Goal: Task Accomplishment & Management: Use online tool/utility

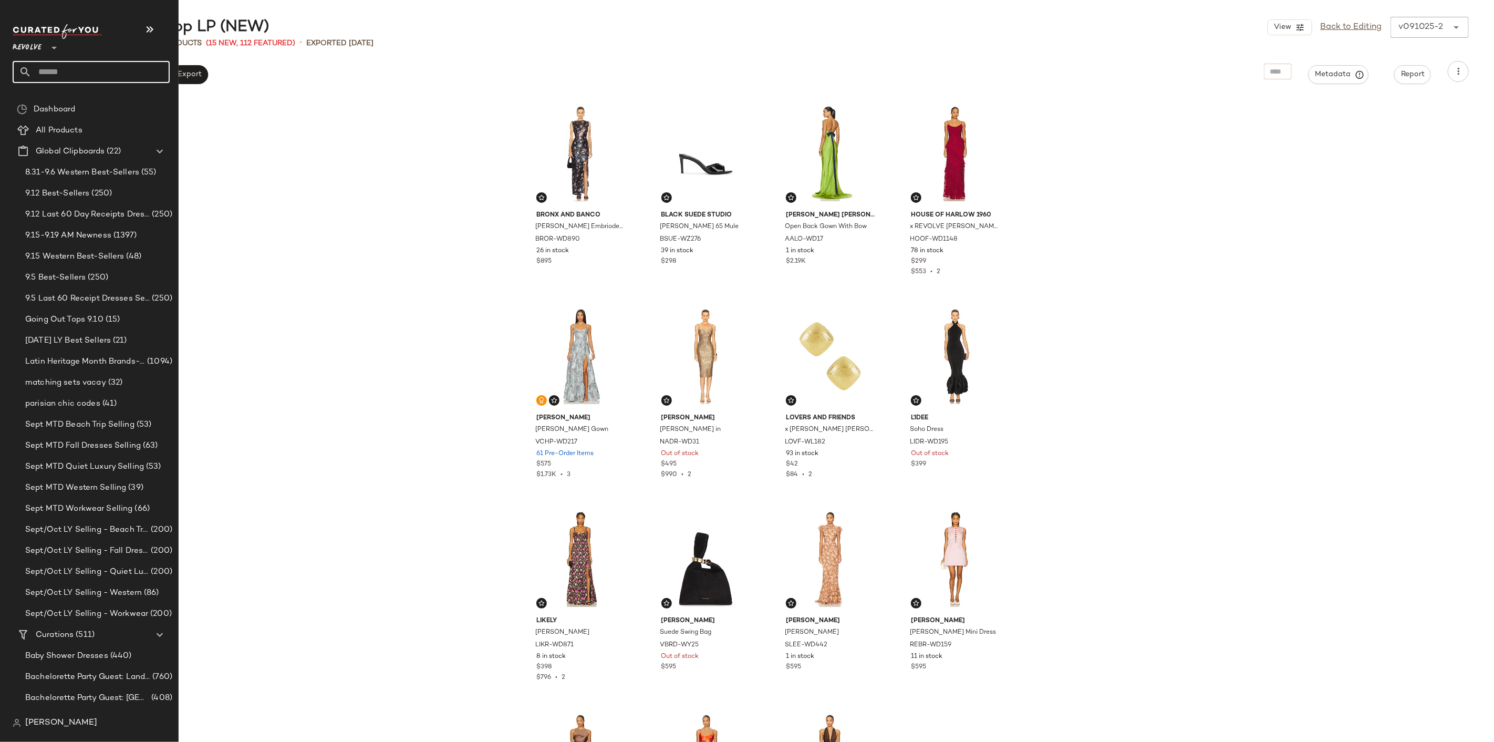
click at [104, 70] on input "text" at bounding box center [101, 72] width 138 height 22
type input "**********"
click at [75, 68] on input "text" at bounding box center [101, 72] width 138 height 22
type input "**********"
click at [143, 25] on icon "button" at bounding box center [149, 29] width 13 height 13
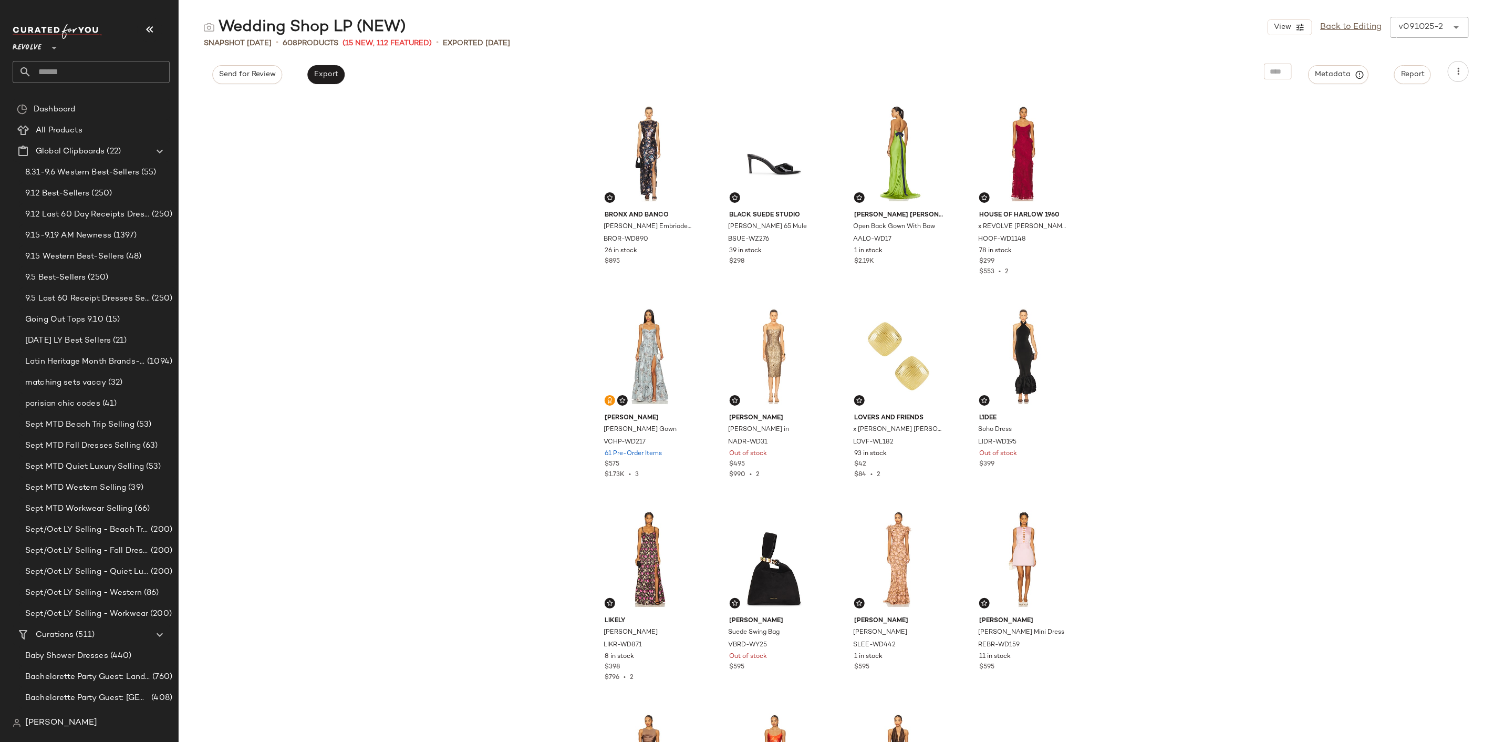
click at [98, 75] on input "text" at bounding box center [101, 72] width 138 height 22
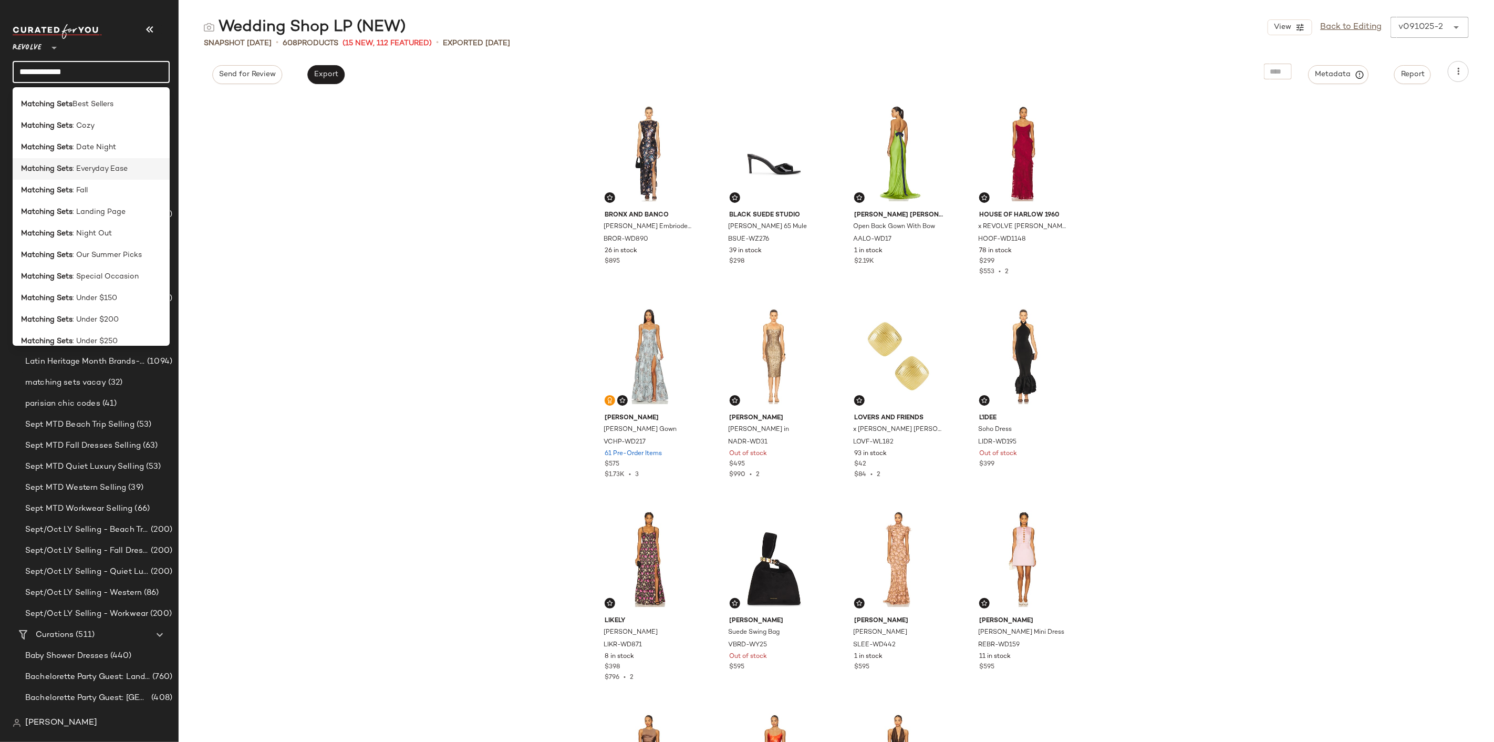
scroll to position [117, 0]
type input "**********"
click at [92, 247] on span ": Our Summer Picks" at bounding box center [106, 243] width 69 height 11
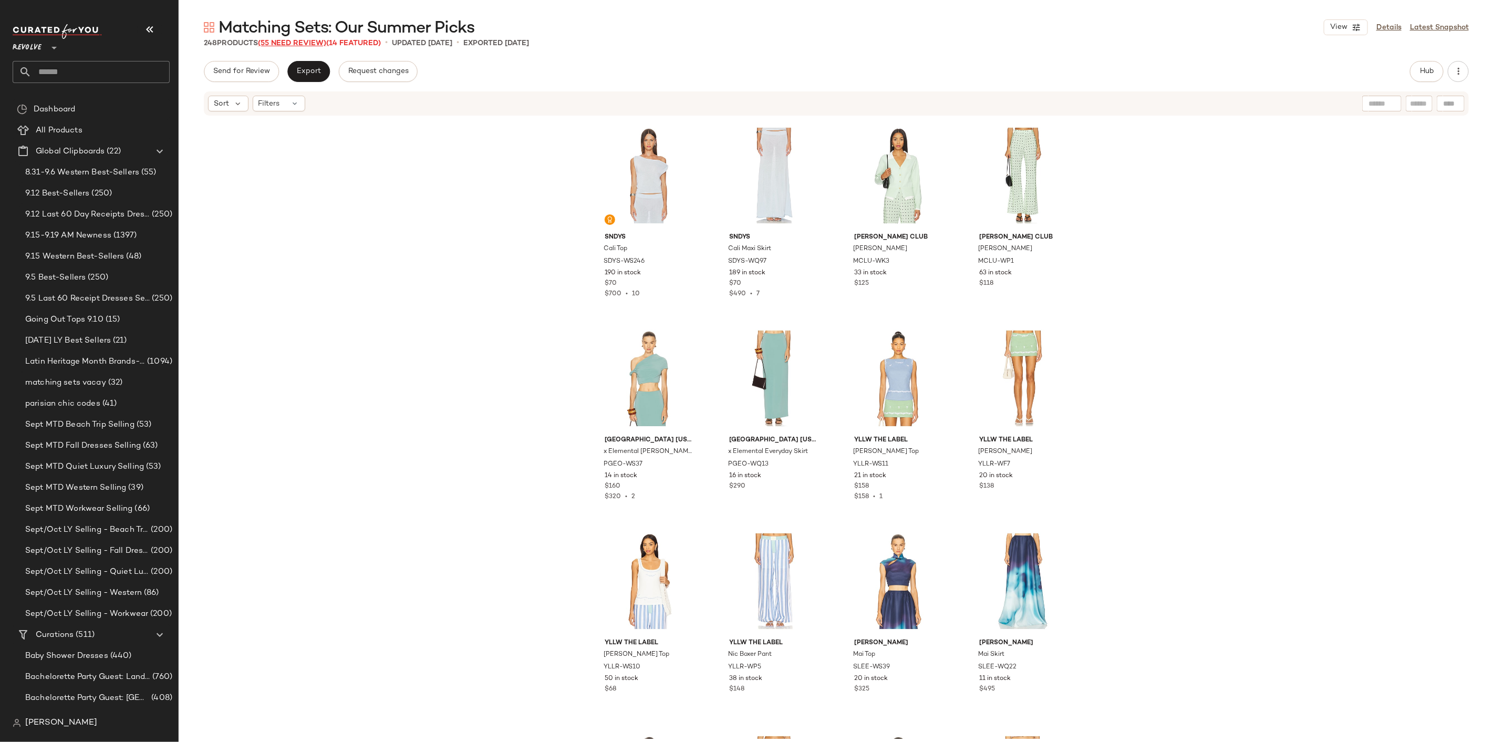
click at [312, 44] on span "(55 Need Review)" at bounding box center [292, 43] width 68 height 8
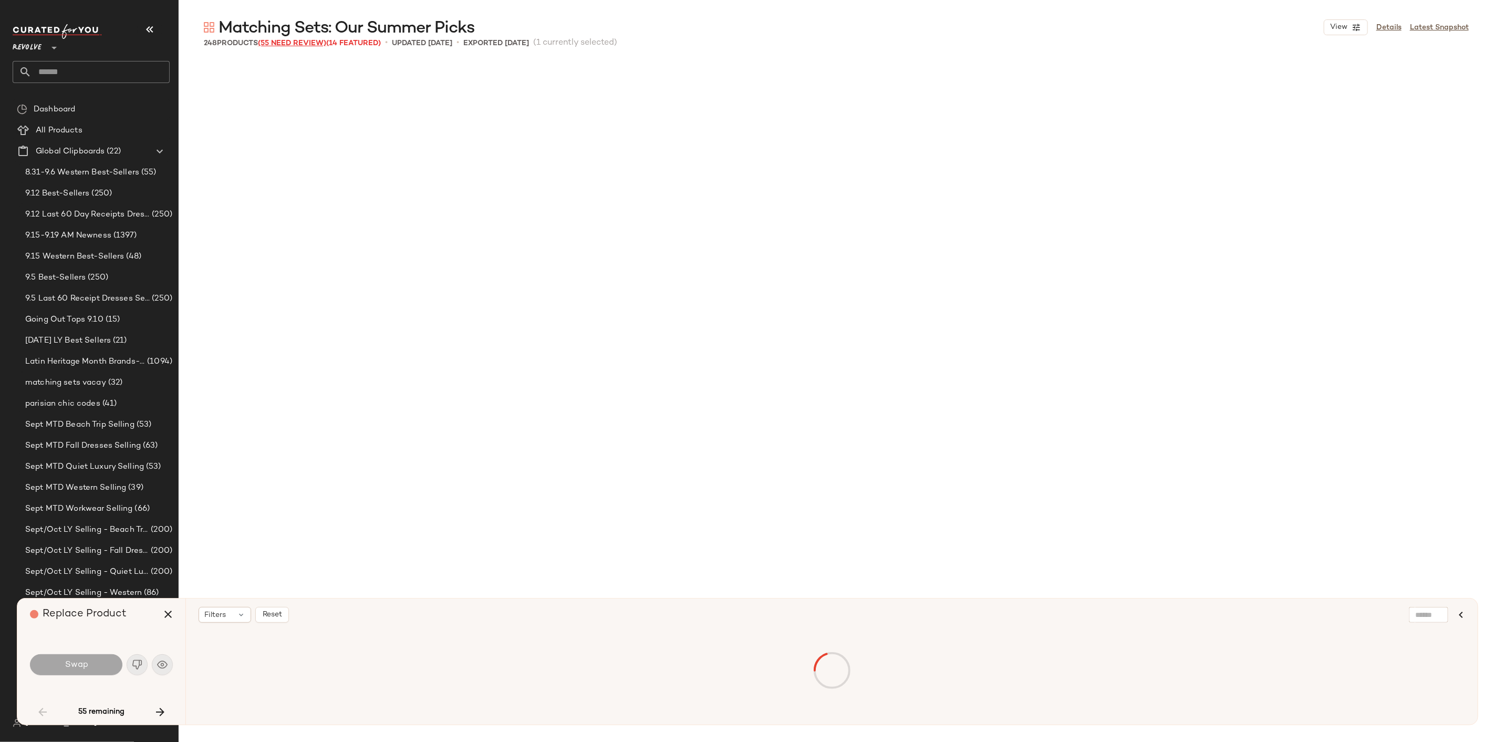
scroll to position [820, 0]
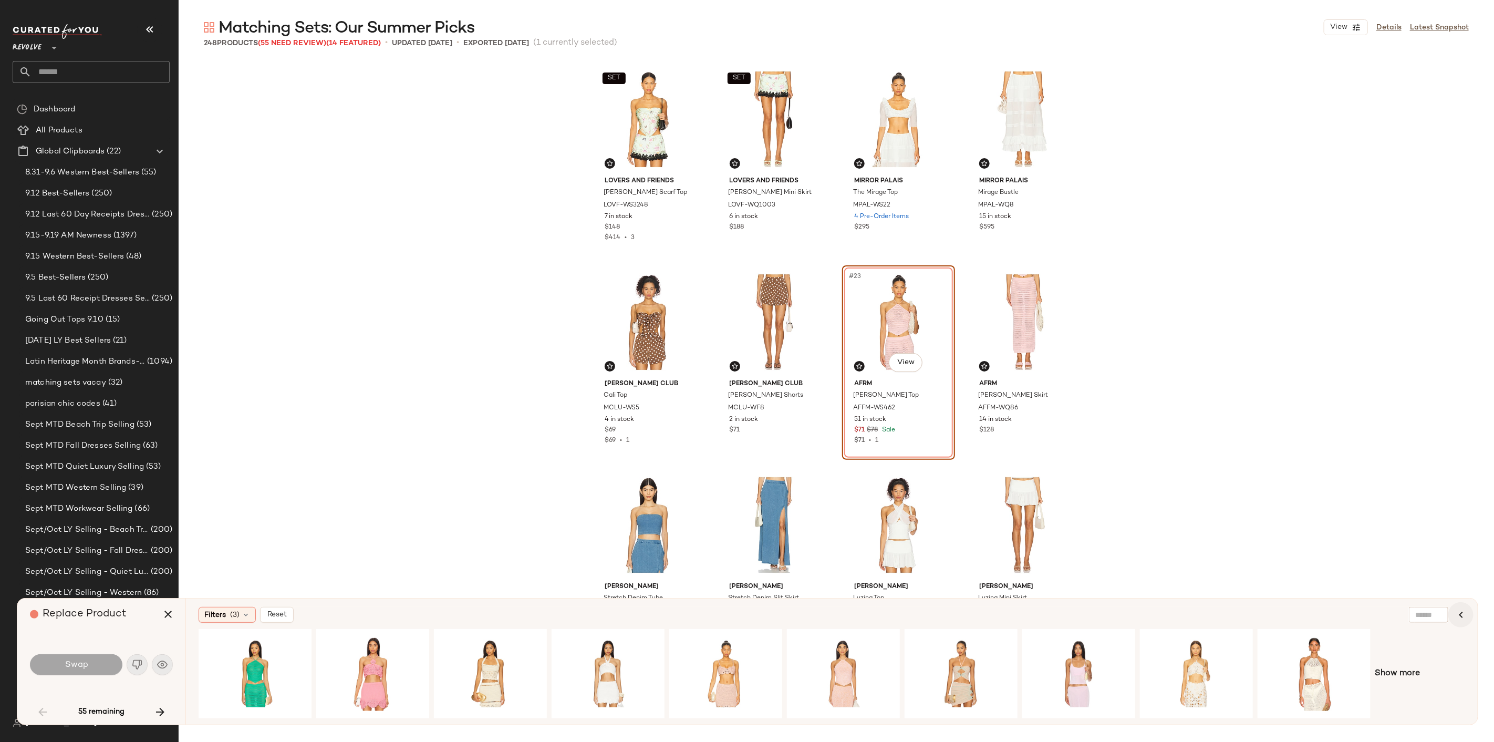
click at [1459, 610] on icon "button" at bounding box center [1461, 614] width 13 height 13
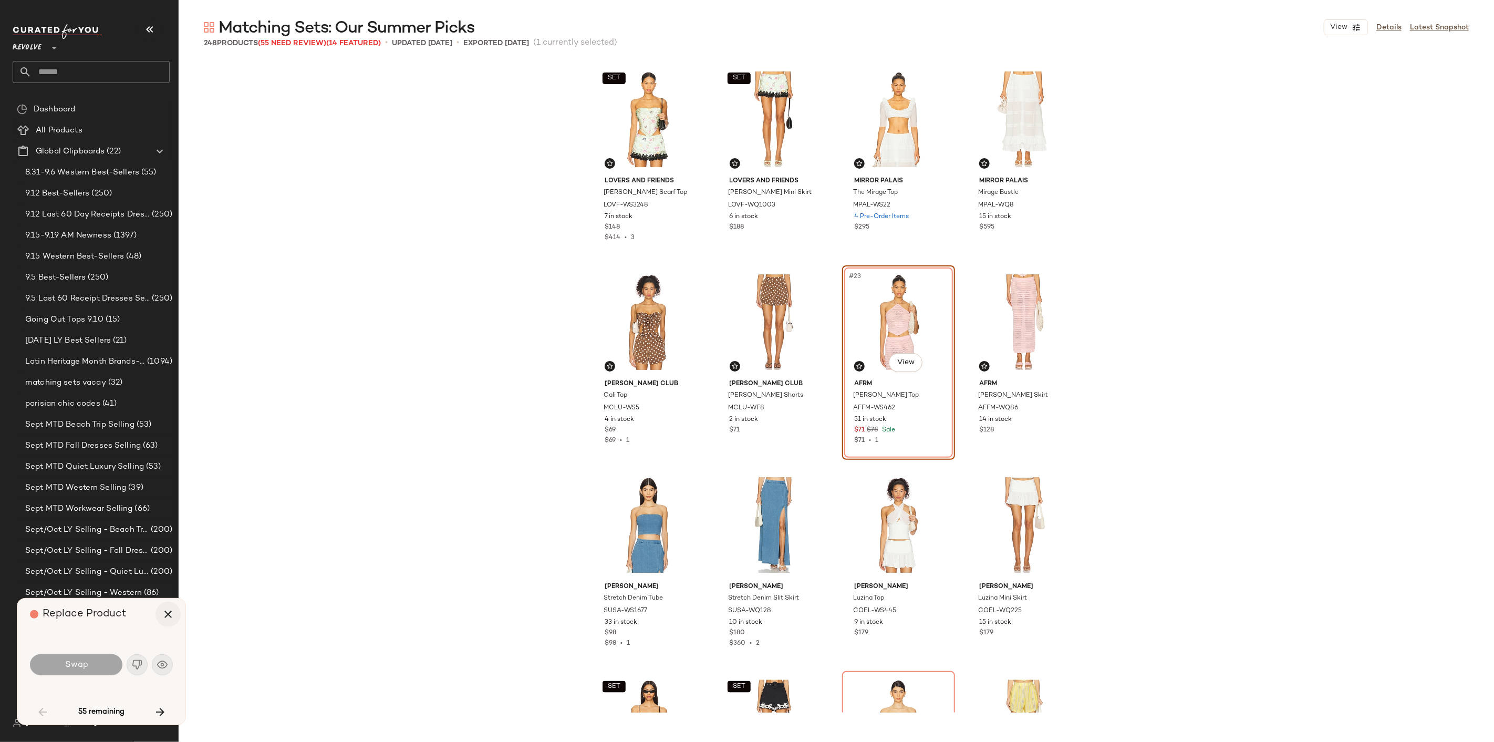
click at [169, 611] on icon "button" at bounding box center [168, 614] width 13 height 13
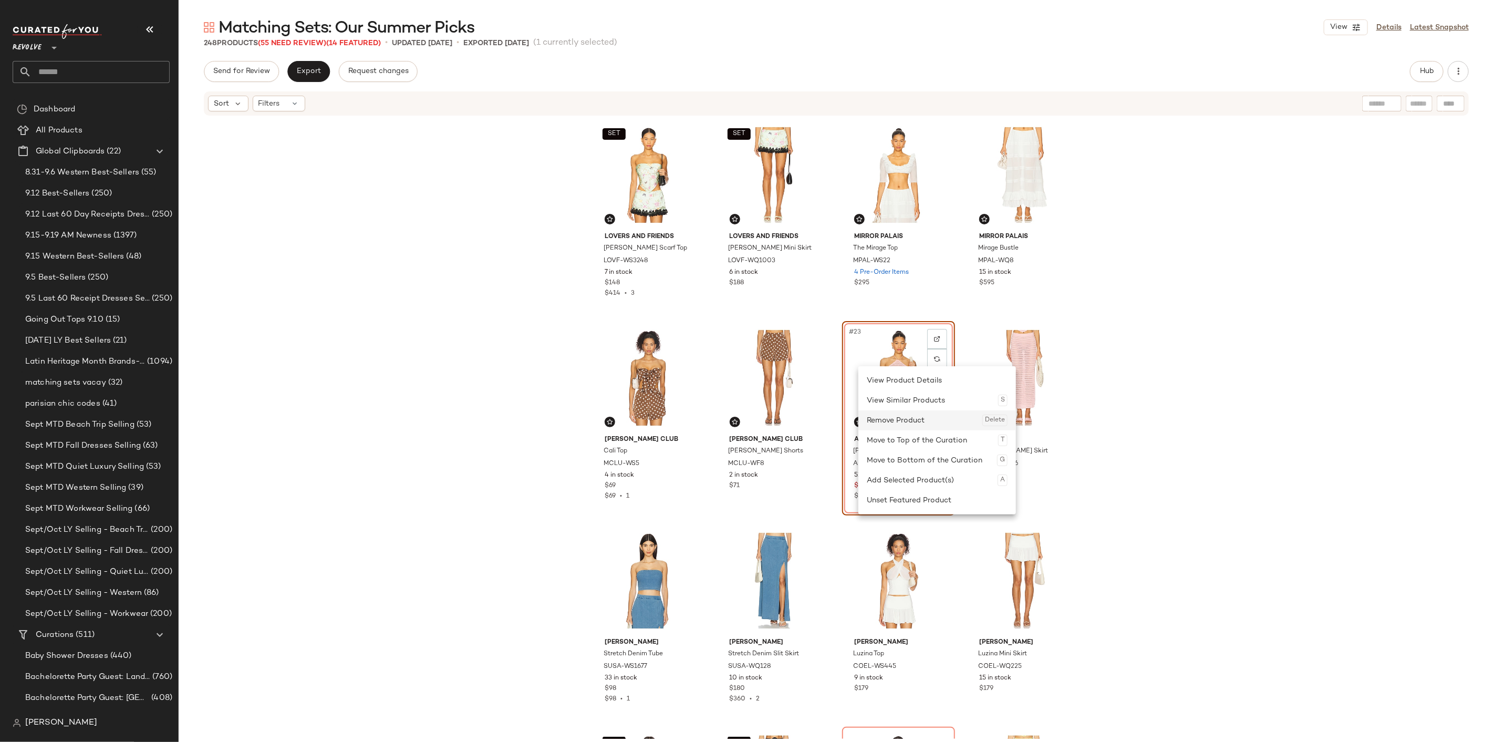
click at [909, 412] on div "Remove Product Delete" at bounding box center [937, 420] width 141 height 20
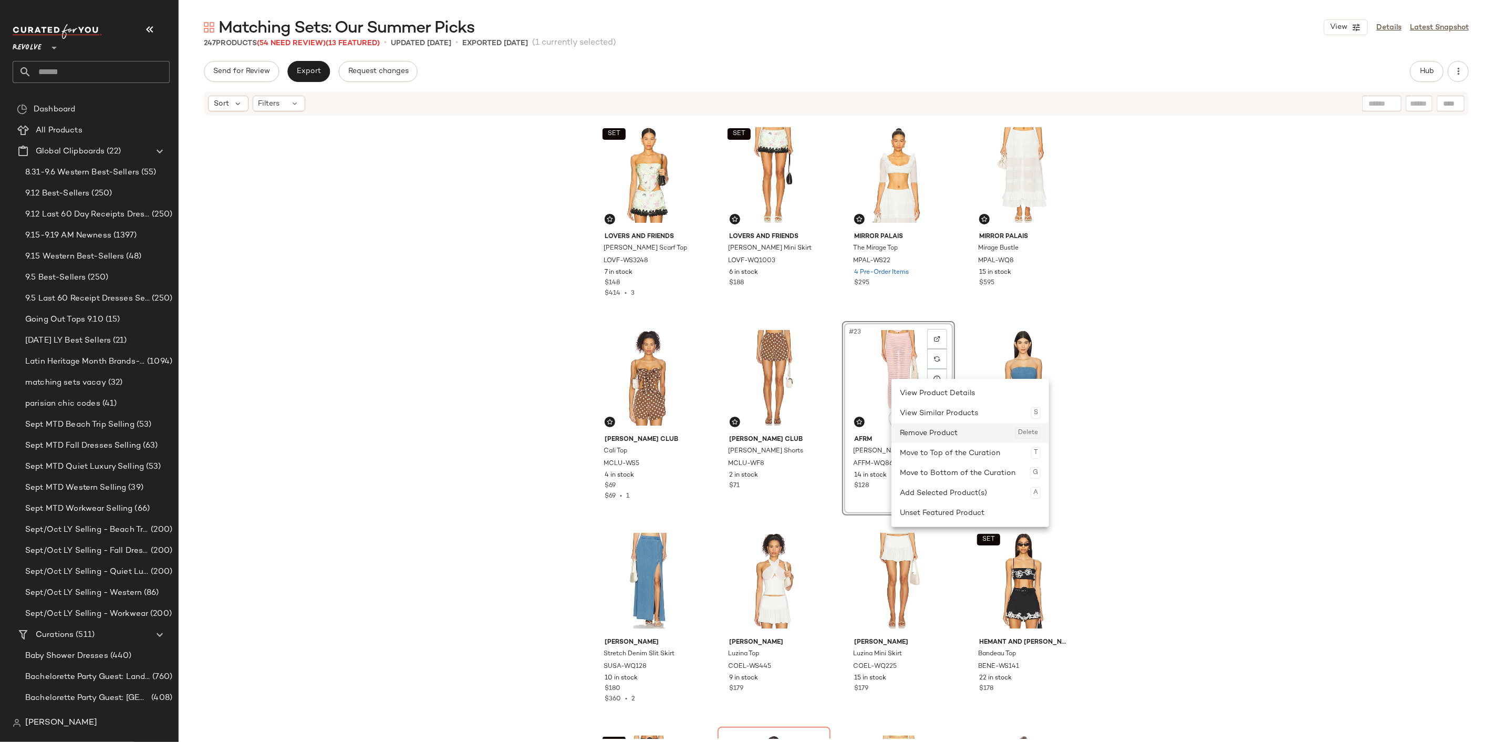
click at [919, 429] on div "Remove Product Delete" at bounding box center [970, 433] width 141 height 20
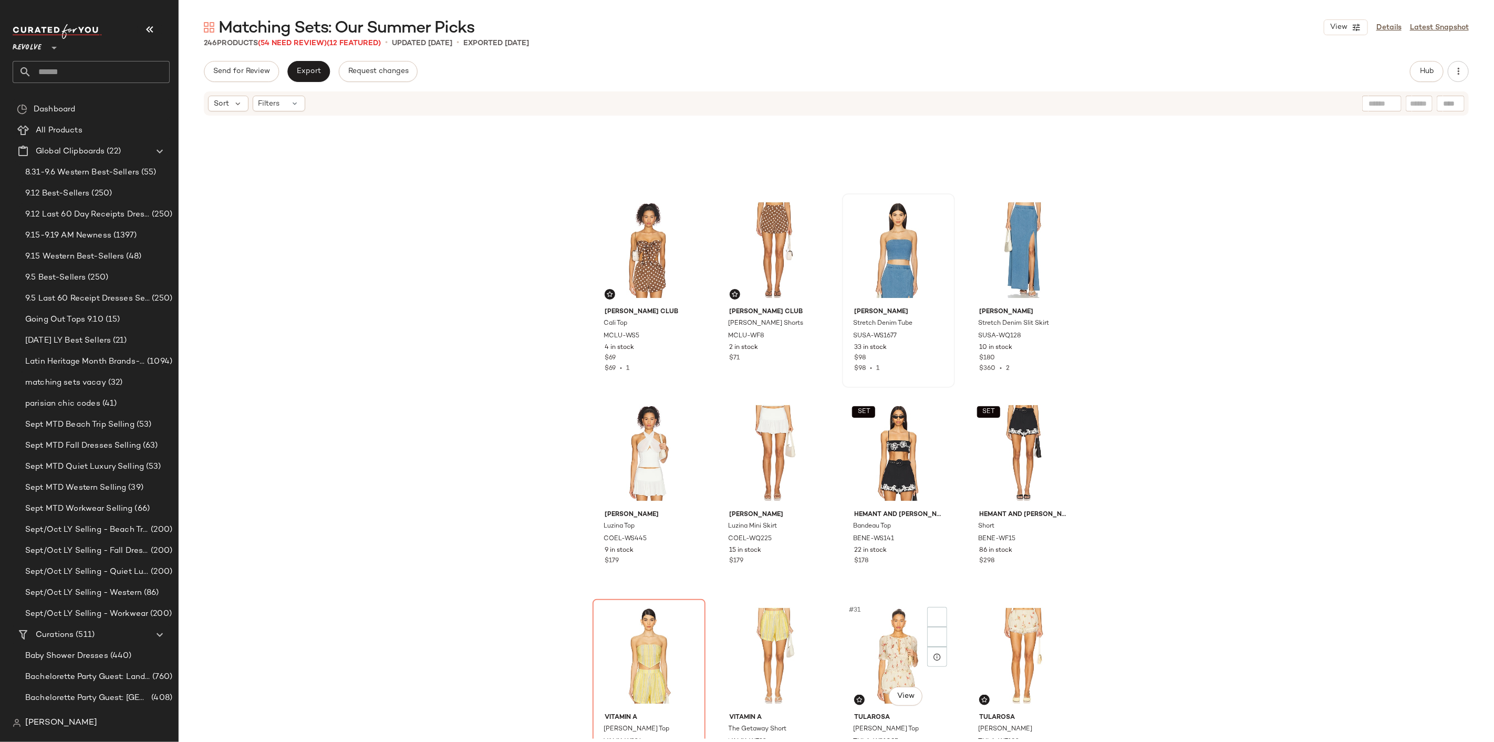
scroll to position [1228, 0]
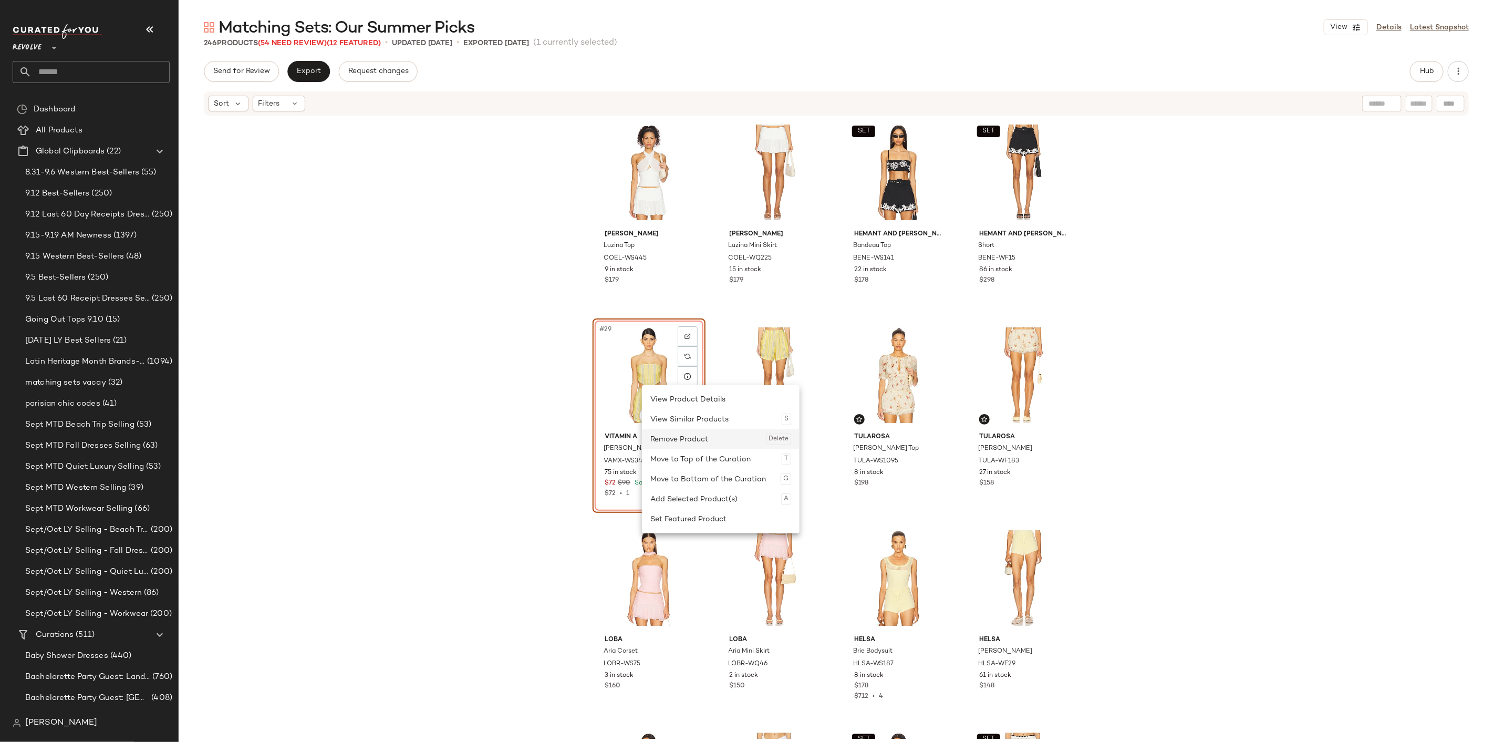
click at [687, 437] on div "Remove Product Delete" at bounding box center [720, 439] width 141 height 20
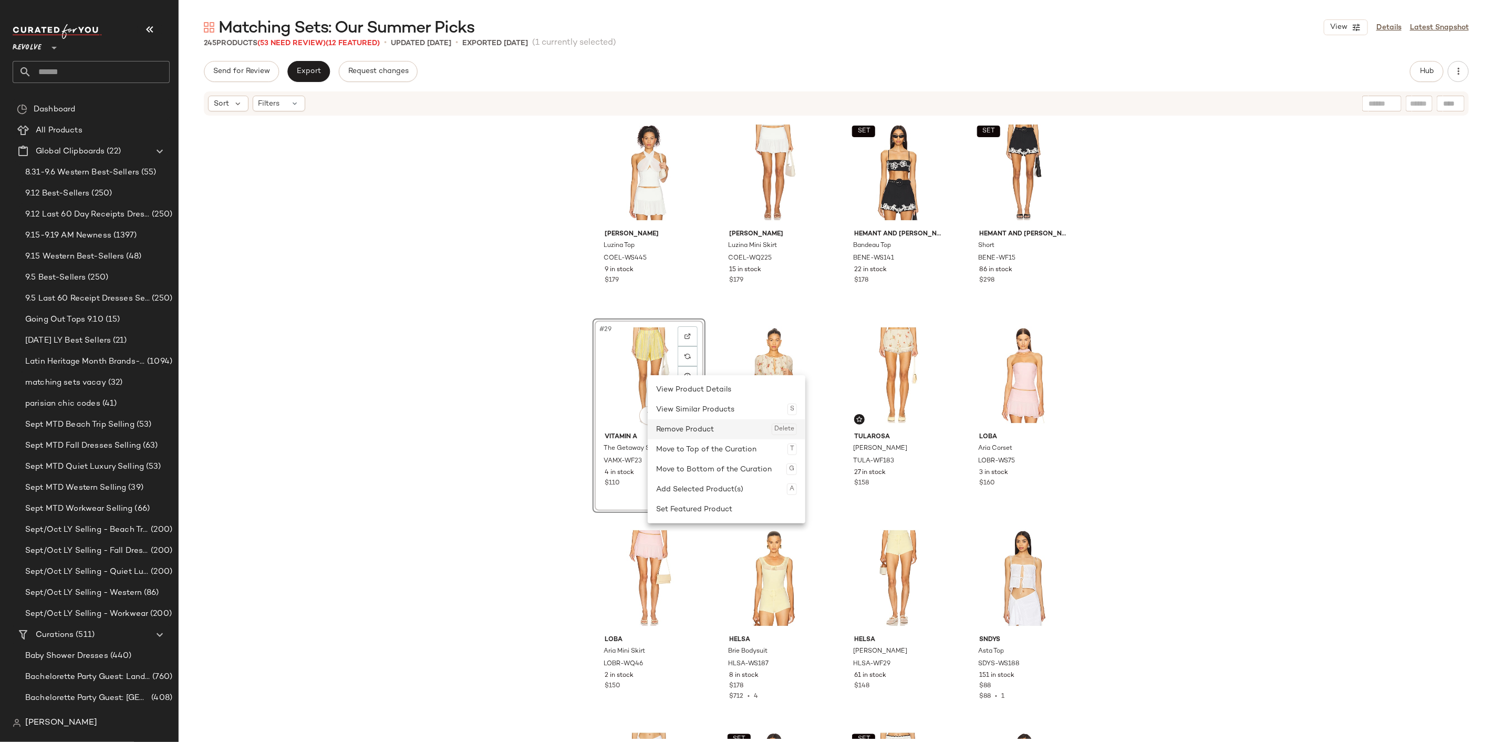
click at [690, 429] on div "Remove Product Delete" at bounding box center [726, 429] width 141 height 20
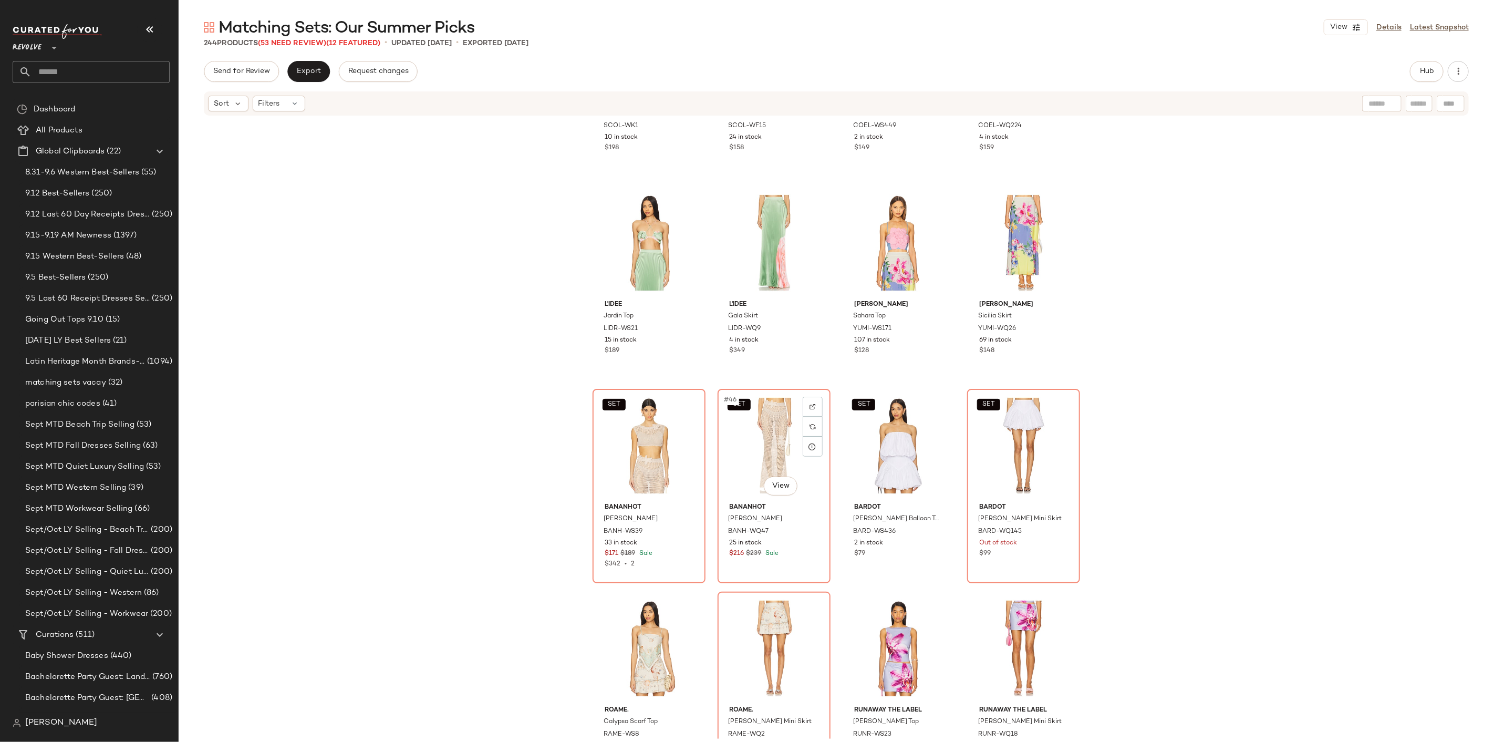
scroll to position [1987, 0]
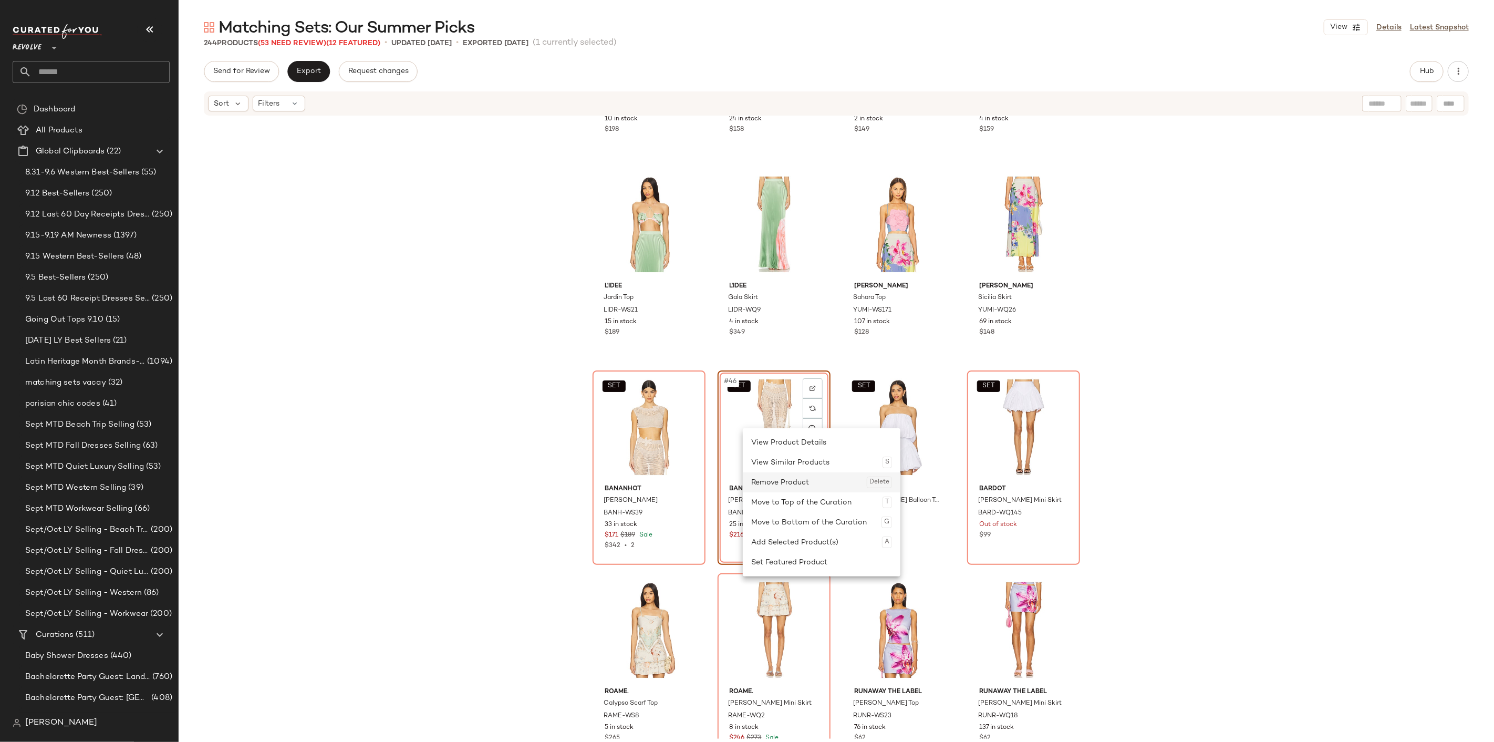
click at [766, 478] on div "Remove Product Delete" at bounding box center [821, 482] width 141 height 20
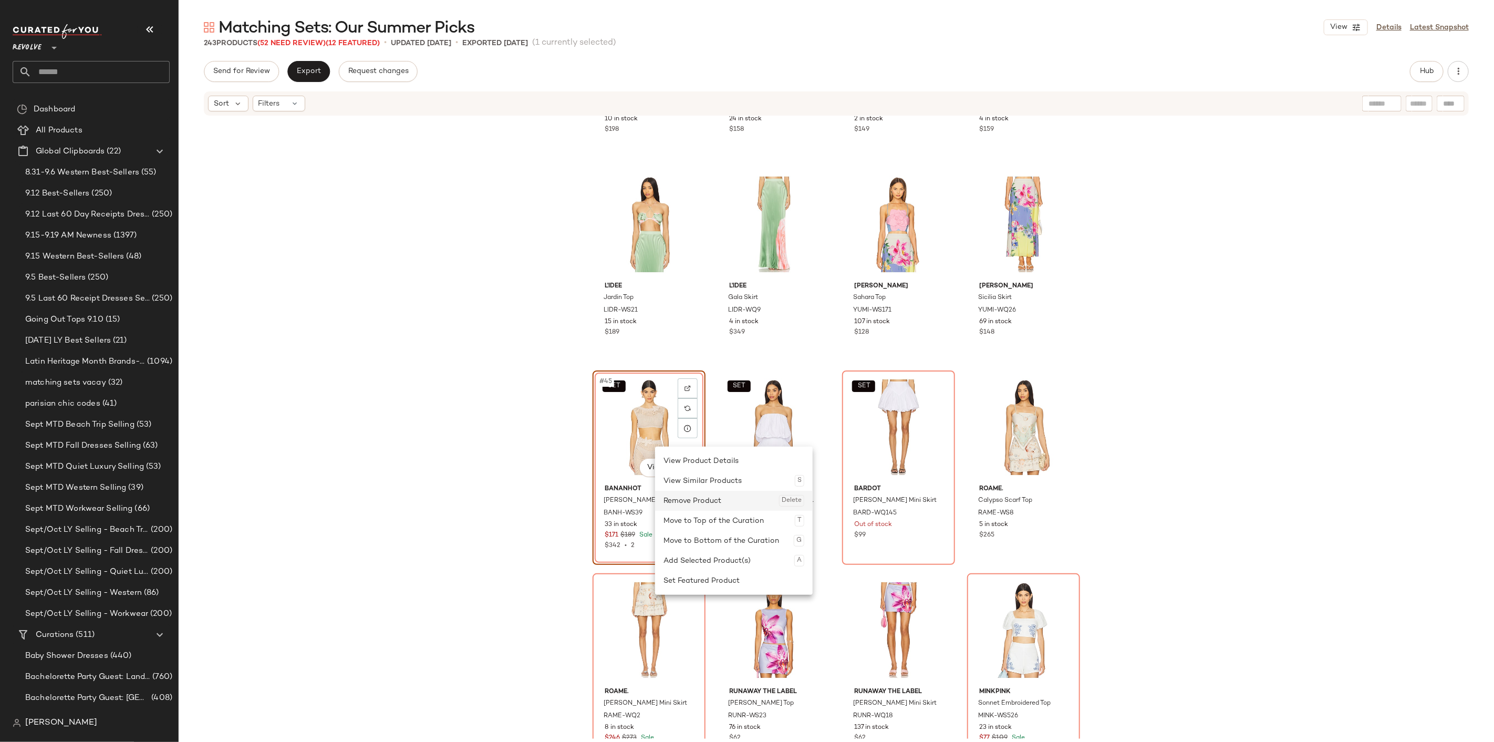
click at [701, 498] on div "Remove Product Delete" at bounding box center [733, 501] width 141 height 20
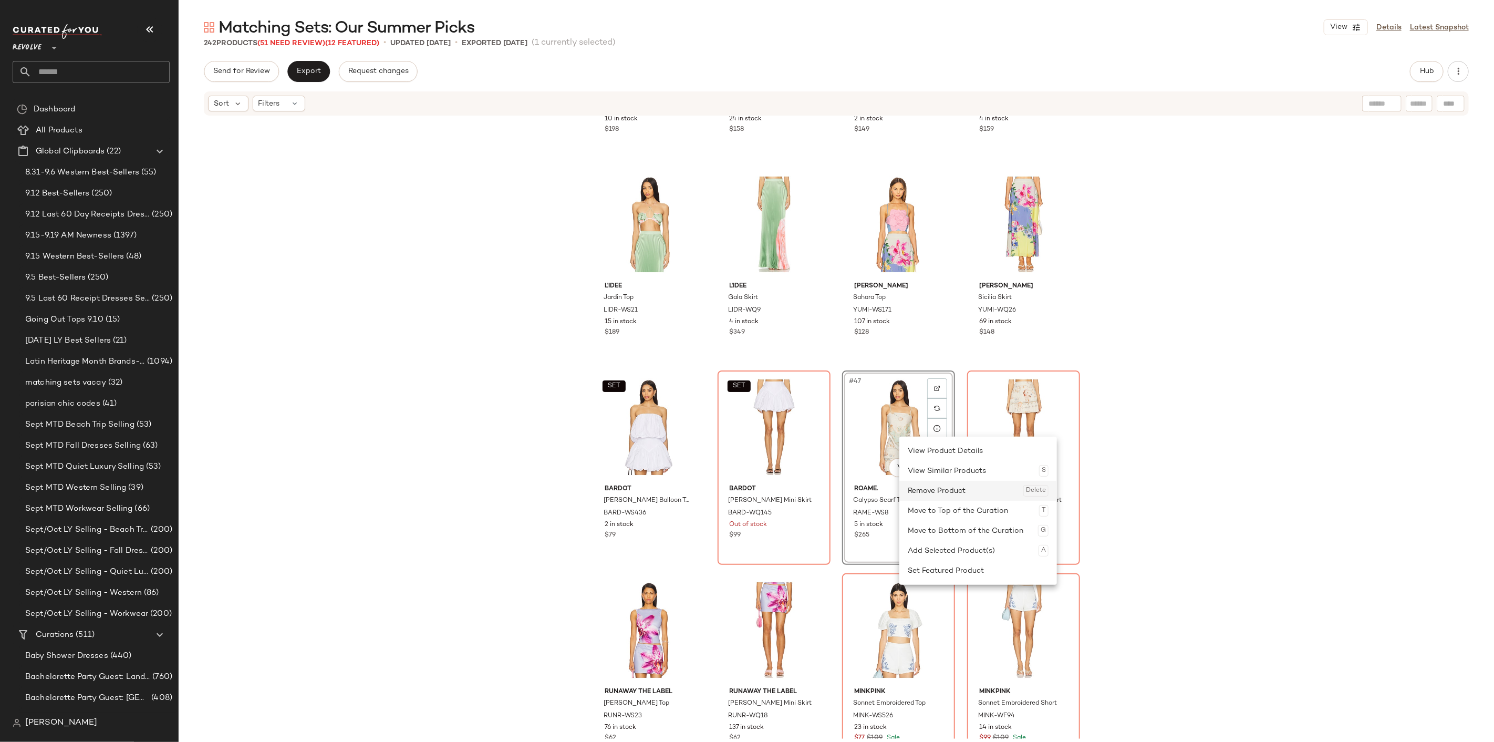
click at [940, 490] on div "Remove Product Delete" at bounding box center [978, 491] width 141 height 20
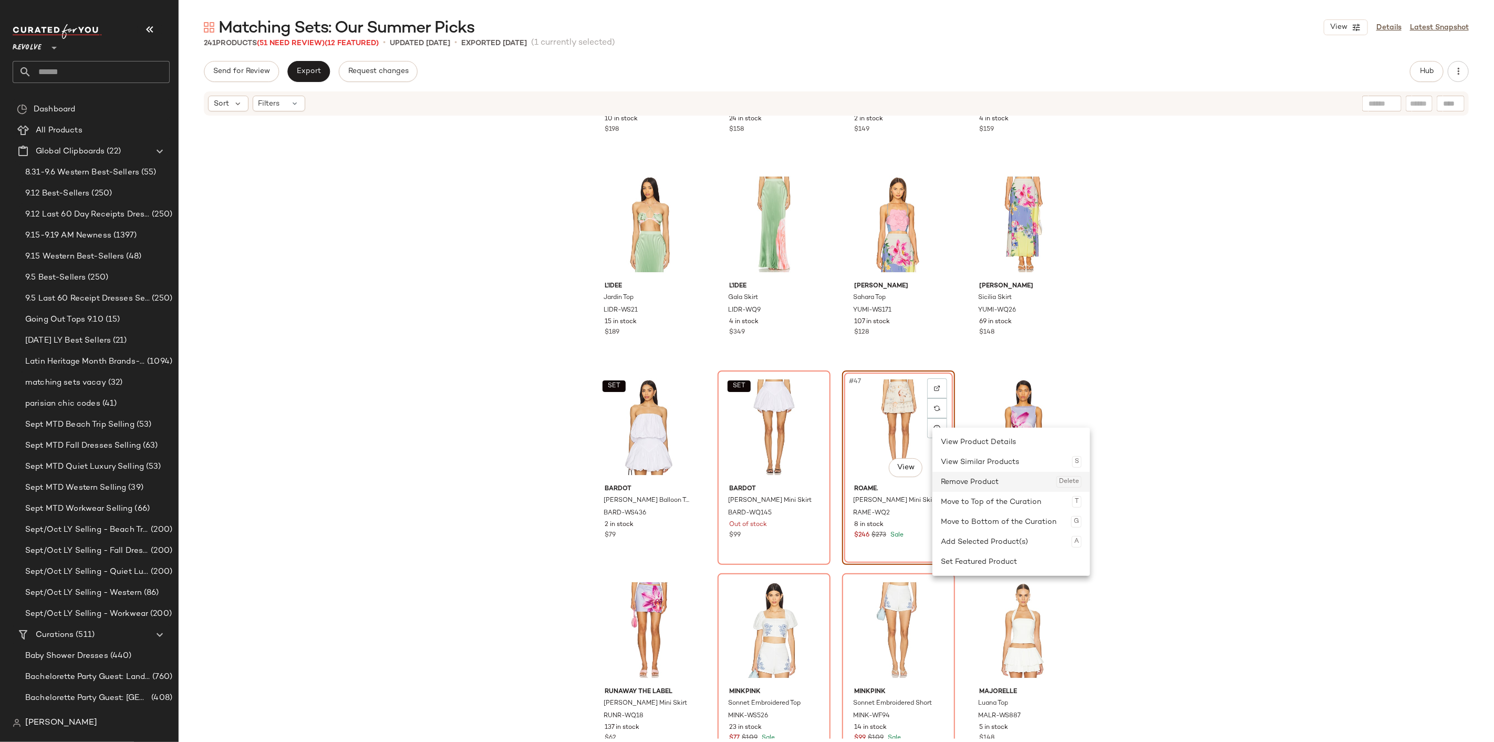
click at [962, 481] on div "Remove Product Delete" at bounding box center [1011, 482] width 141 height 20
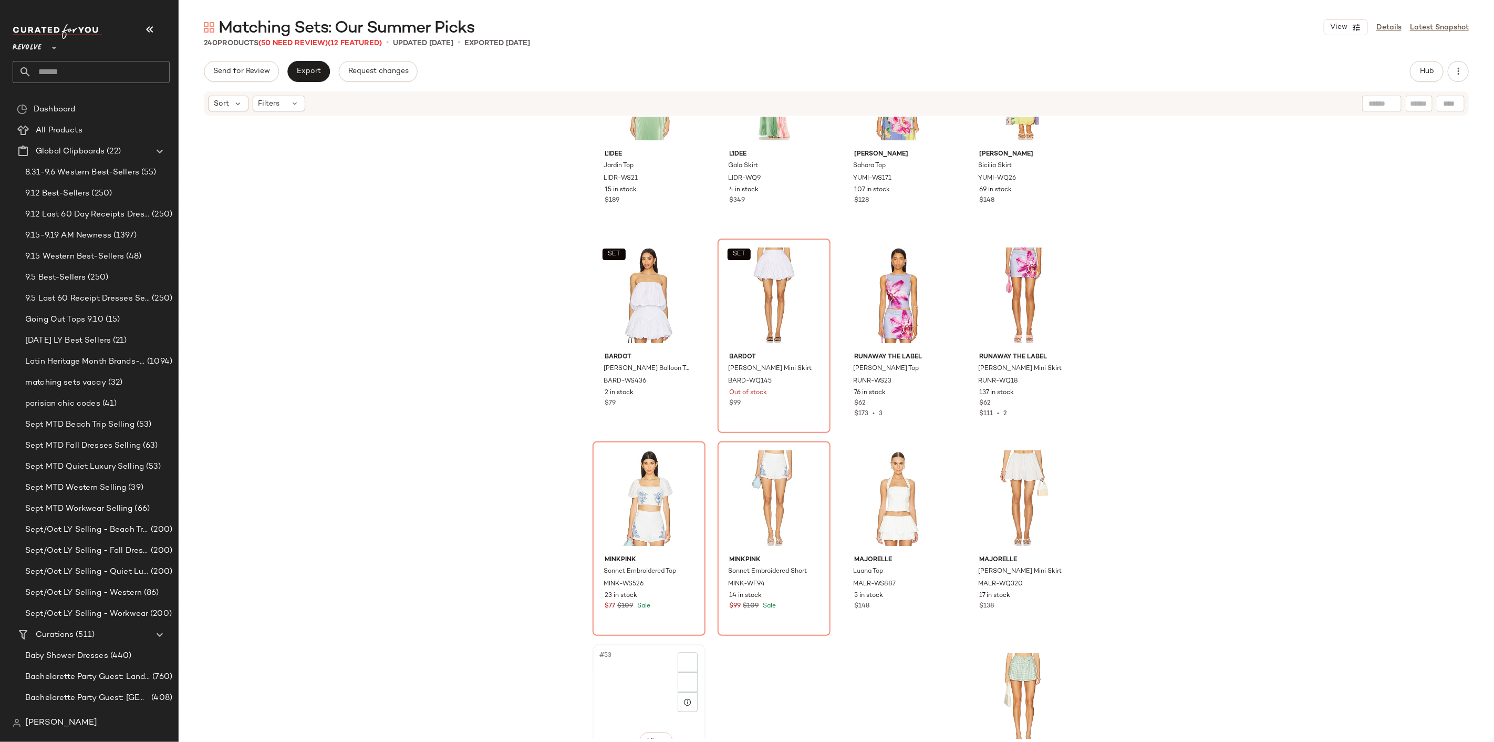
scroll to position [2162, 0]
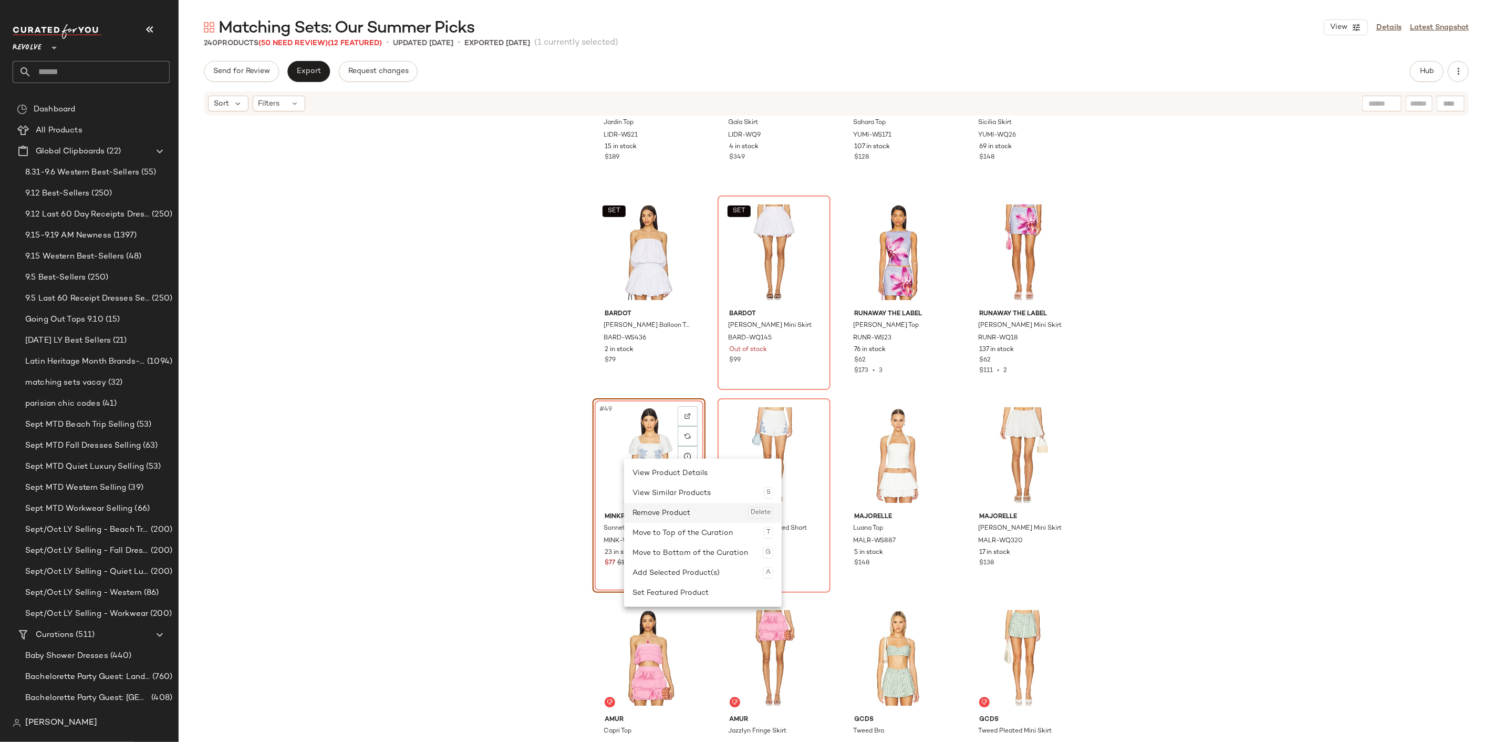
click at [680, 517] on div "Remove Product Delete" at bounding box center [702, 513] width 141 height 20
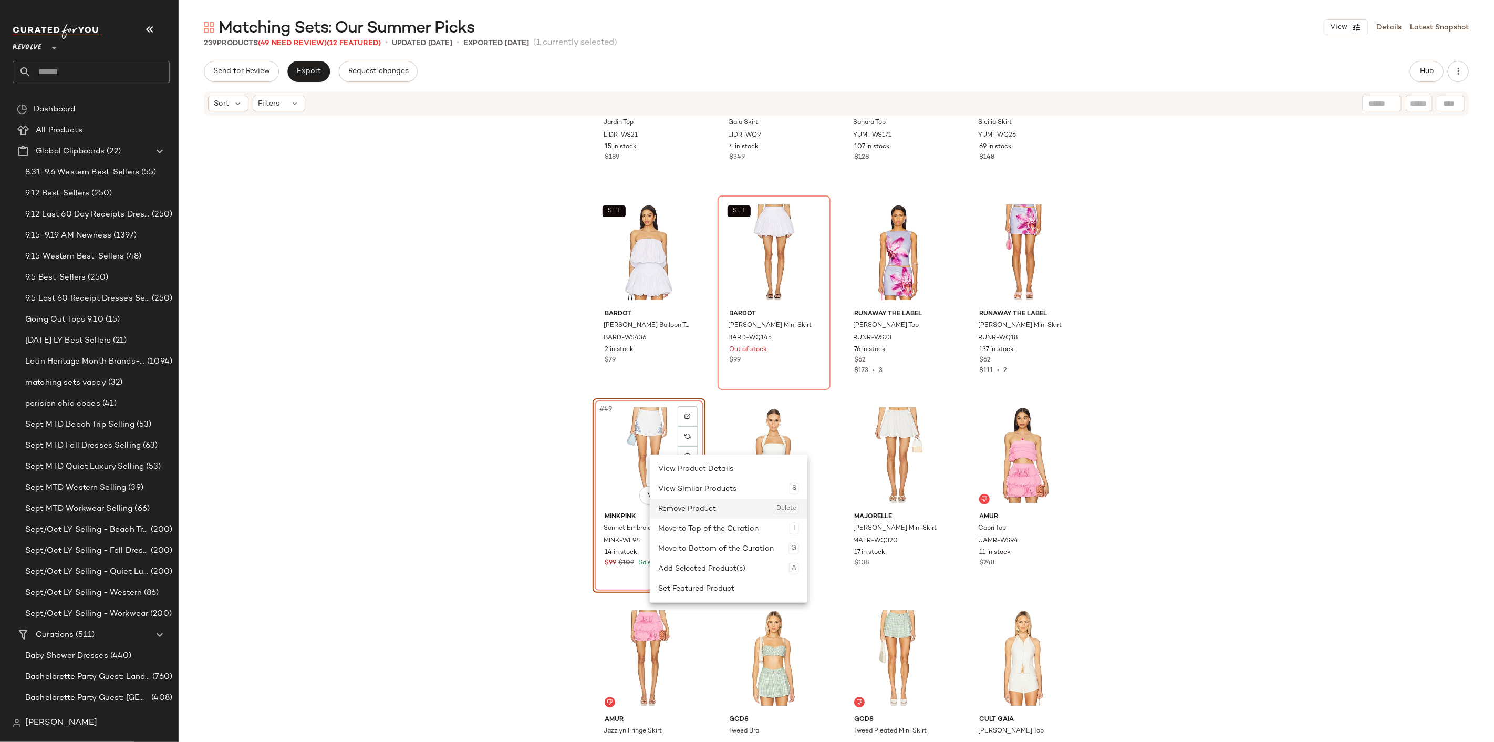
click at [689, 507] on div "Remove Product Delete" at bounding box center [728, 509] width 141 height 20
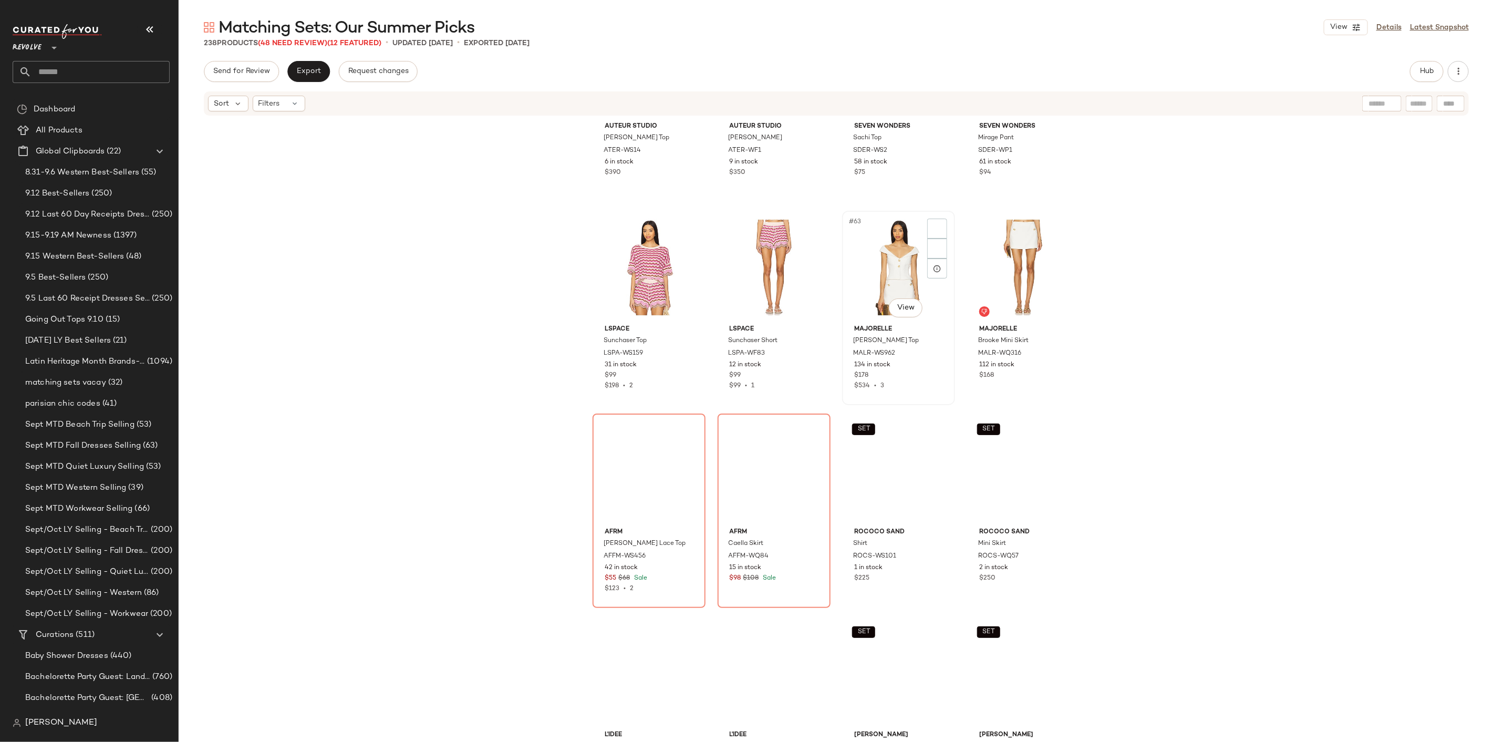
scroll to position [2980, 0]
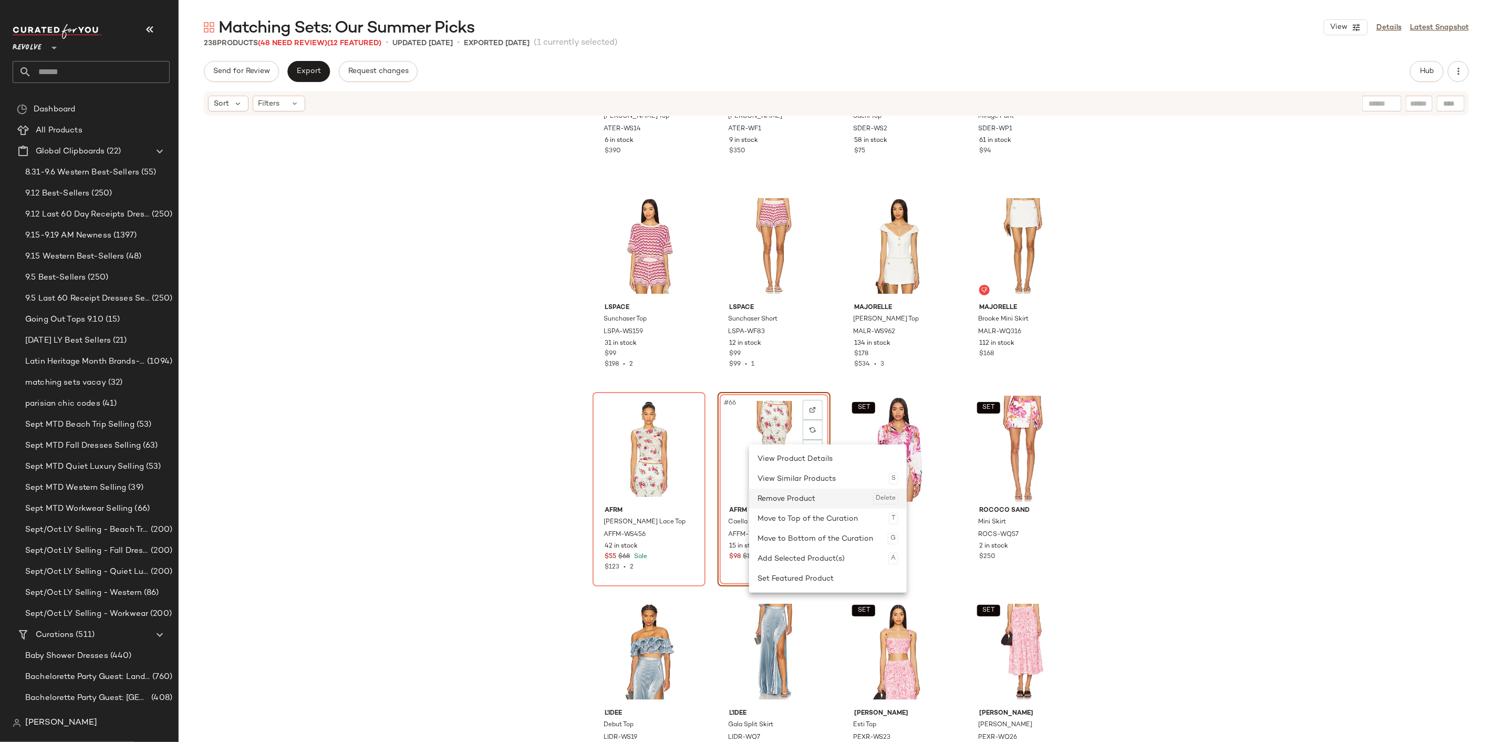
click at [777, 492] on div "Remove Product Delete" at bounding box center [828, 499] width 141 height 20
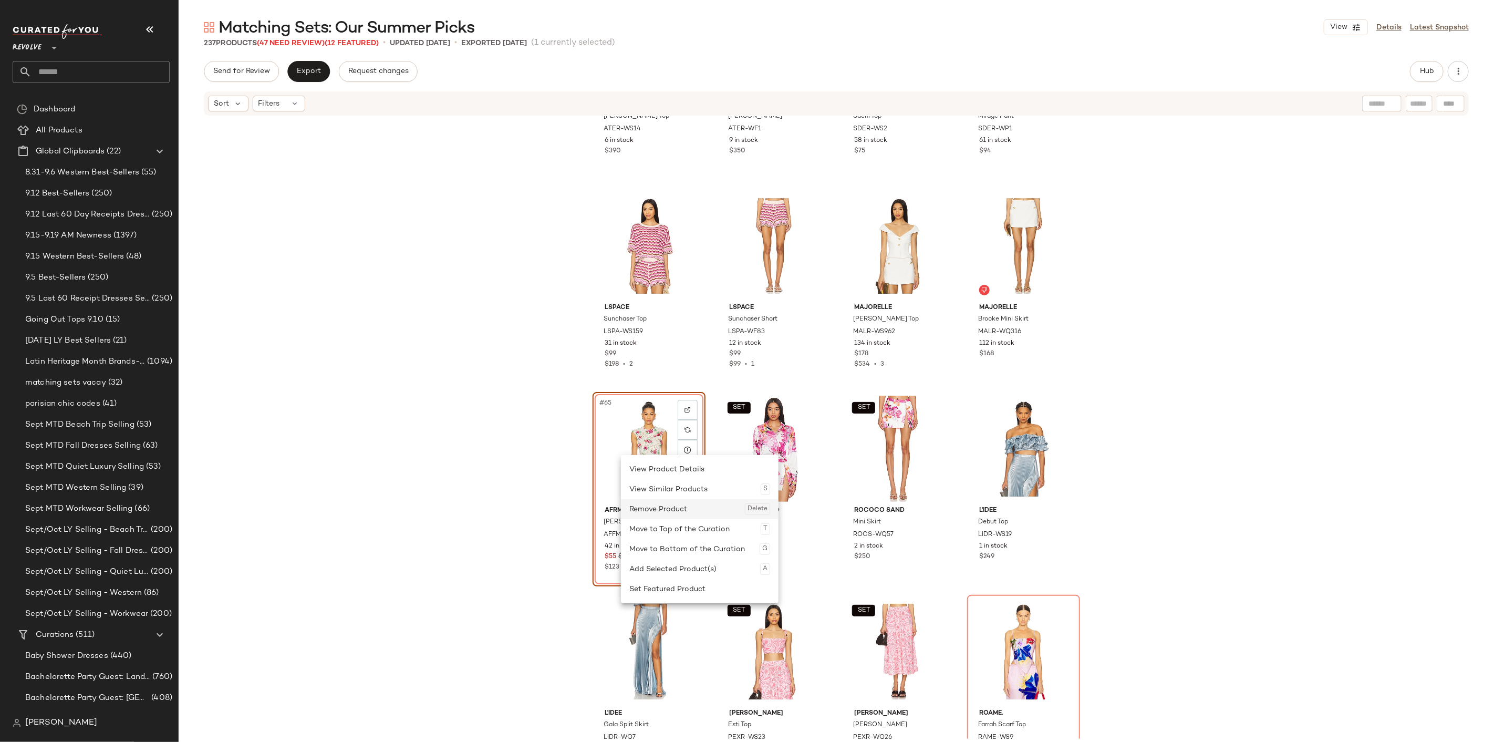
click at [663, 511] on div "Remove Product Delete" at bounding box center [699, 509] width 141 height 20
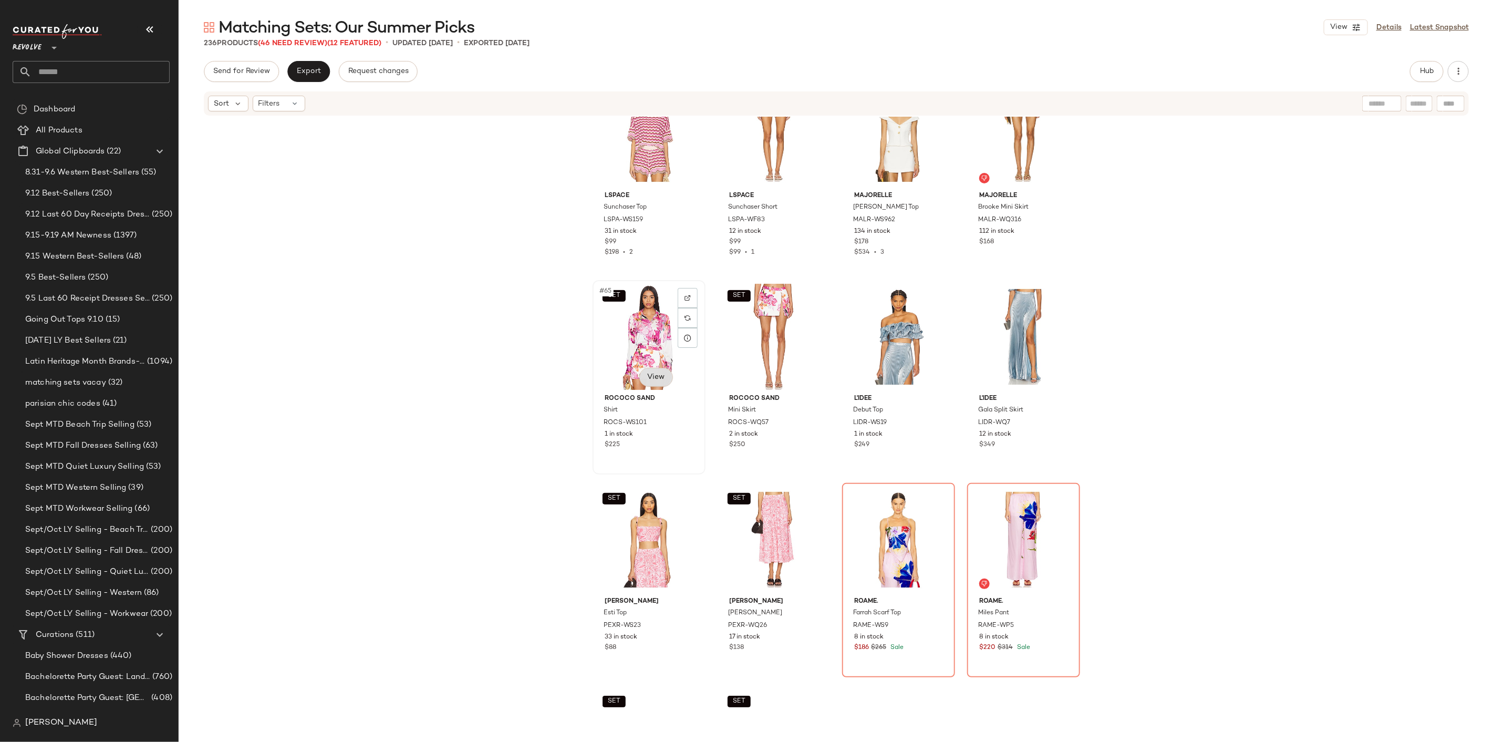
scroll to position [3155, 0]
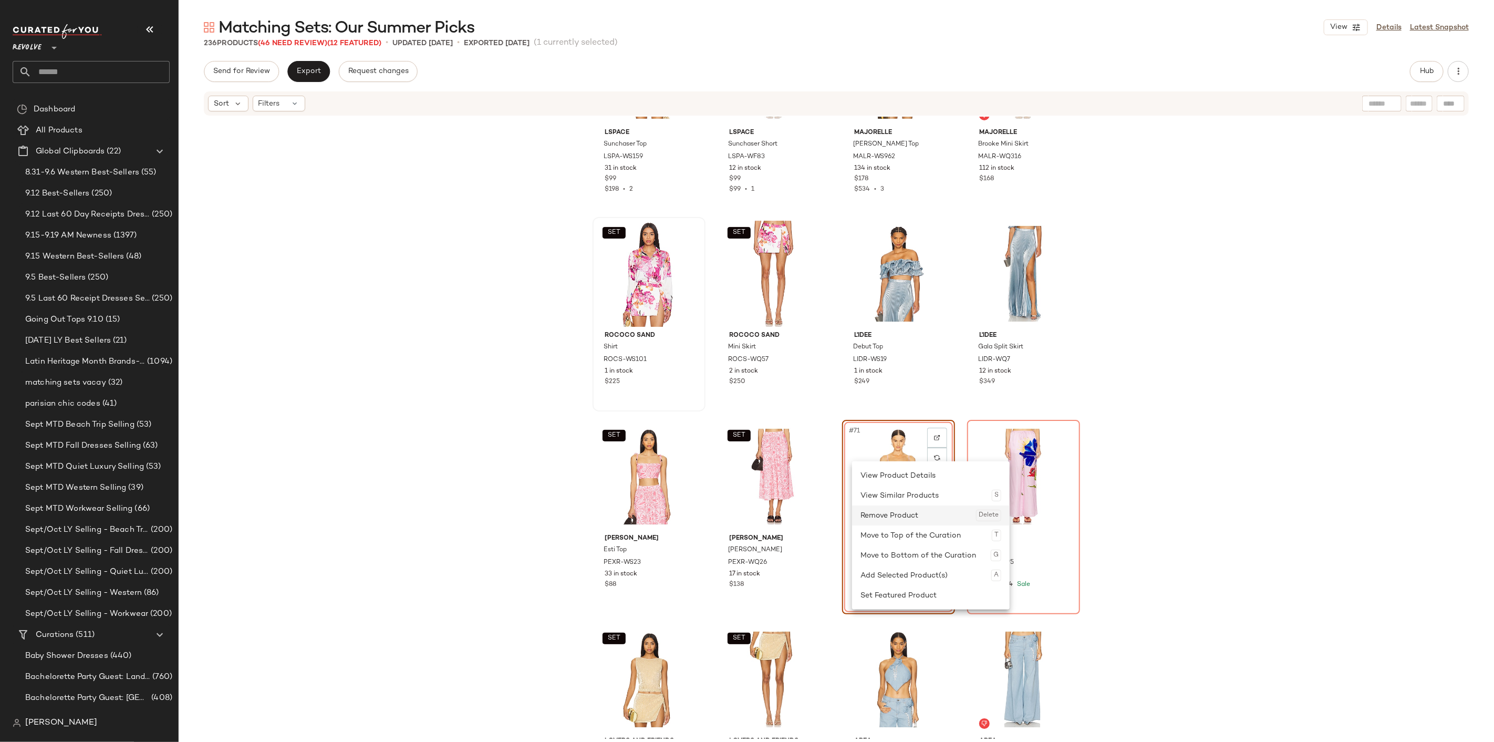
click at [902, 512] on div "Remove Product Delete" at bounding box center [930, 515] width 141 height 20
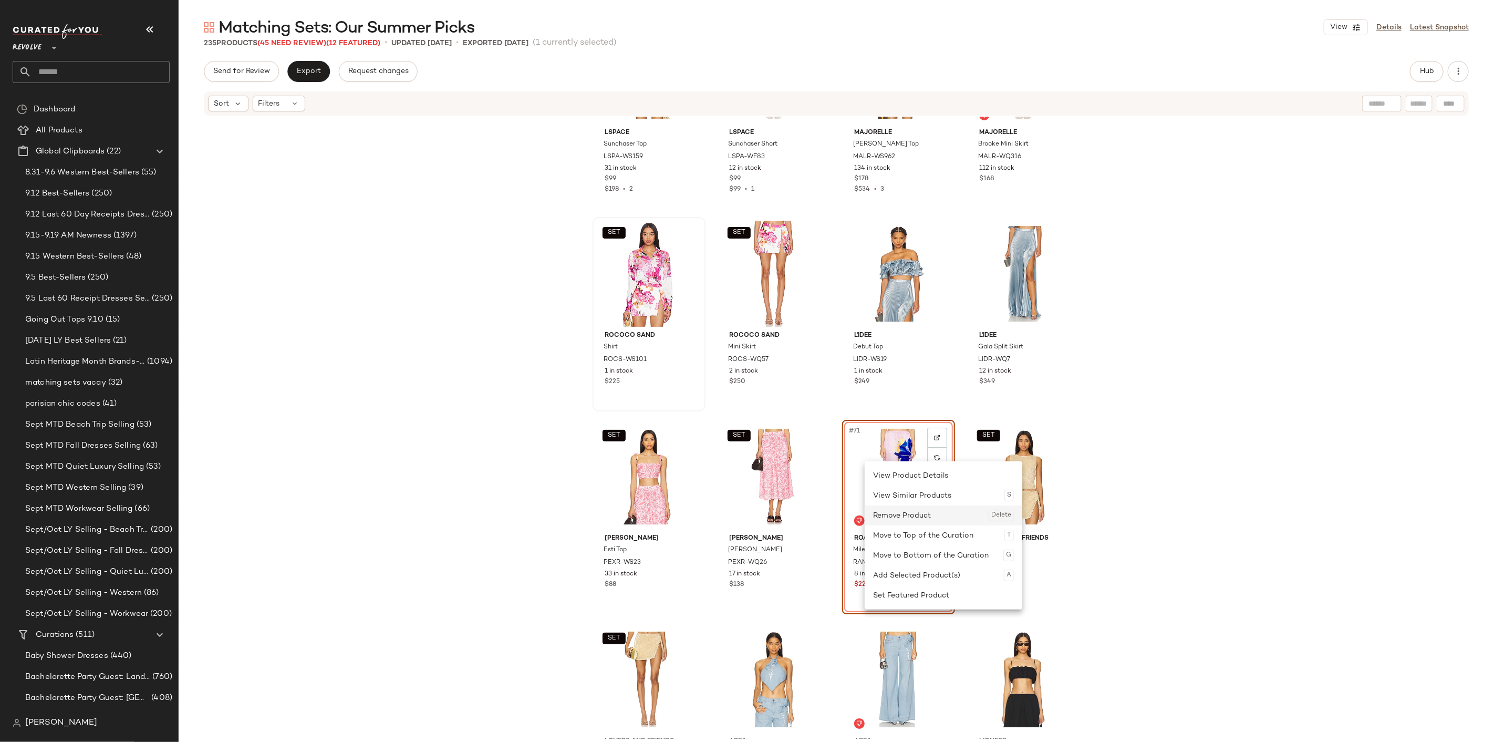
click at [900, 510] on div "Remove Product Delete" at bounding box center [943, 515] width 141 height 20
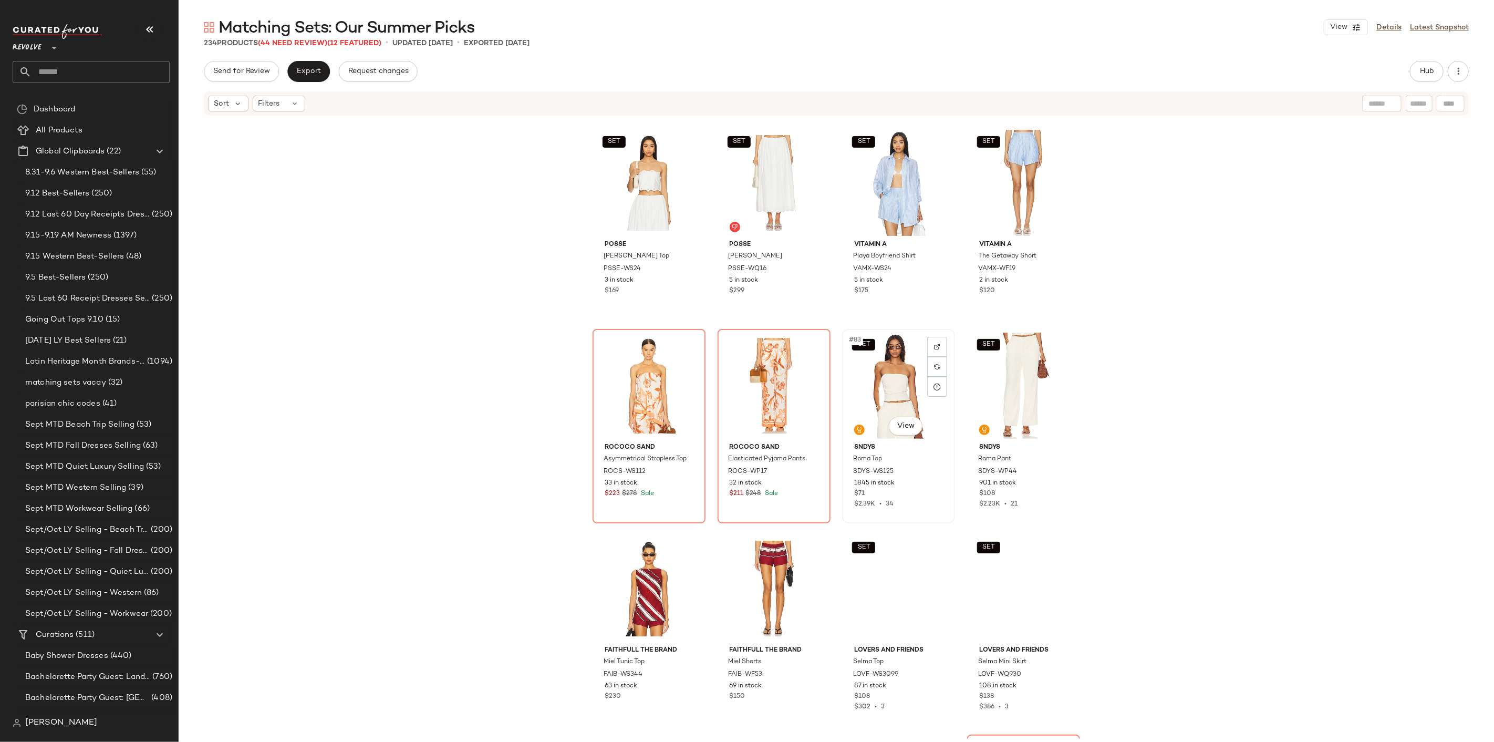
scroll to position [3855, 0]
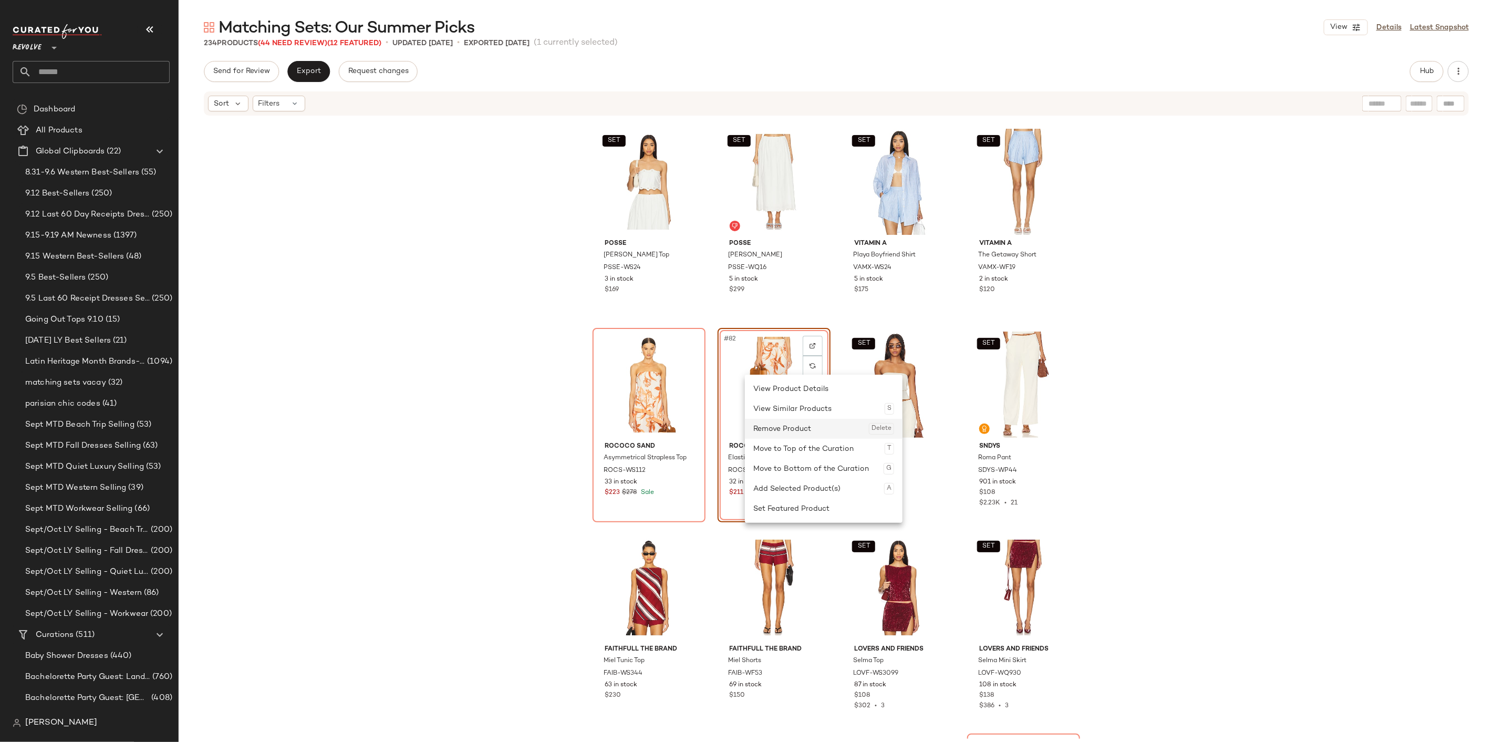
click at [784, 436] on div "Remove Product Delete" at bounding box center [823, 429] width 141 height 20
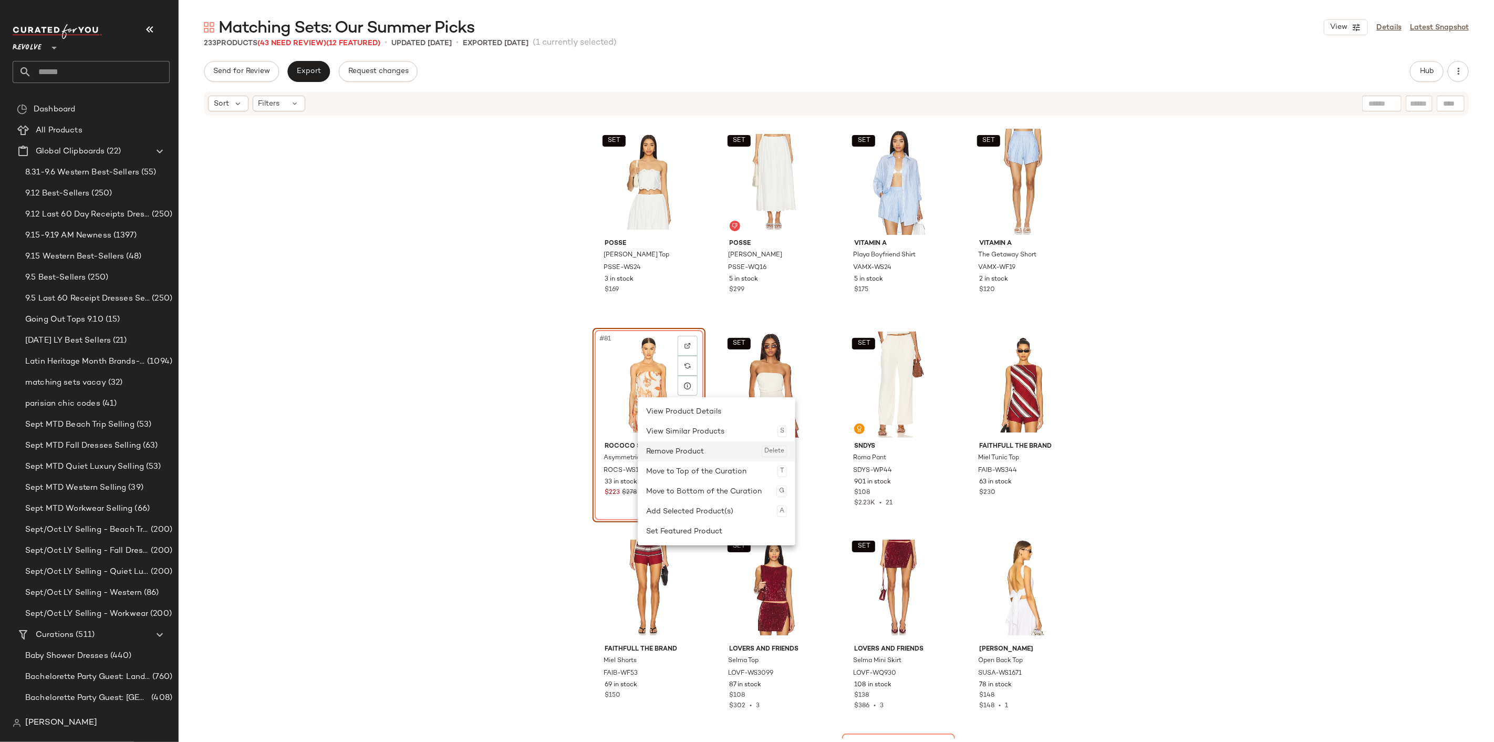
click at [693, 452] on div "Remove Product Delete" at bounding box center [716, 451] width 141 height 20
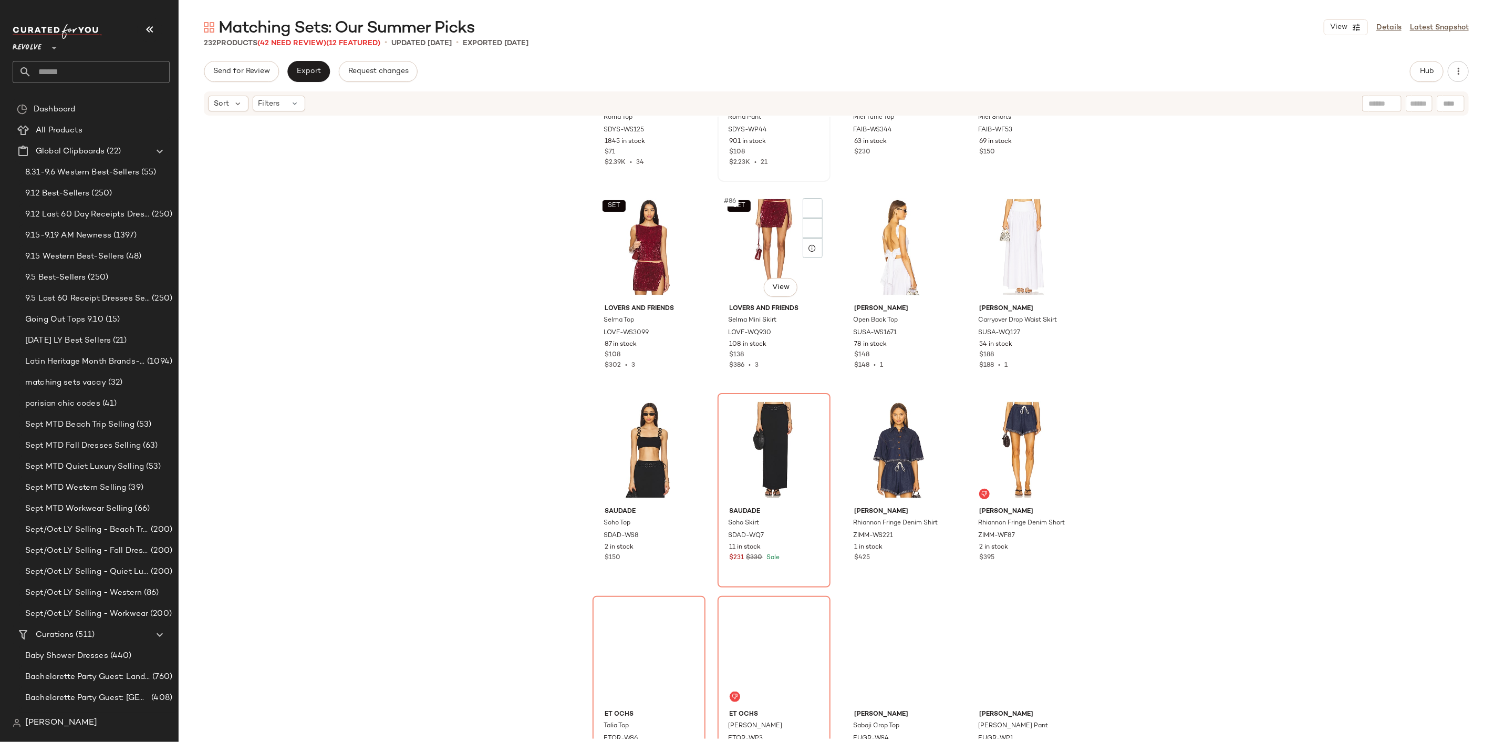
scroll to position [4205, 0]
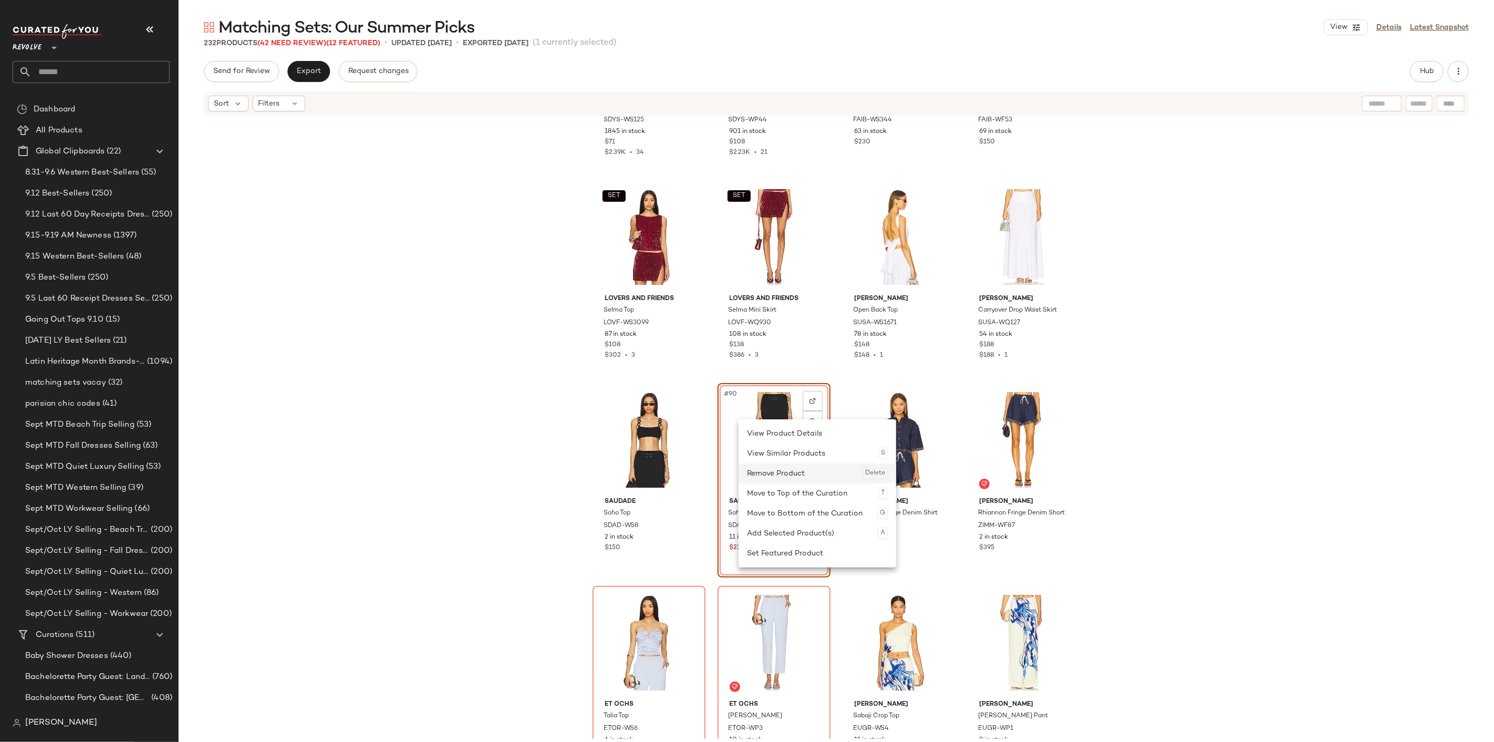
click at [780, 479] on div "Remove Product Delete" at bounding box center [817, 473] width 141 height 20
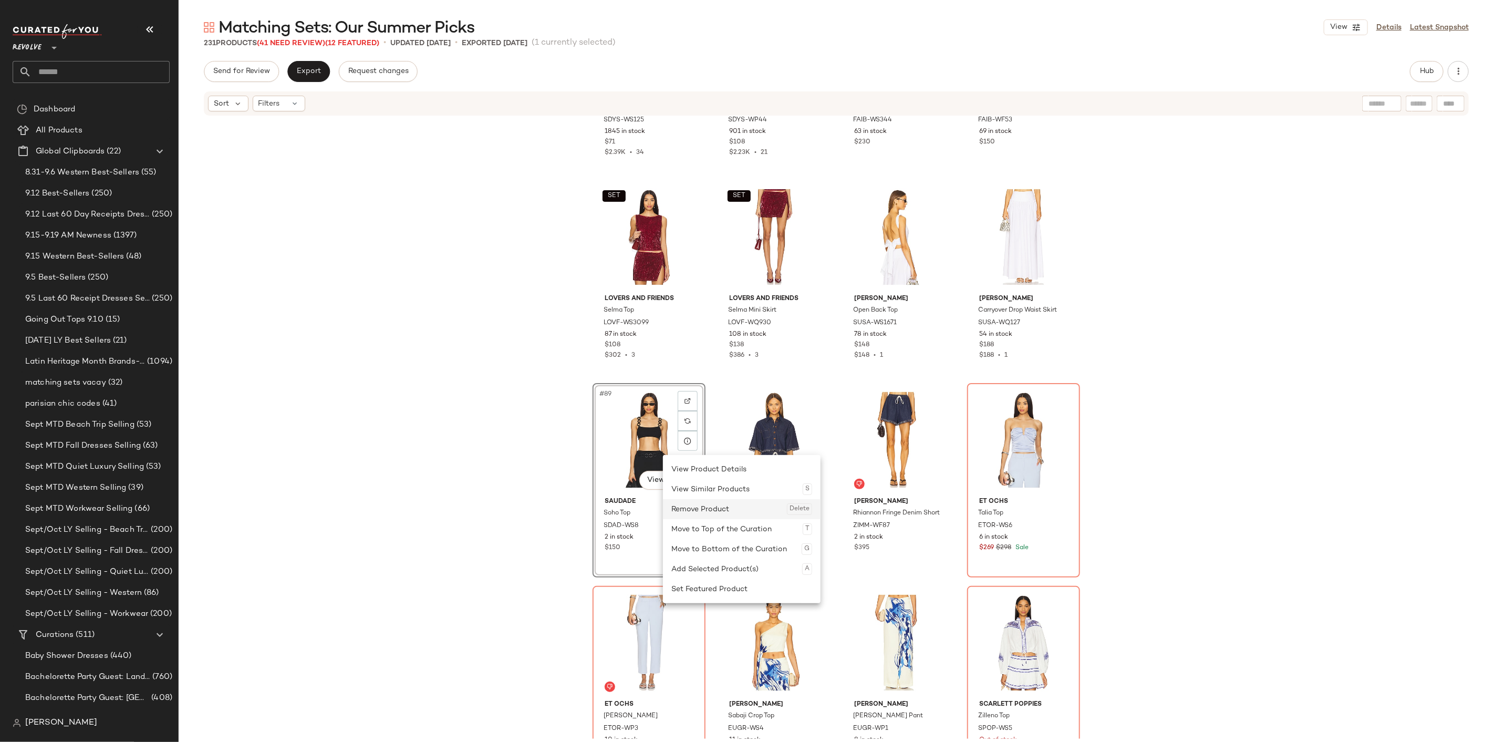
click at [708, 505] on div "Remove Product Delete" at bounding box center [741, 509] width 141 height 20
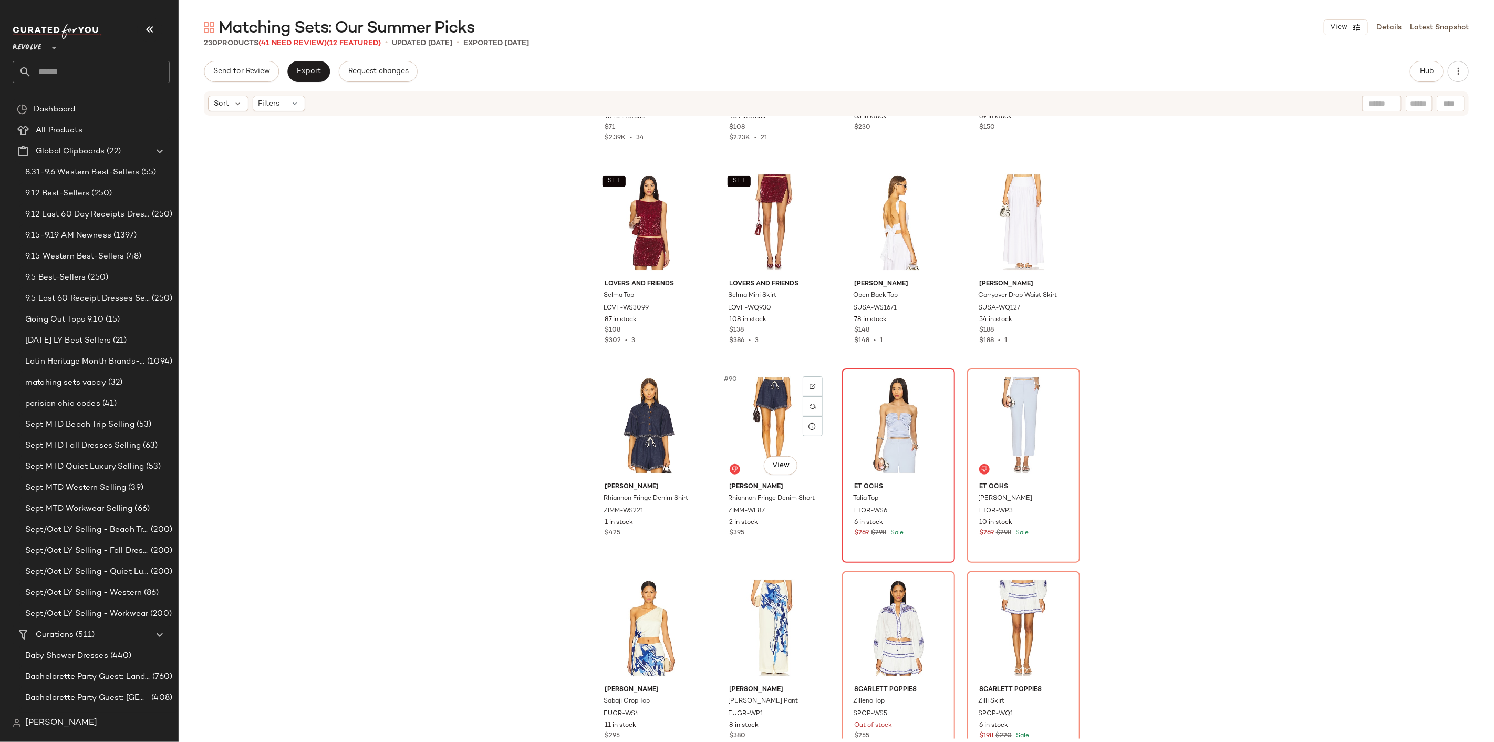
scroll to position [4263, 0]
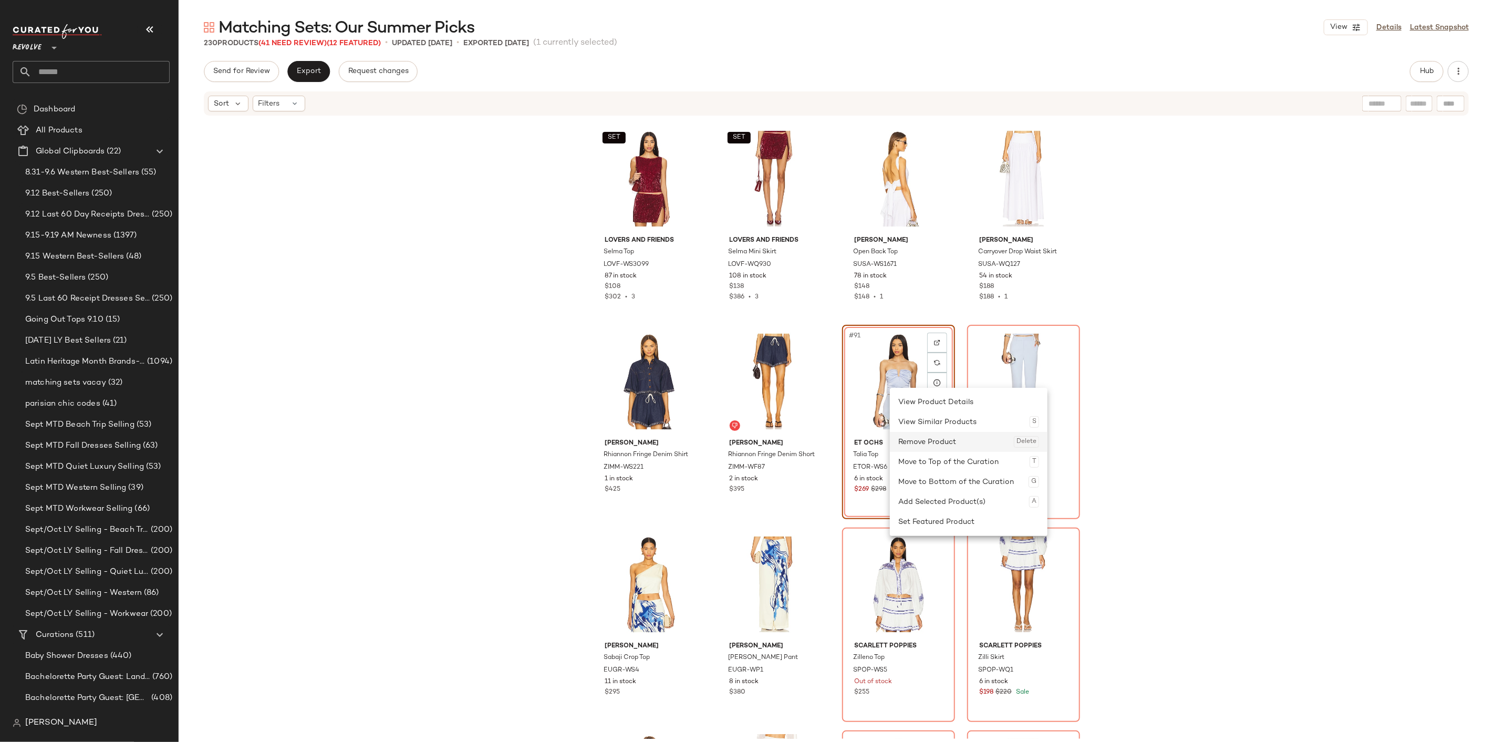
click at [921, 444] on div "Remove Product Delete" at bounding box center [968, 442] width 141 height 20
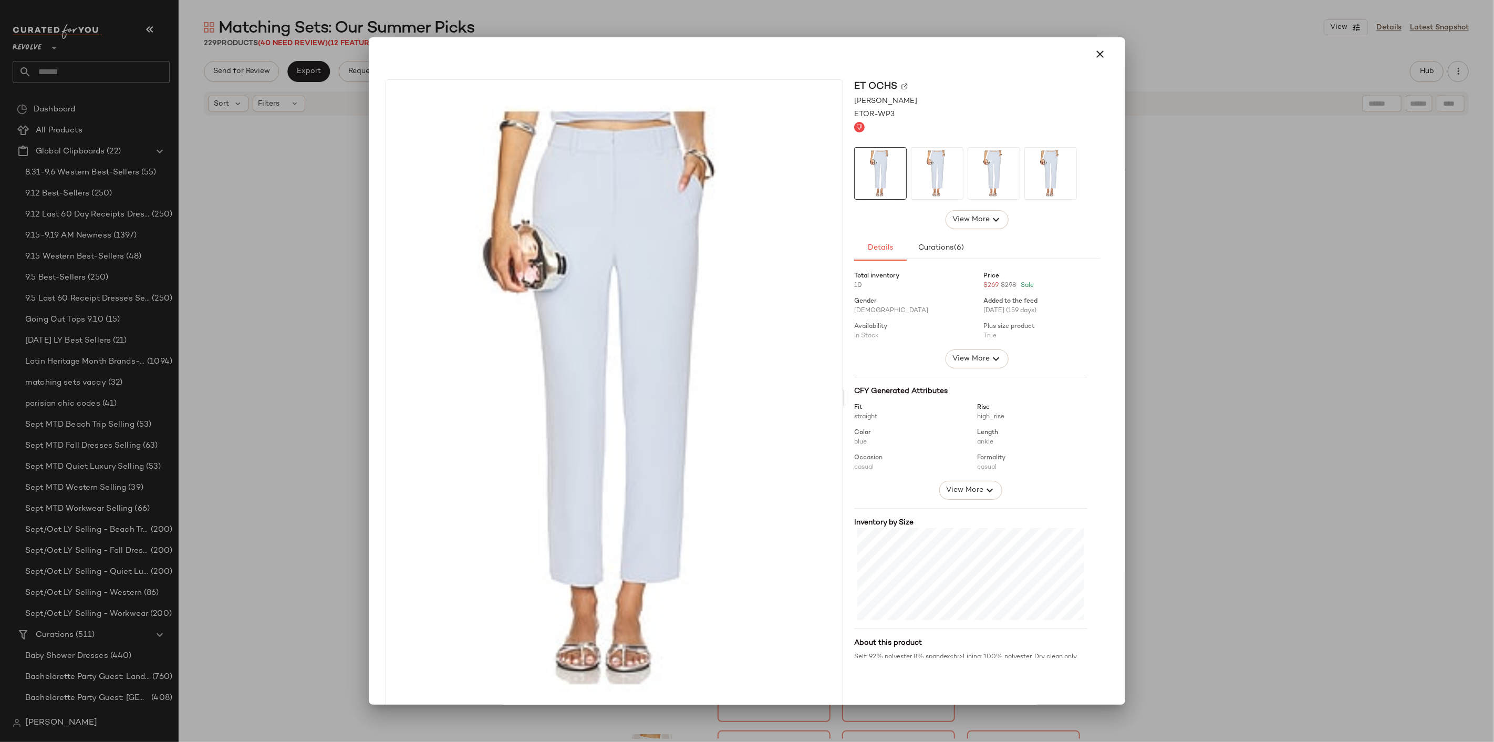
drag, startPoint x: 889, startPoint y: 411, endPoint x: 1099, endPoint y: 49, distance: 418.7
click at [1099, 49] on icon "button" at bounding box center [1100, 54] width 13 height 13
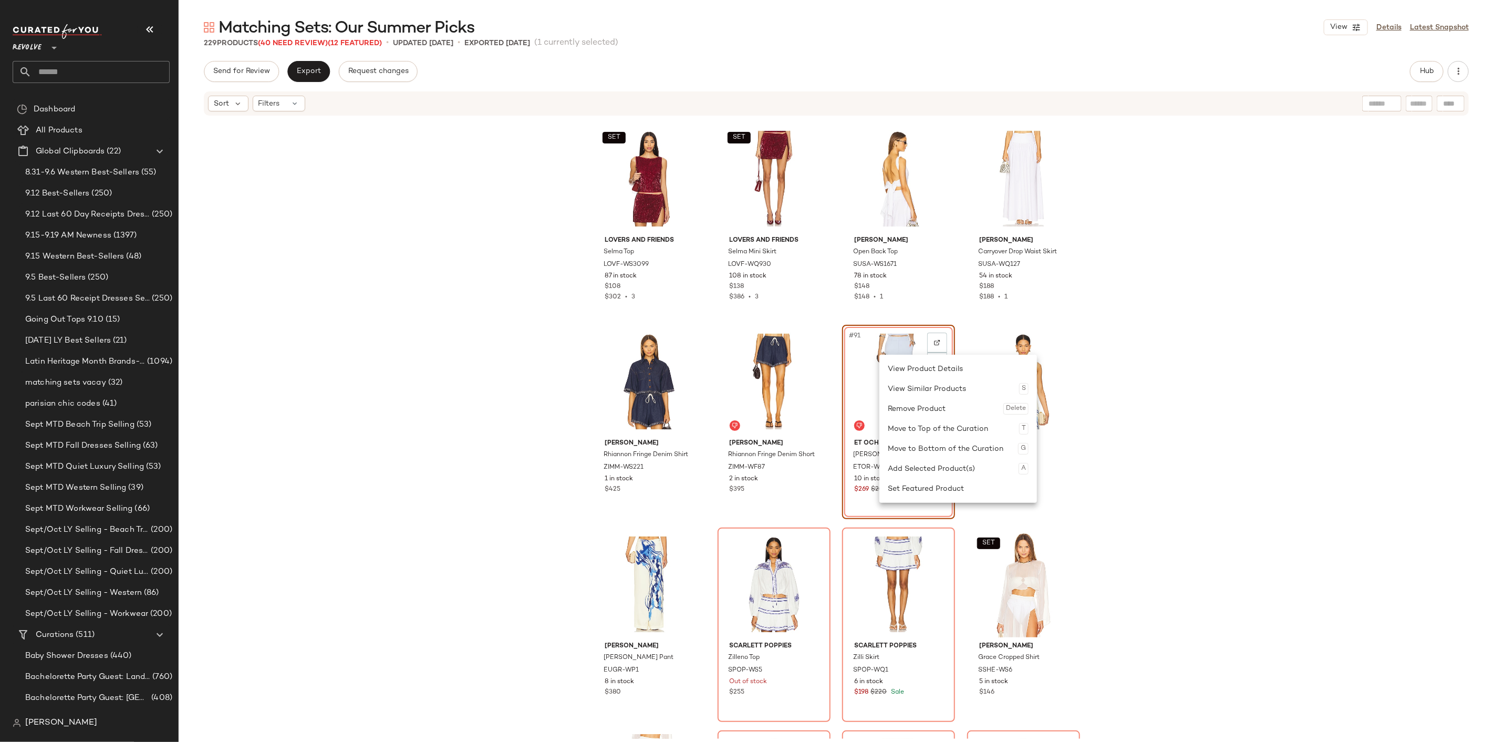
drag, startPoint x: 911, startPoint y: 406, endPoint x: 912, endPoint y: 400, distance: 6.4
click at [913, 397] on div "View Product Details View Similar Products S Remove Product Delete Move to Top …" at bounding box center [958, 429] width 158 height 148
click at [901, 427] on div "Remove Product Delete" at bounding box center [944, 431] width 141 height 20
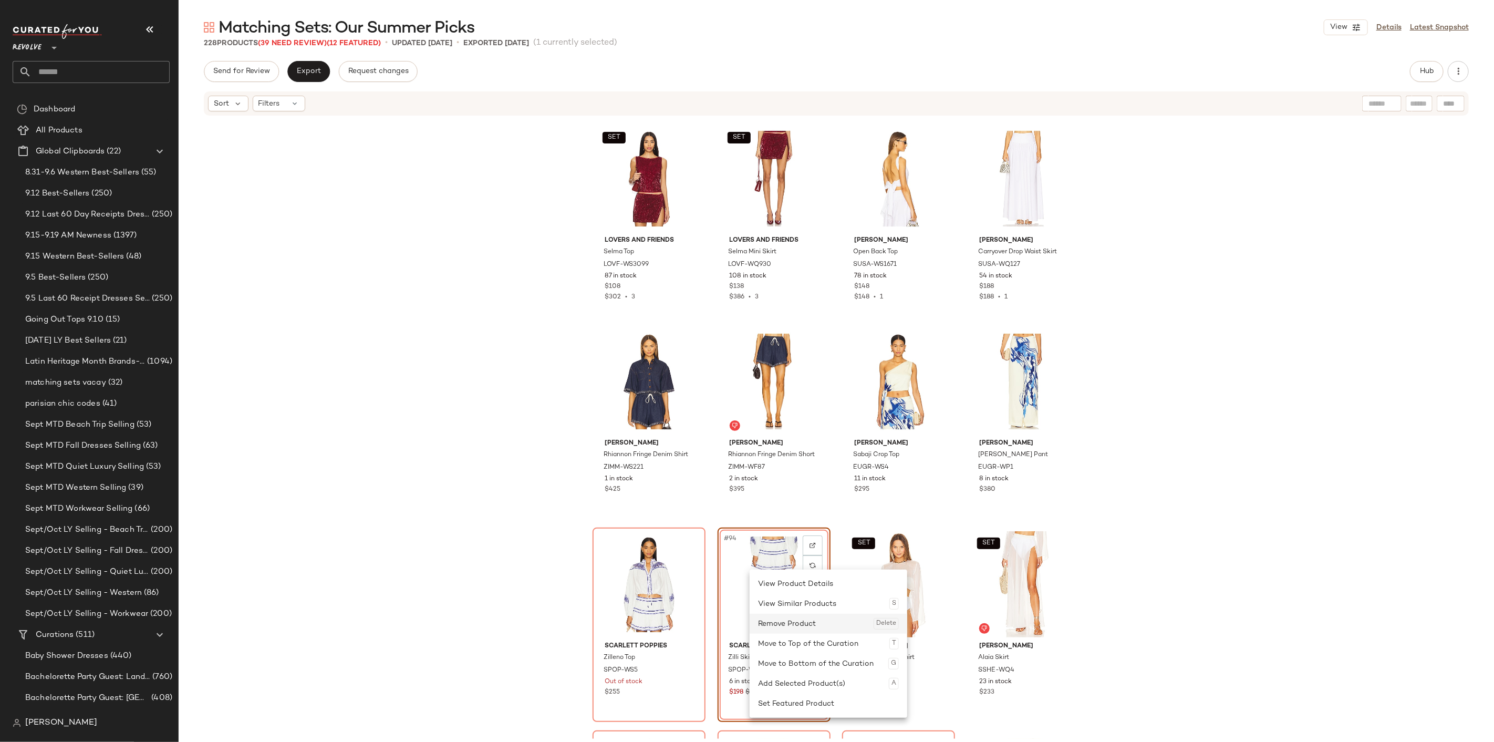
click at [792, 620] on div "Remove Product Delete" at bounding box center [828, 624] width 141 height 20
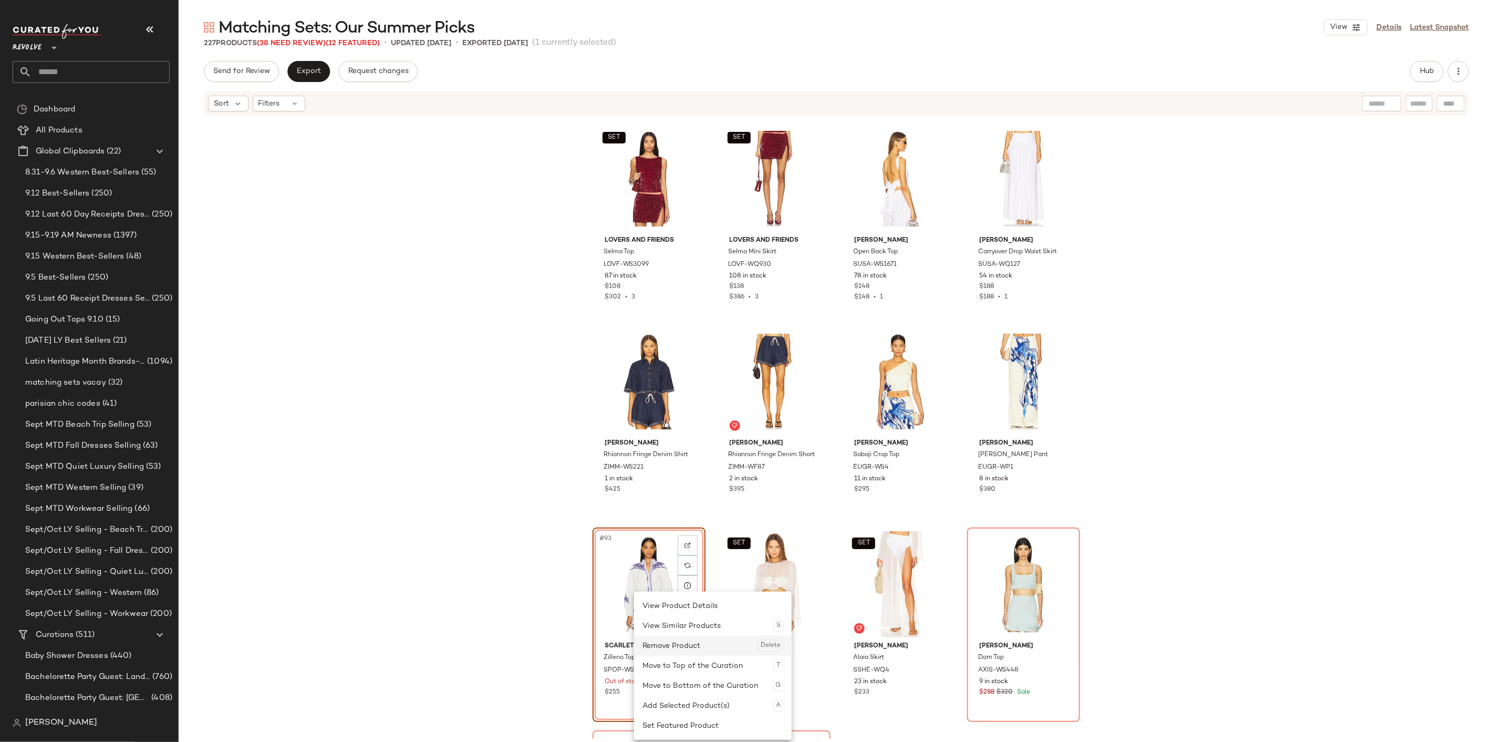
click at [675, 648] on div "Remove Product Delete" at bounding box center [712, 646] width 141 height 20
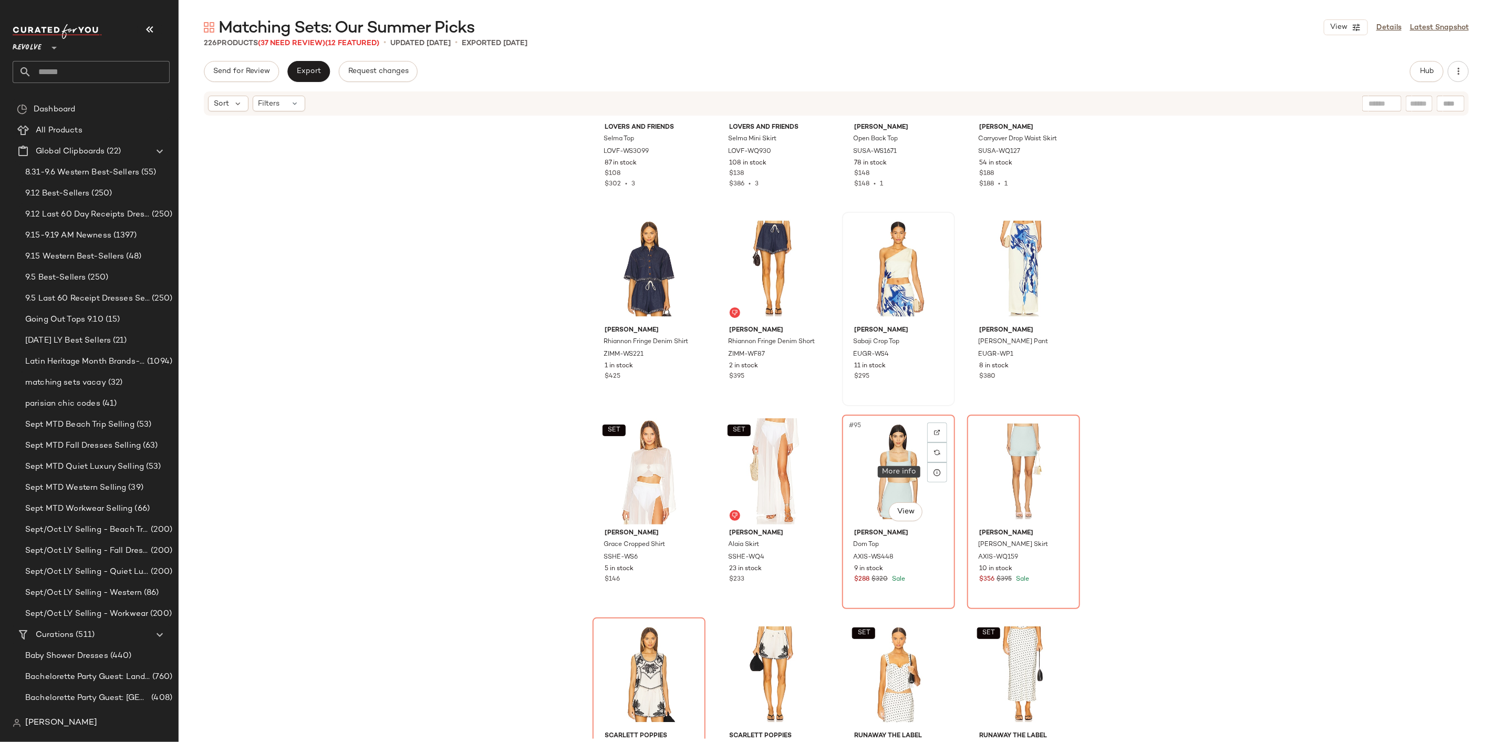
scroll to position [4380, 0]
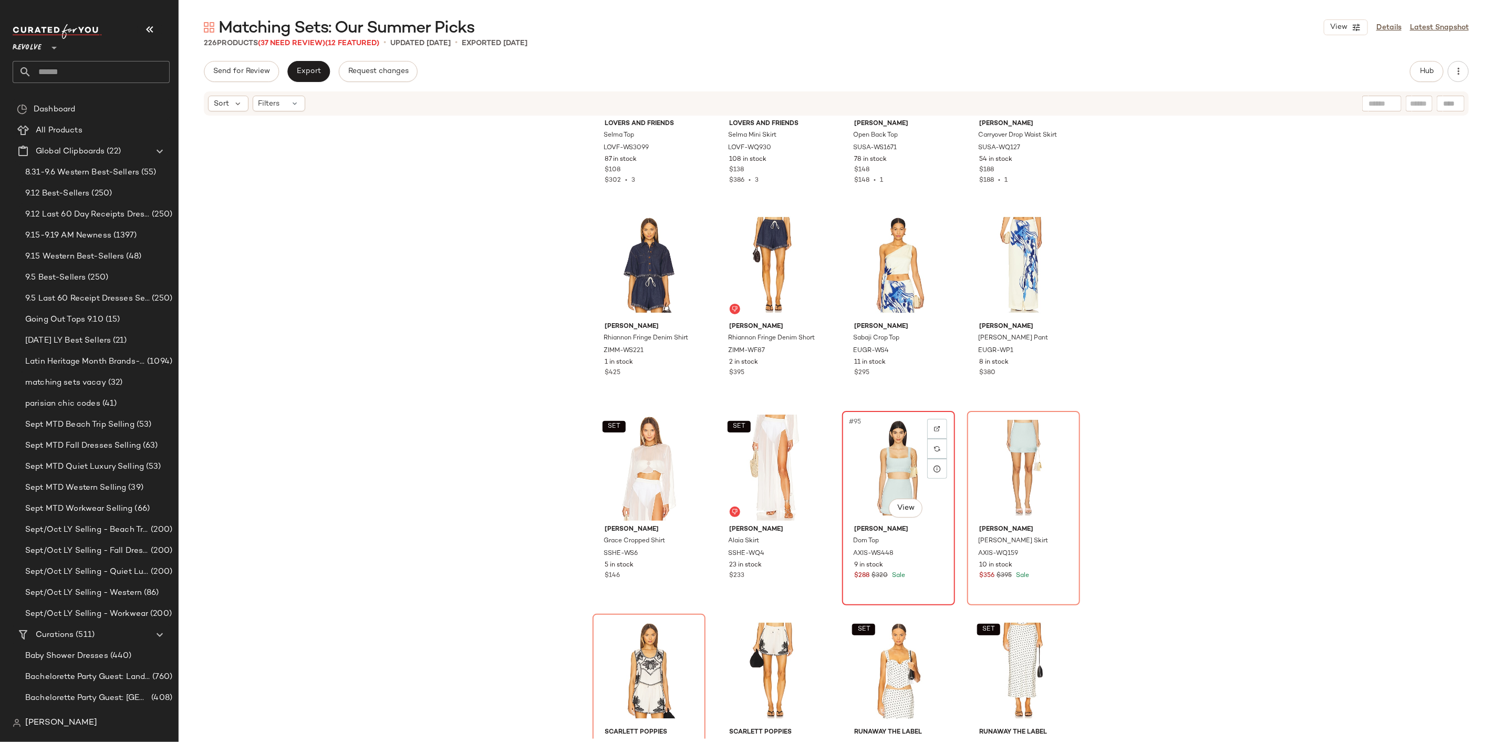
drag, startPoint x: 911, startPoint y: 469, endPoint x: 911, endPoint y: 476, distance: 7.4
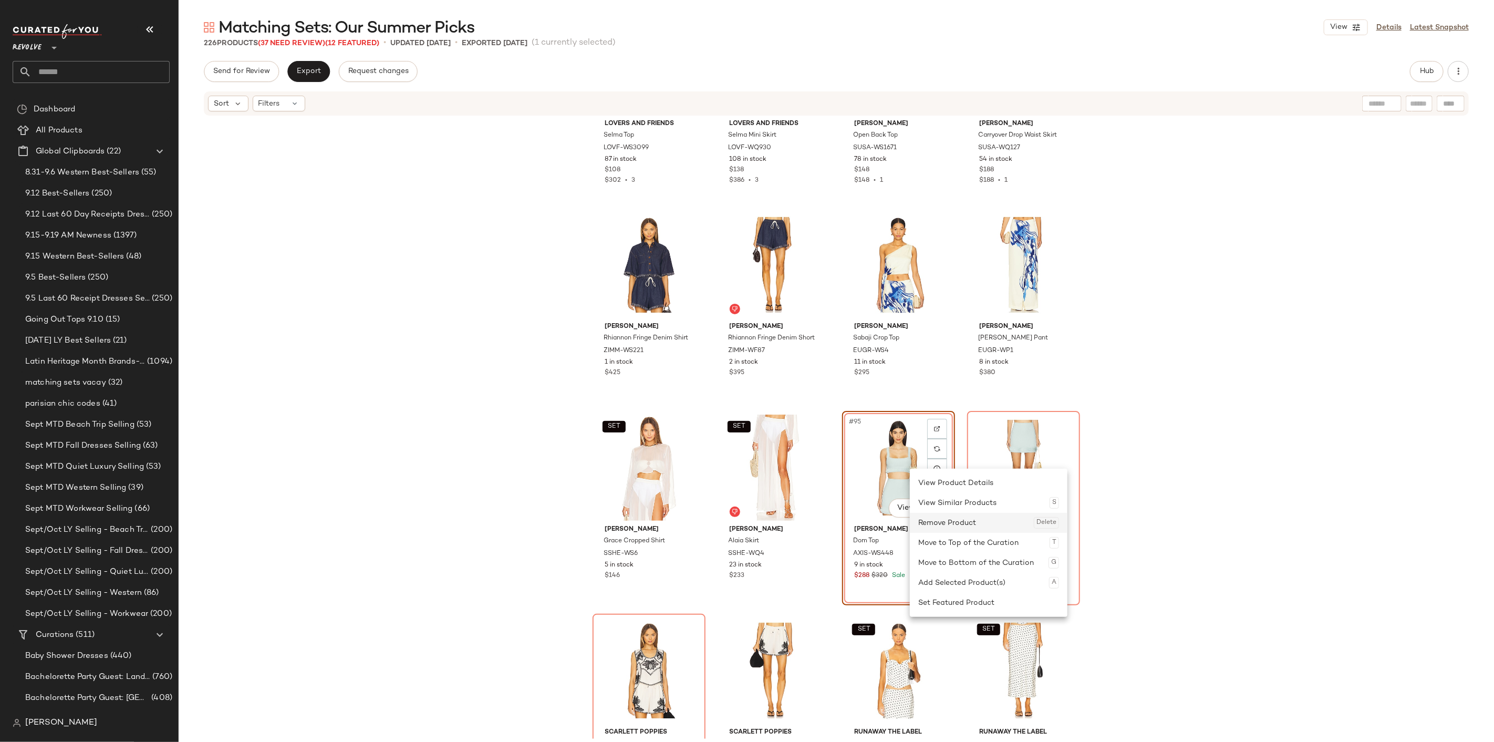
click at [947, 518] on div "Remove Product Delete" at bounding box center [988, 523] width 141 height 20
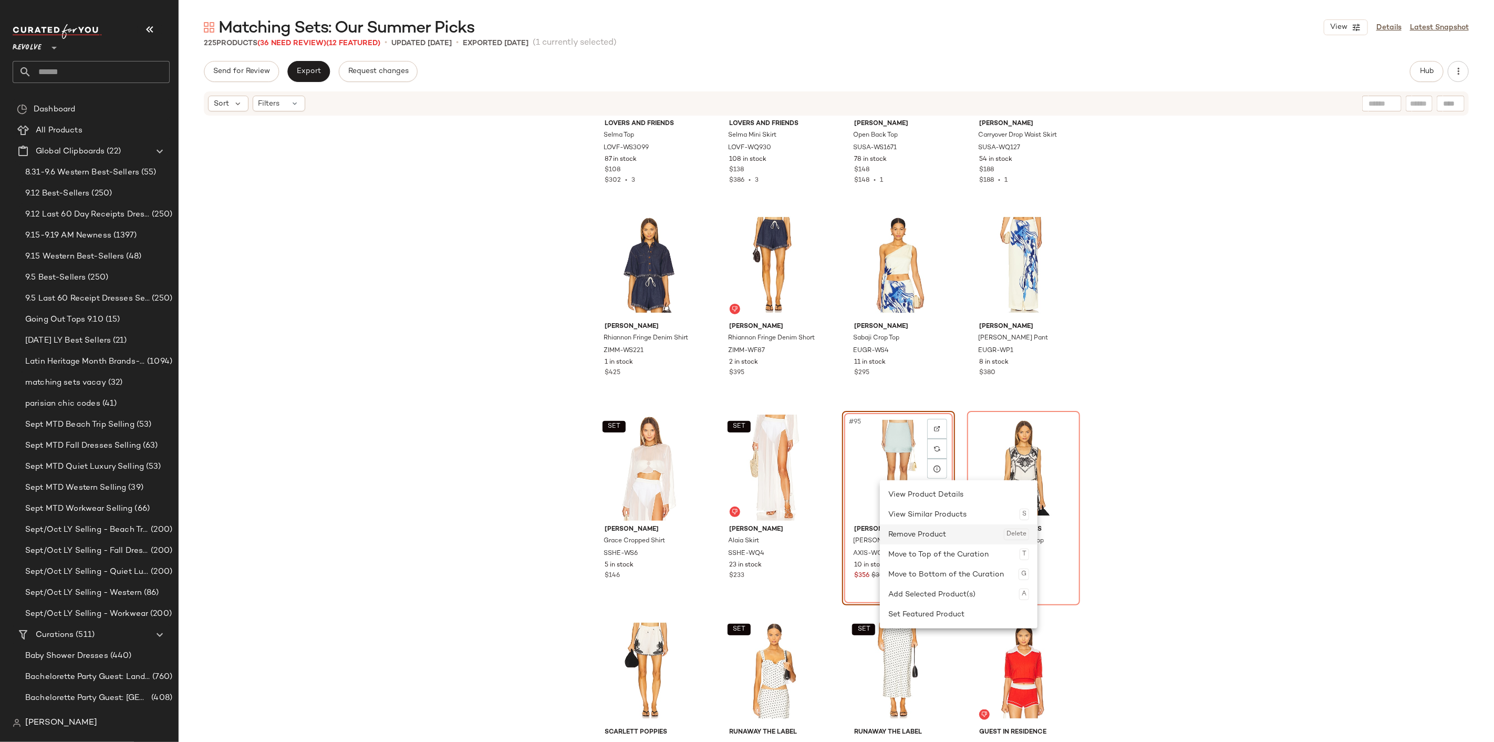
click at [912, 528] on div "Remove Product Delete" at bounding box center [958, 534] width 141 height 20
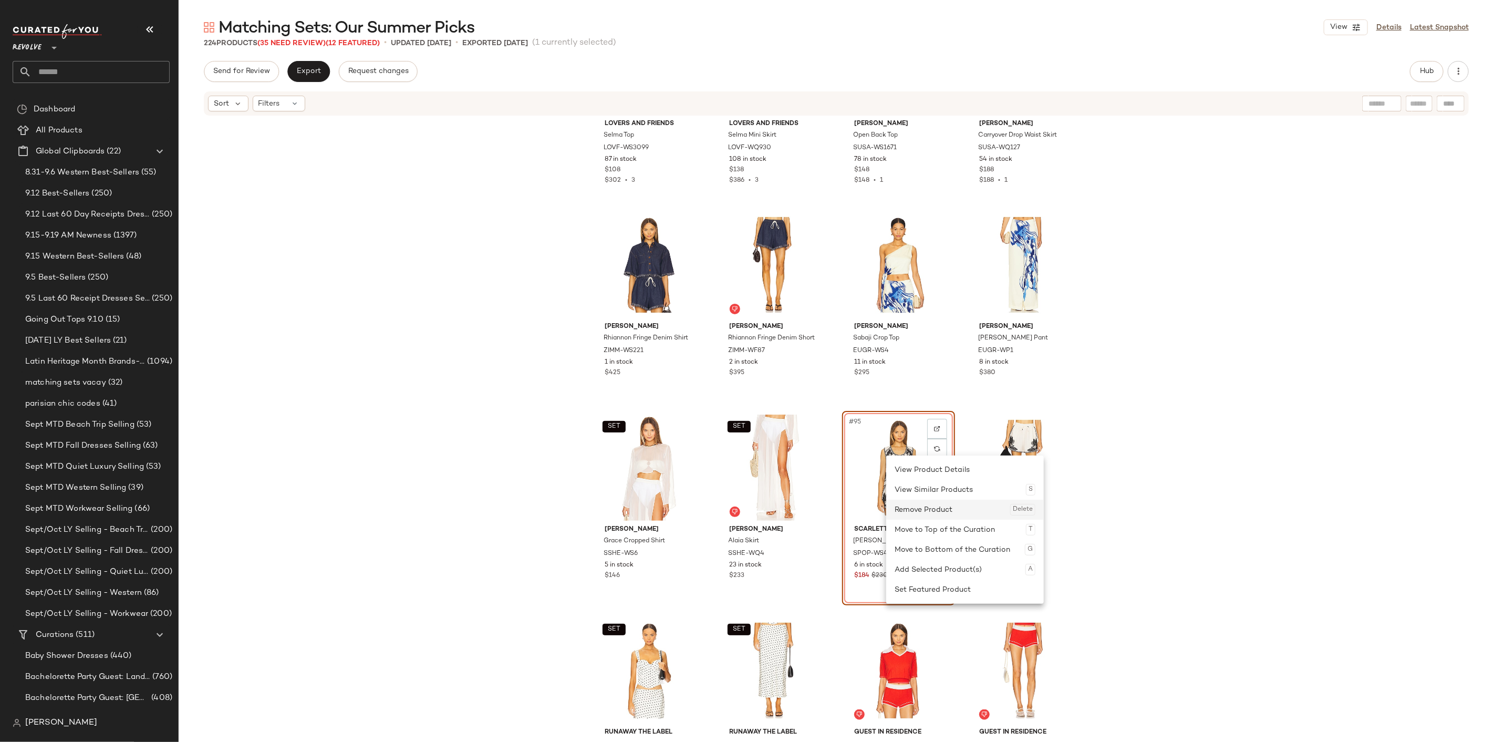
click at [923, 507] on div "Remove Product Delete" at bounding box center [965, 510] width 141 height 20
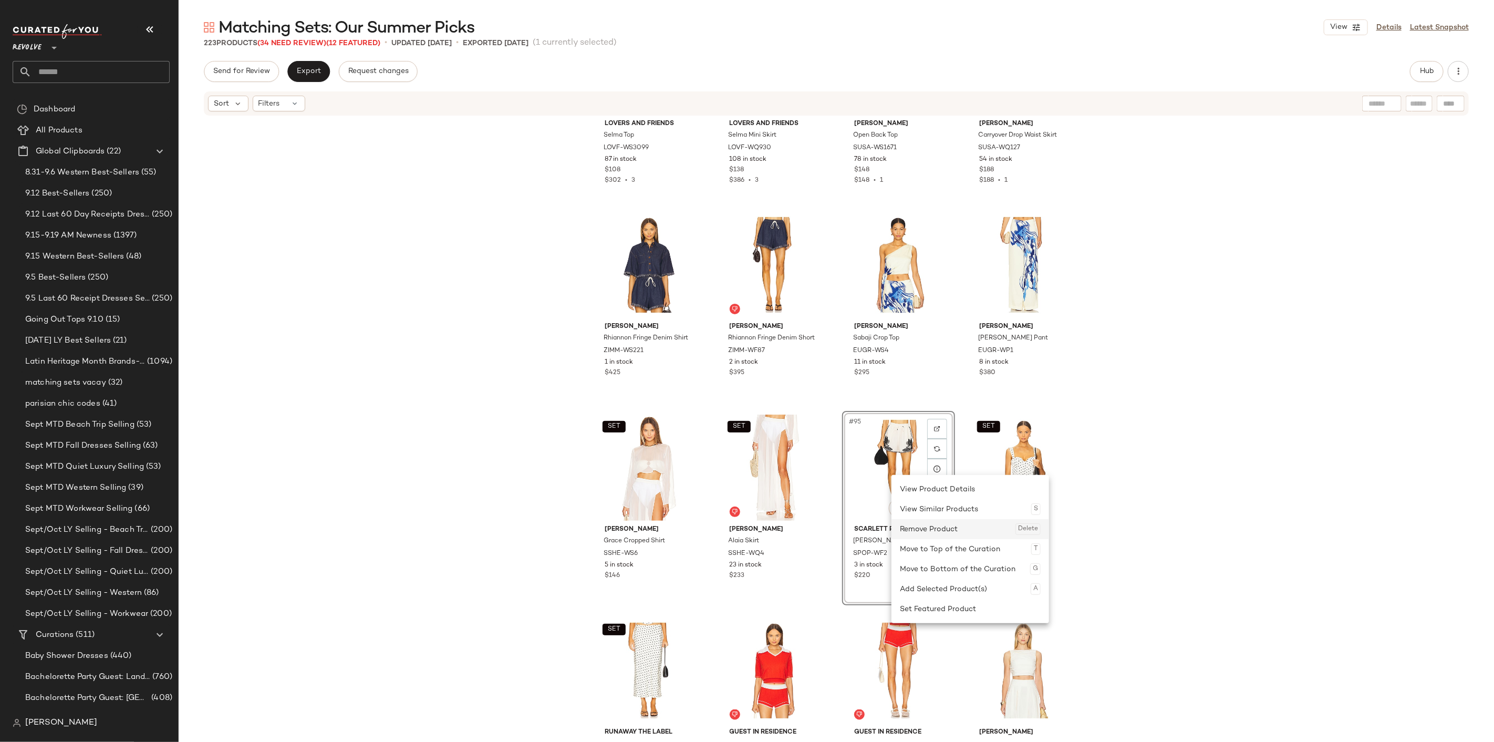
click at [927, 530] on div "Remove Product Delete" at bounding box center [970, 529] width 141 height 20
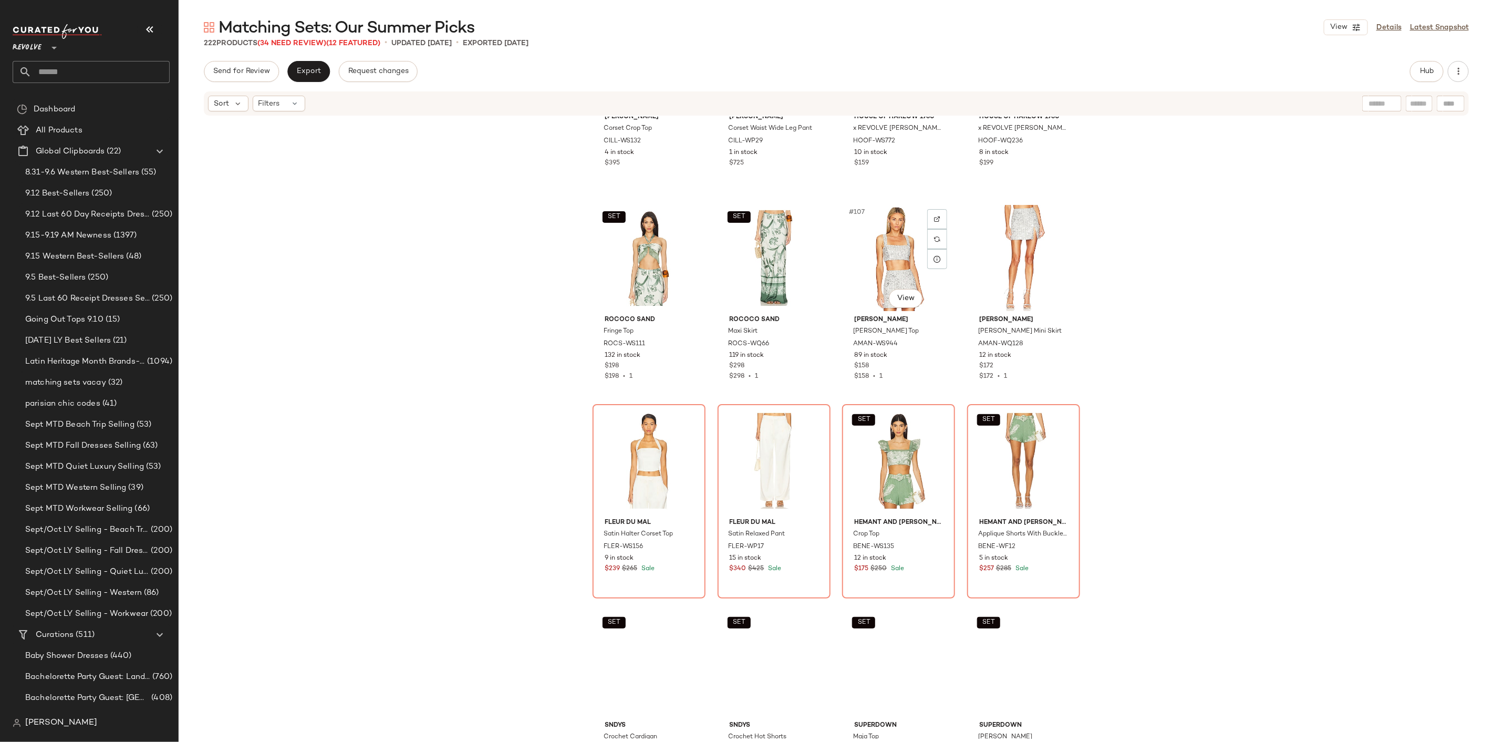
scroll to position [5256, 0]
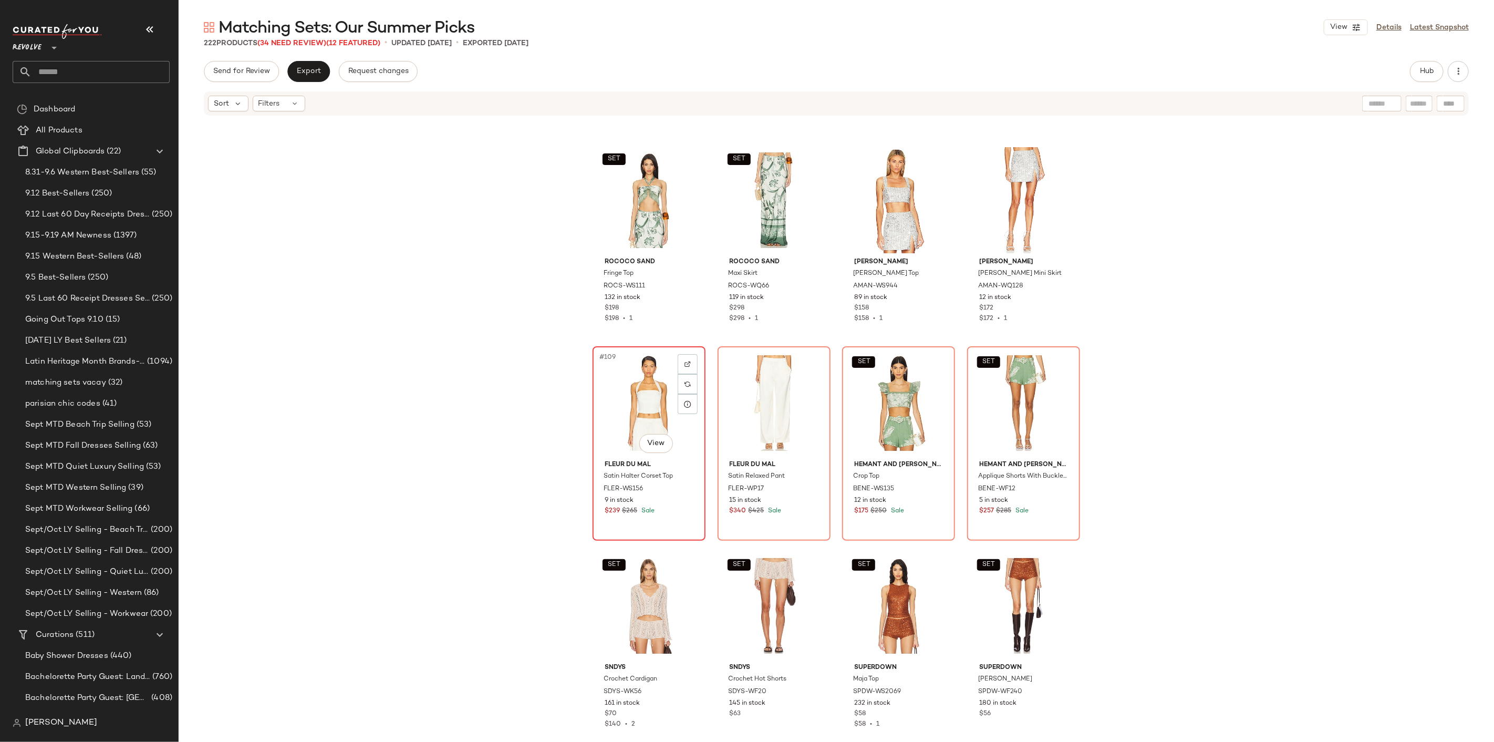
click at [638, 396] on div "#109 View" at bounding box center [649, 403] width 106 height 106
click at [1003, 375] on div "SET #112 View" at bounding box center [1024, 403] width 106 height 106
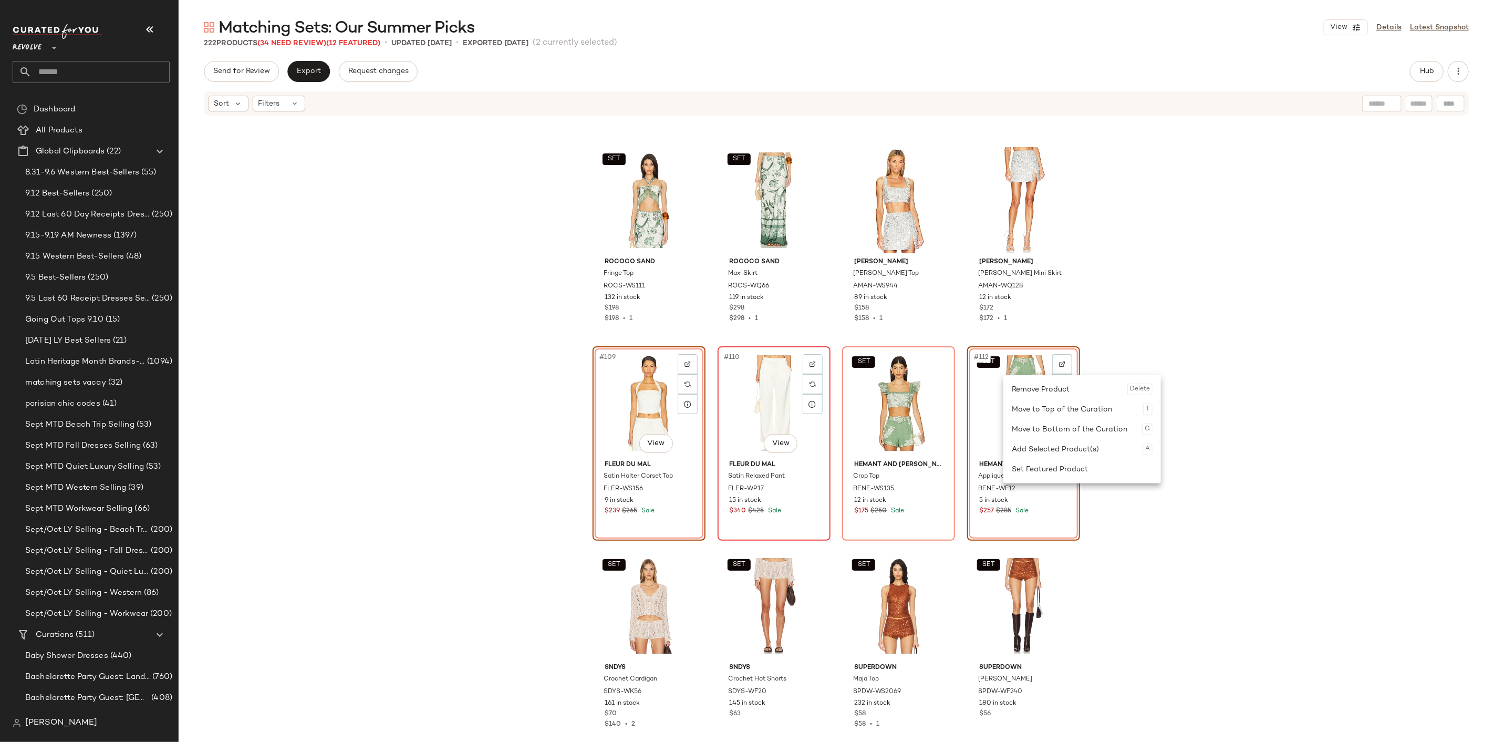
click at [760, 416] on div "#110 View" at bounding box center [774, 403] width 106 height 106
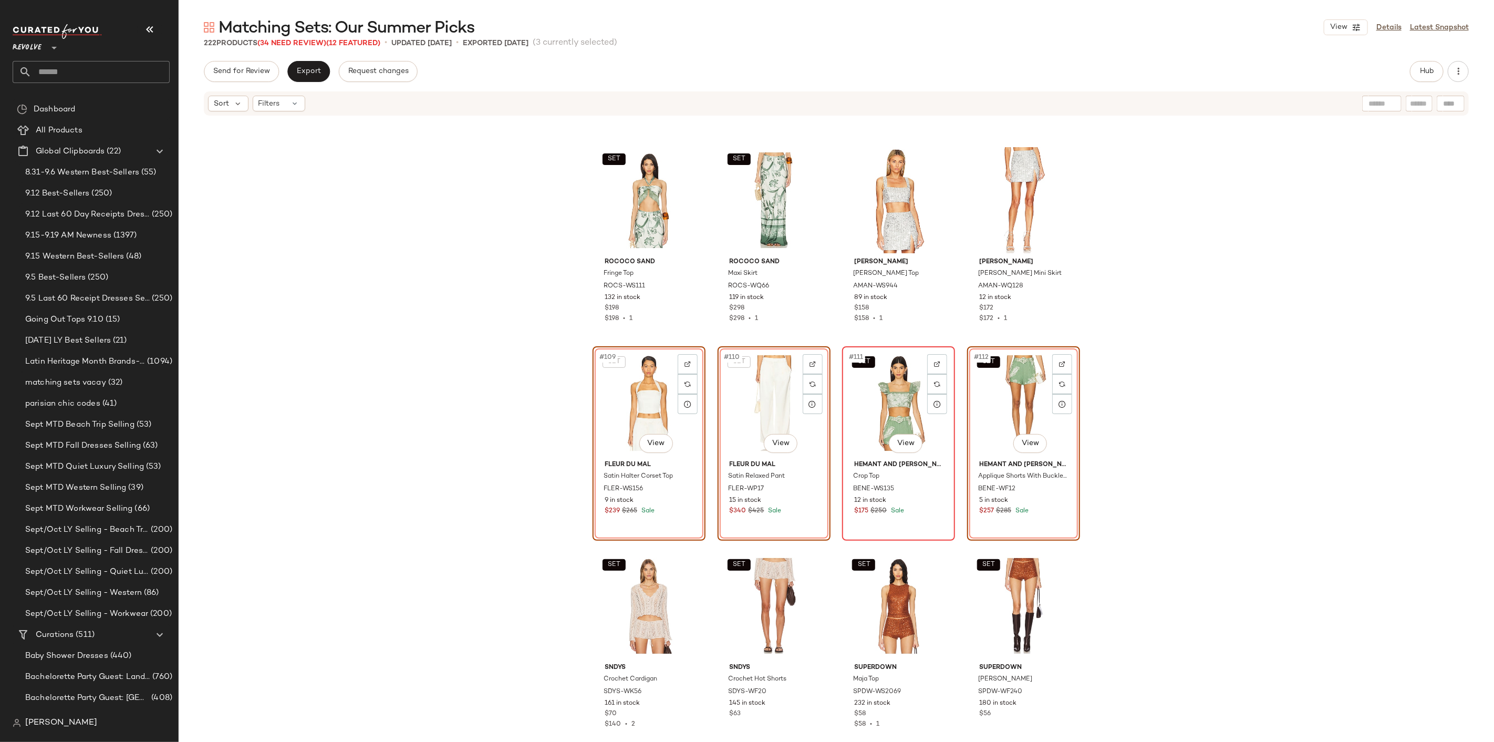
click at [869, 420] on div "SET #111 View" at bounding box center [899, 403] width 106 height 106
click at [897, 442] on div "Remove Product Delete" at bounding box center [948, 434] width 141 height 20
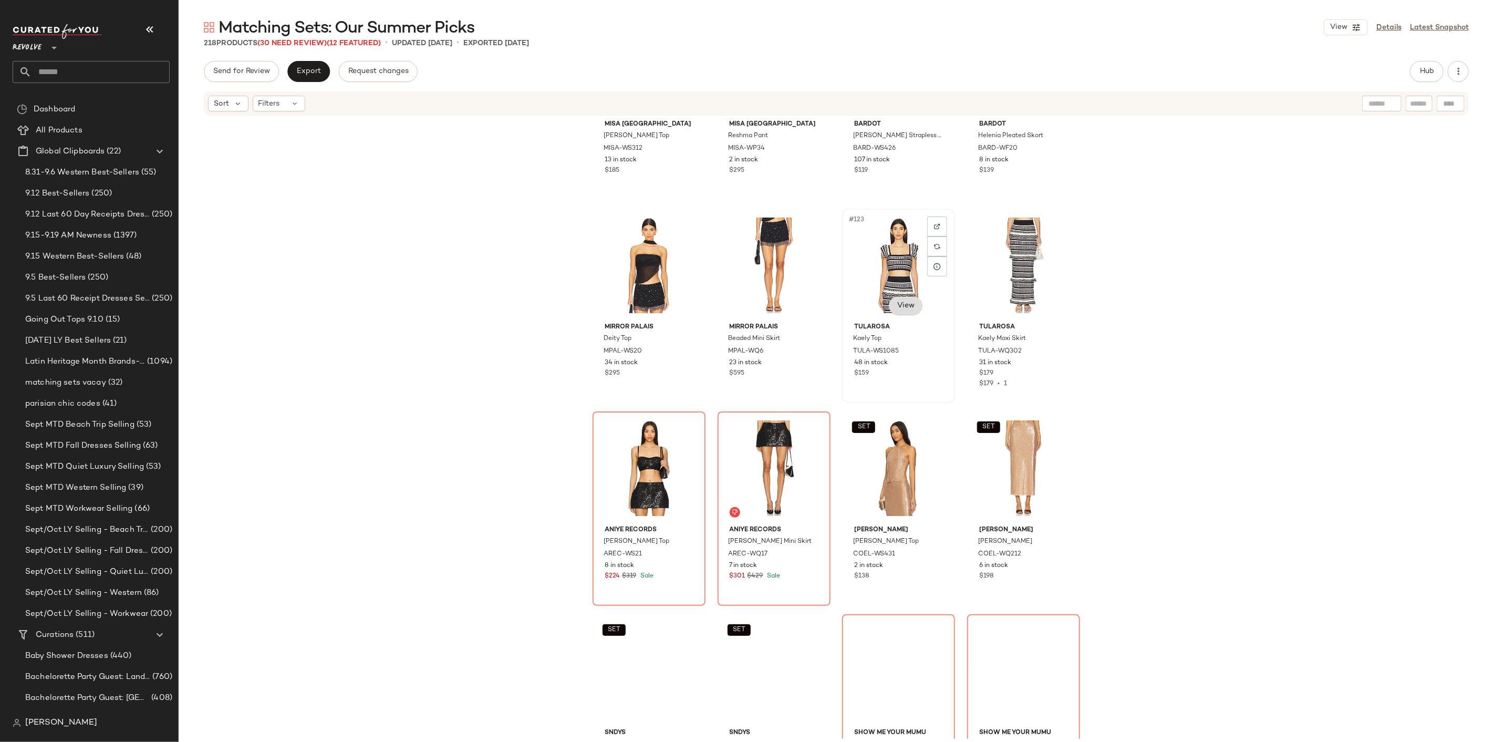
scroll to position [6015, 0]
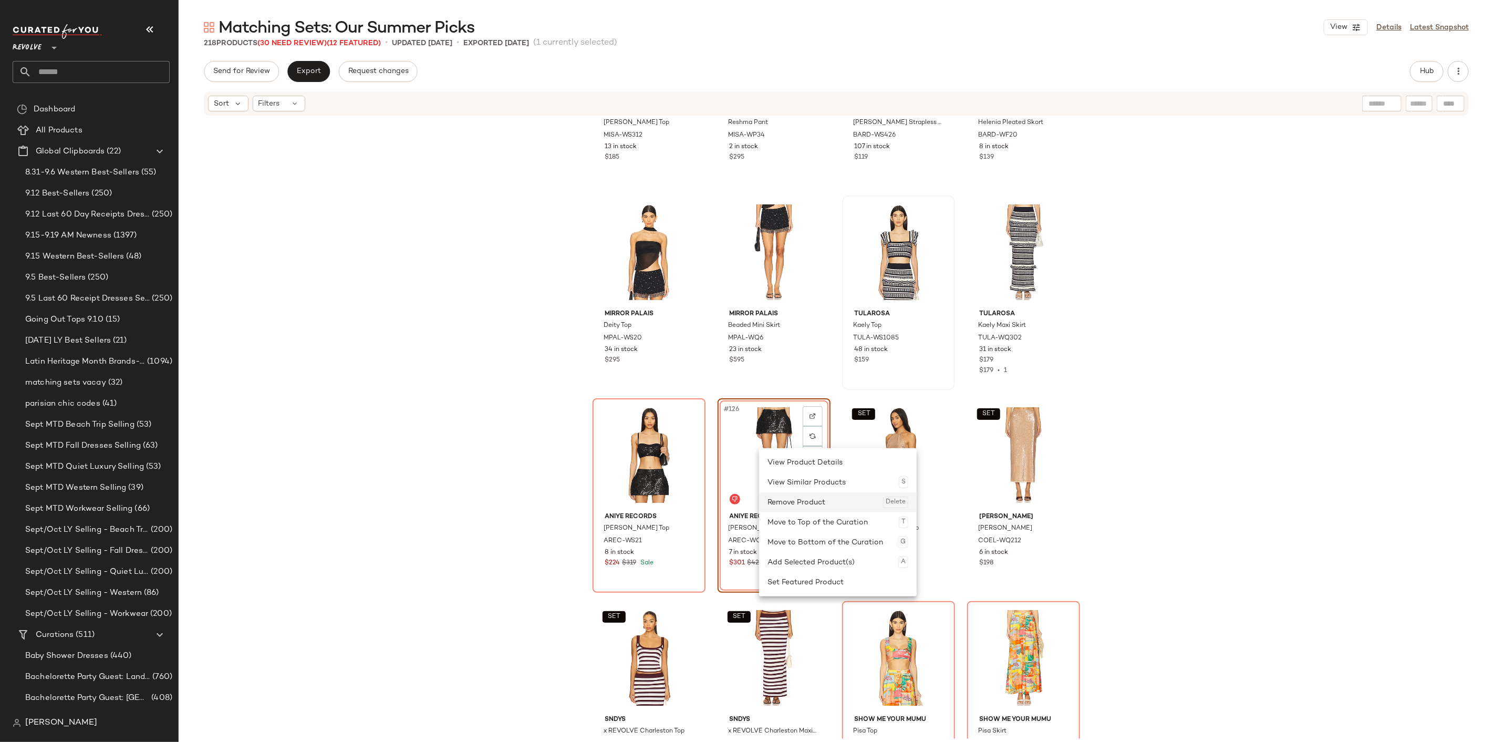
click at [794, 495] on div "Remove Product Delete" at bounding box center [837, 502] width 141 height 20
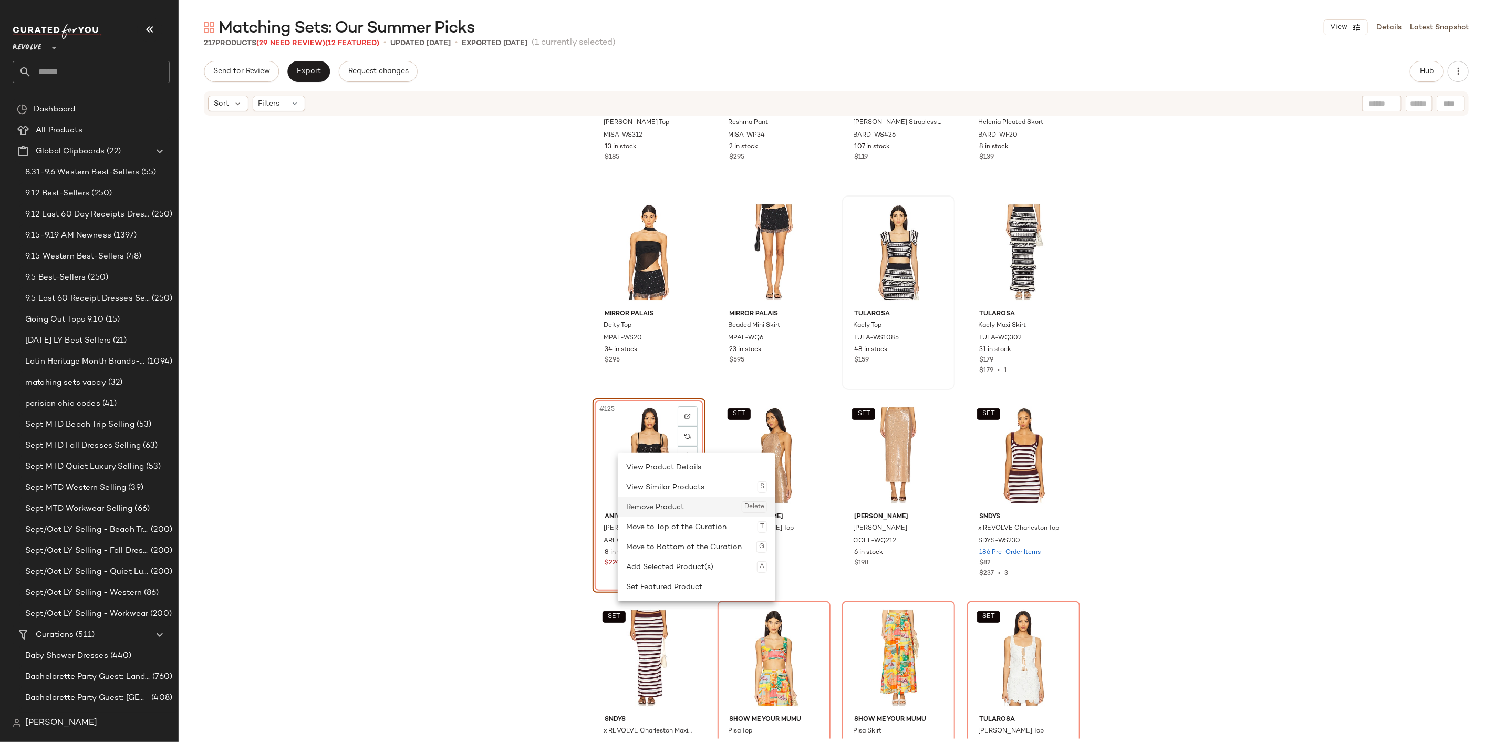
click at [668, 504] on div "Remove Product Delete" at bounding box center [696, 507] width 141 height 20
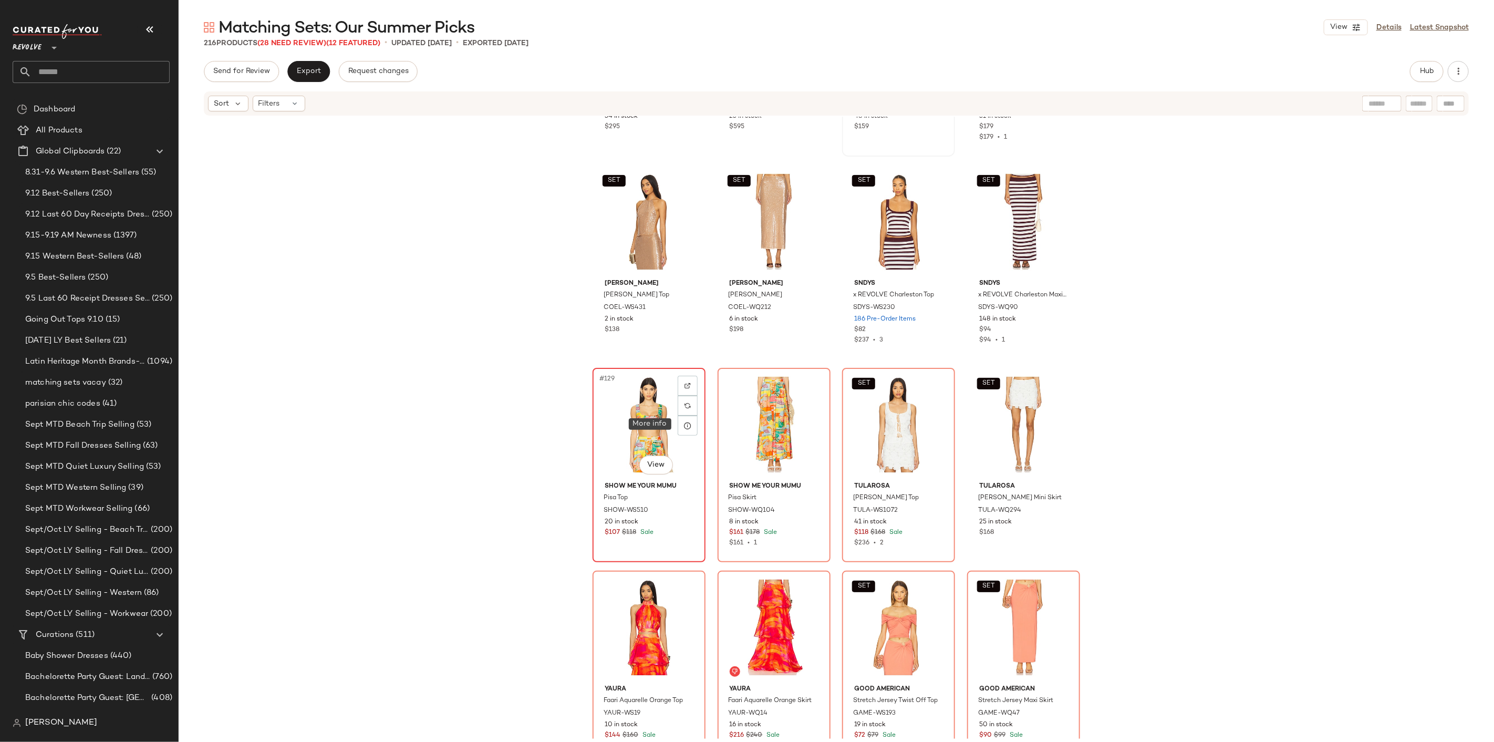
scroll to position [6306, 0]
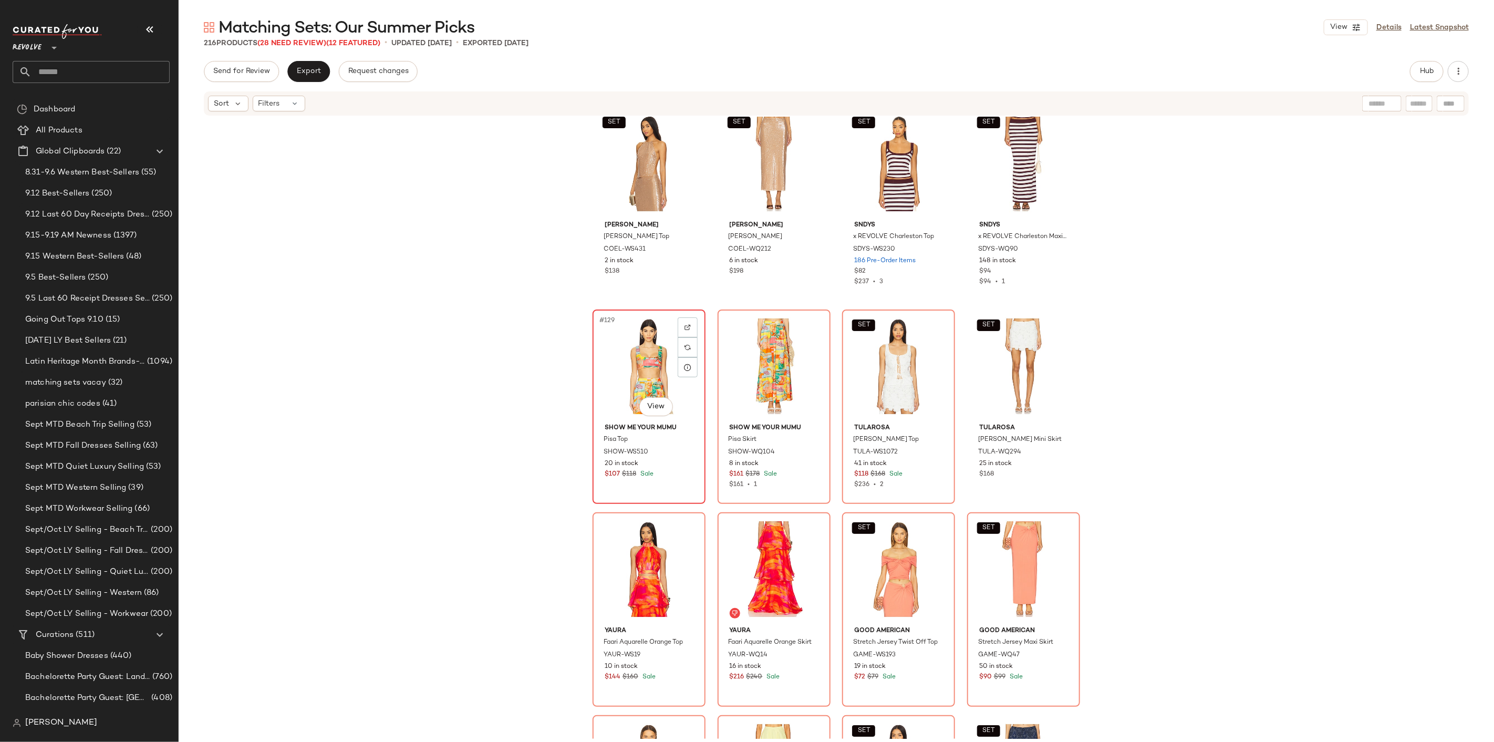
click at [631, 359] on div "#129 View" at bounding box center [649, 366] width 106 height 106
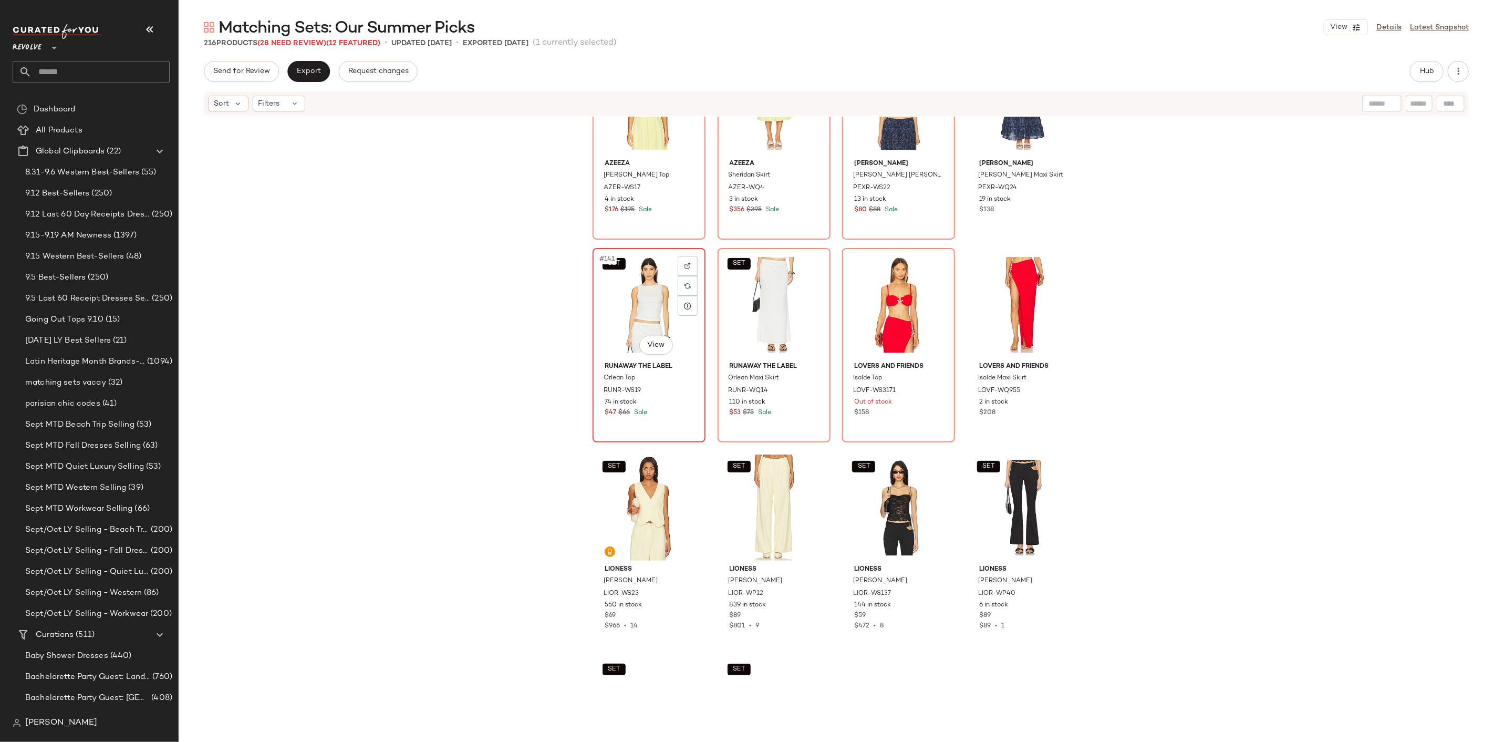
scroll to position [7007, 0]
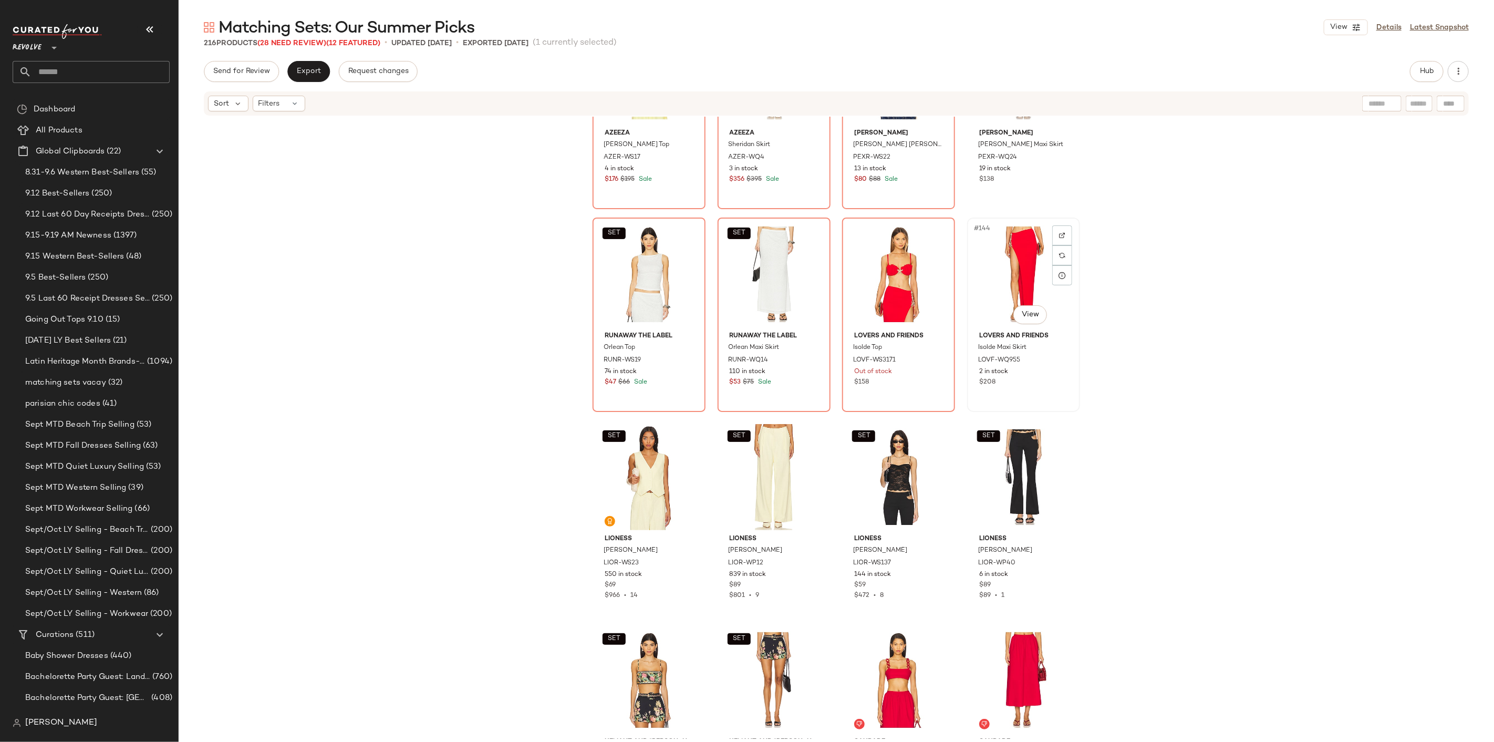
click at [1014, 261] on div "#144 View" at bounding box center [1024, 274] width 106 height 106
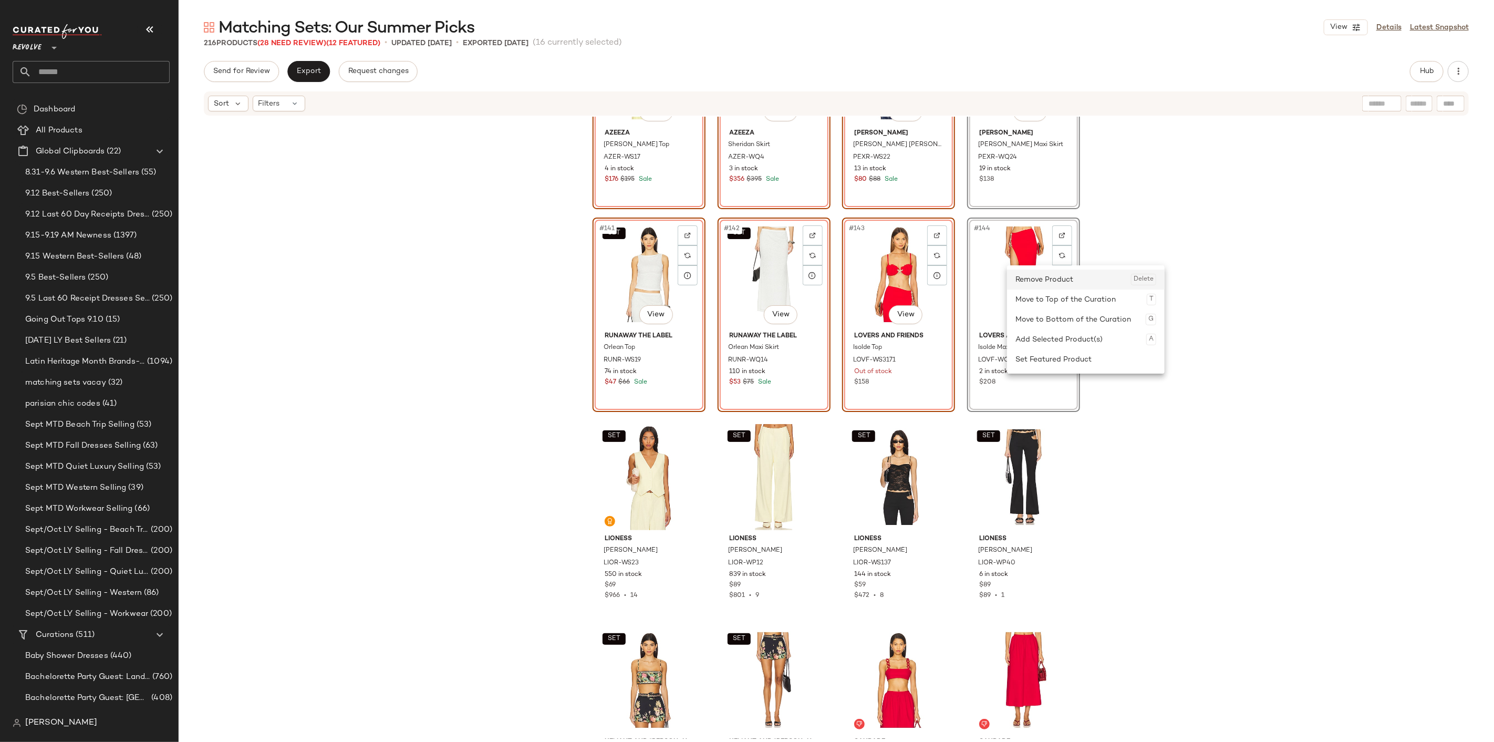
click at [1029, 282] on div "Remove Product Delete" at bounding box center [1085, 279] width 141 height 20
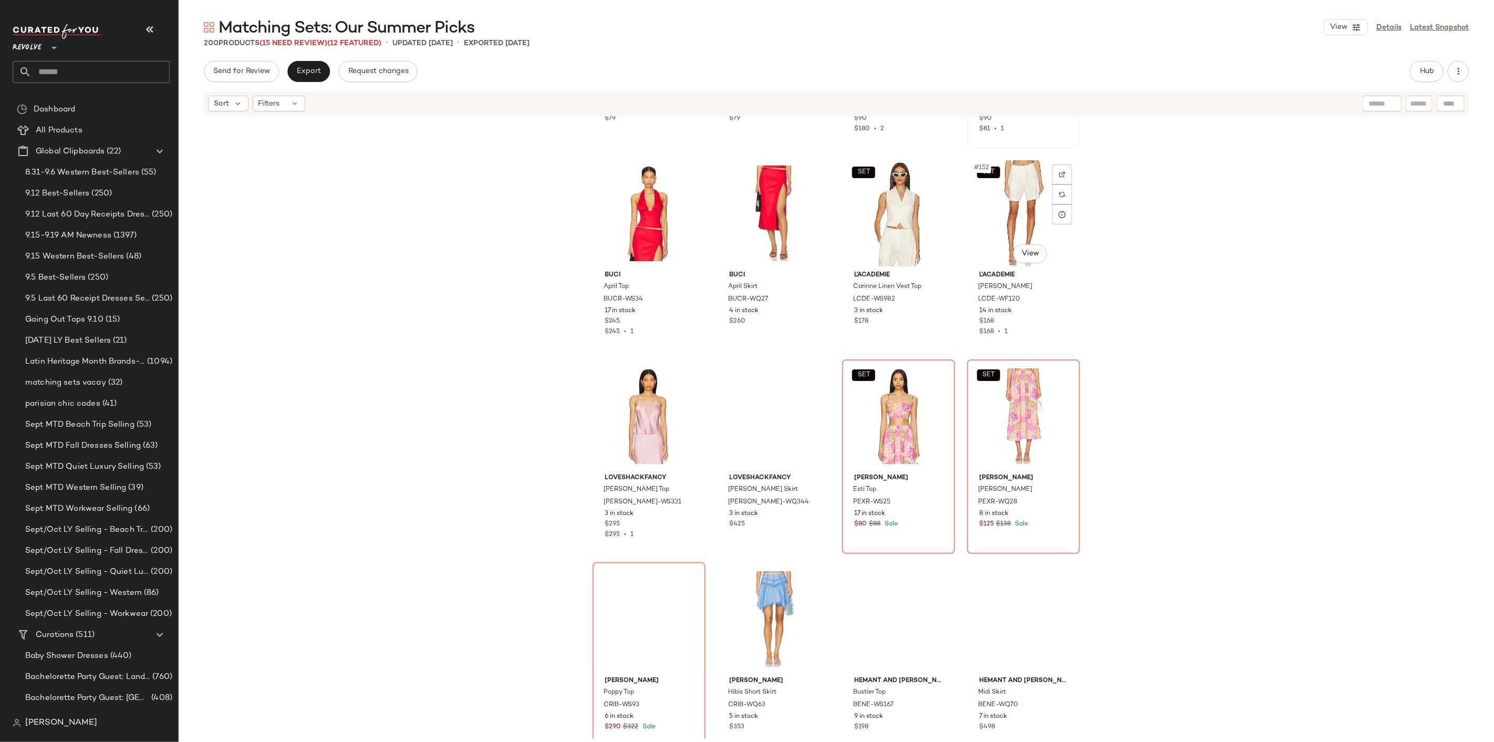
scroll to position [7474, 0]
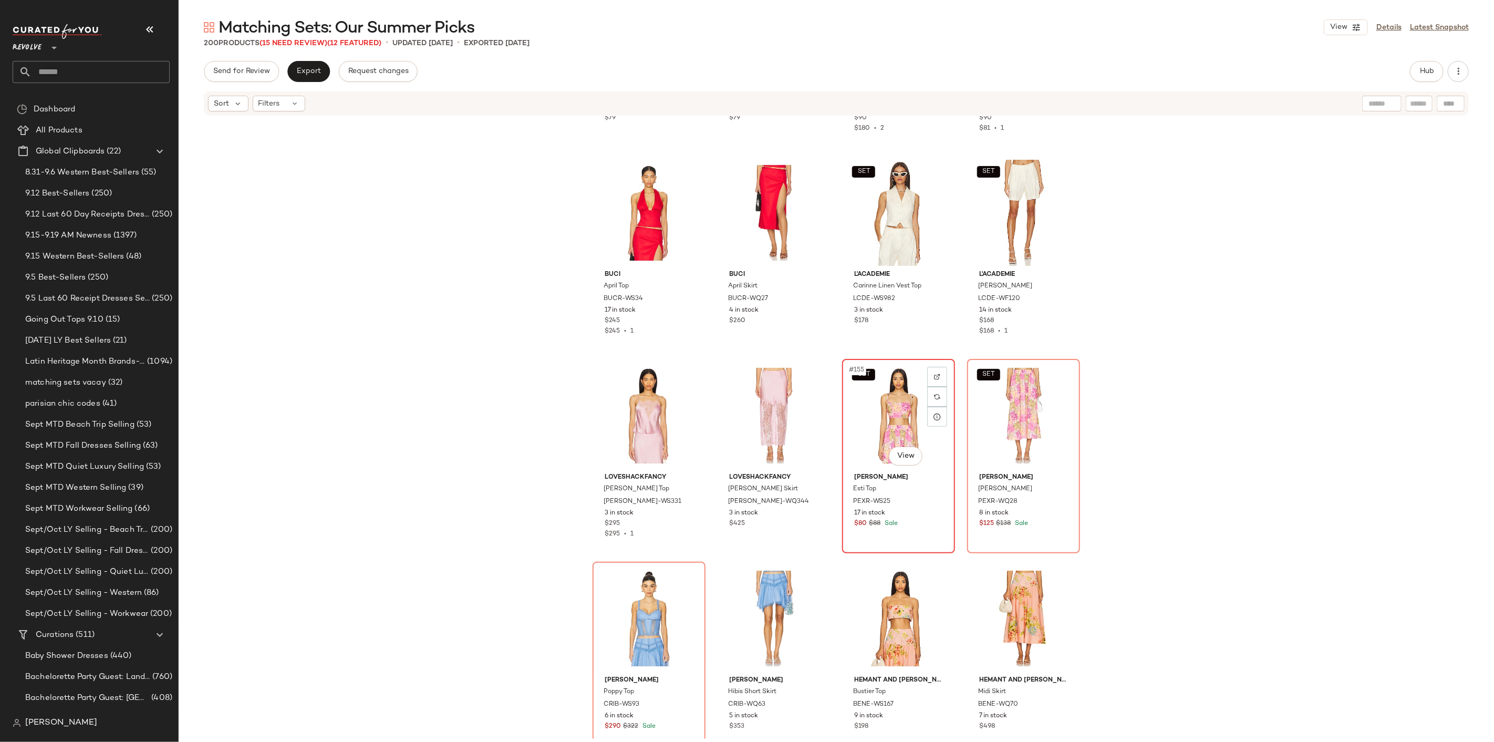
click at [879, 411] on div "SET #155 View" at bounding box center [899, 415] width 106 height 106
click at [763, 609] on div "#158 View" at bounding box center [774, 618] width 106 height 106
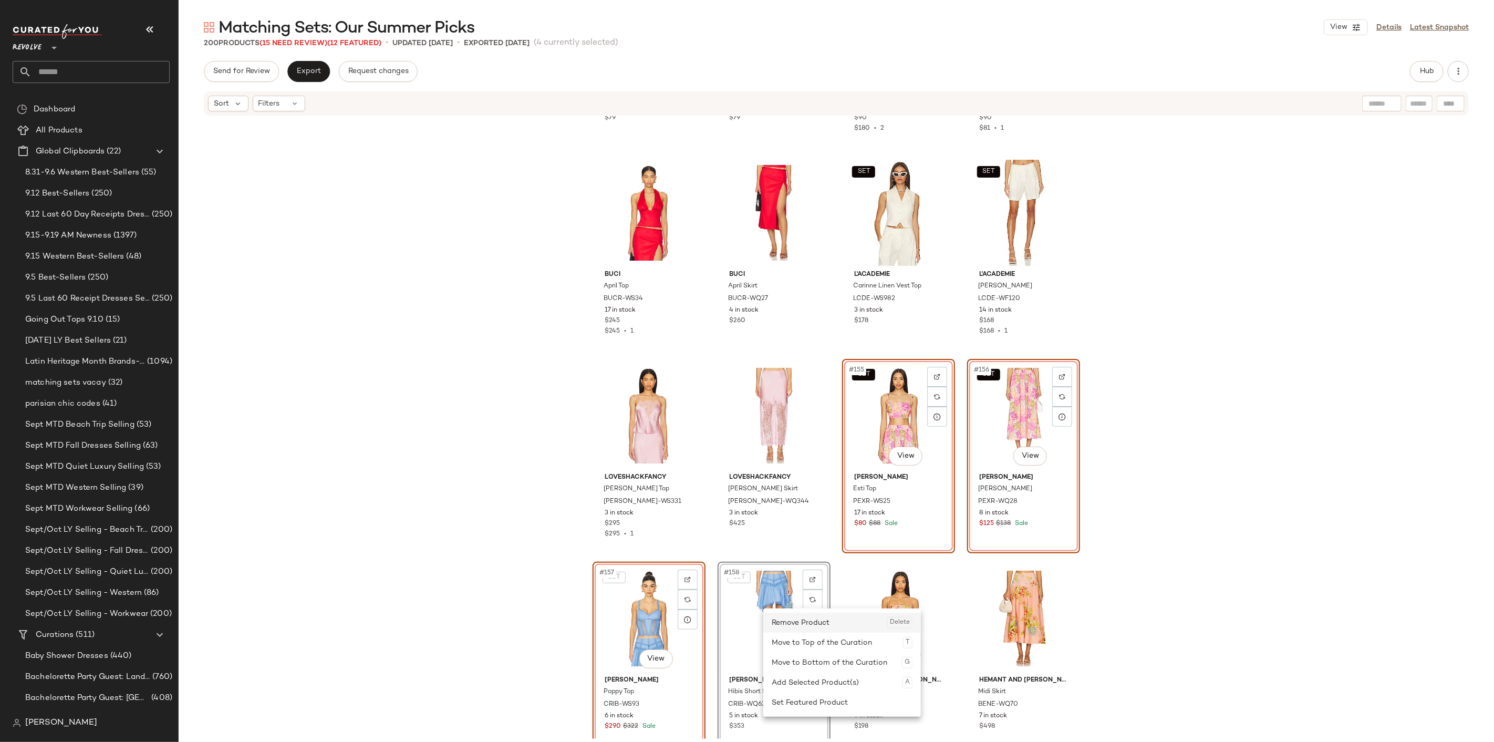
click at [804, 628] on div "Remove Product Delete" at bounding box center [842, 623] width 141 height 20
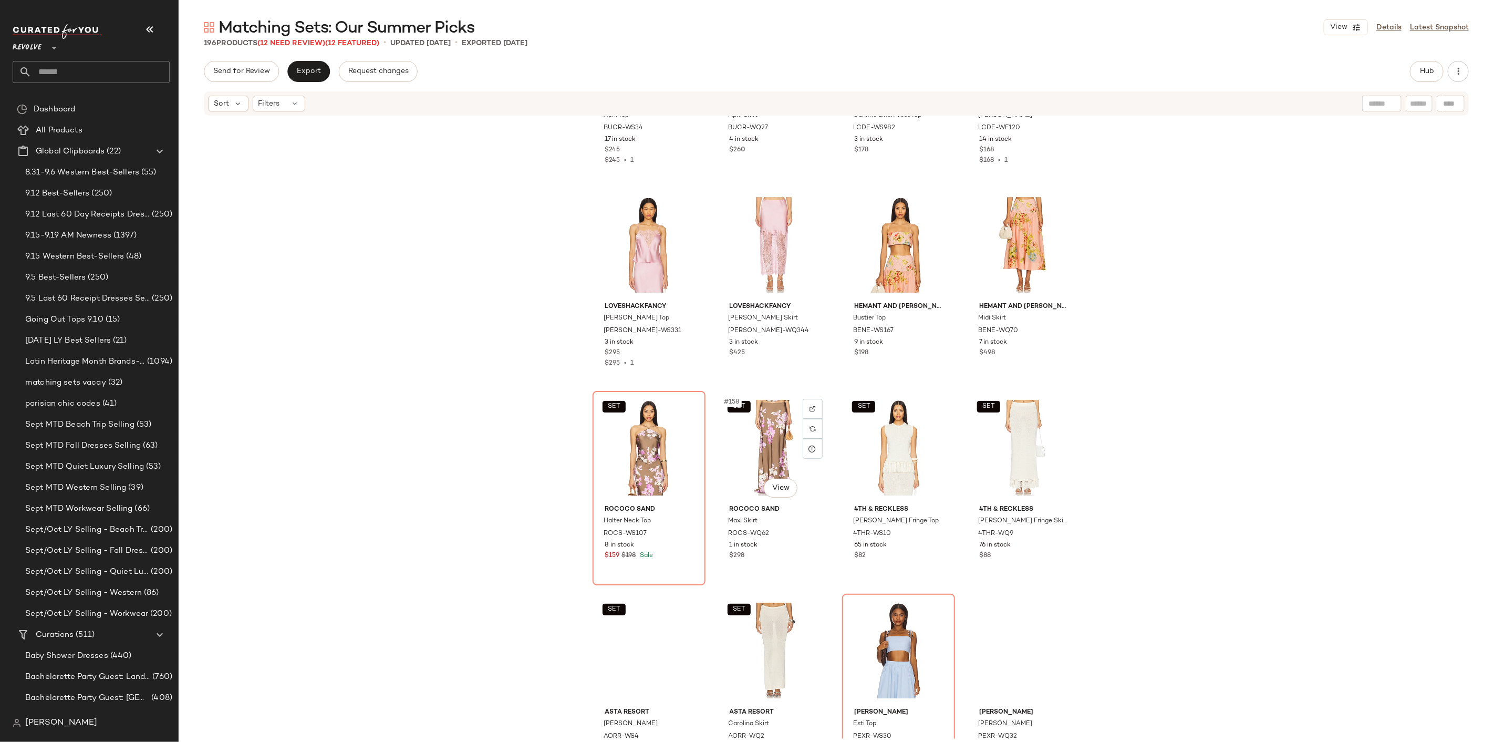
scroll to position [7649, 0]
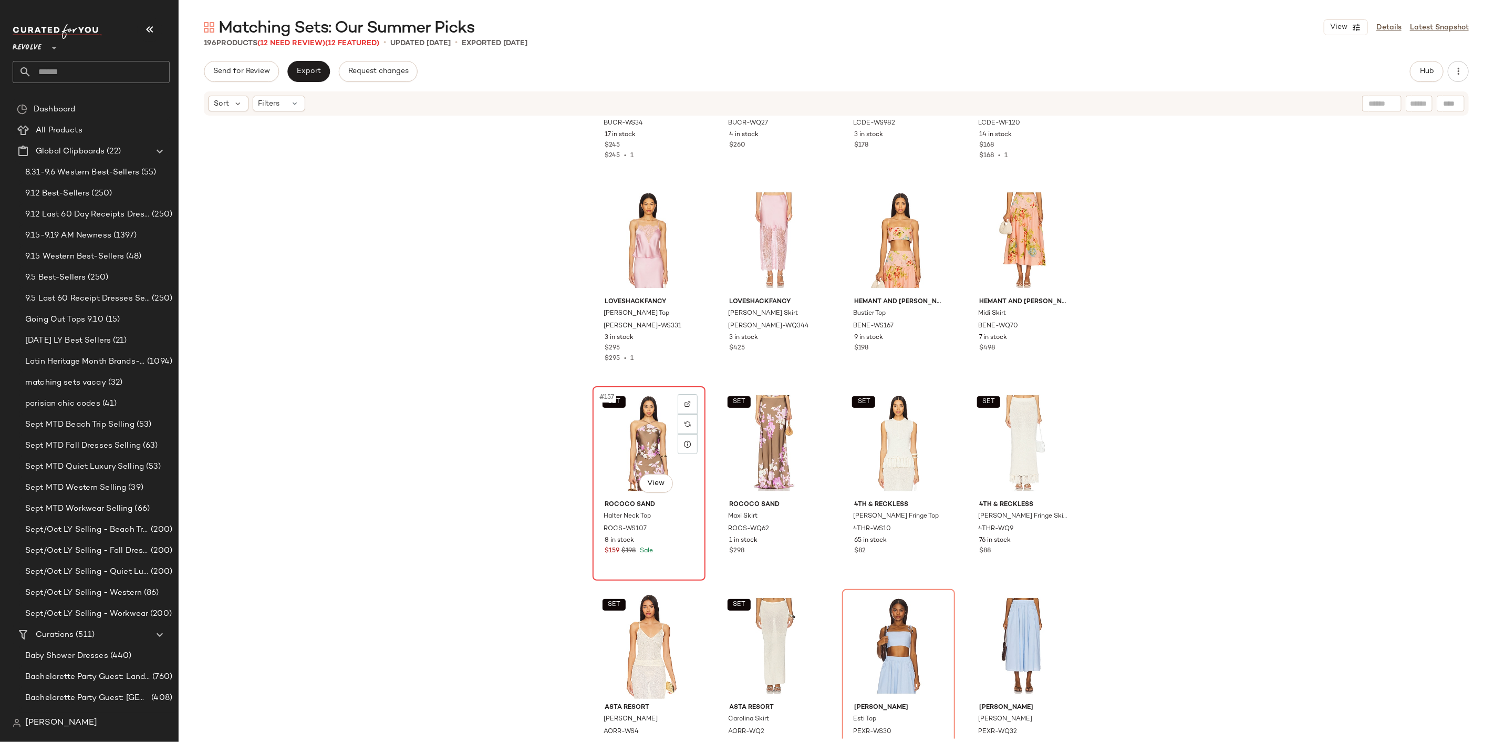
click at [665, 466] on div "SET #157 View" at bounding box center [649, 443] width 106 height 106
click at [760, 456] on div "SET #158 View" at bounding box center [774, 443] width 106 height 106
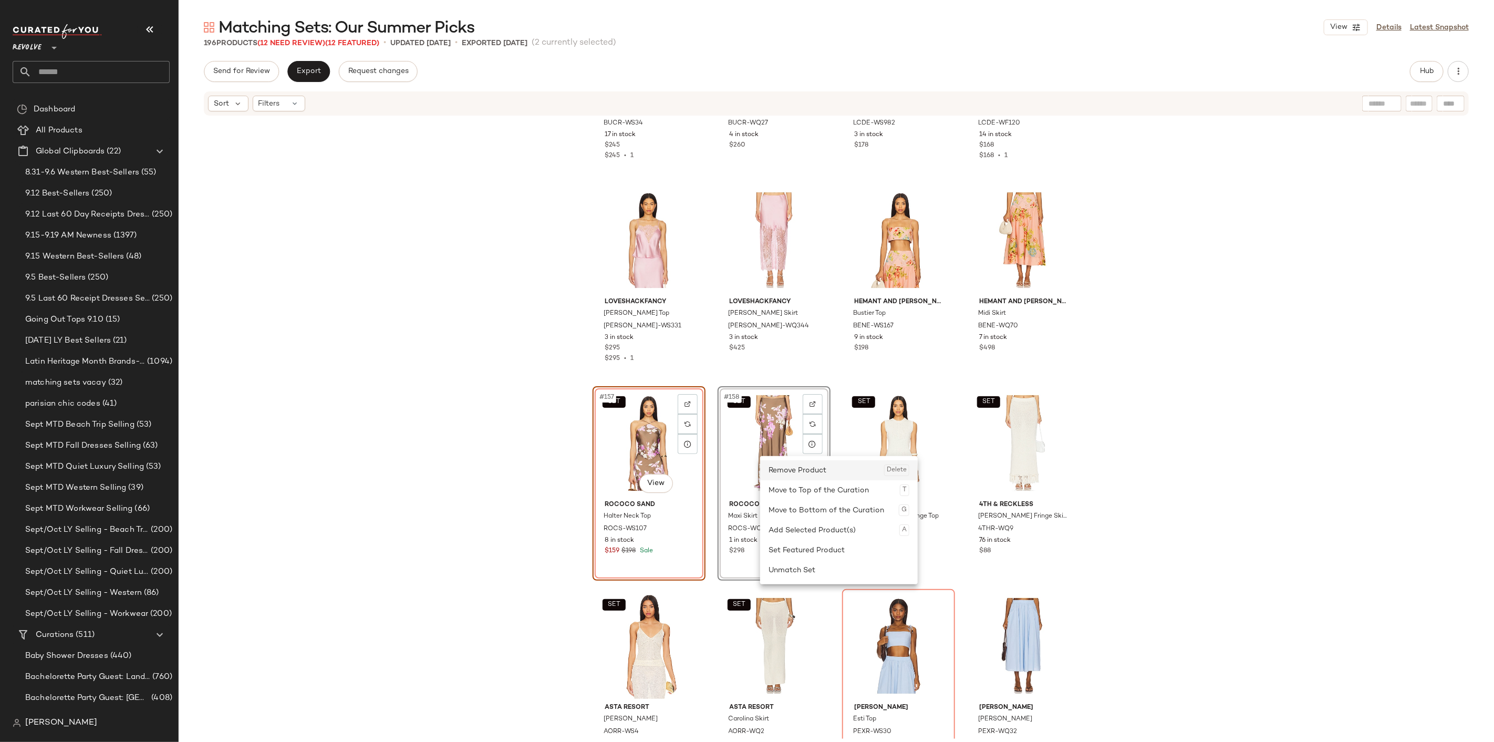
click at [791, 474] on div "Remove Product Delete" at bounding box center [839, 470] width 141 height 20
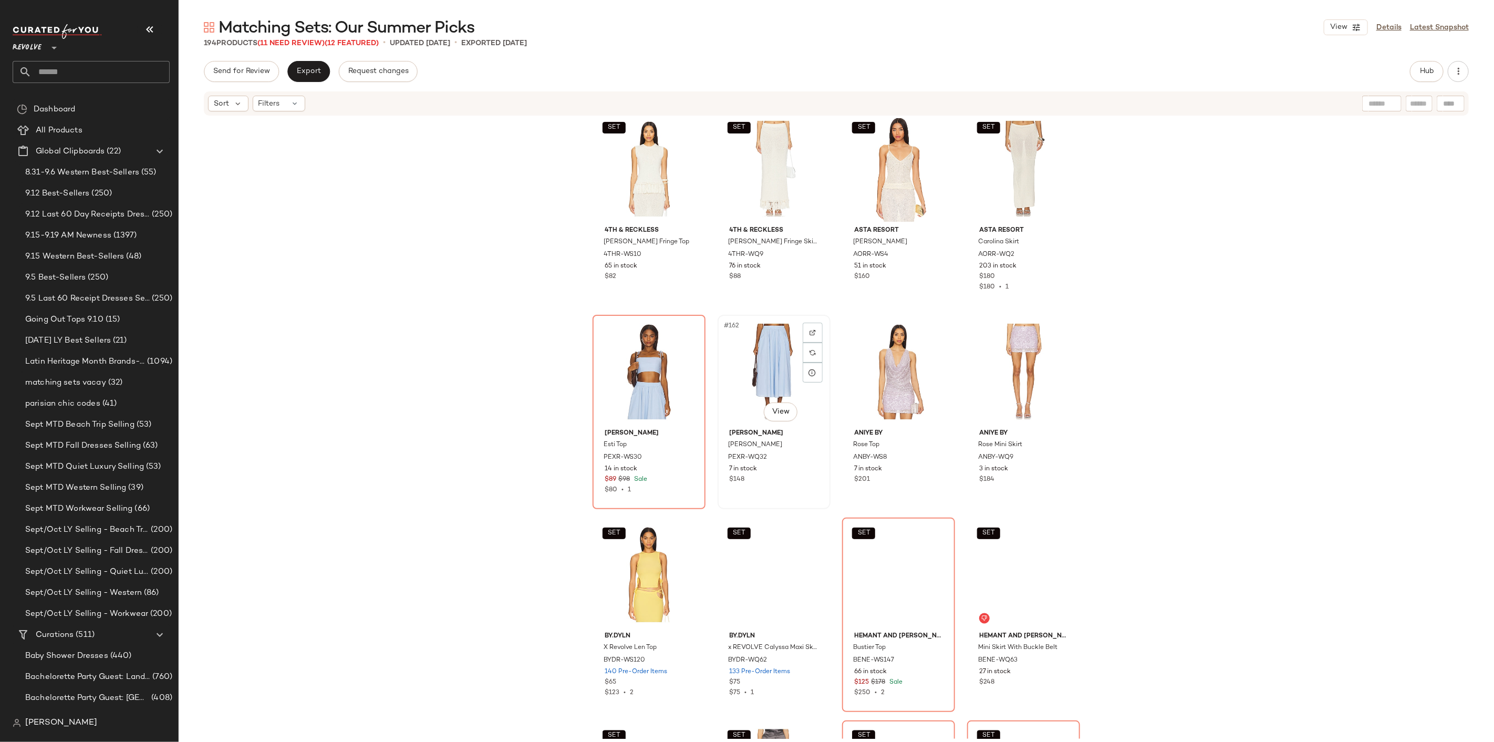
scroll to position [7941, 0]
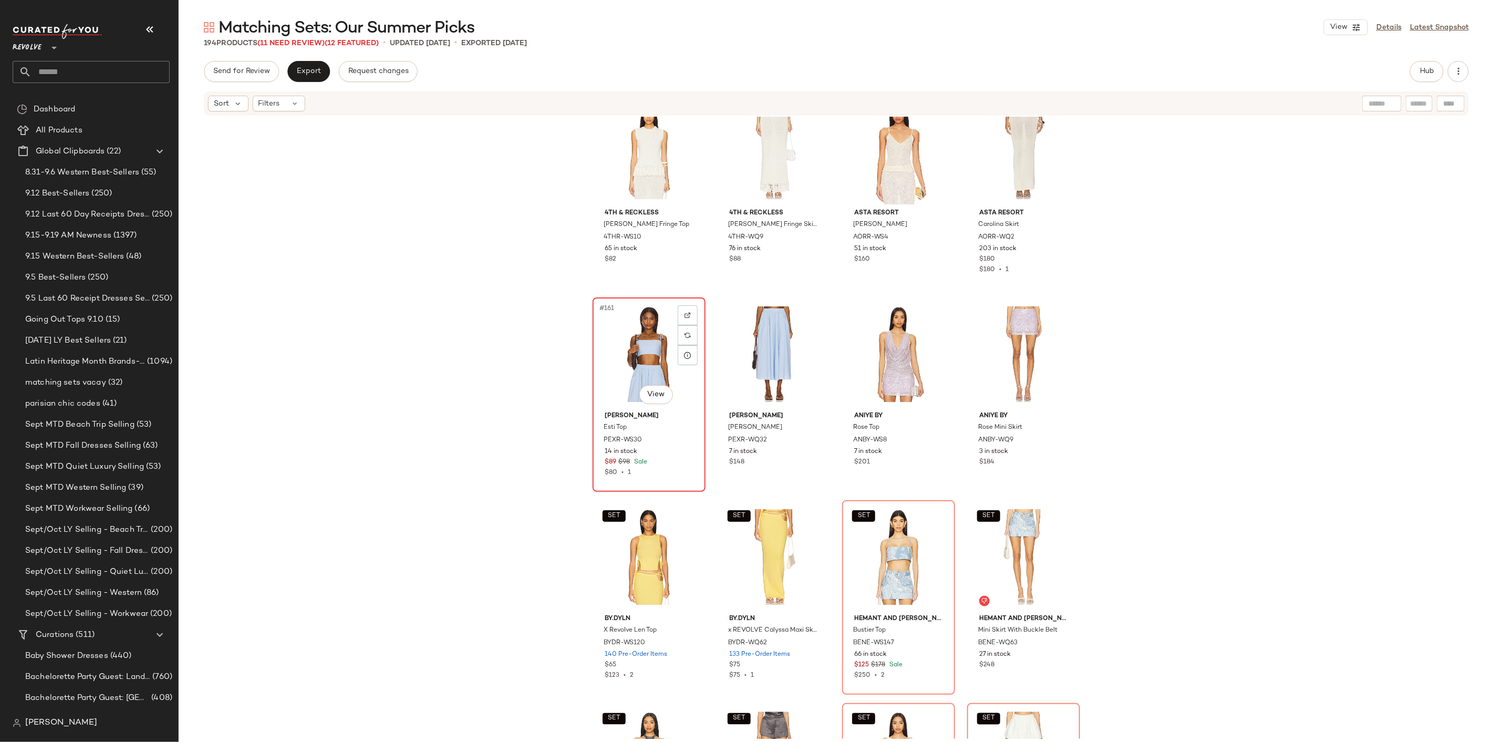
click at [638, 355] on div "#161 View" at bounding box center [649, 354] width 106 height 106
click at [754, 346] on div "#162 View" at bounding box center [774, 354] width 106 height 106
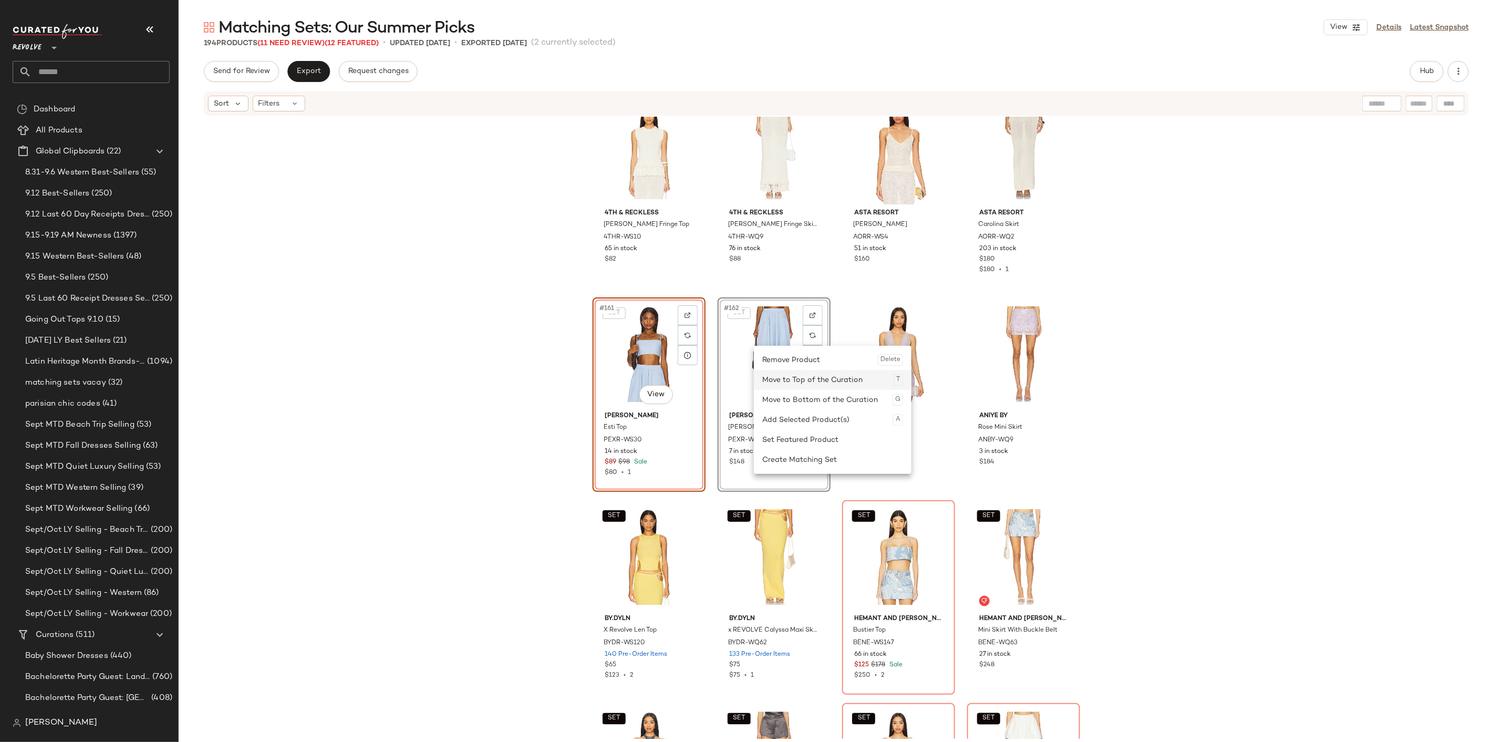
click at [786, 370] on div "Move to Top of the Curation T" at bounding box center [832, 380] width 141 height 20
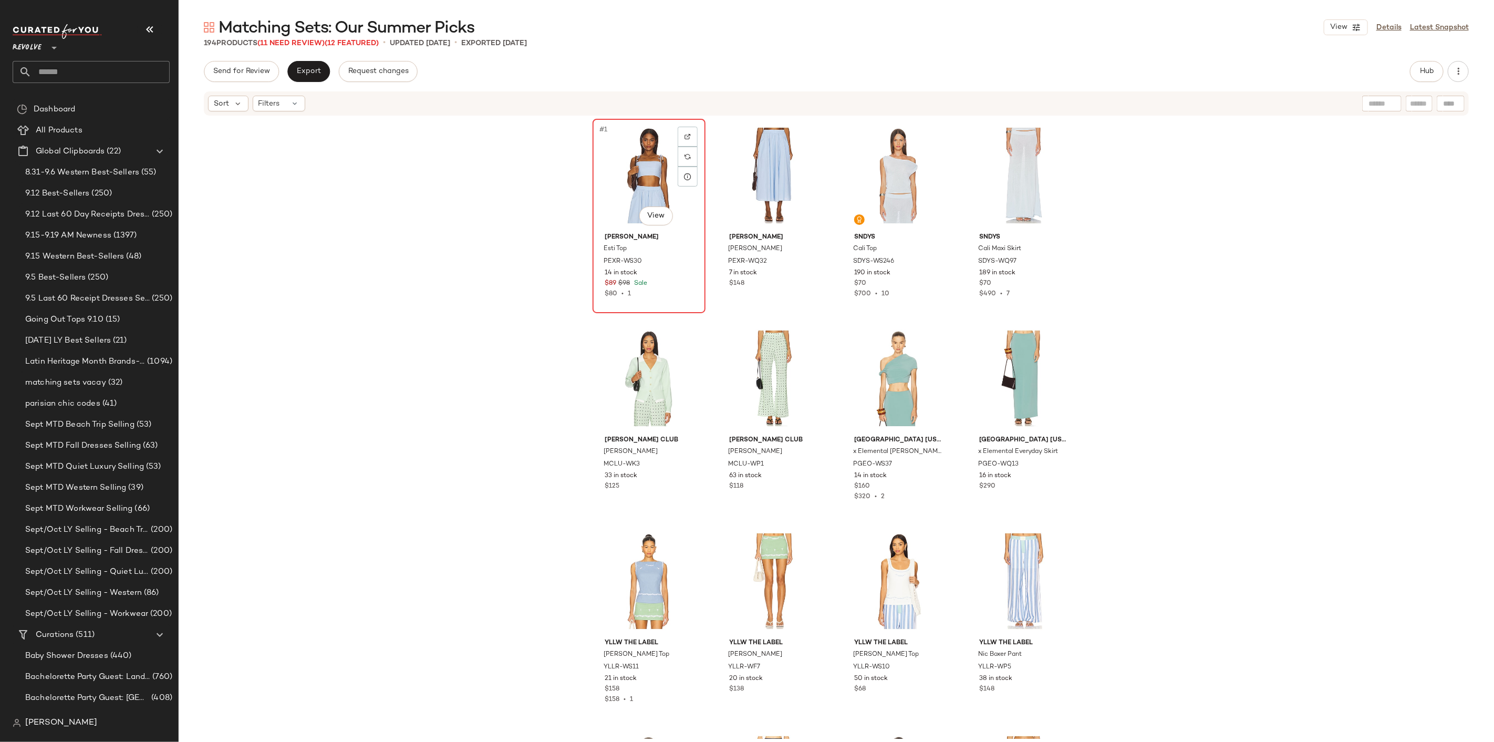
click at [603, 159] on div "#1 View" at bounding box center [649, 175] width 106 height 106
click at [742, 159] on div "#2 View" at bounding box center [774, 175] width 106 height 106
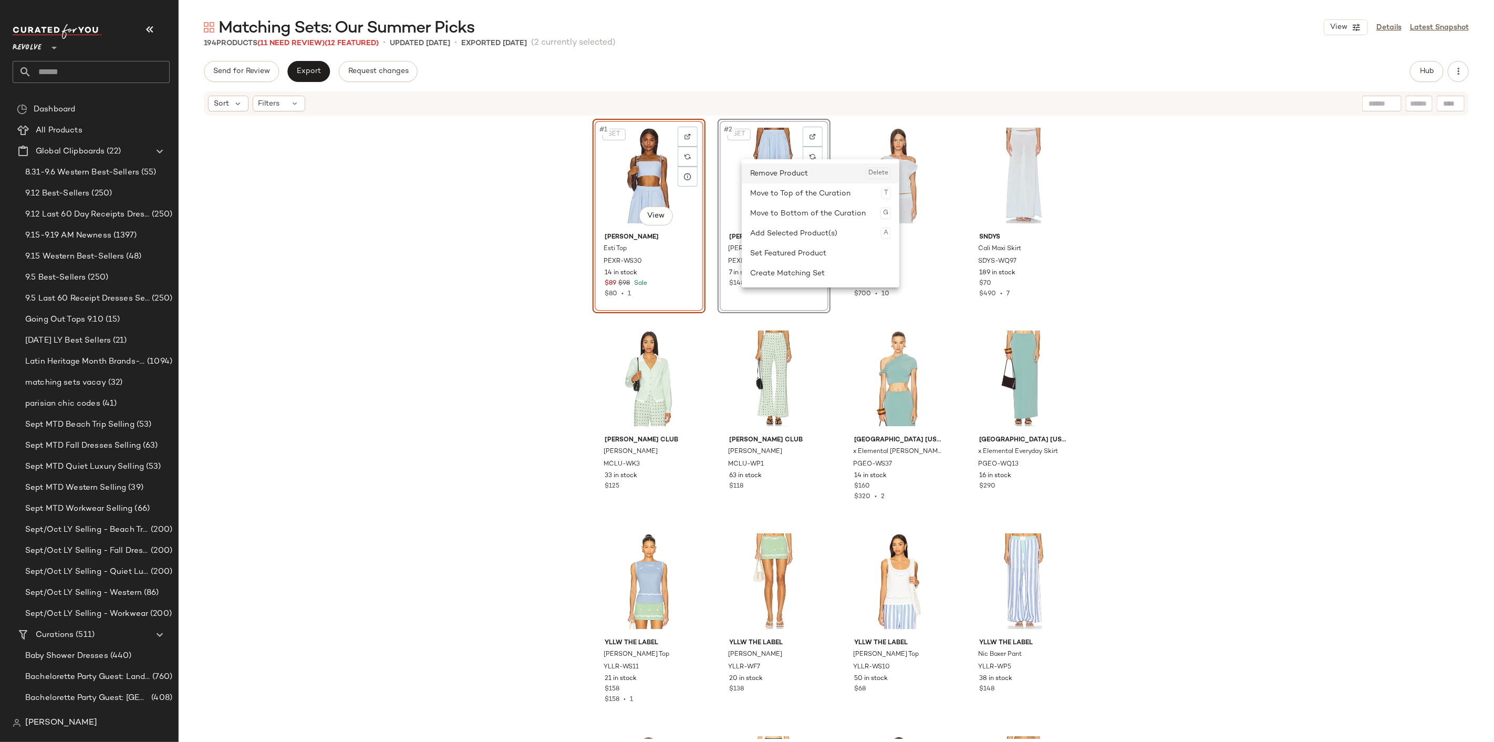
click at [781, 176] on div "Remove Product Delete" at bounding box center [820, 173] width 141 height 20
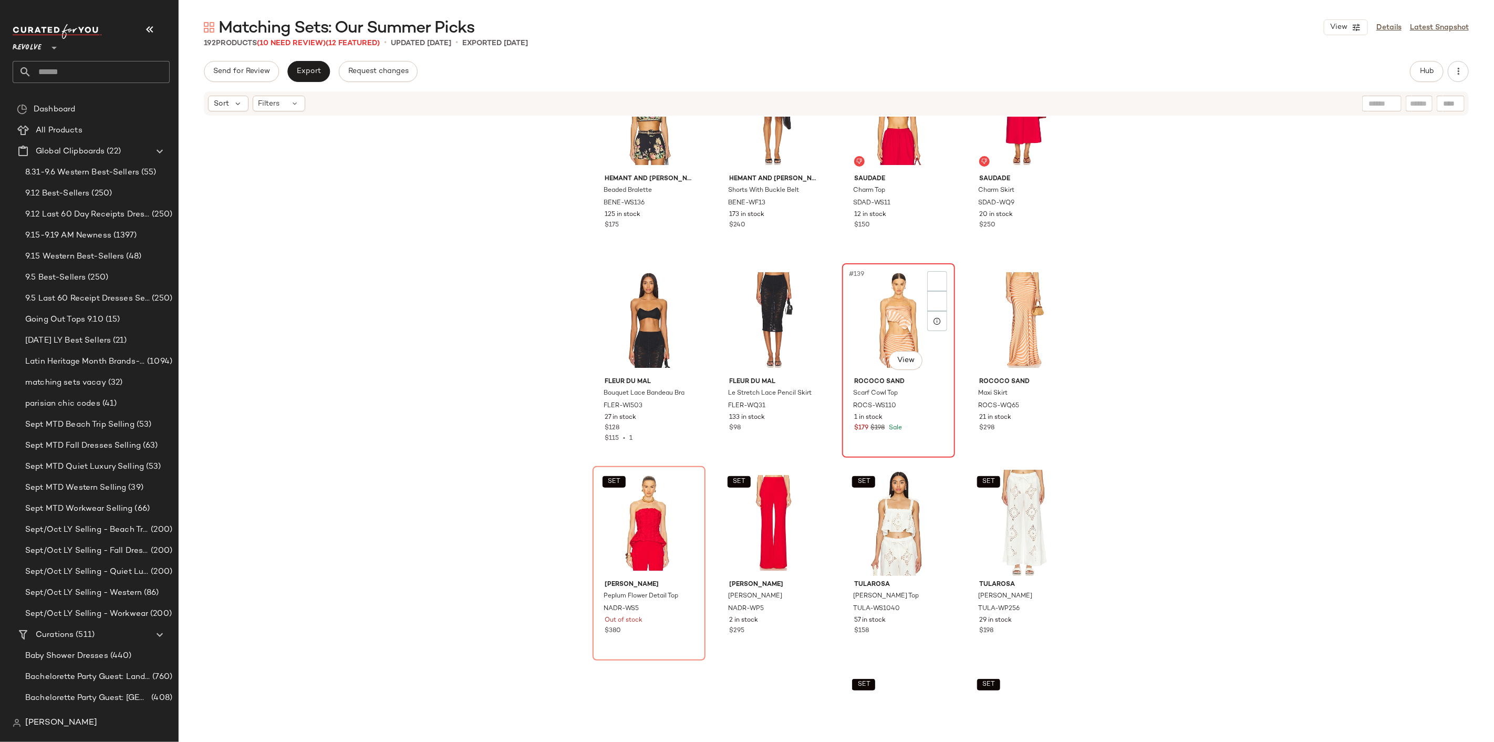
scroll to position [6779, 0]
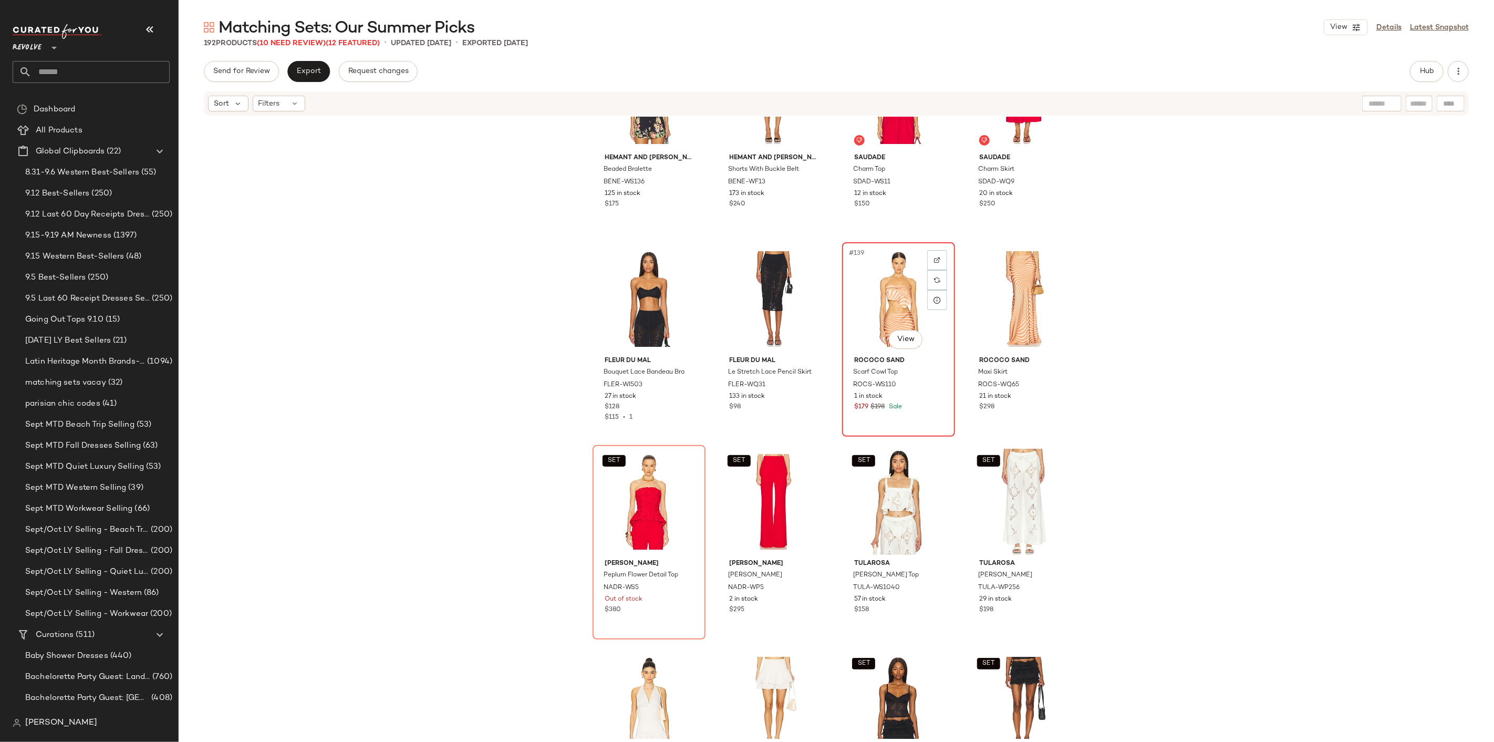
click at [884, 313] on div "#139 View" at bounding box center [899, 299] width 106 height 106
click at [979, 304] on div "#140 View" at bounding box center [1024, 299] width 106 height 106
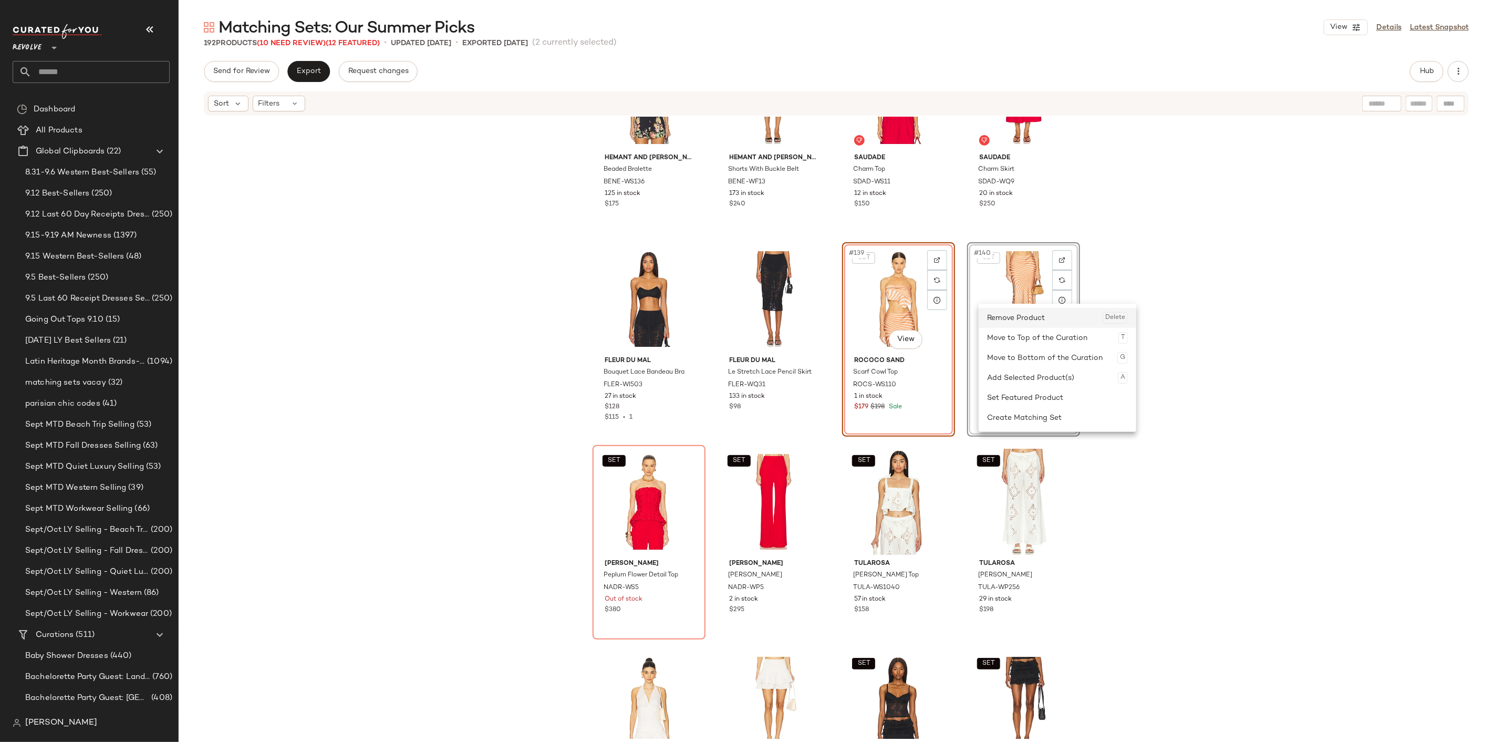
click at [1010, 318] on div "Remove Product Delete" at bounding box center [1057, 318] width 141 height 20
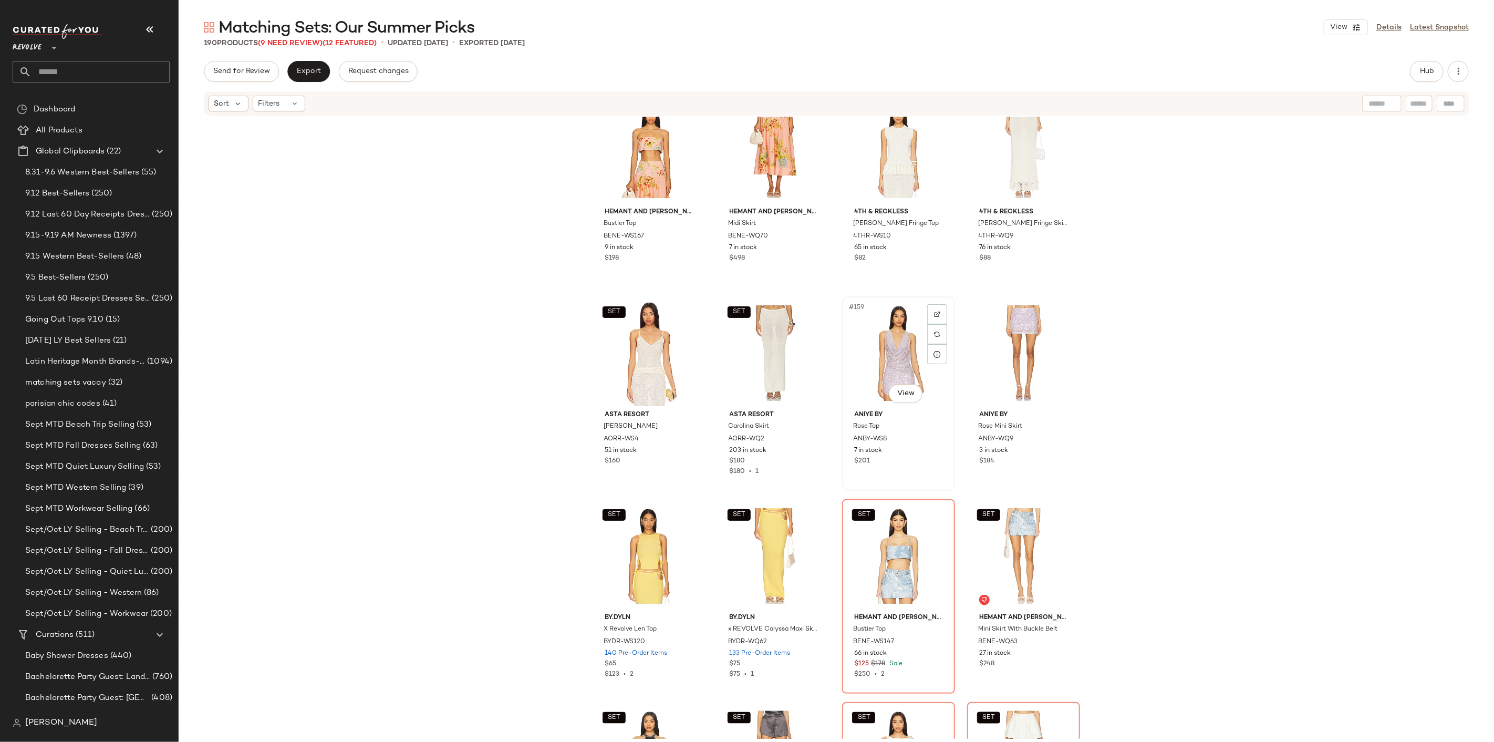
scroll to position [7830, 0]
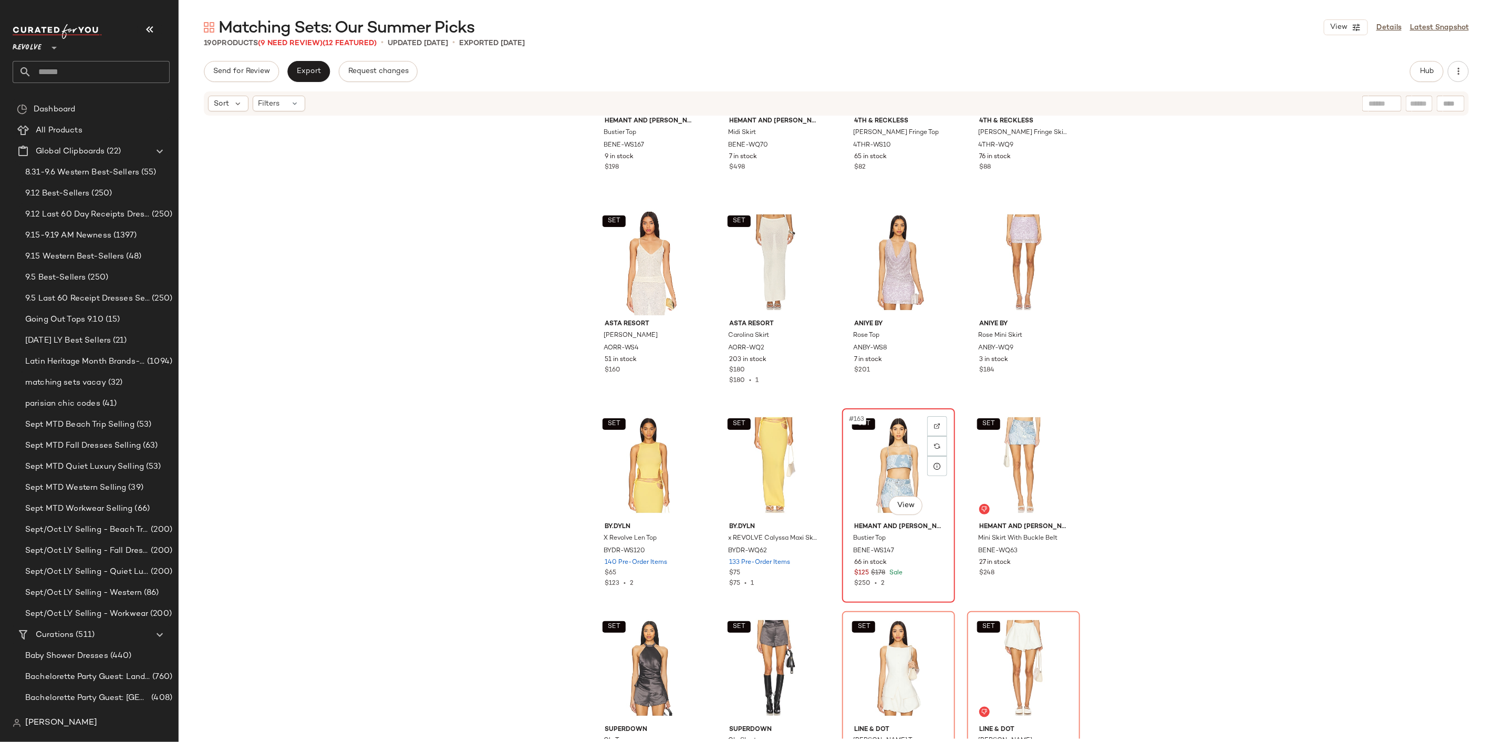
click at [888, 462] on div "SET #163 View" at bounding box center [899, 465] width 106 height 106
click at [1014, 454] on div "SET #164 View" at bounding box center [1024, 465] width 106 height 106
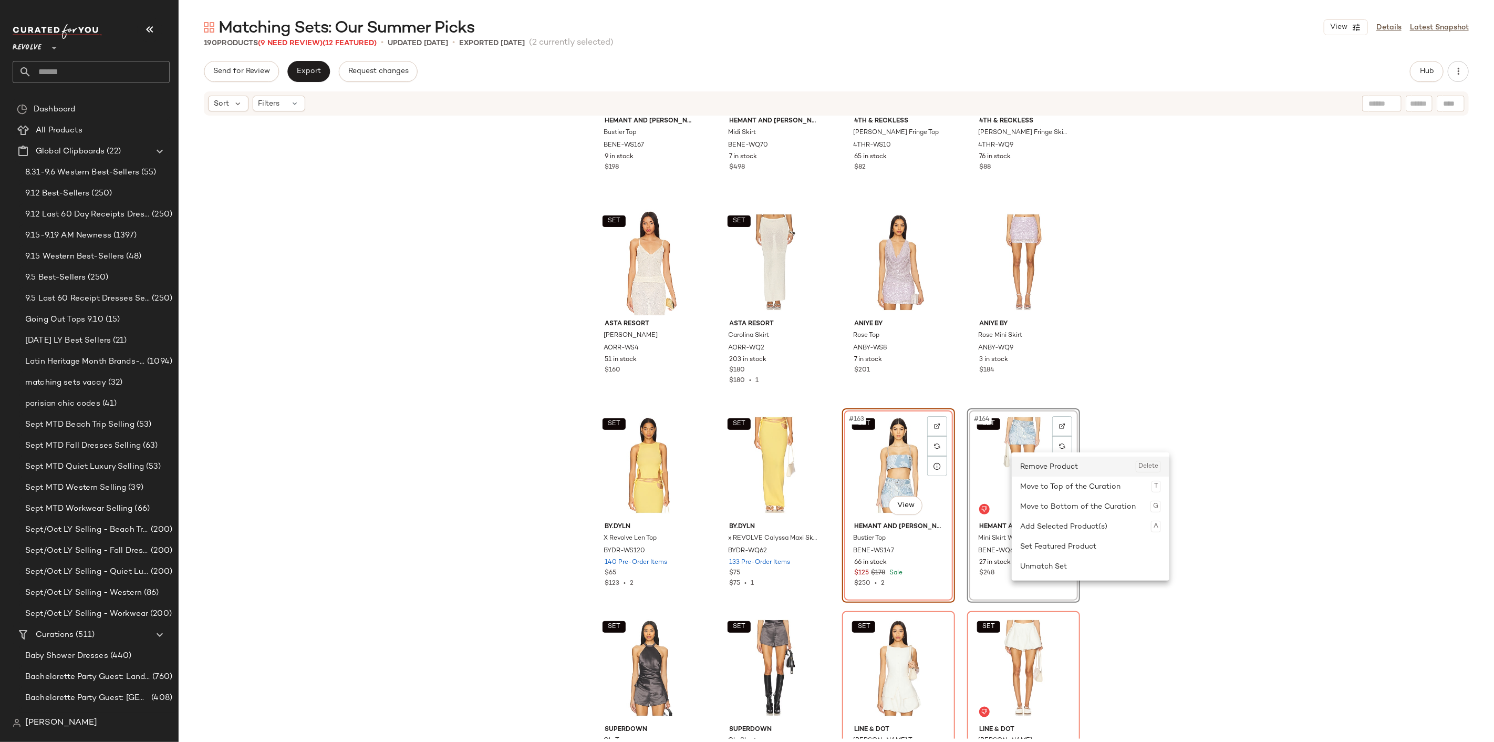
click at [1033, 471] on div "Remove Product Delete" at bounding box center [1090, 466] width 141 height 20
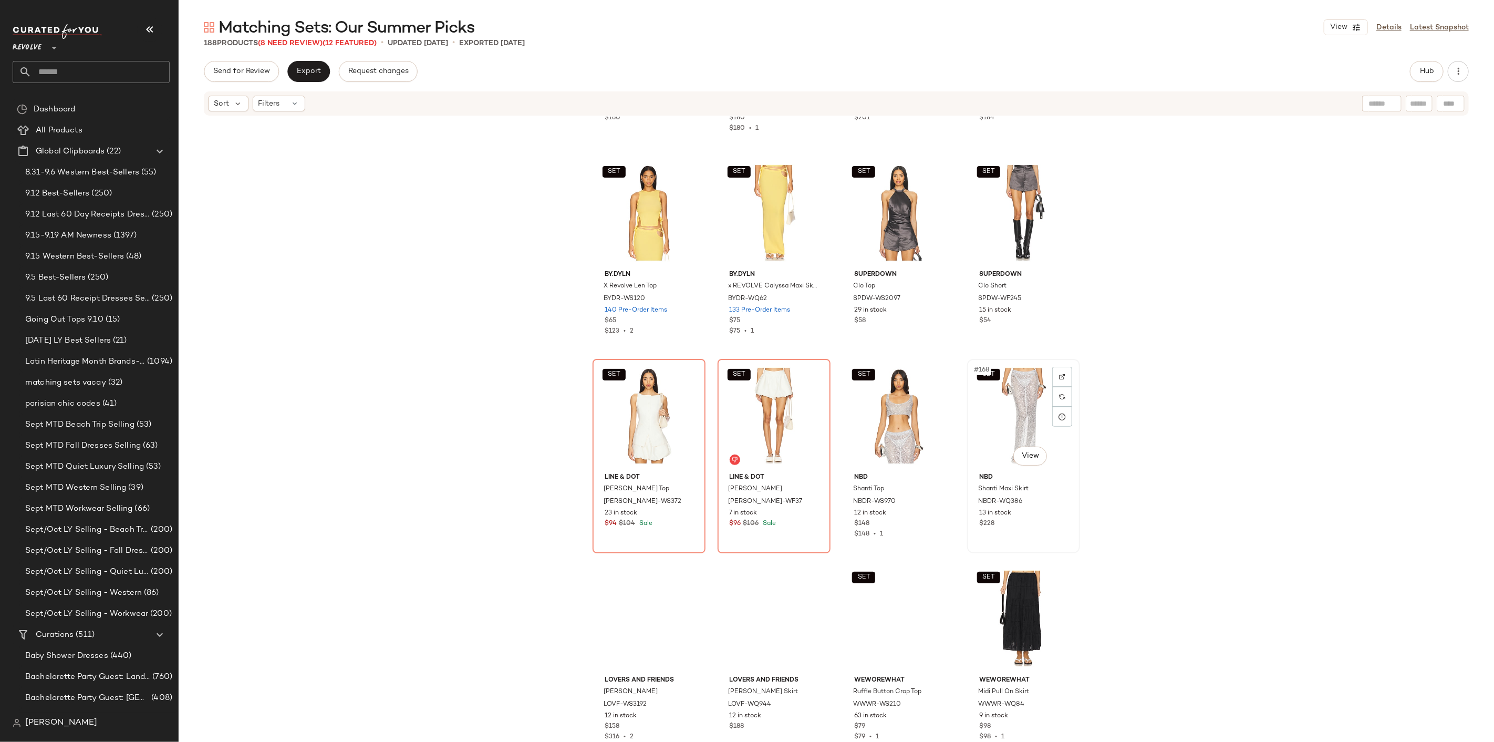
scroll to position [8122, 0]
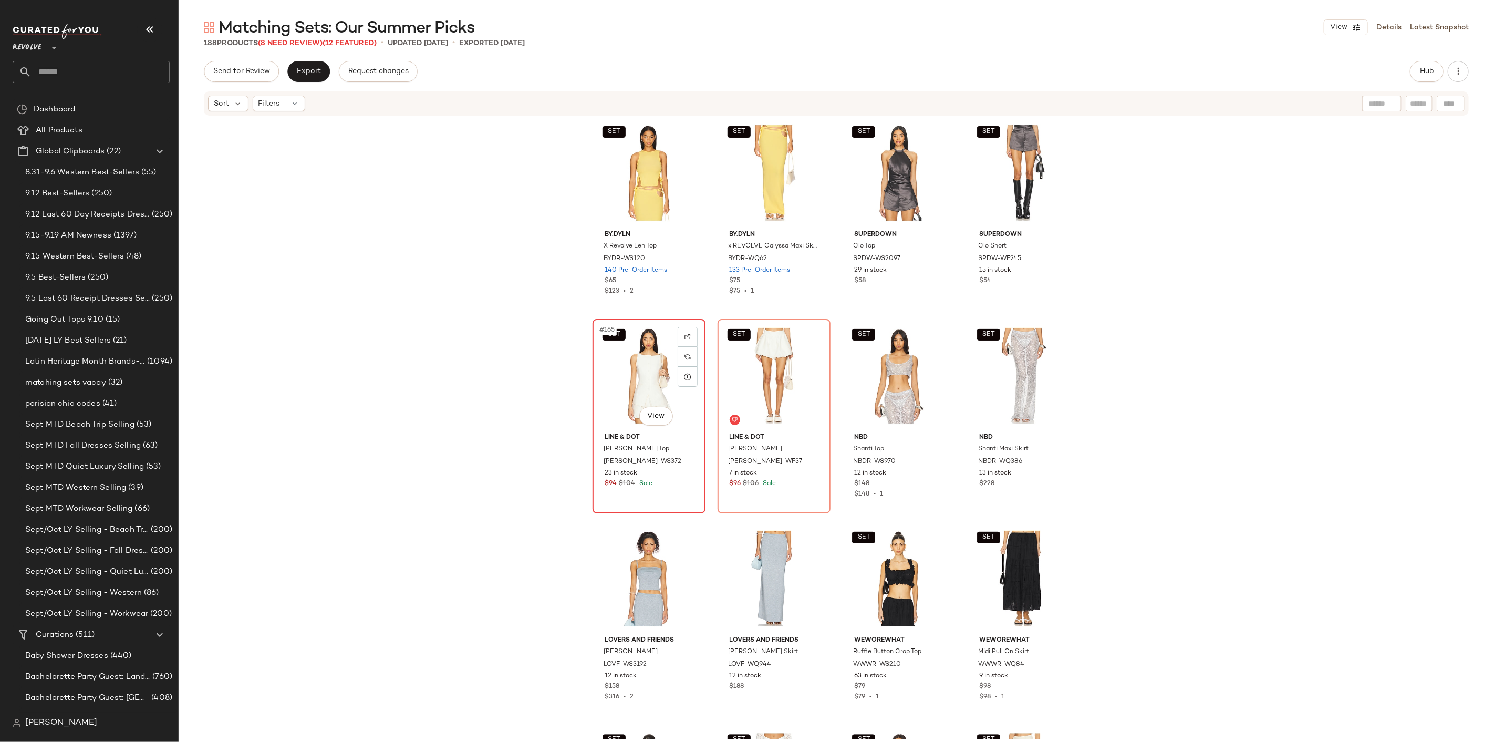
click at [660, 375] on div "SET #165 View" at bounding box center [649, 376] width 106 height 106
click at [746, 380] on div "SET #166 View" at bounding box center [774, 376] width 106 height 106
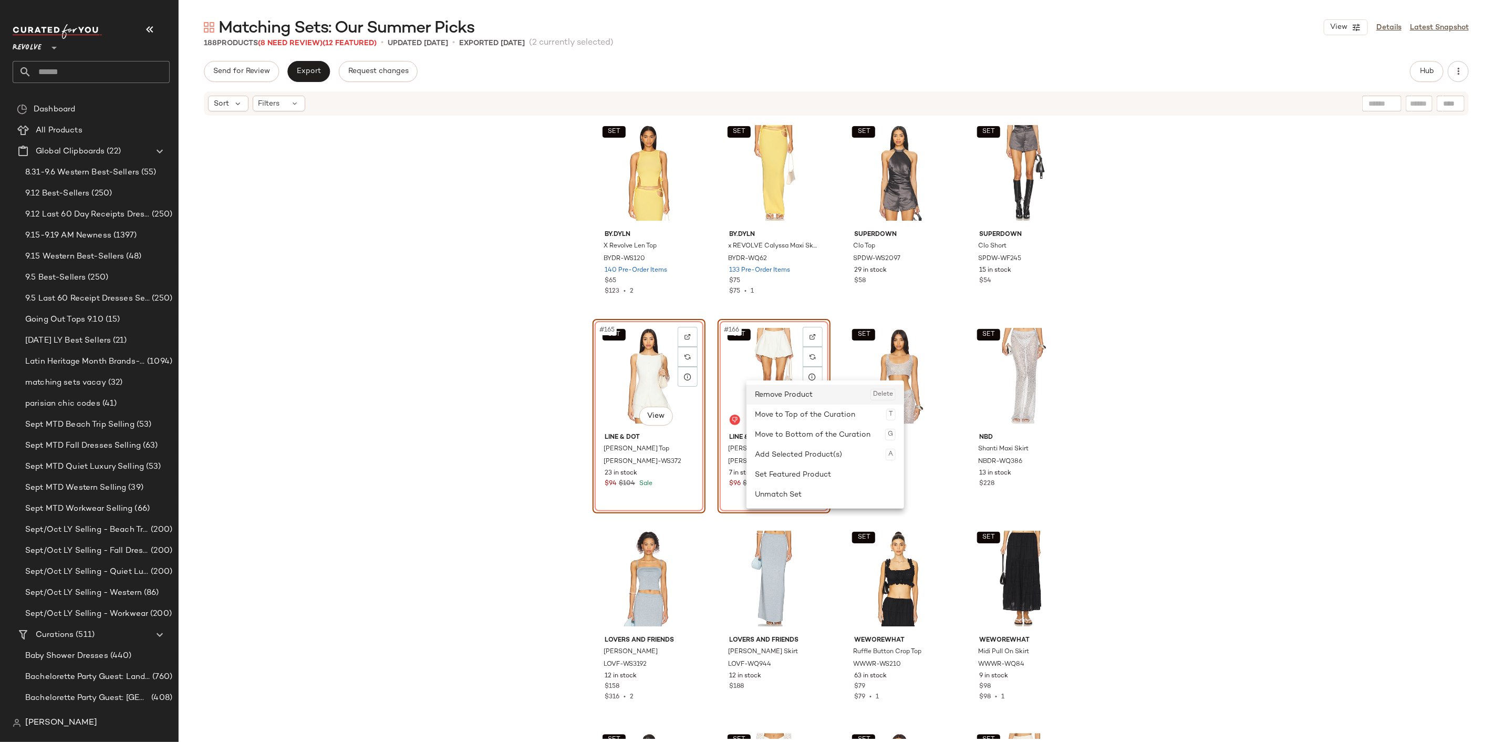
click at [783, 402] on div "Remove Product Delete" at bounding box center [825, 395] width 141 height 20
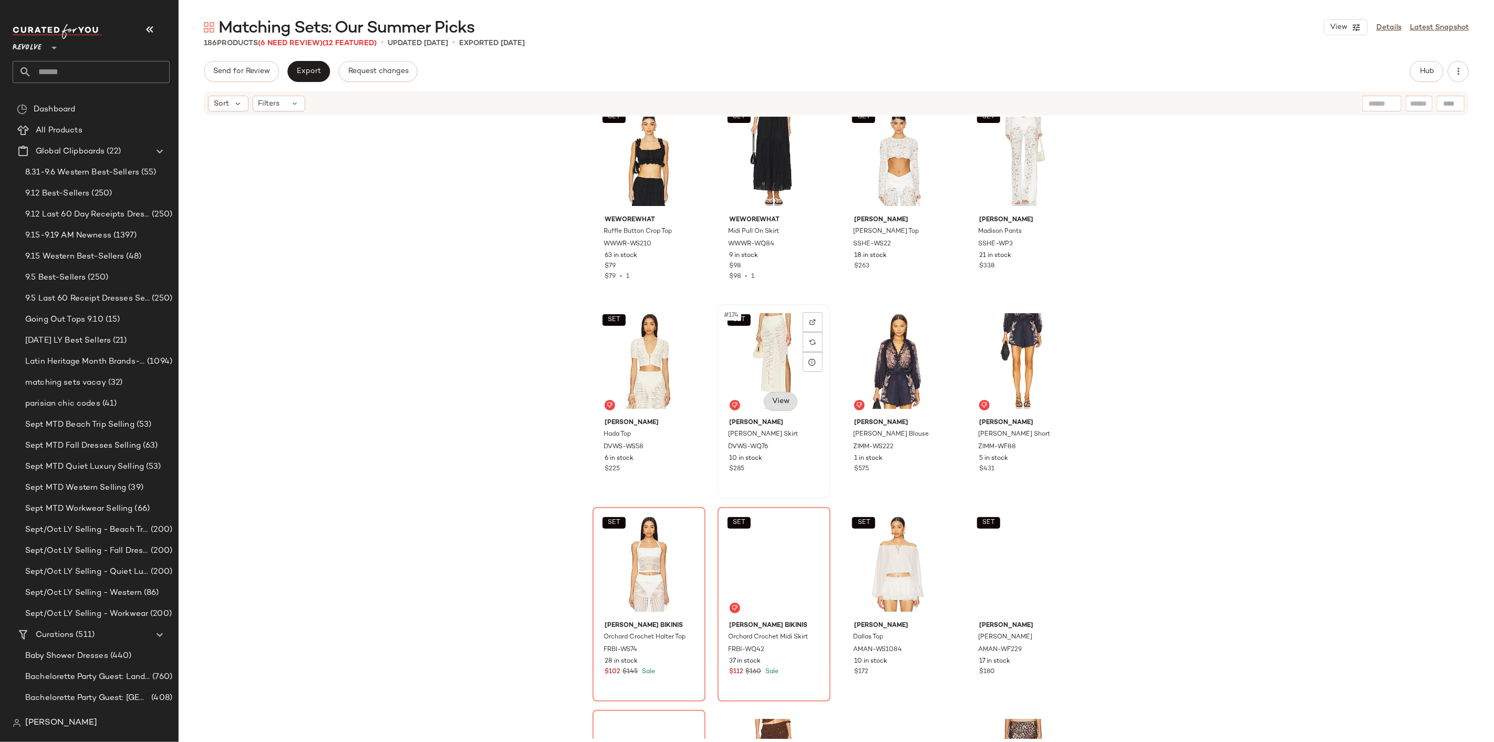
scroll to position [8764, 0]
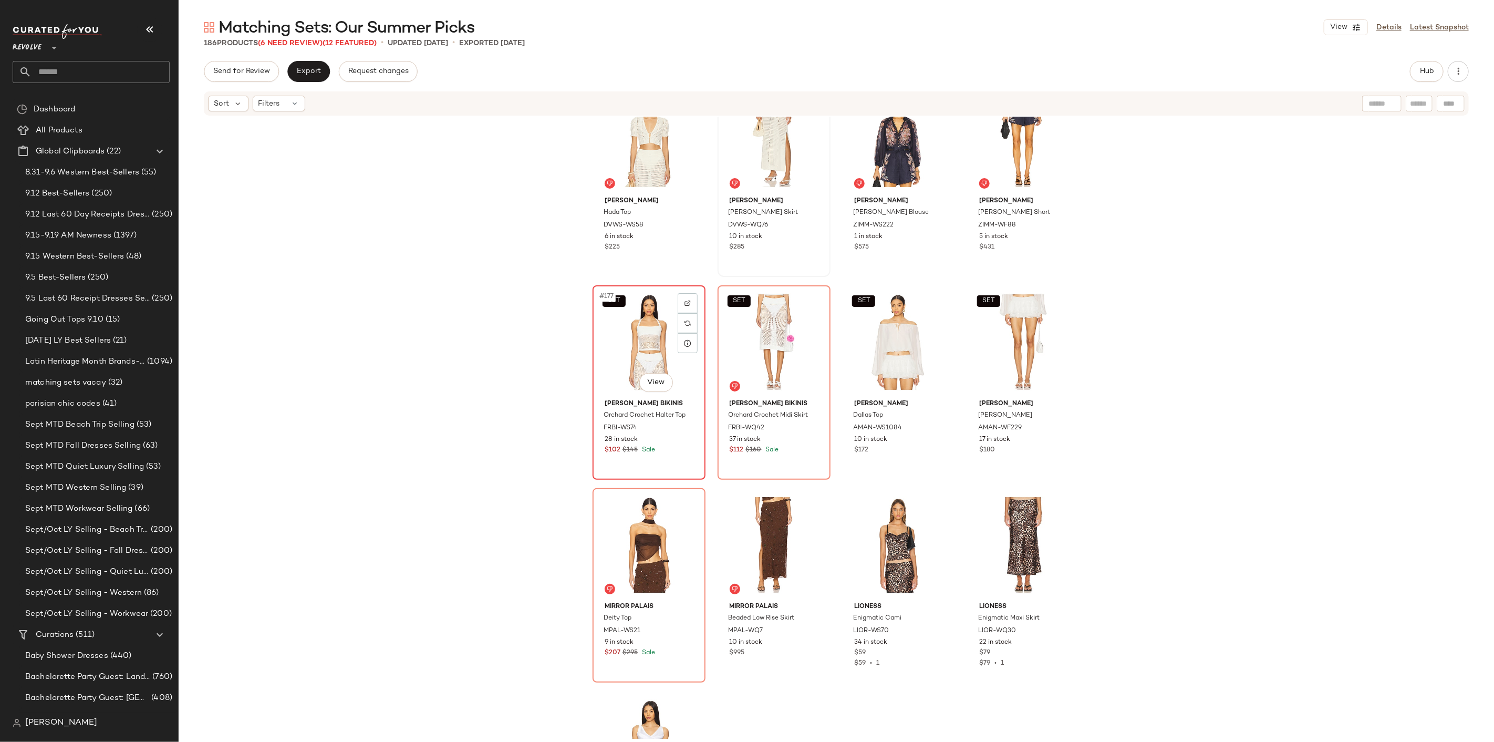
click at [638, 363] on div "SET #177 View" at bounding box center [649, 342] width 106 height 106
click at [723, 359] on div "SET #178 View" at bounding box center [774, 342] width 106 height 106
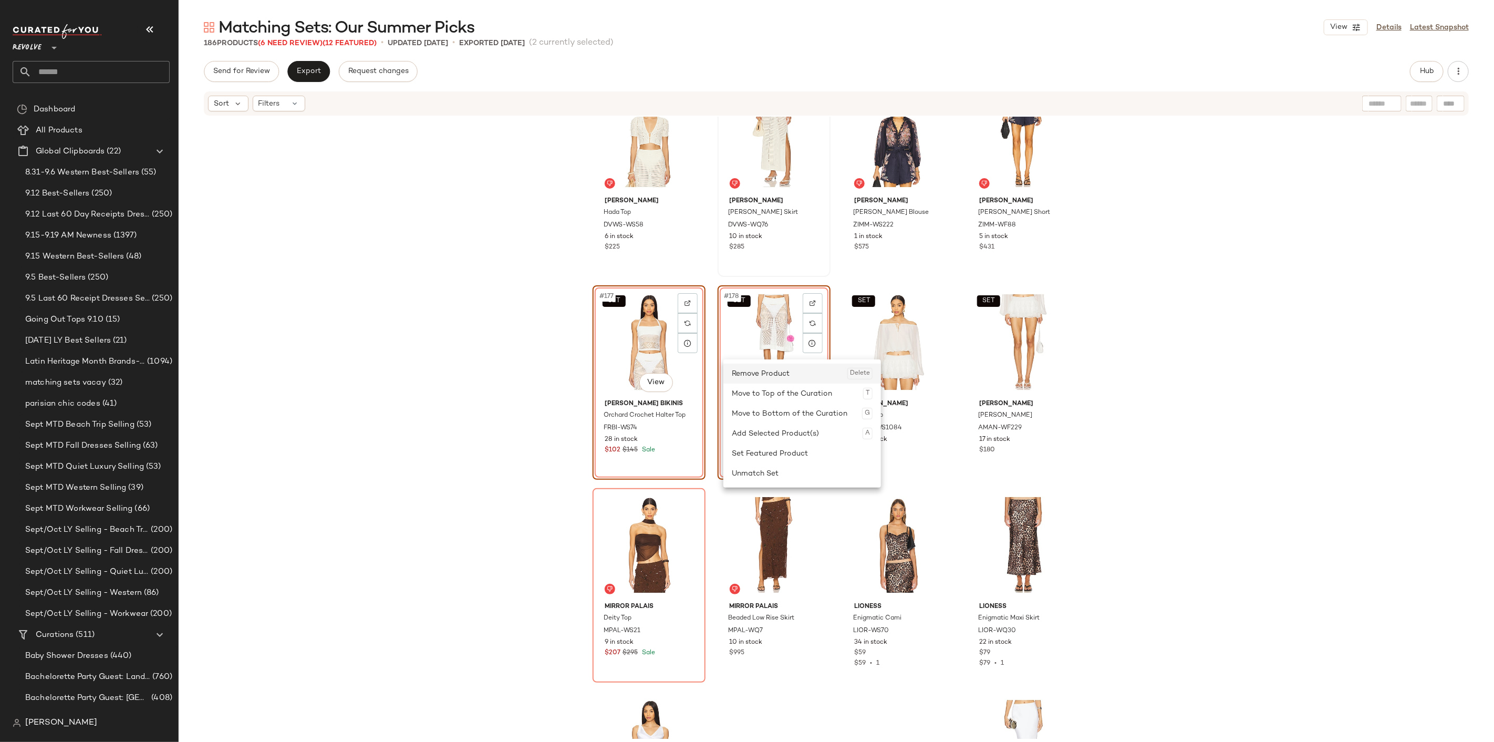
click at [749, 376] on div "Remove Product Delete" at bounding box center [802, 374] width 141 height 20
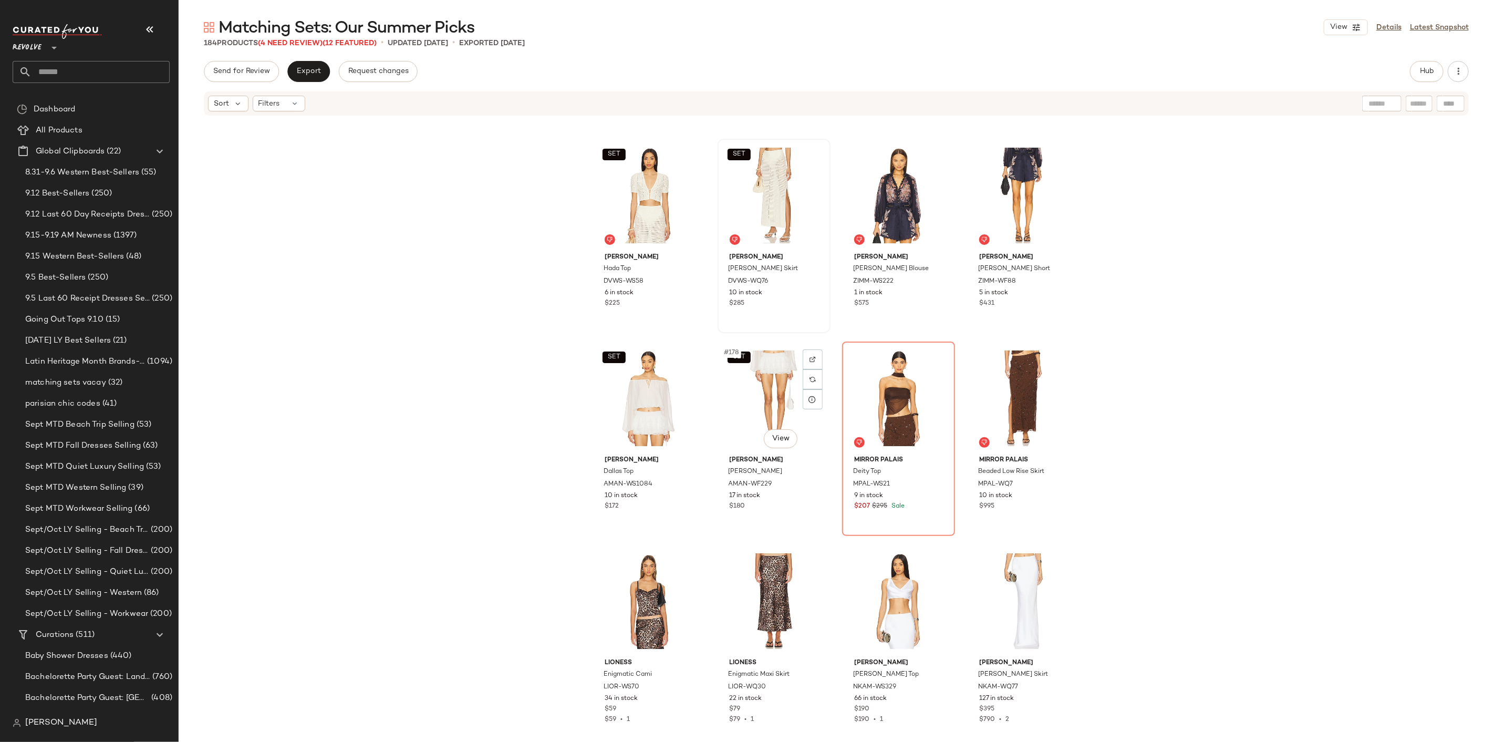
scroll to position [8707, 0]
click at [892, 369] on div "#179 View" at bounding box center [899, 399] width 106 height 106
click at [1018, 396] on div "#180 View" at bounding box center [1024, 399] width 106 height 106
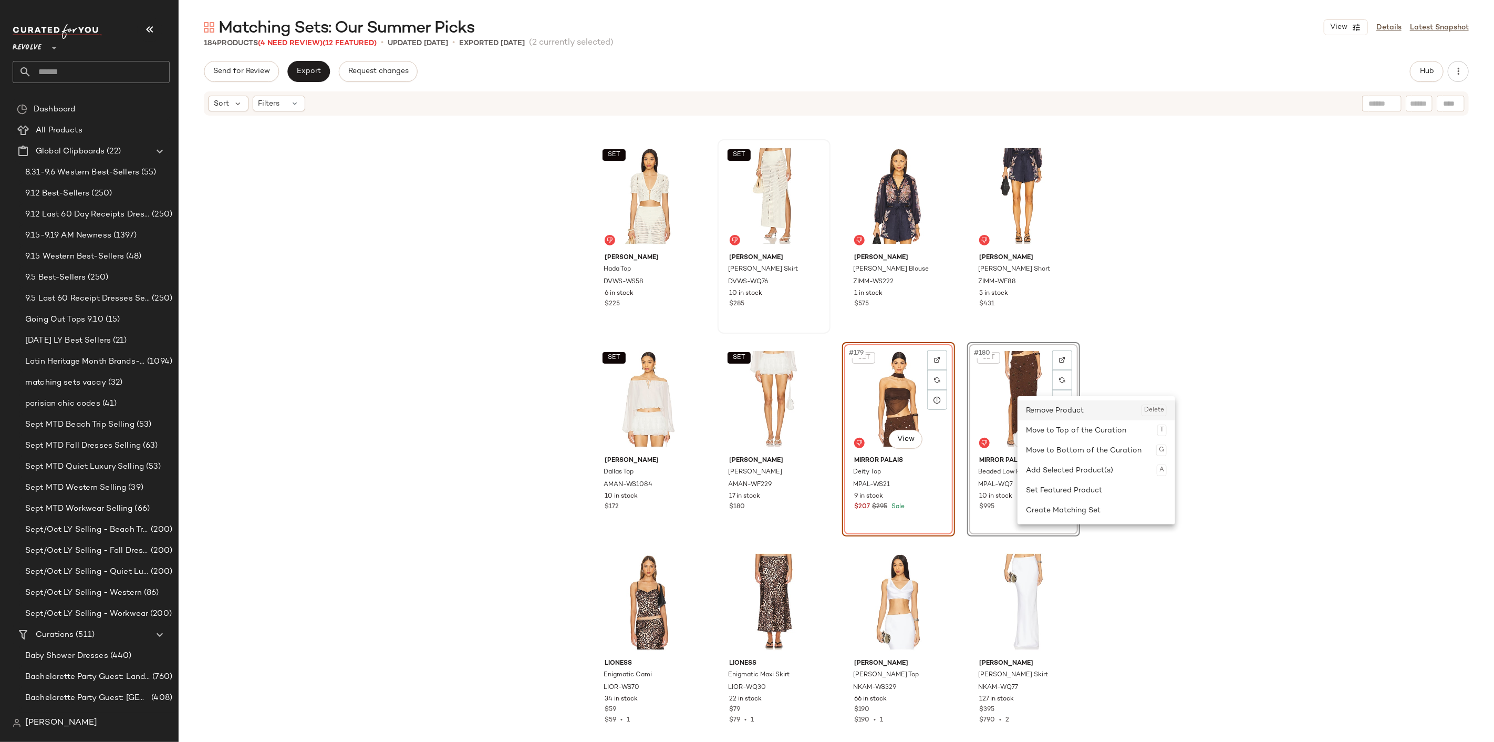
click at [1032, 410] on div "Remove Product Delete" at bounding box center [1096, 410] width 141 height 20
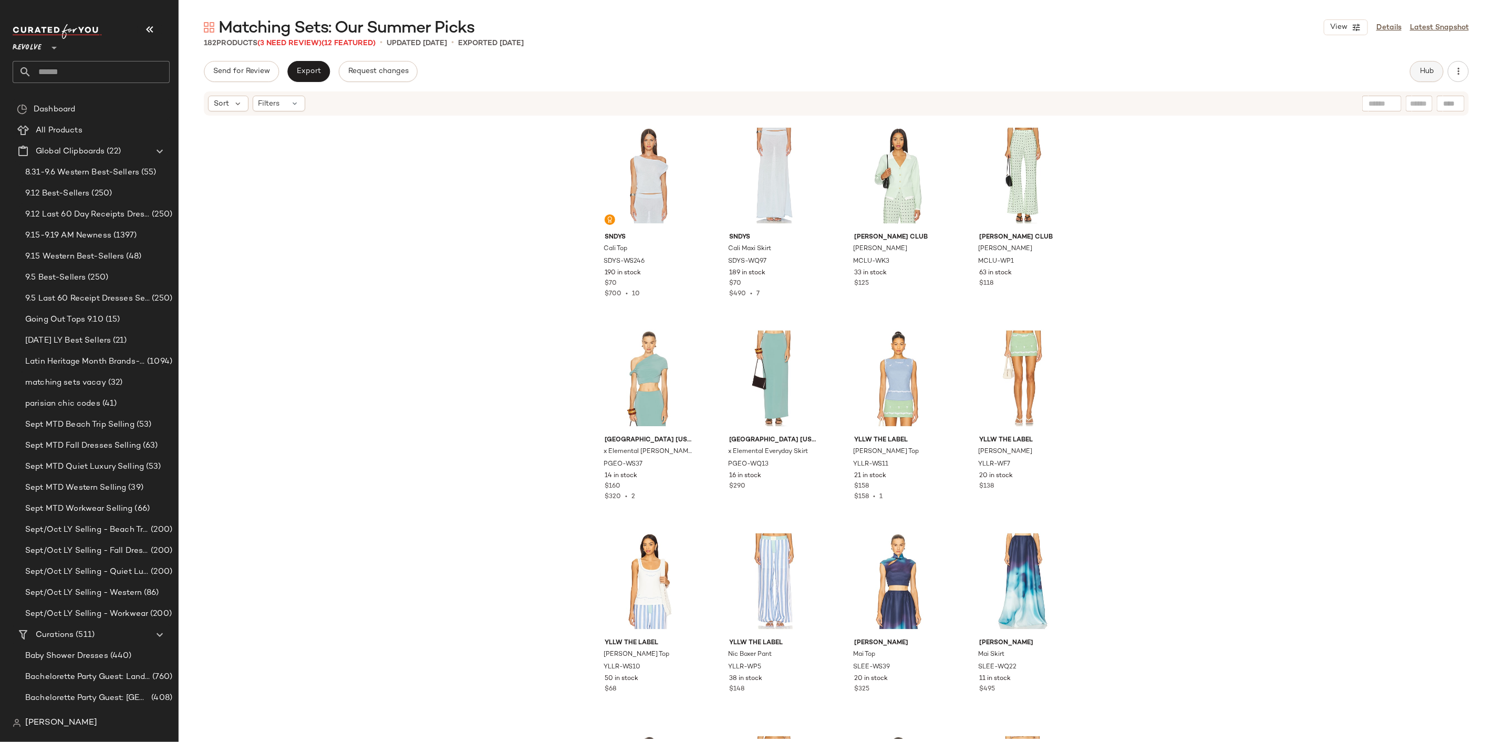
click at [1432, 67] on span "Hub" at bounding box center [1426, 71] width 15 height 8
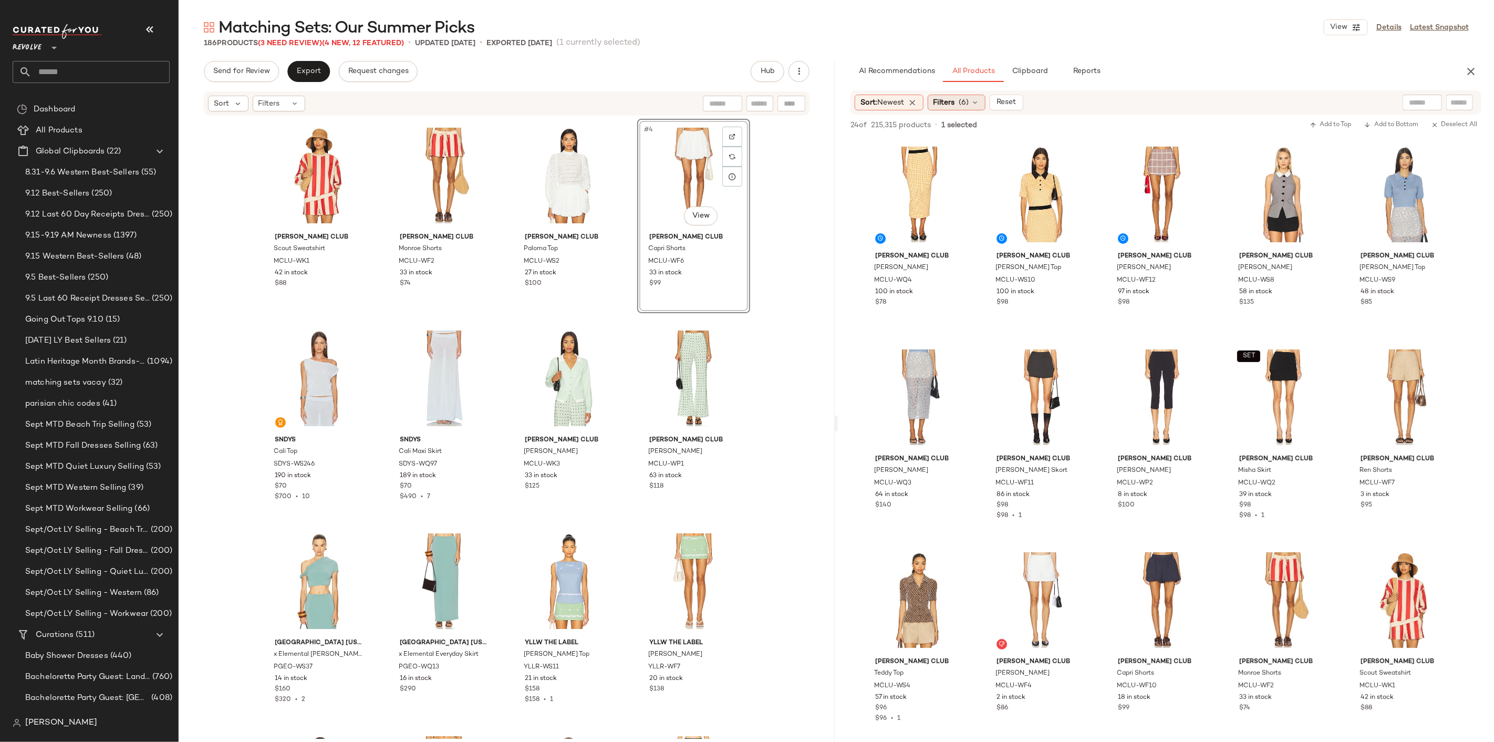
click at [966, 101] on span "(6)" at bounding box center [964, 102] width 10 height 11
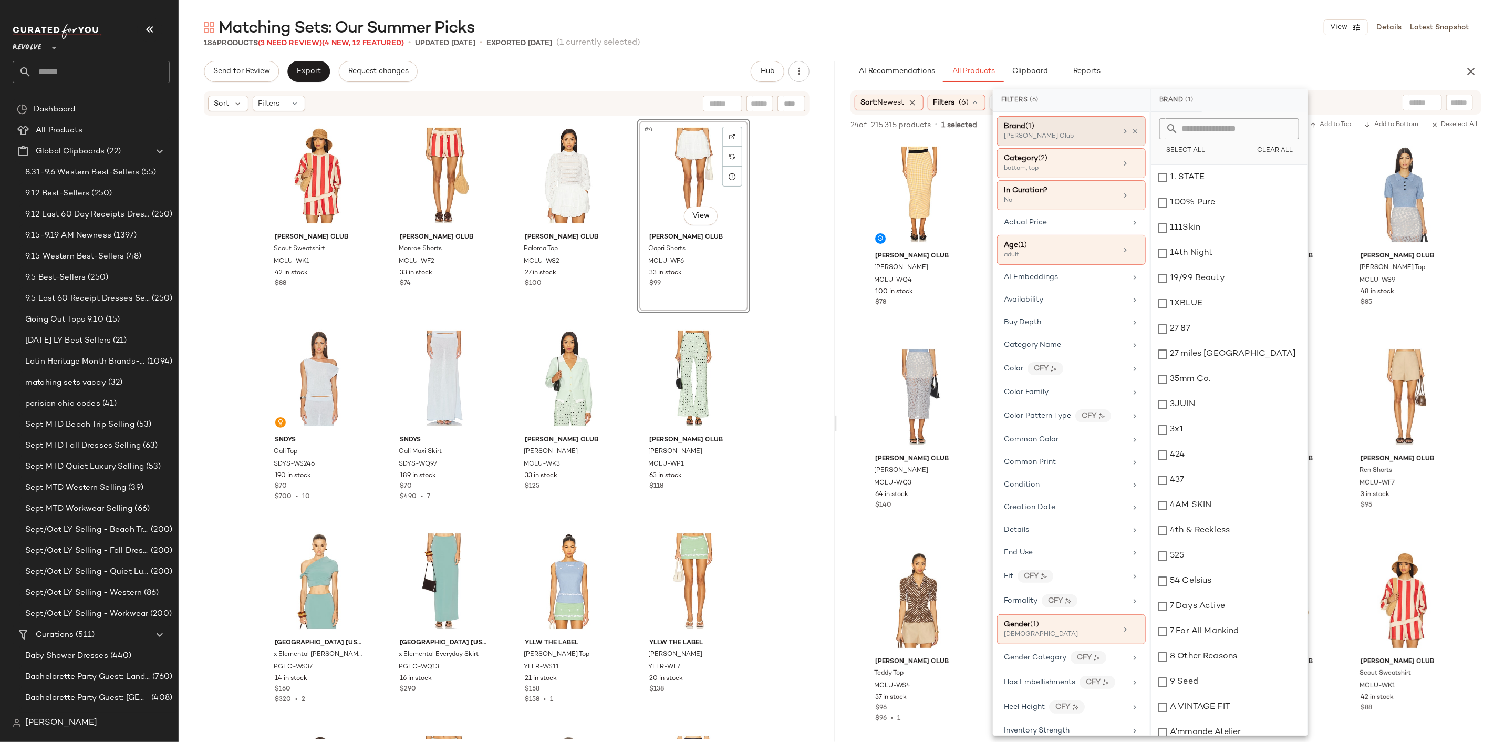
click at [1135, 134] on div "Brand (1) Maude Club" at bounding box center [1071, 131] width 149 height 30
click at [1132, 130] on icon at bounding box center [1135, 131] width 7 height 7
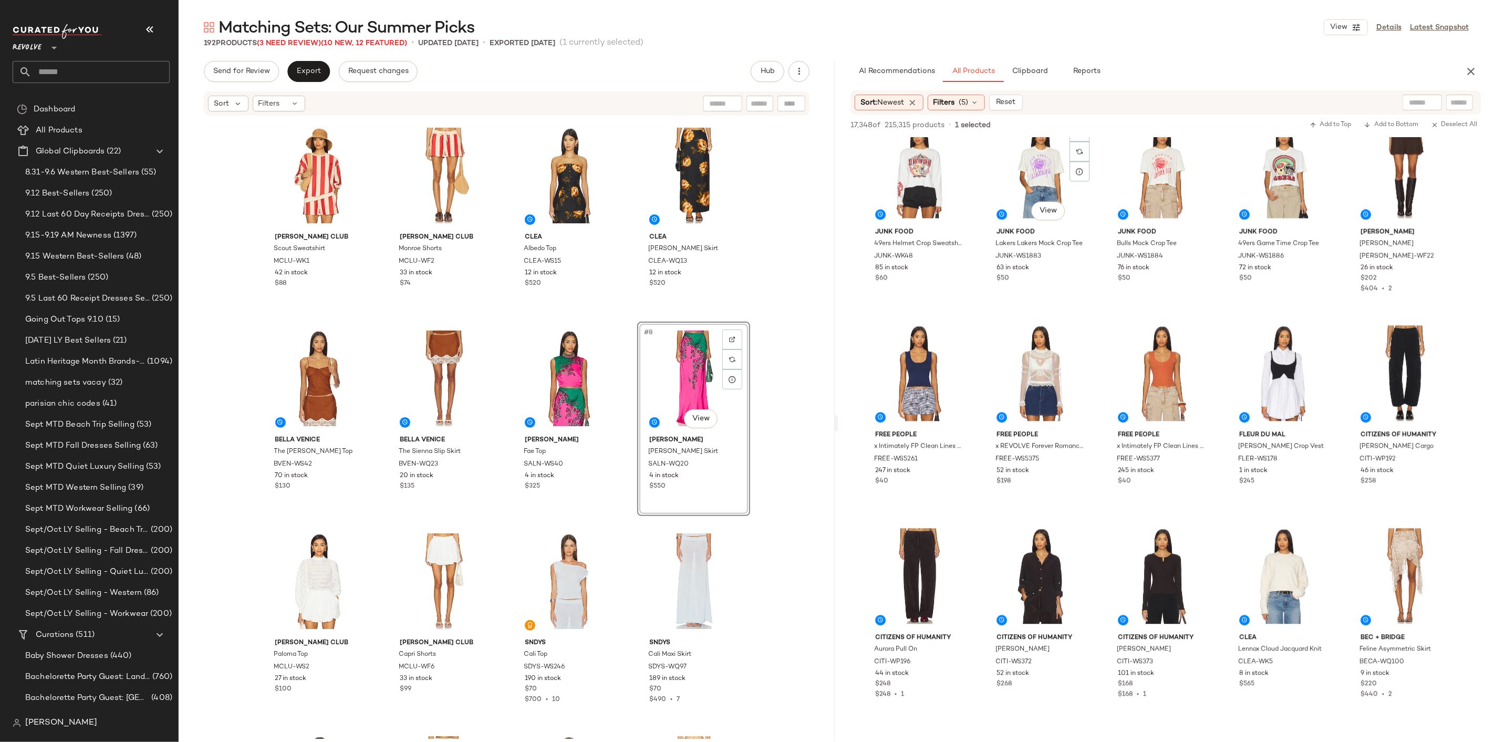
scroll to position [19028, 0]
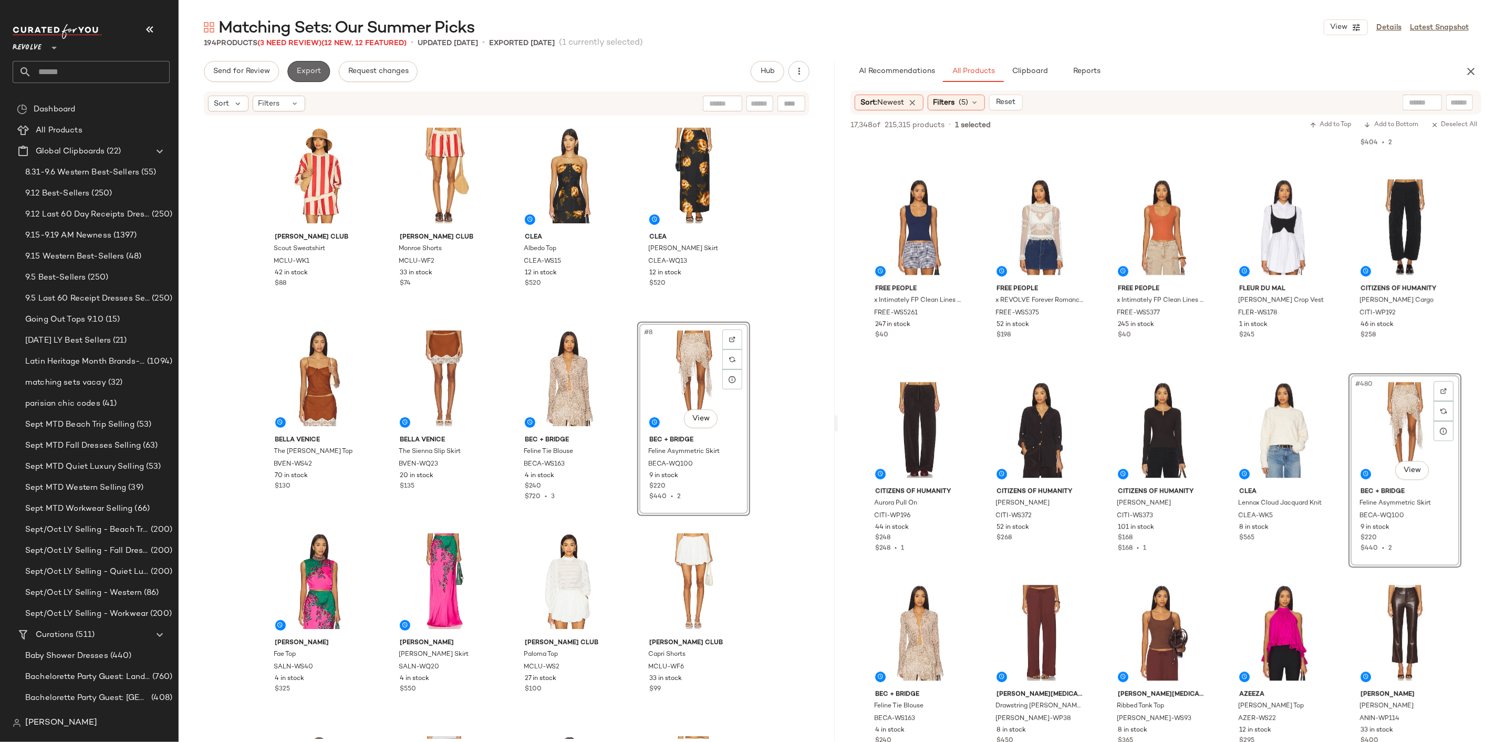
click at [313, 69] on span "Export" at bounding box center [308, 71] width 25 height 8
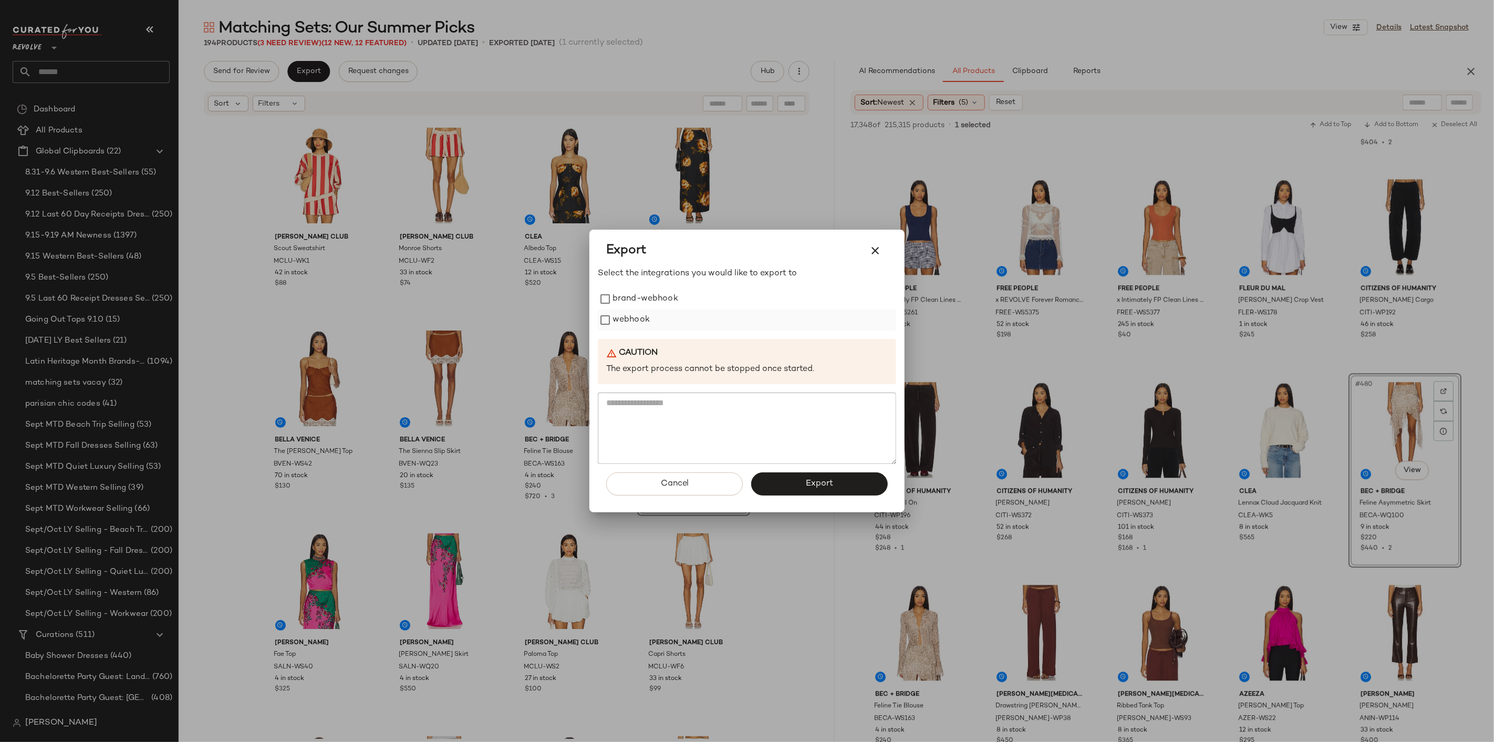
click at [626, 327] on label "webhook" at bounding box center [631, 319] width 37 height 21
click at [839, 490] on button "Export" at bounding box center [819, 483] width 137 height 23
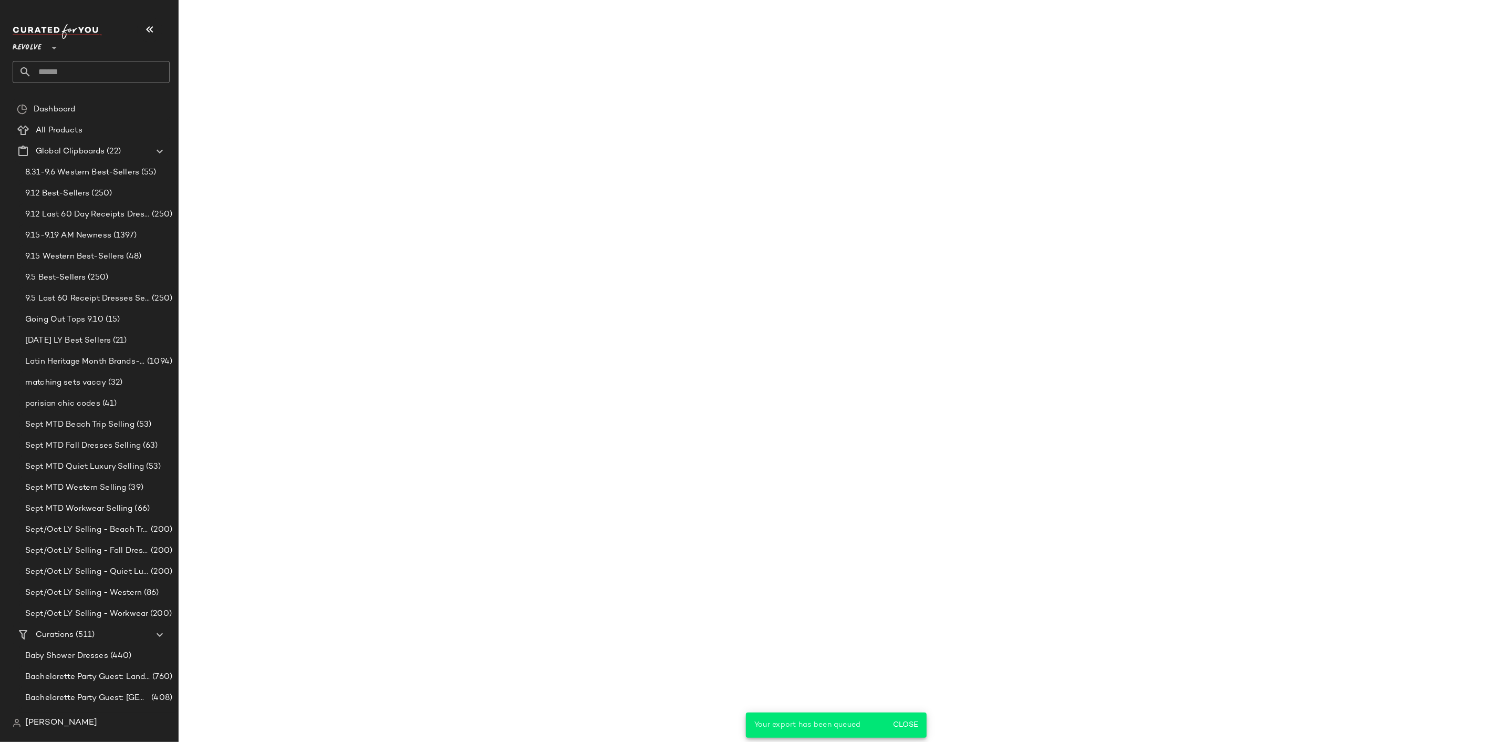
scroll to position [21461, 0]
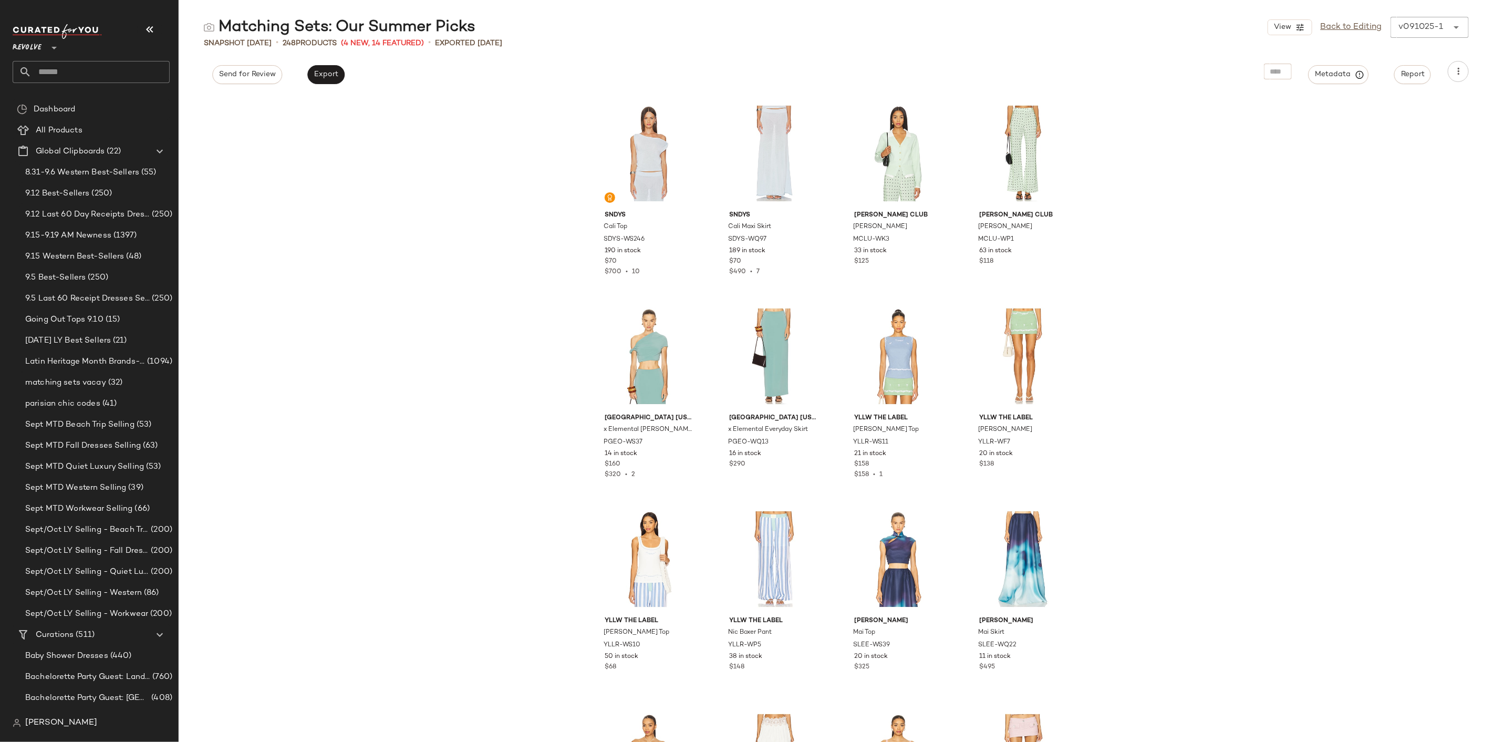
click at [69, 70] on input "text" at bounding box center [101, 72] width 138 height 22
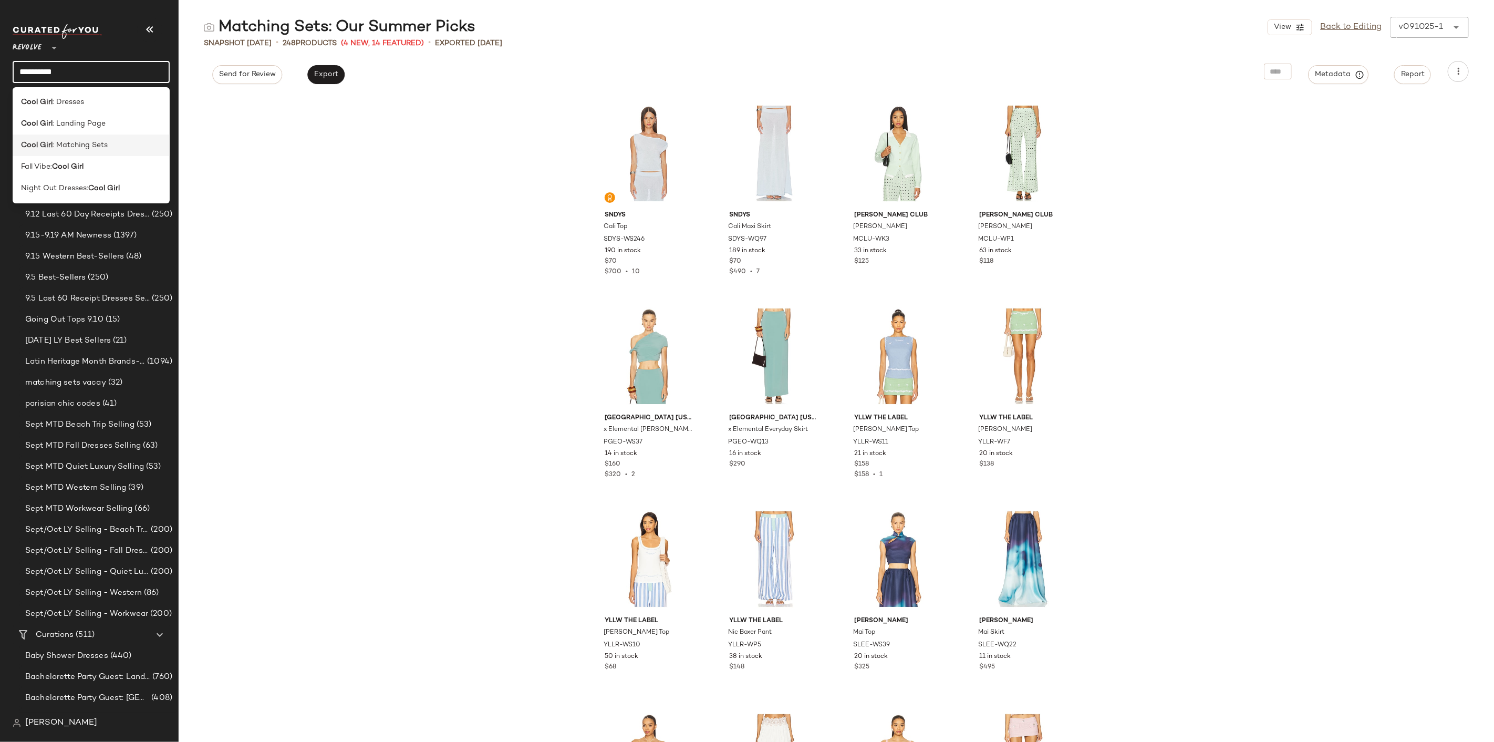
type input "*********"
click at [46, 142] on b "Cool Girl" at bounding box center [37, 145] width 32 height 11
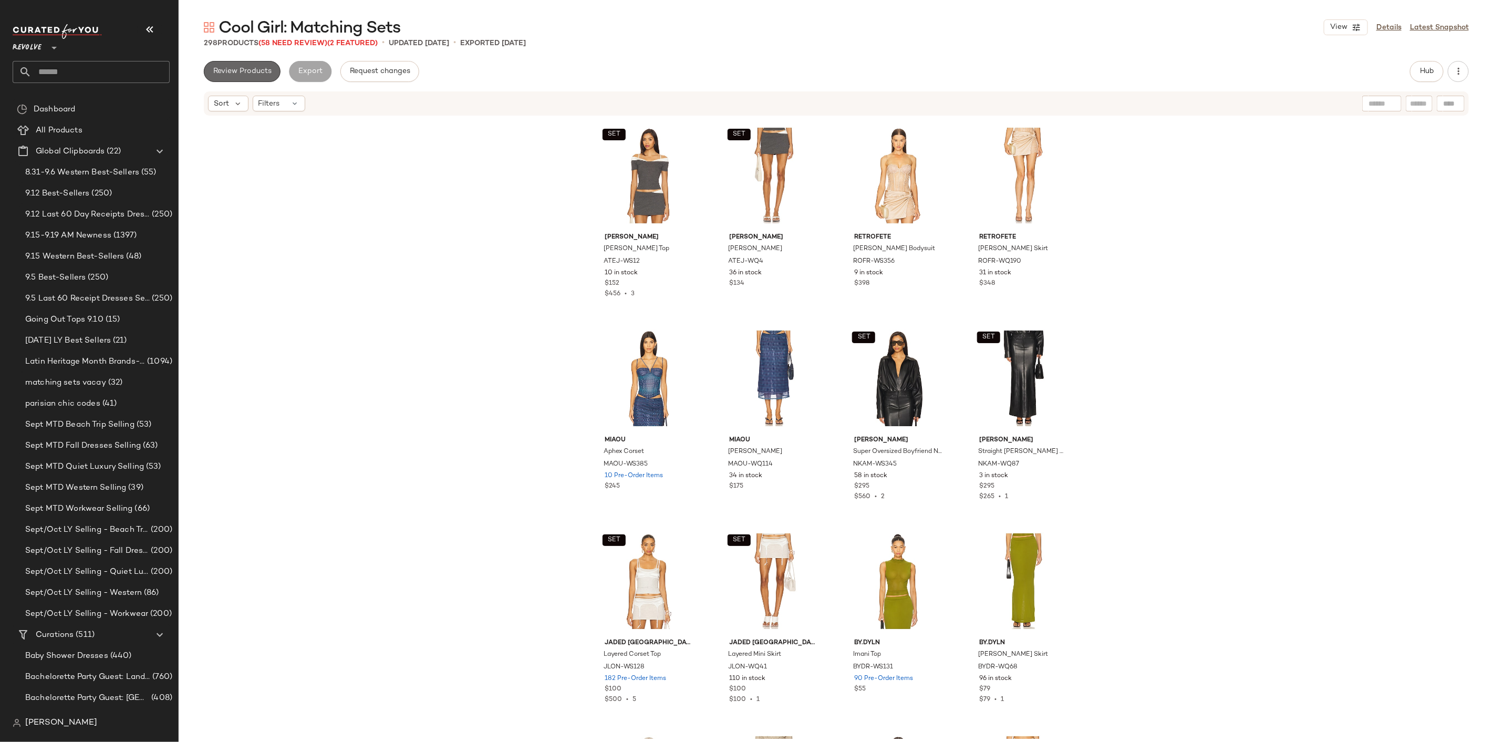
click at [268, 69] on span "Review Products" at bounding box center [242, 71] width 59 height 8
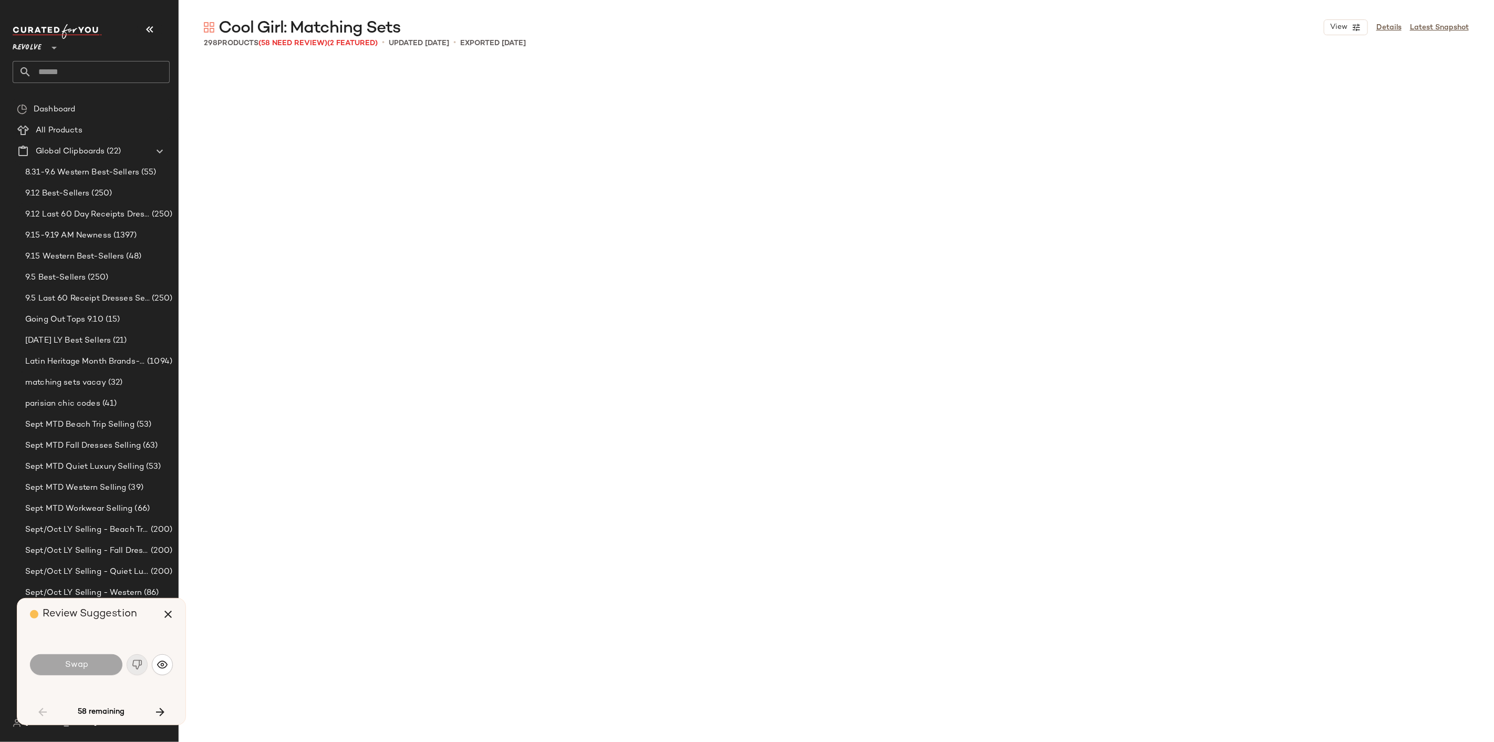
scroll to position [1216, 0]
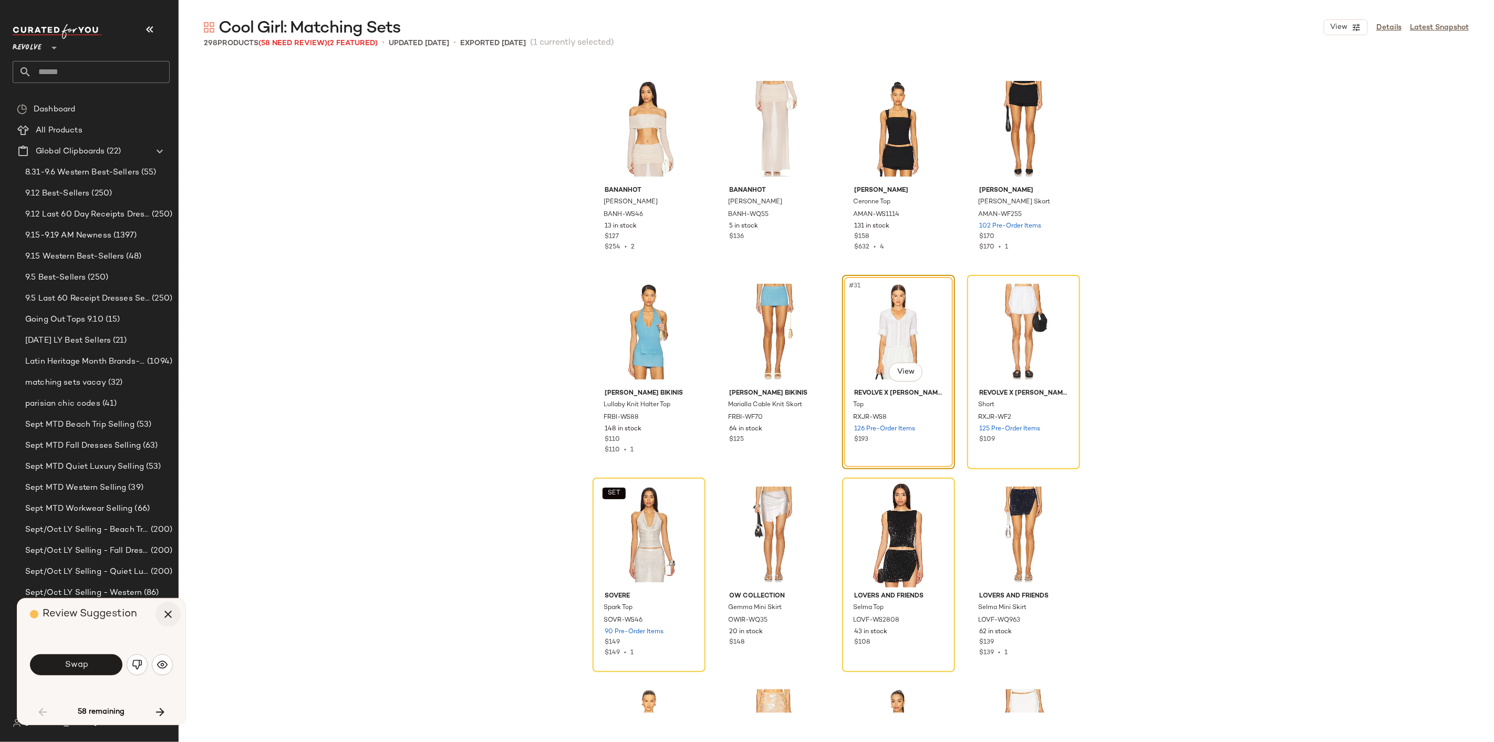
click at [177, 613] on button "button" at bounding box center [167, 613] width 25 height 25
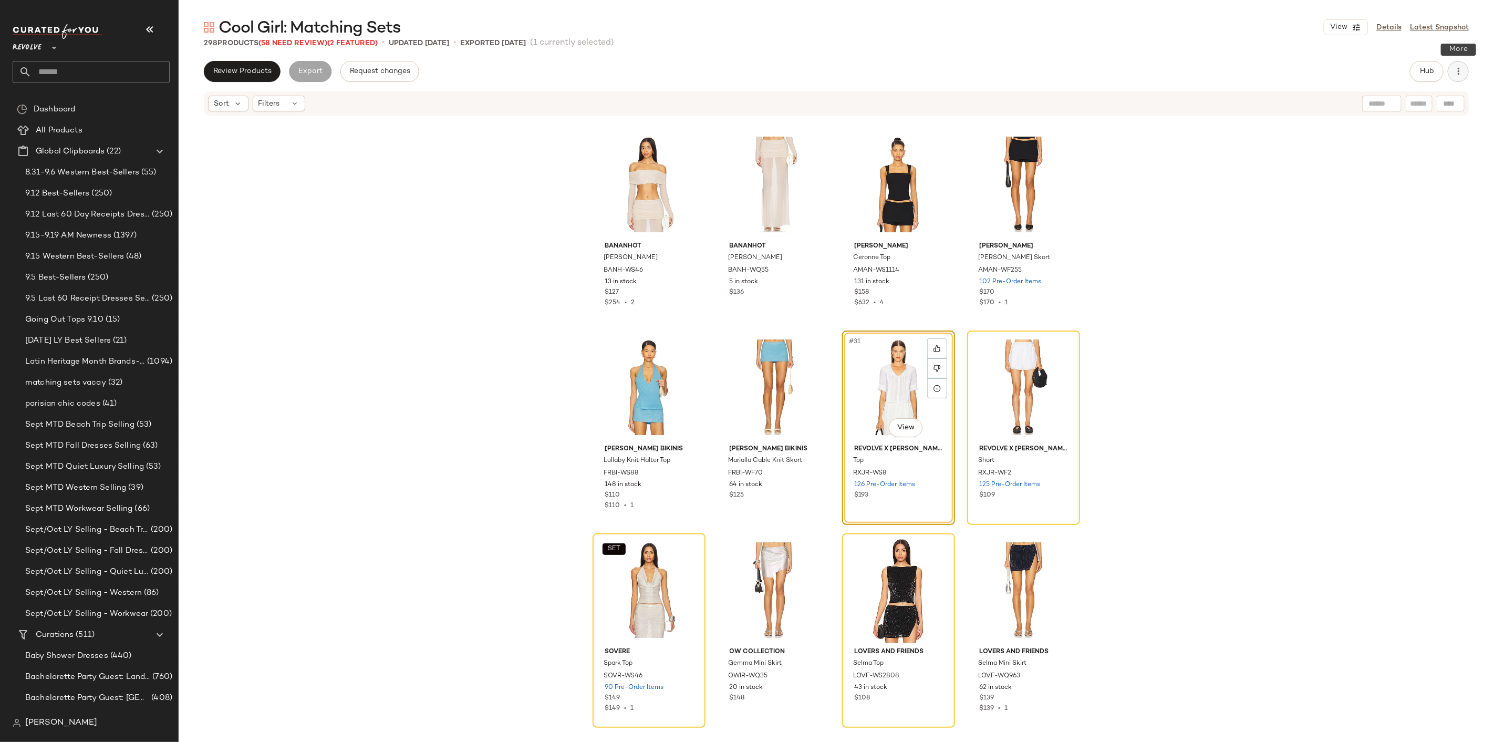
click at [1459, 75] on icon "button" at bounding box center [1458, 71] width 11 height 11
click at [1415, 172] on span "Clear Suggested Products" at bounding box center [1411, 177] width 99 height 11
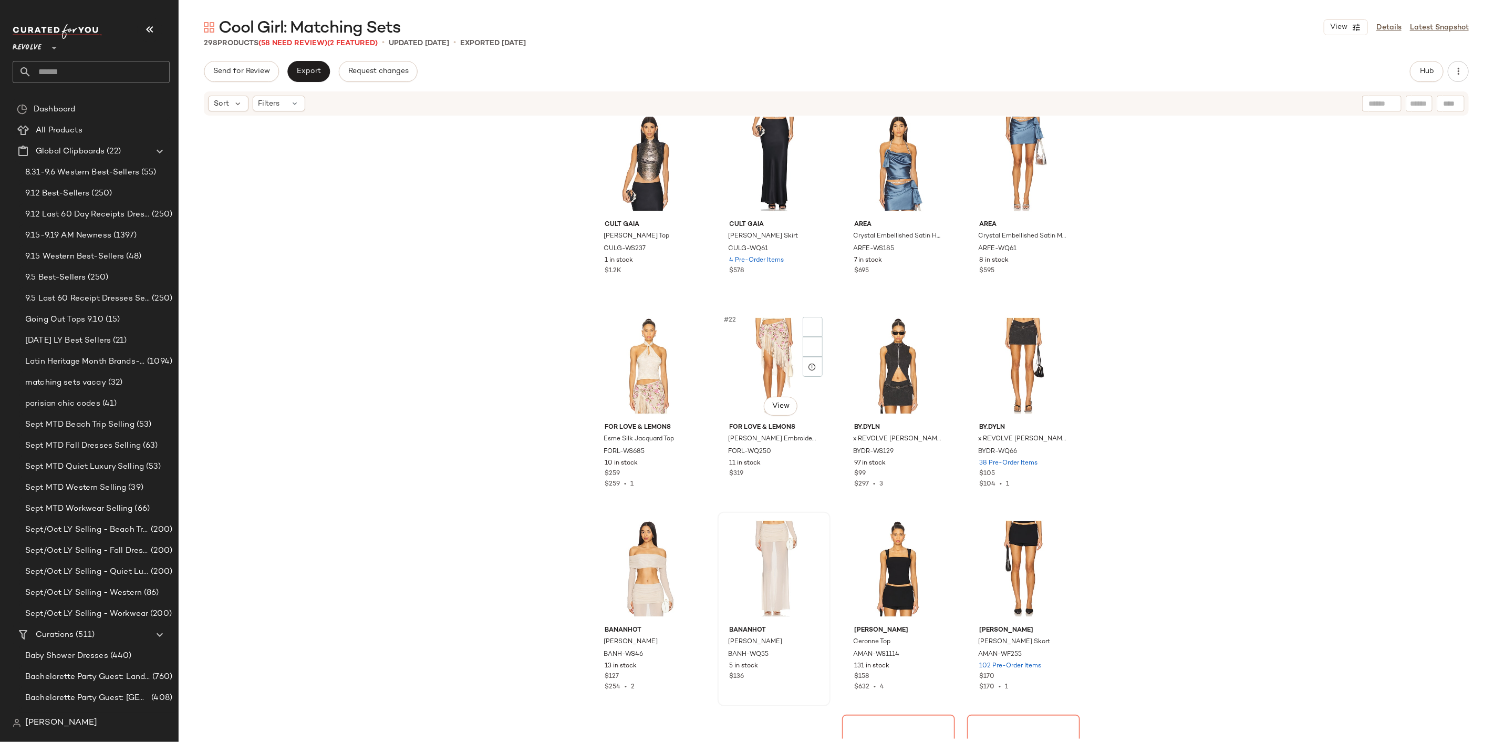
scroll to position [1293, 0]
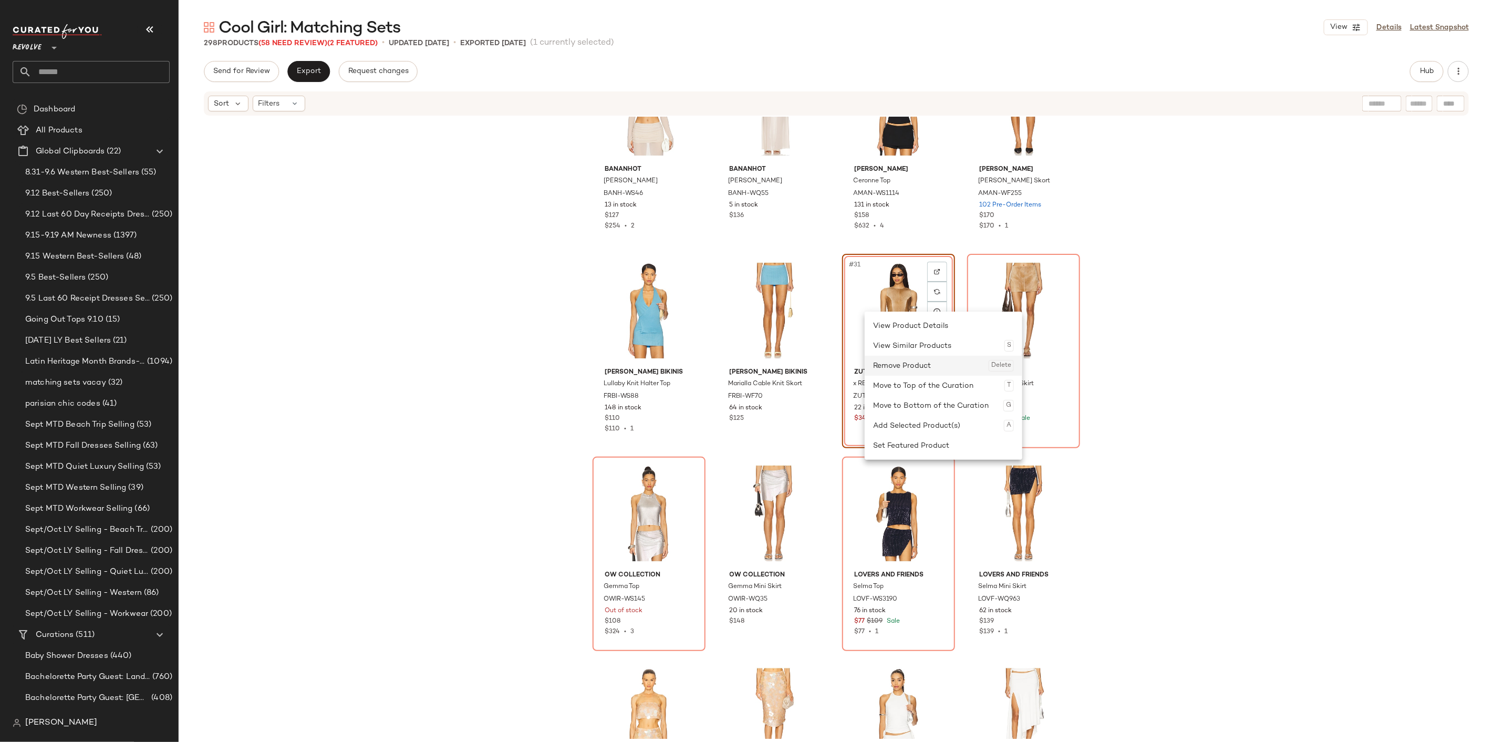
click at [933, 368] on div "Remove Product Delete" at bounding box center [943, 366] width 141 height 20
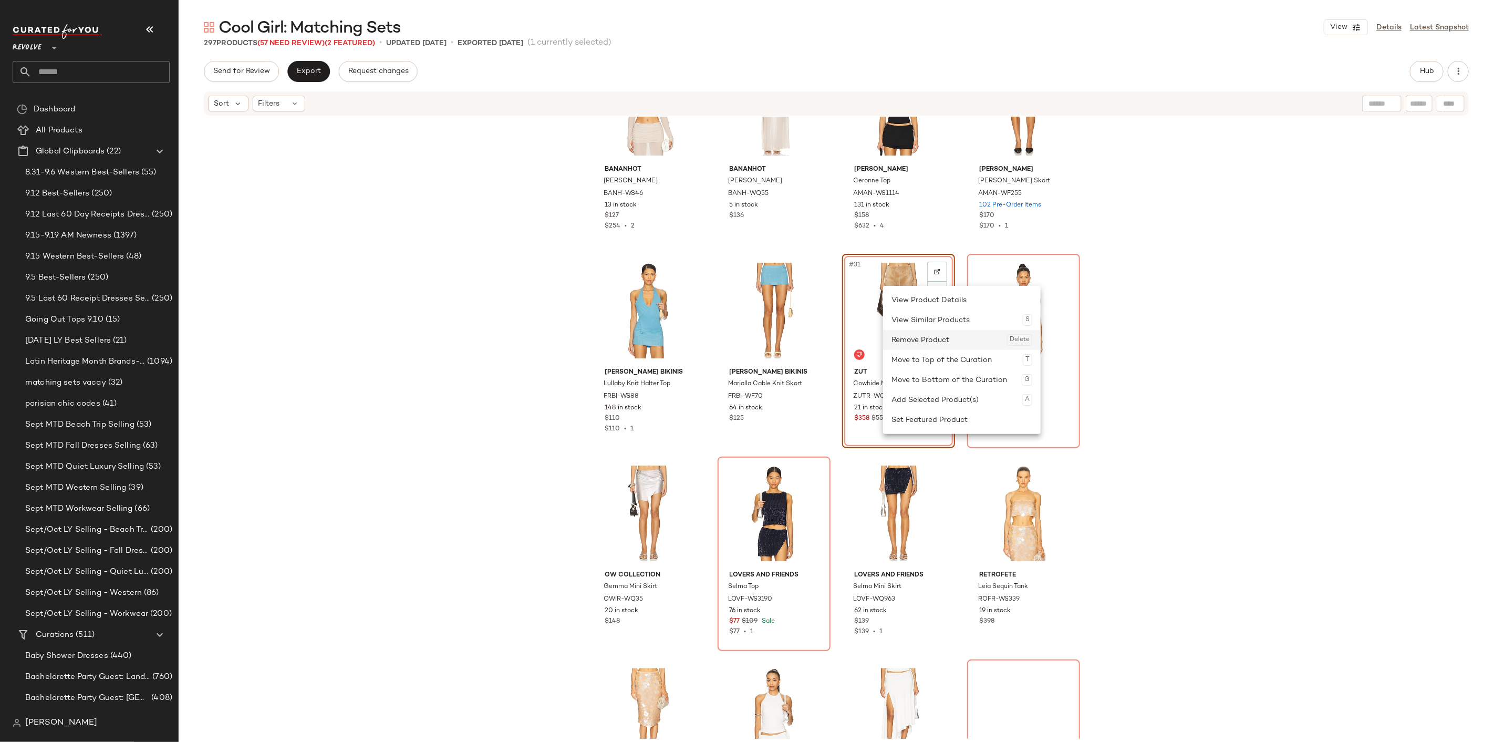
click at [910, 337] on div "Remove Product Delete" at bounding box center [961, 340] width 141 height 20
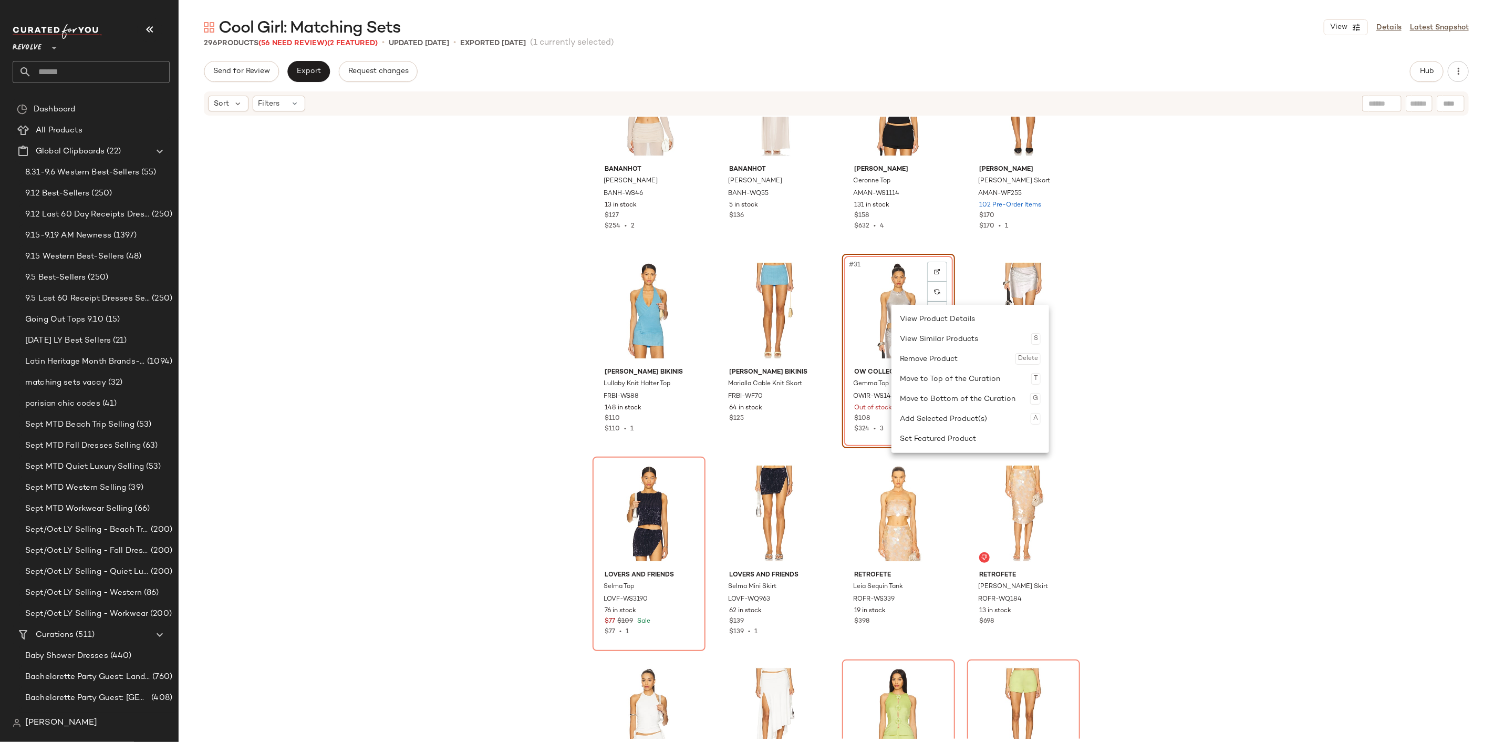
click at [1232, 383] on div "Bananhot Lena Shirt BANH-WS46 13 in stock $127 $254 • 2 Bananhot Lena Skirt BAN…" at bounding box center [836, 428] width 1315 height 622
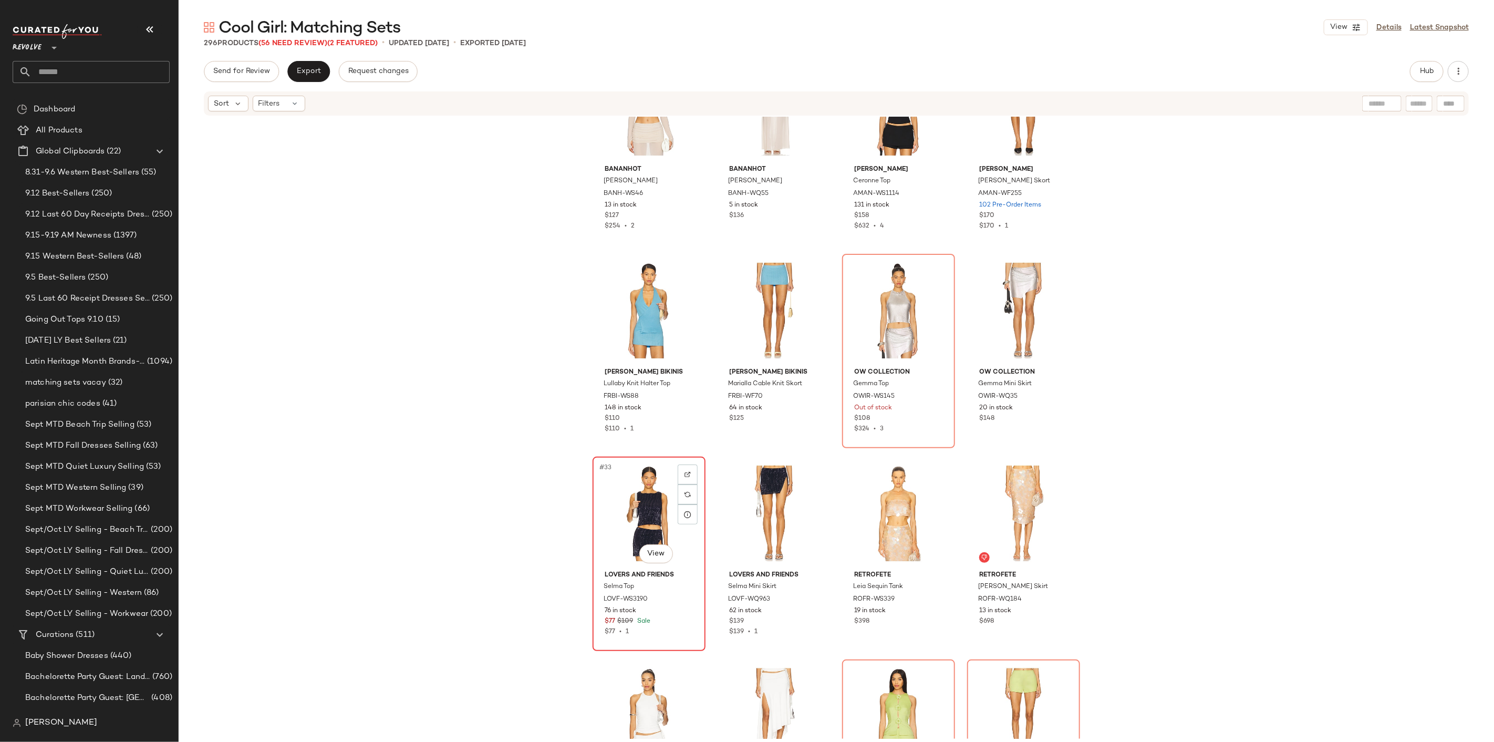
drag, startPoint x: 609, startPoint y: 509, endPoint x: 625, endPoint y: 513, distance: 16.3
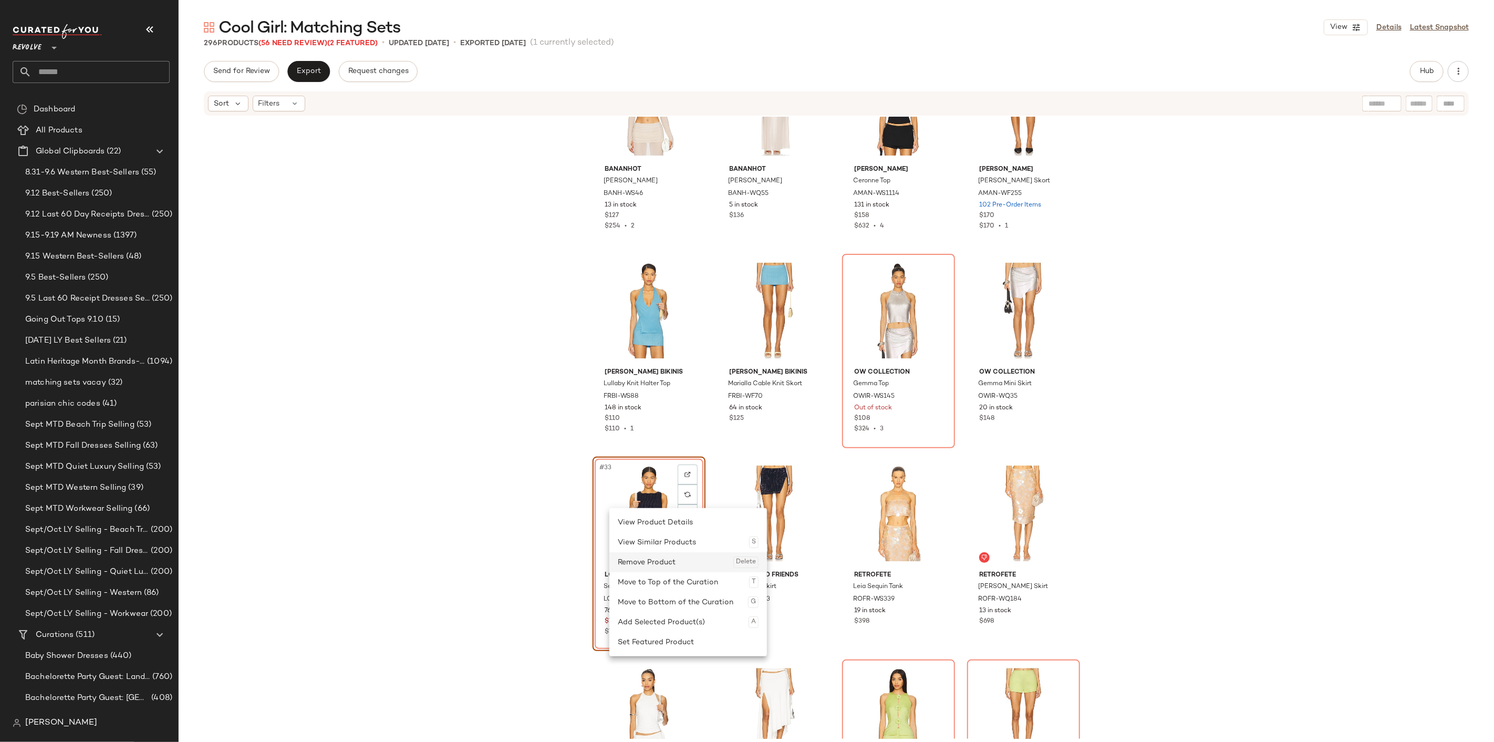
click at [669, 567] on div "Remove Product Delete" at bounding box center [688, 562] width 141 height 20
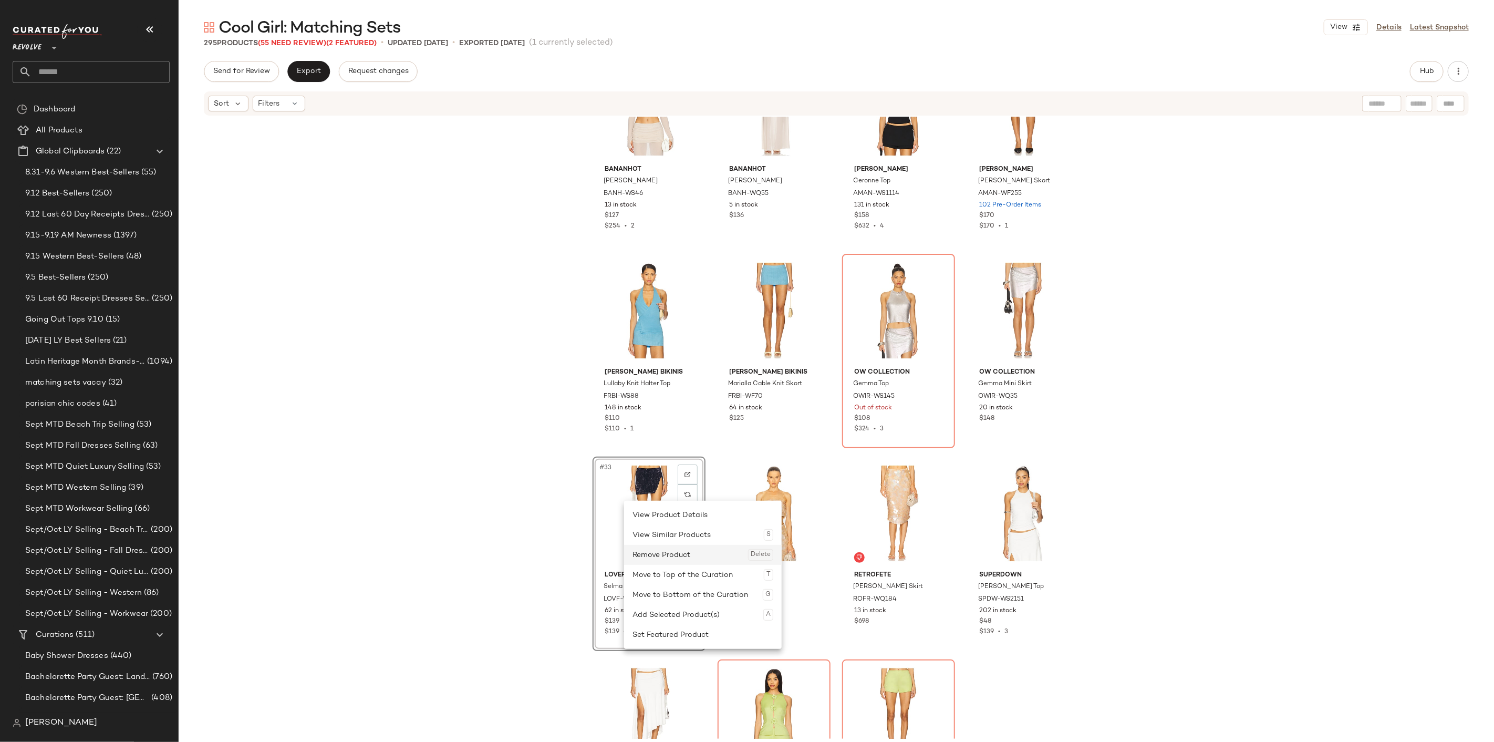
click at [655, 545] on div "Remove Product Delete" at bounding box center [702, 555] width 141 height 20
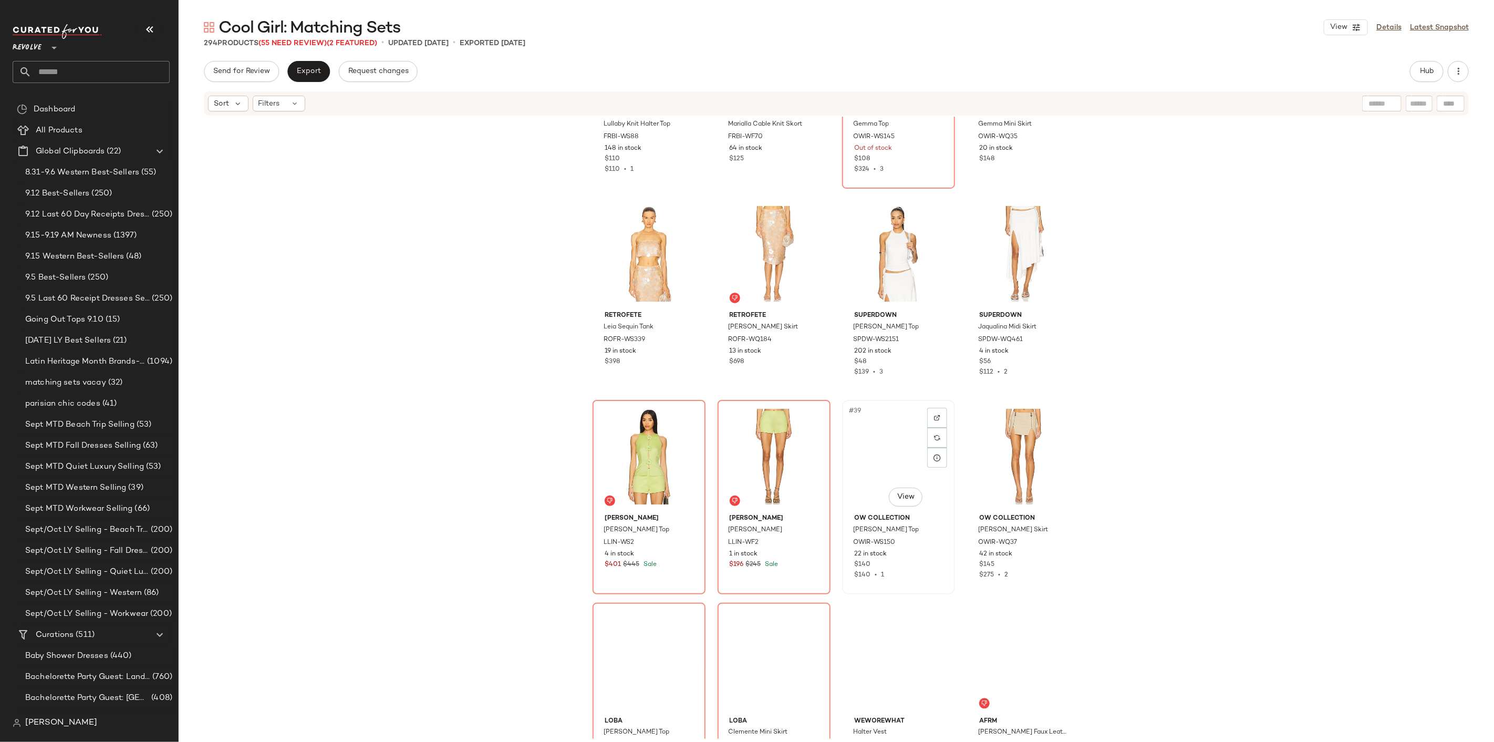
scroll to position [1584, 0]
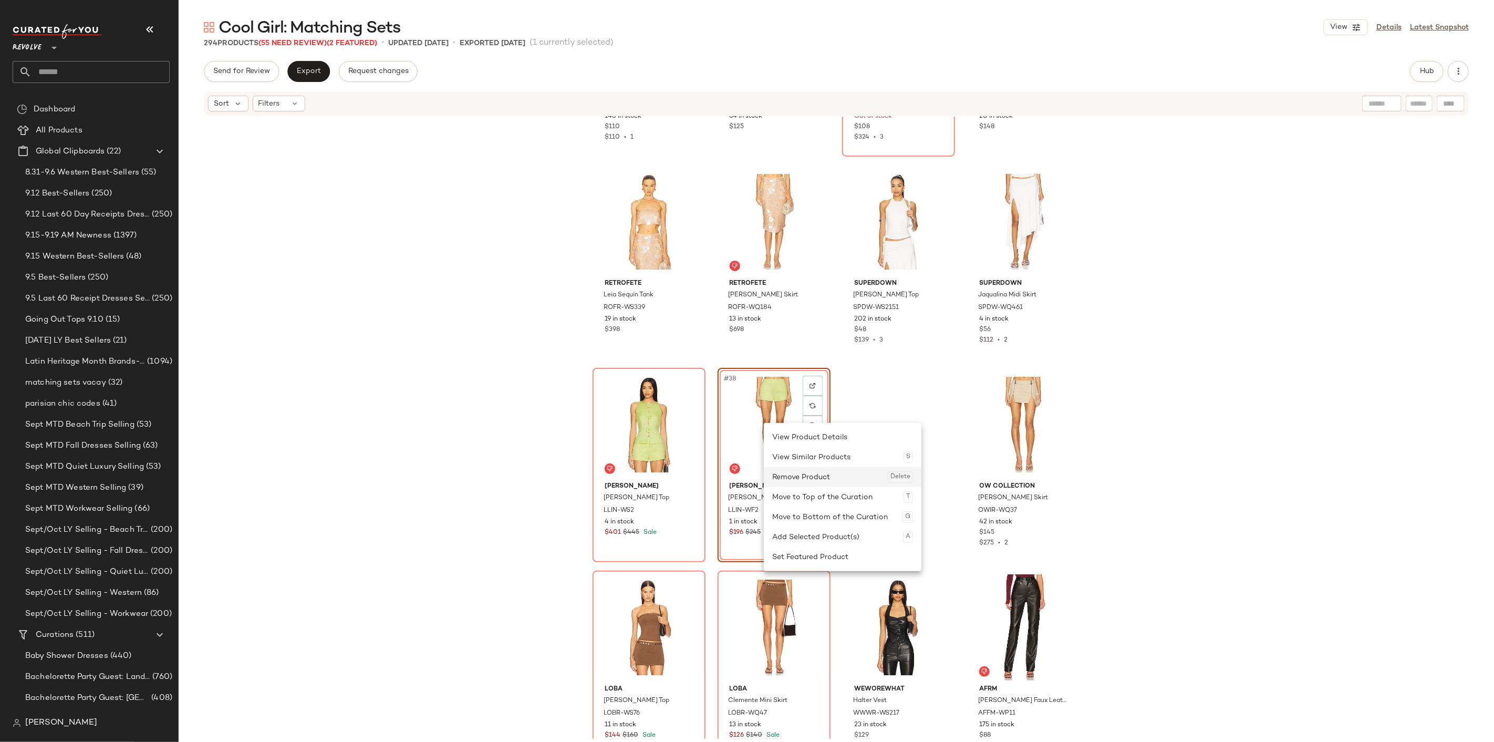
click at [781, 470] on div "Remove Product Delete" at bounding box center [842, 477] width 141 height 20
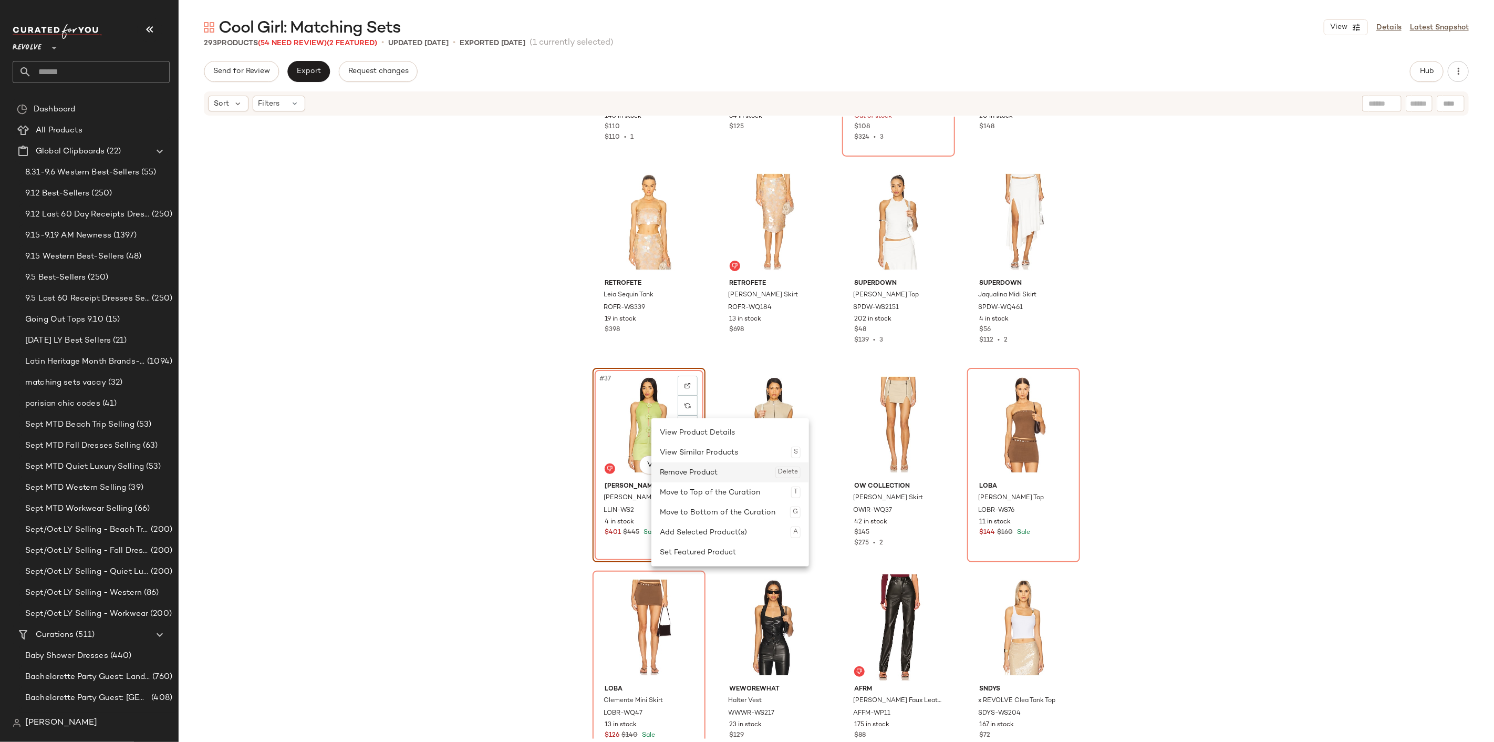
click at [675, 468] on div "Remove Product Delete" at bounding box center [730, 472] width 141 height 20
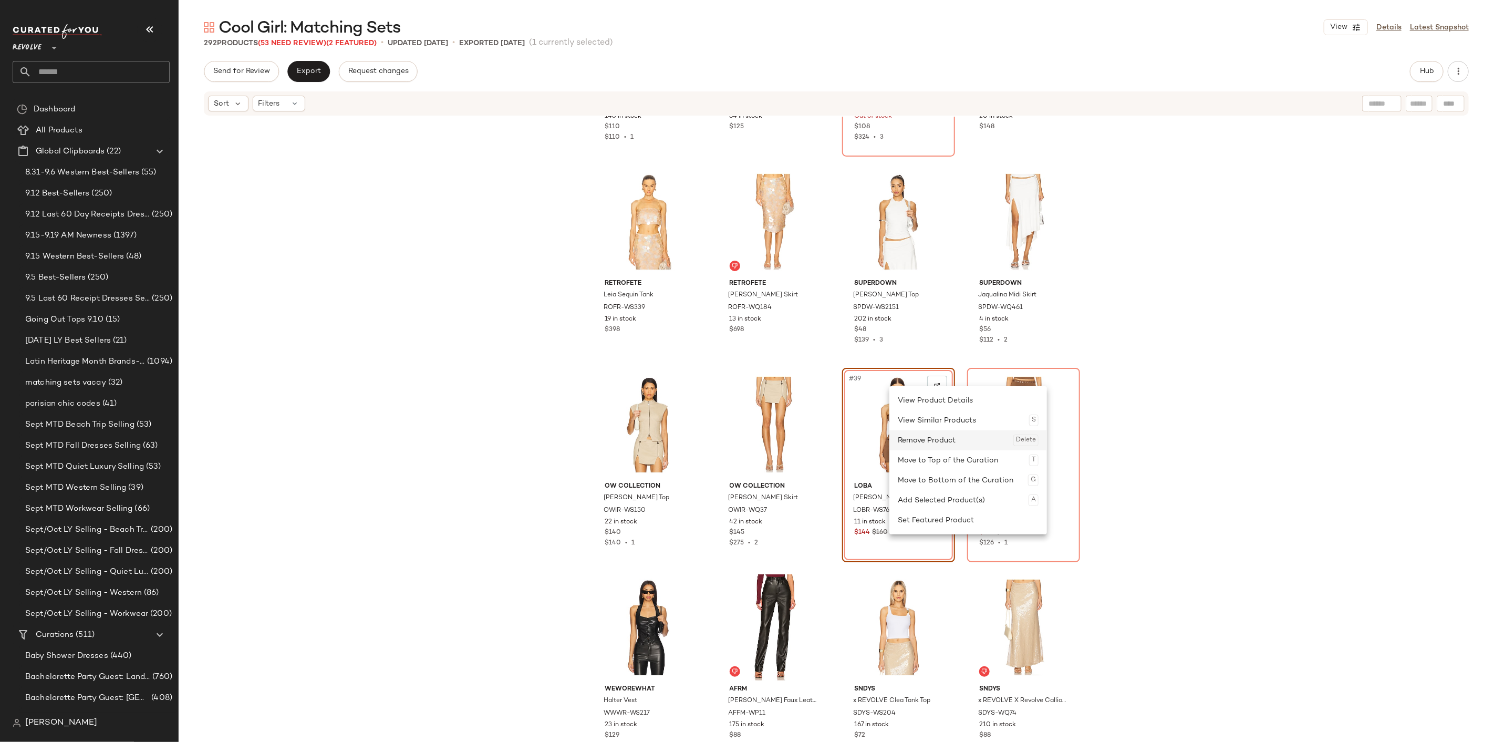
click at [907, 439] on div "Remove Product Delete" at bounding box center [968, 440] width 141 height 20
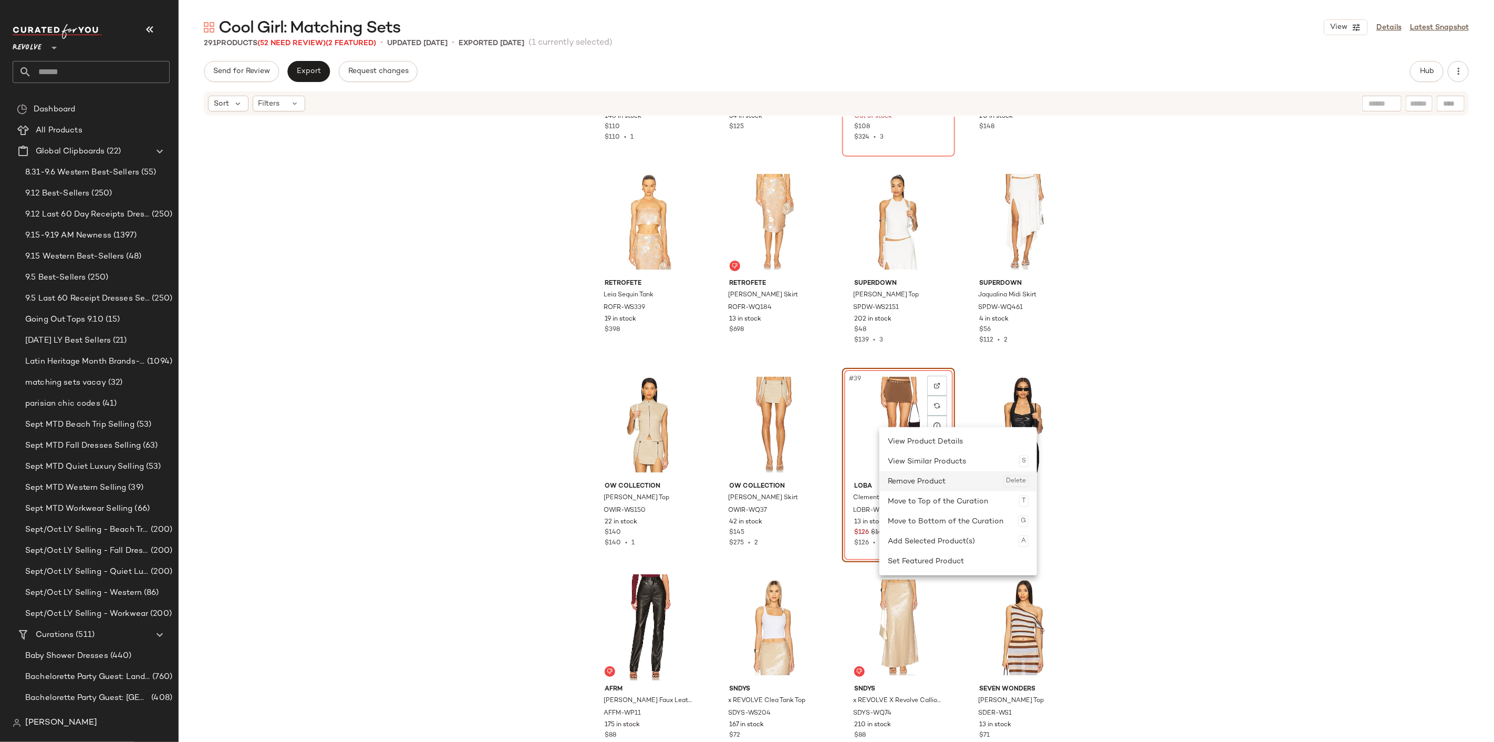
click at [901, 474] on div "Remove Product Delete" at bounding box center [958, 481] width 141 height 20
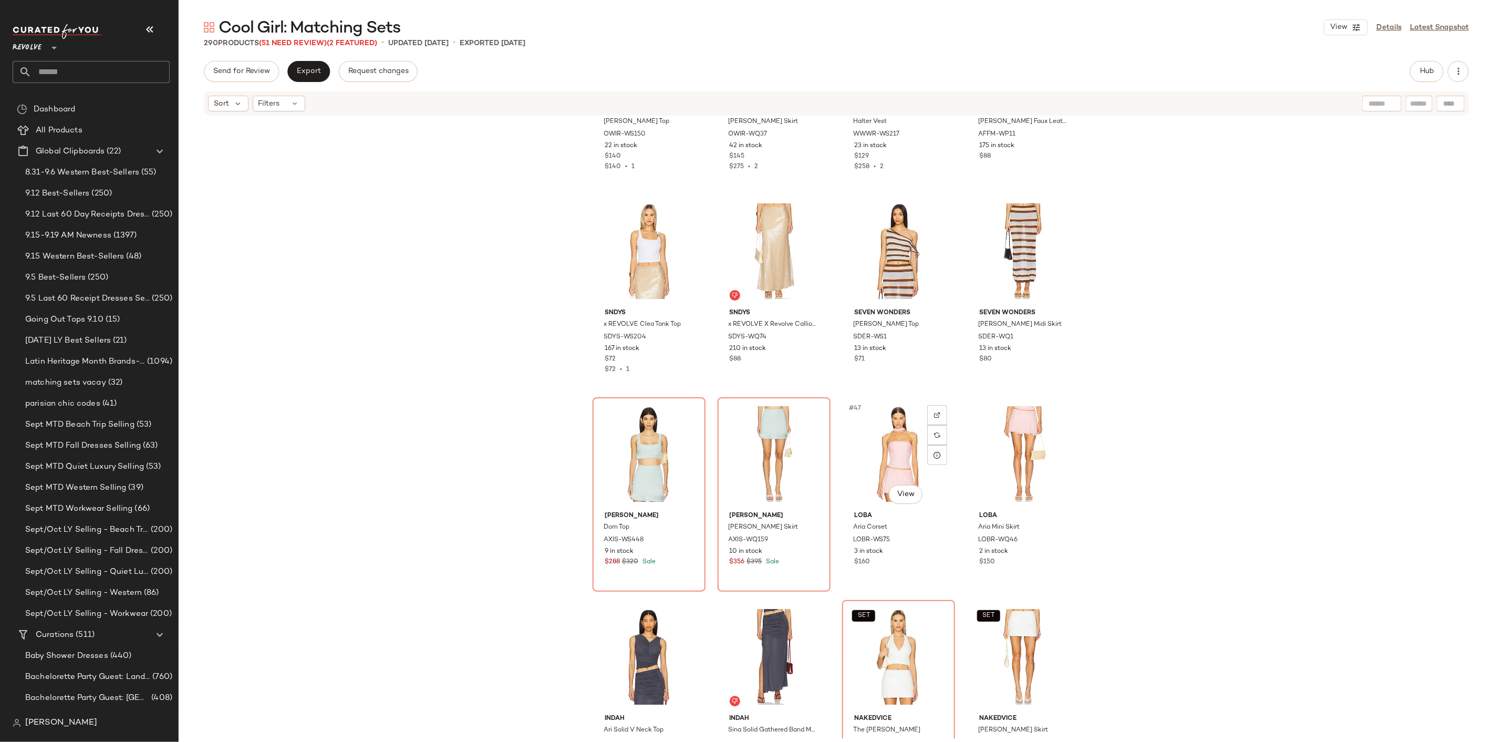
scroll to position [1993, 0]
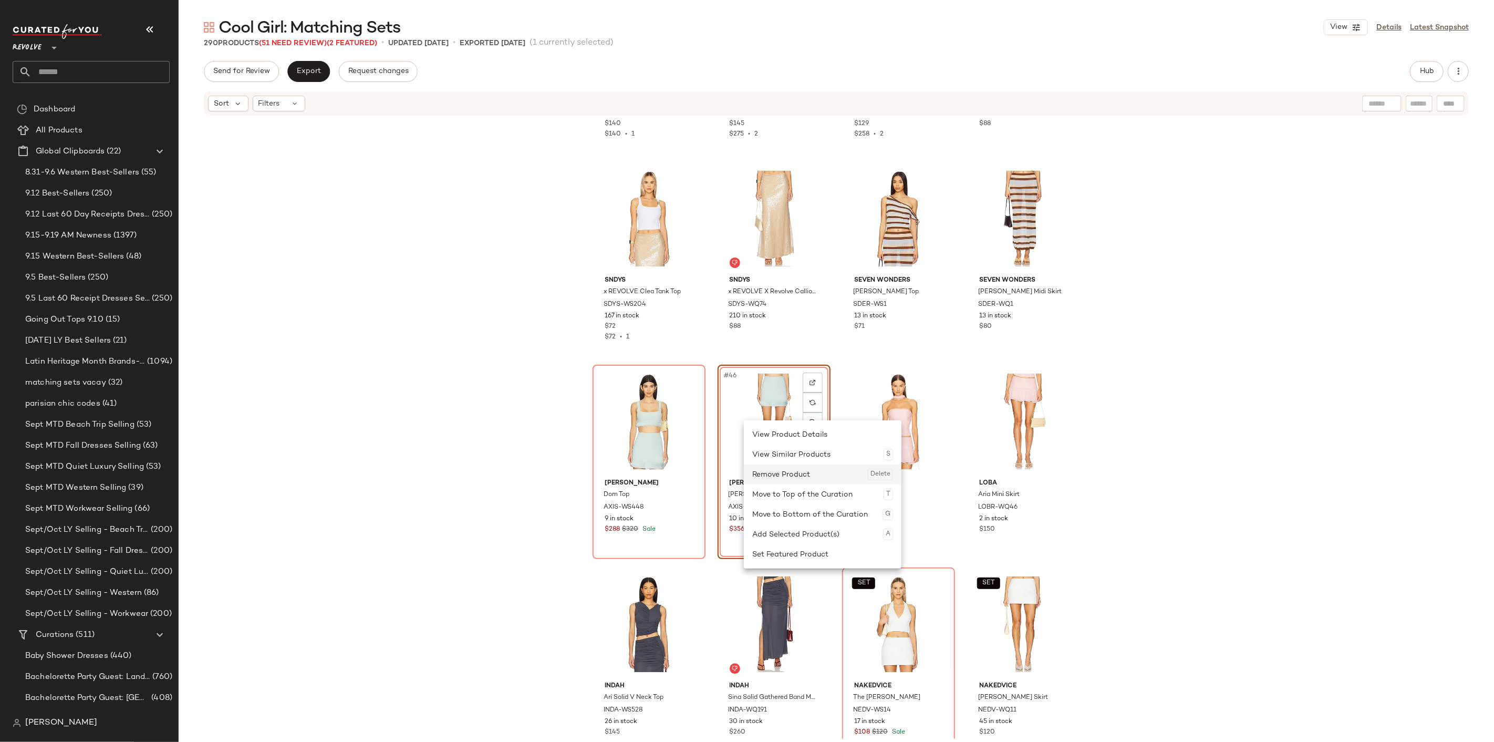
click at [786, 476] on div "Remove Product Delete" at bounding box center [822, 474] width 141 height 20
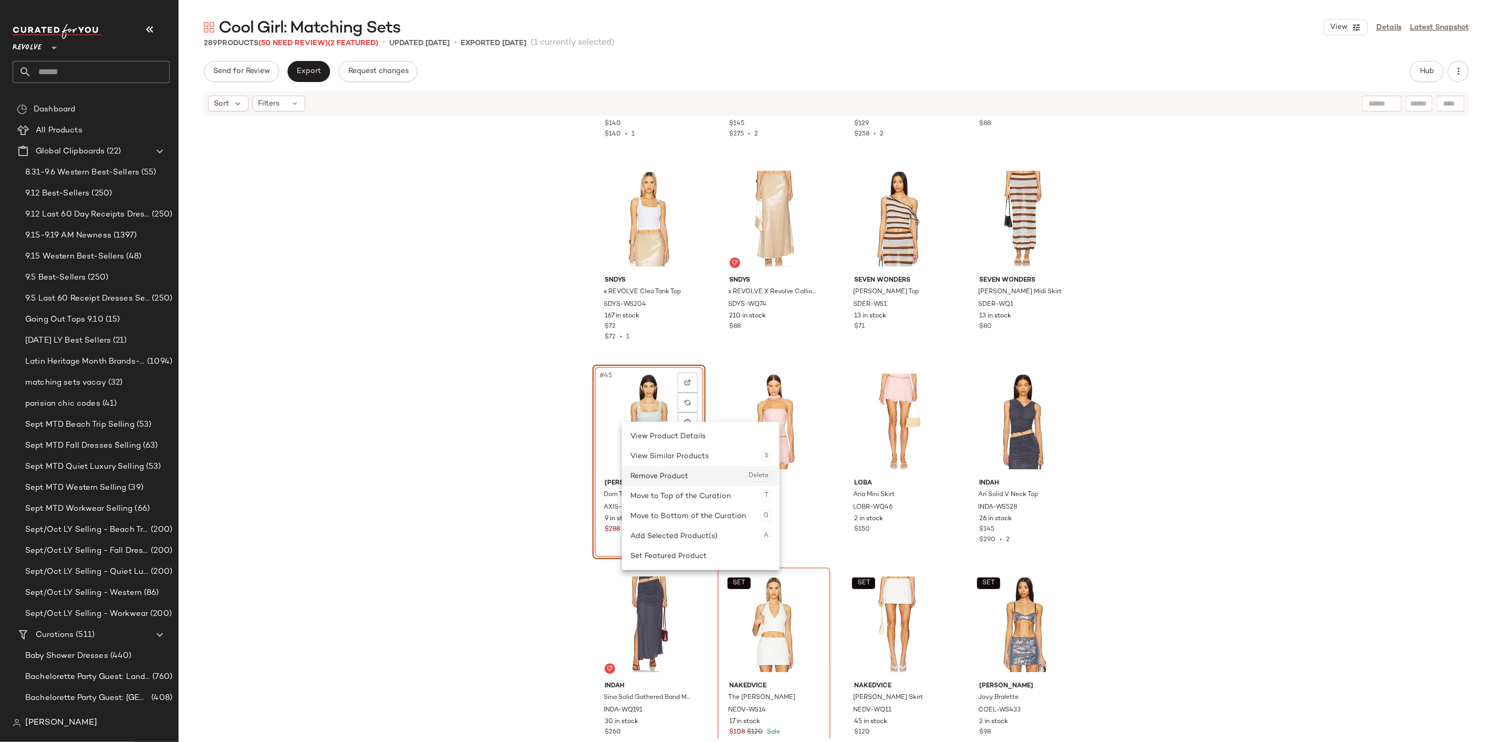
click at [660, 479] on div "Remove Product Delete" at bounding box center [700, 476] width 141 height 20
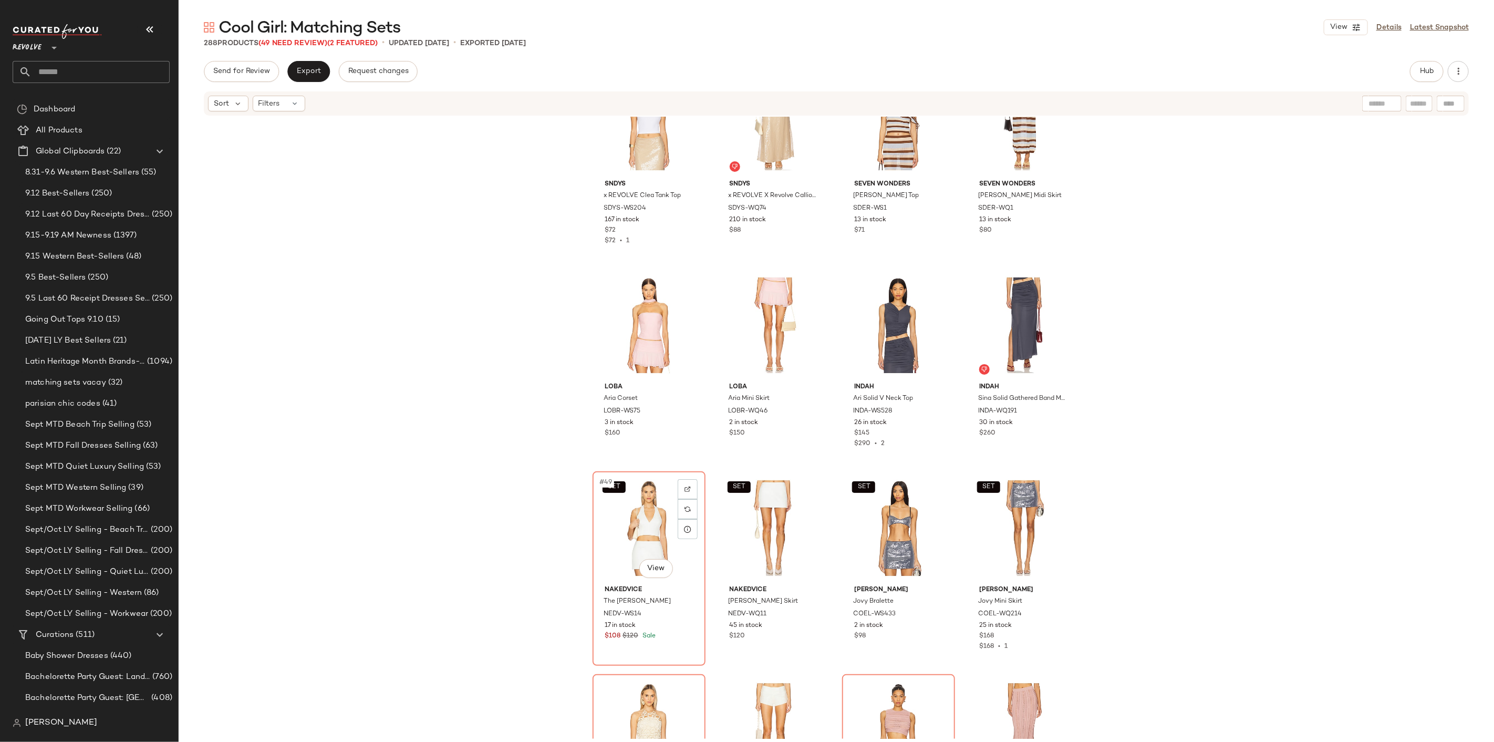
scroll to position [2110, 0]
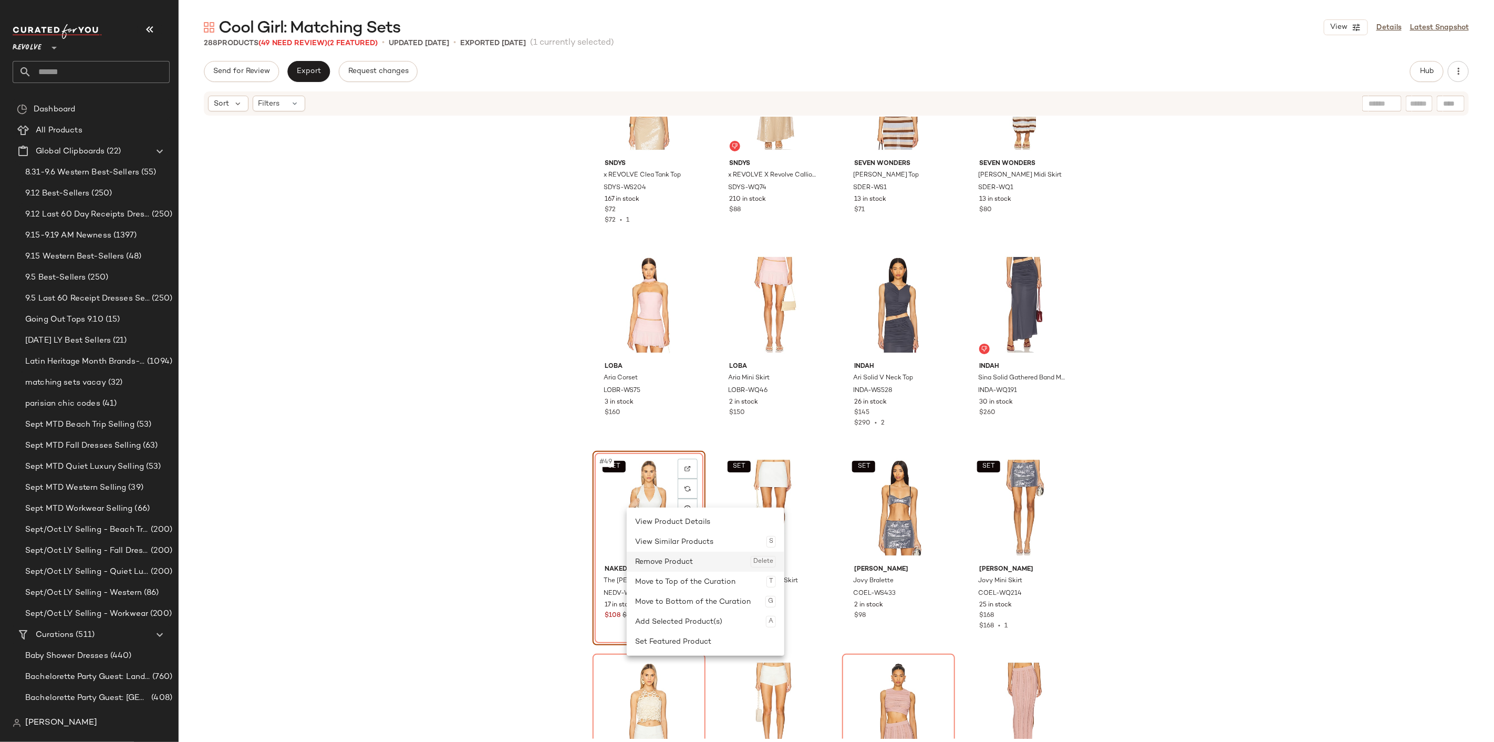
click at [676, 559] on div "Remove Product Delete" at bounding box center [705, 562] width 141 height 20
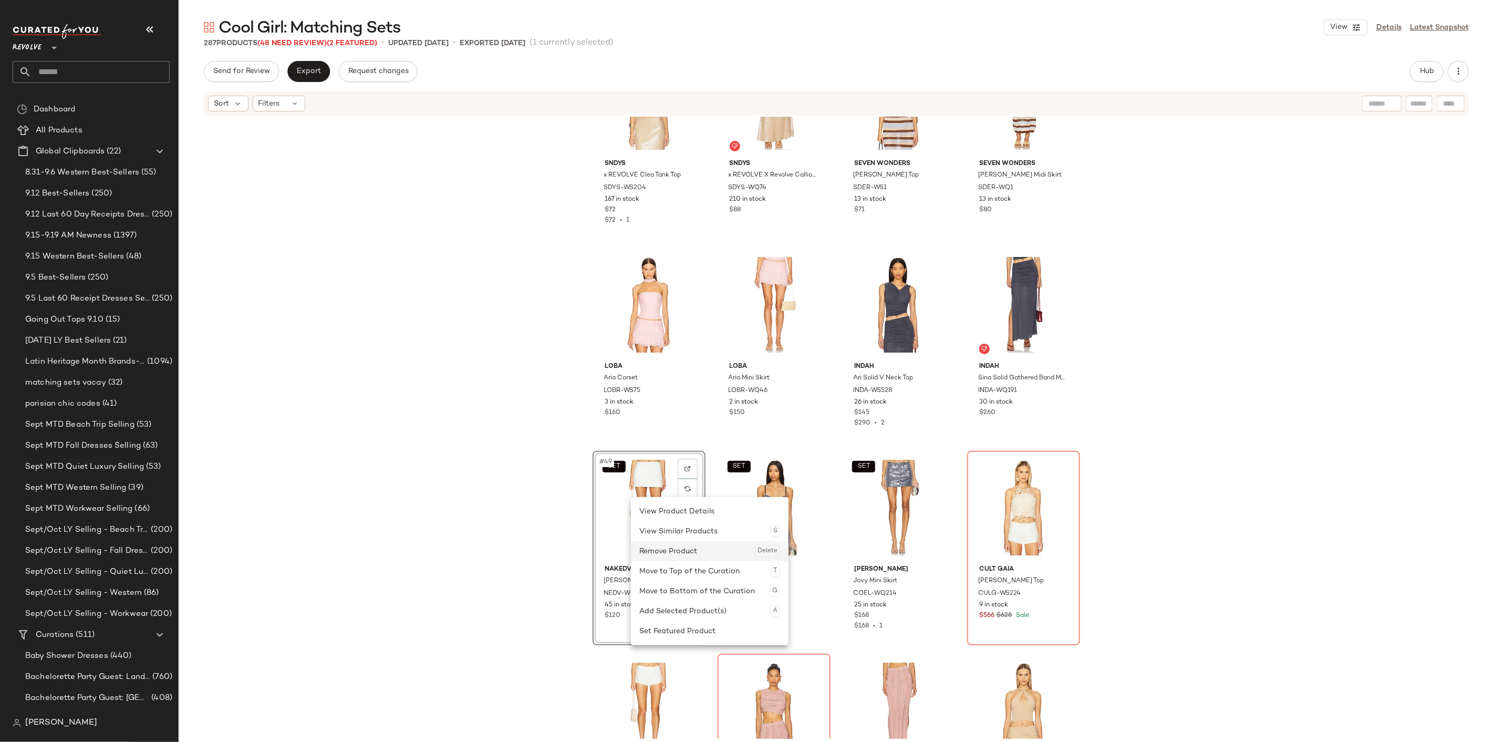
click at [665, 558] on div "Remove Product Delete" at bounding box center [709, 551] width 141 height 20
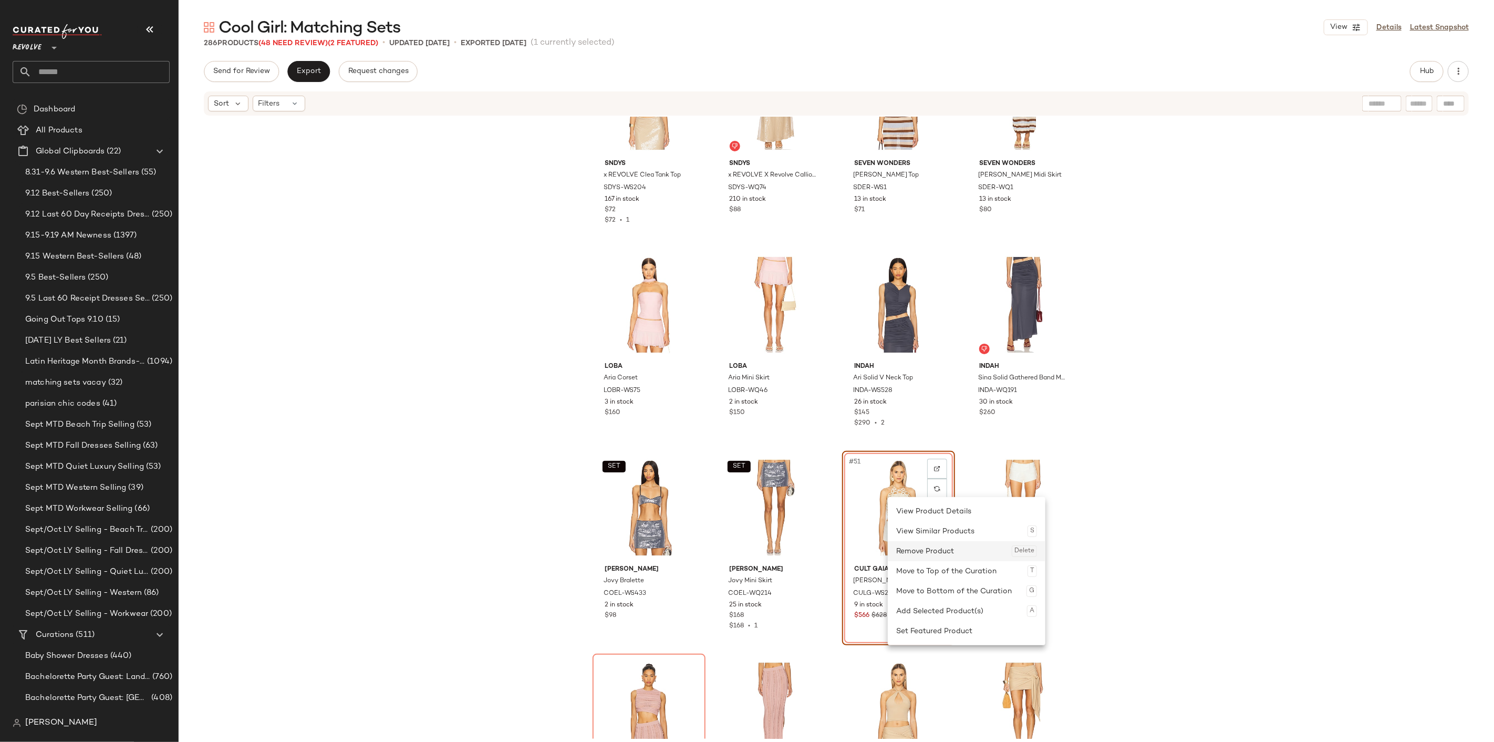
click at [927, 545] on div "Remove Product Delete" at bounding box center [966, 551] width 141 height 20
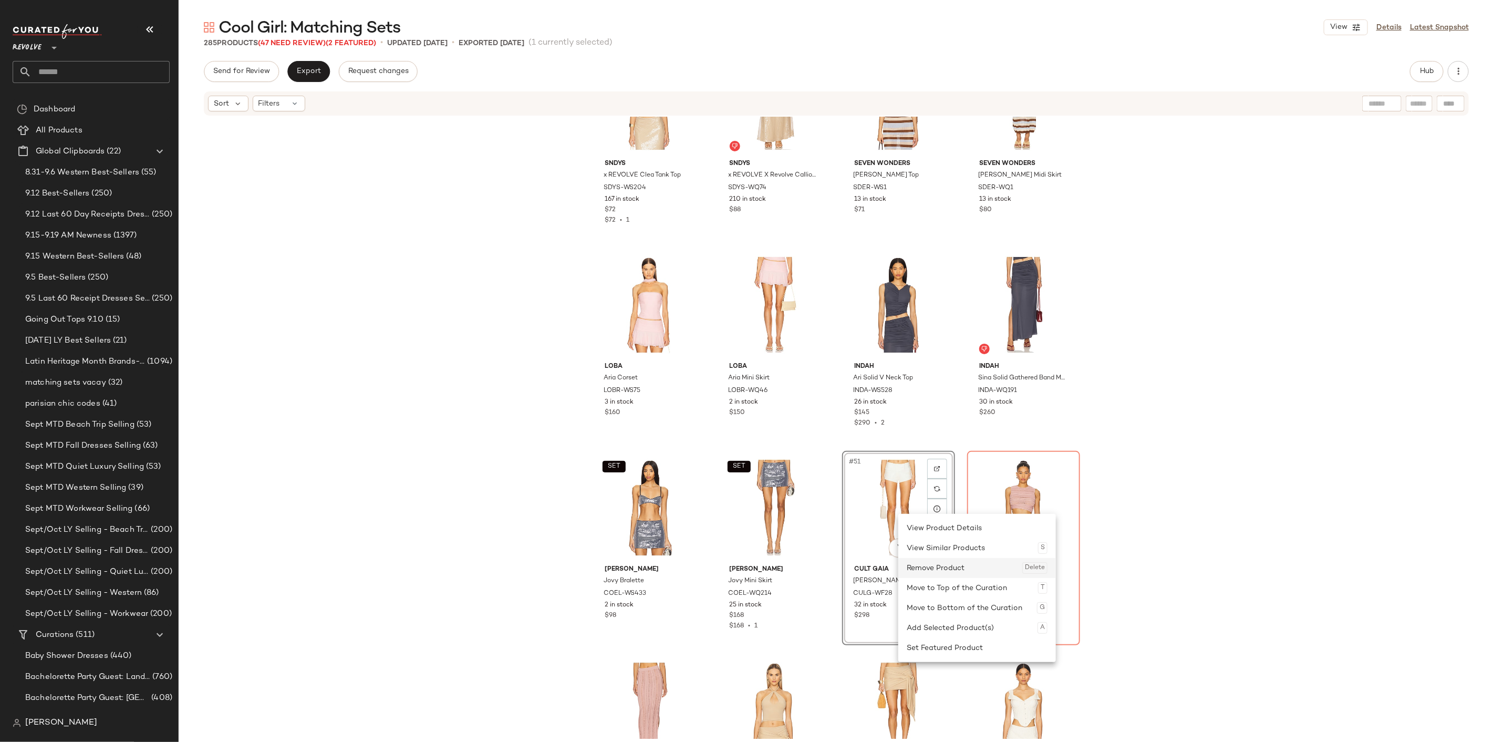
click at [931, 568] on div "Remove Product Delete" at bounding box center [977, 568] width 141 height 20
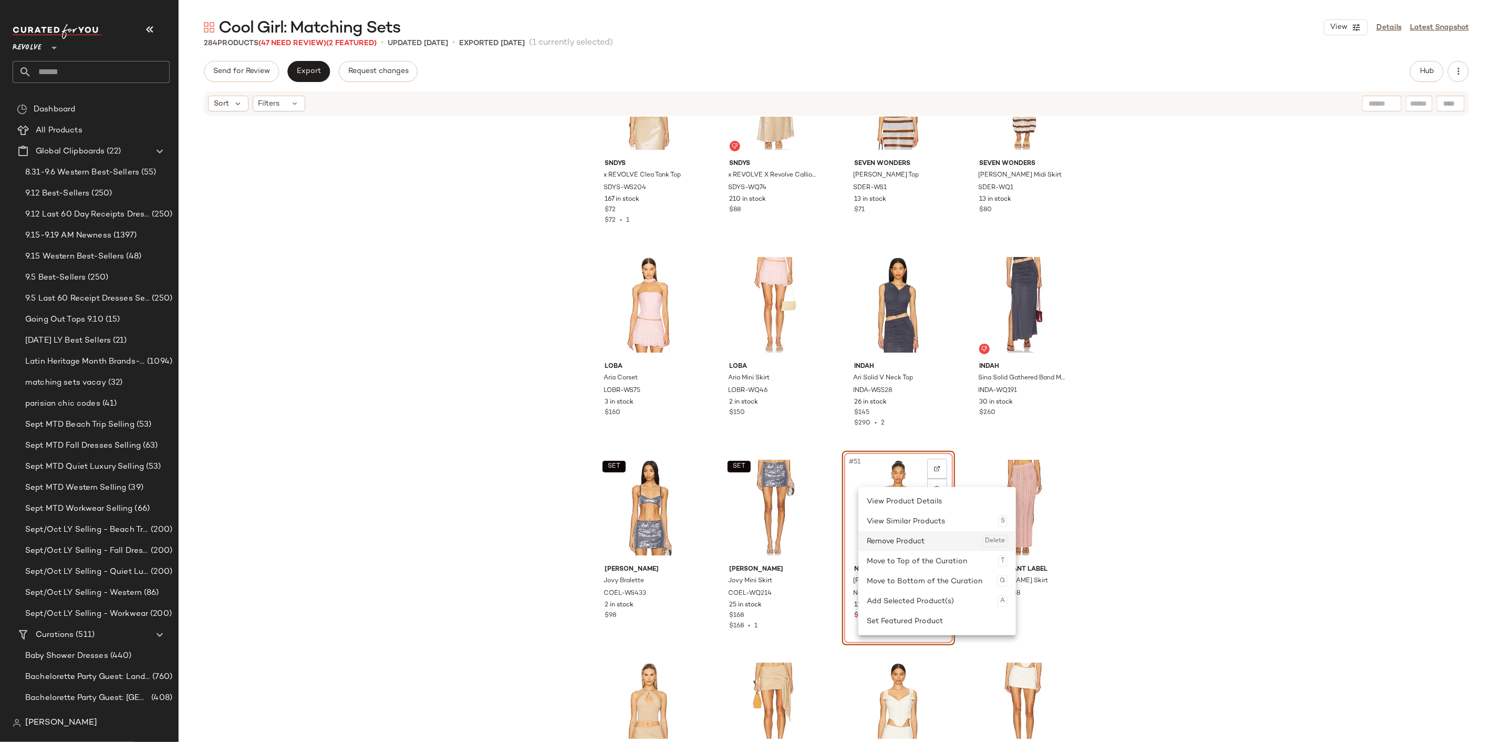
click at [907, 548] on div "Remove Product Delete" at bounding box center [937, 541] width 141 height 20
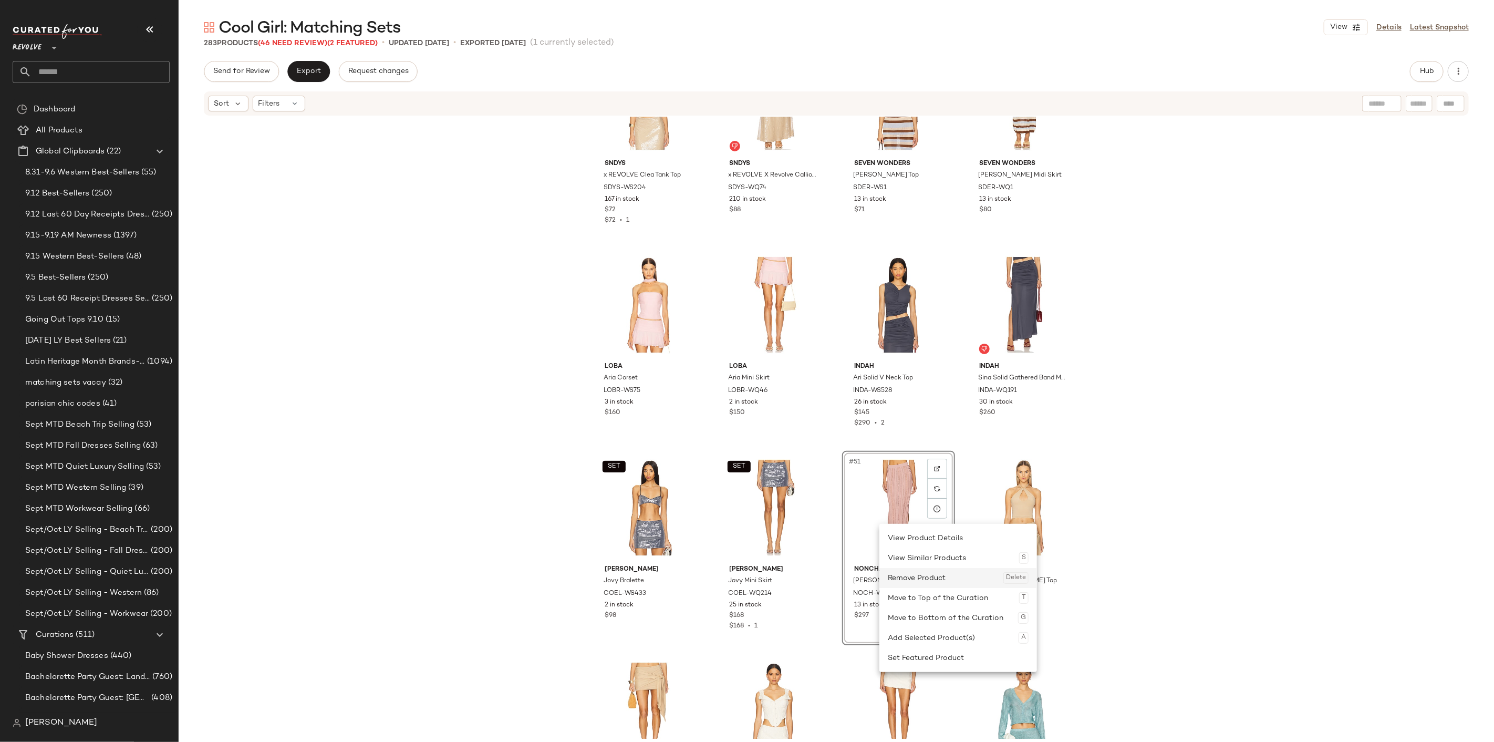
click at [917, 573] on div "Remove Product Delete" at bounding box center [958, 578] width 141 height 20
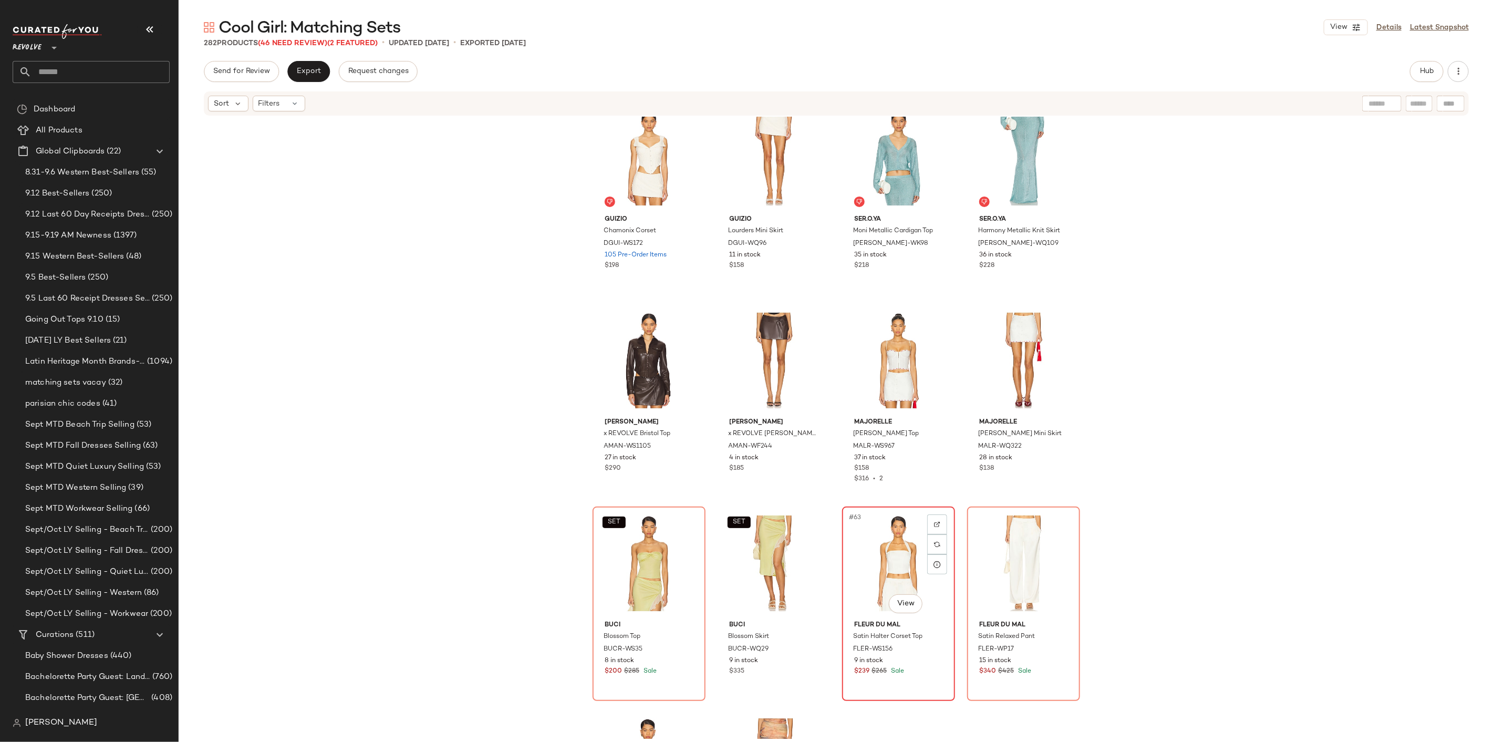
scroll to position [2752, 0]
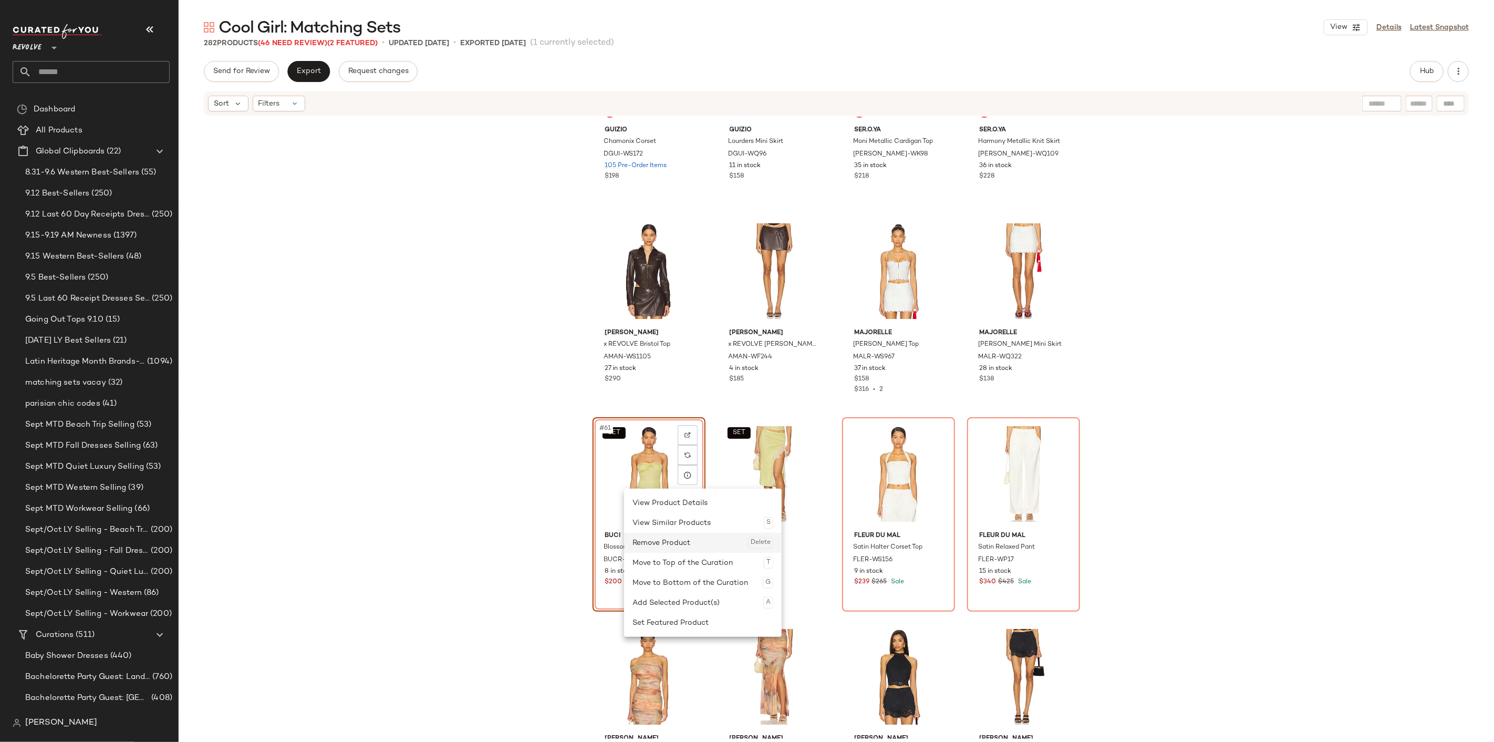
click at [676, 547] on div "Remove Product Delete" at bounding box center [702, 543] width 141 height 20
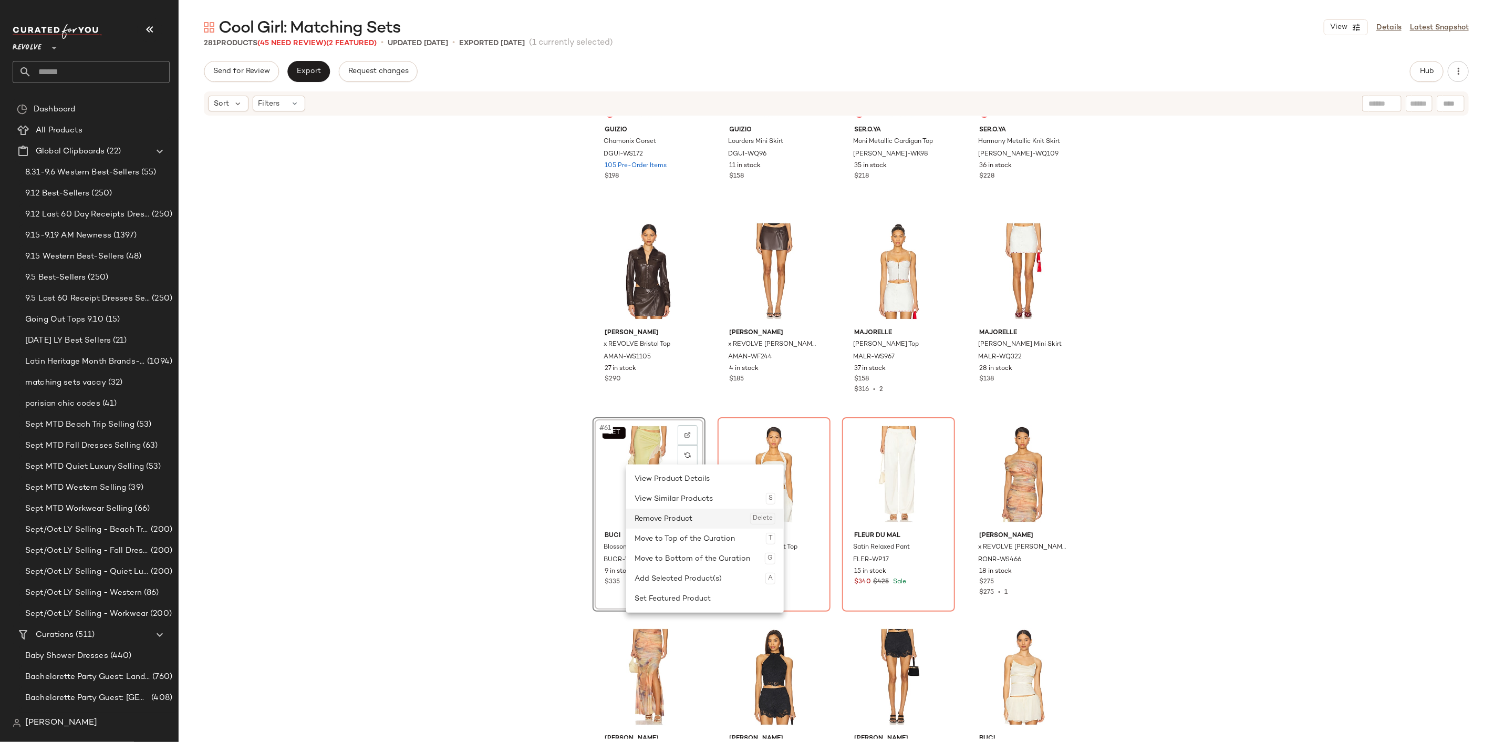
click at [657, 521] on div "Remove Product Delete" at bounding box center [705, 519] width 141 height 20
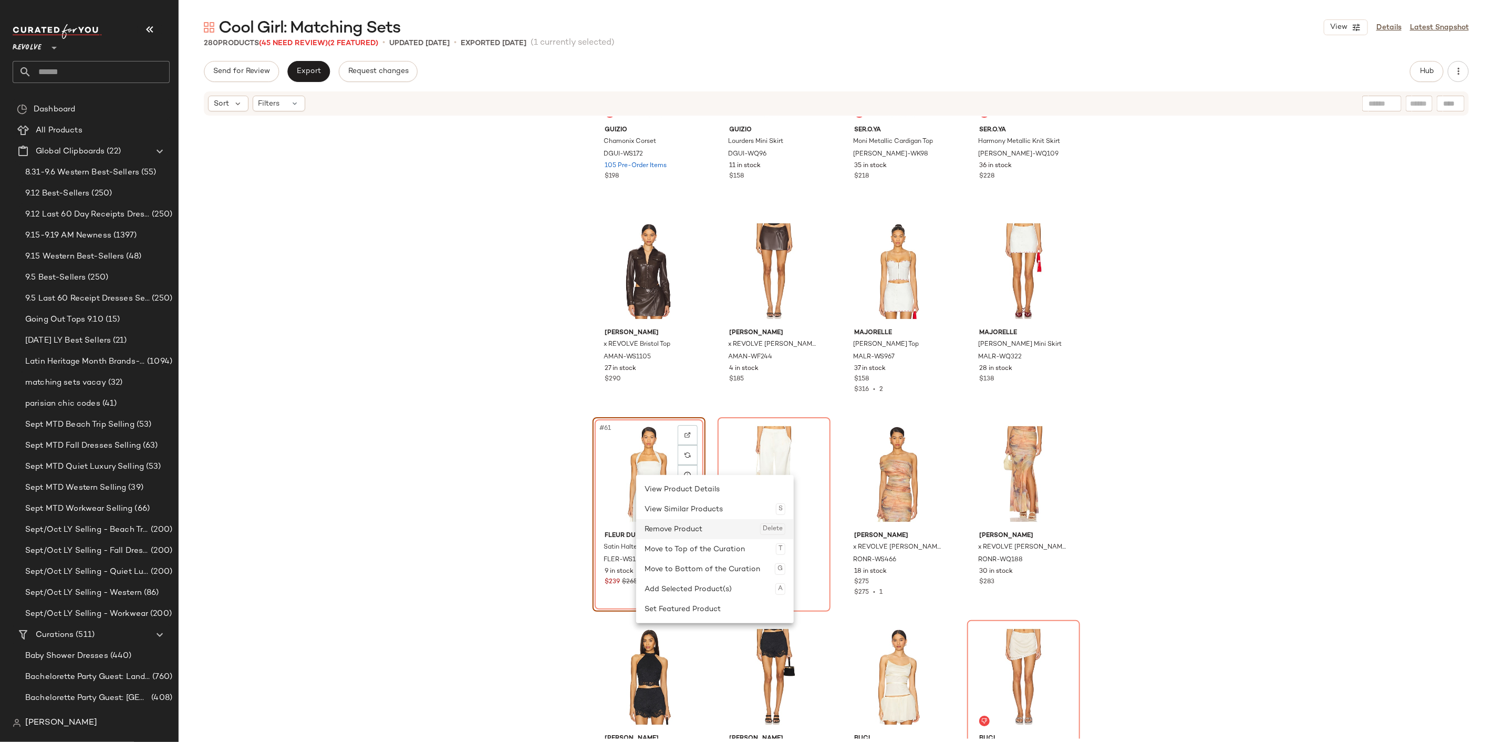
click at [671, 524] on div "Remove Product Delete" at bounding box center [715, 529] width 141 height 20
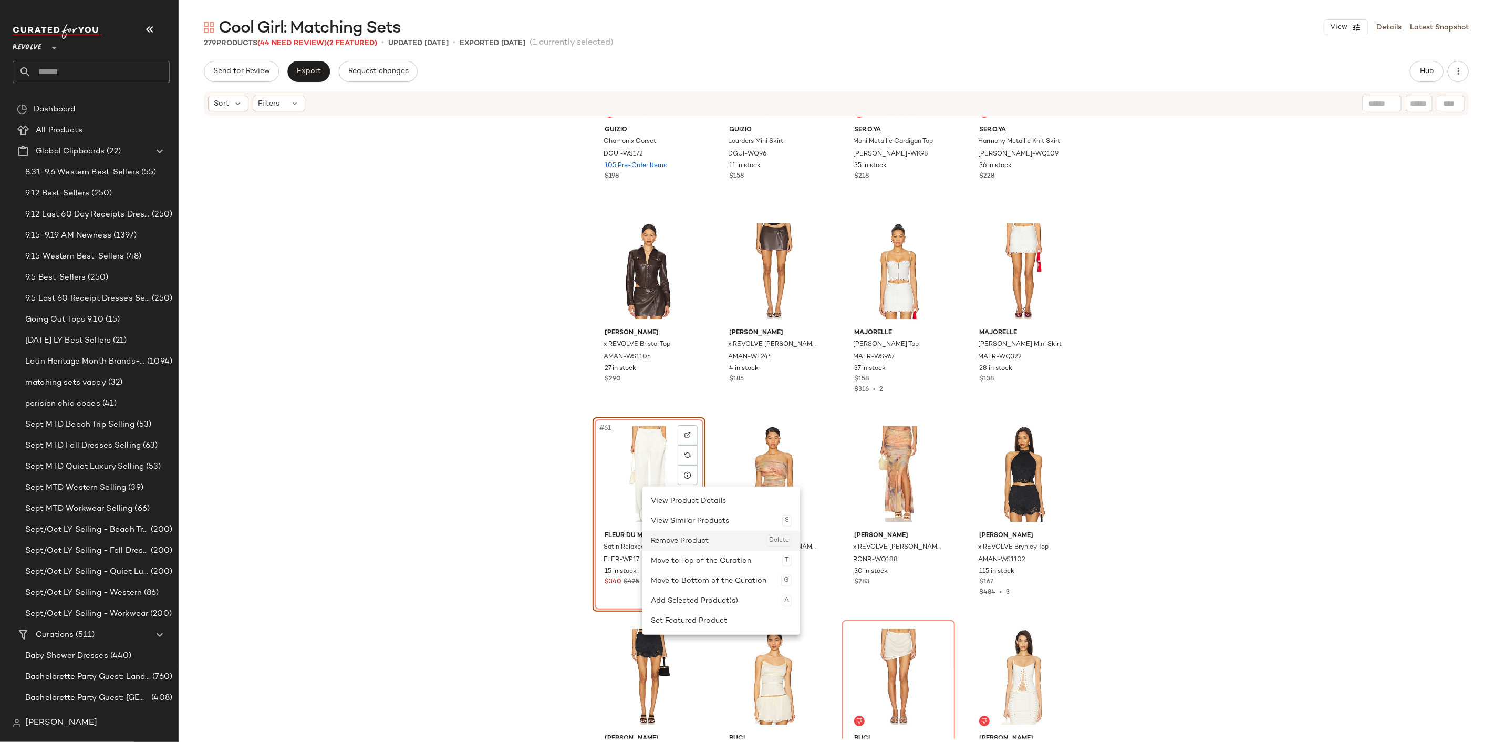
click at [673, 538] on div "Remove Product Delete" at bounding box center [721, 541] width 141 height 20
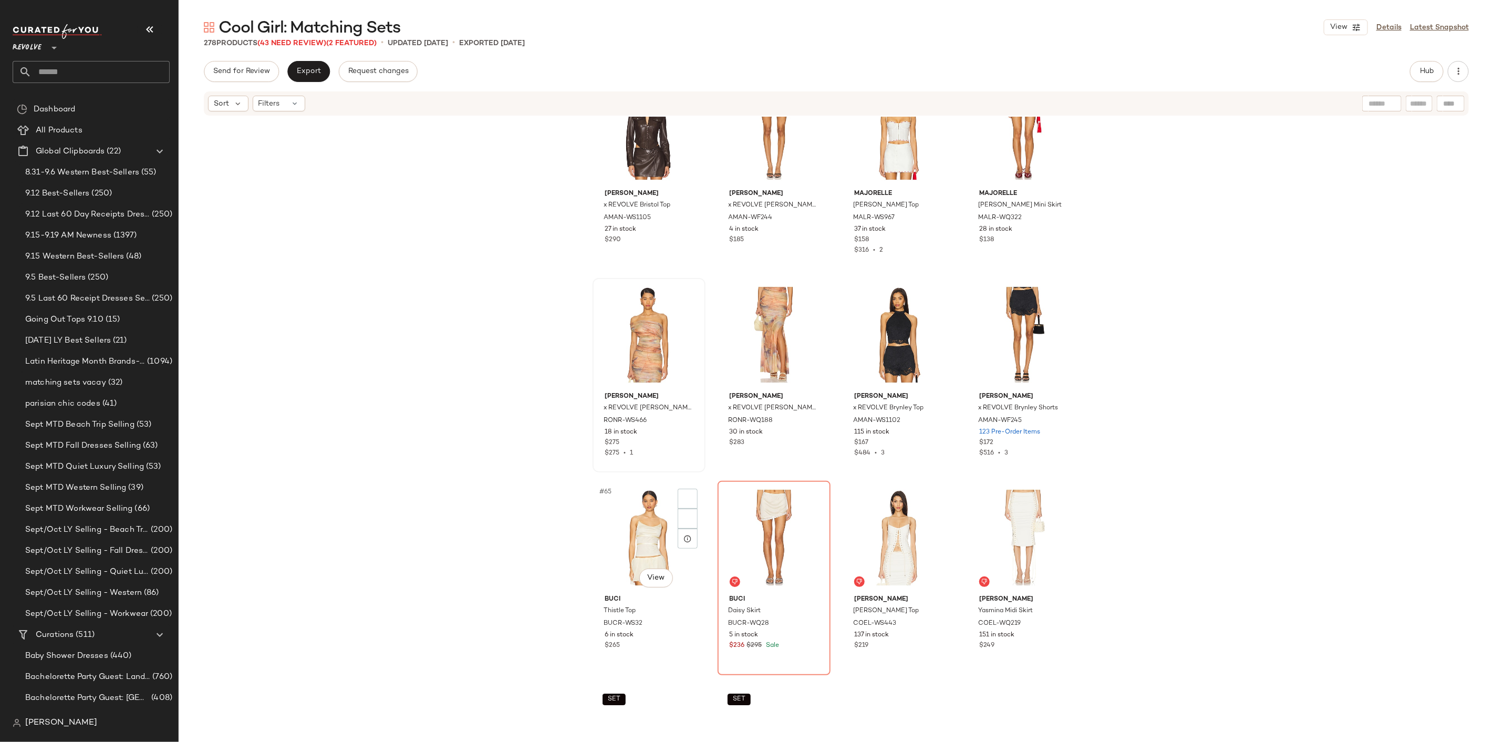
scroll to position [3044, 0]
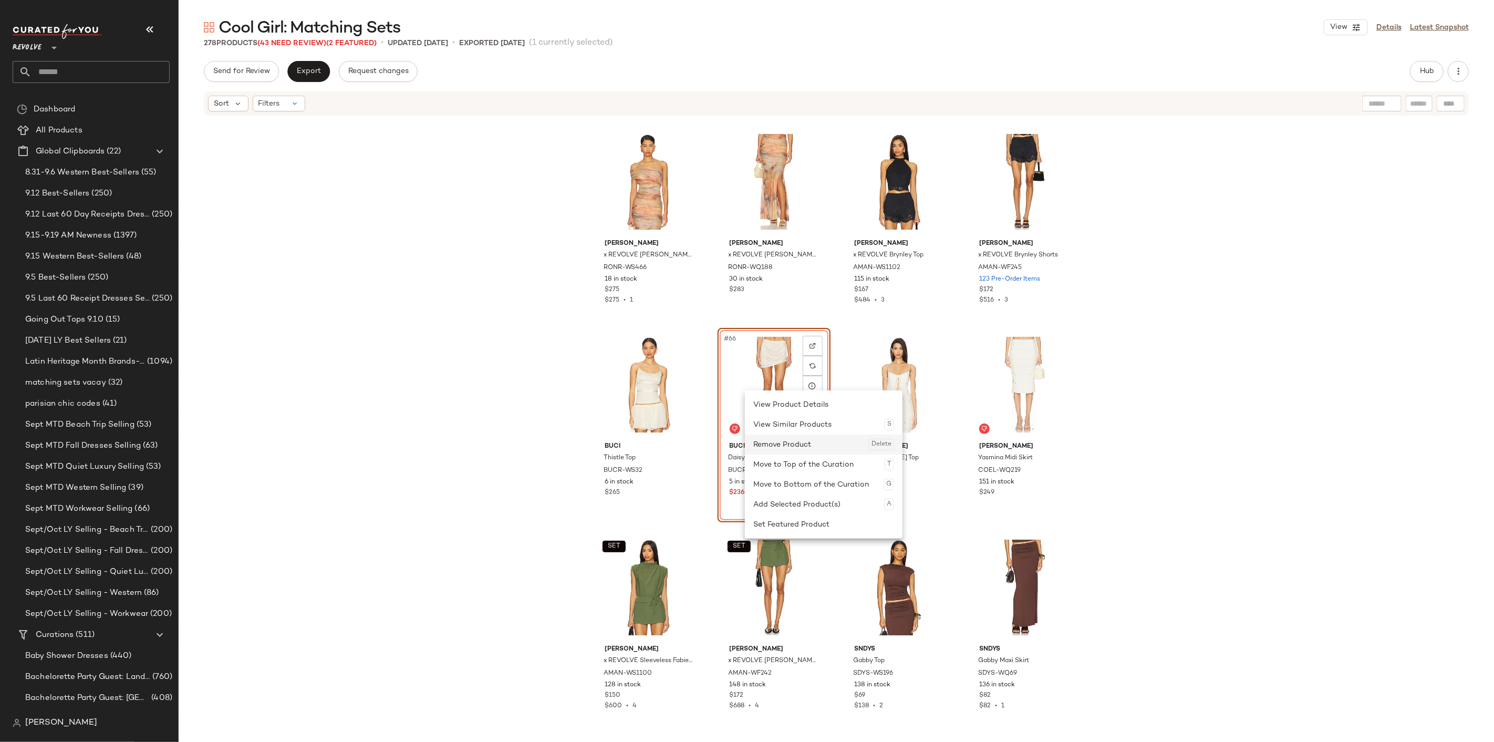
click at [774, 447] on div "Remove Product Delete" at bounding box center [823, 444] width 141 height 20
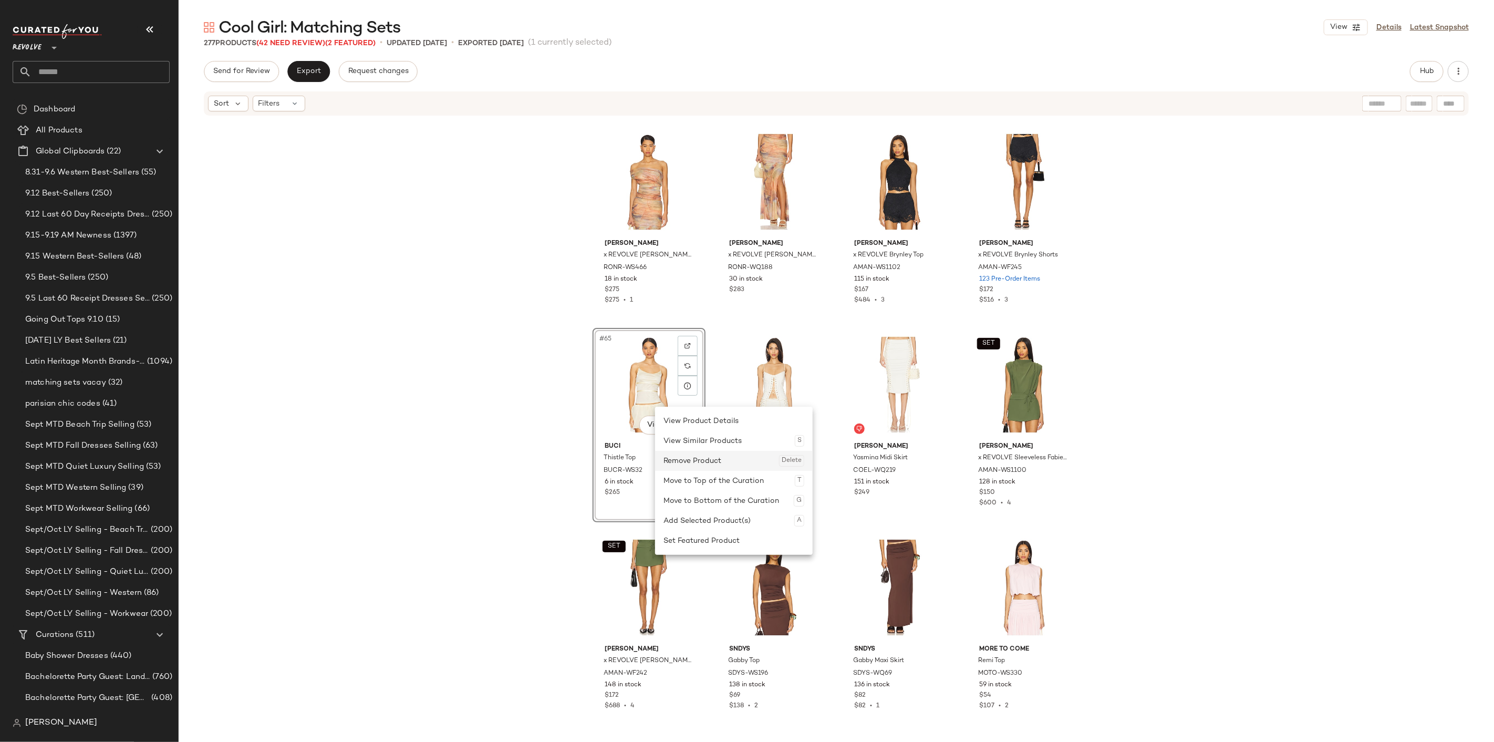
click at [686, 464] on div "Remove Product Delete" at bounding box center [733, 461] width 141 height 20
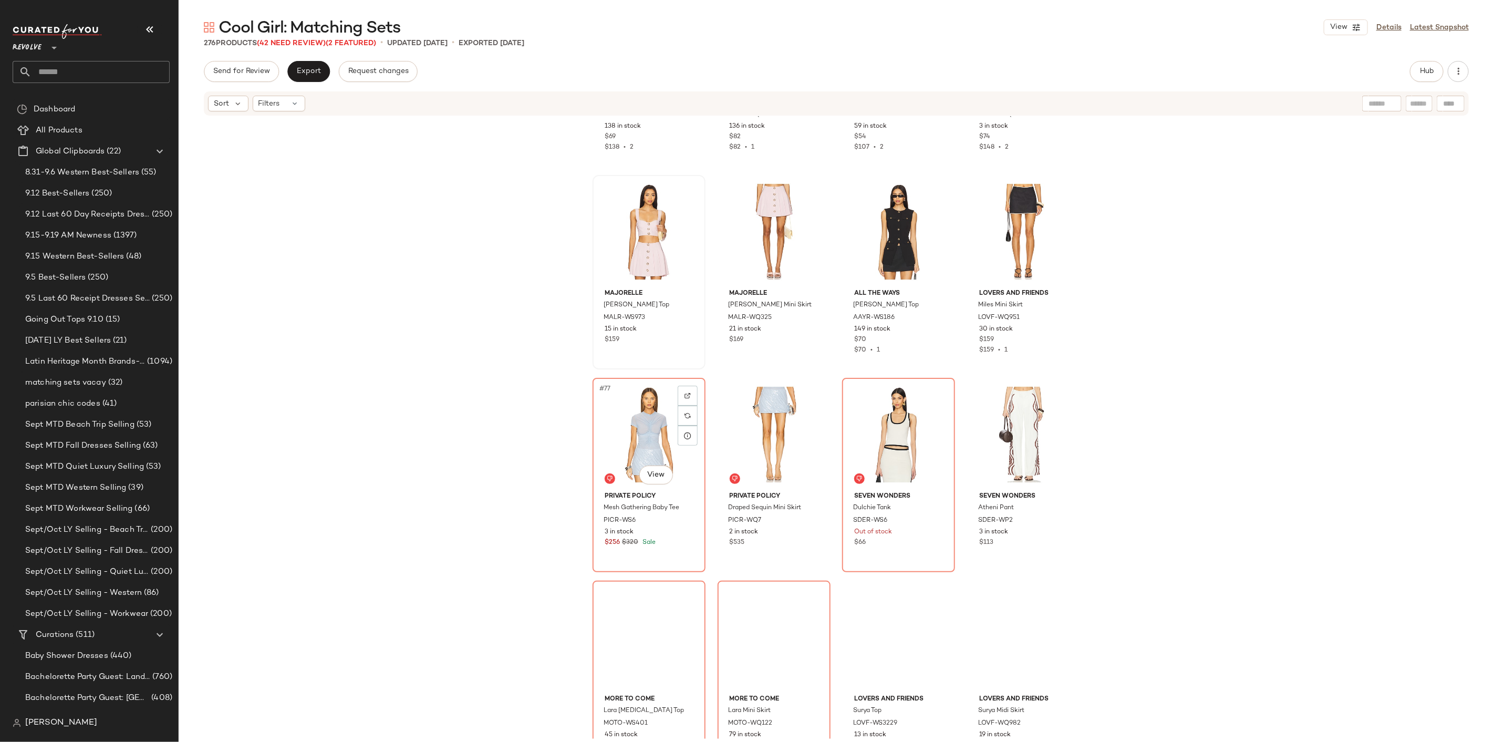
scroll to position [3627, 0]
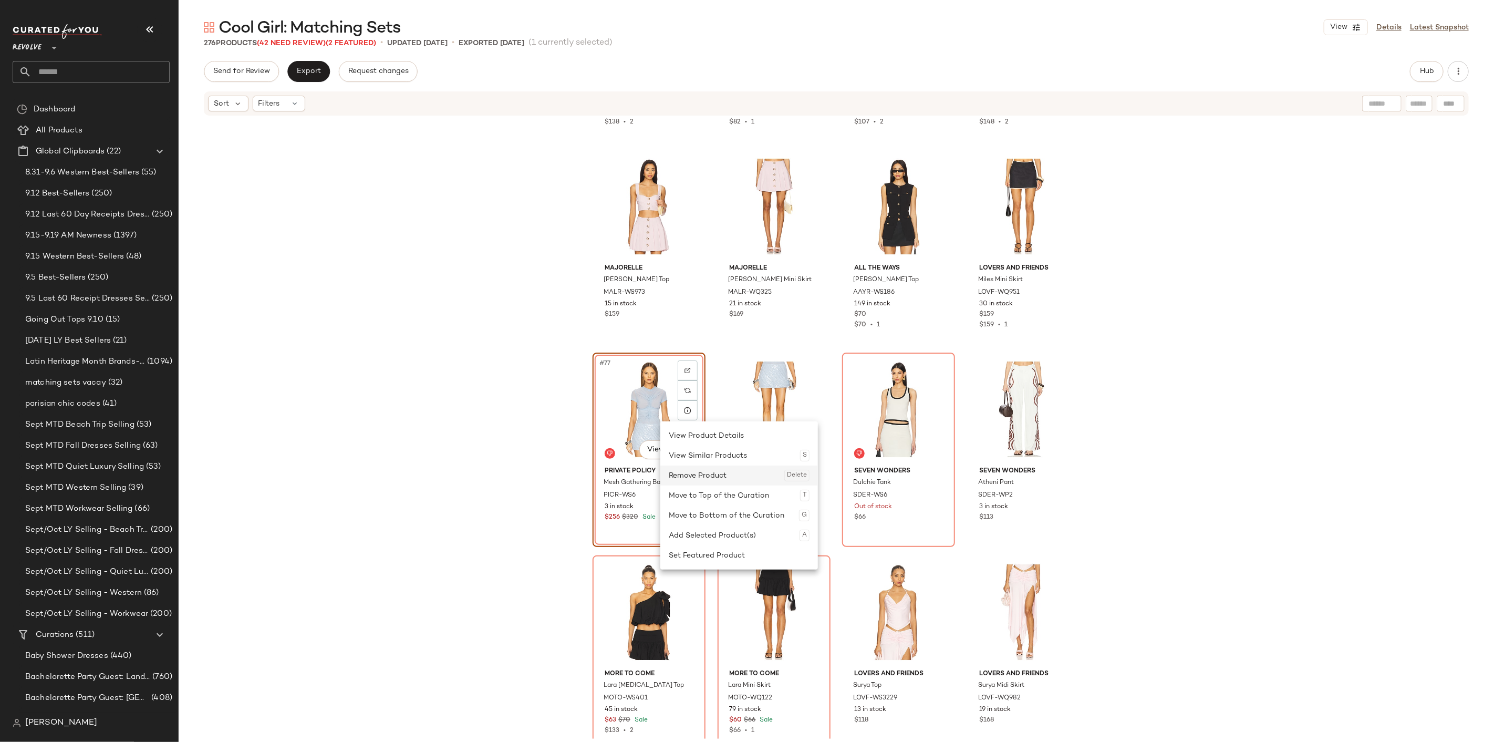
click at [690, 479] on div "Remove Product Delete" at bounding box center [739, 475] width 141 height 20
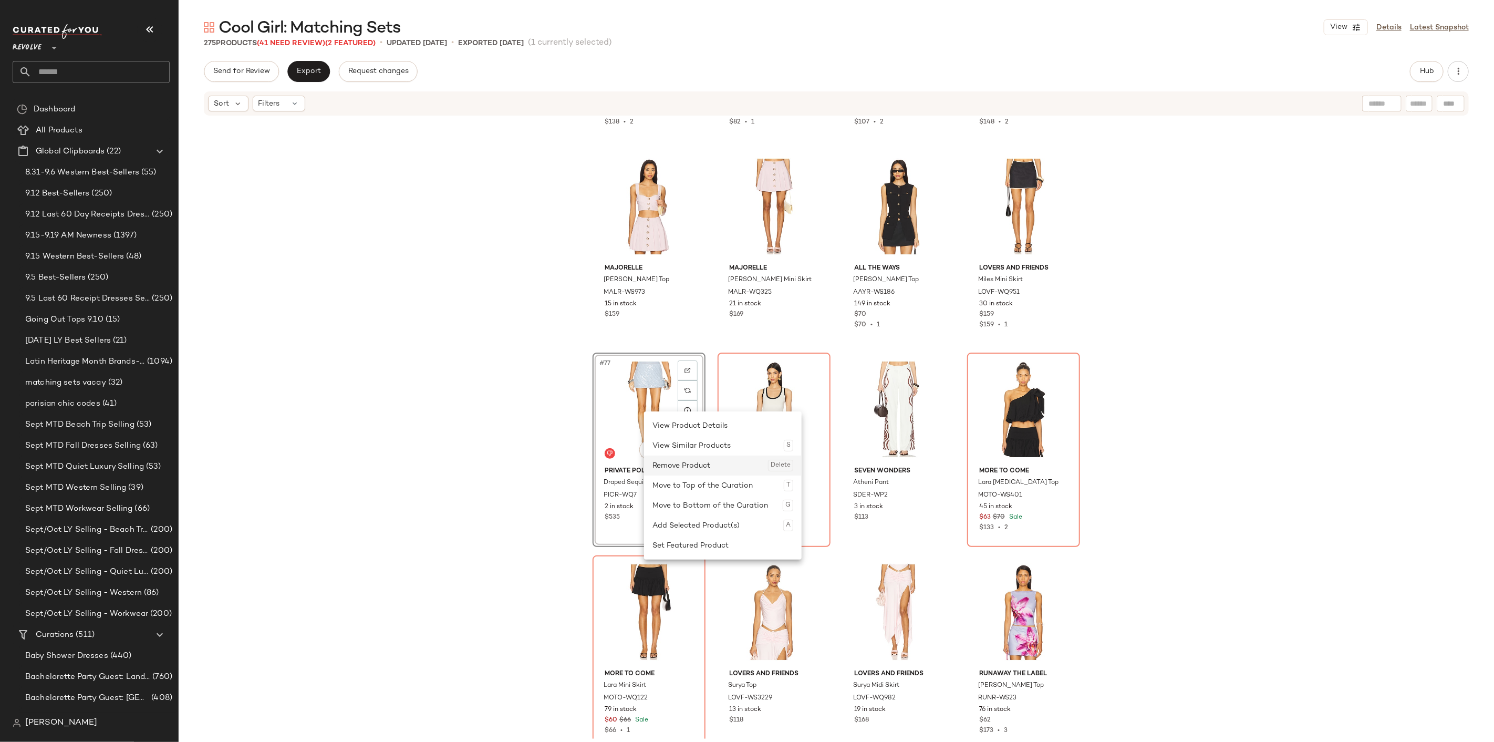
click at [670, 461] on div "Remove Product Delete" at bounding box center [722, 465] width 141 height 20
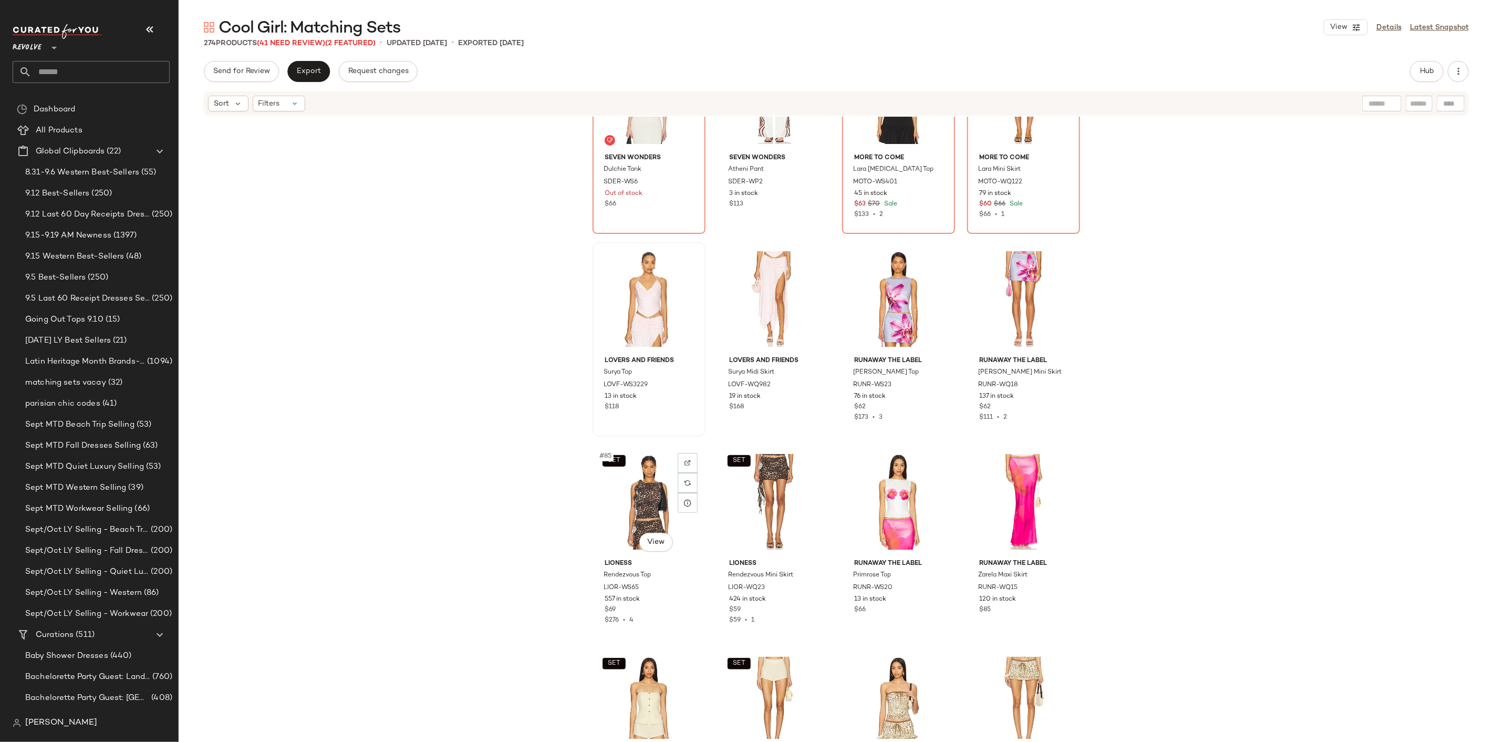
scroll to position [3919, 0]
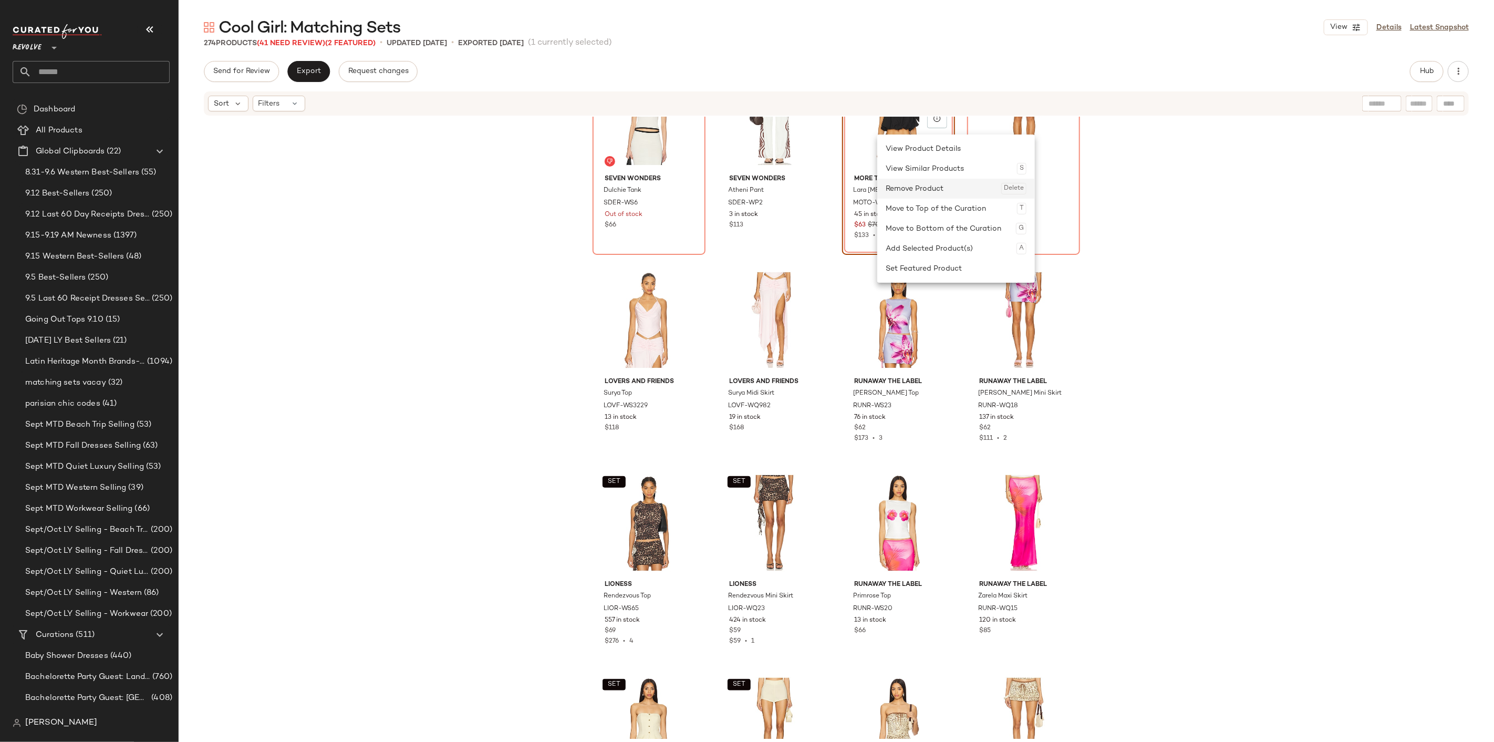
click at [922, 184] on div "Remove Product Delete" at bounding box center [956, 189] width 141 height 20
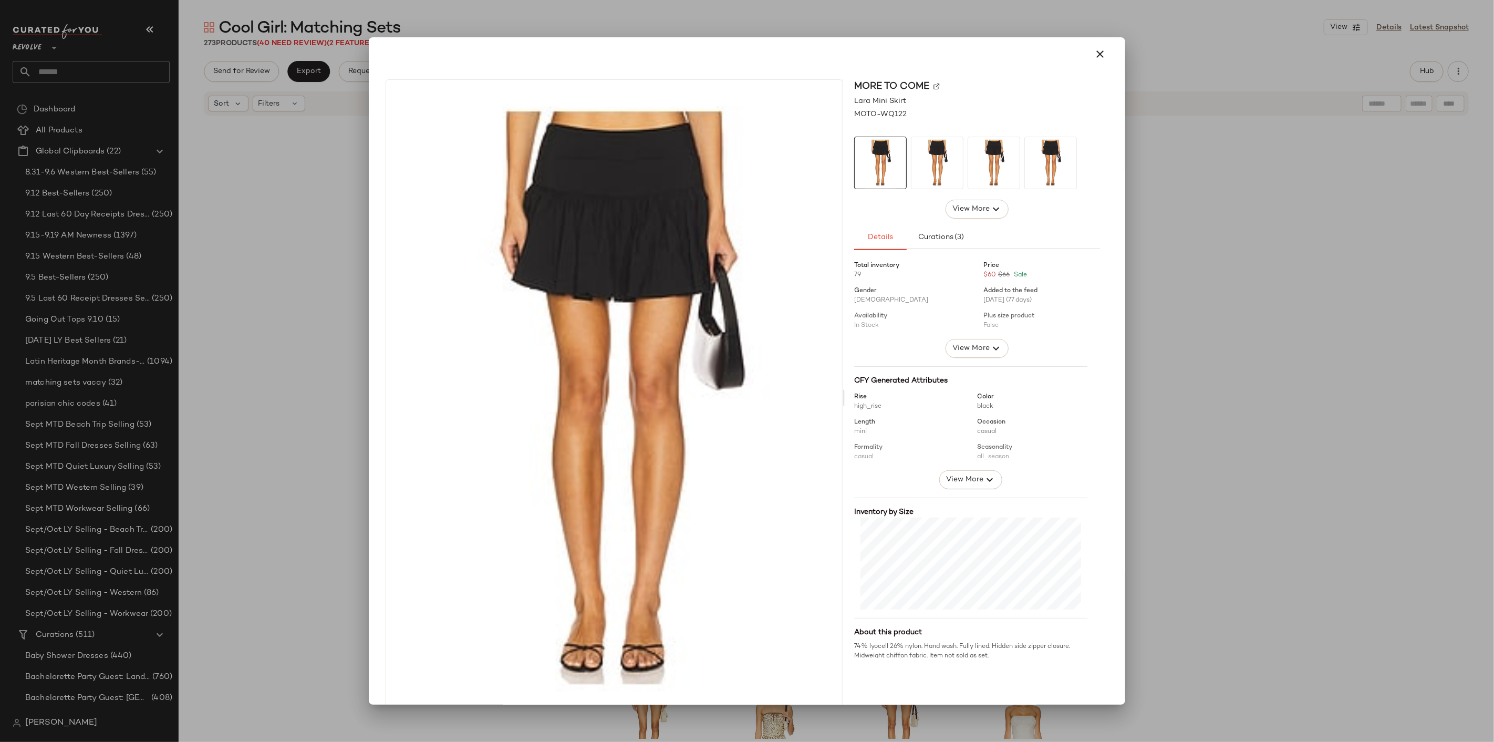
drag, startPoint x: 894, startPoint y: 147, endPoint x: 1104, endPoint y: 49, distance: 232.4
click at [1104, 49] on button "button" at bounding box center [1099, 53] width 25 height 25
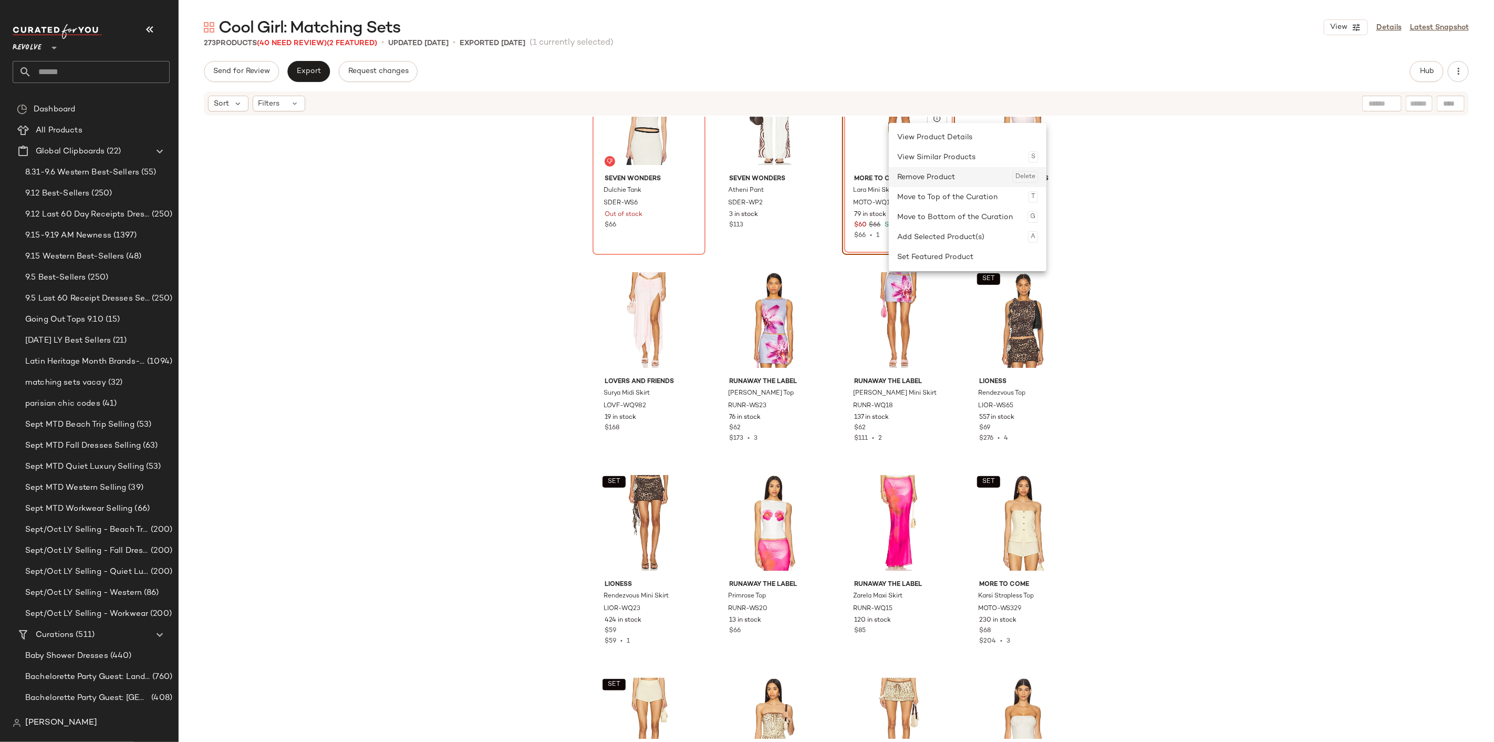
click at [922, 175] on div "Remove Product Delete" at bounding box center [967, 177] width 141 height 20
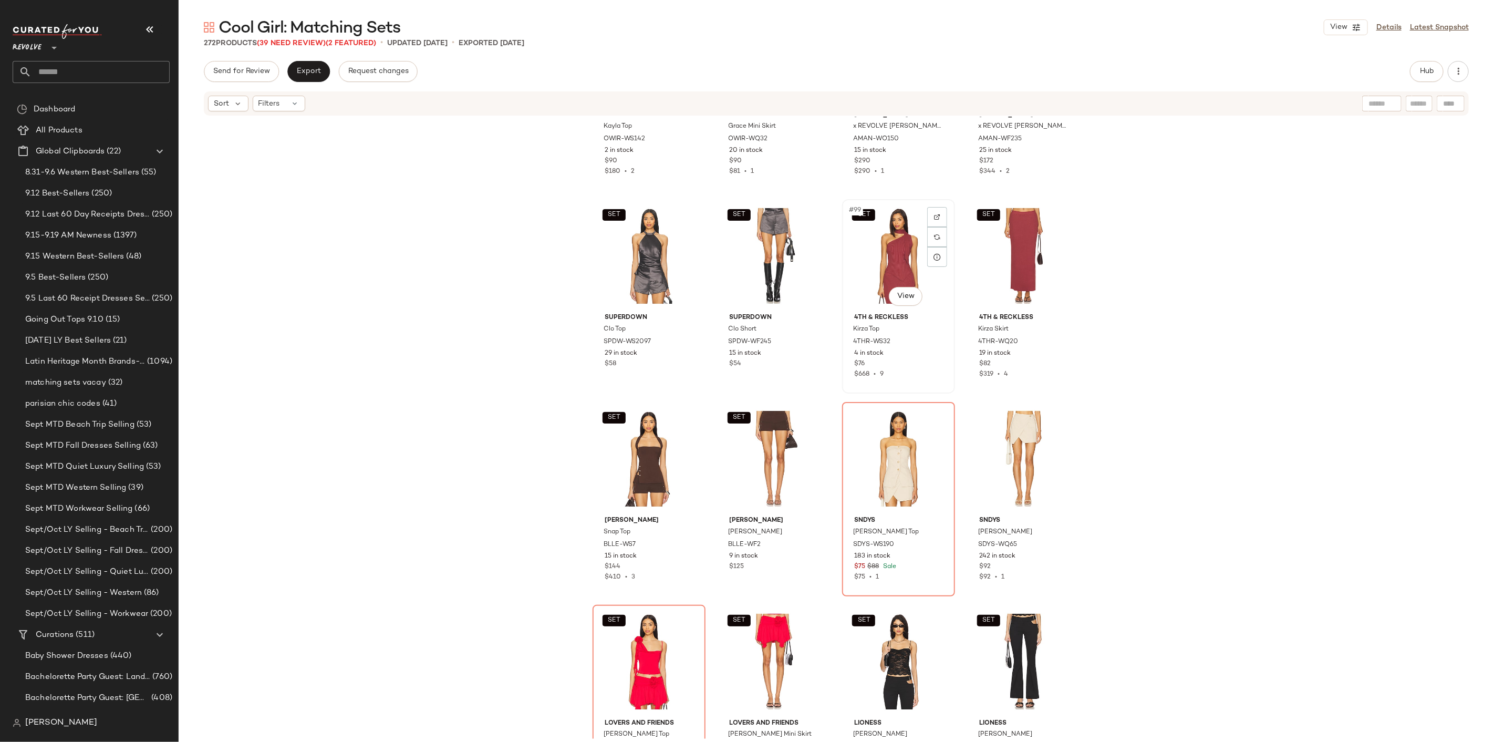
scroll to position [4912, 0]
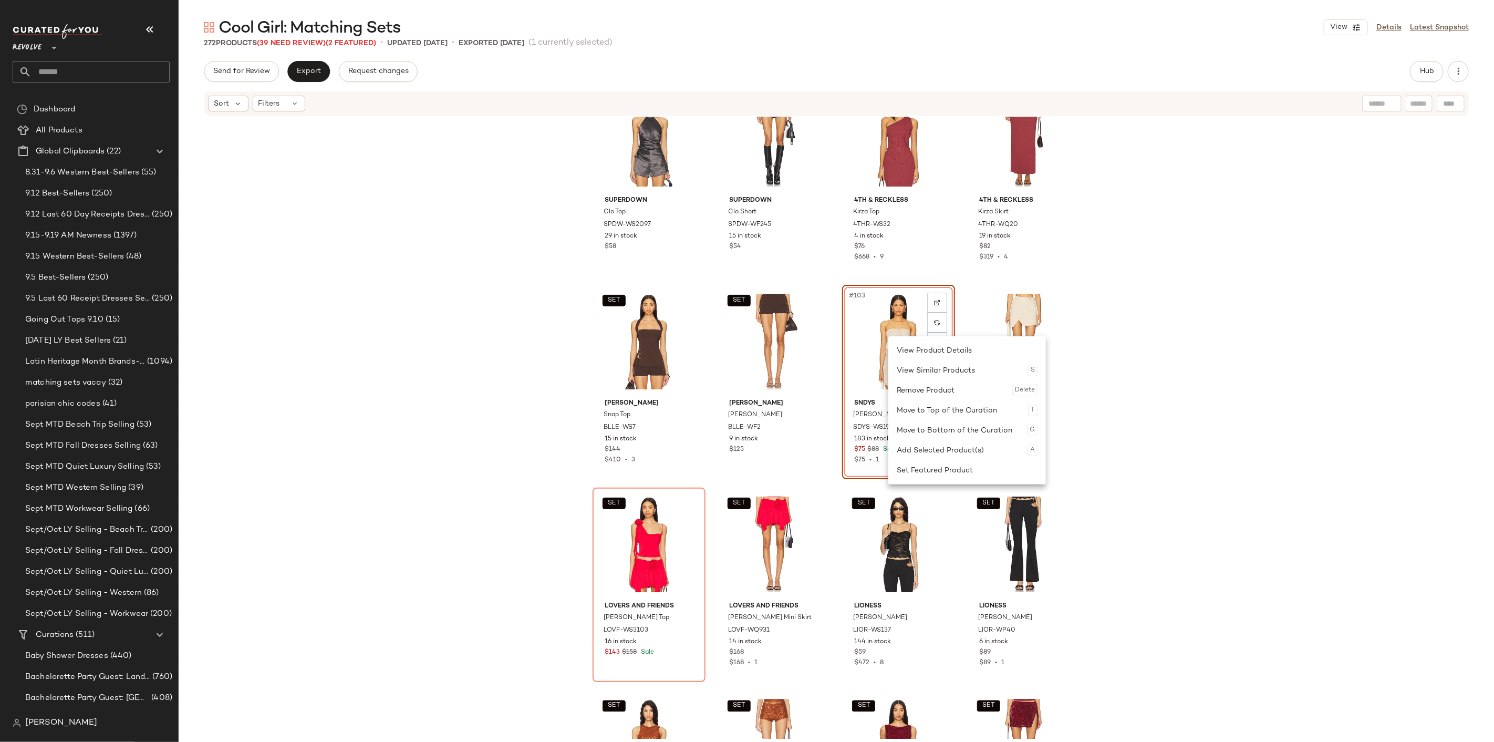
click at [935, 387] on div "Remove Product Delete" at bounding box center [967, 390] width 141 height 20
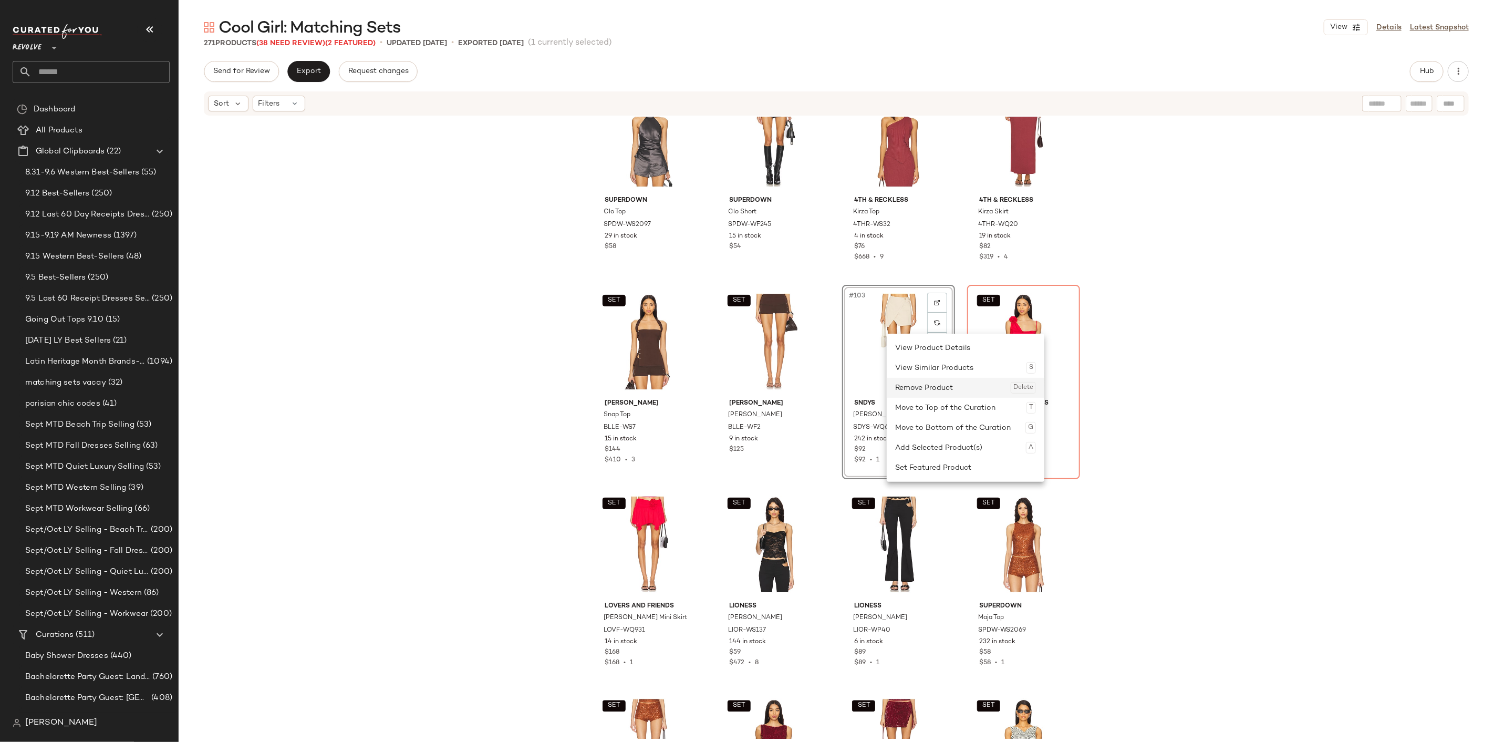
click at [918, 388] on div "Remove Product Delete" at bounding box center [965, 388] width 141 height 20
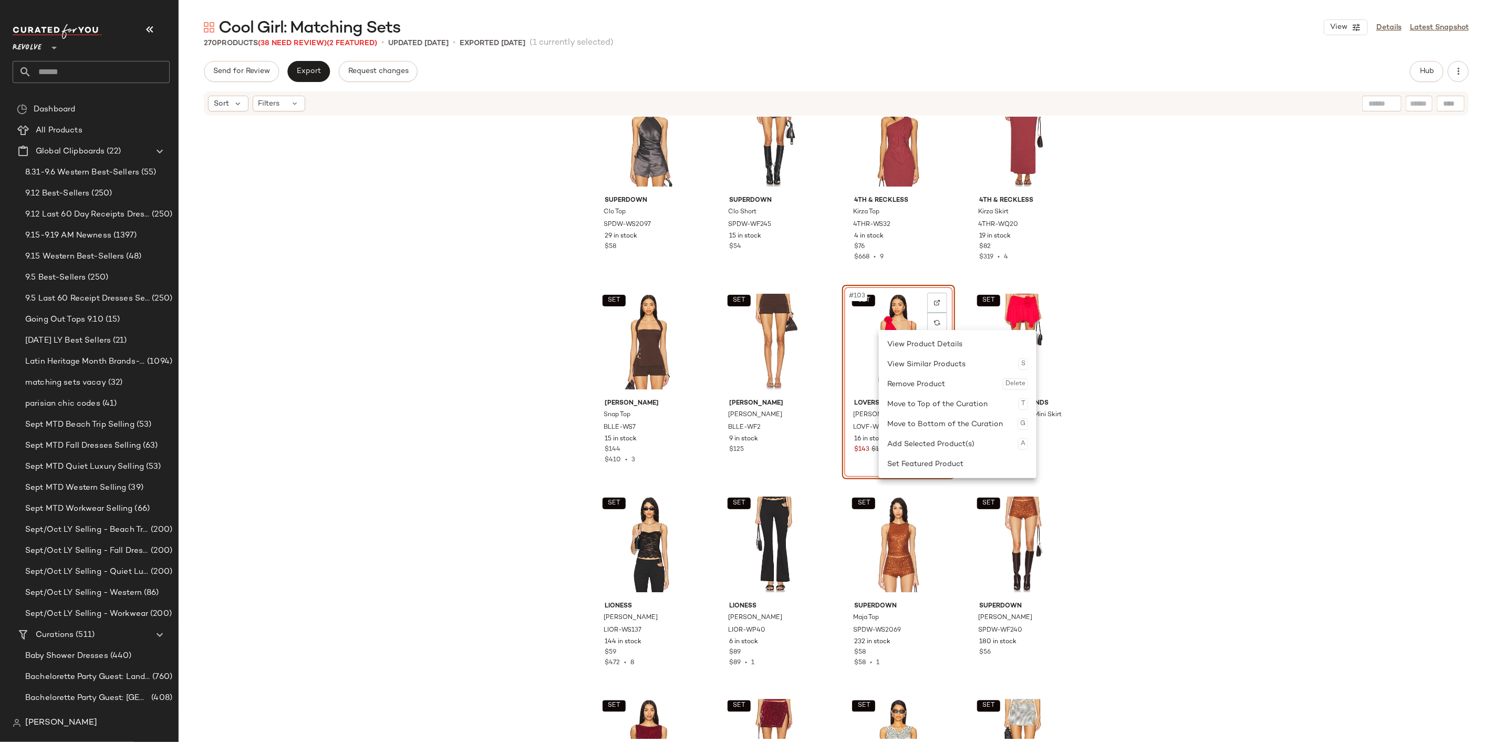
click at [916, 379] on div "Remove Product Delete" at bounding box center [957, 384] width 141 height 20
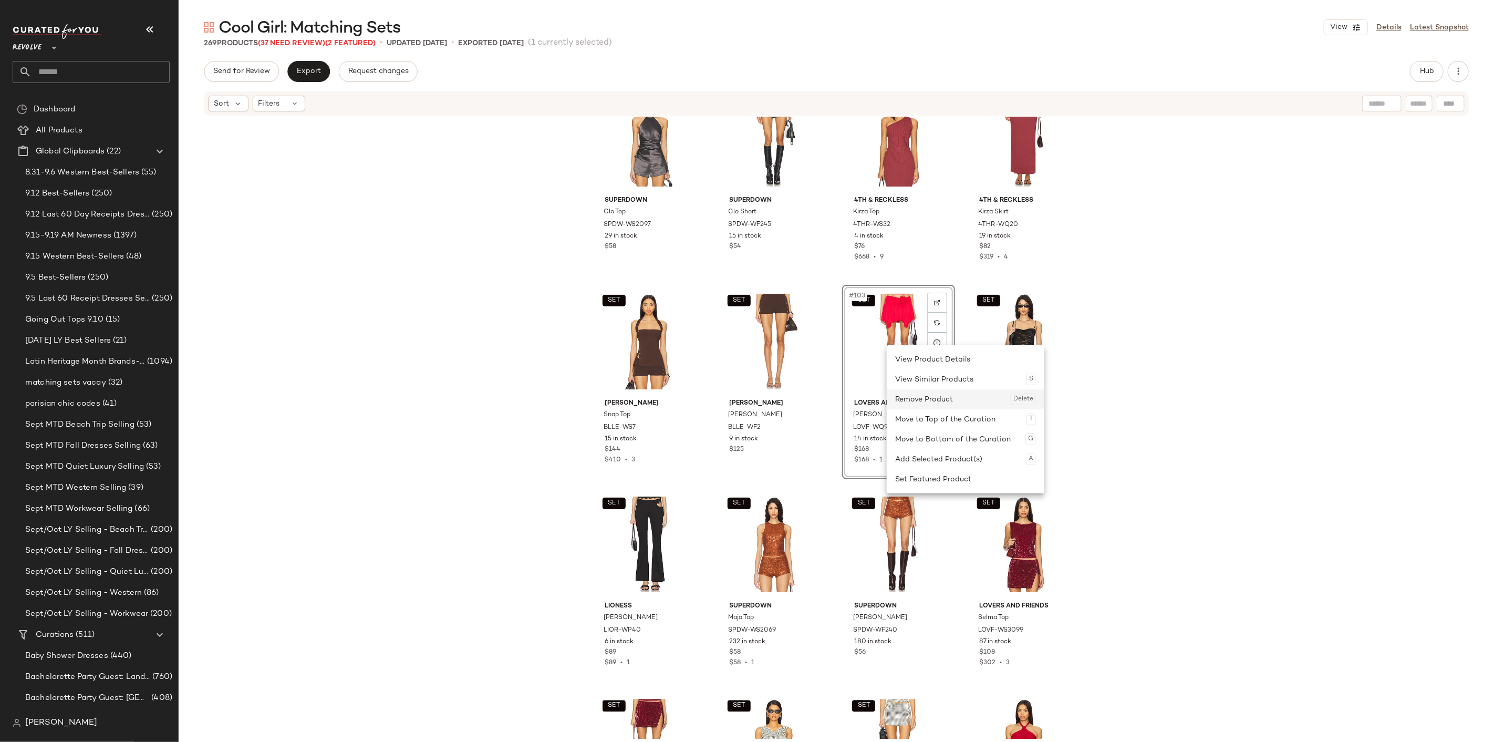
click at [927, 395] on div "Remove Product Delete" at bounding box center [965, 399] width 141 height 20
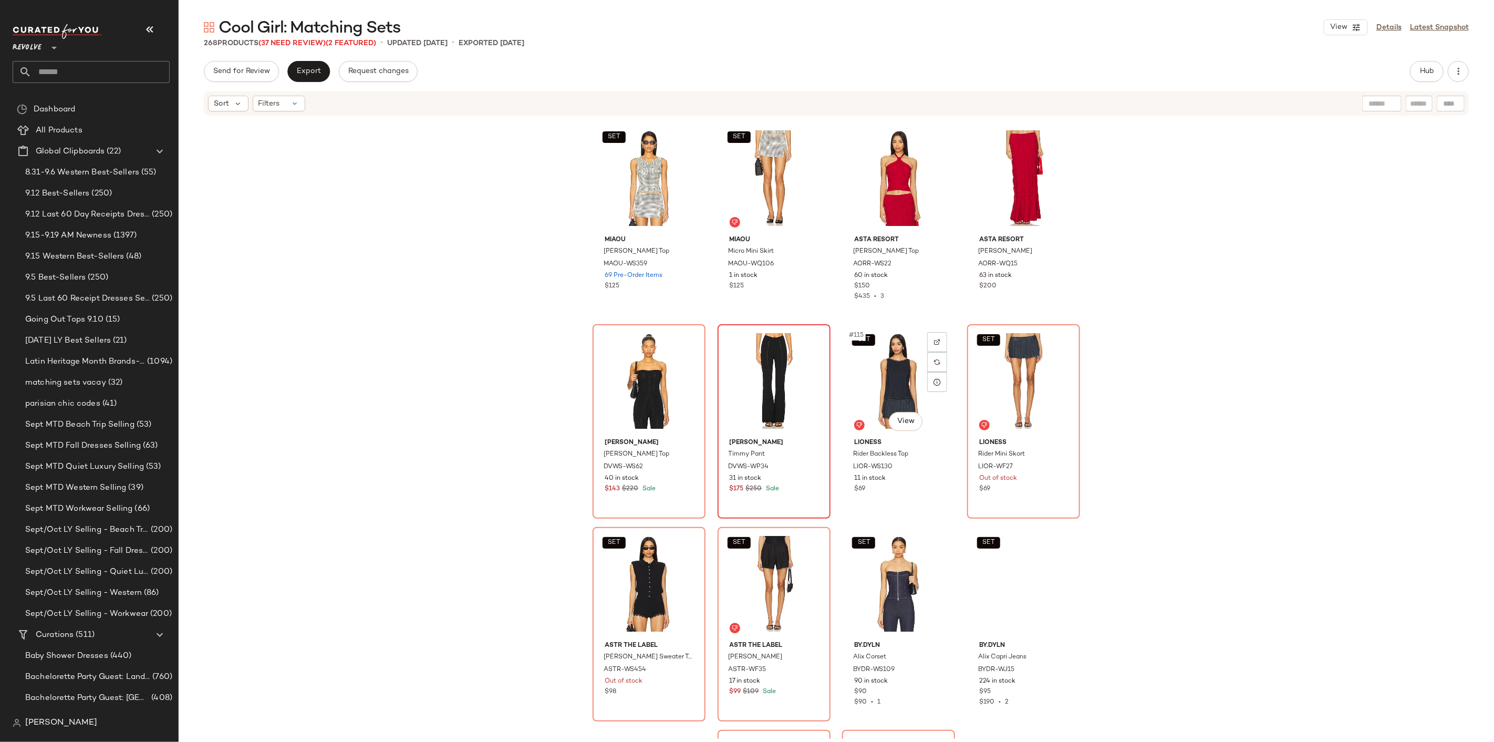
scroll to position [5495, 0]
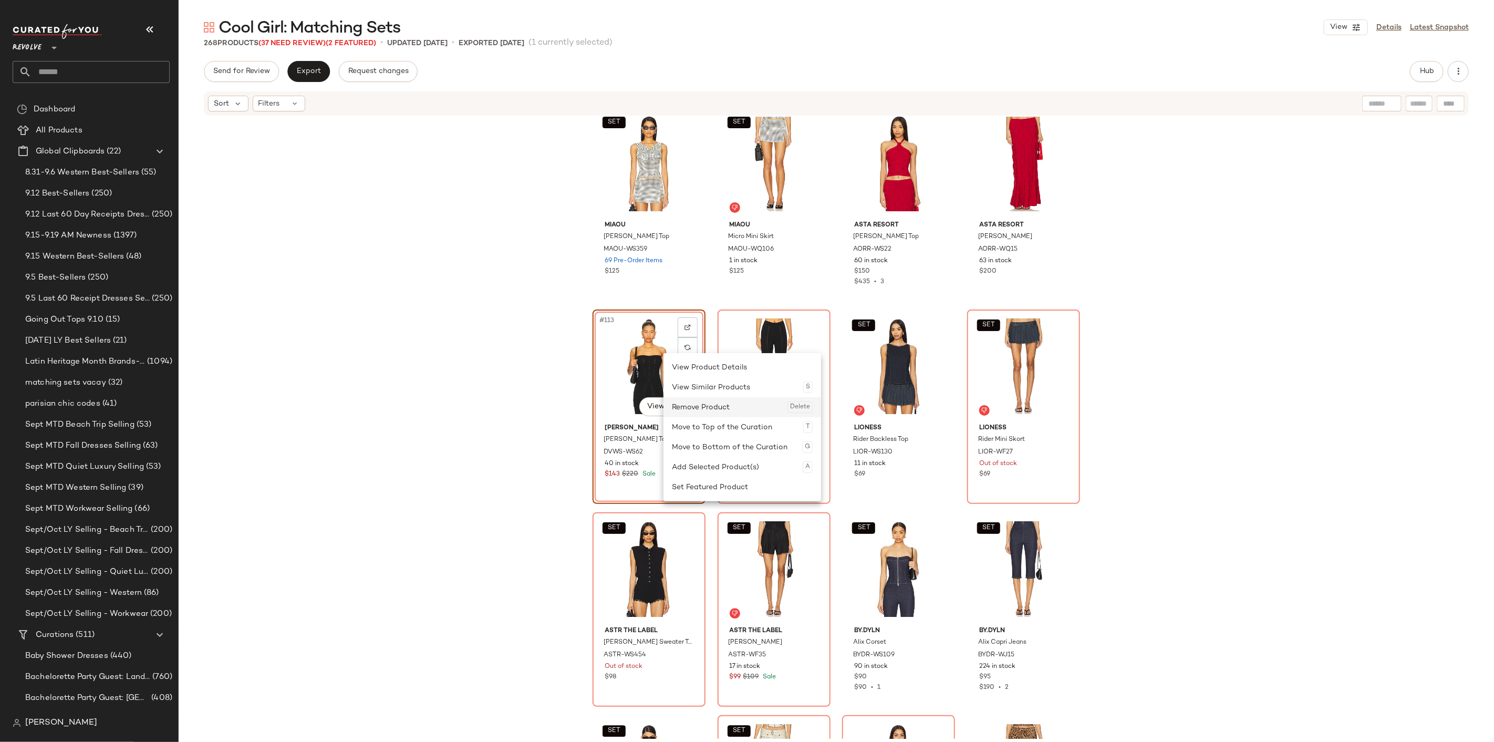
click at [702, 407] on div "Remove Product Delete" at bounding box center [742, 407] width 141 height 20
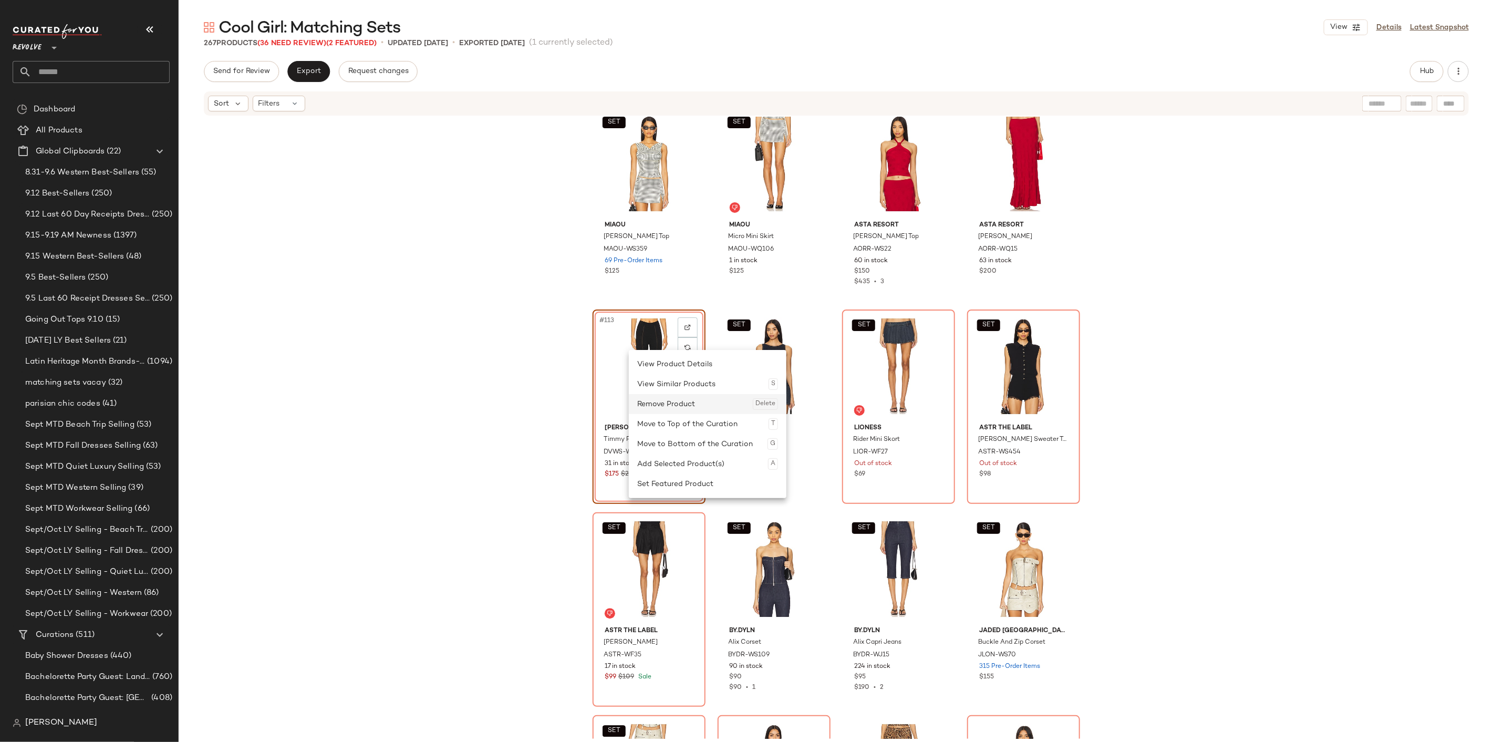
click at [668, 410] on div "Remove Product Delete" at bounding box center [707, 404] width 141 height 20
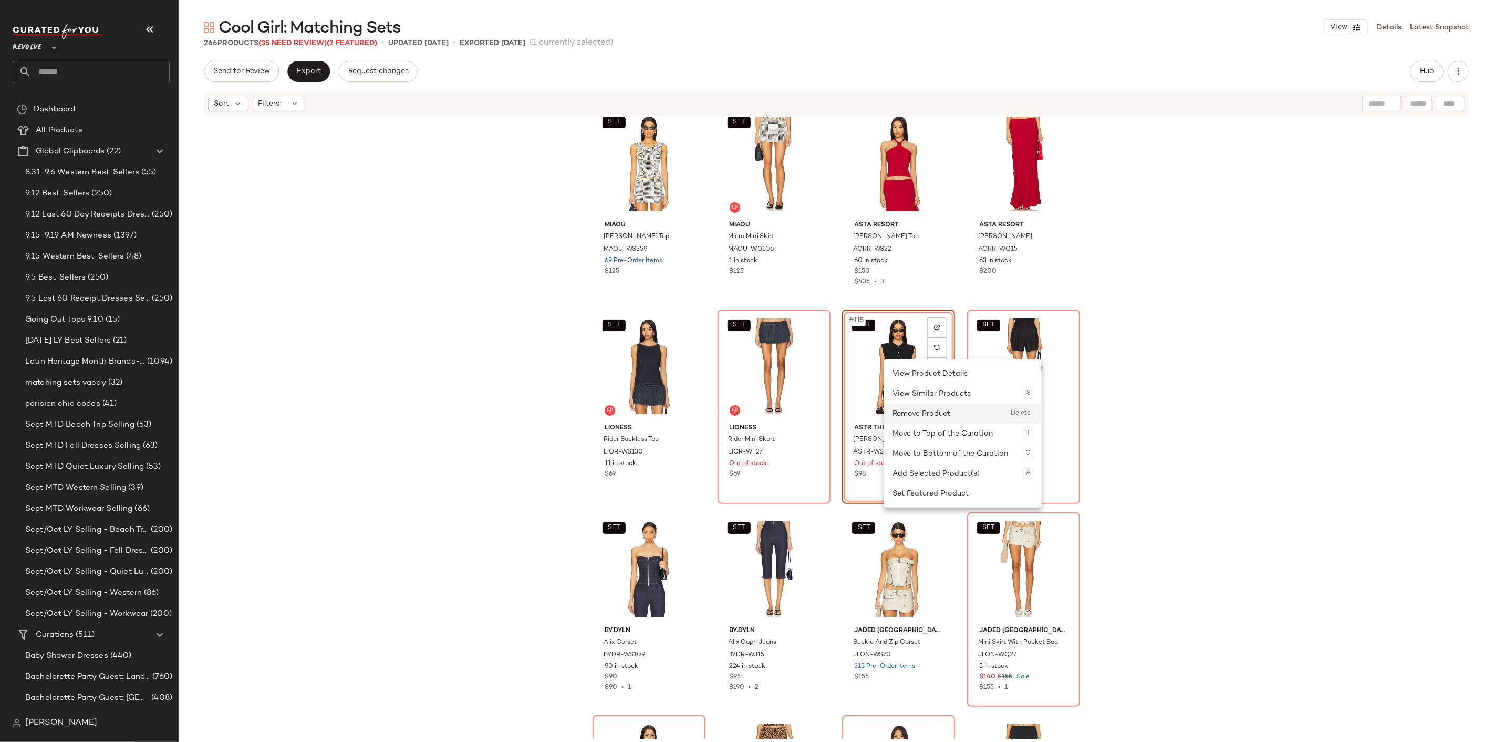
click at [914, 409] on div "Remove Product Delete" at bounding box center [963, 413] width 141 height 20
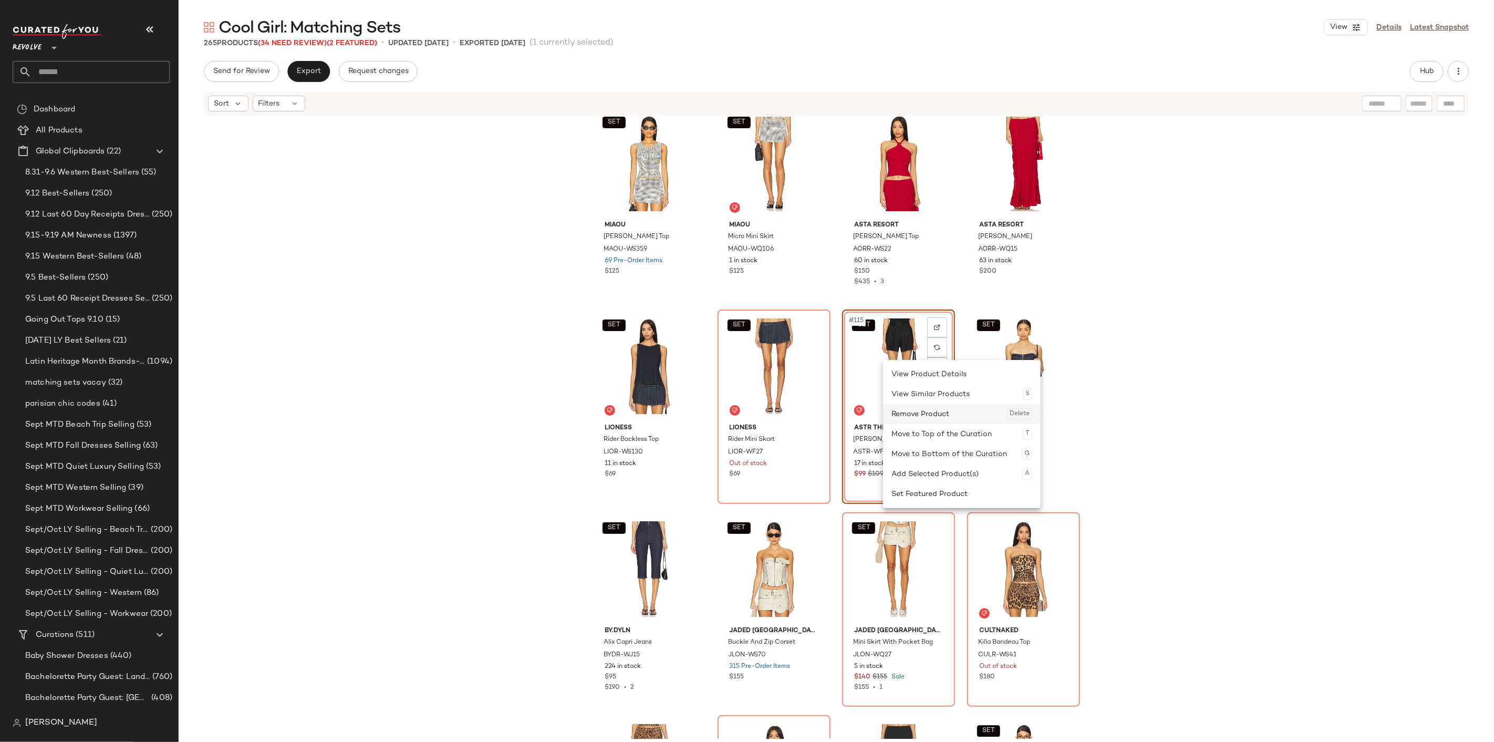
click at [931, 410] on div "Remove Product Delete" at bounding box center [961, 414] width 141 height 20
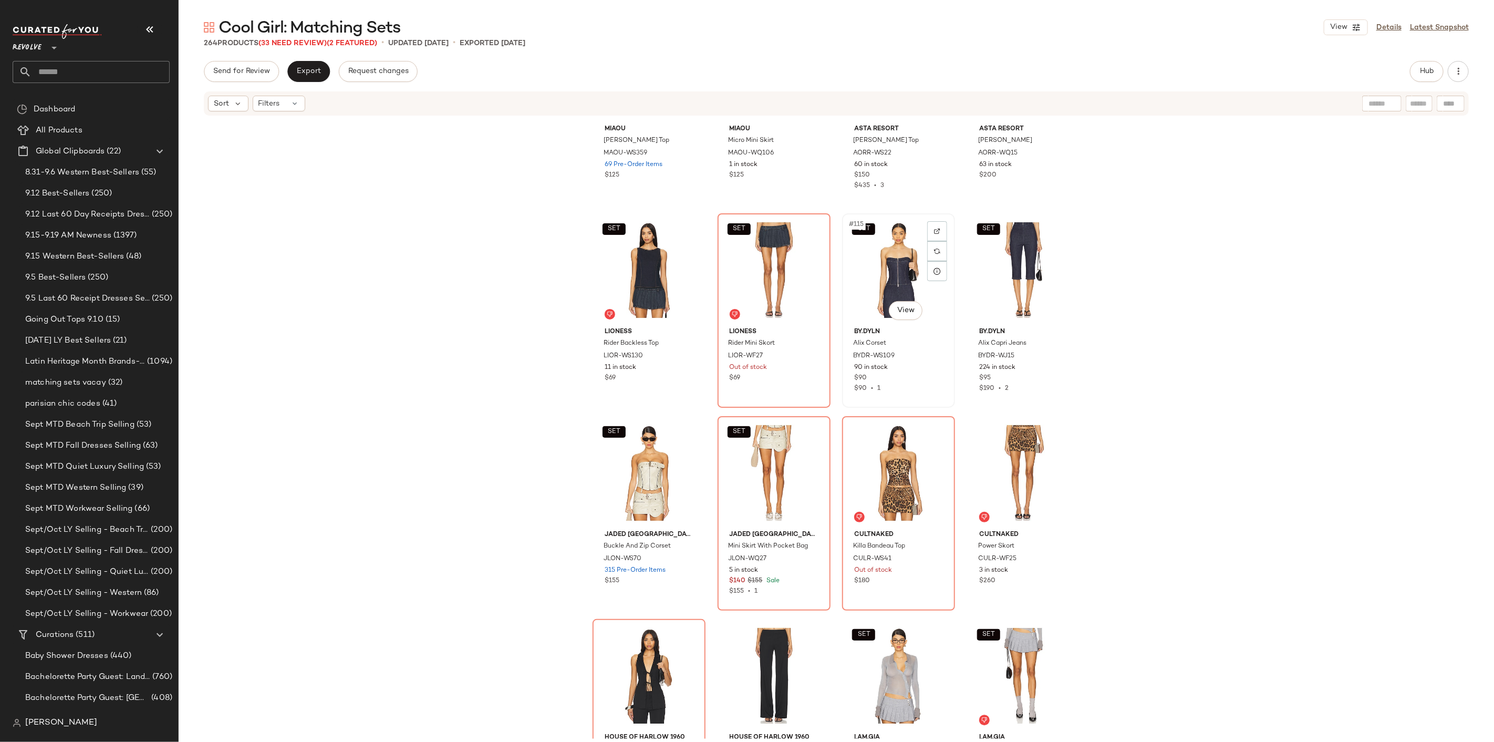
scroll to position [5612, 0]
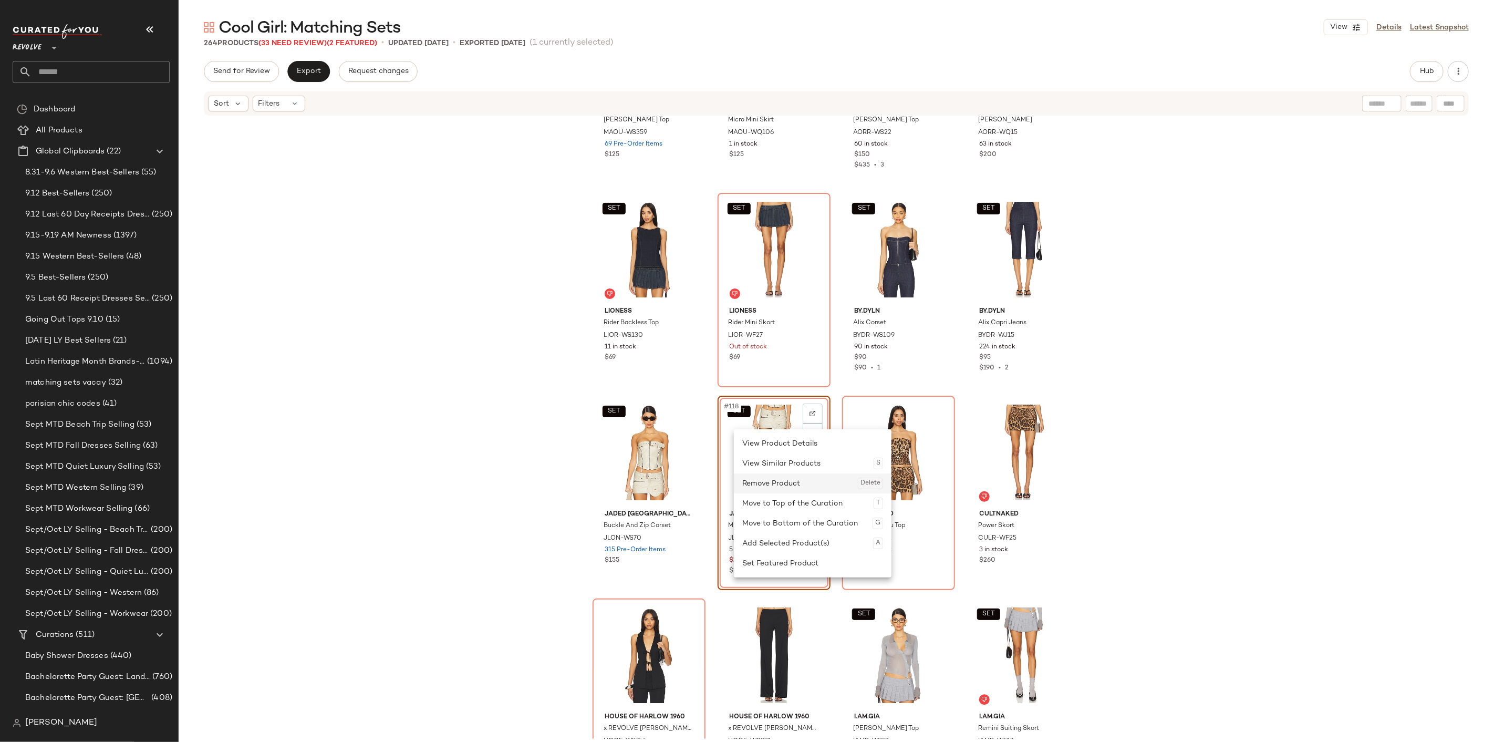
click at [776, 481] on div "Remove Product Delete" at bounding box center [812, 483] width 141 height 20
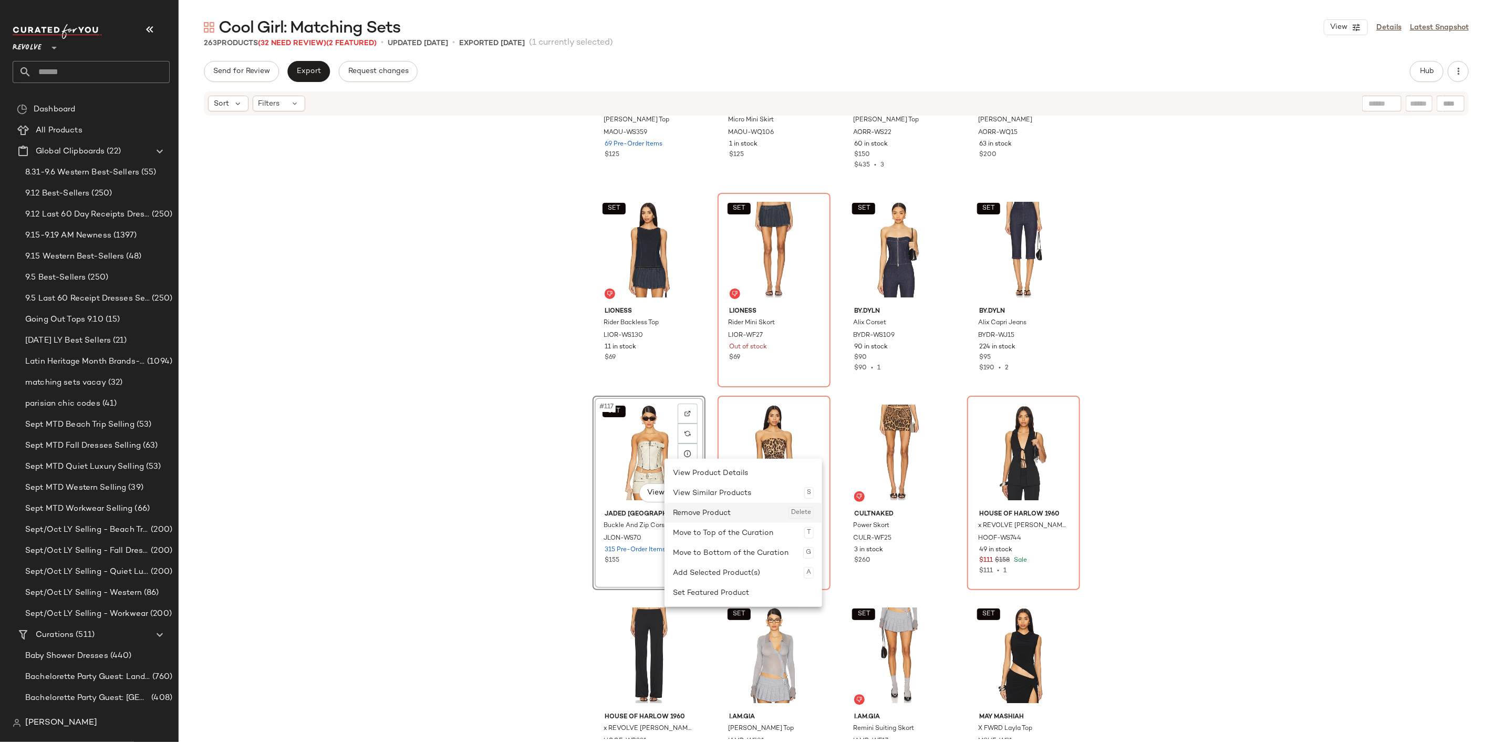
click at [717, 510] on div "Remove Product Delete" at bounding box center [743, 513] width 141 height 20
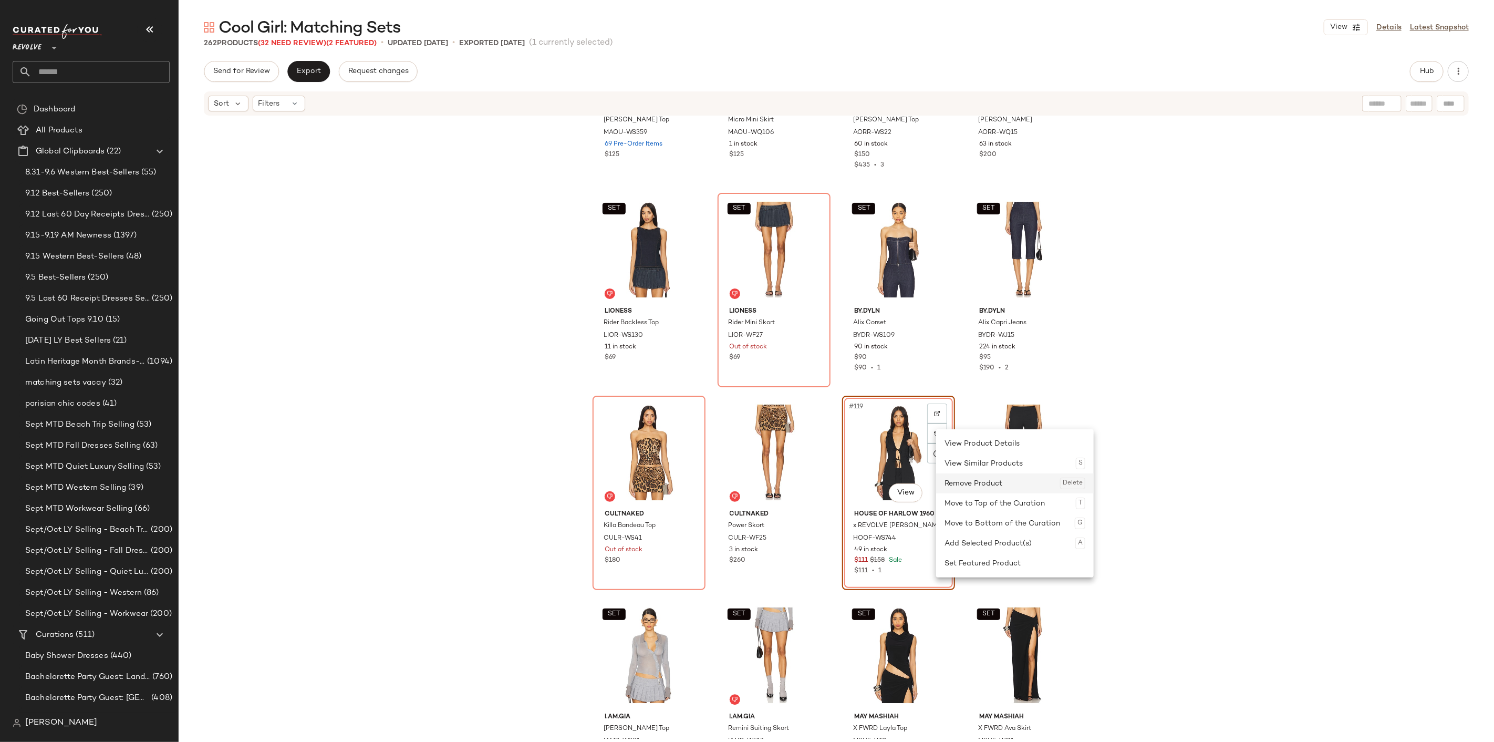
click at [972, 487] on div "Remove Product Delete" at bounding box center [1015, 483] width 141 height 20
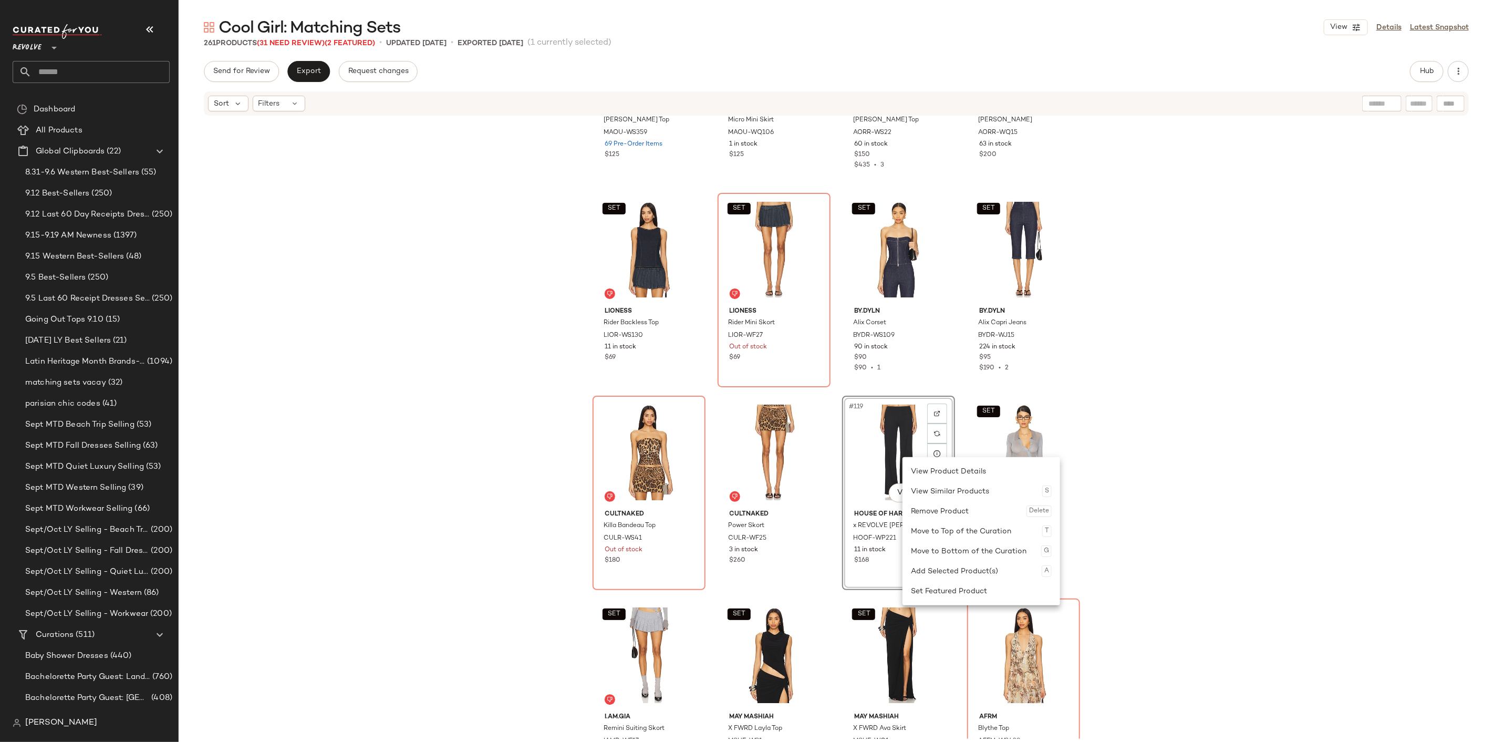
click at [937, 503] on div "Remove Product Delete" at bounding box center [981, 511] width 141 height 20
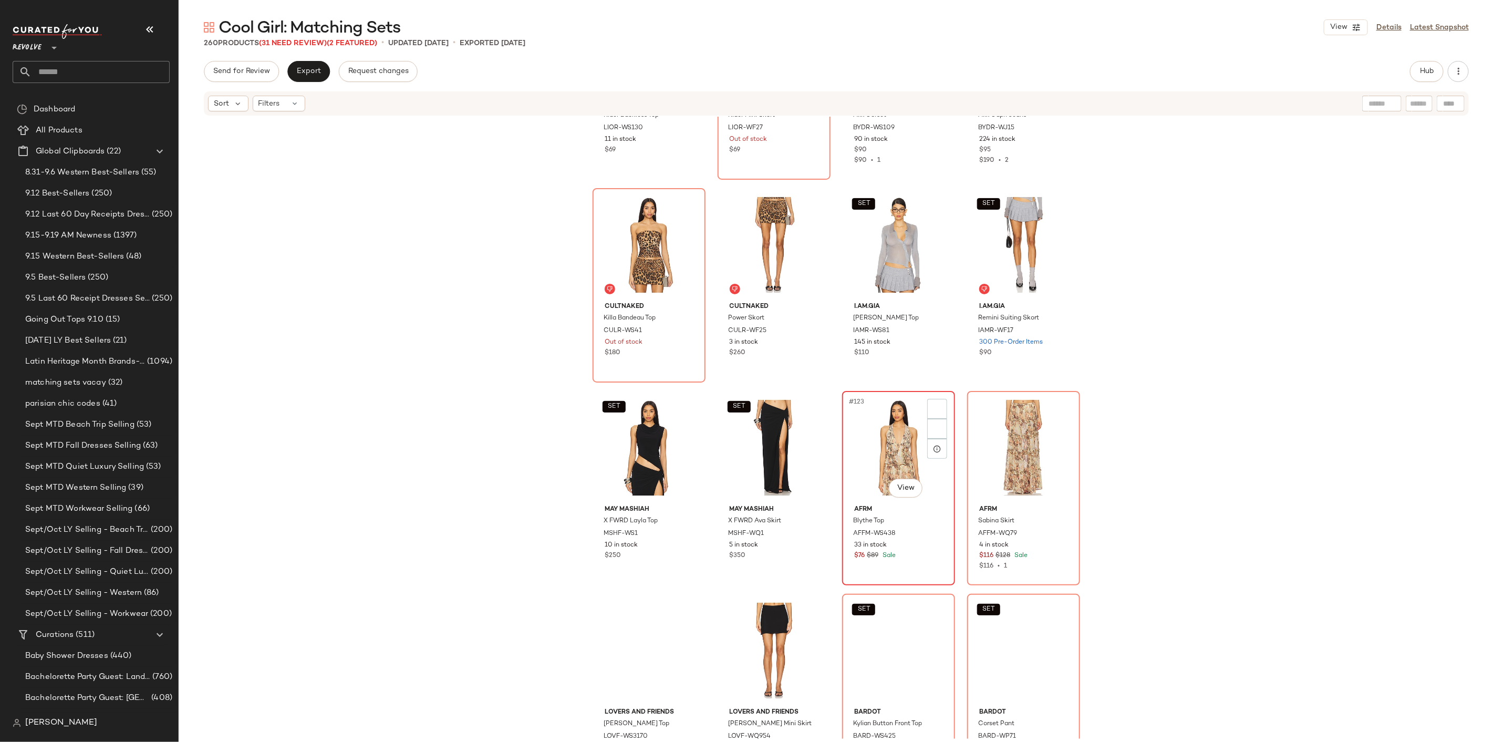
scroll to position [5845, 0]
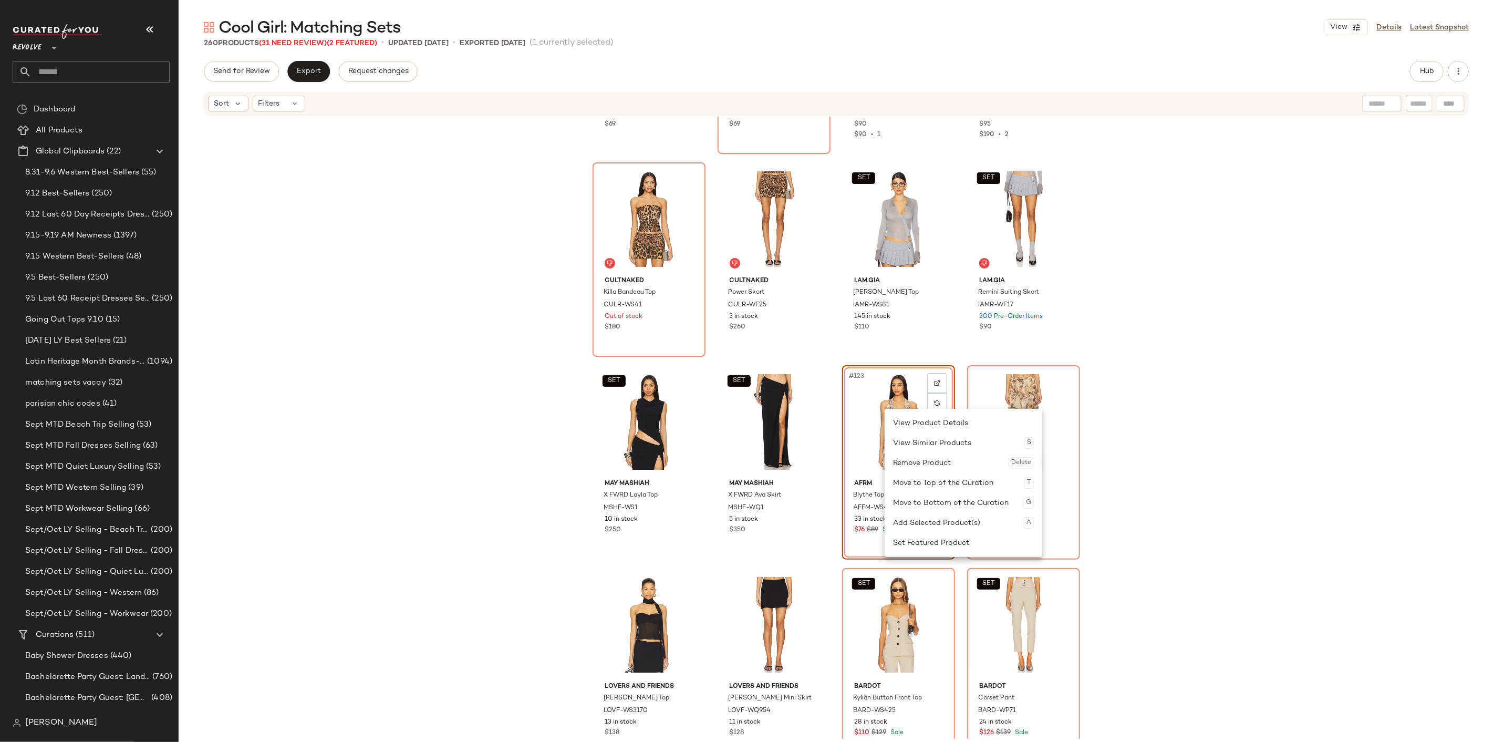
click at [933, 464] on div "Remove Product Delete" at bounding box center [963, 463] width 141 height 20
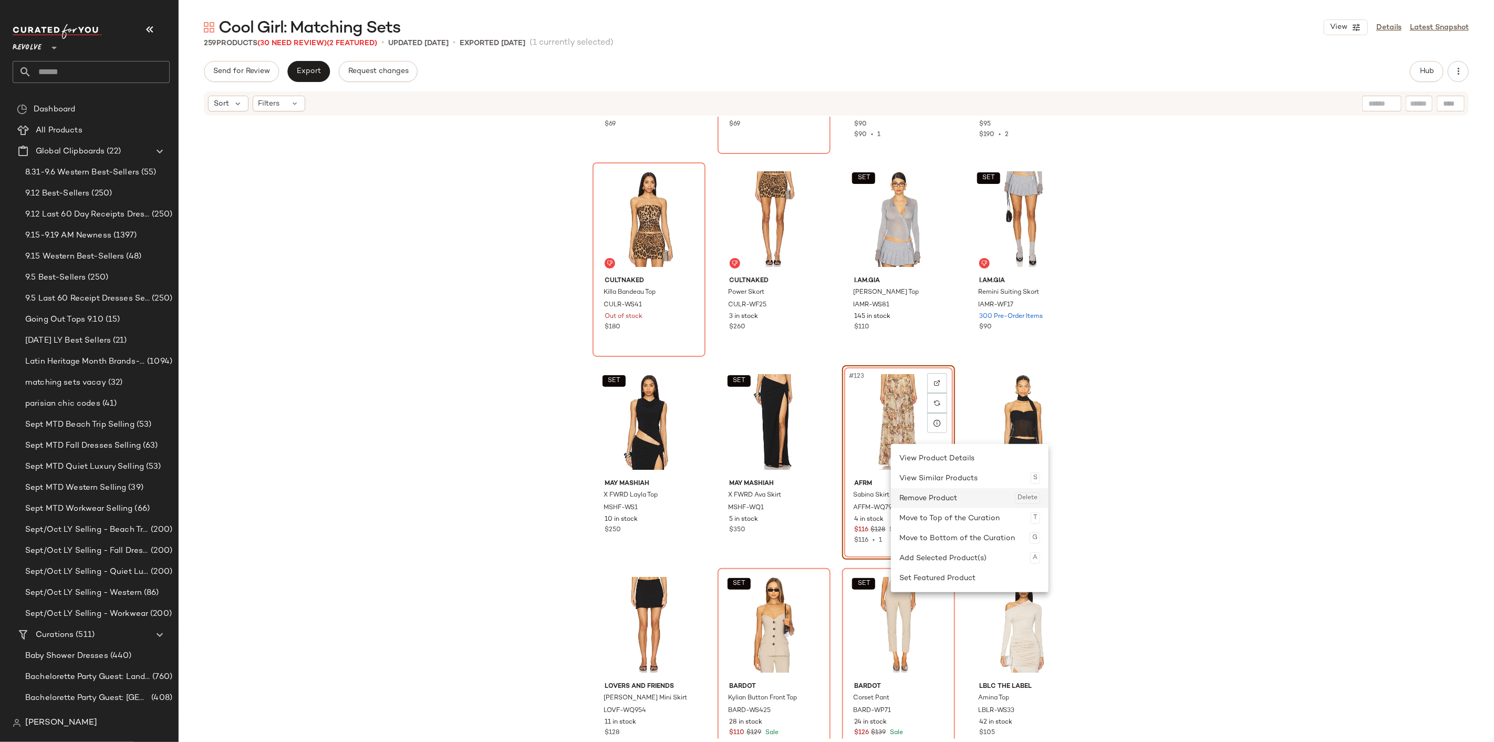
click at [929, 492] on div "Remove Product Delete" at bounding box center [969, 498] width 141 height 20
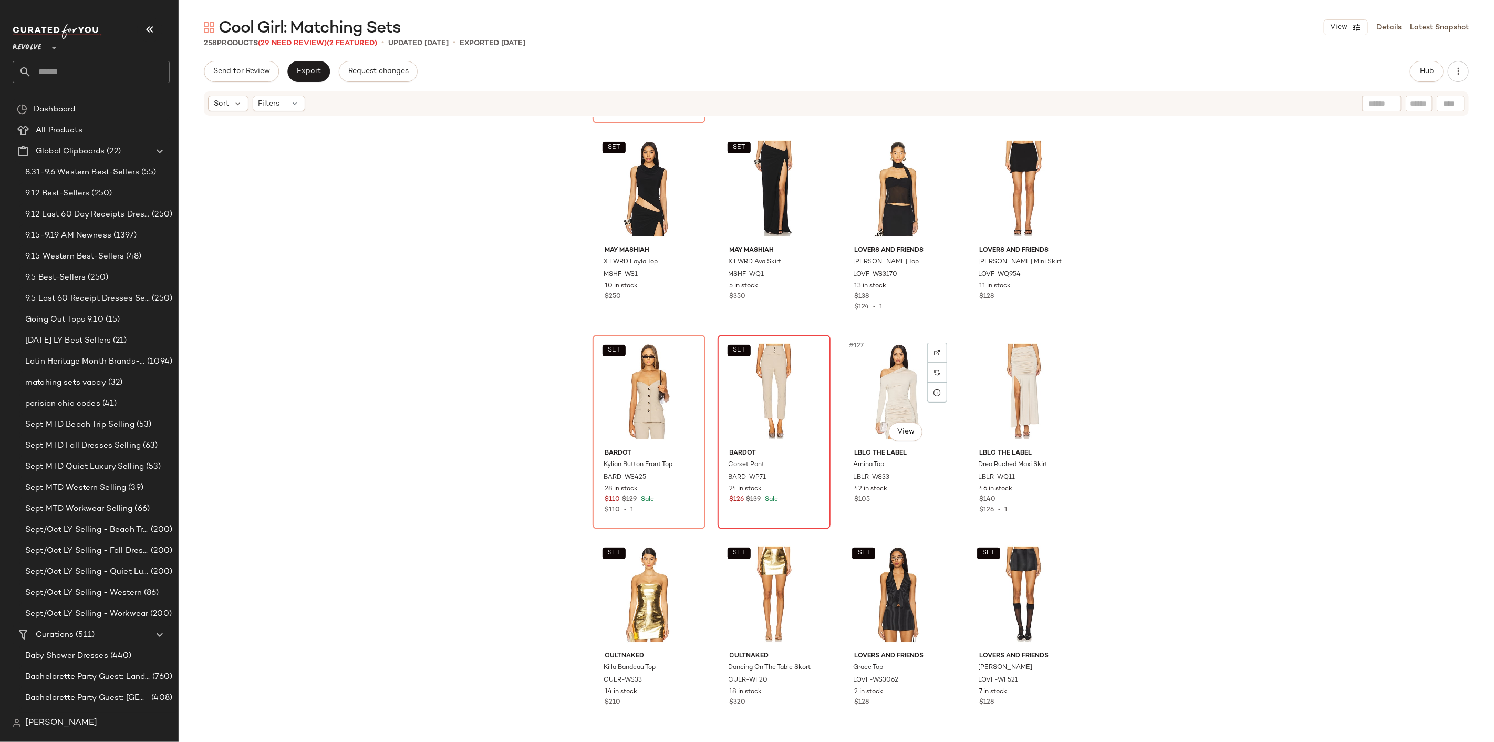
scroll to position [6079, 0]
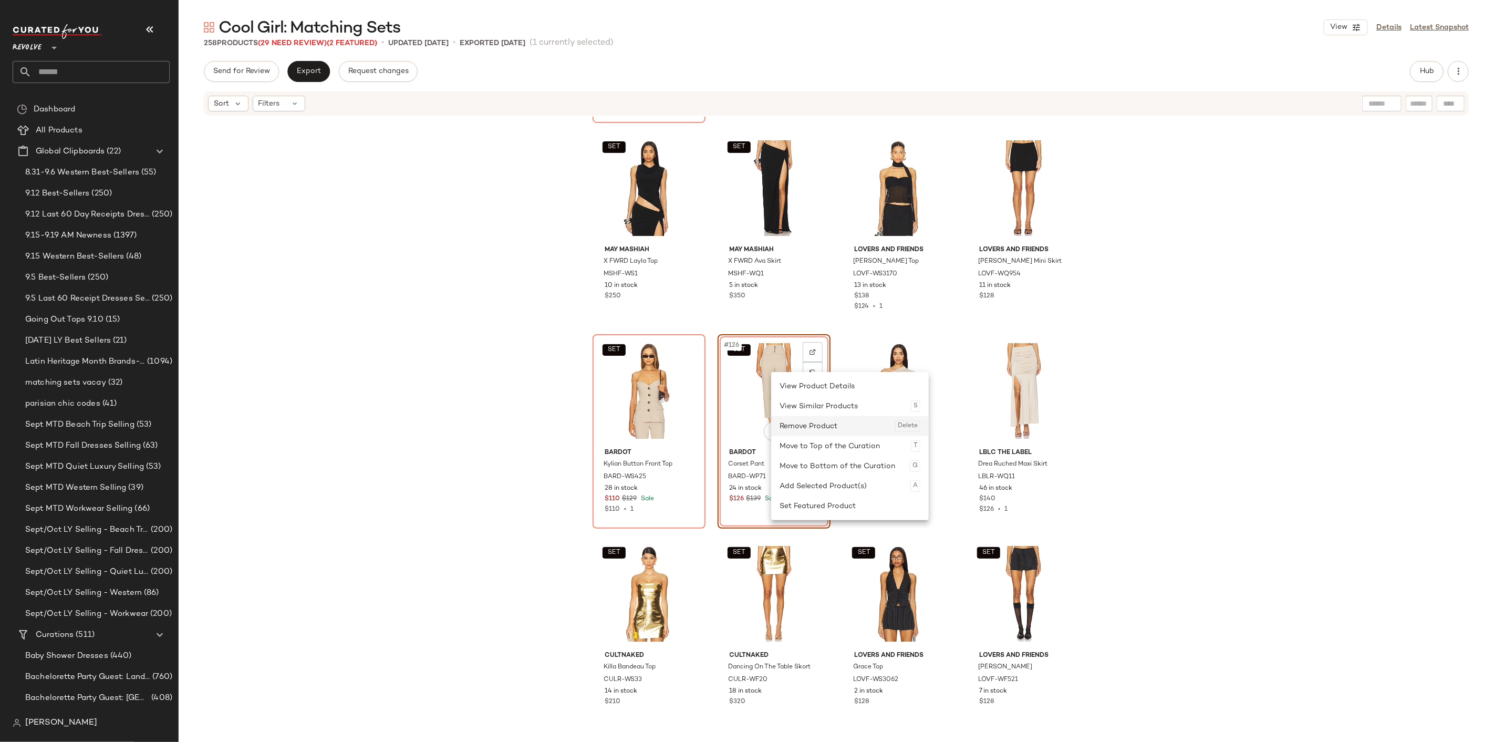
click at [807, 428] on div "Remove Product Delete" at bounding box center [850, 426] width 141 height 20
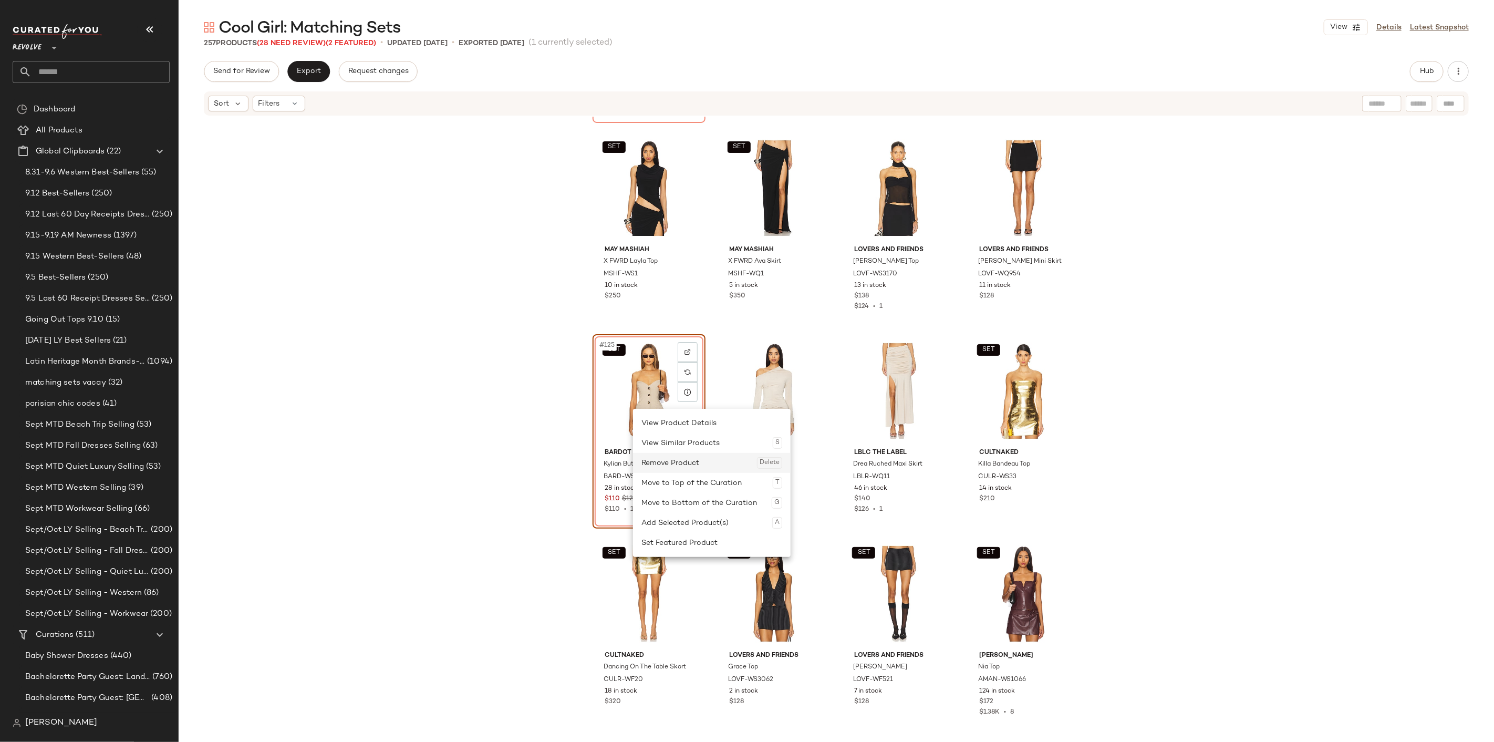
click at [673, 465] on div "Remove Product Delete" at bounding box center [711, 463] width 141 height 20
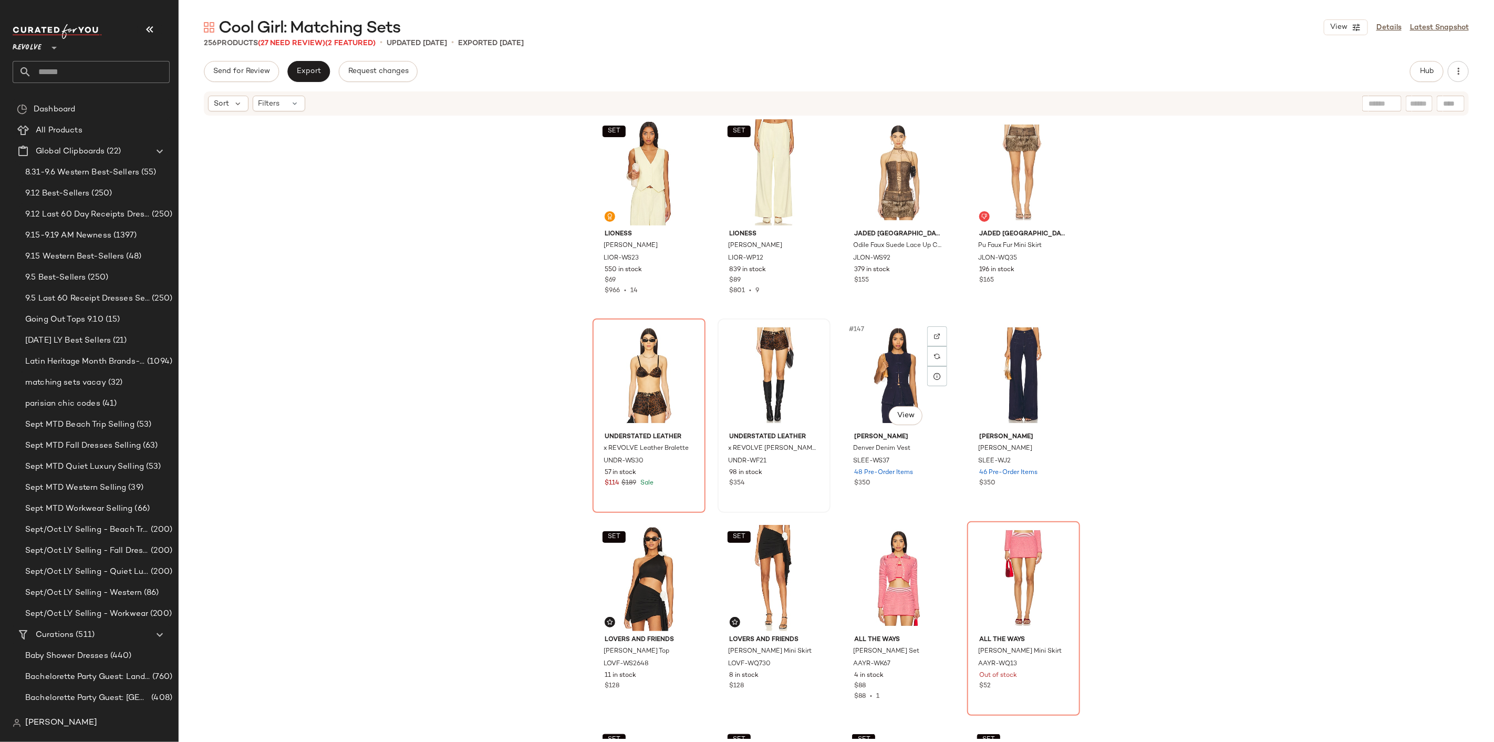
scroll to position [7130, 0]
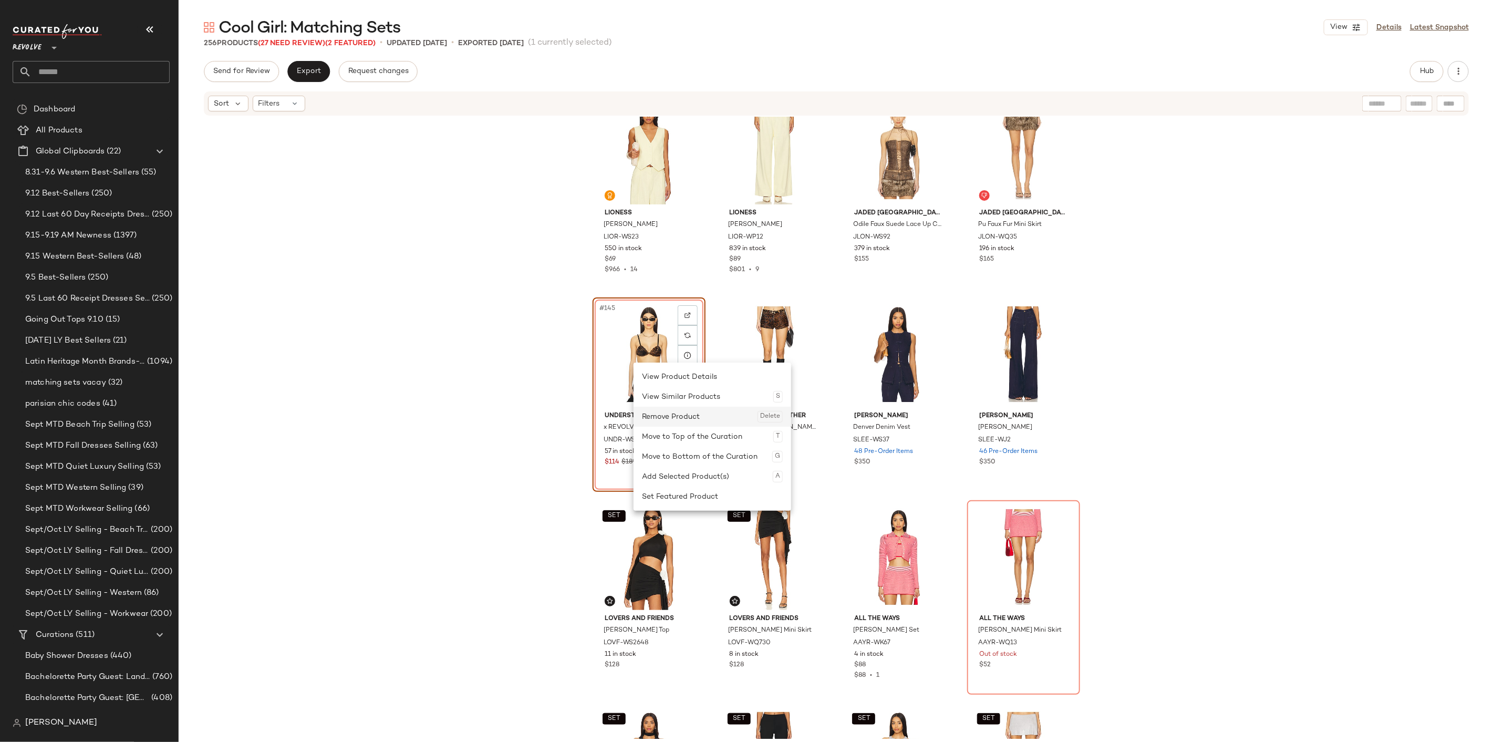
click at [669, 410] on div "Remove Product Delete" at bounding box center [712, 417] width 141 height 20
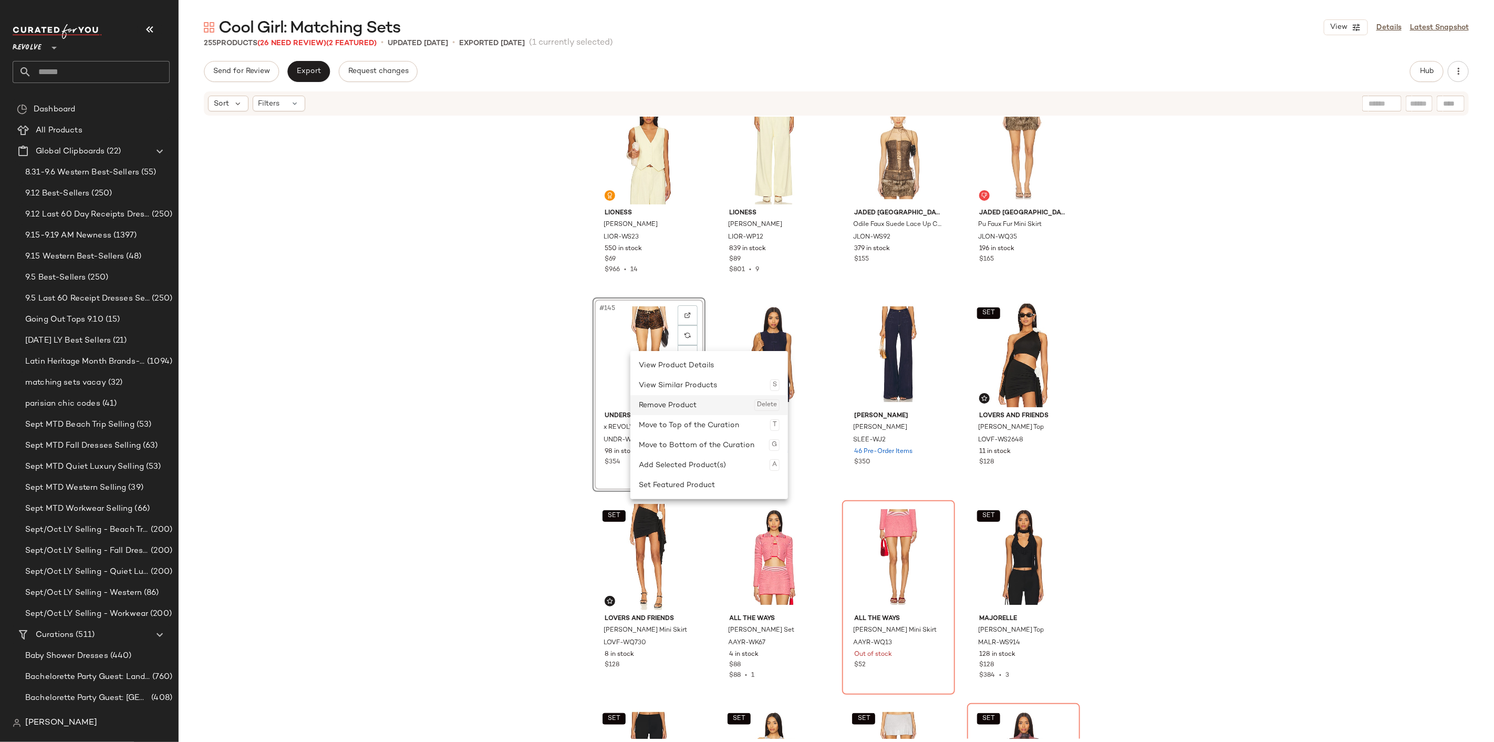
click at [671, 411] on div "Remove Product Delete" at bounding box center [709, 405] width 141 height 20
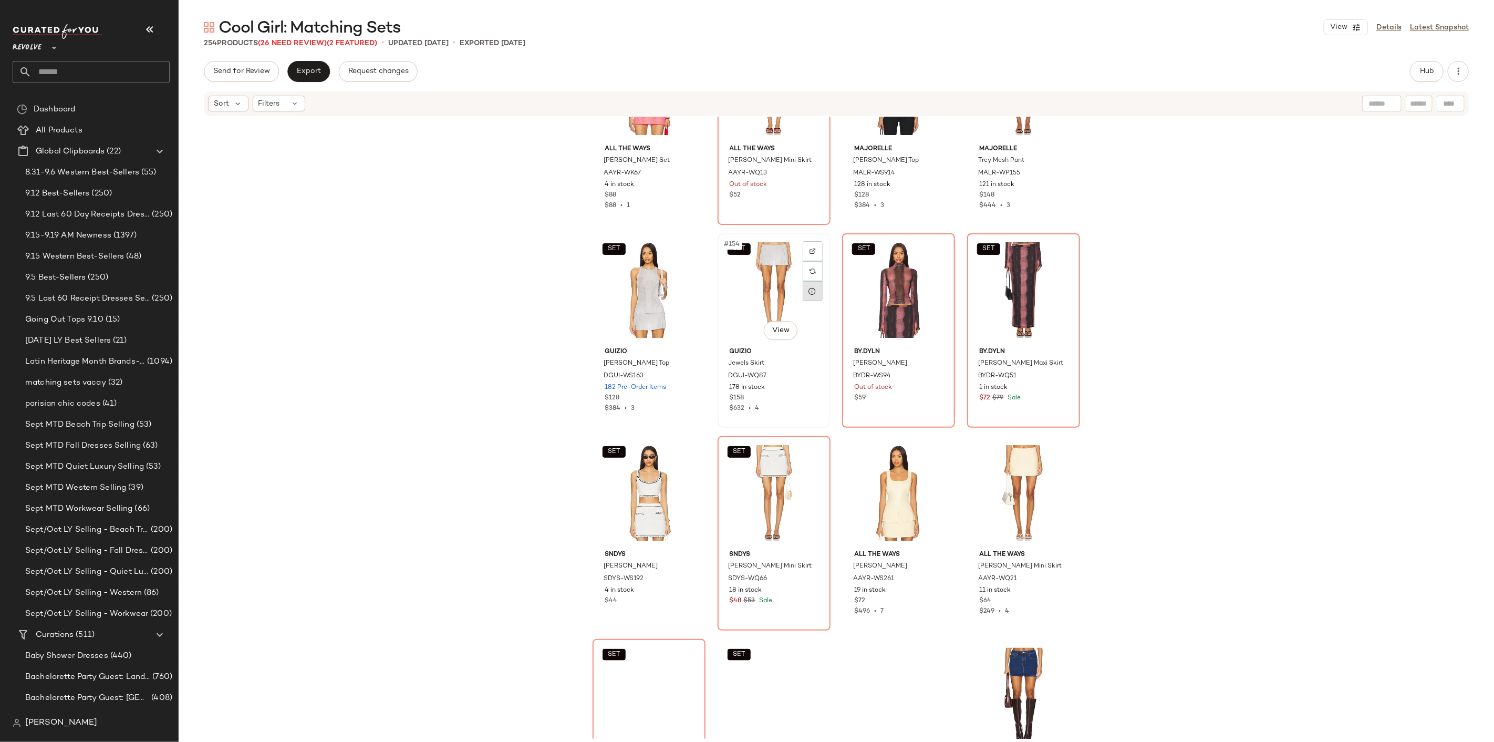
scroll to position [7655, 0]
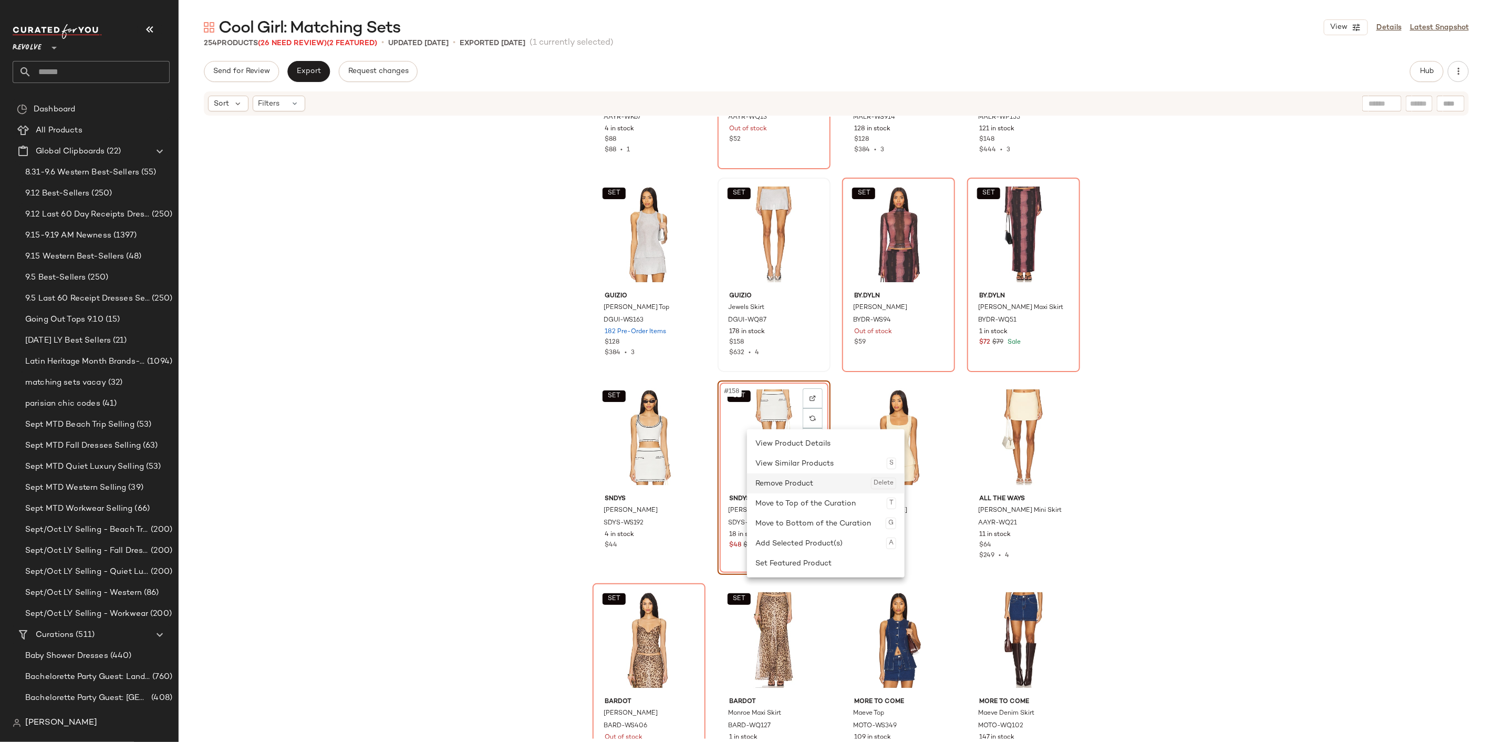
click at [790, 479] on div "Remove Product Delete" at bounding box center [825, 483] width 141 height 20
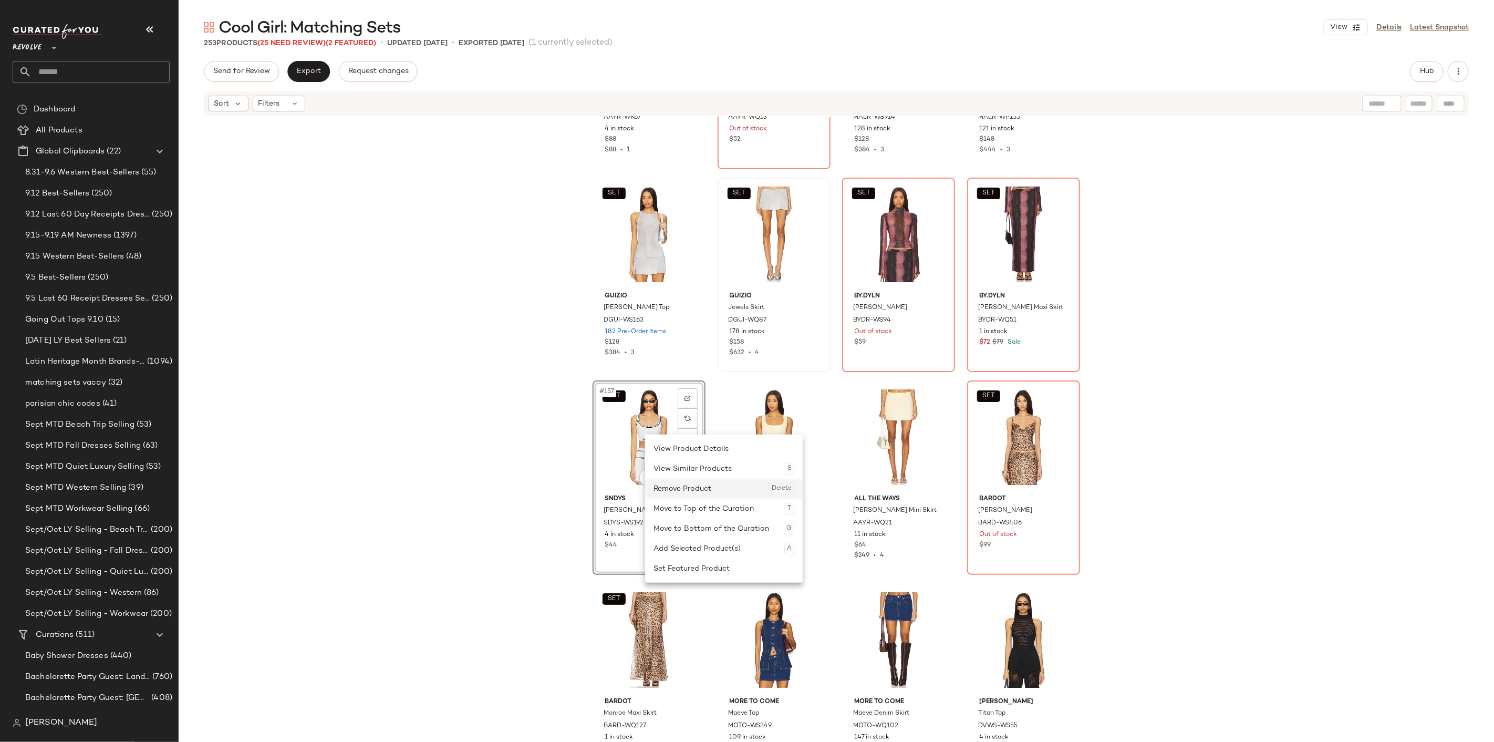
click at [686, 487] on div "Remove Product Delete" at bounding box center [723, 489] width 141 height 20
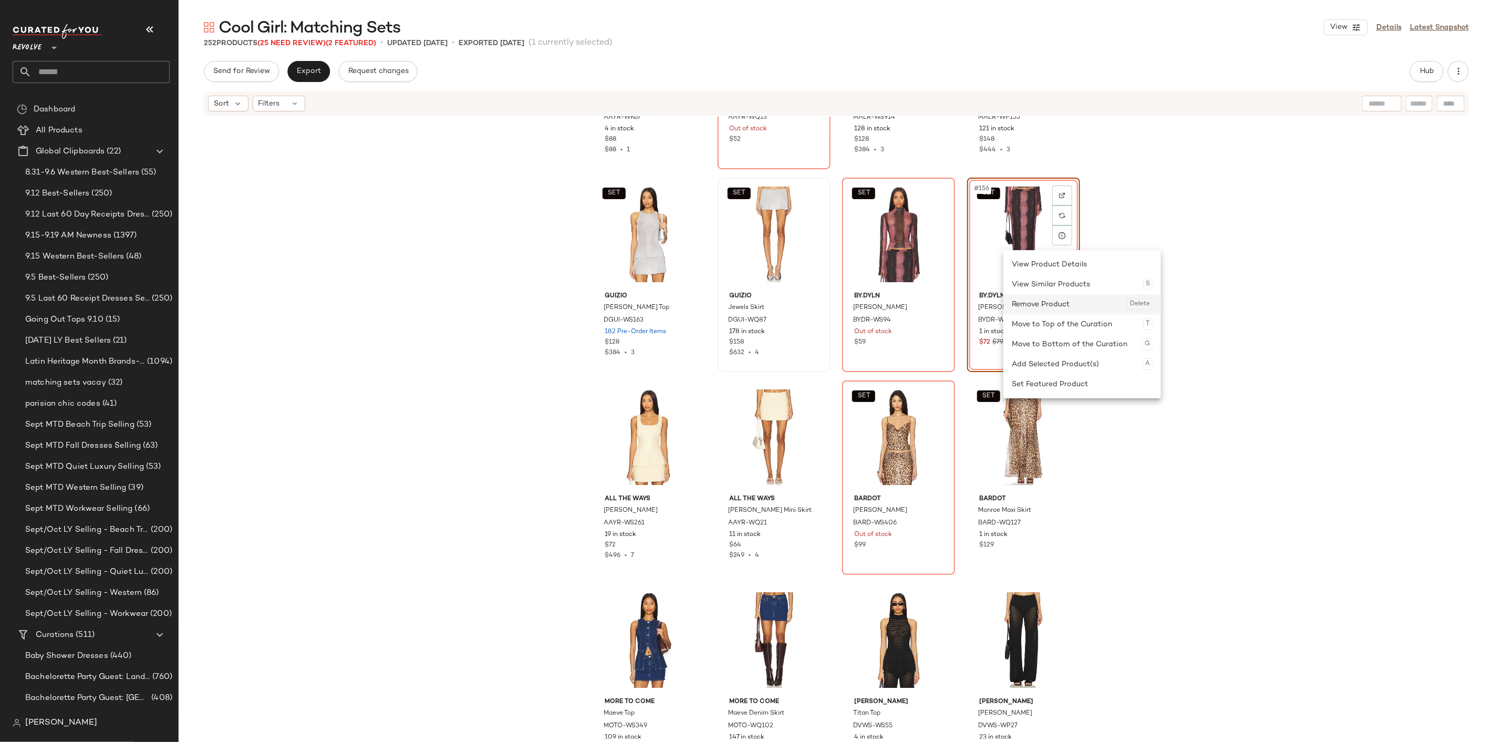
click at [1028, 305] on div "Remove Product Delete" at bounding box center [1082, 304] width 141 height 20
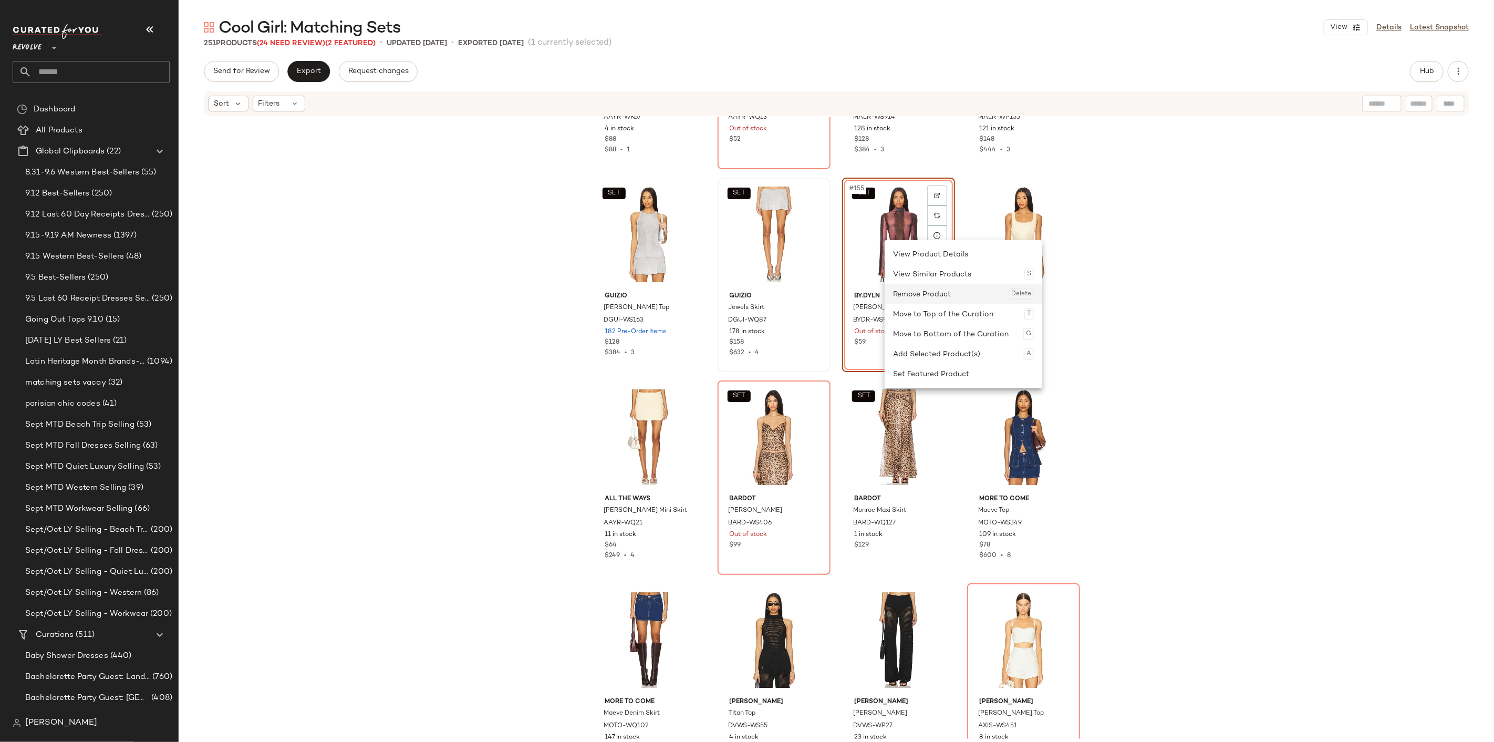
click at [932, 297] on div "Remove Product Delete" at bounding box center [963, 294] width 141 height 20
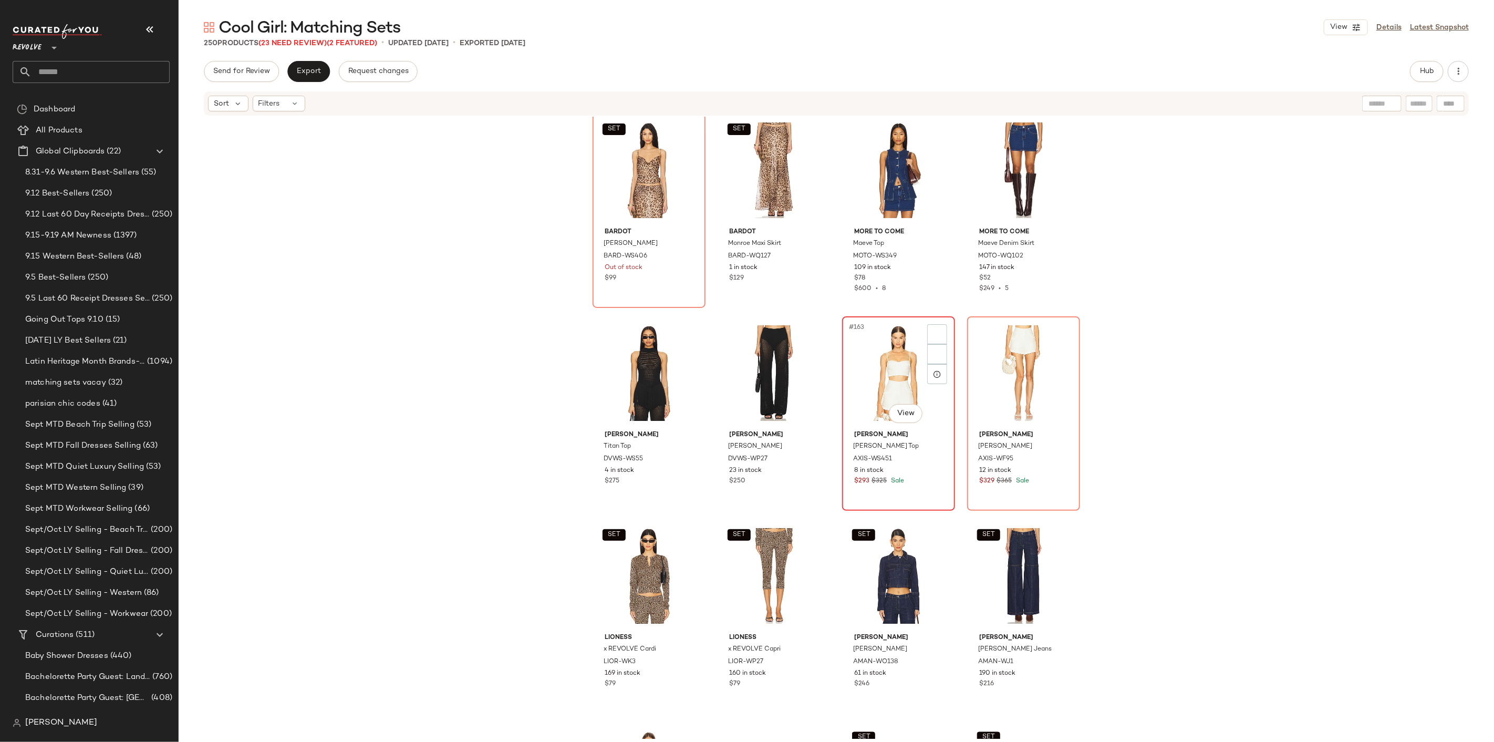
scroll to position [7946, 0]
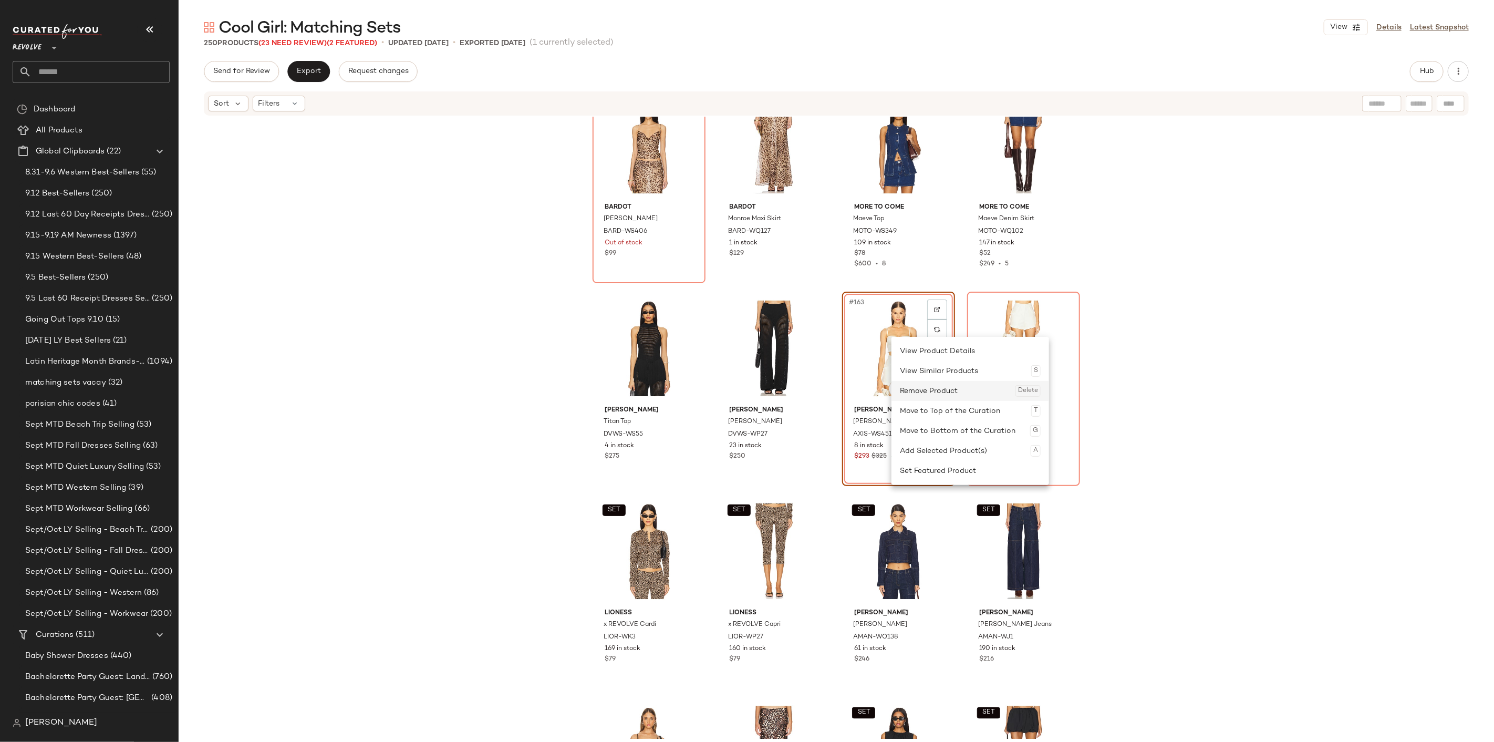
click at [937, 392] on div "Remove Product Delete" at bounding box center [970, 391] width 141 height 20
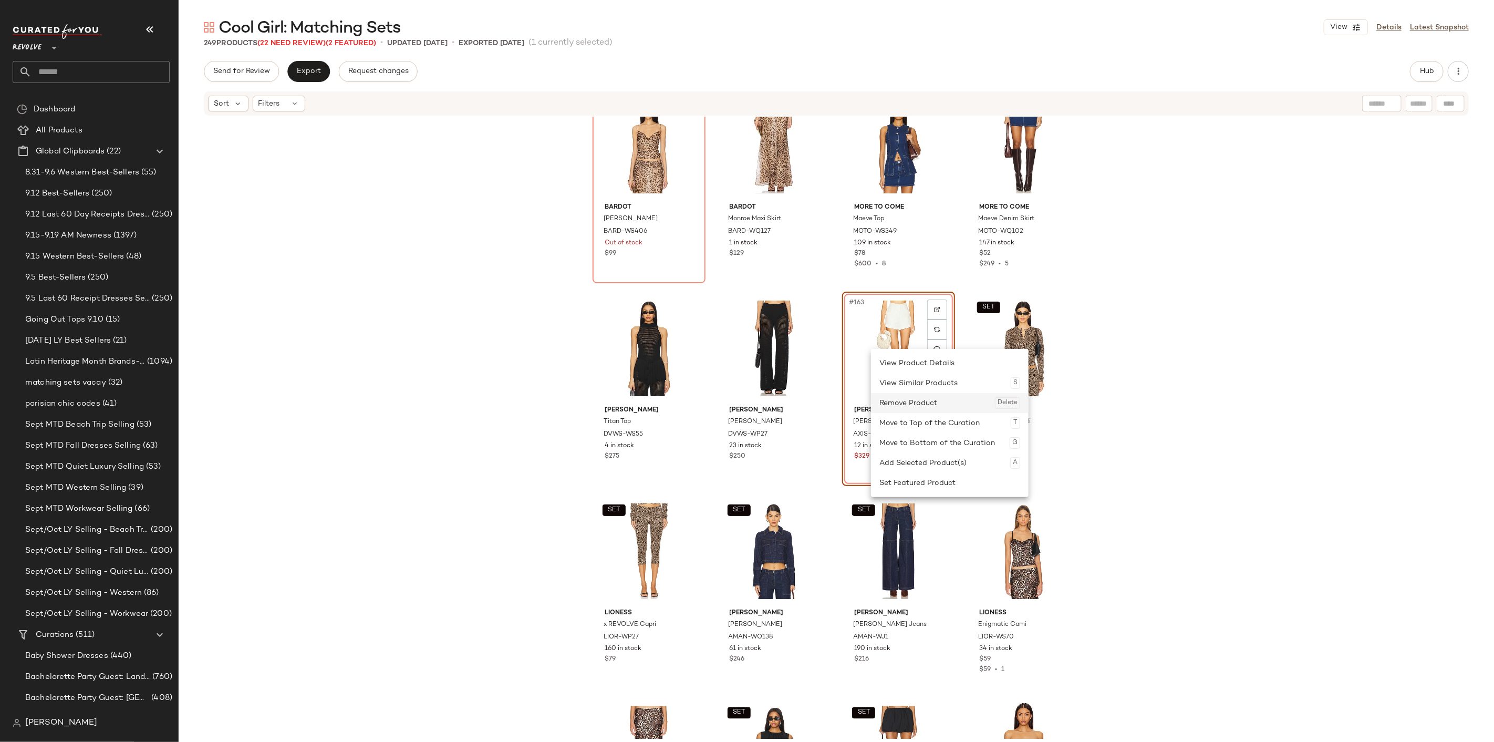
click at [930, 409] on div "Remove Product Delete" at bounding box center [949, 403] width 141 height 20
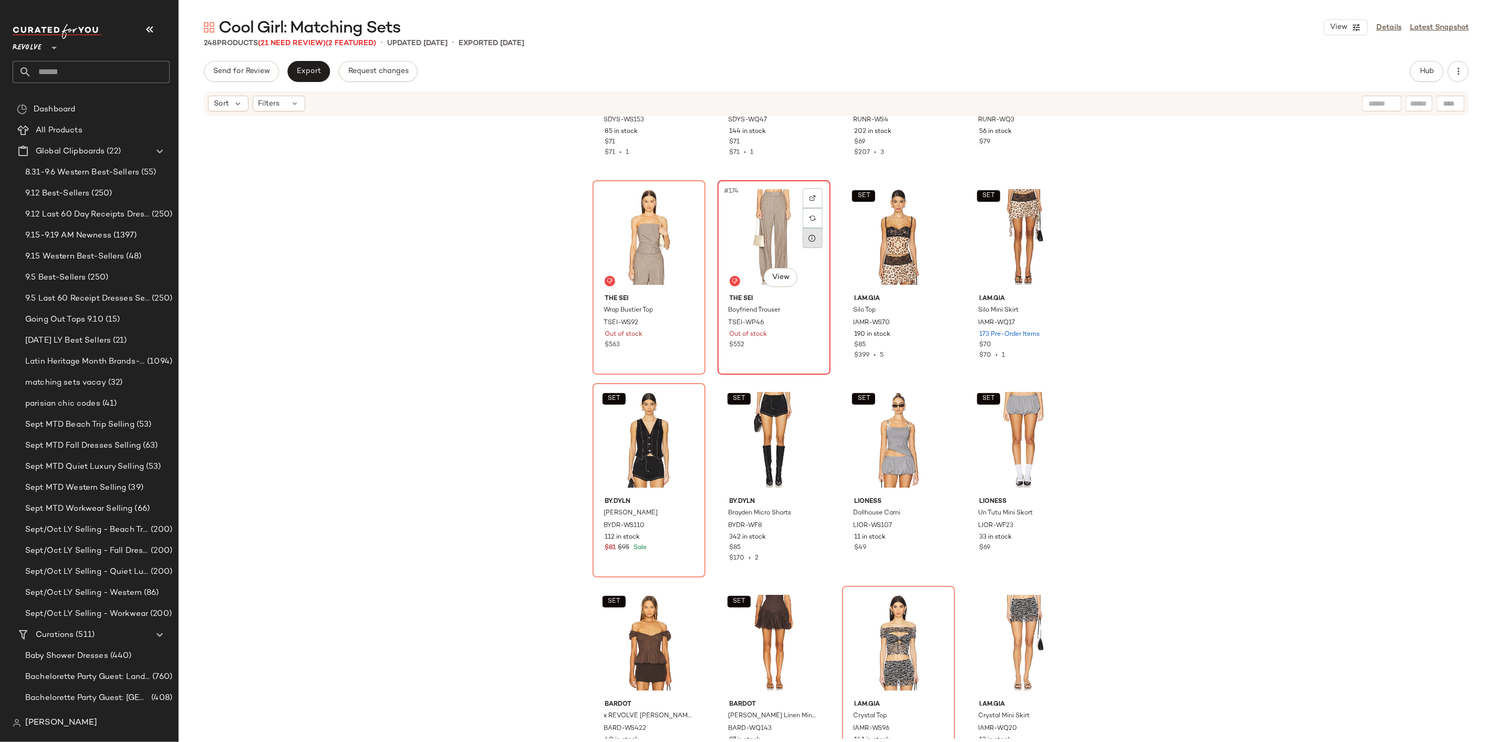
scroll to position [8764, 0]
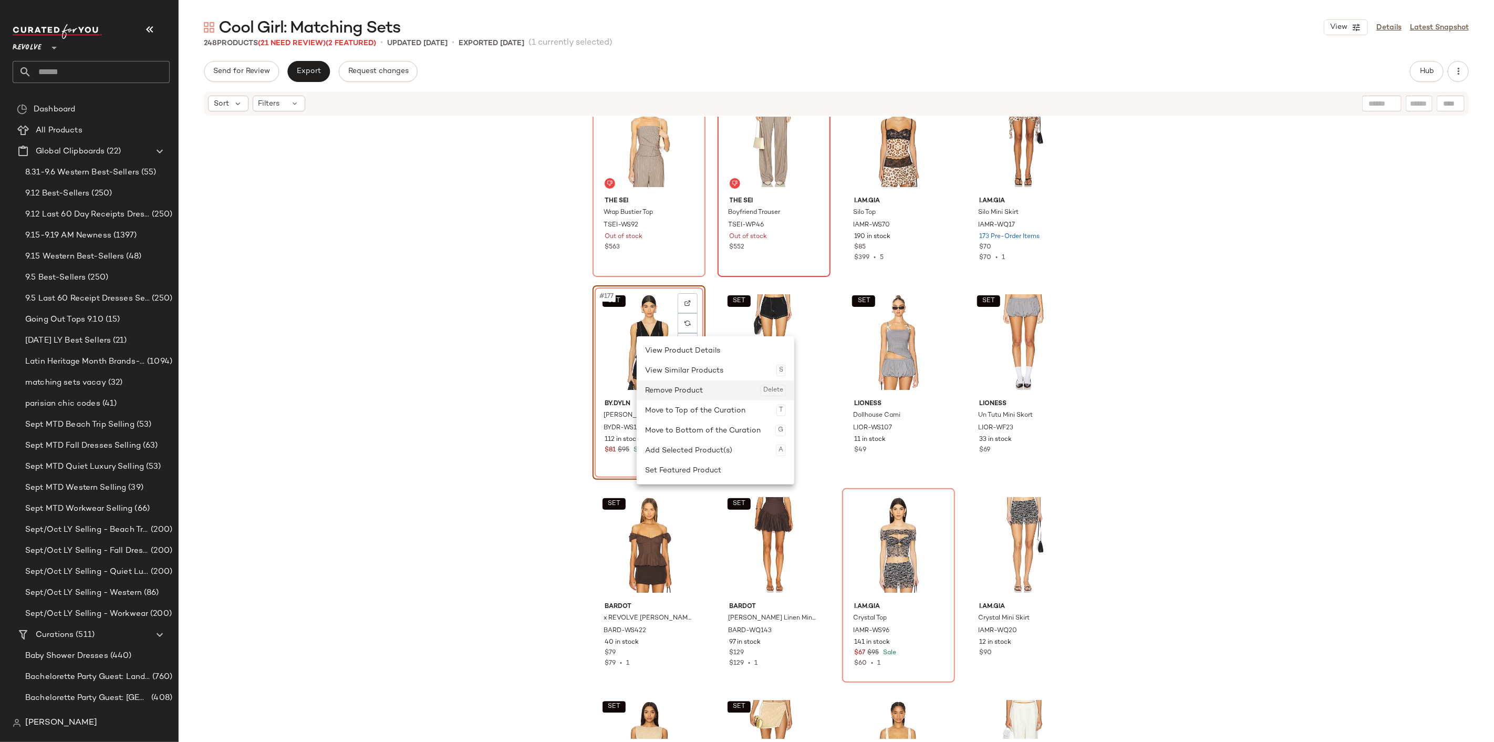
click at [705, 393] on div "Remove Product Delete" at bounding box center [715, 390] width 141 height 20
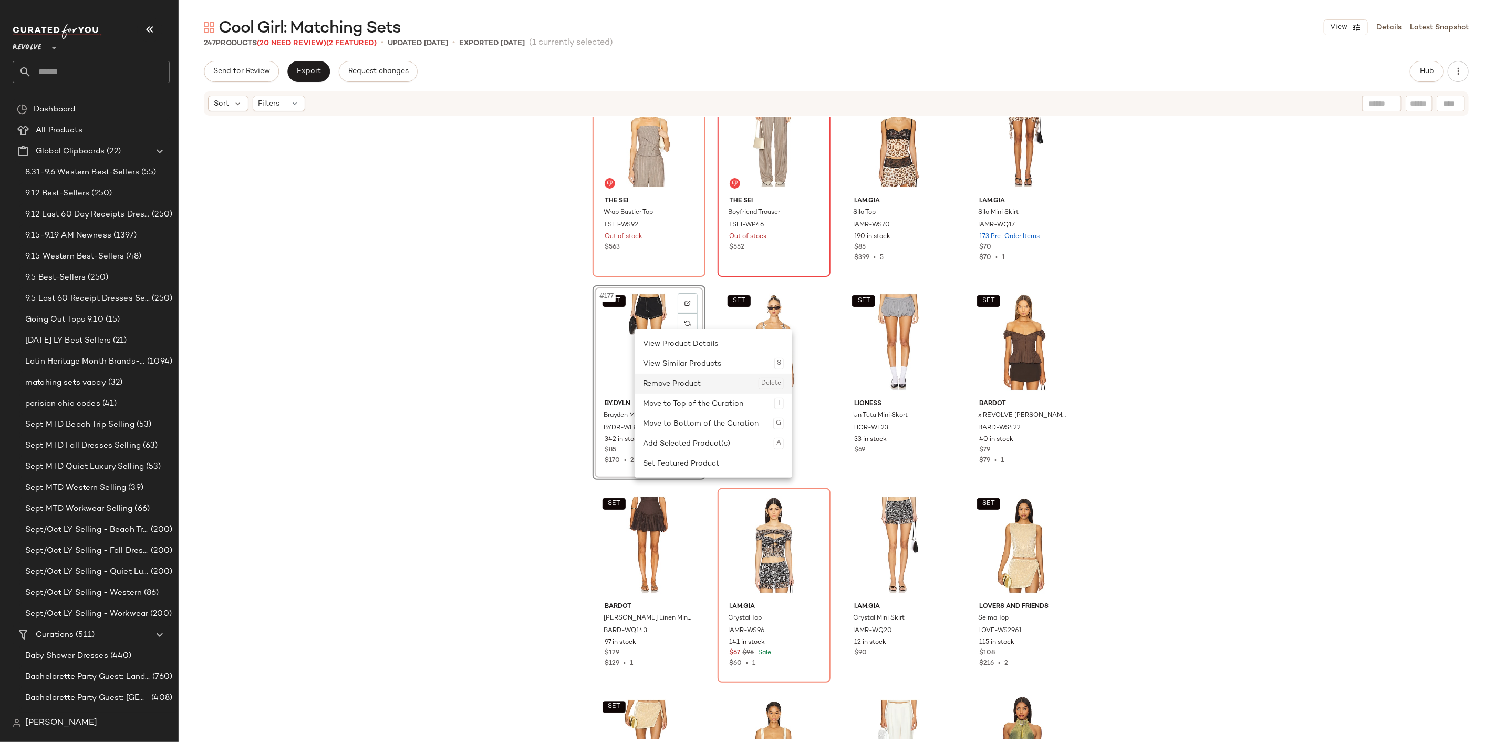
click at [684, 380] on div "Remove Product Delete" at bounding box center [713, 383] width 141 height 20
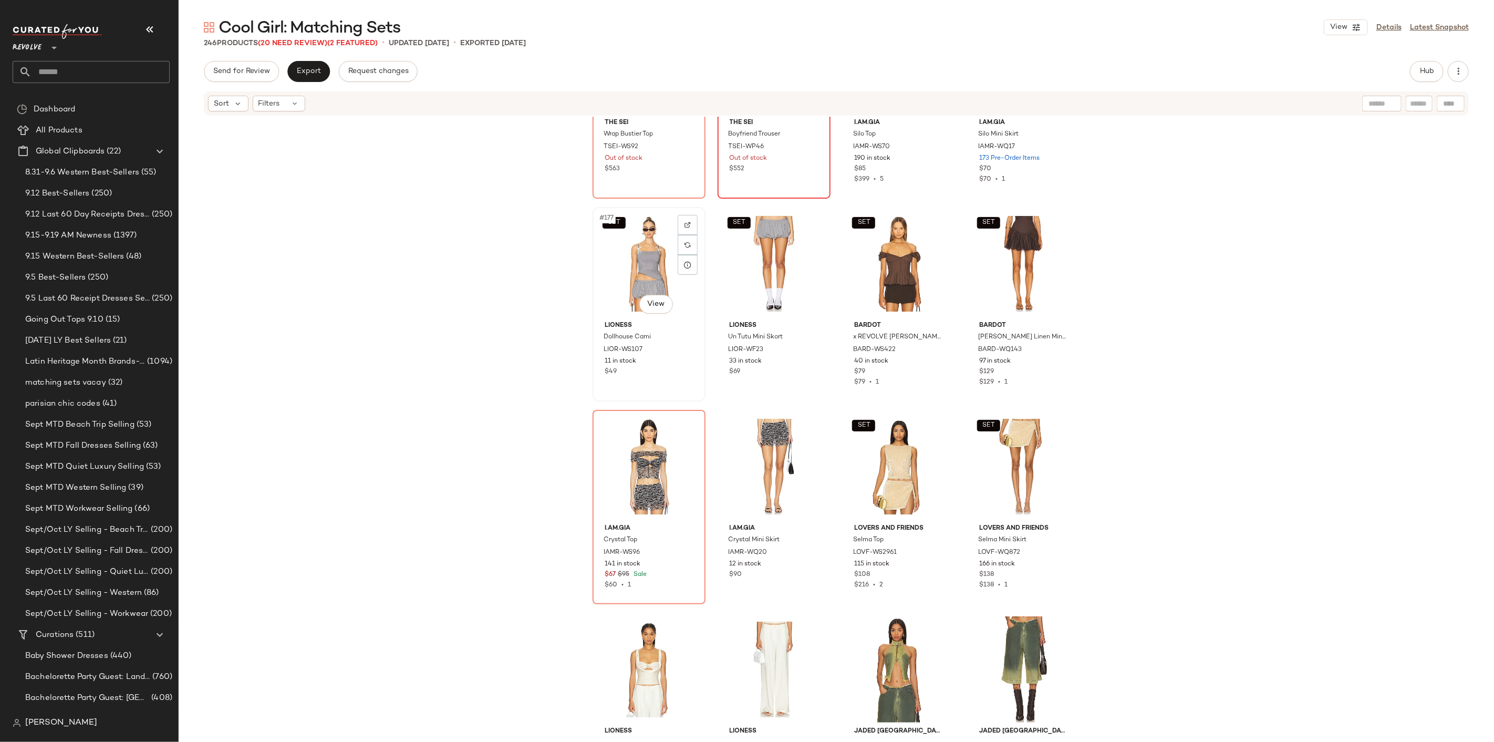
scroll to position [8939, 0]
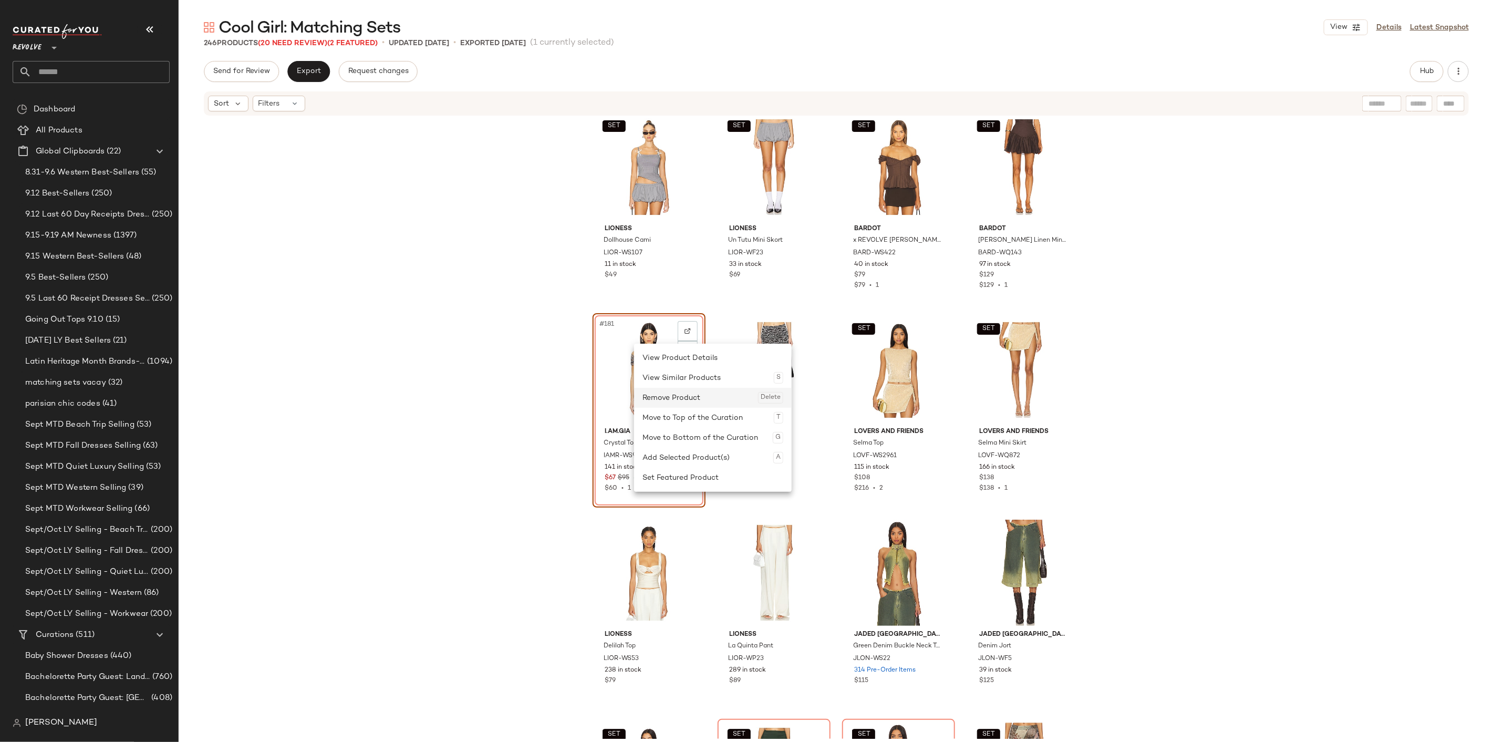
click at [666, 401] on div "Remove Product Delete" at bounding box center [712, 398] width 141 height 20
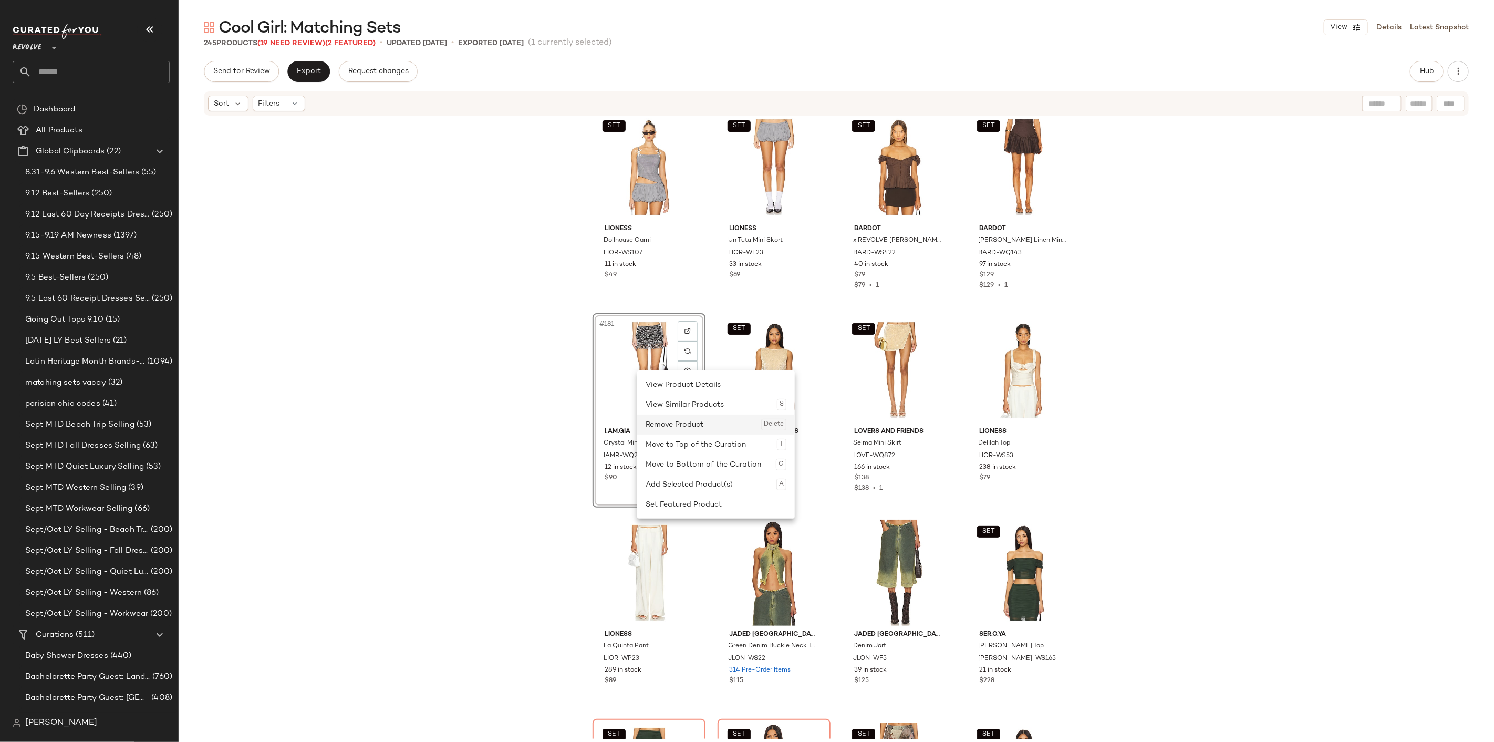
click at [678, 424] on div "Remove Product Delete" at bounding box center [716, 424] width 141 height 20
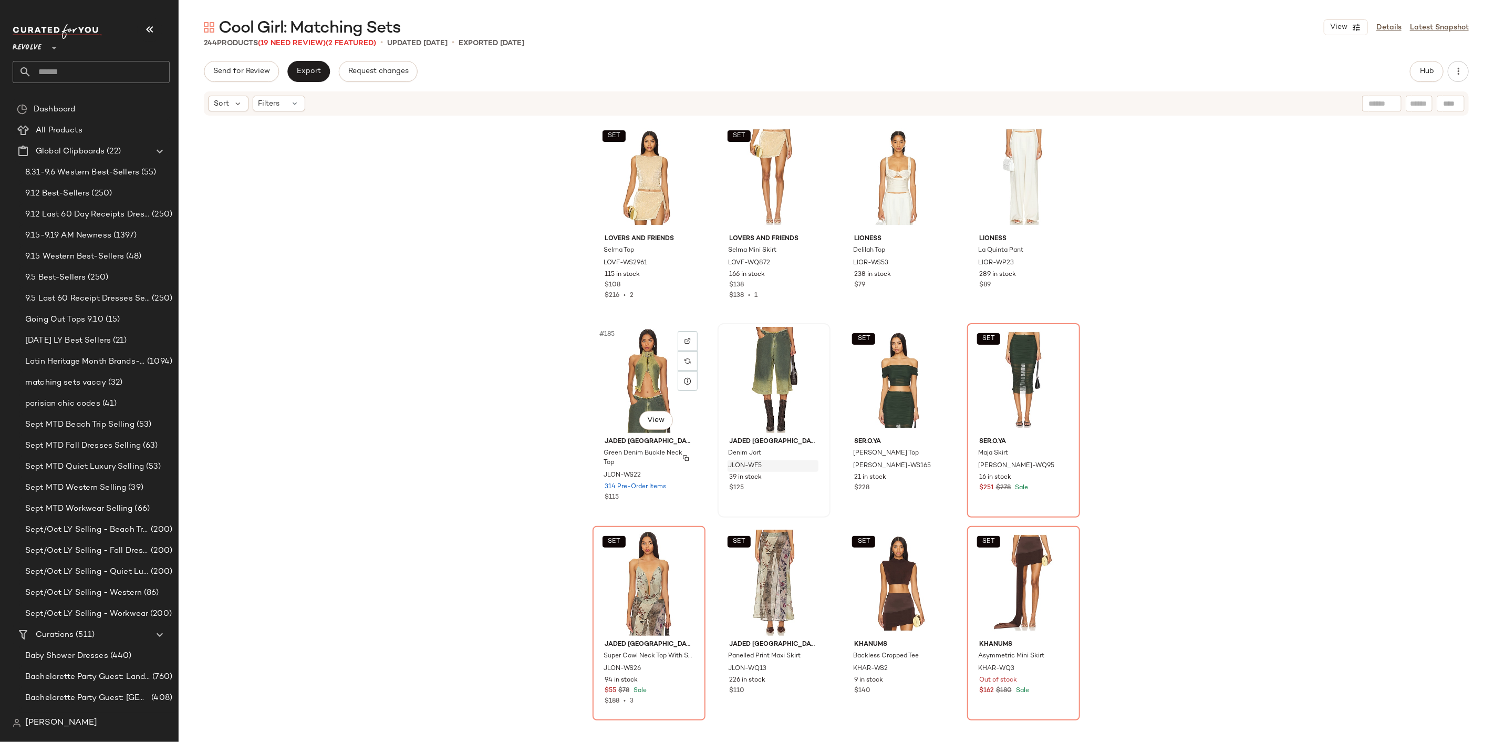
scroll to position [9172, 0]
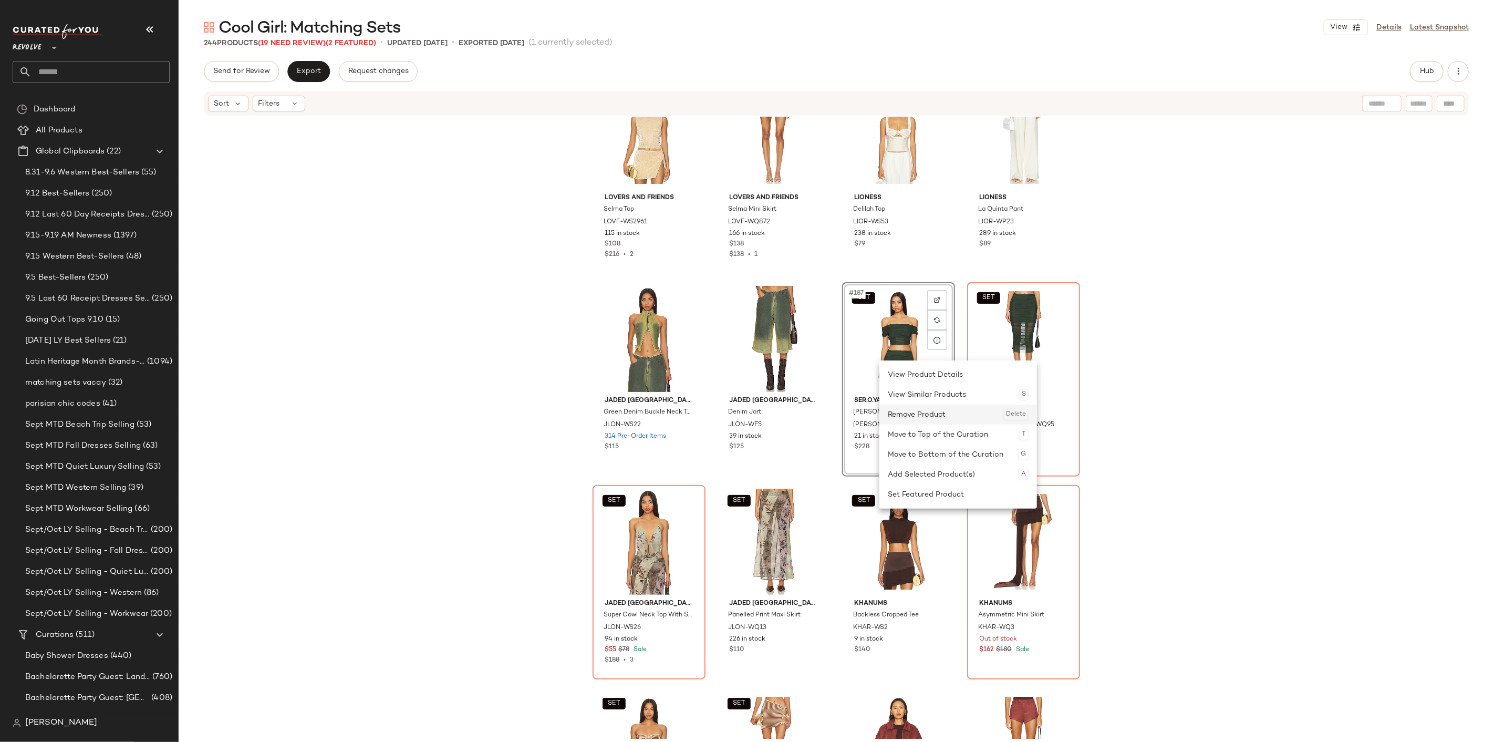
click at [930, 421] on div "Remove Product Delete" at bounding box center [958, 414] width 141 height 20
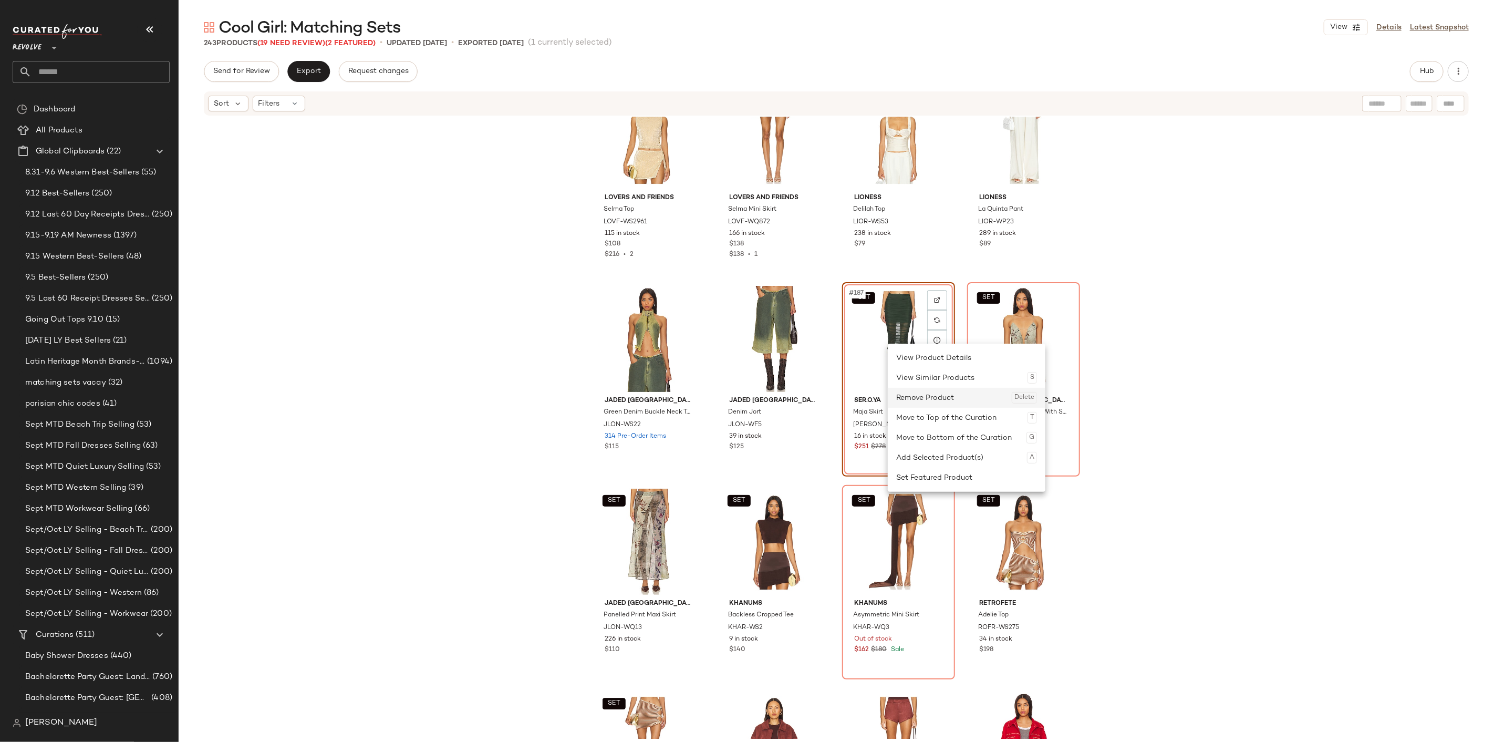
click at [916, 398] on div "Remove Product Delete" at bounding box center [966, 398] width 141 height 20
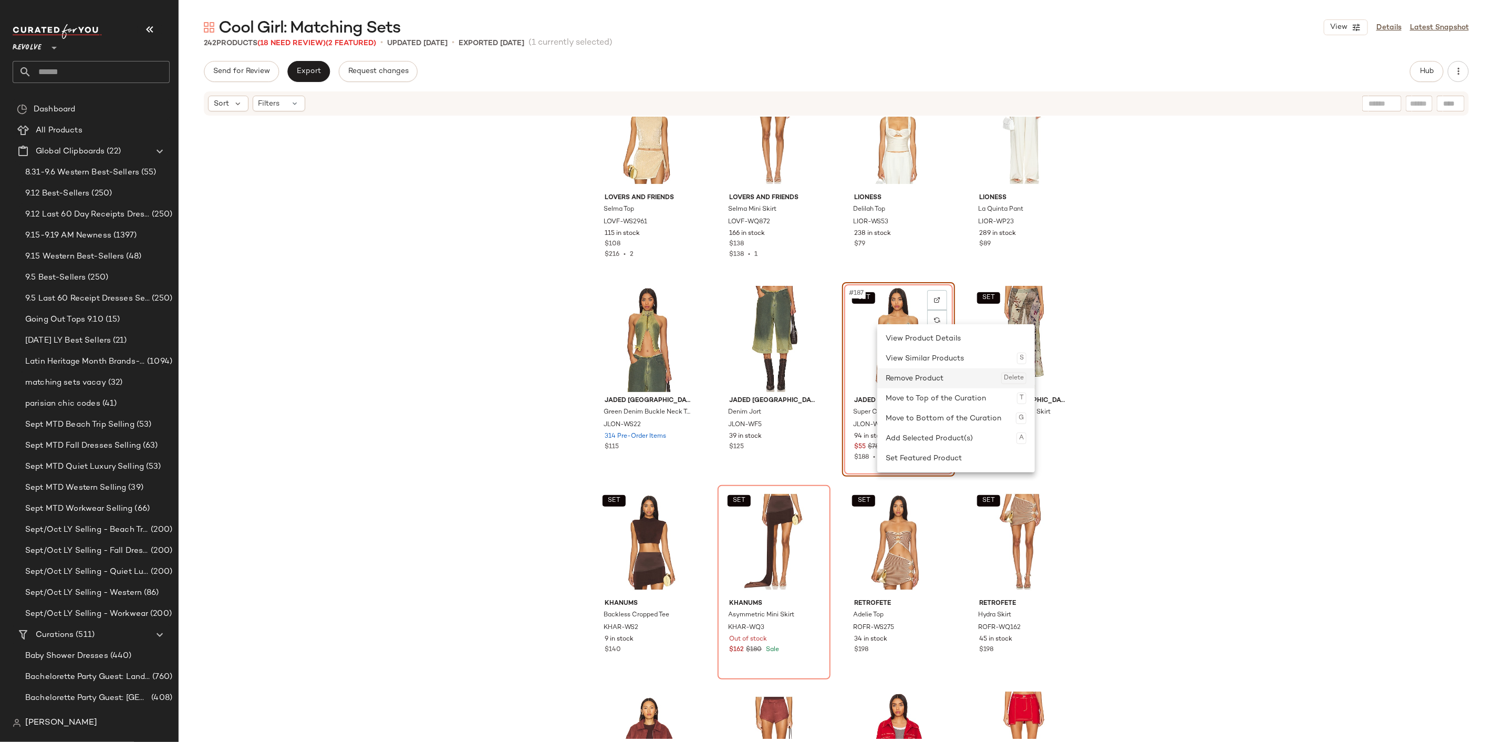
click at [898, 373] on div "Remove Product Delete" at bounding box center [956, 378] width 141 height 20
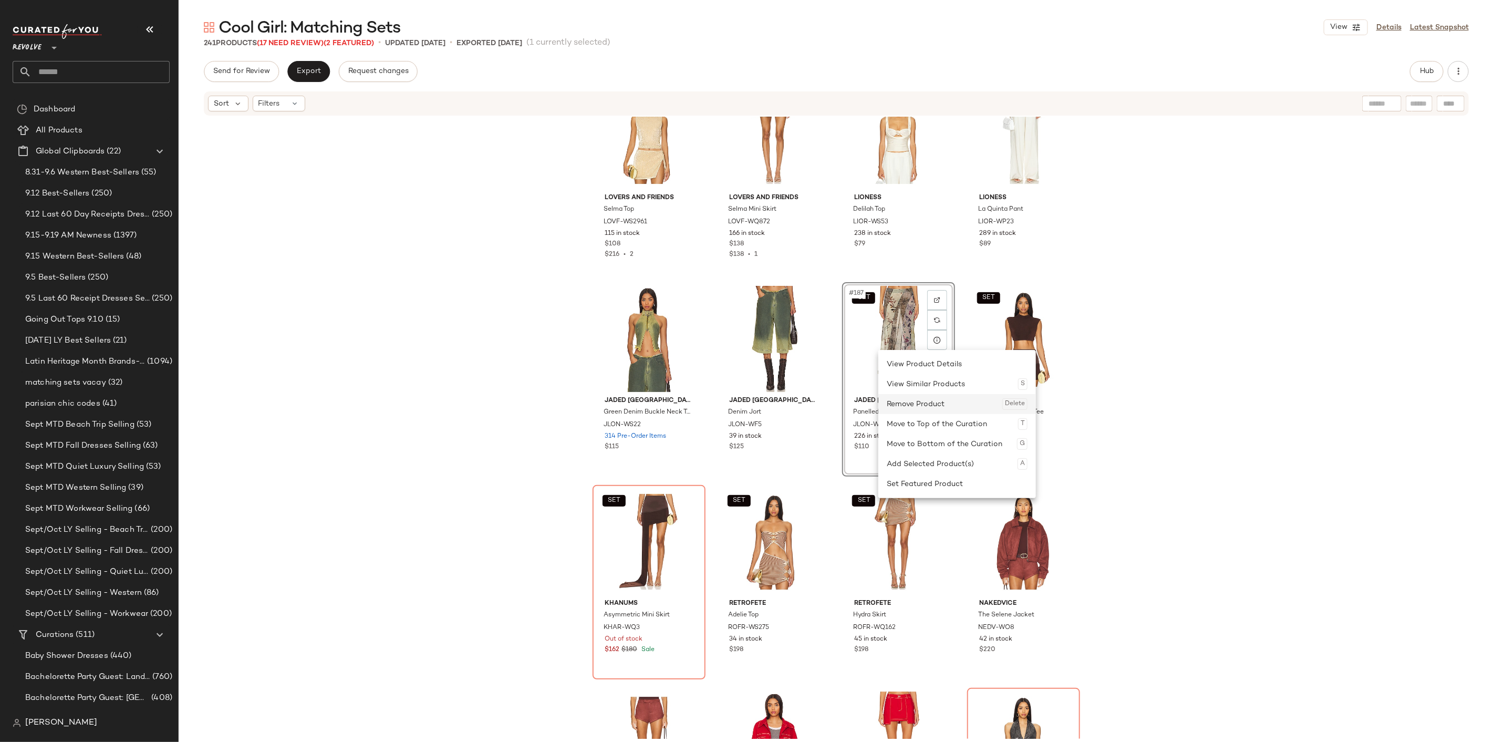
click at [906, 401] on div "Remove Product Delete" at bounding box center [957, 404] width 141 height 20
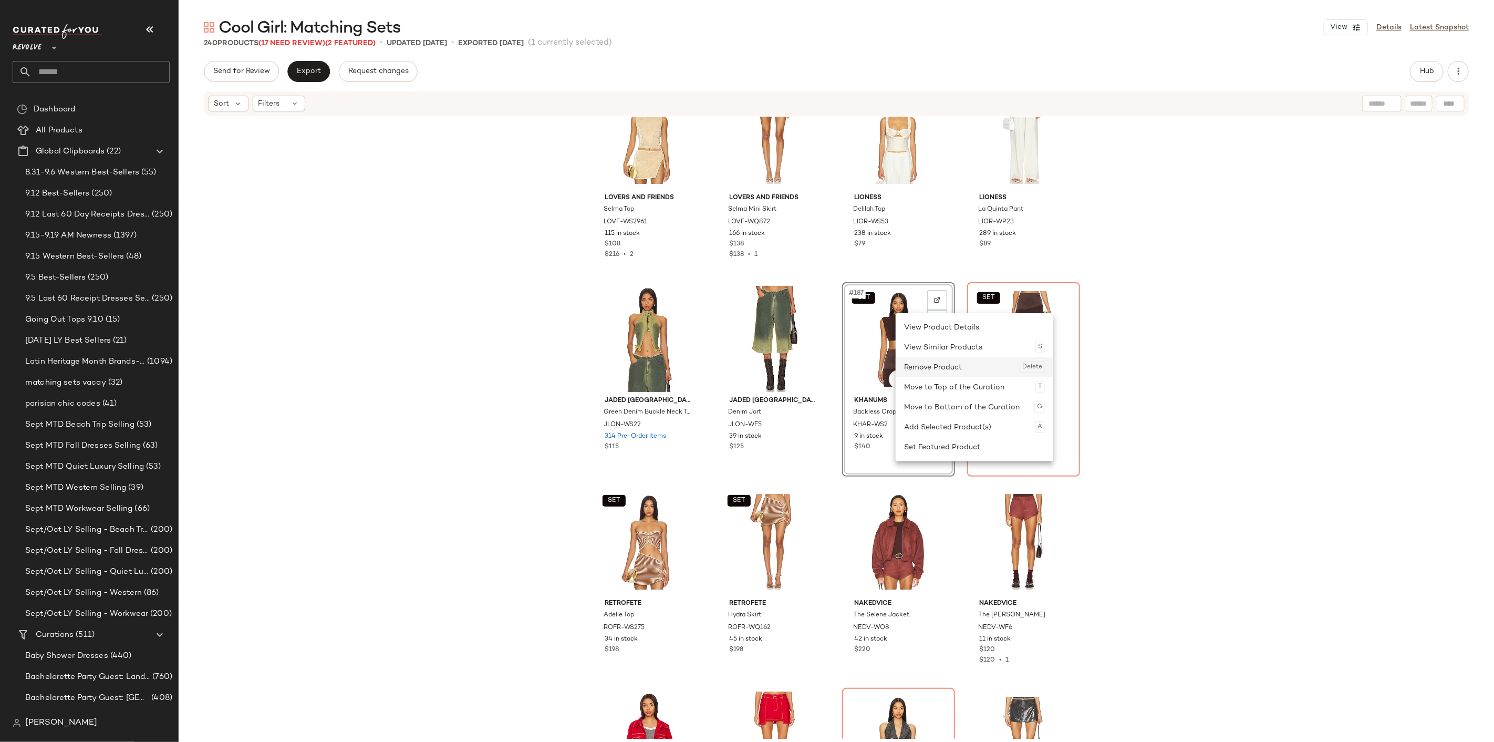
click at [936, 370] on div "Remove Product Delete" at bounding box center [974, 367] width 141 height 20
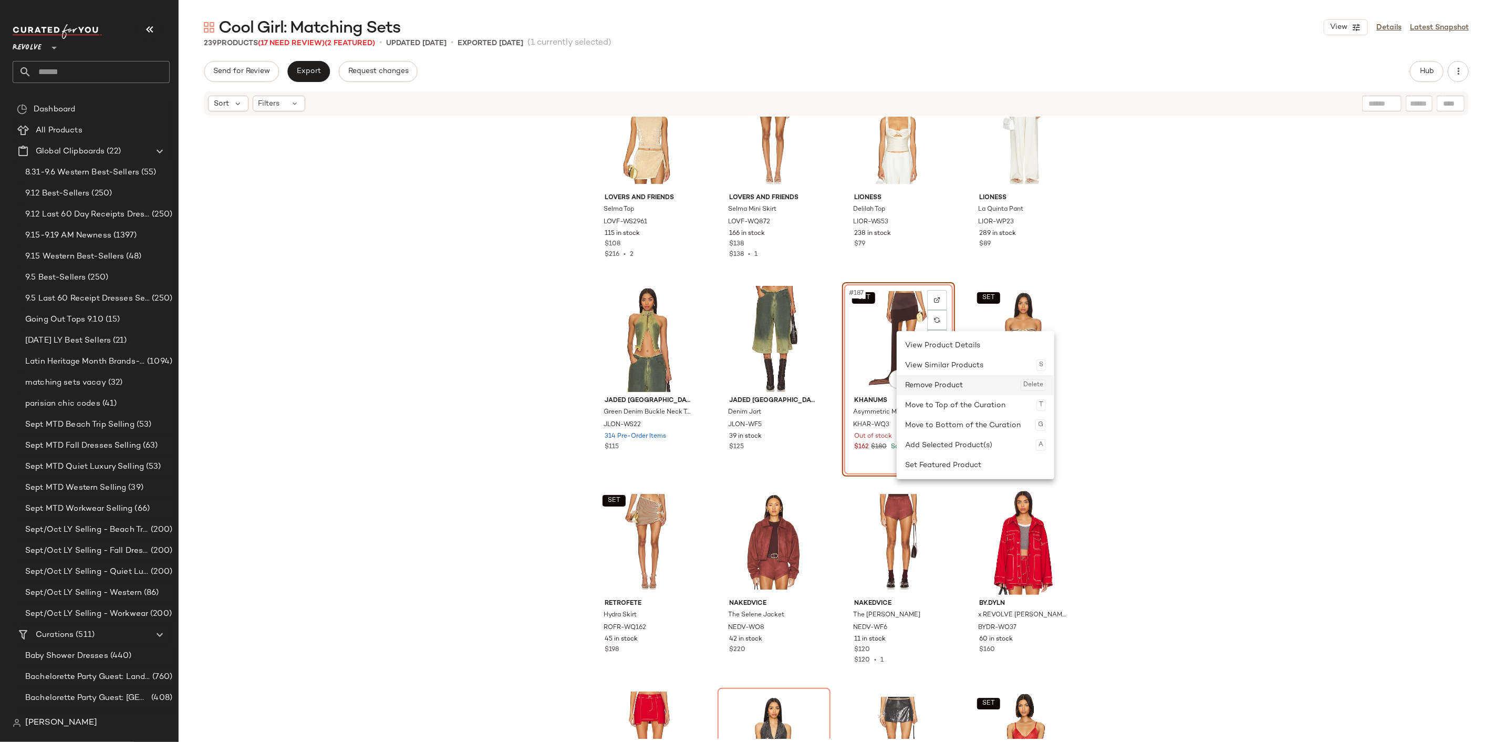
click at [928, 381] on div "Remove Product Delete" at bounding box center [975, 385] width 141 height 20
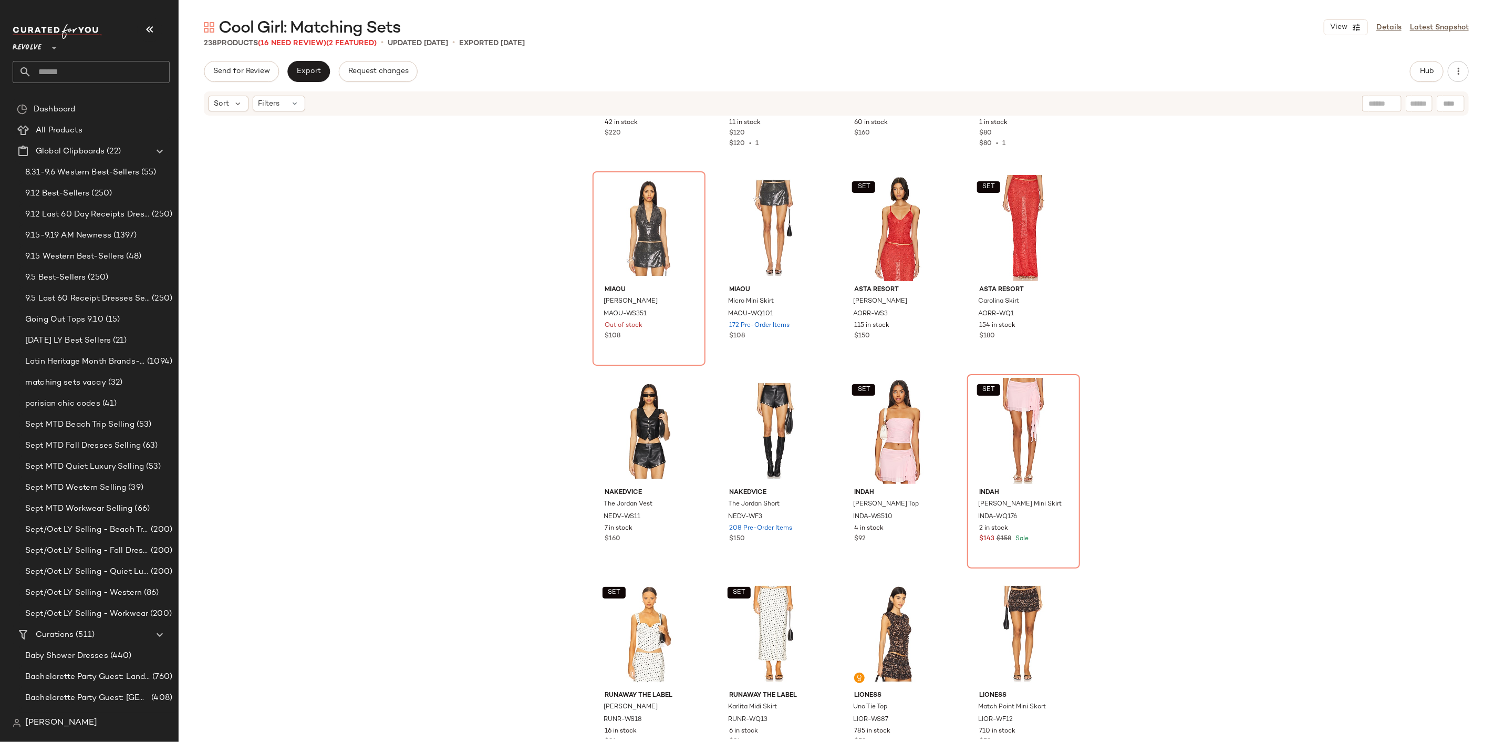
scroll to position [9698, 0]
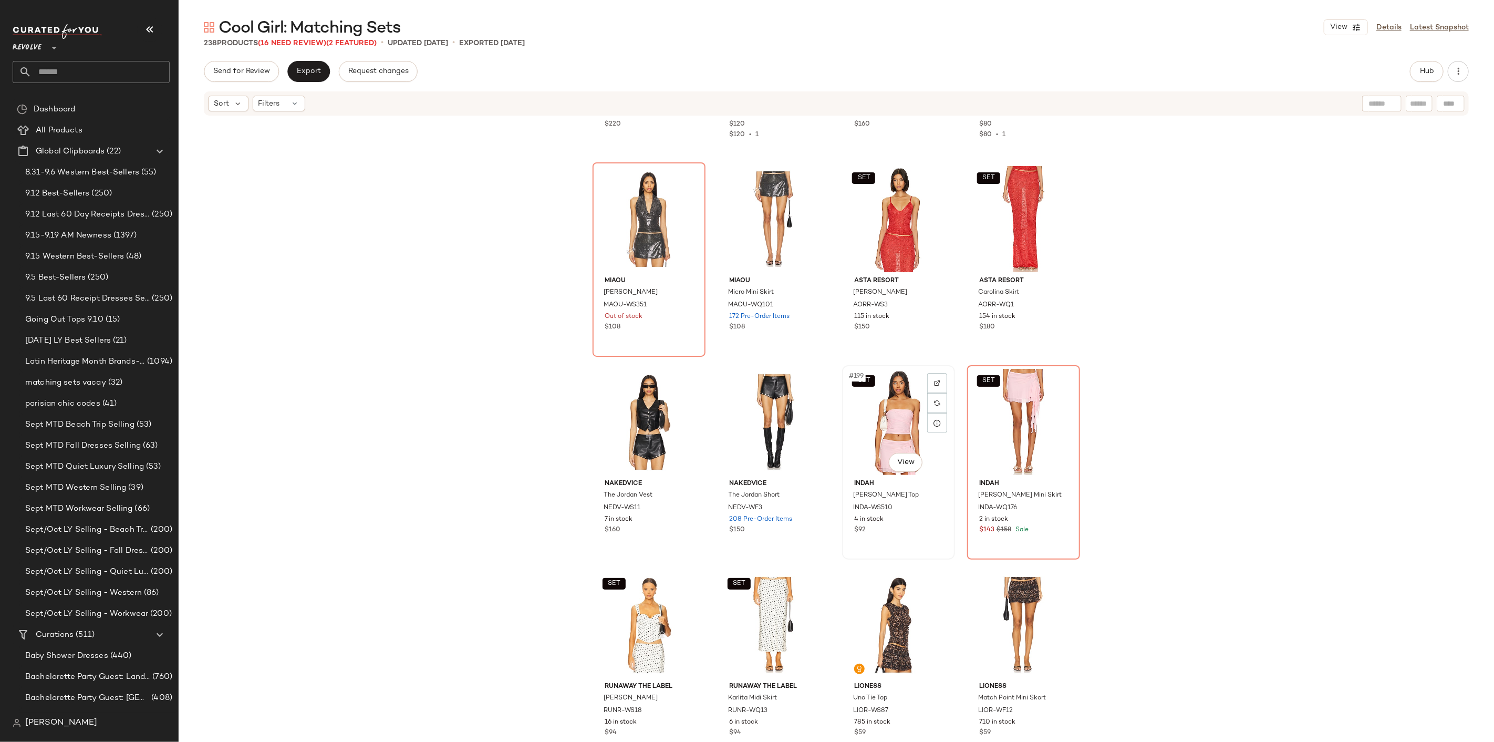
drag, startPoint x: 896, startPoint y: 430, endPoint x: 901, endPoint y: 439, distance: 10.4
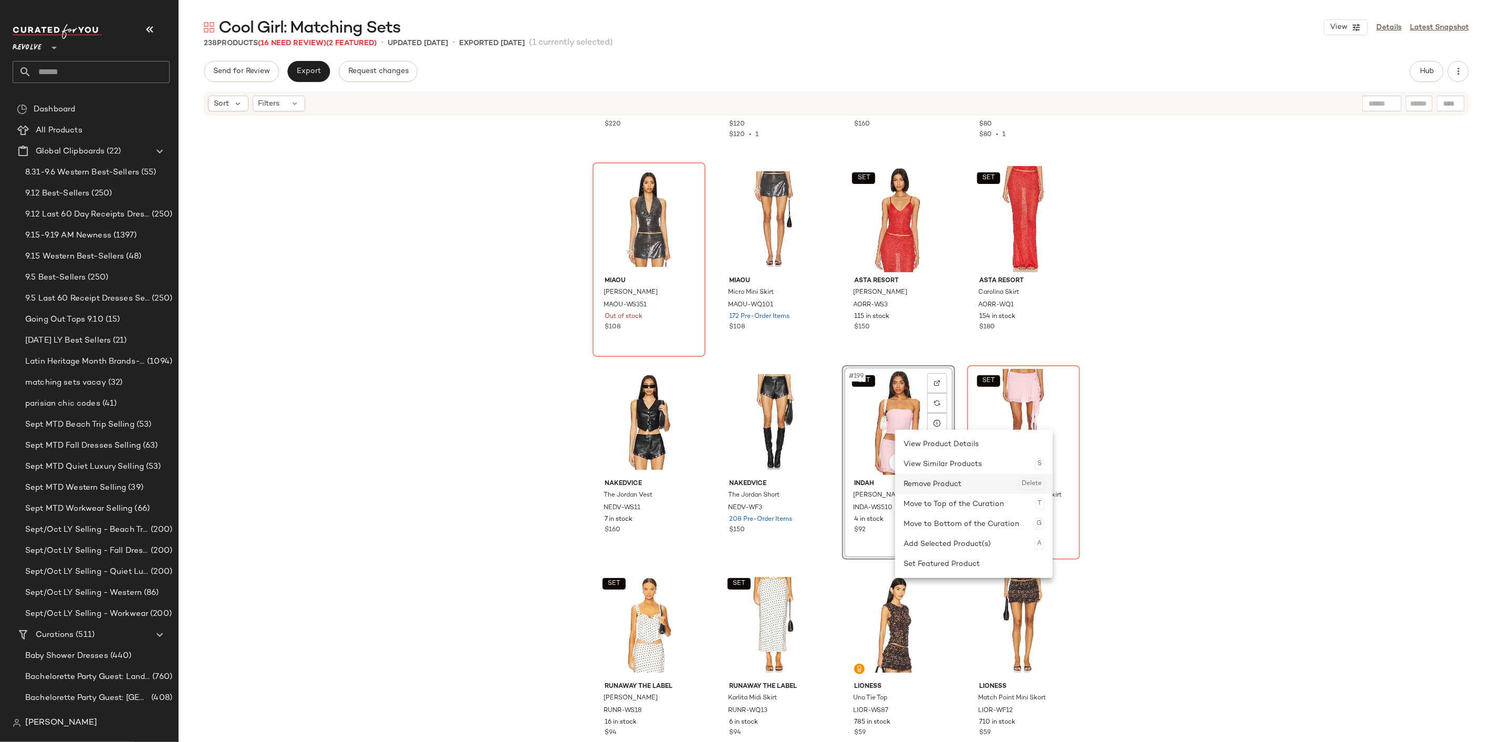
click at [949, 480] on div "Remove Product Delete" at bounding box center [974, 484] width 141 height 20
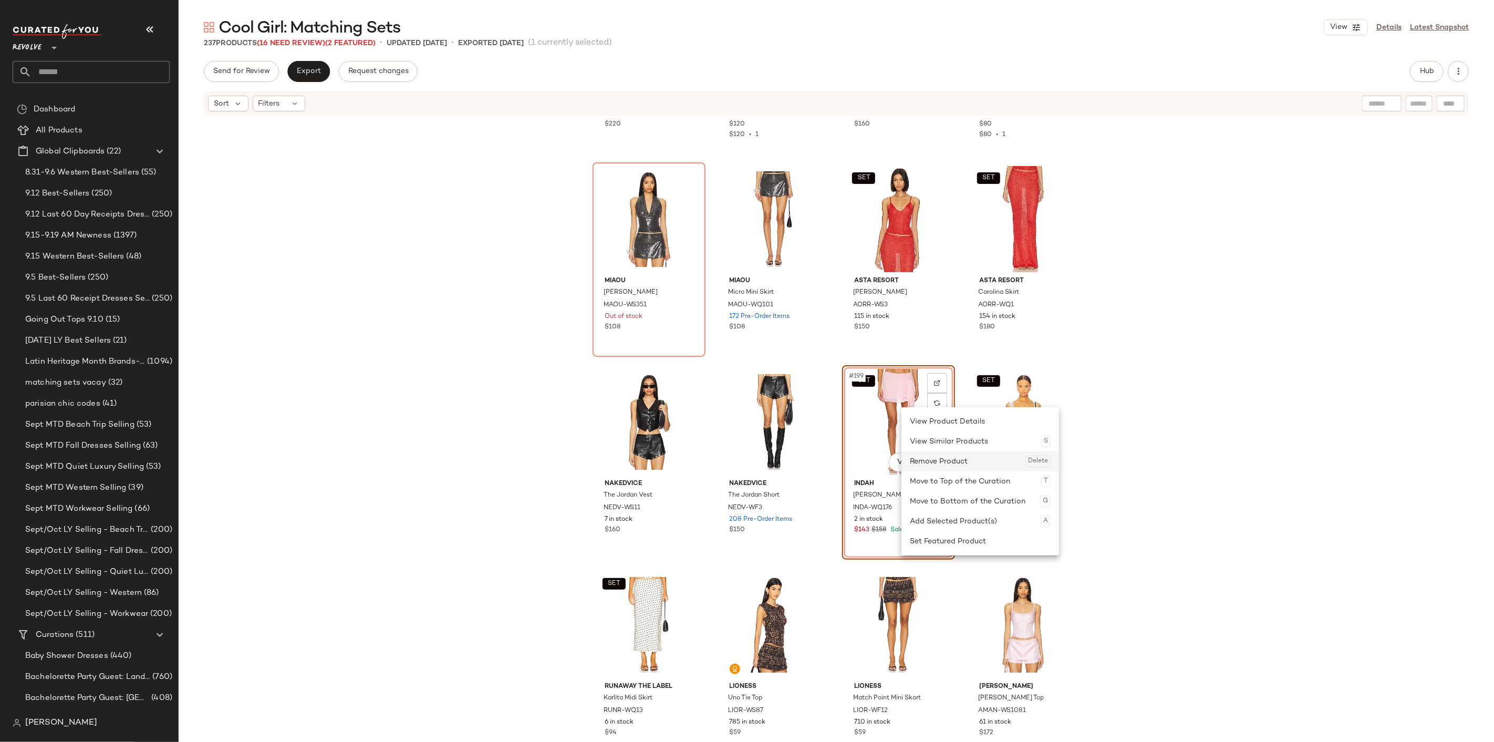
click at [944, 458] on div "Remove Product Delete" at bounding box center [980, 461] width 141 height 20
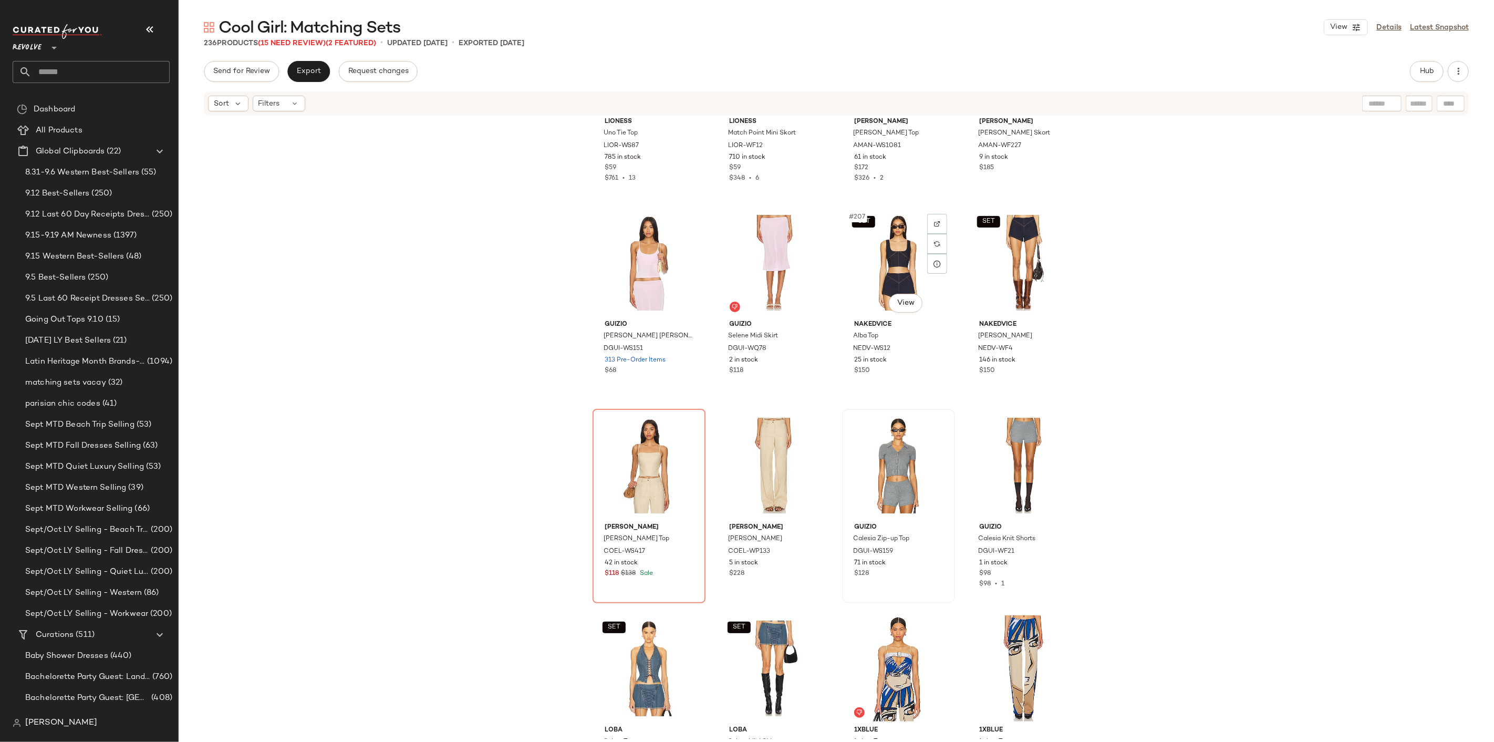
scroll to position [10340, 0]
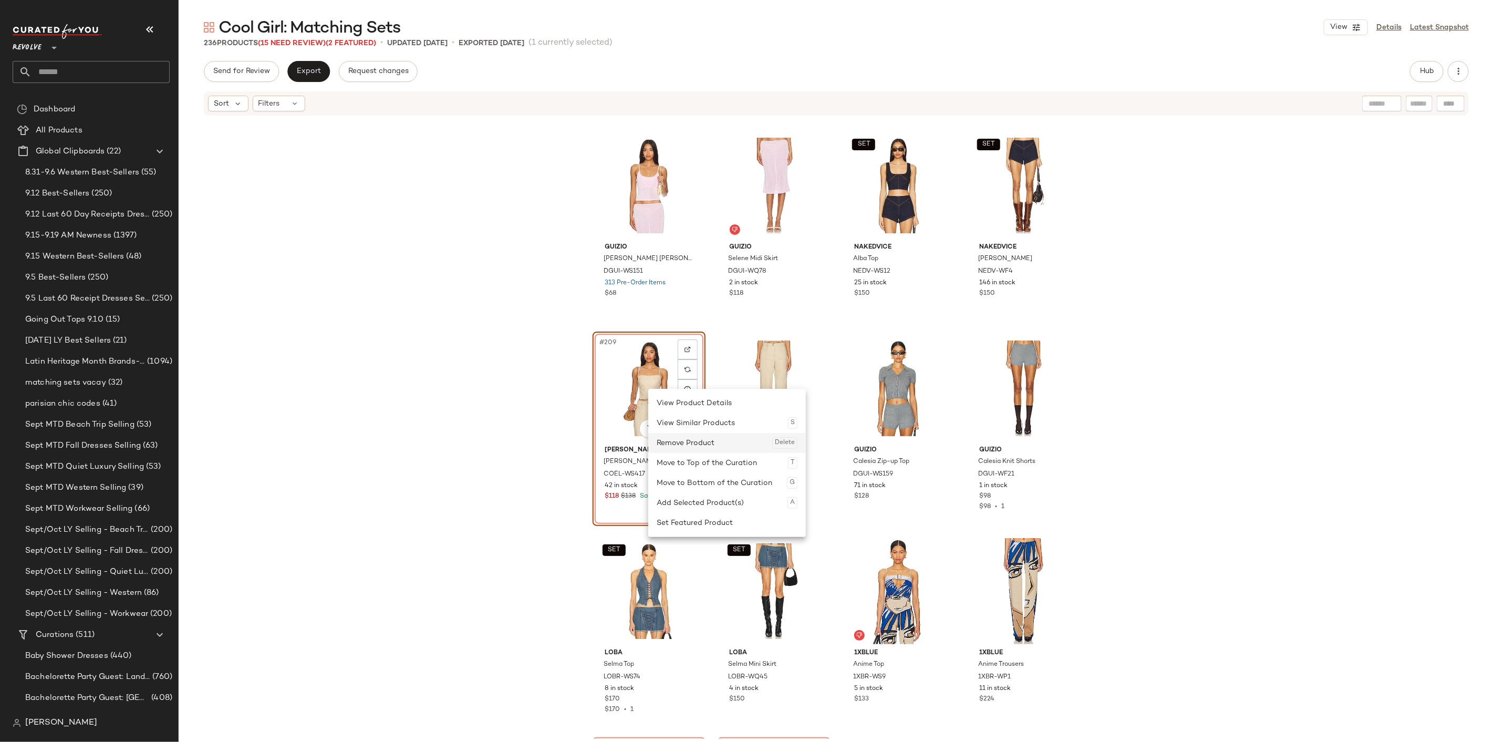
click at [707, 450] on div "Remove Product Delete" at bounding box center [727, 443] width 141 height 20
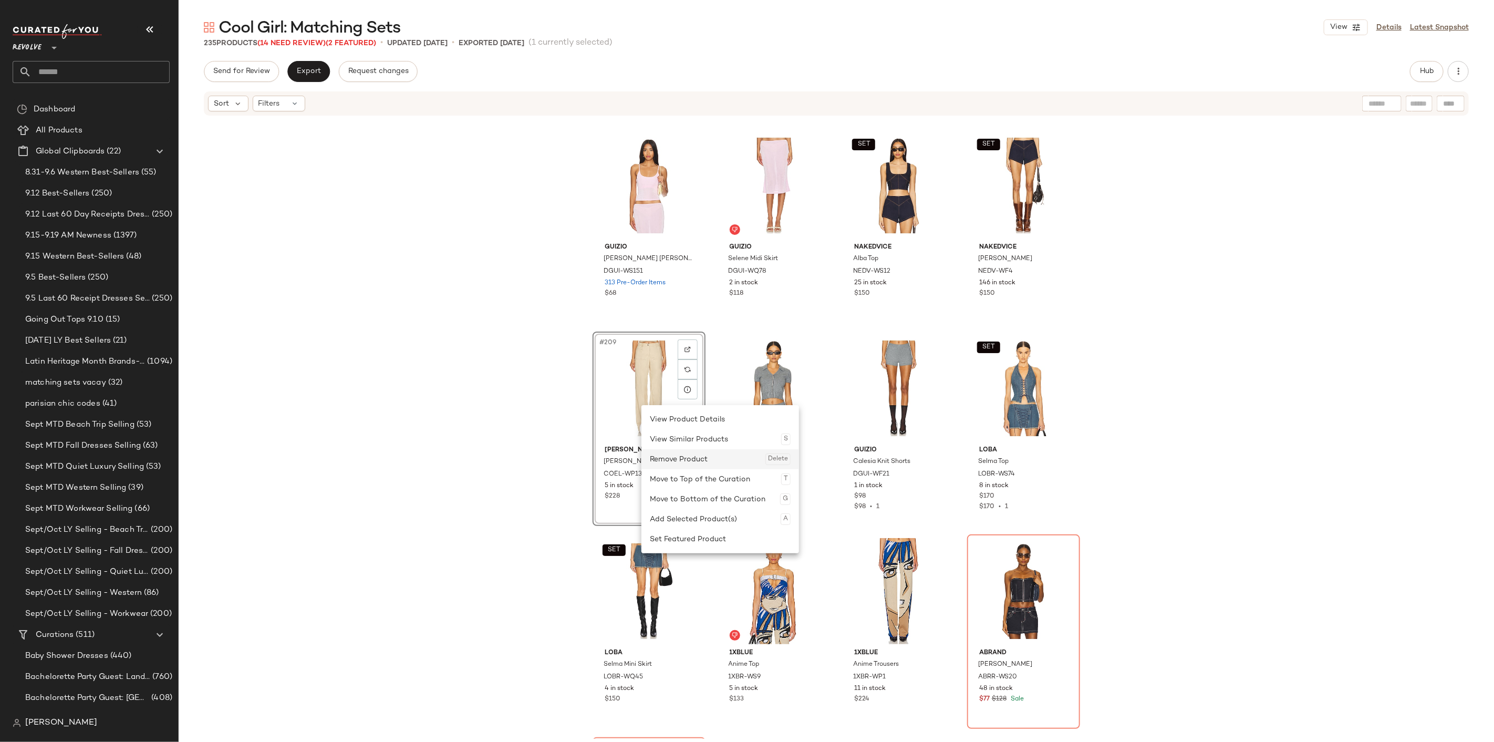
click at [694, 458] on div "Remove Product Delete" at bounding box center [720, 459] width 141 height 20
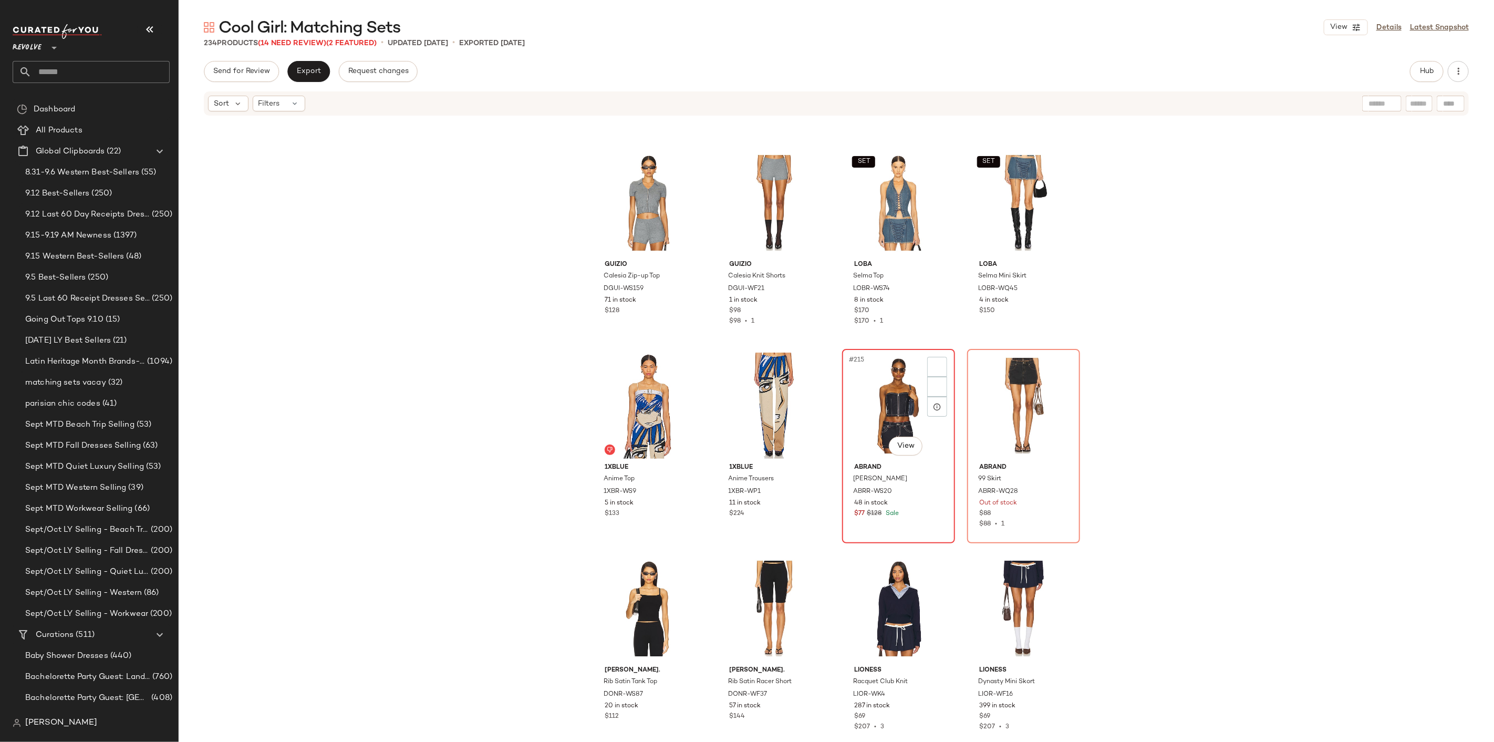
scroll to position [10515, 0]
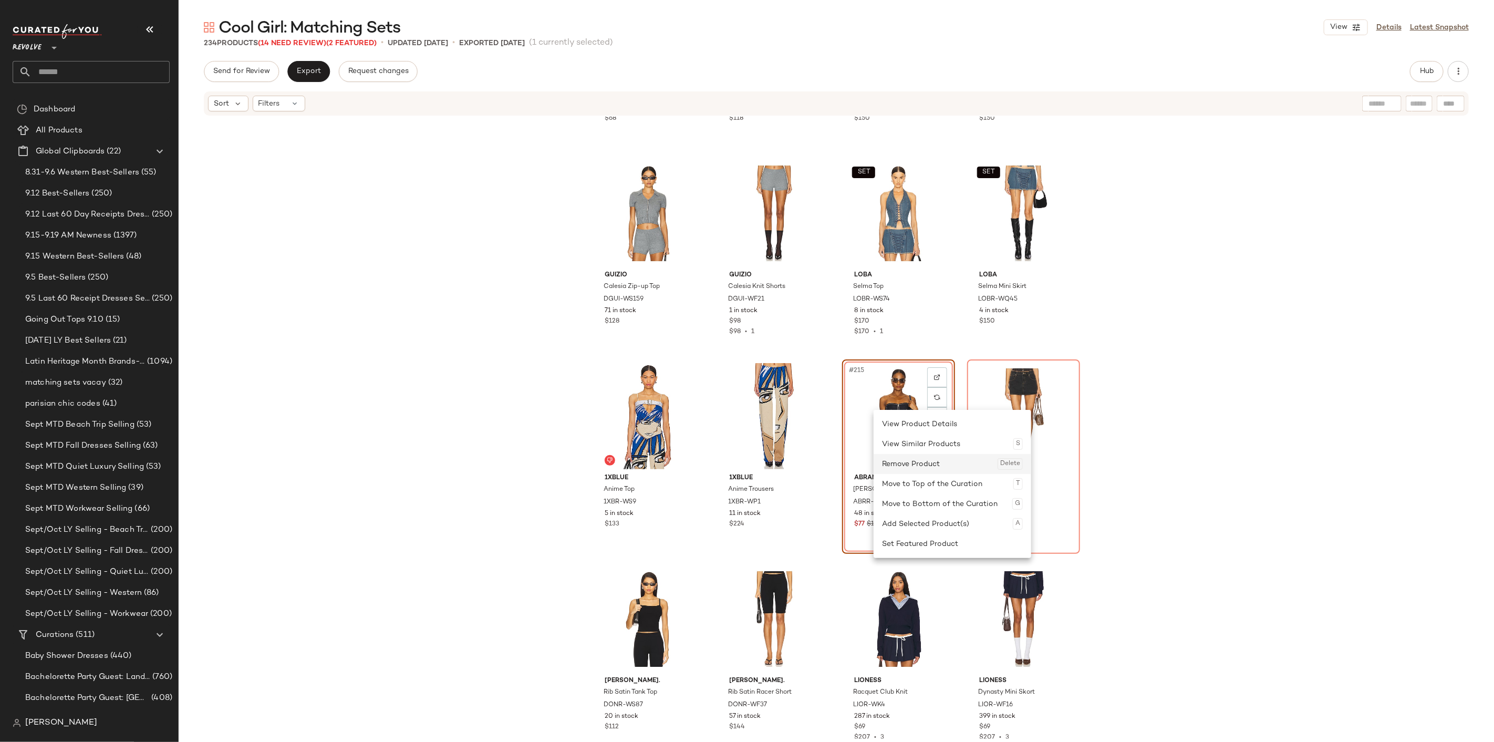
click at [908, 459] on div "Remove Product Delete" at bounding box center [952, 464] width 141 height 20
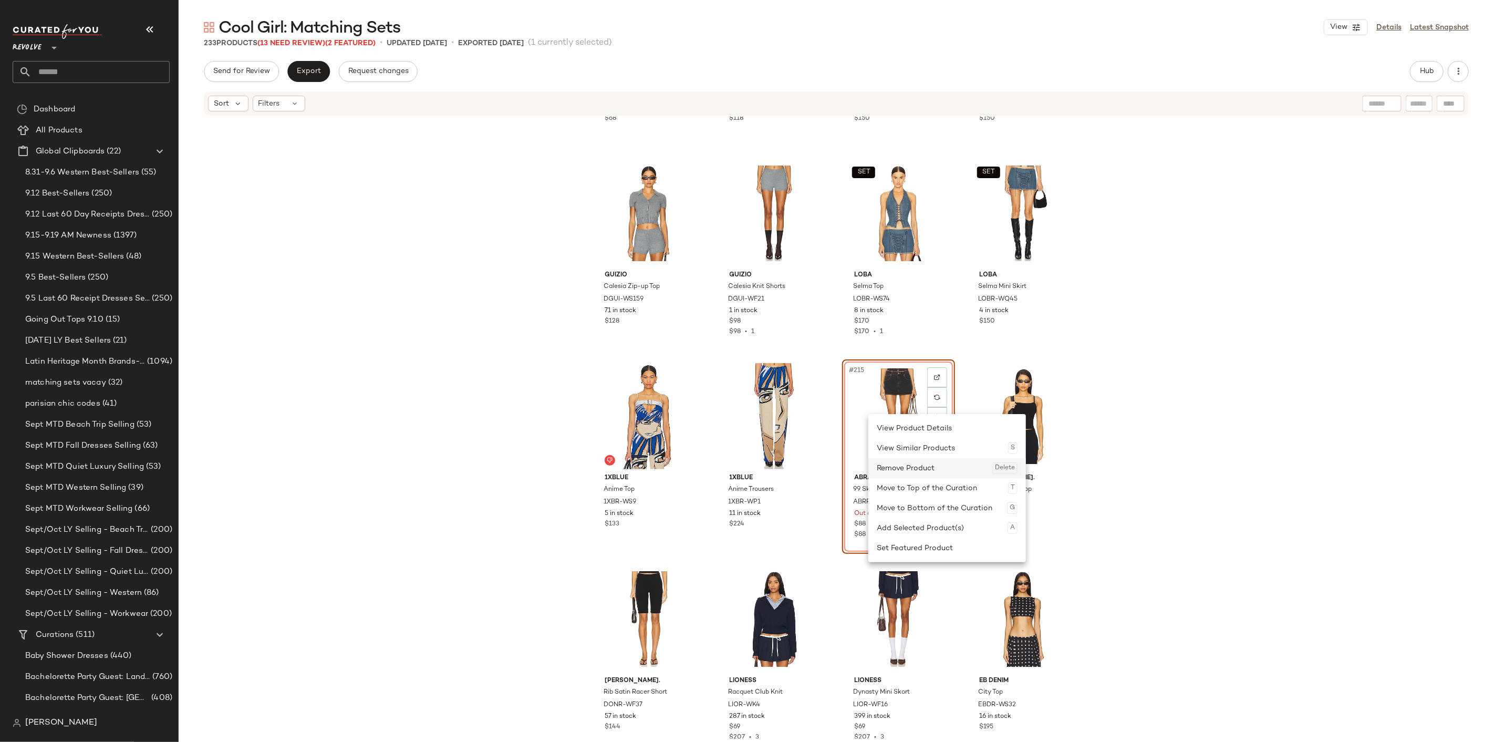
click at [906, 465] on div "Remove Product Delete" at bounding box center [947, 468] width 141 height 20
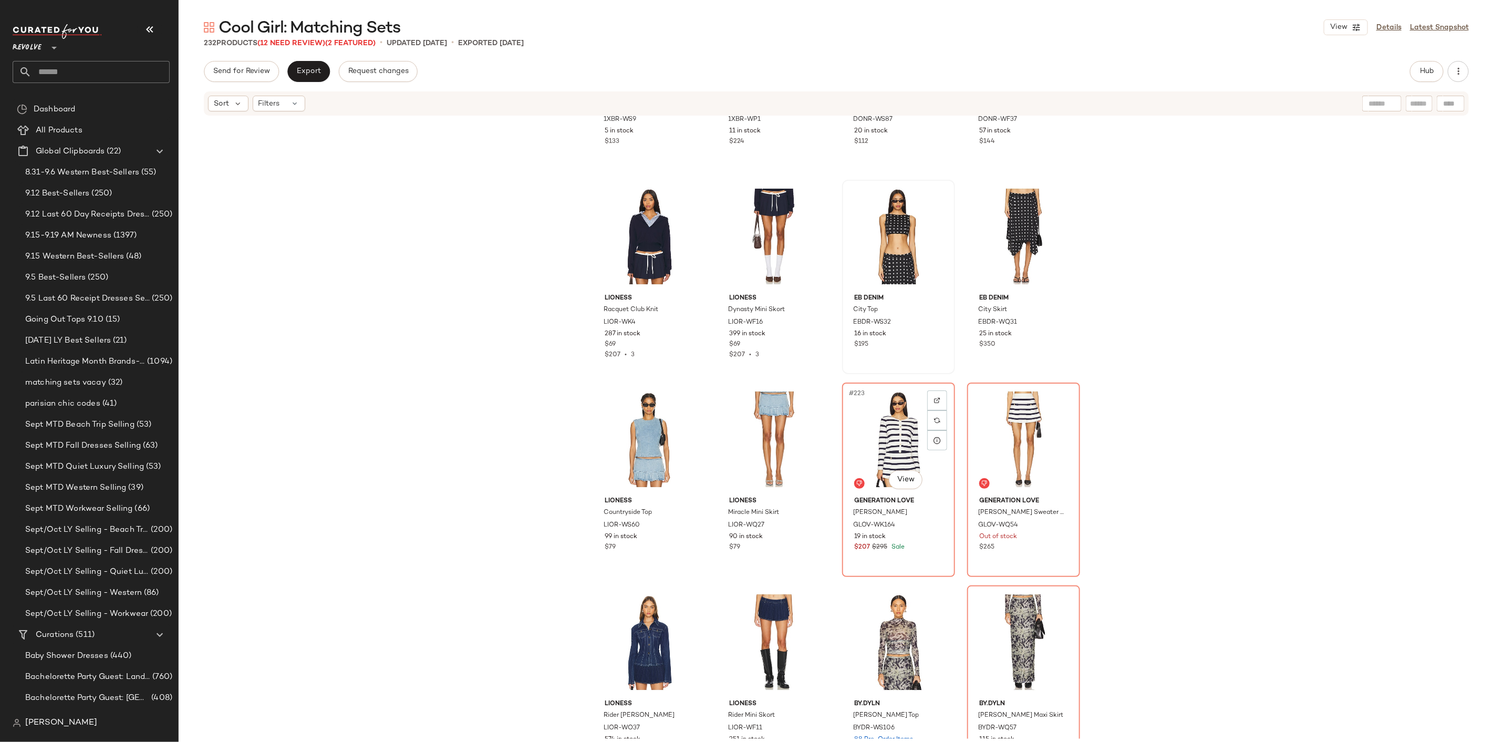
scroll to position [10923, 0]
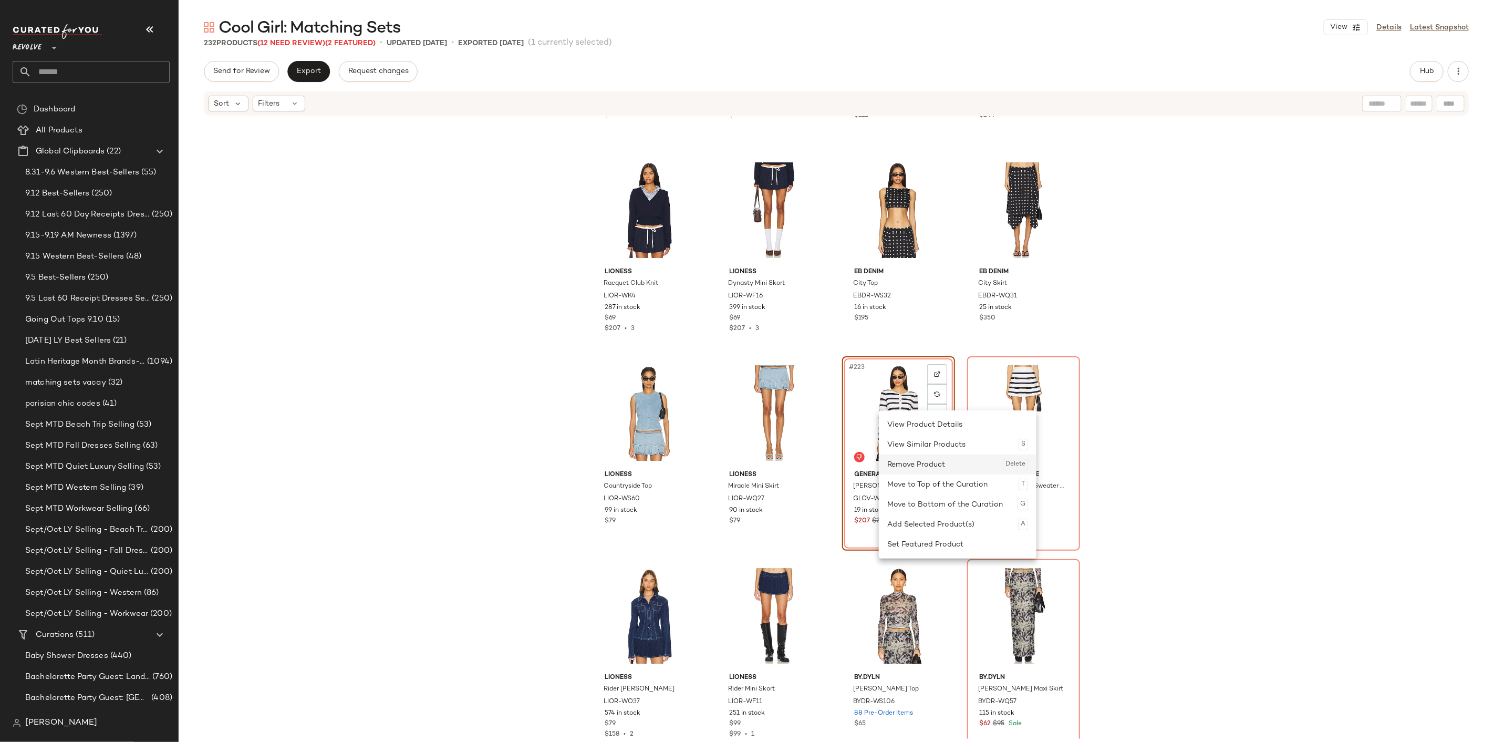
click at [910, 466] on div "Remove Product Delete" at bounding box center [957, 464] width 141 height 20
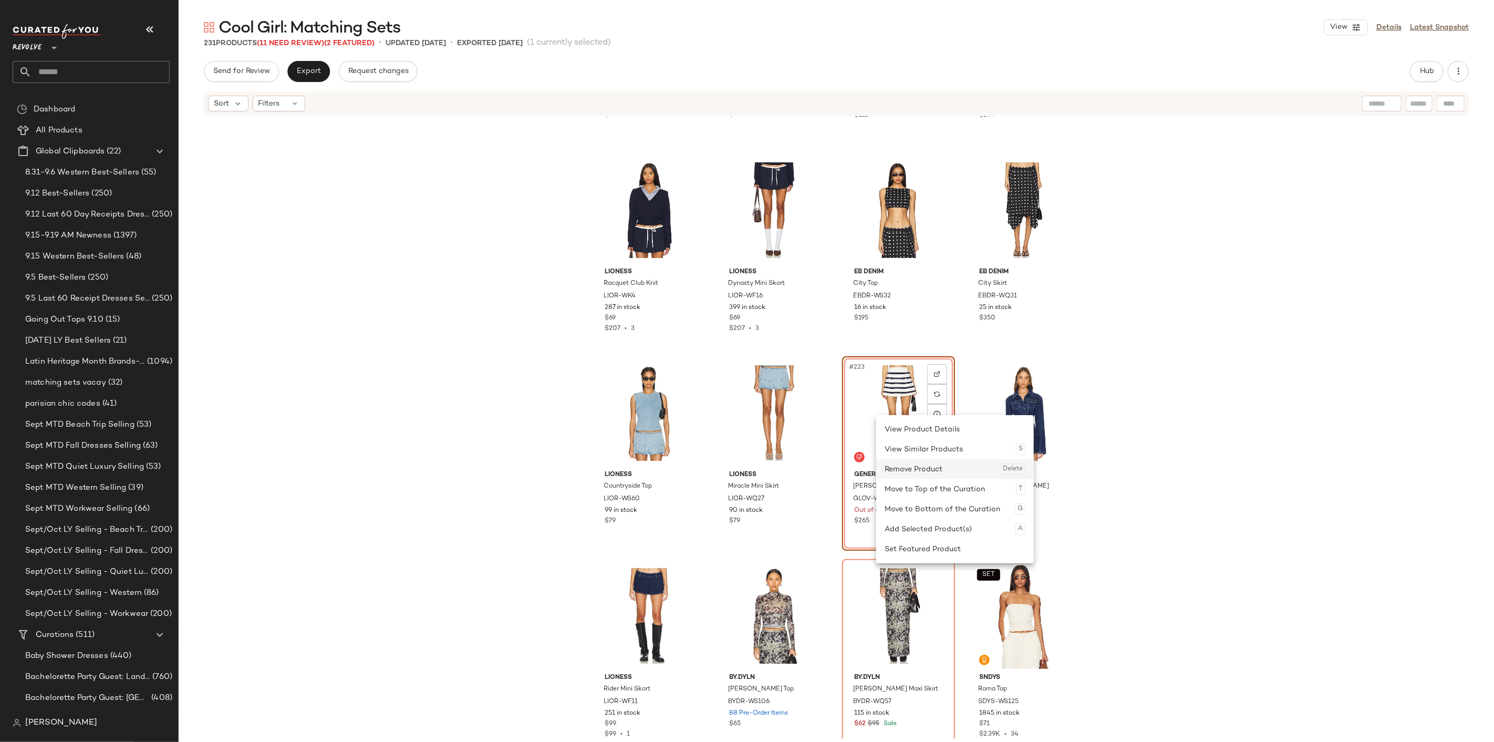
click at [914, 465] on div "Remove Product Delete" at bounding box center [955, 469] width 141 height 20
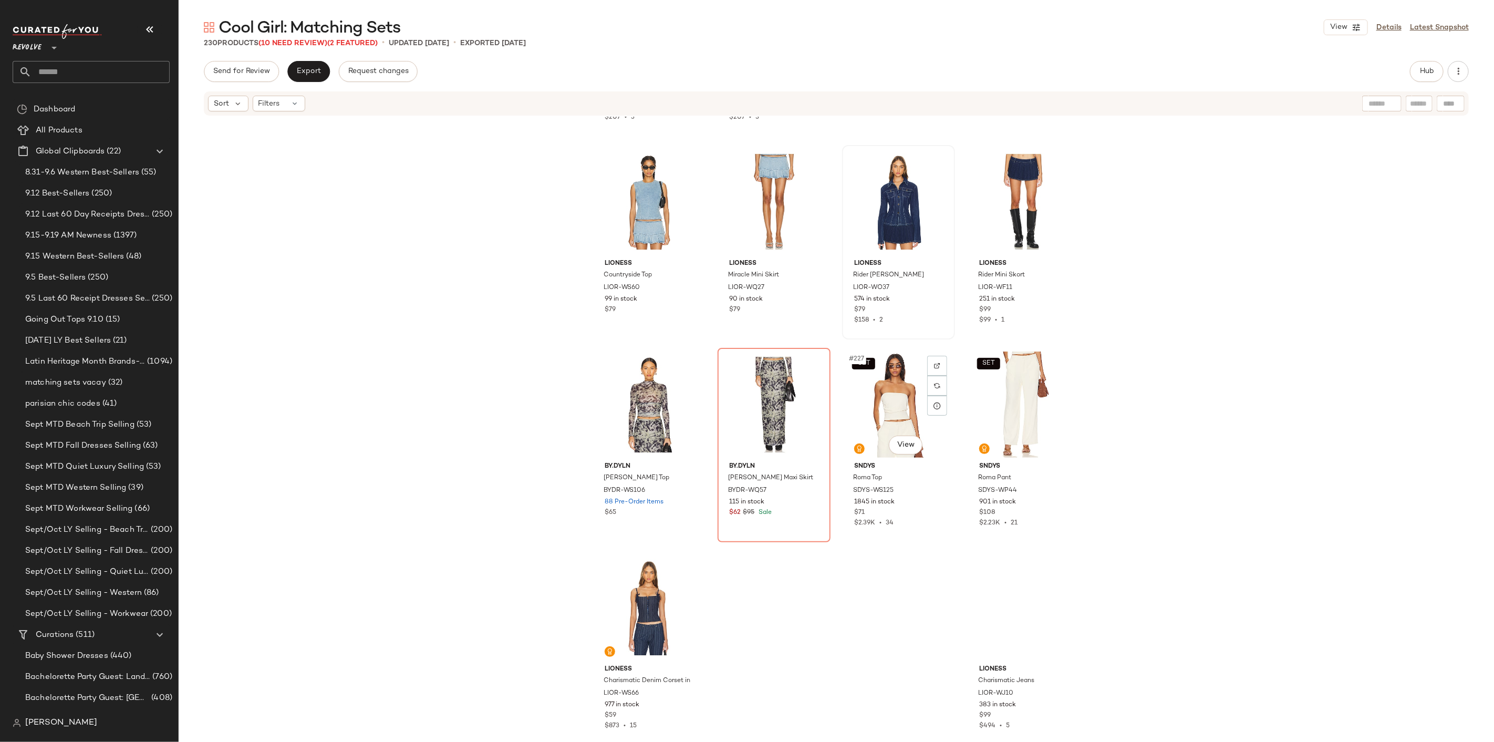
scroll to position [11140, 0]
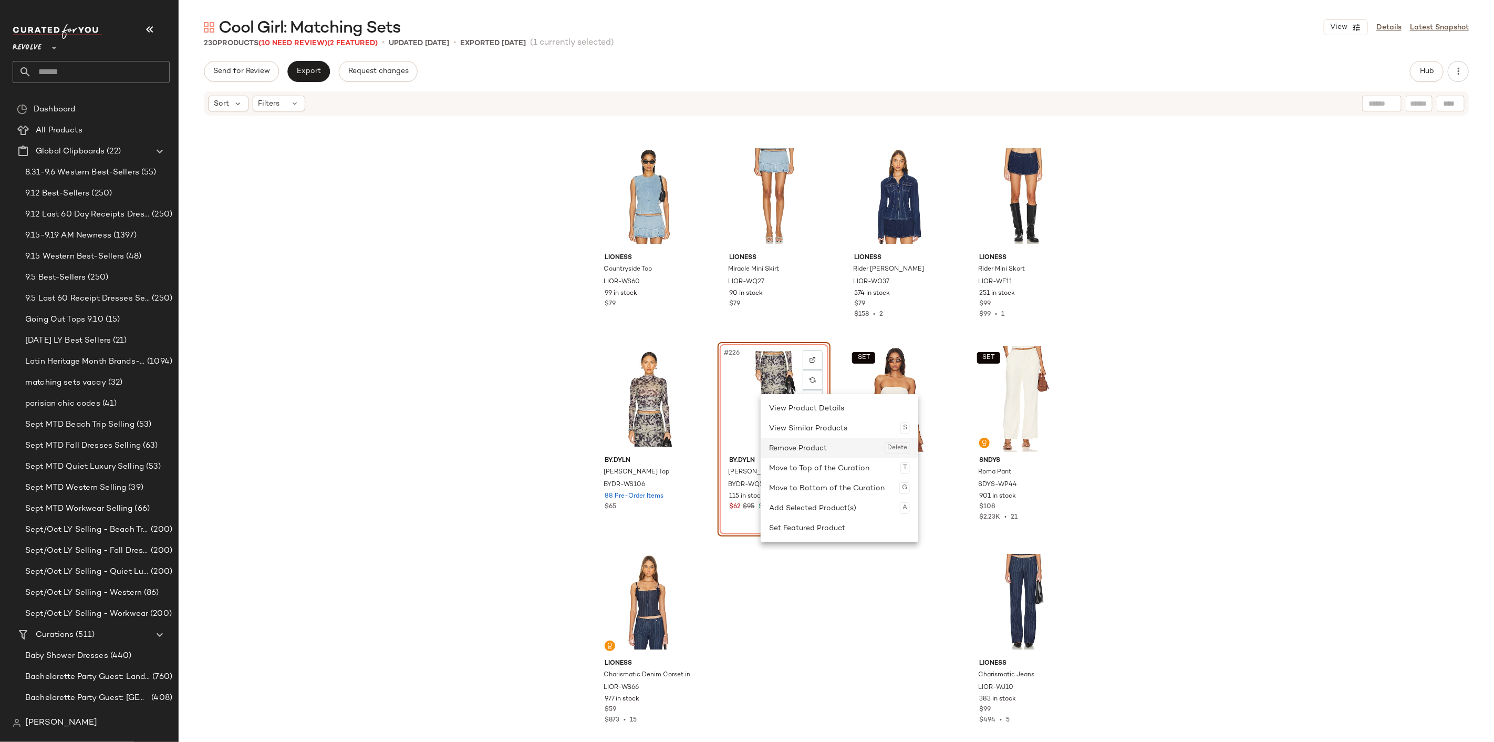
click at [785, 448] on div "Remove Product Delete" at bounding box center [839, 448] width 141 height 20
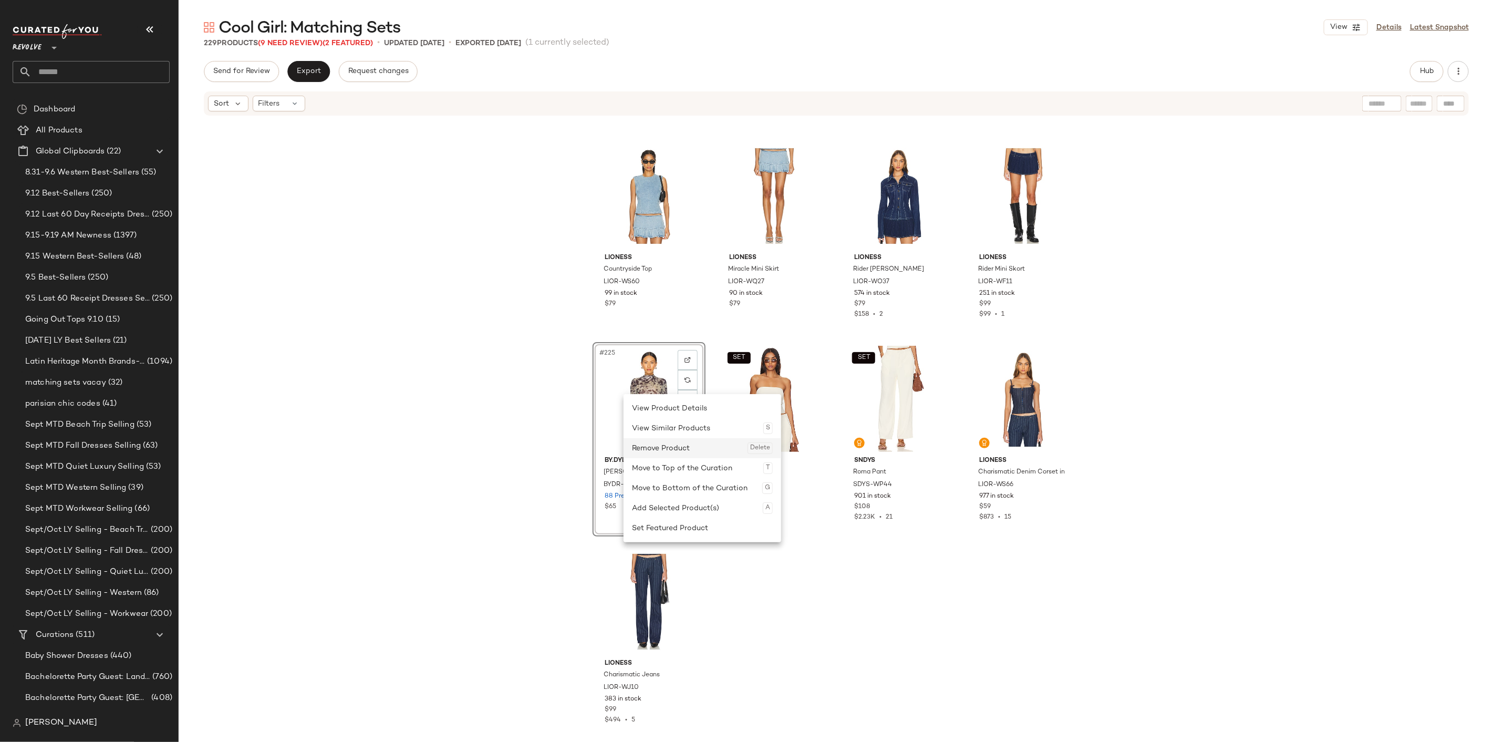
click at [685, 452] on div "Remove Product Delete" at bounding box center [702, 448] width 141 height 20
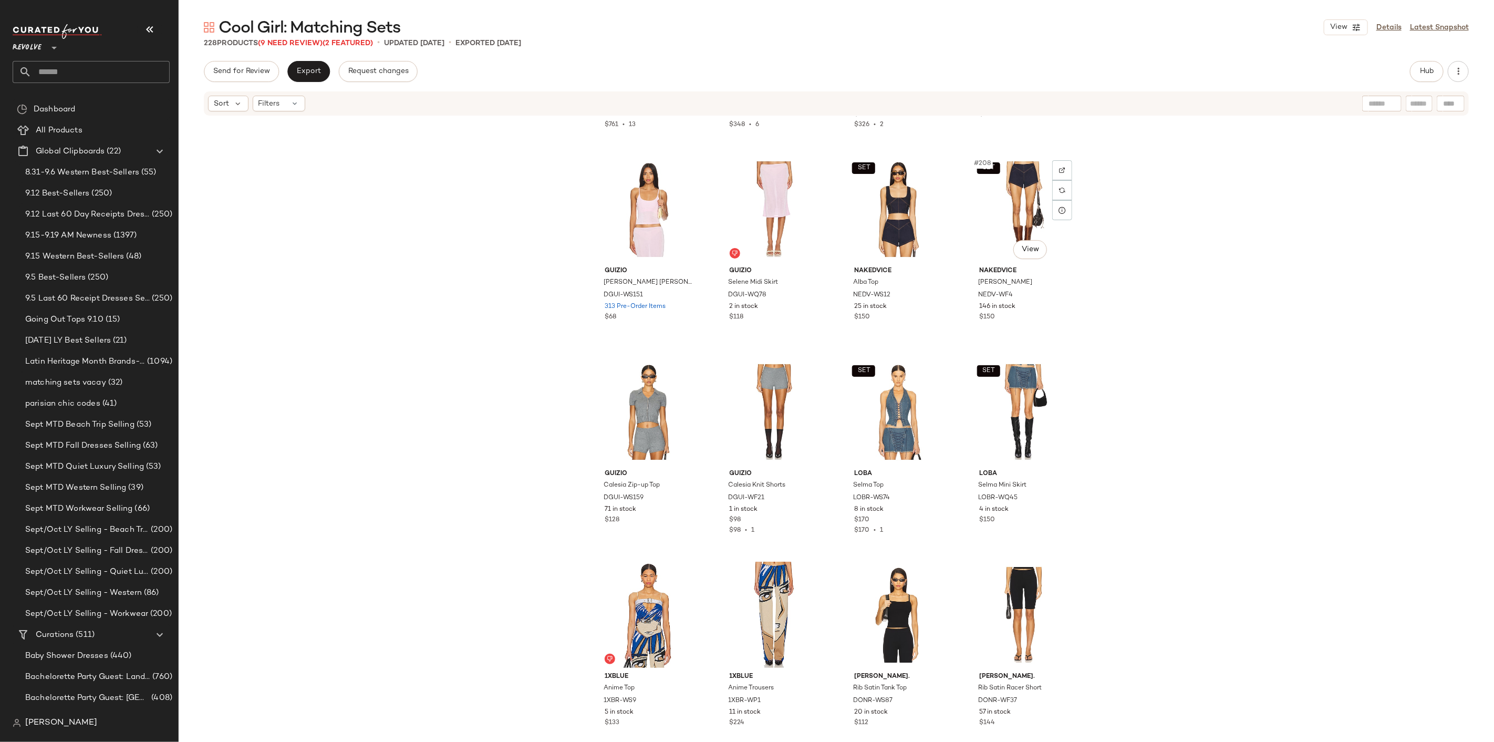
scroll to position [10295, 0]
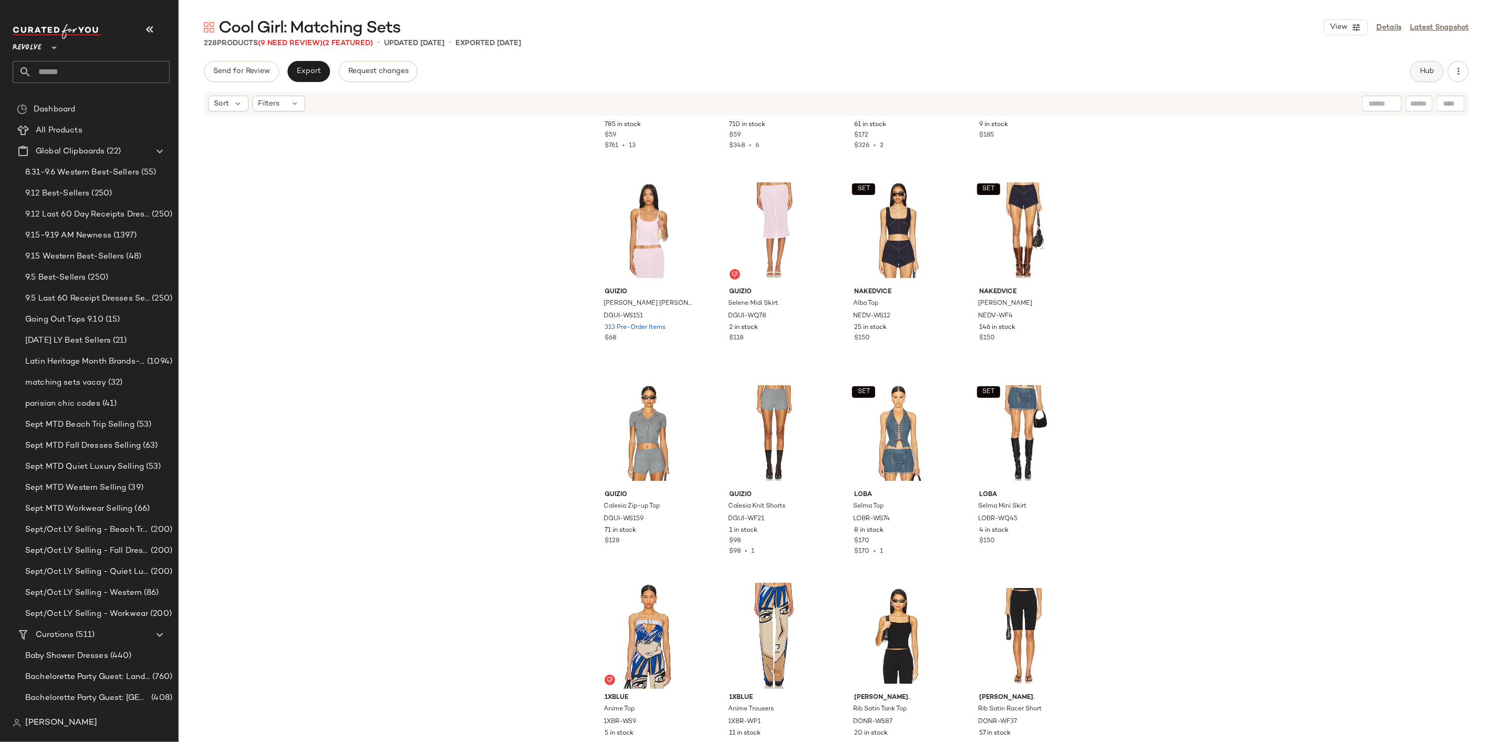
click at [1417, 81] on button "Hub" at bounding box center [1427, 71] width 34 height 21
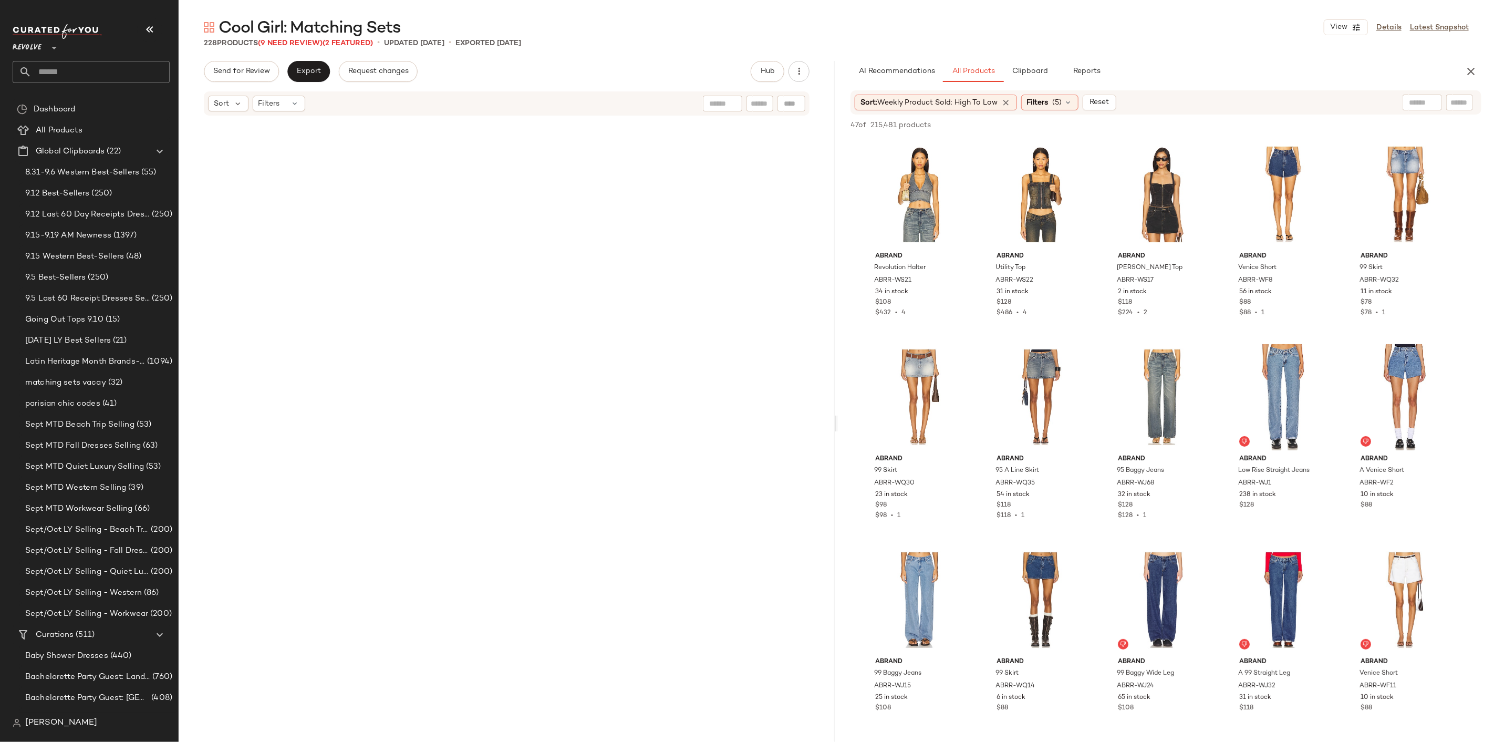
scroll to position [0, 0]
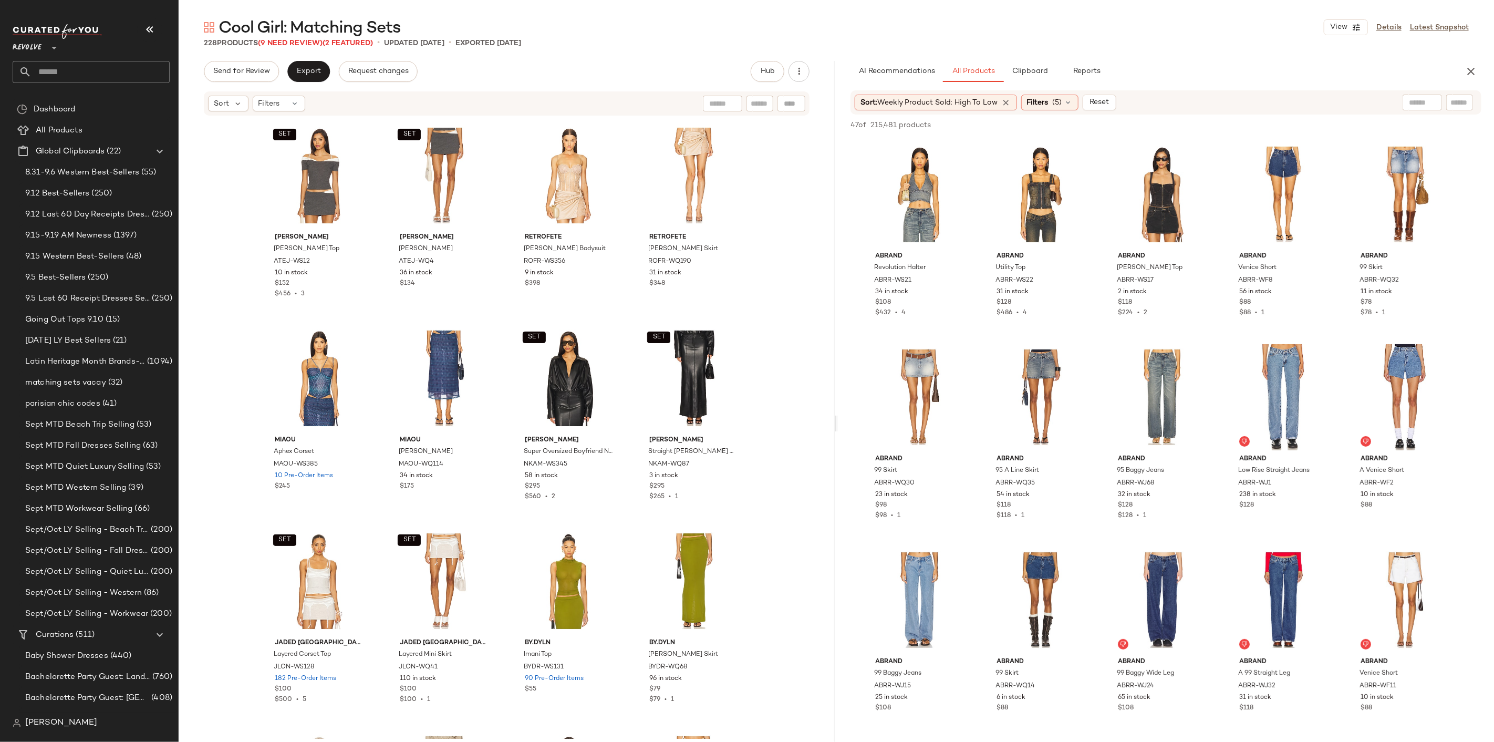
click at [1020, 106] on div "Sort: Weekly Product Sold: High to Low Filters (5) Reset" at bounding box center [986, 103] width 262 height 16
click at [1016, 103] on div "Sort: Weekly Product Sold: High to Low" at bounding box center [936, 103] width 162 height 16
click at [889, 126] on span "Newest" at bounding box center [893, 130] width 27 height 11
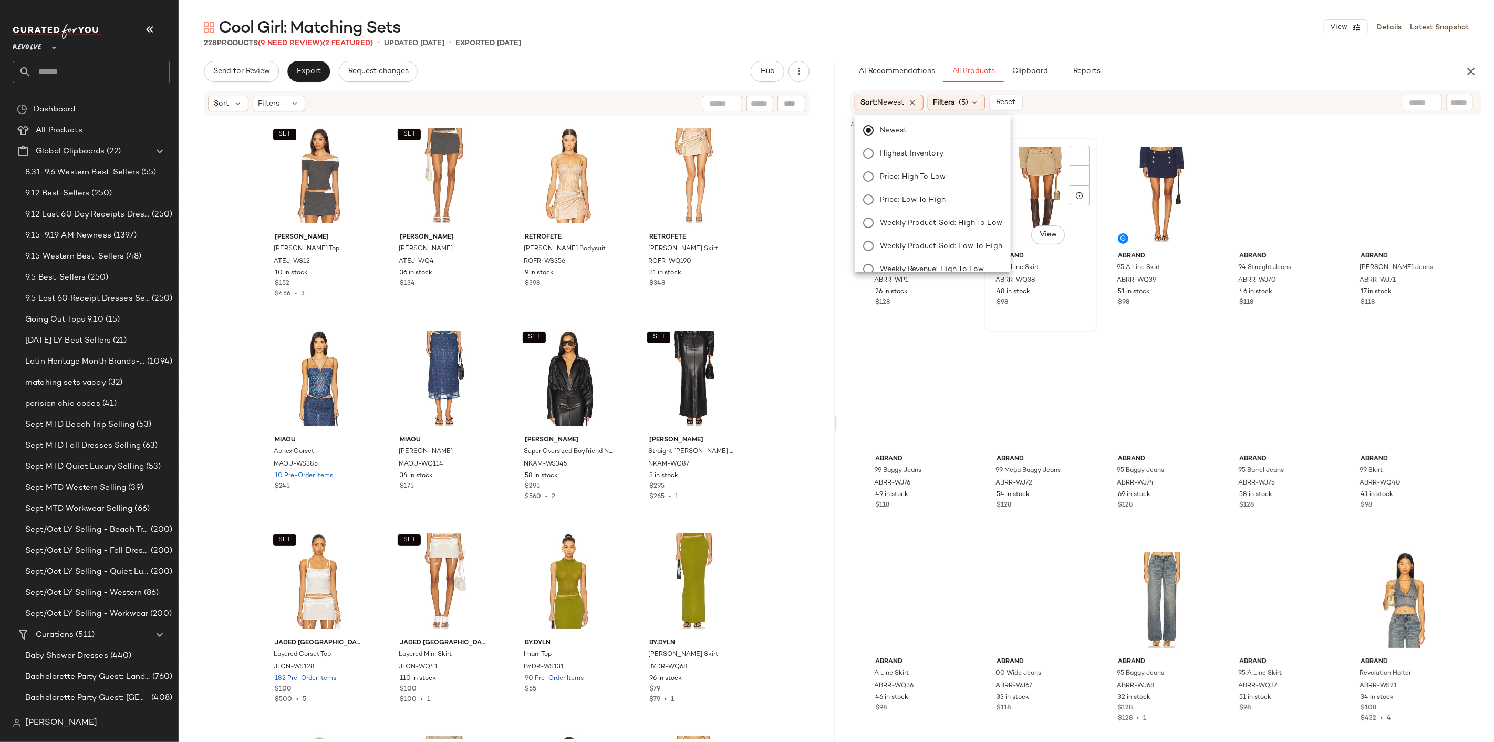
click at [1088, 143] on div "#2 View" at bounding box center [1041, 194] width 106 height 106
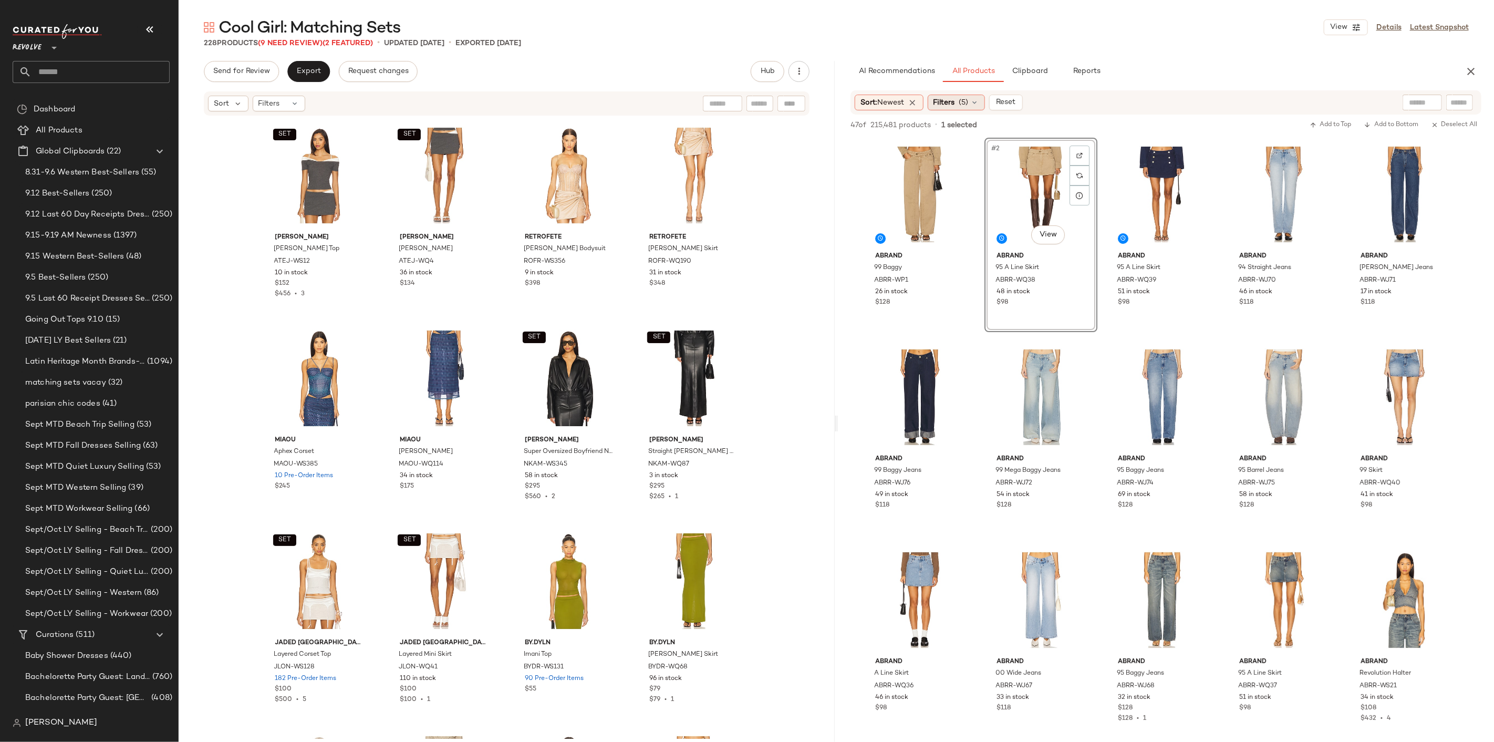
click at [965, 108] on div "Filters (5)" at bounding box center [956, 103] width 57 height 16
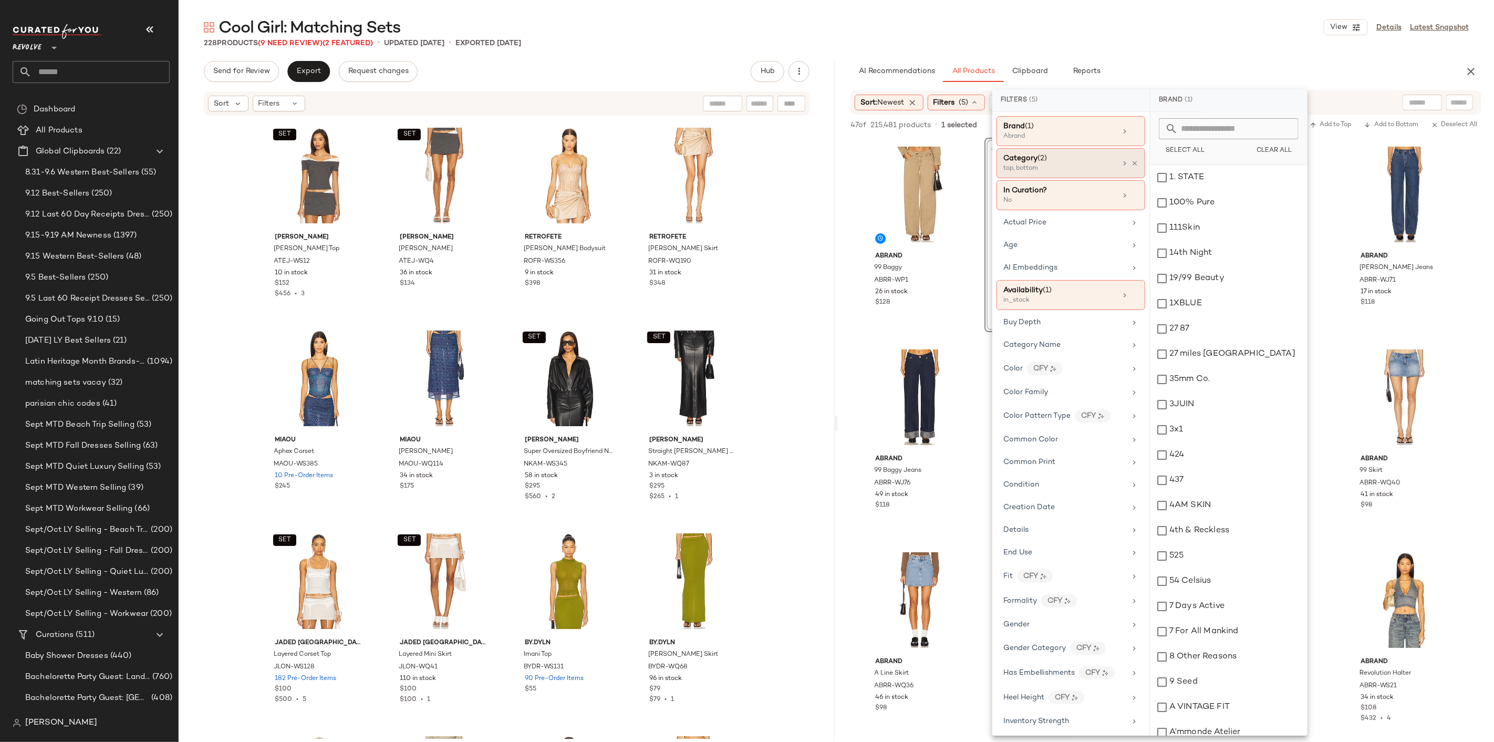
click at [1132, 130] on icon at bounding box center [1134, 131] width 7 height 7
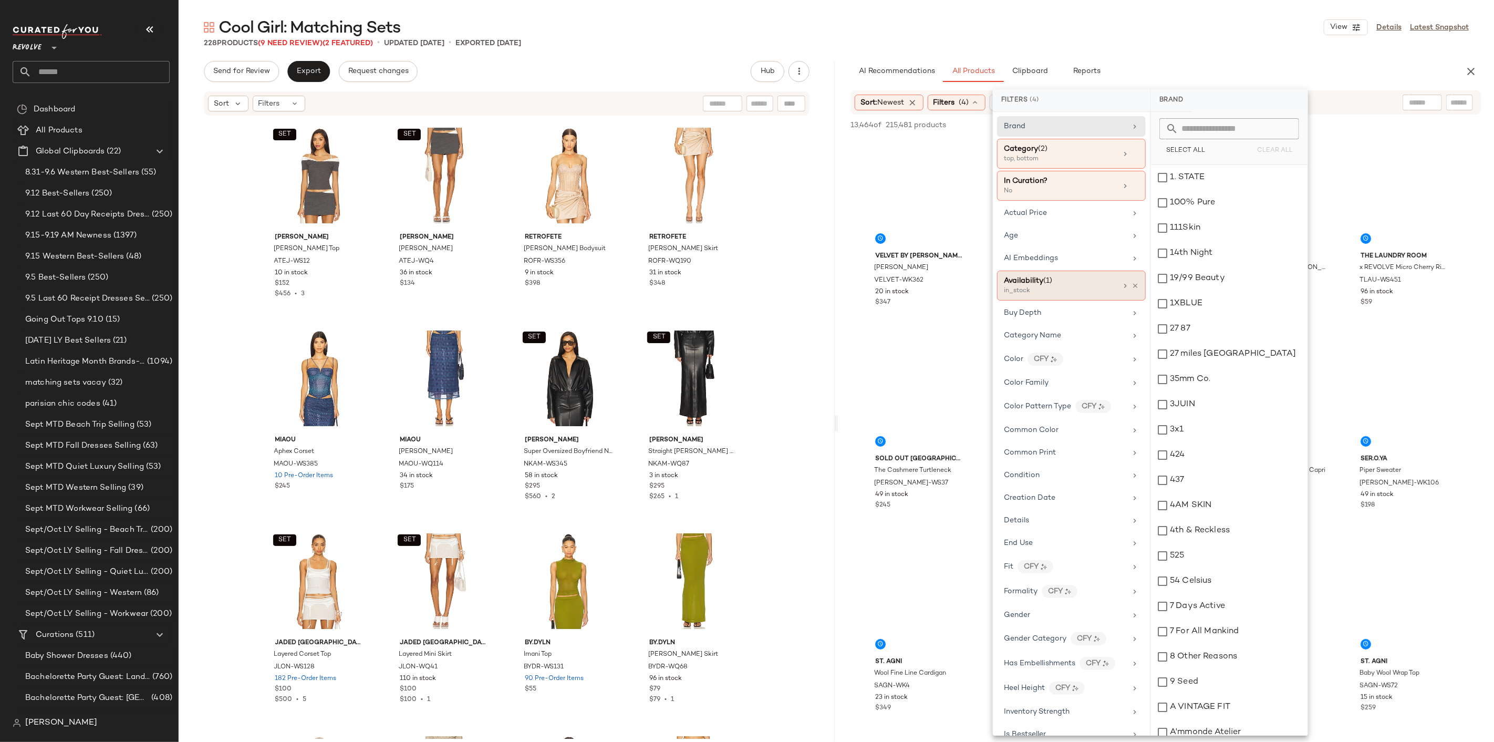
click at [1100, 285] on div "Availability (1)" at bounding box center [1060, 280] width 113 height 11
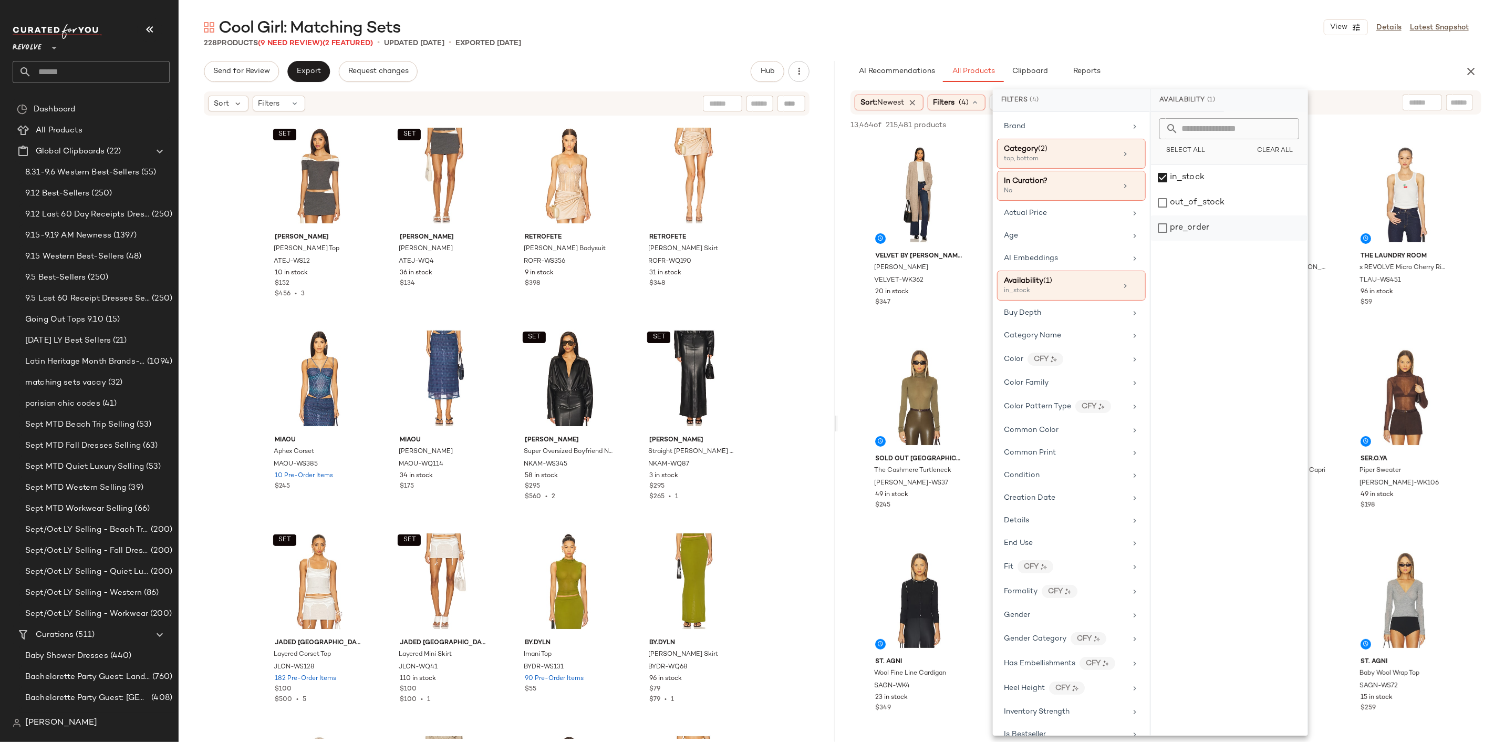
click at [1191, 225] on div "pre_order" at bounding box center [1229, 227] width 157 height 25
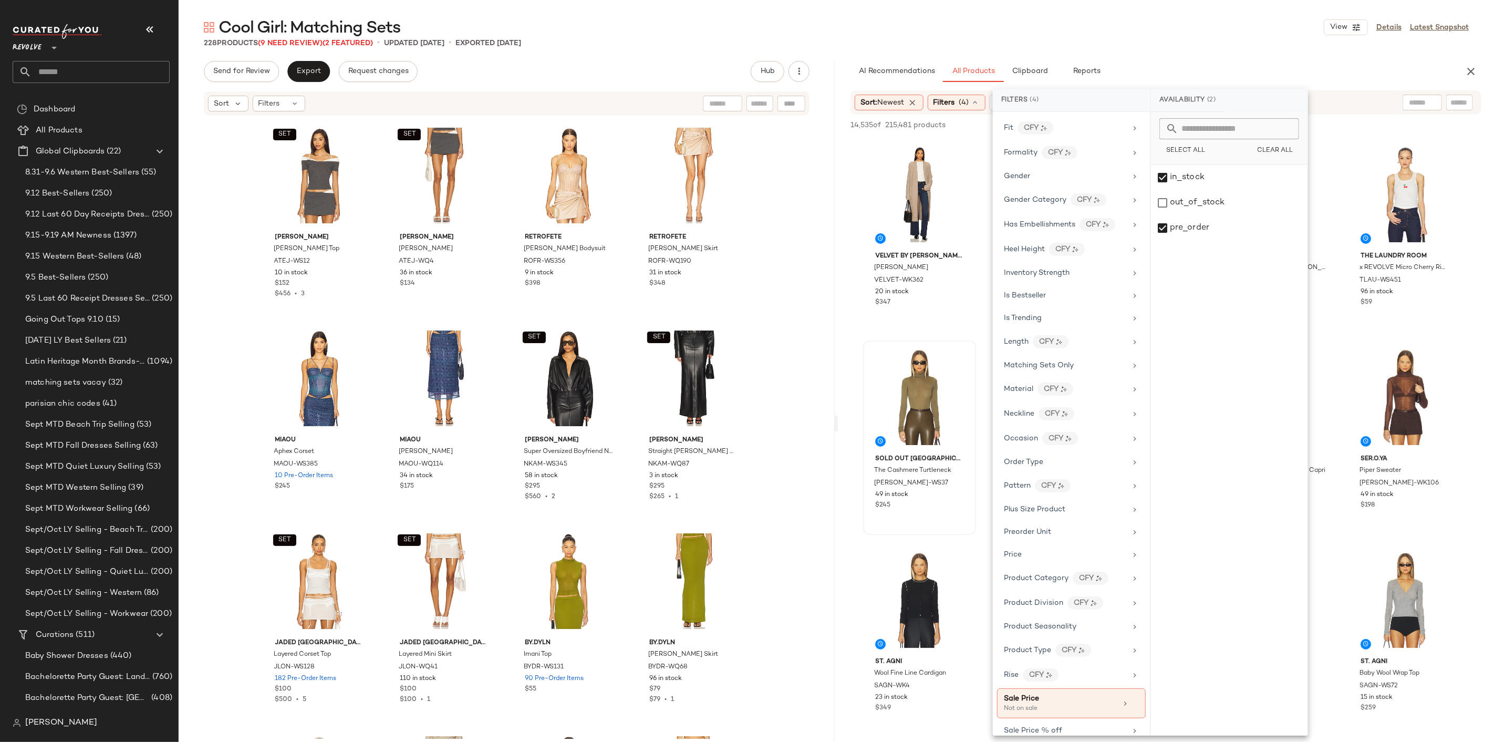
scroll to position [431, 0]
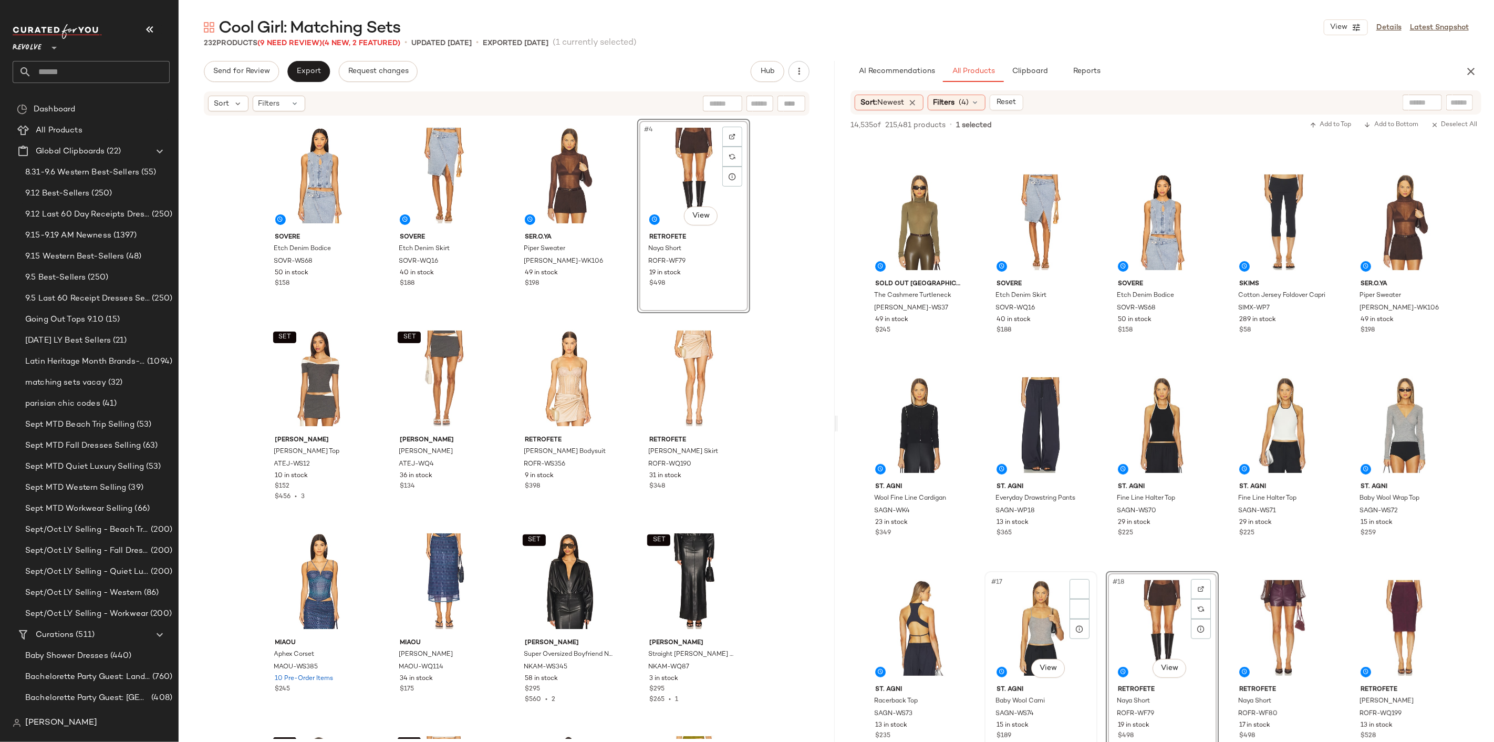
scroll to position [466, 0]
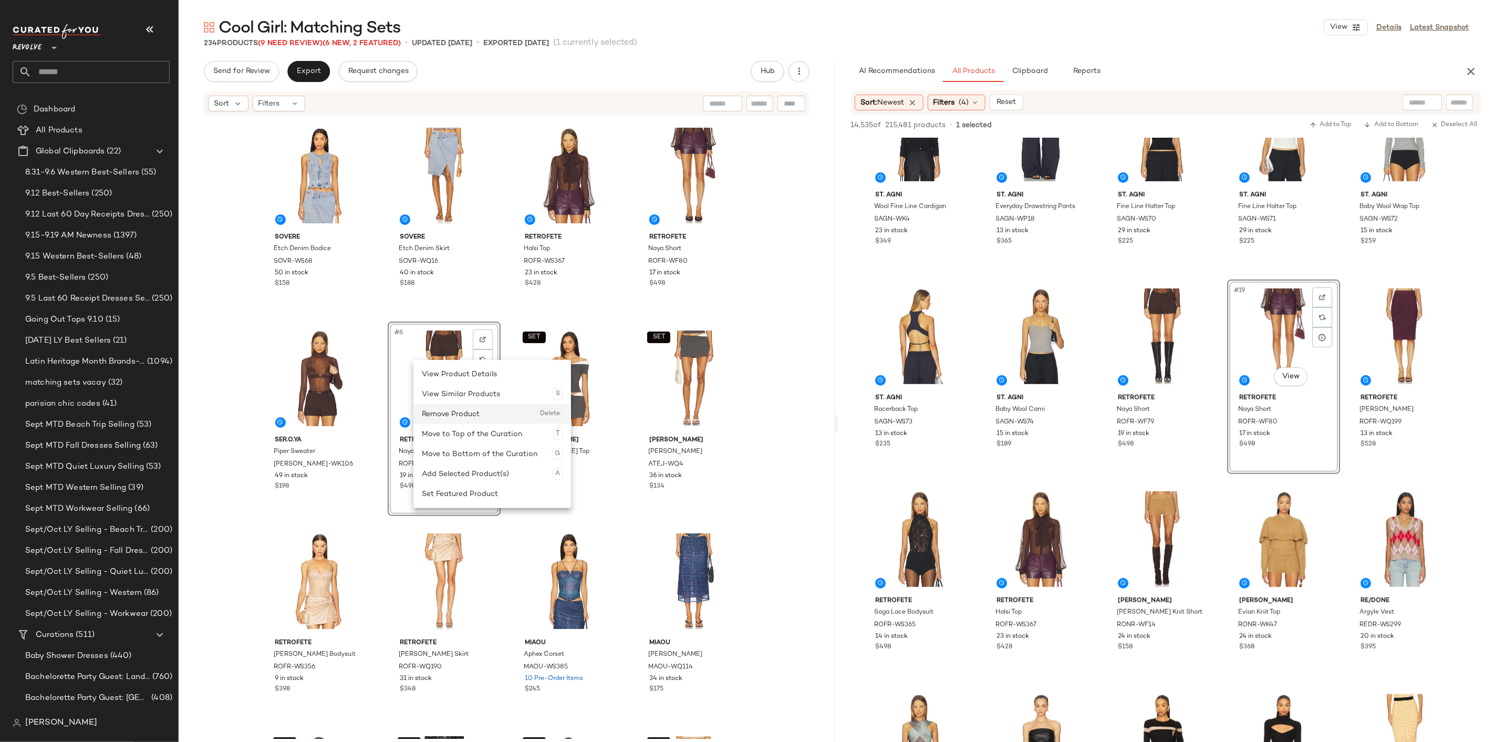
click at [451, 417] on div "Remove Product Delete" at bounding box center [492, 414] width 141 height 20
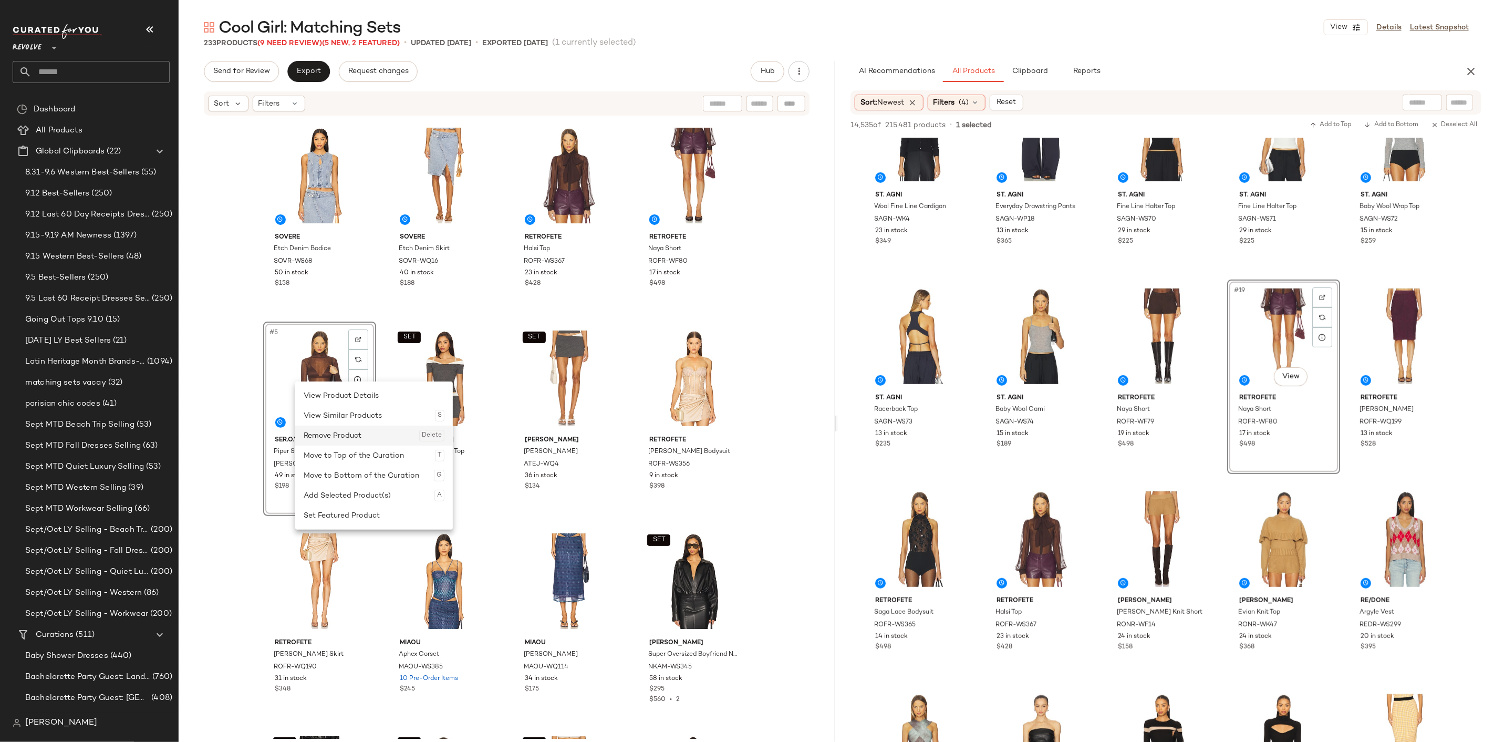
click at [343, 439] on div "Remove Product Delete" at bounding box center [374, 436] width 141 height 20
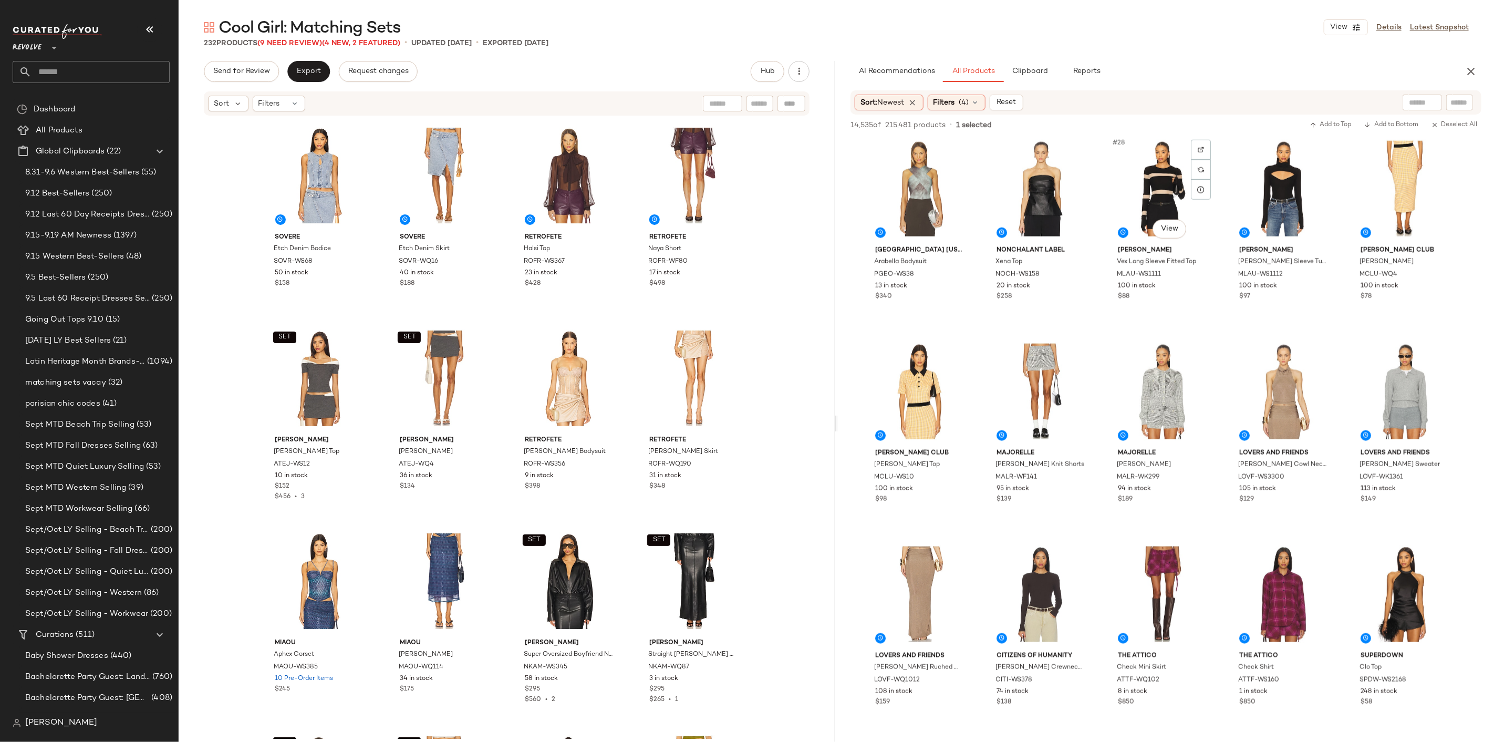
scroll to position [1051, 0]
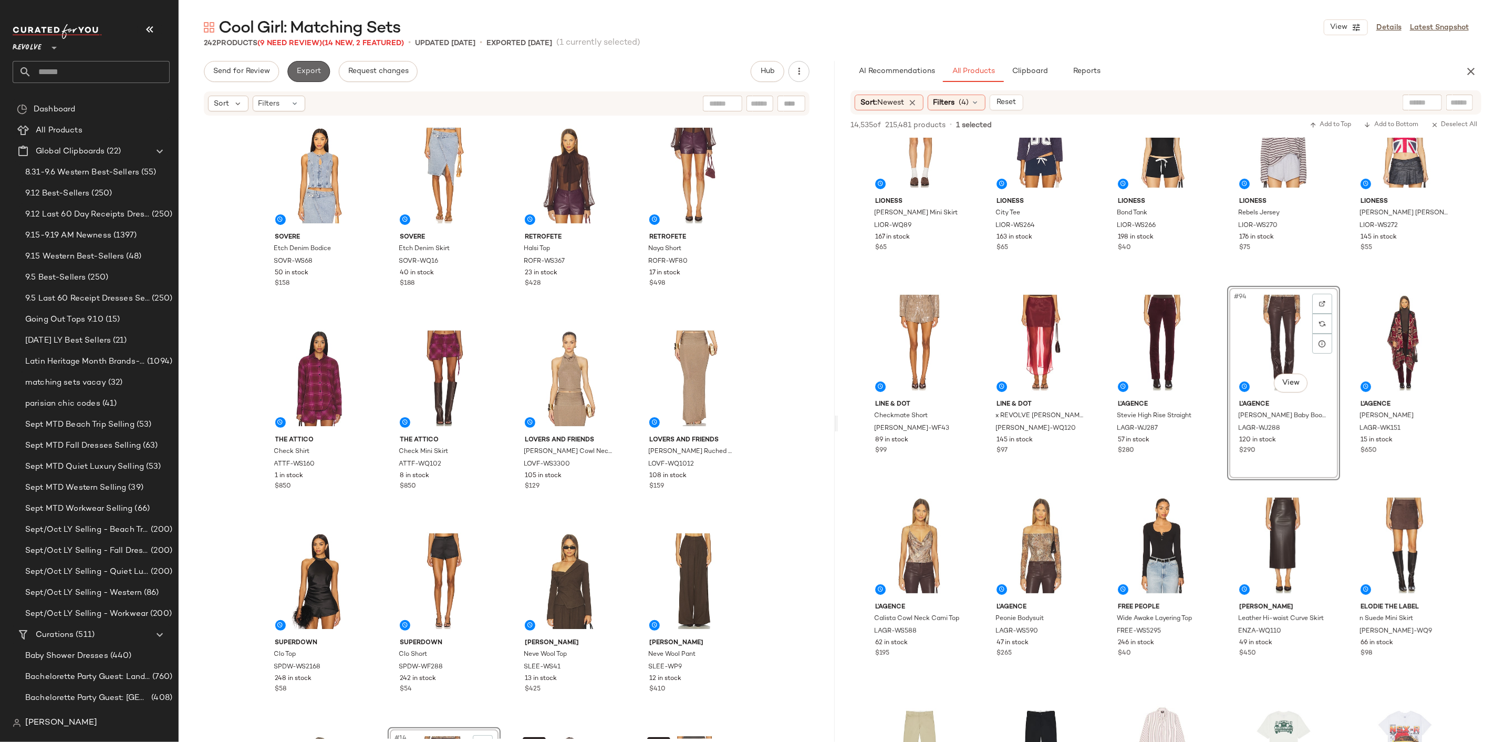
click at [291, 77] on button "Export" at bounding box center [308, 71] width 43 height 21
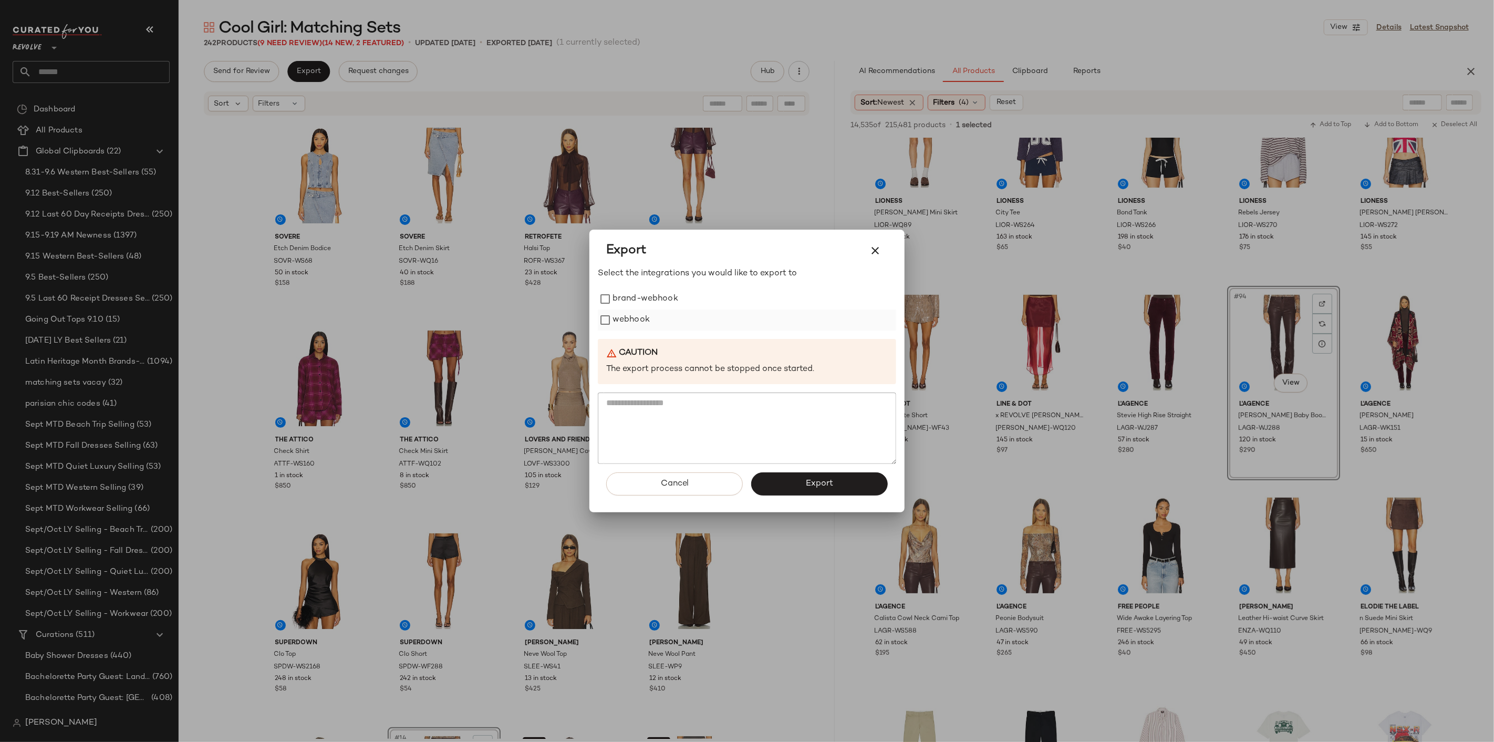
click at [626, 321] on label "webhook" at bounding box center [631, 319] width 37 height 21
click at [788, 490] on button "Export" at bounding box center [819, 483] width 137 height 23
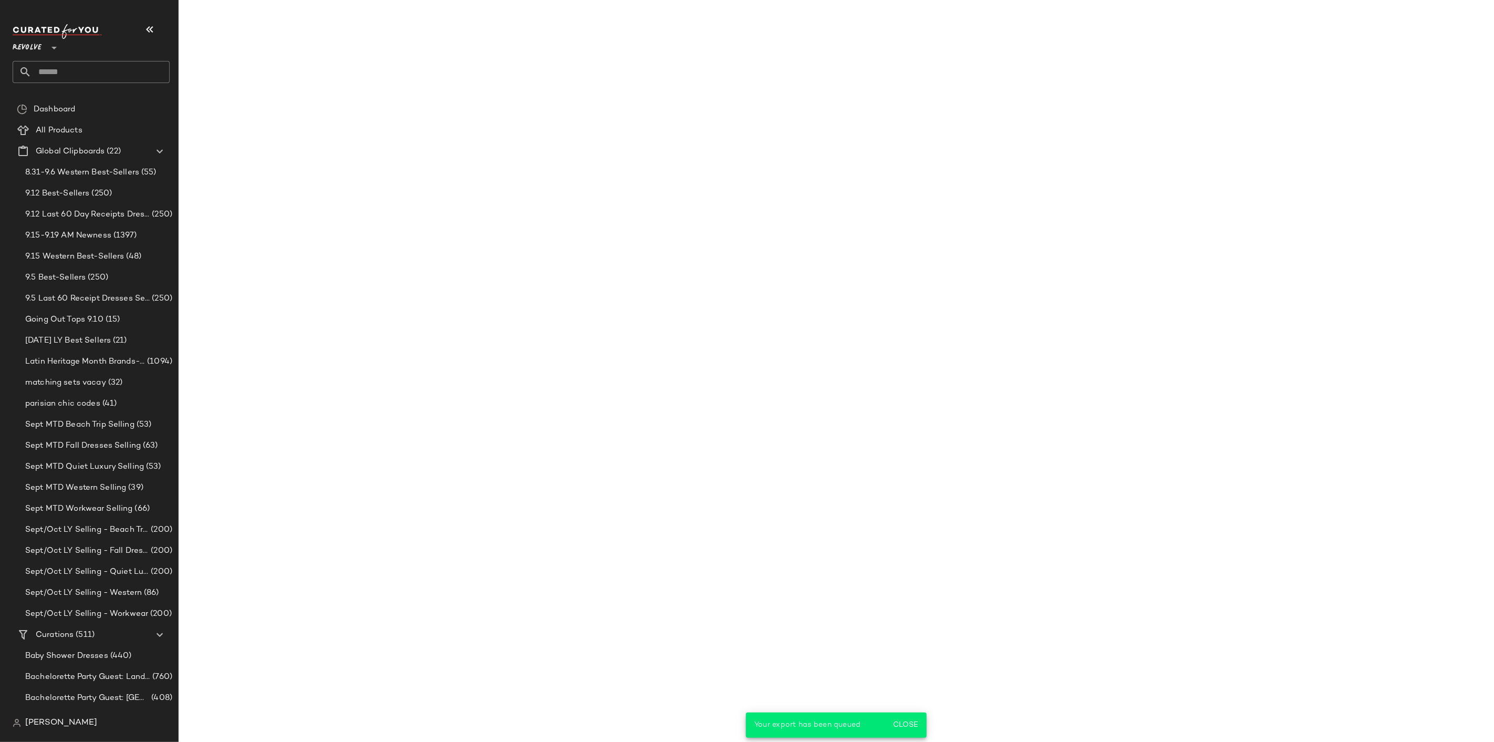
scroll to position [4313, 0]
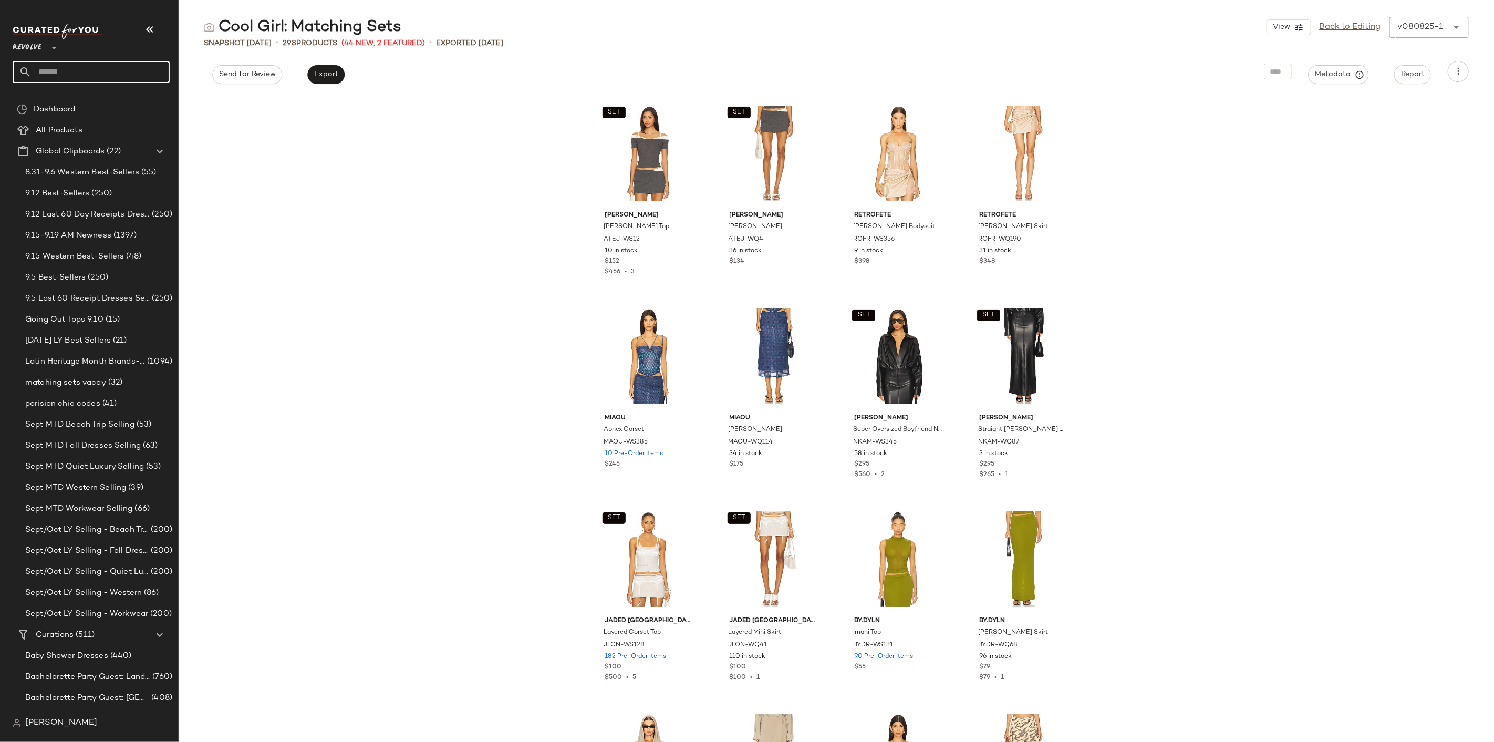
click at [67, 75] on input "text" at bounding box center [101, 72] width 138 height 22
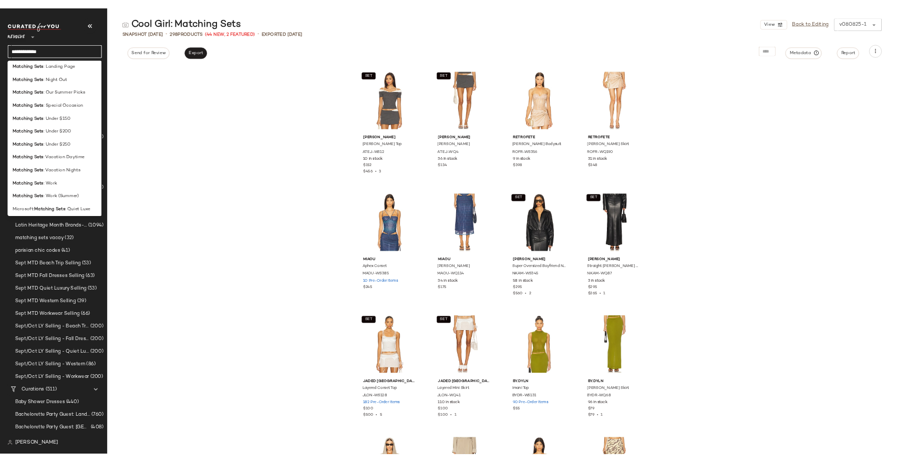
scroll to position [221, 0]
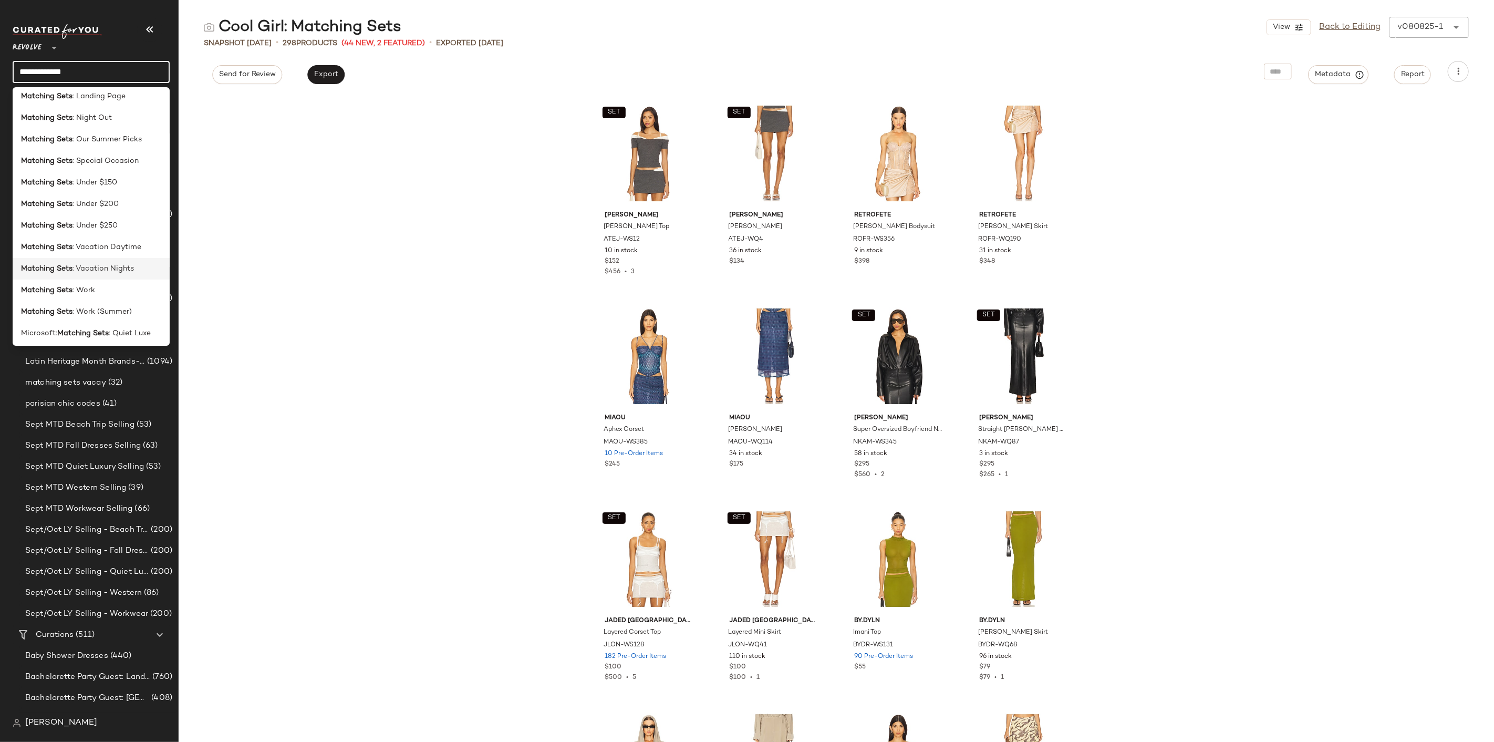
type input "**********"
click at [108, 273] on span ": Vacation Nights" at bounding box center [102, 268] width 61 height 11
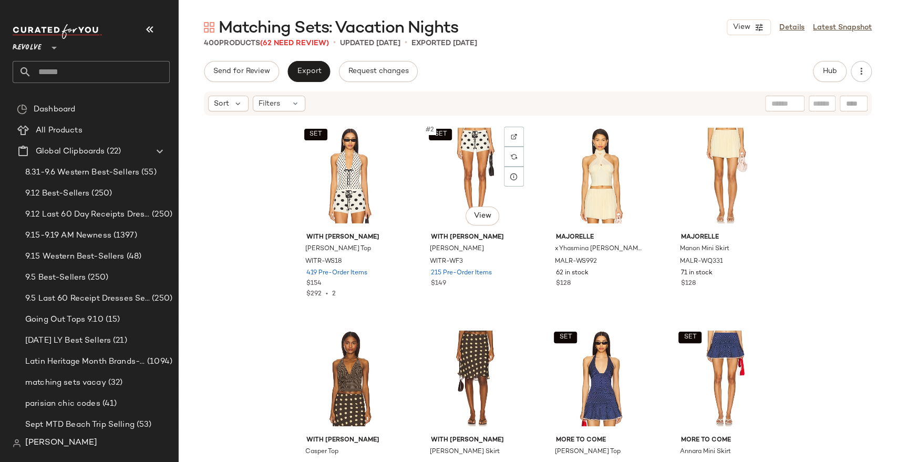
click at [0, 223] on nav "Revolve ** Dashboard All Products Global Clipboards (22) 8.31-9.6 Western Best-…" at bounding box center [89, 231] width 179 height 462
click at [855, 70] on button "button" at bounding box center [860, 71] width 21 height 21
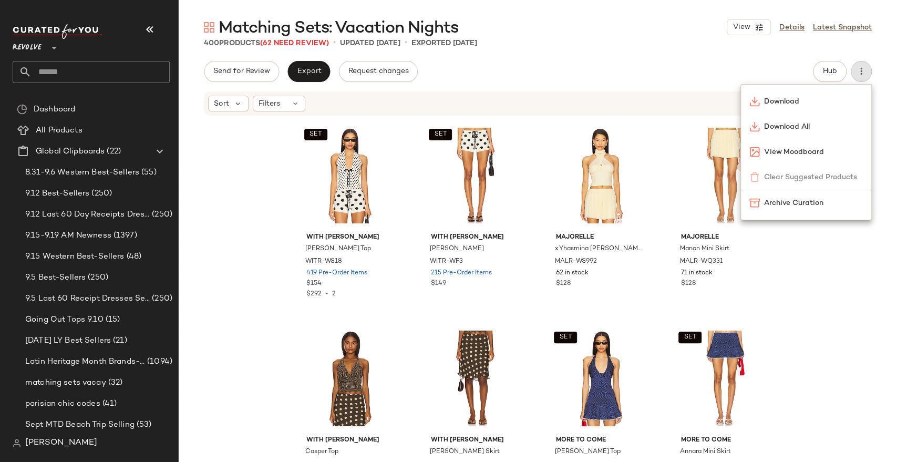
click at [781, 289] on div "SET With Jean Dottie Top WITR-WS18 419 Pre-Order Items $154 $292 • 2 SET With J…" at bounding box center [538, 288] width 718 height 342
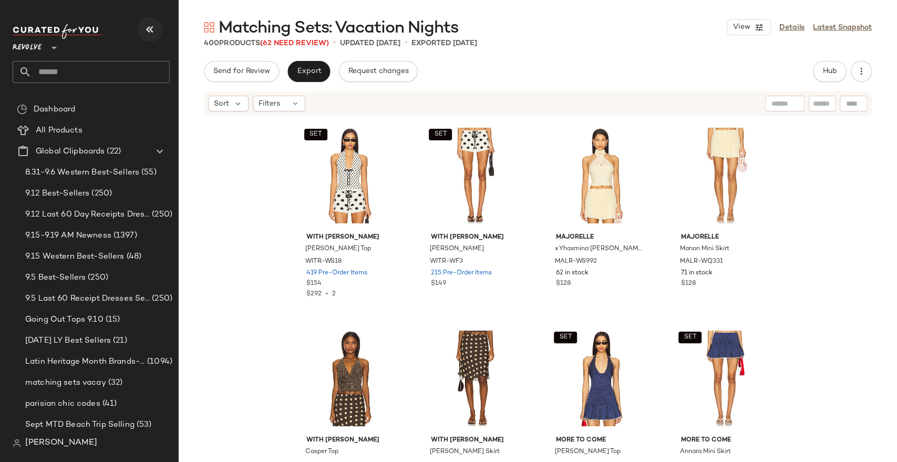
click at [154, 31] on icon "button" at bounding box center [149, 29] width 13 height 13
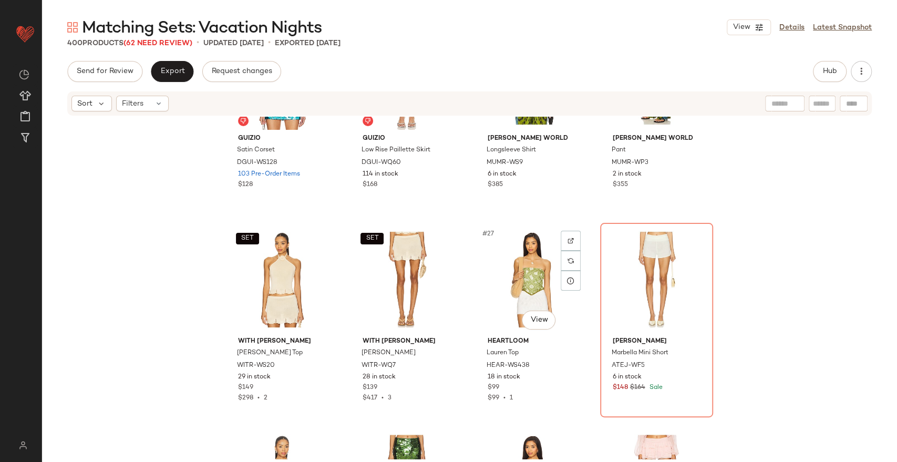
scroll to position [1167, 0]
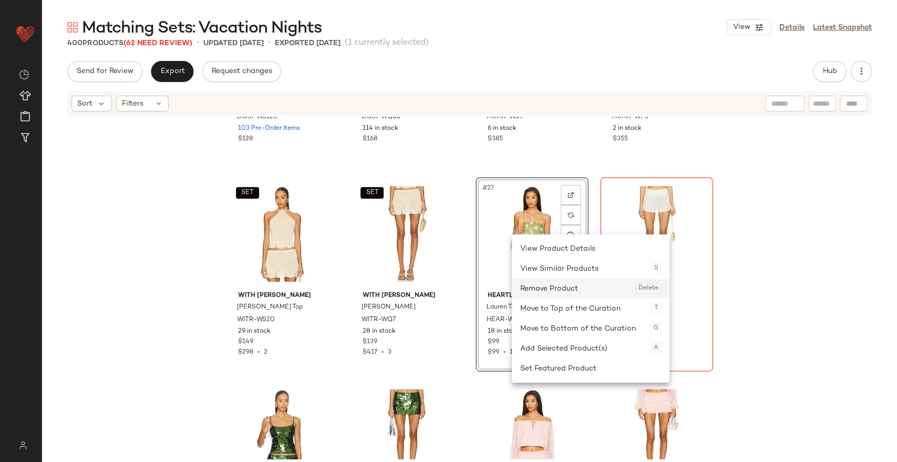
click at [548, 283] on div "Remove Product Delete" at bounding box center [590, 288] width 141 height 20
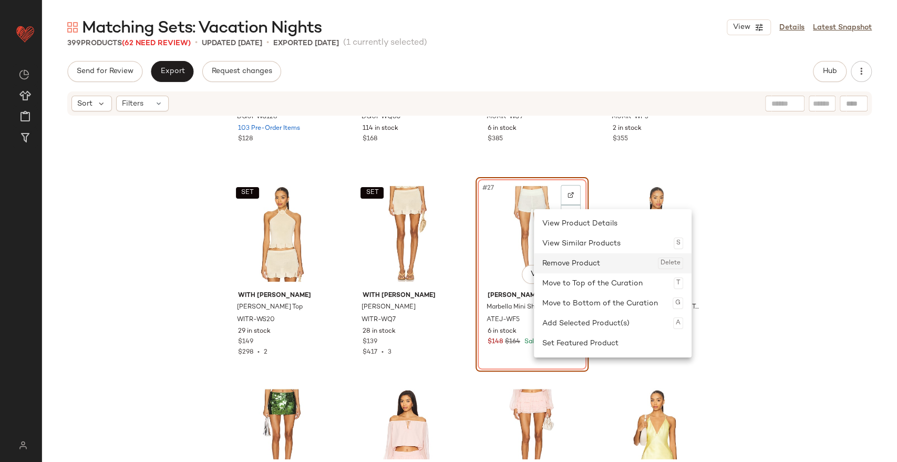
click at [551, 260] on div "Remove Product Delete" at bounding box center [612, 263] width 141 height 20
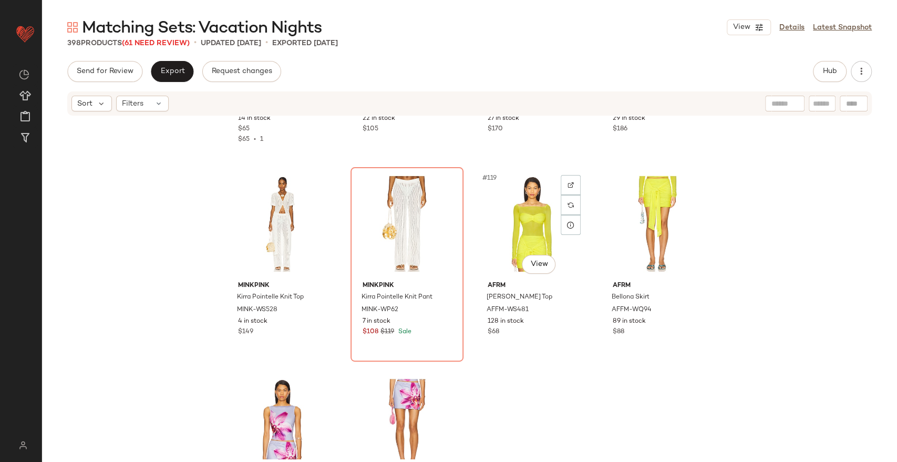
scroll to position [5840, 0]
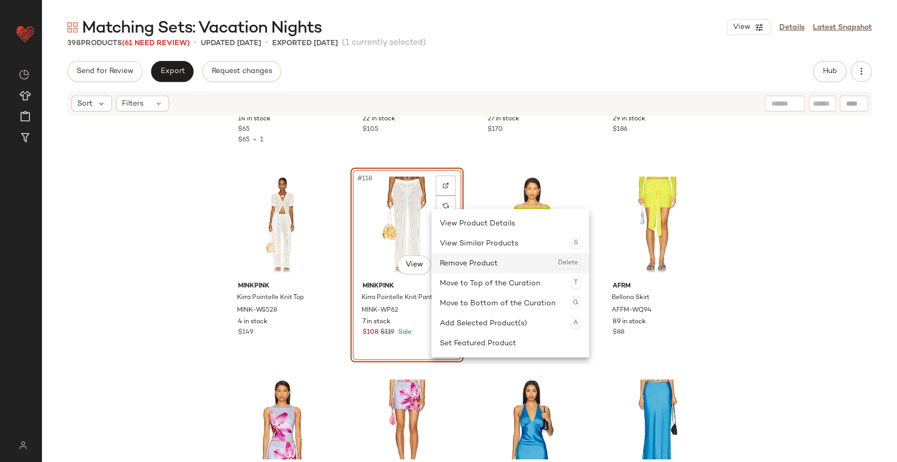
click at [479, 259] on div "Remove Product Delete" at bounding box center [510, 263] width 141 height 20
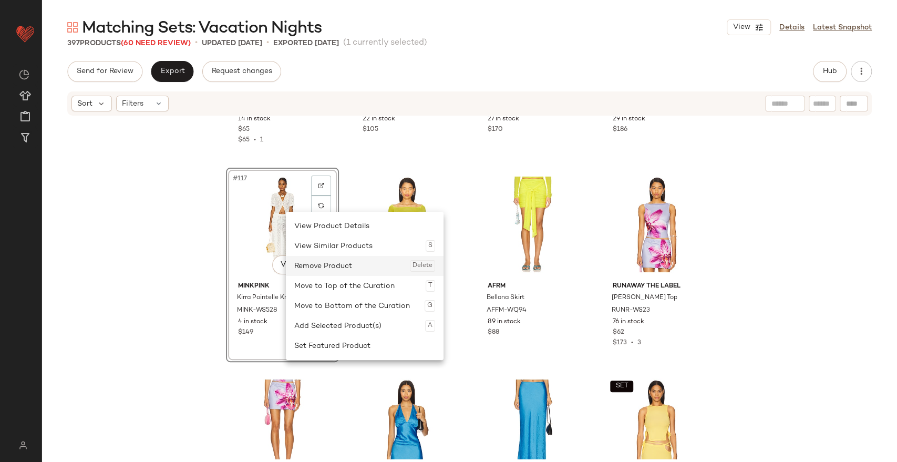
click at [315, 260] on div "Remove Product Delete" at bounding box center [364, 266] width 141 height 20
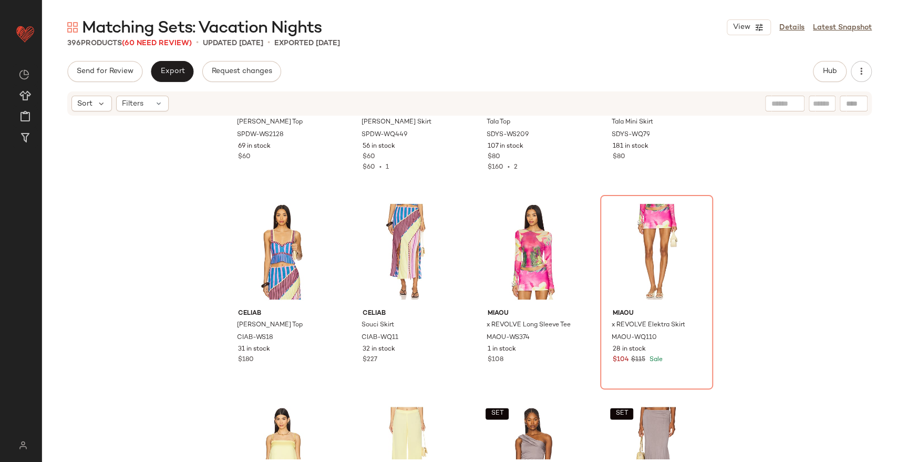
scroll to position [6425, 0]
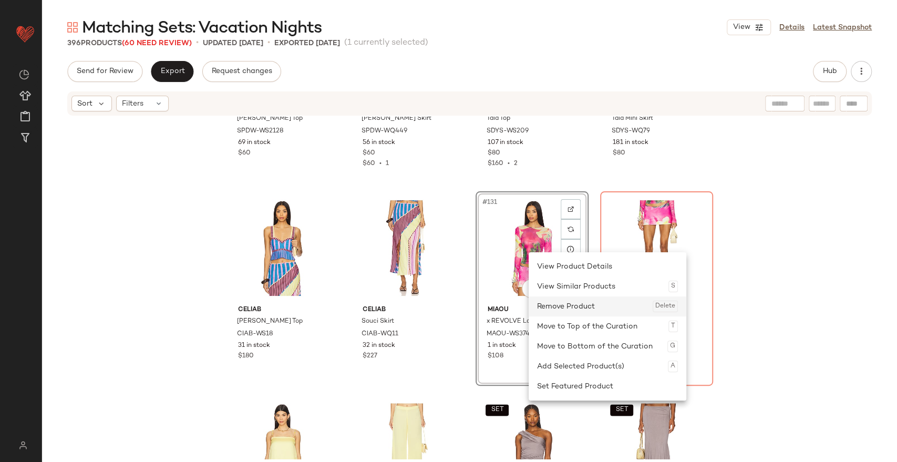
click at [549, 305] on div "Remove Product Delete" at bounding box center [607, 306] width 141 height 20
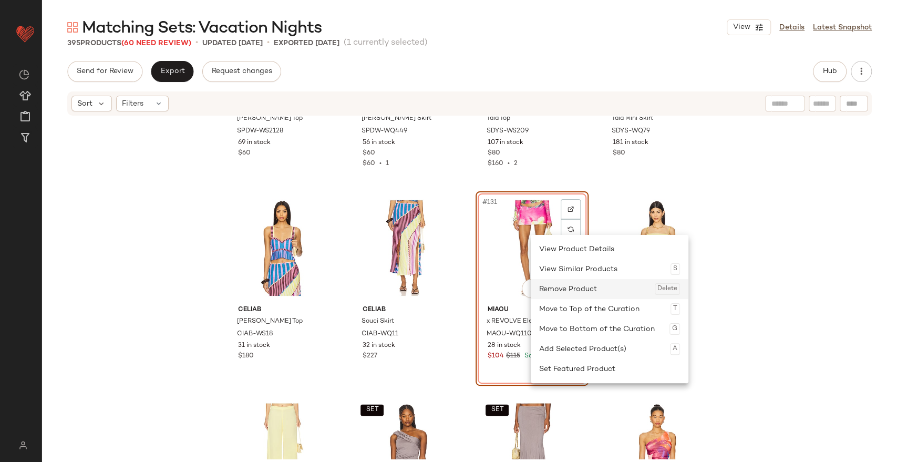
click at [543, 288] on div "Remove Product Delete" at bounding box center [609, 289] width 141 height 20
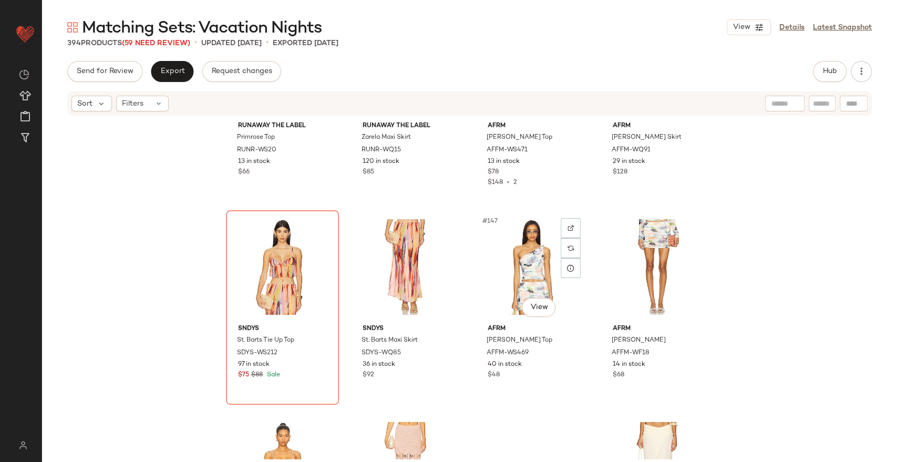
scroll to position [7217, 0]
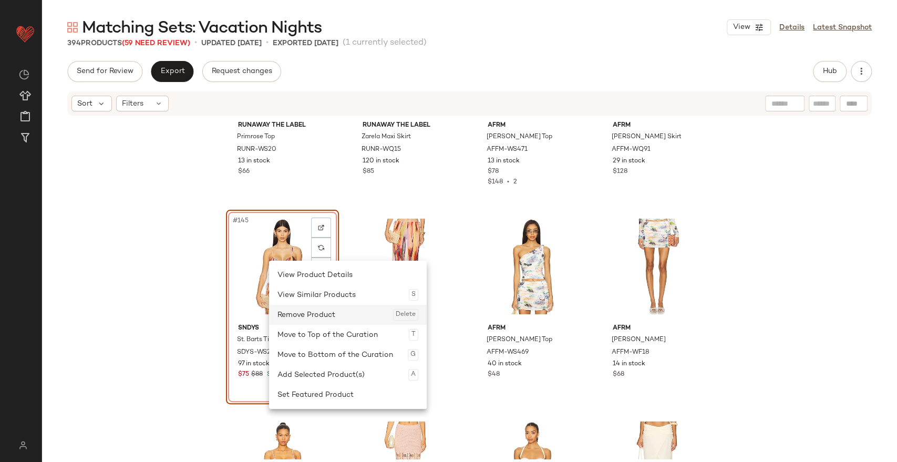
click at [317, 310] on div "Remove Product Delete" at bounding box center [347, 315] width 141 height 20
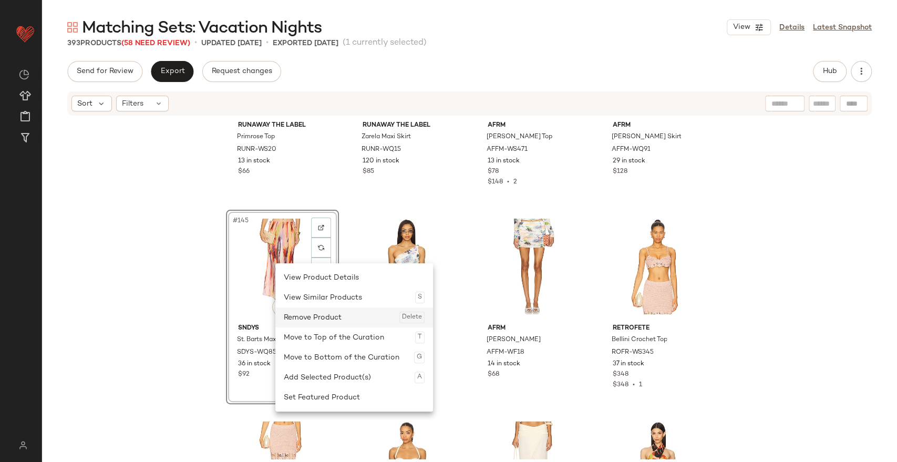
click at [311, 316] on div "Remove Product Delete" at bounding box center [354, 317] width 141 height 20
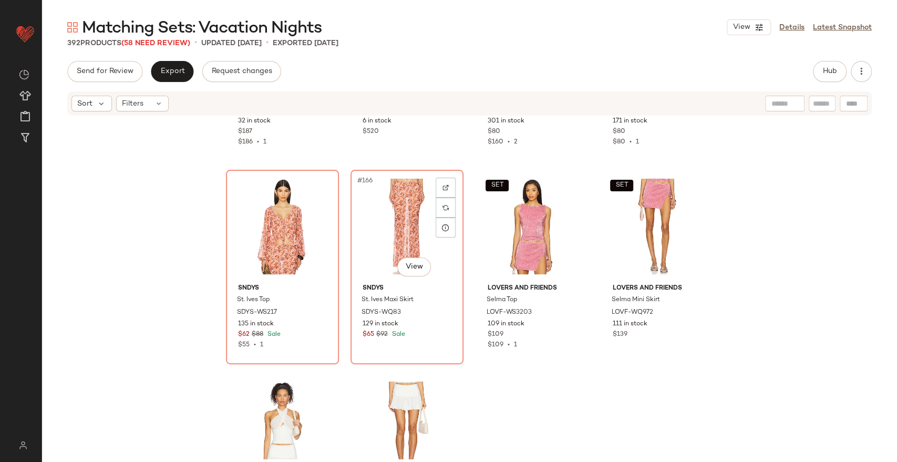
scroll to position [8274, 0]
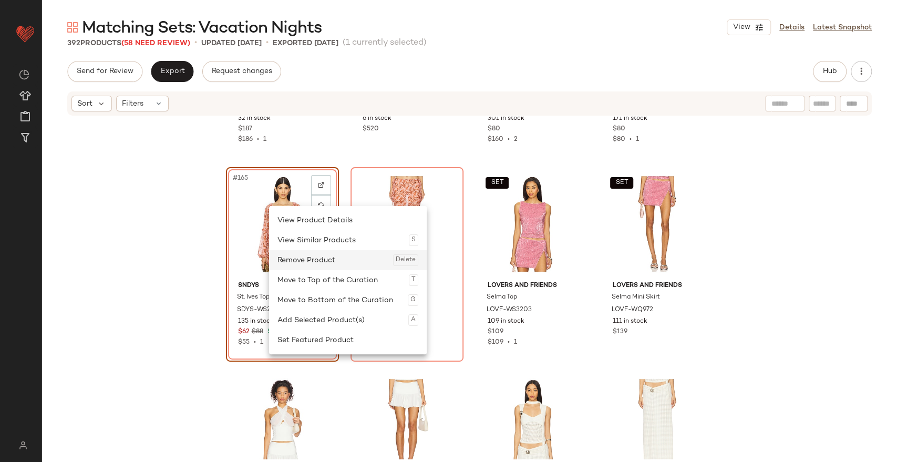
click at [326, 258] on div "Remove Product Delete" at bounding box center [347, 260] width 141 height 20
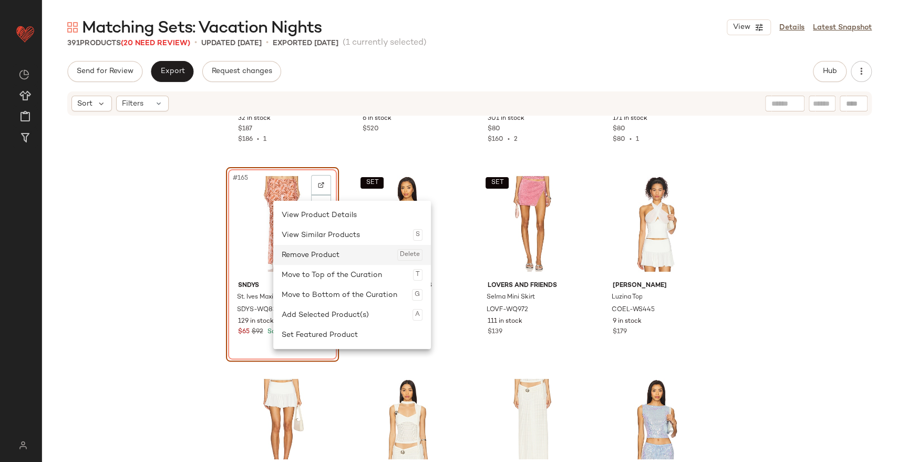
click at [312, 248] on div "Remove Product Delete" at bounding box center [352, 255] width 141 height 20
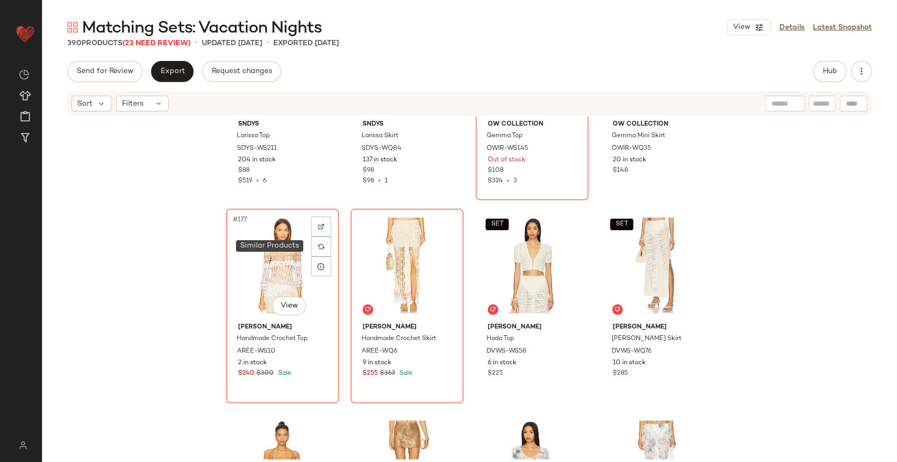
scroll to position [8841, 0]
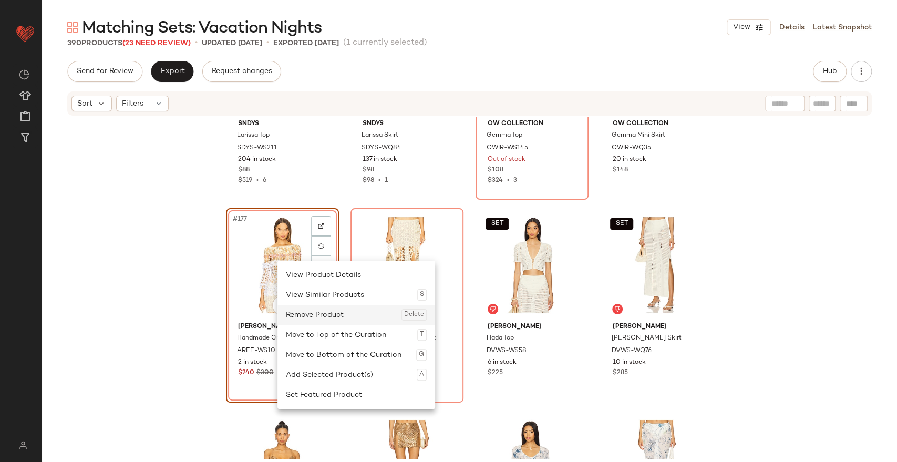
click at [316, 312] on div "Remove Product Delete" at bounding box center [356, 315] width 141 height 20
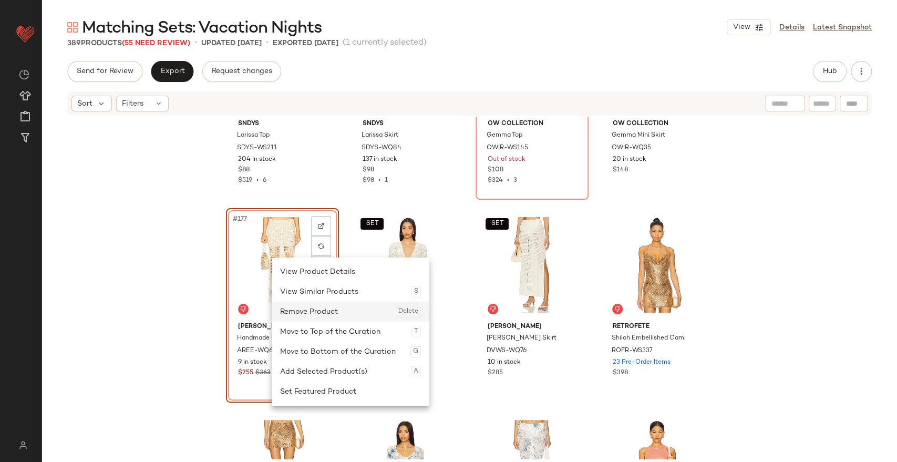
click at [303, 305] on div "Remove Product Delete" at bounding box center [350, 312] width 141 height 20
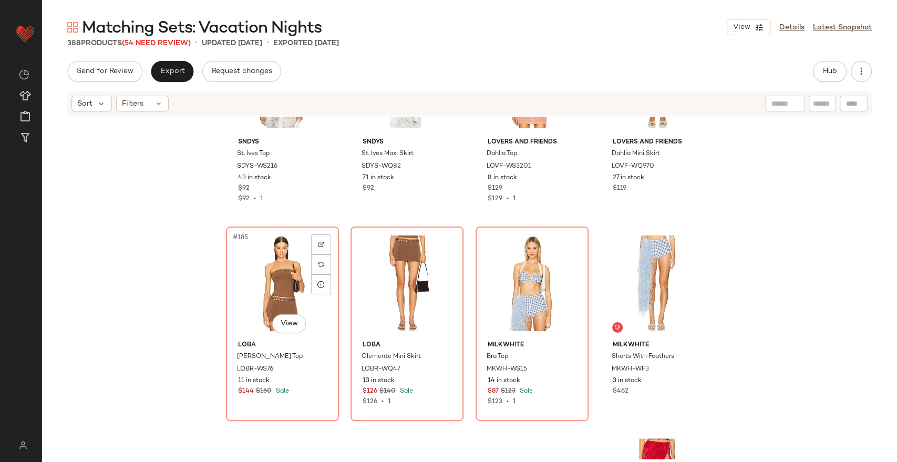
scroll to position [9247, 0]
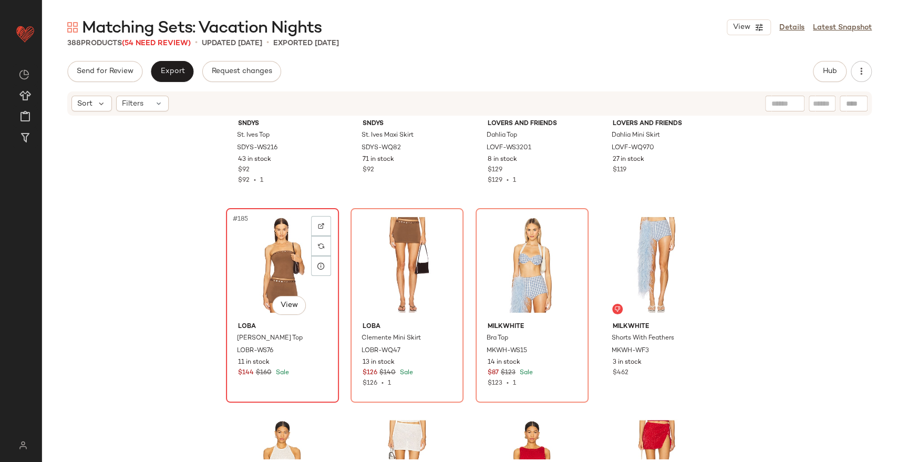
click at [273, 247] on div "#185 View" at bounding box center [283, 265] width 106 height 106
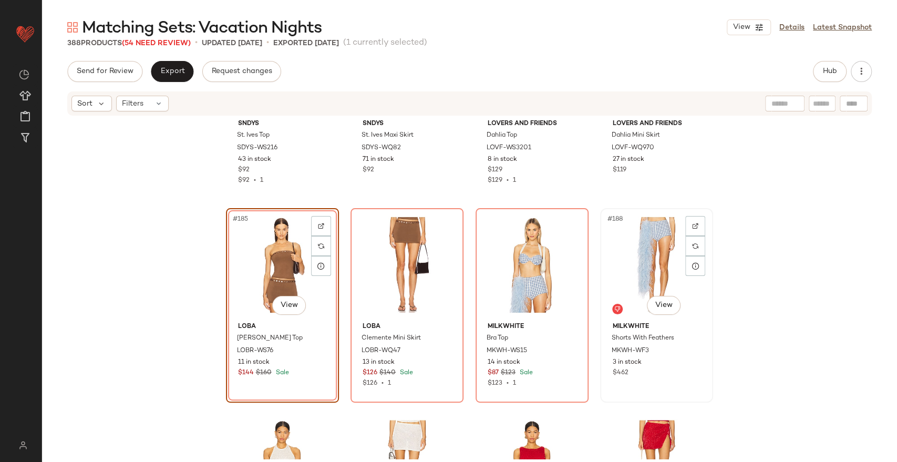
click at [605, 244] on div "#188 View" at bounding box center [657, 265] width 106 height 106
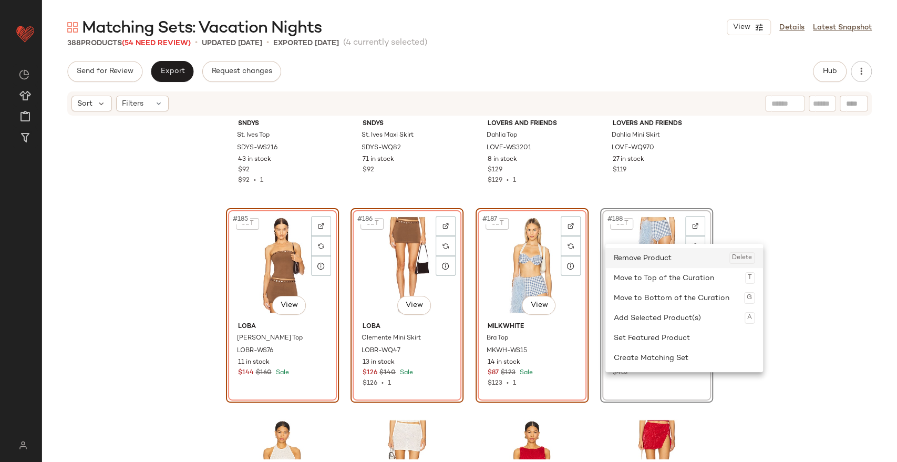
click at [650, 255] on div "Remove Product Delete" at bounding box center [684, 258] width 141 height 20
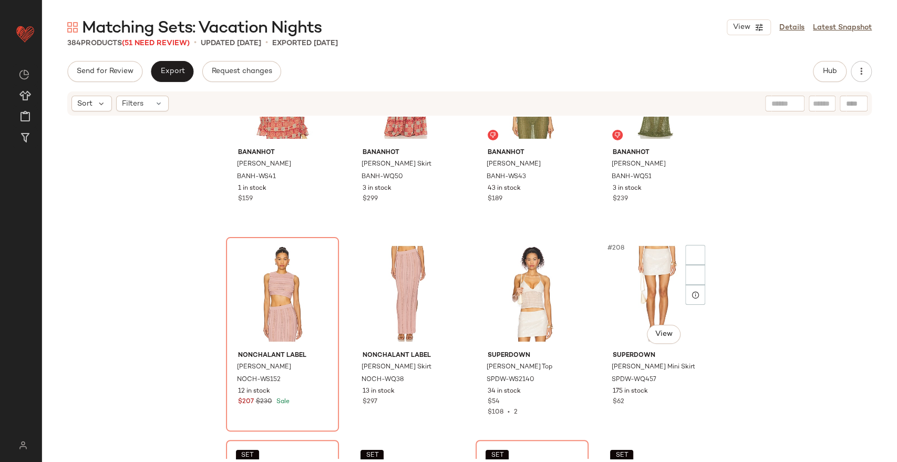
scroll to position [10232, 0]
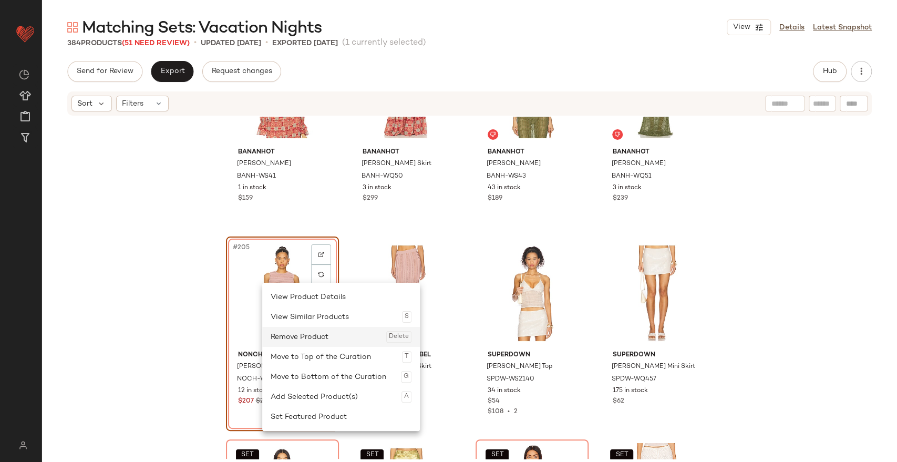
click at [303, 328] on div "Remove Product Delete" at bounding box center [341, 337] width 141 height 20
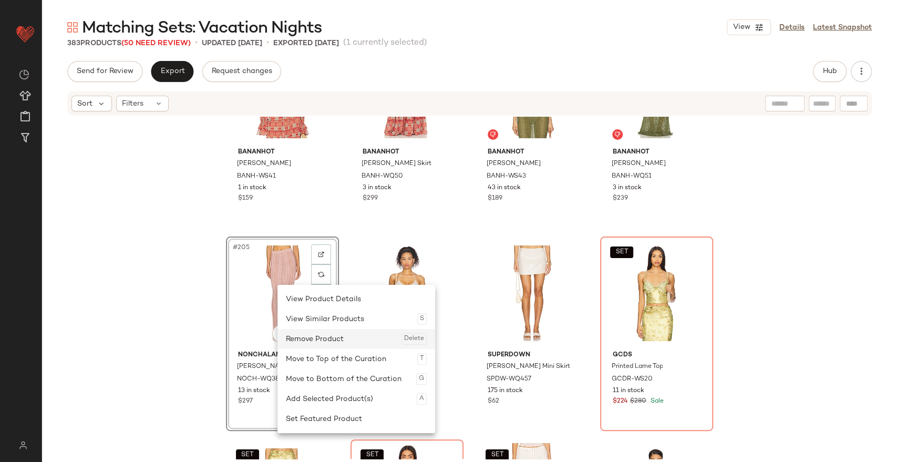
click at [313, 335] on div "Remove Product Delete" at bounding box center [356, 339] width 141 height 20
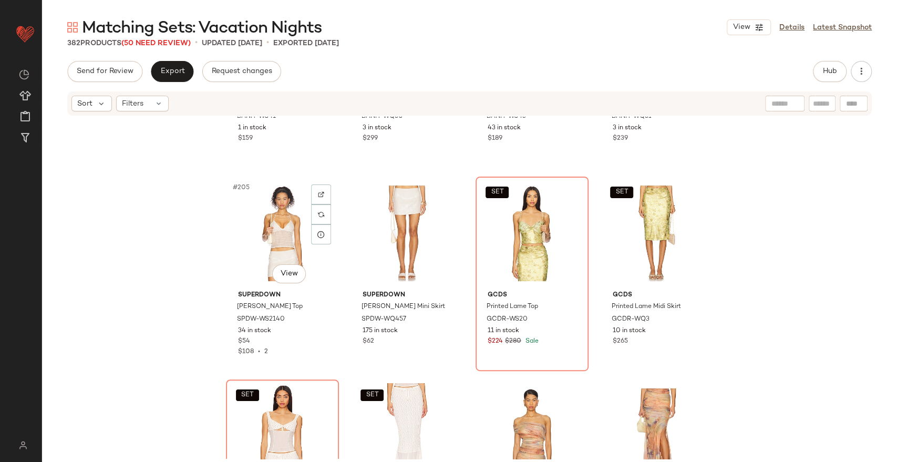
scroll to position [10292, 0]
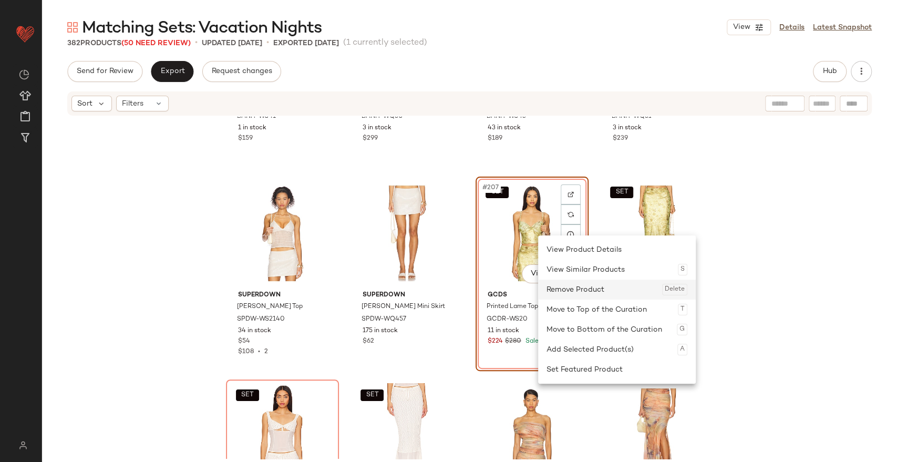
click at [573, 285] on div "Remove Product Delete" at bounding box center [616, 289] width 141 height 20
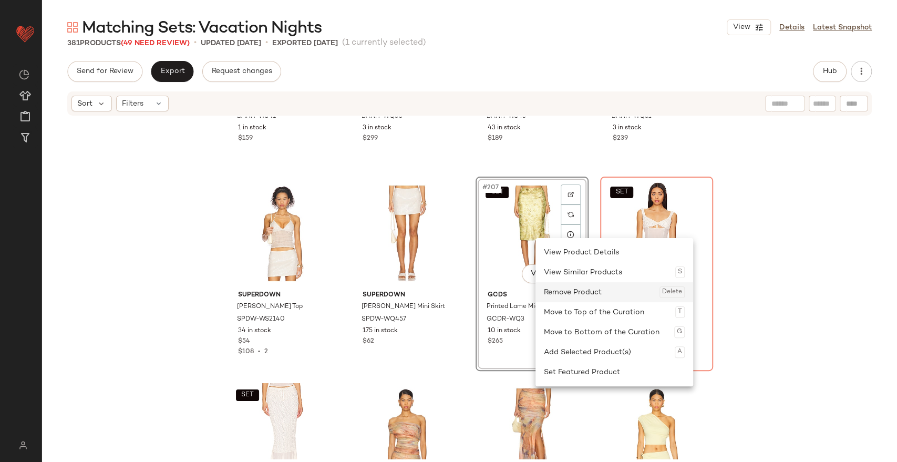
click at [566, 285] on div "Remove Product Delete" at bounding box center [614, 292] width 141 height 20
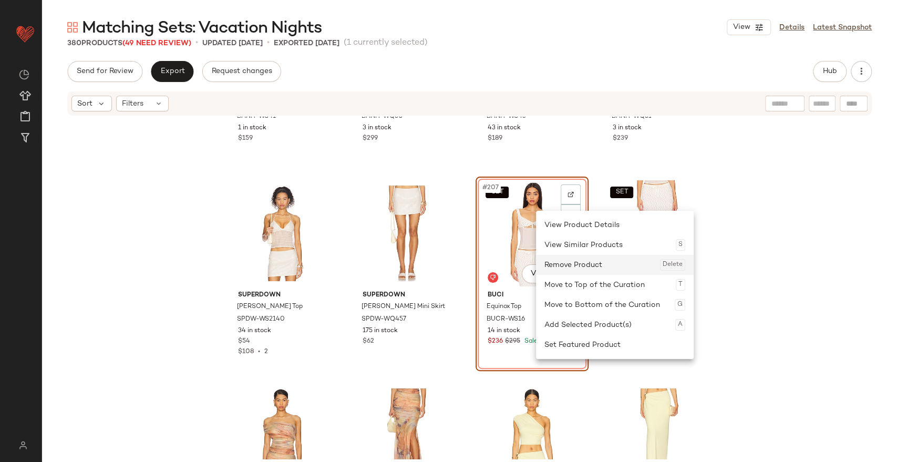
click at [566, 263] on div "Remove Product Delete" at bounding box center [614, 265] width 141 height 20
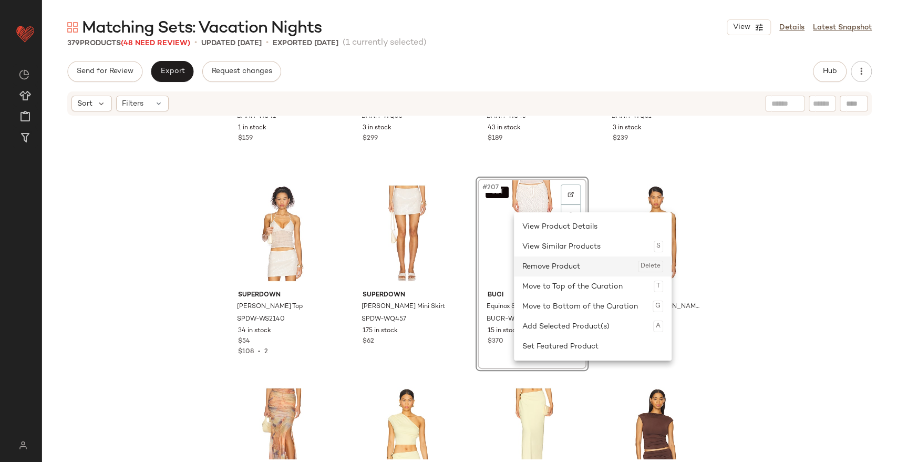
click at [540, 261] on div "Remove Product Delete" at bounding box center [592, 266] width 141 height 20
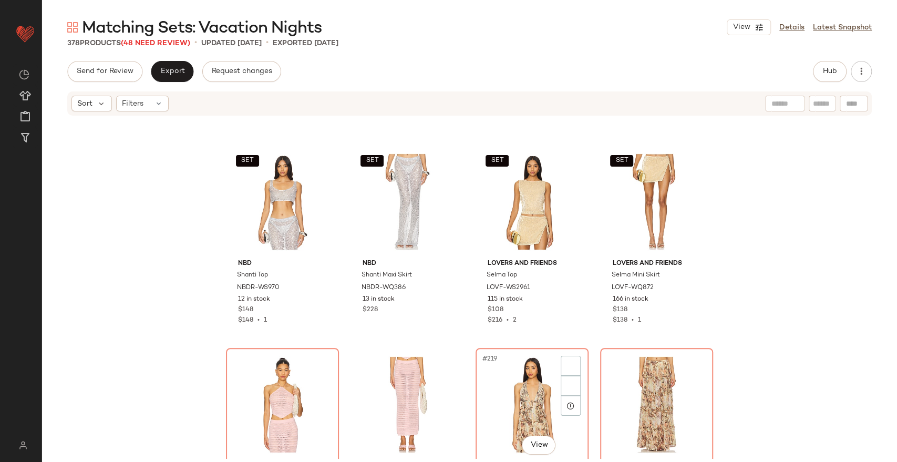
scroll to position [10910, 0]
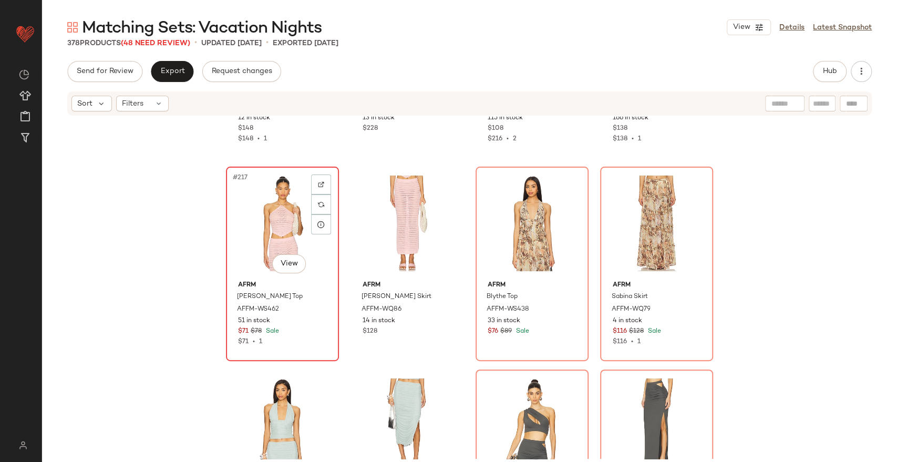
click at [275, 213] on div "#217 View" at bounding box center [283, 223] width 106 height 106
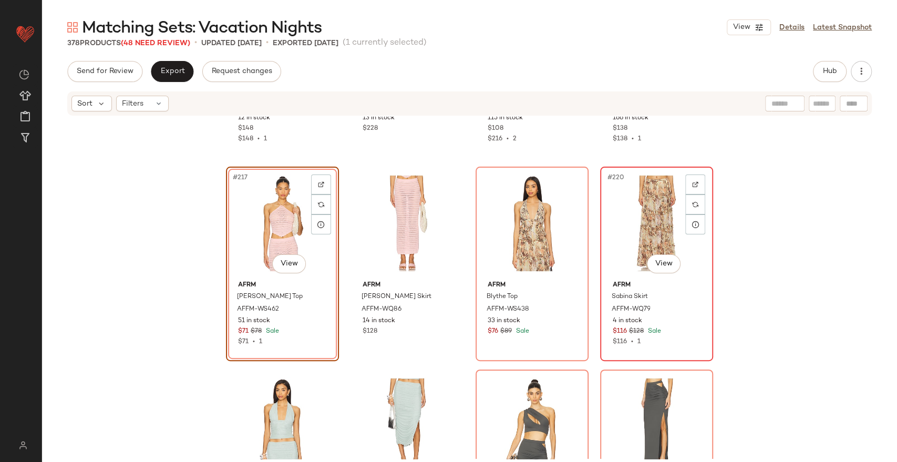
click at [647, 213] on div "#220 View" at bounding box center [657, 223] width 106 height 106
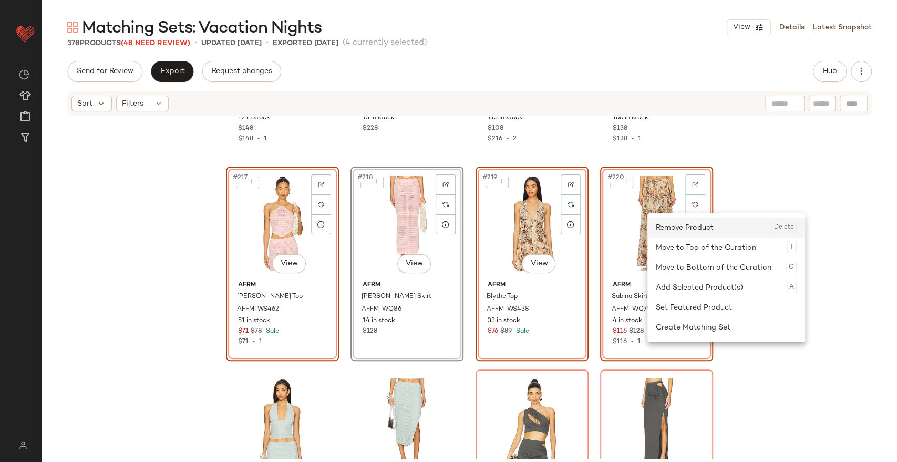
click at [674, 224] on div "Remove Product Delete" at bounding box center [726, 227] width 141 height 20
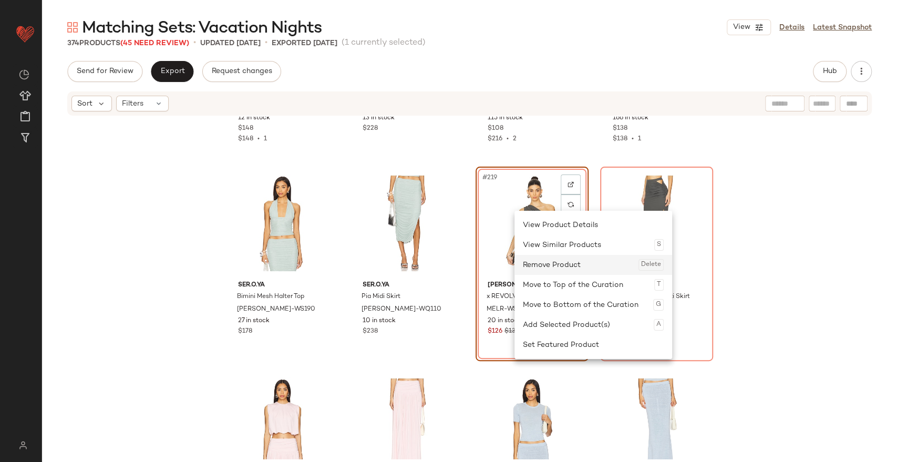
click at [560, 268] on div "Remove Product Delete" at bounding box center [593, 265] width 141 height 20
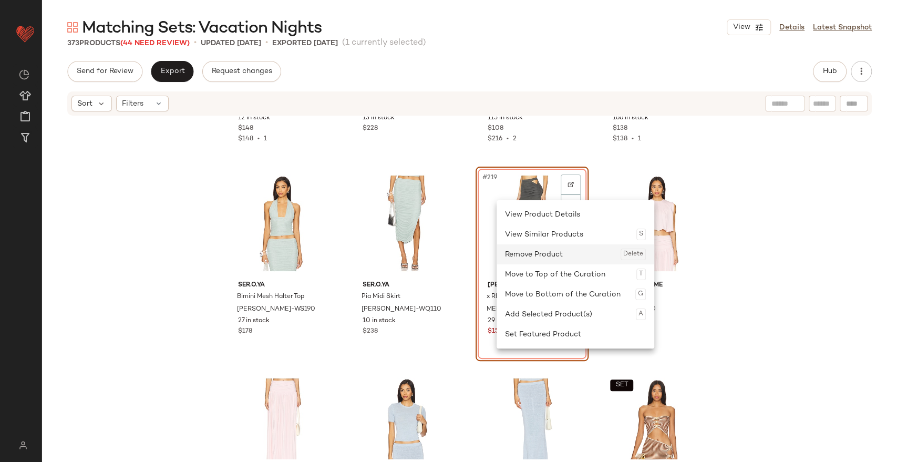
click at [526, 252] on div "Remove Product Delete" at bounding box center [575, 254] width 141 height 20
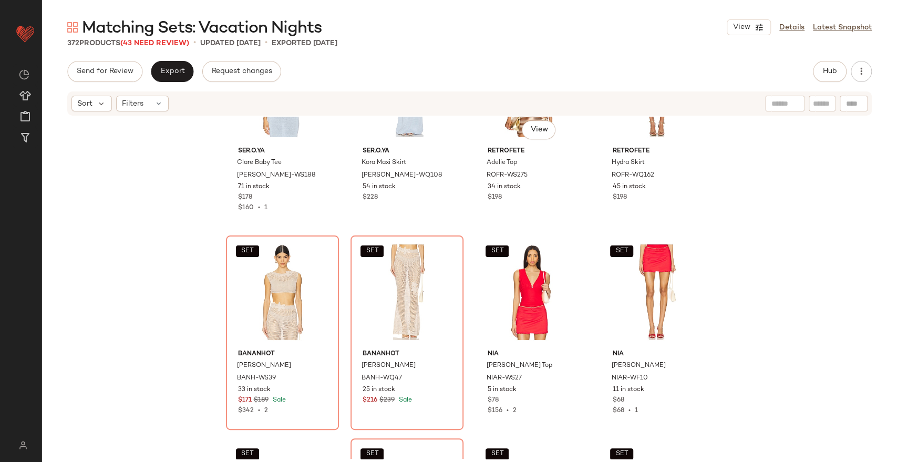
scroll to position [11289, 0]
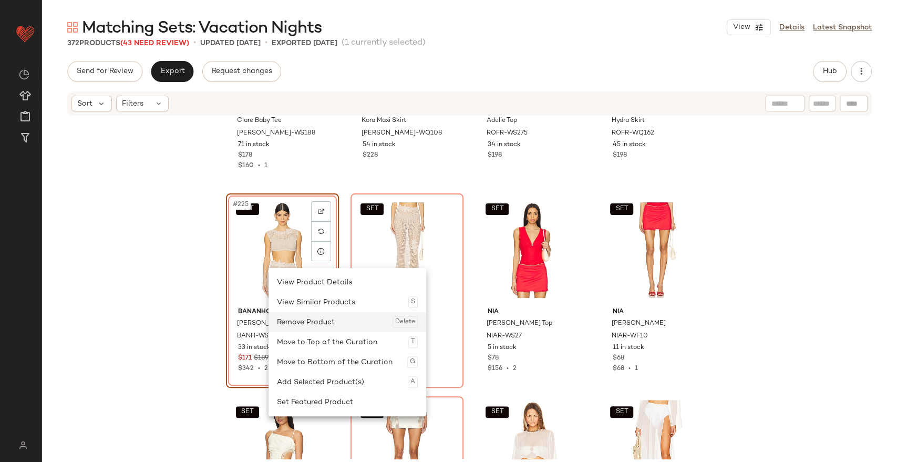
click at [327, 320] on div "Remove Product Delete" at bounding box center [347, 322] width 141 height 20
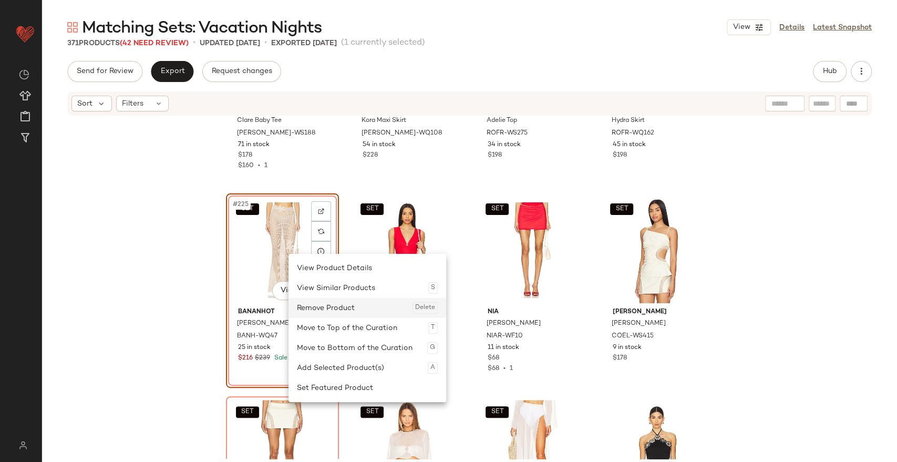
click at [331, 303] on div "Remove Product Delete" at bounding box center [367, 308] width 141 height 20
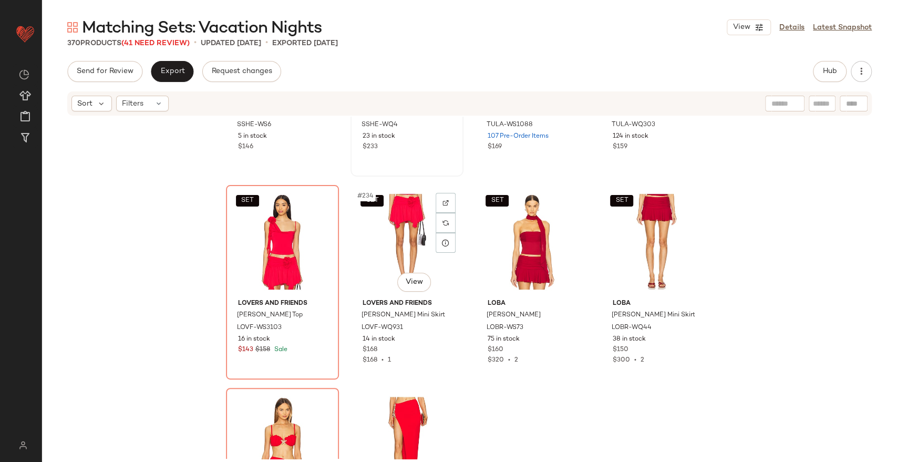
scroll to position [11711, 0]
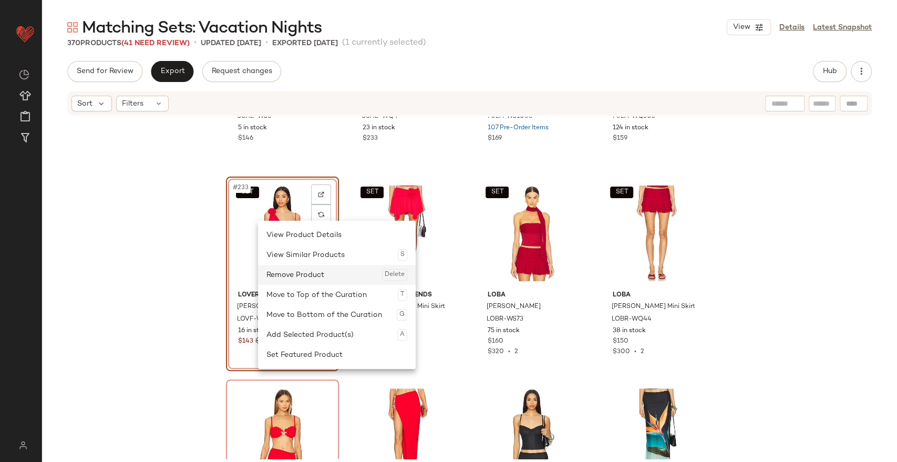
click at [300, 270] on div "Remove Product Delete" at bounding box center [336, 275] width 141 height 20
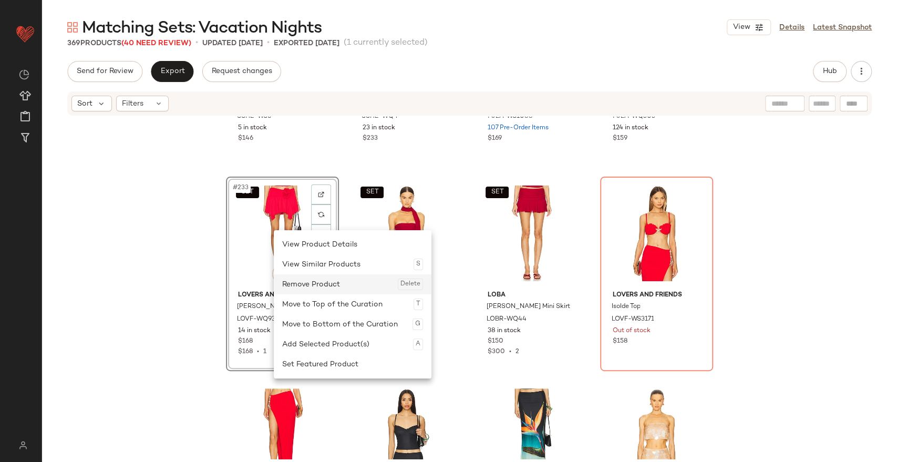
click at [304, 285] on div "Remove Product Delete" at bounding box center [352, 284] width 141 height 20
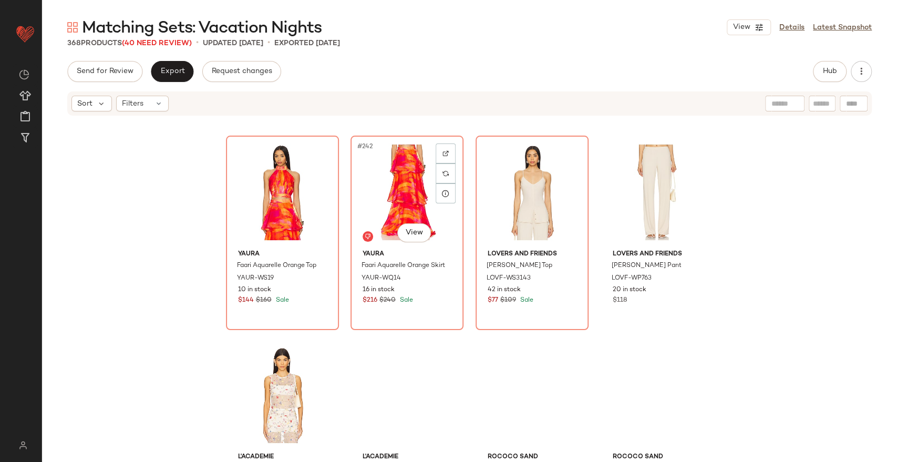
scroll to position [12158, 0]
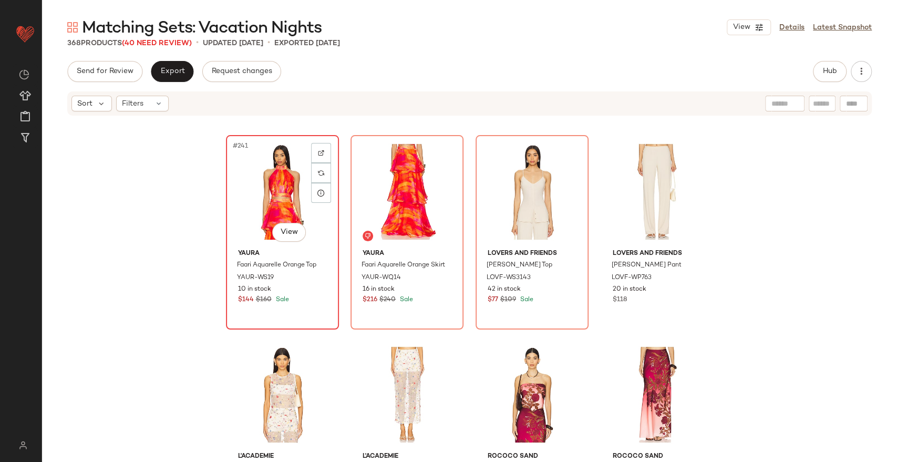
click at [283, 204] on div "#241 View" at bounding box center [283, 192] width 106 height 106
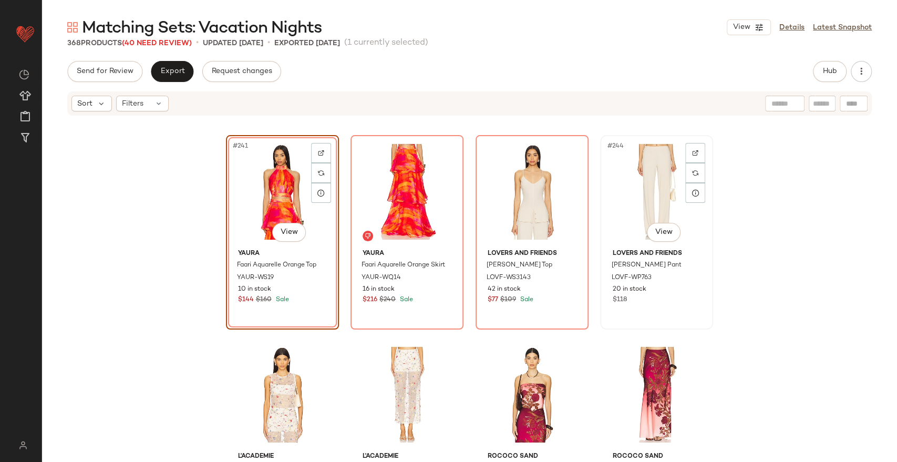
click at [644, 185] on div "#244 View" at bounding box center [657, 192] width 106 height 106
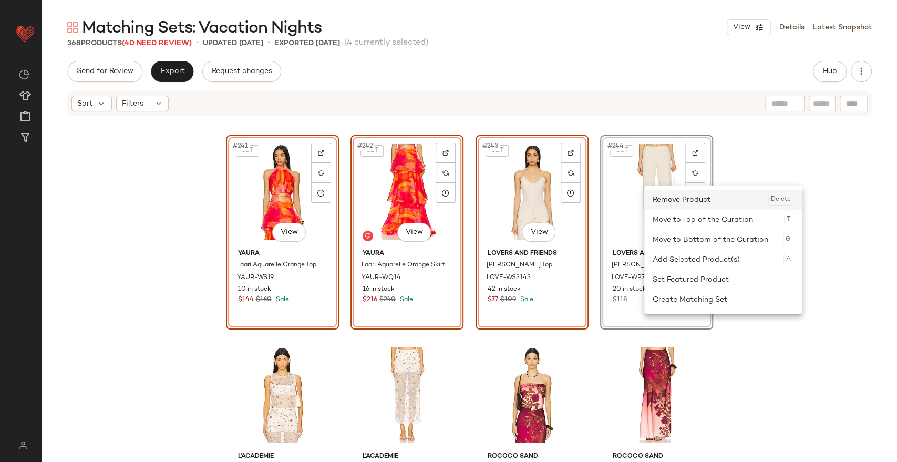
click at [668, 204] on div "Remove Product Delete" at bounding box center [722, 200] width 141 height 20
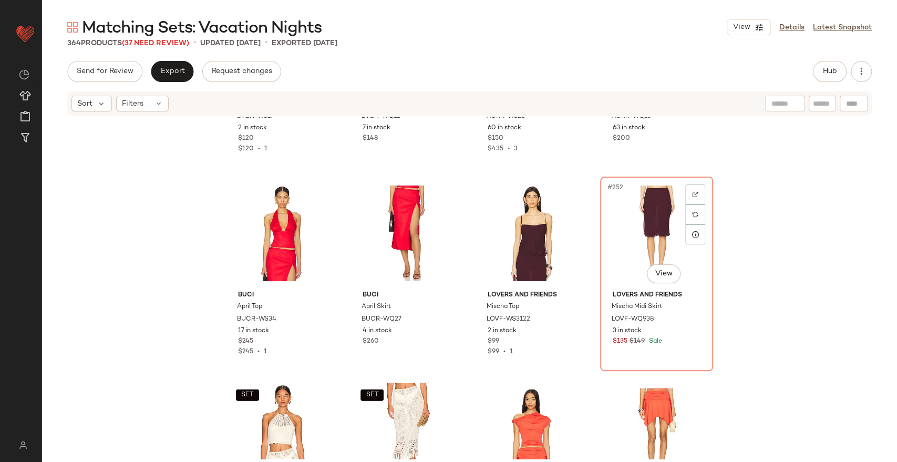
scroll to position [12572, 0]
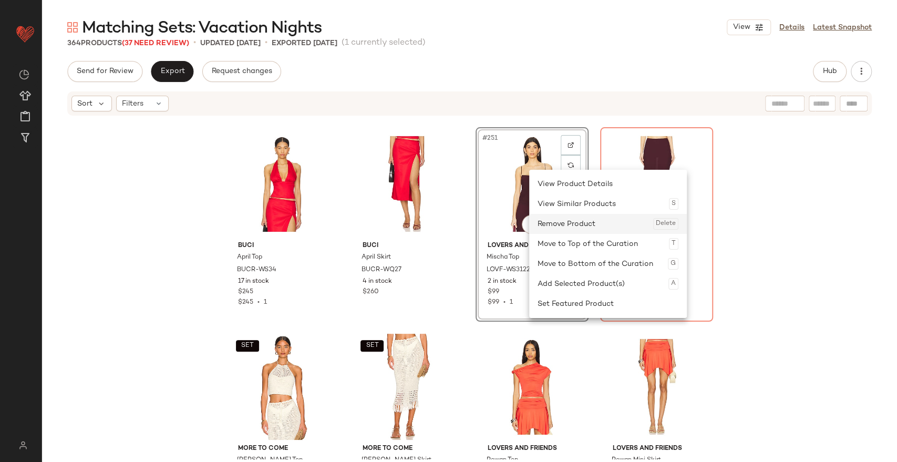
click at [557, 217] on div "Remove Product Delete" at bounding box center [607, 224] width 141 height 20
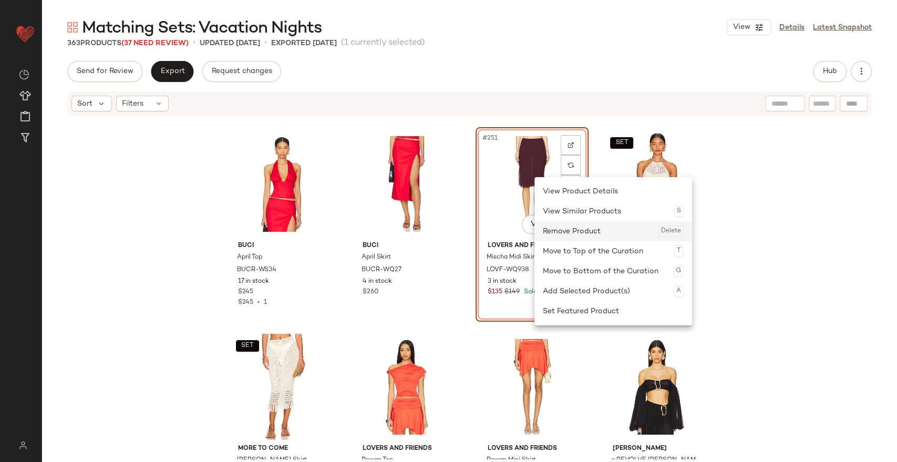
click at [562, 226] on div "Remove Product Delete" at bounding box center [613, 231] width 141 height 20
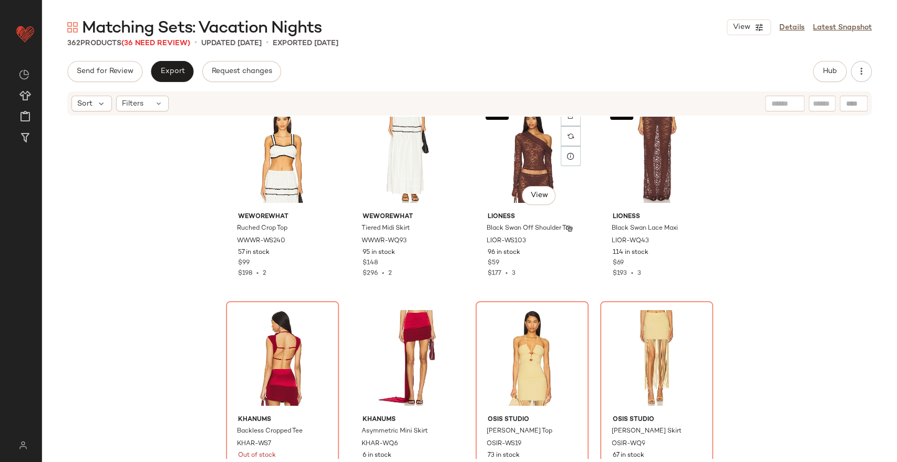
scroll to position [13391, 0]
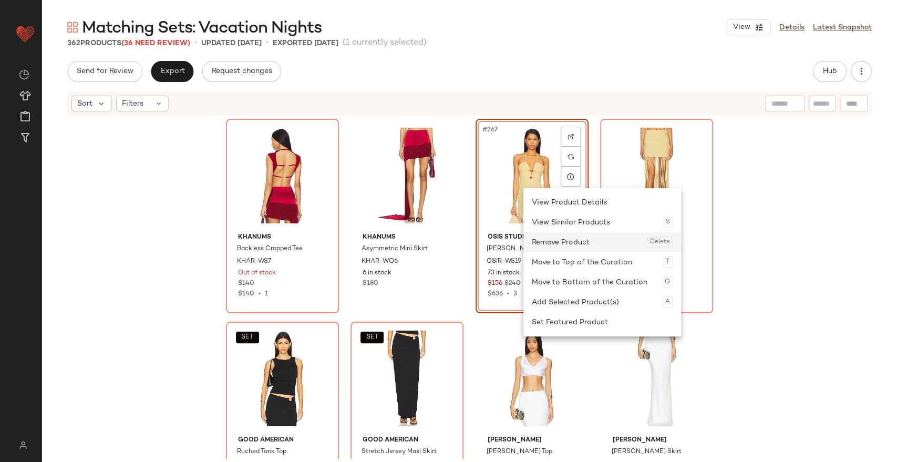
click at [555, 236] on div "Remove Product Delete" at bounding box center [602, 242] width 141 height 20
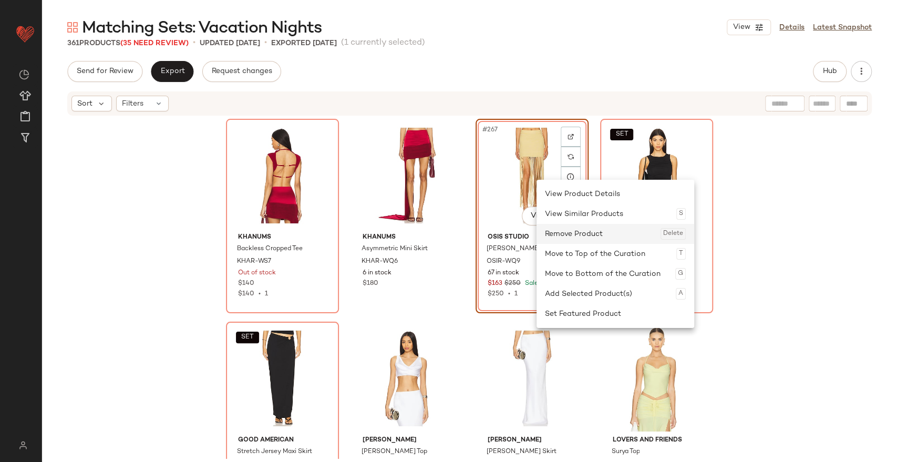
click at [564, 232] on div "Remove Product Delete" at bounding box center [615, 234] width 141 height 20
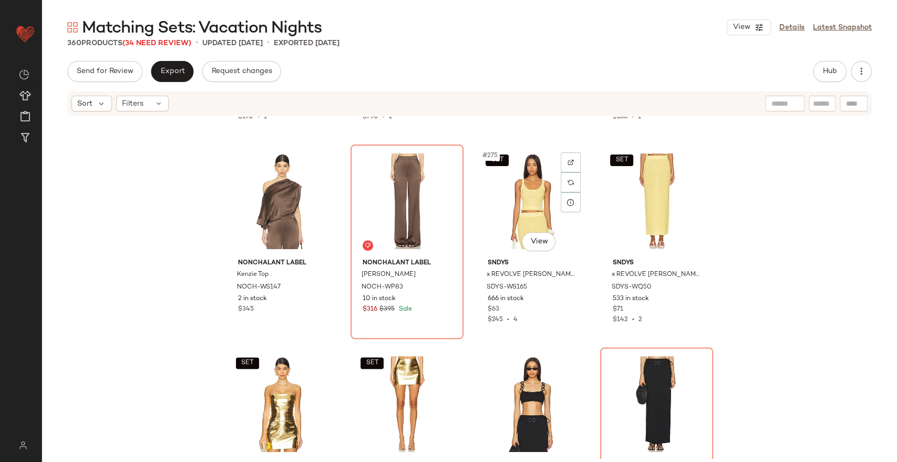
scroll to position [13772, 0]
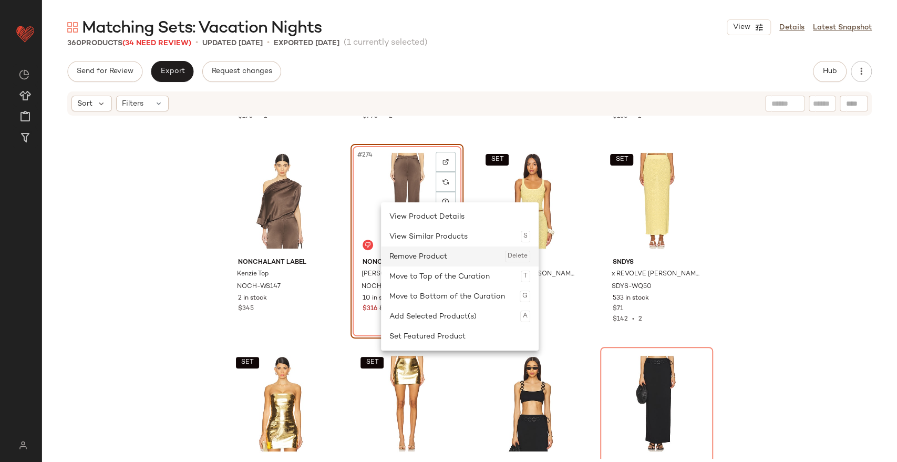
click at [425, 257] on div "Remove Product Delete" at bounding box center [459, 256] width 141 height 20
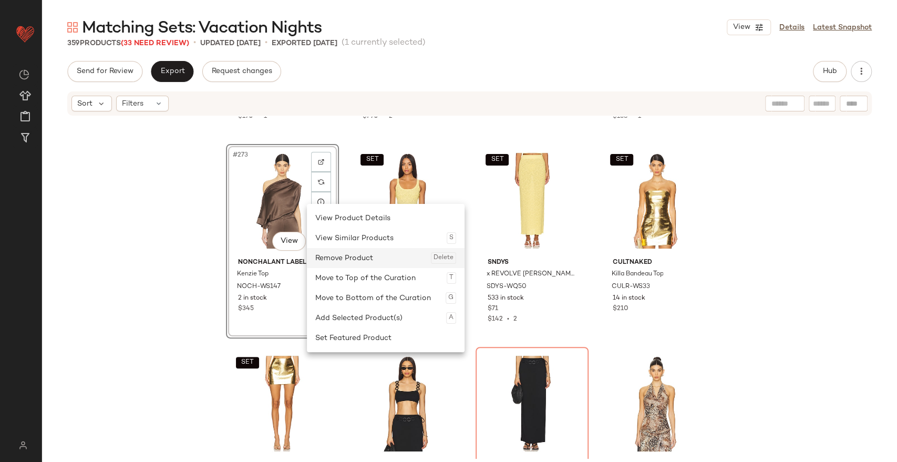
click at [359, 256] on div "Remove Product Delete" at bounding box center [385, 258] width 141 height 20
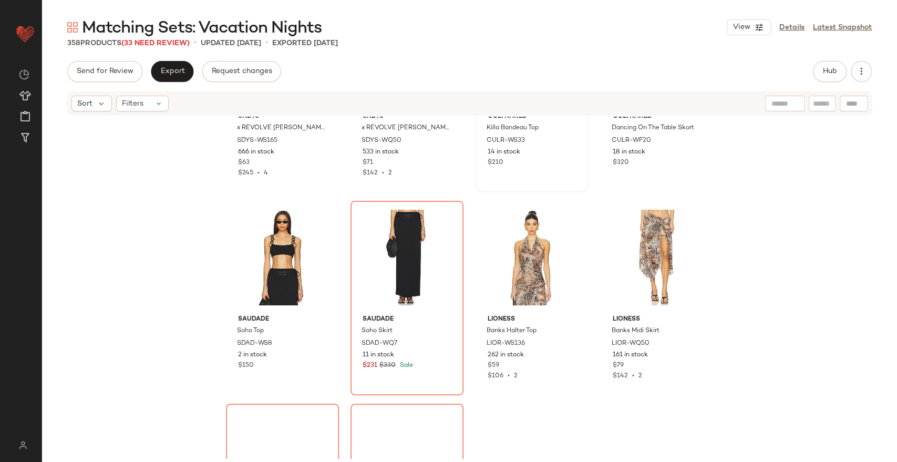
scroll to position [13932, 0]
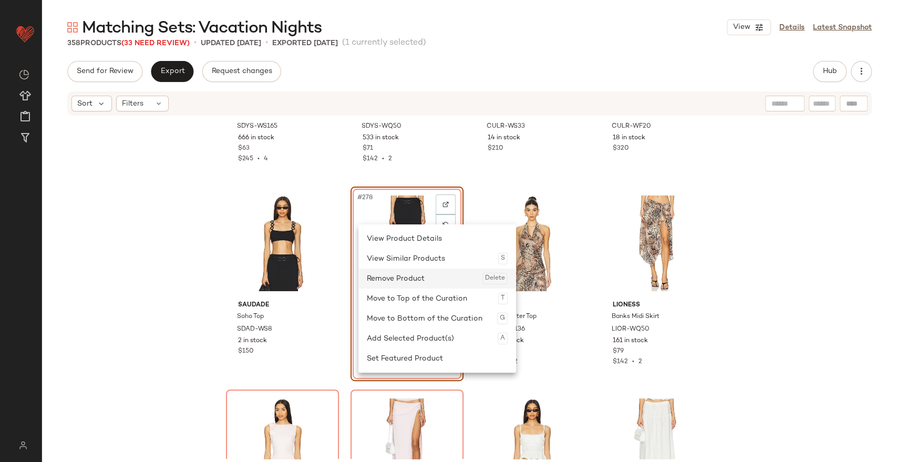
click at [399, 278] on div "Remove Product Delete" at bounding box center [437, 278] width 141 height 20
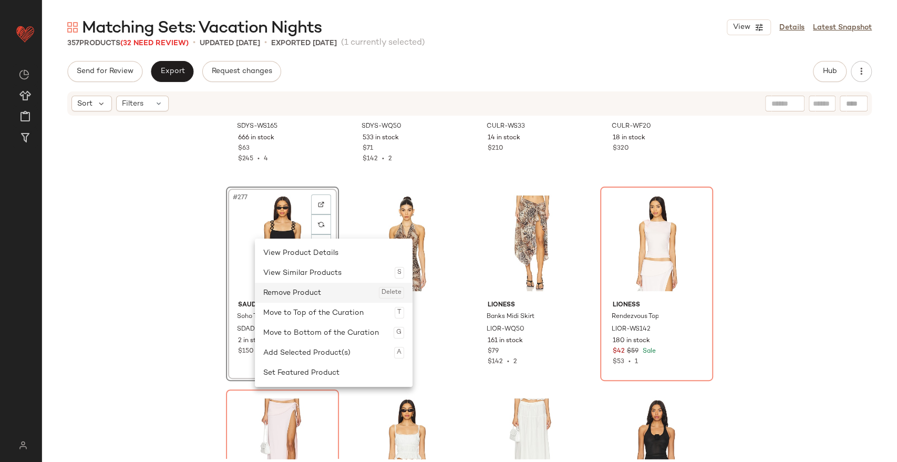
click at [292, 293] on div "Remove Product Delete" at bounding box center [333, 293] width 141 height 20
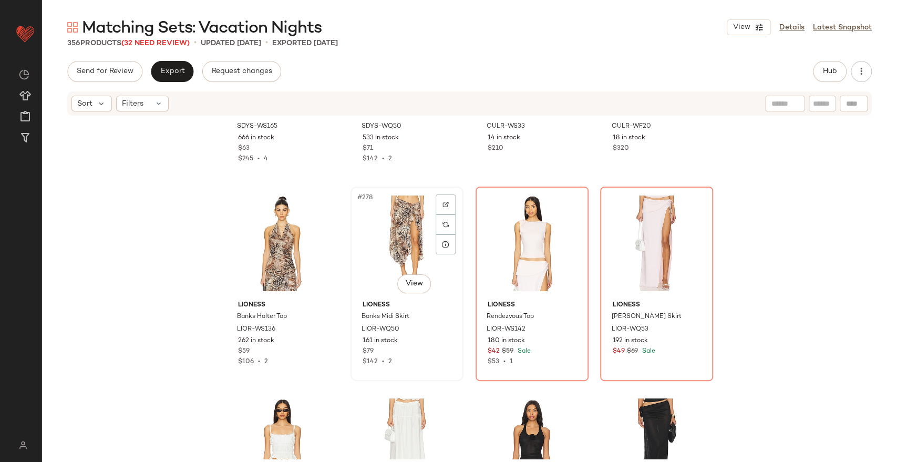
scroll to position [13986, 0]
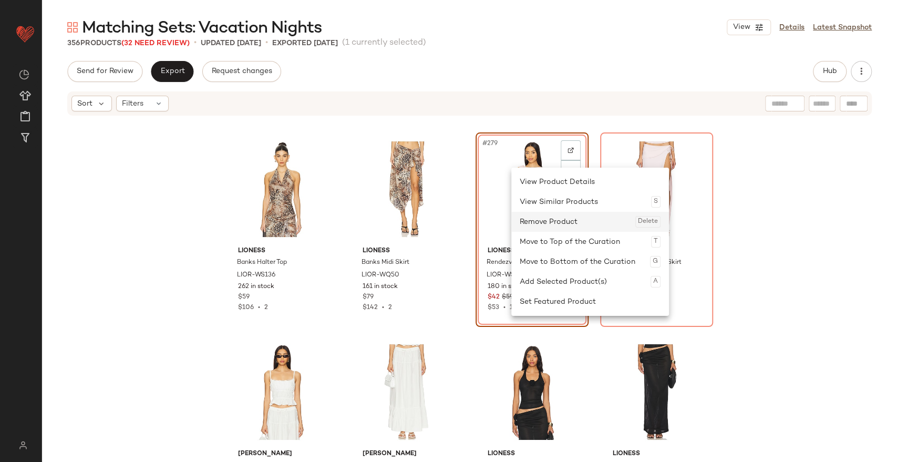
click at [546, 217] on div "Remove Product Delete" at bounding box center [590, 222] width 141 height 20
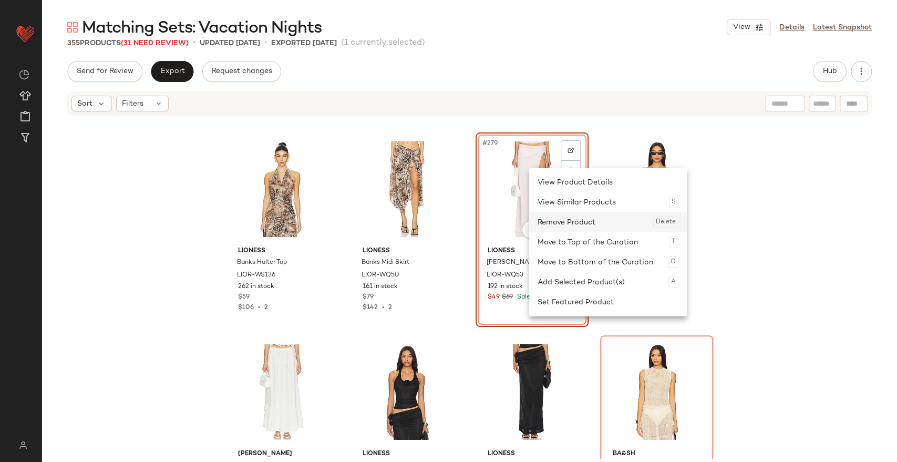
click at [557, 221] on div "Remove Product Delete" at bounding box center [607, 222] width 141 height 20
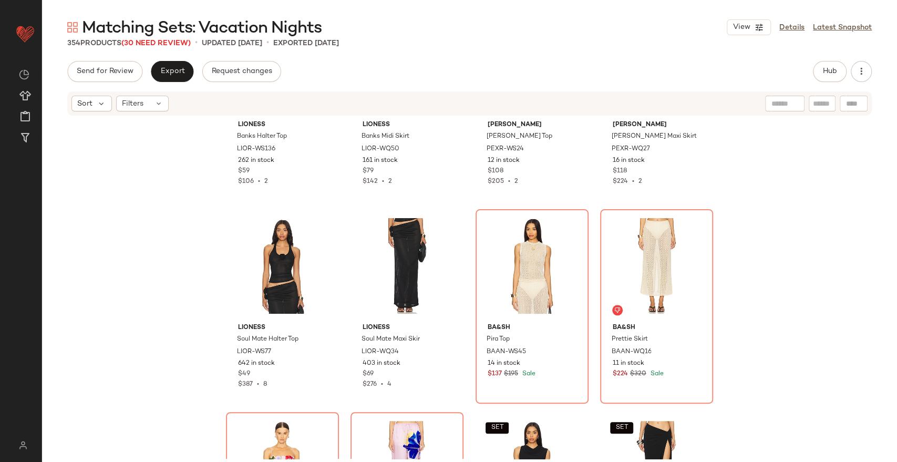
scroll to position [14114, 0]
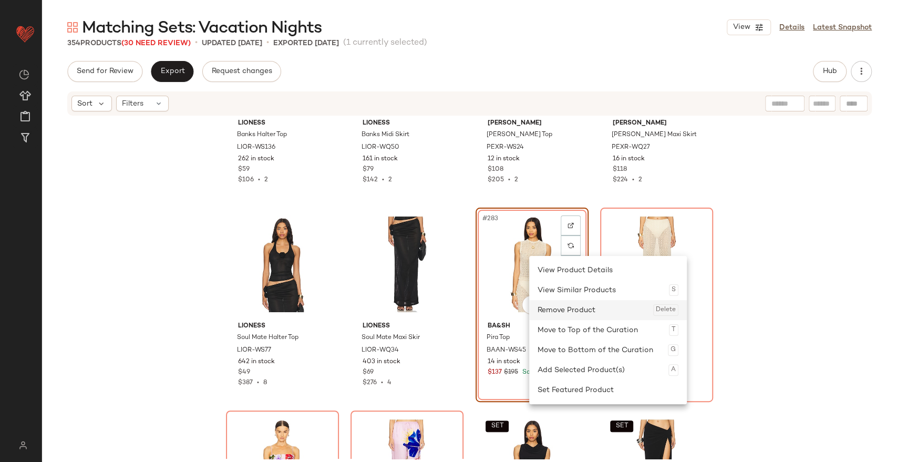
click at [553, 305] on div "Remove Product Delete" at bounding box center [607, 310] width 141 height 20
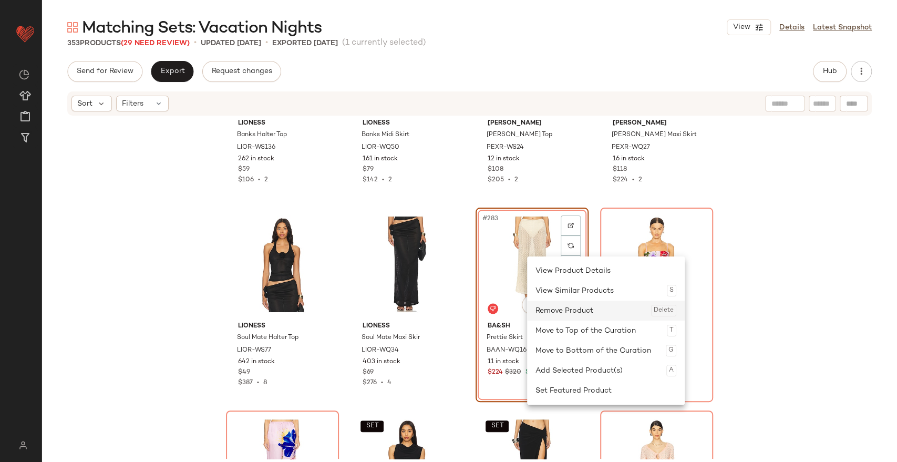
click at [551, 306] on div "Remove Product Delete" at bounding box center [605, 310] width 141 height 20
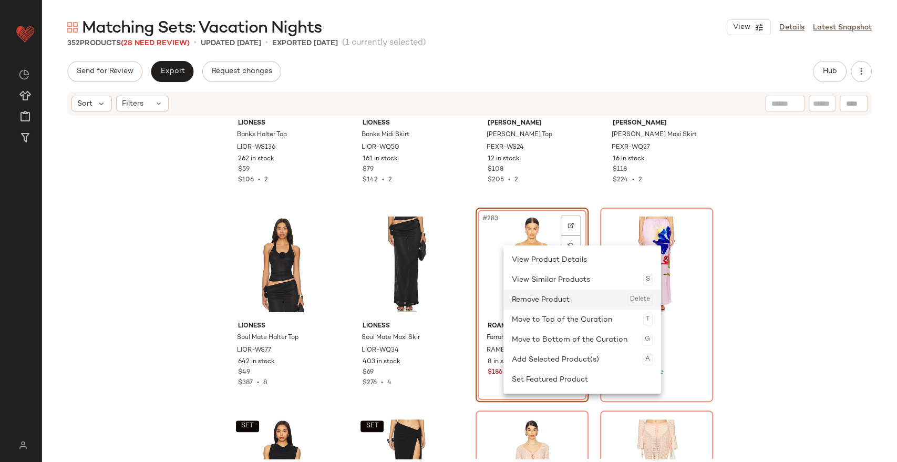
click at [536, 306] on div "Remove Product Delete" at bounding box center [582, 299] width 141 height 20
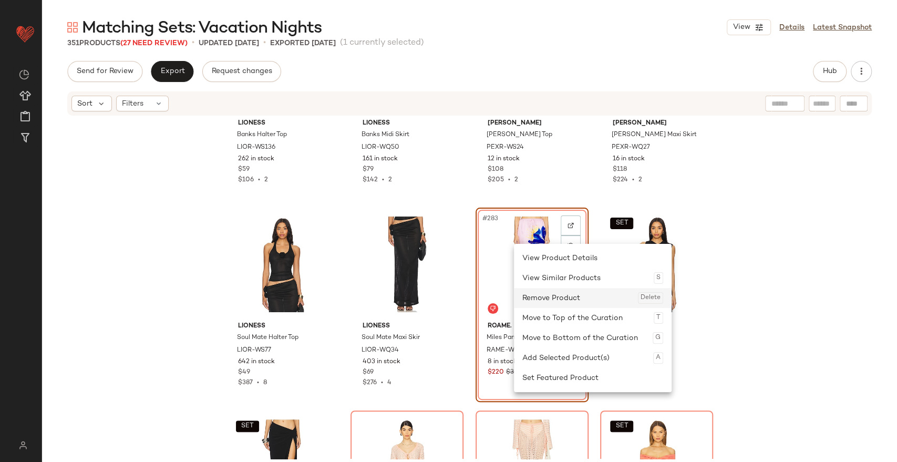
click at [548, 296] on div "Remove Product Delete" at bounding box center [592, 298] width 141 height 20
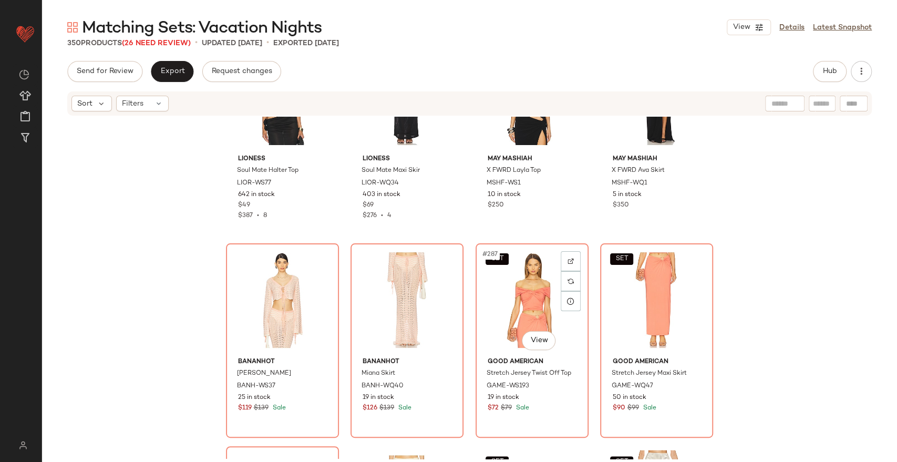
scroll to position [14282, 0]
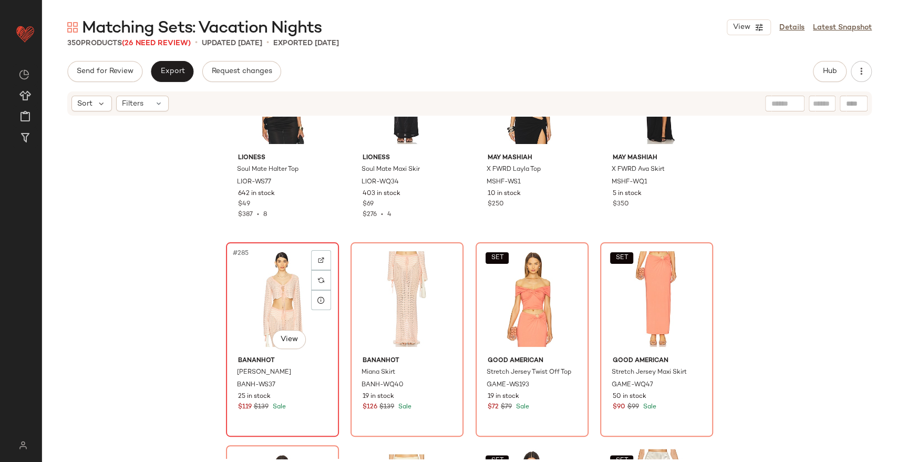
click at [278, 310] on div "#285 View" at bounding box center [283, 299] width 106 height 106
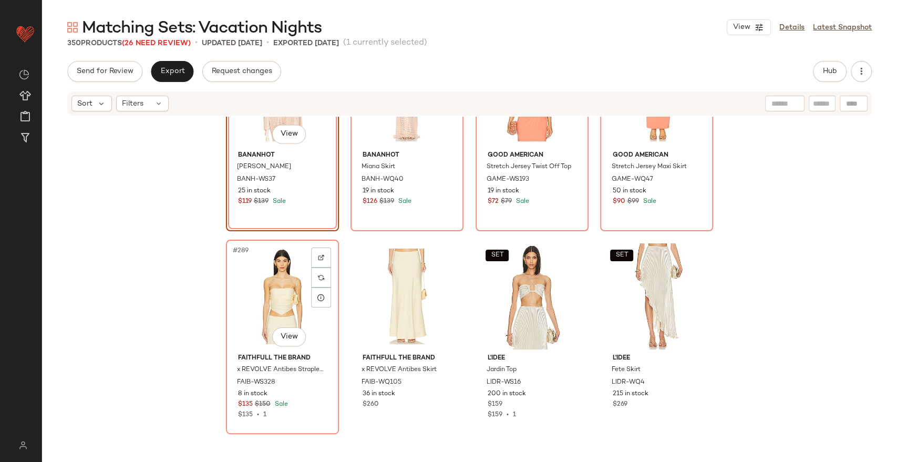
scroll to position [14495, 0]
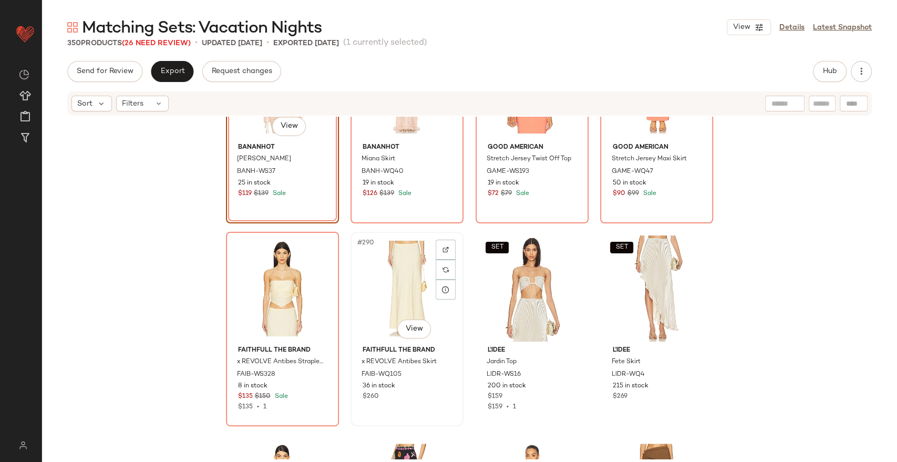
click at [377, 279] on div "#290 View" at bounding box center [407, 288] width 106 height 106
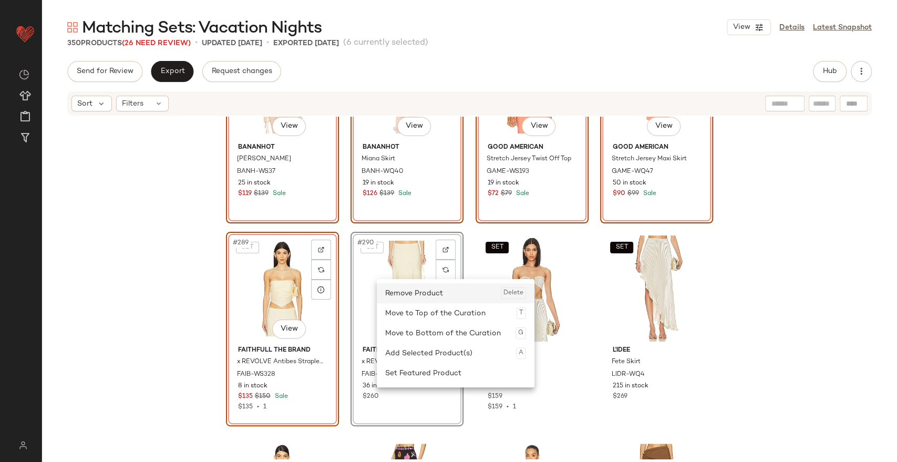
click at [393, 300] on div "Remove Product Delete" at bounding box center [455, 293] width 141 height 20
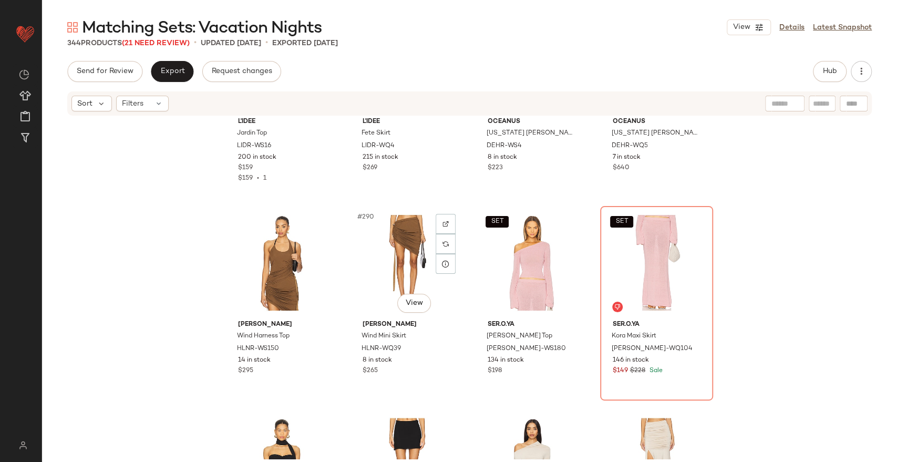
scroll to position [14521, 0]
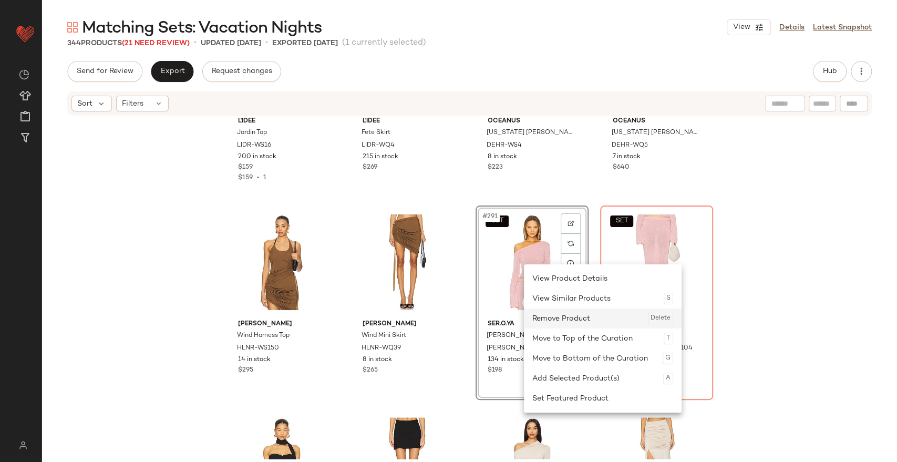
click at [559, 322] on div "Remove Product Delete" at bounding box center [602, 318] width 141 height 20
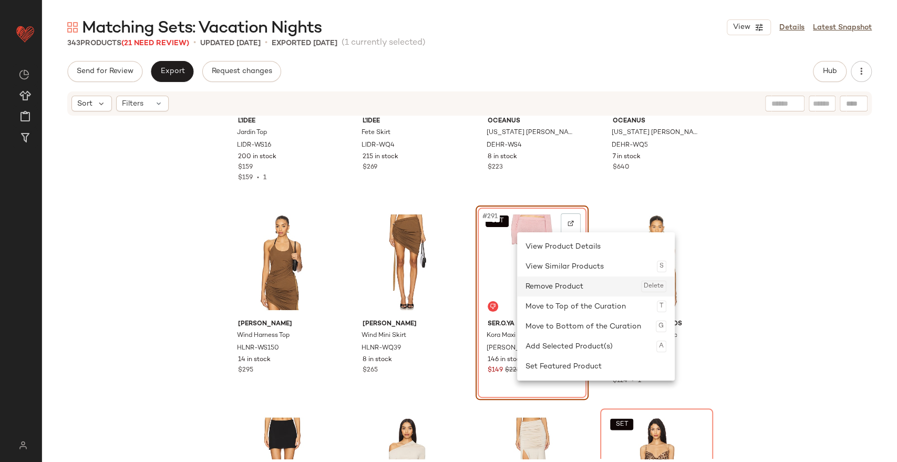
click at [542, 283] on div "Remove Product Delete" at bounding box center [595, 286] width 141 height 20
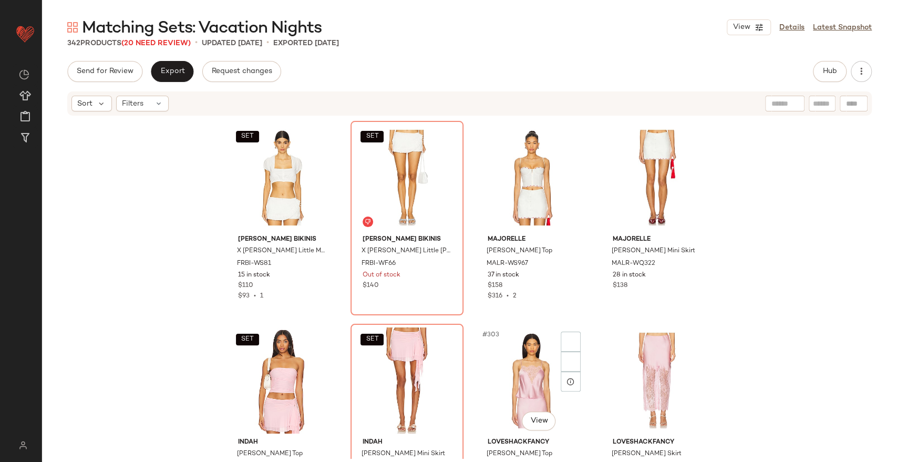
scroll to position [15070, 0]
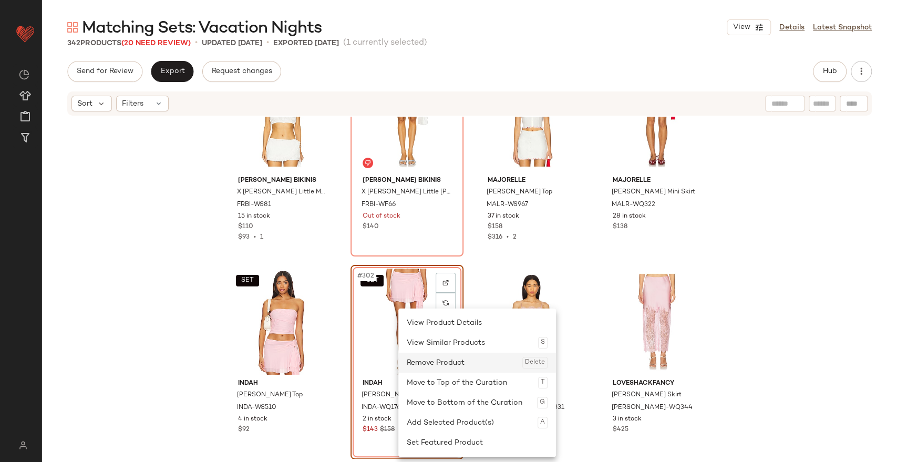
click at [430, 356] on div "Remove Product Delete" at bounding box center [477, 362] width 141 height 20
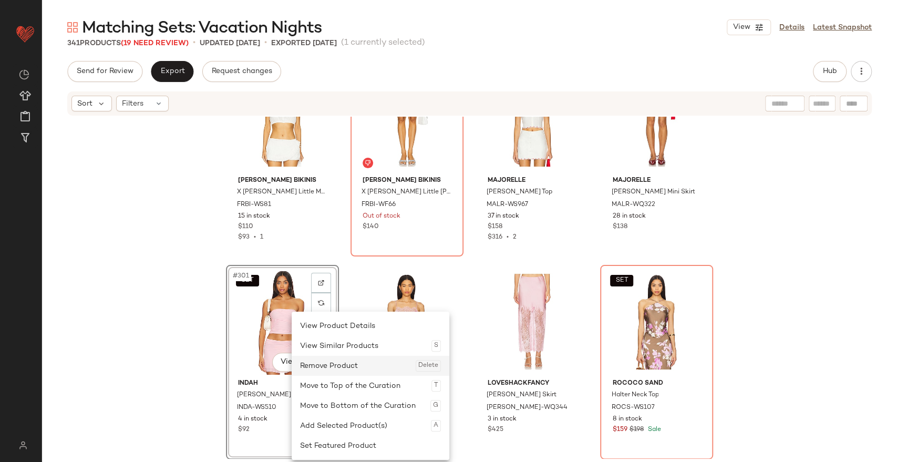
click at [324, 367] on div "Remove Product Delete" at bounding box center [370, 366] width 141 height 20
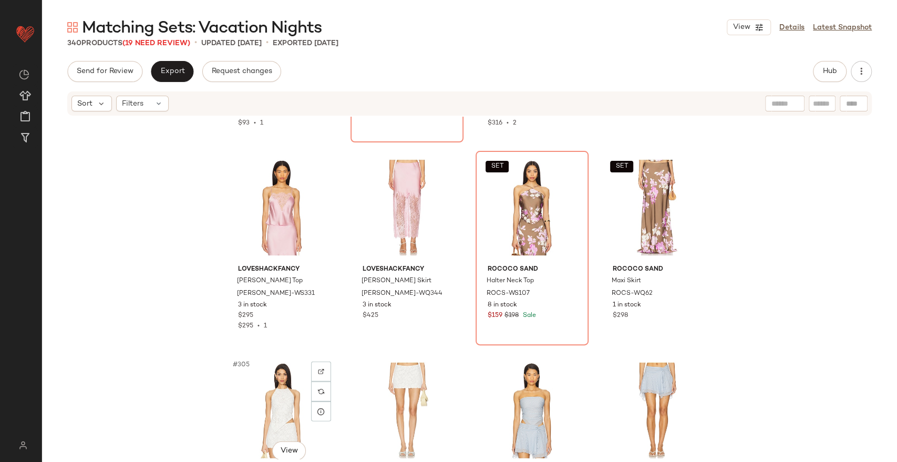
scroll to position [15189, 0]
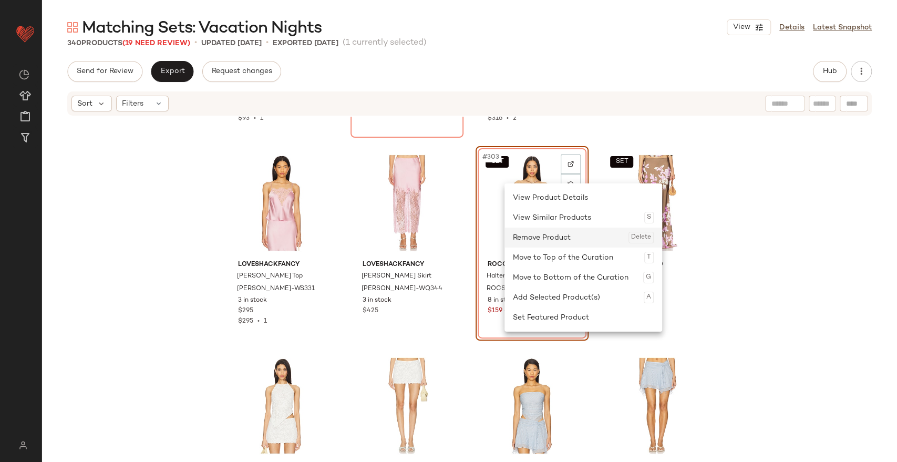
click at [536, 231] on div "Remove Product Delete" at bounding box center [583, 237] width 141 height 20
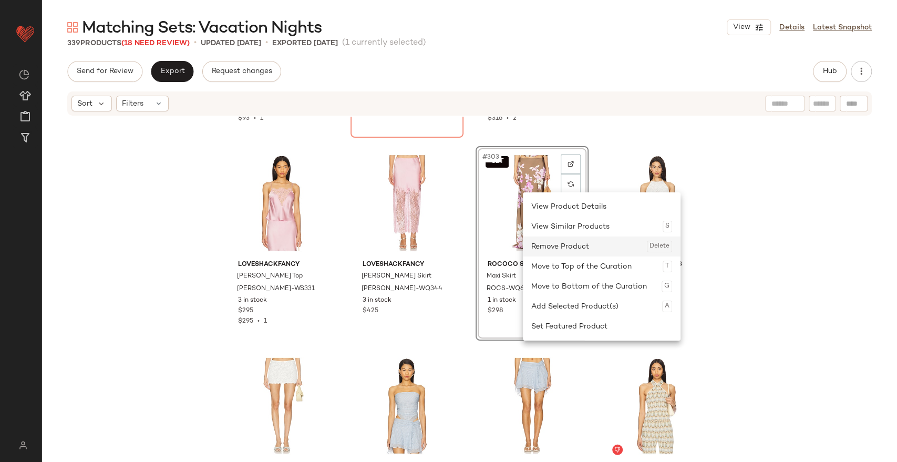
click at [554, 246] on div "Remove Product Delete" at bounding box center [601, 246] width 141 height 20
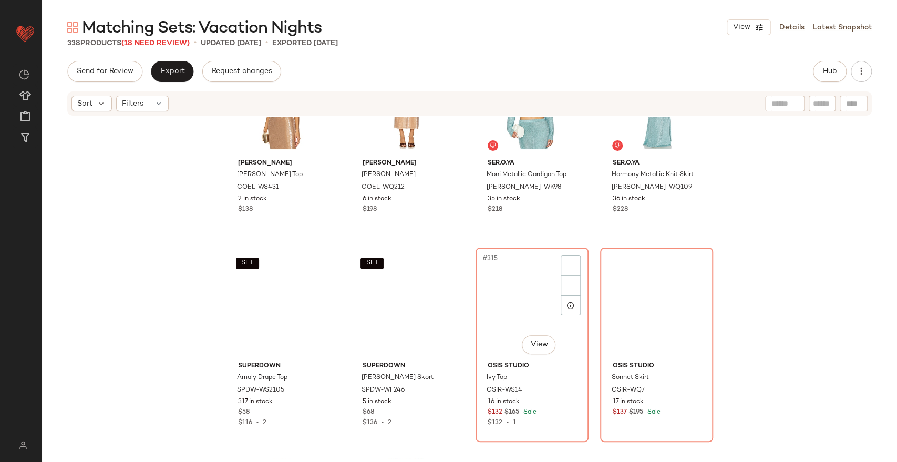
scroll to position [15722, 0]
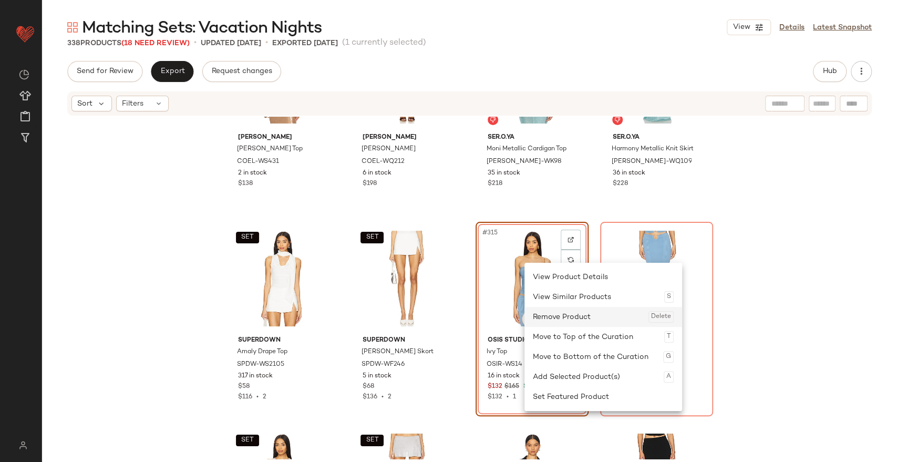
click at [555, 314] on div "Remove Product Delete" at bounding box center [603, 317] width 141 height 20
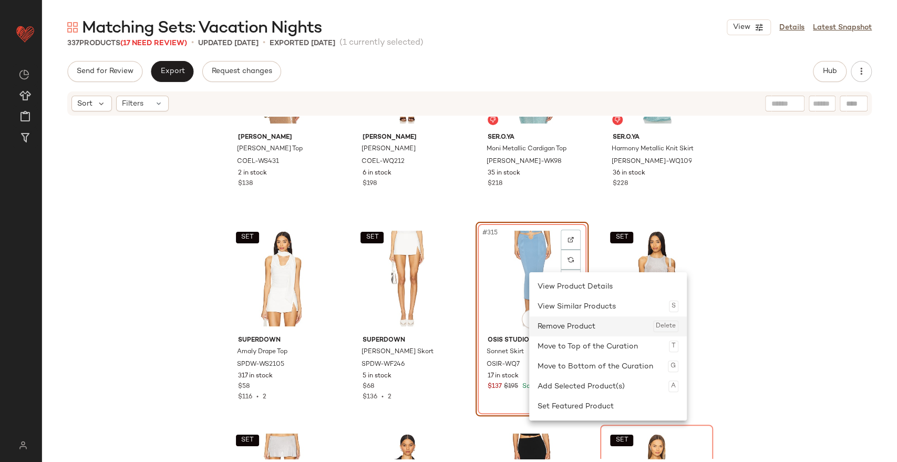
click at [555, 318] on div "Remove Product Delete" at bounding box center [607, 326] width 141 height 20
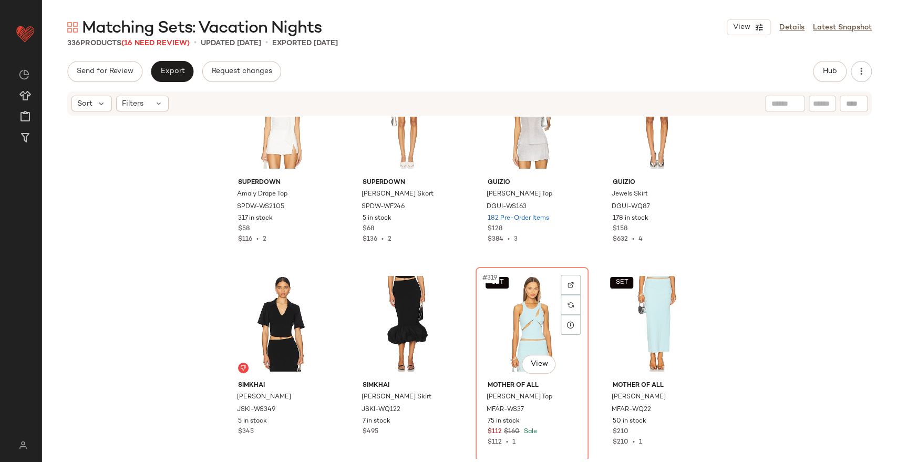
scroll to position [15882, 0]
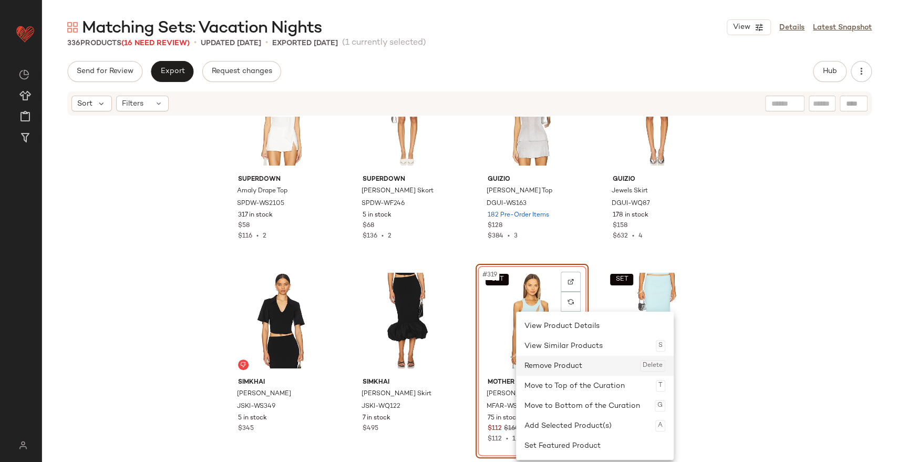
click at [534, 368] on div "Remove Product Delete" at bounding box center [594, 366] width 141 height 20
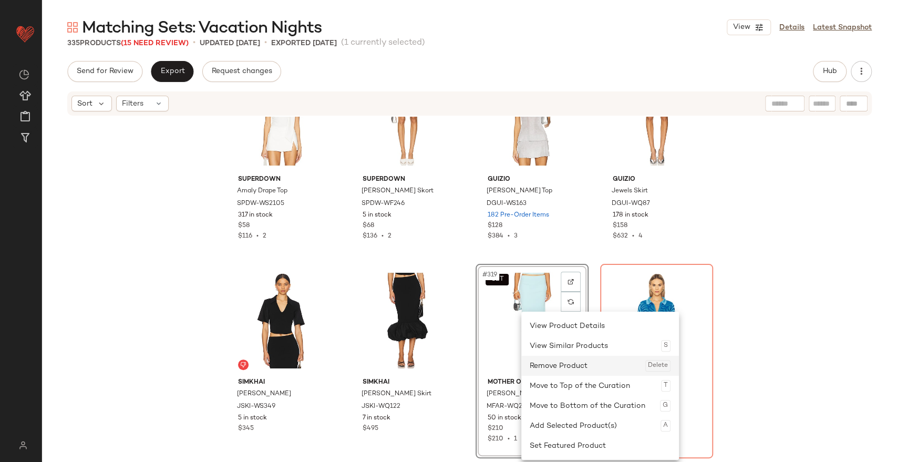
click at [544, 365] on div "Remove Product Delete" at bounding box center [600, 366] width 141 height 20
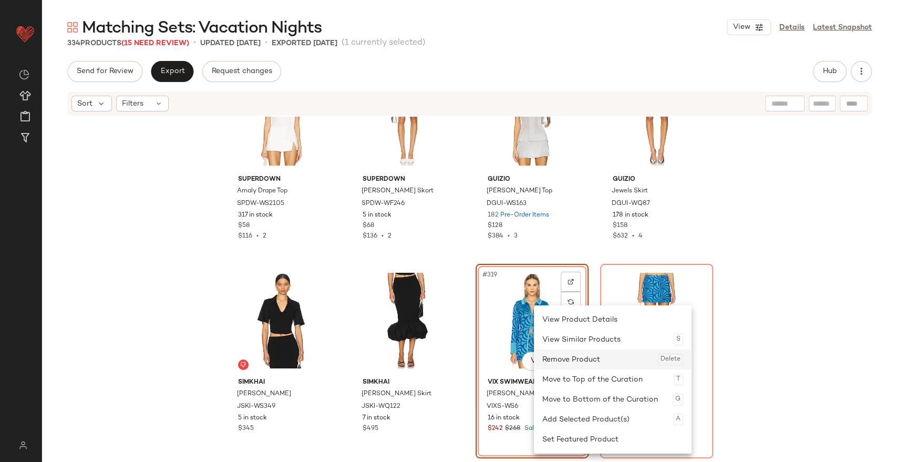
click at [562, 357] on div "Remove Product Delete" at bounding box center [612, 359] width 141 height 20
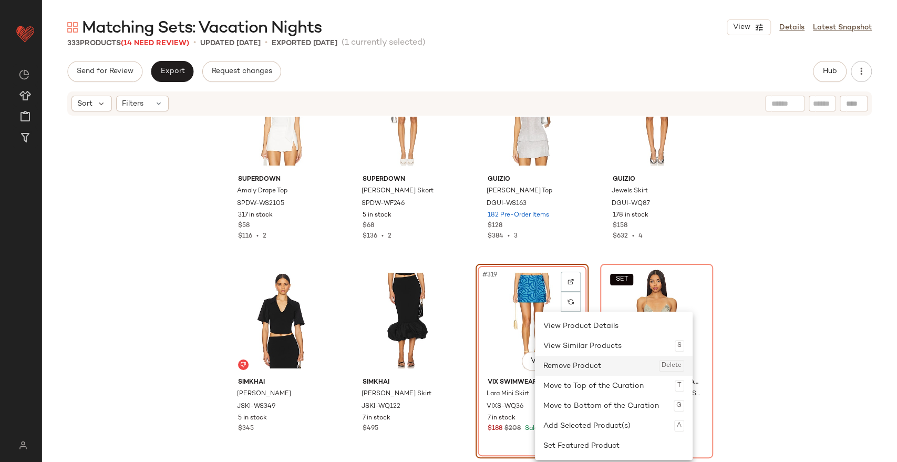
click at [556, 358] on div "Remove Product Delete" at bounding box center [613, 366] width 141 height 20
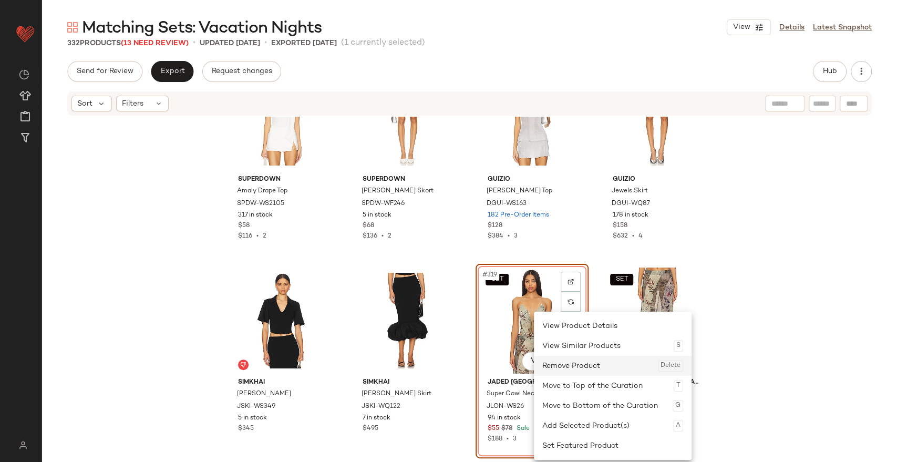
click at [556, 368] on div "Remove Product Delete" at bounding box center [612, 366] width 141 height 20
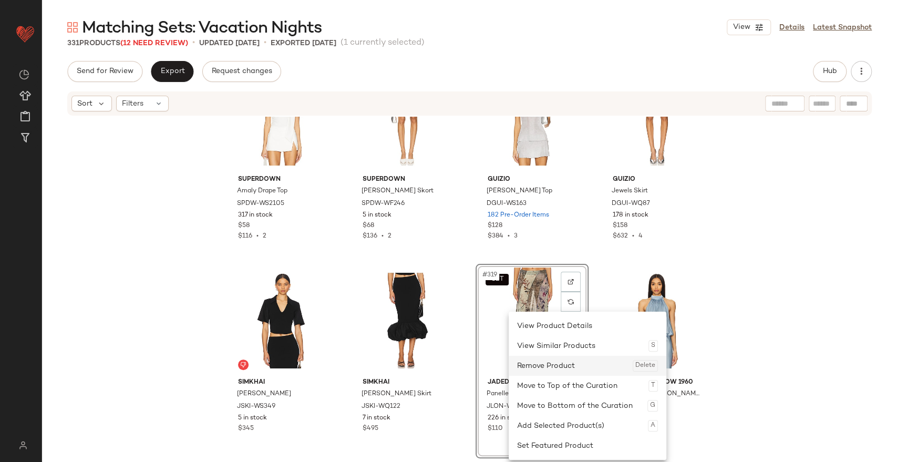
click at [537, 361] on div "Remove Product Delete" at bounding box center [587, 366] width 141 height 20
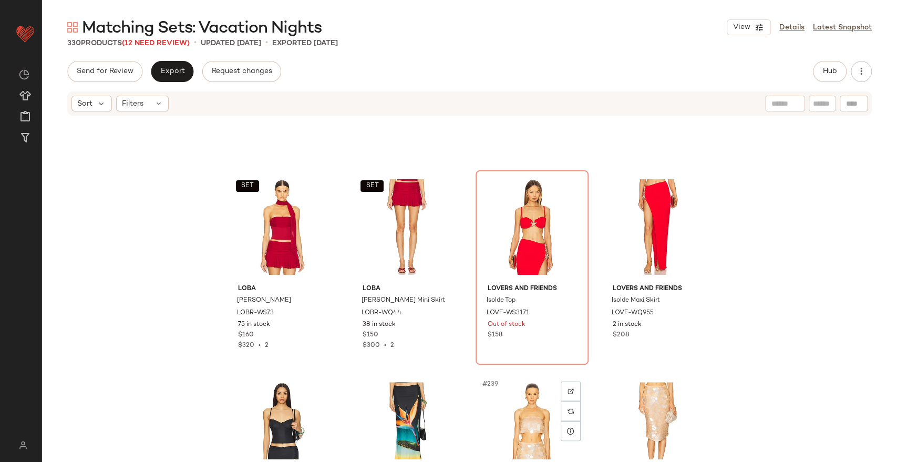
scroll to position [11696, 0]
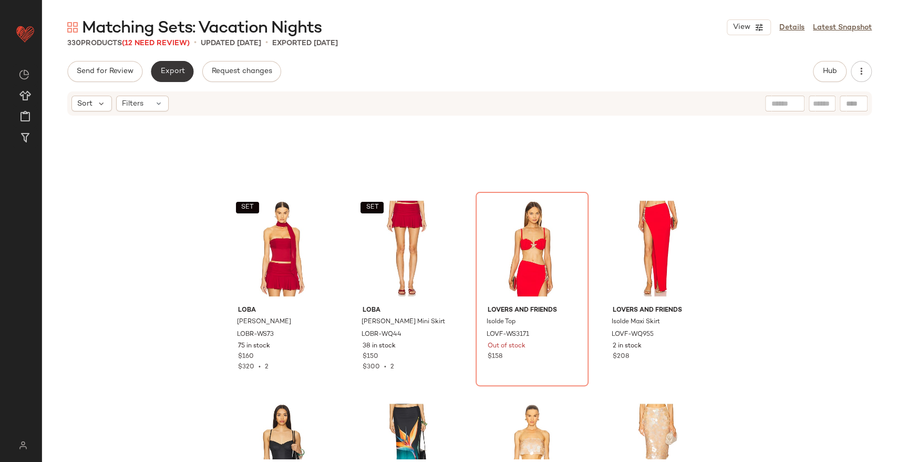
click at [173, 63] on button "Export" at bounding box center [172, 71] width 43 height 21
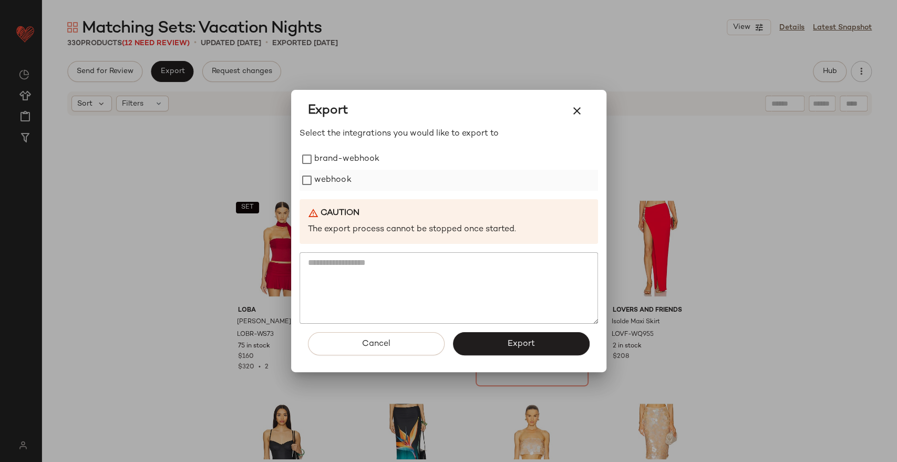
click at [337, 178] on label "webhook" at bounding box center [332, 180] width 37 height 21
click at [543, 344] on button "Export" at bounding box center [521, 343] width 137 height 23
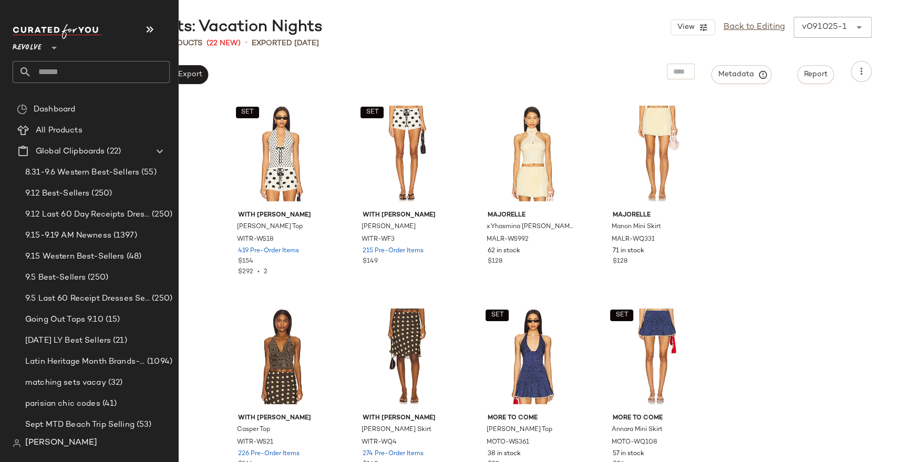
click at [68, 64] on input "text" at bounding box center [101, 72] width 138 height 22
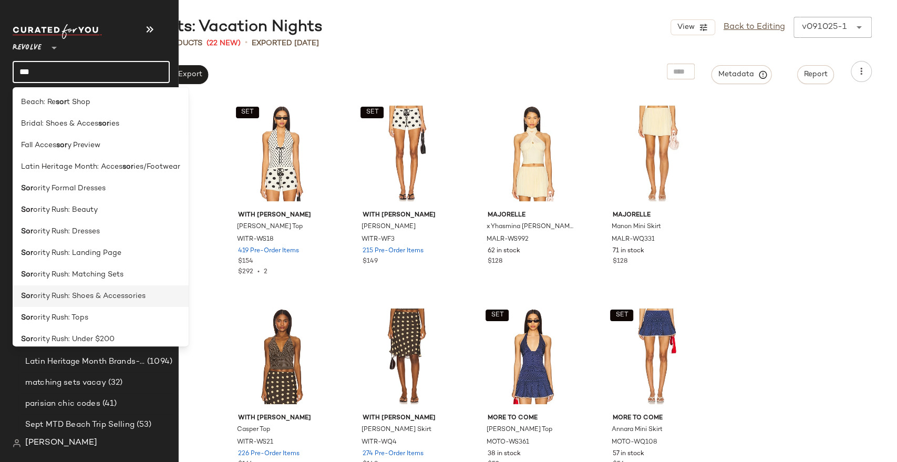
type input "***"
click at [88, 297] on span "ority Rush: Shoes & Accessories" at bounding box center [89, 295] width 112 height 11
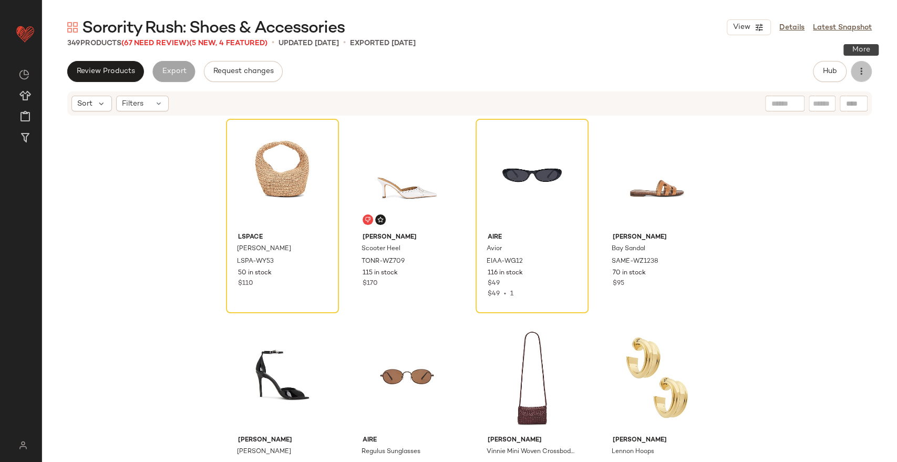
click at [862, 66] on icon "button" at bounding box center [861, 71] width 11 height 11
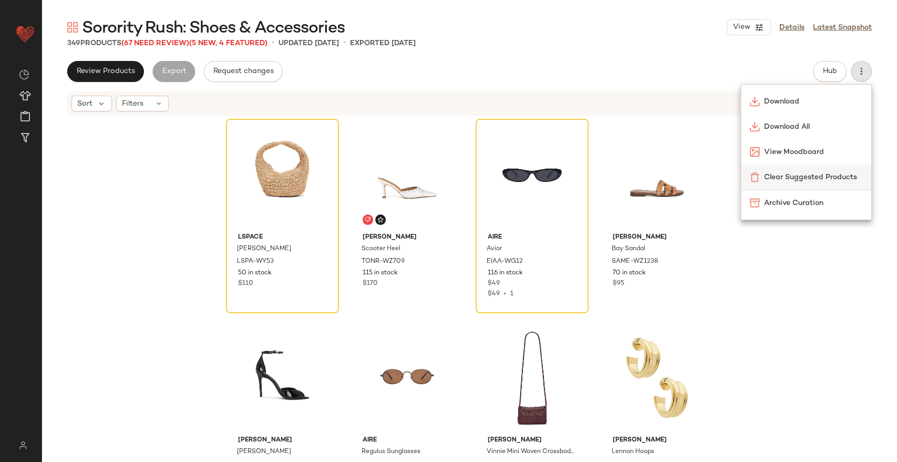
click at [801, 173] on span "Clear Suggested Products" at bounding box center [813, 177] width 99 height 11
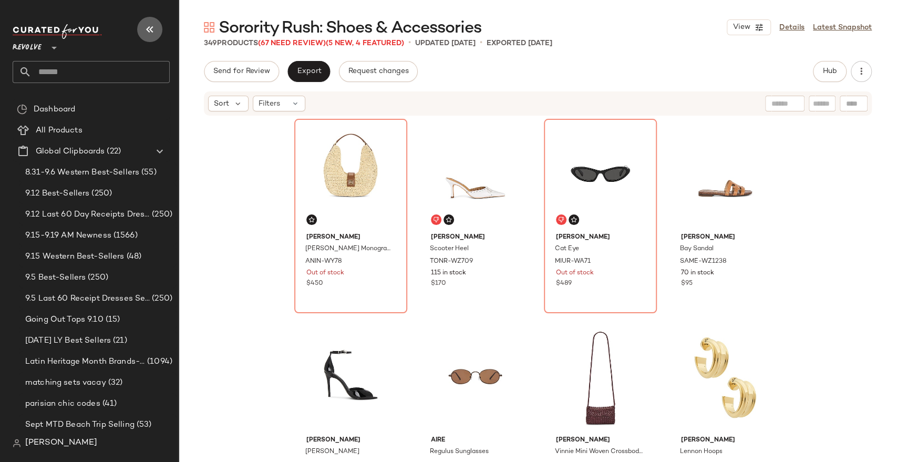
click at [154, 39] on button "button" at bounding box center [149, 29] width 25 height 25
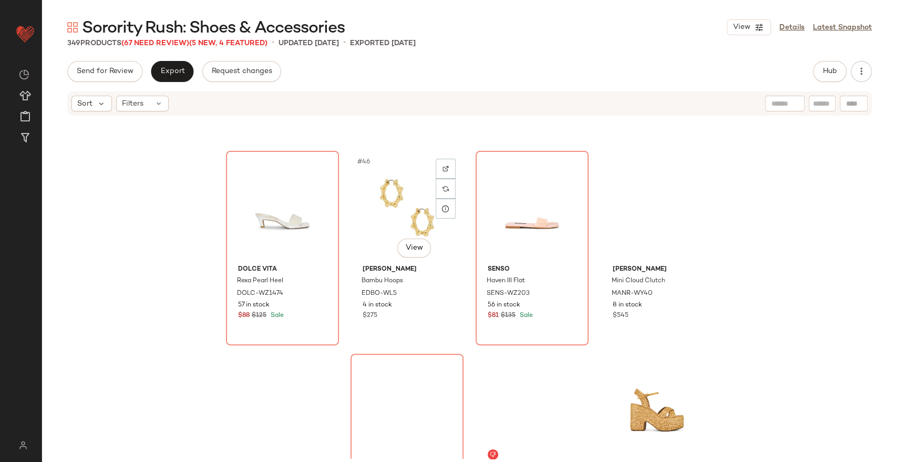
scroll to position [2207, 0]
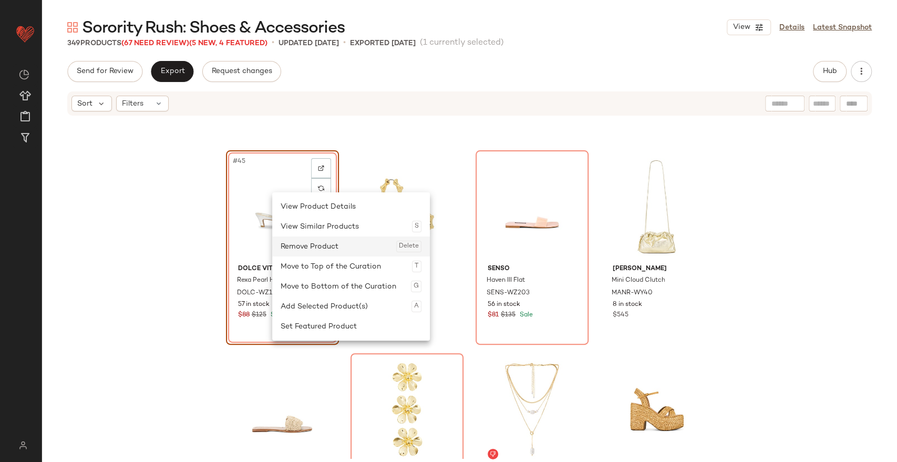
click at [316, 249] on div "Remove Product Delete" at bounding box center [351, 246] width 141 height 20
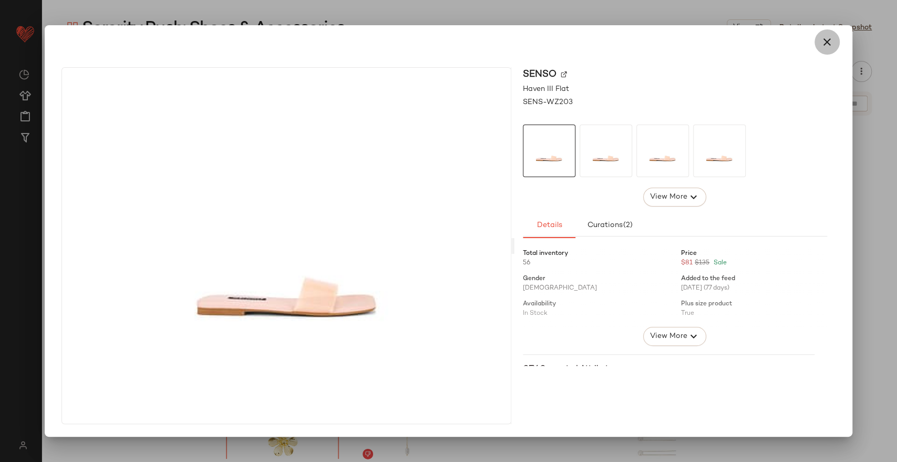
drag, startPoint x: 404, startPoint y: 241, endPoint x: 819, endPoint y: 51, distance: 456.5
click at [819, 51] on button "button" at bounding box center [826, 41] width 25 height 25
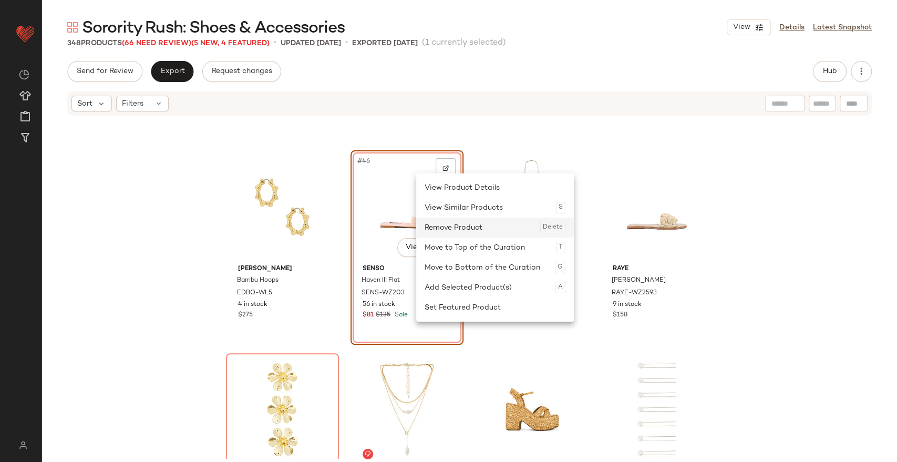
click at [442, 225] on div "Remove Product Delete" at bounding box center [494, 227] width 141 height 20
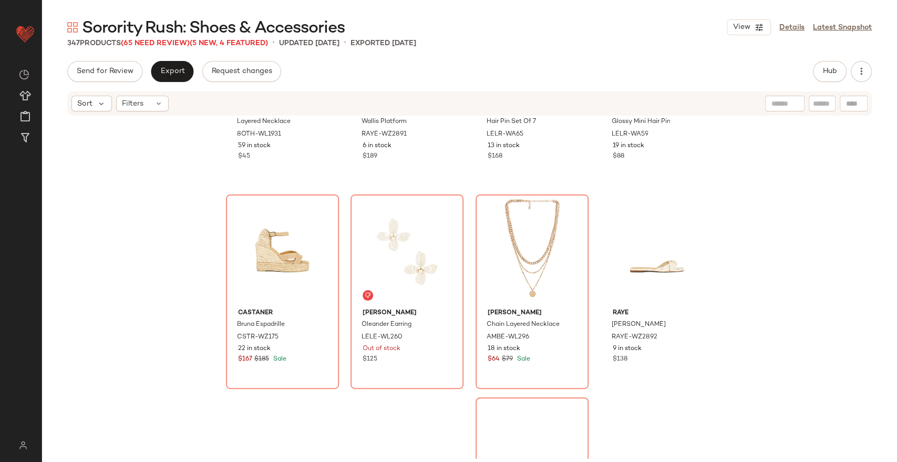
scroll to position [2578, 0]
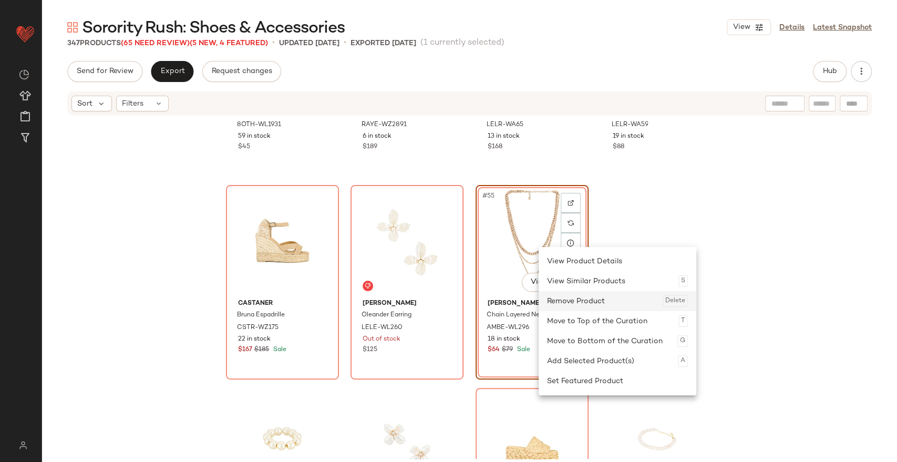
click at [568, 299] on div "Remove Product Delete" at bounding box center [617, 301] width 141 height 20
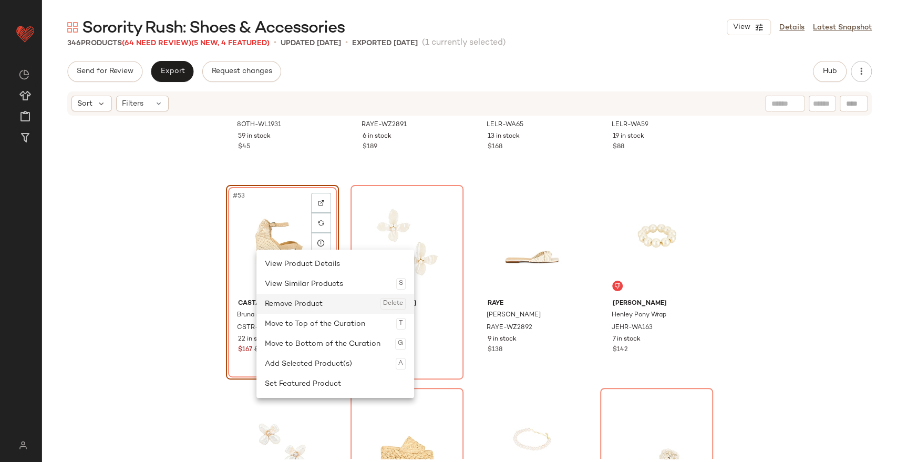
click at [309, 303] on div "Remove Product Delete" at bounding box center [335, 304] width 141 height 20
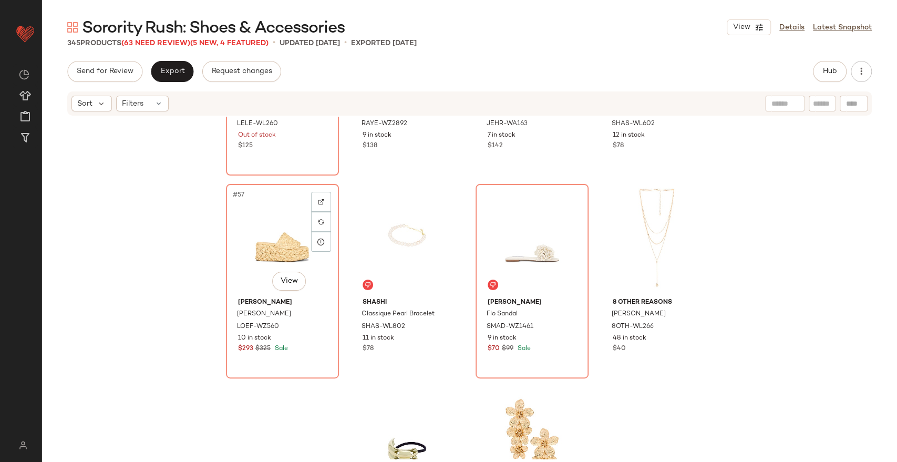
scroll to position [2783, 0]
click at [273, 220] on div "#57 View" at bounding box center [283, 239] width 106 height 106
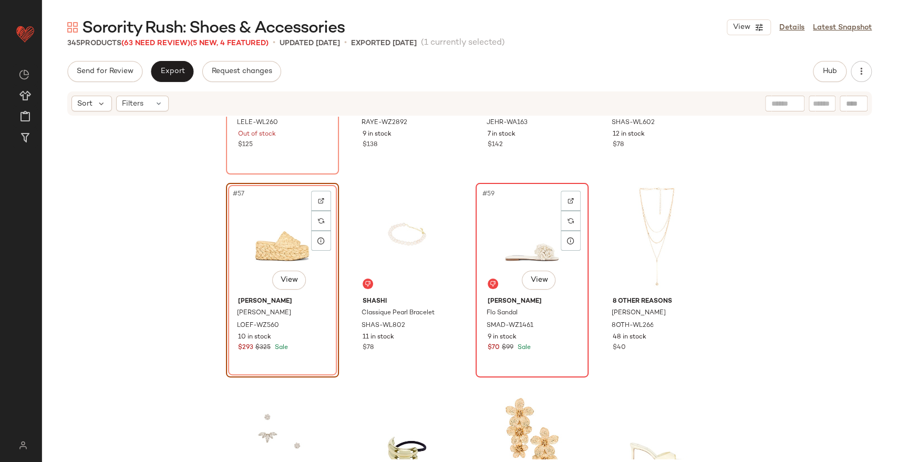
click at [496, 213] on div "#59 View" at bounding box center [532, 239] width 106 height 106
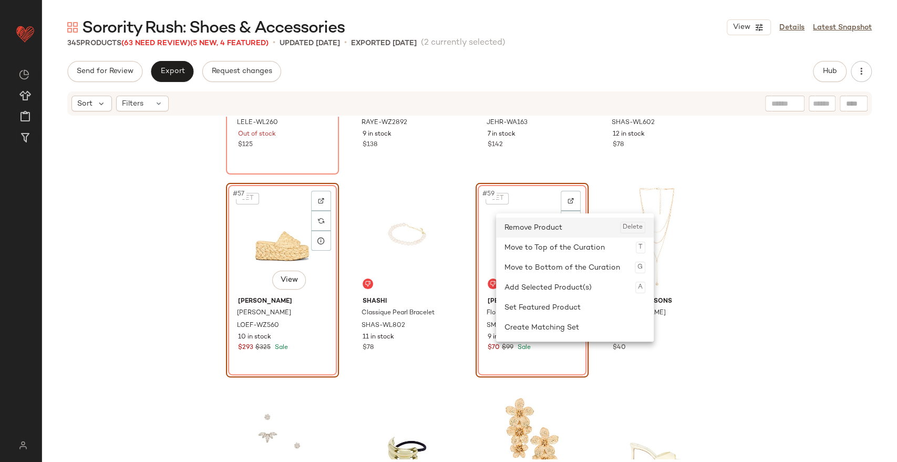
click at [520, 232] on div "Remove Product Delete" at bounding box center [574, 227] width 141 height 20
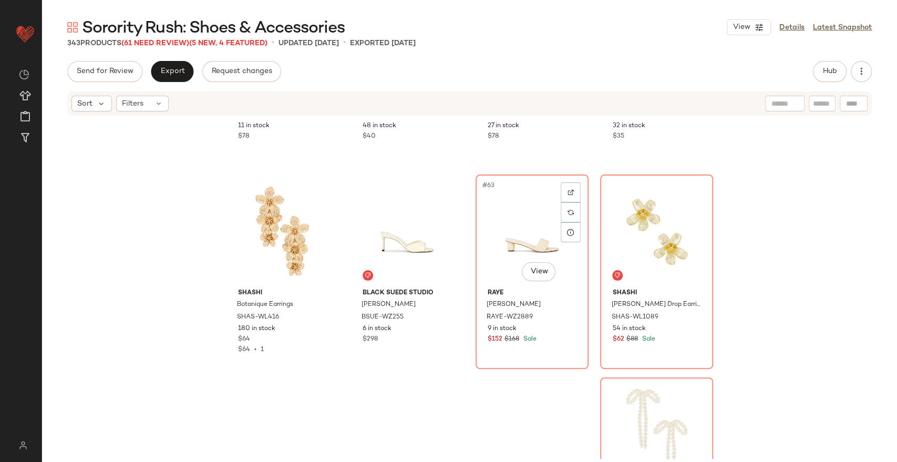
scroll to position [2996, 0]
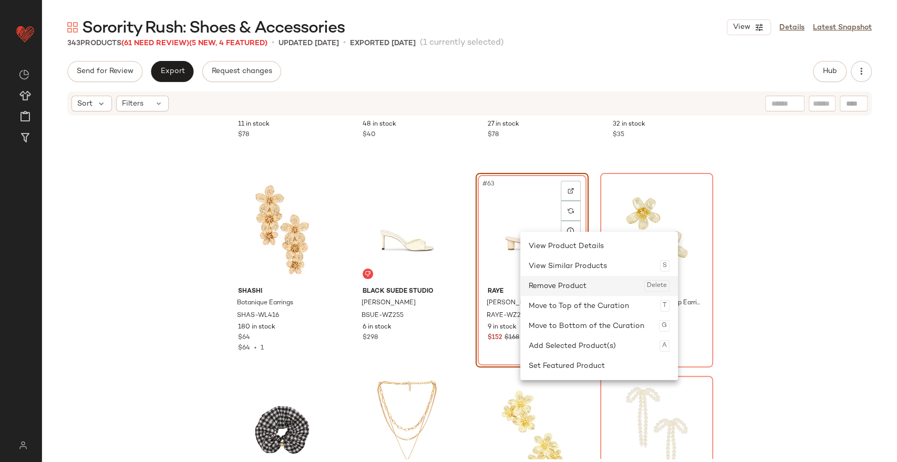
click at [554, 289] on div "Remove Product Delete" at bounding box center [598, 286] width 141 height 20
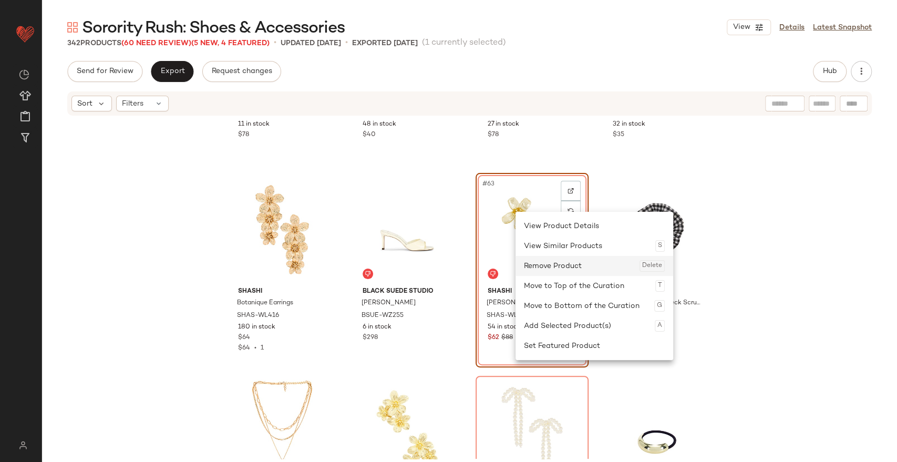
click at [542, 260] on div "Remove Product Delete" at bounding box center [594, 266] width 141 height 20
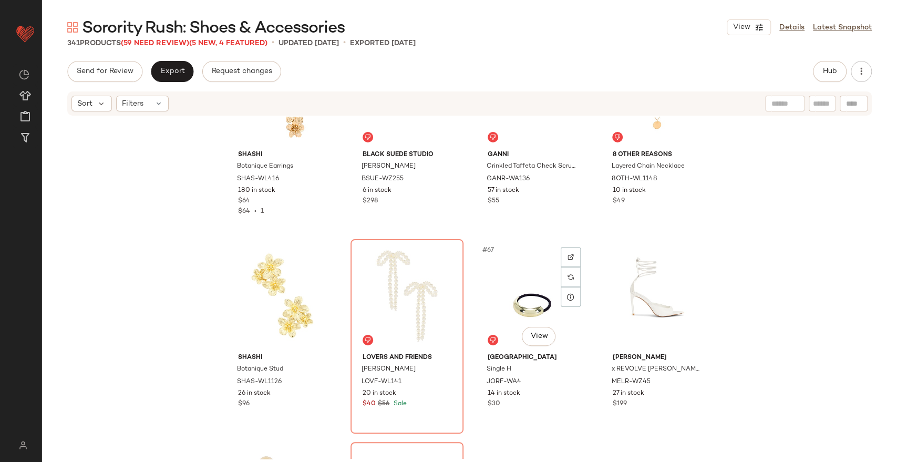
scroll to position [3135, 0]
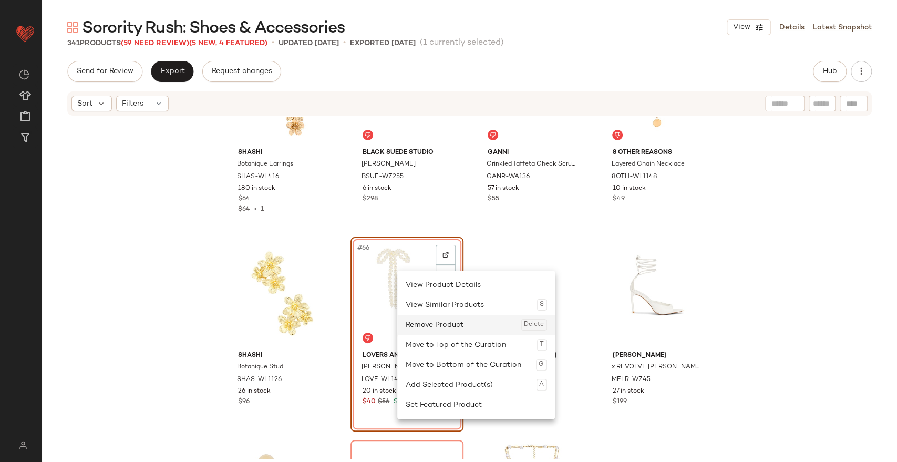
click at [441, 318] on div "Remove Product Delete" at bounding box center [476, 325] width 141 height 20
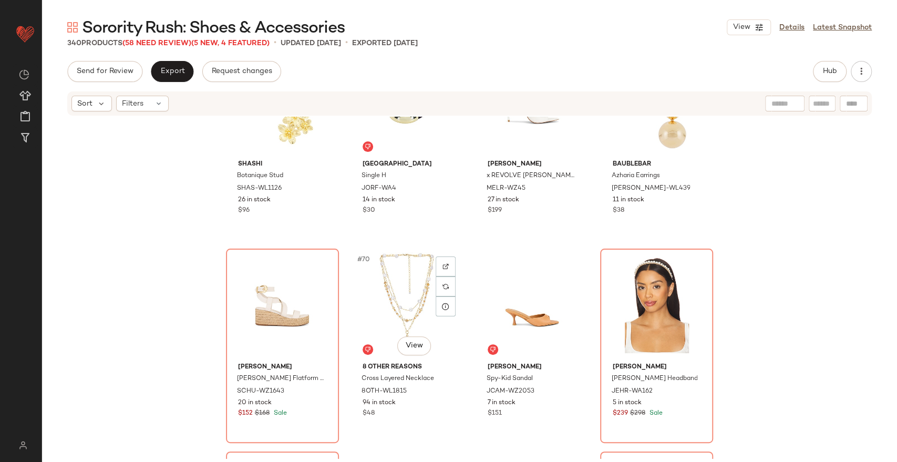
scroll to position [3326, 0]
click at [274, 270] on div "#69 View" at bounding box center [283, 305] width 106 height 106
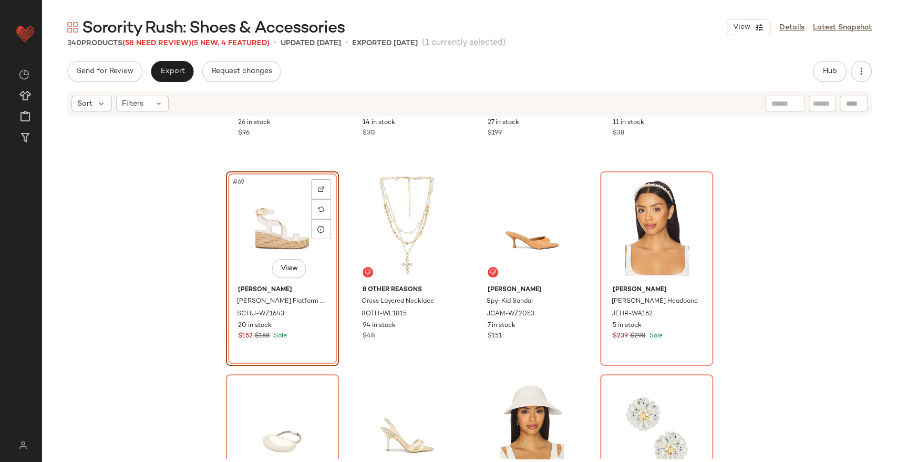
scroll to position [3405, 0]
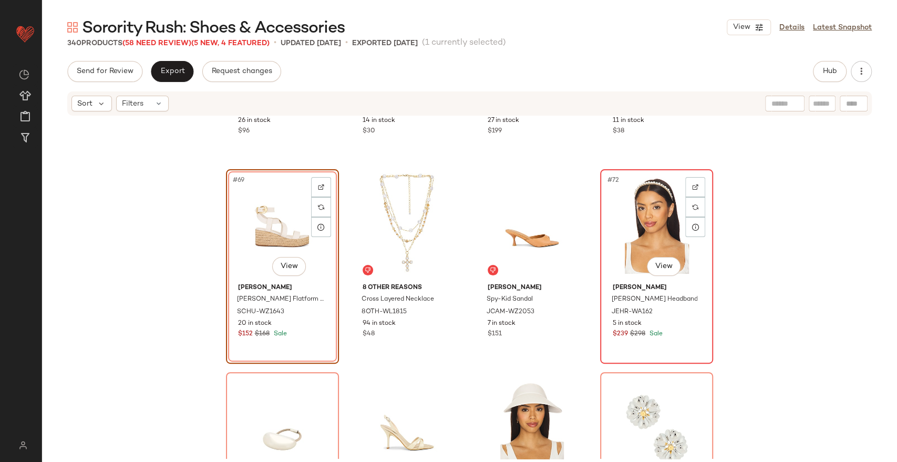
click at [614, 214] on div "#72 View" at bounding box center [657, 226] width 106 height 106
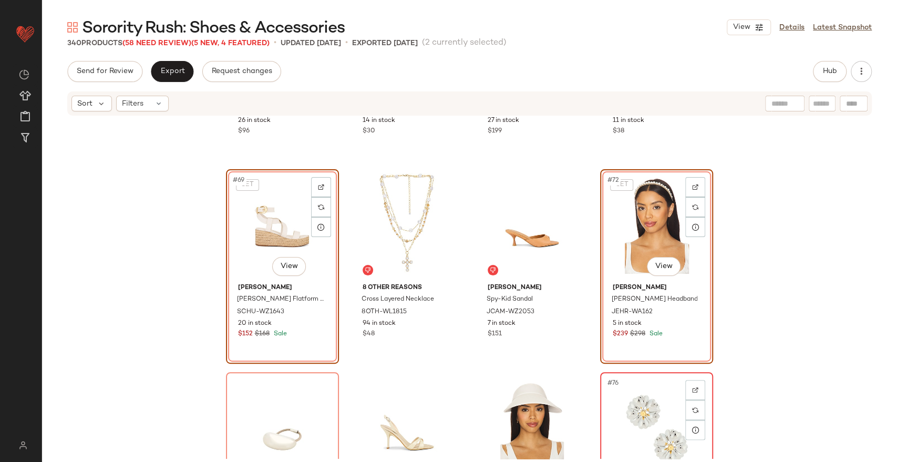
click at [629, 394] on div "#76 View" at bounding box center [657, 429] width 106 height 106
click at [232, 395] on div "#73 View" at bounding box center [283, 429] width 106 height 106
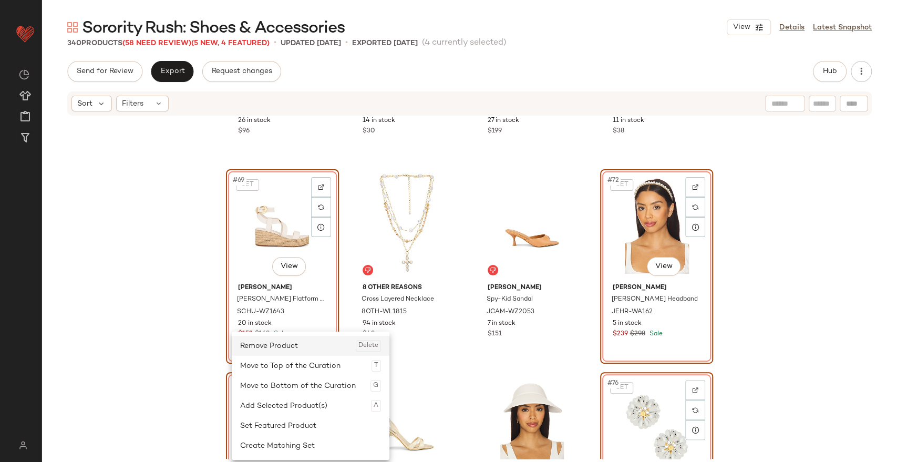
click at [286, 346] on div "Remove Product Delete" at bounding box center [310, 346] width 141 height 20
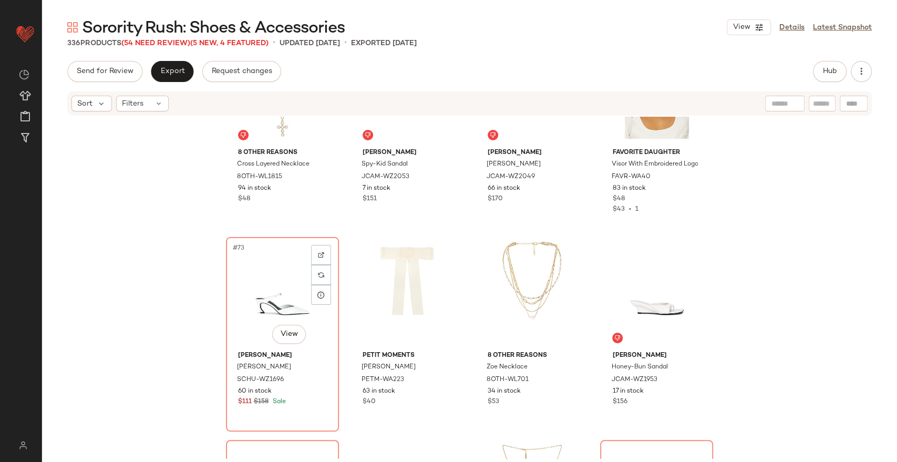
scroll to position [3610, 0]
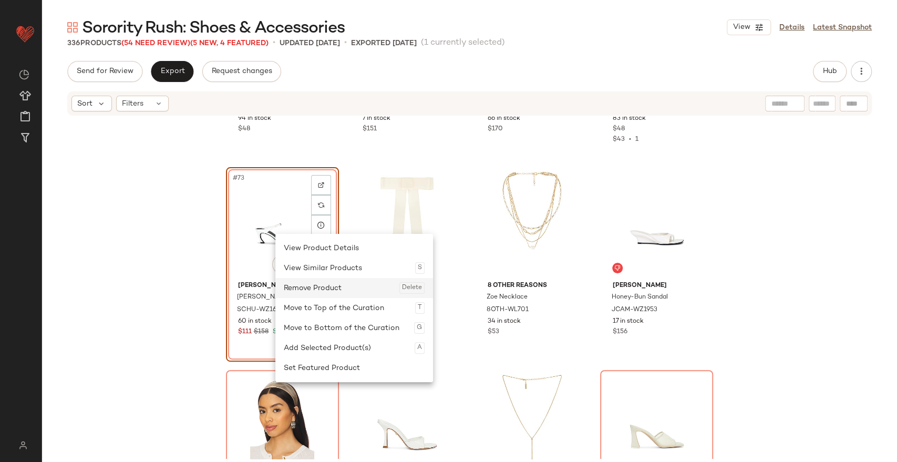
click at [308, 294] on div "Remove Product Delete" at bounding box center [354, 288] width 141 height 20
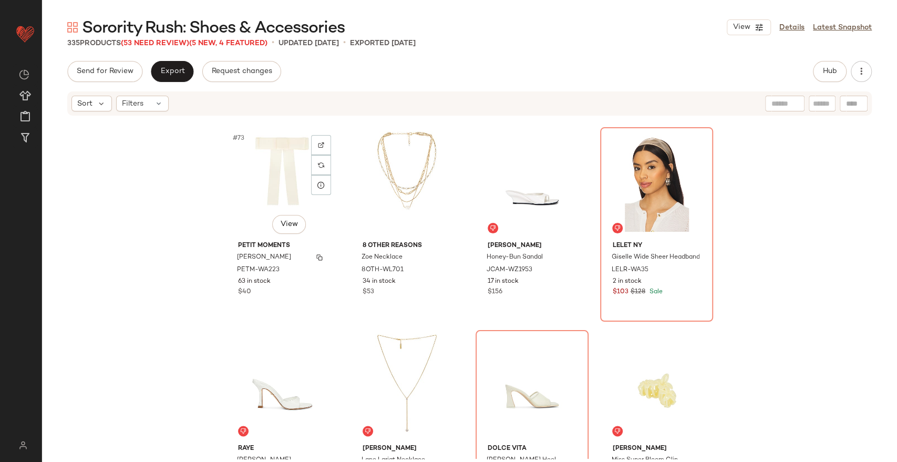
scroll to position [3676, 0]
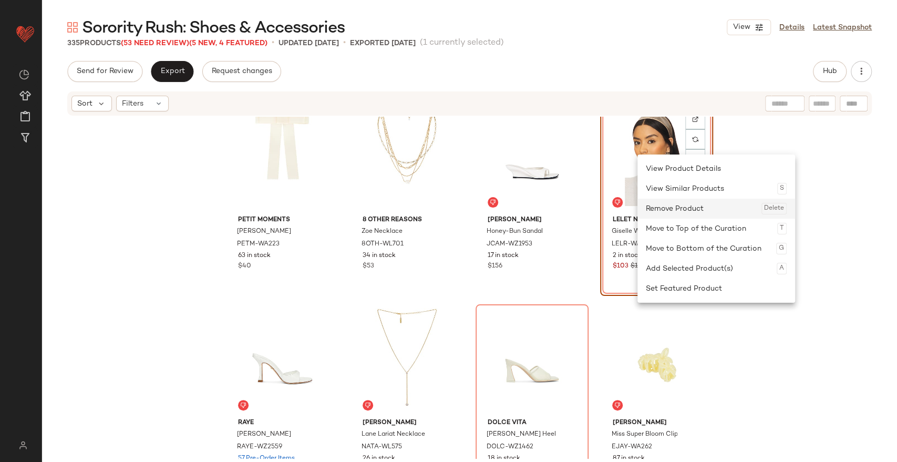
click at [660, 206] on div "Remove Product Delete" at bounding box center [716, 209] width 141 height 20
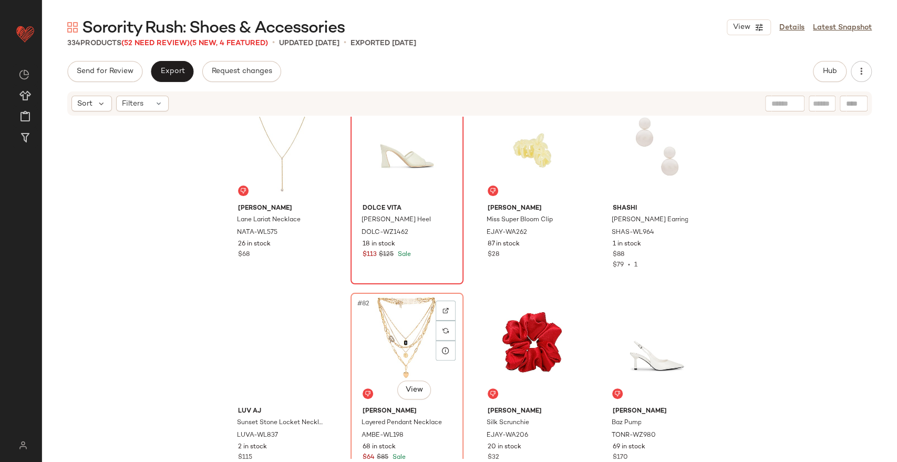
scroll to position [3796, 0]
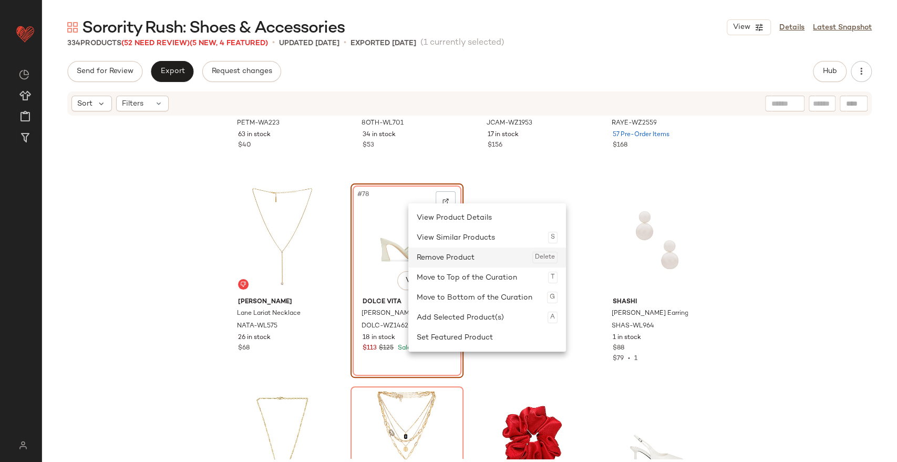
click at [439, 254] on div "Remove Product Delete" at bounding box center [487, 257] width 141 height 20
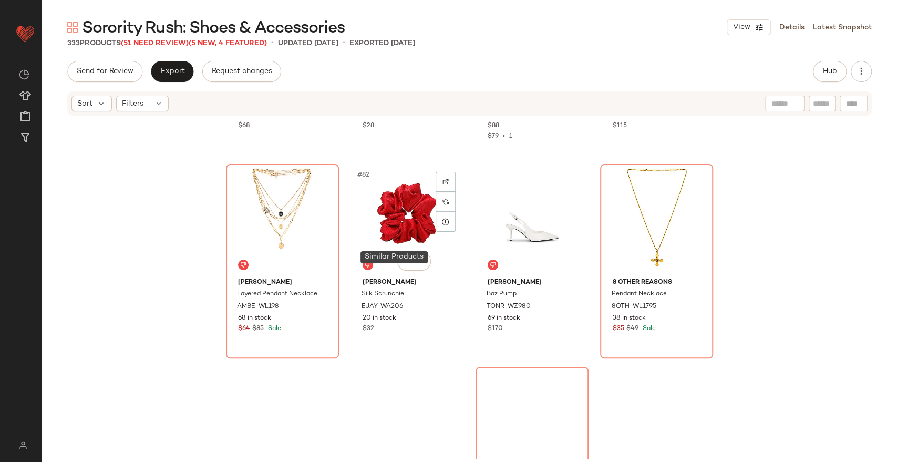
scroll to position [4023, 0]
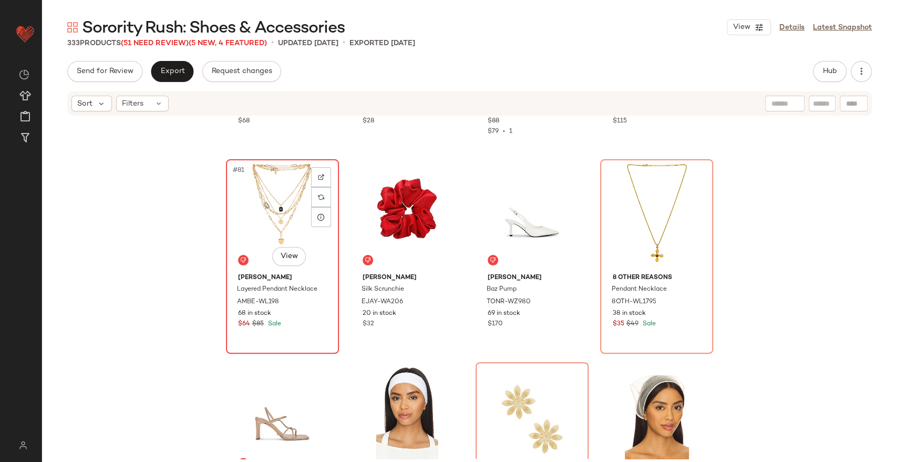
click at [290, 210] on div "#81 View" at bounding box center [283, 216] width 106 height 106
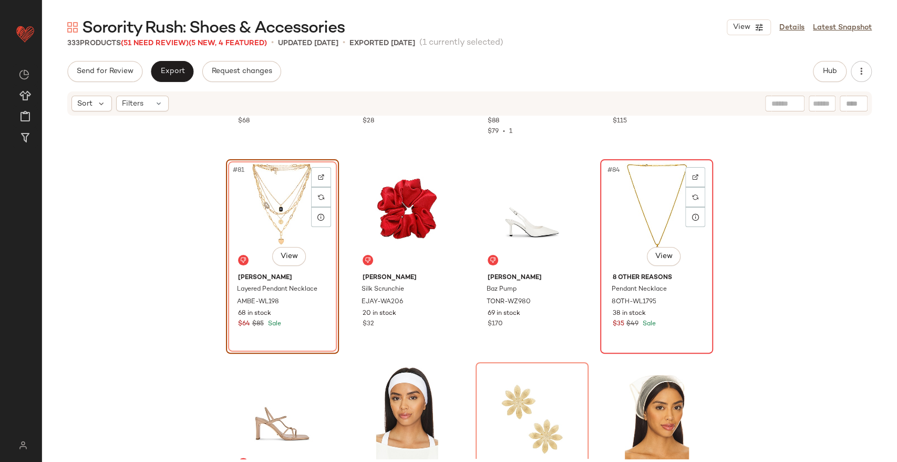
click at [650, 184] on div "#84 View" at bounding box center [657, 216] width 106 height 106
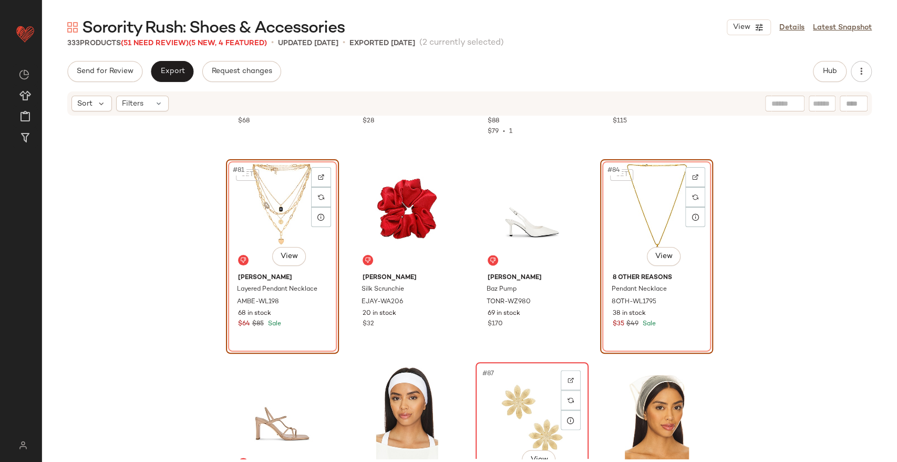
click at [521, 396] on div "#87 View" at bounding box center [532, 419] width 106 height 106
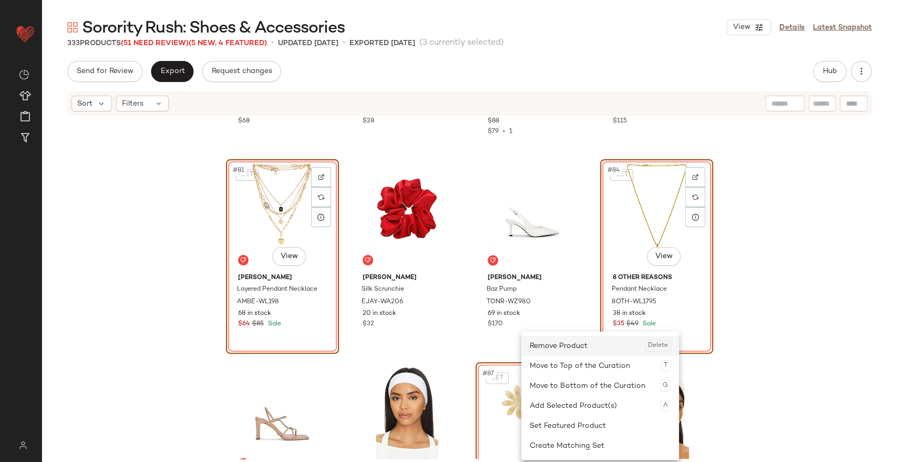
click at [553, 347] on div "Remove Product Delete" at bounding box center [600, 346] width 141 height 20
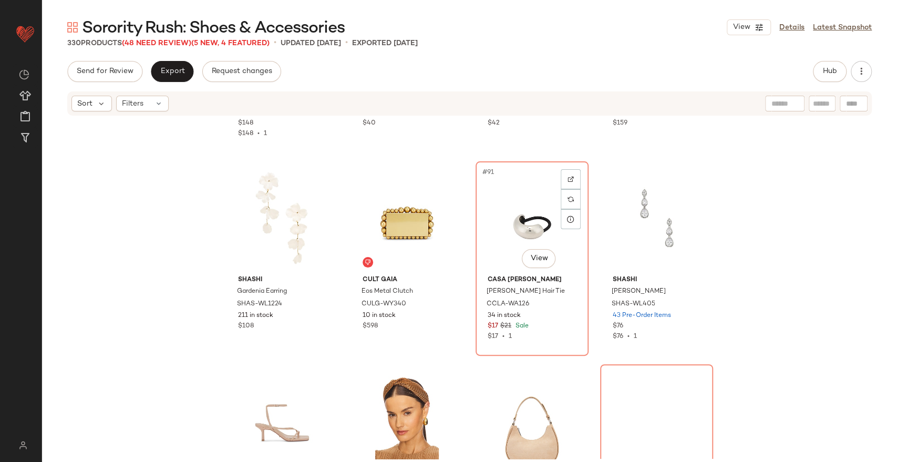
scroll to position [4427, 0]
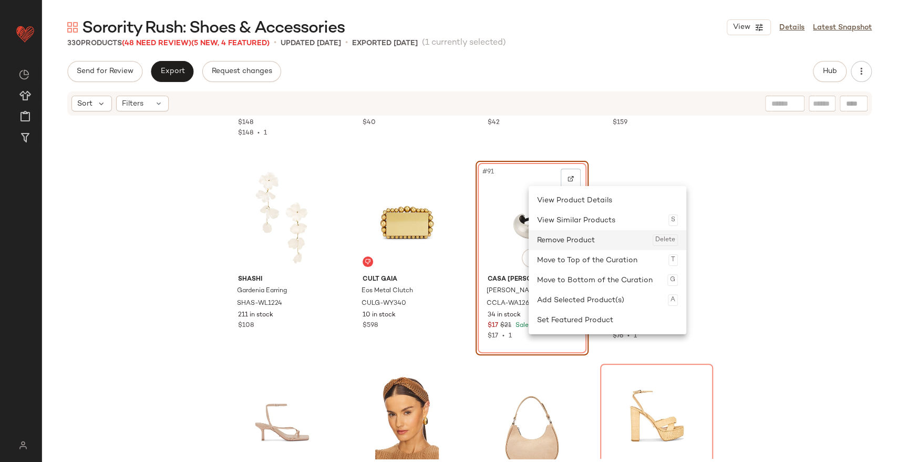
click at [557, 235] on div "Remove Product Delete" at bounding box center [607, 240] width 141 height 20
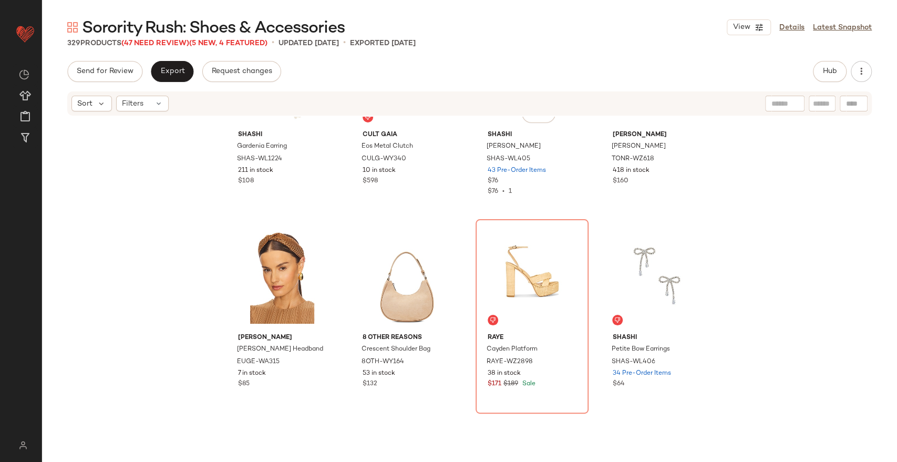
scroll to position [4580, 0]
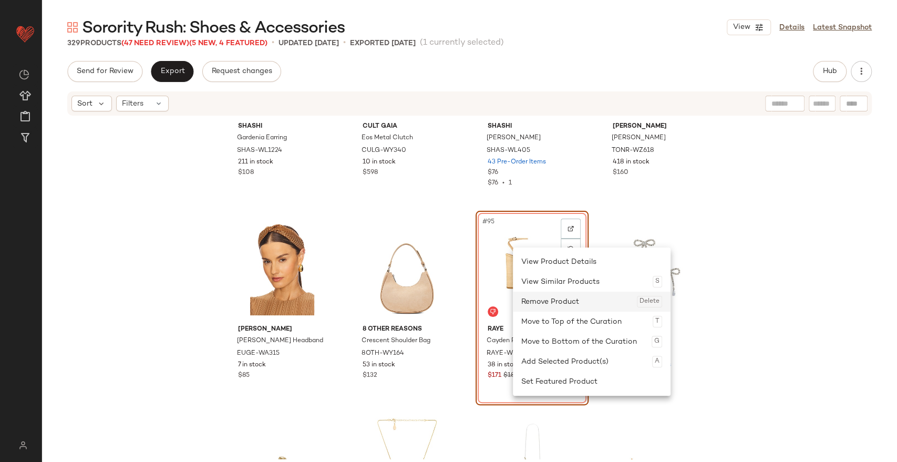
click at [554, 297] on div "Remove Product Delete" at bounding box center [591, 302] width 141 height 20
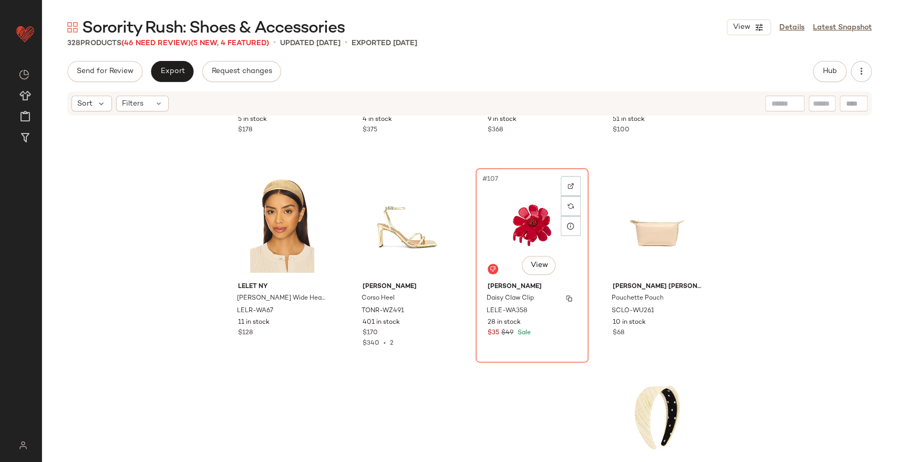
scroll to position [5232, 0]
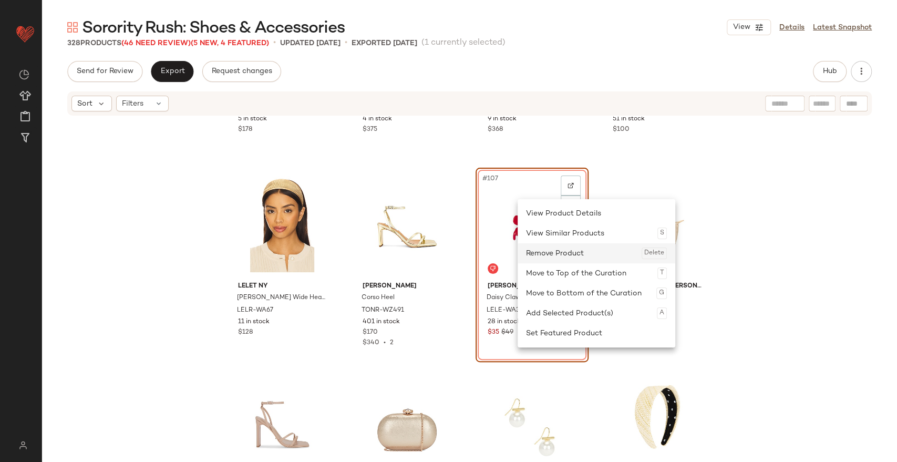
click at [543, 248] on div "Remove Product Delete" at bounding box center [596, 253] width 141 height 20
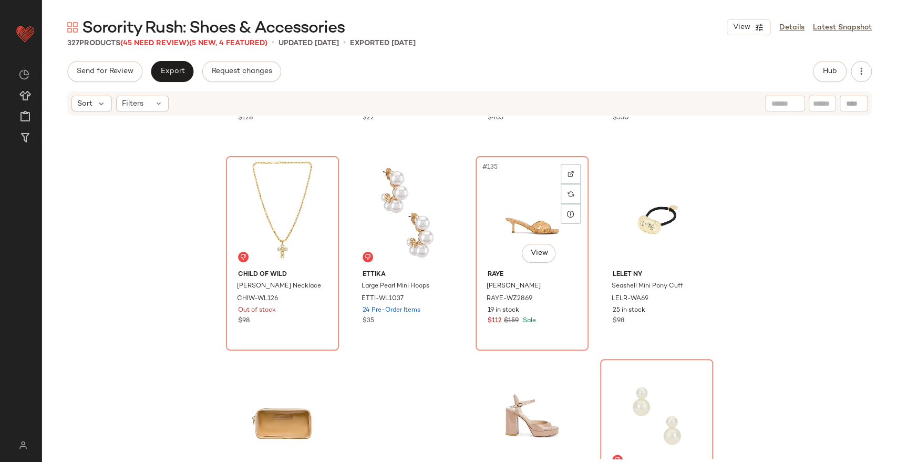
scroll to position [6665, 0]
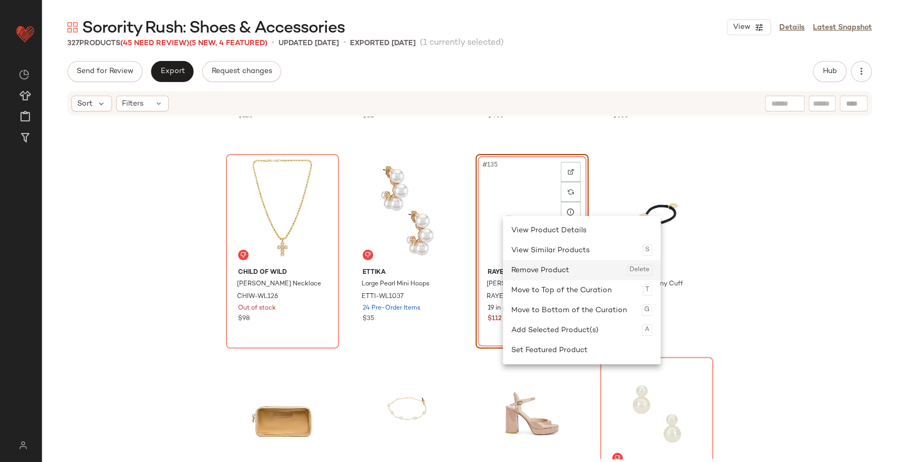
click at [531, 262] on div "Remove Product Delete" at bounding box center [581, 270] width 141 height 20
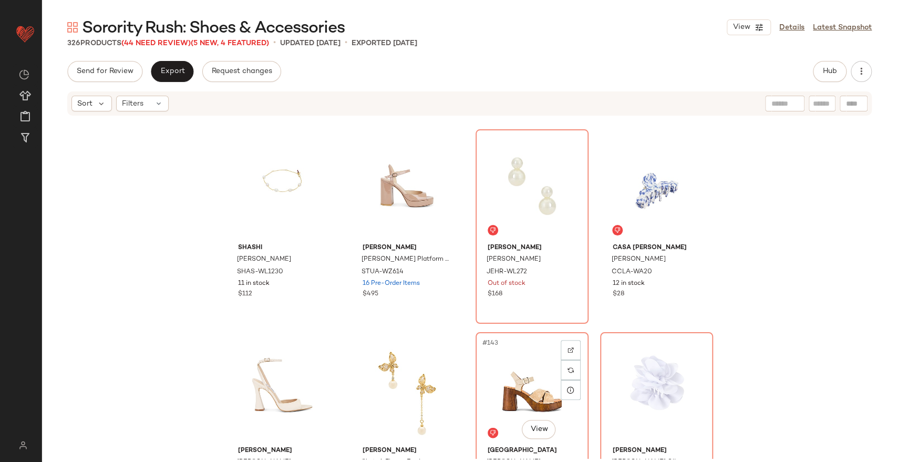
scroll to position [7154, 0]
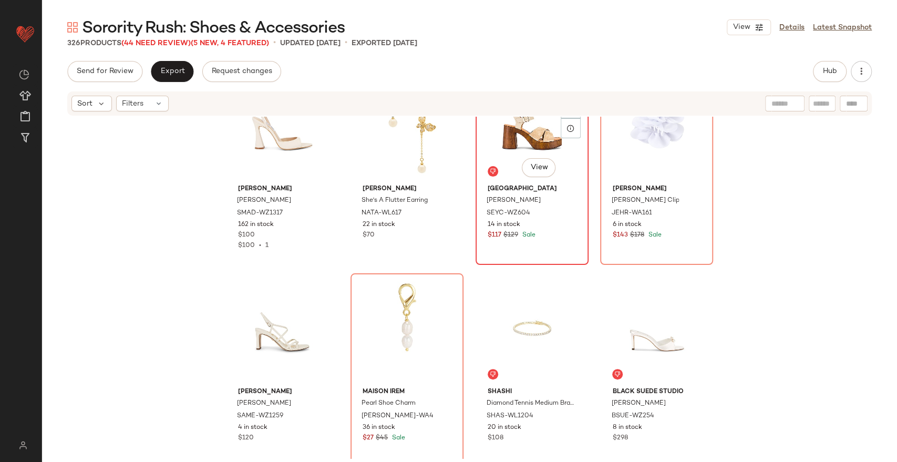
drag, startPoint x: 532, startPoint y: 108, endPoint x: 513, endPoint y: 125, distance: 25.3
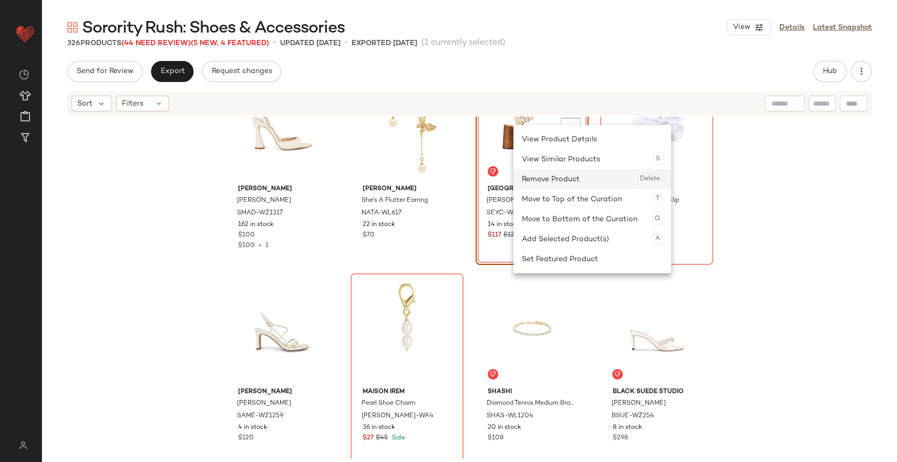
click at [544, 175] on div "Remove Product Delete" at bounding box center [592, 179] width 141 height 20
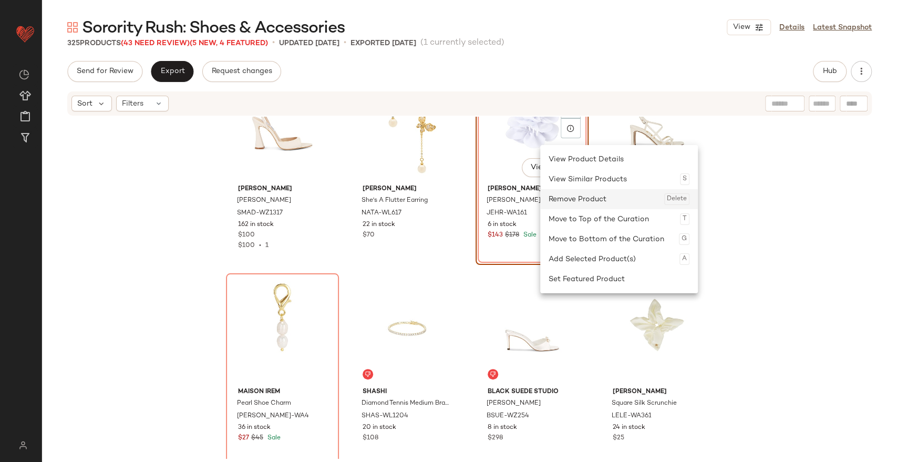
click at [569, 199] on div "Remove Product Delete" at bounding box center [618, 199] width 141 height 20
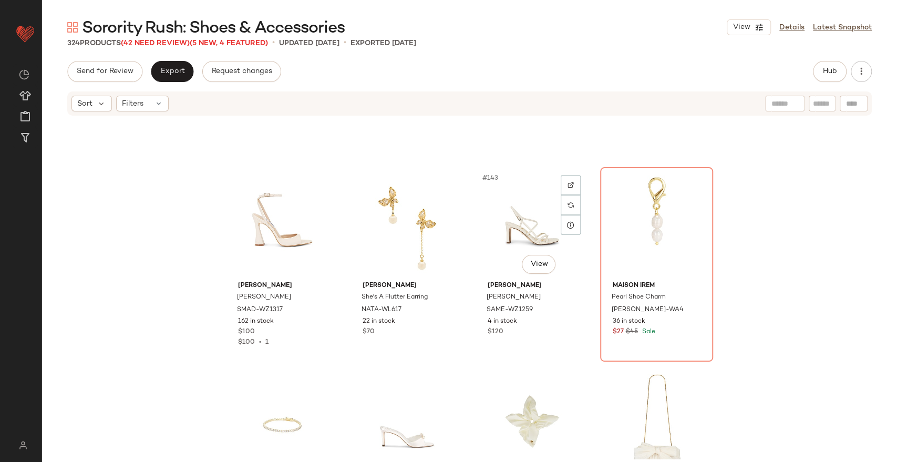
scroll to position [7064, 0]
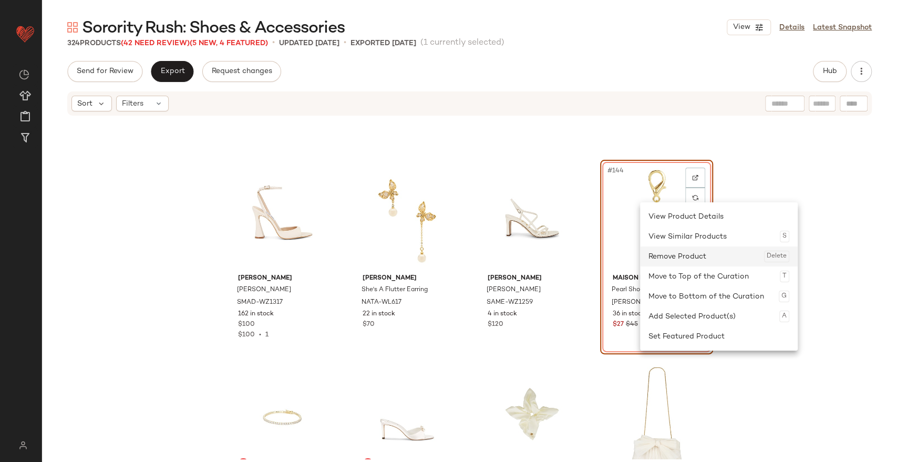
click at [666, 255] on div "Remove Product Delete" at bounding box center [718, 256] width 141 height 20
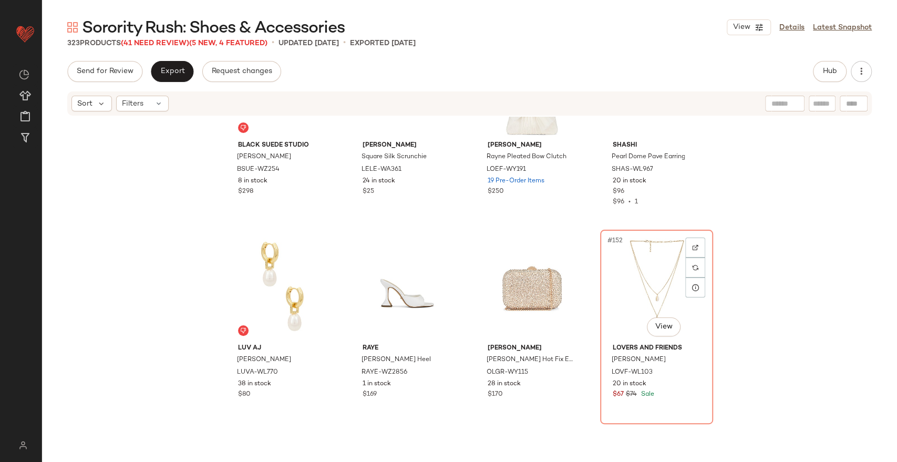
scroll to position [7401, 0]
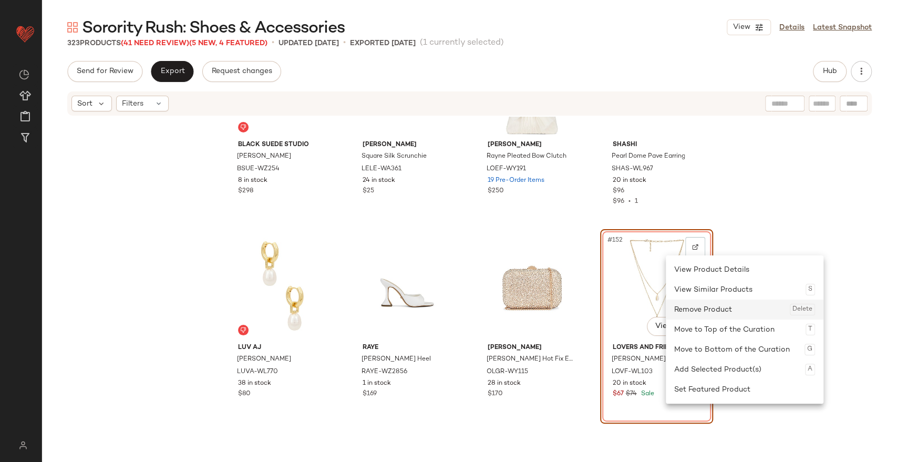
click at [689, 310] on div "Remove Product Delete" at bounding box center [744, 309] width 141 height 20
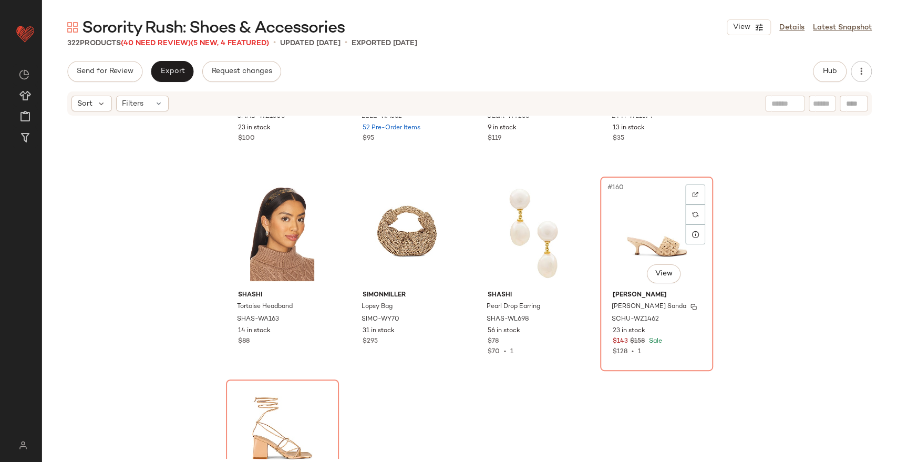
scroll to position [7859, 0]
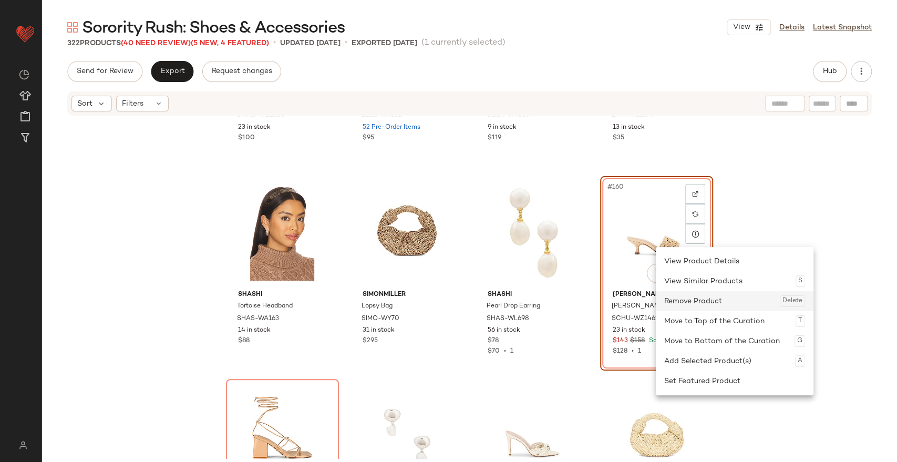
click at [694, 297] on div "Remove Product Delete" at bounding box center [734, 301] width 141 height 20
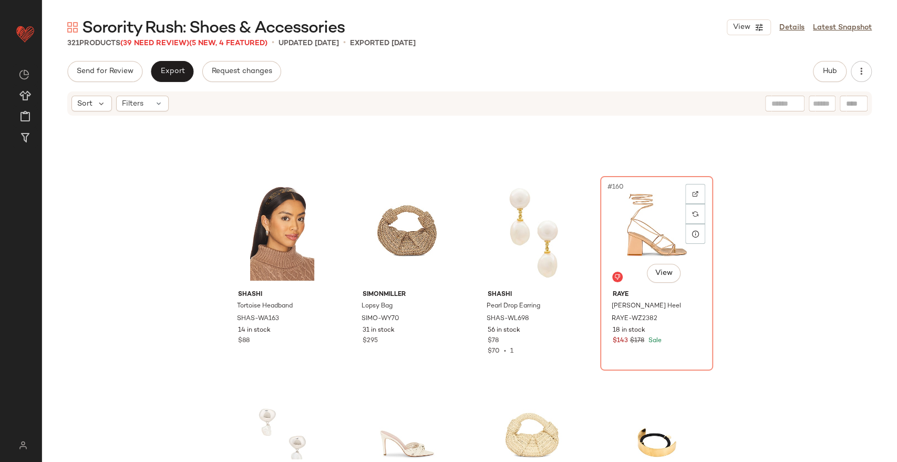
scroll to position [7922, 0]
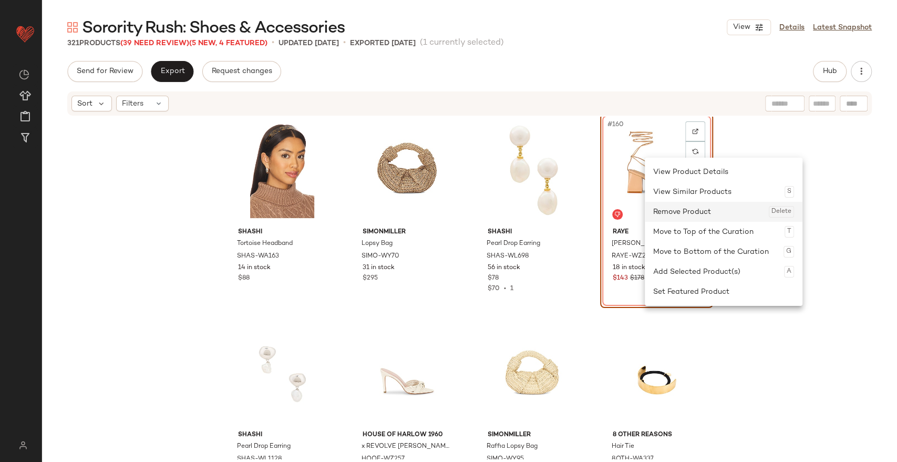
click at [677, 211] on div "Remove Product Delete" at bounding box center [723, 212] width 141 height 20
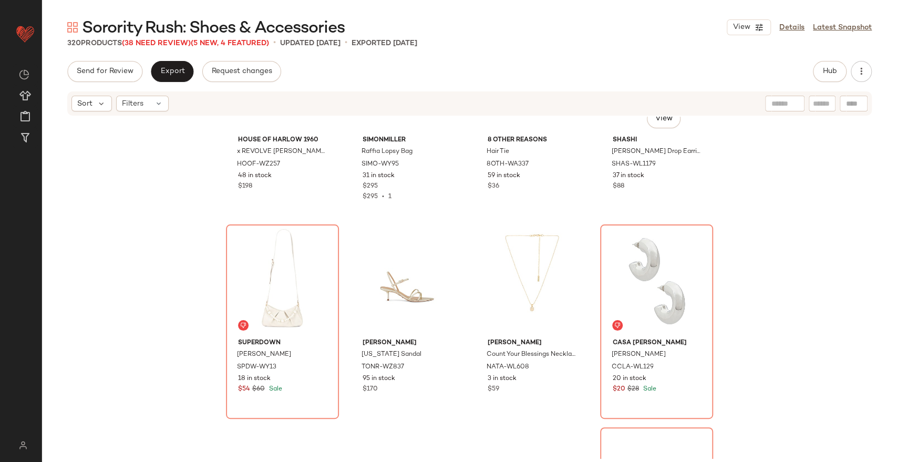
scroll to position [8217, 0]
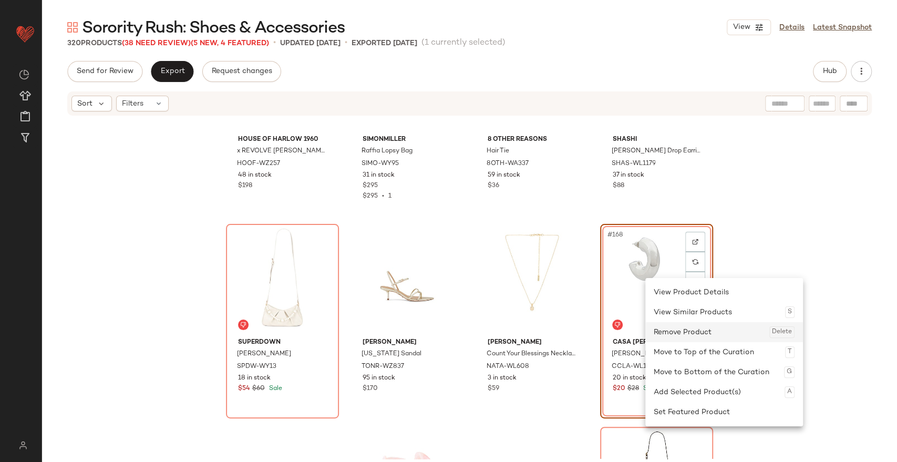
click at [668, 322] on div "Remove Product Delete" at bounding box center [723, 332] width 141 height 20
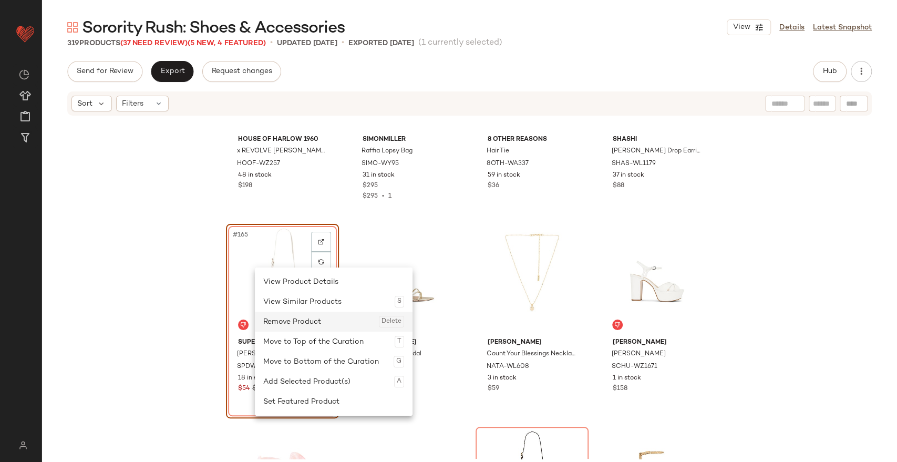
click at [310, 320] on div "Remove Product Delete" at bounding box center [333, 322] width 141 height 20
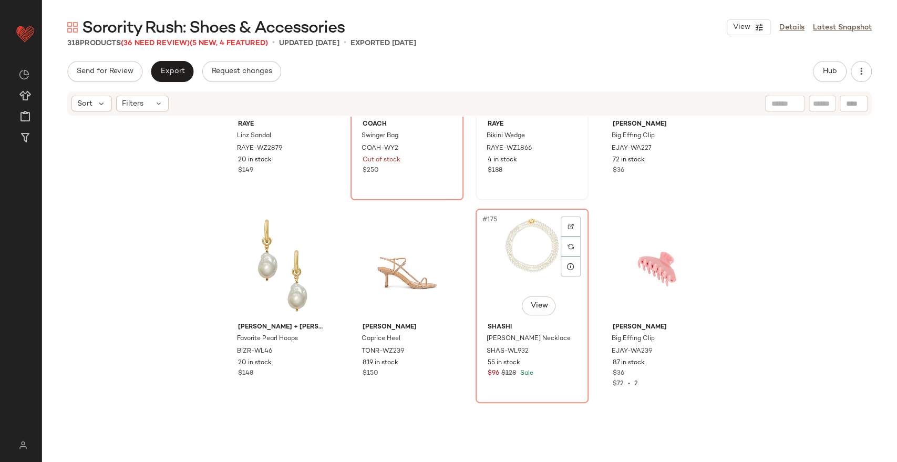
scroll to position [8655, 0]
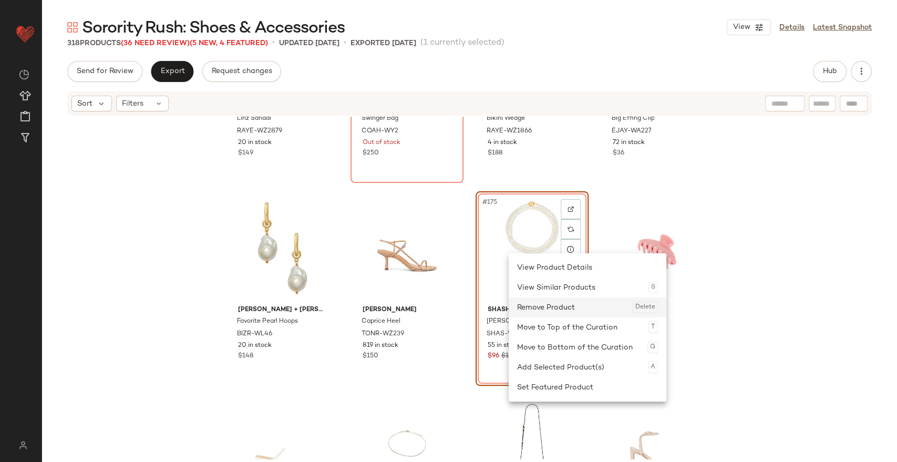
click at [537, 301] on div "Remove Product Delete" at bounding box center [587, 307] width 141 height 20
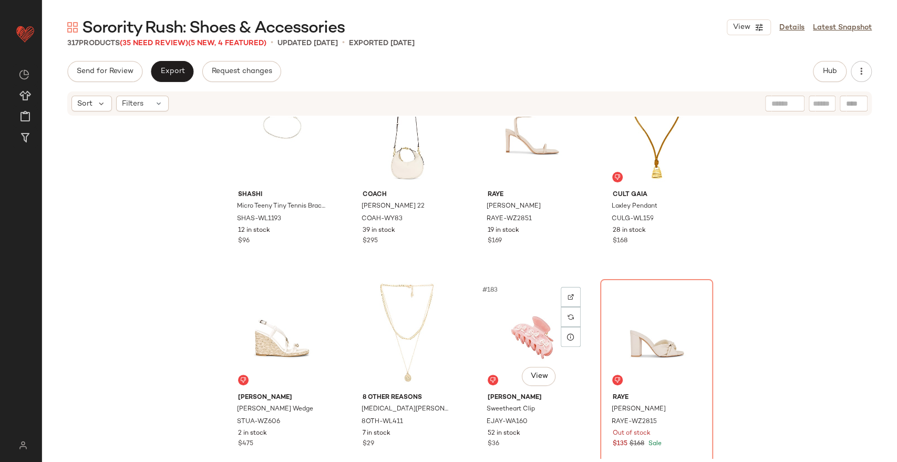
scroll to position [8973, 0]
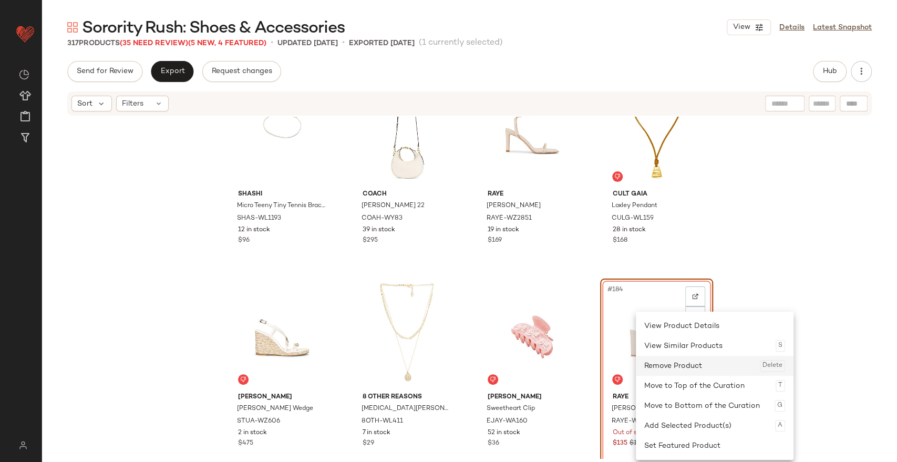
click at [656, 369] on div "Remove Product Delete" at bounding box center [714, 366] width 141 height 20
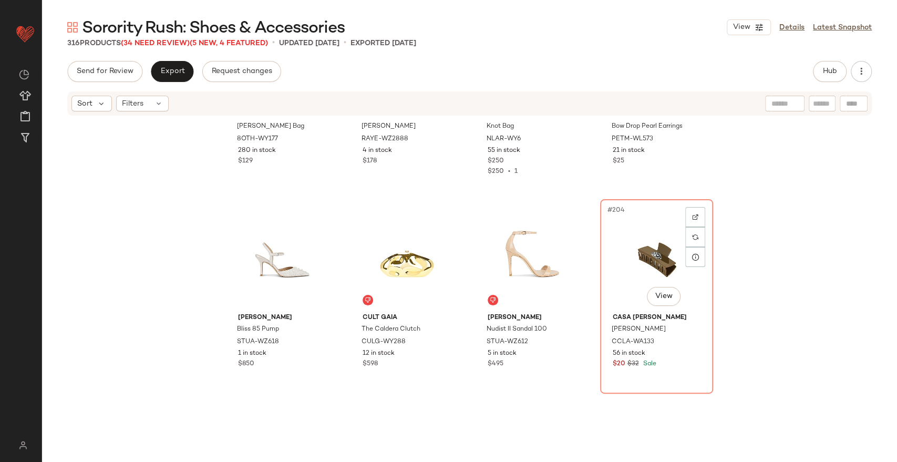
scroll to position [10066, 0]
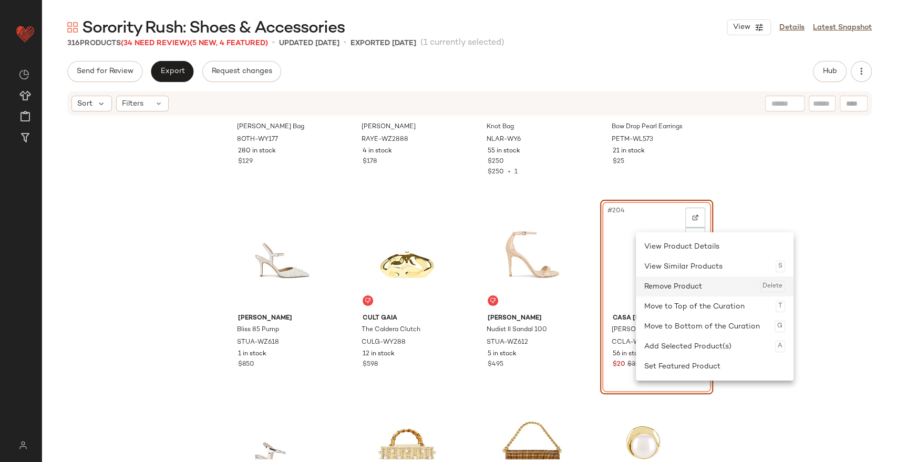
click at [665, 281] on div "Remove Product Delete" at bounding box center [714, 286] width 141 height 20
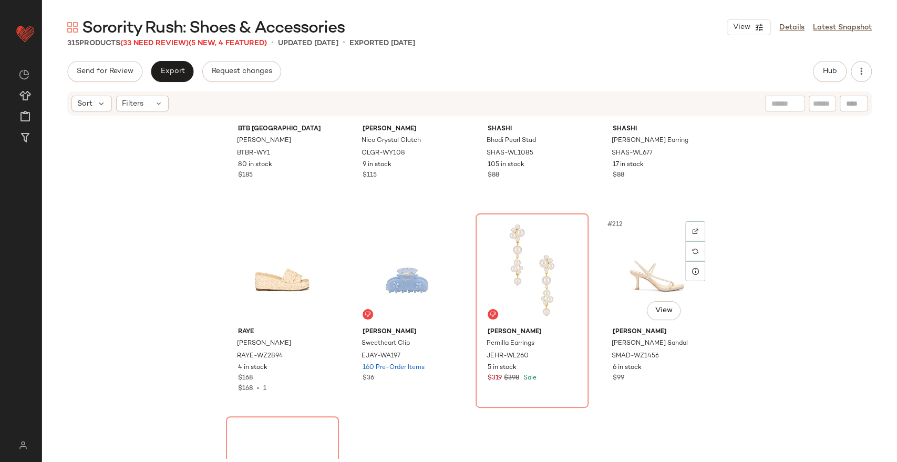
scroll to position [10458, 0]
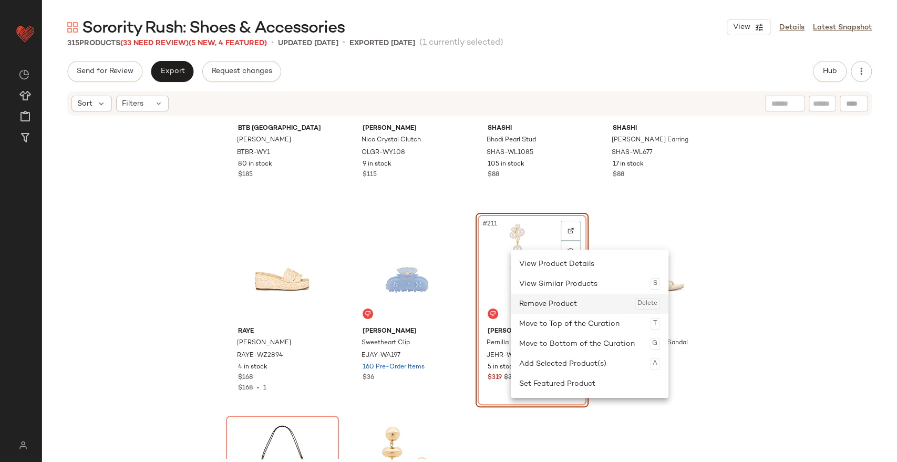
click at [542, 302] on div "Remove Product Delete" at bounding box center [589, 304] width 141 height 20
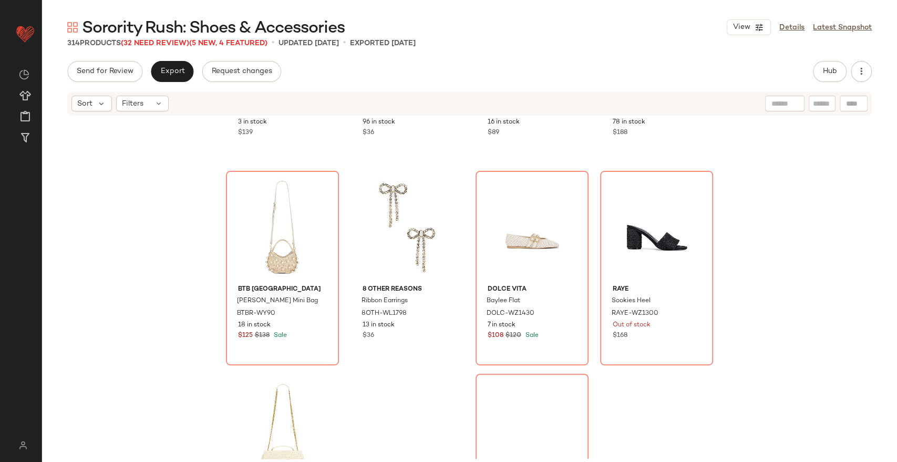
scroll to position [11920, 0]
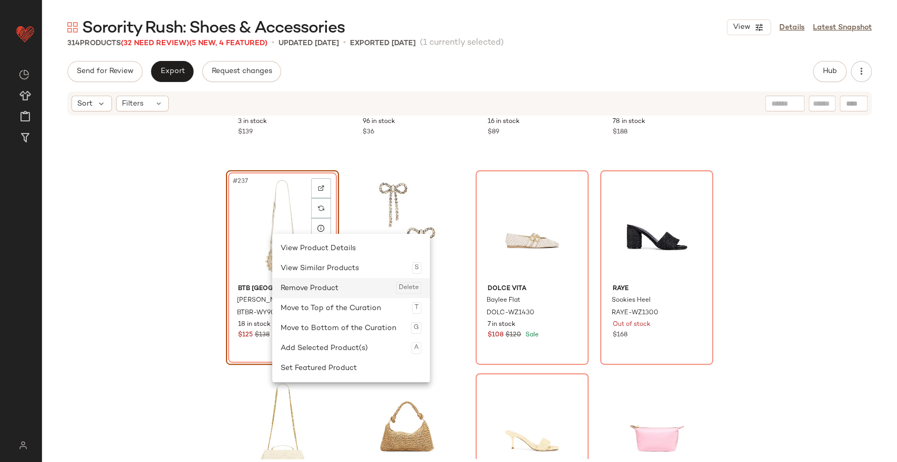
click at [323, 281] on div "Remove Product Delete" at bounding box center [351, 288] width 141 height 20
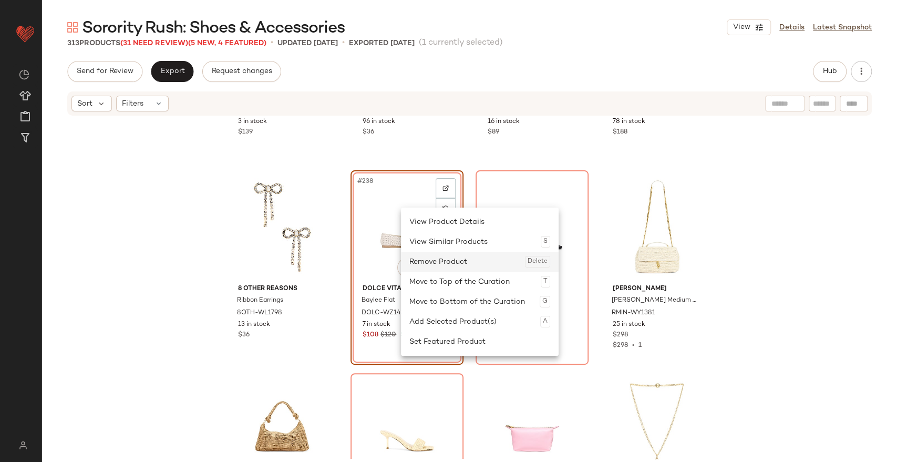
click at [441, 255] on div "Remove Product Delete" at bounding box center [479, 262] width 141 height 20
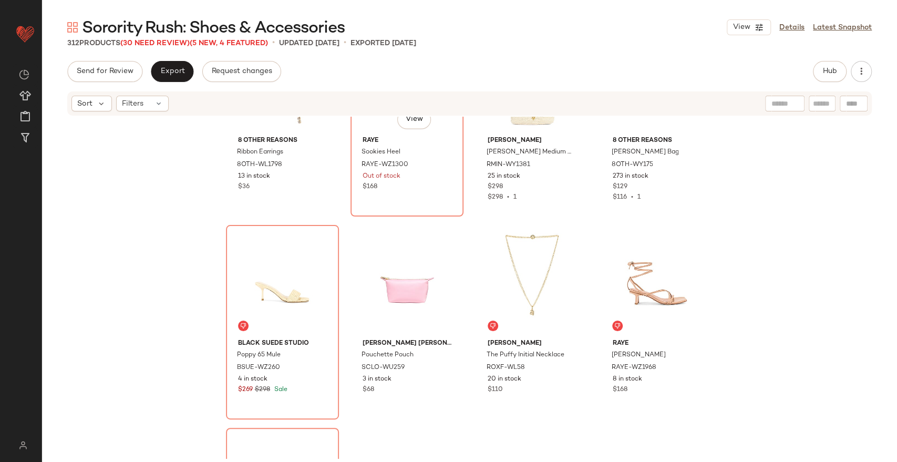
scroll to position [12076, 0]
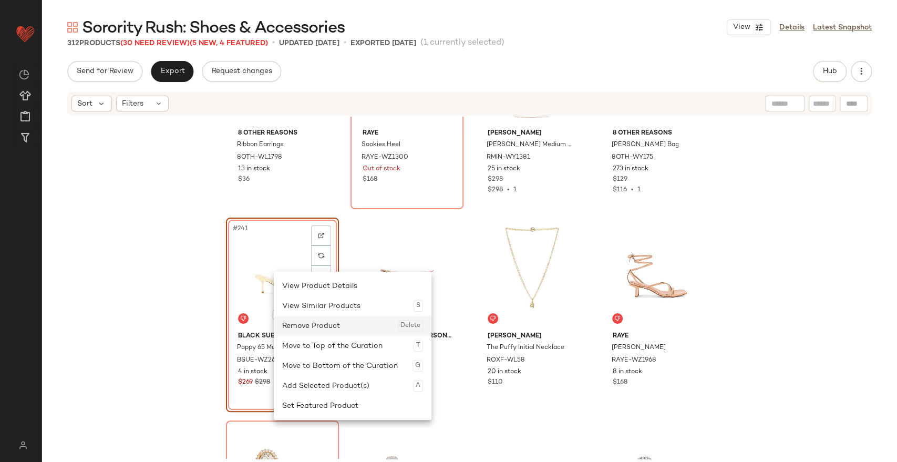
click at [323, 331] on div "Remove Product Delete" at bounding box center [352, 326] width 141 height 20
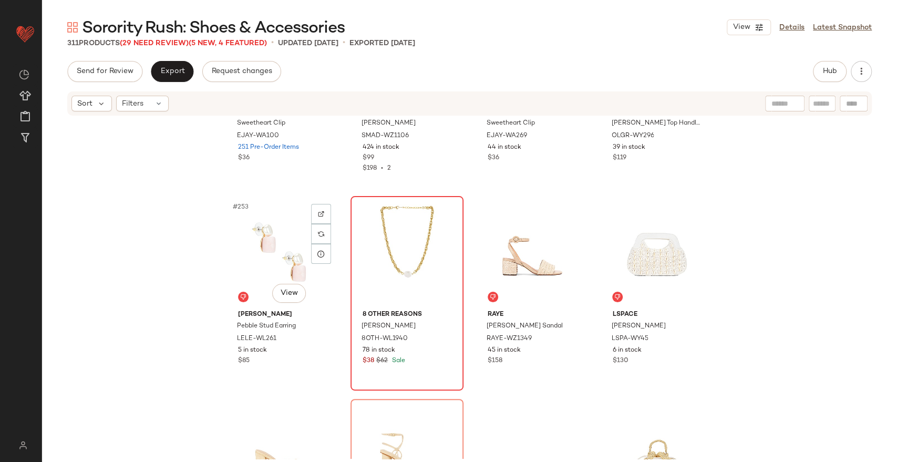
scroll to position [12706, 0]
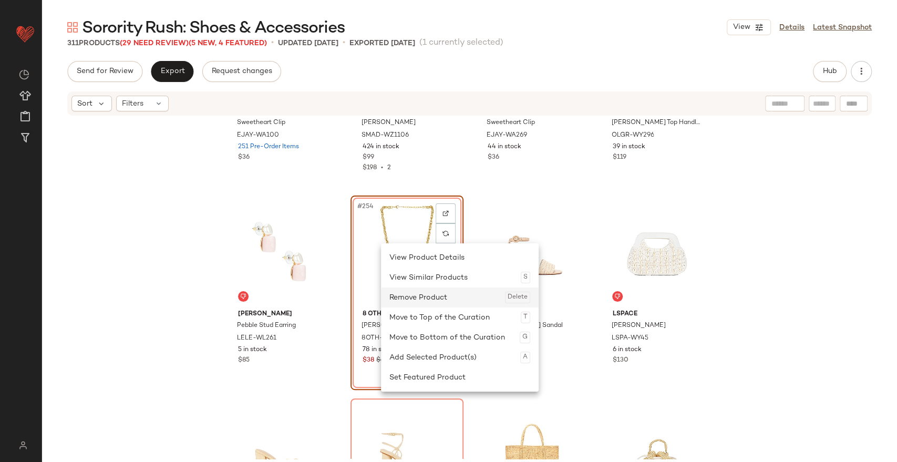
click at [417, 297] on div "Remove Product Delete" at bounding box center [459, 297] width 141 height 20
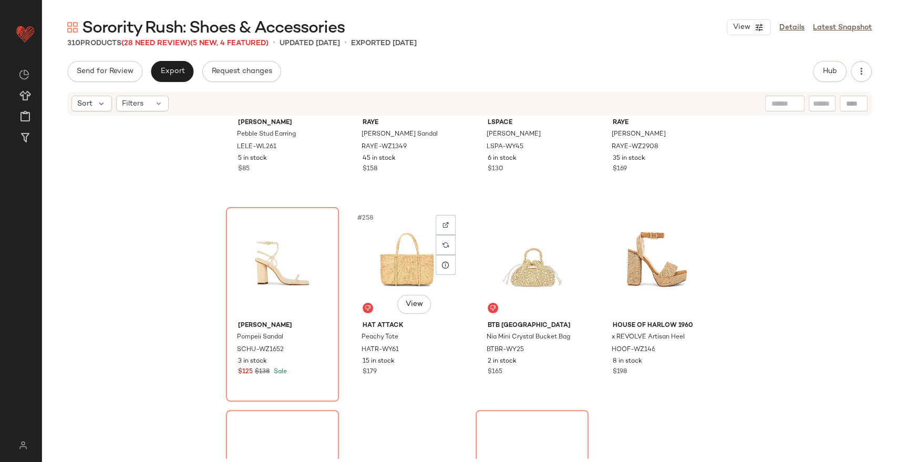
scroll to position [12900, 0]
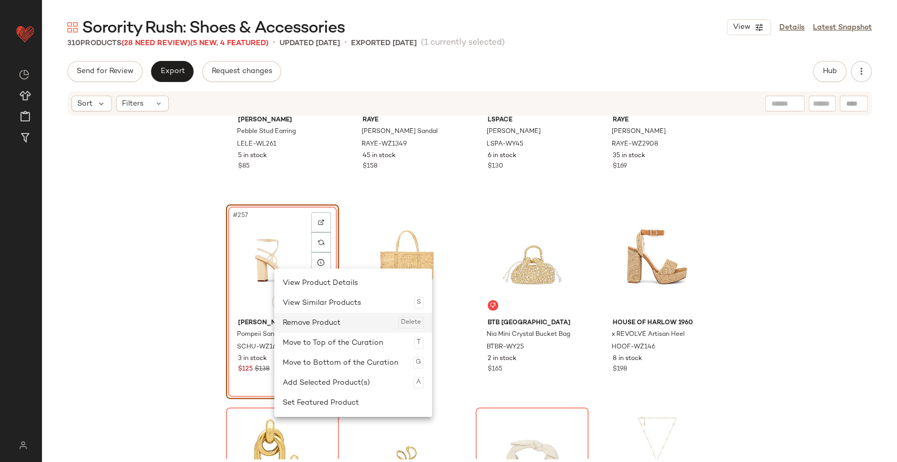
click at [315, 318] on div "Remove Product Delete" at bounding box center [353, 323] width 141 height 20
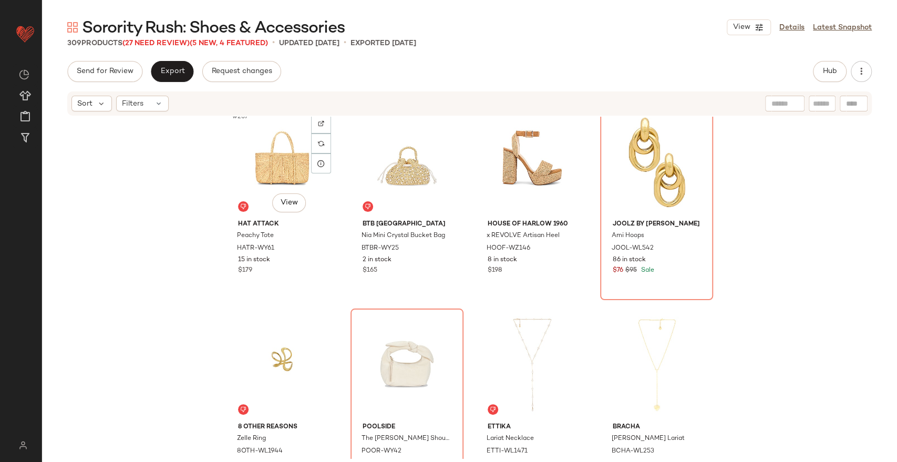
scroll to position [13000, 0]
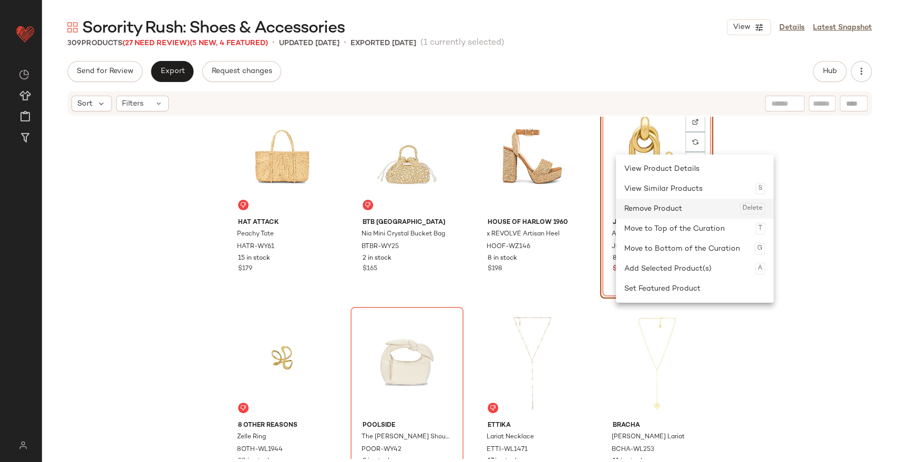
click at [652, 210] on div "Remove Product Delete" at bounding box center [694, 209] width 141 height 20
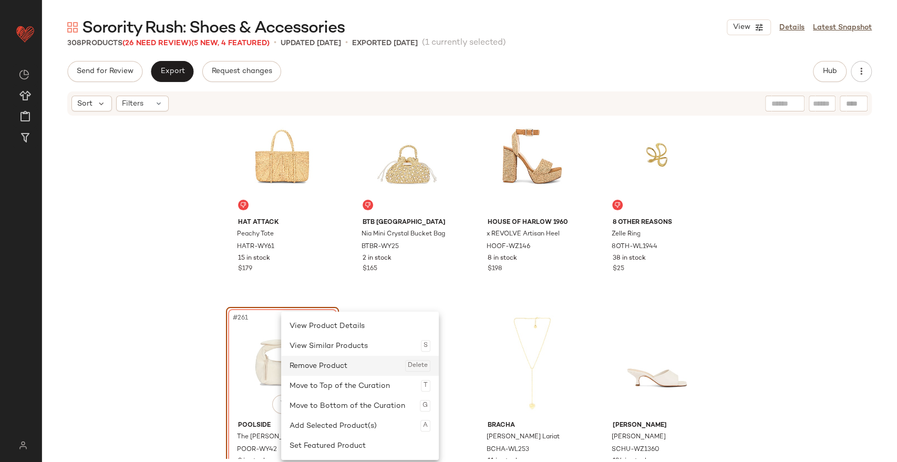
click at [326, 363] on div "Remove Product Delete" at bounding box center [359, 366] width 141 height 20
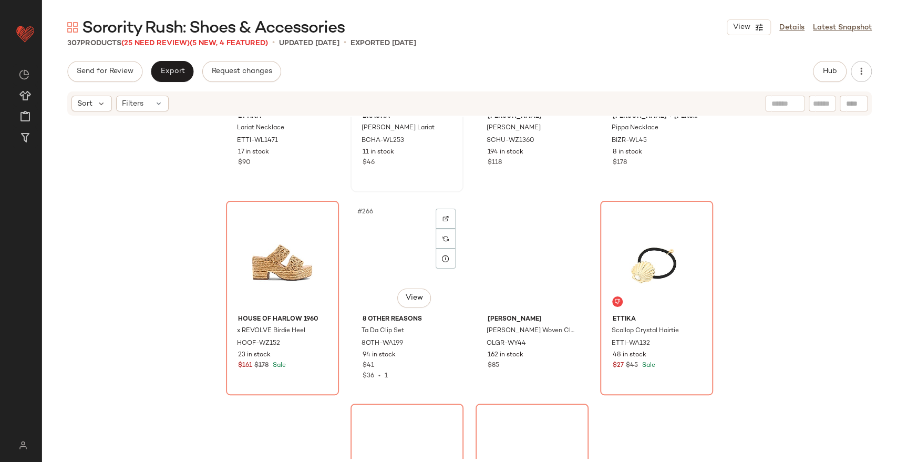
scroll to position [13314, 0]
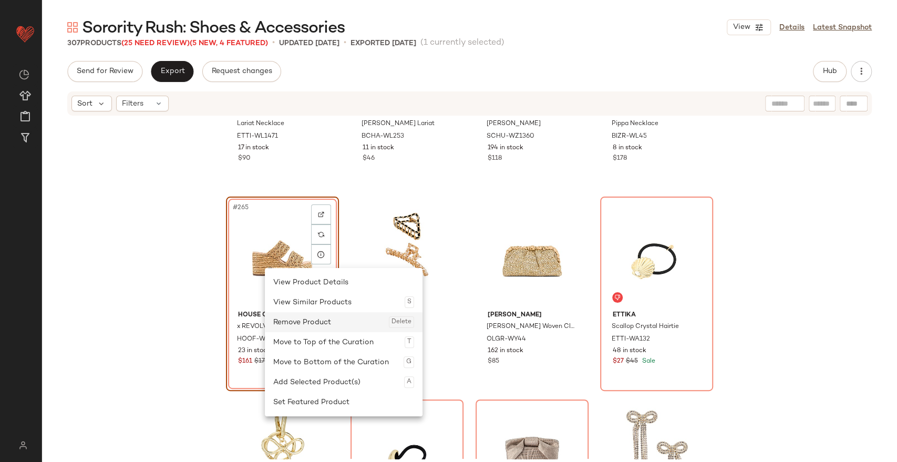
click at [307, 320] on div "Remove Product Delete" at bounding box center [343, 322] width 141 height 20
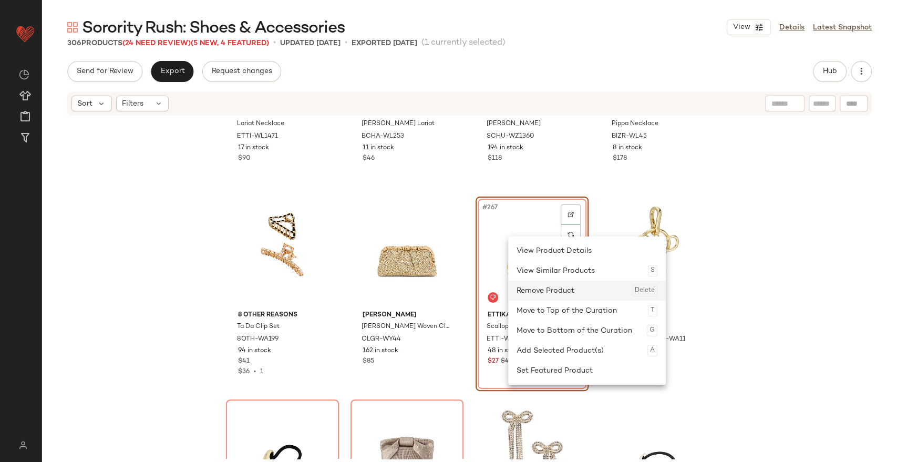
click at [533, 286] on div "Remove Product Delete" at bounding box center [586, 291] width 141 height 20
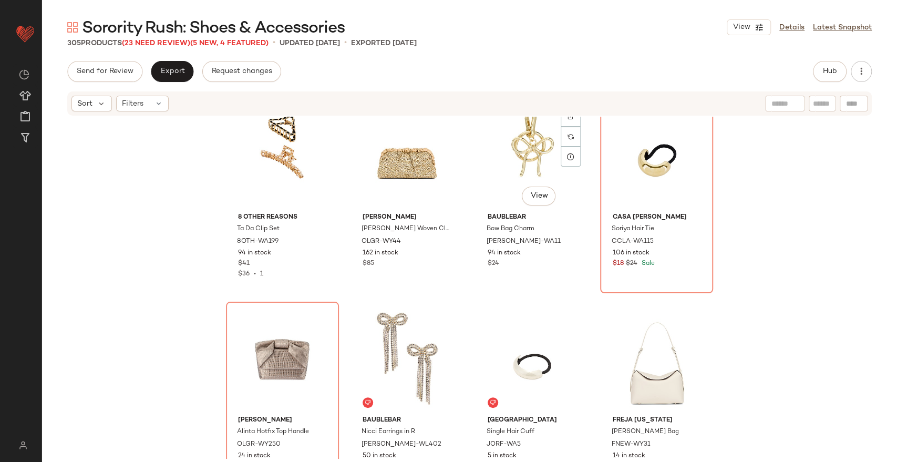
scroll to position [13411, 0]
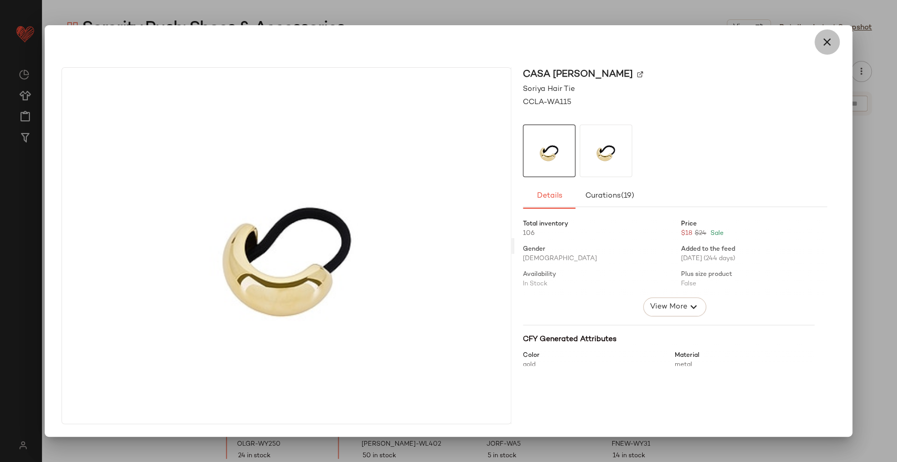
click at [828, 43] on icon "button" at bounding box center [827, 42] width 13 height 13
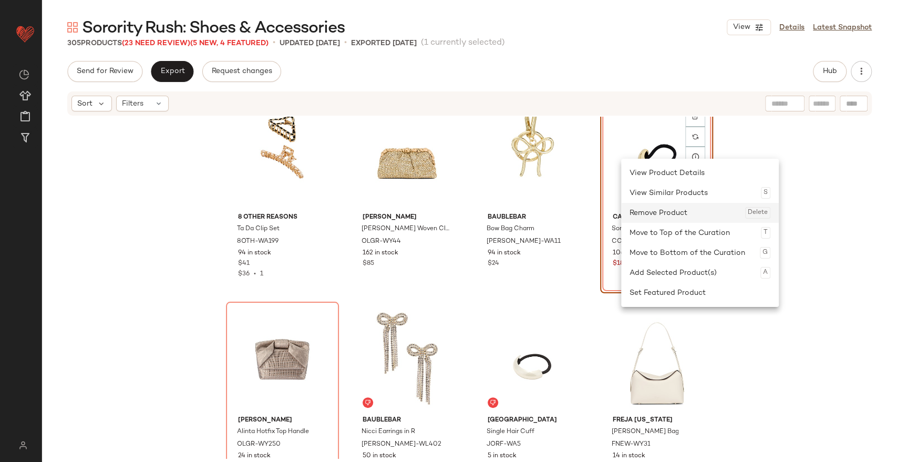
click at [656, 217] on div "Remove Product Delete" at bounding box center [699, 213] width 141 height 20
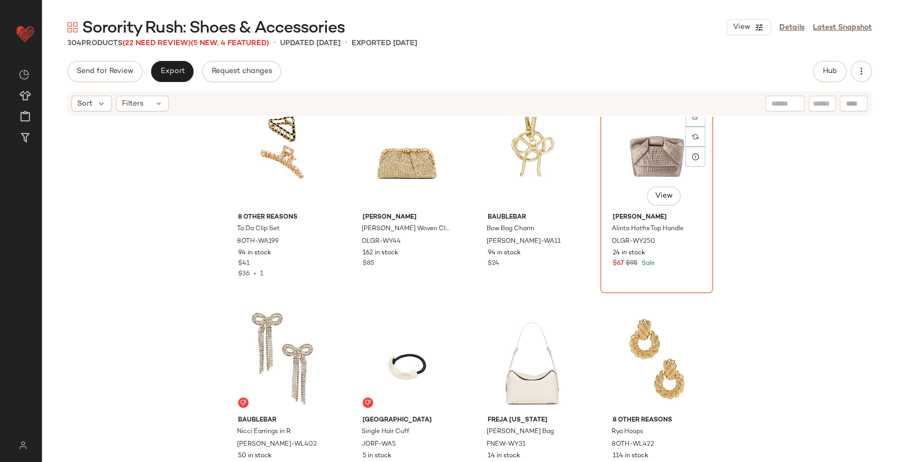
click at [656, 217] on span "olga berg" at bounding box center [656, 217] width 89 height 9
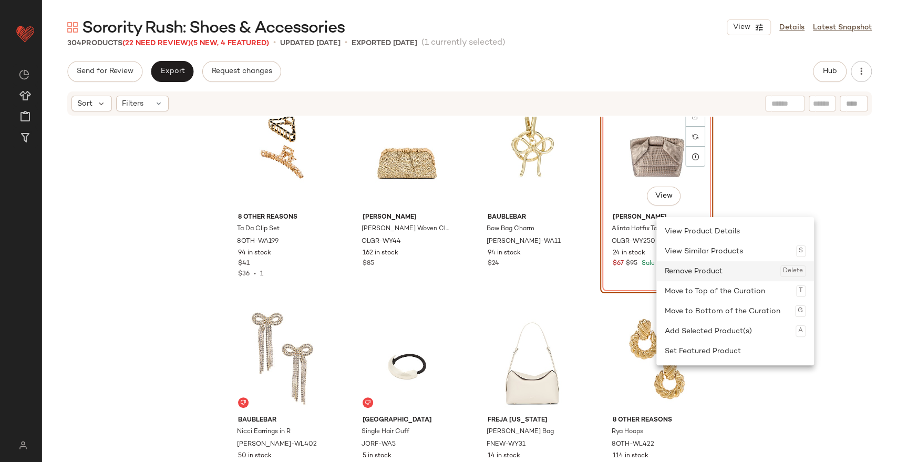
click at [690, 261] on div "Remove Product Delete" at bounding box center [735, 271] width 141 height 20
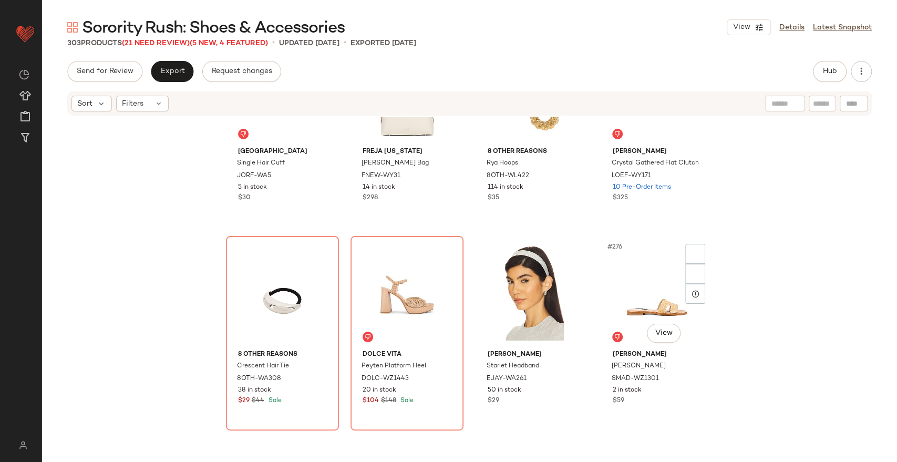
scroll to position [13680, 0]
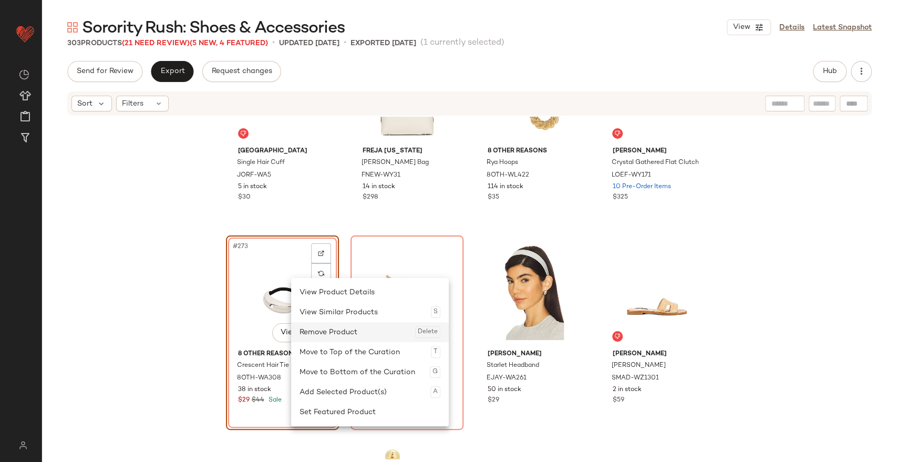
click at [342, 334] on div "Remove Product Delete" at bounding box center [369, 332] width 141 height 20
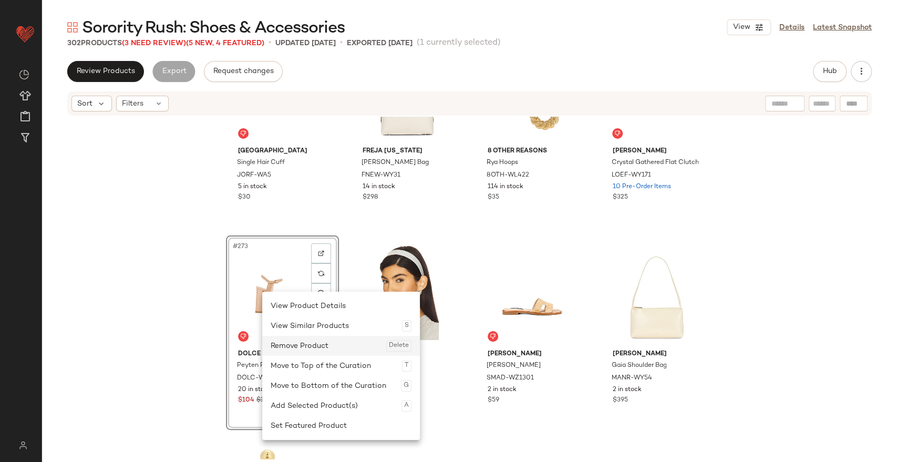
click at [291, 340] on div "Remove Product Delete" at bounding box center [341, 346] width 141 height 20
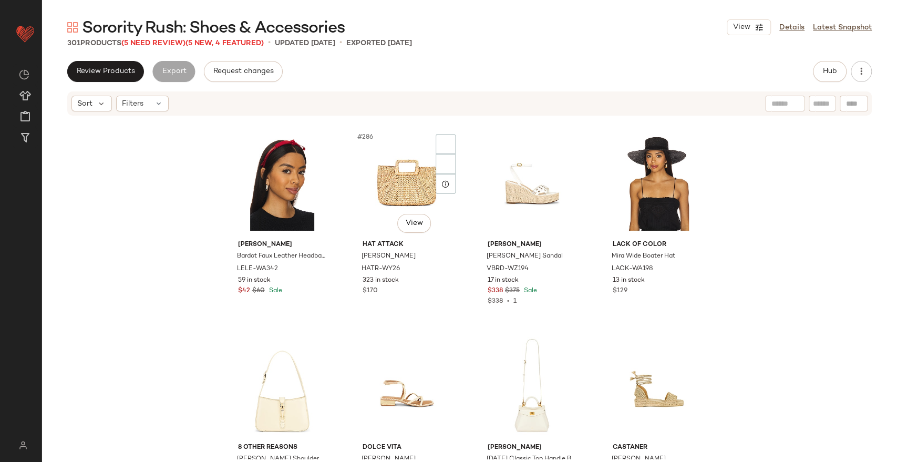
scroll to position [14356, 0]
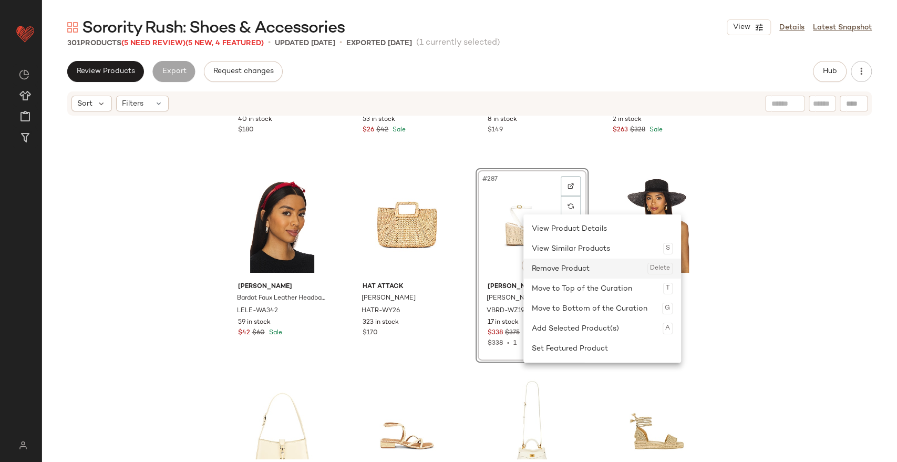
click at [565, 271] on div "Remove Product Delete" at bounding box center [602, 268] width 141 height 20
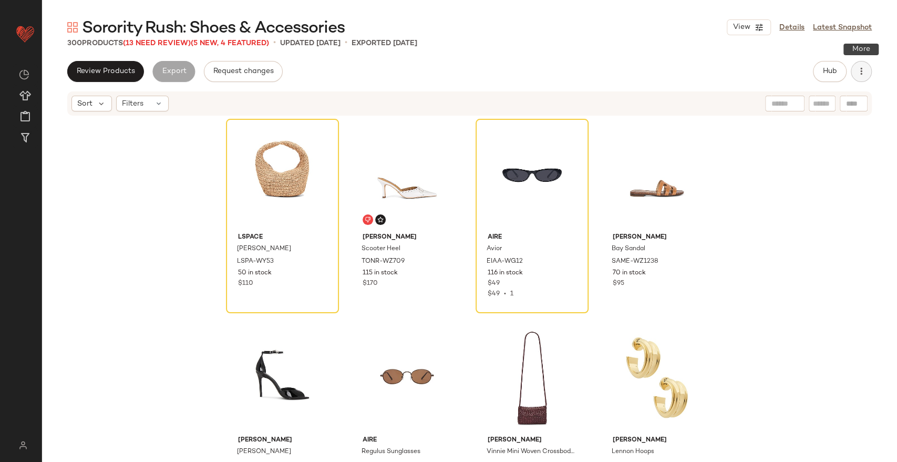
click at [861, 66] on icon "button" at bounding box center [861, 71] width 11 height 11
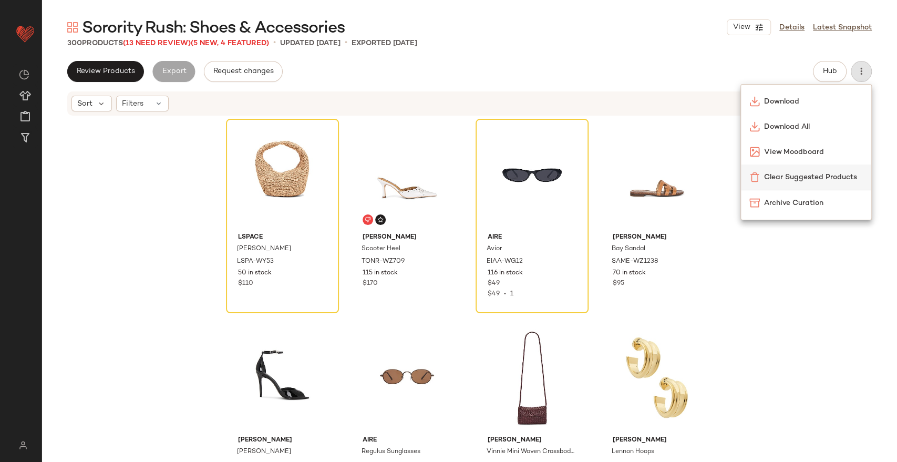
click at [820, 172] on span "Clear Suggested Products" at bounding box center [813, 177] width 99 height 11
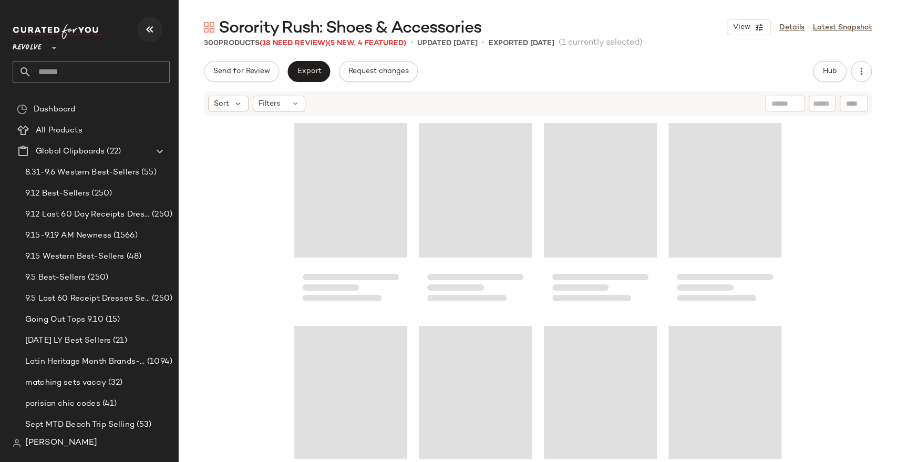
click at [150, 22] on button "button" at bounding box center [149, 29] width 25 height 25
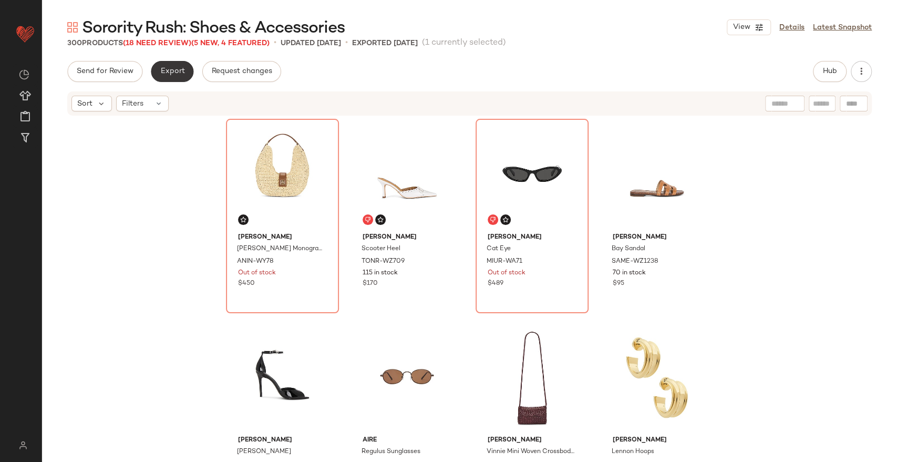
click at [172, 67] on span "Export" at bounding box center [172, 71] width 25 height 8
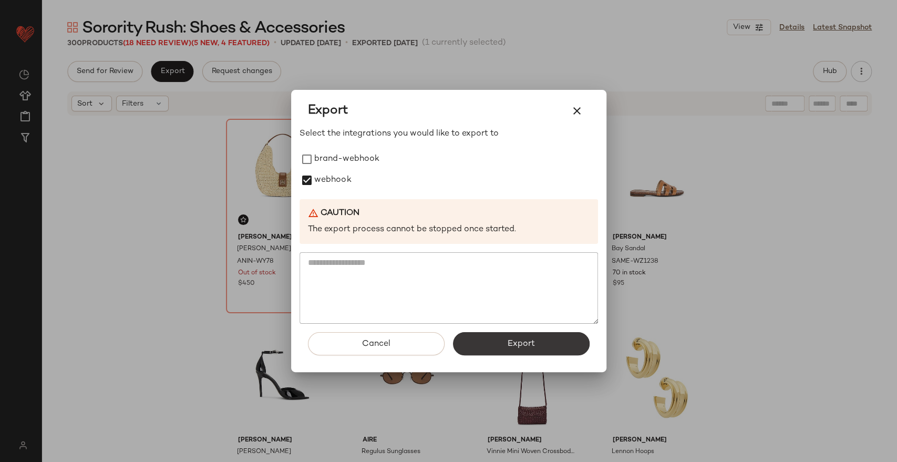
click at [487, 348] on button "Export" at bounding box center [521, 343] width 137 height 23
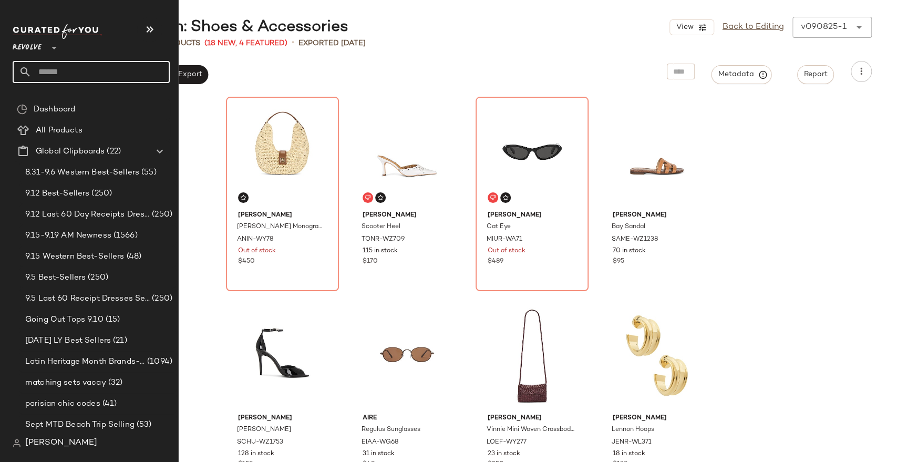
click at [63, 72] on input "text" at bounding box center [101, 72] width 138 height 22
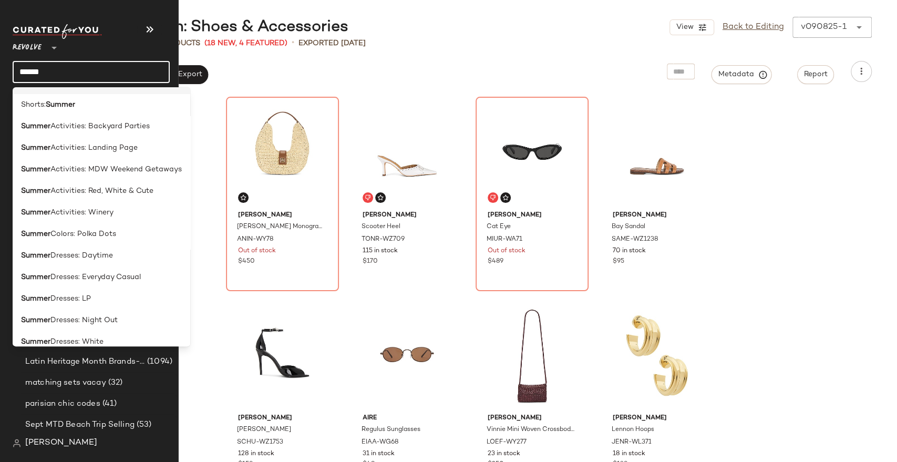
scroll to position [136, 0]
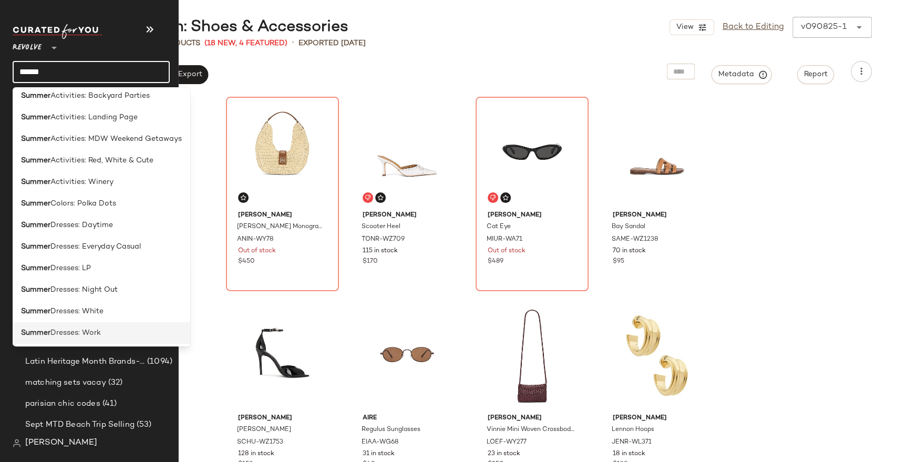
type input "******"
click at [88, 331] on span "Dresses: Work" at bounding box center [75, 332] width 50 height 11
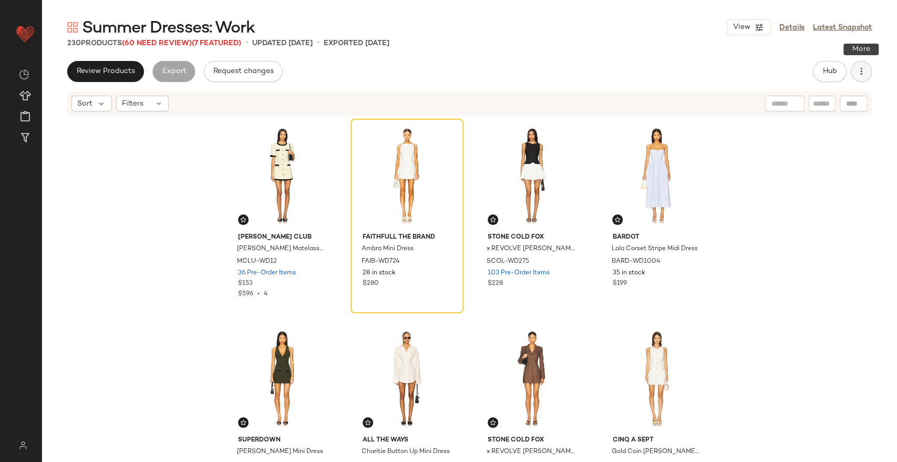
click at [871, 71] on div "Review Products Export Request changes Hub" at bounding box center [469, 71] width 855 height 21
click at [866, 76] on button "button" at bounding box center [860, 71] width 21 height 21
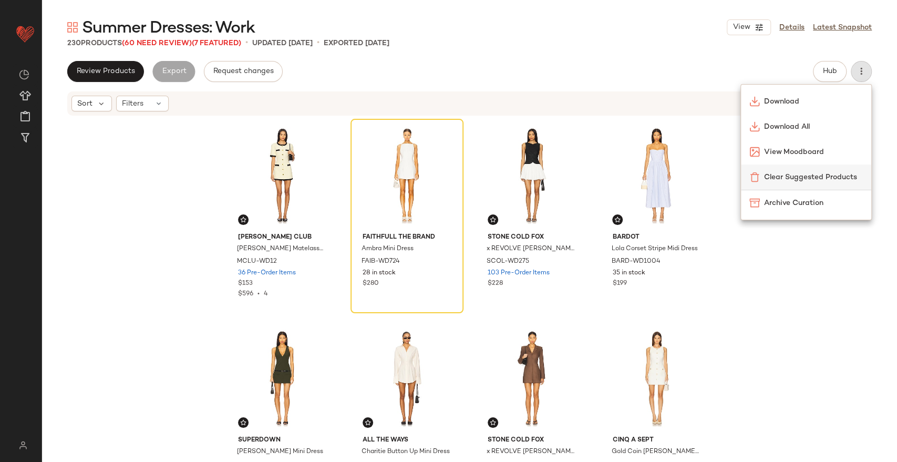
click at [815, 182] on div "Clear Suggested Products" at bounding box center [806, 176] width 130 height 25
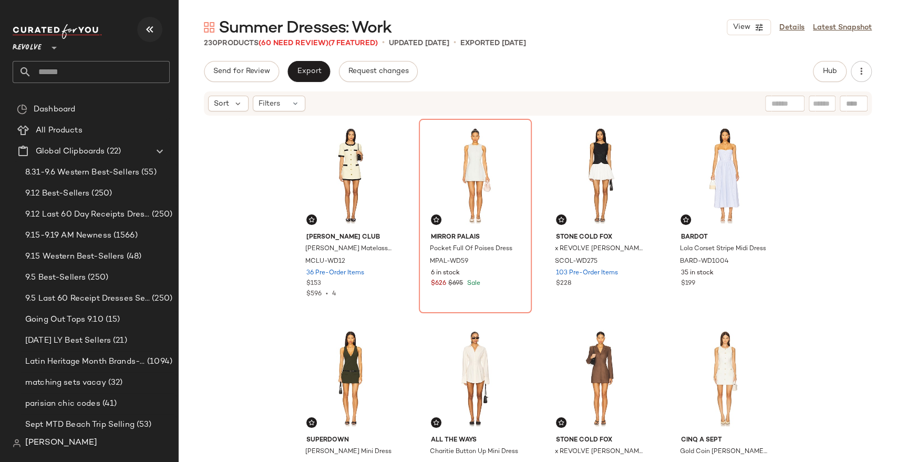
click at [147, 30] on icon "button" at bounding box center [149, 29] width 13 height 13
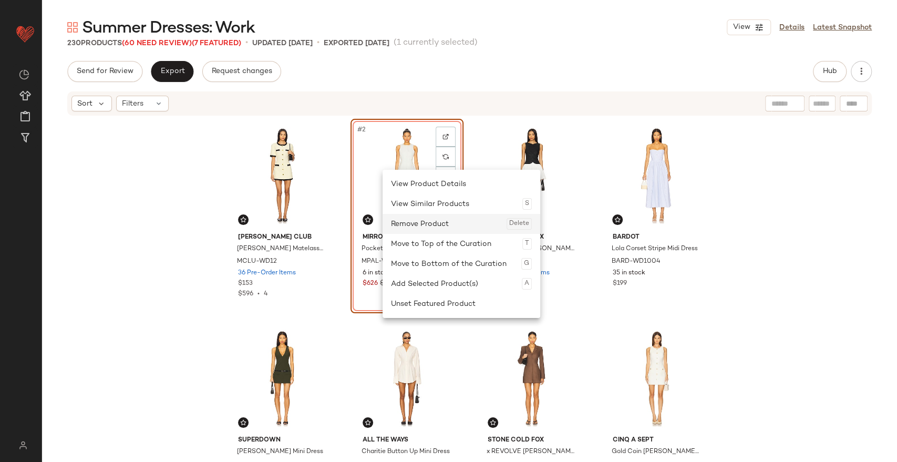
click at [418, 225] on div "Remove Product Delete" at bounding box center [461, 224] width 141 height 20
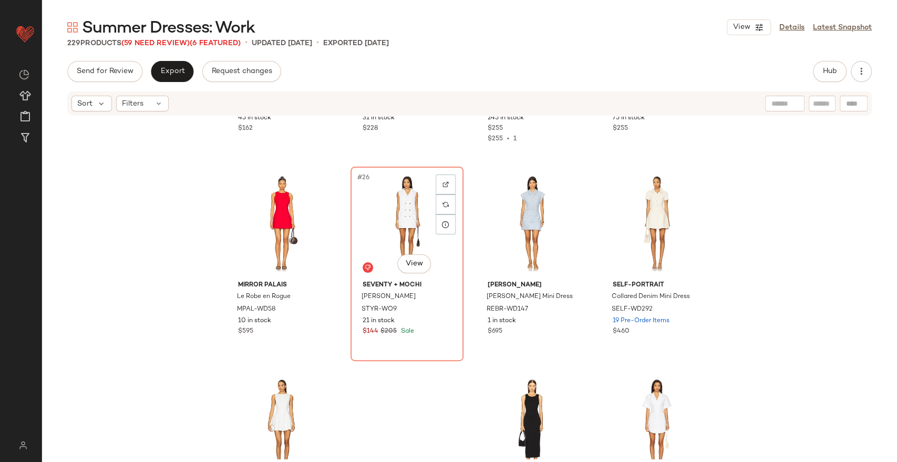
scroll to position [1177, 0]
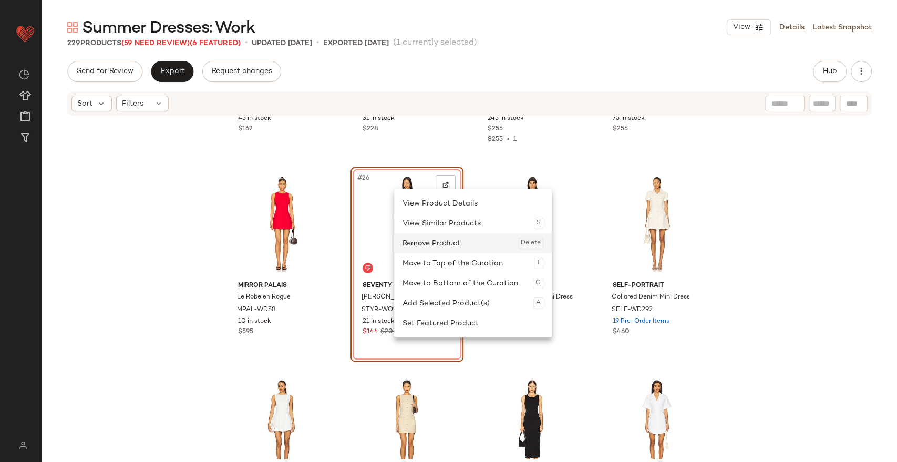
click at [417, 251] on div "Remove Product Delete" at bounding box center [472, 243] width 141 height 20
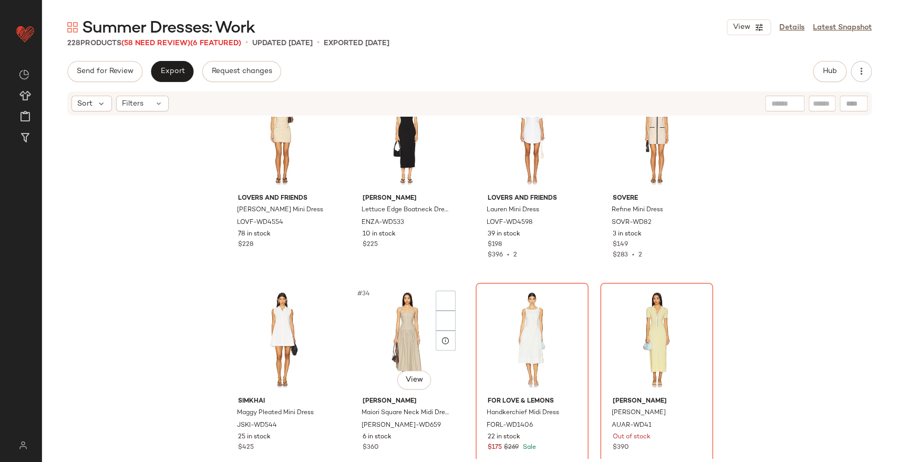
scroll to position [1648, 0]
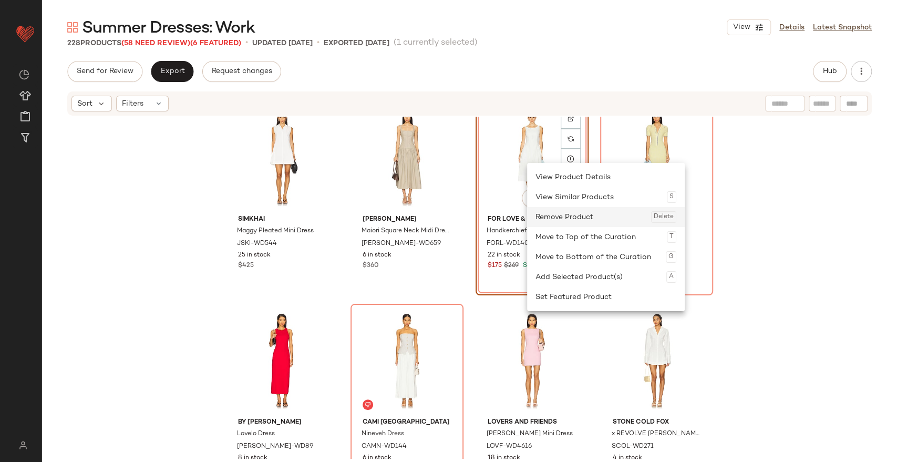
click at [565, 213] on div "Remove Product Delete" at bounding box center [605, 217] width 141 height 20
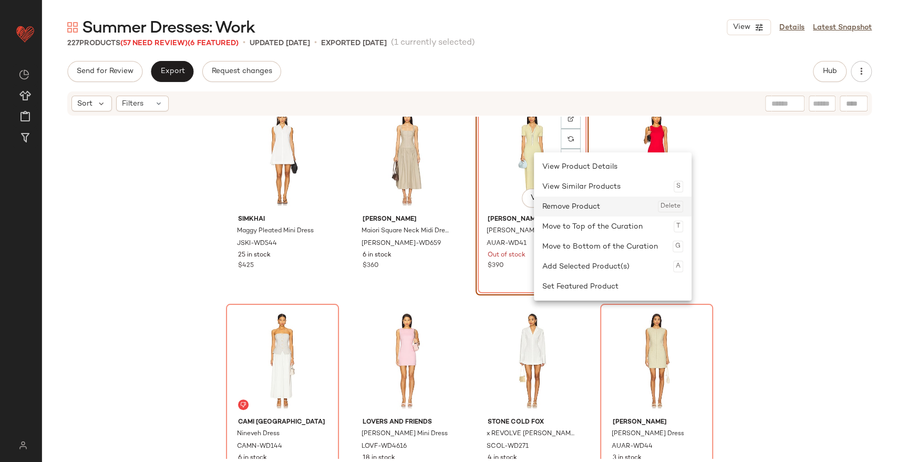
click at [561, 205] on div "Remove Product Delete" at bounding box center [612, 206] width 141 height 20
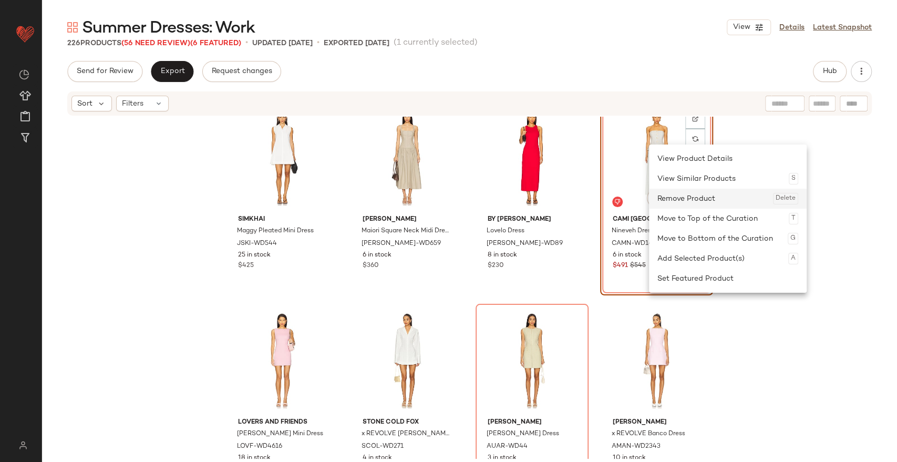
click at [677, 195] on div "Remove Product Delete" at bounding box center [727, 199] width 141 height 20
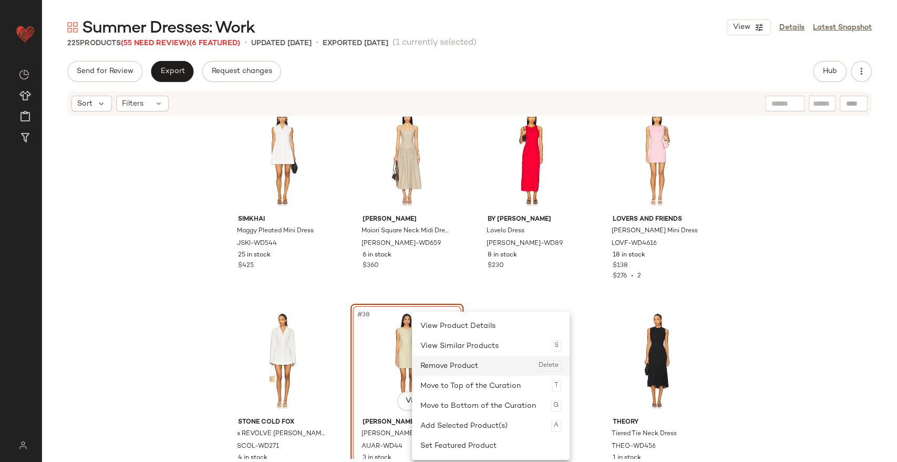
click at [438, 366] on div "Remove Product Delete" at bounding box center [490, 366] width 141 height 20
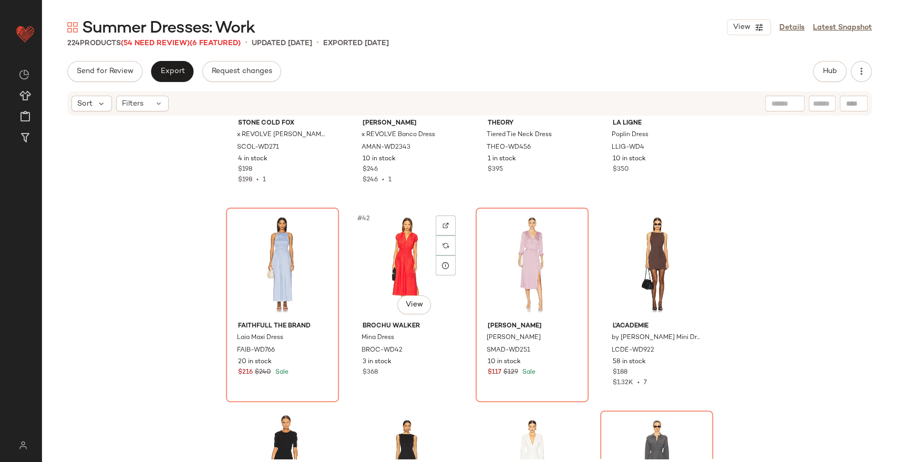
scroll to position [1965, 0]
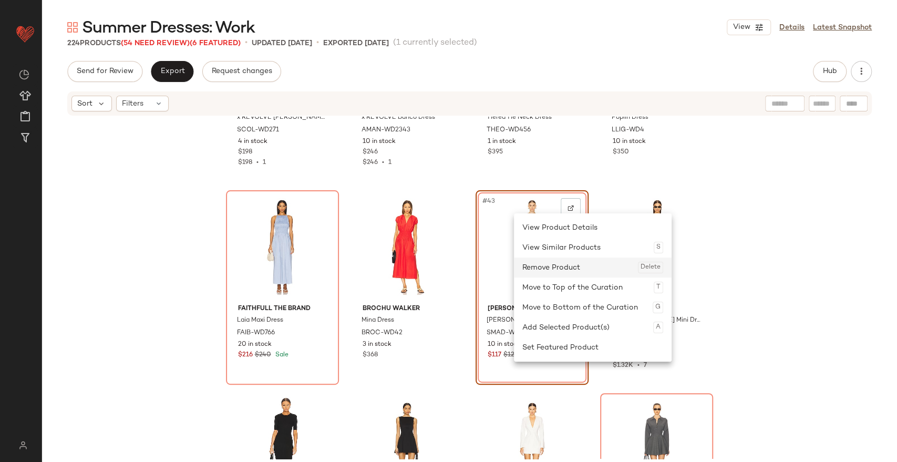
click at [542, 264] on div "Remove Product Delete" at bounding box center [592, 267] width 141 height 20
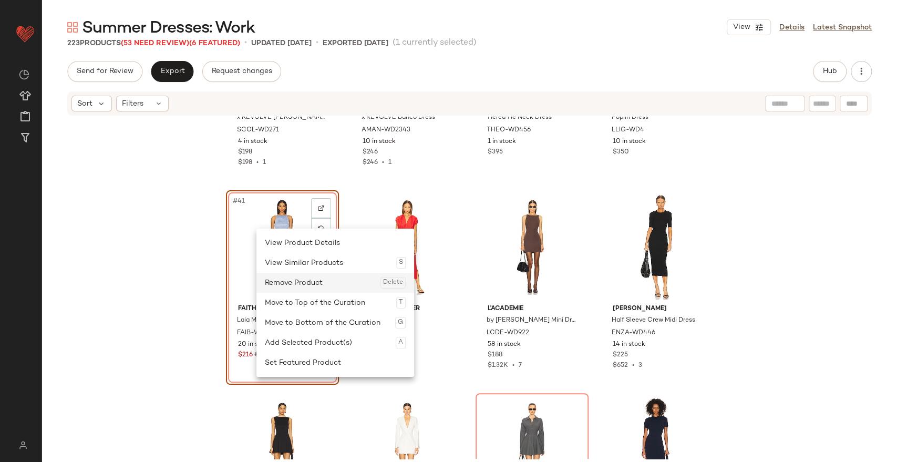
click at [294, 278] on div "Remove Product Delete" at bounding box center [335, 283] width 141 height 20
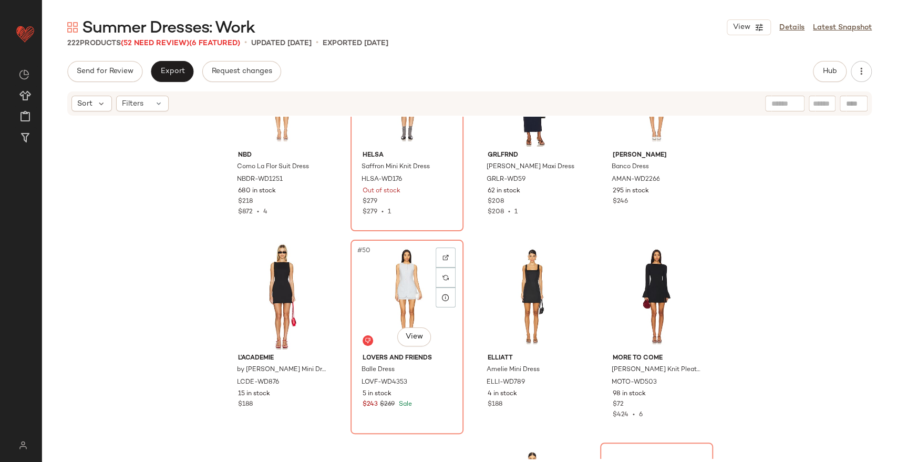
scroll to position [2321, 0]
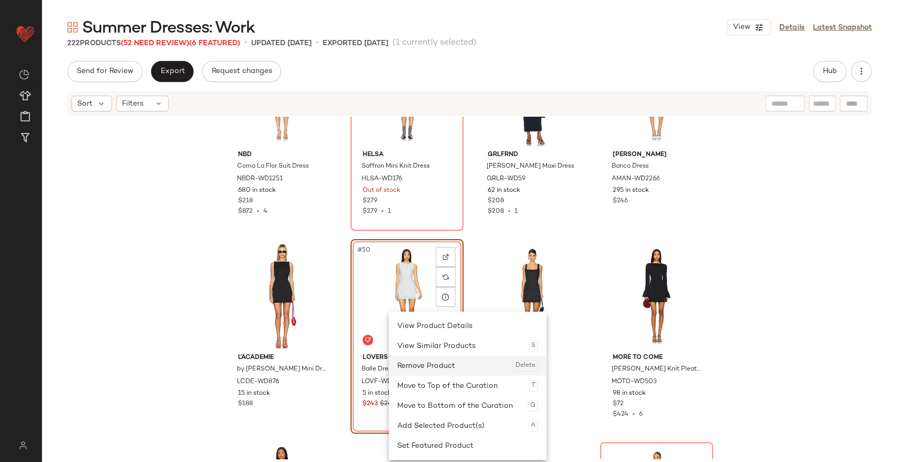
click at [418, 360] on div "Remove Product Delete" at bounding box center [467, 366] width 141 height 20
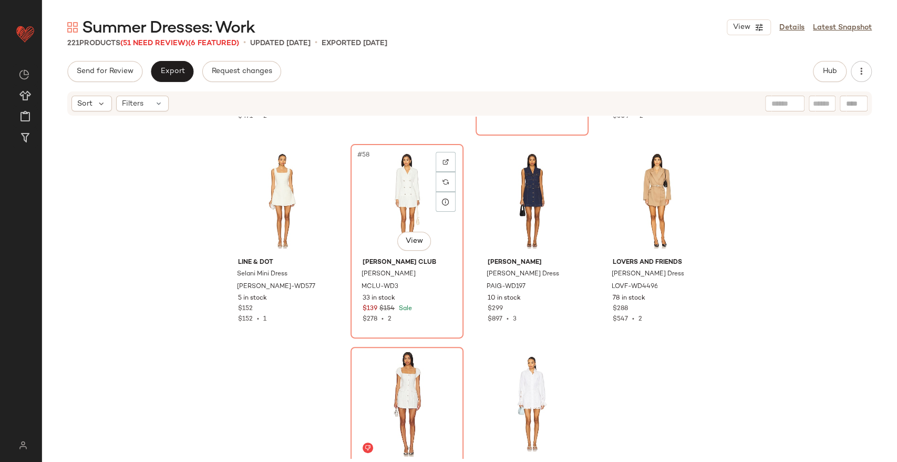
scroll to position [2823, 0]
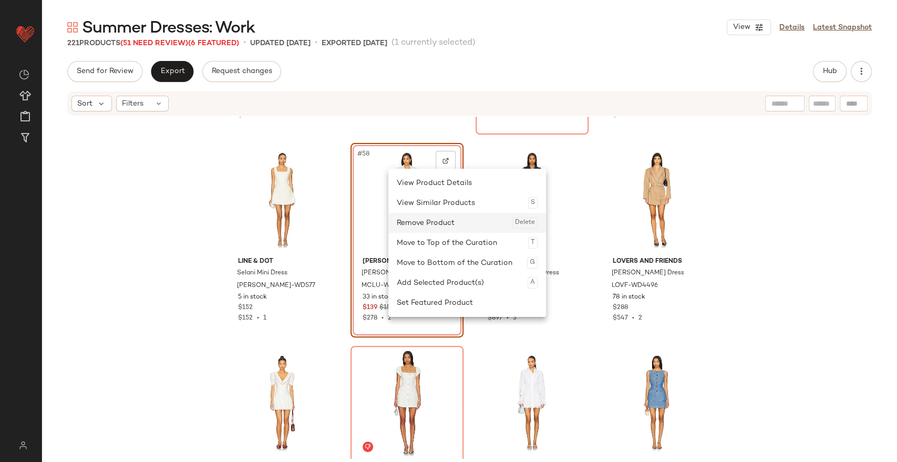
click at [422, 226] on div "Remove Product Delete" at bounding box center [467, 223] width 141 height 20
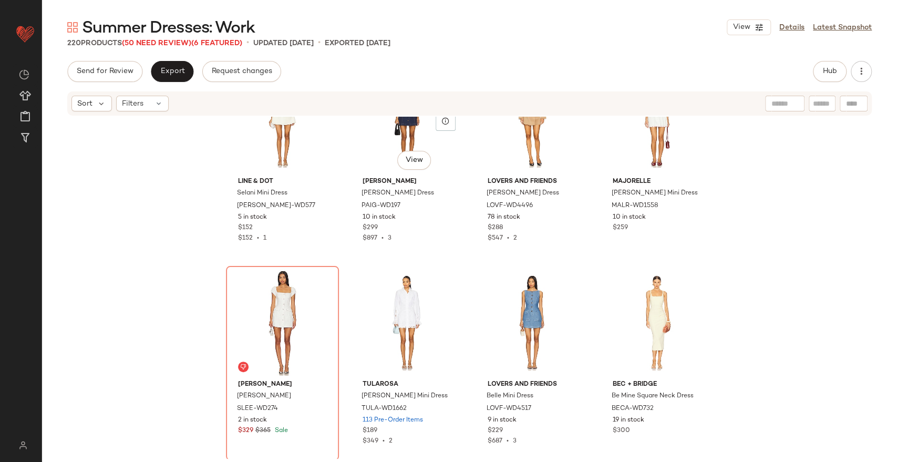
scroll to position [2935, 0]
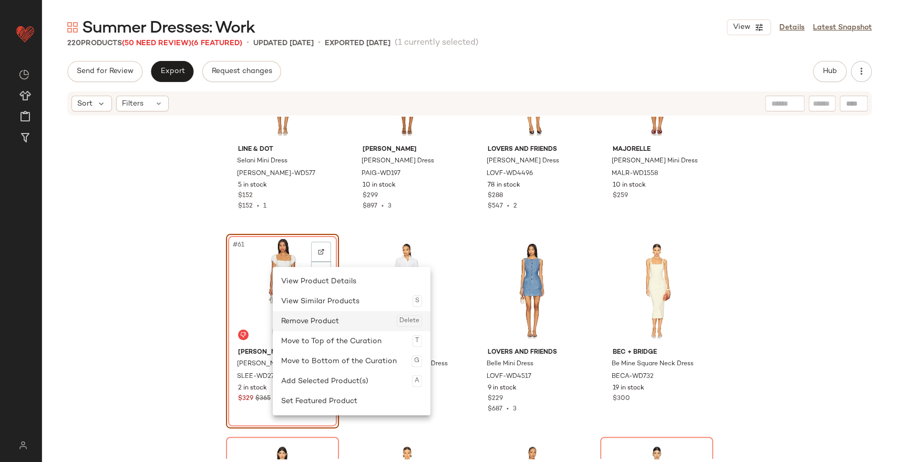
click at [305, 316] on div "Remove Product Delete" at bounding box center [351, 321] width 141 height 20
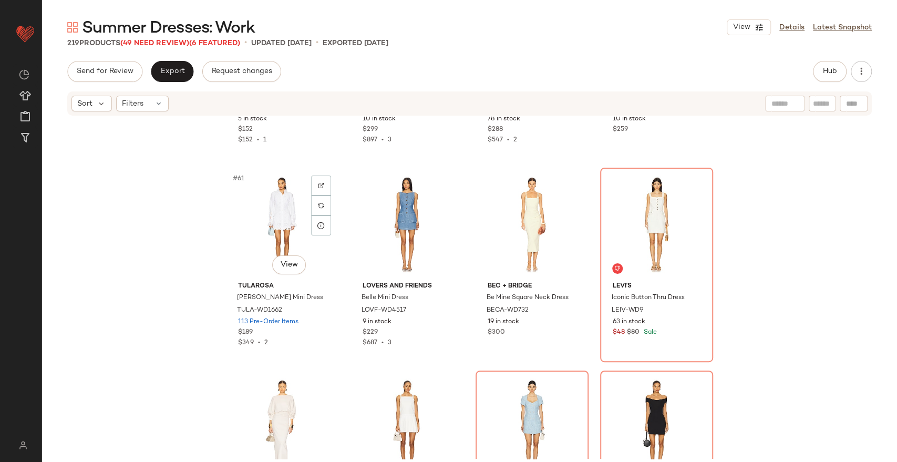
scroll to position [3022, 0]
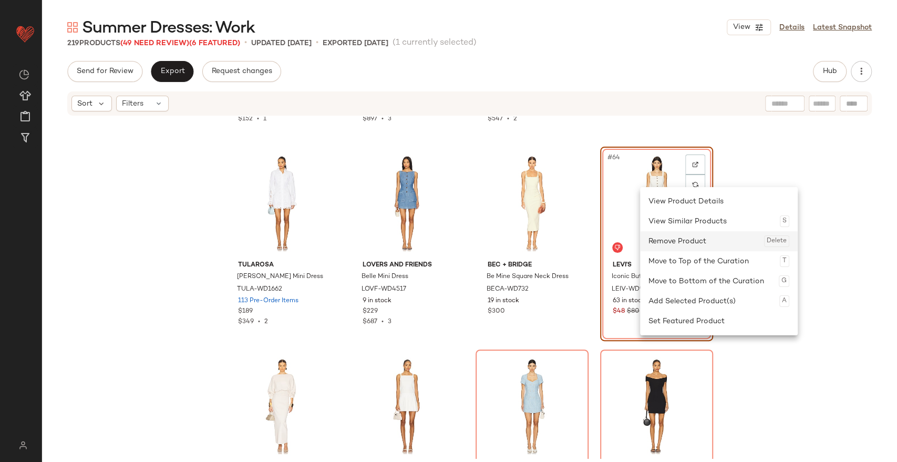
click at [667, 244] on div "Remove Product Delete" at bounding box center [718, 241] width 141 height 20
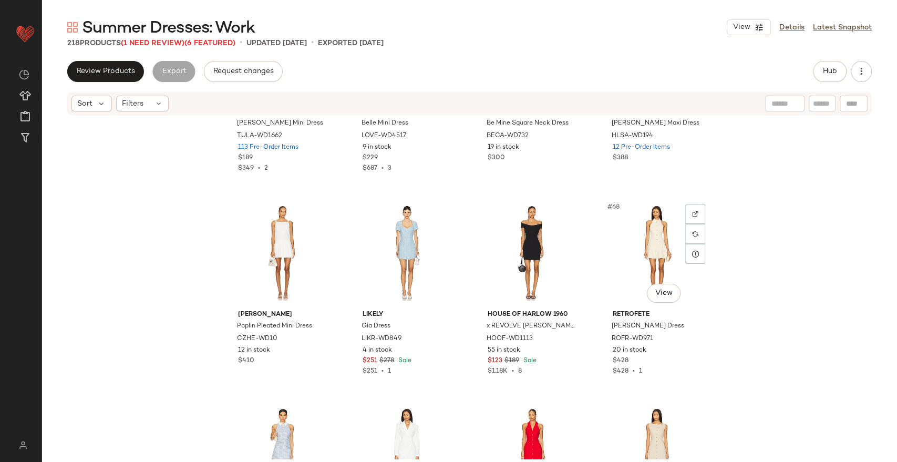
scroll to position [3182, 0]
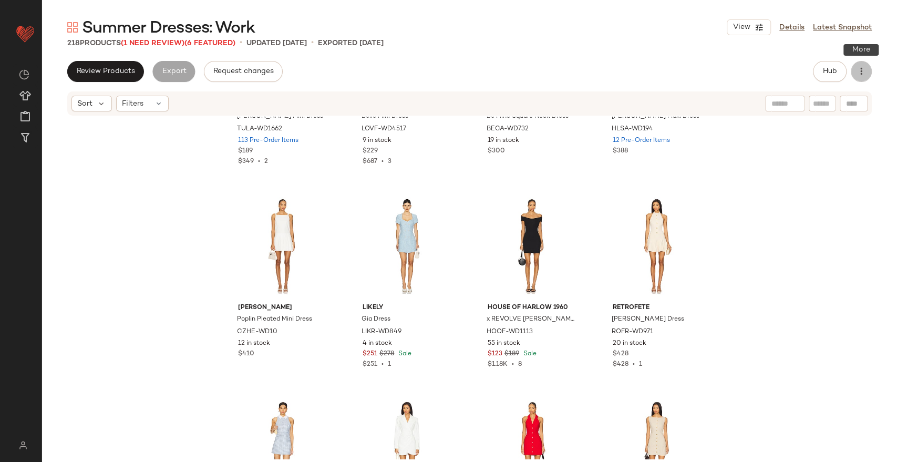
click at [864, 75] on icon "button" at bounding box center [861, 71] width 11 height 11
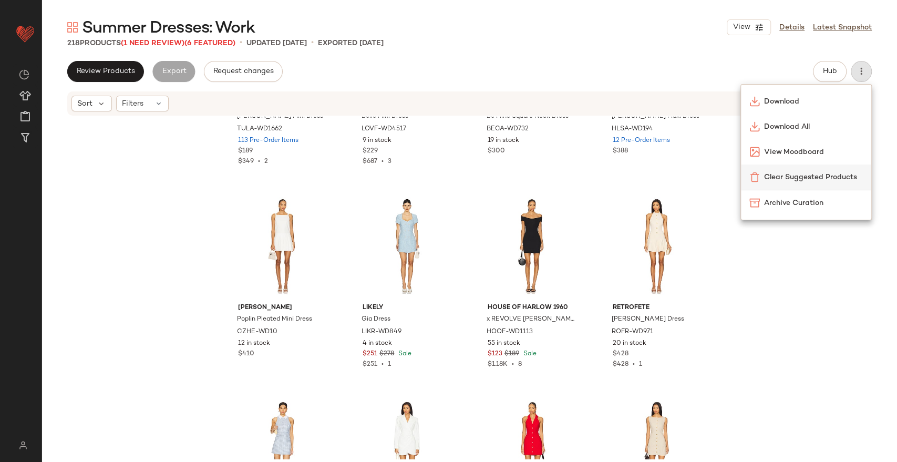
click at [798, 171] on div "Clear Suggested Products" at bounding box center [805, 176] width 113 height 11
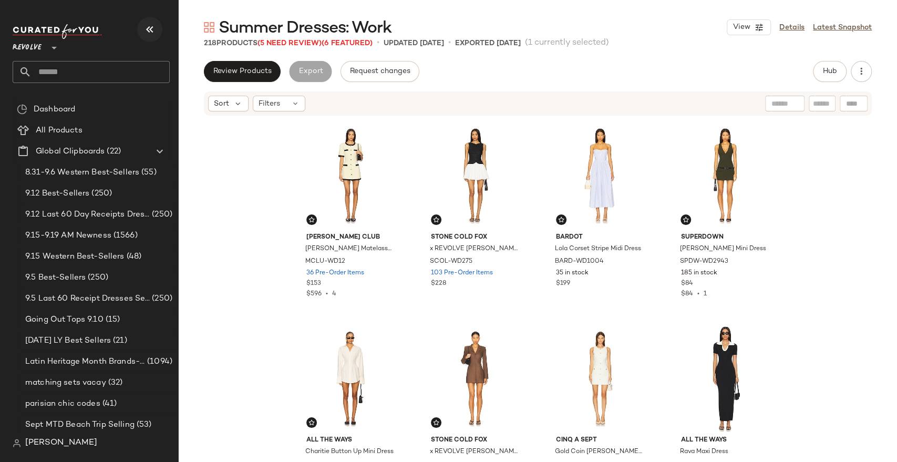
click at [140, 28] on button "button" at bounding box center [149, 29] width 25 height 25
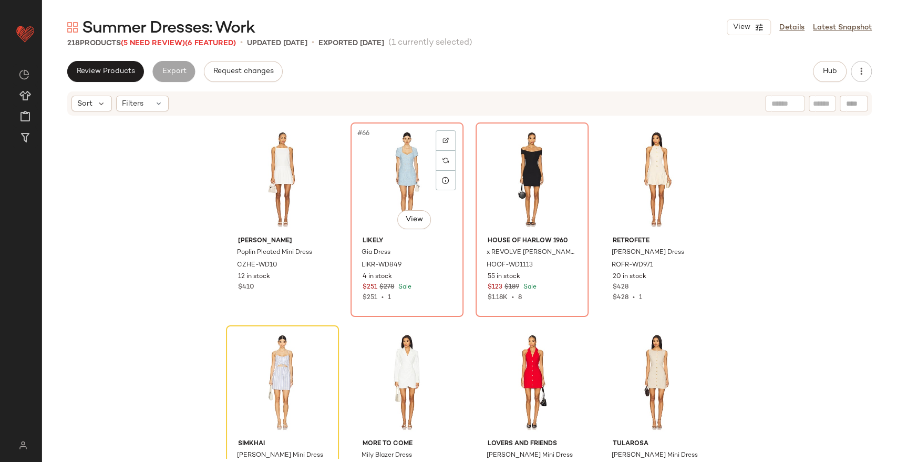
scroll to position [3250, 0]
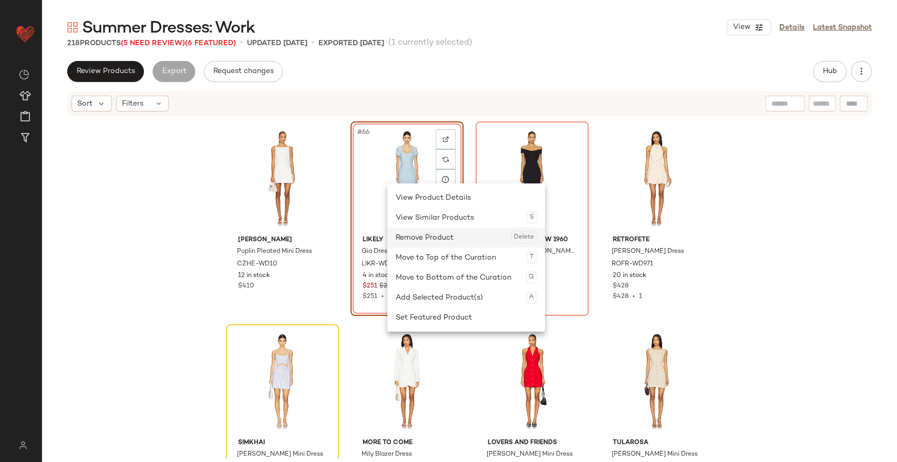
click at [425, 238] on div "Remove Product Delete" at bounding box center [466, 237] width 141 height 20
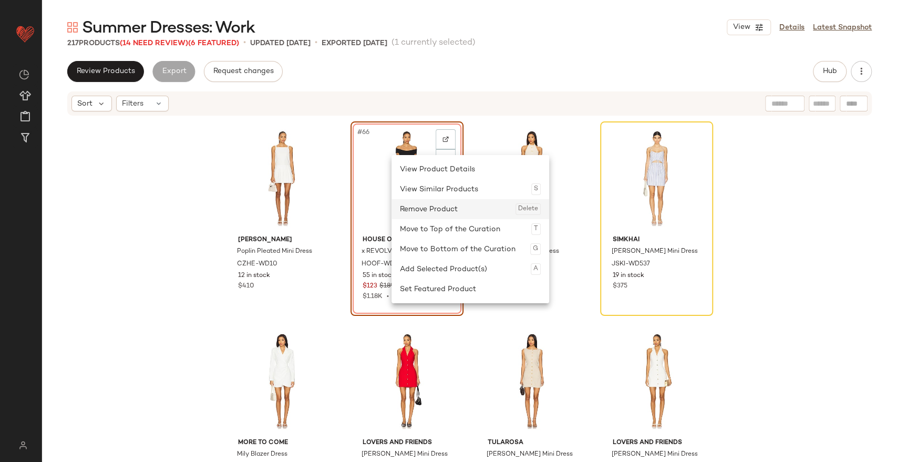
click at [422, 203] on div "Remove Product Delete" at bounding box center [470, 209] width 141 height 20
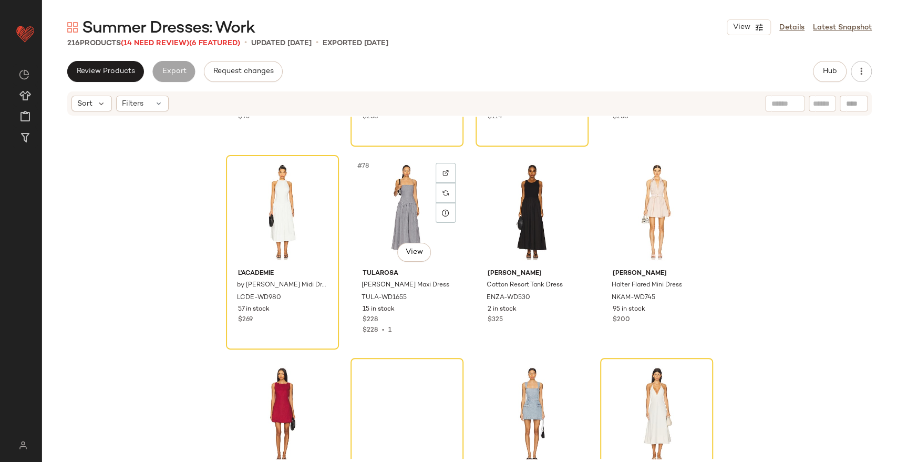
scroll to position [3825, 0]
click at [867, 72] on button "button" at bounding box center [860, 71] width 21 height 21
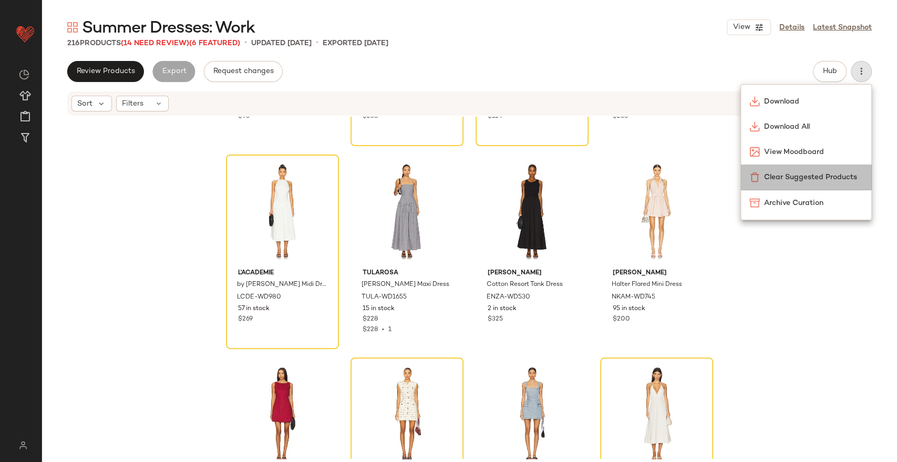
click at [790, 175] on span "Clear Suggested Products" at bounding box center [813, 177] width 99 height 11
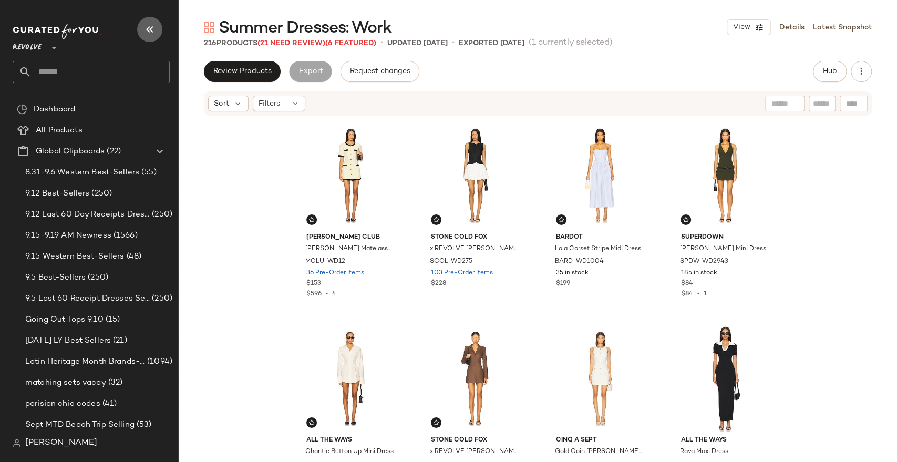
click at [152, 31] on icon "button" at bounding box center [149, 29] width 13 height 13
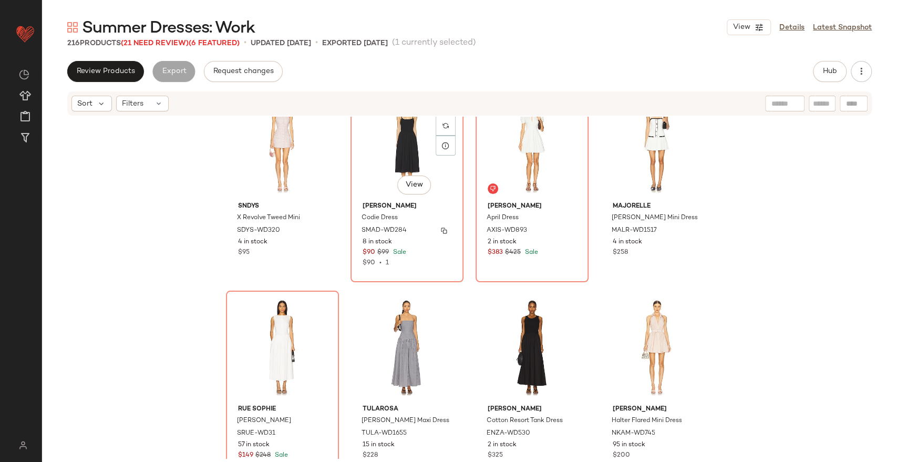
scroll to position [3688, 0]
click at [376, 179] on div "#74 View" at bounding box center [407, 145] width 106 height 106
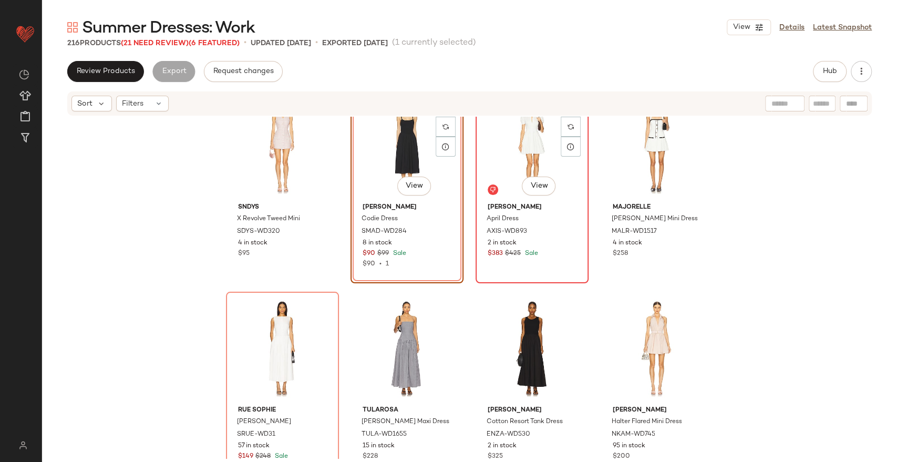
click at [499, 150] on div "#75 View" at bounding box center [532, 145] width 106 height 106
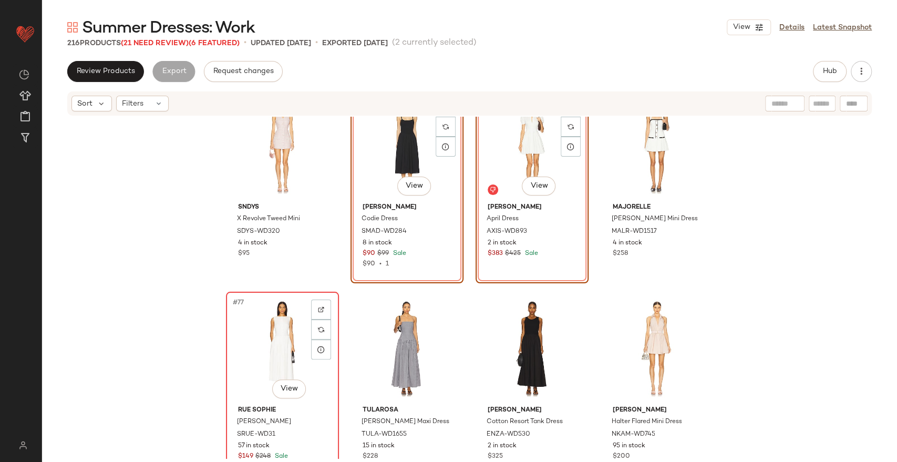
click at [261, 327] on div "#77 View" at bounding box center [283, 348] width 106 height 106
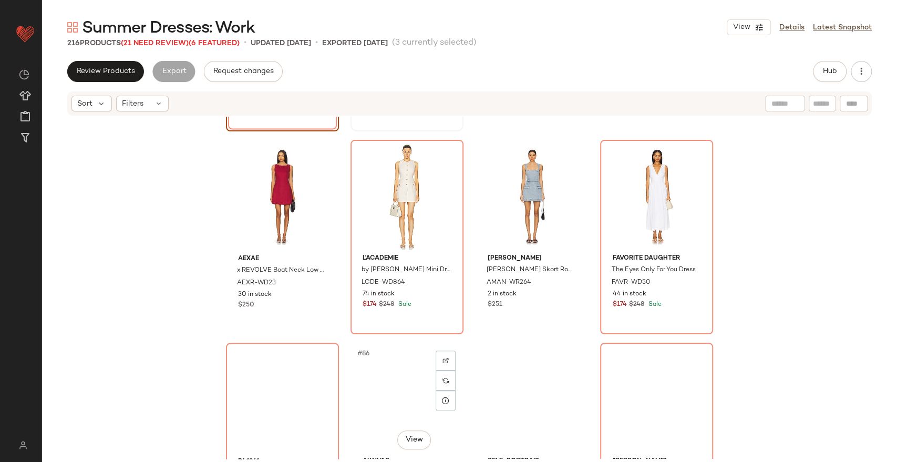
scroll to position [4043, 0]
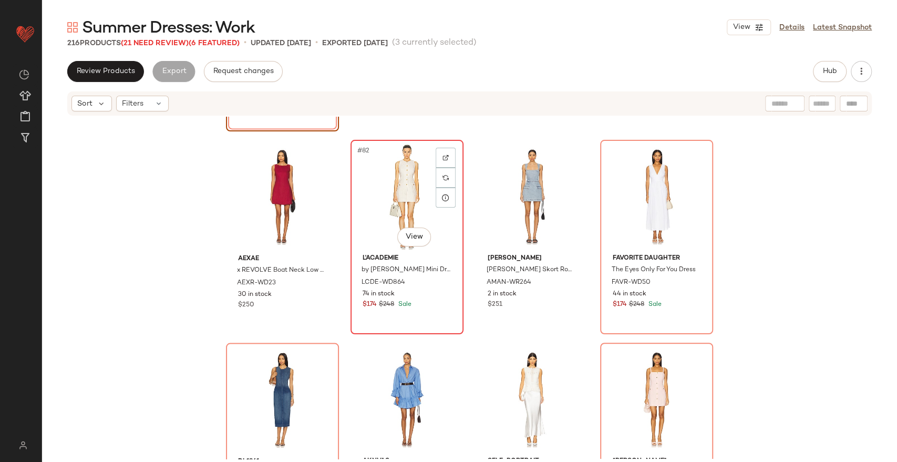
click at [395, 204] on div "#82 View" at bounding box center [407, 196] width 106 height 106
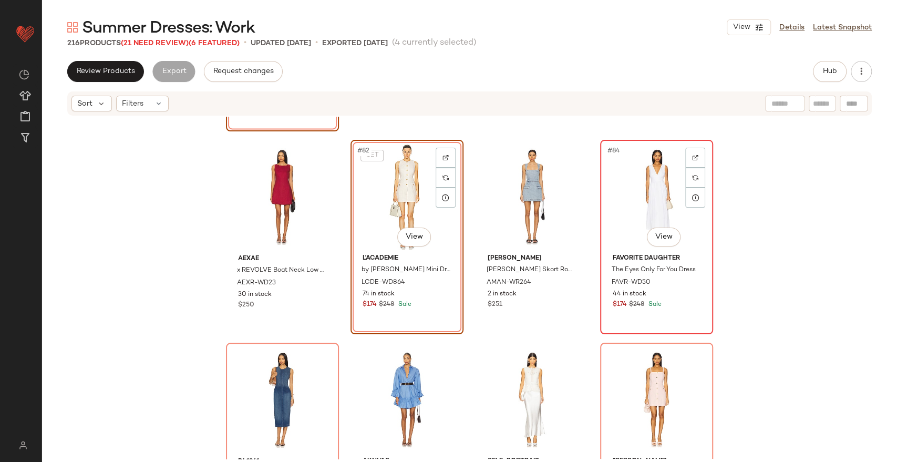
click at [648, 202] on div "#84 View" at bounding box center [657, 196] width 106 height 106
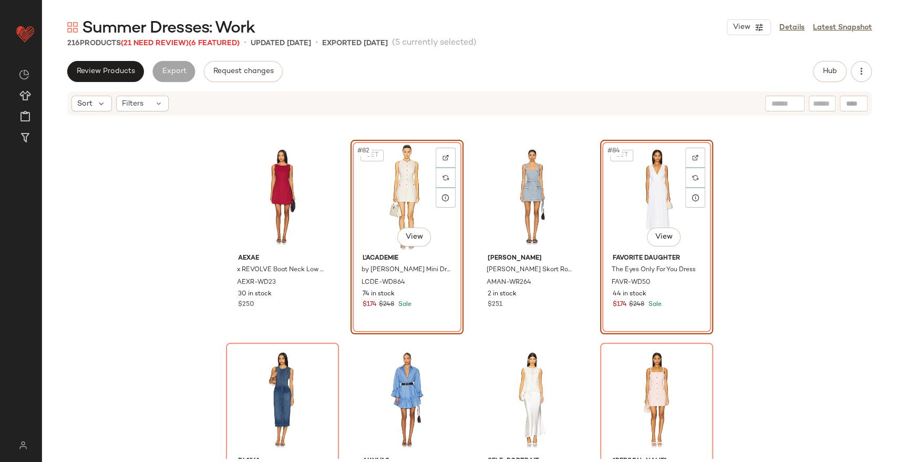
scroll to position [4286, 0]
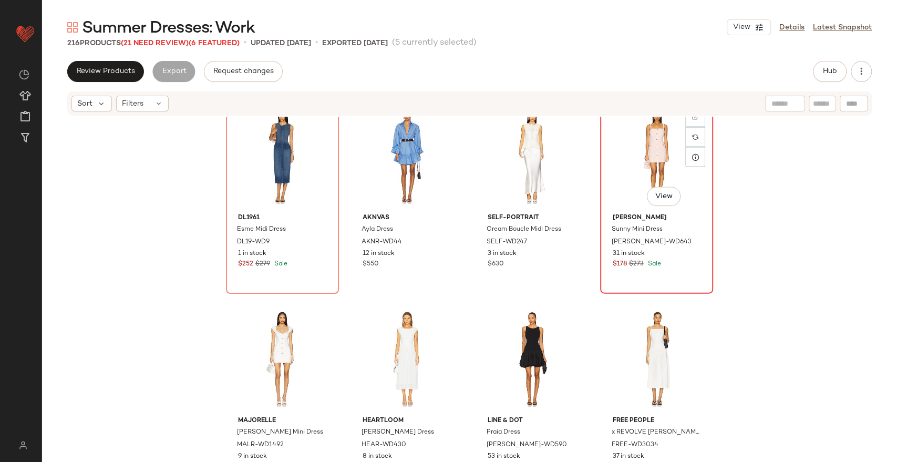
click at [649, 155] on div "#88 View" at bounding box center [657, 156] width 106 height 106
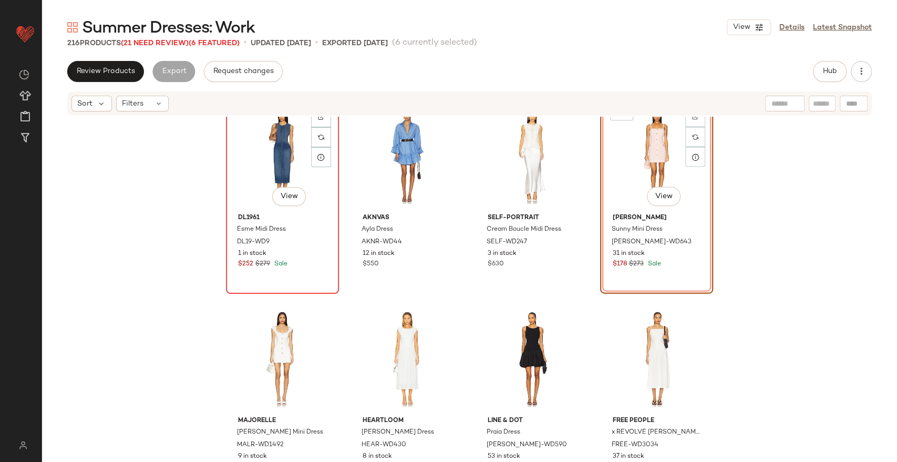
click at [263, 171] on div "#85 View" at bounding box center [283, 156] width 106 height 106
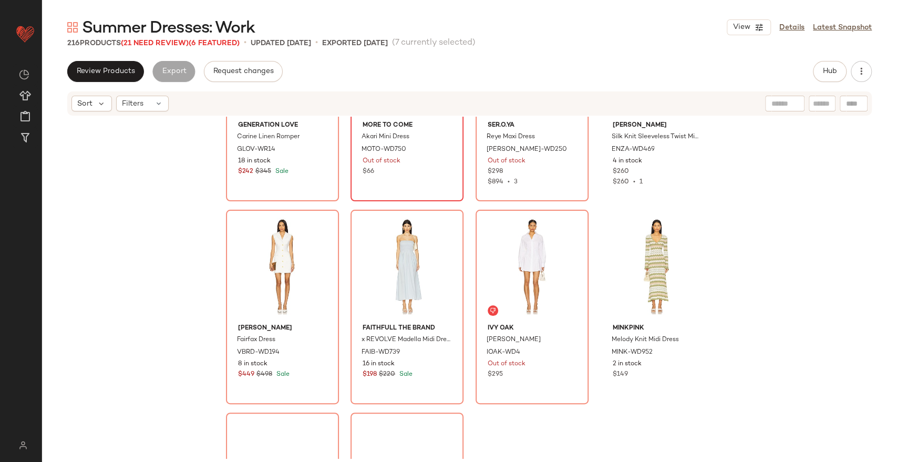
scroll to position [4785, 0]
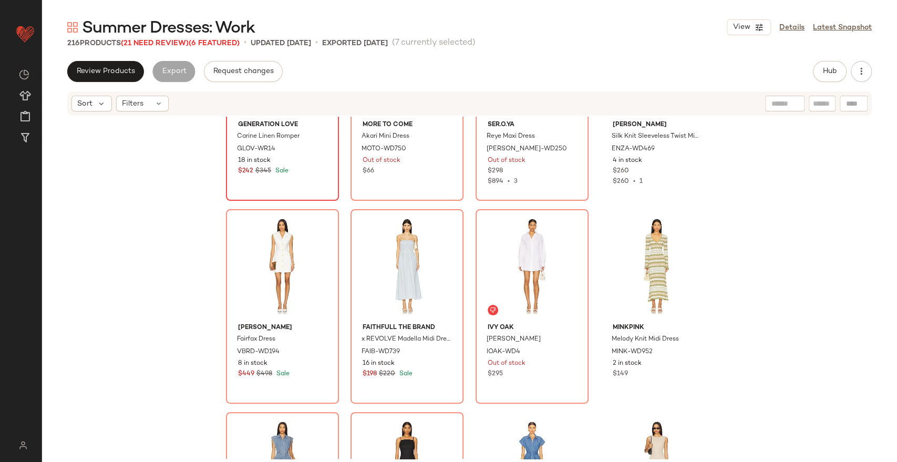
click at [307, 183] on div "#93 View Generation Love Carine Linen Romper GLOV-WR14 18 in stock $242 $345 Sa…" at bounding box center [282, 103] width 111 height 192
click at [279, 264] on div "#97 View" at bounding box center [283, 266] width 106 height 106
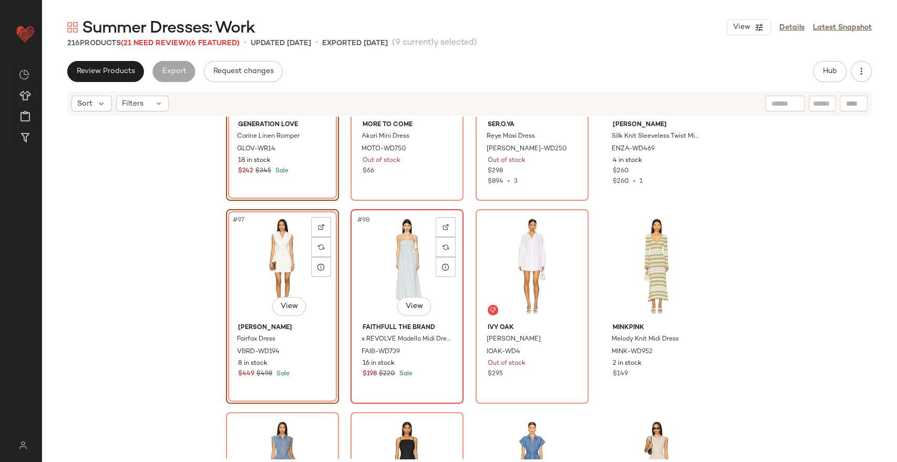
click at [415, 277] on div "#98 View" at bounding box center [407, 266] width 106 height 106
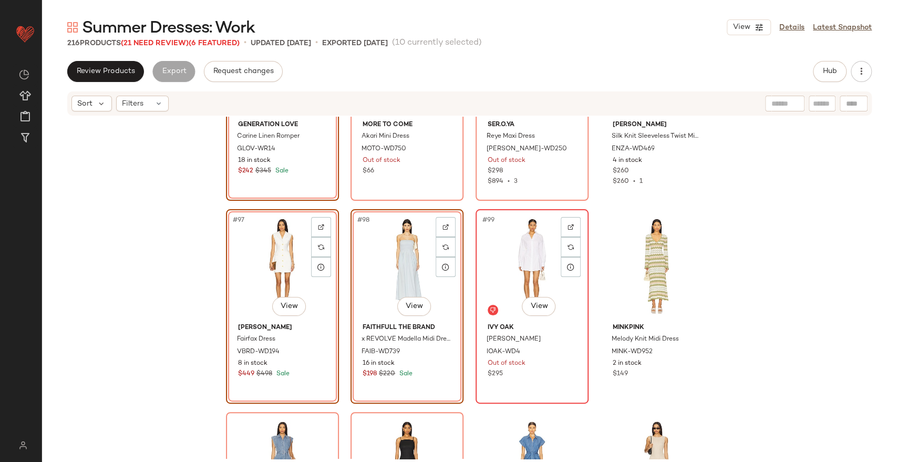
click at [496, 287] on div "#99 View" at bounding box center [532, 266] width 106 height 106
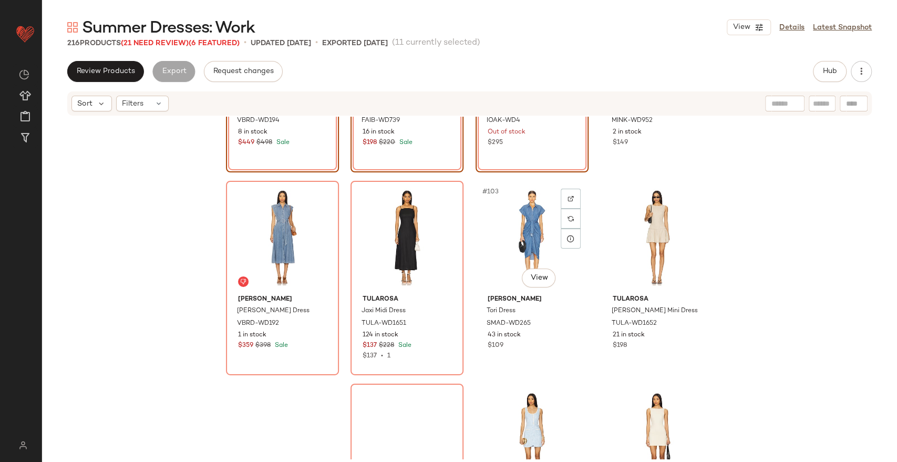
scroll to position [5018, 0]
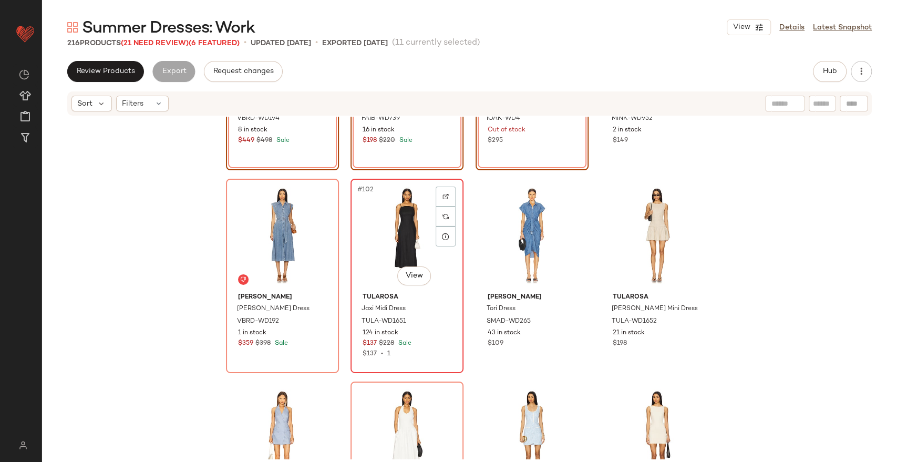
click at [405, 215] on div "#102 View" at bounding box center [407, 235] width 106 height 106
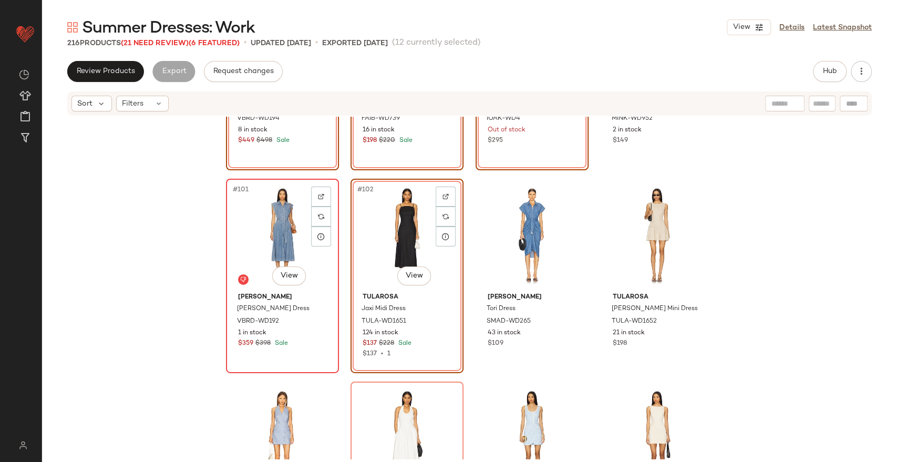
click at [279, 222] on div "#101 View" at bounding box center [283, 235] width 106 height 106
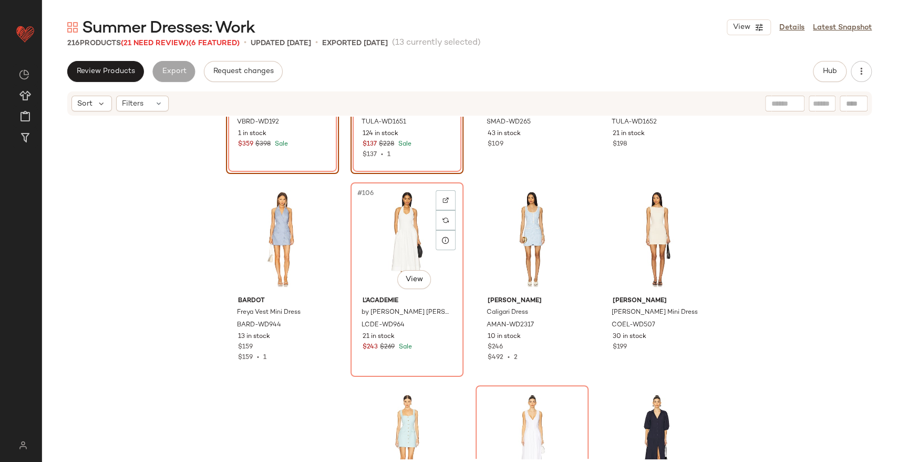
scroll to position [5217, 0]
click at [396, 233] on div "#106 View" at bounding box center [407, 238] width 106 height 106
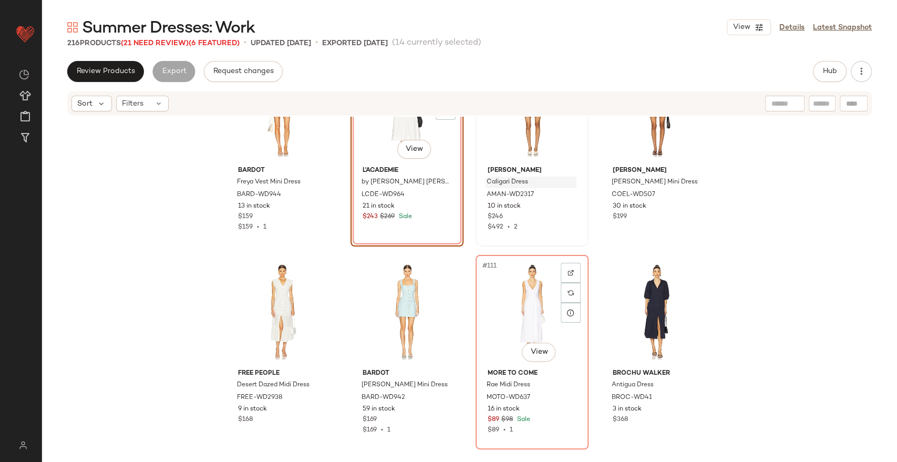
scroll to position [5400, 0]
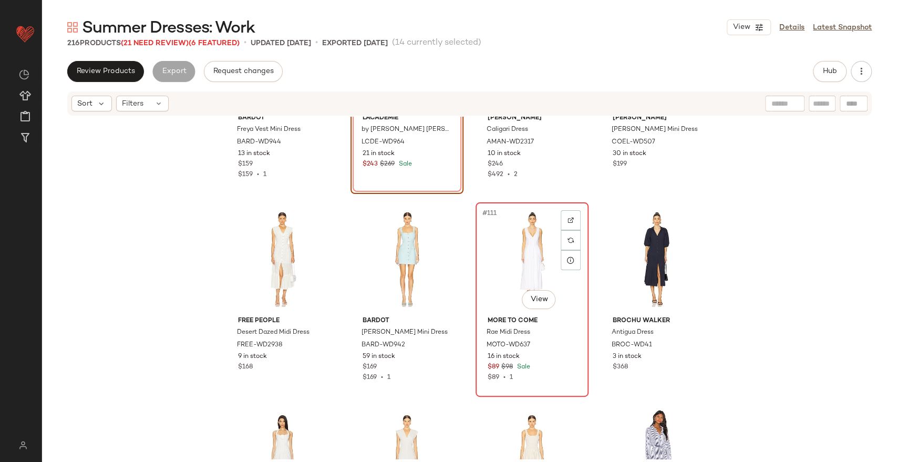
click at [517, 262] on div "#111 View" at bounding box center [532, 259] width 106 height 106
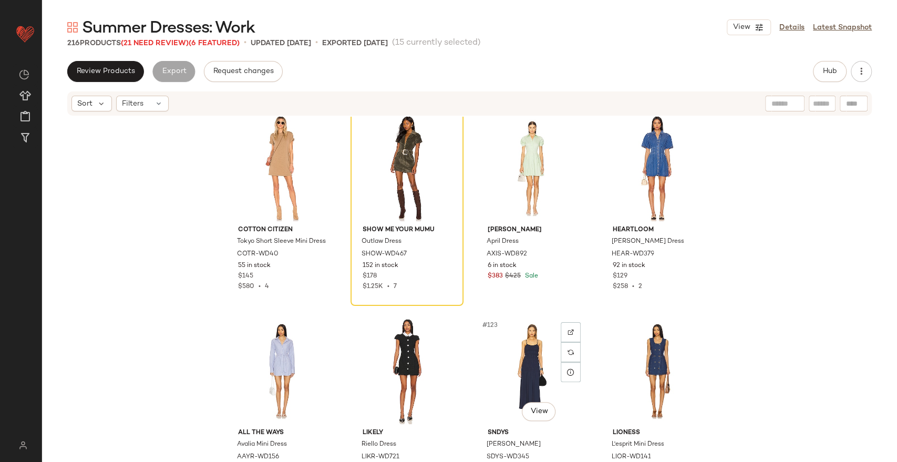
scroll to position [5850, 0]
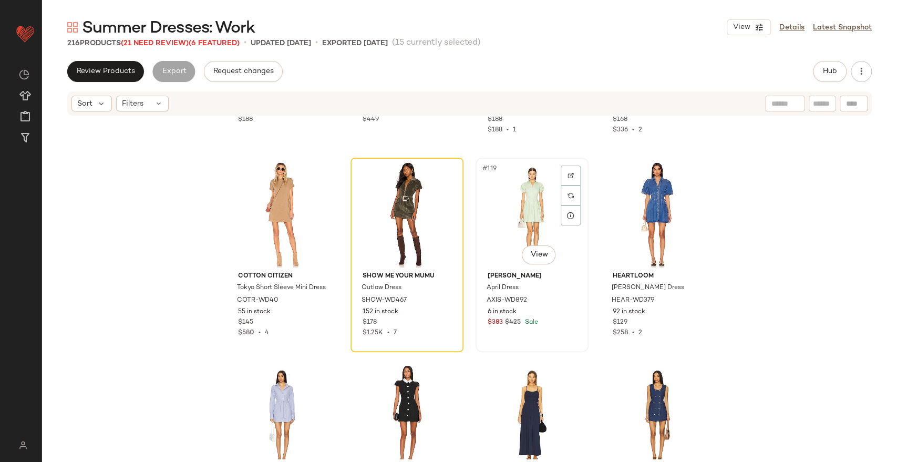
click at [516, 225] on div "#119 View" at bounding box center [532, 214] width 106 height 106
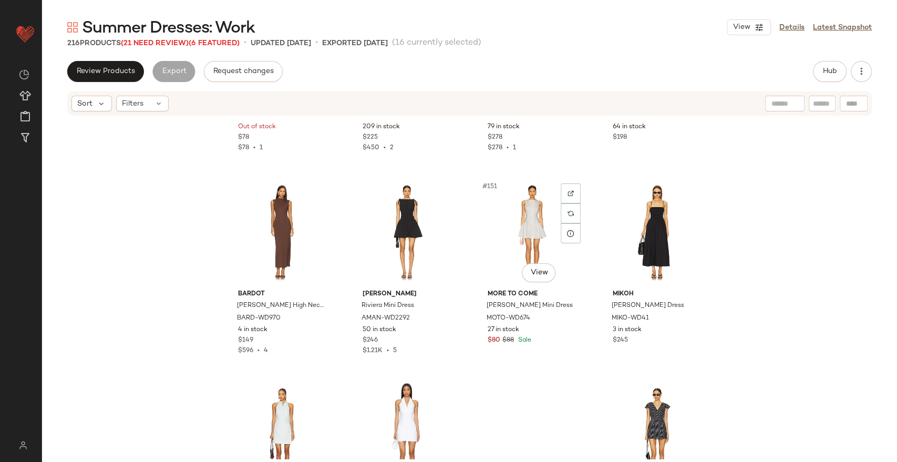
scroll to position [7531, 0]
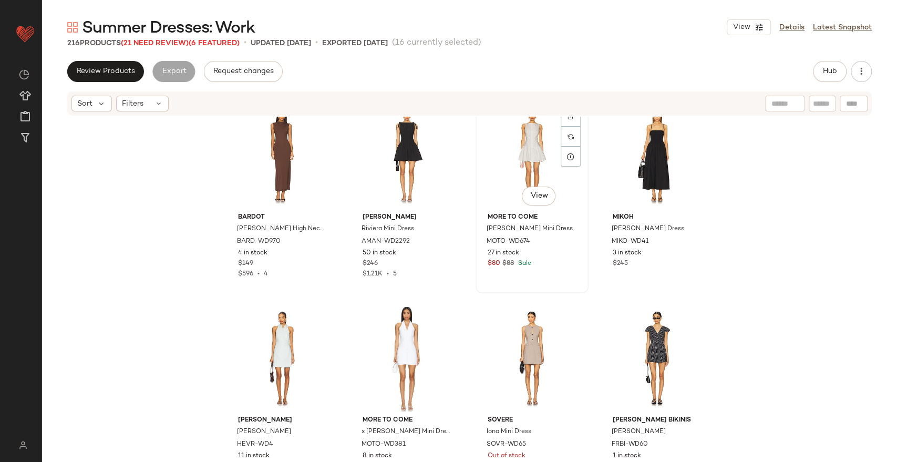
click at [500, 152] on div "#151 View" at bounding box center [532, 155] width 106 height 106
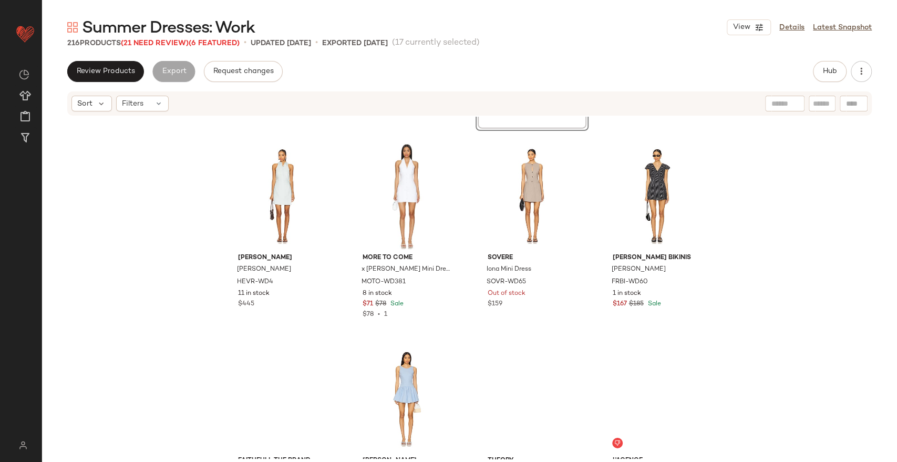
scroll to position [7706, 0]
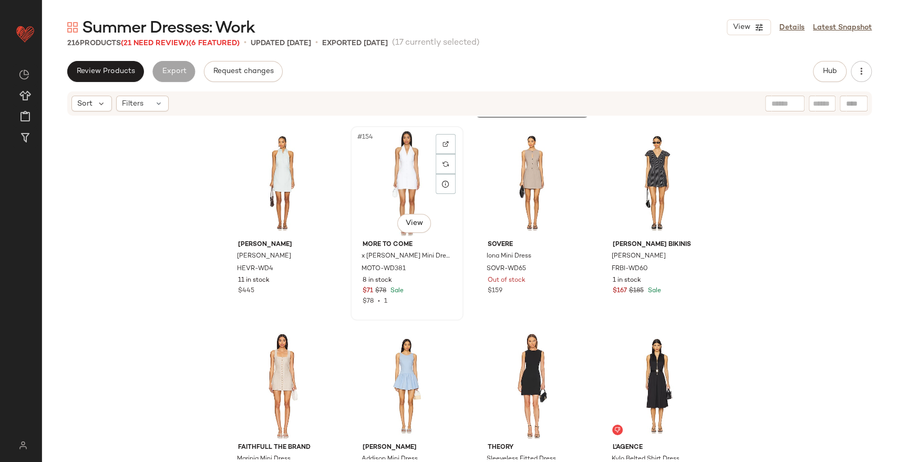
click at [387, 142] on div "#154 View" at bounding box center [407, 183] width 106 height 106
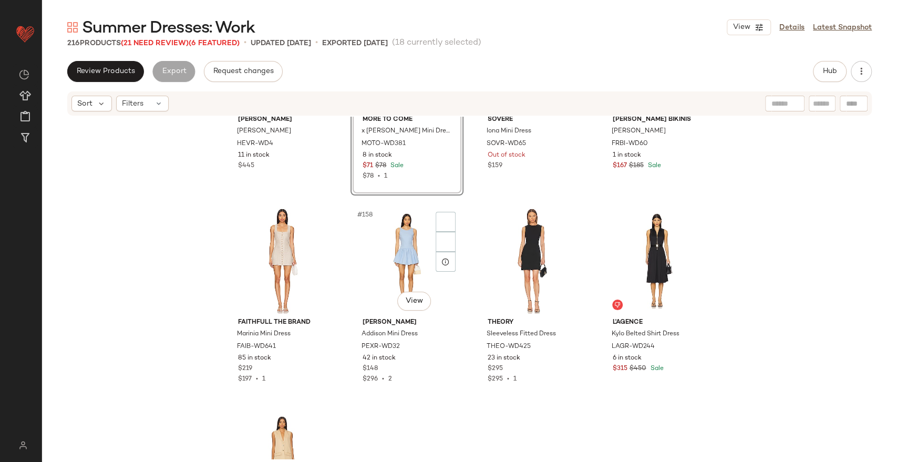
scroll to position [7832, 0]
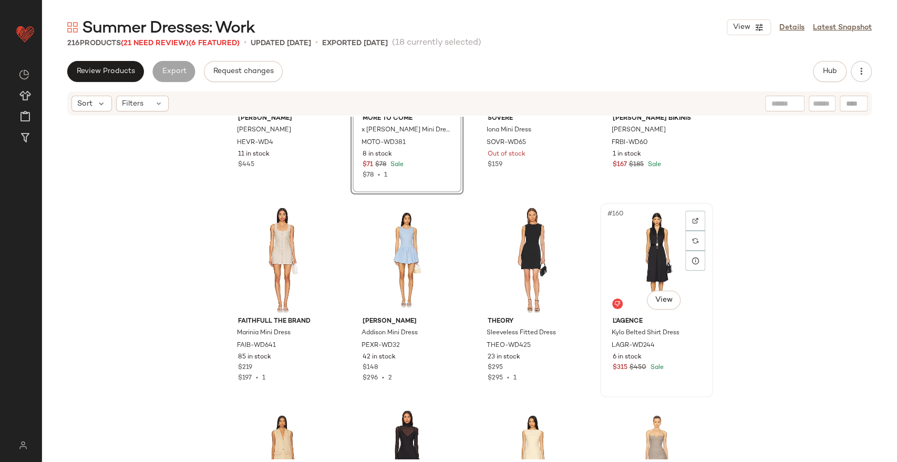
click at [647, 245] on div "#160 View" at bounding box center [657, 259] width 106 height 106
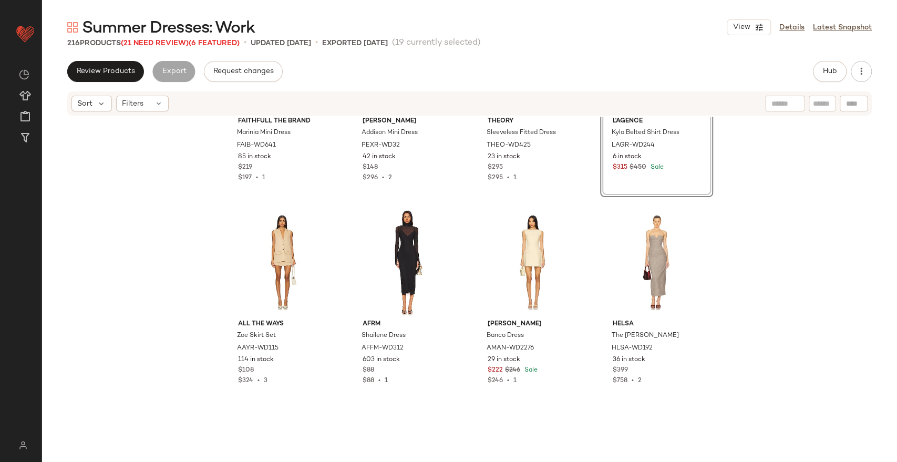
scroll to position [8064, 0]
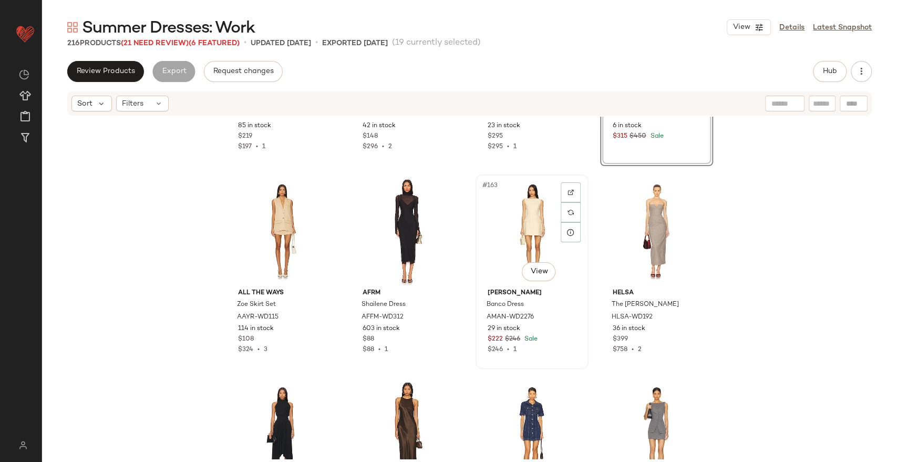
click at [529, 229] on div "#163 View" at bounding box center [532, 231] width 106 height 106
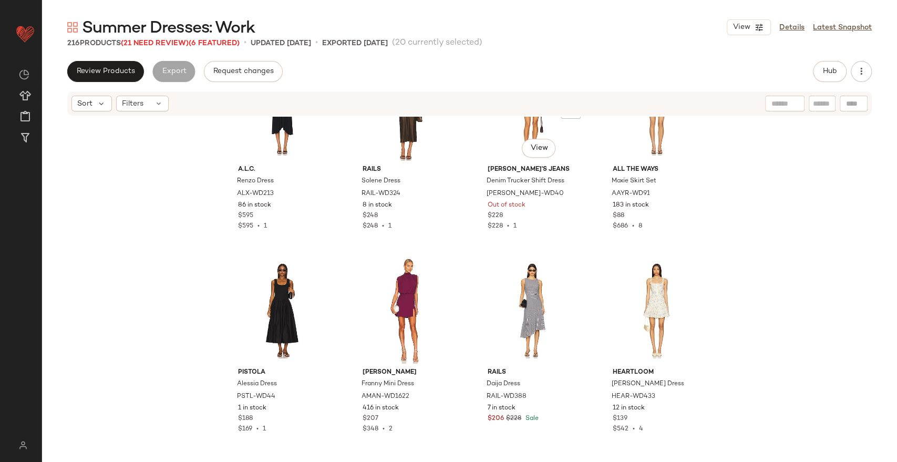
scroll to position [8485, 0]
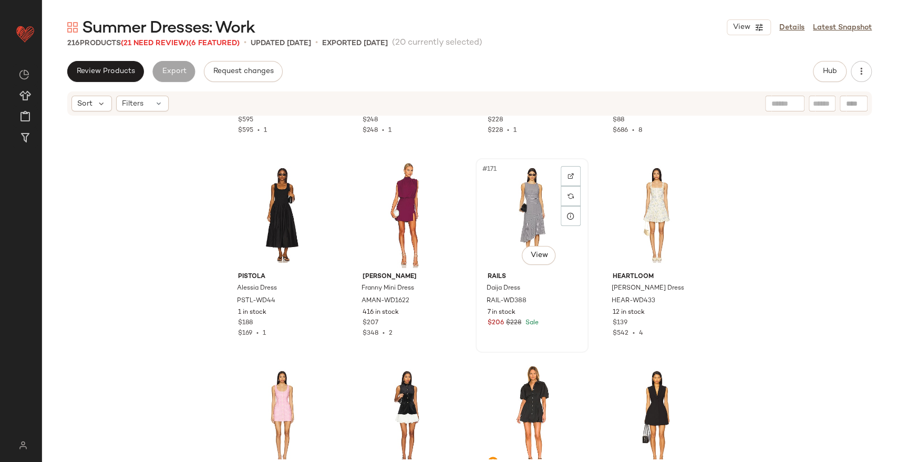
click at [519, 208] on div "#171 View" at bounding box center [532, 215] width 106 height 106
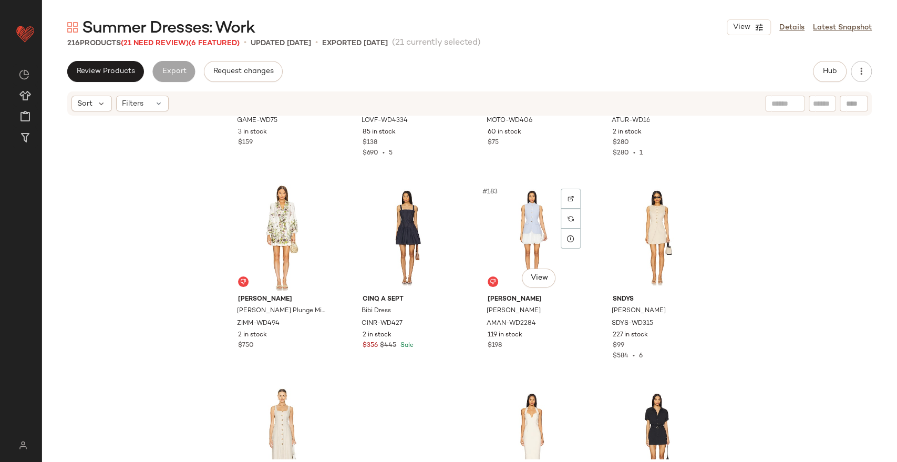
scroll to position [9072, 0]
click at [403, 221] on div "#182 View" at bounding box center [407, 237] width 106 height 106
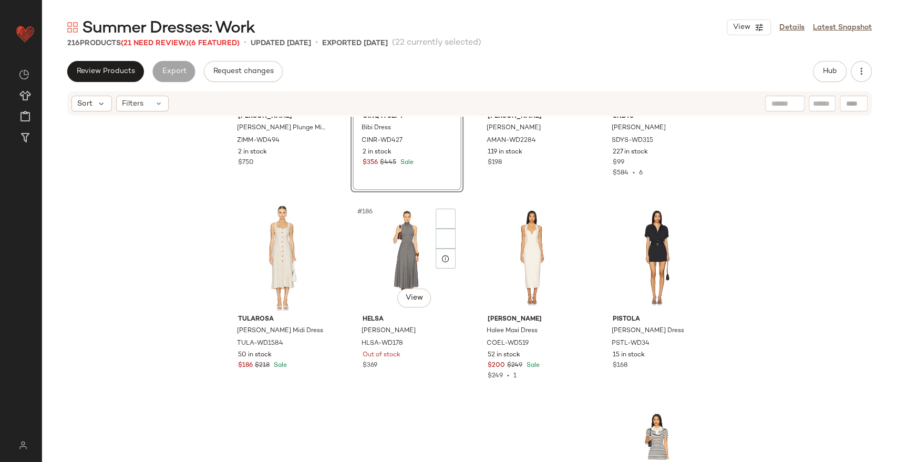
scroll to position [9317, 0]
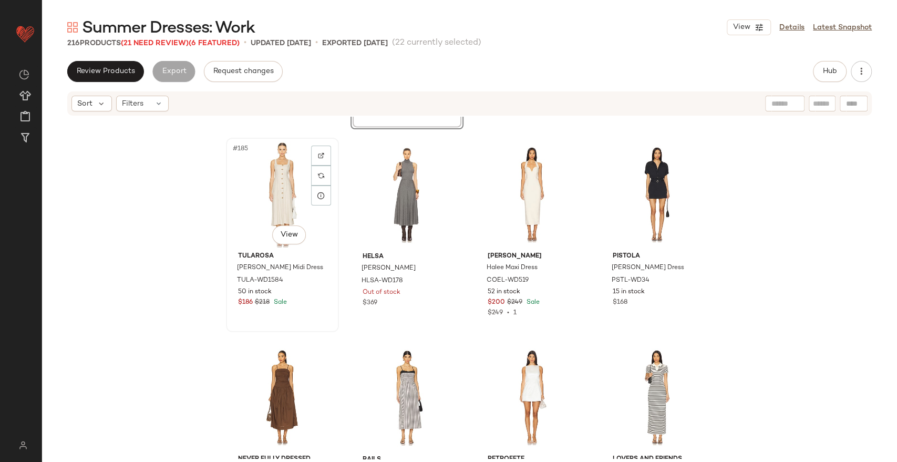
click at [282, 217] on div "#185 View" at bounding box center [283, 194] width 106 height 106
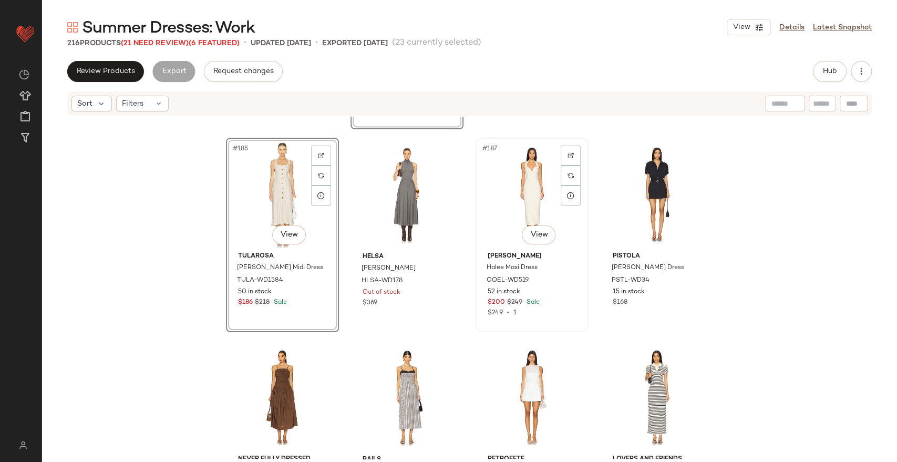
click at [523, 197] on div "#187 View" at bounding box center [532, 194] width 106 height 106
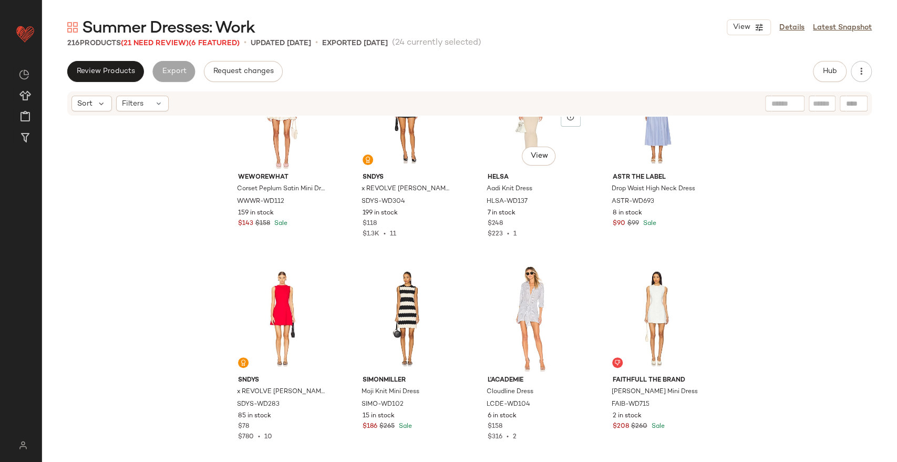
scroll to position [9823, 0]
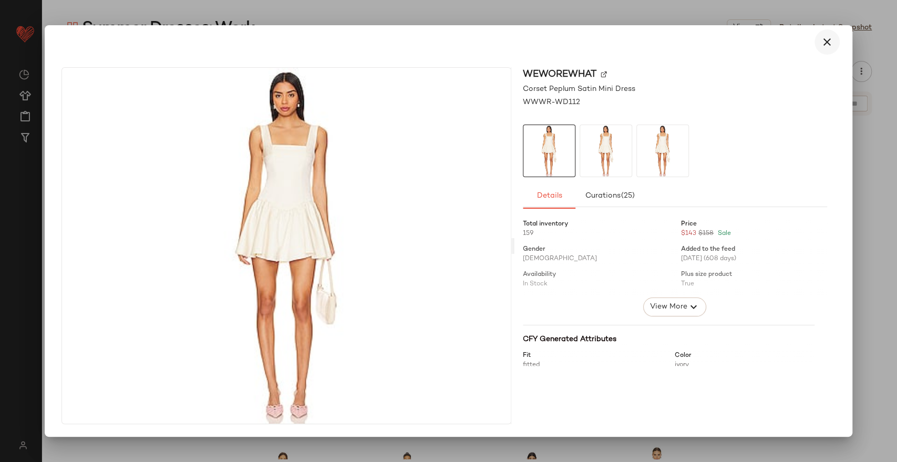
click at [837, 44] on button "button" at bounding box center [826, 41] width 25 height 25
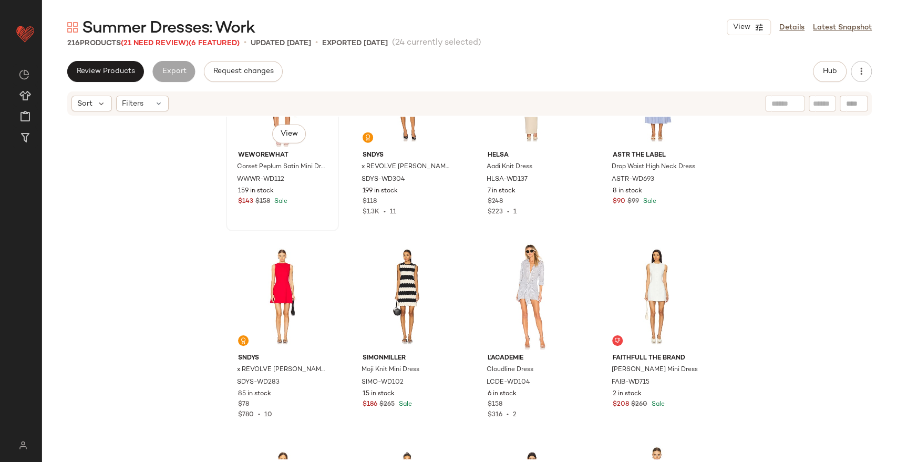
drag, startPoint x: 837, startPoint y: 44, endPoint x: 261, endPoint y: 133, distance: 583.6
click at [261, 133] on div "Summer Dresses: Work View Details Latest Snapshot 216 Products (21 Need Review)…" at bounding box center [469, 239] width 855 height 445
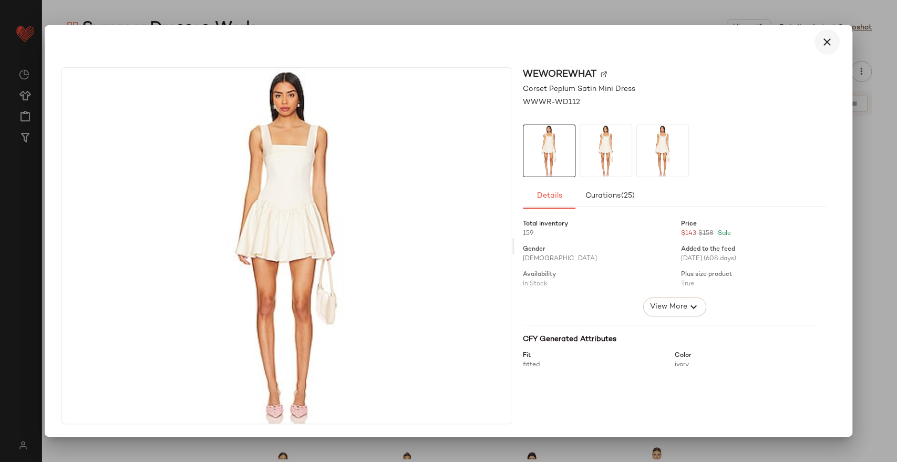
click at [821, 47] on icon "button" at bounding box center [827, 42] width 13 height 13
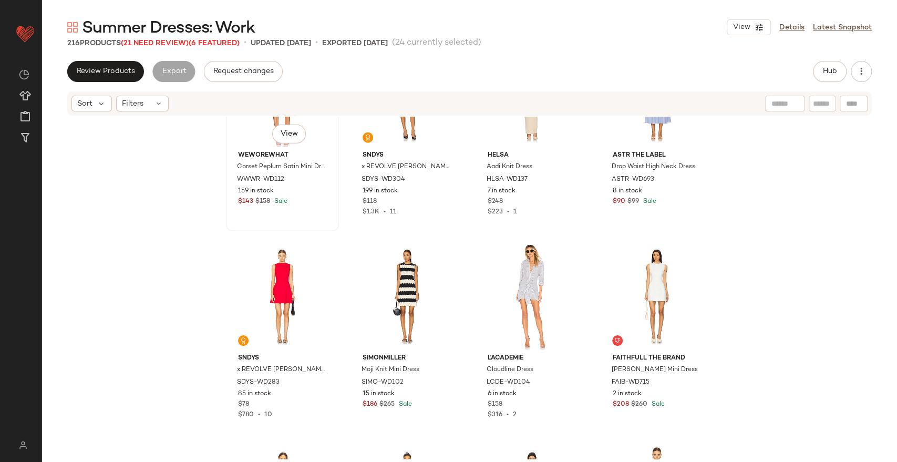
click at [255, 137] on div "#193 View" at bounding box center [283, 93] width 106 height 106
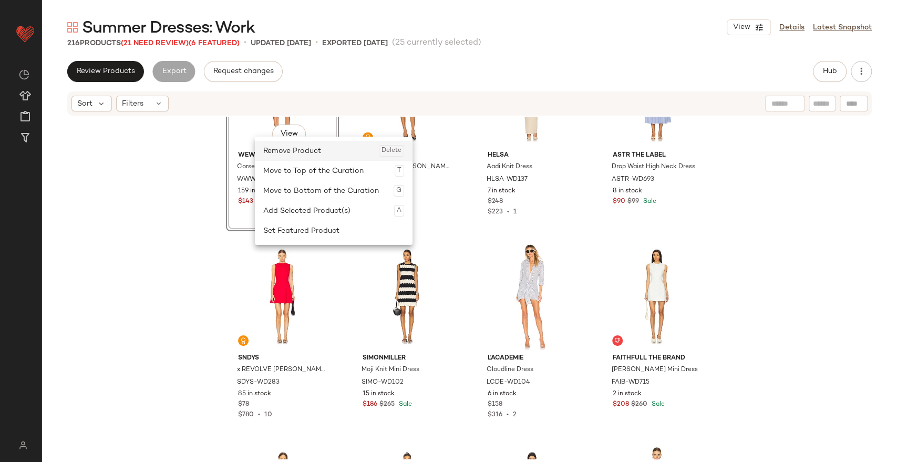
click at [304, 157] on div "Remove Product Delete" at bounding box center [333, 151] width 141 height 20
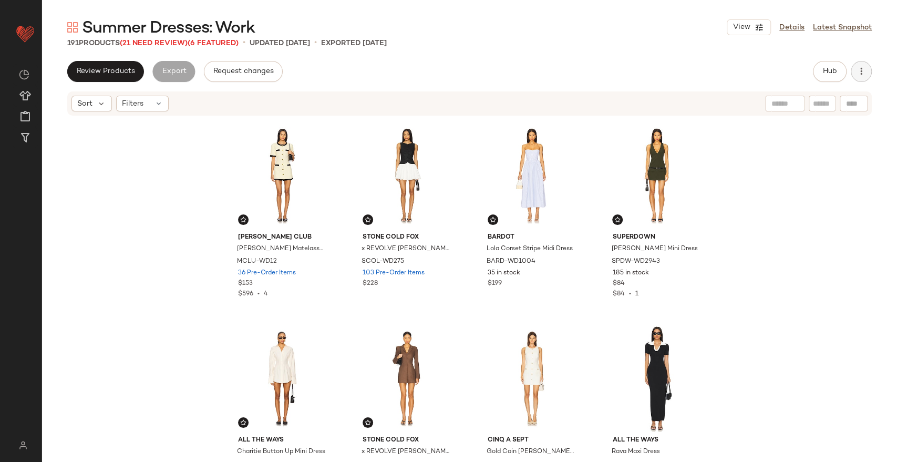
click at [866, 74] on button "button" at bounding box center [860, 71] width 21 height 21
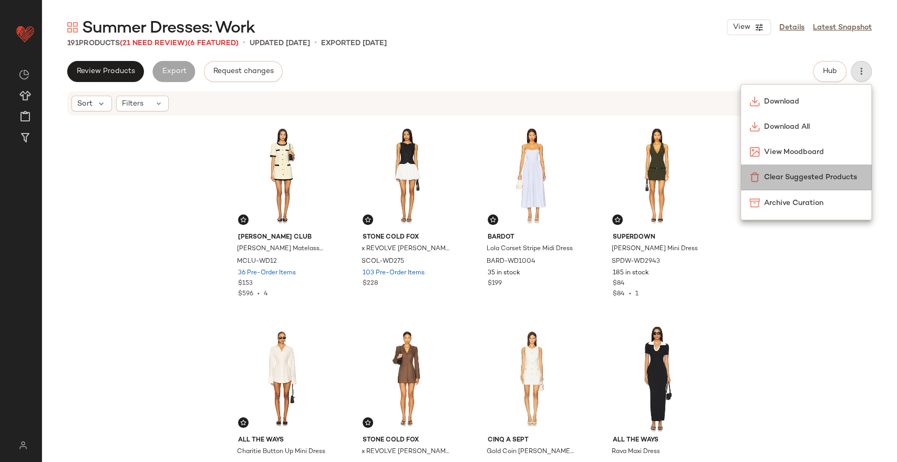
click at [829, 171] on div "Clear Suggested Products" at bounding box center [805, 176] width 113 height 11
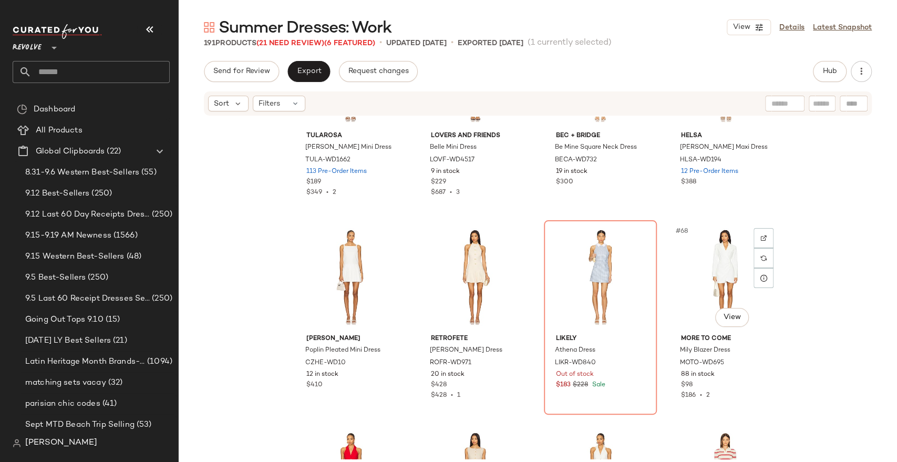
scroll to position [3157, 0]
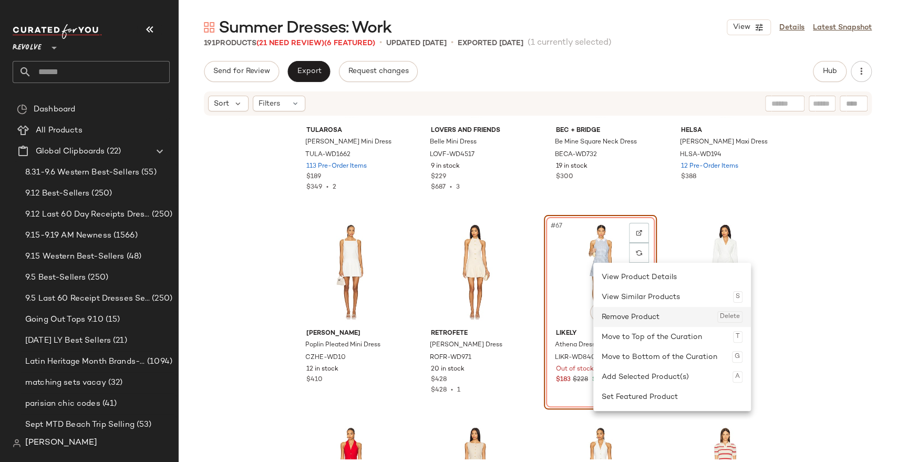
click at [624, 318] on div "Remove Product Delete" at bounding box center [671, 317] width 141 height 20
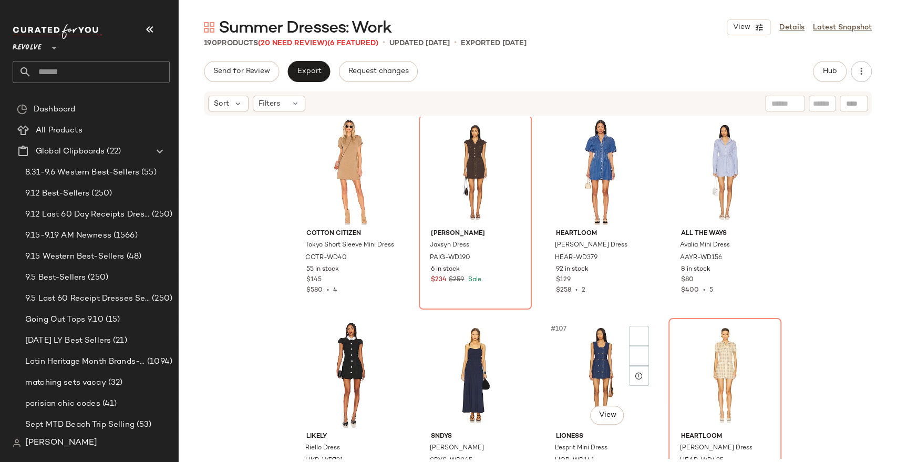
scroll to position [5082, 0]
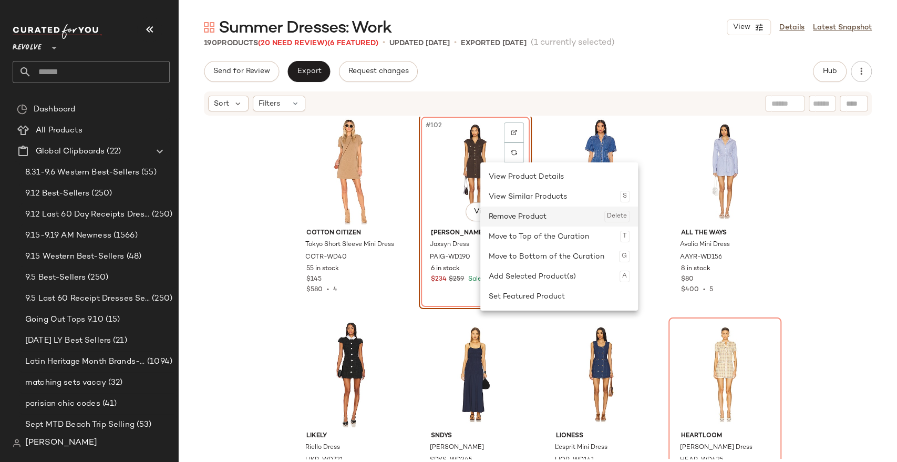
click at [522, 217] on div "Remove Product Delete" at bounding box center [559, 216] width 141 height 20
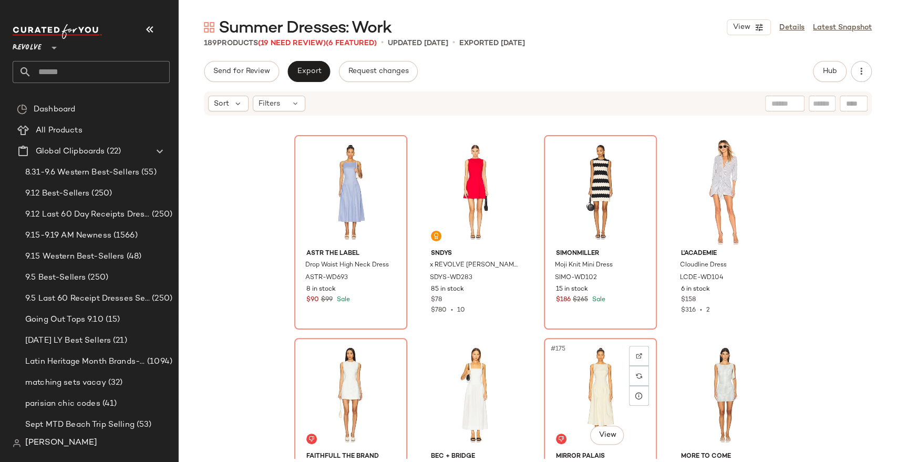
scroll to position [8551, 0]
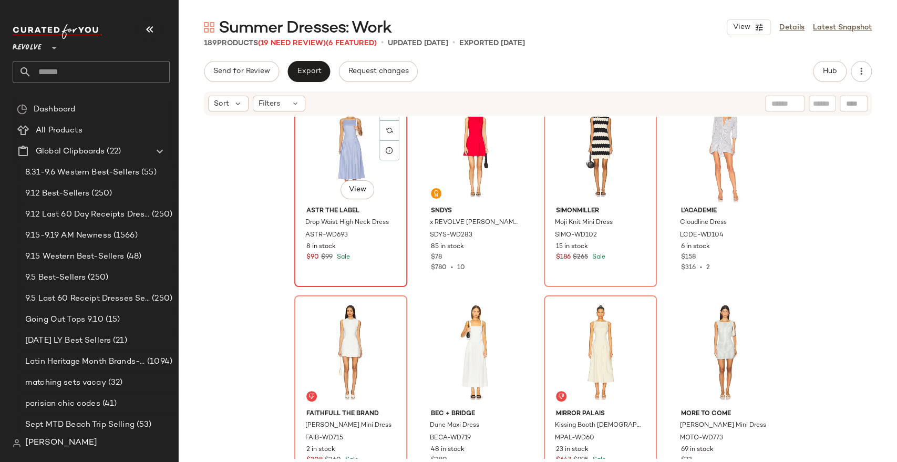
click at [343, 154] on div "#169 View" at bounding box center [351, 149] width 106 height 106
click at [571, 160] on div "#171 View" at bounding box center [600, 149] width 106 height 106
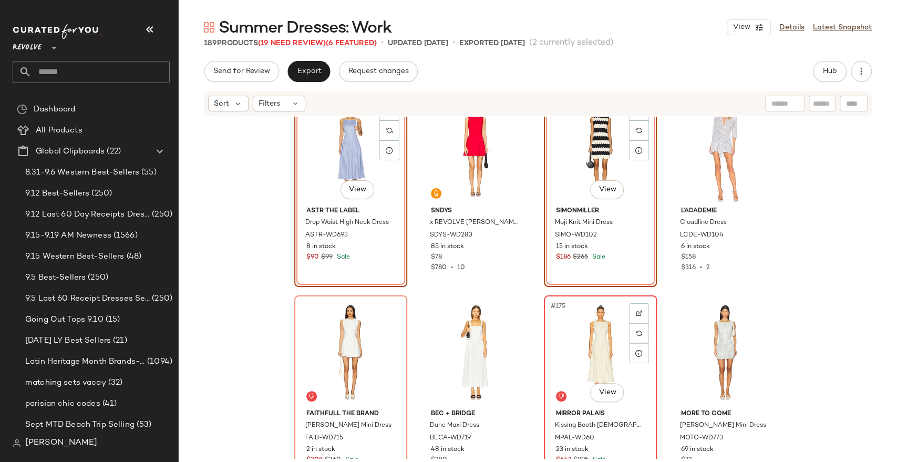
click at [595, 342] on div "#175 View" at bounding box center [600, 352] width 106 height 106
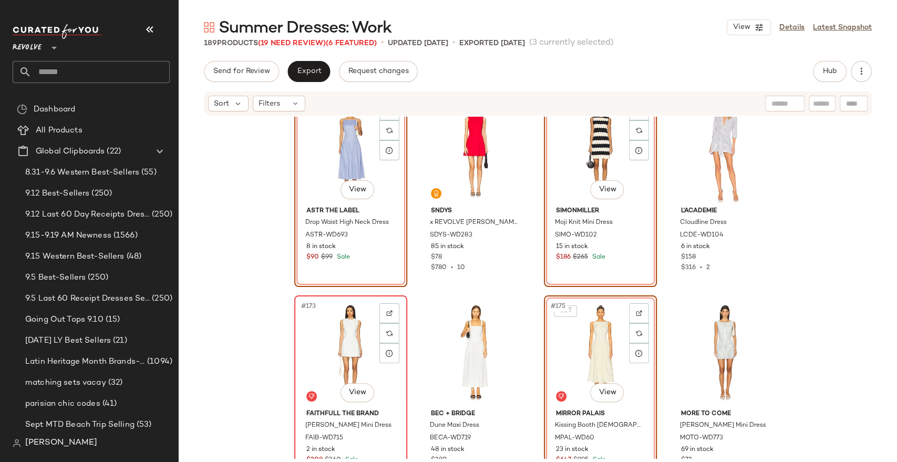
click at [339, 344] on div "#173 View" at bounding box center [351, 352] width 106 height 106
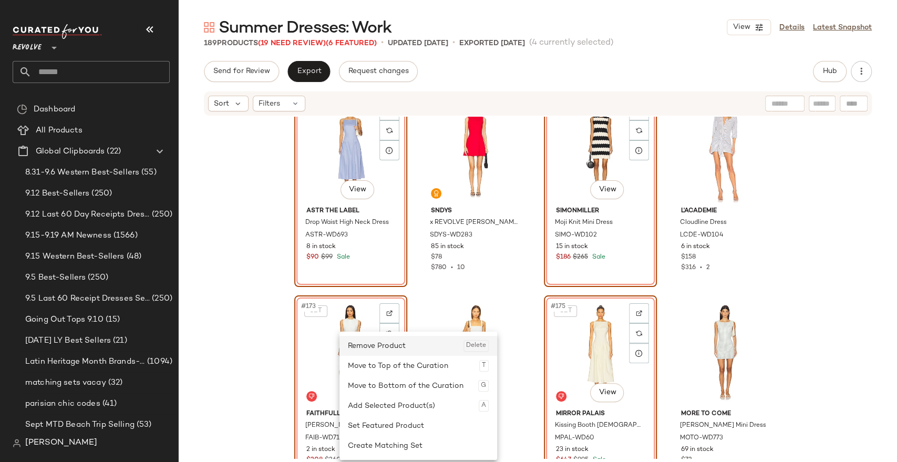
click at [385, 342] on div "Remove Product Delete" at bounding box center [418, 346] width 141 height 20
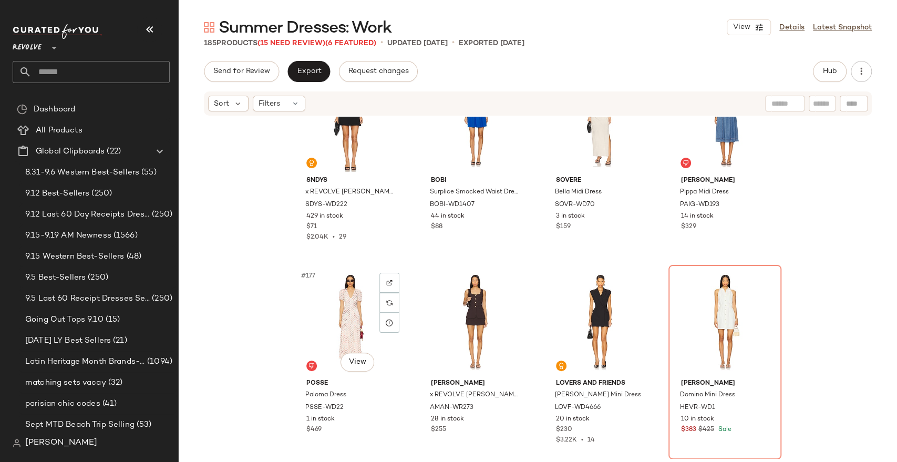
scroll to position [8912, 0]
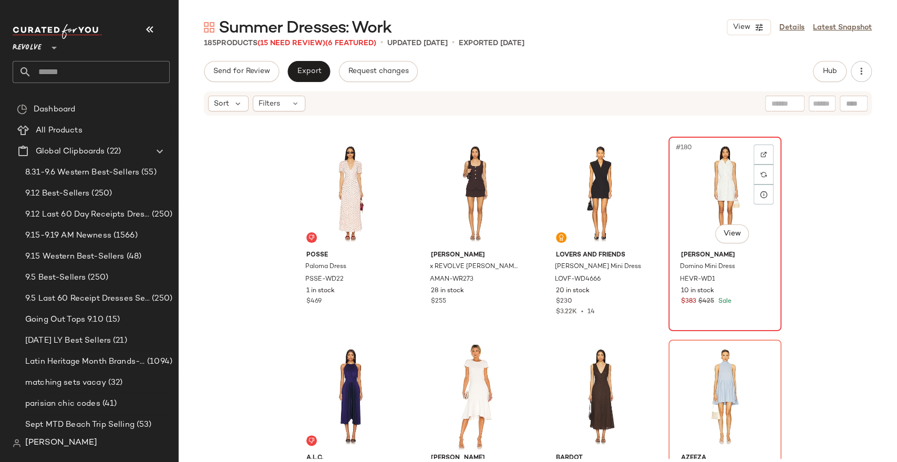
click at [693, 199] on div "#180 View" at bounding box center [725, 193] width 106 height 106
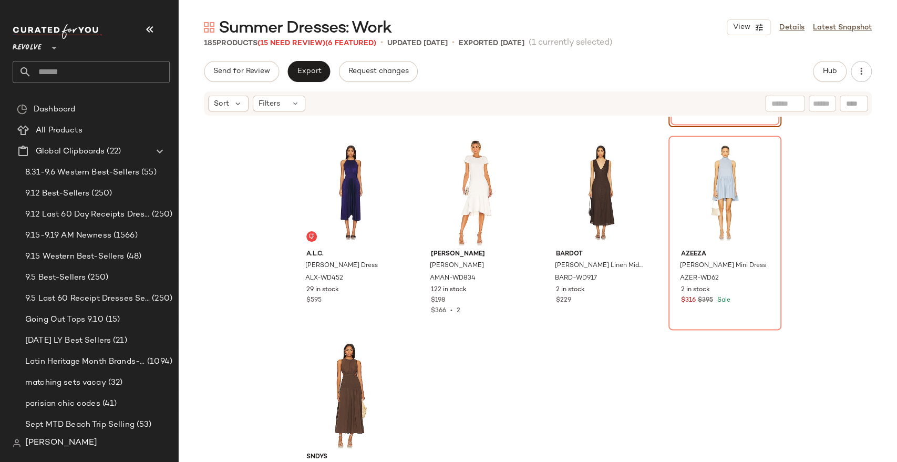
scroll to position [9118, 0]
click at [702, 200] on div "#184 View" at bounding box center [725, 191] width 106 height 106
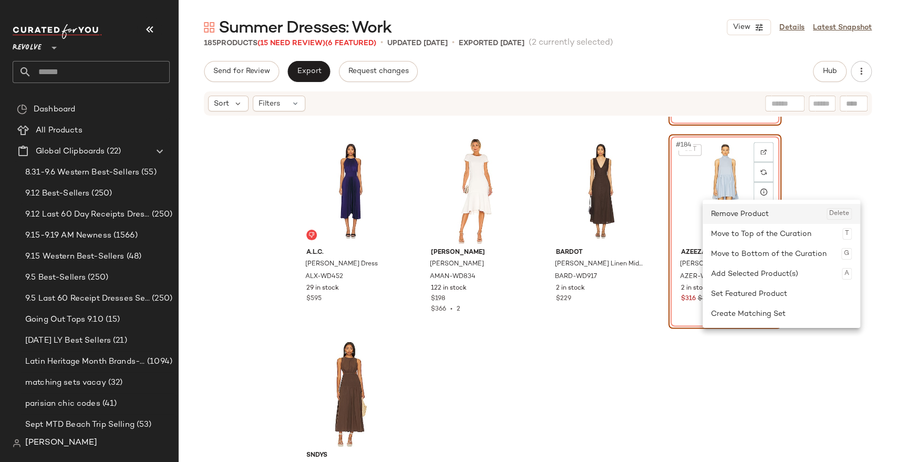
click at [724, 208] on div "Remove Product Delete" at bounding box center [781, 214] width 141 height 20
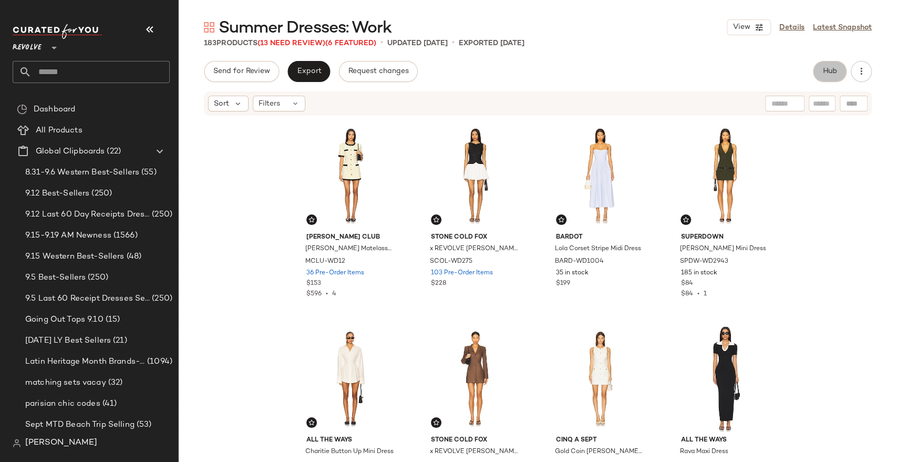
click at [828, 67] on span "Hub" at bounding box center [829, 71] width 15 height 8
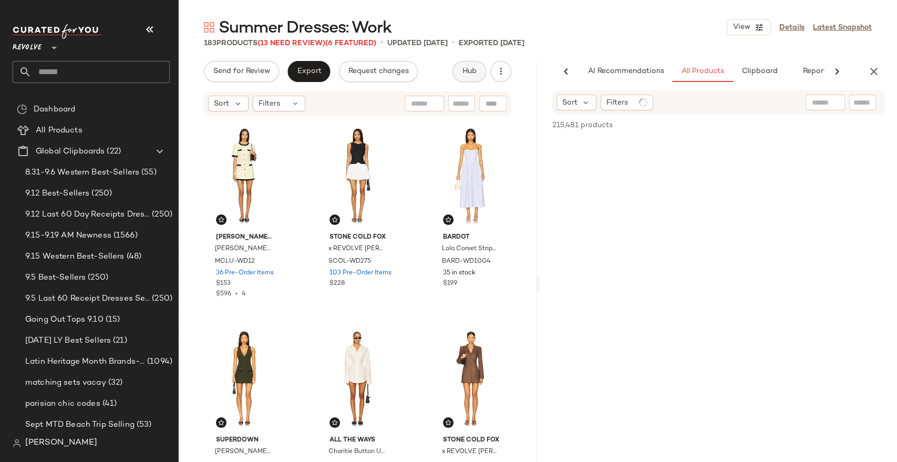
scroll to position [0, 23]
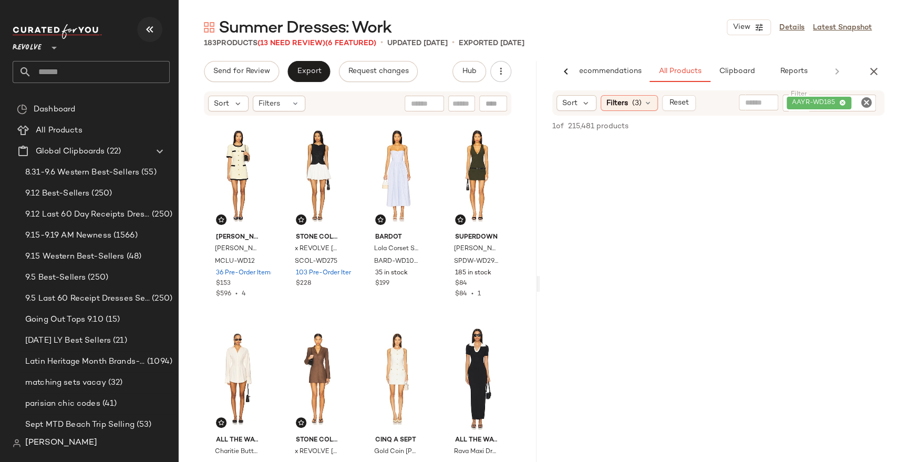
click at [154, 23] on icon "button" at bounding box center [149, 29] width 13 height 13
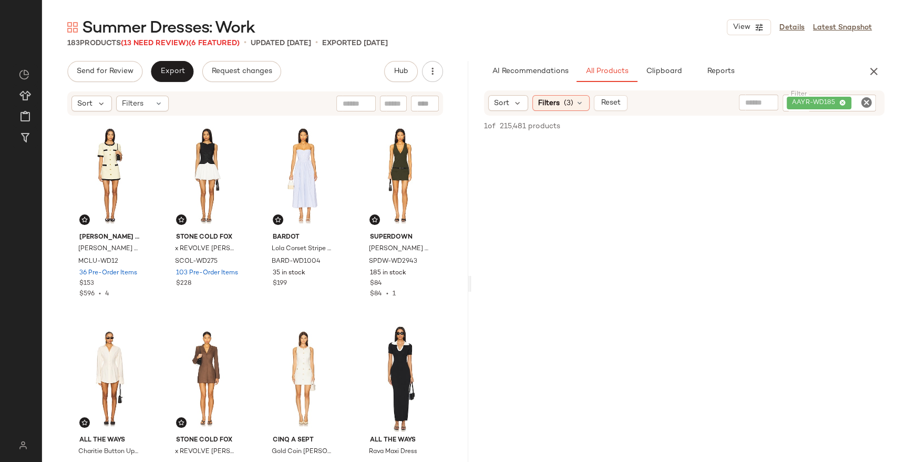
scroll to position [0, 0]
click at [868, 102] on icon "Clear Filter" at bounding box center [866, 102] width 13 height 13
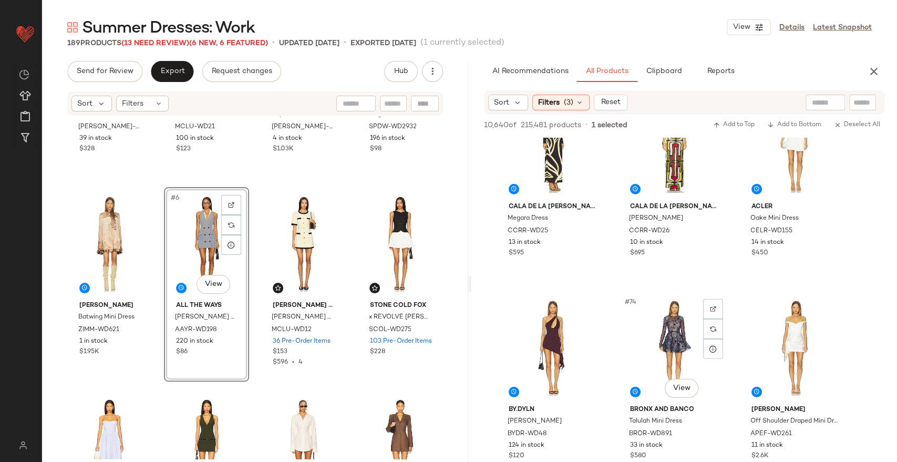
scroll to position [4778, 0]
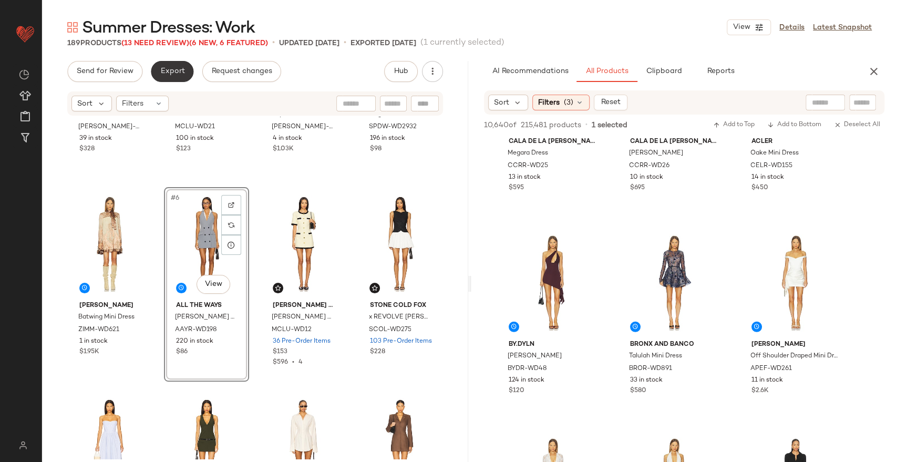
click at [174, 76] on span "Export" at bounding box center [172, 71] width 25 height 8
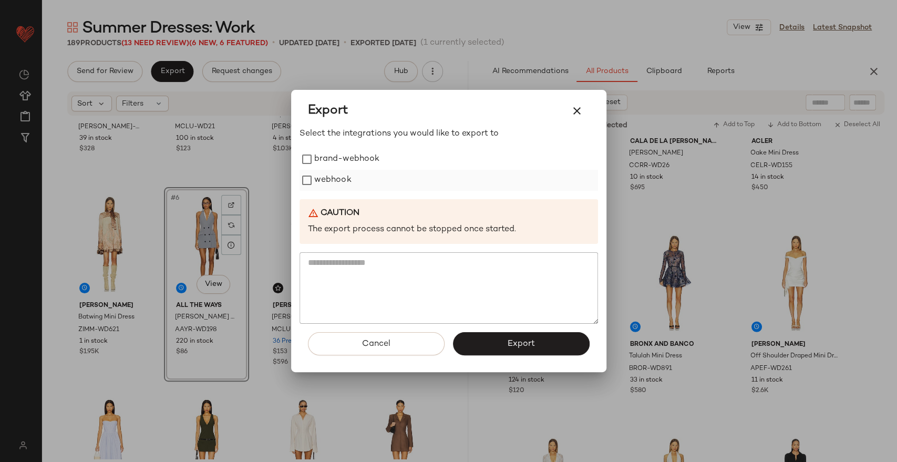
click at [340, 185] on label "webhook" at bounding box center [332, 180] width 37 height 21
click at [482, 340] on button "Export" at bounding box center [521, 343] width 137 height 23
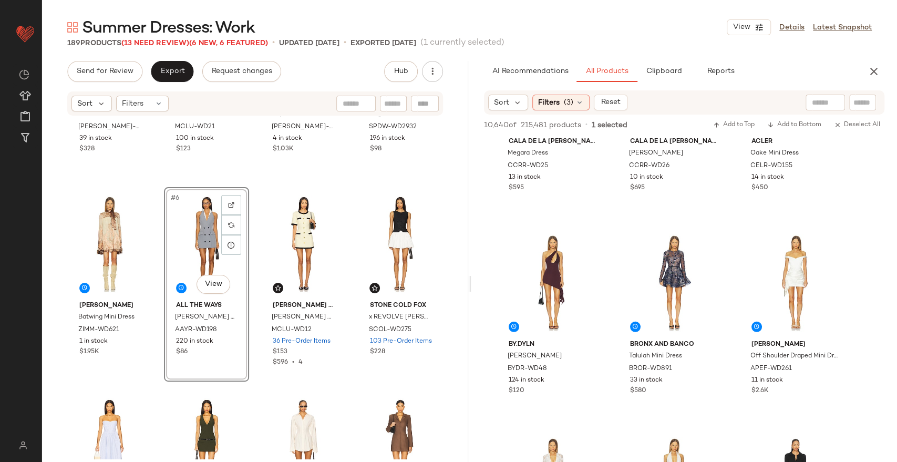
scroll to position [7008, 0]
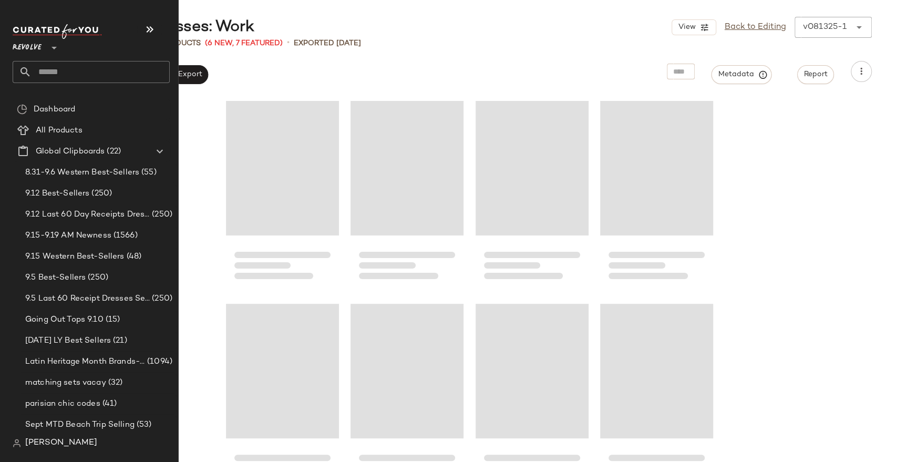
click at [53, 58] on div "Revolve **" at bounding box center [91, 53] width 157 height 59
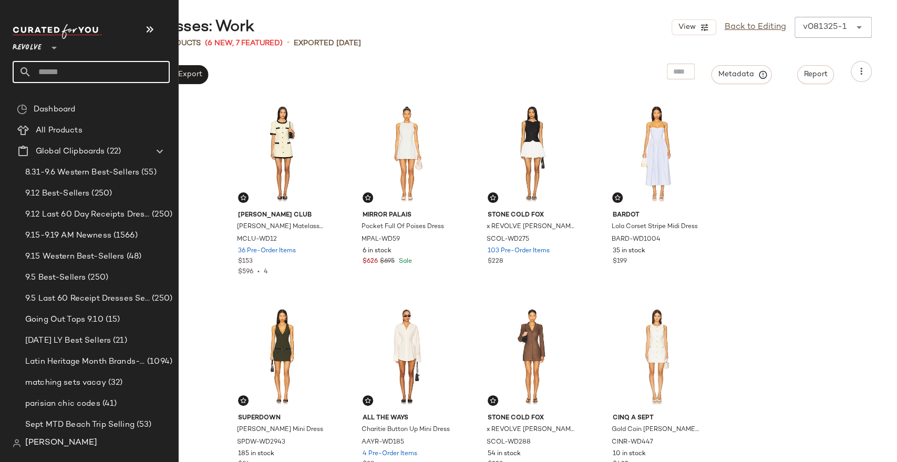
click at [49, 68] on input "text" at bounding box center [101, 72] width 138 height 22
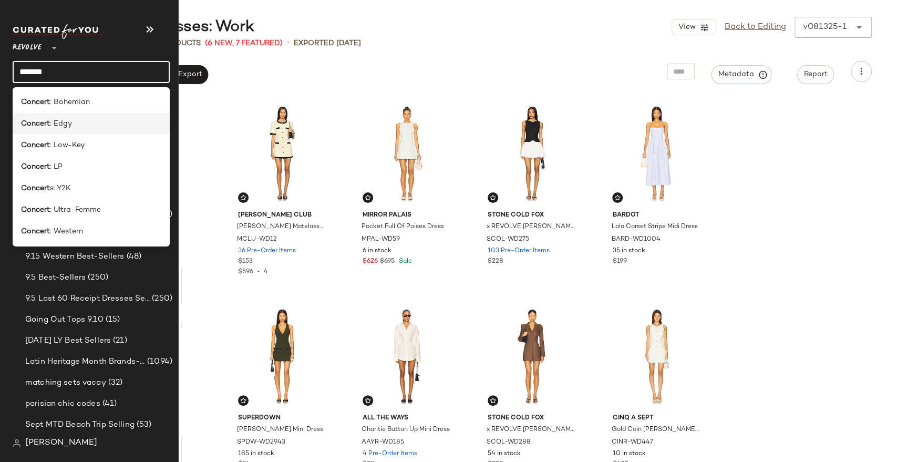
type input "*******"
click at [74, 124] on div "Concert : Edgy" at bounding box center [91, 123] width 140 height 11
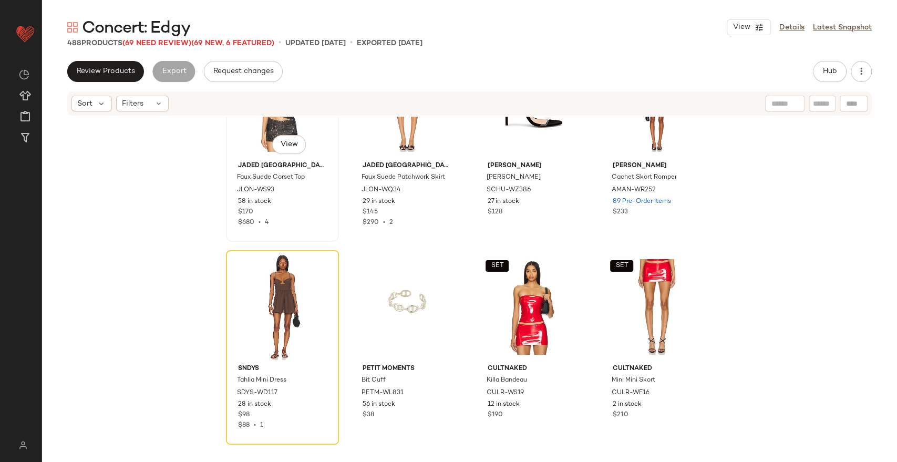
scroll to position [95, 0]
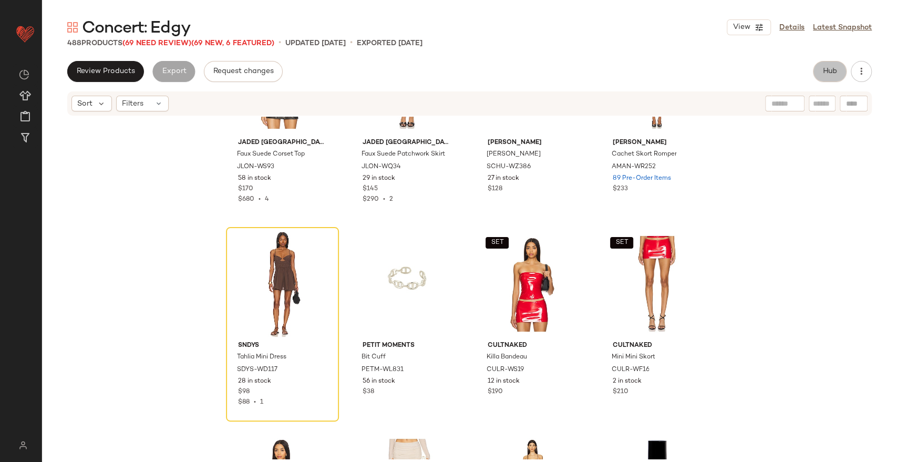
click at [821, 72] on button "Hub" at bounding box center [830, 71] width 34 height 21
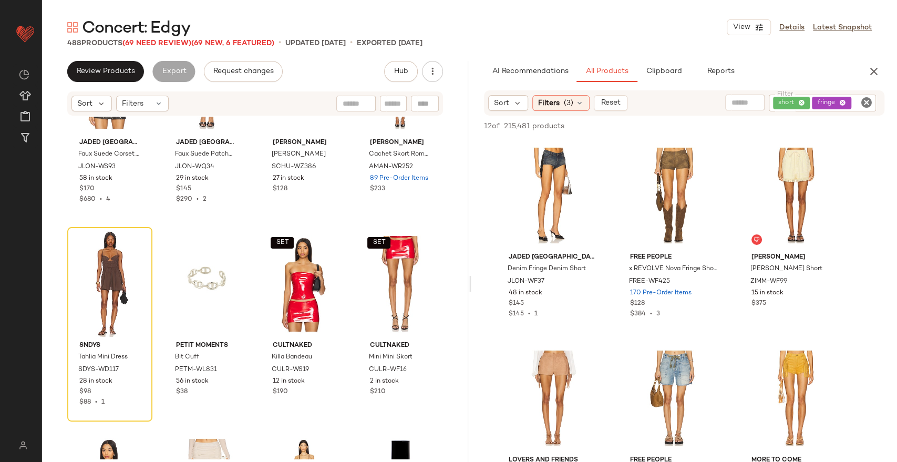
click at [801, 102] on div "short fringe" at bounding box center [822, 103] width 107 height 17
click at [774, 100] on icon at bounding box center [771, 103] width 7 height 7
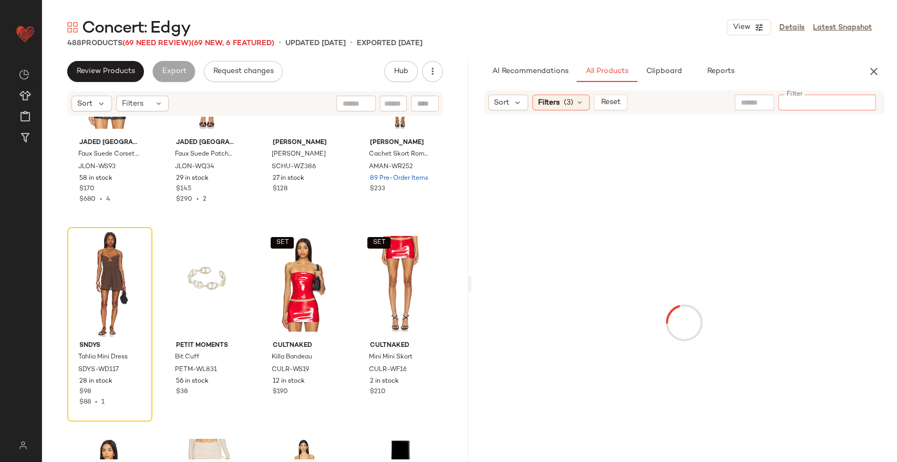
click at [752, 104] on input "text" at bounding box center [754, 102] width 27 height 11
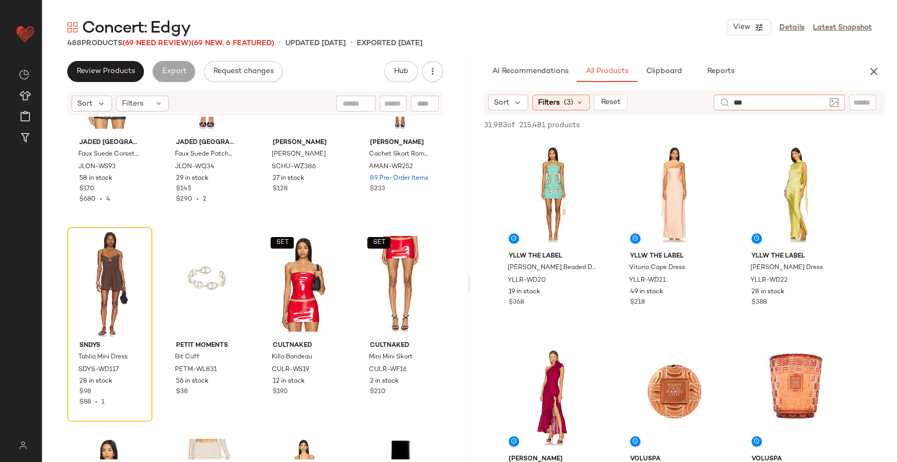
type input "****"
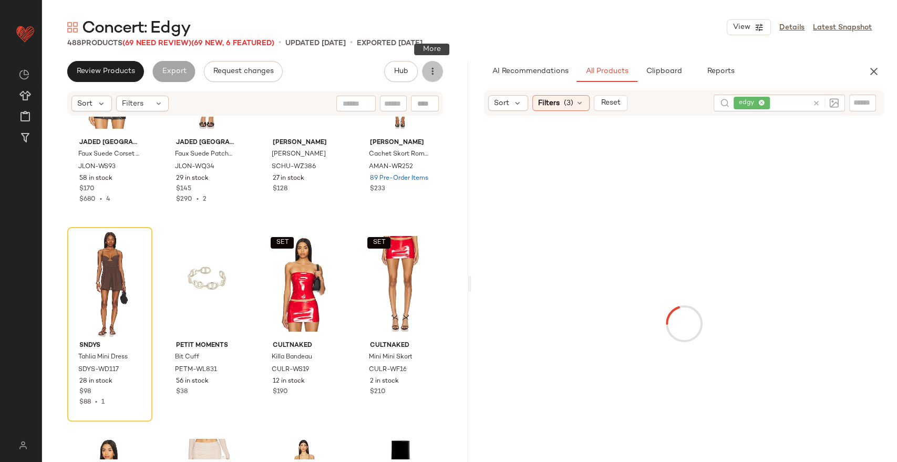
click at [435, 75] on icon "button" at bounding box center [432, 71] width 11 height 11
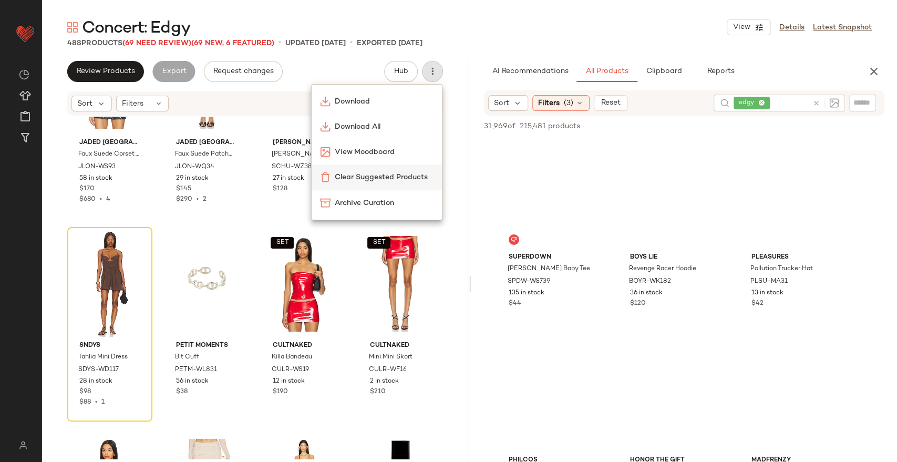
click at [402, 172] on span "Clear Suggested Products" at bounding box center [384, 177] width 99 height 11
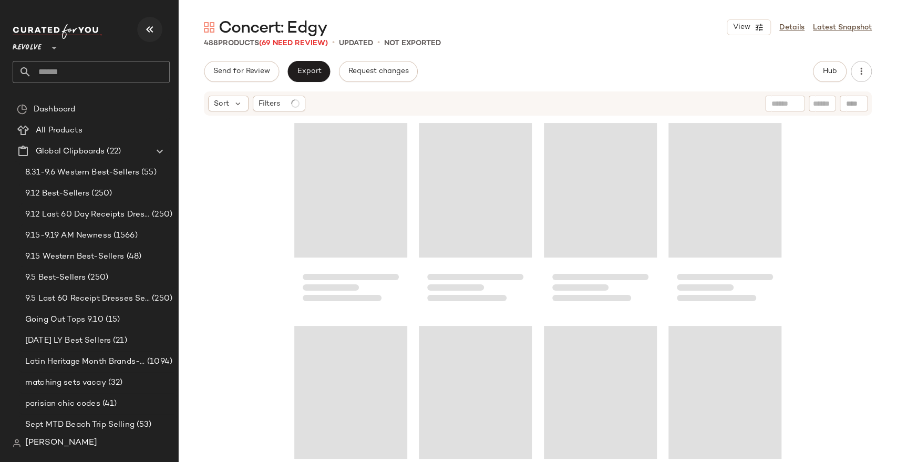
click at [148, 24] on icon "button" at bounding box center [149, 29] width 13 height 13
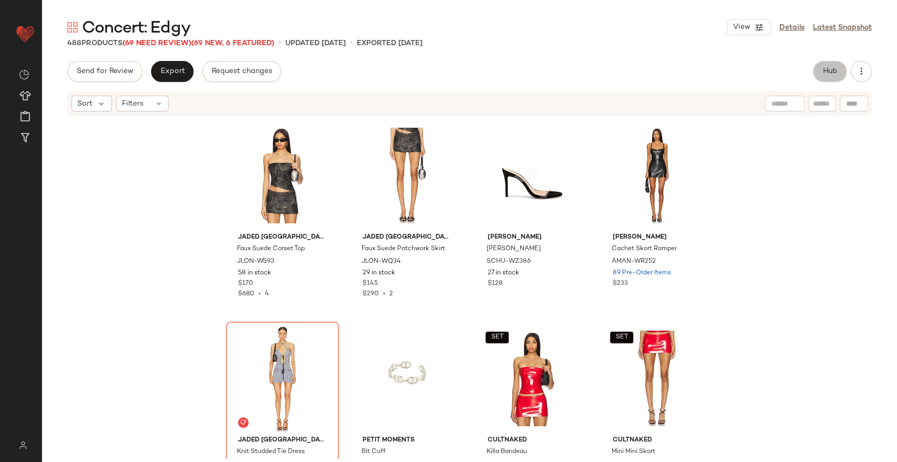
click at [832, 75] on span "Hub" at bounding box center [829, 71] width 15 height 8
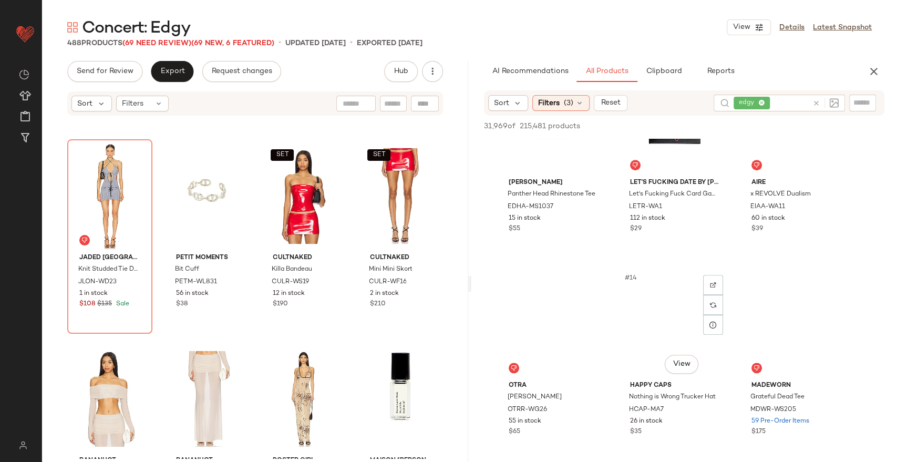
scroll to position [683, 0]
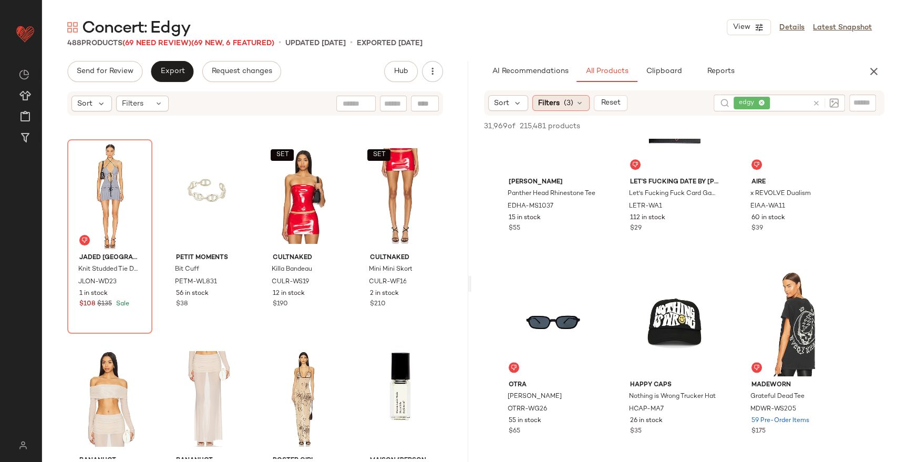
click at [557, 104] on span "Filters" at bounding box center [549, 103] width 22 height 11
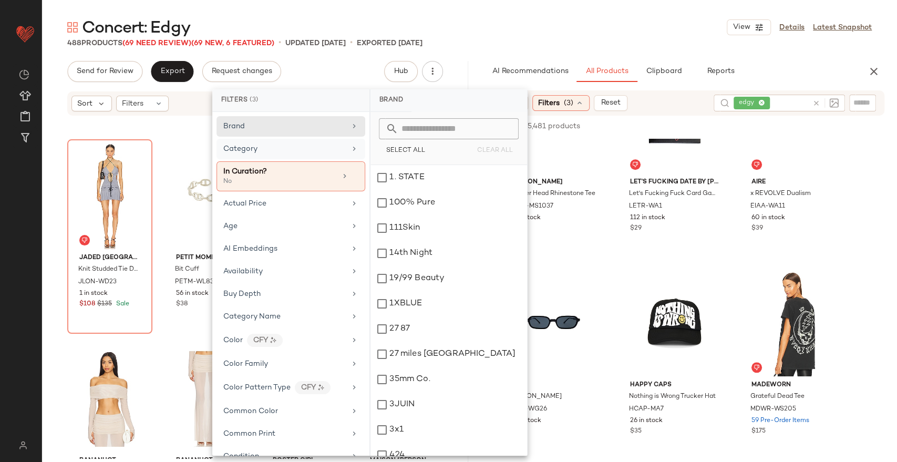
click at [294, 148] on div "Category" at bounding box center [284, 148] width 122 height 11
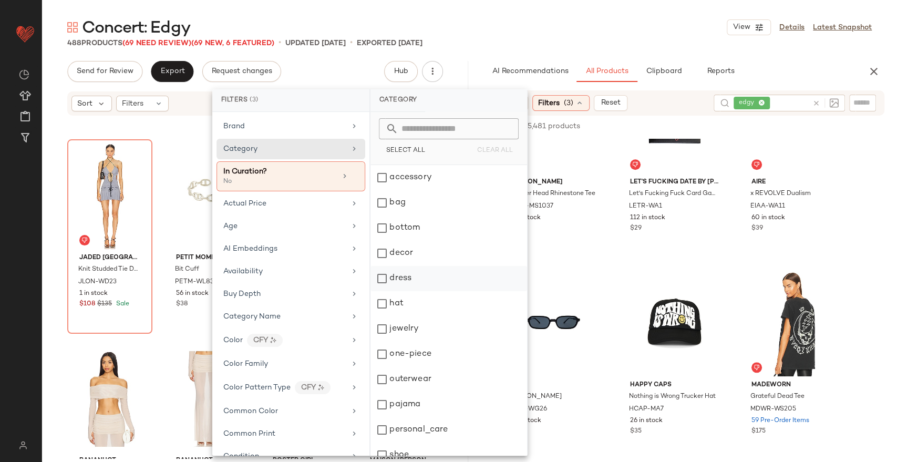
click at [400, 283] on div "dress" at bounding box center [448, 278] width 157 height 25
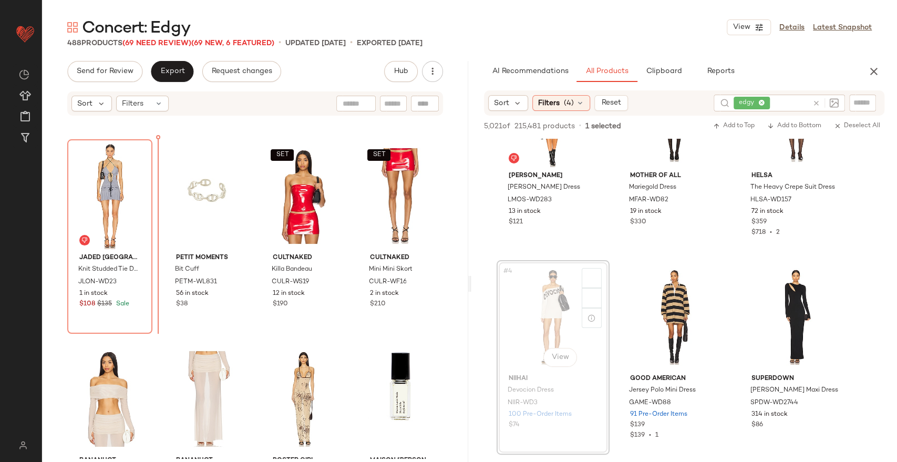
scroll to position [88, 0]
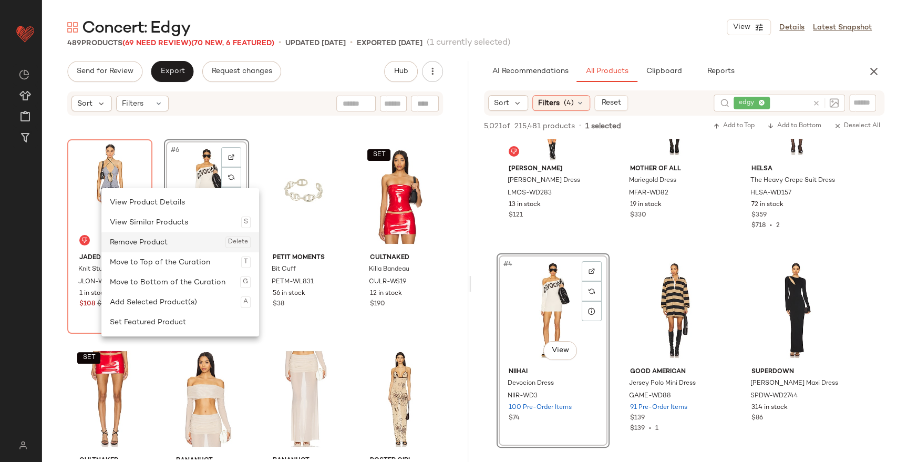
click at [142, 239] on div "Remove Product Delete" at bounding box center [180, 242] width 141 height 20
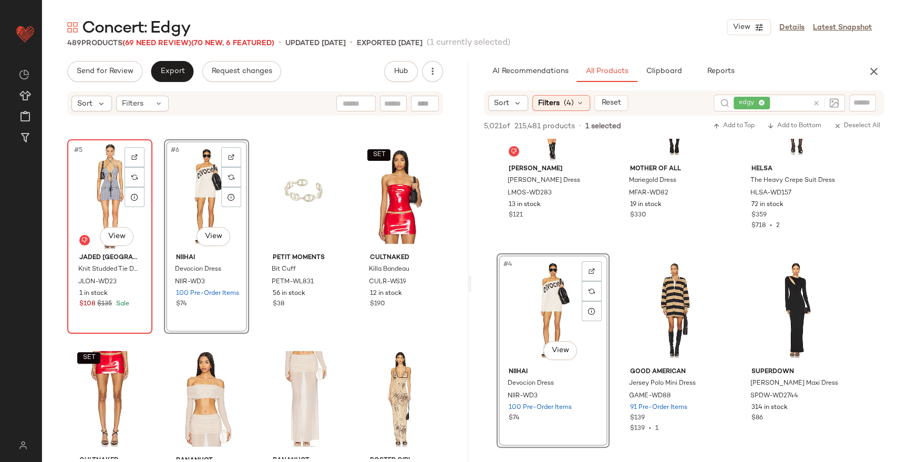
click at [80, 192] on div "#5 View" at bounding box center [110, 196] width 78 height 106
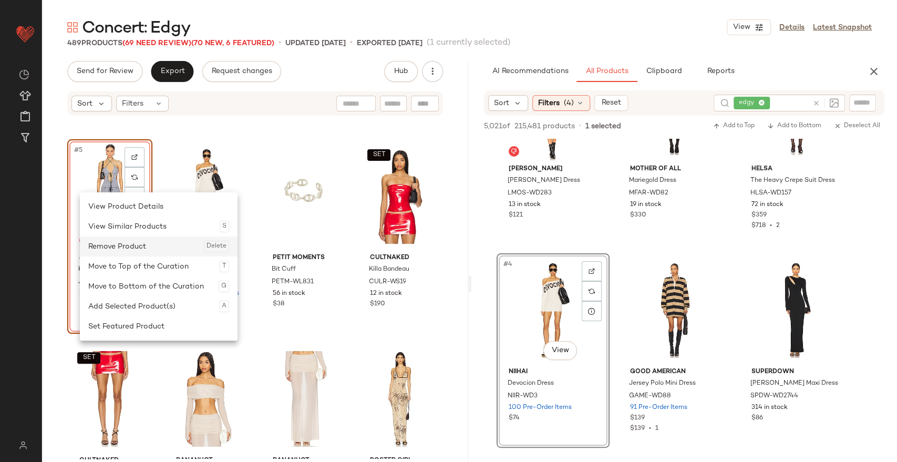
click at [115, 242] on div "Remove Product Delete" at bounding box center [158, 246] width 141 height 20
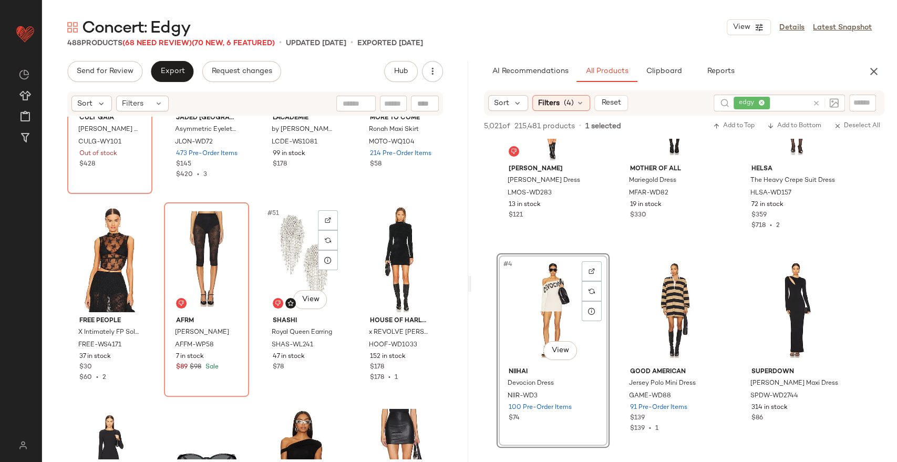
scroll to position [2364, 0]
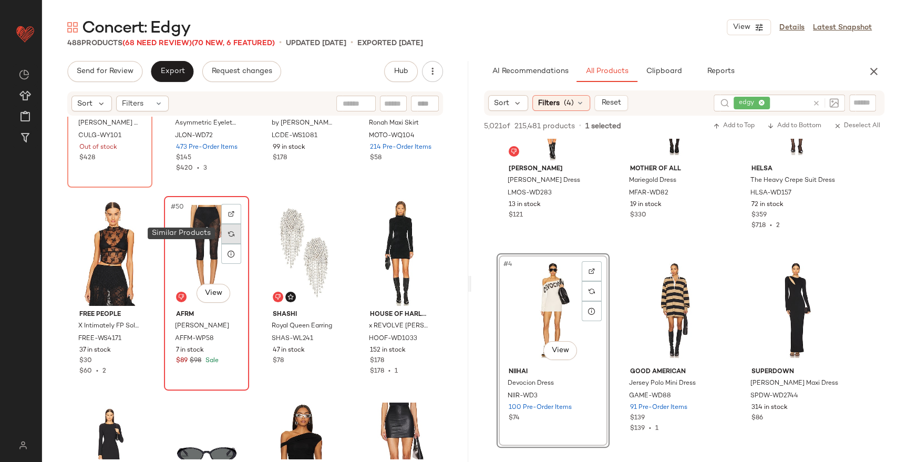
click at [232, 230] on div at bounding box center [231, 234] width 20 height 20
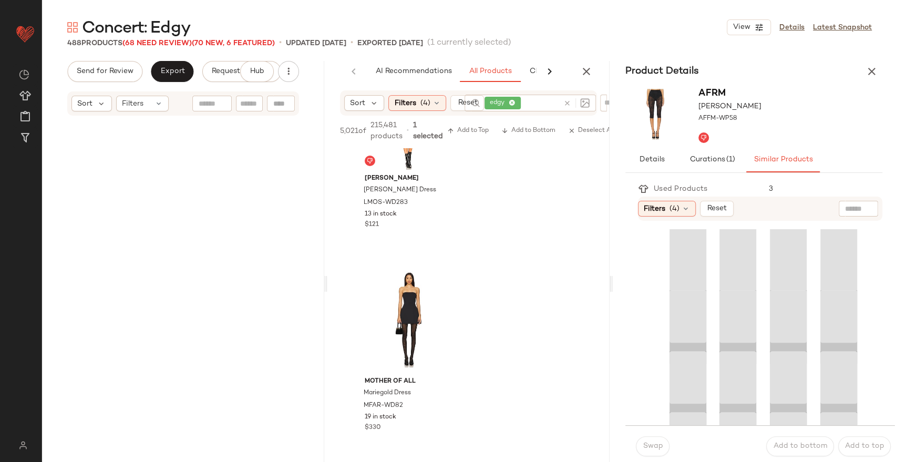
scroll to position [670, 0]
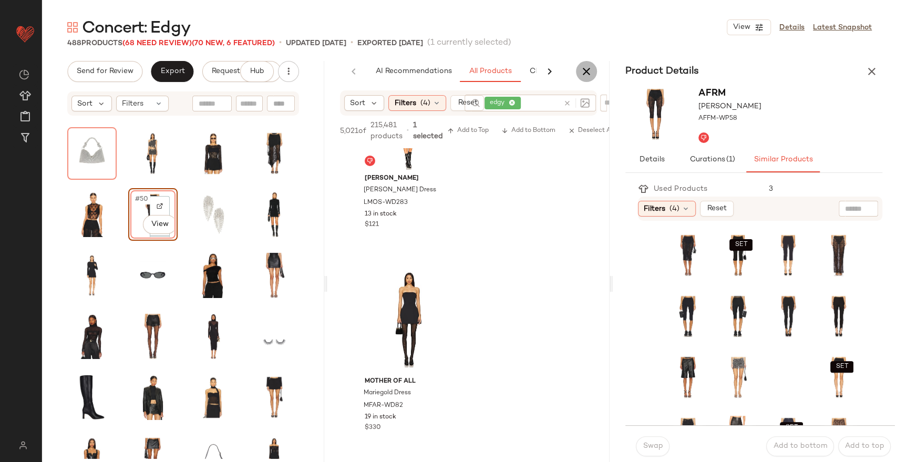
click at [583, 69] on icon "button" at bounding box center [586, 71] width 13 height 13
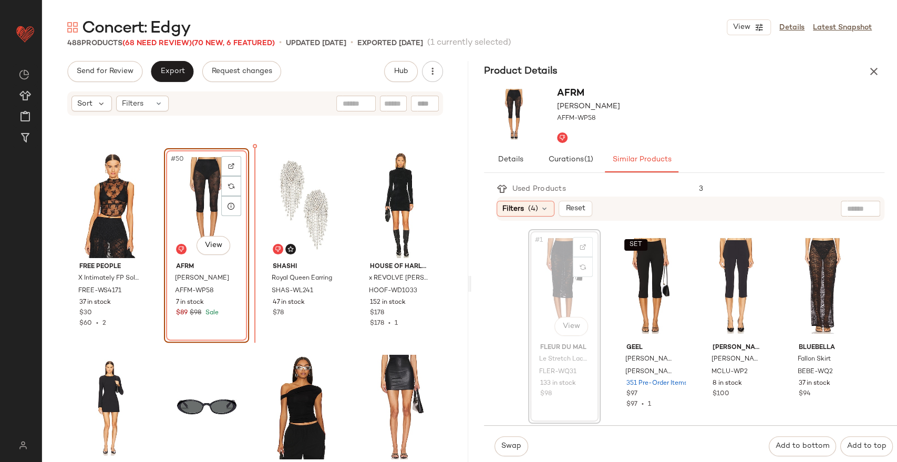
scroll to position [2409, 0]
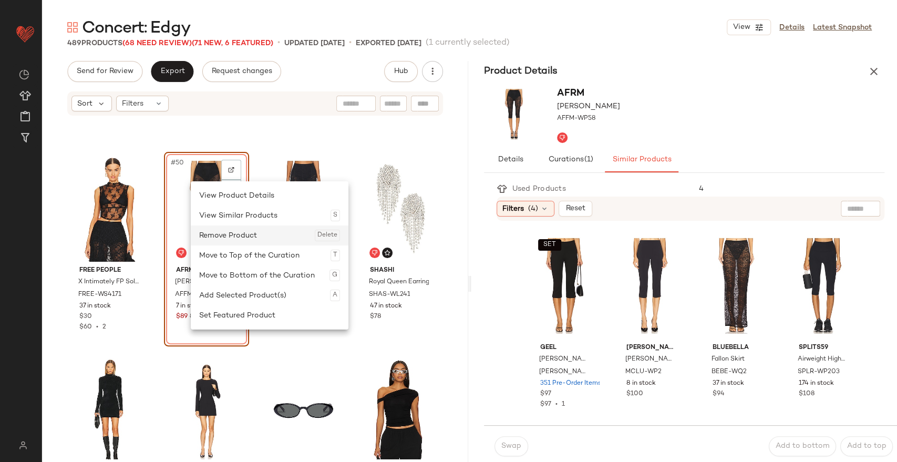
click at [227, 232] on div "Remove Product Delete" at bounding box center [269, 235] width 141 height 20
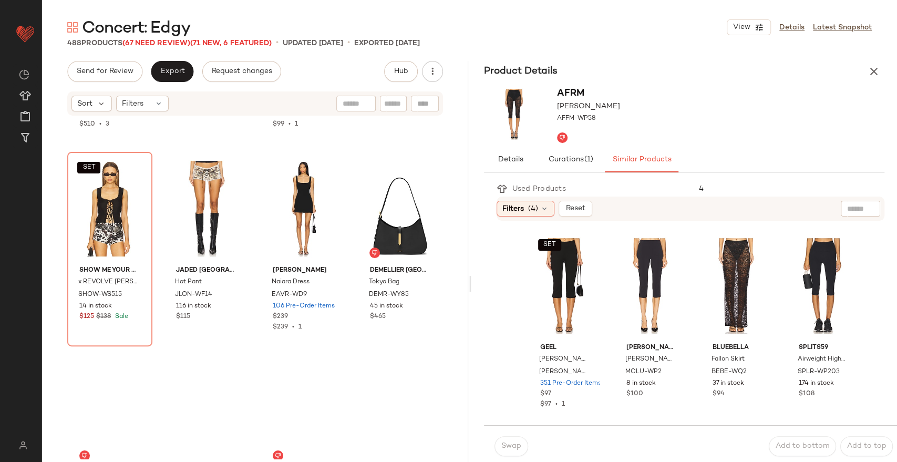
scroll to position [5248, 0]
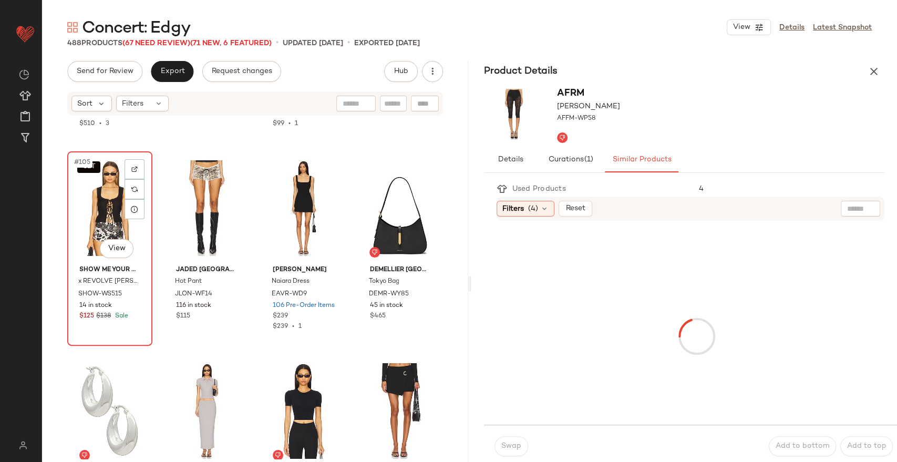
click at [98, 212] on div "SET #105 View" at bounding box center [110, 208] width 78 height 106
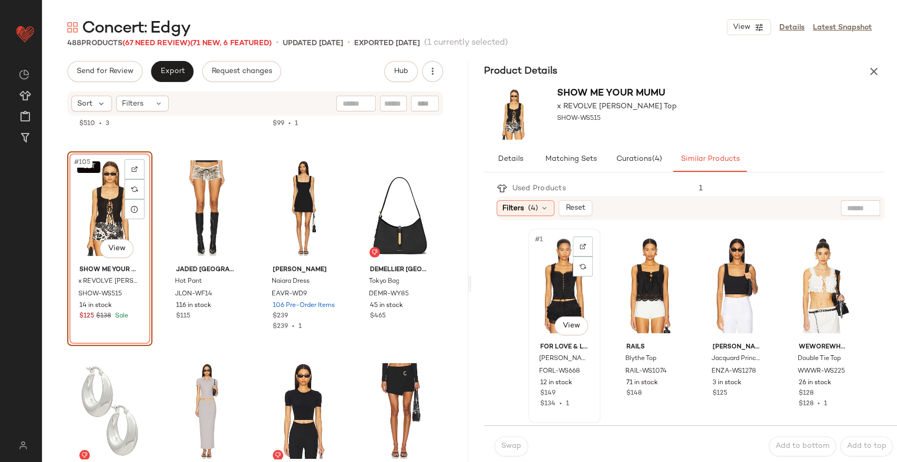
click at [564, 292] on div "#1 View" at bounding box center [564, 285] width 65 height 106
click at [509, 451] on button "Swap" at bounding box center [511, 446] width 34 height 20
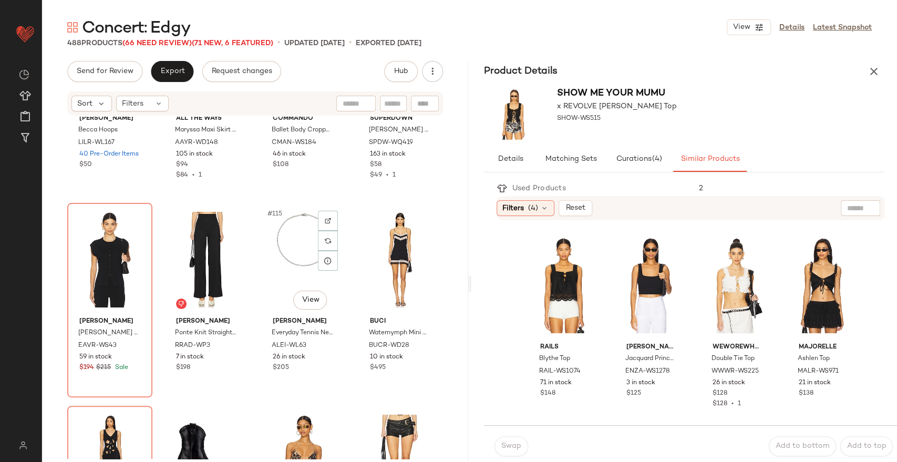
scroll to position [5602, 0]
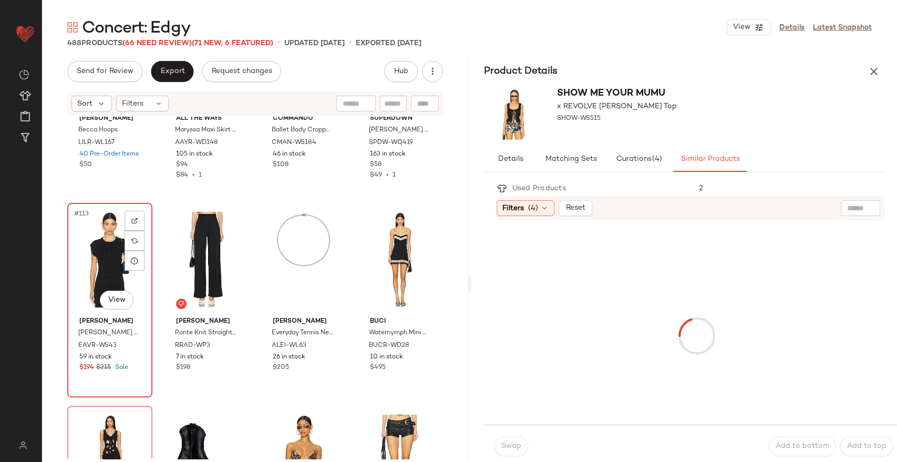
click at [101, 233] on div "#113 View" at bounding box center [110, 259] width 78 height 106
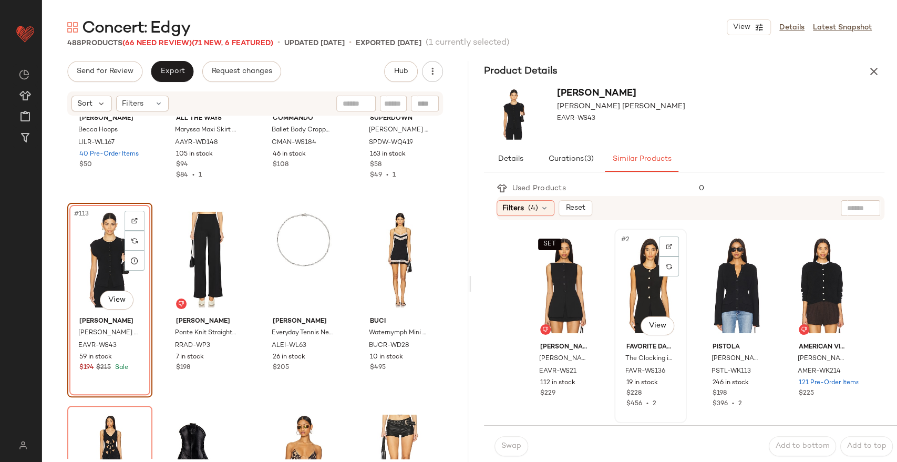
click at [635, 284] on div "#2 View" at bounding box center [650, 285] width 65 height 106
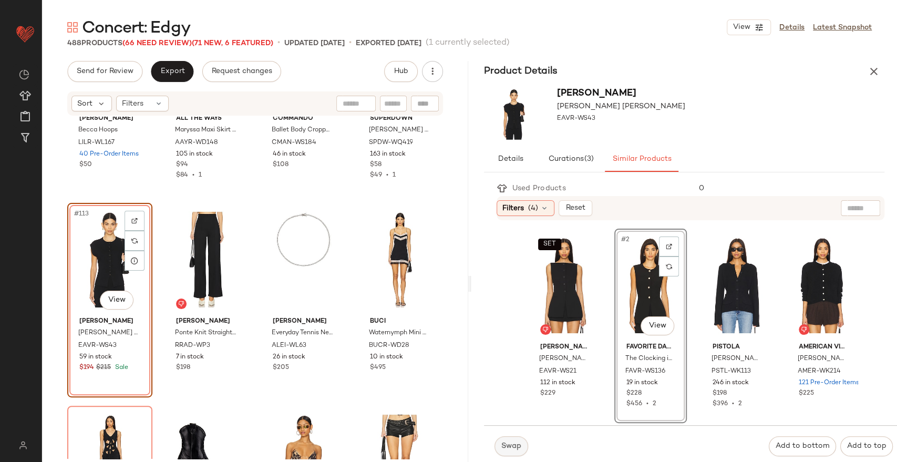
click at [512, 447] on span "Swap" at bounding box center [511, 446] width 20 height 8
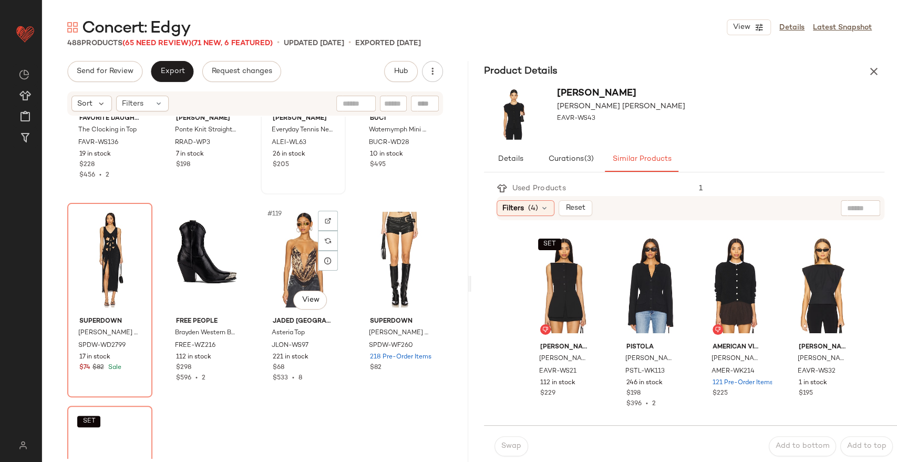
scroll to position [5813, 0]
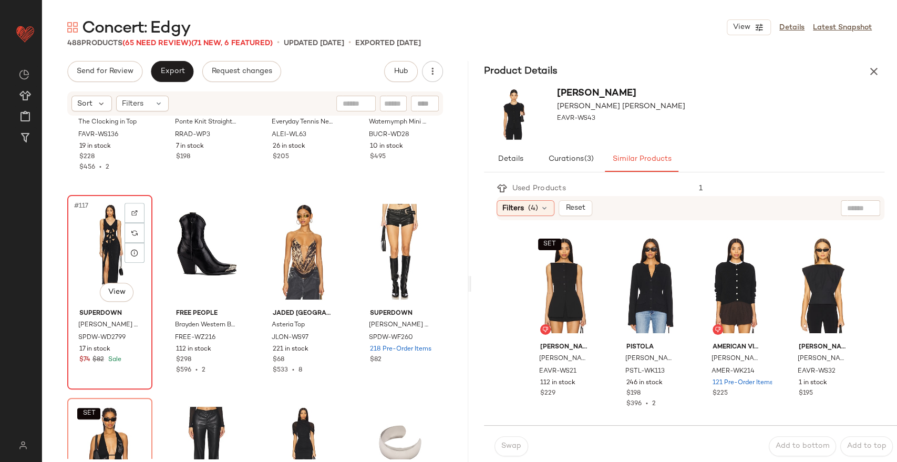
click at [103, 236] on div "#117 View" at bounding box center [110, 252] width 78 height 106
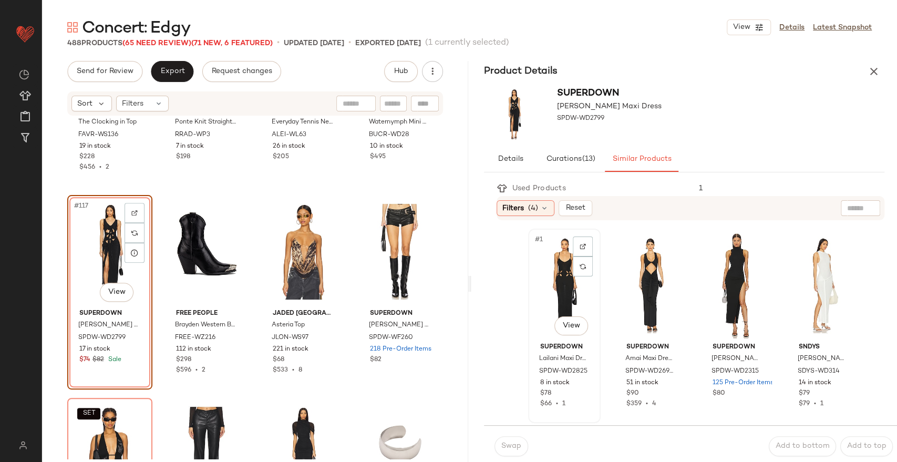
click at [561, 274] on div "#1 View" at bounding box center [564, 285] width 65 height 106
click at [504, 442] on span "Swap" at bounding box center [511, 446] width 20 height 8
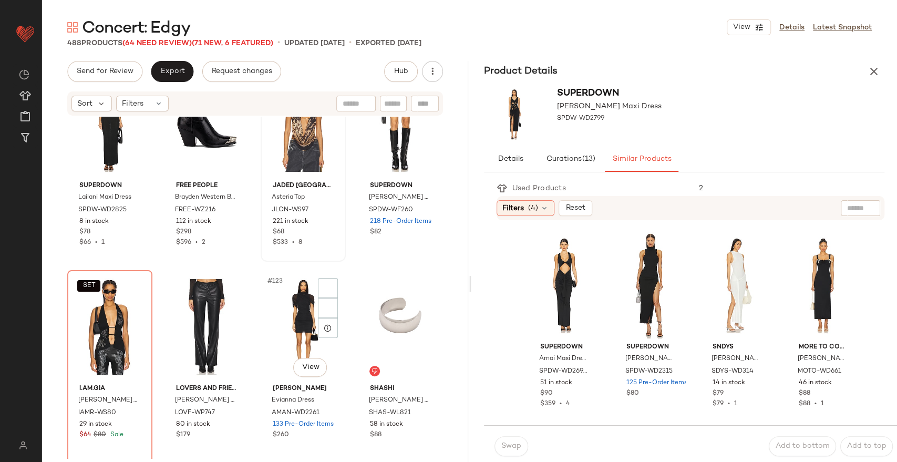
scroll to position [6060, 0]
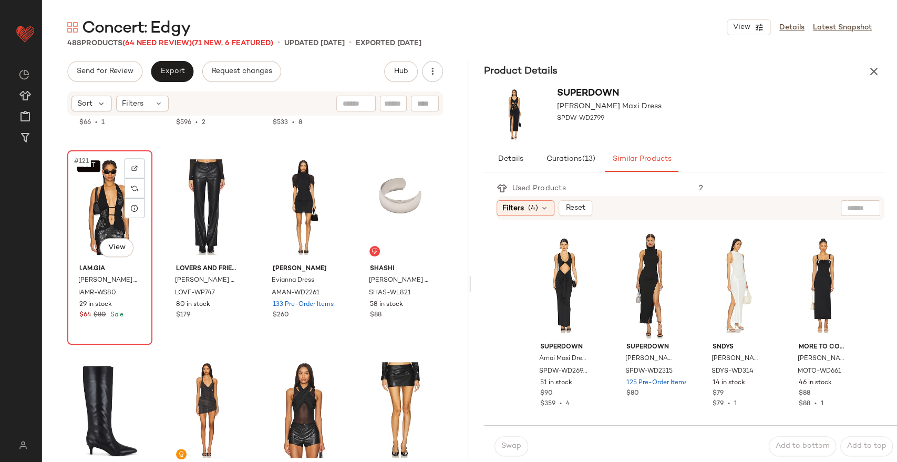
click at [108, 202] on div "SET #121 View" at bounding box center [110, 207] width 78 height 106
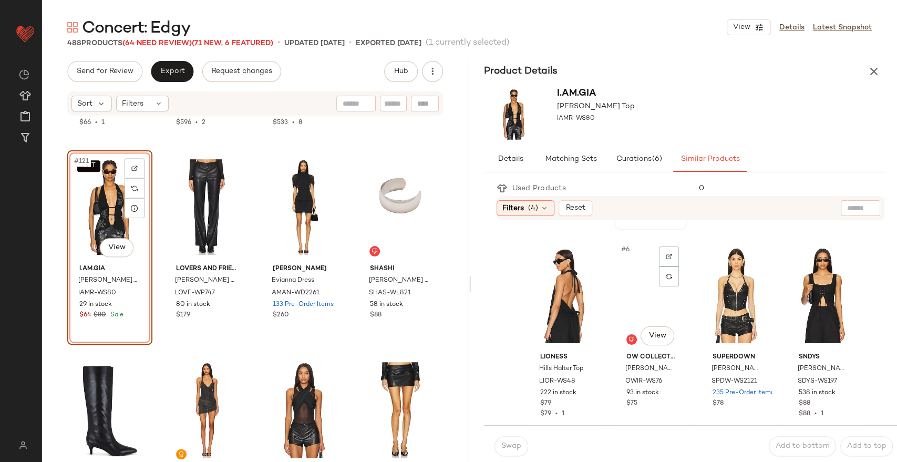
scroll to position [193, 0]
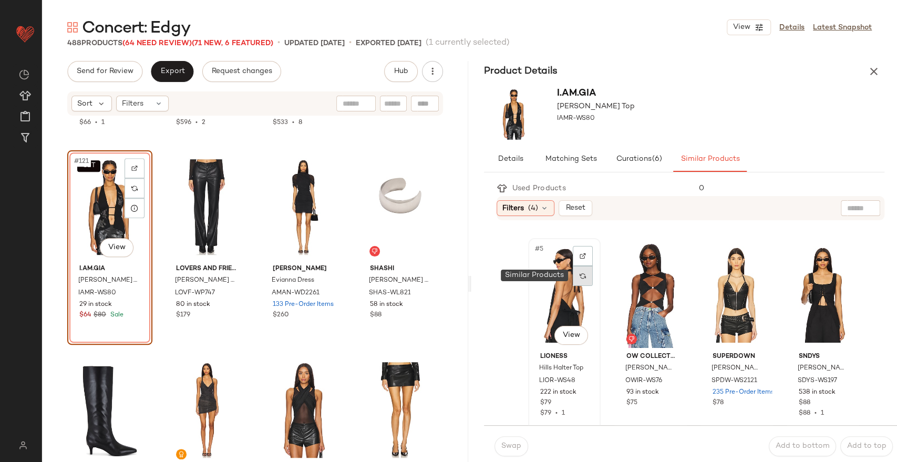
click at [573, 275] on div at bounding box center [583, 276] width 20 height 20
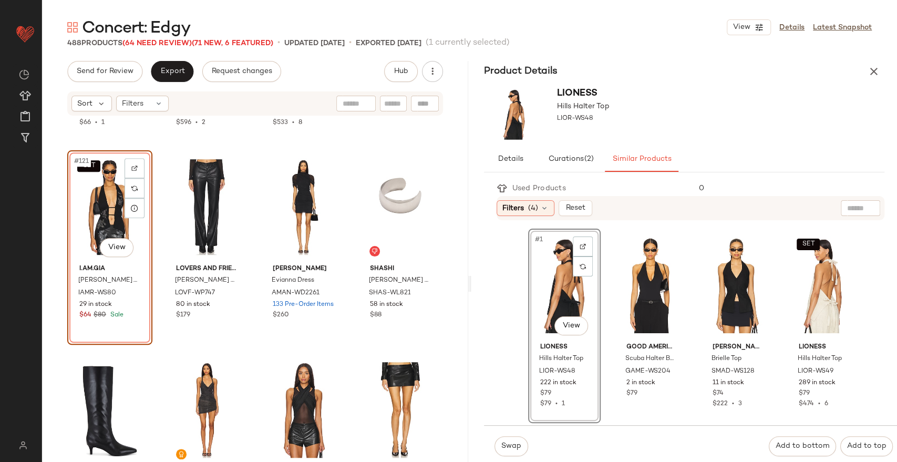
click at [550, 298] on div "#1 View" at bounding box center [564, 285] width 65 height 106
click at [500, 440] on button "Swap" at bounding box center [511, 446] width 34 height 20
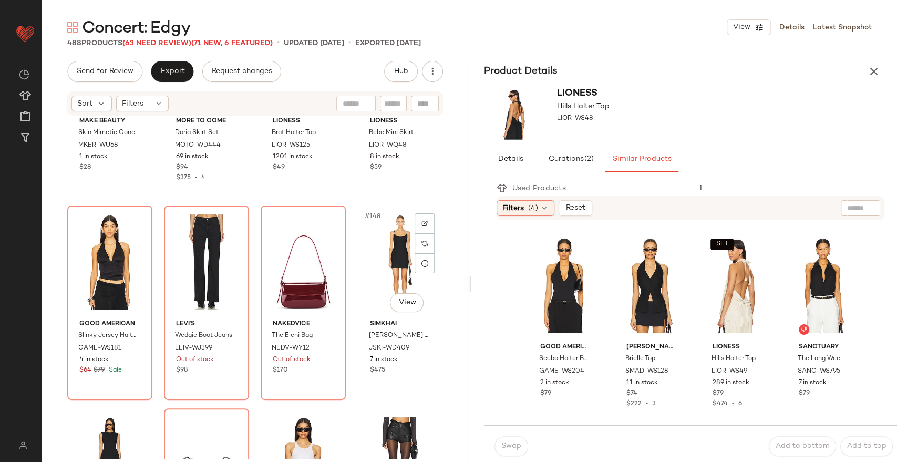
scroll to position [7222, 0]
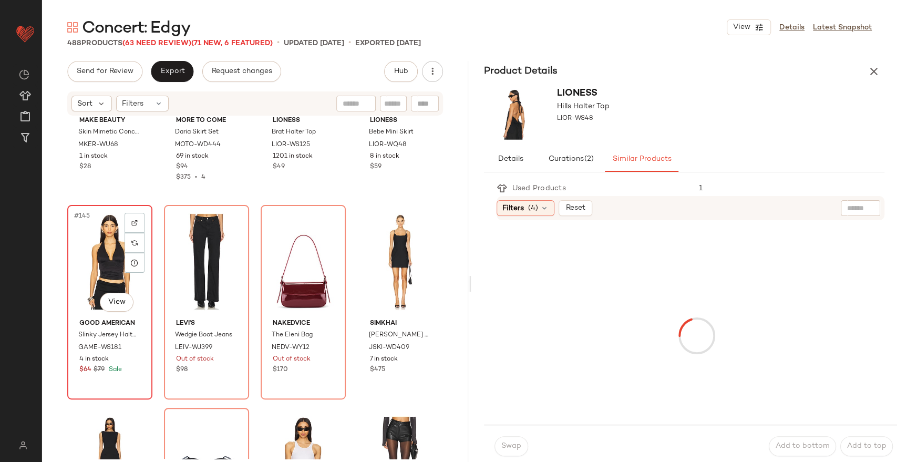
click at [115, 264] on div "#145 View" at bounding box center [110, 262] width 78 height 106
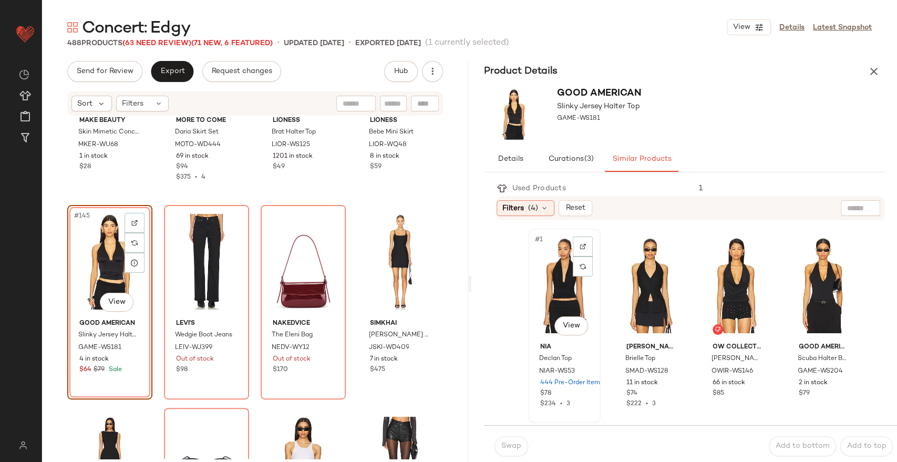
click at [563, 279] on div "#1 View" at bounding box center [564, 285] width 65 height 106
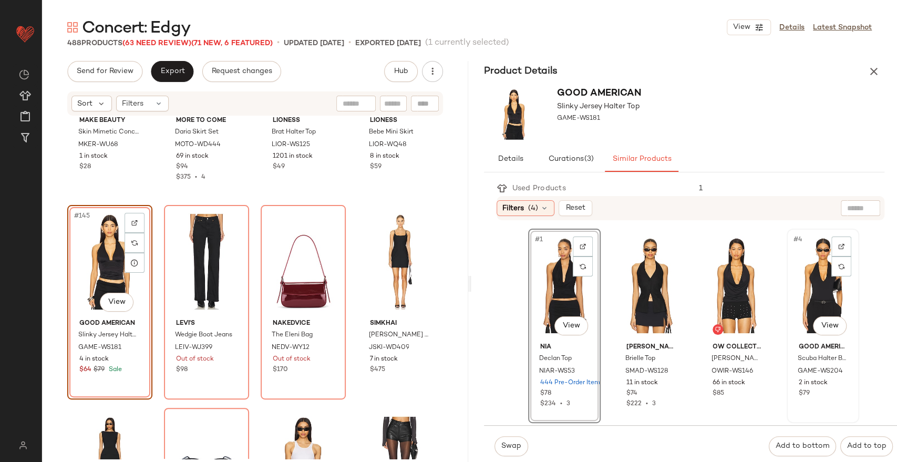
click at [827, 291] on div "#4 View" at bounding box center [822, 285] width 65 height 106
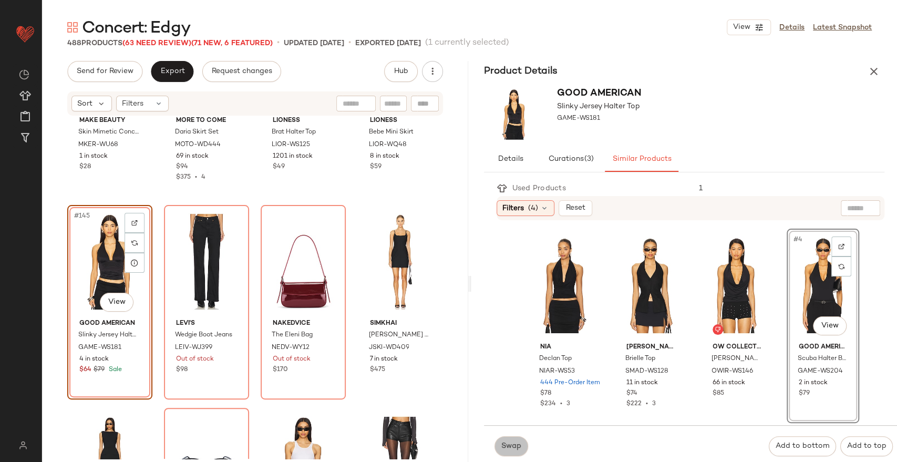
click at [514, 436] on button "Swap" at bounding box center [511, 446] width 34 height 20
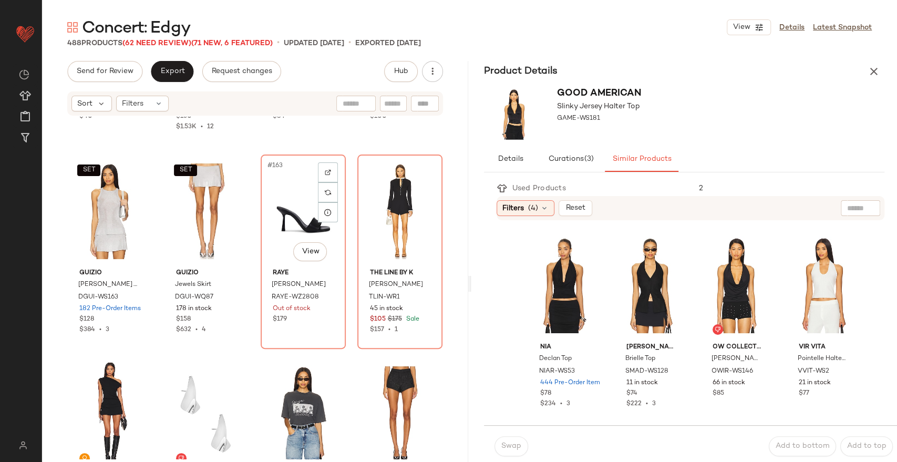
scroll to position [8093, 0]
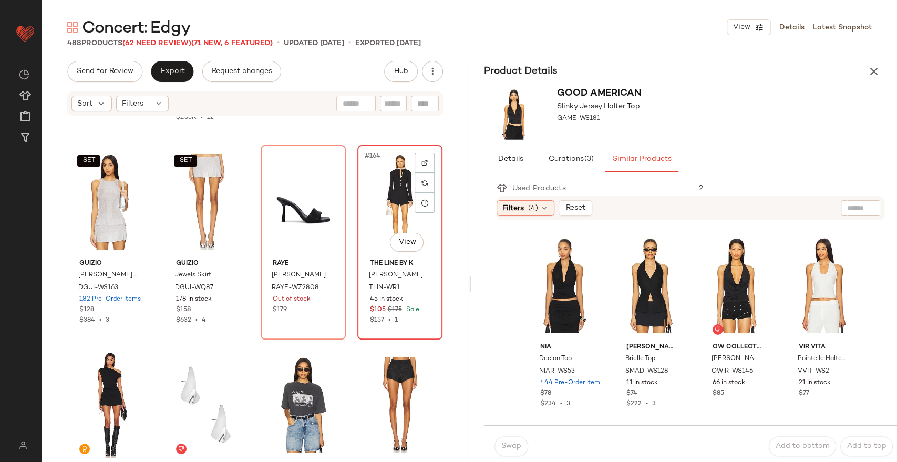
click at [388, 174] on div "#164 View" at bounding box center [400, 202] width 78 height 106
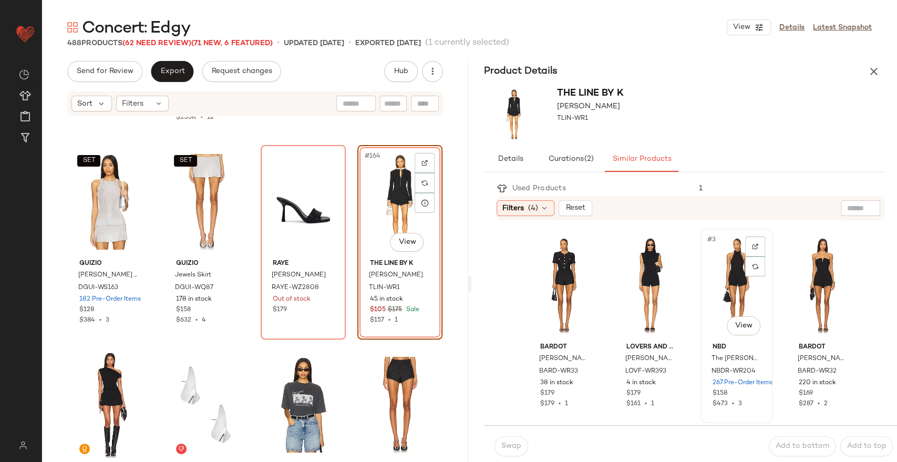
click at [720, 275] on div "#3 View" at bounding box center [736, 285] width 65 height 106
click at [503, 442] on span "Swap" at bounding box center [511, 446] width 20 height 8
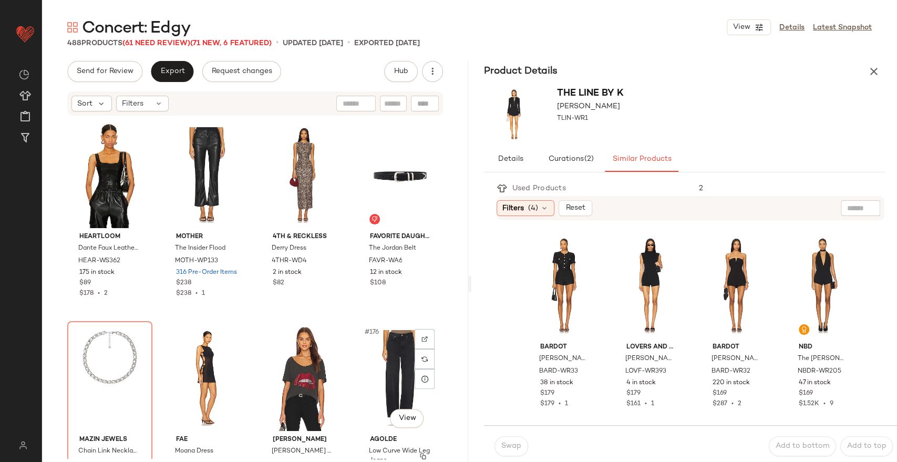
scroll to position [8601, 0]
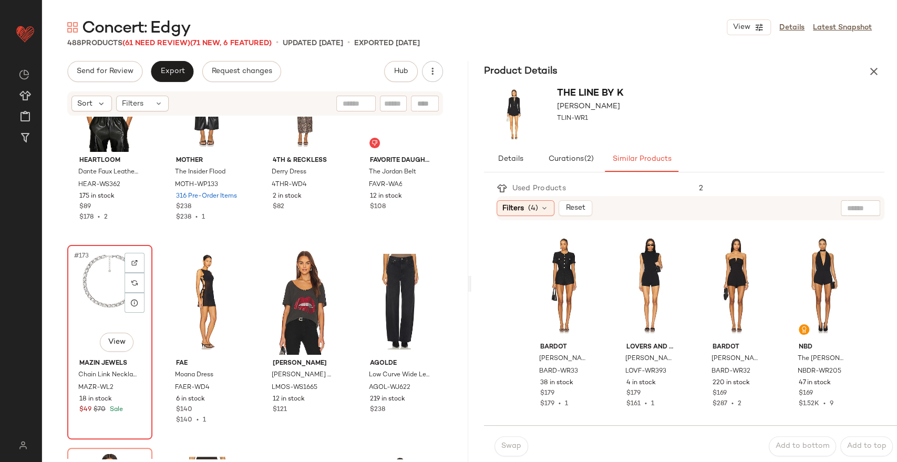
click at [111, 298] on div "#173 View" at bounding box center [110, 301] width 78 height 106
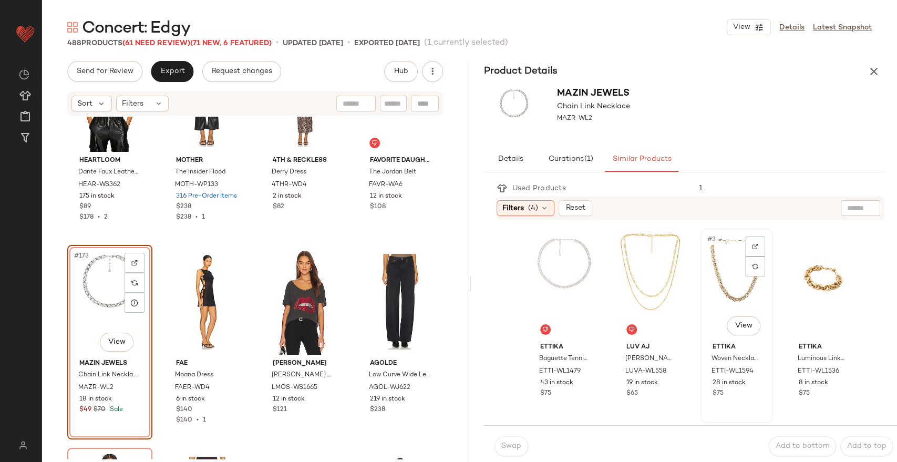
click at [731, 293] on div "#3 View" at bounding box center [736, 285] width 65 height 106
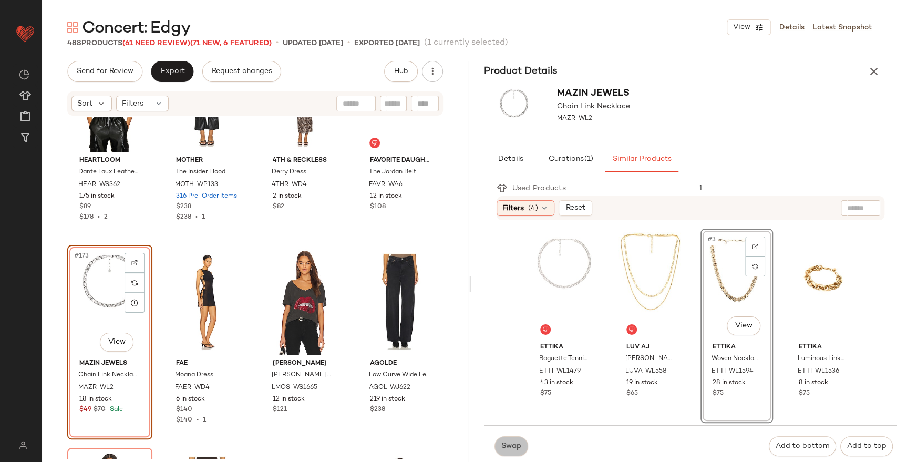
click at [508, 443] on span "Swap" at bounding box center [511, 446] width 20 height 8
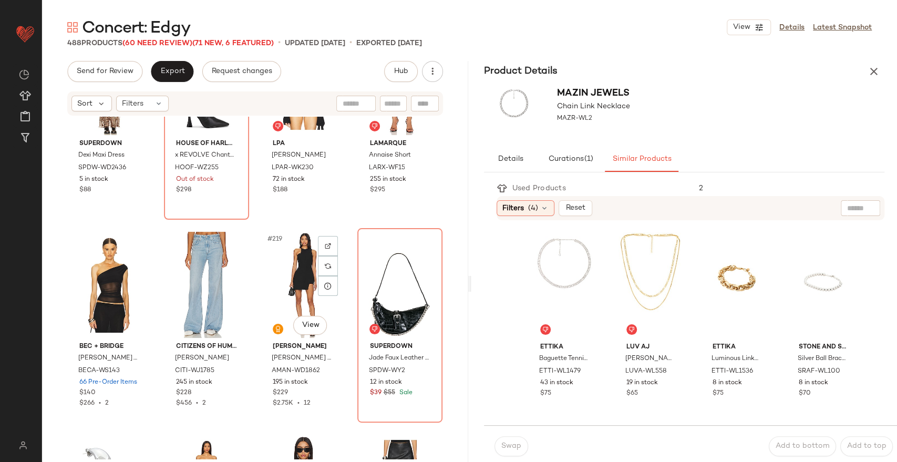
scroll to position [10848, 0]
click at [384, 296] on div "#220 View" at bounding box center [400, 285] width 78 height 106
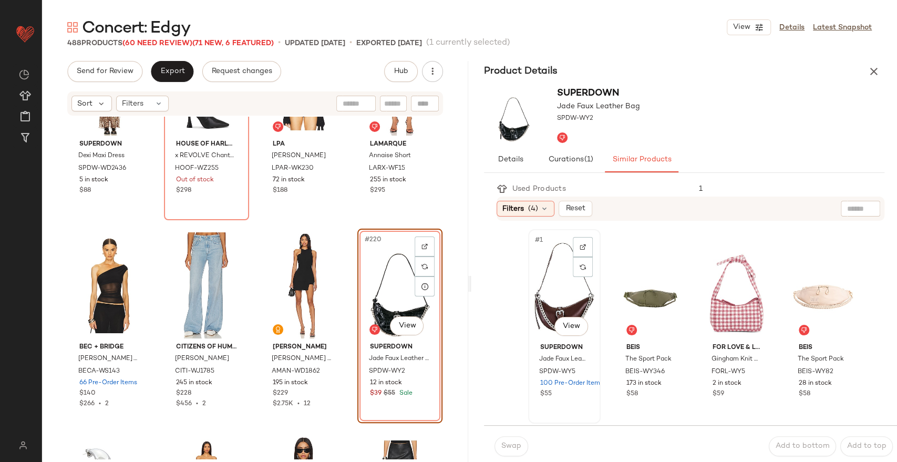
click at [572, 293] on div "#1 View" at bounding box center [564, 286] width 65 height 106
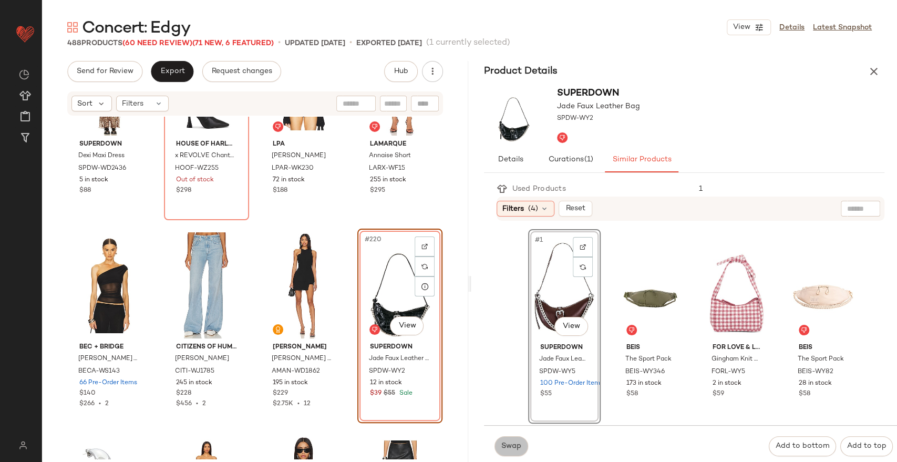
click at [500, 451] on button "Swap" at bounding box center [511, 446] width 34 height 20
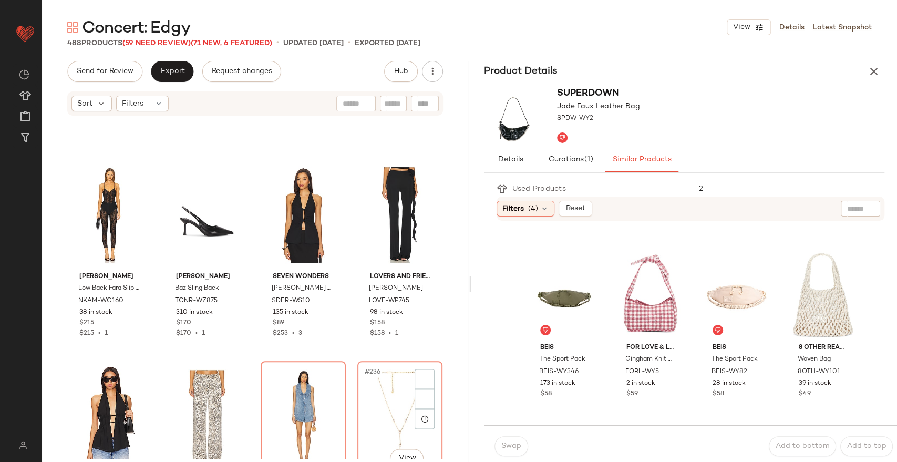
scroll to position [11679, 0]
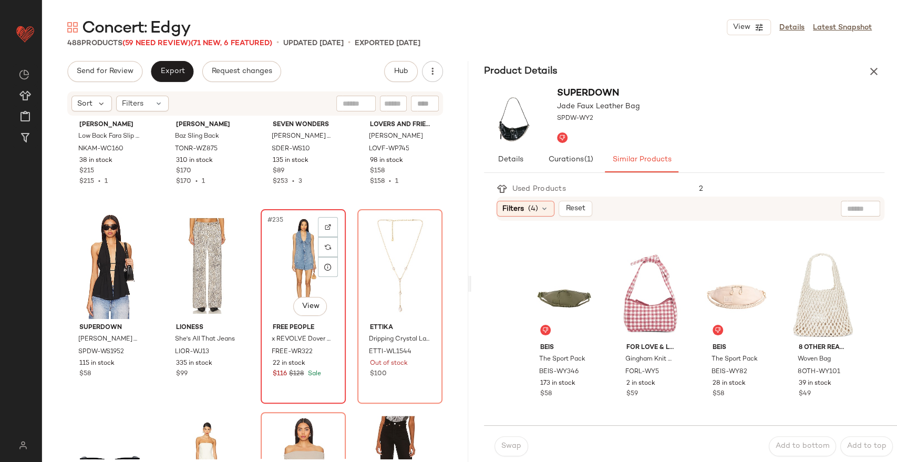
click at [290, 263] on div "#235 View" at bounding box center [303, 266] width 78 height 106
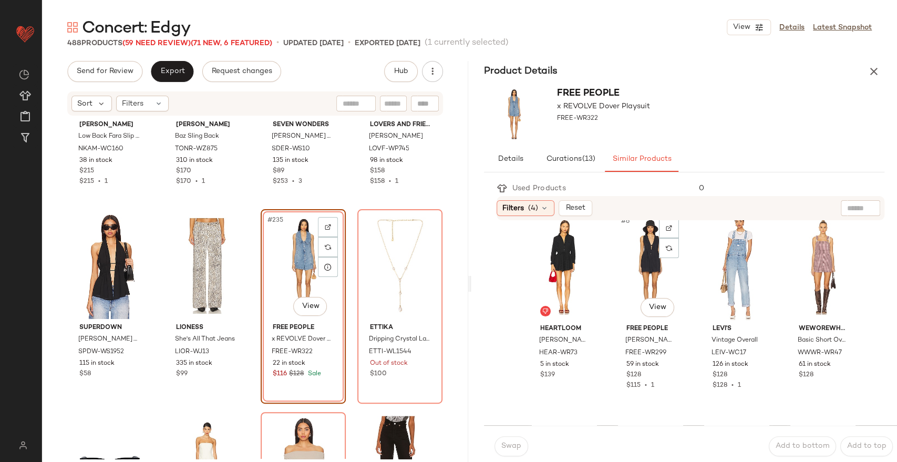
scroll to position [222, 0]
click at [637, 272] on div "#6 View" at bounding box center [650, 266] width 65 height 106
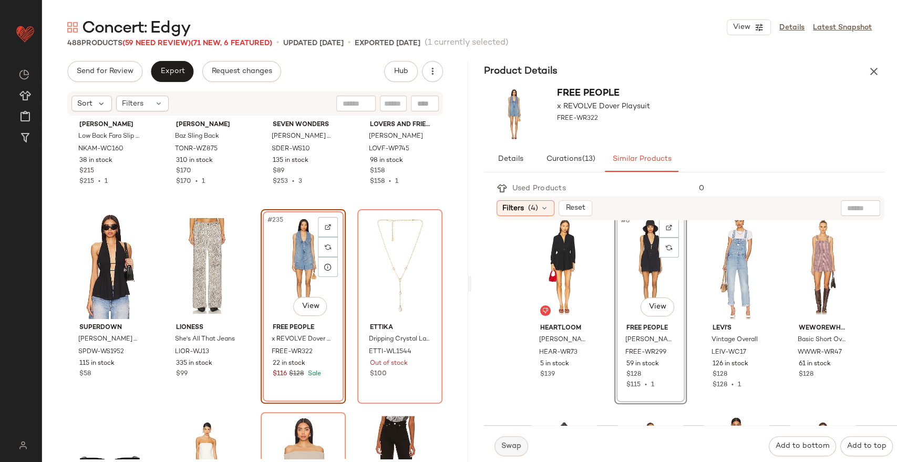
click at [509, 440] on button "Swap" at bounding box center [511, 446] width 34 height 20
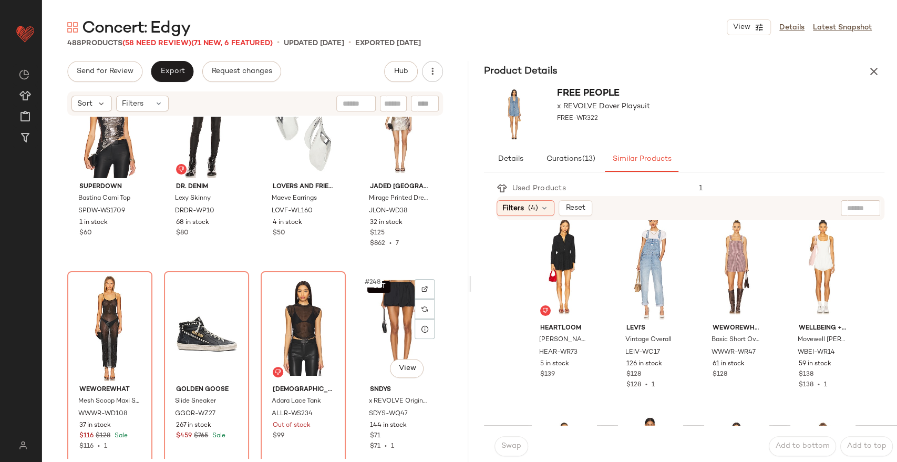
scroll to position [12326, 0]
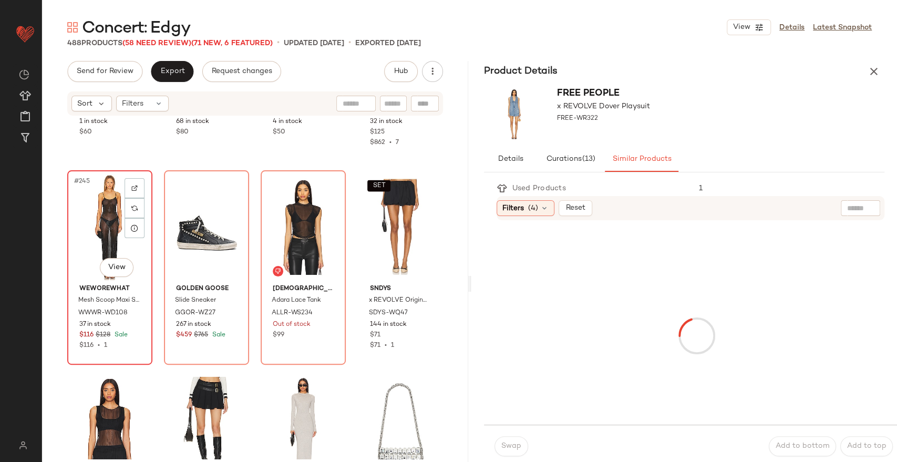
click at [88, 210] on div "#245 View" at bounding box center [110, 227] width 78 height 106
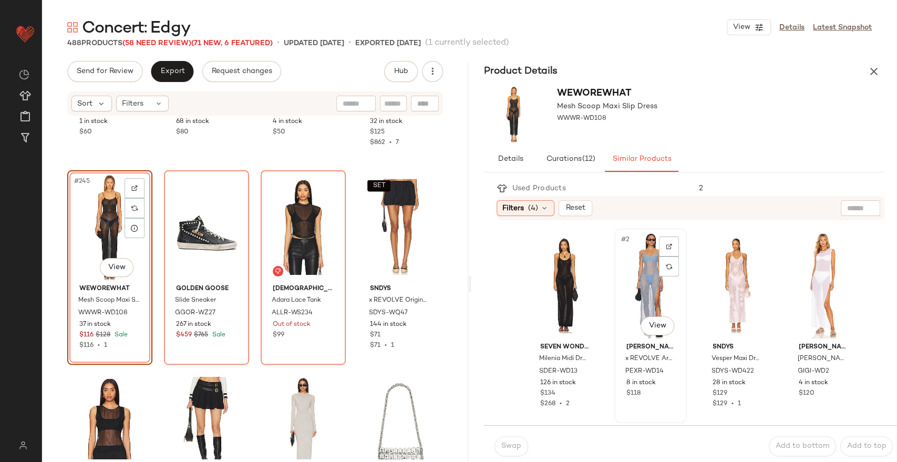
click at [656, 281] on div "#2 View" at bounding box center [650, 285] width 65 height 106
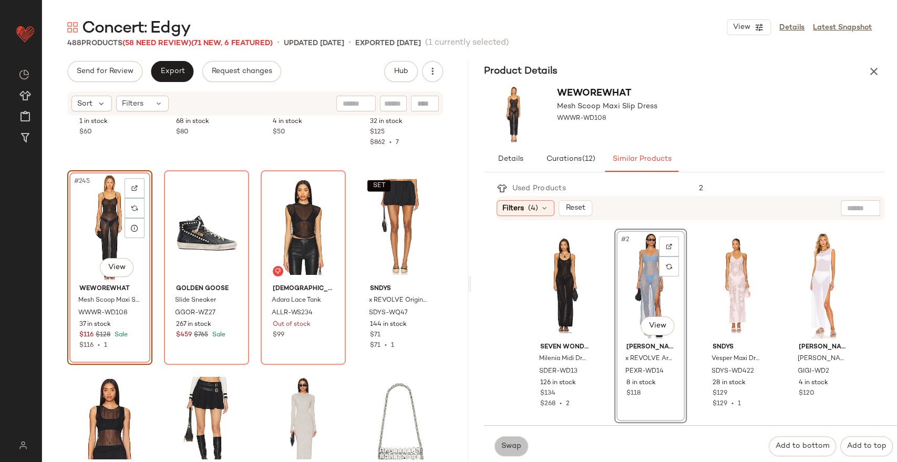
click at [505, 442] on span "Swap" at bounding box center [511, 446] width 20 height 8
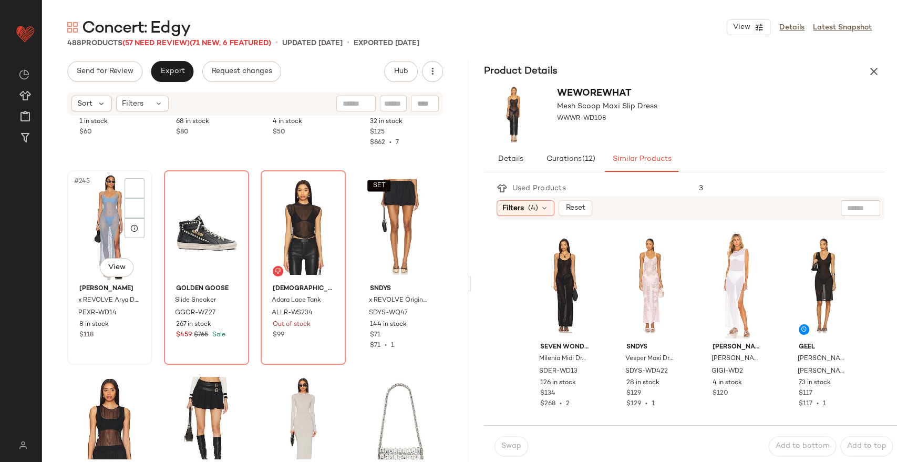
click at [89, 223] on div "#245 View" at bounding box center [110, 227] width 78 height 106
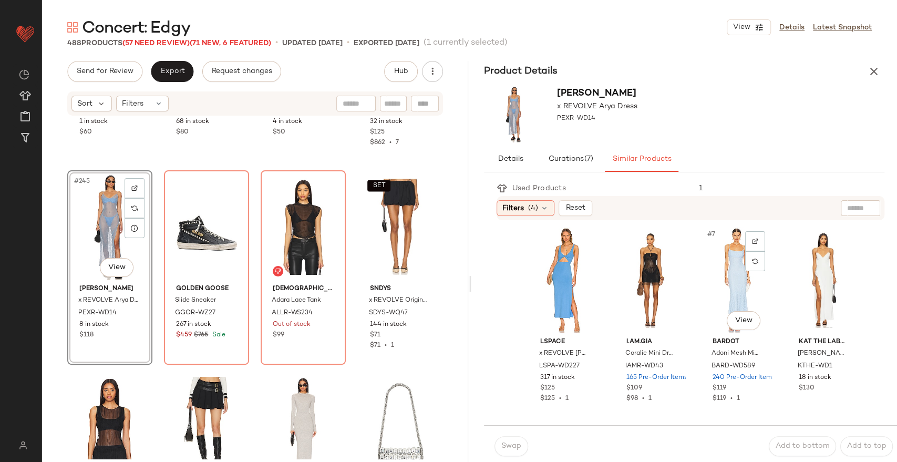
scroll to position [201, 0]
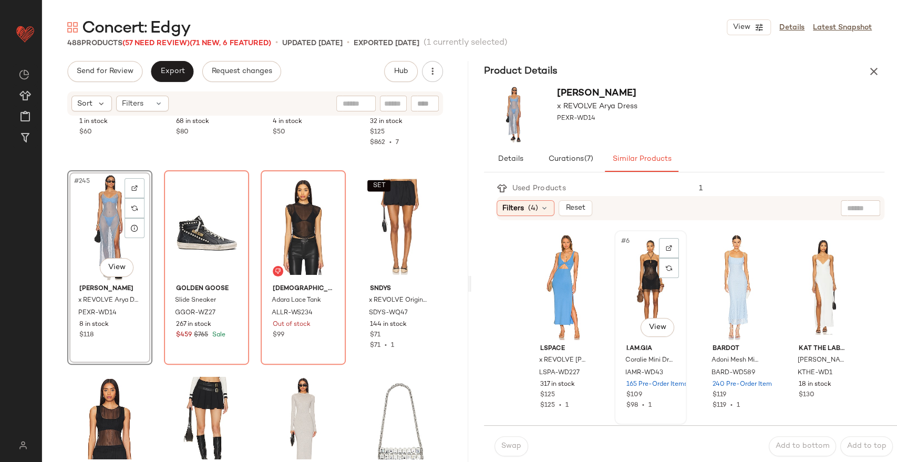
click at [639, 279] on div "#6 View" at bounding box center [650, 287] width 65 height 106
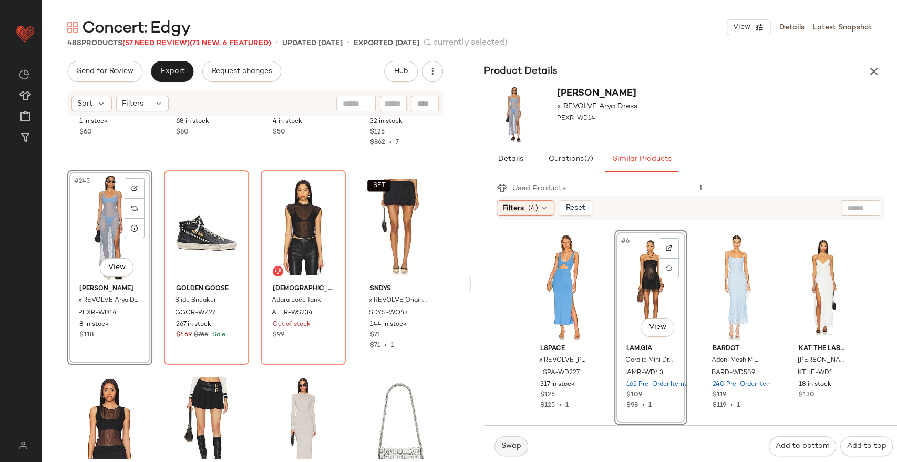
click at [496, 443] on button "Swap" at bounding box center [511, 446] width 34 height 20
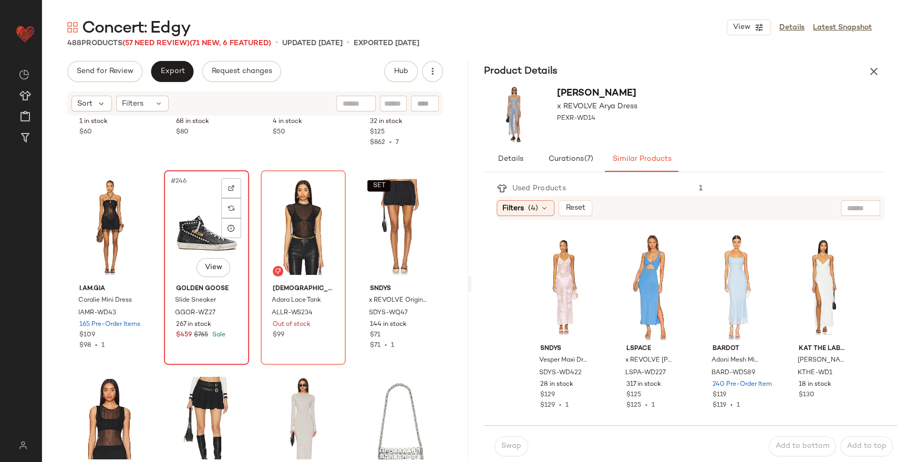
click at [211, 219] on div "#246 View" at bounding box center [207, 227] width 78 height 106
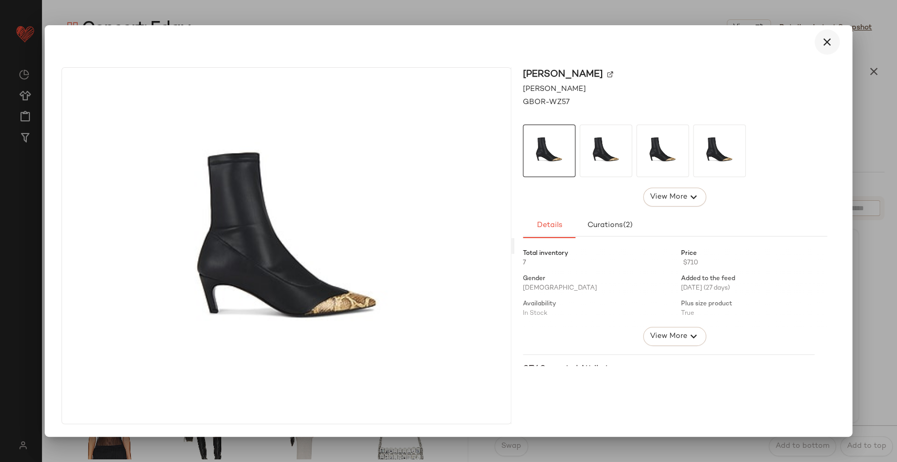
click at [828, 43] on icon "button" at bounding box center [827, 42] width 13 height 13
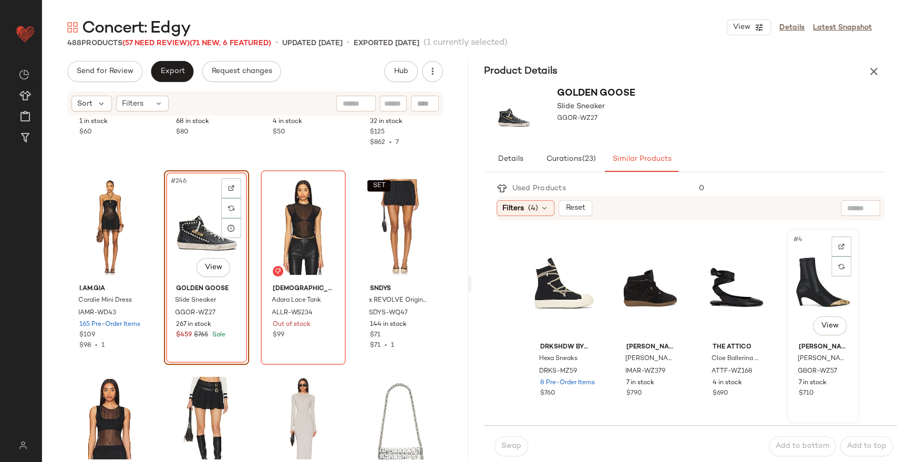
click at [798, 260] on div "#4 View" at bounding box center [822, 285] width 65 height 106
click at [507, 444] on span "Swap" at bounding box center [511, 446] width 20 height 8
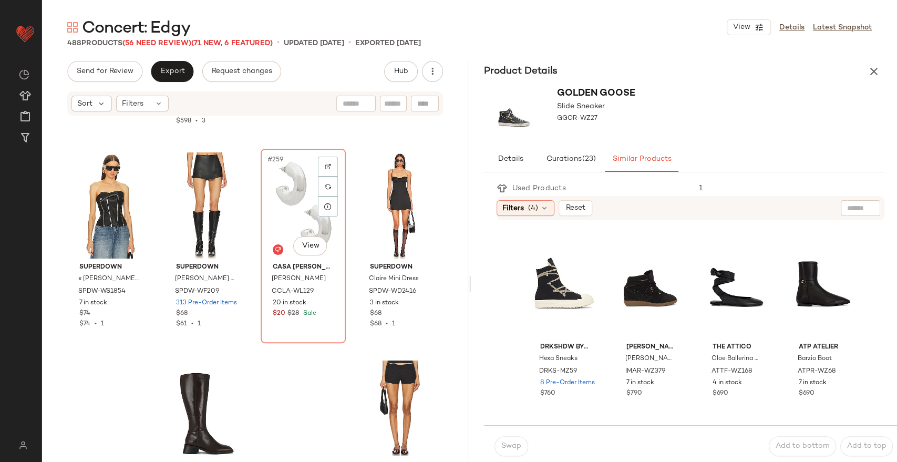
scroll to position [12961, 0]
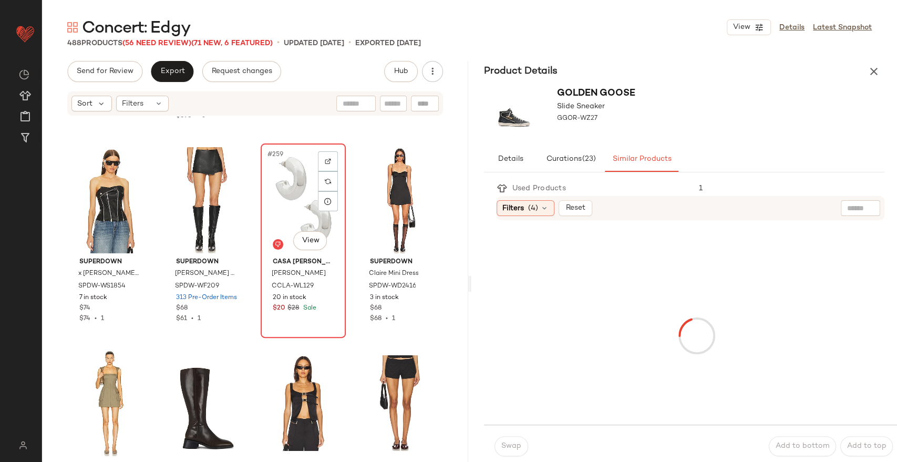
click at [290, 204] on div "#259 View" at bounding box center [303, 200] width 78 height 106
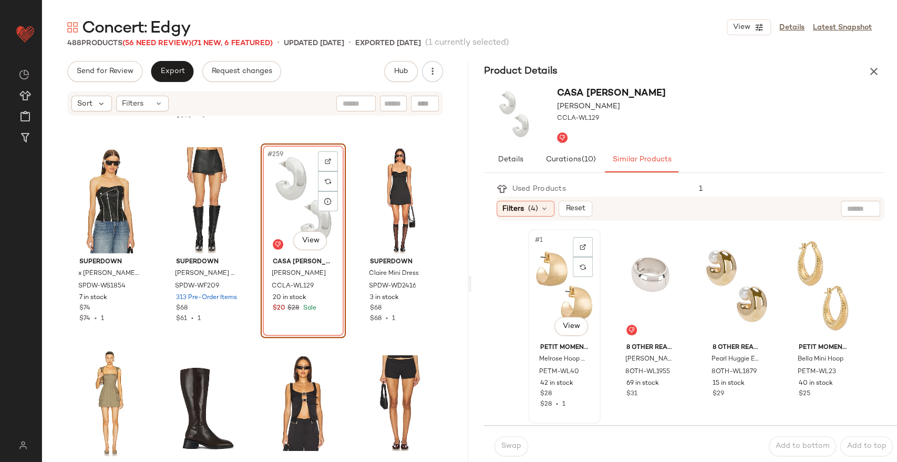
click at [555, 276] on div "#1 View" at bounding box center [564, 286] width 65 height 106
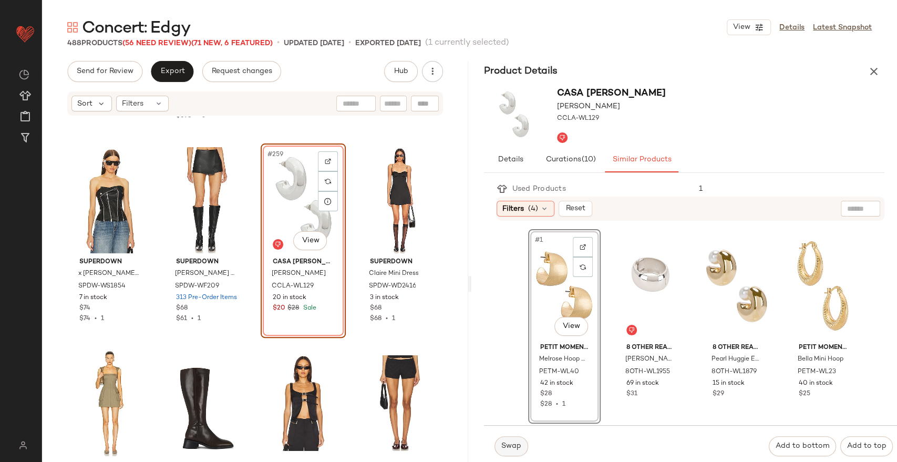
click at [508, 440] on button "Swap" at bounding box center [511, 446] width 34 height 20
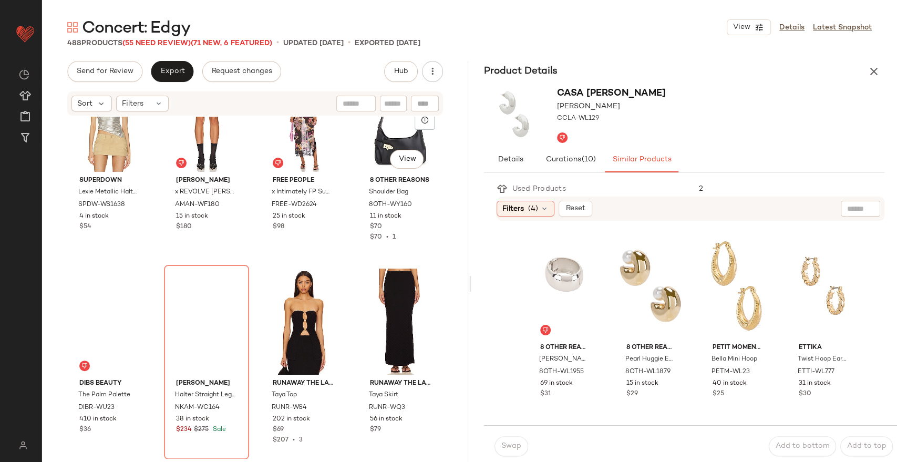
scroll to position [13451, 0]
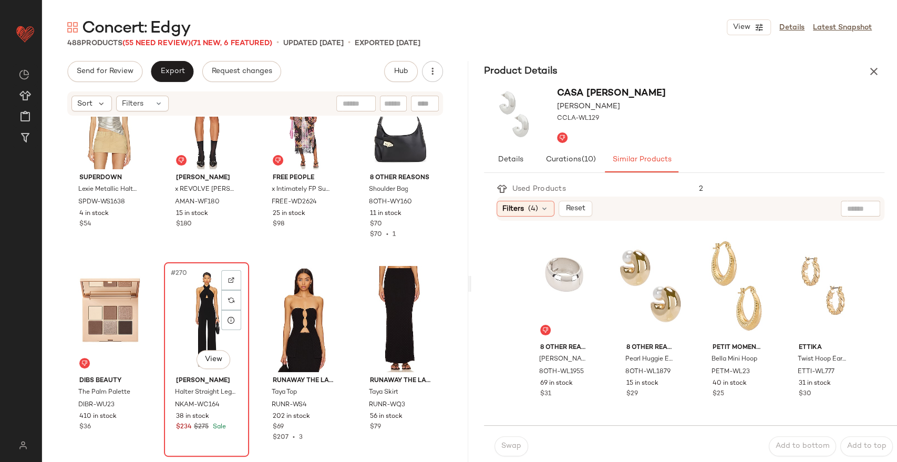
click at [200, 331] on div "#270 View" at bounding box center [207, 319] width 78 height 106
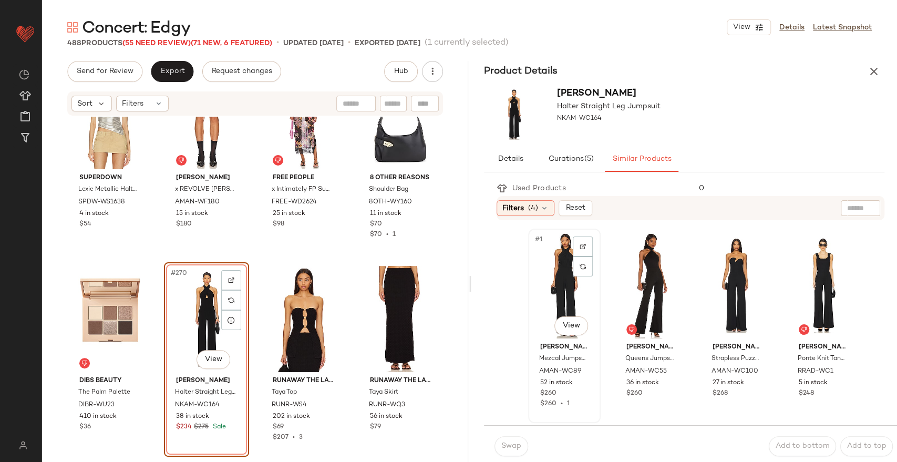
click at [559, 279] on div "#1 View" at bounding box center [564, 285] width 65 height 106
click at [507, 448] on span "Swap" at bounding box center [511, 446] width 20 height 8
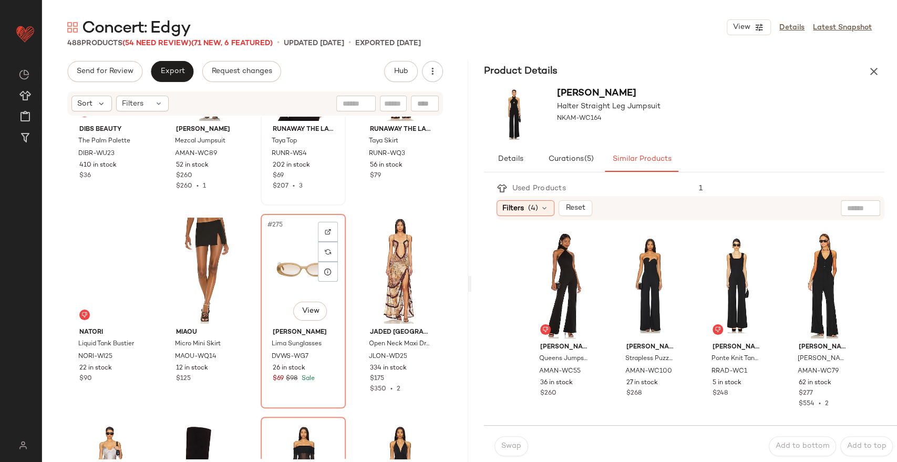
scroll to position [13752, 0]
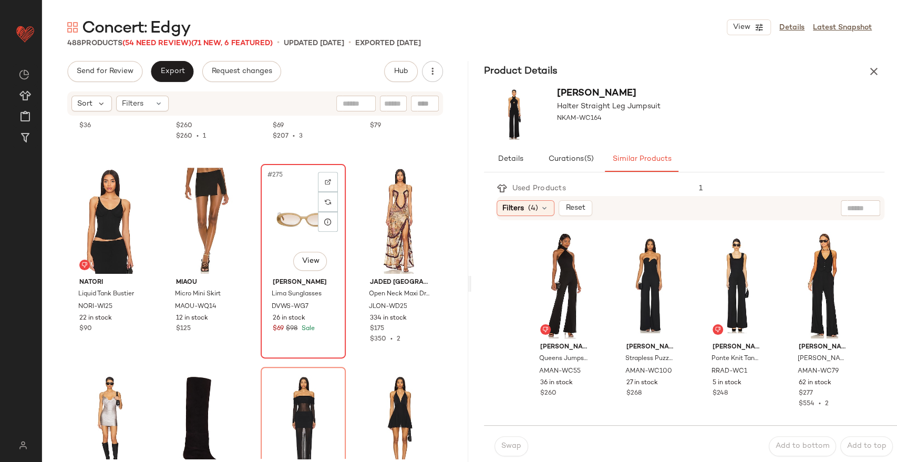
click at [284, 209] on div "#275 View" at bounding box center [303, 221] width 78 height 106
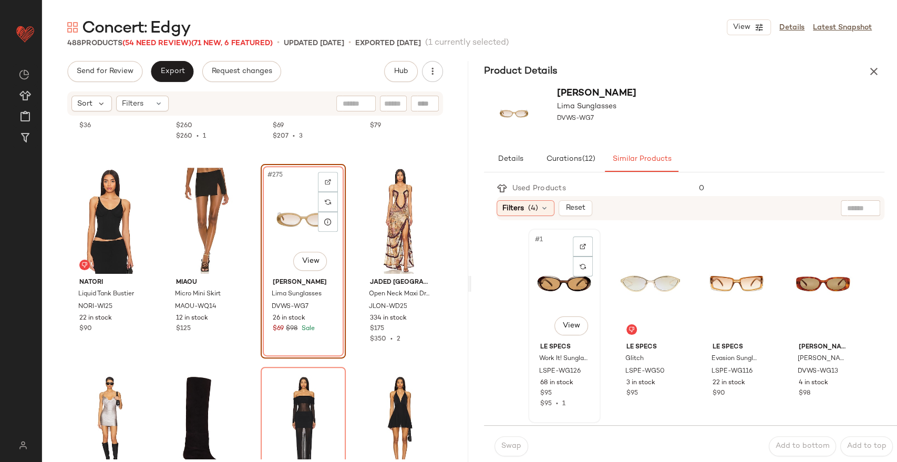
click at [554, 289] on div "#1 View" at bounding box center [564, 285] width 65 height 106
click at [517, 440] on button "Swap" at bounding box center [511, 446] width 34 height 20
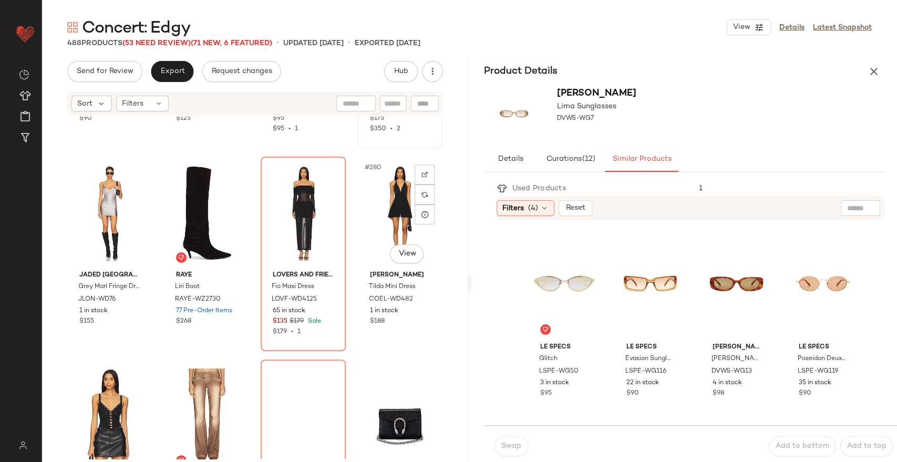
scroll to position [13965, 0]
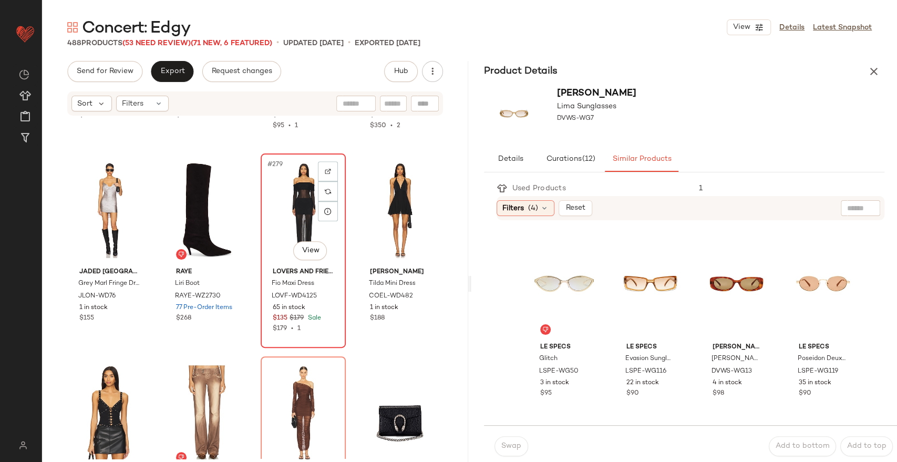
click at [298, 219] on div "#279 View" at bounding box center [303, 210] width 78 height 106
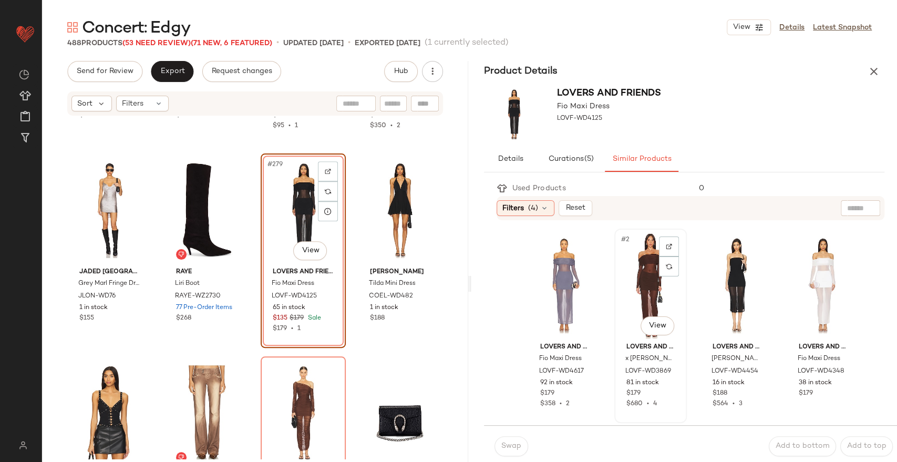
click at [635, 272] on div "#2 View" at bounding box center [650, 285] width 65 height 106
click at [515, 439] on button "Swap" at bounding box center [511, 446] width 34 height 20
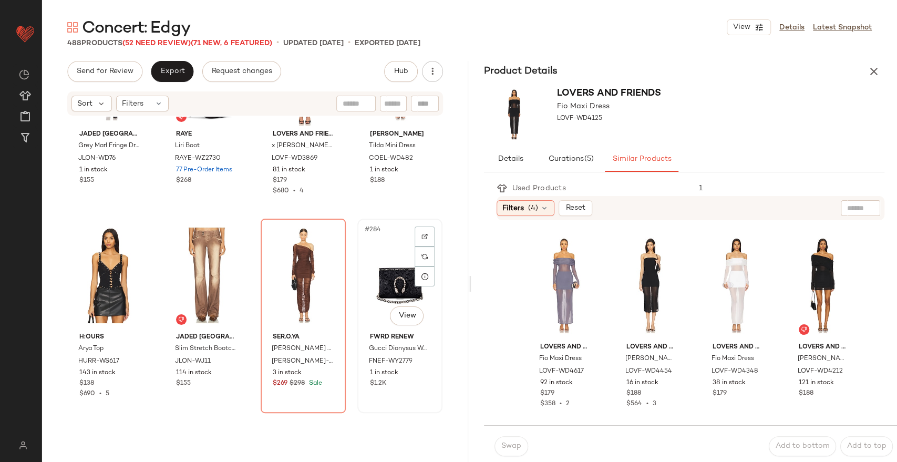
scroll to position [14110, 0]
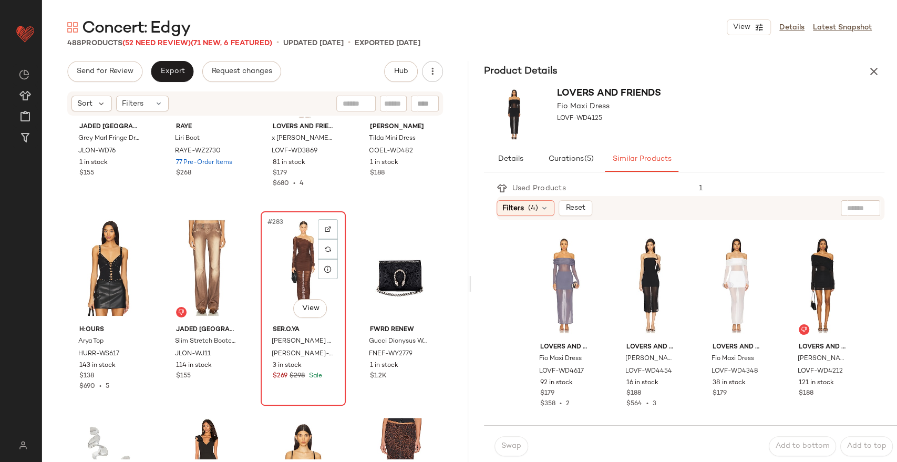
click at [304, 264] on div "#283 View" at bounding box center [303, 268] width 78 height 106
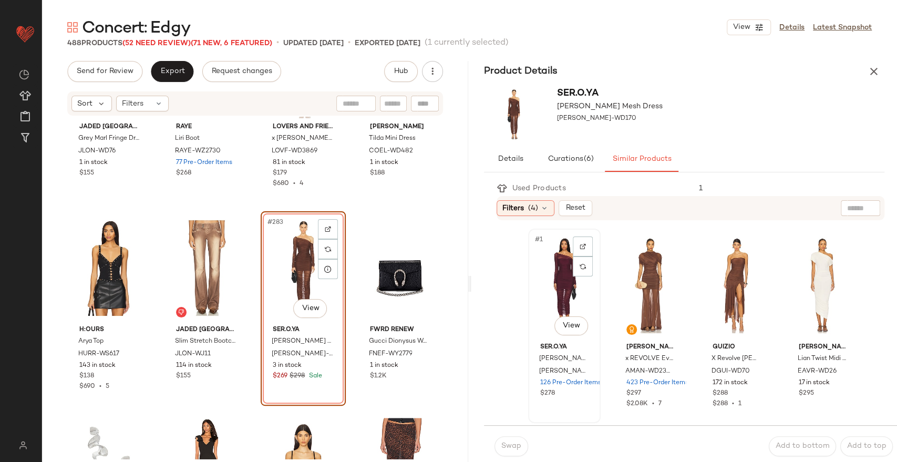
click at [558, 274] on div "#1 View" at bounding box center [564, 285] width 65 height 106
click at [507, 452] on button "Swap" at bounding box center [511, 446] width 34 height 20
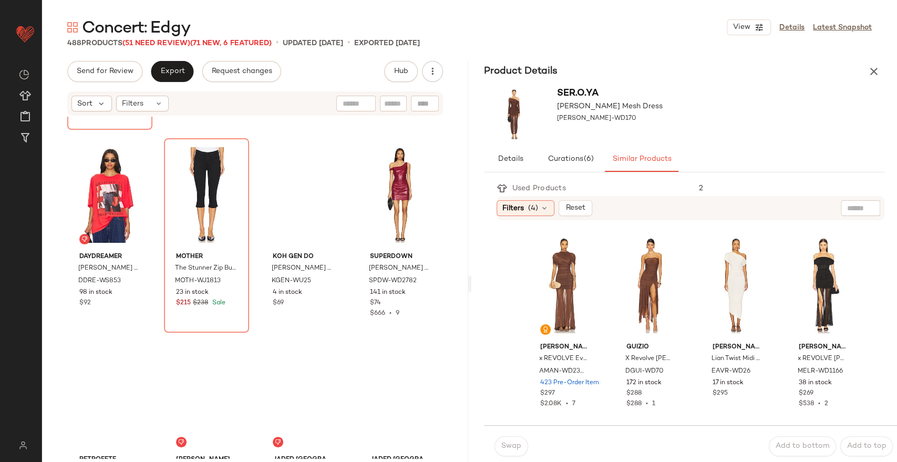
scroll to position [16211, 0]
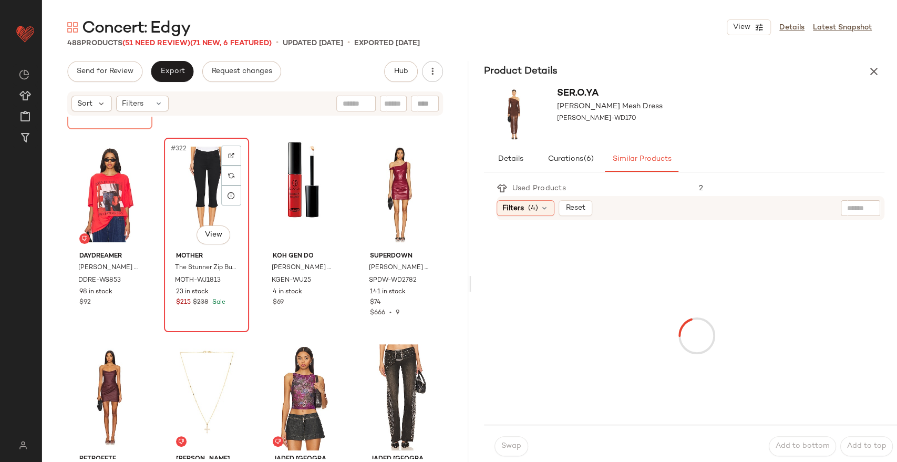
click at [213, 205] on div "#322 View" at bounding box center [207, 194] width 78 height 106
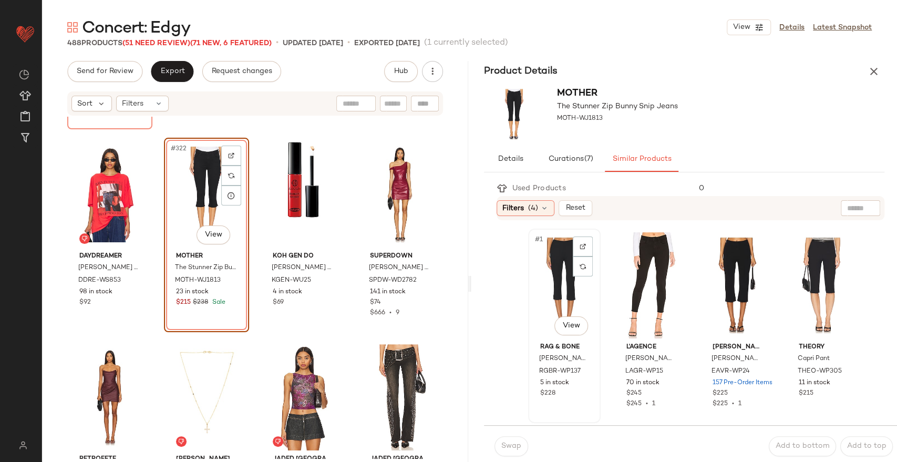
click at [558, 267] on div "#1 View" at bounding box center [564, 285] width 65 height 106
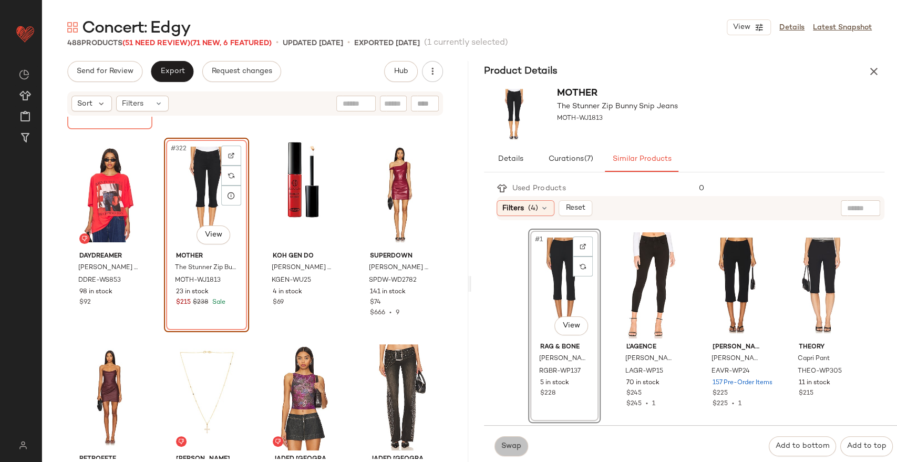
click at [512, 439] on button "Swap" at bounding box center [511, 446] width 34 height 20
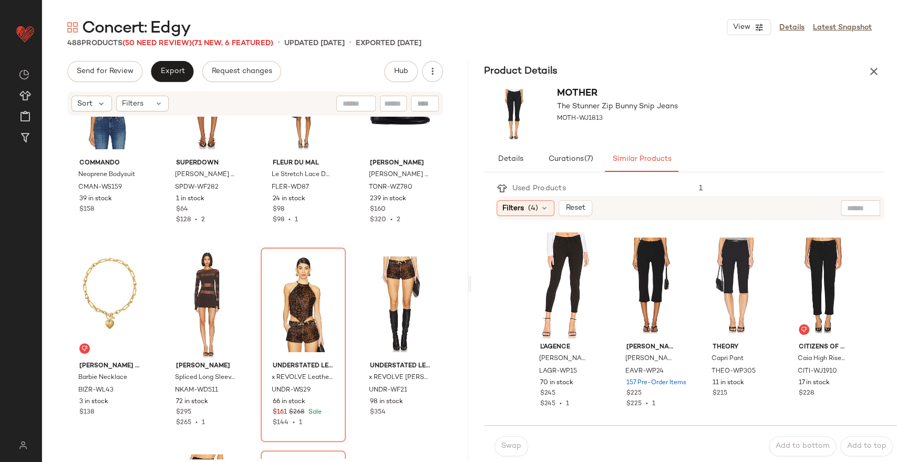
scroll to position [16711, 0]
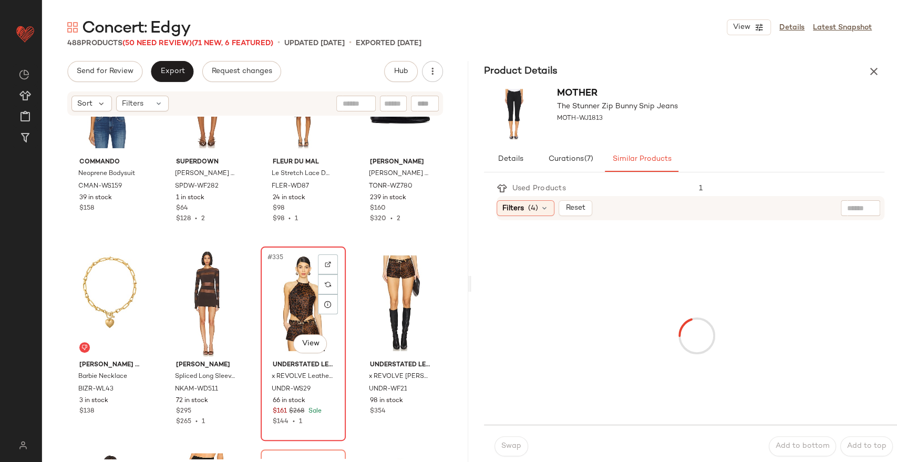
click at [289, 282] on div "#335 View" at bounding box center [303, 303] width 78 height 106
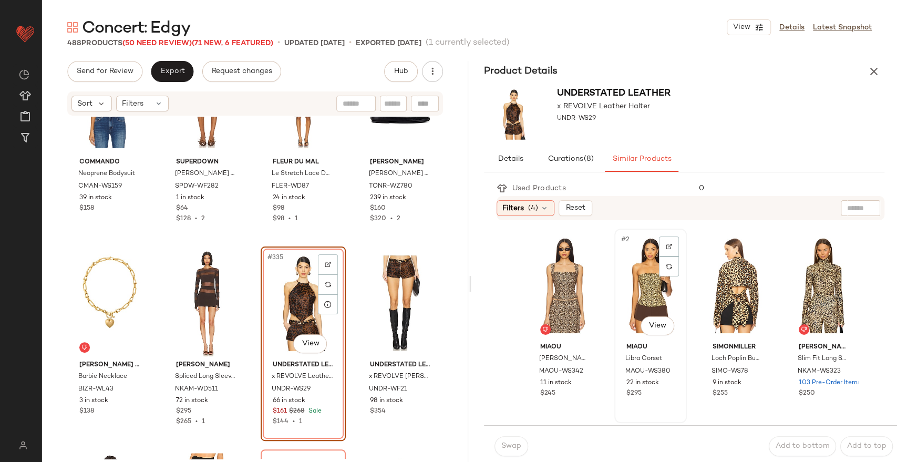
click at [642, 299] on div "#2 View" at bounding box center [650, 285] width 65 height 106
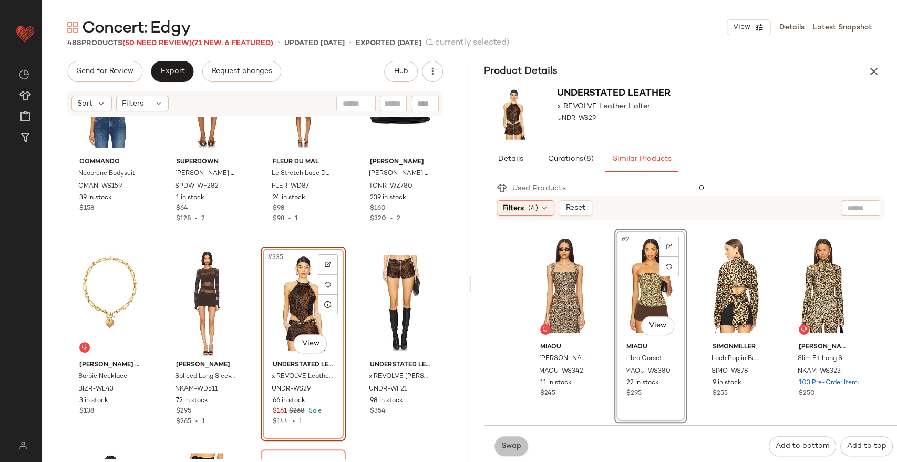
drag, startPoint x: 507, startPoint y: 444, endPoint x: 501, endPoint y: 444, distance: 6.8
click at [501, 444] on span "Swap" at bounding box center [511, 446] width 20 height 8
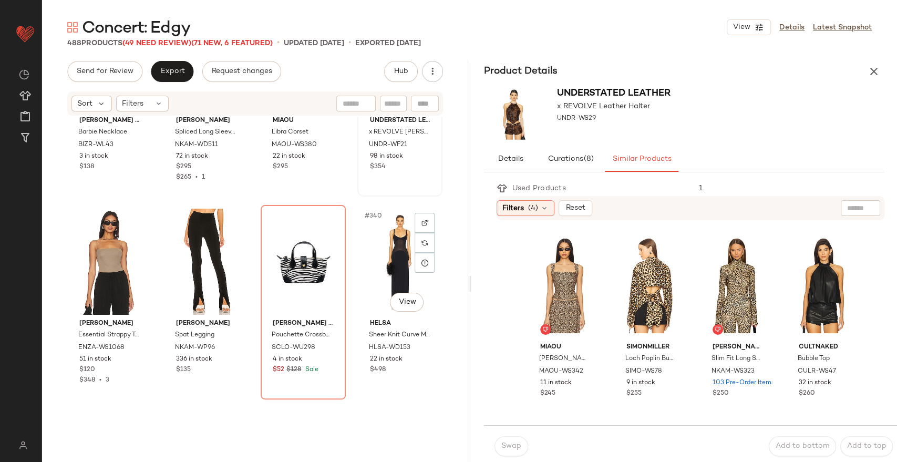
scroll to position [16984, 0]
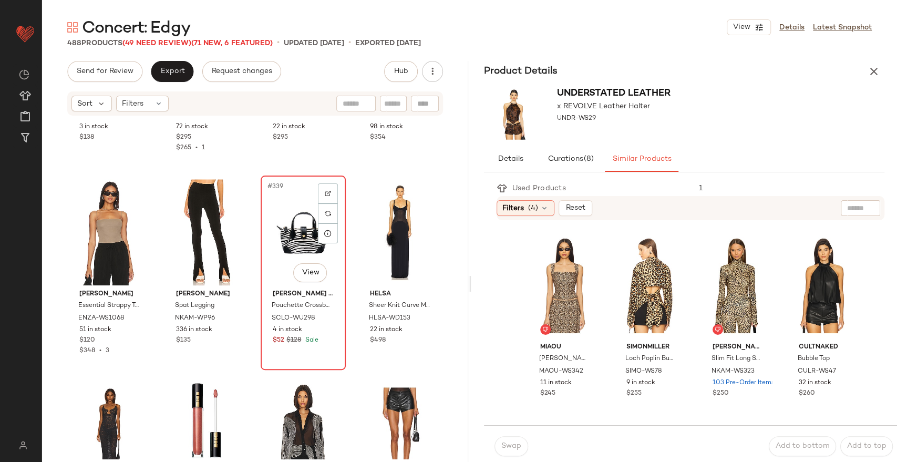
click at [300, 227] on div "#339 View" at bounding box center [303, 232] width 78 height 106
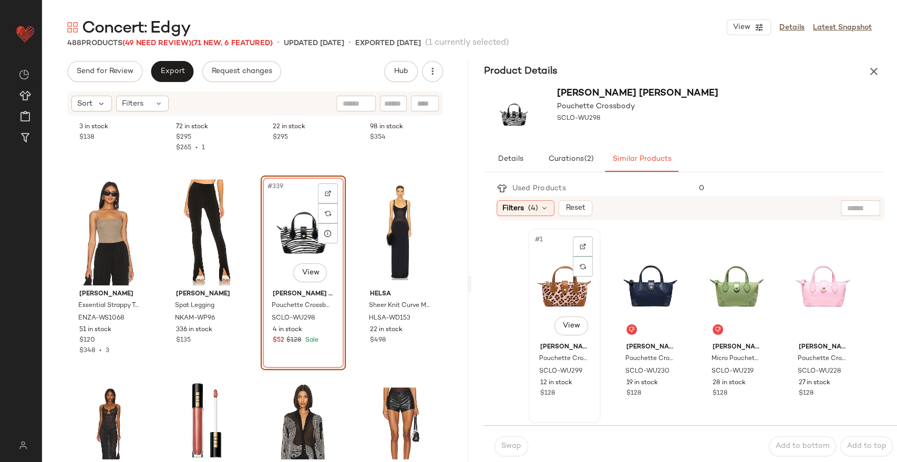
click at [561, 282] on div "#1 View" at bounding box center [564, 285] width 65 height 106
click at [509, 444] on span "Swap" at bounding box center [511, 446] width 20 height 8
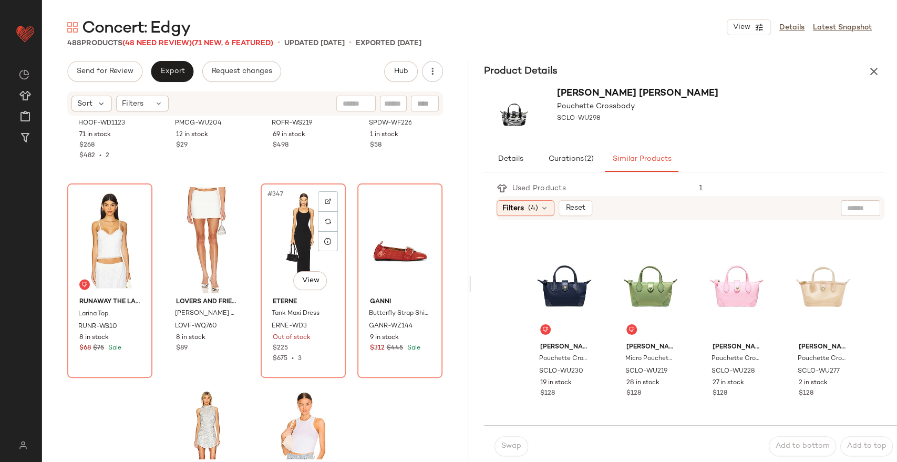
scroll to position [17383, 0]
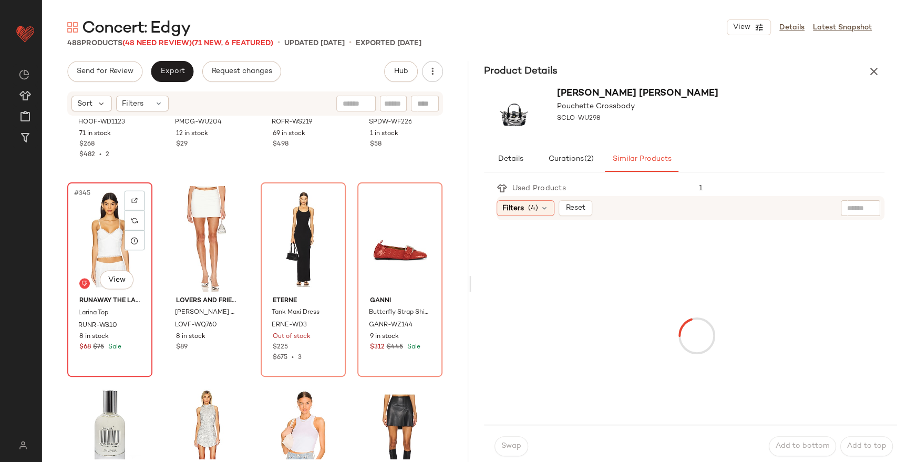
click at [99, 227] on div "#345 View" at bounding box center [110, 239] width 78 height 106
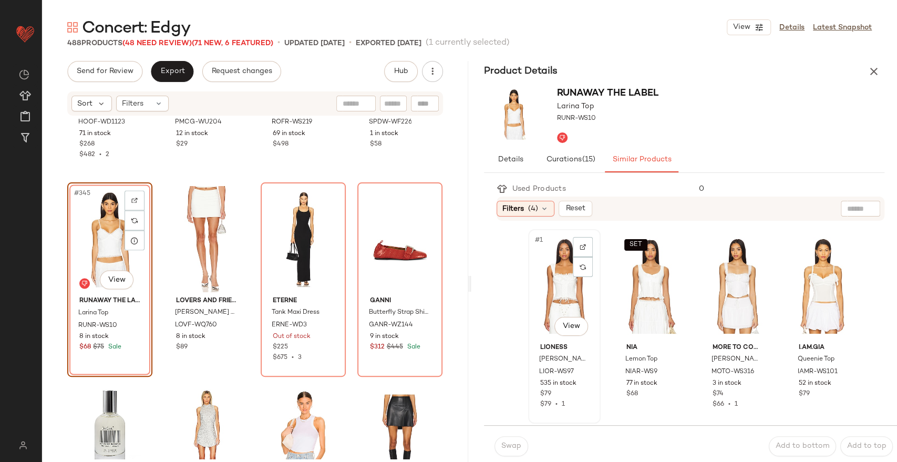
click at [565, 288] on div "#1 View" at bounding box center [564, 286] width 65 height 106
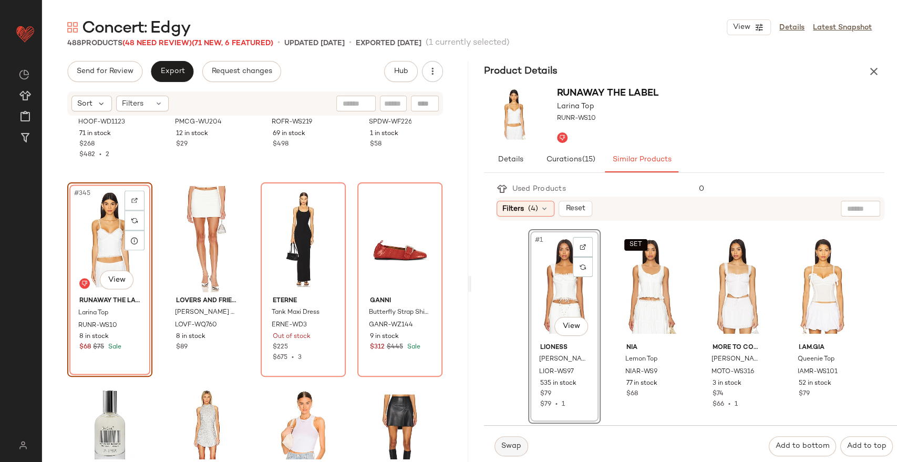
click at [509, 444] on span "Swap" at bounding box center [511, 446] width 20 height 8
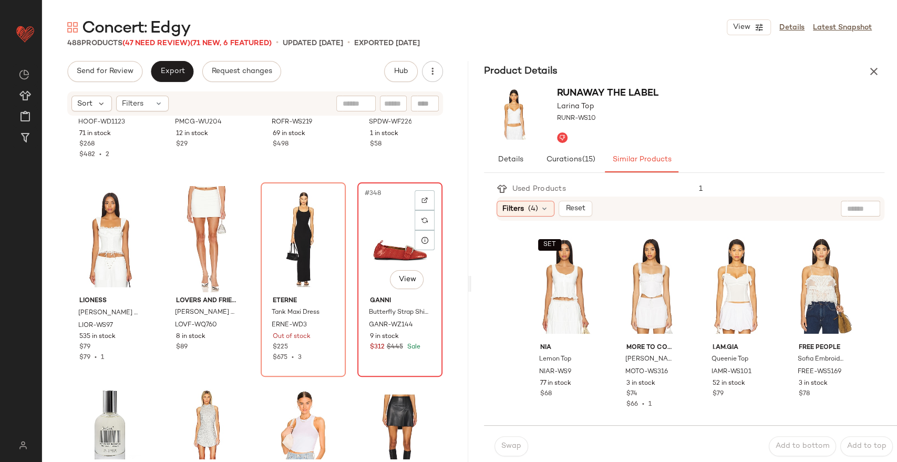
click at [376, 259] on div "#348 View" at bounding box center [400, 239] width 78 height 106
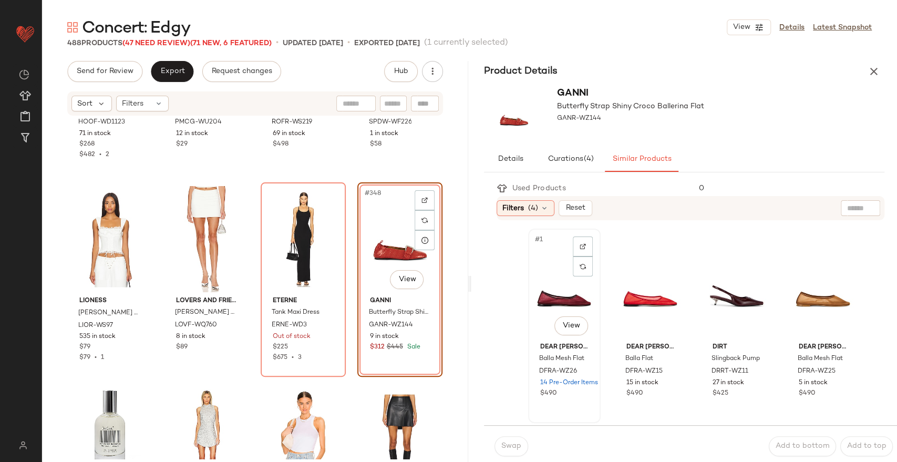
click at [554, 310] on div "#1 View" at bounding box center [564, 285] width 65 height 106
click at [512, 443] on span "Swap" at bounding box center [511, 446] width 20 height 8
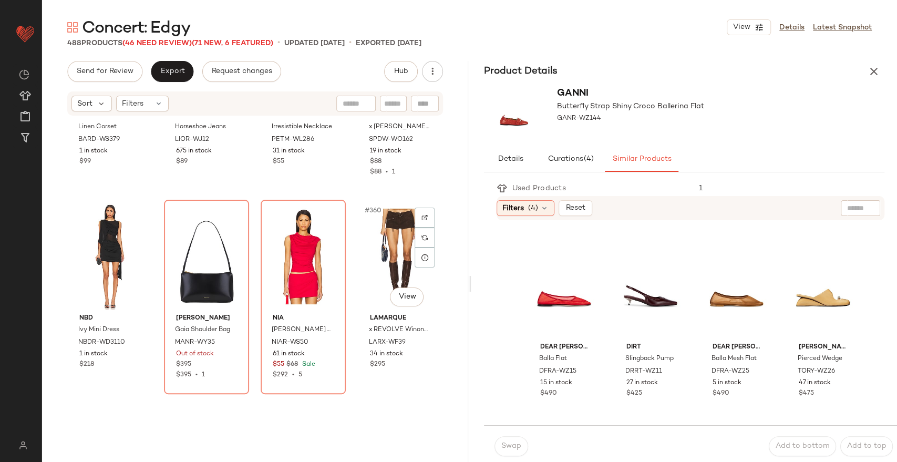
scroll to position [17976, 0]
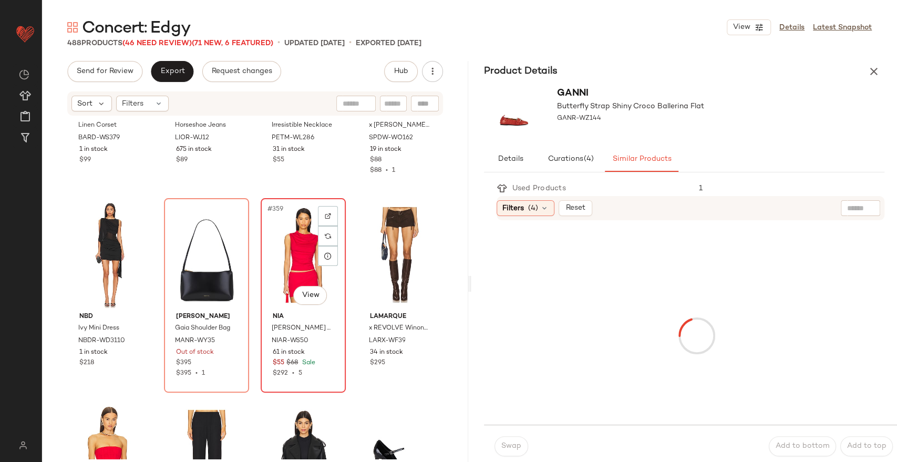
click at [292, 231] on div "#359 View" at bounding box center [303, 255] width 78 height 106
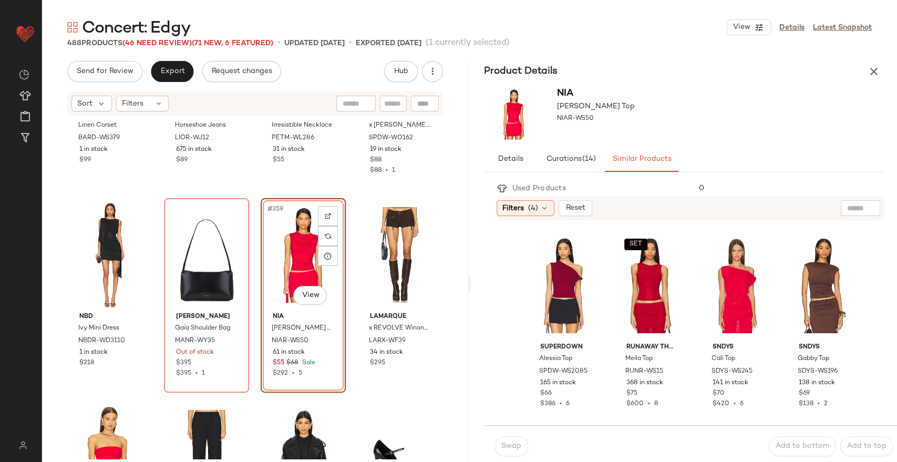
click at [537, 285] on div at bounding box center [564, 285] width 65 height 106
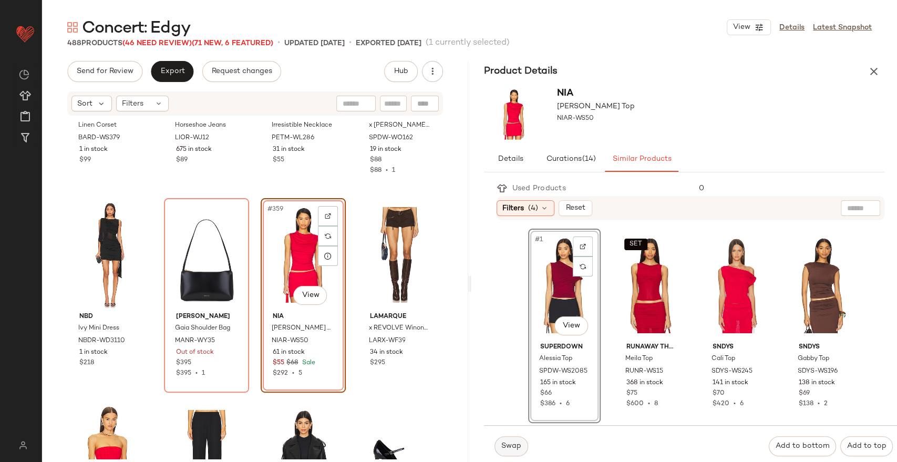
click at [511, 444] on span "Swap" at bounding box center [511, 446] width 20 height 8
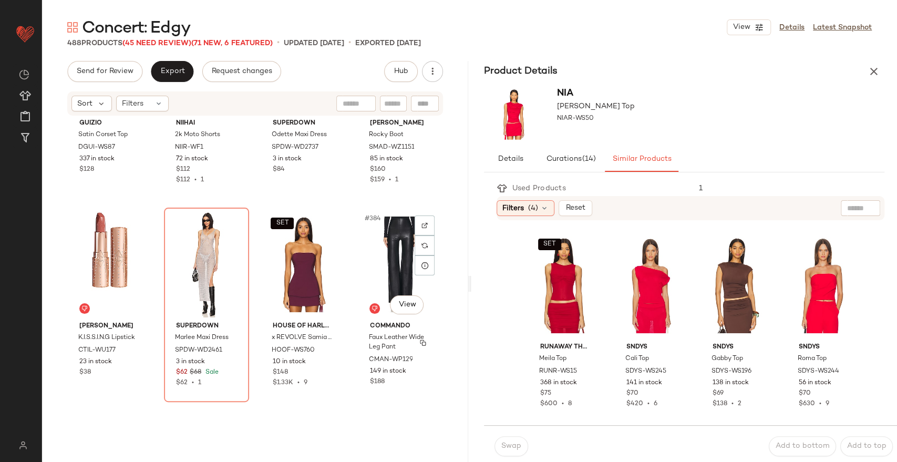
scroll to position [19193, 0]
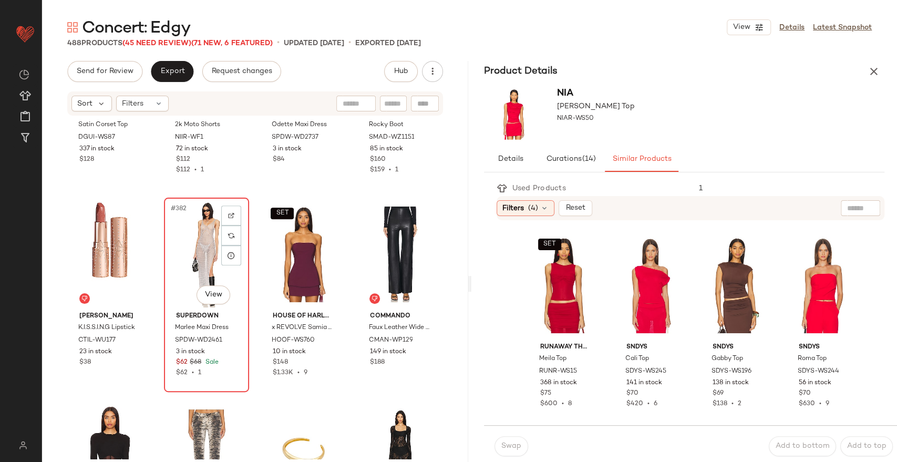
click at [175, 247] on div "#382 View" at bounding box center [207, 254] width 78 height 106
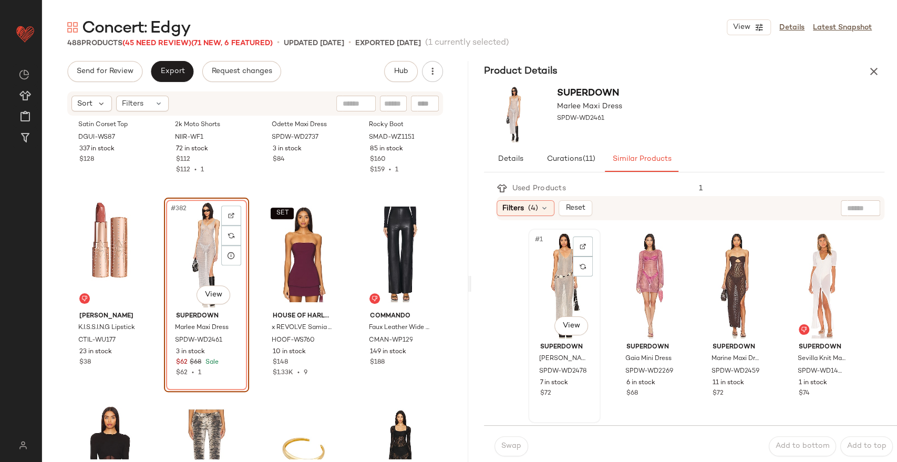
click at [559, 279] on div "#1 View" at bounding box center [564, 285] width 65 height 106
click at [517, 444] on span "Swap" at bounding box center [511, 446] width 20 height 8
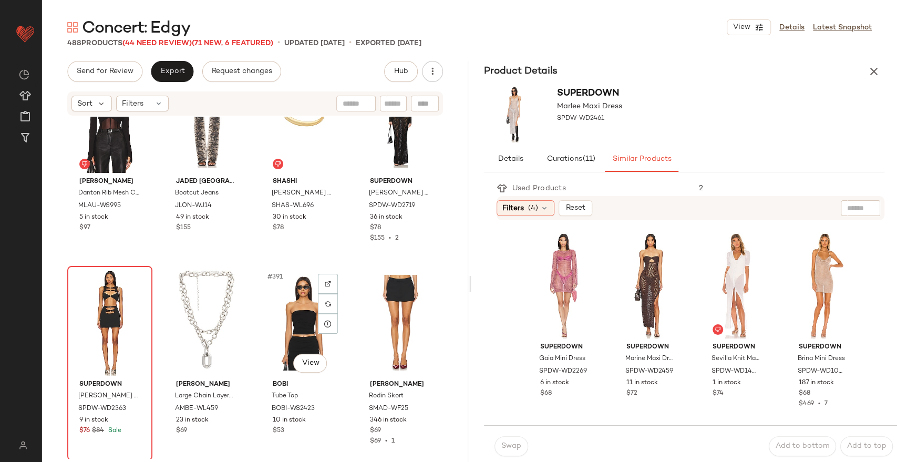
scroll to position [19529, 0]
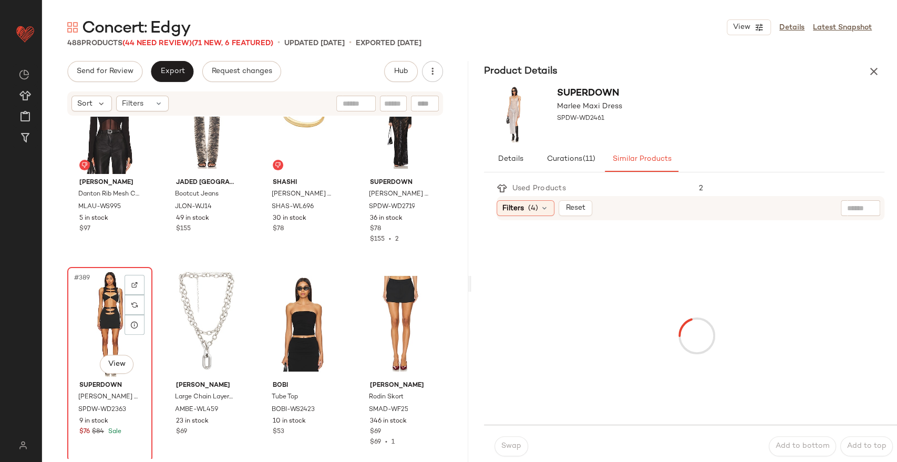
click at [108, 289] on div "#389 View" at bounding box center [110, 324] width 78 height 106
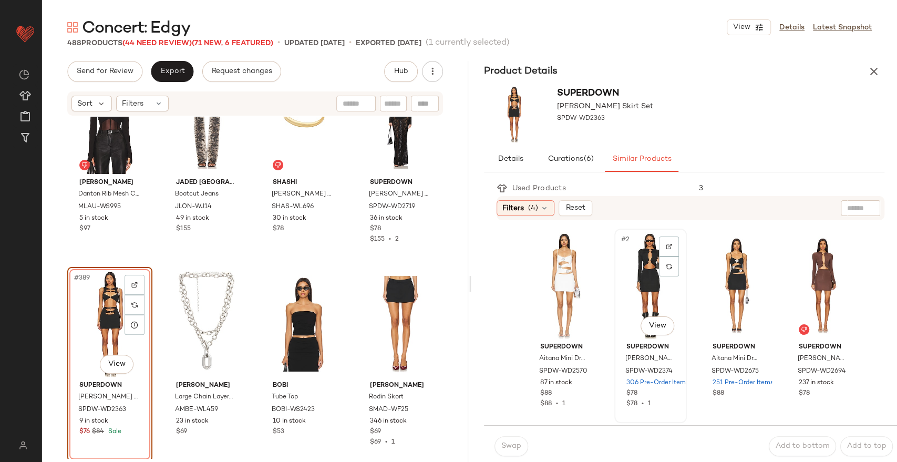
click at [656, 277] on div "#2 View" at bounding box center [650, 285] width 65 height 106
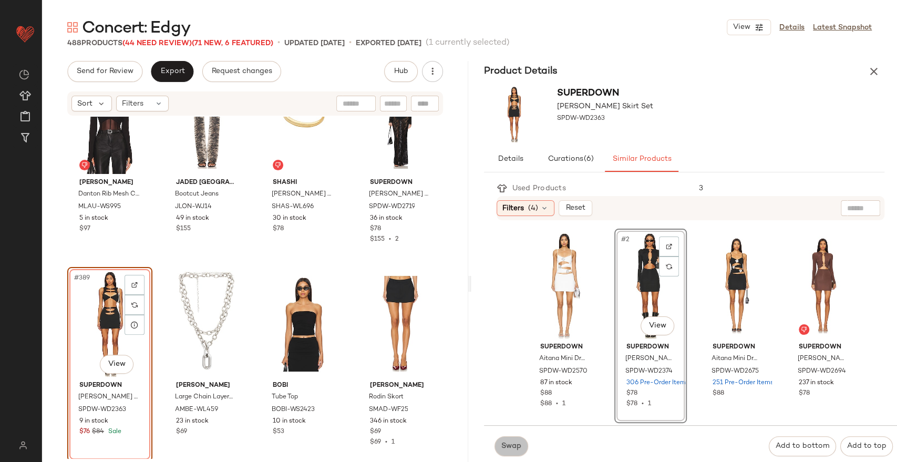
click at [507, 449] on span "Swap" at bounding box center [511, 446] width 20 height 8
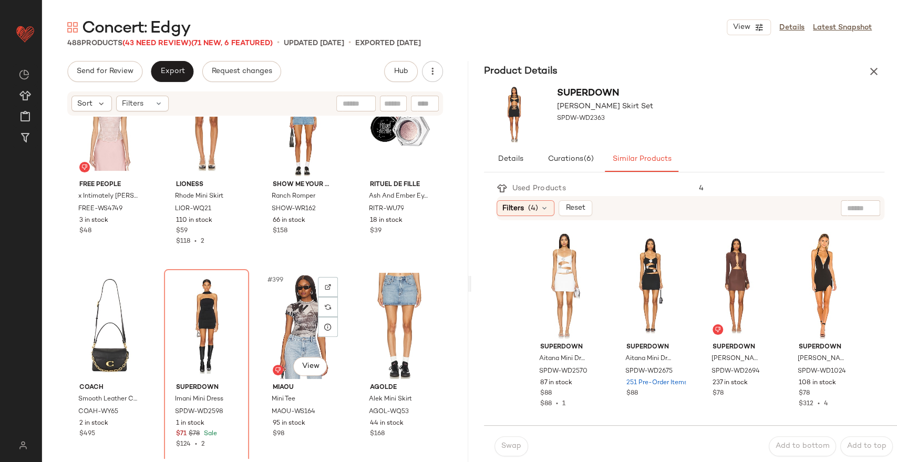
scroll to position [19970, 0]
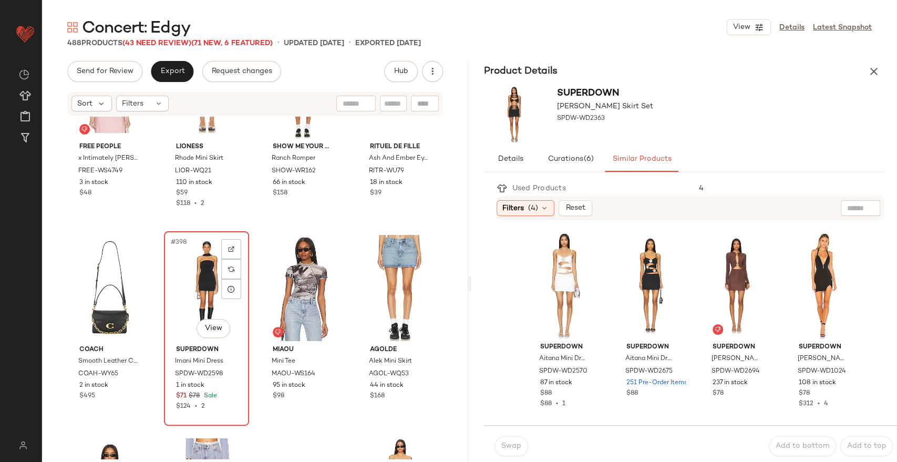
click at [198, 275] on div "#398 View" at bounding box center [207, 288] width 78 height 106
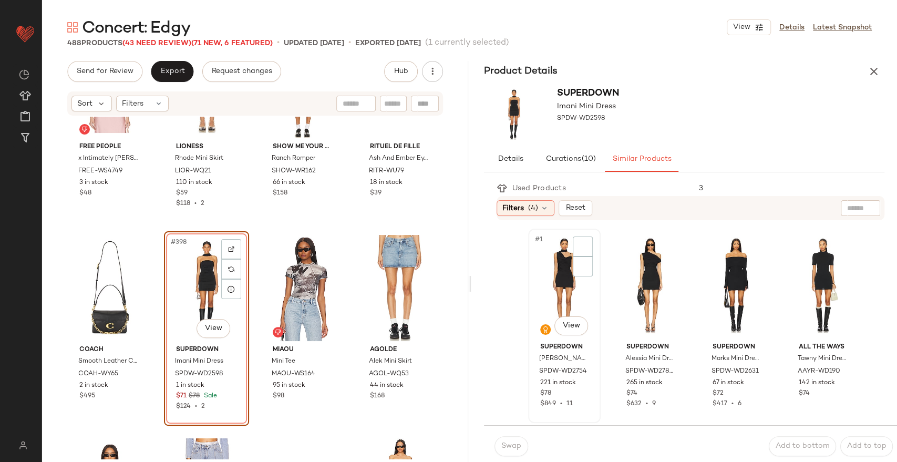
click at [568, 276] on div "#1 View" at bounding box center [564, 285] width 65 height 106
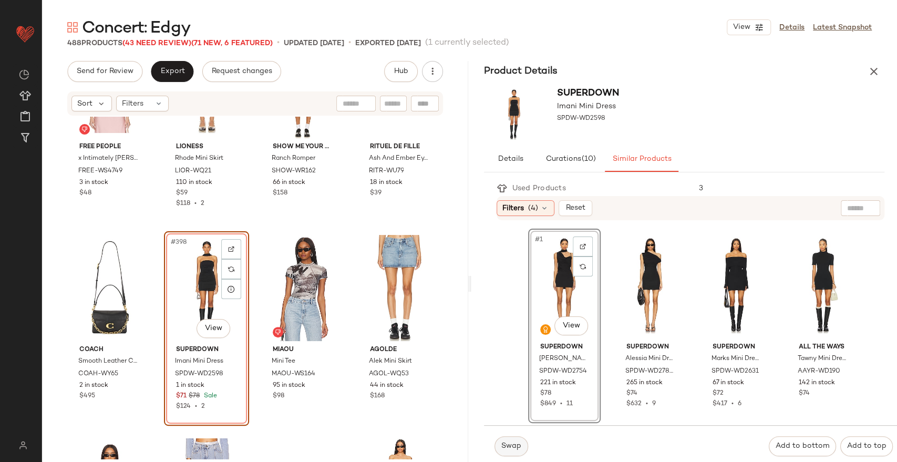
click at [514, 440] on button "Swap" at bounding box center [511, 446] width 34 height 20
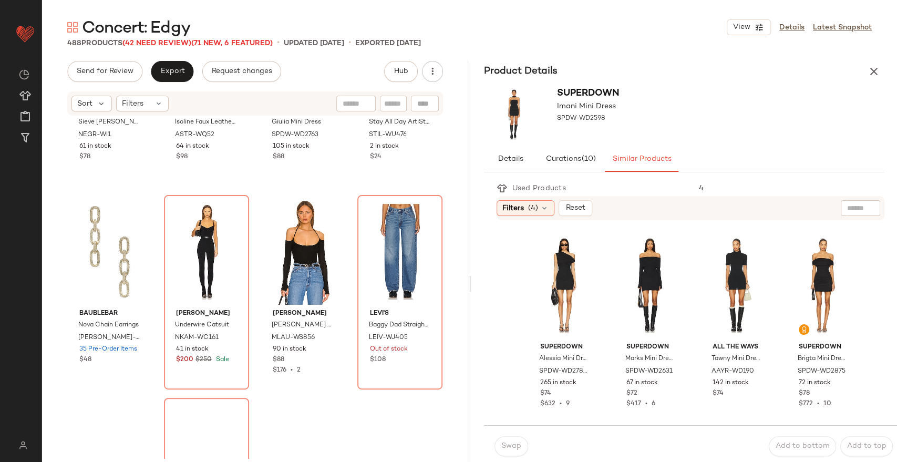
scroll to position [20857, 0]
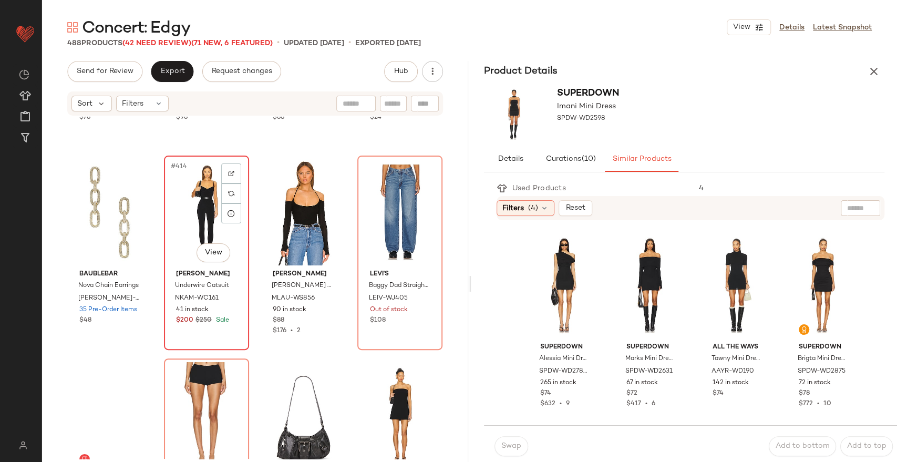
click at [196, 209] on div "#414 View" at bounding box center [207, 212] width 78 height 106
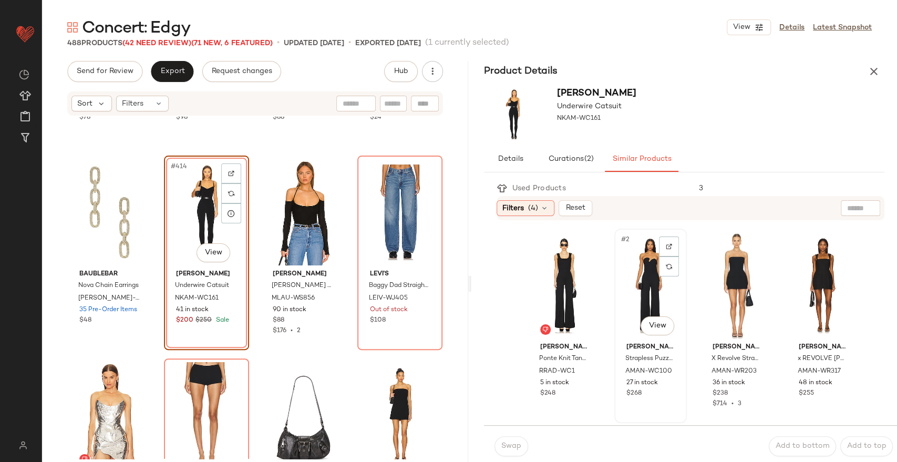
click at [644, 269] on div "#2 View" at bounding box center [650, 285] width 65 height 106
click at [504, 448] on span "Swap" at bounding box center [511, 446] width 20 height 8
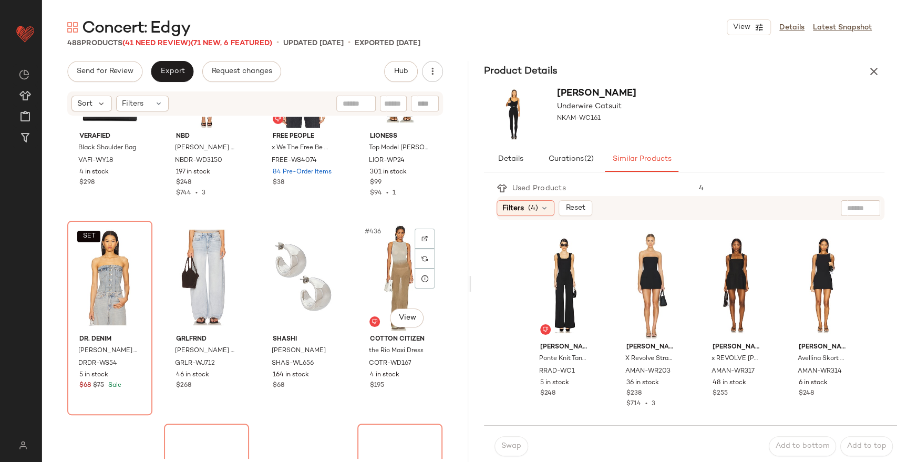
scroll to position [21807, 0]
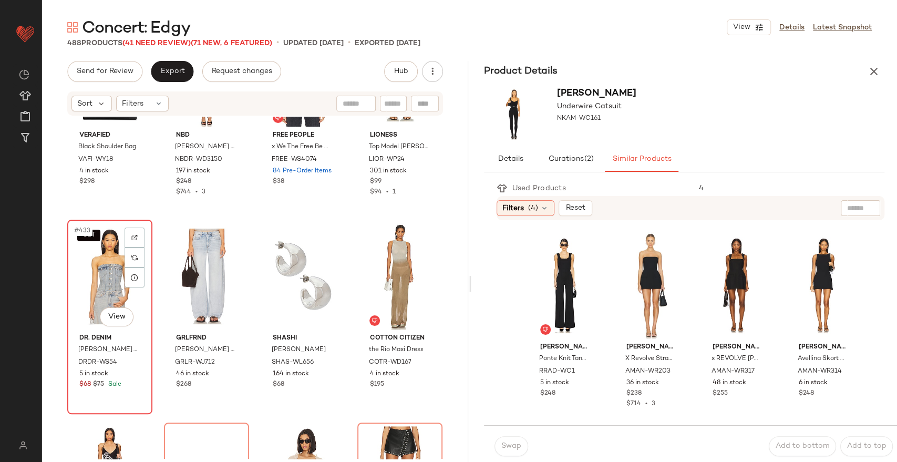
click at [101, 276] on div "SET #433 View" at bounding box center [110, 276] width 78 height 106
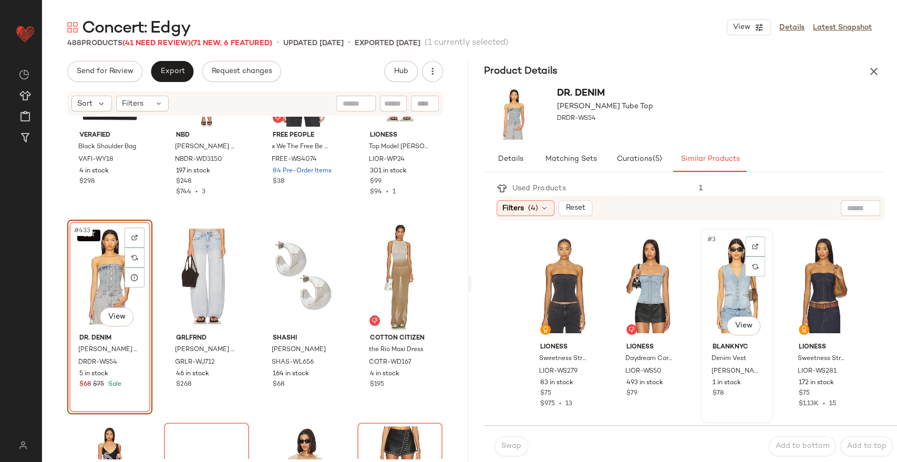
click at [706, 294] on div "#3 View" at bounding box center [736, 285] width 65 height 106
click at [511, 442] on span "Swap" at bounding box center [511, 446] width 20 height 8
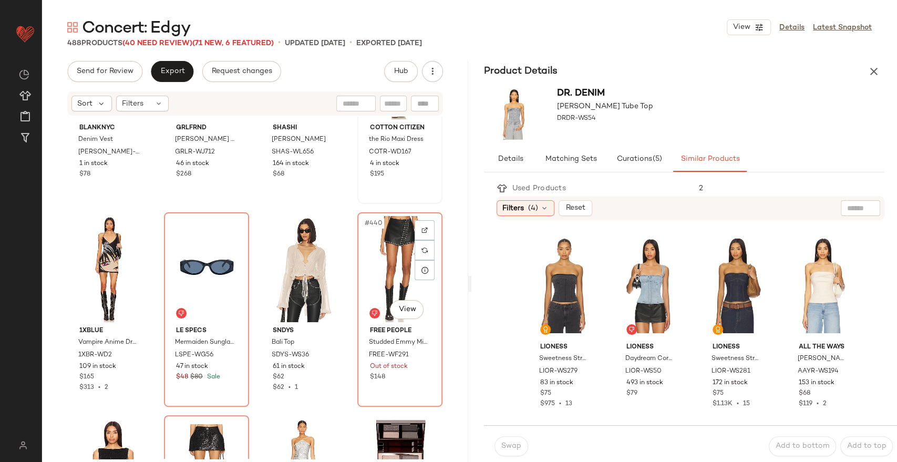
scroll to position [22017, 0]
click at [193, 251] on div "#438 View" at bounding box center [207, 269] width 78 height 106
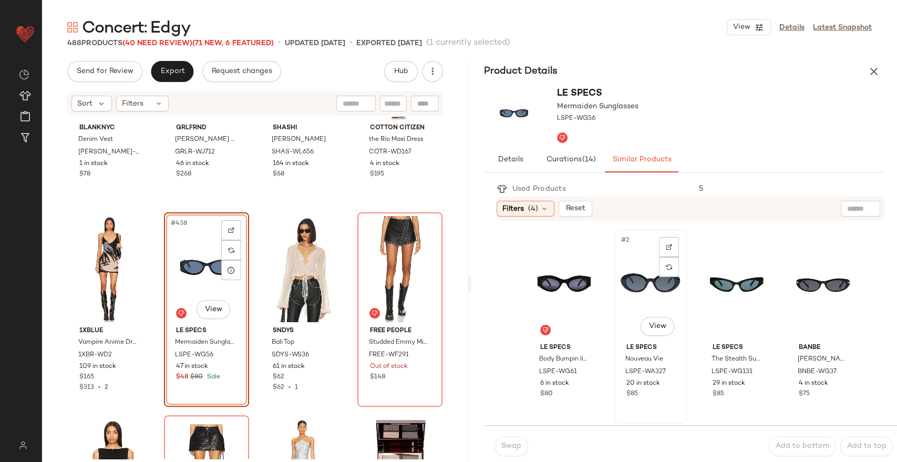
click at [632, 295] on div "#2 View" at bounding box center [650, 286] width 65 height 106
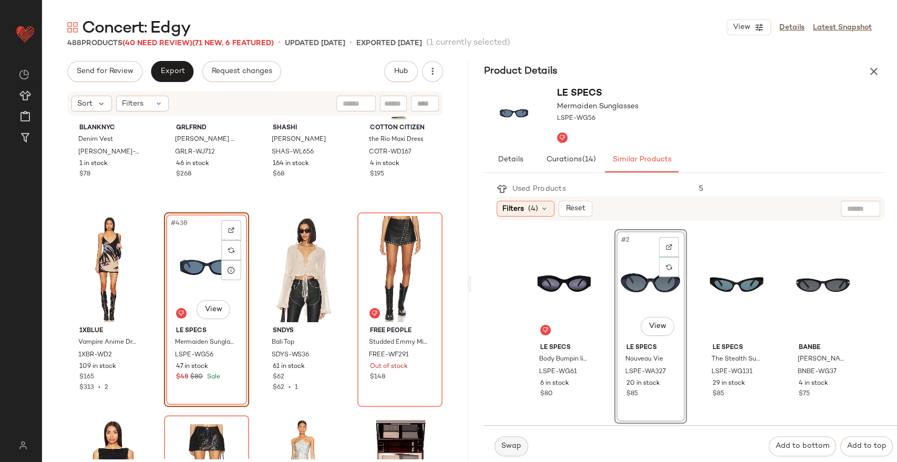
click at [510, 443] on span "Swap" at bounding box center [511, 446] width 20 height 8
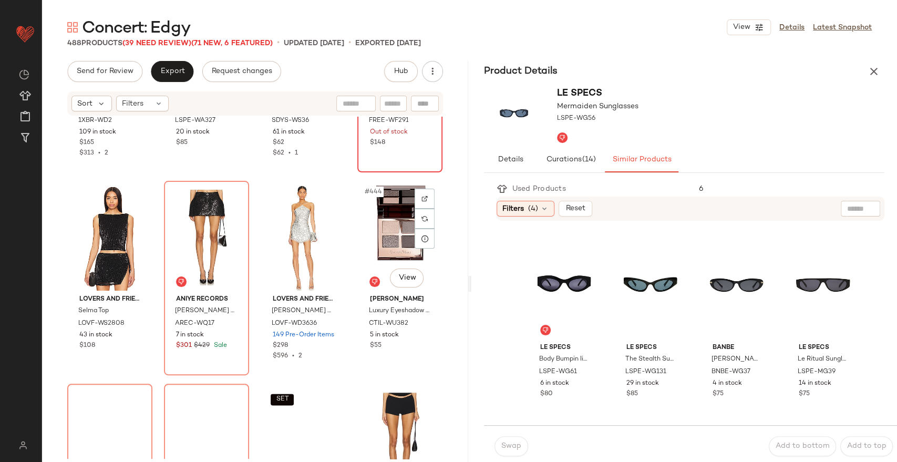
scroll to position [22251, 0]
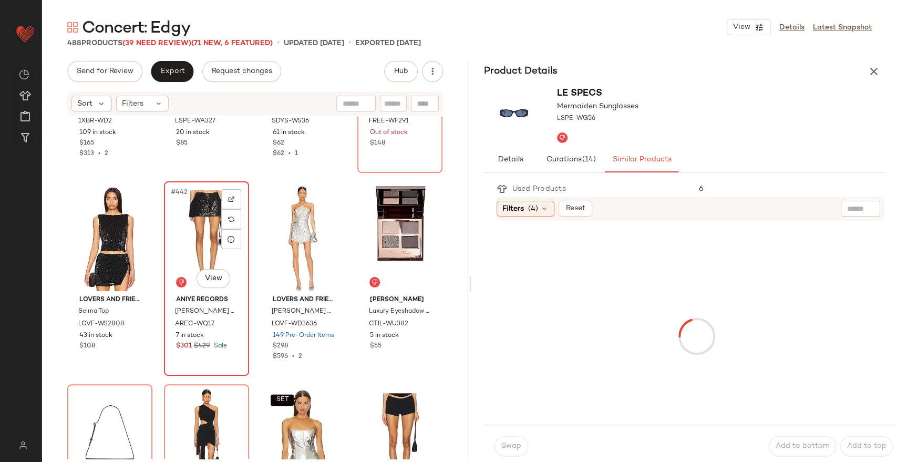
click at [210, 210] on div "#442 View" at bounding box center [207, 238] width 78 height 106
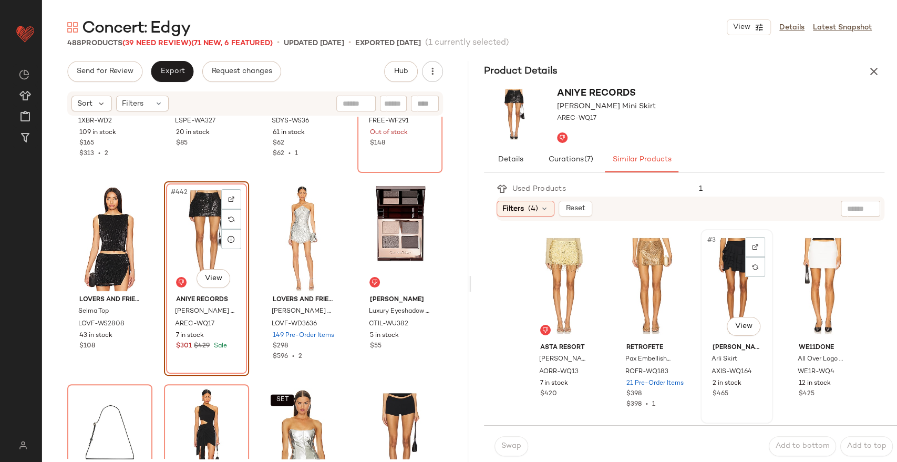
click at [710, 292] on div "#3 View" at bounding box center [736, 286] width 65 height 106
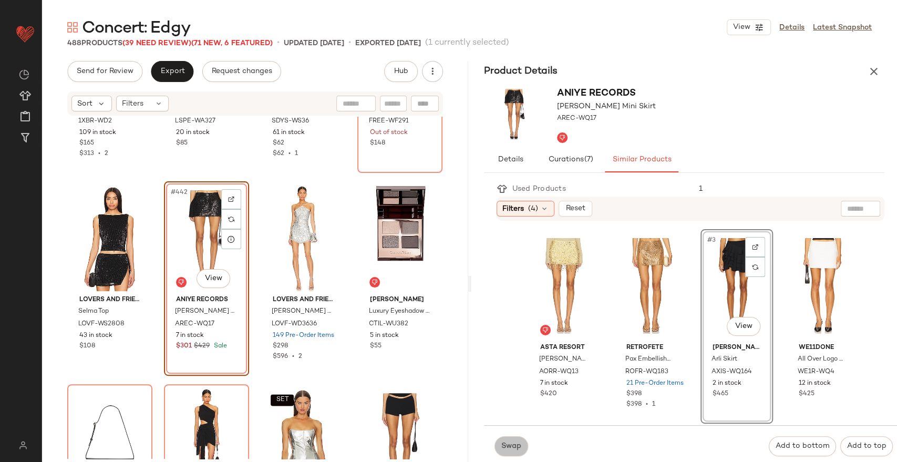
click at [501, 447] on span "Swap" at bounding box center [511, 446] width 20 height 8
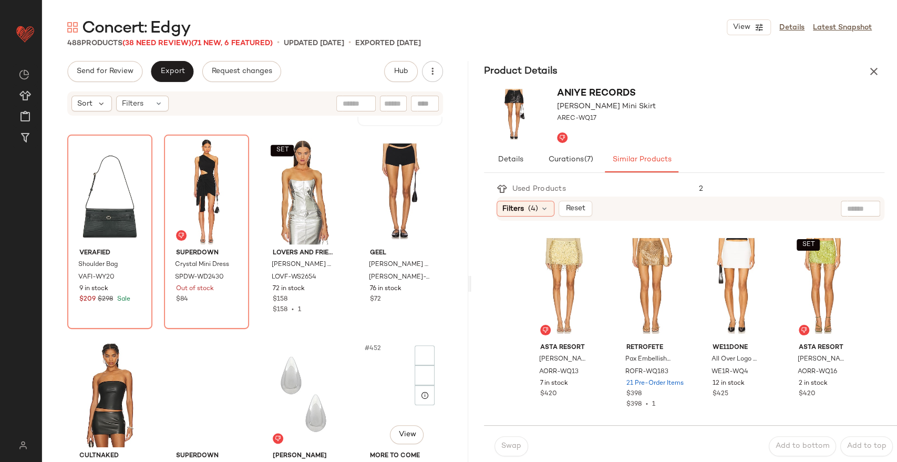
scroll to position [22508, 0]
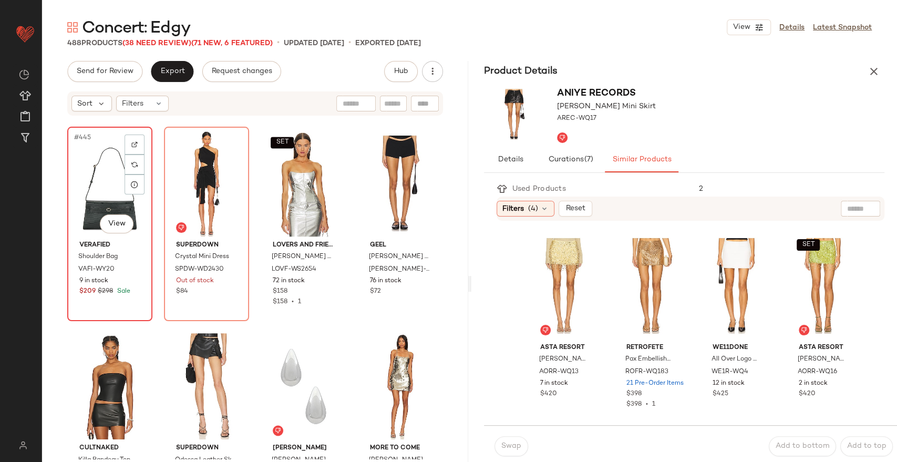
click at [98, 172] on div "#445 View" at bounding box center [110, 183] width 78 height 106
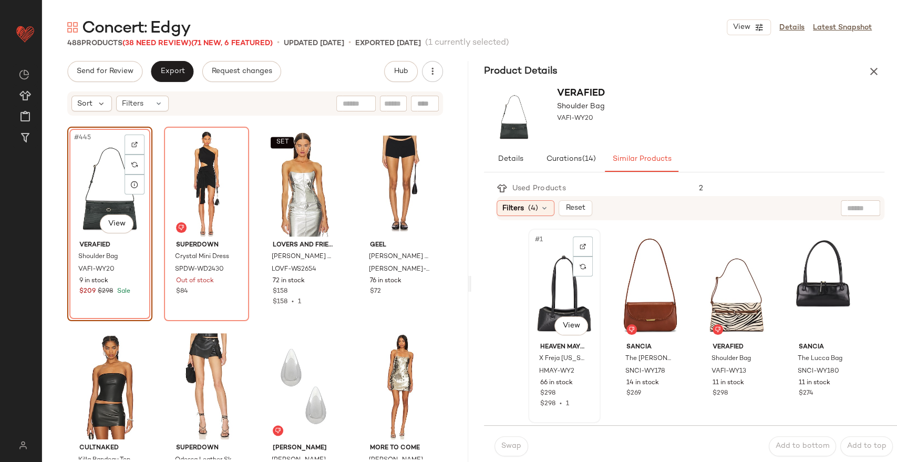
click at [566, 285] on div "#1 View" at bounding box center [564, 285] width 65 height 106
click at [509, 445] on span "Swap" at bounding box center [511, 446] width 20 height 8
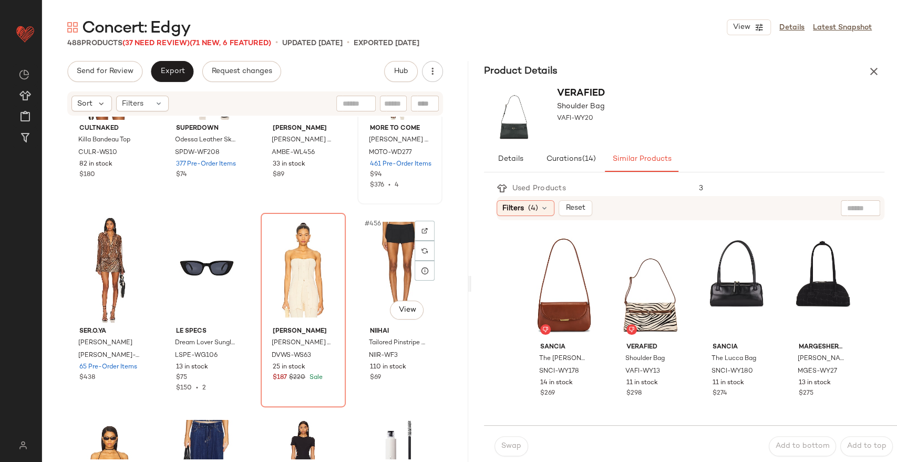
scroll to position [22831, 0]
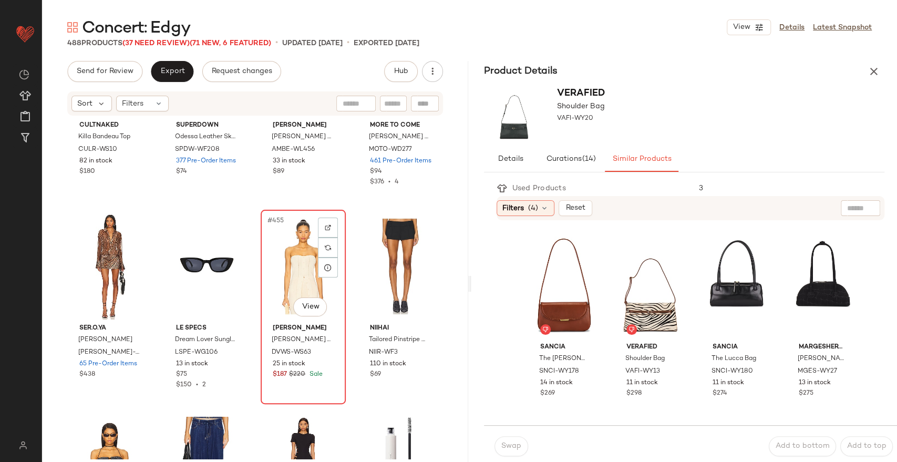
click at [307, 278] on div "#455 View" at bounding box center [303, 266] width 78 height 106
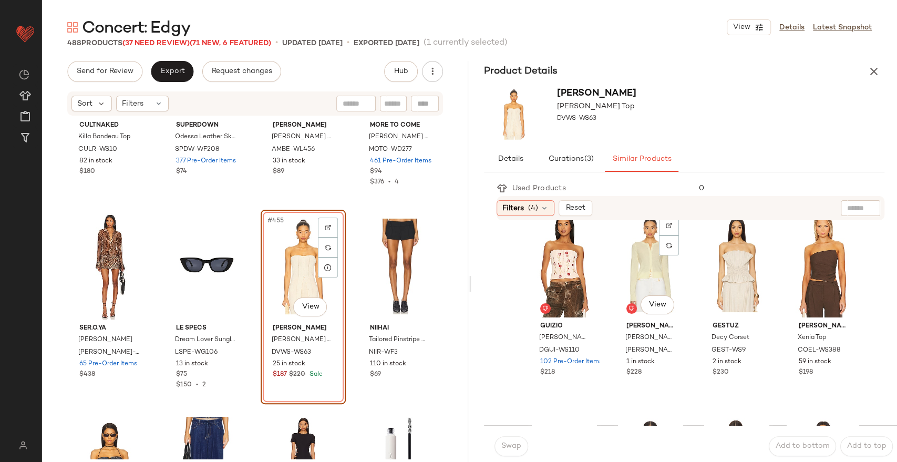
scroll to position [224, 0]
click at [539, 270] on div "#5 View" at bounding box center [564, 264] width 65 height 106
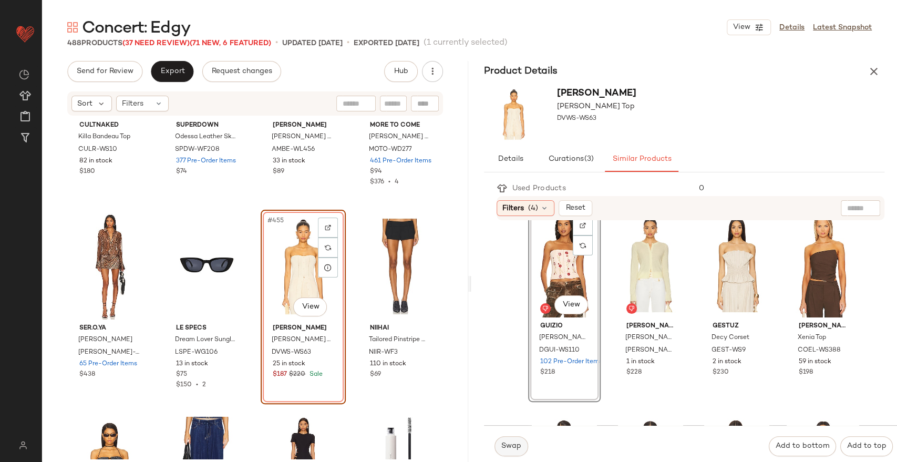
click at [501, 444] on span "Swap" at bounding box center [511, 446] width 20 height 8
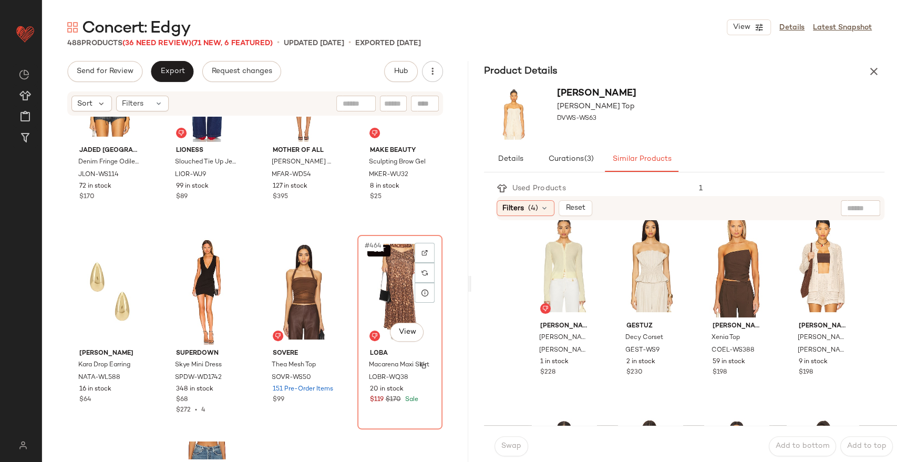
scroll to position [23272, 0]
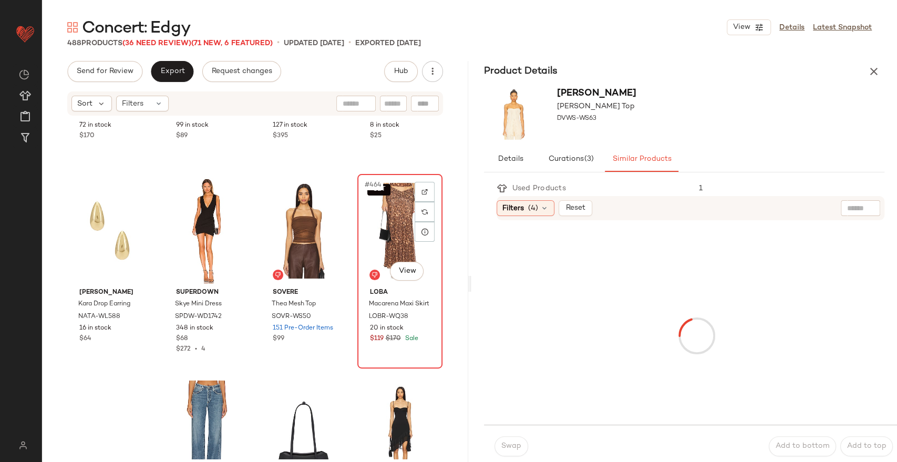
click at [387, 233] on div "SET #464 View" at bounding box center [400, 231] width 78 height 106
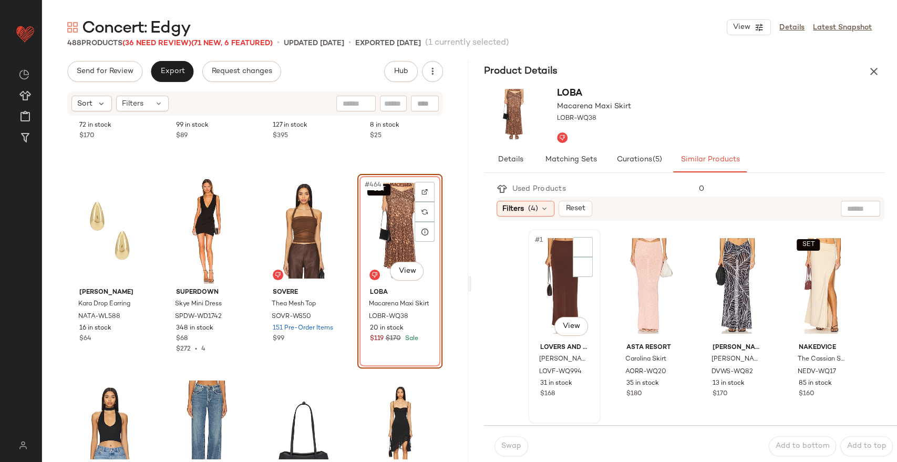
click at [560, 280] on div "#1 View" at bounding box center [564, 286] width 65 height 106
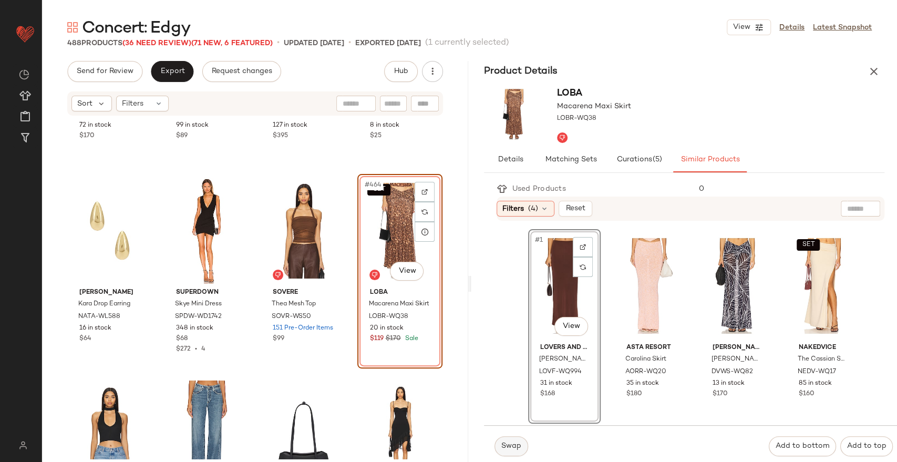
click at [512, 444] on span "Swap" at bounding box center [511, 446] width 20 height 8
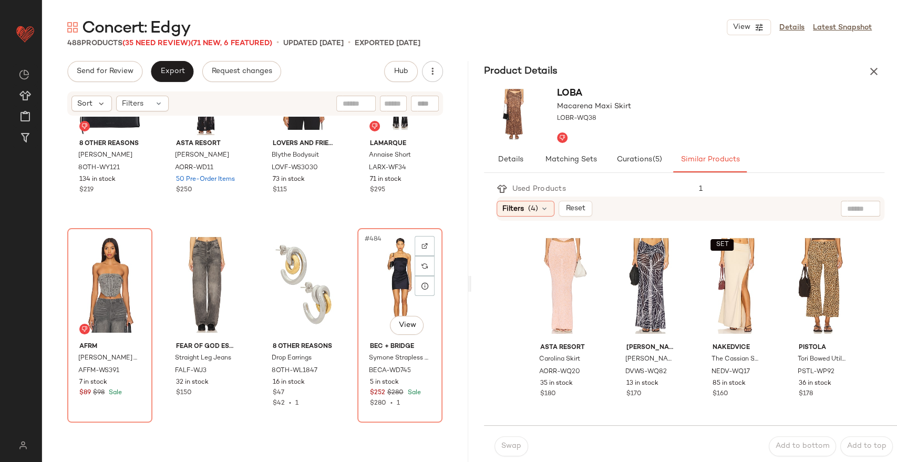
scroll to position [24232, 0]
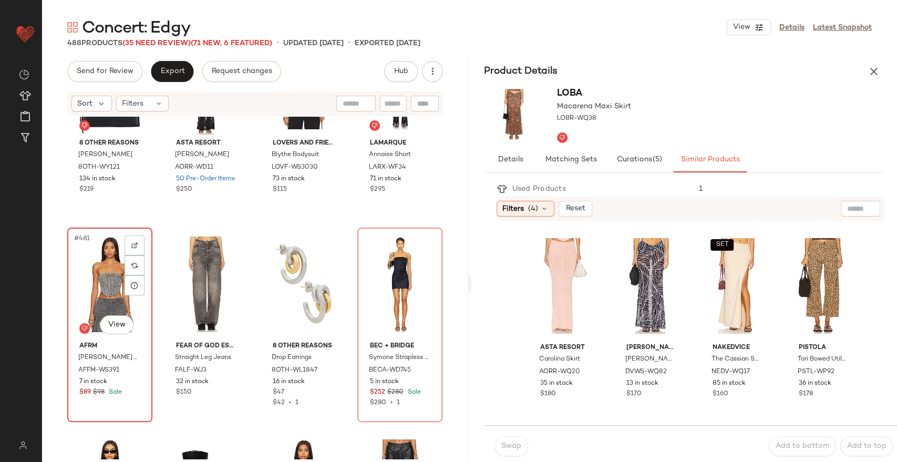
click at [115, 283] on div "#481 View" at bounding box center [110, 284] width 78 height 106
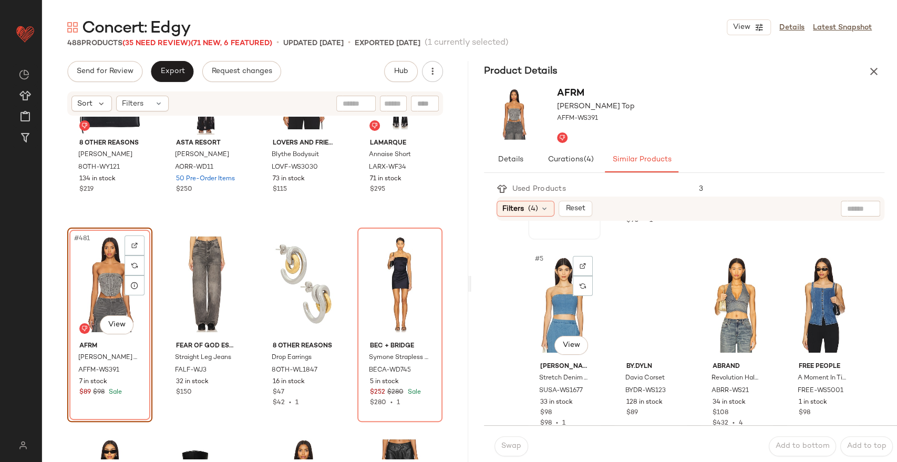
scroll to position [185, 0]
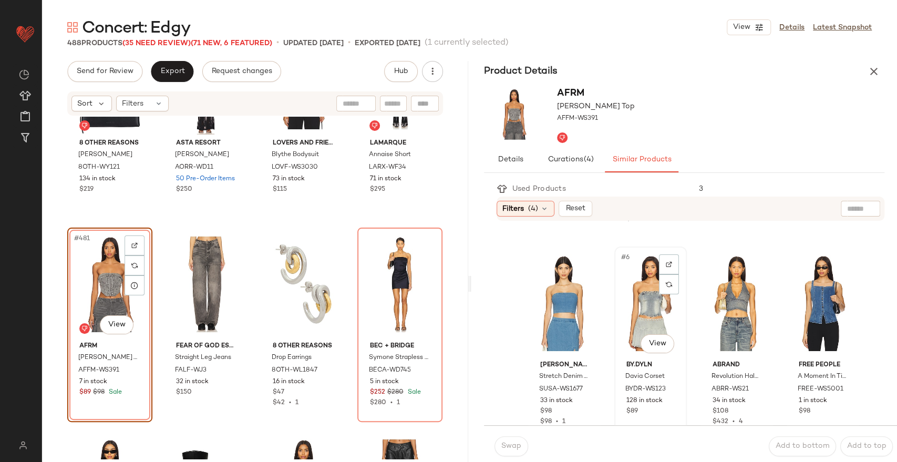
click at [652, 316] on div "#6 View" at bounding box center [650, 303] width 65 height 106
click at [510, 440] on button "Swap" at bounding box center [511, 446] width 34 height 20
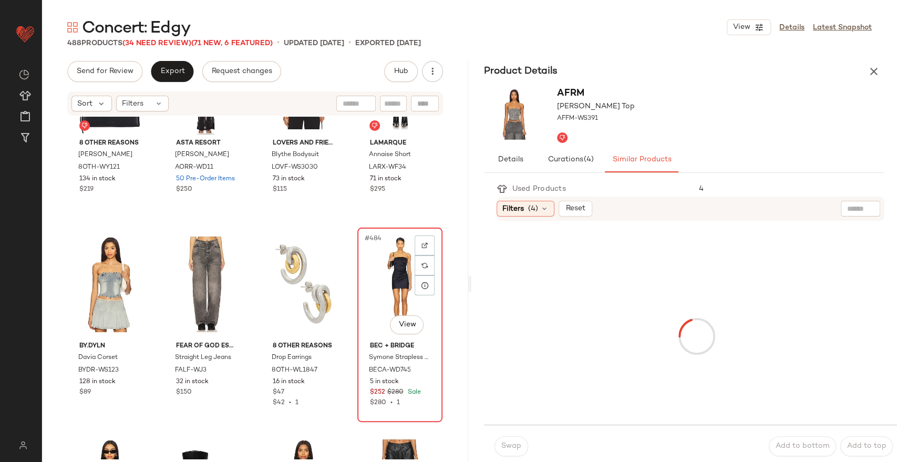
click at [385, 290] on div "#484 View" at bounding box center [400, 284] width 78 height 106
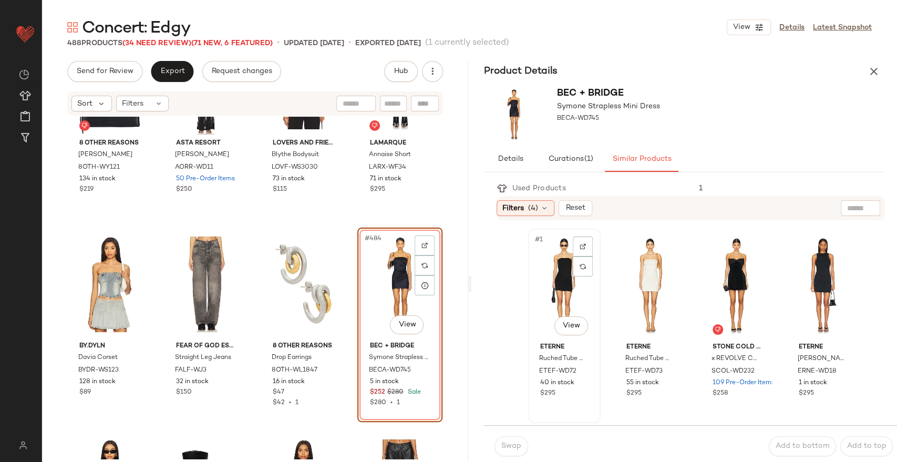
click at [558, 272] on div "#1 View" at bounding box center [564, 285] width 65 height 106
click at [505, 444] on span "Swap" at bounding box center [511, 446] width 20 height 8
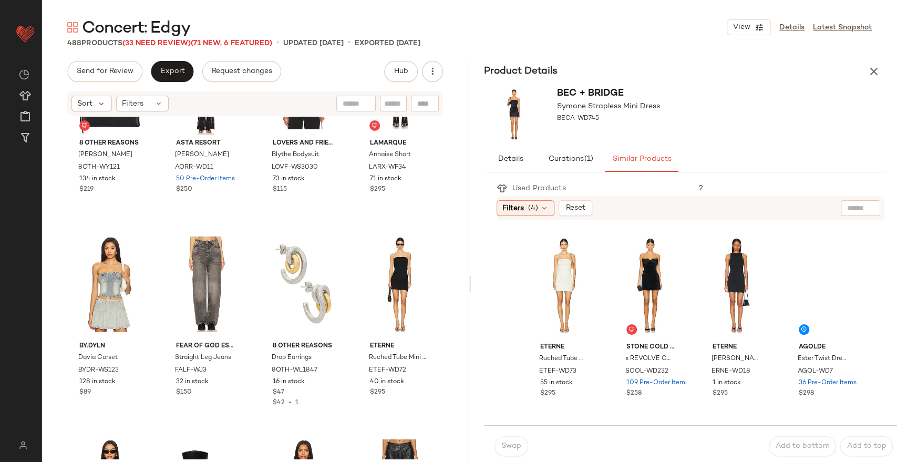
scroll to position [24398, 0]
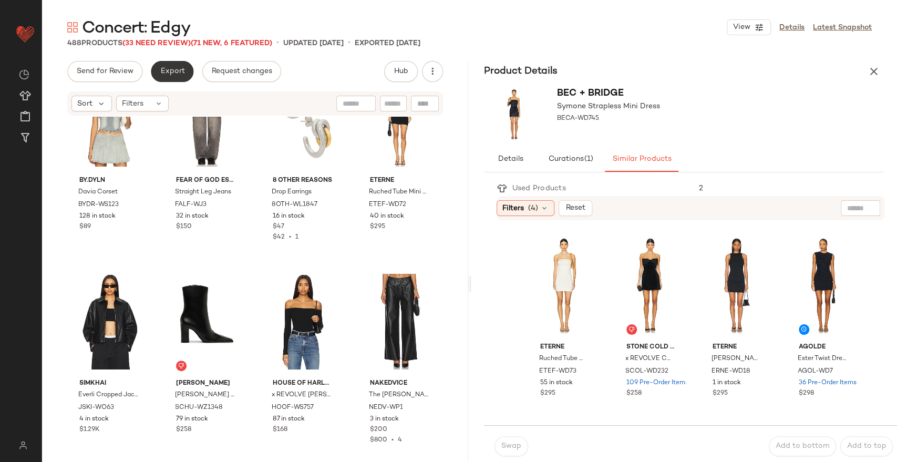
click at [181, 72] on span "Export" at bounding box center [172, 71] width 25 height 8
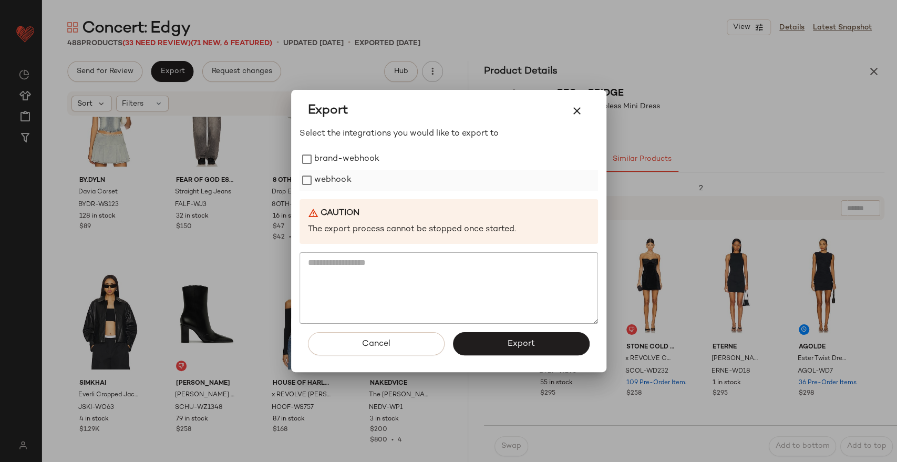
click at [320, 176] on label "webhook" at bounding box center [332, 180] width 37 height 21
click at [499, 344] on button "Export" at bounding box center [521, 343] width 137 height 23
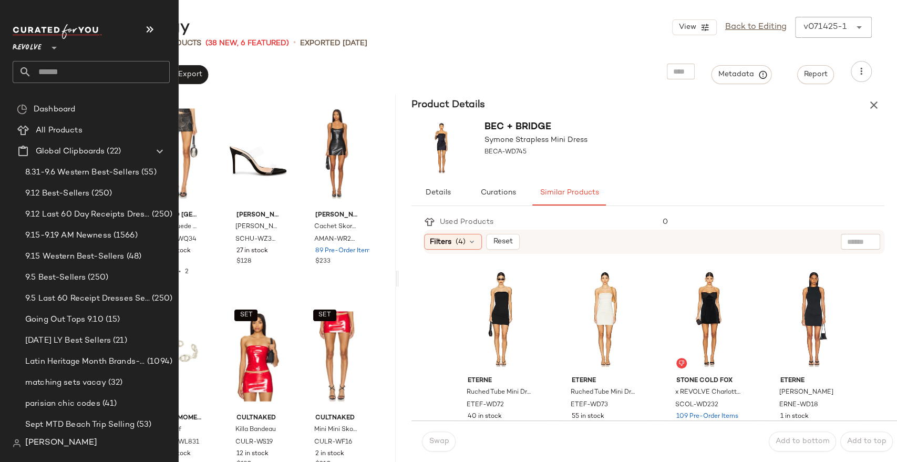
click at [57, 69] on input "text" at bounding box center [101, 72] width 138 height 22
click at [151, 35] on icon "button" at bounding box center [149, 29] width 13 height 13
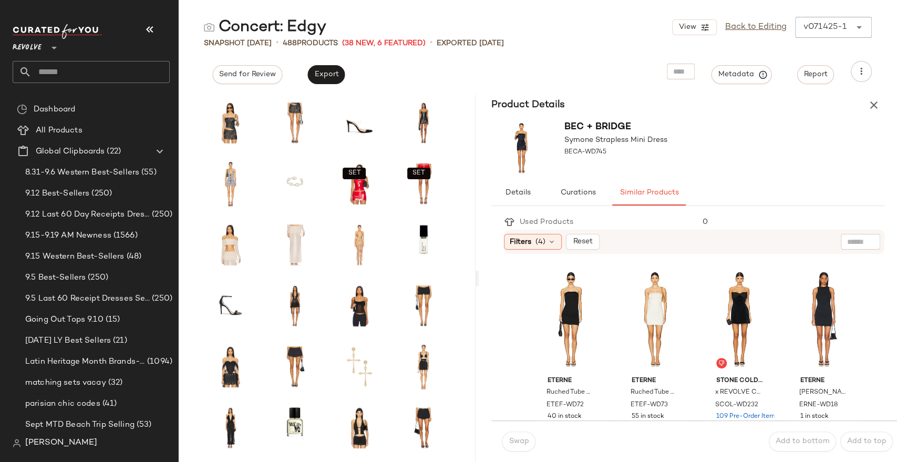
click at [90, 70] on input "text" at bounding box center [101, 72] width 138 height 22
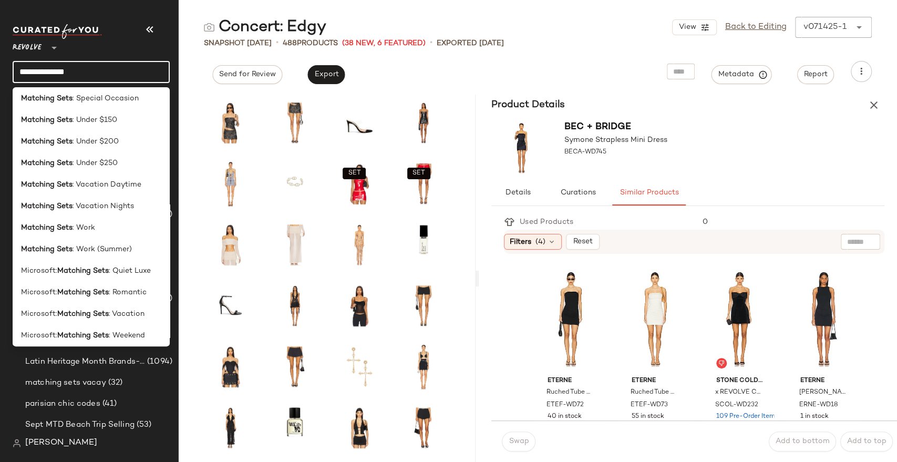
scroll to position [285, 0]
type input "**********"
click at [96, 246] on span ": Work (Summer)" at bounding box center [101, 248] width 59 height 11
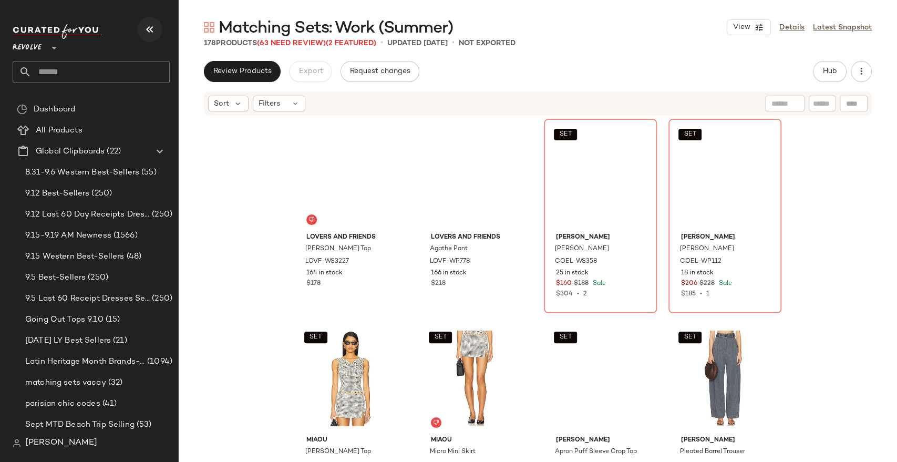
click at [143, 19] on button "button" at bounding box center [149, 29] width 25 height 25
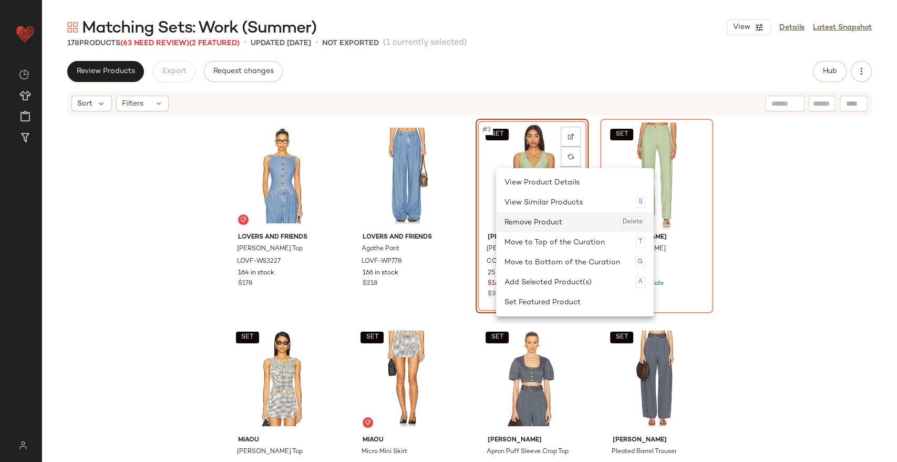
click at [542, 223] on div "Remove Product Delete" at bounding box center [574, 222] width 141 height 20
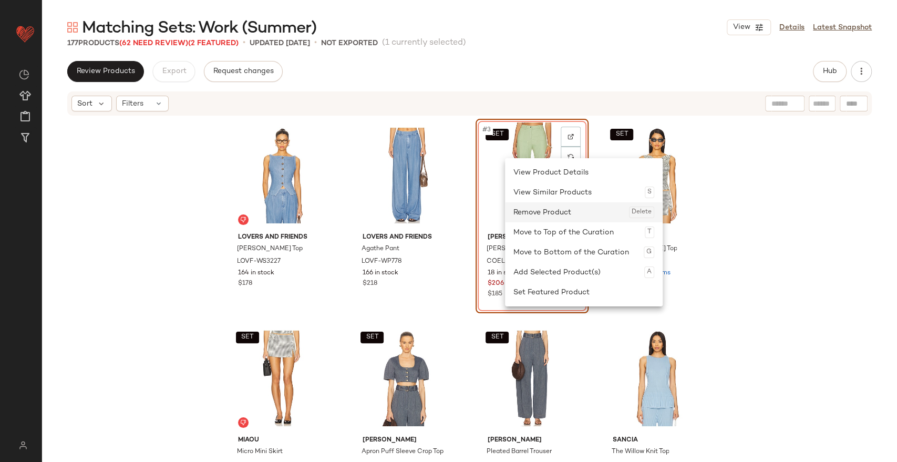
click at [542, 207] on div "Remove Product Delete" at bounding box center [583, 212] width 141 height 20
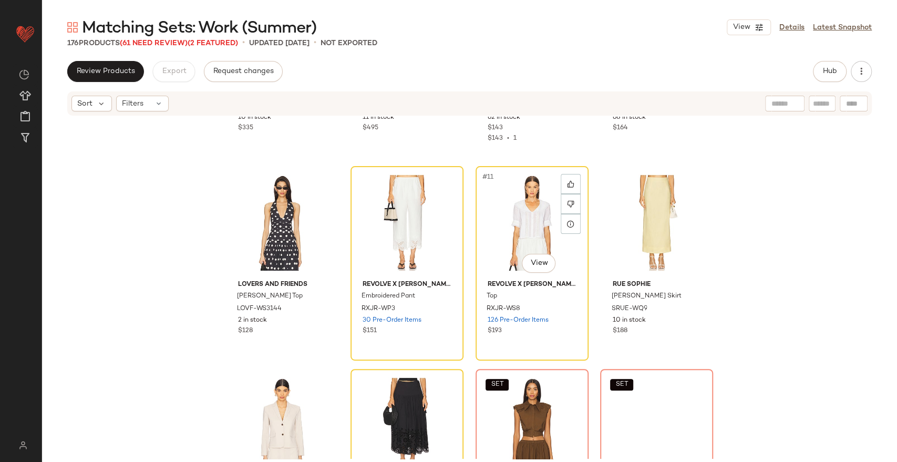
scroll to position [367, 0]
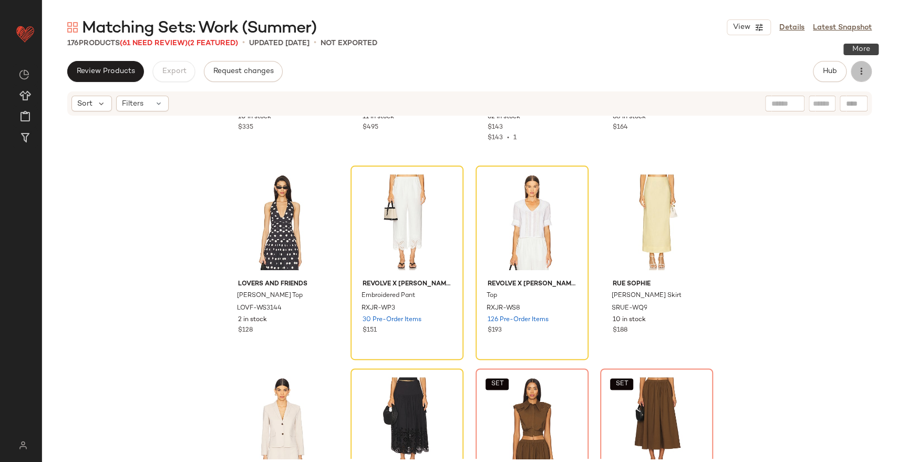
click at [860, 71] on icon "button" at bounding box center [861, 71] width 11 height 11
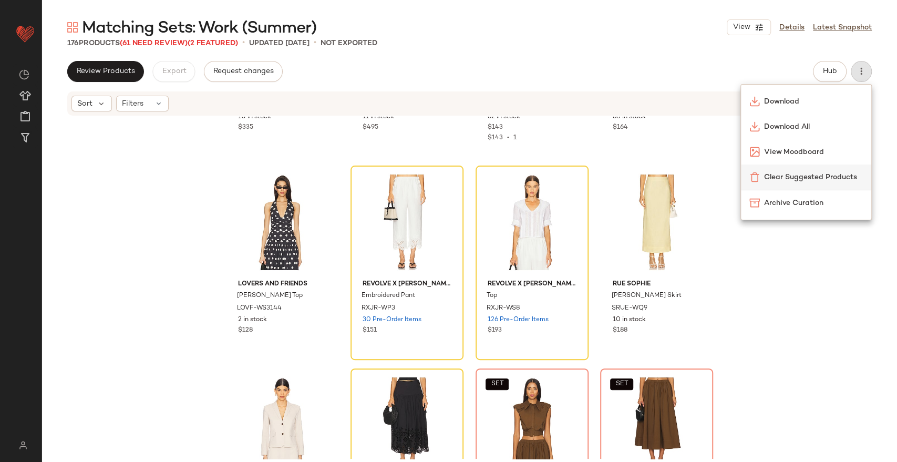
click at [790, 172] on span "Clear Suggested Products" at bounding box center [813, 177] width 99 height 11
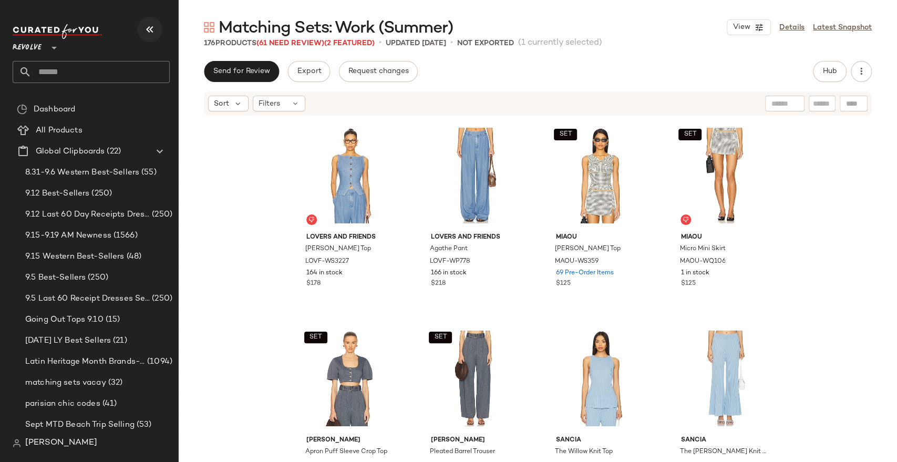
click at [150, 28] on icon "button" at bounding box center [149, 29] width 13 height 13
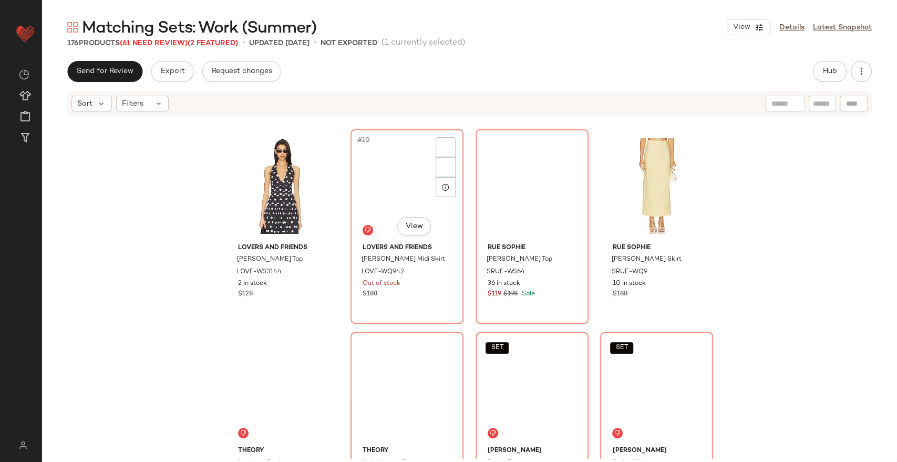
scroll to position [404, 0]
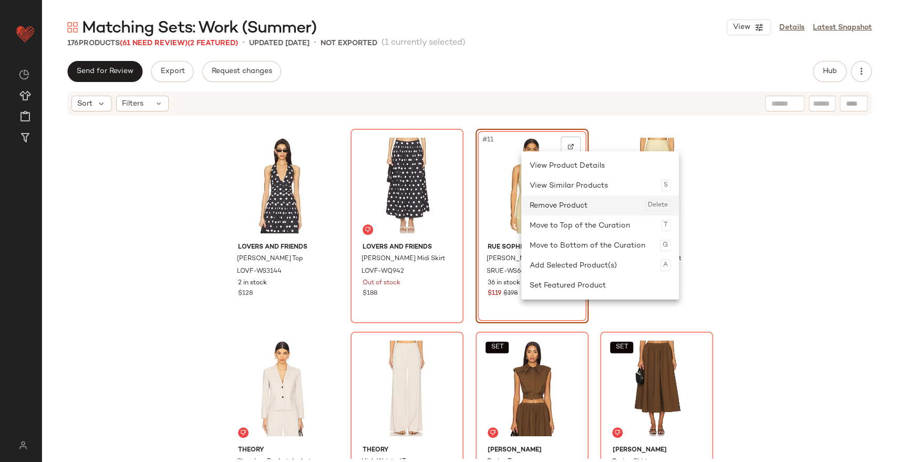
click at [551, 199] on div "Remove Product Delete" at bounding box center [600, 205] width 141 height 20
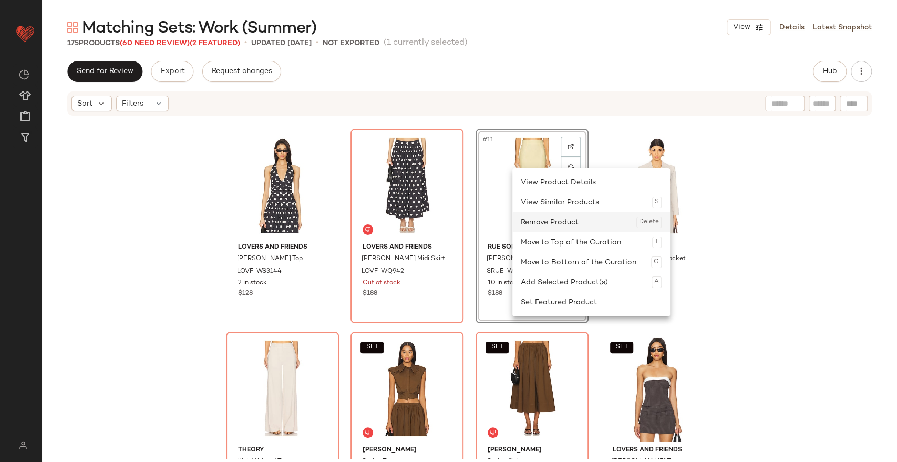
click at [539, 221] on div "Remove Product Delete" at bounding box center [591, 222] width 141 height 20
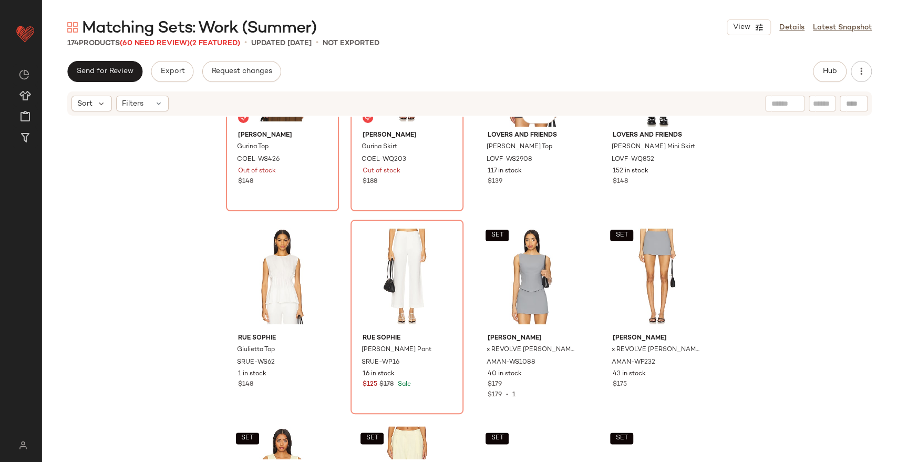
scroll to position [782, 0]
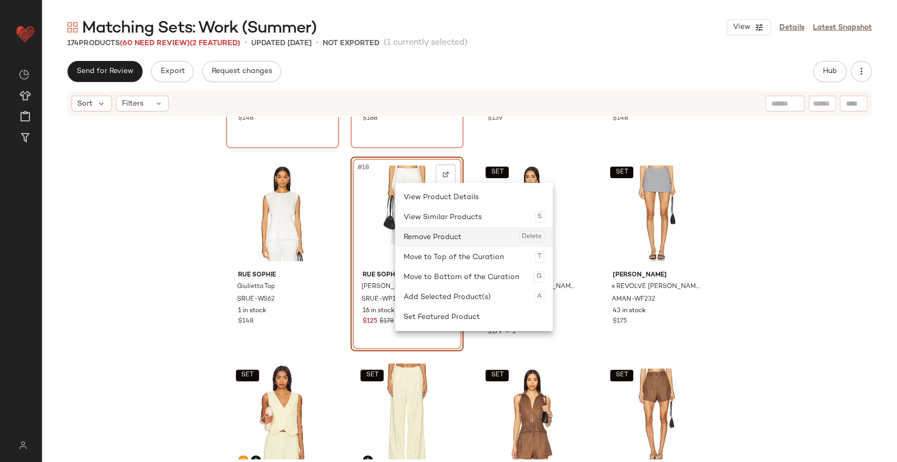
click at [428, 230] on div "Remove Product Delete" at bounding box center [473, 237] width 141 height 20
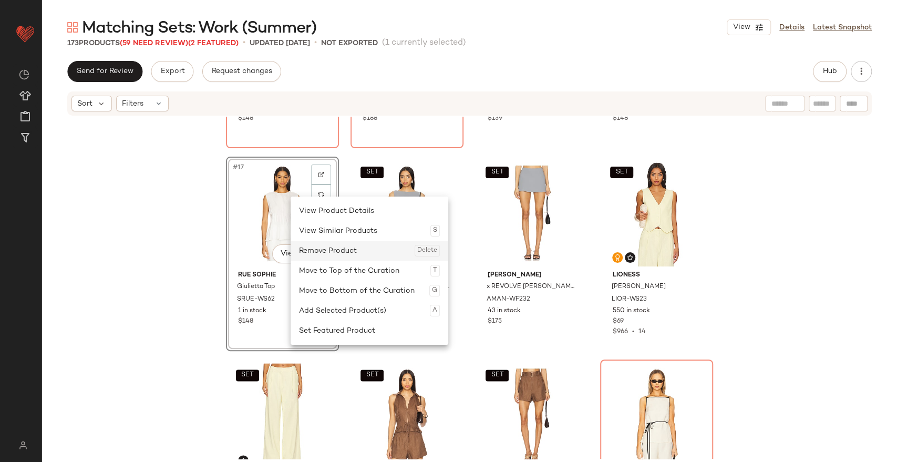
click at [336, 254] on div "Remove Product Delete" at bounding box center [369, 251] width 141 height 20
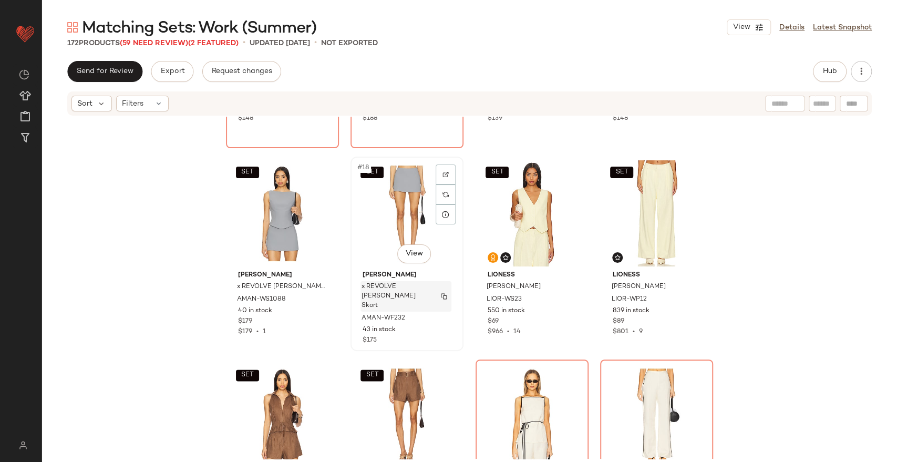
scroll to position [943, 0]
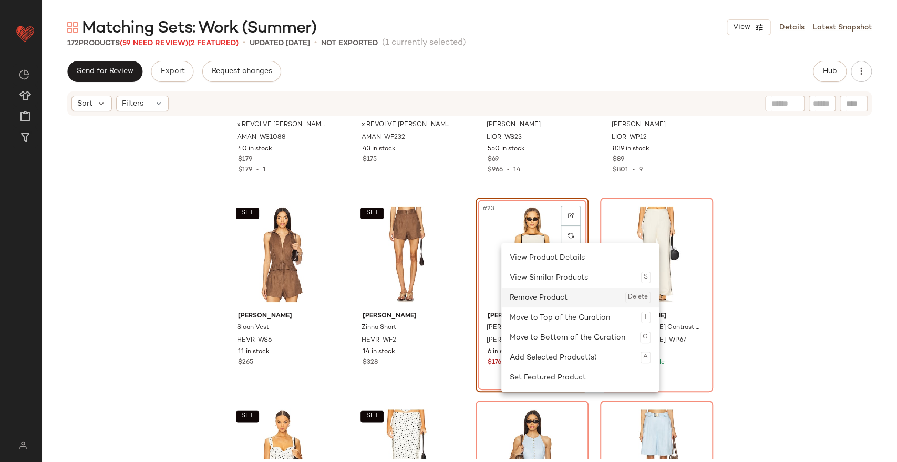
click at [537, 294] on div "Remove Product Delete" at bounding box center [580, 297] width 141 height 20
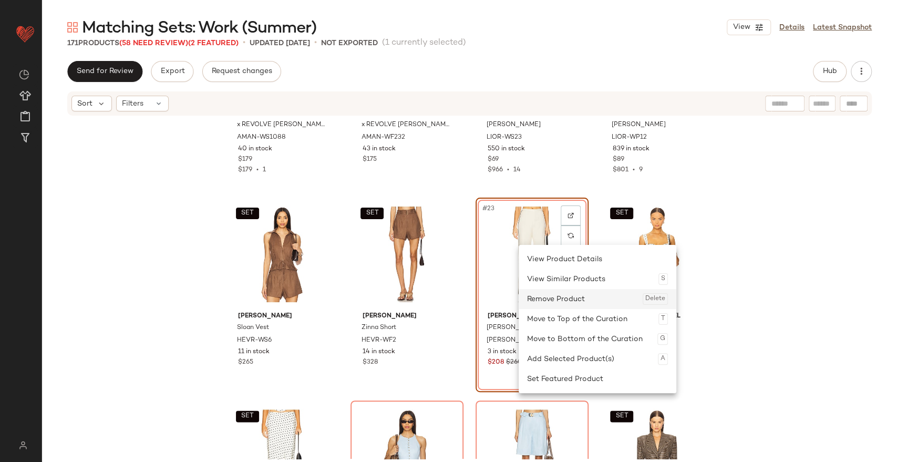
click at [551, 294] on div "Remove Product Delete" at bounding box center [597, 299] width 141 height 20
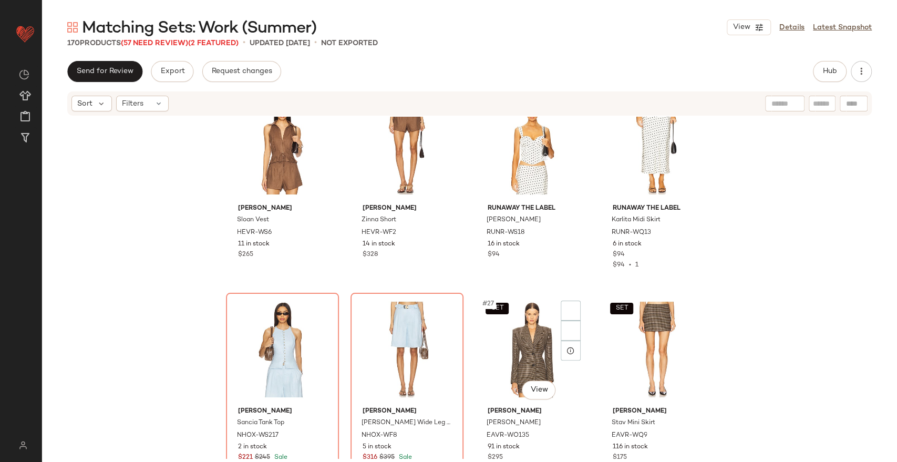
scroll to position [1105, 0]
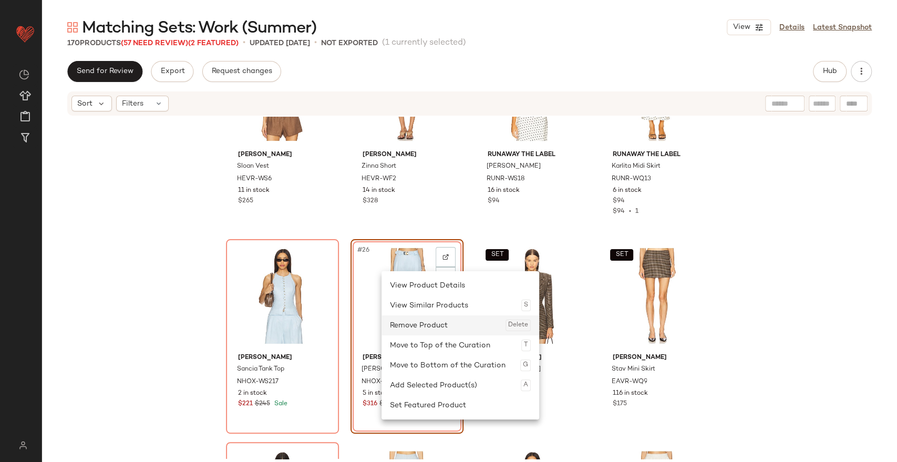
click at [410, 324] on div "Remove Product Delete" at bounding box center [460, 325] width 141 height 20
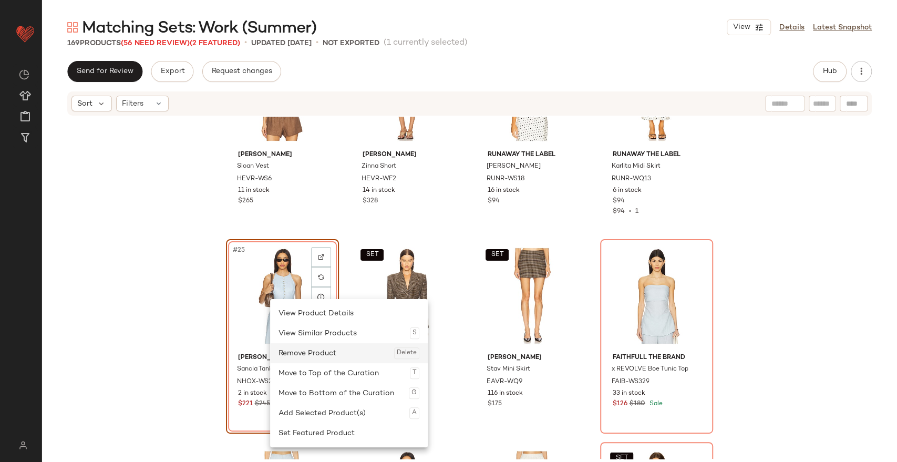
click at [312, 357] on div "Remove Product Delete" at bounding box center [348, 353] width 141 height 20
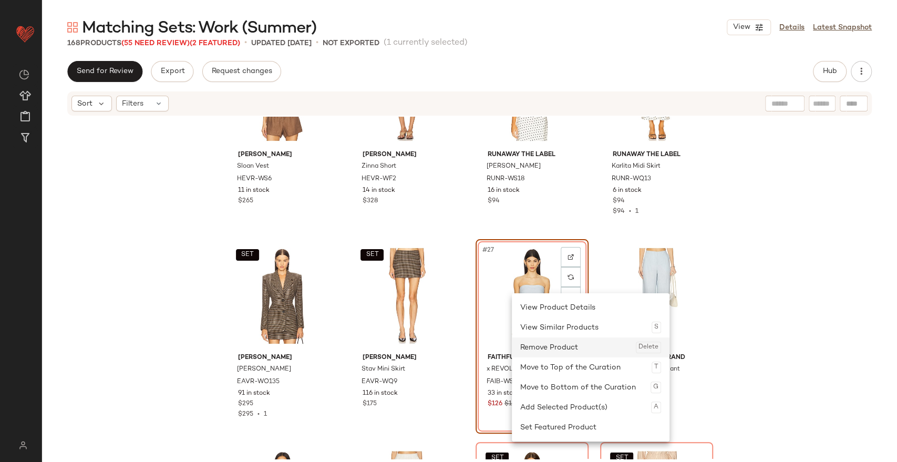
click at [546, 344] on div "Remove Product Delete" at bounding box center [590, 347] width 141 height 20
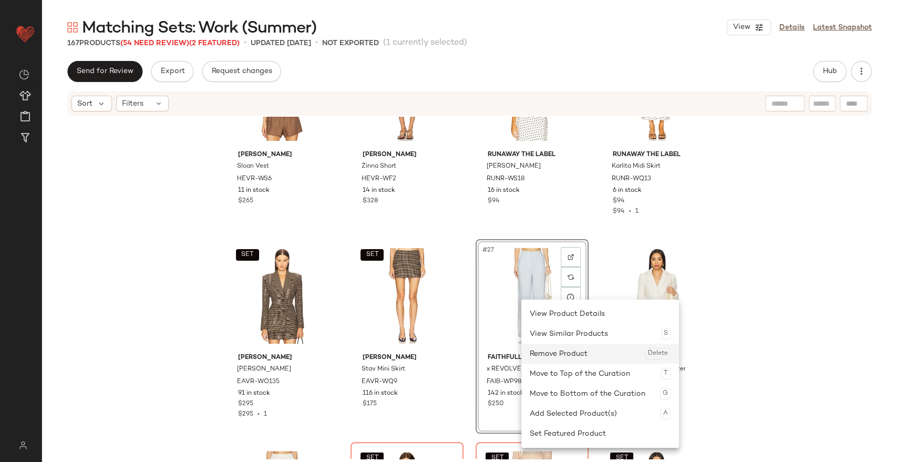
click at [544, 345] on div "Remove Product Delete" at bounding box center [600, 354] width 141 height 20
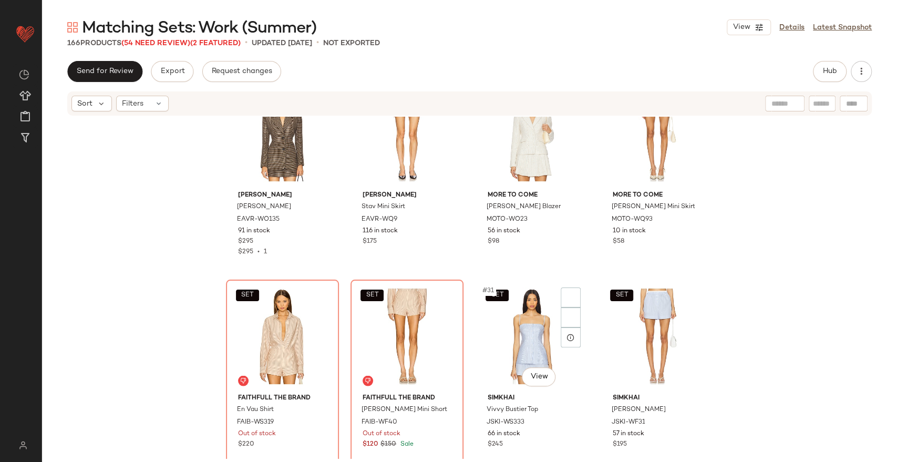
scroll to position [1320, 0]
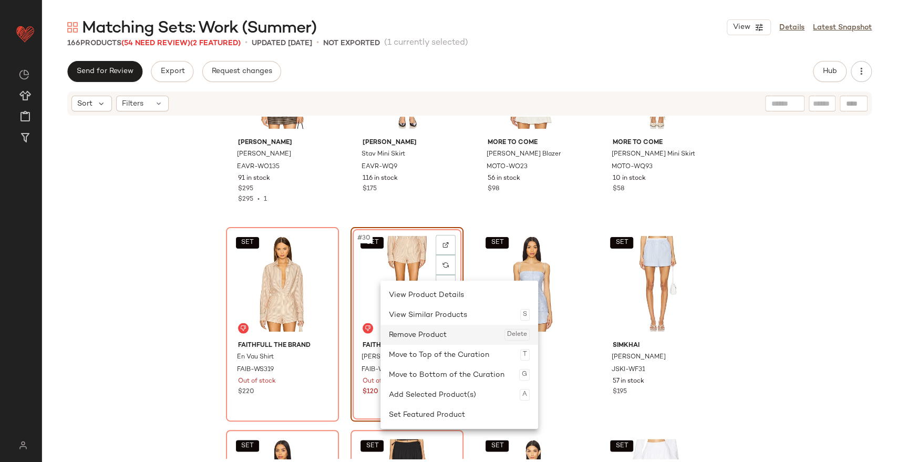
click at [417, 330] on div "Remove Product Delete" at bounding box center [459, 335] width 141 height 20
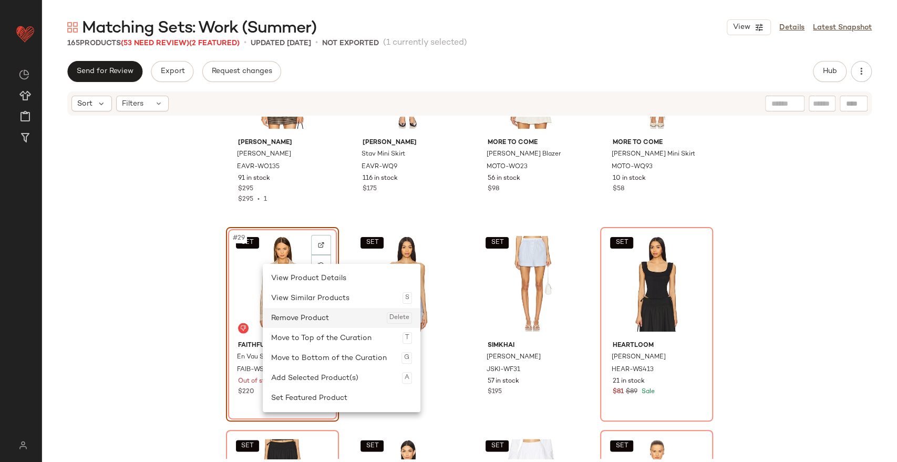
click at [305, 316] on div "Remove Product Delete" at bounding box center [341, 318] width 141 height 20
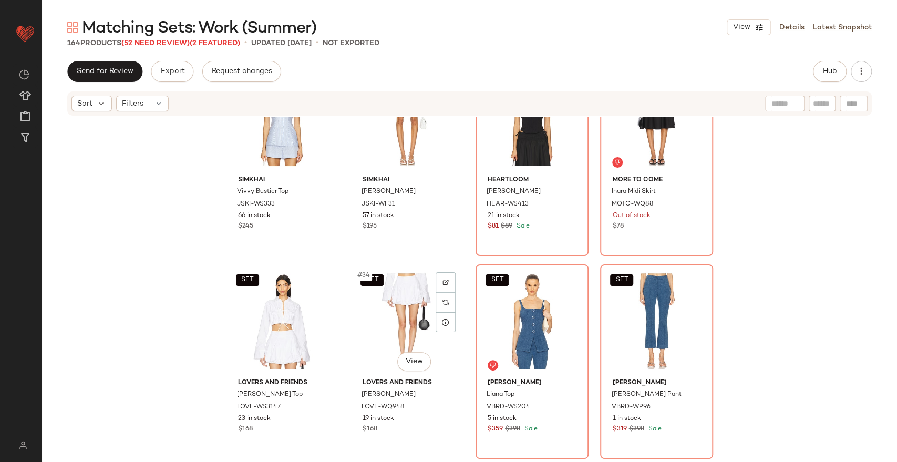
scroll to position [1486, 0]
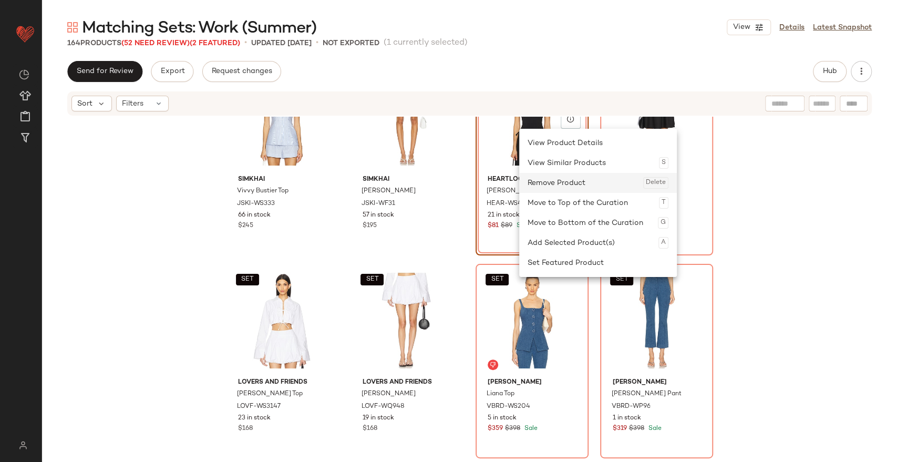
click at [545, 181] on div "Remove Product Delete" at bounding box center [597, 183] width 141 height 20
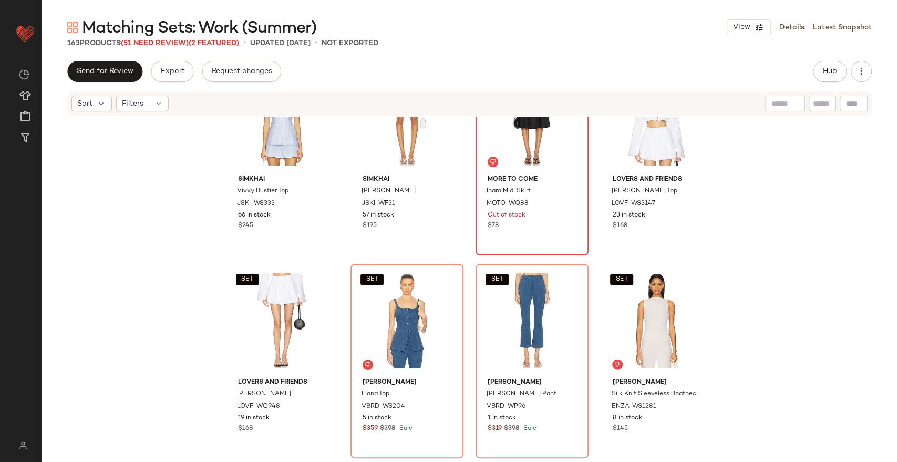
drag, startPoint x: 526, startPoint y: 111, endPoint x: 509, endPoint y: 135, distance: 29.6
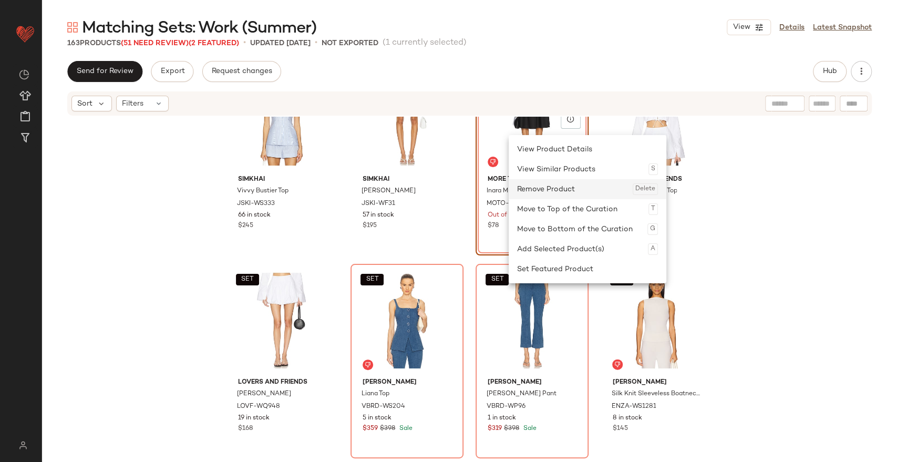
click at [541, 179] on div "Remove Product Delete" at bounding box center [587, 189] width 141 height 20
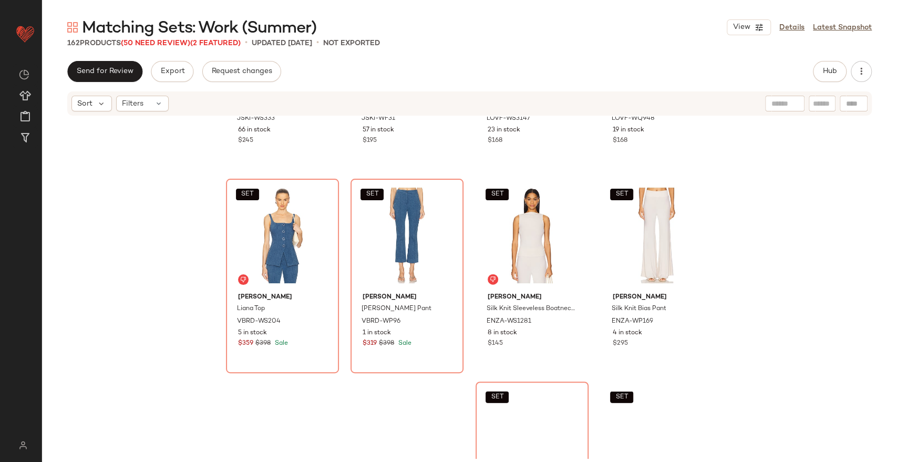
scroll to position [1579, 0]
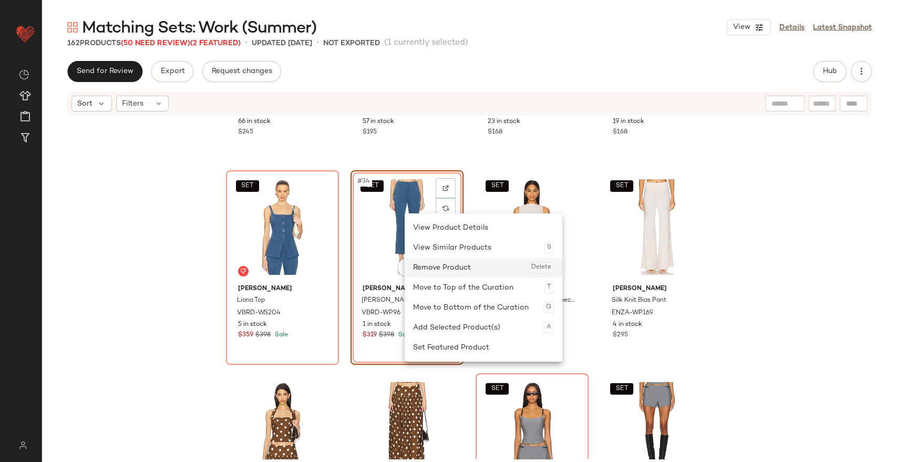
click at [430, 268] on div "Remove Product Delete" at bounding box center [483, 267] width 141 height 20
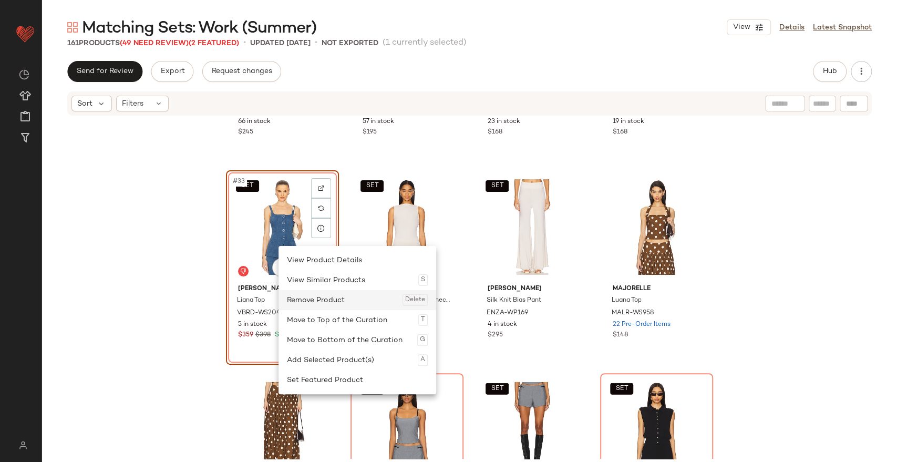
click at [318, 304] on div "Remove Product Delete" at bounding box center [357, 300] width 141 height 20
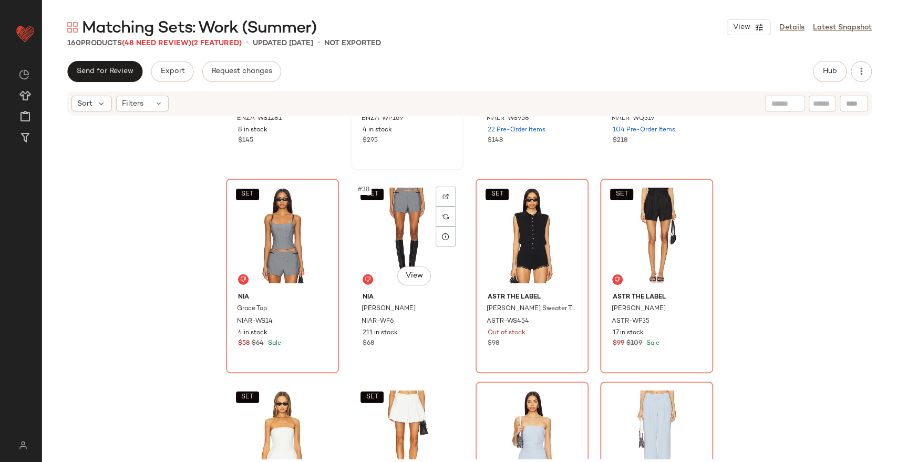
scroll to position [1775, 0]
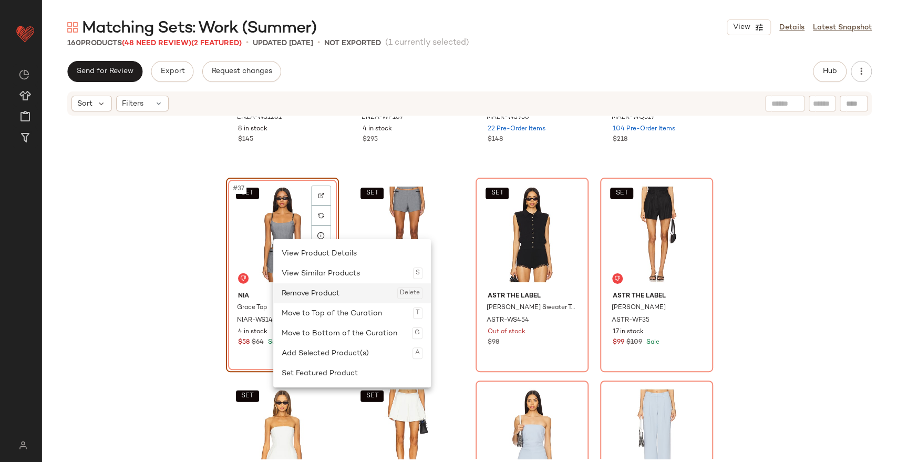
click at [318, 294] on div "Remove Product Delete" at bounding box center [352, 293] width 141 height 20
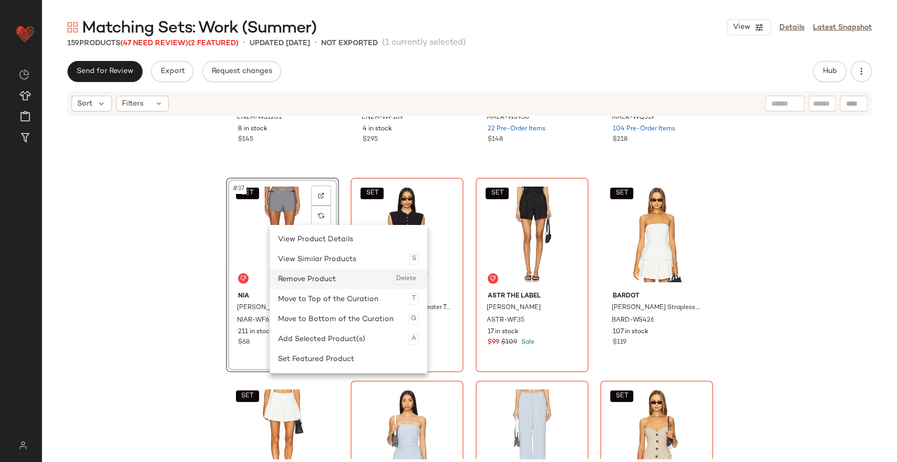
click at [310, 285] on div "Remove Product Delete" at bounding box center [348, 279] width 141 height 20
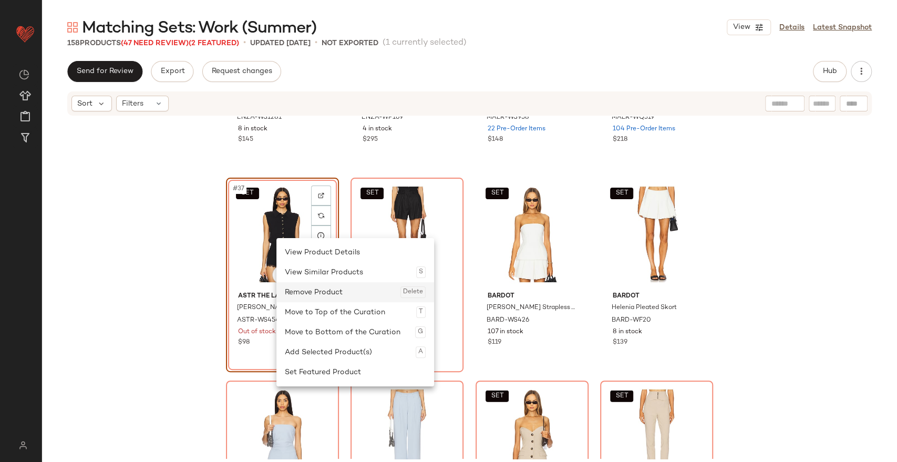
click at [313, 293] on div "Remove Product Delete" at bounding box center [355, 292] width 141 height 20
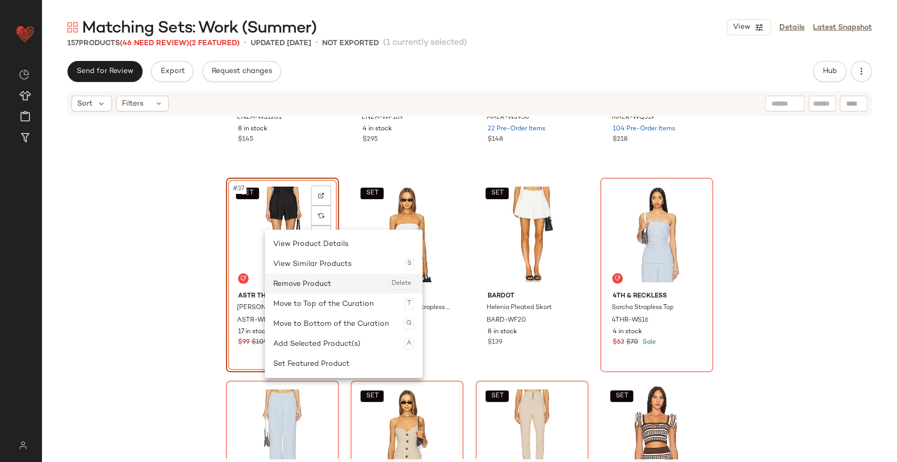
click at [304, 281] on div "Remove Product Delete" at bounding box center [343, 284] width 141 height 20
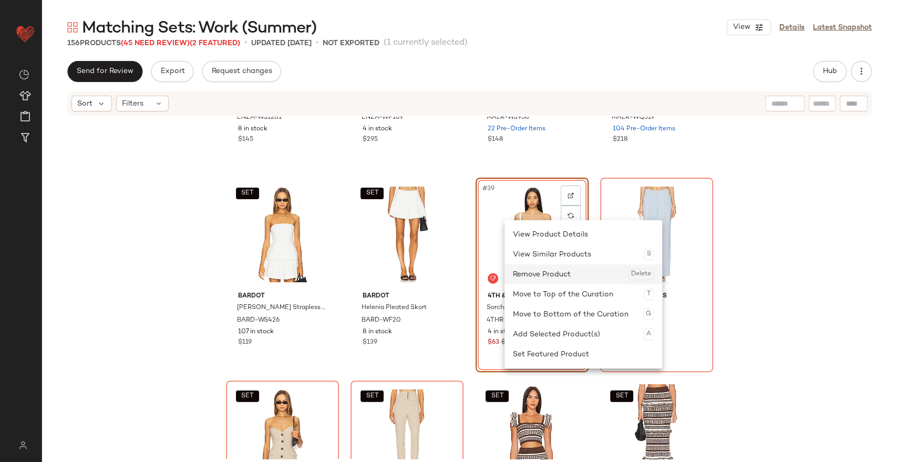
click at [535, 270] on div "Remove Product Delete" at bounding box center [583, 274] width 141 height 20
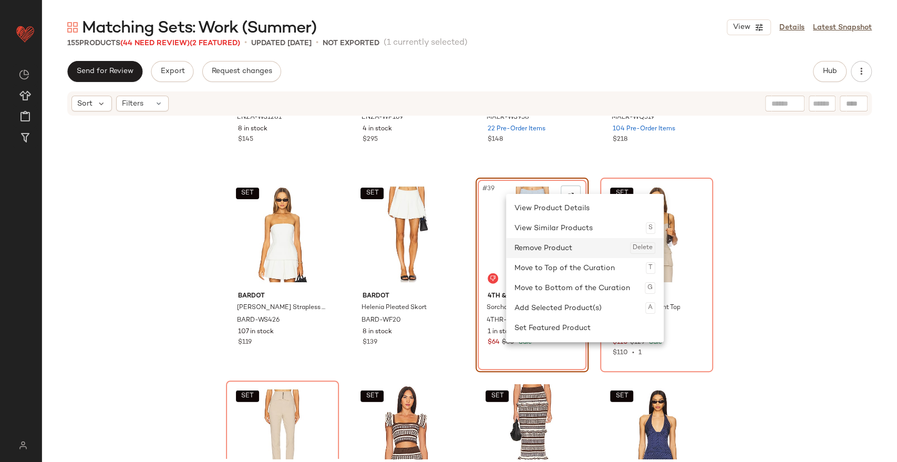
click at [542, 246] on div "Remove Product Delete" at bounding box center [584, 248] width 141 height 20
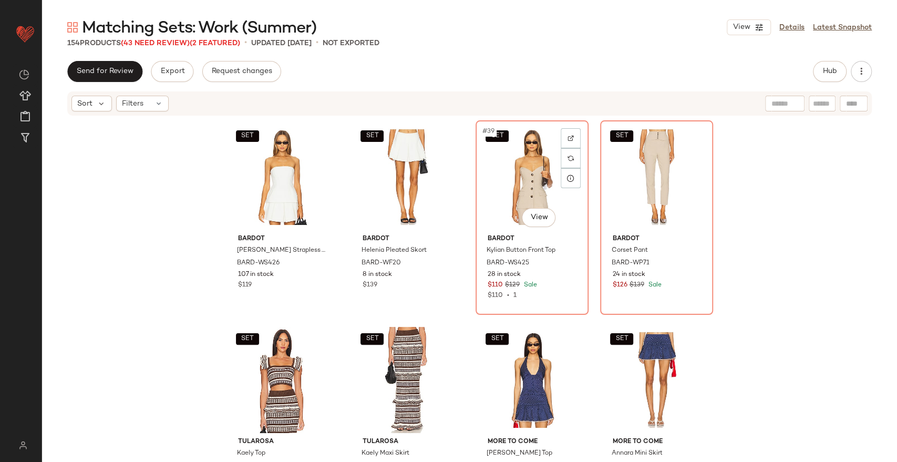
scroll to position [1832, 0]
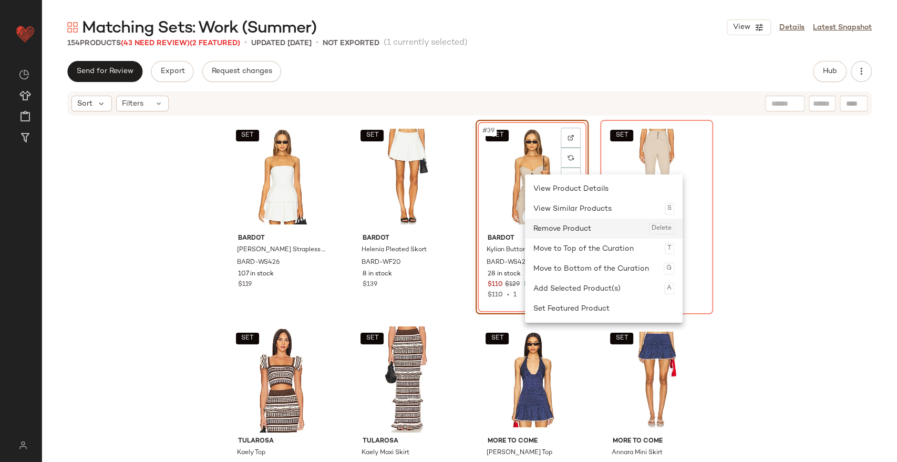
click at [561, 222] on div "Remove Product Delete" at bounding box center [603, 229] width 141 height 20
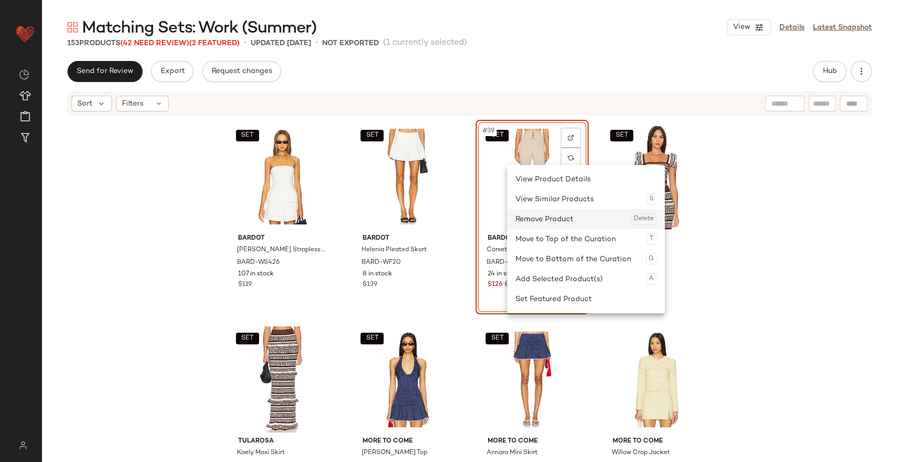
click at [542, 211] on div "Remove Product Delete" at bounding box center [585, 219] width 141 height 20
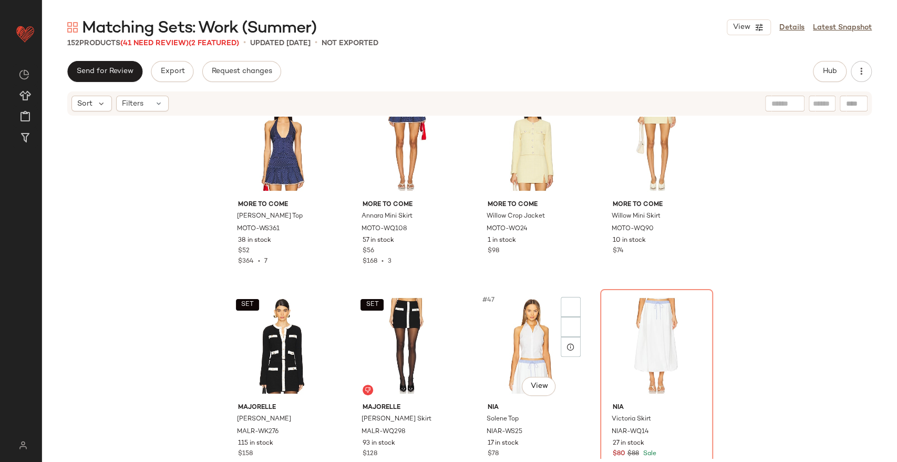
scroll to position [2252, 0]
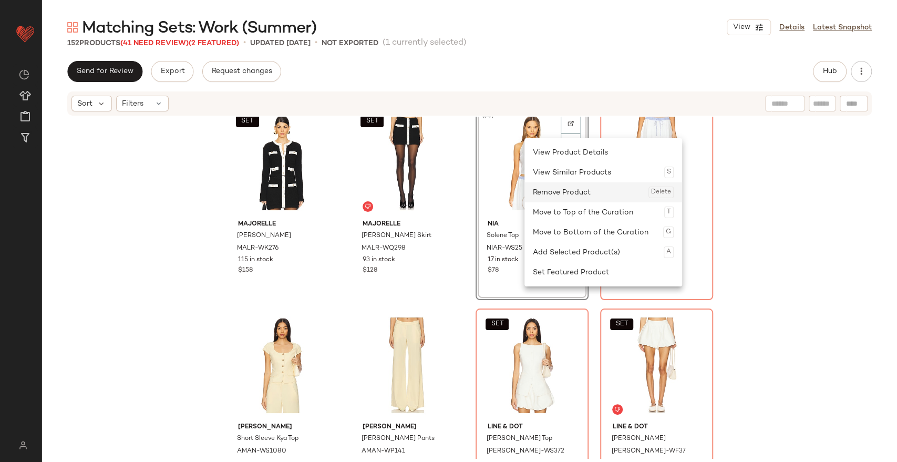
click at [556, 199] on div "Remove Product Delete" at bounding box center [603, 192] width 141 height 20
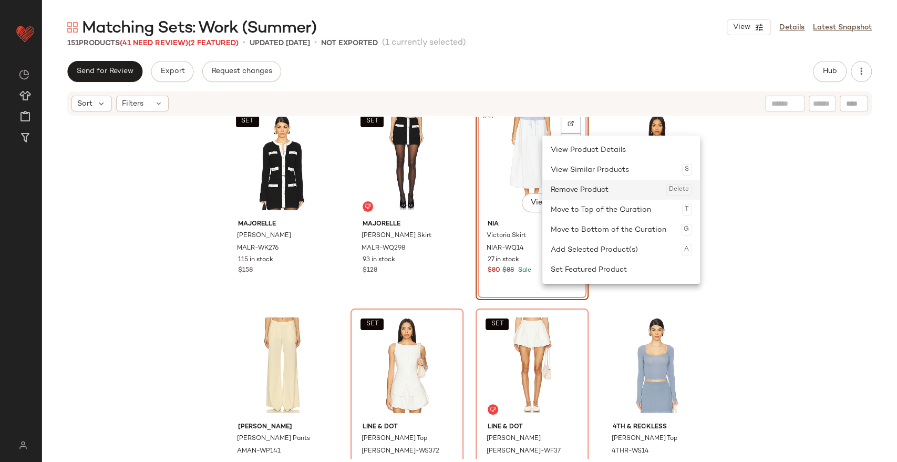
click at [566, 189] on div "Remove Product Delete" at bounding box center [621, 190] width 141 height 20
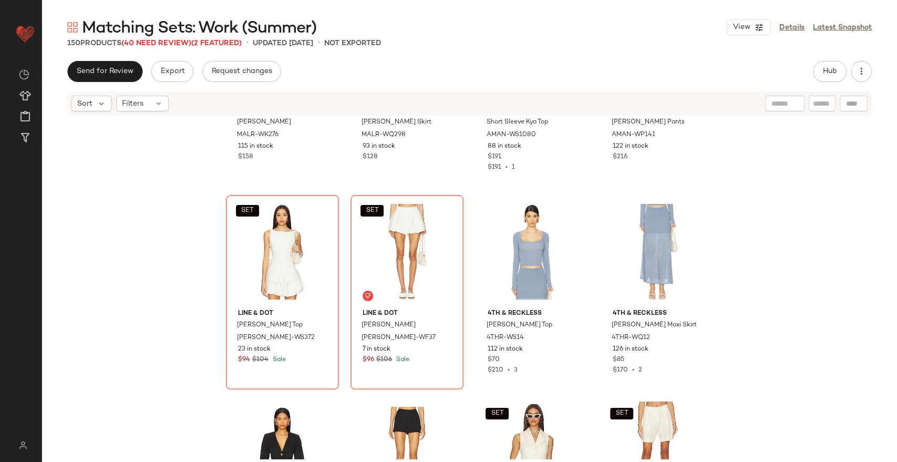
scroll to position [2374, 0]
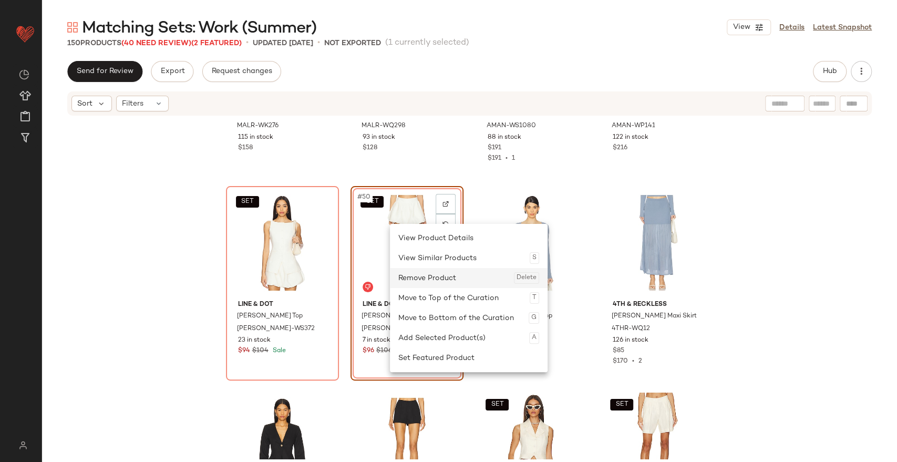
click at [438, 275] on div "Remove Product Delete" at bounding box center [468, 278] width 141 height 20
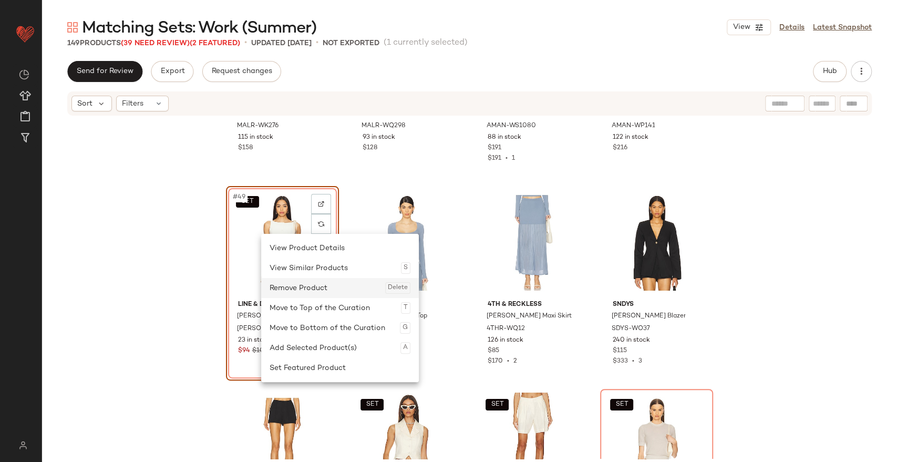
click at [306, 285] on div "Remove Product Delete" at bounding box center [339, 288] width 141 height 20
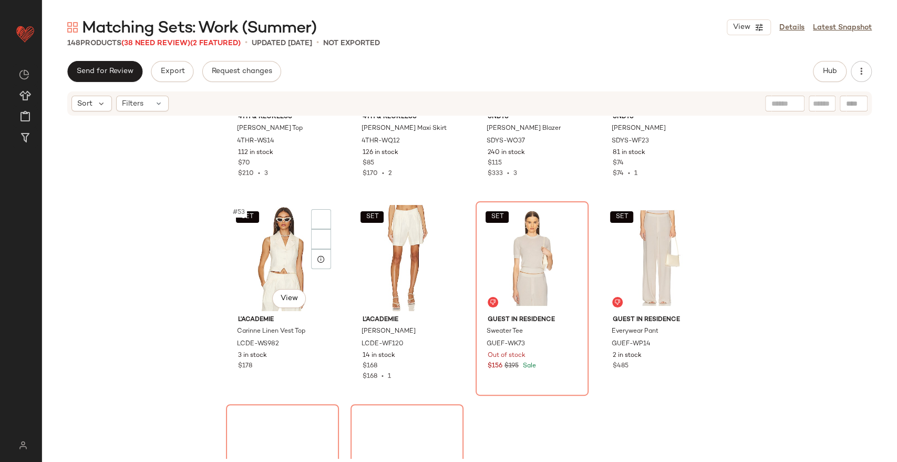
scroll to position [2609, 0]
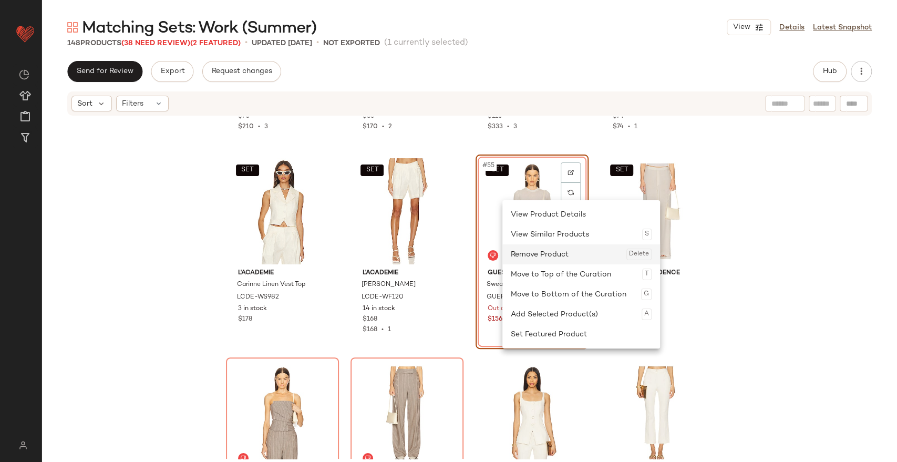
click at [543, 249] on div "Remove Product Delete" at bounding box center [581, 254] width 141 height 20
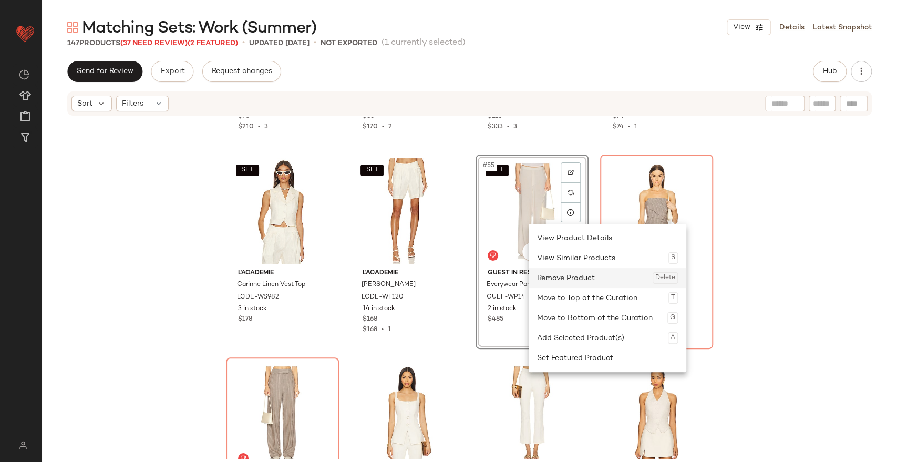
click at [553, 276] on div "Remove Product Delete" at bounding box center [607, 278] width 141 height 20
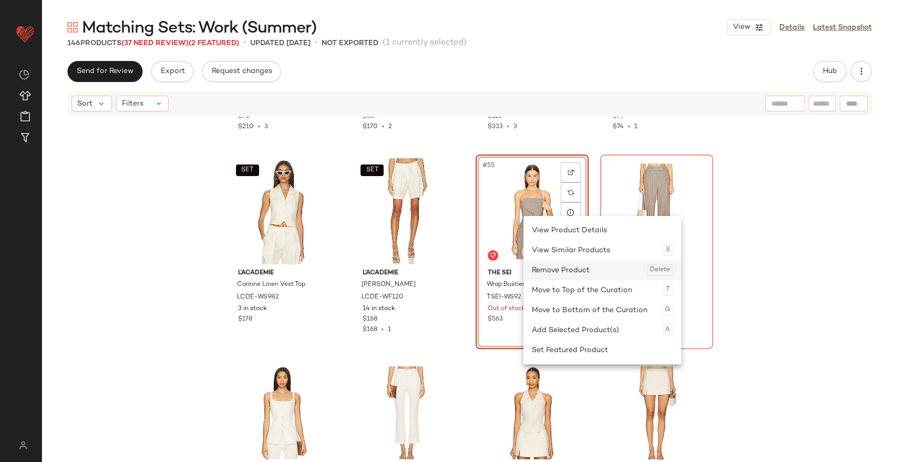
click at [552, 271] on div "Remove Product Delete" at bounding box center [602, 270] width 141 height 20
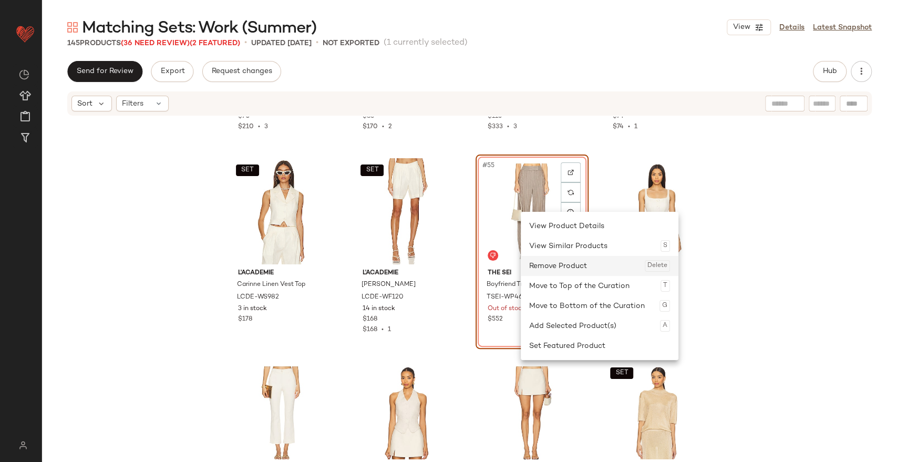
click at [558, 261] on div "Remove Product Delete" at bounding box center [599, 266] width 141 height 20
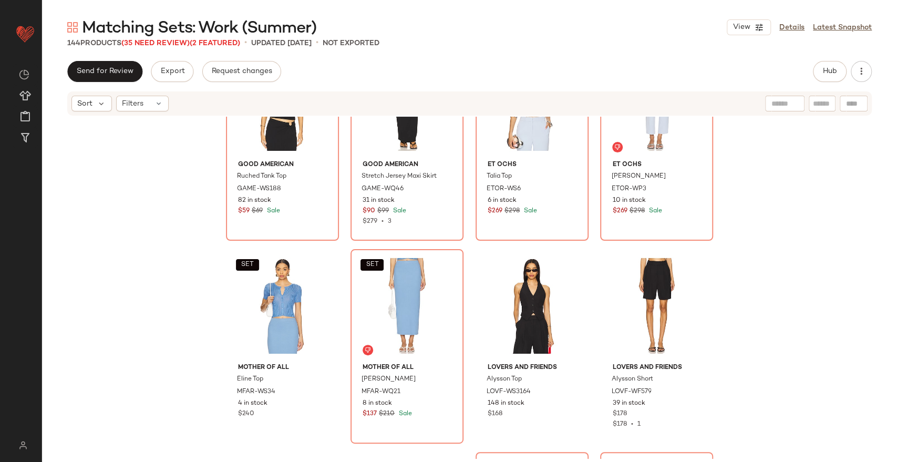
scroll to position [3120, 0]
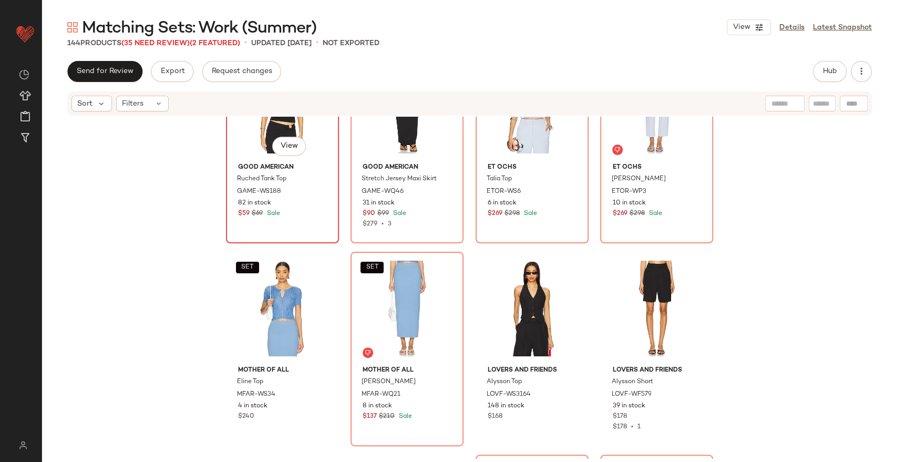
click at [261, 159] on div "Good American Ruched Tank Top GAME-WS188 82 in stock $59 $69 Sale" at bounding box center [283, 189] width 106 height 61
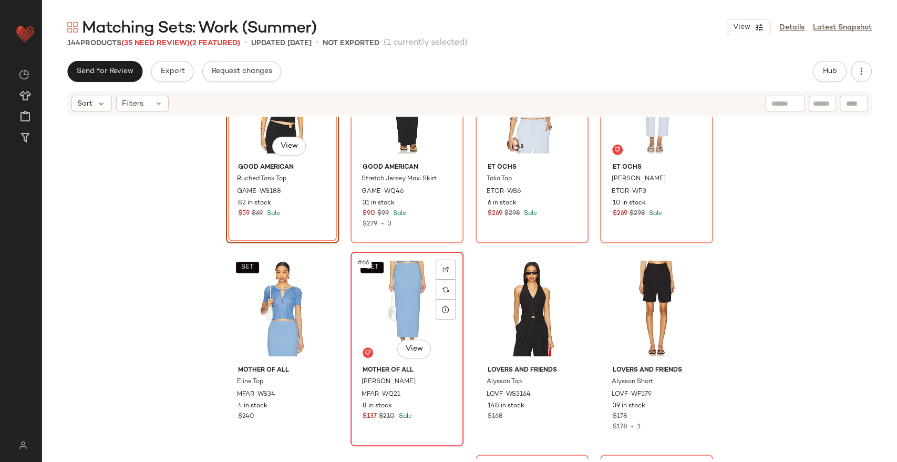
click at [378, 302] on div "SET #66 View" at bounding box center [407, 308] width 106 height 106
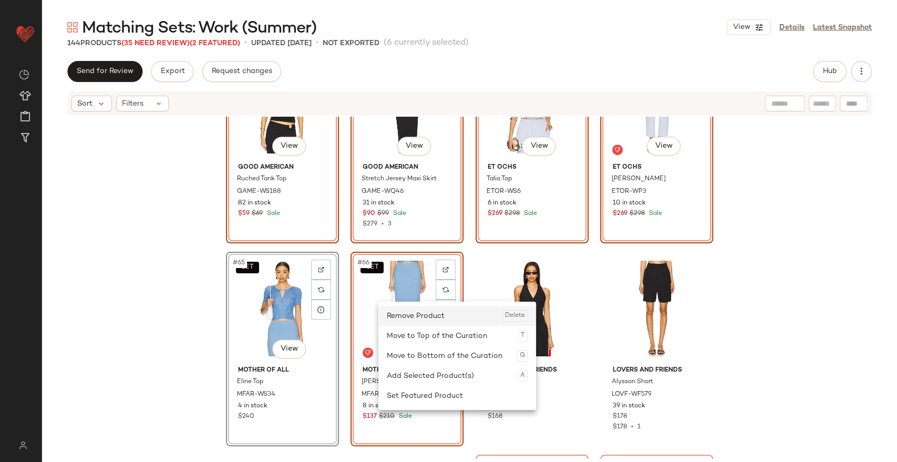
click at [399, 319] on div "Remove Product Delete" at bounding box center [457, 316] width 141 height 20
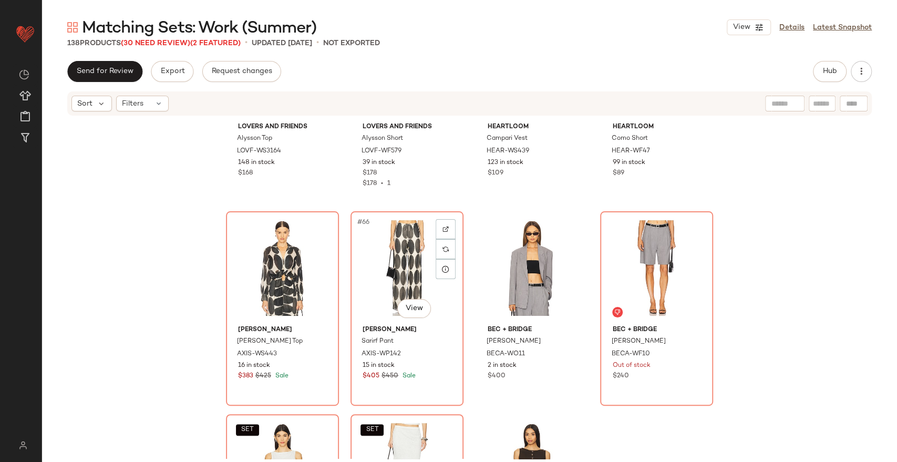
scroll to position [3180, 0]
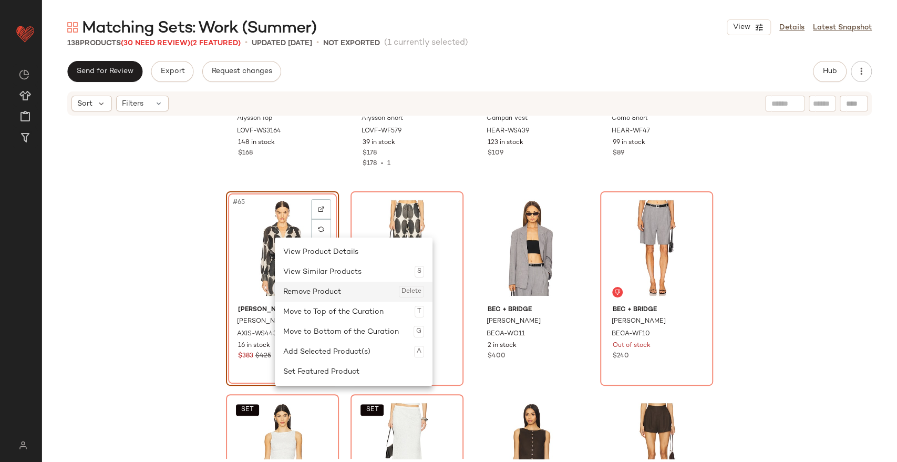
click at [311, 293] on div "Remove Product Delete" at bounding box center [353, 292] width 141 height 20
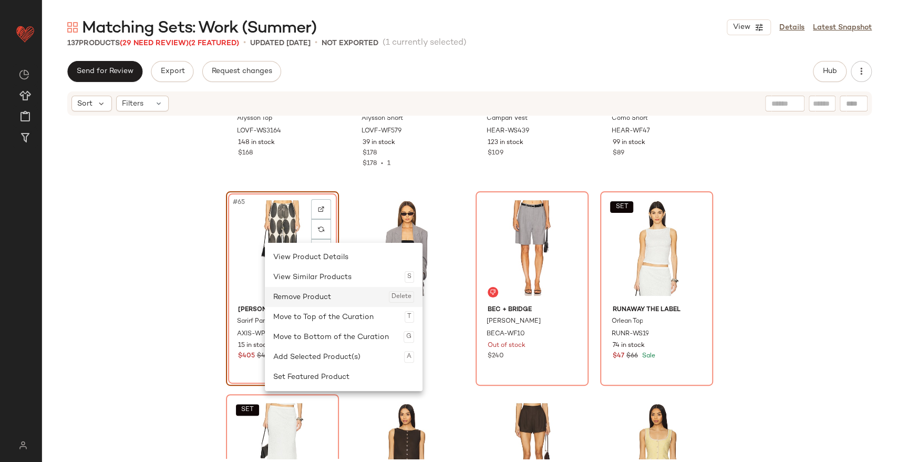
click at [302, 298] on div "Remove Product Delete" at bounding box center [343, 297] width 141 height 20
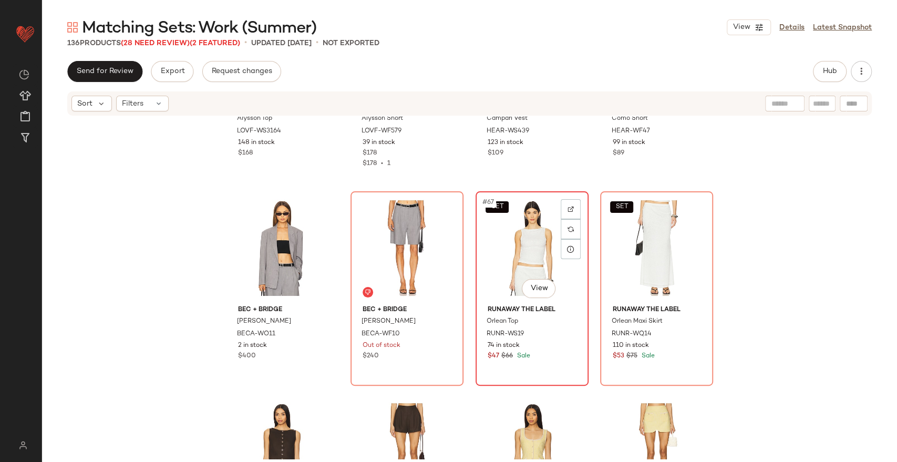
click at [486, 254] on div "SET #67 View" at bounding box center [532, 248] width 106 height 106
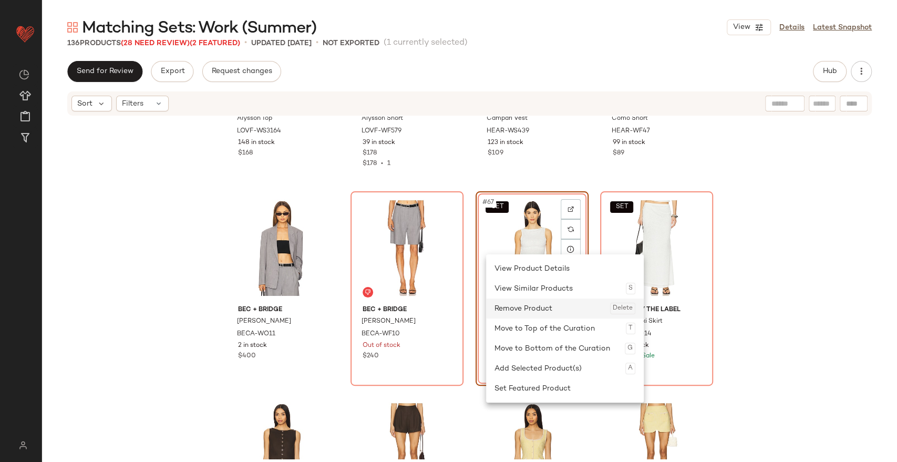
click at [527, 305] on div "Remove Product Delete" at bounding box center [564, 308] width 141 height 20
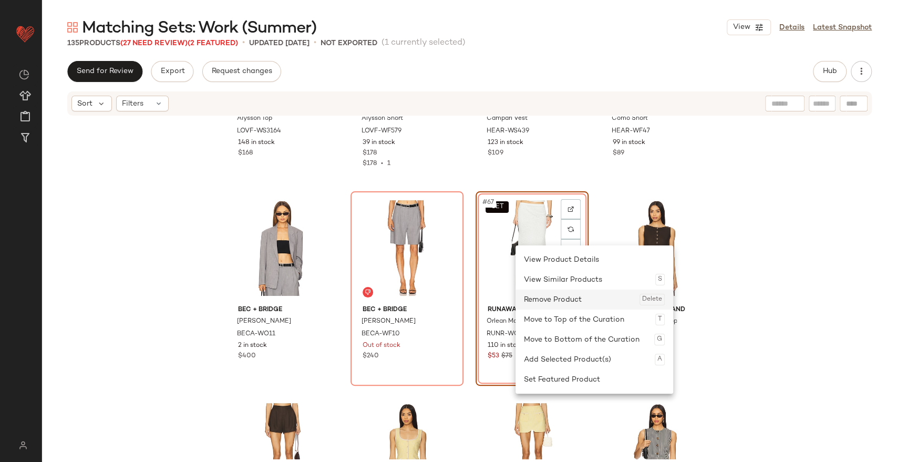
click at [549, 296] on div "Remove Product Delete" at bounding box center [594, 299] width 141 height 20
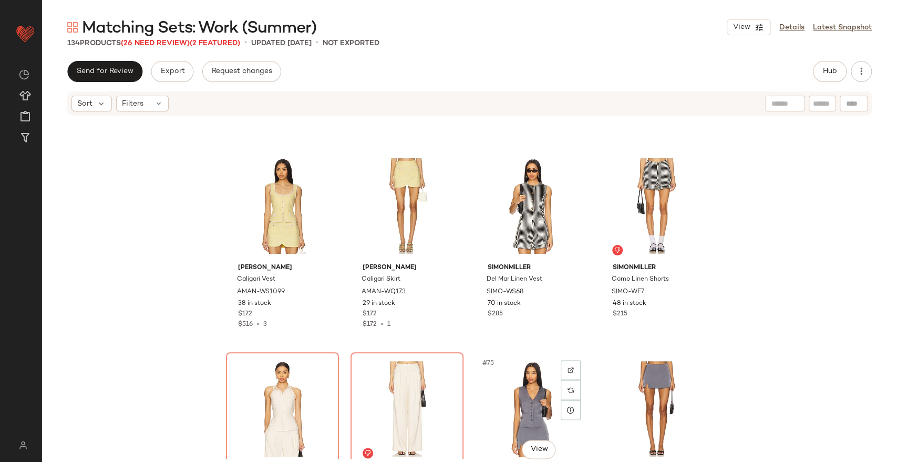
scroll to position [3638, 0]
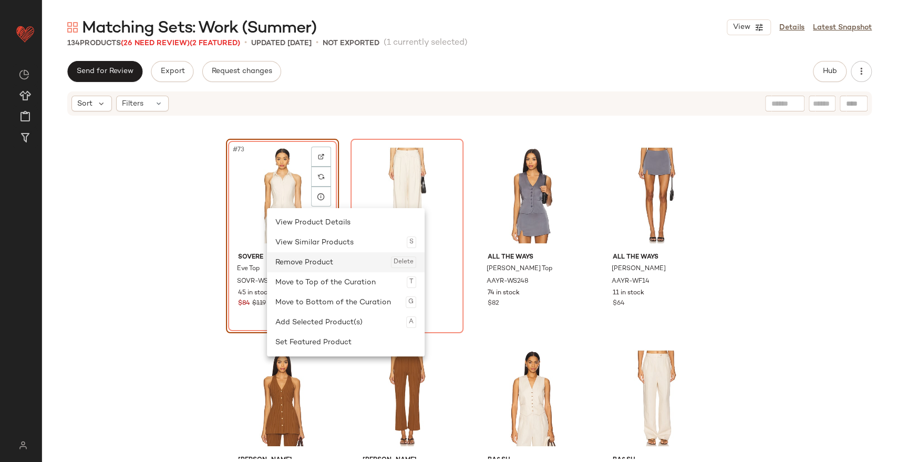
click at [331, 263] on div "Remove Product Delete" at bounding box center [345, 262] width 141 height 20
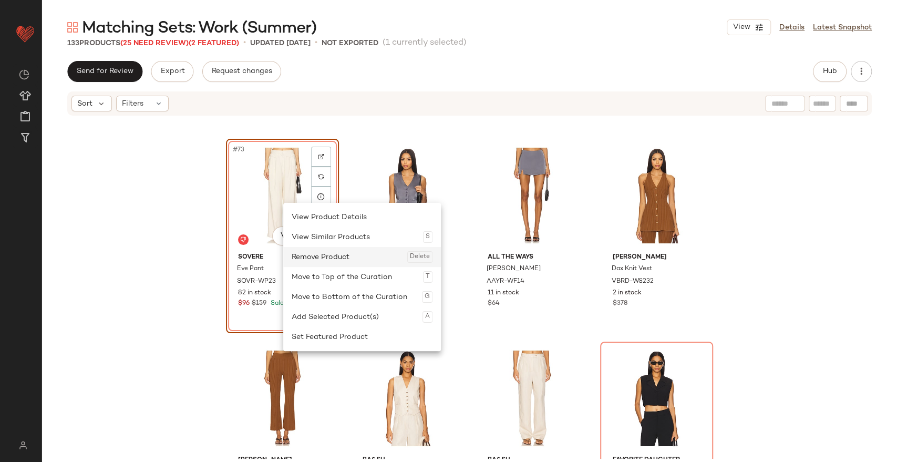
click at [324, 250] on div "Remove Product Delete" at bounding box center [362, 257] width 141 height 20
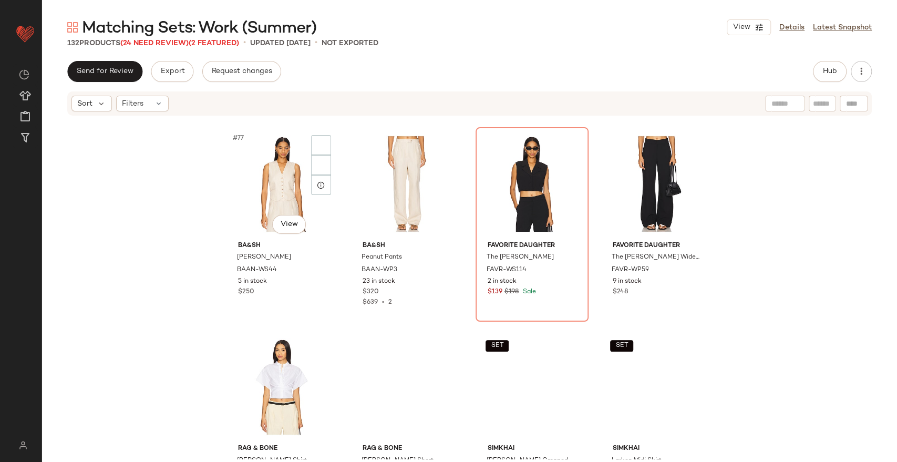
scroll to position [3853, 0]
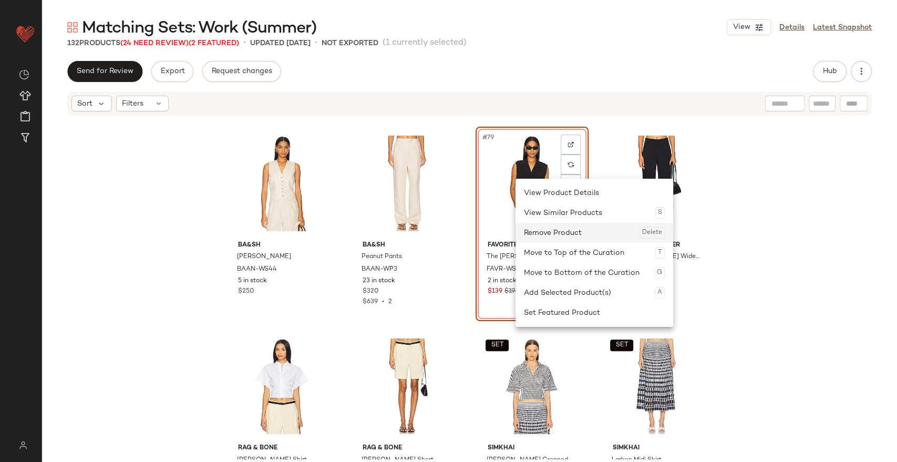
click at [548, 234] on div "Remove Product Delete" at bounding box center [594, 233] width 141 height 20
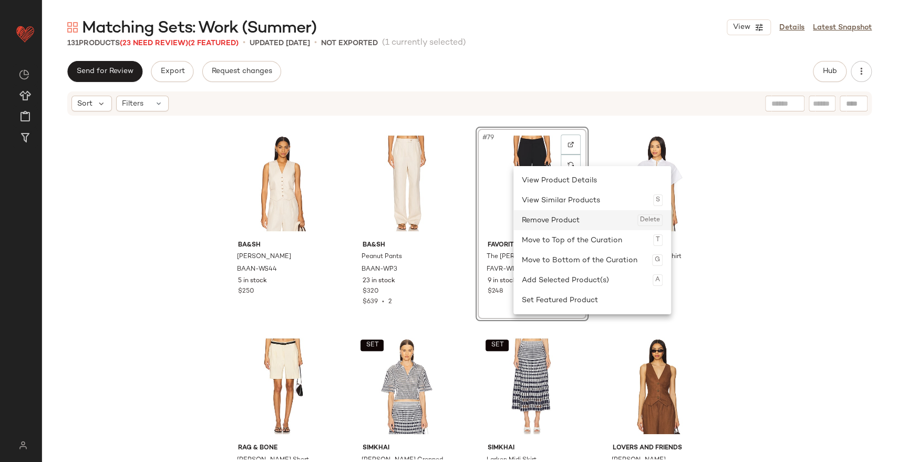
click at [547, 222] on div "Remove Product Delete" at bounding box center [592, 220] width 141 height 20
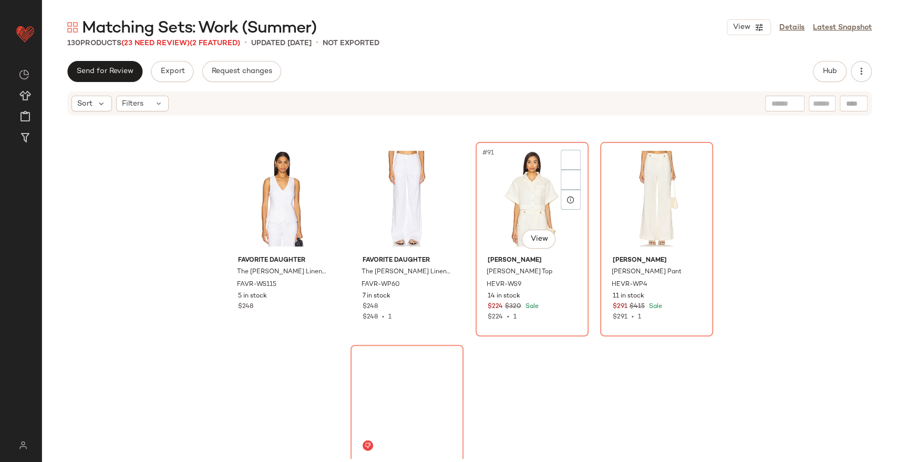
scroll to position [4446, 0]
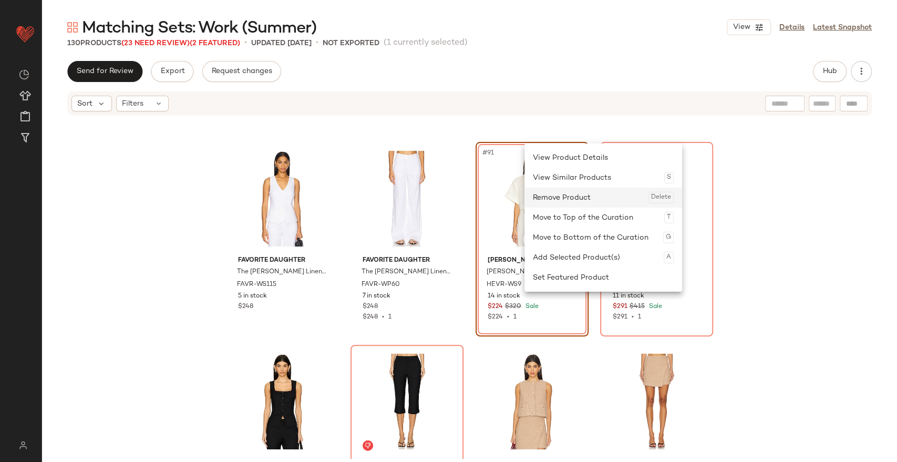
click at [551, 193] on div "Remove Product Delete" at bounding box center [603, 198] width 141 height 20
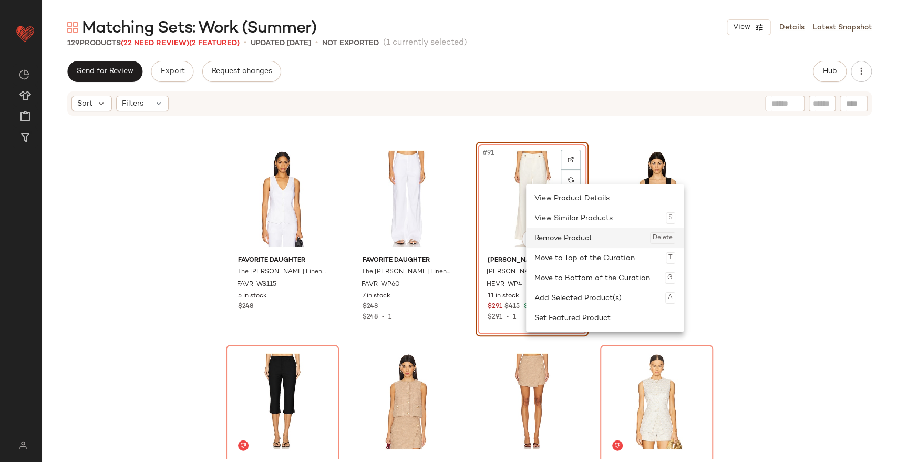
click at [559, 240] on div "Remove Product Delete" at bounding box center [604, 238] width 141 height 20
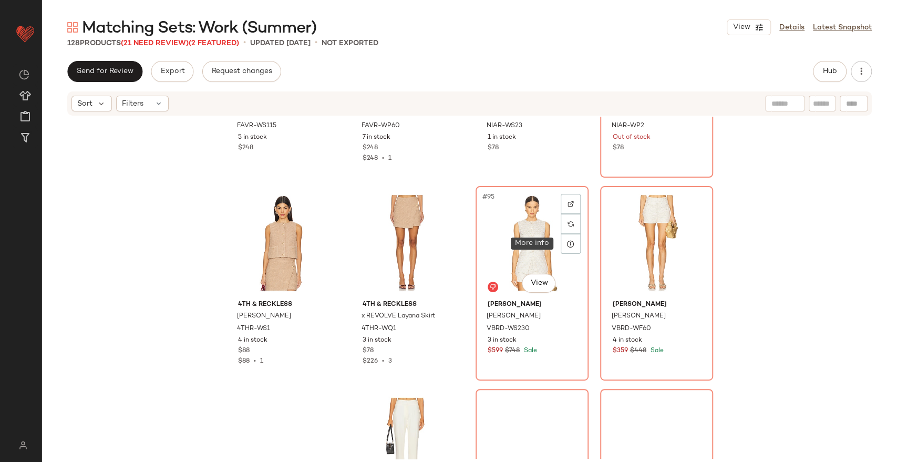
scroll to position [4606, 0]
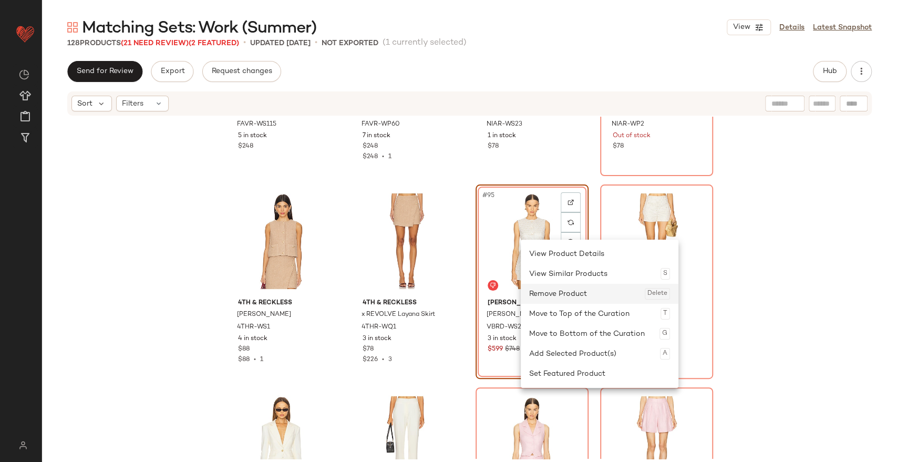
click at [548, 284] on div "Remove Product Delete" at bounding box center [599, 294] width 141 height 20
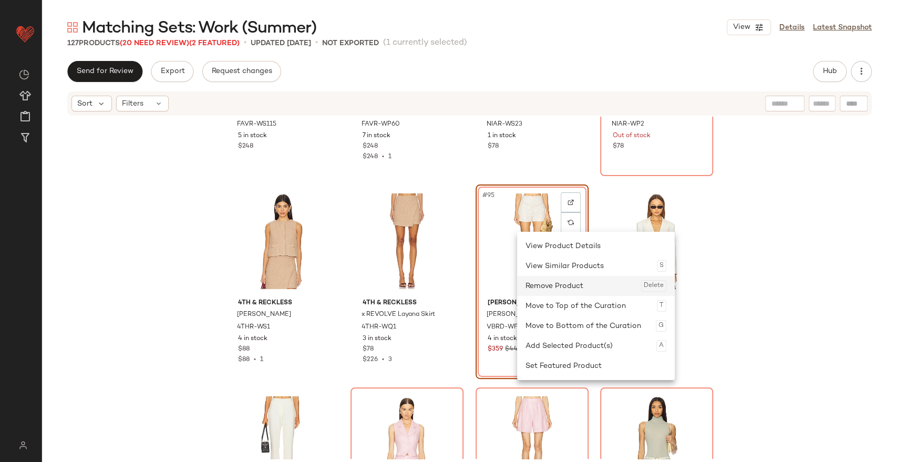
click at [549, 283] on div "Remove Product Delete" at bounding box center [595, 286] width 141 height 20
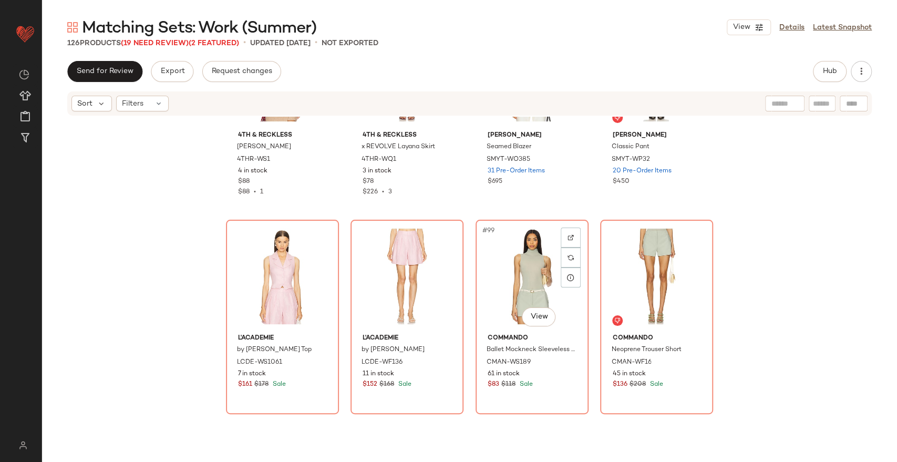
scroll to position [4776, 0]
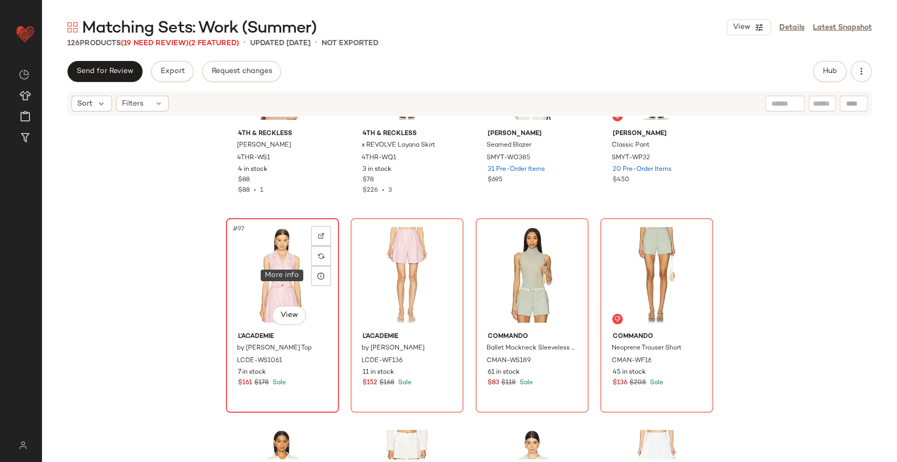
click at [298, 278] on div "#97 View" at bounding box center [283, 275] width 106 height 106
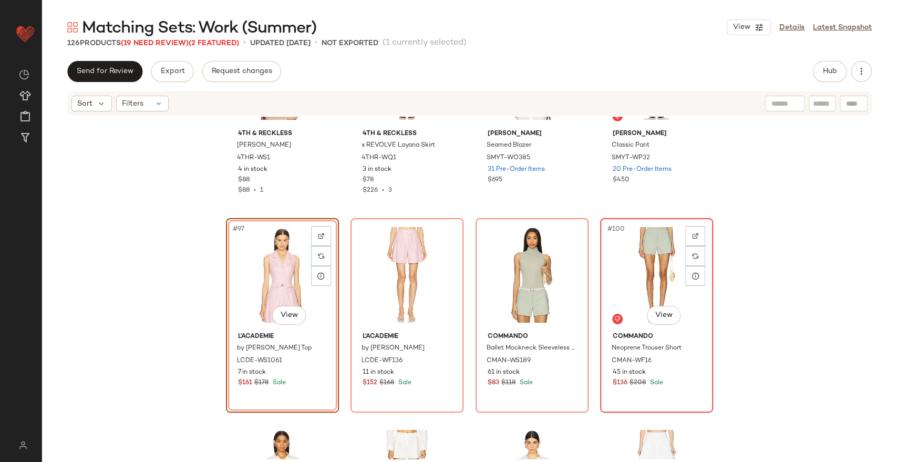
click at [628, 268] on div "#100 View" at bounding box center [657, 275] width 106 height 106
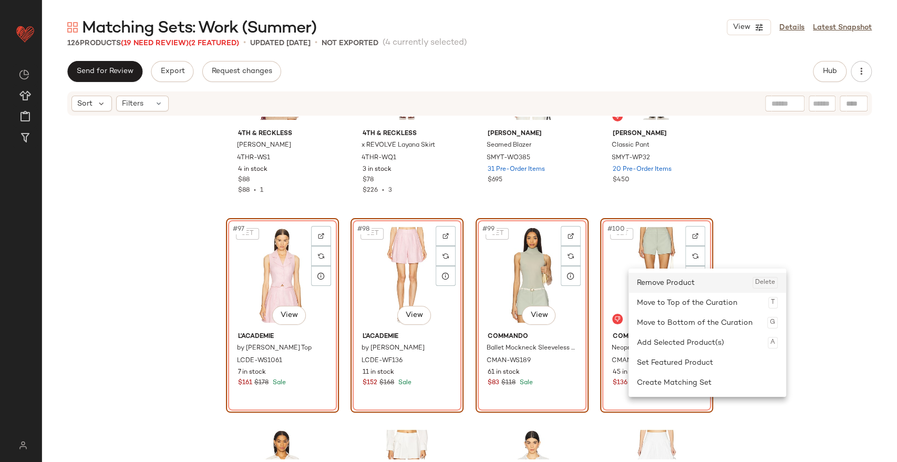
click at [641, 288] on div "Remove Product Delete" at bounding box center [707, 283] width 141 height 20
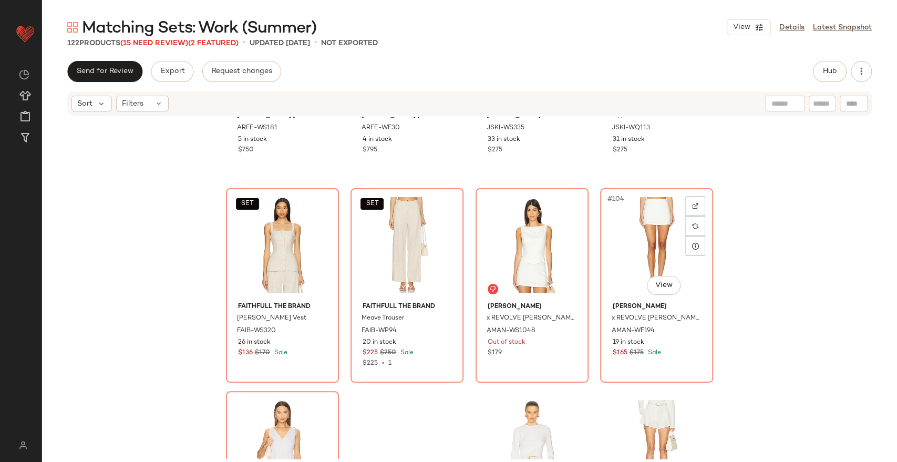
scroll to position [5009, 0]
click at [291, 247] on div "SET #101 View" at bounding box center [283, 244] width 106 height 106
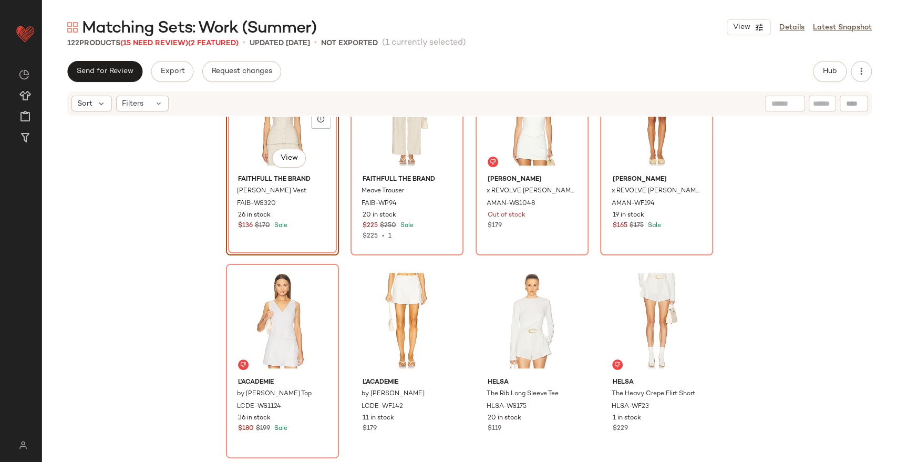
scroll to position [5165, 0]
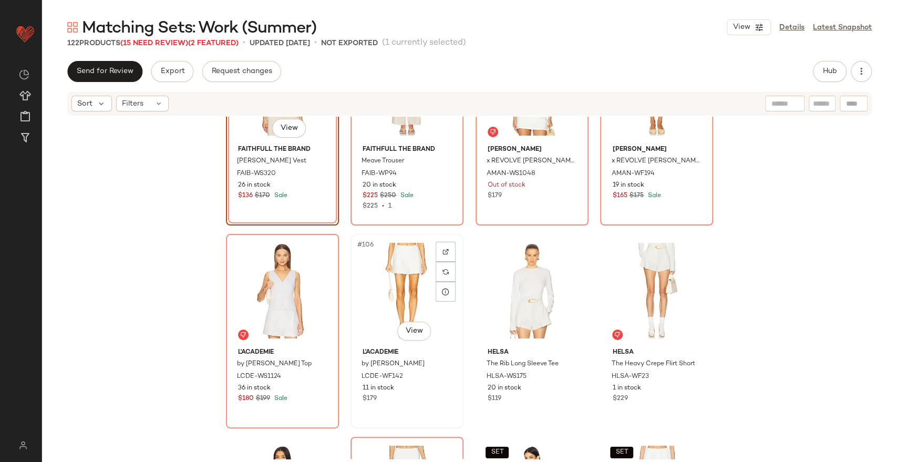
click at [391, 285] on div "#106 View" at bounding box center [407, 290] width 106 height 106
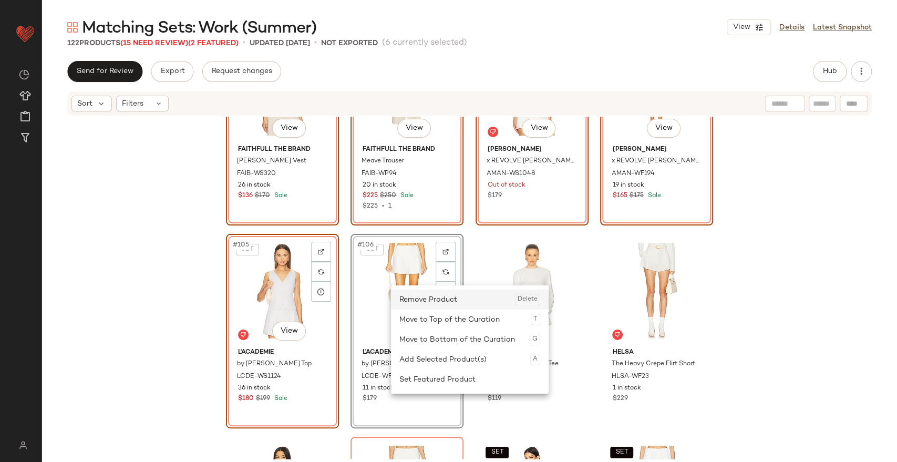
click at [416, 295] on div "Remove Product Delete" at bounding box center [469, 299] width 141 height 20
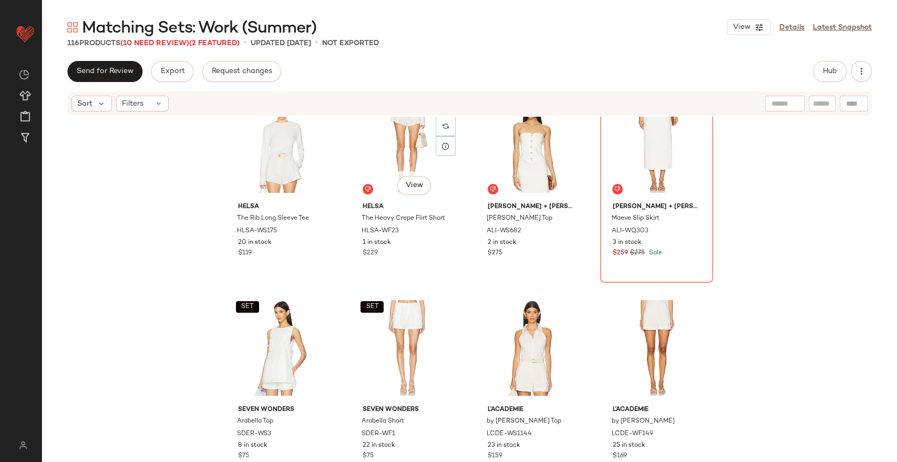
scroll to position [5166, 0]
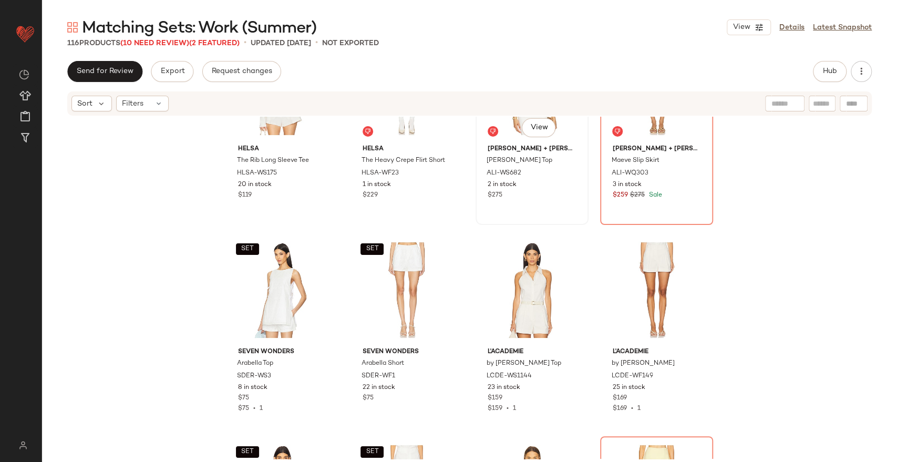
click at [509, 129] on div "#103 View" at bounding box center [532, 87] width 106 height 106
click at [637, 138] on div "#104 View" at bounding box center [657, 87] width 106 height 106
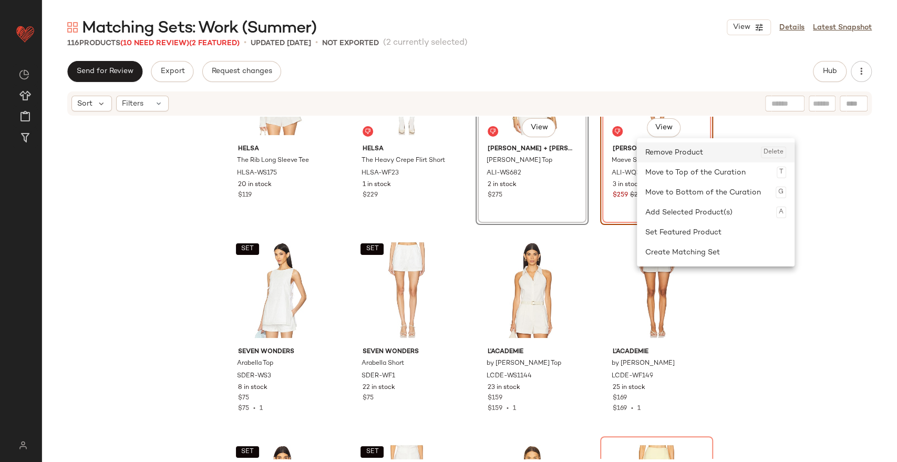
click at [659, 159] on div "Remove Product Delete" at bounding box center [715, 152] width 141 height 20
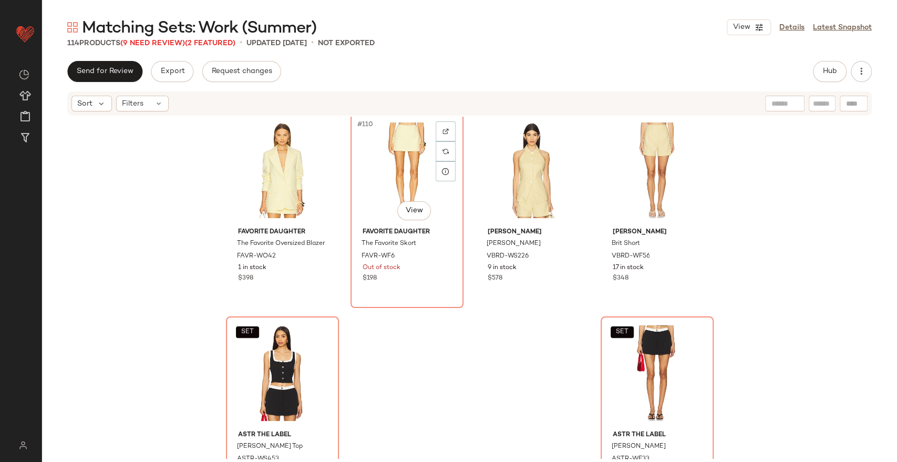
scroll to position [5540, 0]
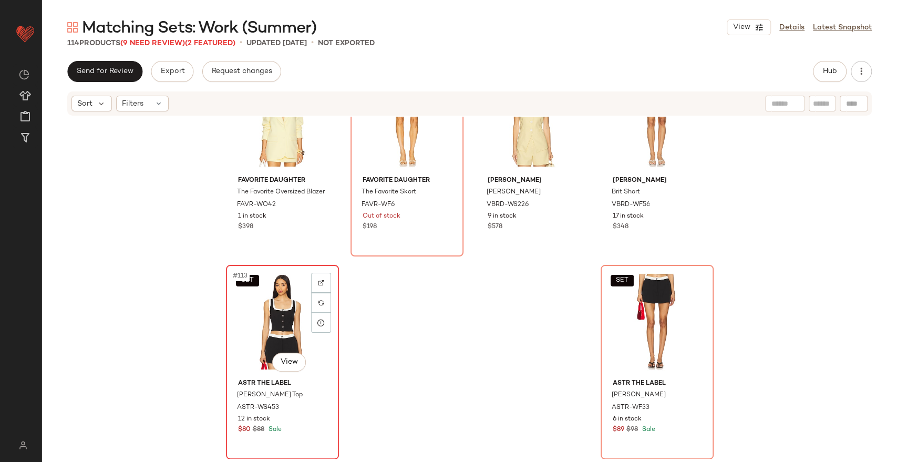
click at [261, 305] on div "SET #113 View" at bounding box center [283, 321] width 106 height 106
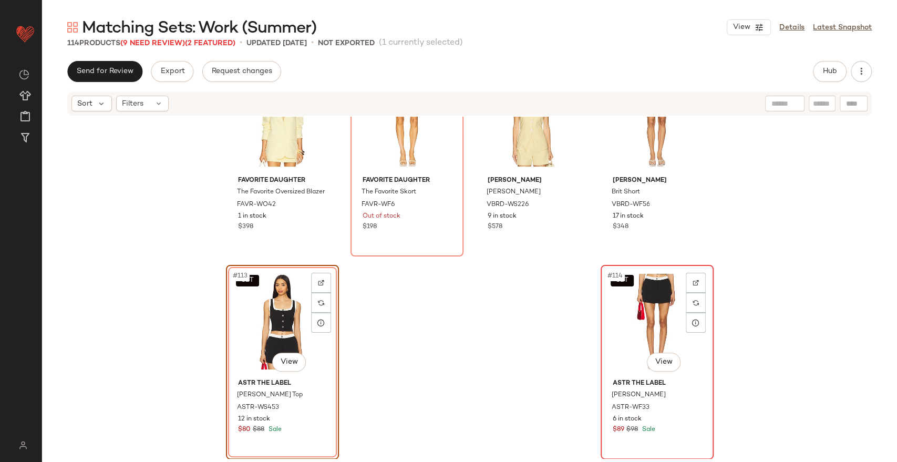
click at [646, 330] on div "SET #114 View" at bounding box center [657, 321] width 106 height 106
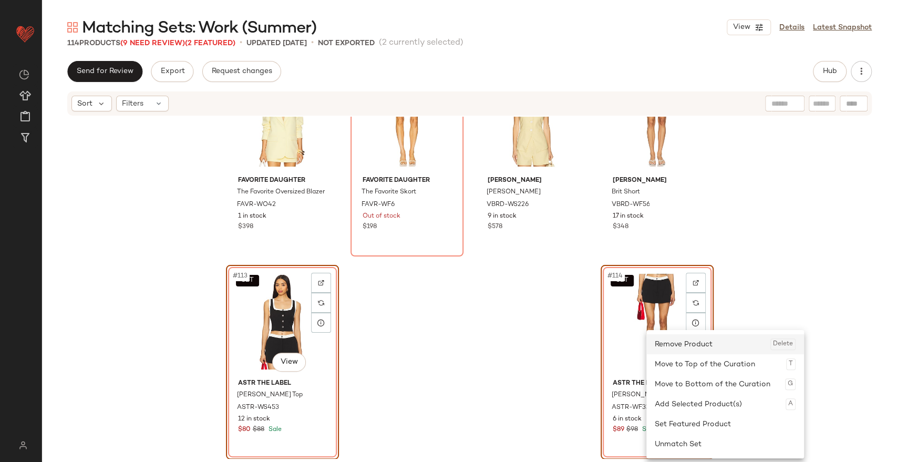
click at [669, 344] on div "Remove Product Delete" at bounding box center [725, 344] width 141 height 20
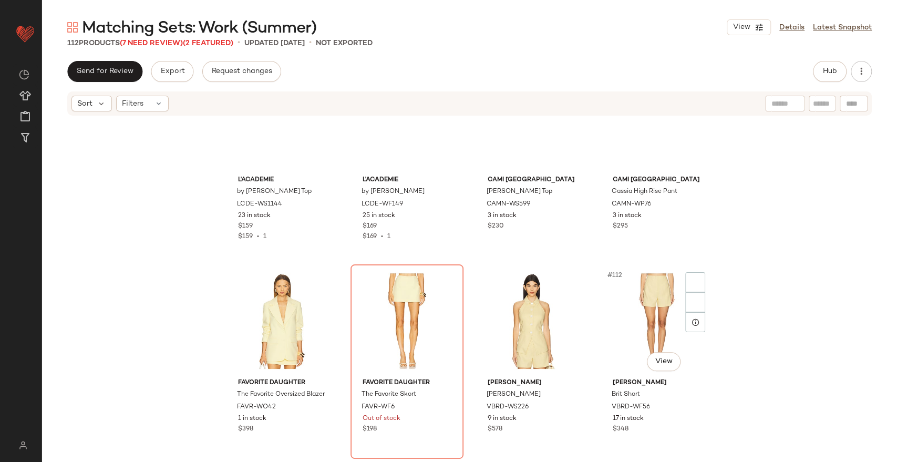
scroll to position [5337, 0]
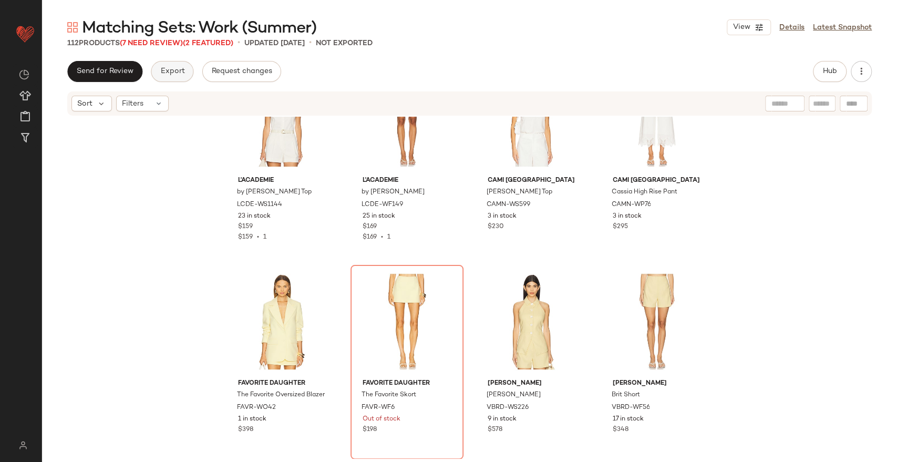
click at [174, 73] on span "Export" at bounding box center [172, 71] width 25 height 8
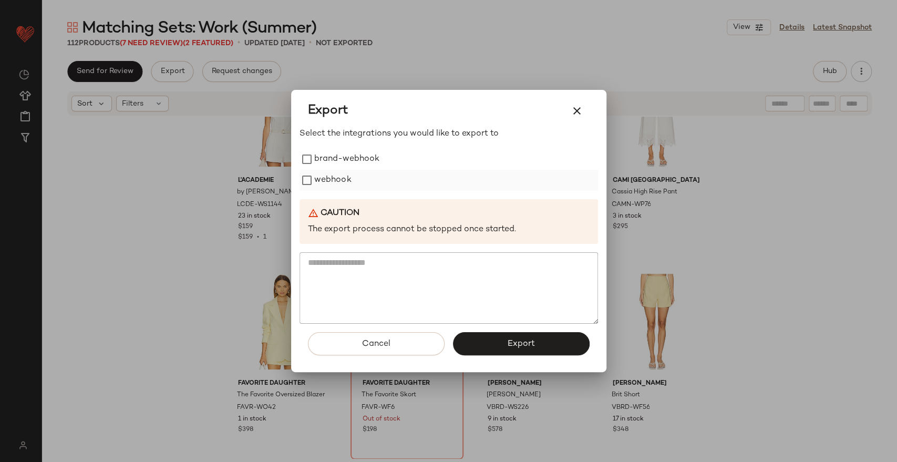
click at [334, 188] on label "webhook" at bounding box center [332, 180] width 37 height 21
click at [516, 347] on span "Export" at bounding box center [521, 344] width 28 height 10
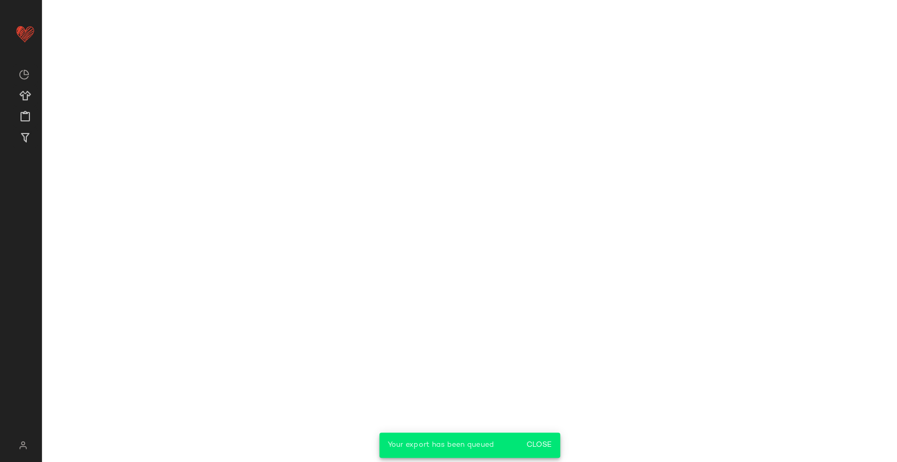
scroll to position [5540, 0]
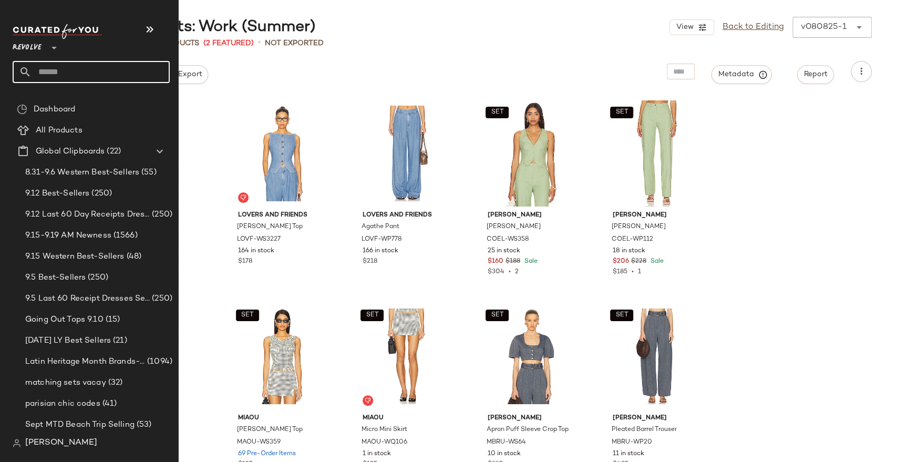
click at [72, 68] on input "text" at bounding box center [101, 72] width 138 height 22
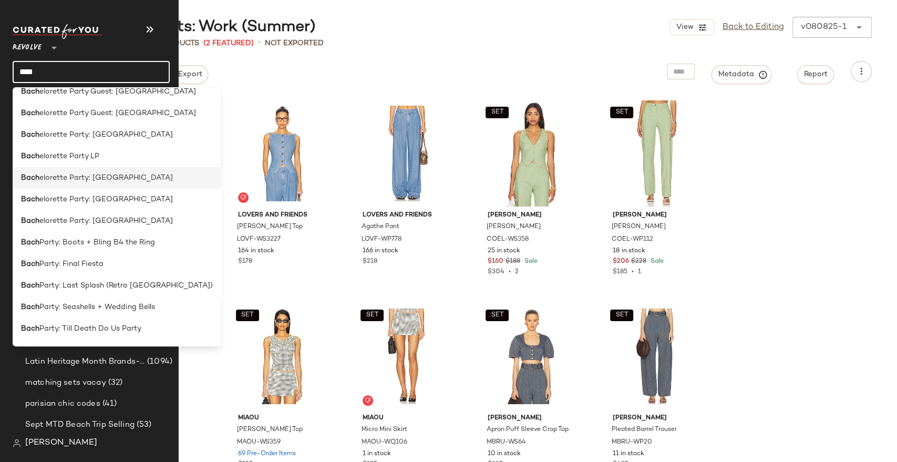
scroll to position [94, 0]
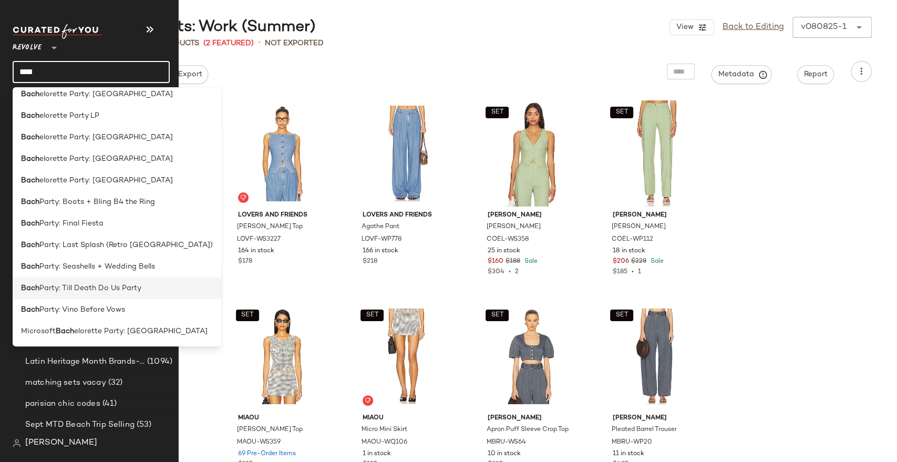
type input "****"
click at [104, 285] on span "Party: Till Death Do Us Party" at bounding box center [90, 288] width 102 height 11
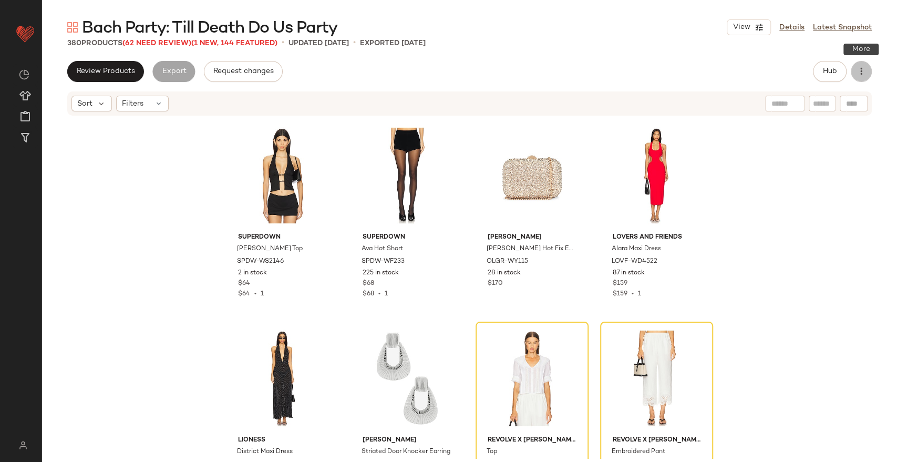
click at [870, 68] on button "button" at bounding box center [860, 71] width 21 height 21
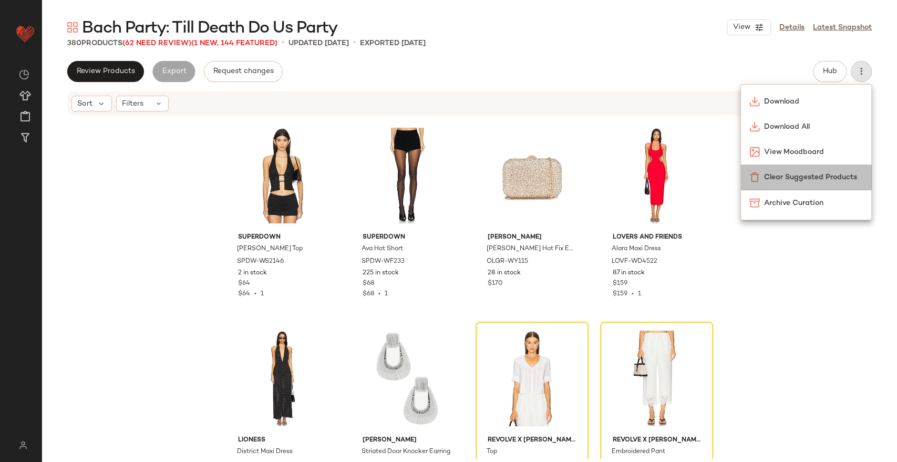
click at [825, 170] on div "Clear Suggested Products" at bounding box center [806, 176] width 130 height 25
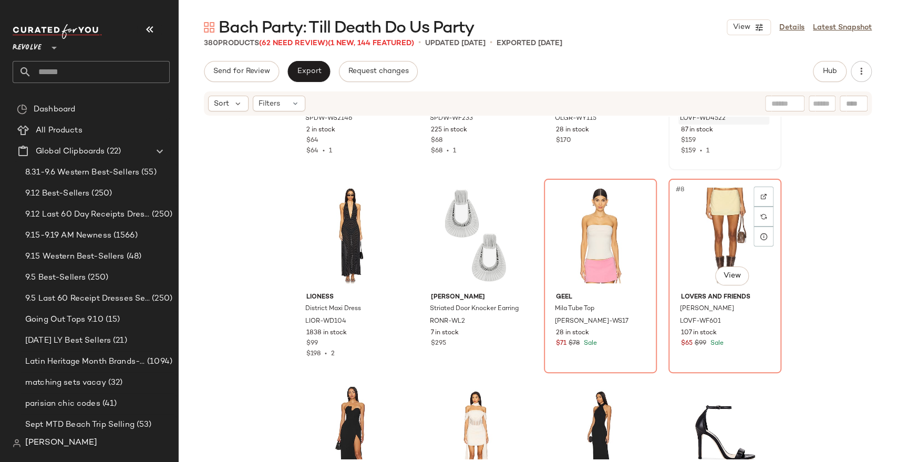
scroll to position [143, 0]
click at [834, 62] on button "Hub" at bounding box center [830, 71] width 34 height 21
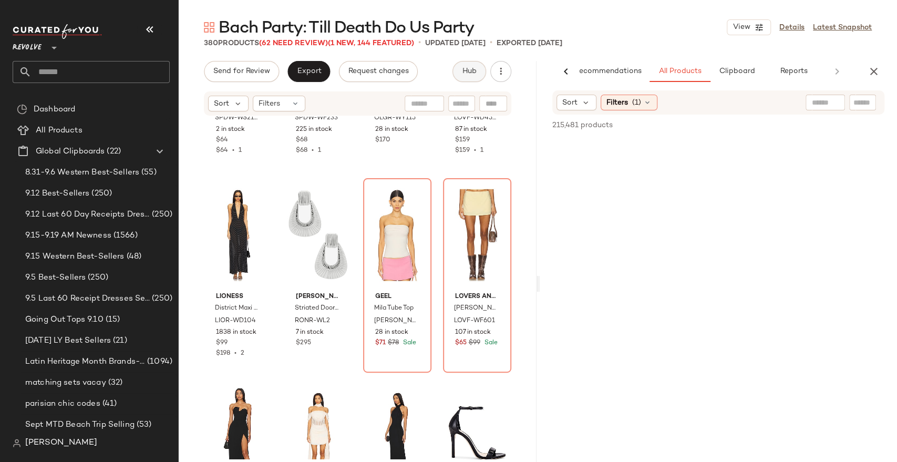
scroll to position [0, 23]
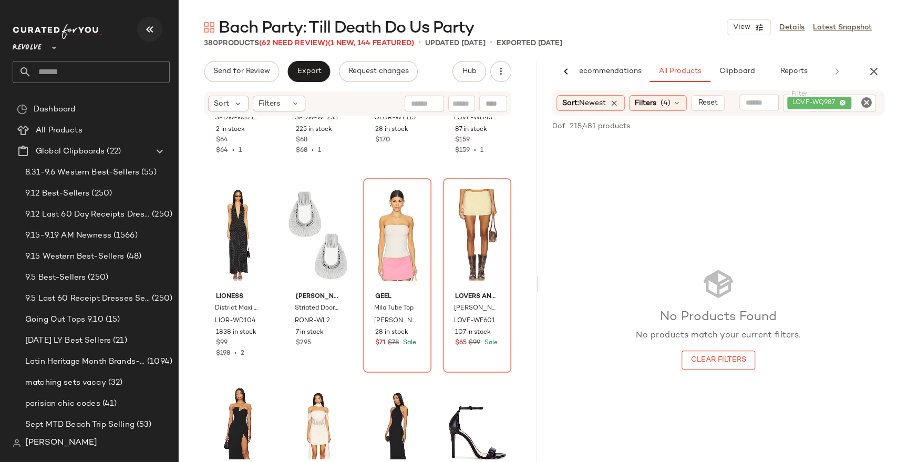
click at [150, 32] on icon "button" at bounding box center [149, 29] width 13 height 13
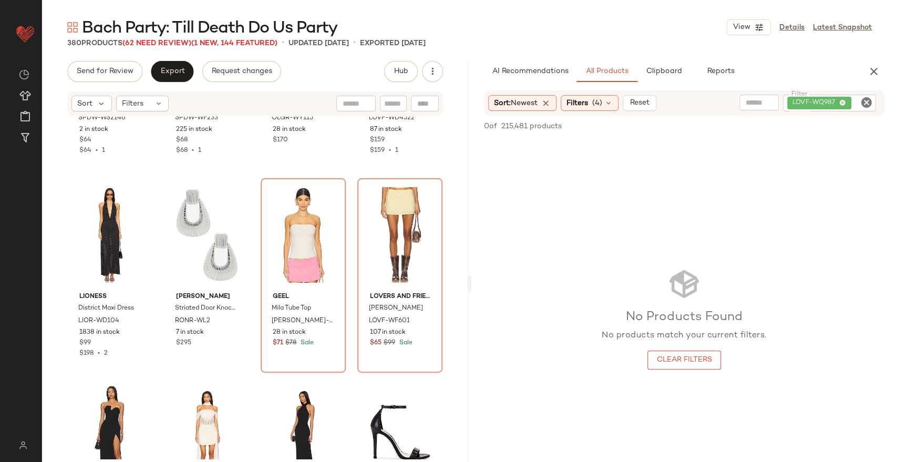
scroll to position [0, 0]
click at [868, 104] on icon "Clear Filter" at bounding box center [866, 102] width 13 height 13
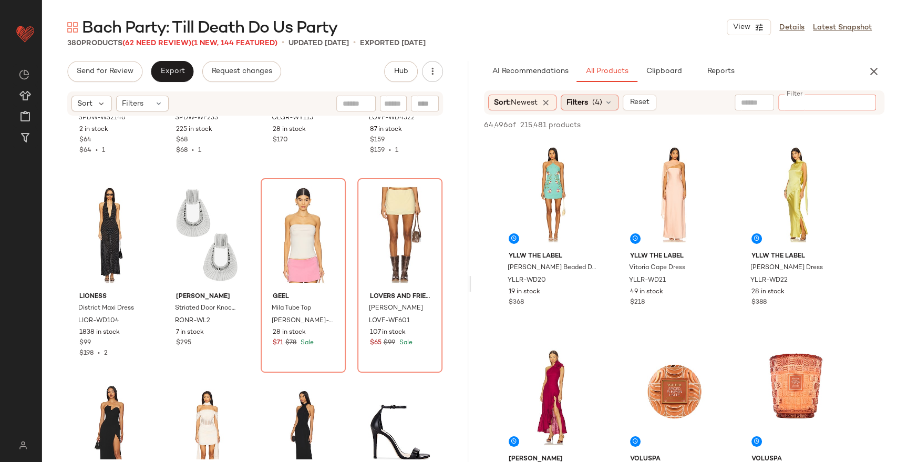
click at [597, 103] on span "(4)" at bounding box center [597, 102] width 10 height 11
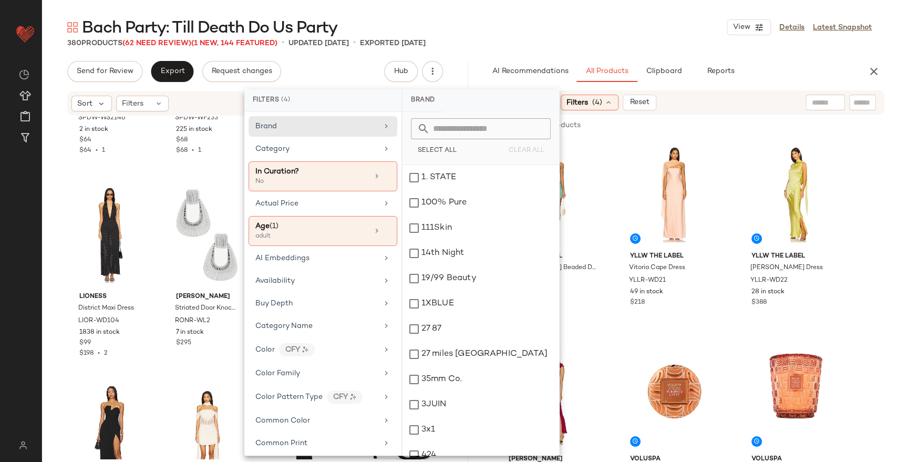
click at [604, 123] on div "64,496 of 215,481 products • 0 selected" at bounding box center [556, 125] width 144 height 11
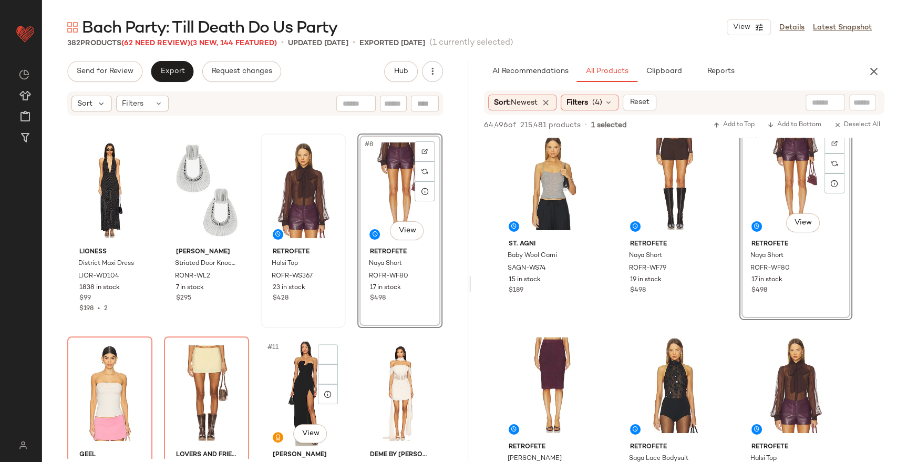
scroll to position [283, 0]
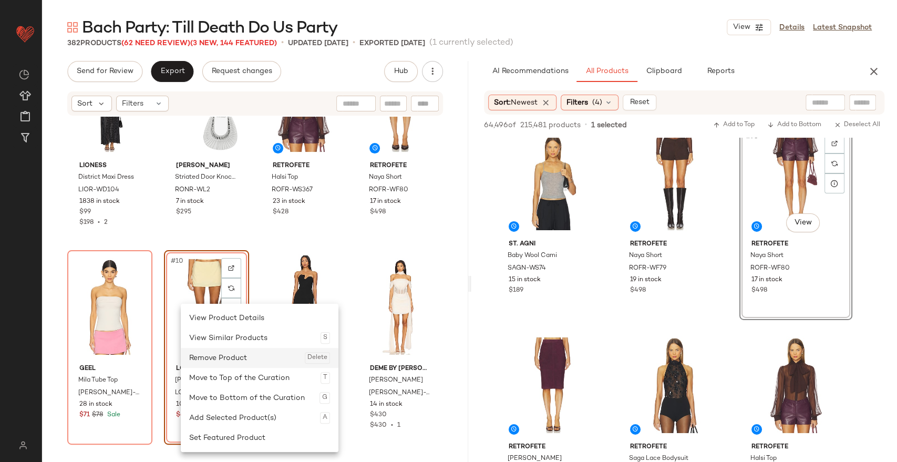
click at [206, 356] on div "Remove Product Delete" at bounding box center [259, 358] width 141 height 20
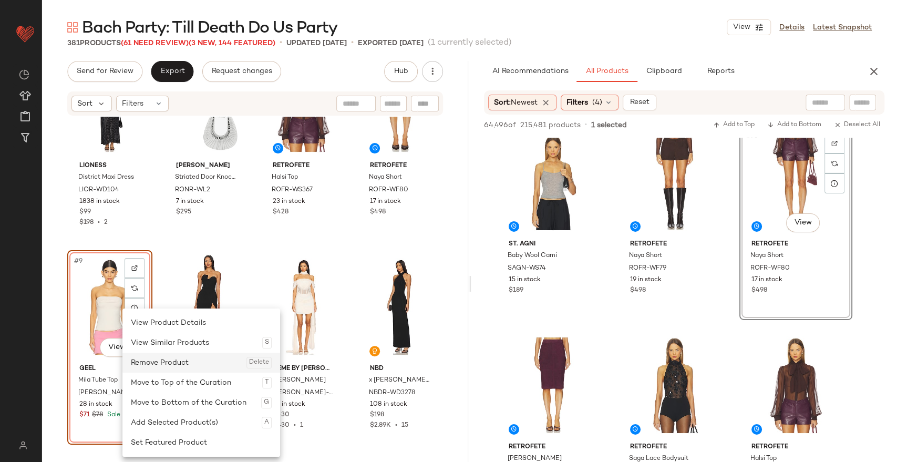
click at [161, 362] on div "Remove Product Delete" at bounding box center [201, 362] width 141 height 20
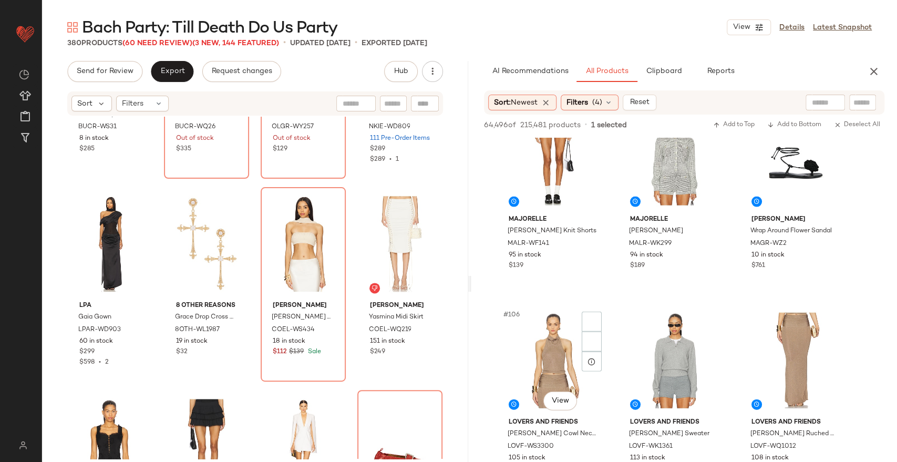
scroll to position [6932, 0]
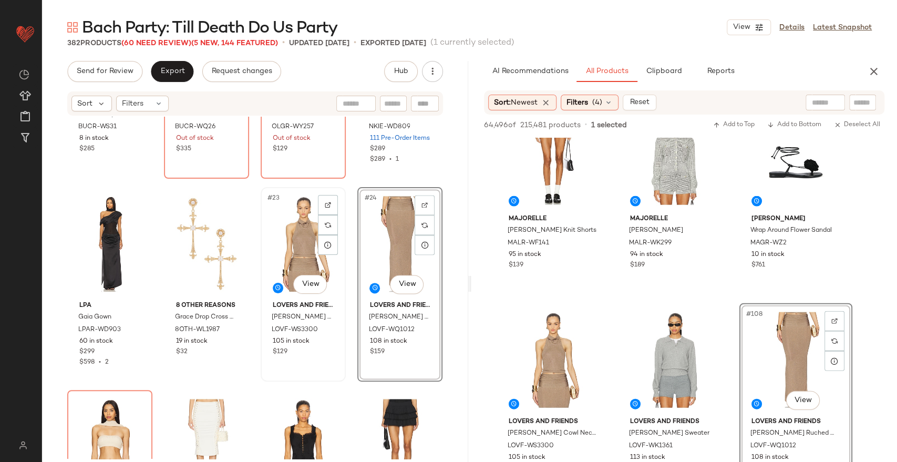
scroll to position [1134, 0]
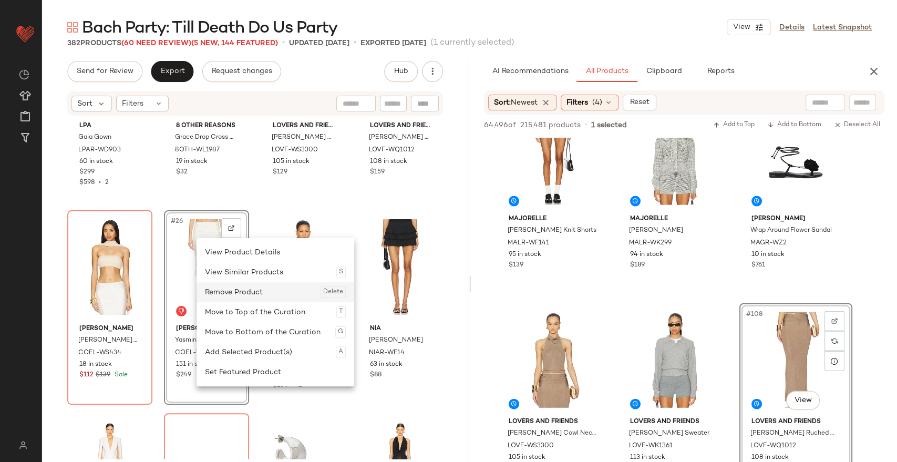
click at [232, 292] on div "Remove Product Delete" at bounding box center [275, 292] width 141 height 20
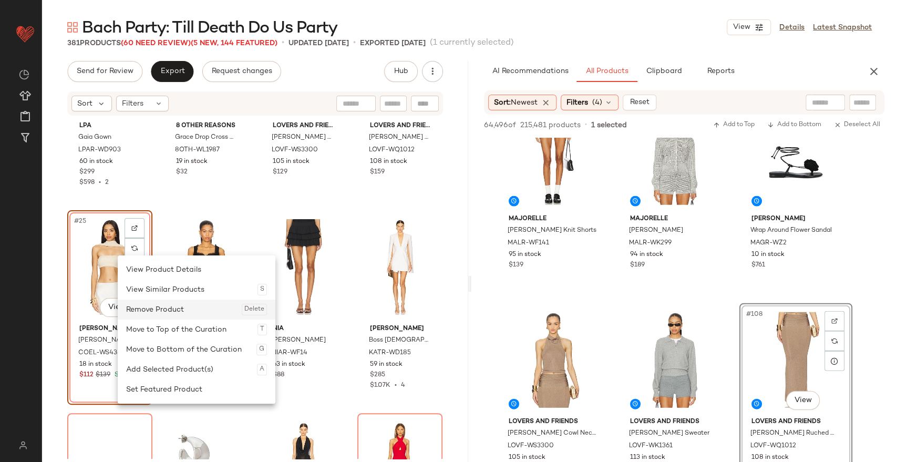
click at [154, 310] on div "Remove Product Delete" at bounding box center [196, 309] width 141 height 20
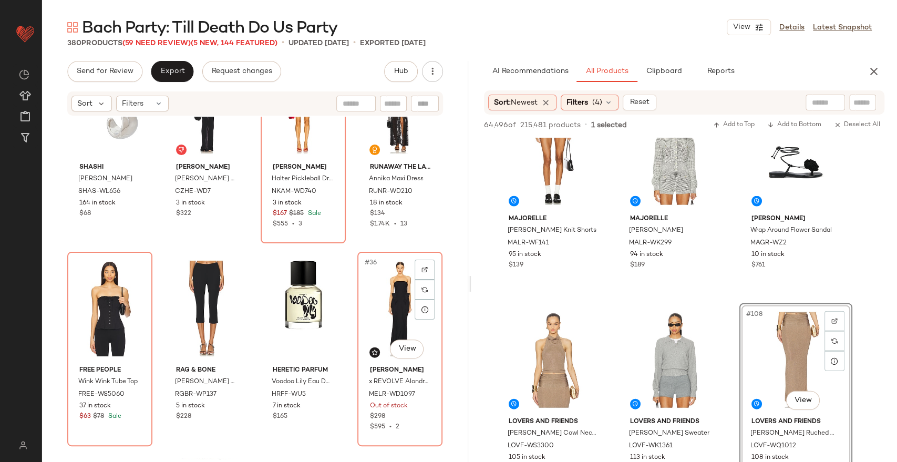
scroll to position [1498, 0]
click at [874, 68] on icon "button" at bounding box center [873, 71] width 13 height 13
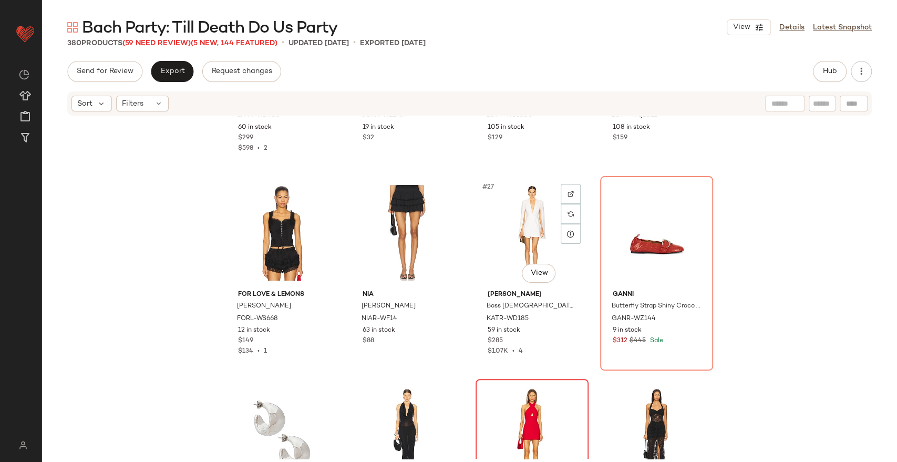
scroll to position [1167, 0]
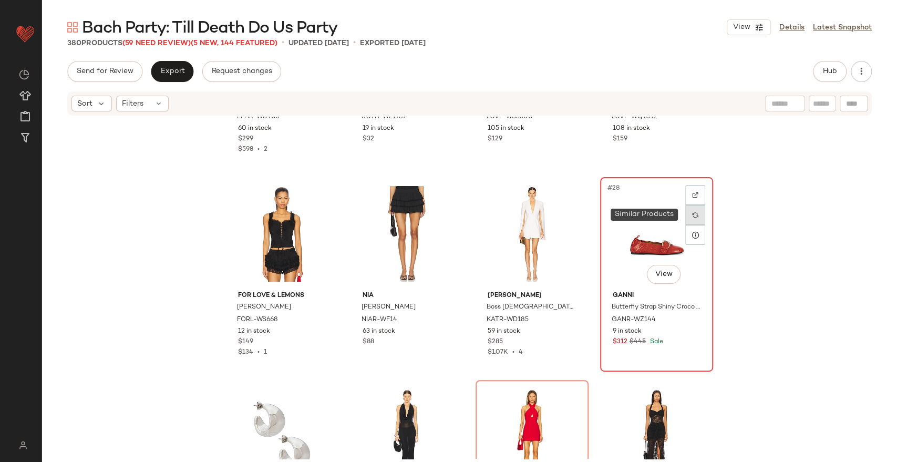
click at [692, 216] on img at bounding box center [695, 215] width 6 height 6
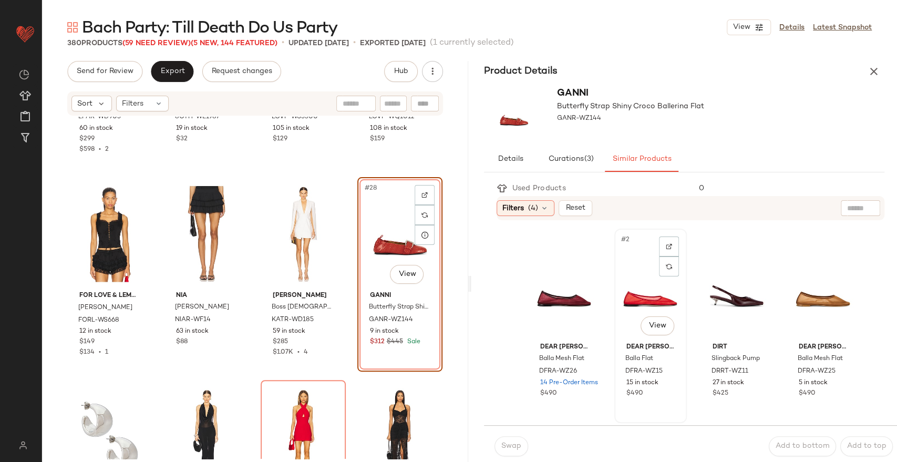
click at [635, 303] on div "#2 View" at bounding box center [650, 285] width 65 height 106
click at [509, 439] on button "Swap" at bounding box center [511, 446] width 34 height 20
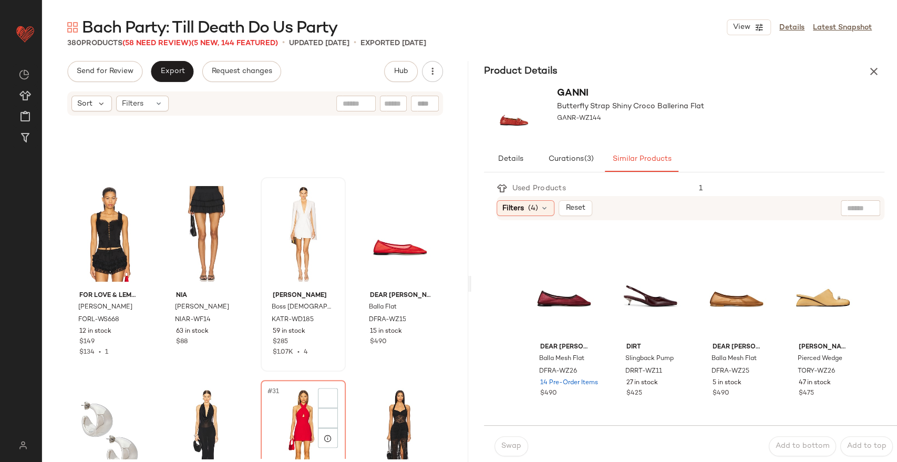
scroll to position [1372, 0]
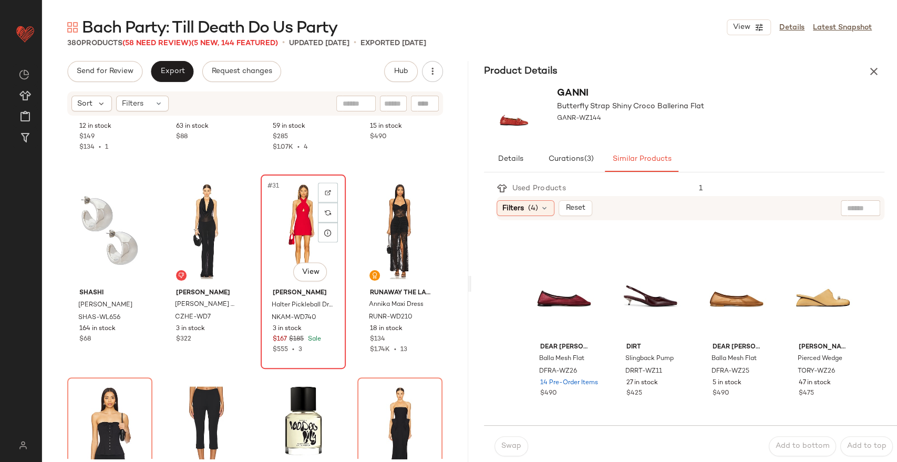
click at [289, 221] on div "#31 View" at bounding box center [303, 231] width 78 height 106
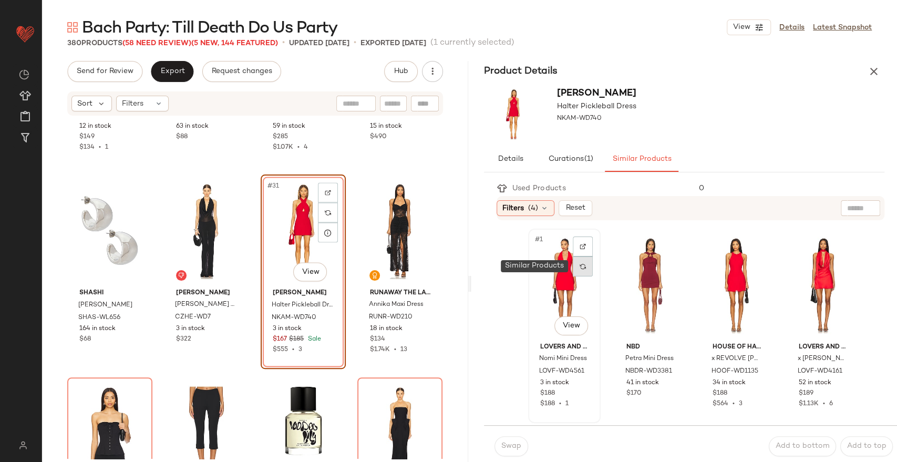
click at [574, 272] on div at bounding box center [583, 266] width 20 height 20
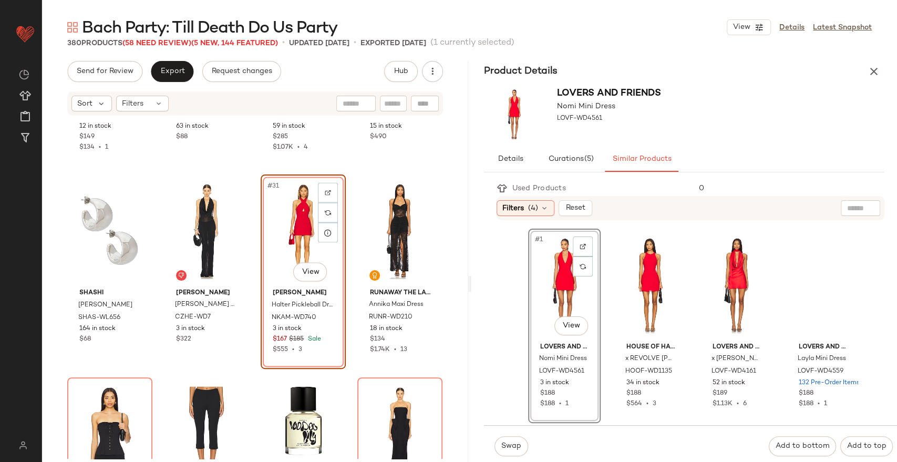
click at [561, 287] on div "#1 View" at bounding box center [564, 285] width 65 height 106
click at [509, 444] on span "Swap" at bounding box center [511, 446] width 20 height 8
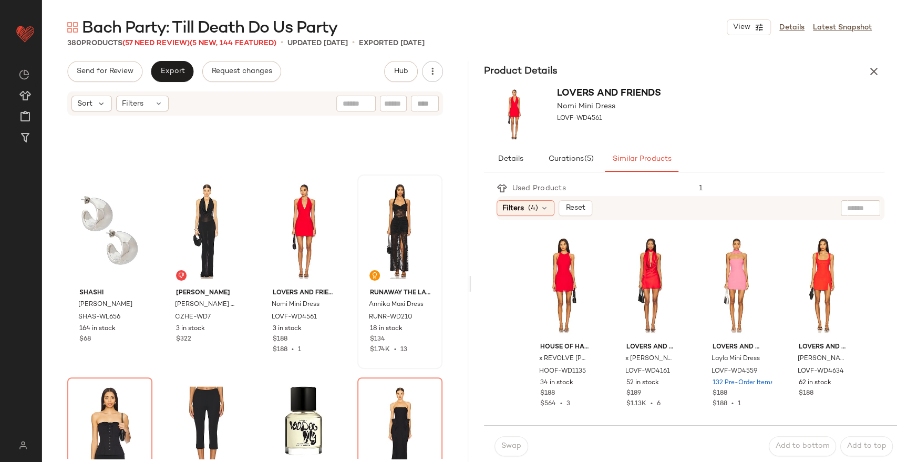
scroll to position [1595, 0]
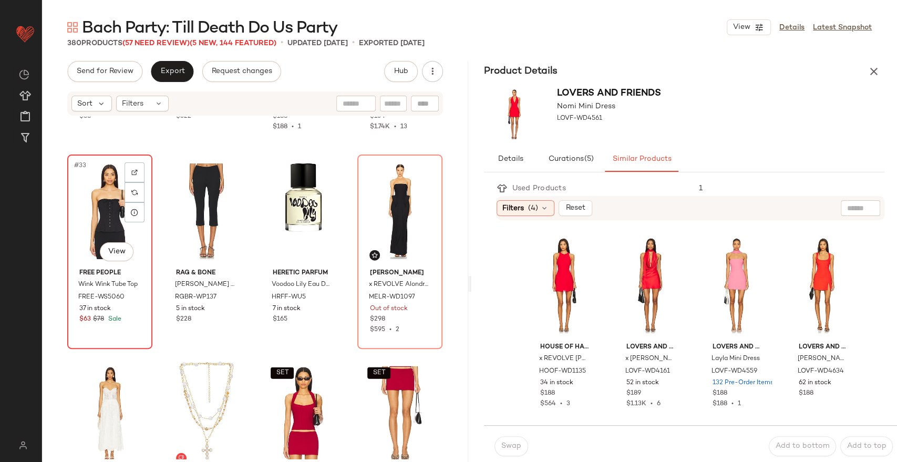
click at [105, 227] on div "#33 View" at bounding box center [110, 211] width 78 height 106
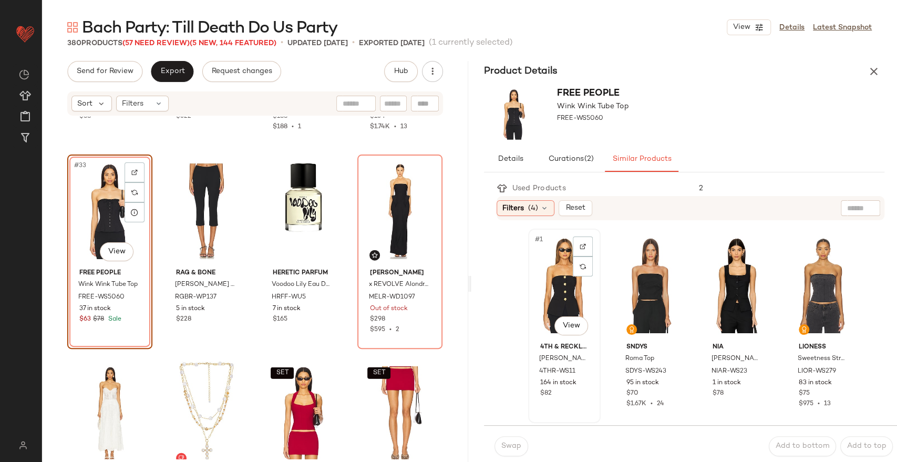
click at [550, 287] on div "#1 View" at bounding box center [564, 285] width 65 height 106
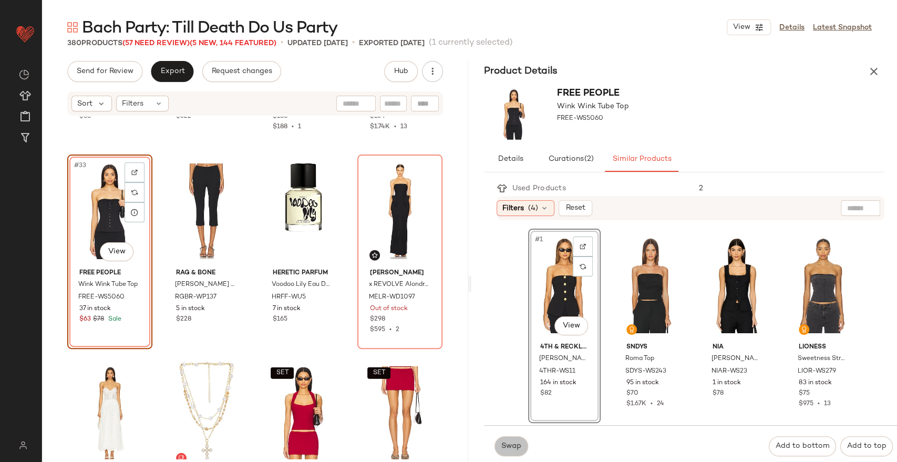
click at [506, 448] on span "Swap" at bounding box center [511, 446] width 20 height 8
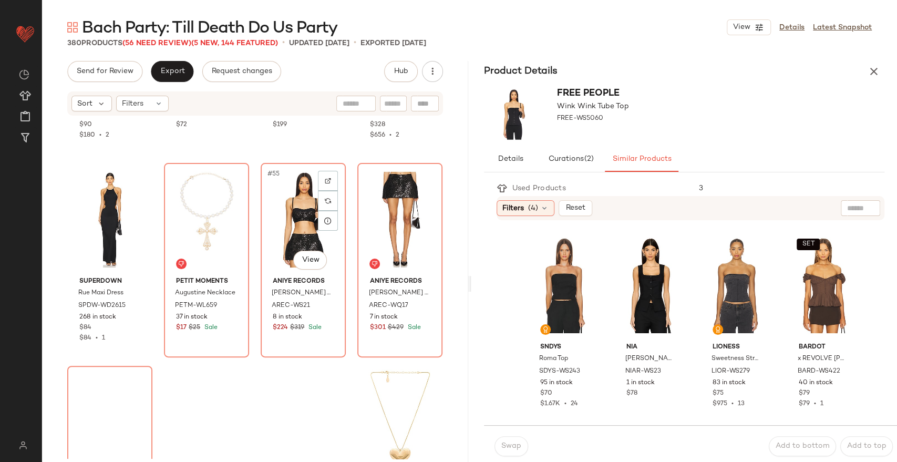
scroll to position [2600, 0]
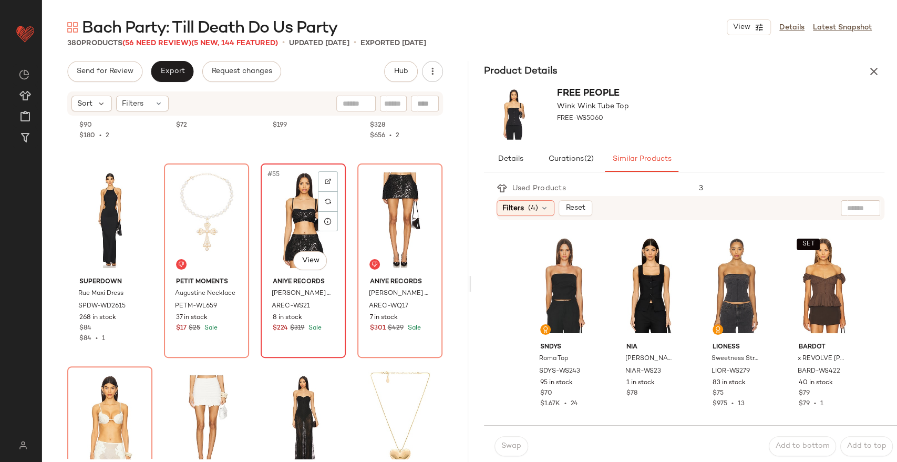
click at [305, 209] on div "#55 View" at bounding box center [303, 220] width 78 height 106
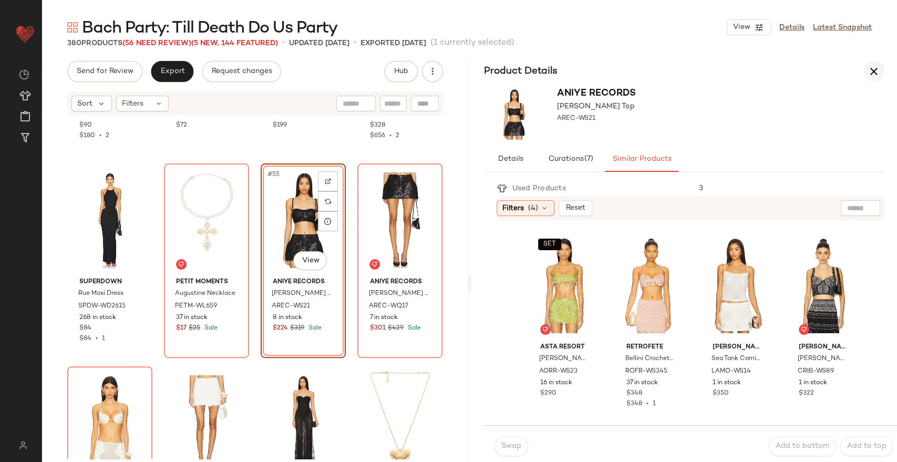
click at [873, 71] on icon "button" at bounding box center [873, 71] width 13 height 13
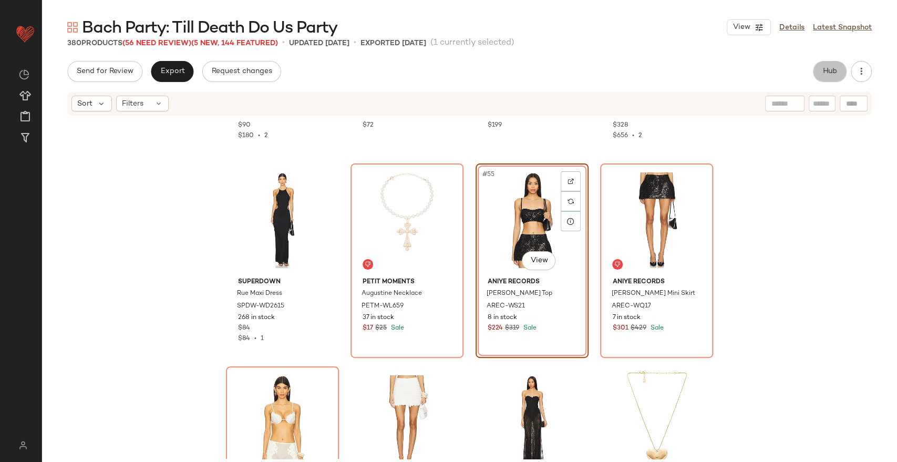
click at [825, 72] on span "Hub" at bounding box center [829, 71] width 15 height 8
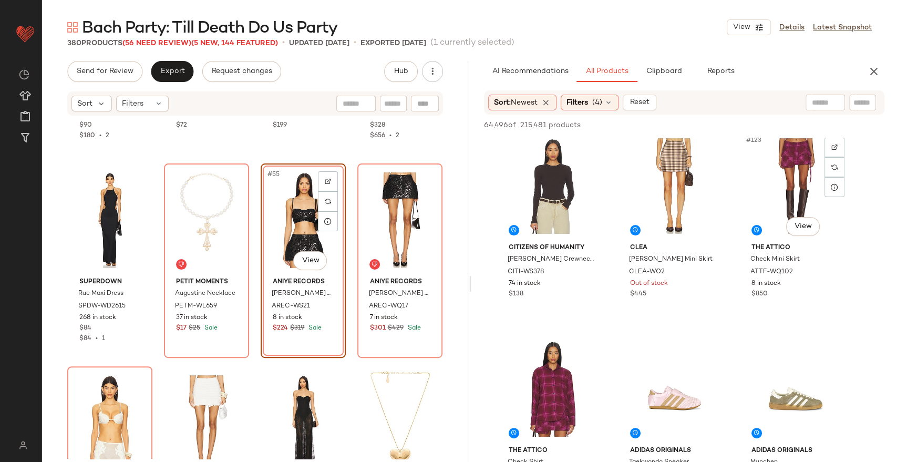
scroll to position [8120, 0]
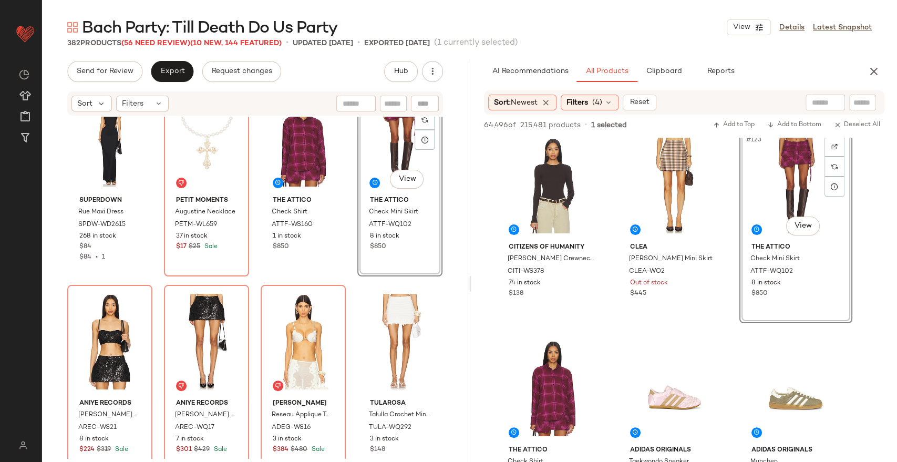
scroll to position [2697, 0]
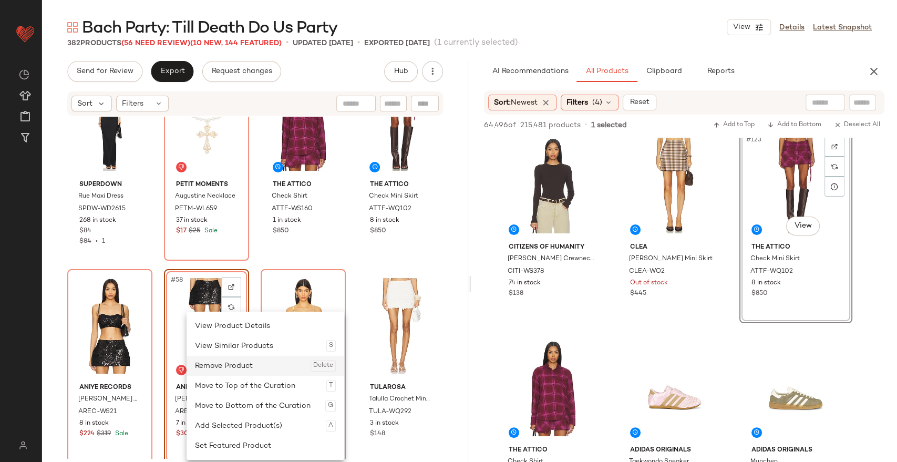
click at [227, 363] on div "Remove Product Delete" at bounding box center [265, 366] width 141 height 20
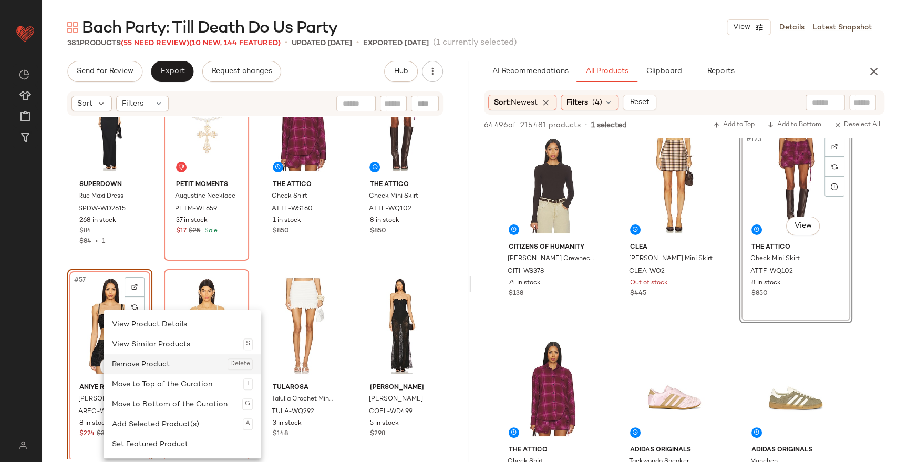
click at [154, 357] on div "Remove Product Delete" at bounding box center [182, 364] width 141 height 20
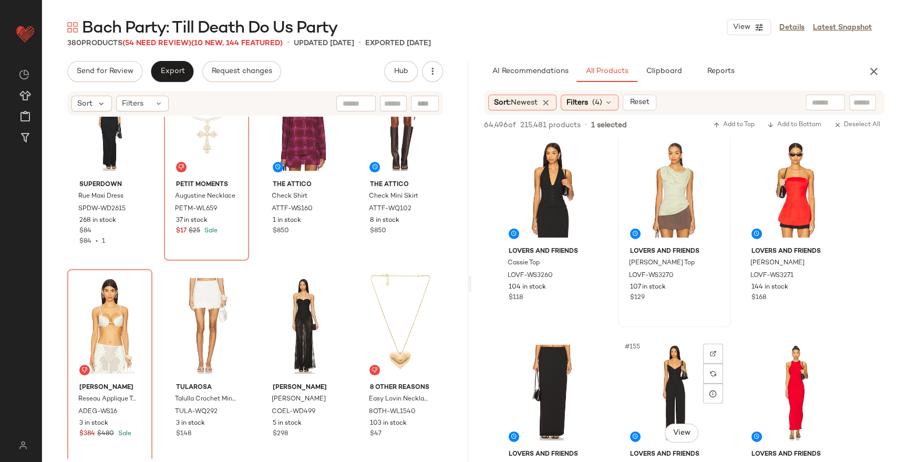
scroll to position [10142, 0]
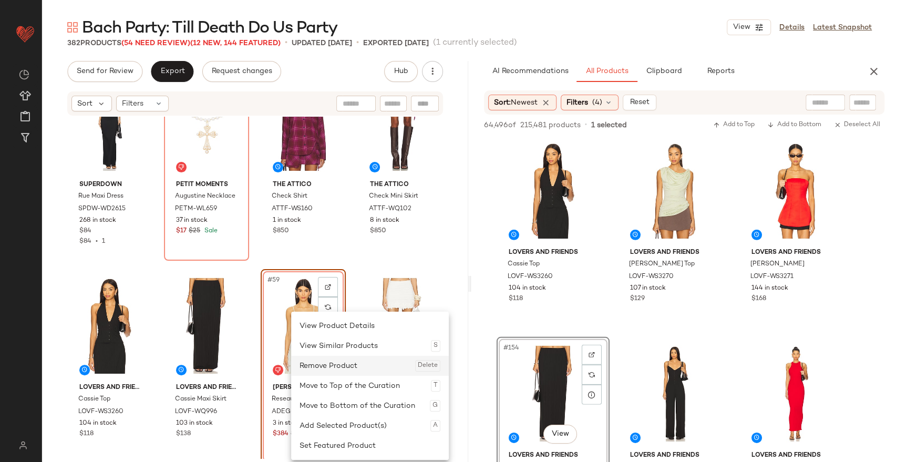
click at [323, 362] on div "Remove Product Delete" at bounding box center [369, 366] width 141 height 20
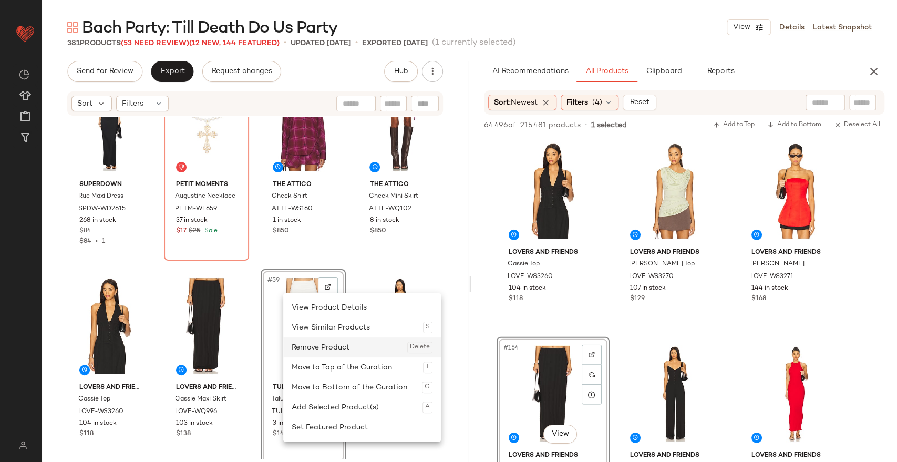
click at [310, 345] on div "Remove Product Delete" at bounding box center [362, 347] width 141 height 20
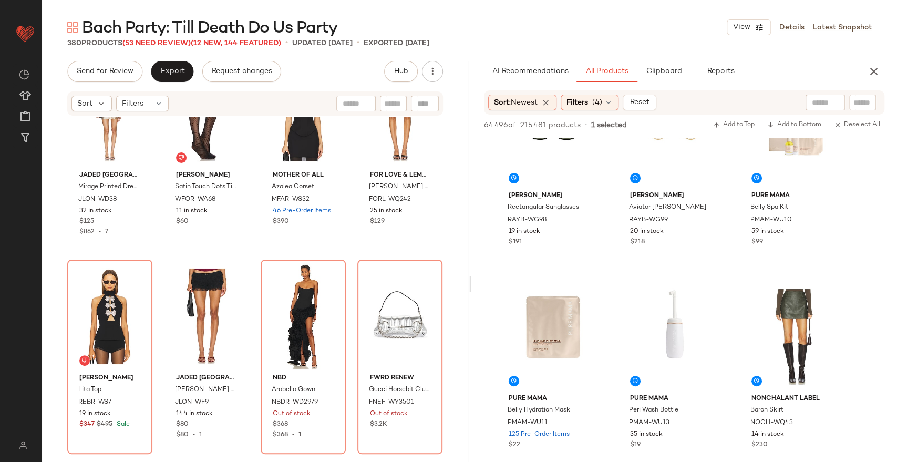
scroll to position [13833, 0]
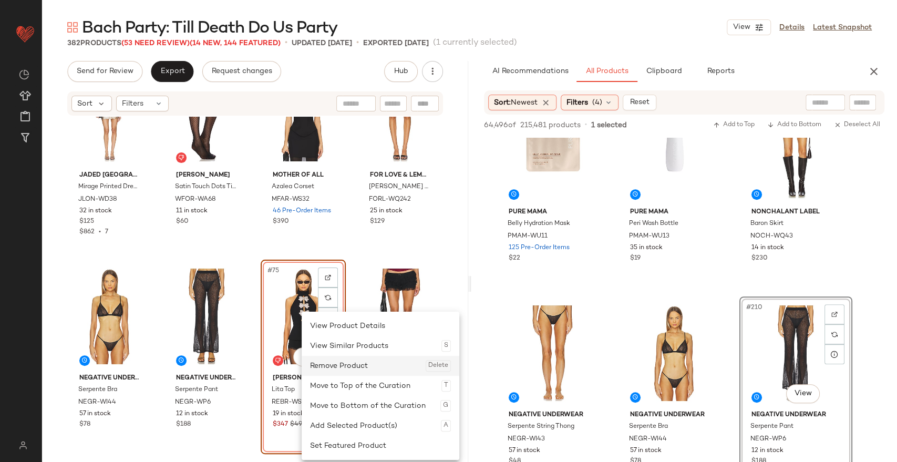
click at [336, 366] on div "Remove Product Delete" at bounding box center [380, 366] width 141 height 20
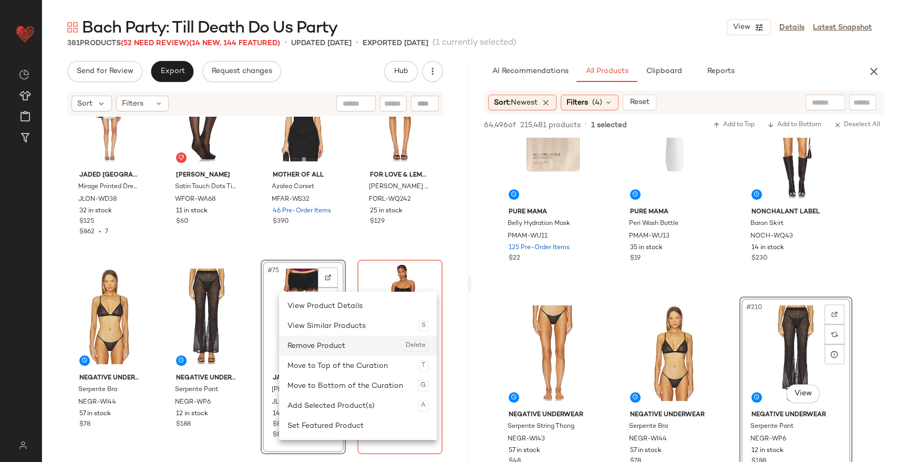
click at [313, 344] on div "Remove Product Delete" at bounding box center [357, 346] width 141 height 20
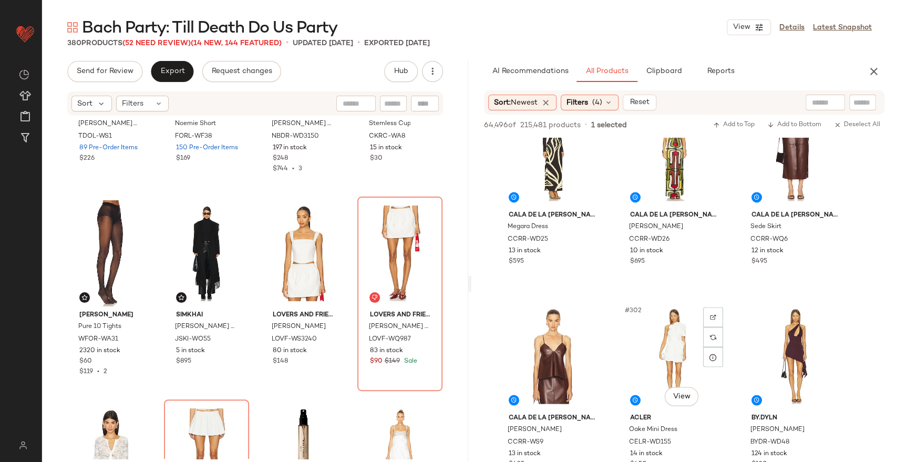
scroll to position [20071, 0]
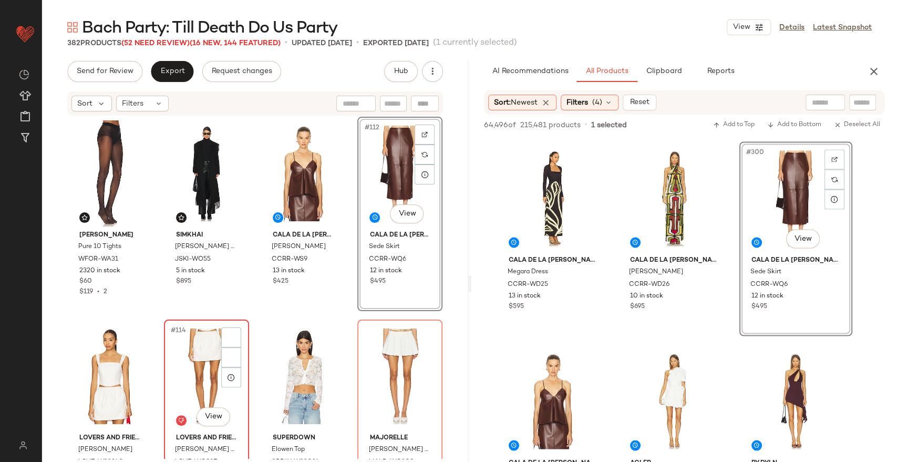
scroll to position [5544, 0]
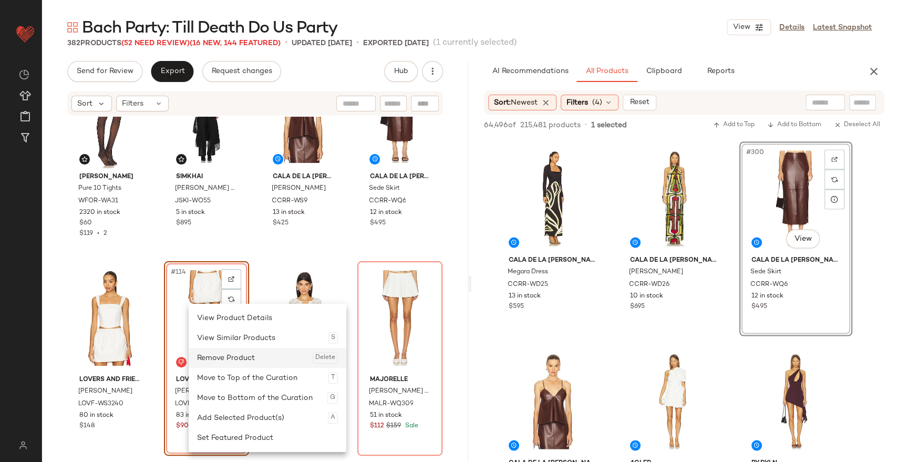
click at [225, 357] on div "Remove Product Delete" at bounding box center [267, 358] width 141 height 20
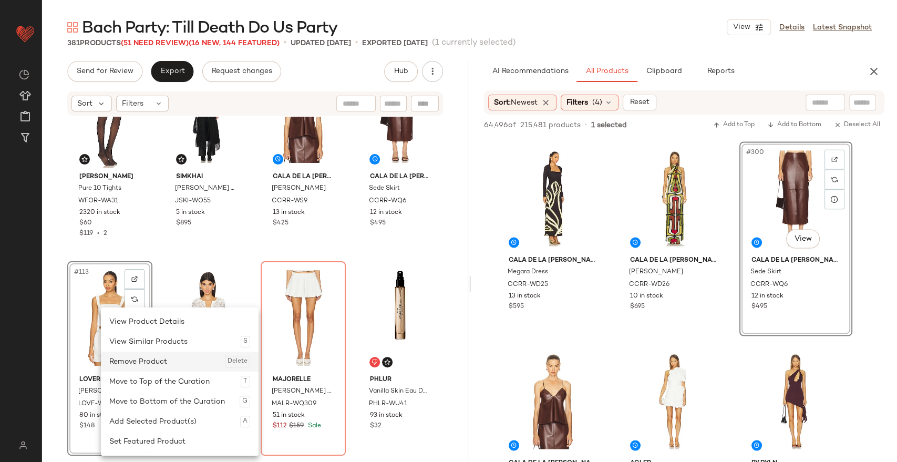
click at [147, 360] on div "Remove Product Delete" at bounding box center [179, 361] width 141 height 20
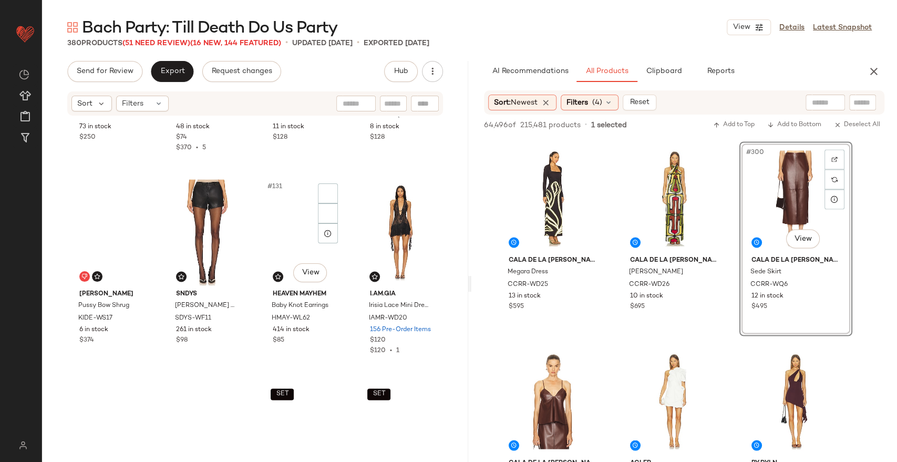
scroll to position [6441, 0]
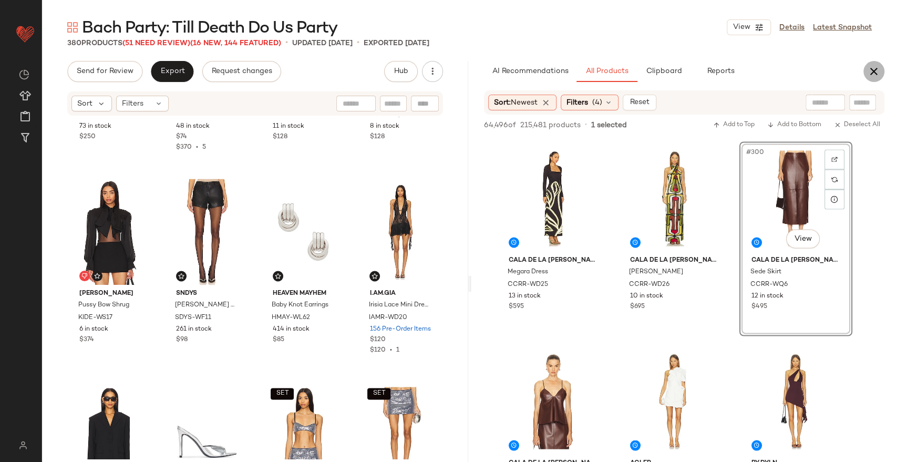
click at [870, 67] on icon "button" at bounding box center [873, 71] width 13 height 13
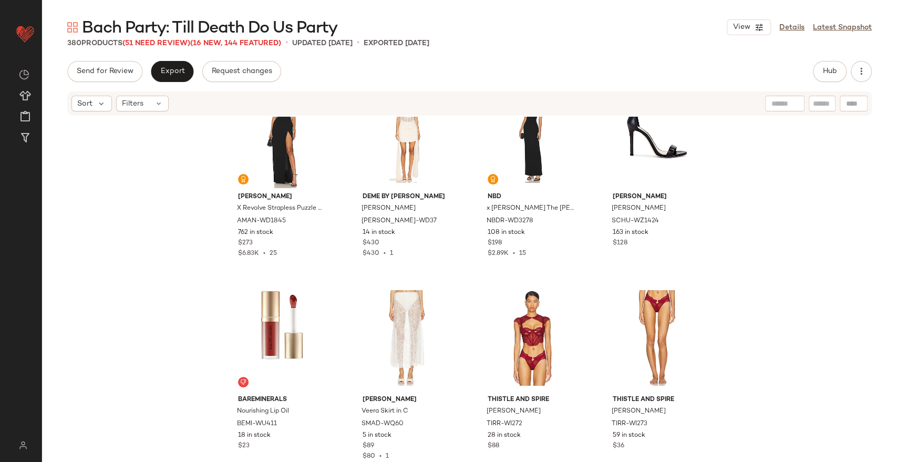
scroll to position [0, 0]
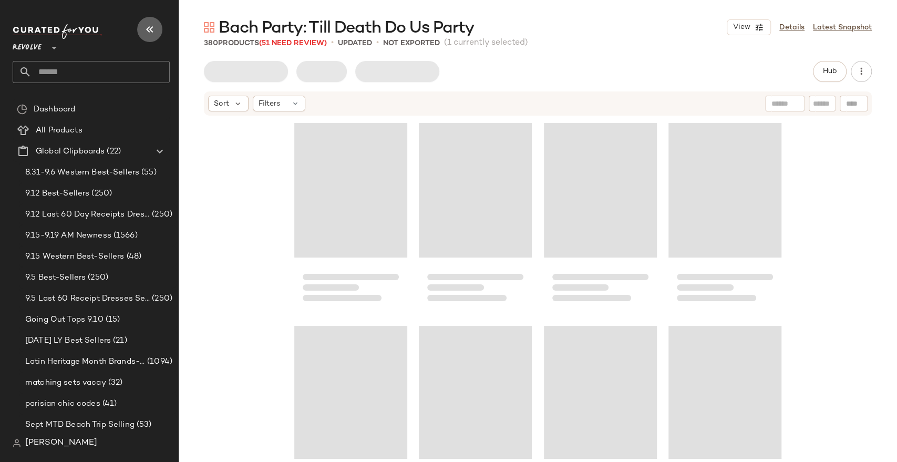
click at [147, 28] on icon "button" at bounding box center [149, 29] width 13 height 13
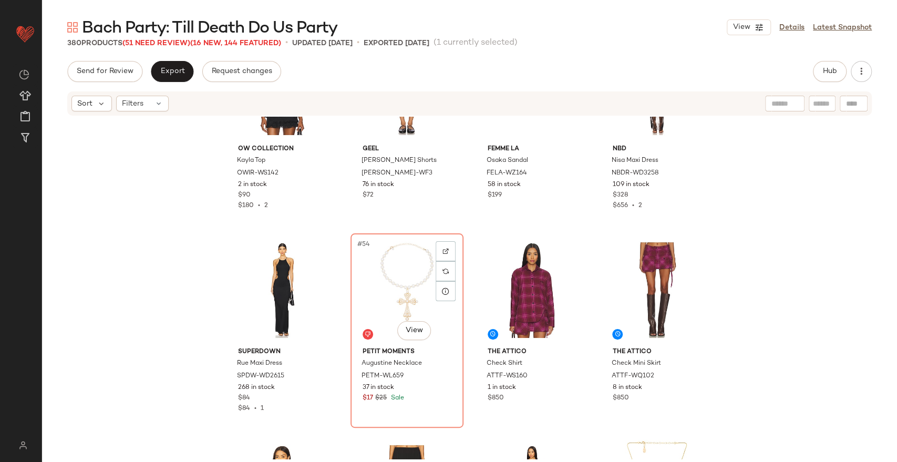
scroll to position [2534, 0]
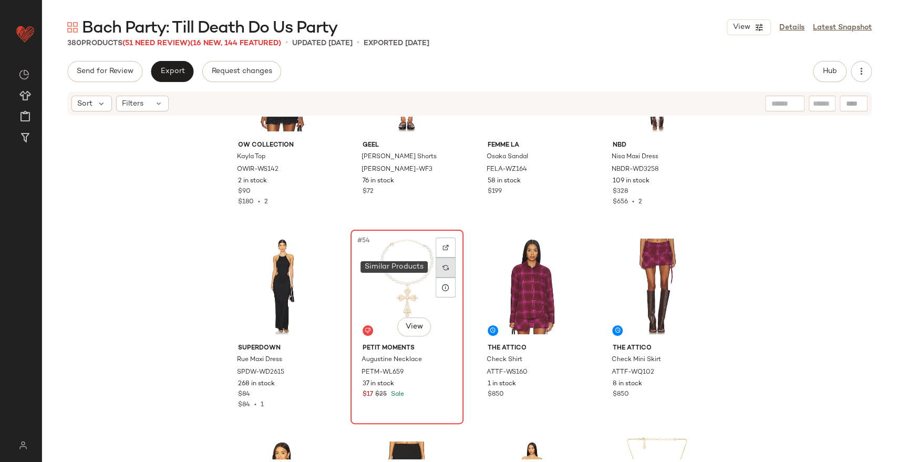
click at [449, 263] on div at bounding box center [445, 267] width 20 height 20
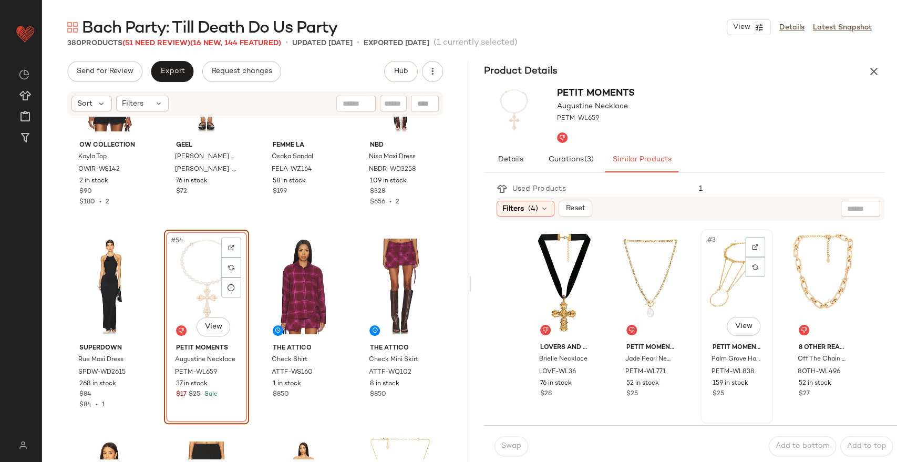
click at [708, 276] on div "#3 View" at bounding box center [736, 286] width 65 height 106
click at [509, 450] on span "Swap" at bounding box center [511, 446] width 20 height 8
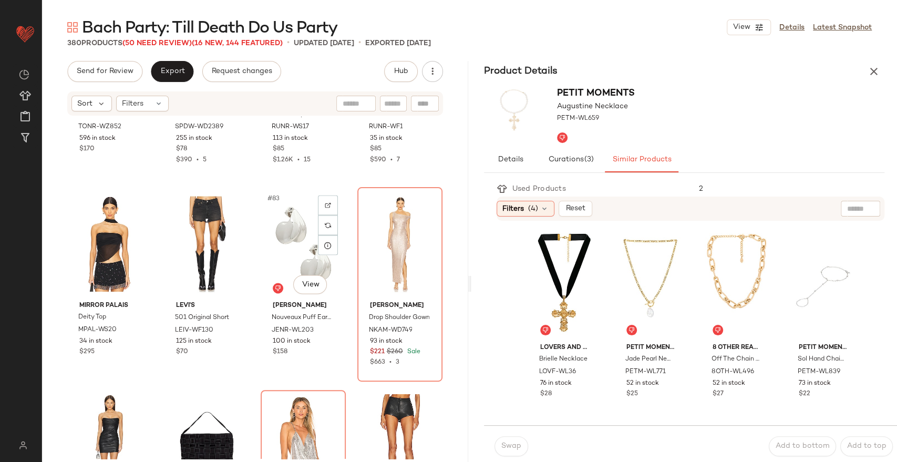
scroll to position [4000, 0]
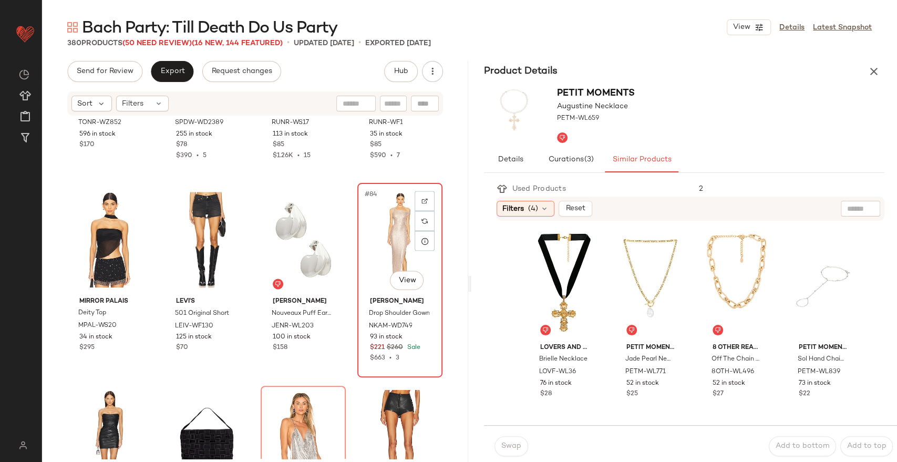
click at [392, 246] on div "#84 View" at bounding box center [400, 239] width 78 height 106
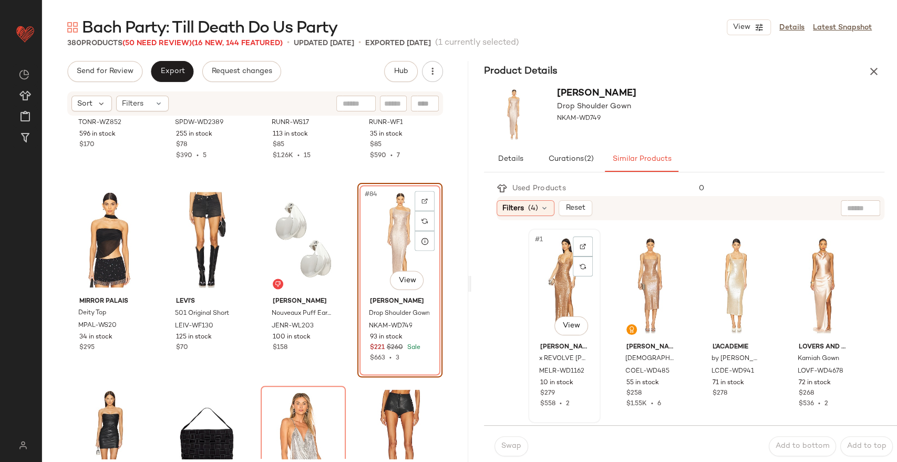
click at [546, 285] on div "#1 View" at bounding box center [564, 285] width 65 height 106
click at [510, 448] on span "Swap" at bounding box center [511, 446] width 20 height 8
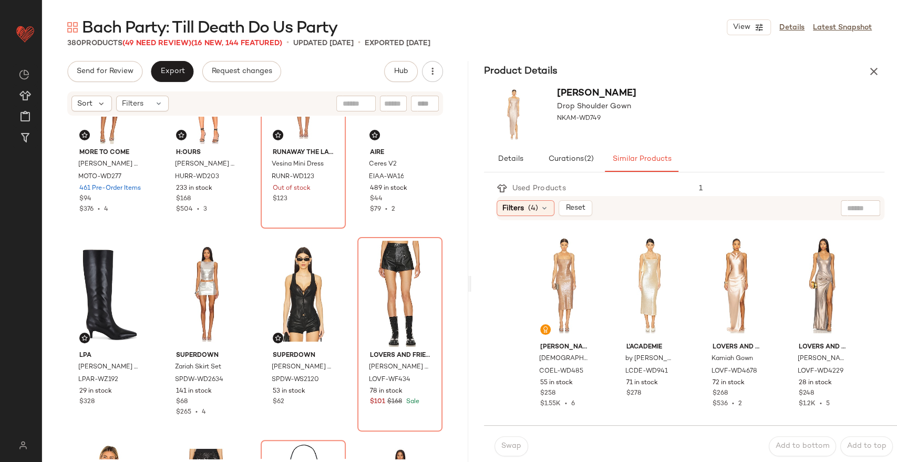
scroll to position [4554, 0]
click at [385, 275] on div "#96 View" at bounding box center [400, 293] width 78 height 106
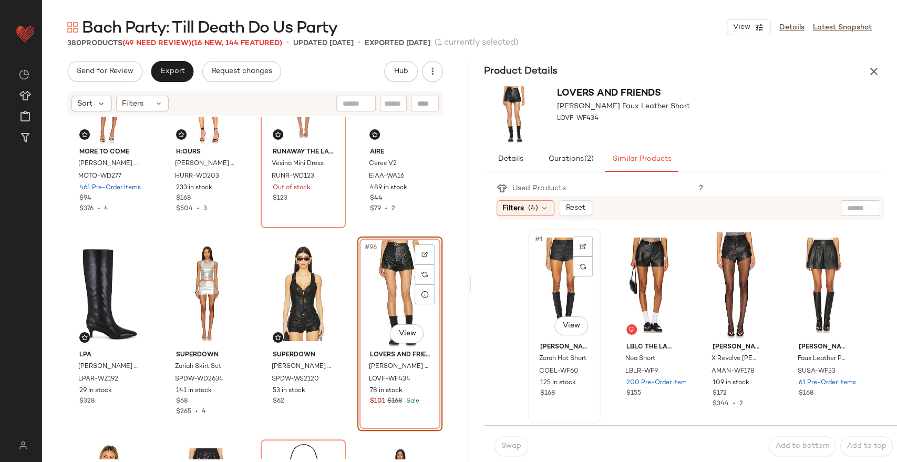
click at [559, 273] on div "#1 View" at bounding box center [564, 285] width 65 height 106
click at [511, 452] on button "Swap" at bounding box center [511, 446] width 34 height 20
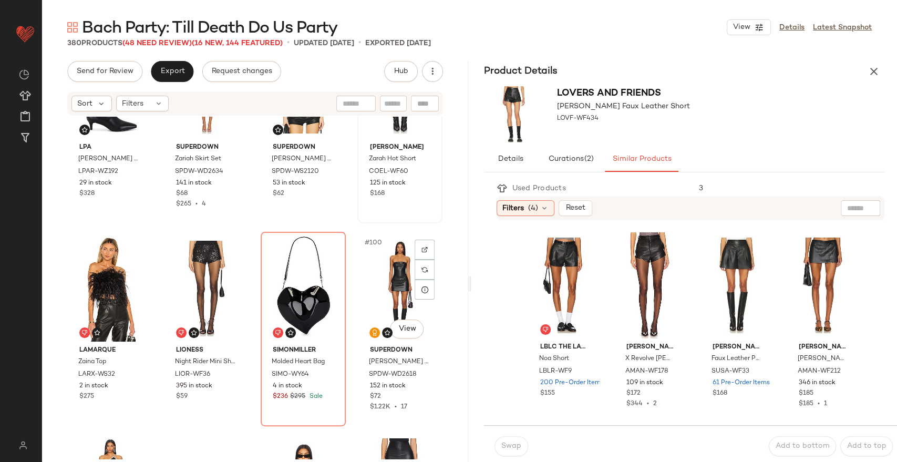
scroll to position [4762, 0]
click at [307, 285] on div "#99 View" at bounding box center [303, 288] width 78 height 106
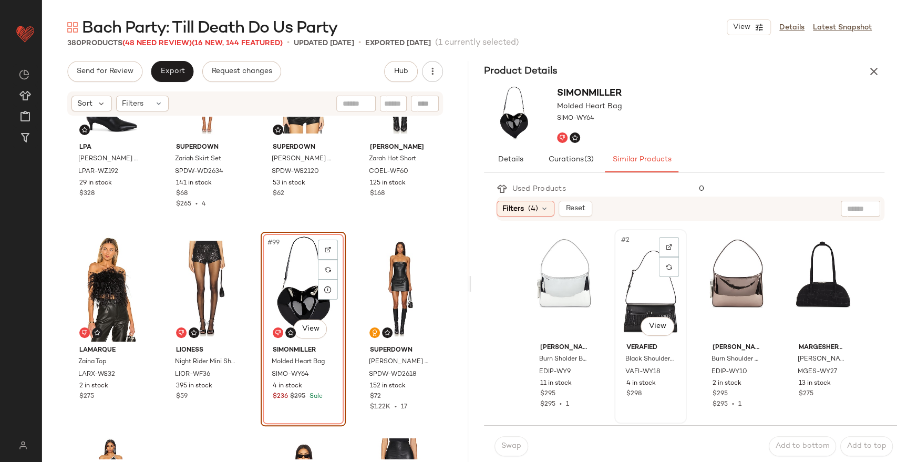
click at [632, 289] on div "#2 View" at bounding box center [650, 286] width 65 height 106
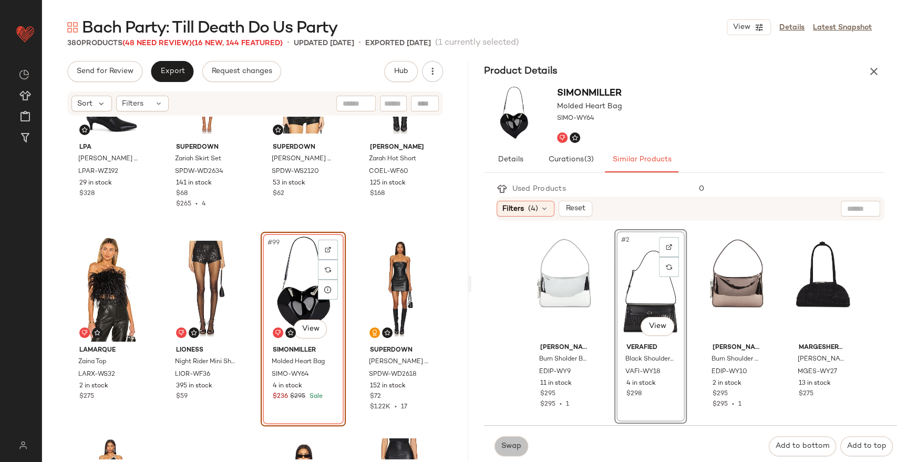
click at [511, 445] on span "Swap" at bounding box center [511, 446] width 20 height 8
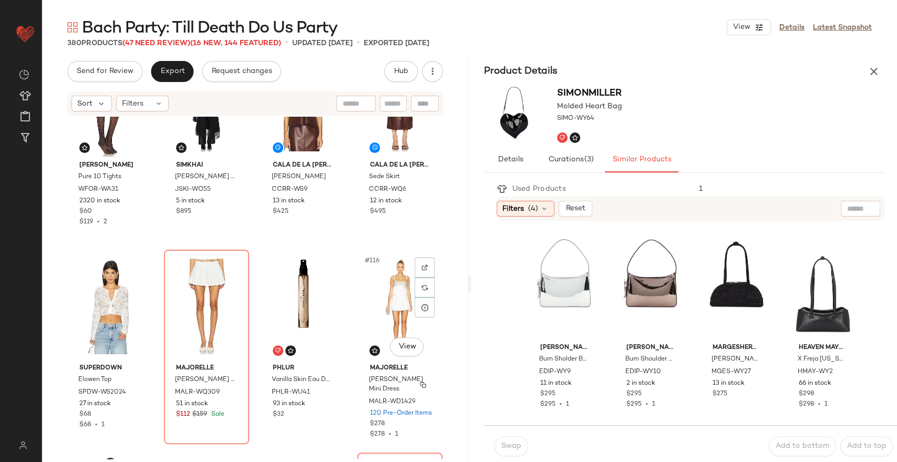
scroll to position [5557, 0]
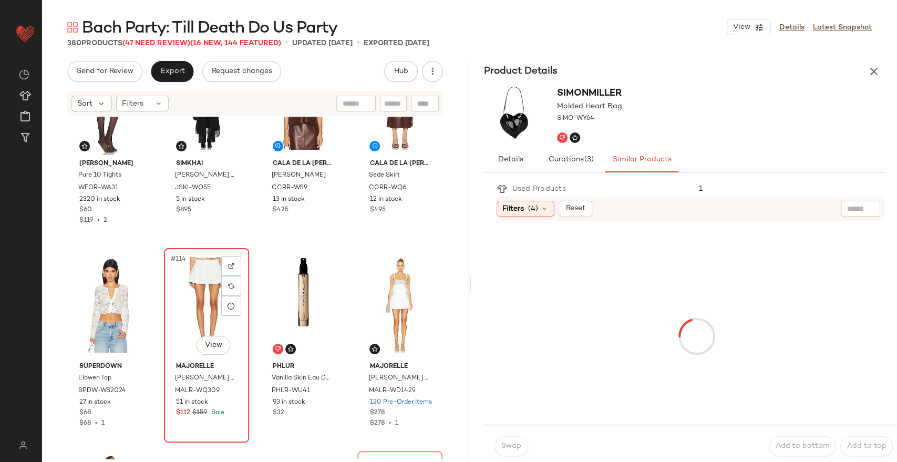
click at [201, 288] on div "#114 View" at bounding box center [207, 305] width 78 height 106
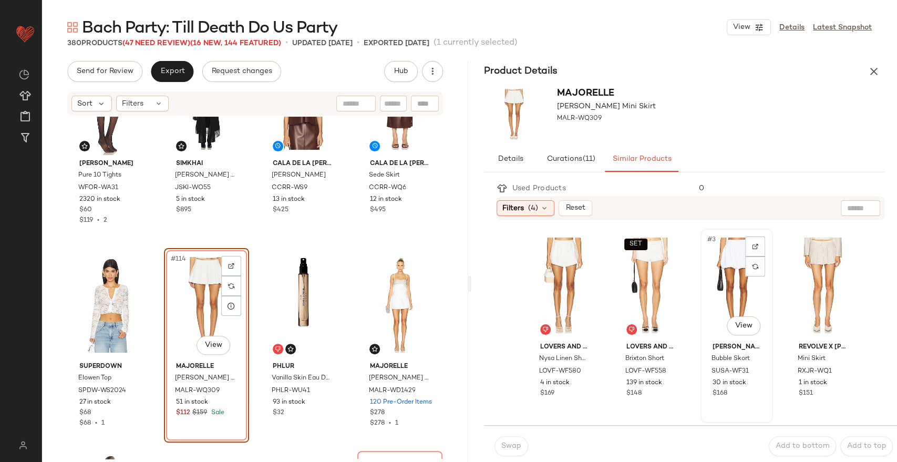
click at [714, 290] on div "#3 View" at bounding box center [736, 285] width 65 height 106
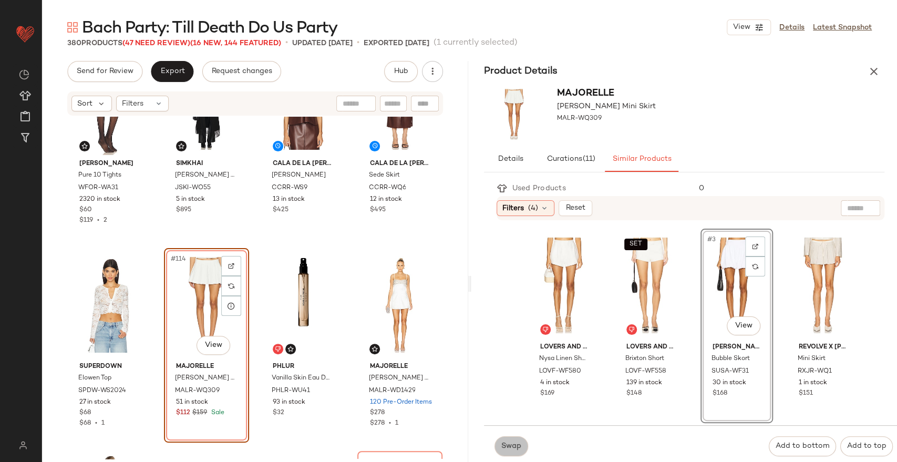
click at [511, 442] on span "Swap" at bounding box center [511, 446] width 20 height 8
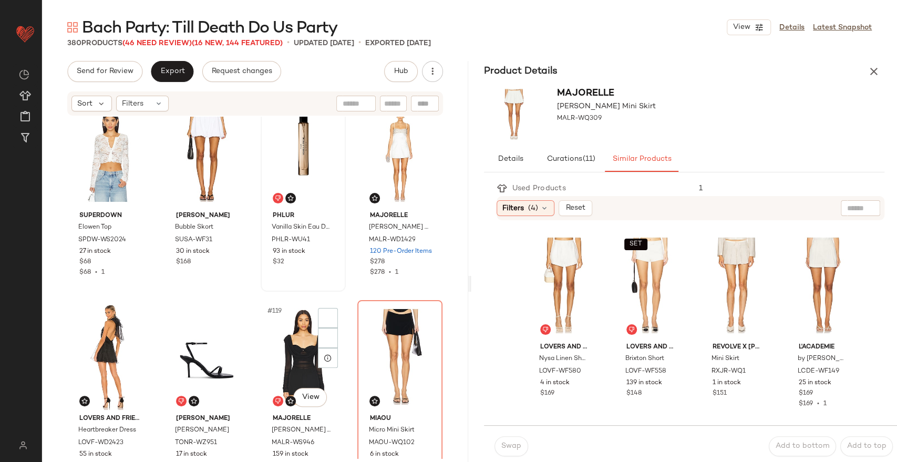
scroll to position [5798, 0]
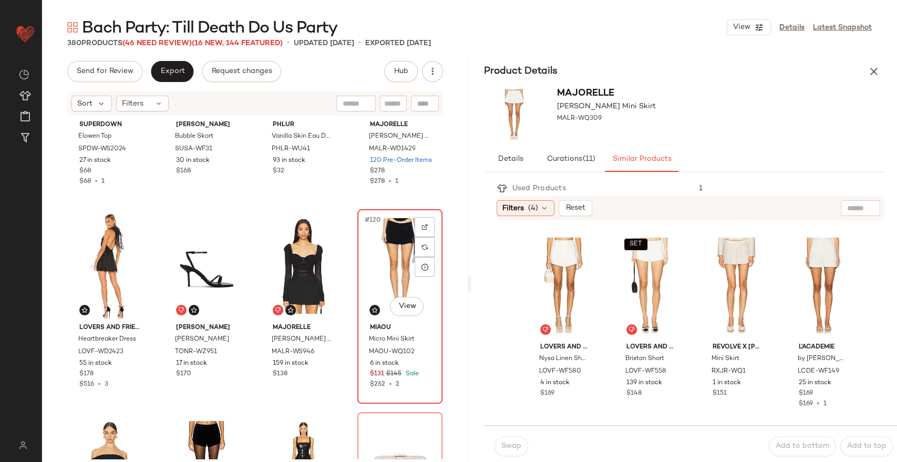
click at [395, 240] on div "#120 View" at bounding box center [400, 266] width 78 height 106
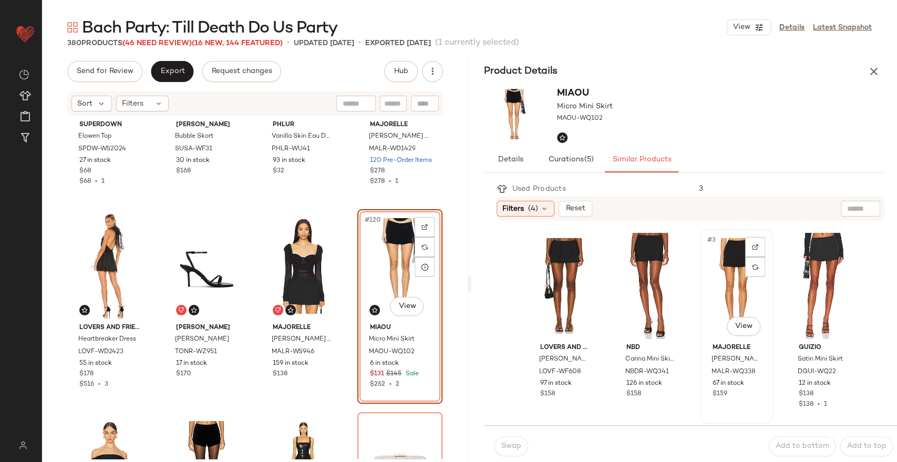
click at [730, 290] on div "#3 View" at bounding box center [736, 286] width 65 height 106
click at [513, 444] on span "Swap" at bounding box center [511, 446] width 20 height 8
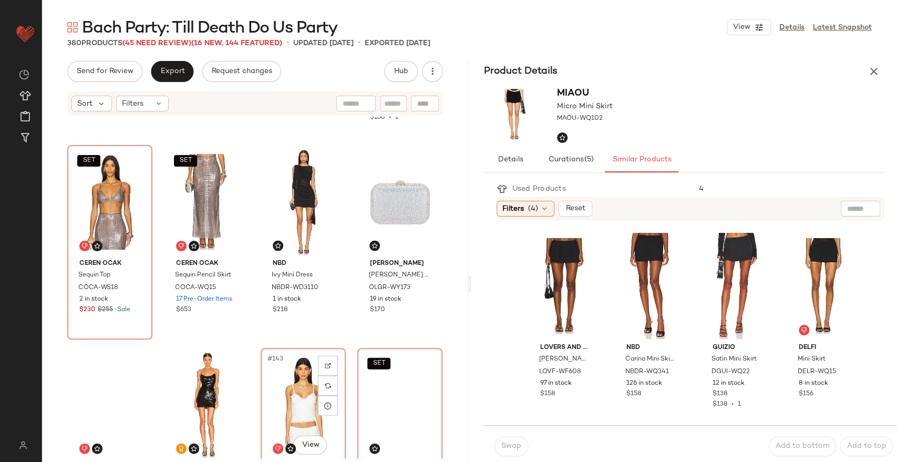
scroll to position [6877, 0]
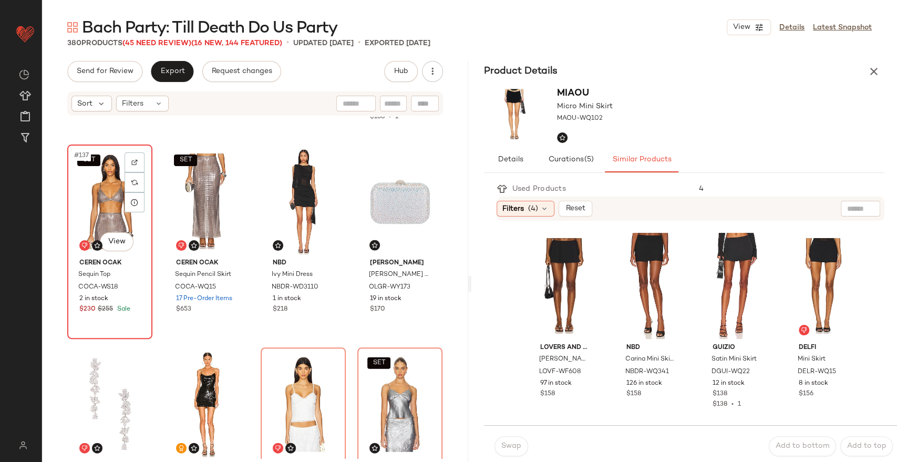
click at [110, 206] on div "SET #137 View" at bounding box center [110, 201] width 78 height 106
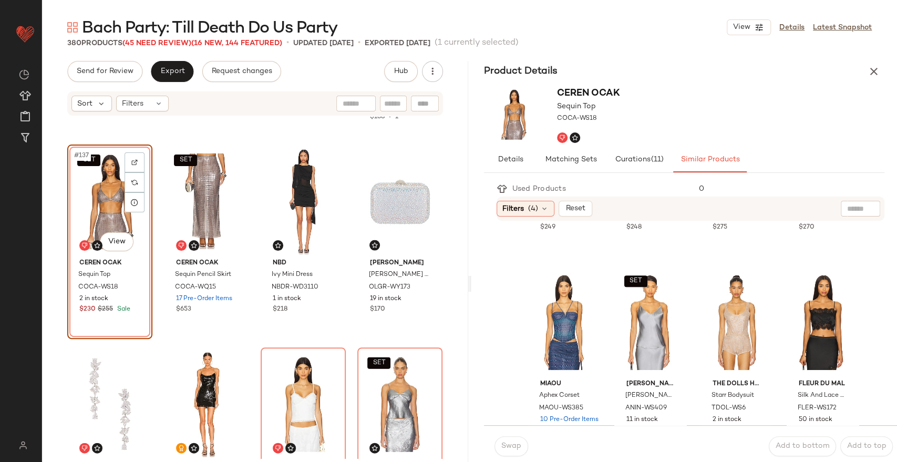
scroll to position [370, 0]
click at [647, 325] on div "SET #10 View" at bounding box center [650, 321] width 65 height 106
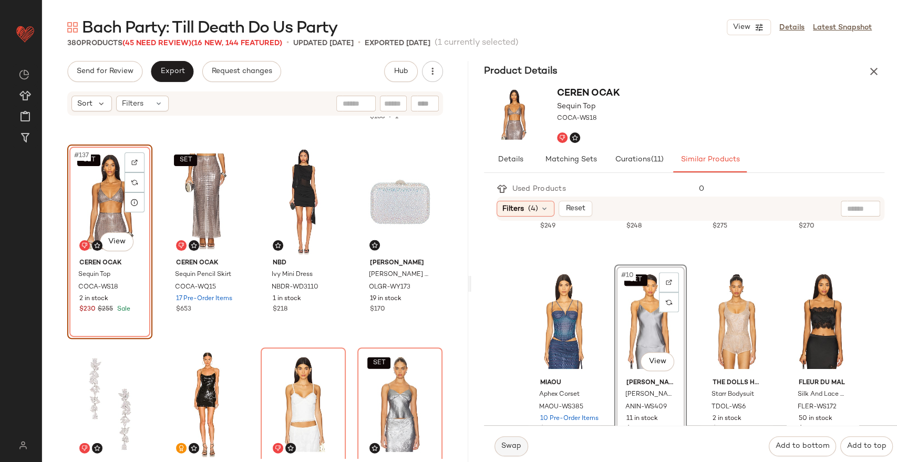
click at [510, 445] on span "Swap" at bounding box center [511, 446] width 20 height 8
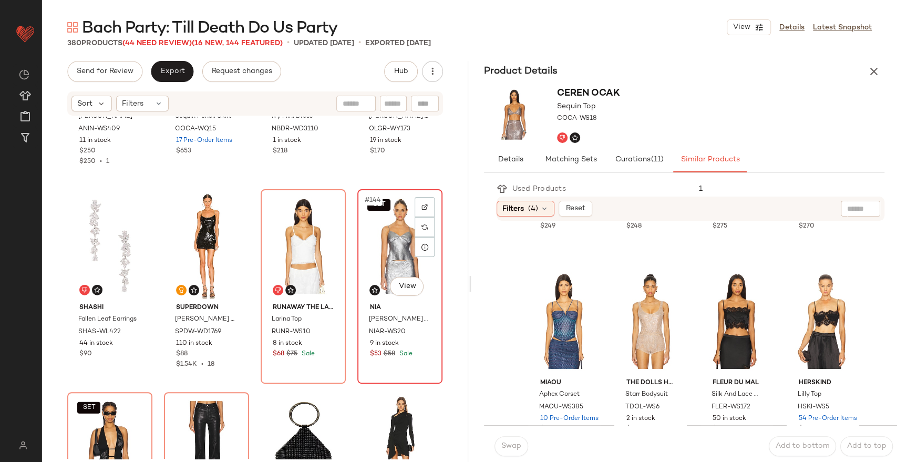
scroll to position [7035, 0]
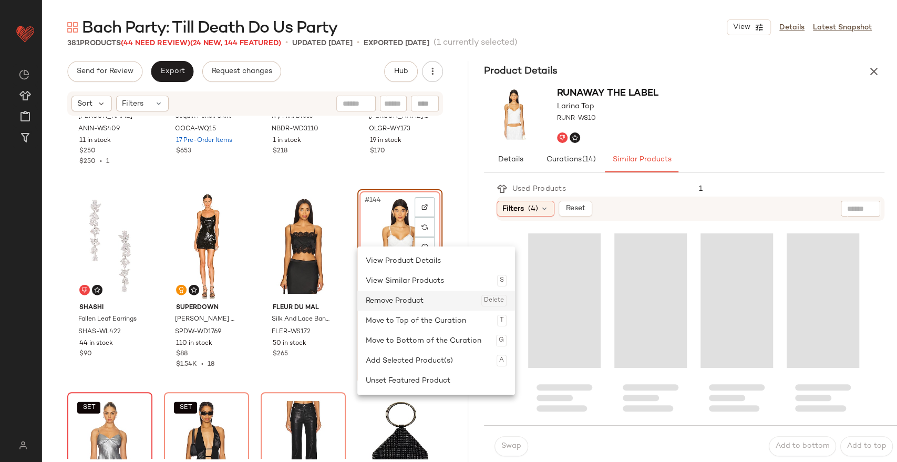
click at [396, 302] on div "Remove Product Delete" at bounding box center [436, 300] width 141 height 20
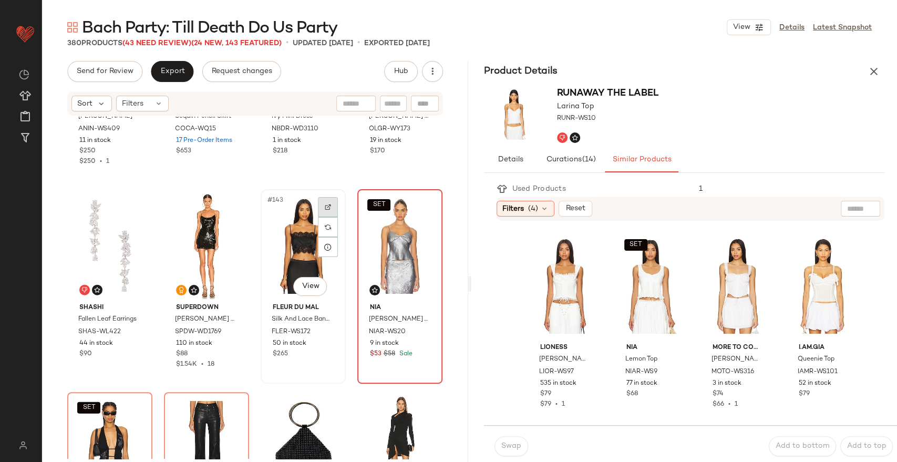
click at [324, 198] on div at bounding box center [328, 207] width 20 height 20
click at [879, 69] on button "button" at bounding box center [873, 71] width 21 height 21
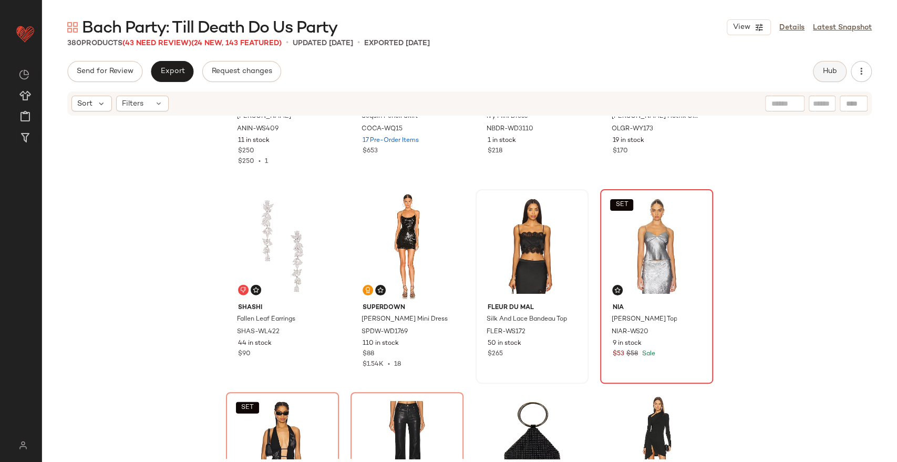
click at [836, 71] on span "Hub" at bounding box center [829, 71] width 15 height 8
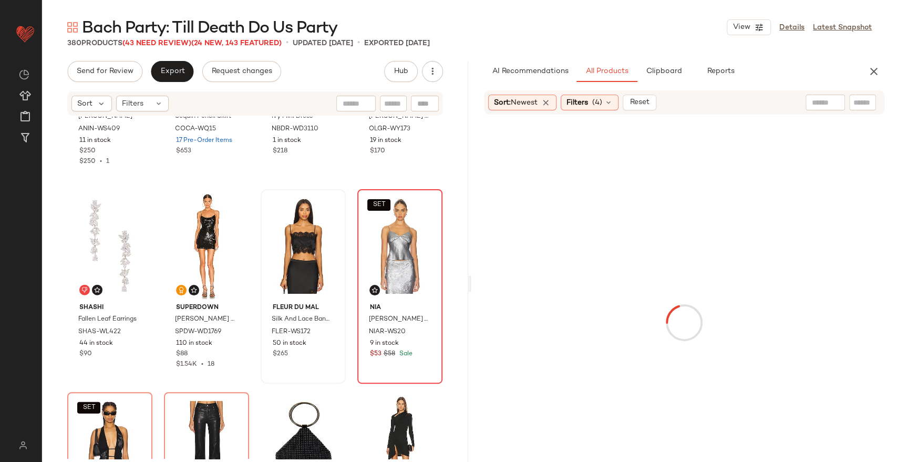
click at [856, 101] on input "text" at bounding box center [862, 102] width 18 height 11
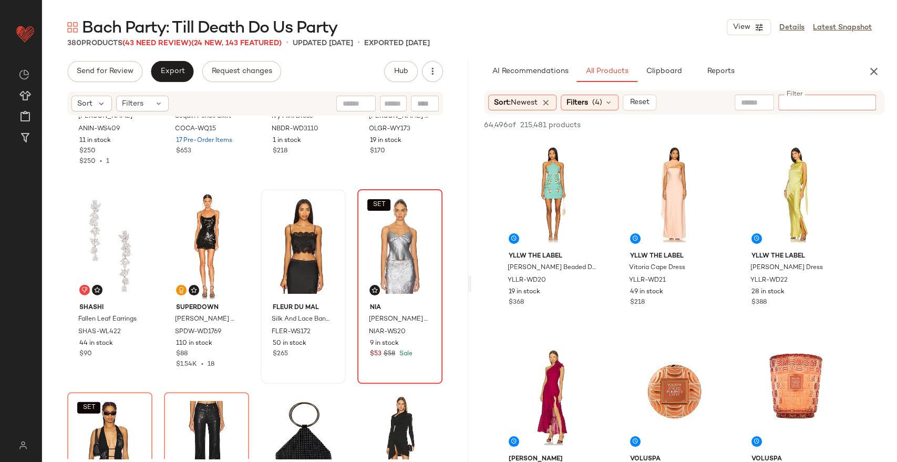
paste input "*********"
type input "*********"
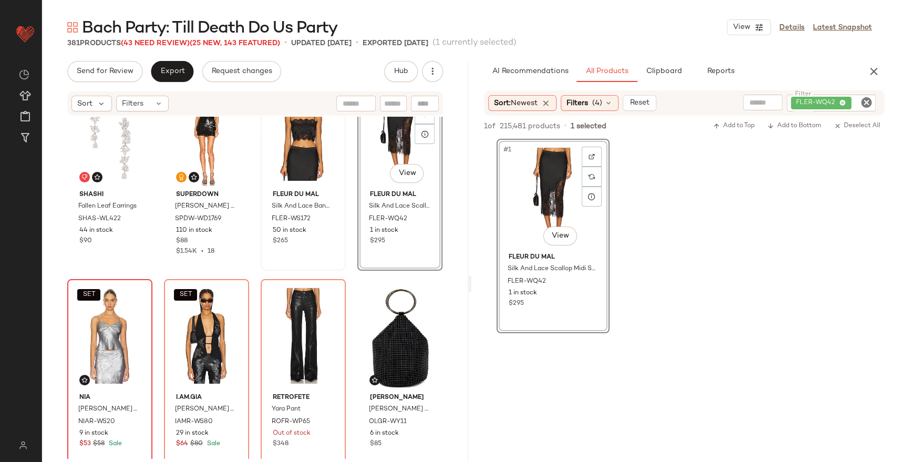
scroll to position [7192, 0]
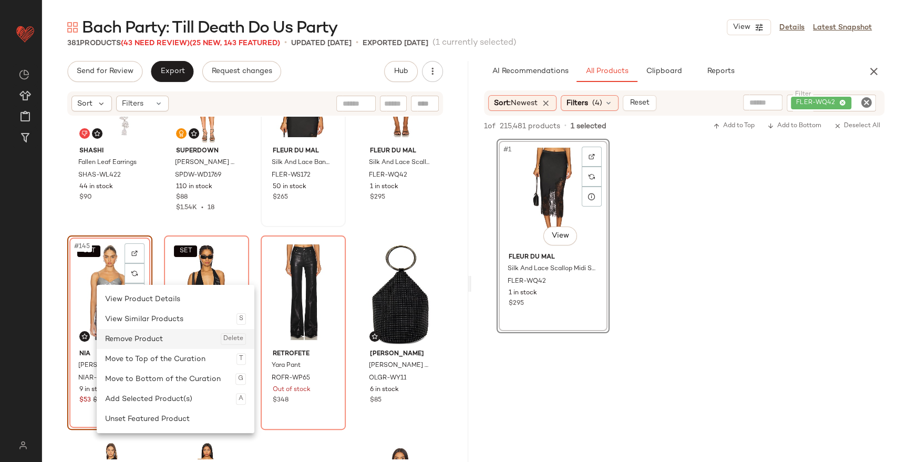
click at [142, 335] on div "Remove Product Delete" at bounding box center [175, 339] width 141 height 20
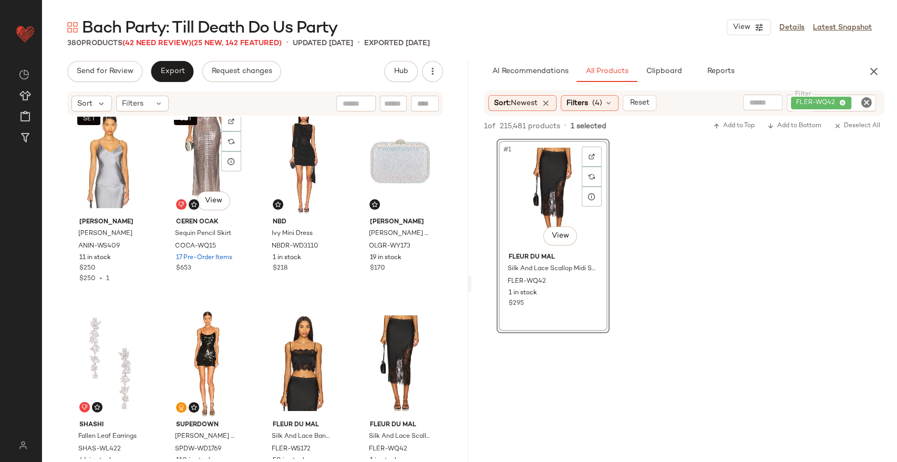
scroll to position [6818, 0]
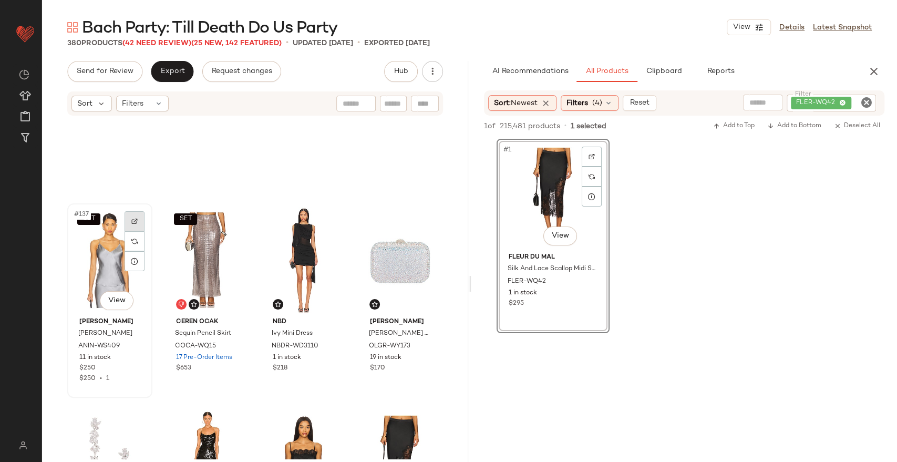
click at [141, 222] on div at bounding box center [134, 221] width 20 height 20
click at [874, 98] on div "FLER-WQ42" at bounding box center [830, 103] width 89 height 17
click at [866, 98] on icon "Clear Filter" at bounding box center [866, 102] width 13 height 13
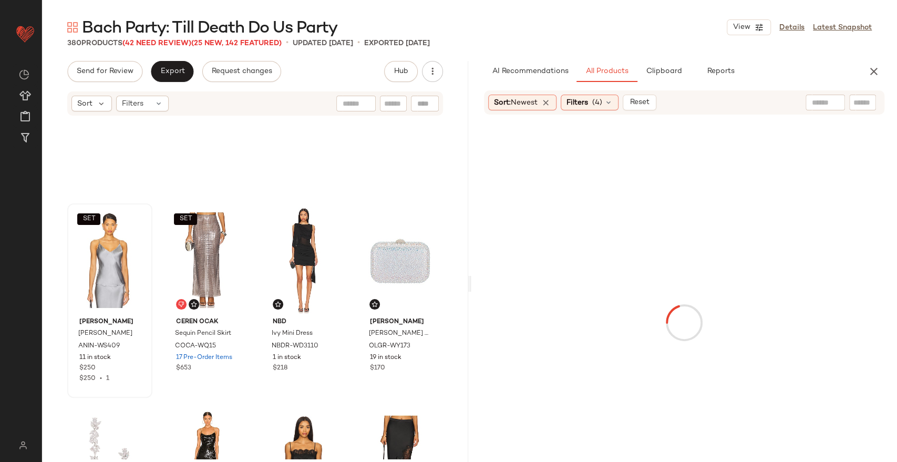
drag, startPoint x: 807, startPoint y: 89, endPoint x: 865, endPoint y: 137, distance: 75.3
click at [865, 137] on div at bounding box center [684, 322] width 422 height 411
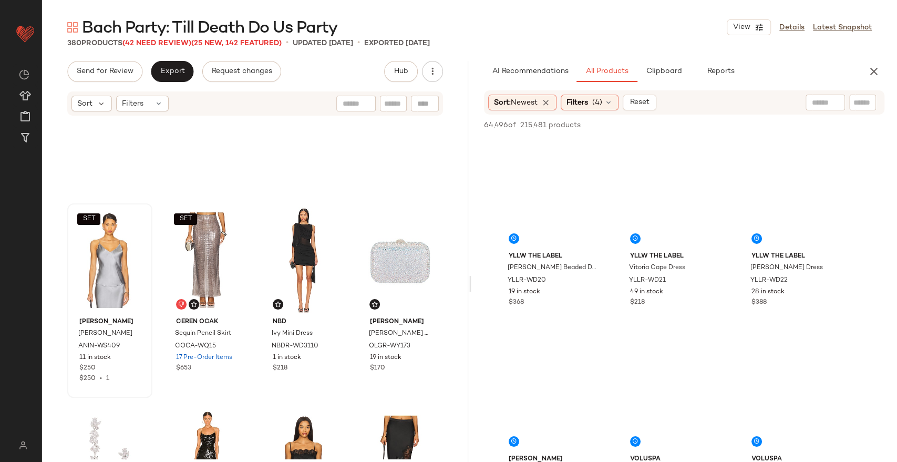
click at [855, 105] on input "text" at bounding box center [862, 102] width 18 height 11
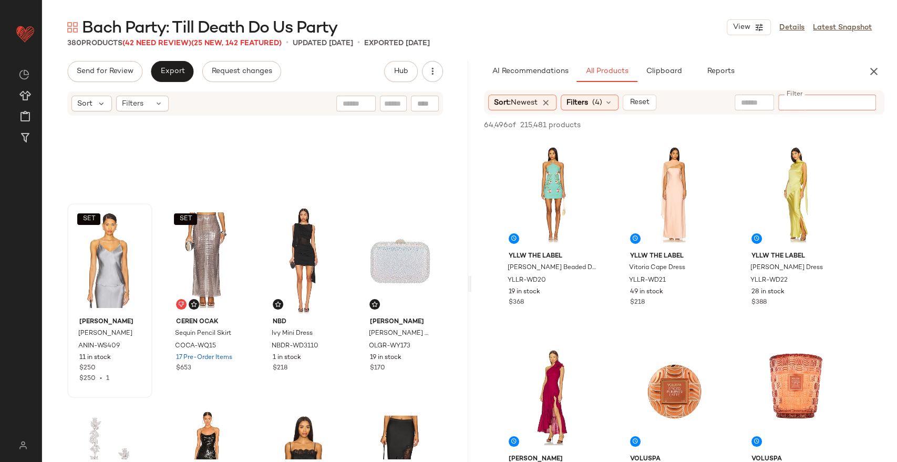
paste input "*********"
type input "*********"
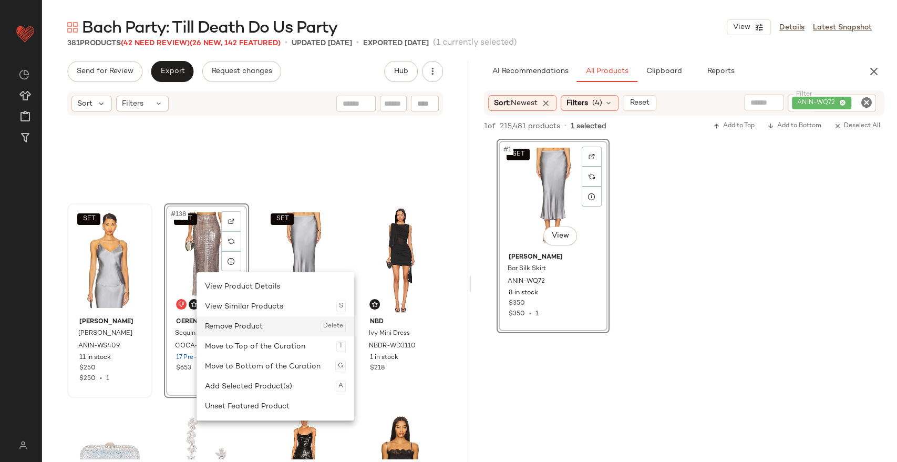
click at [238, 323] on div "Remove Product Delete" at bounding box center [275, 326] width 141 height 20
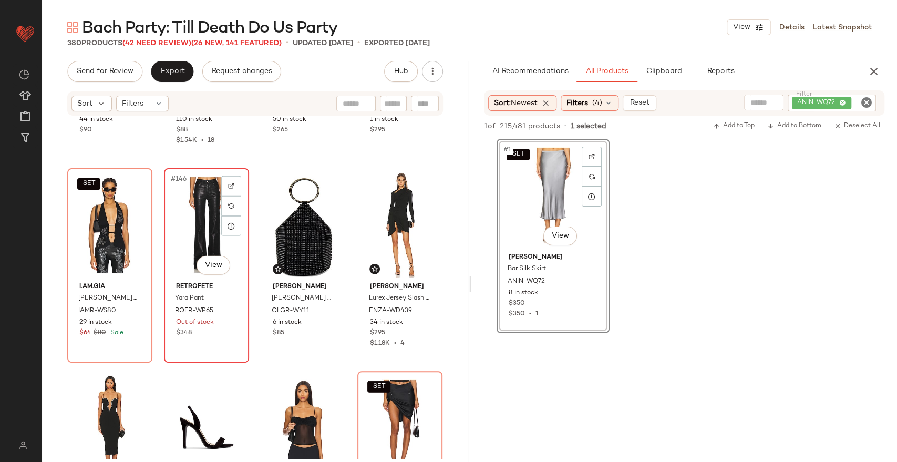
scroll to position [7259, 0]
click at [866, 101] on icon "Clear Filter" at bounding box center [866, 102] width 13 height 13
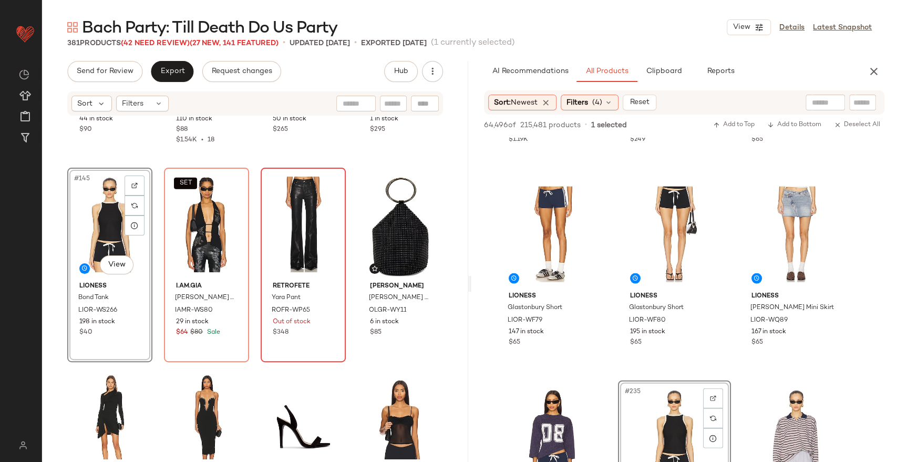
scroll to position [14929, 0]
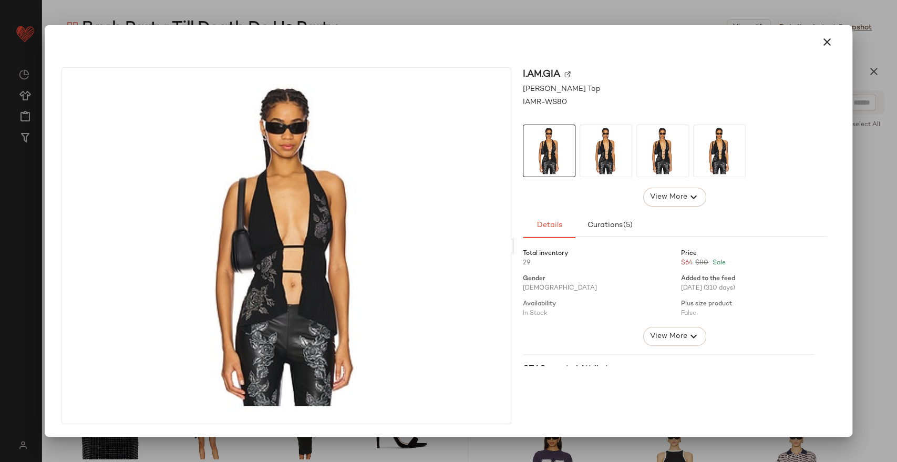
drag, startPoint x: 296, startPoint y: 255, endPoint x: 832, endPoint y: 41, distance: 576.2
click at [832, 41] on icon "button" at bounding box center [827, 42] width 13 height 13
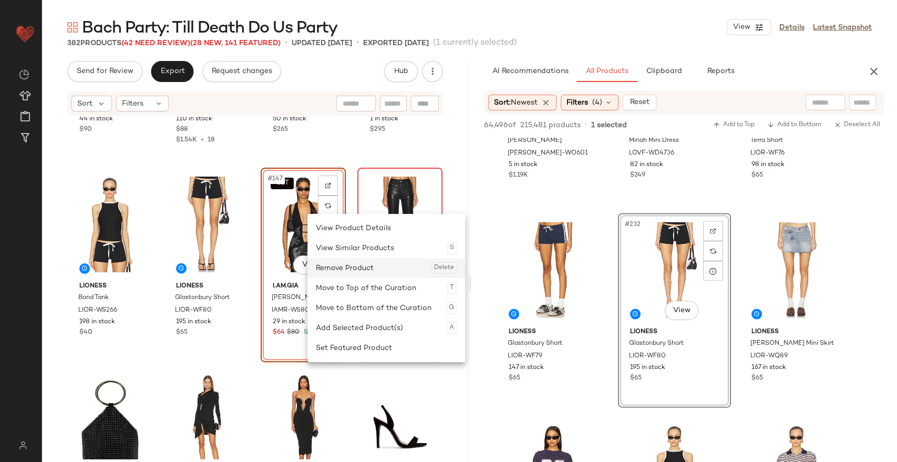
click at [371, 264] on div "Remove Product Delete" at bounding box center [386, 268] width 141 height 20
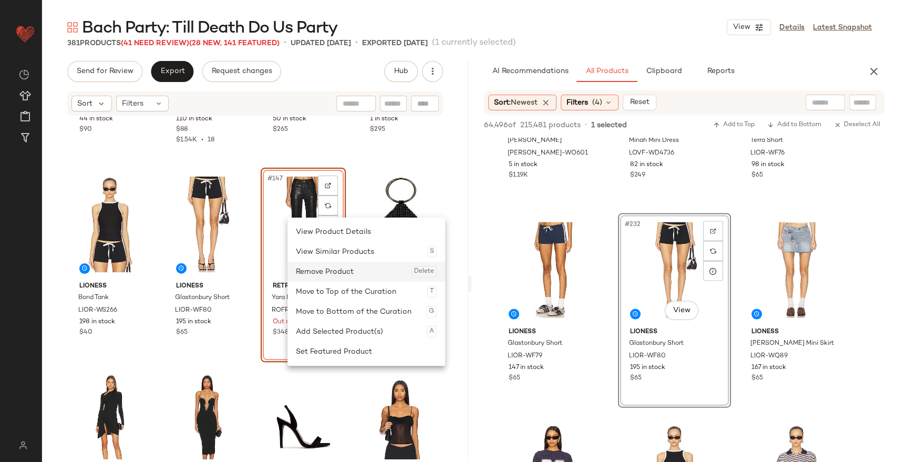
click at [320, 267] on div "Remove Product Delete" at bounding box center [366, 272] width 141 height 20
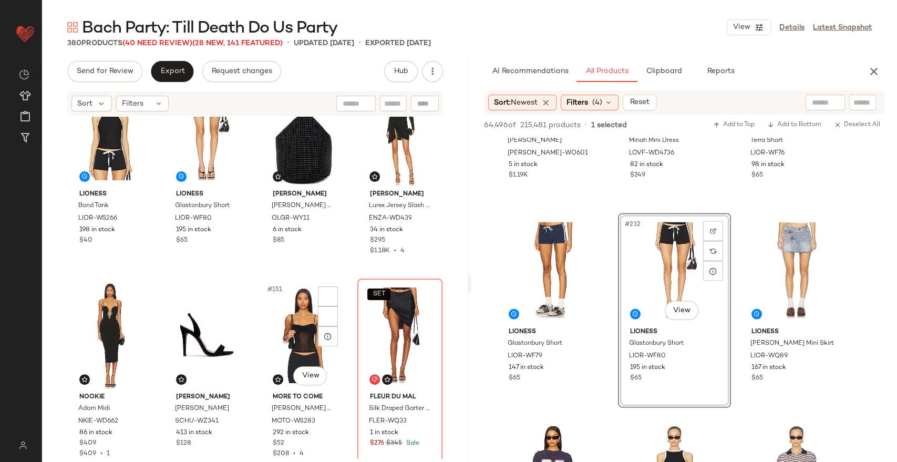
scroll to position [7392, 0]
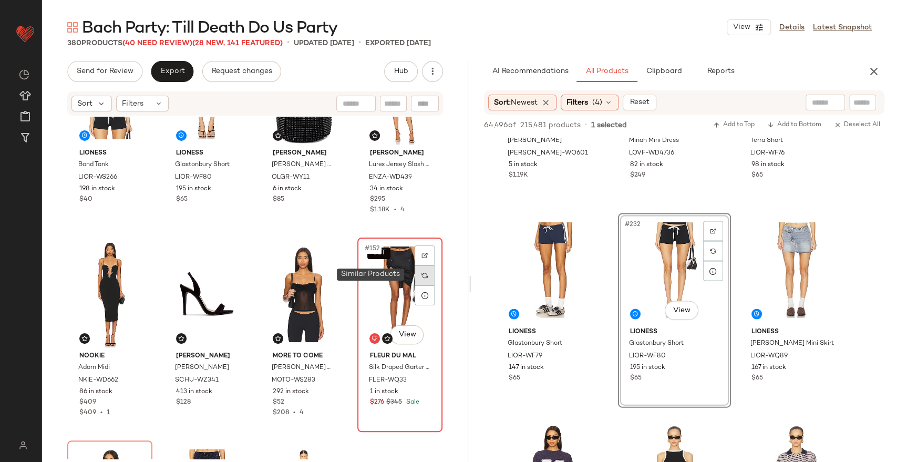
click at [421, 273] on img at bounding box center [424, 275] width 6 height 6
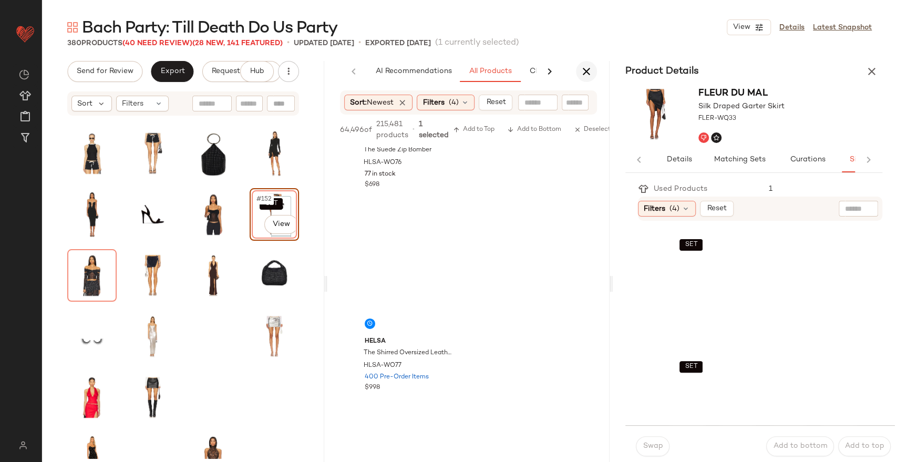
scroll to position [80741, 0]
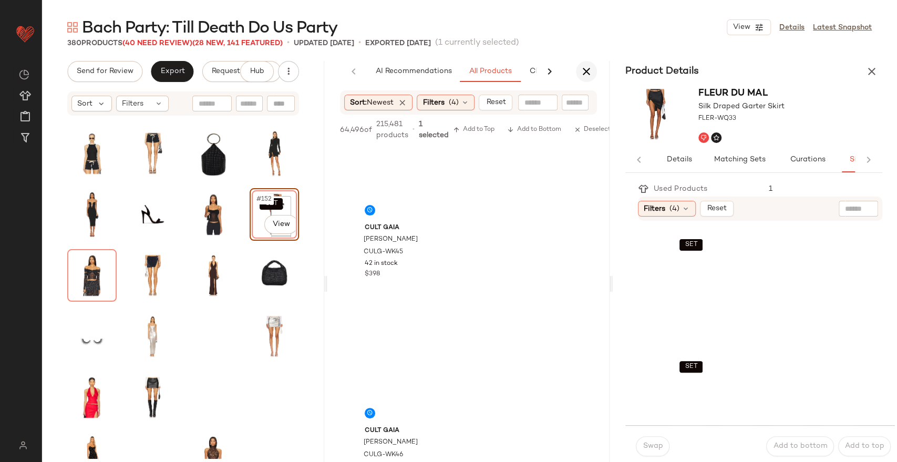
click at [588, 67] on icon "button" at bounding box center [586, 71] width 13 height 13
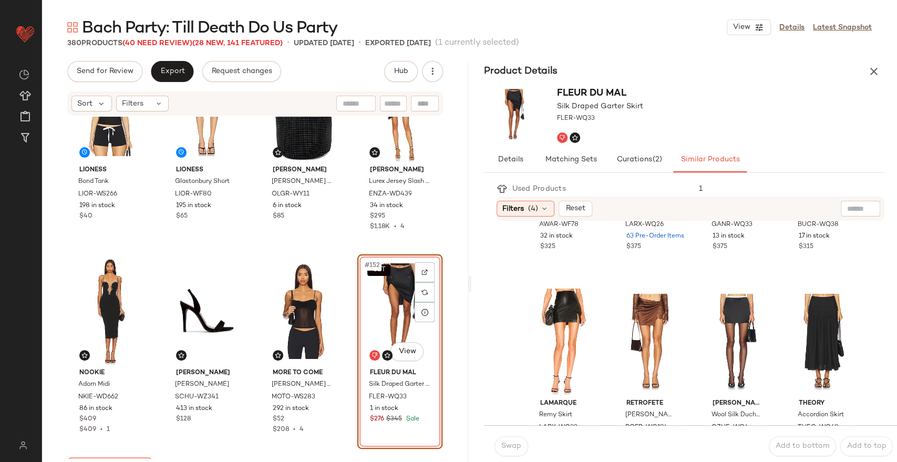
scroll to position [148, 0]
click at [802, 328] on div "#8 View" at bounding box center [822, 340] width 65 height 106
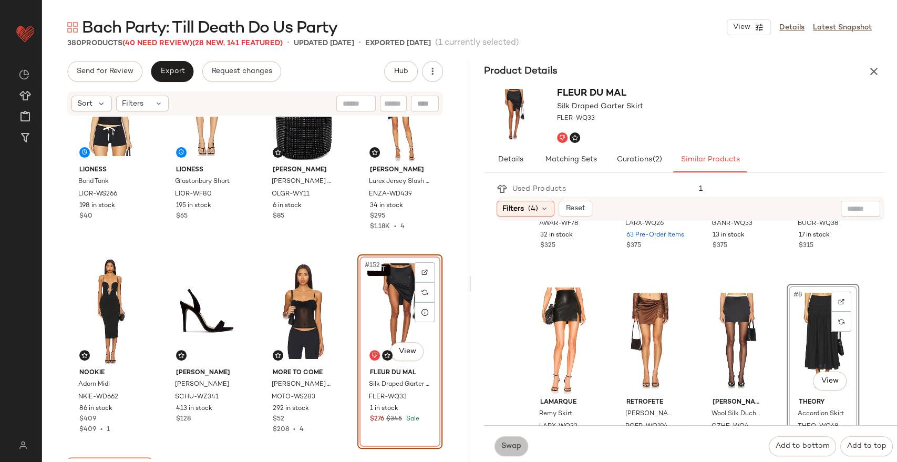
click at [507, 449] on span "Swap" at bounding box center [511, 446] width 20 height 8
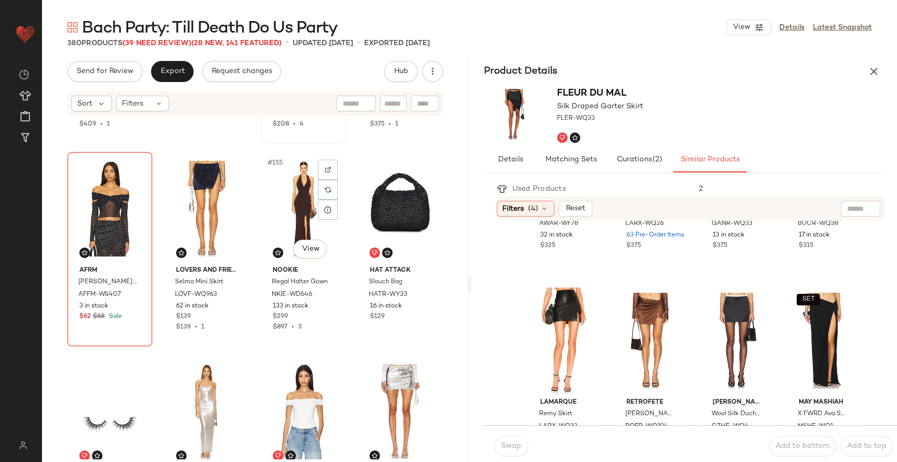
scroll to position [7689, 0]
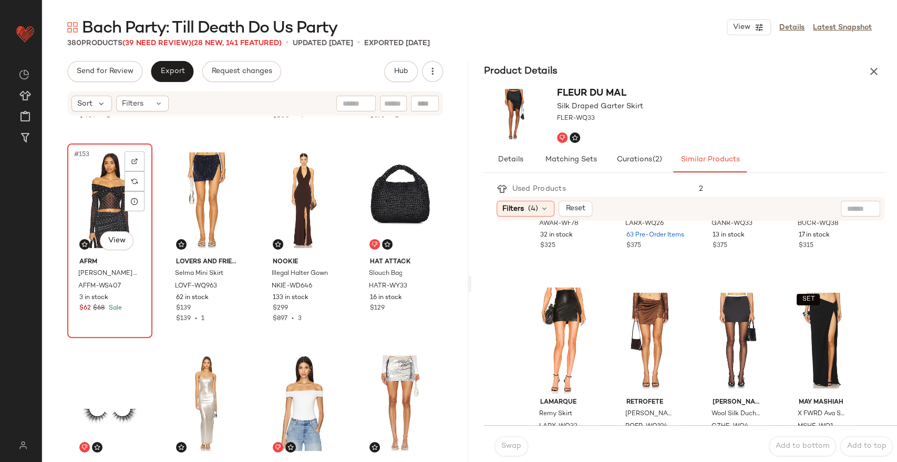
click at [104, 195] on div "#153 View" at bounding box center [110, 200] width 78 height 106
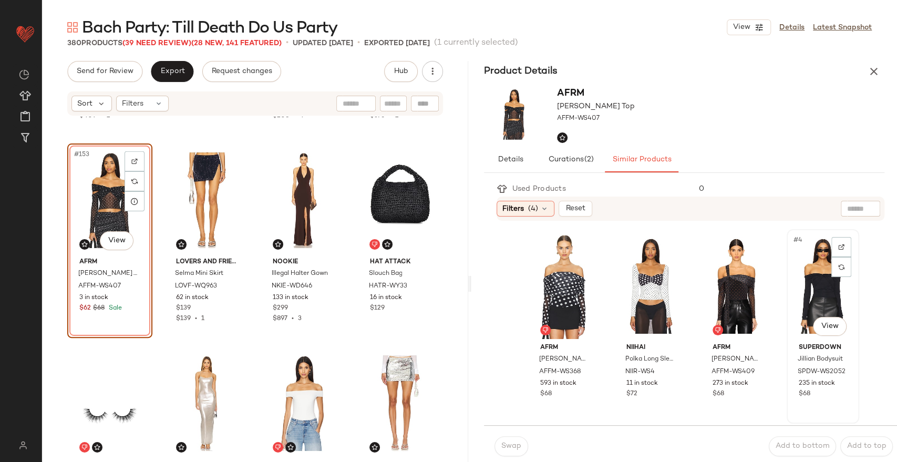
click at [800, 289] on div "#4 View" at bounding box center [822, 286] width 65 height 106
click at [499, 447] on button "Swap" at bounding box center [511, 446] width 34 height 20
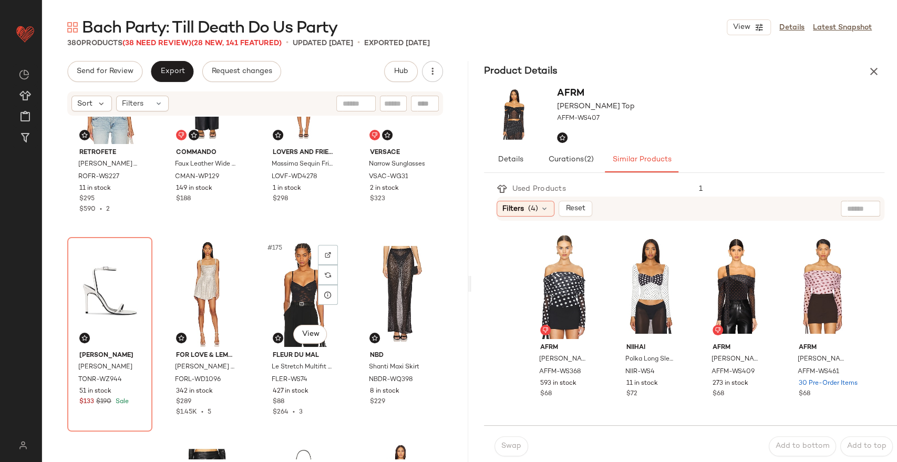
scroll to position [8610, 0]
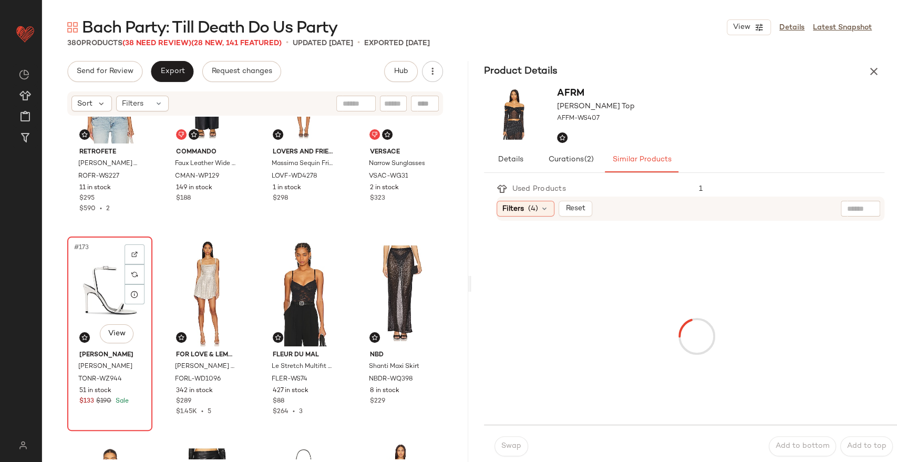
click at [87, 300] on div "#173 View" at bounding box center [110, 293] width 78 height 106
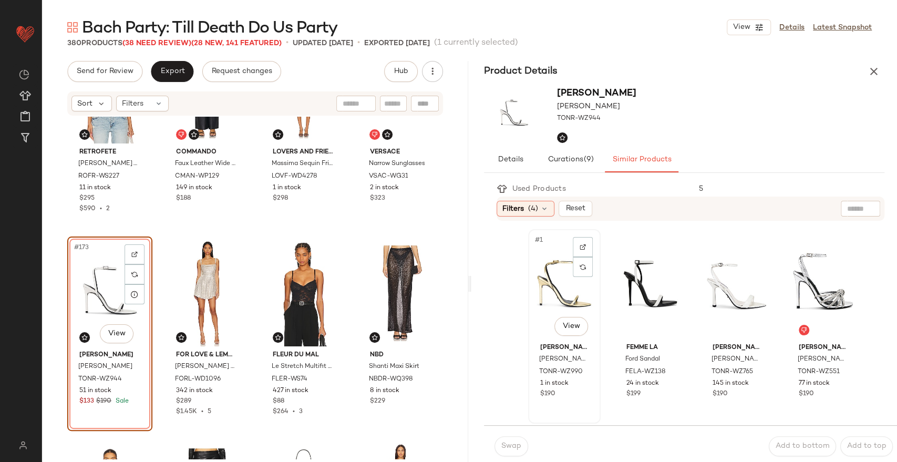
click at [563, 290] on div "#1 View" at bounding box center [564, 286] width 65 height 106
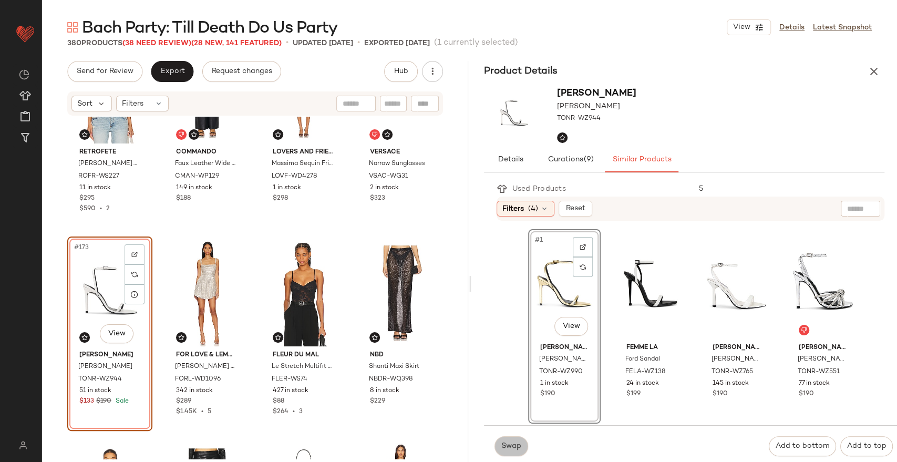
click at [512, 448] on span "Swap" at bounding box center [511, 446] width 20 height 8
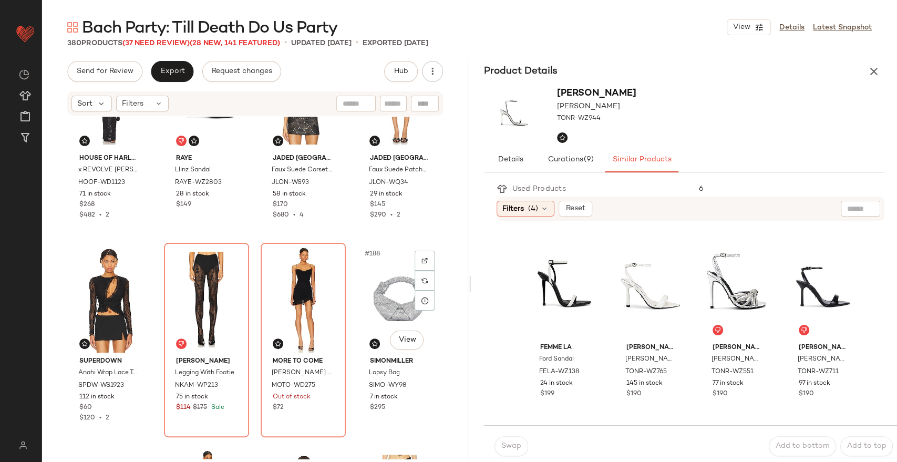
scroll to position [9212, 0]
click at [204, 278] on div "#186 View" at bounding box center [207, 299] width 78 height 106
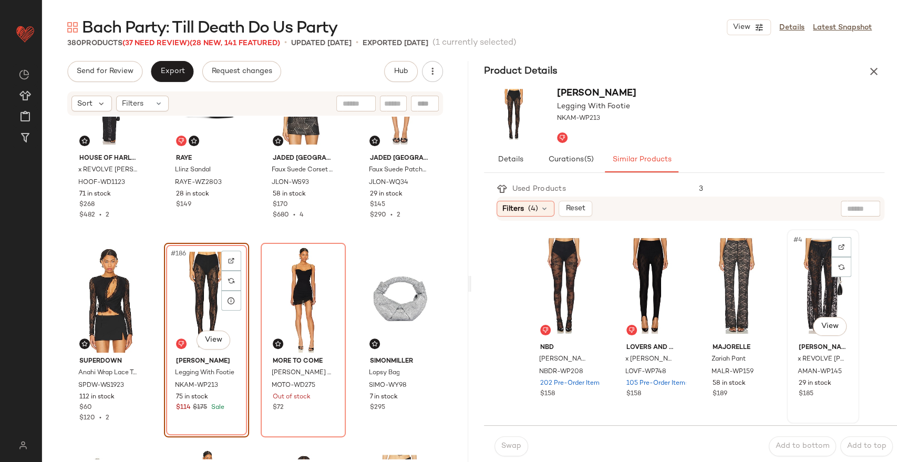
click at [797, 272] on div "#4 View" at bounding box center [822, 286] width 65 height 106
click at [514, 438] on button "Swap" at bounding box center [511, 446] width 34 height 20
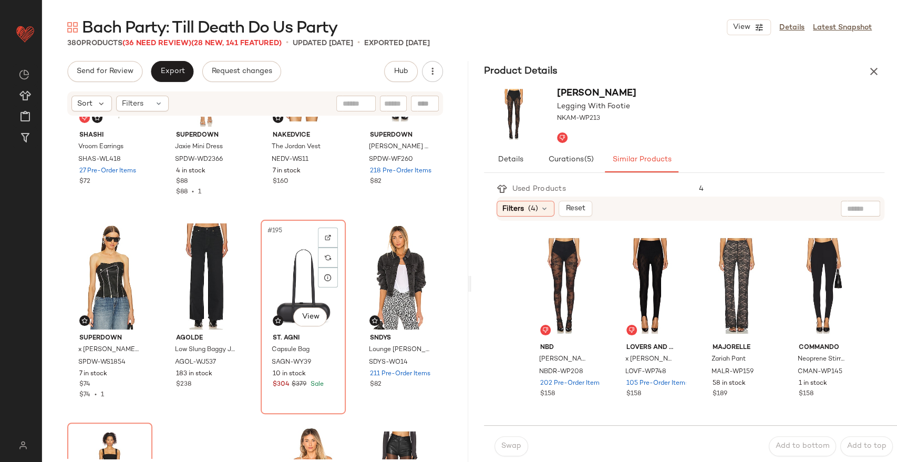
scroll to position [9641, 0]
click at [284, 269] on div "#195 View" at bounding box center [303, 276] width 78 height 106
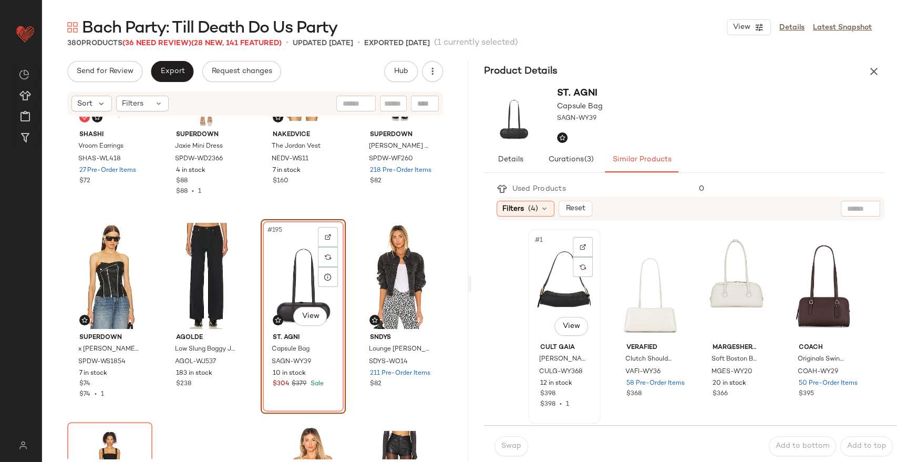
click at [558, 295] on div "#1 View" at bounding box center [564, 286] width 65 height 106
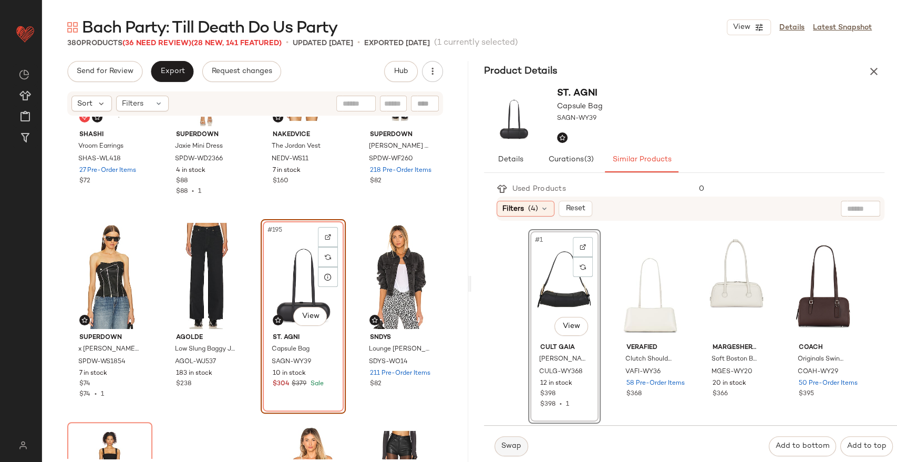
click at [515, 440] on button "Swap" at bounding box center [511, 446] width 34 height 20
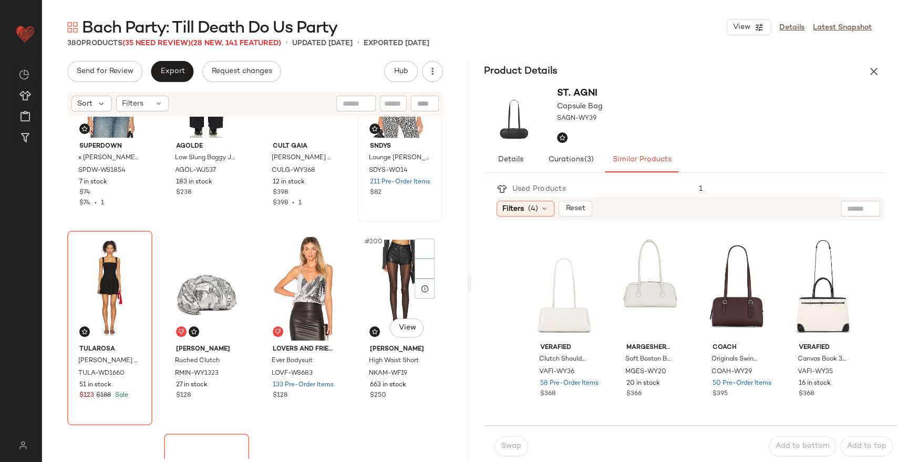
scroll to position [9833, 0]
click at [100, 262] on div "#197 View" at bounding box center [110, 287] width 78 height 106
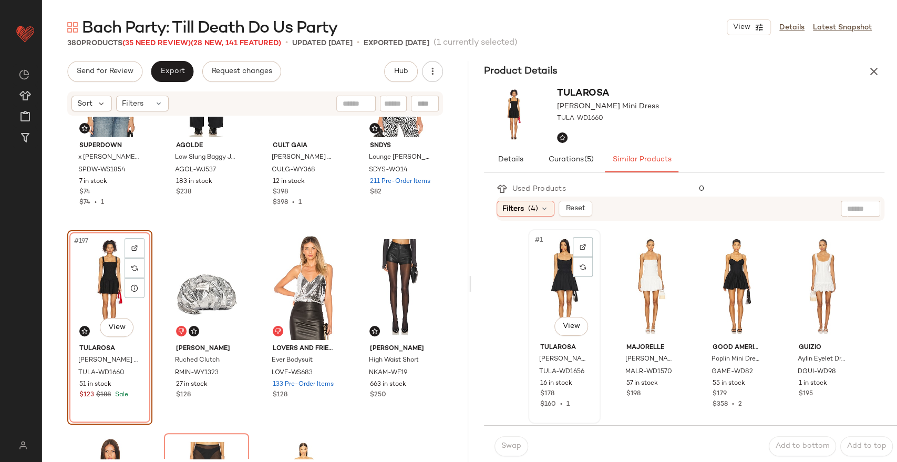
click at [559, 283] on div "#1 View" at bounding box center [564, 286] width 65 height 106
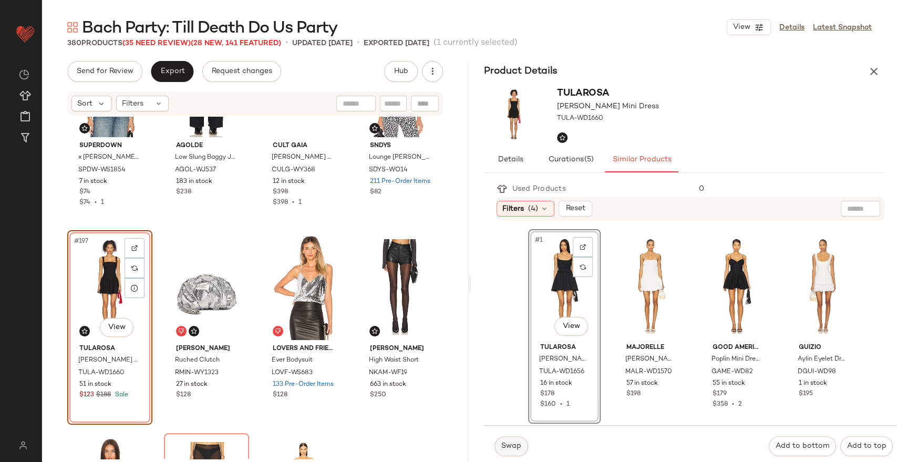
click at [516, 446] on span "Swap" at bounding box center [511, 446] width 20 height 8
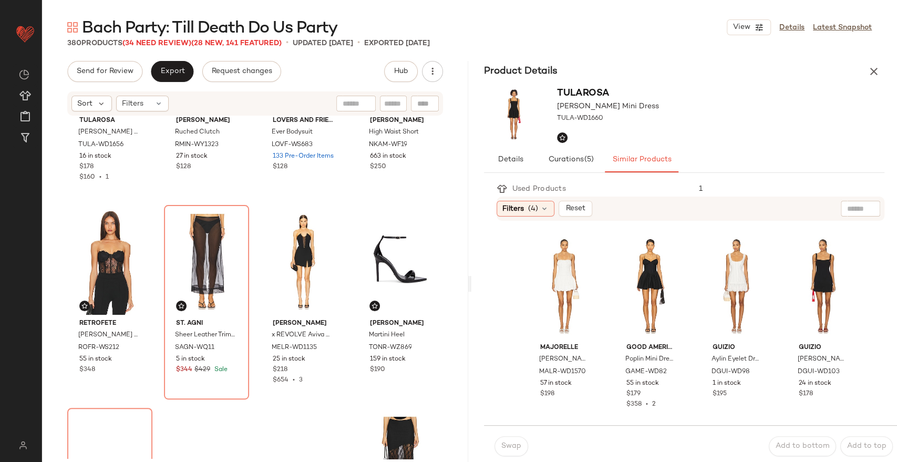
scroll to position [10061, 0]
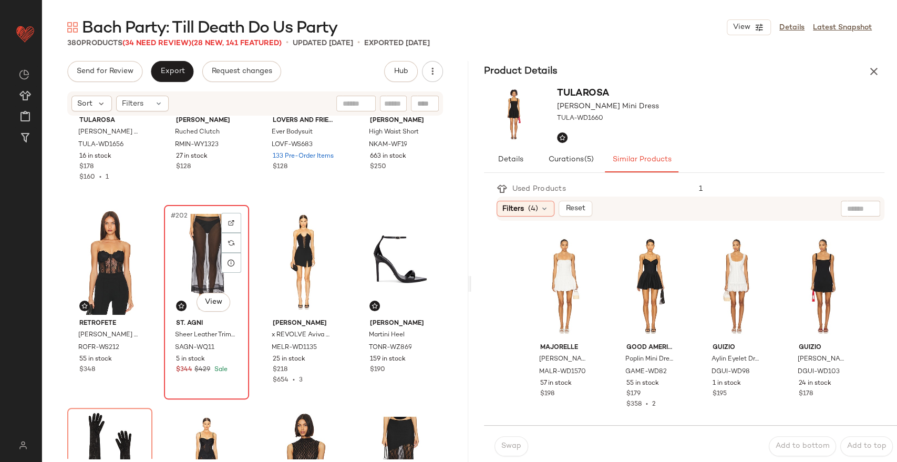
click at [198, 241] on div "#202 View" at bounding box center [207, 262] width 78 height 106
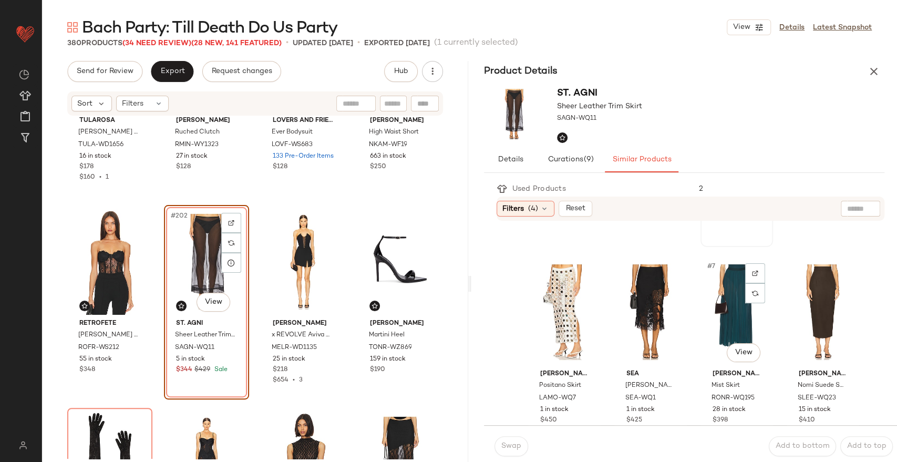
scroll to position [178, 0]
click at [646, 302] on div "#6 View" at bounding box center [650, 311] width 65 height 106
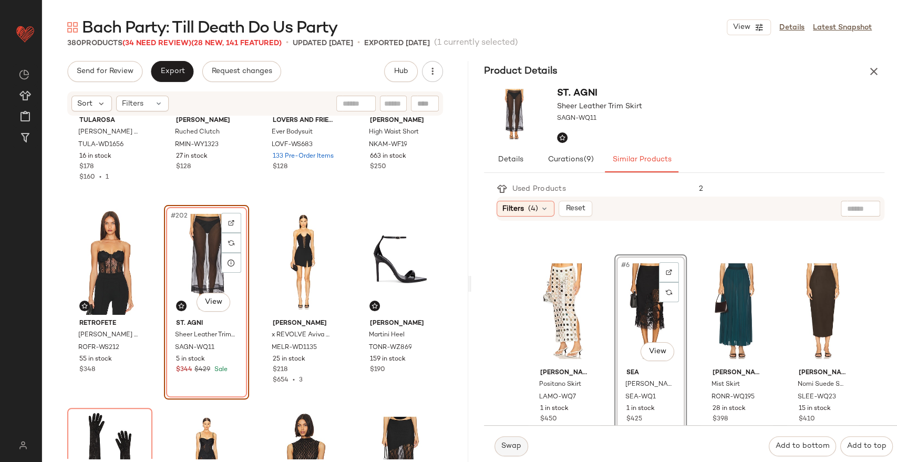
click at [506, 443] on span "Swap" at bounding box center [511, 446] width 20 height 8
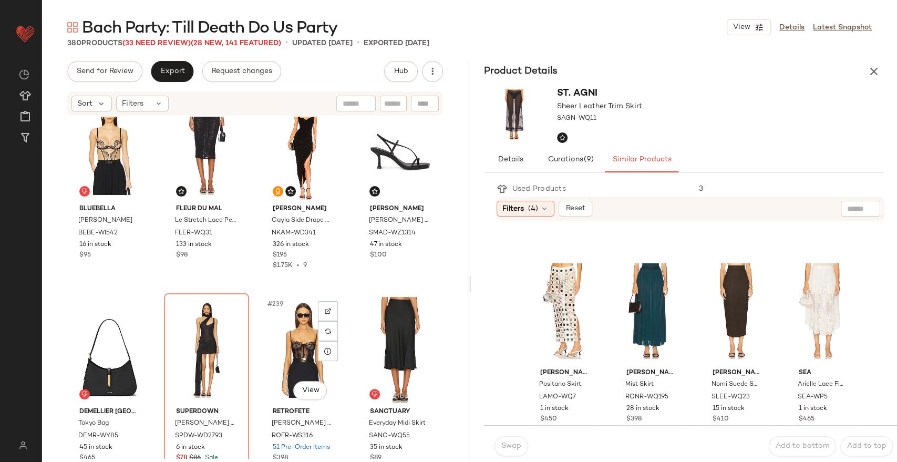
scroll to position [11868, 0]
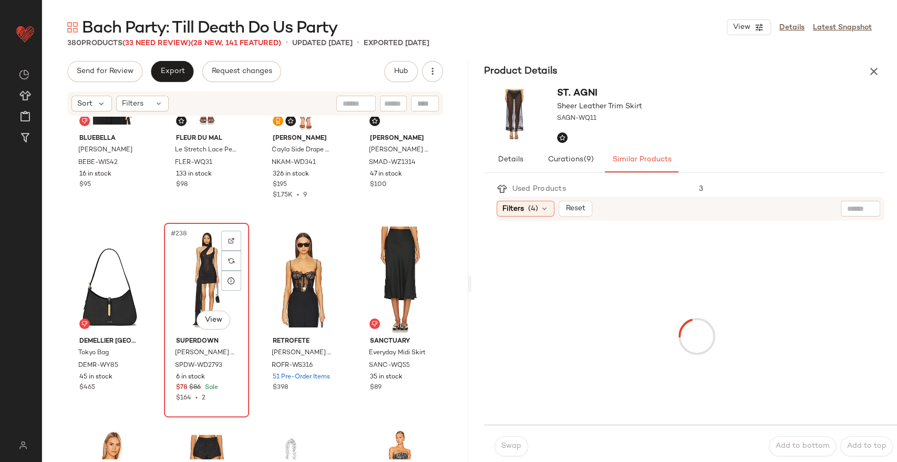
click at [180, 268] on div "#238 View" at bounding box center [207, 279] width 78 height 106
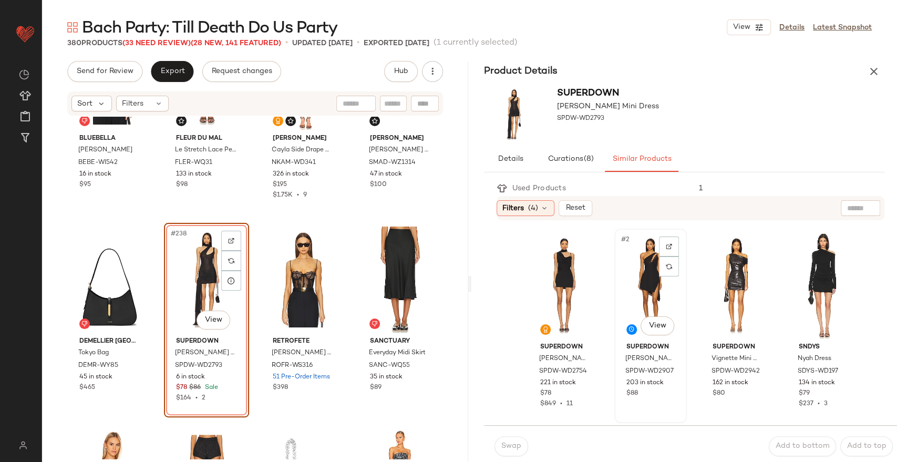
click at [635, 274] on div "#2 View" at bounding box center [650, 285] width 65 height 106
click at [503, 456] on div "Swap Add to bottom Add to top" at bounding box center [690, 445] width 413 height 41
click at [507, 447] on span "Swap" at bounding box center [511, 446] width 20 height 8
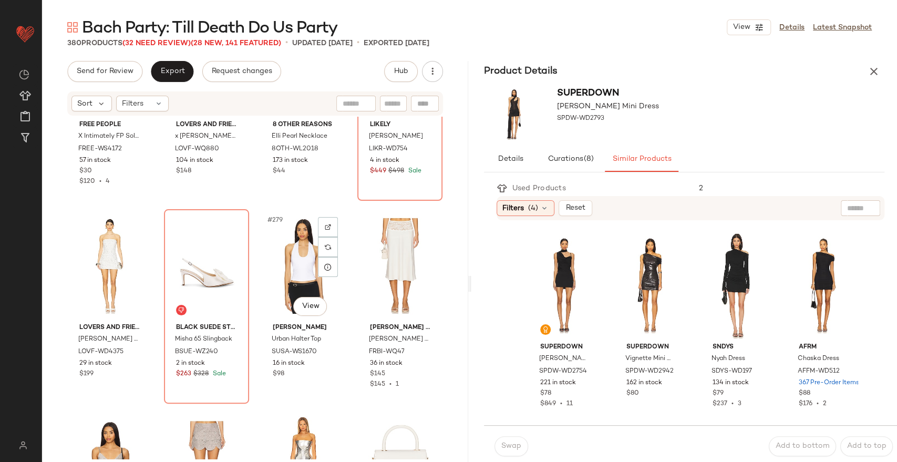
scroll to position [13932, 0]
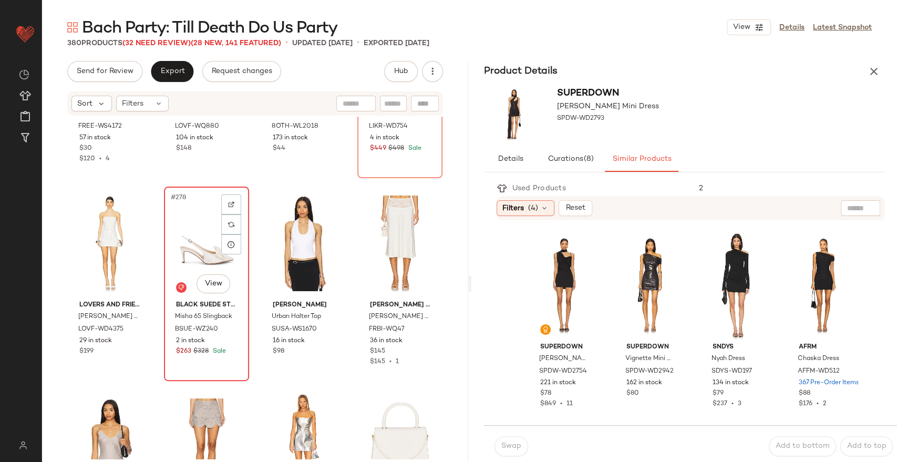
click at [187, 249] on div "#278 View" at bounding box center [207, 243] width 78 height 106
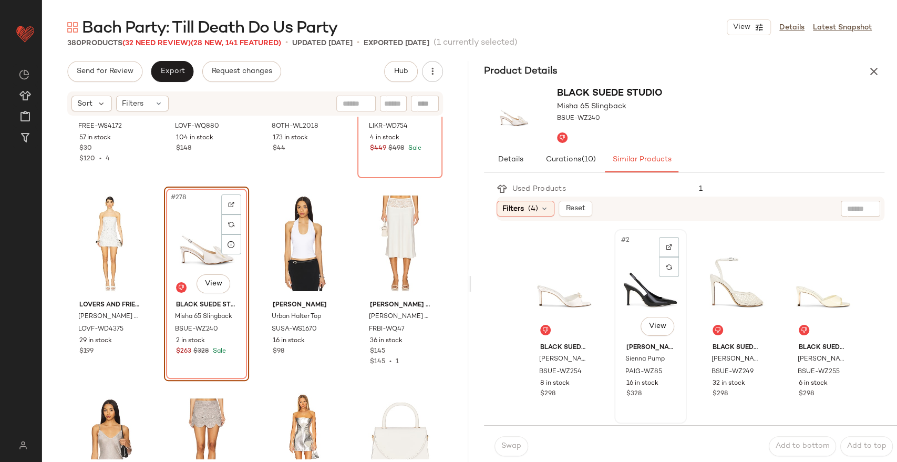
click at [648, 283] on div "#2 View" at bounding box center [650, 286] width 65 height 106
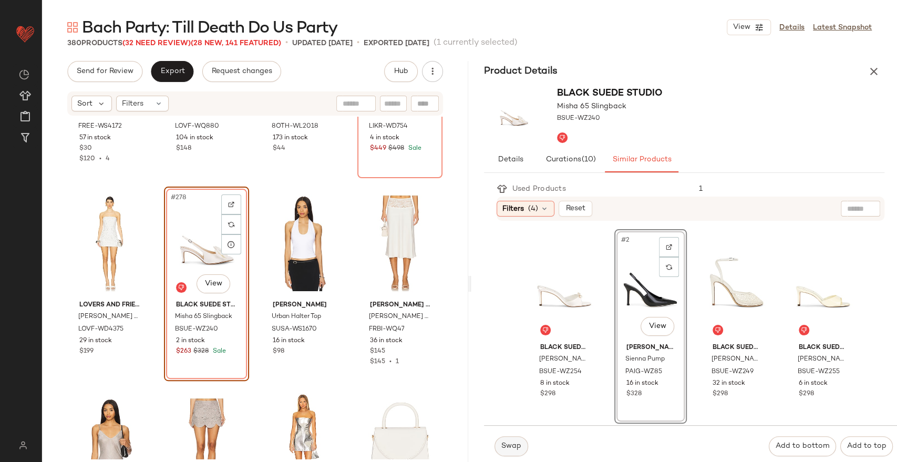
click at [513, 444] on span "Swap" at bounding box center [511, 446] width 20 height 8
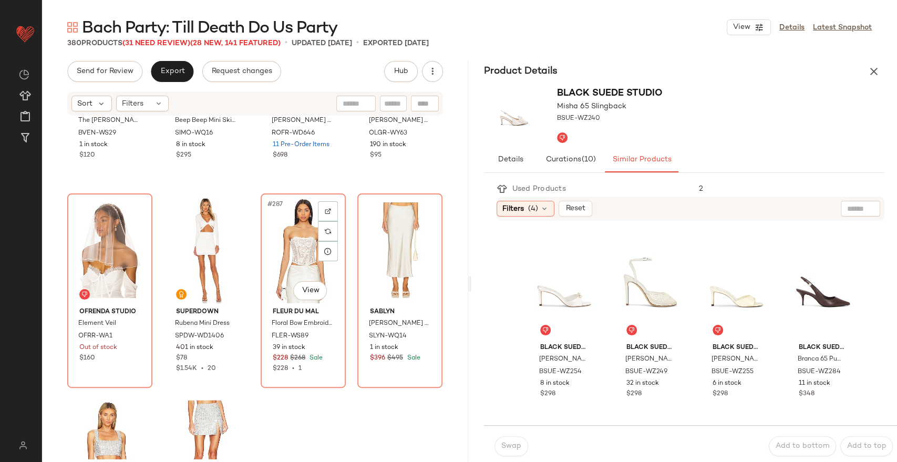
scroll to position [14357, 0]
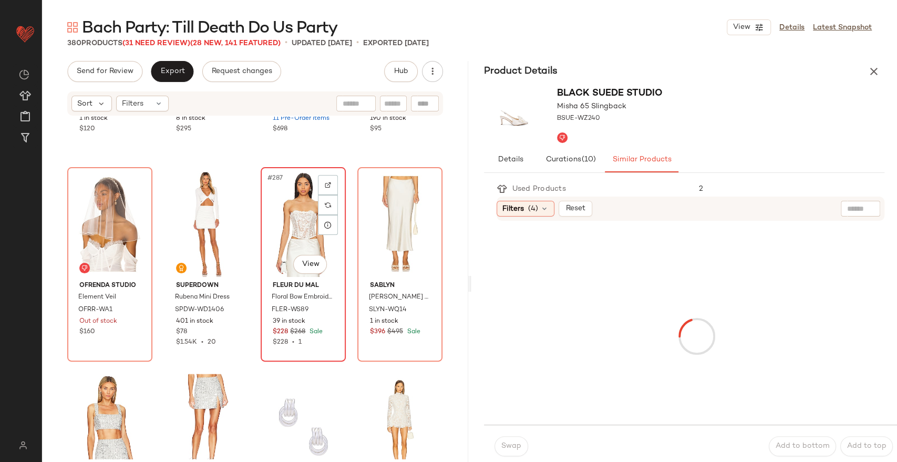
click at [281, 205] on div "#287 View" at bounding box center [303, 224] width 78 height 106
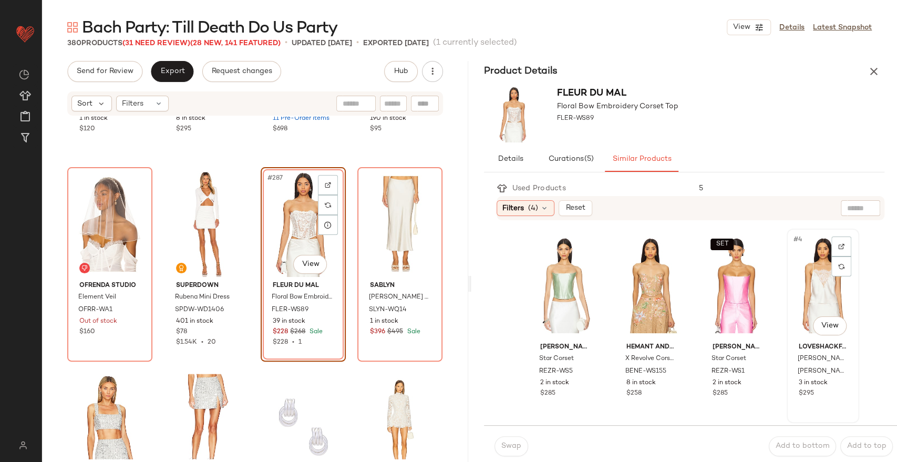
click at [805, 283] on div "#4 View" at bounding box center [822, 285] width 65 height 106
click at [513, 444] on span "Swap" at bounding box center [511, 446] width 20 height 8
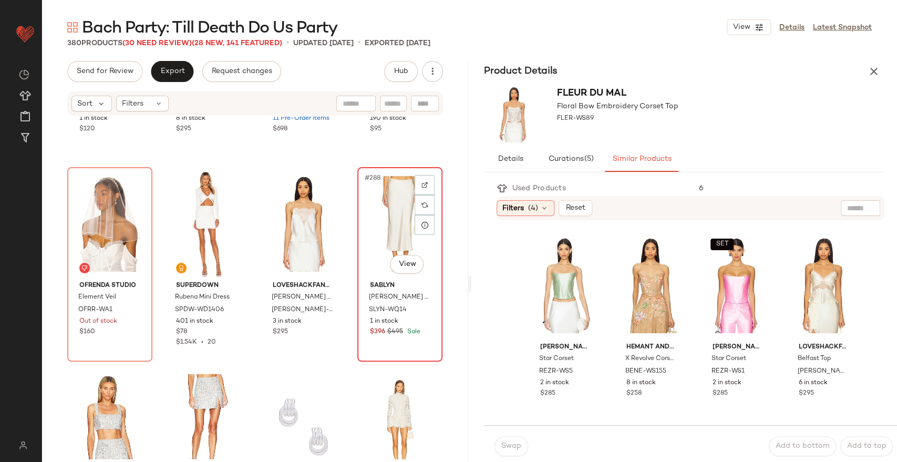
click at [400, 216] on div "#288 View" at bounding box center [400, 224] width 78 height 106
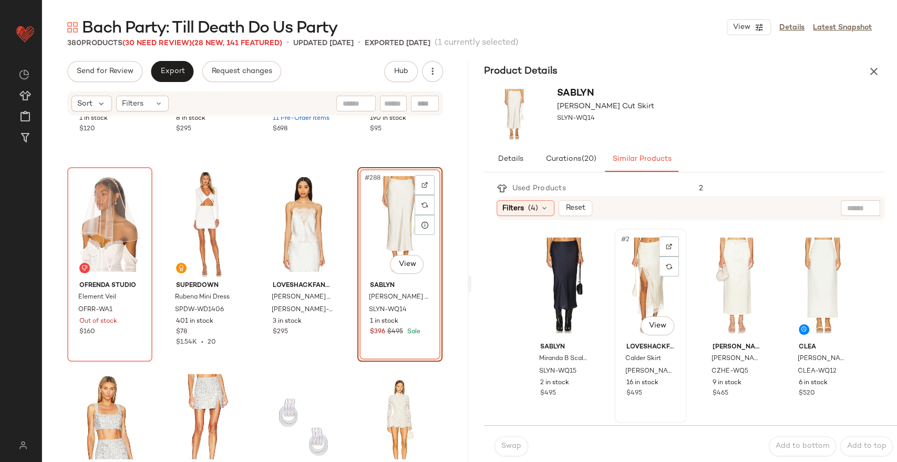
click at [642, 278] on div "#2 View" at bounding box center [650, 285] width 65 height 106
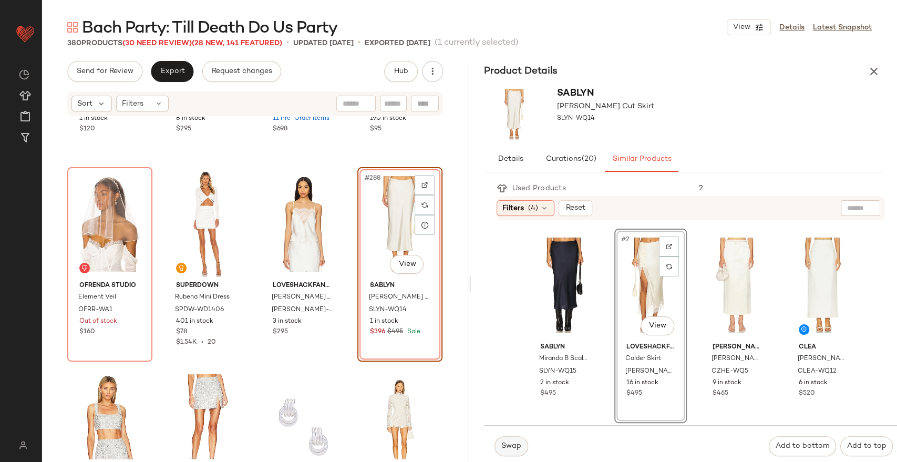
click at [516, 448] on span "Swap" at bounding box center [511, 446] width 20 height 8
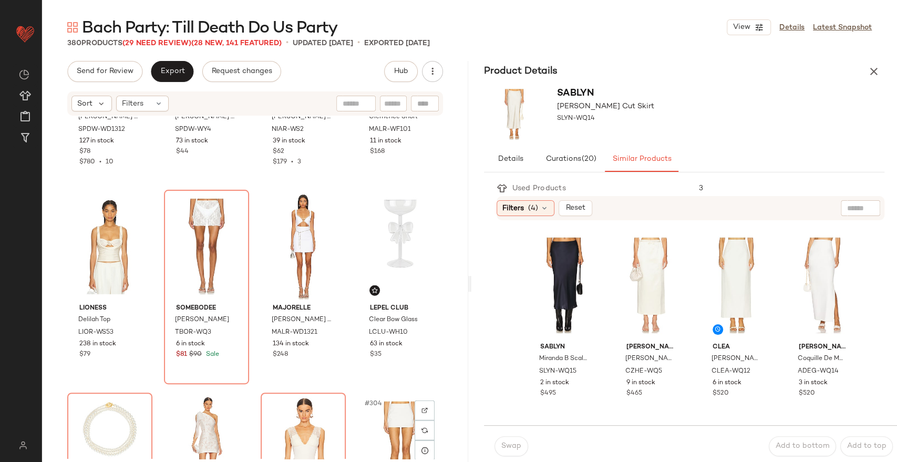
scroll to position [14944, 0]
click at [202, 245] on div "#298 View" at bounding box center [207, 245] width 78 height 106
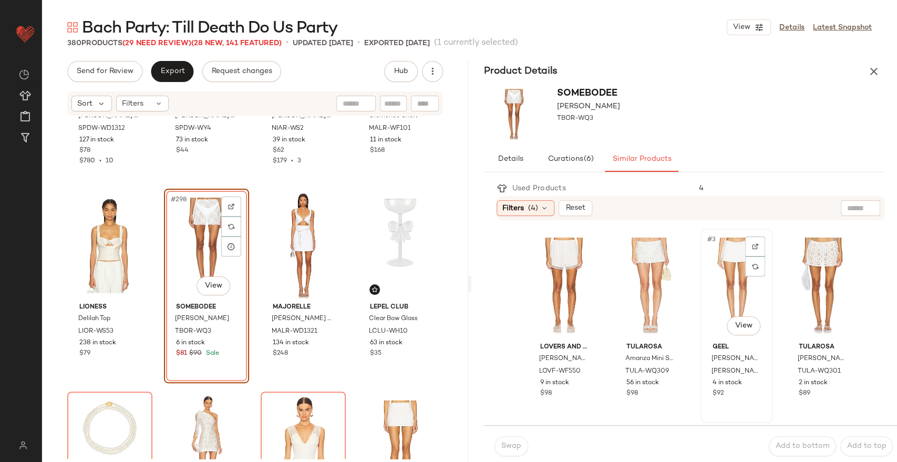
click at [723, 285] on div "#3 View" at bounding box center [736, 285] width 65 height 106
click at [505, 439] on button "Swap" at bounding box center [511, 446] width 34 height 20
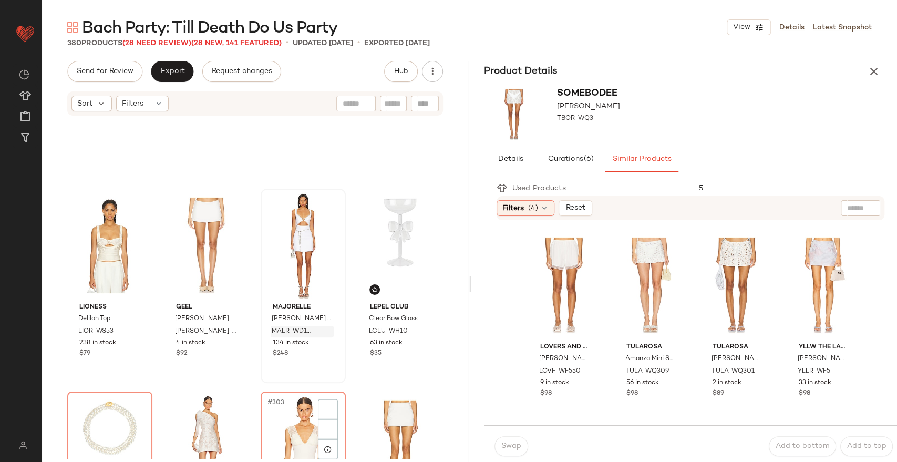
scroll to position [15193, 0]
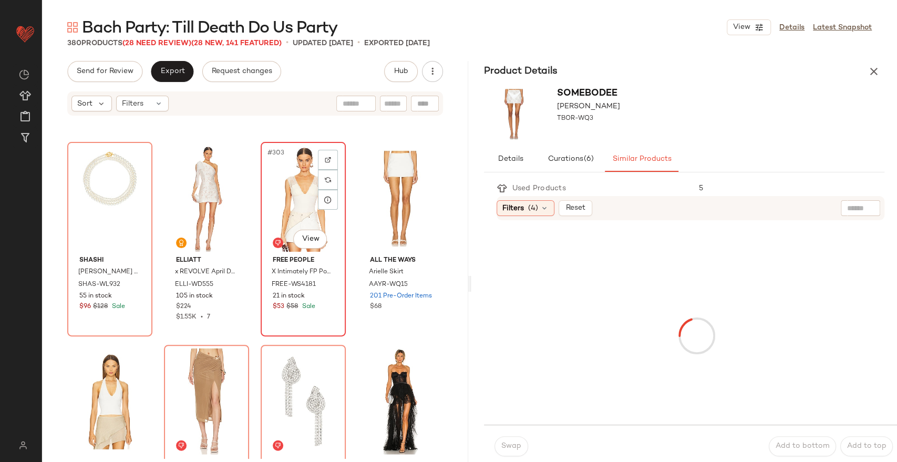
click at [284, 195] on div "#303 View" at bounding box center [303, 199] width 78 height 106
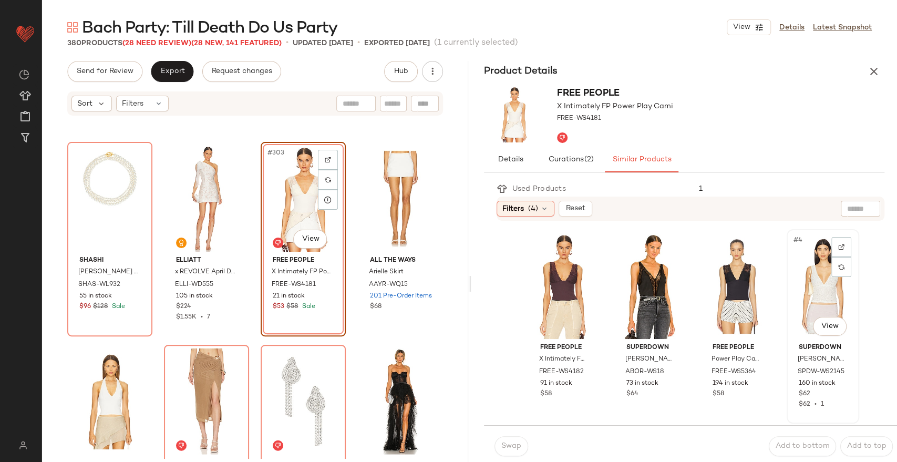
click at [801, 303] on div "#4 View" at bounding box center [822, 286] width 65 height 106
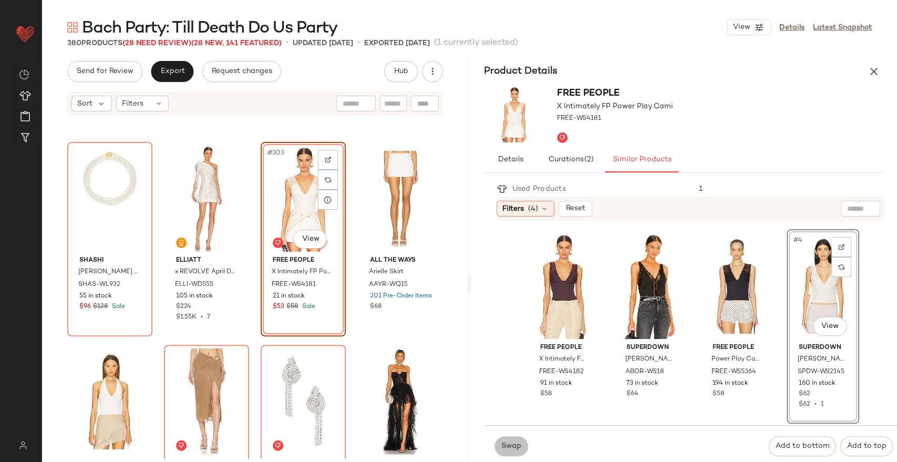
click at [511, 448] on span "Swap" at bounding box center [511, 446] width 20 height 8
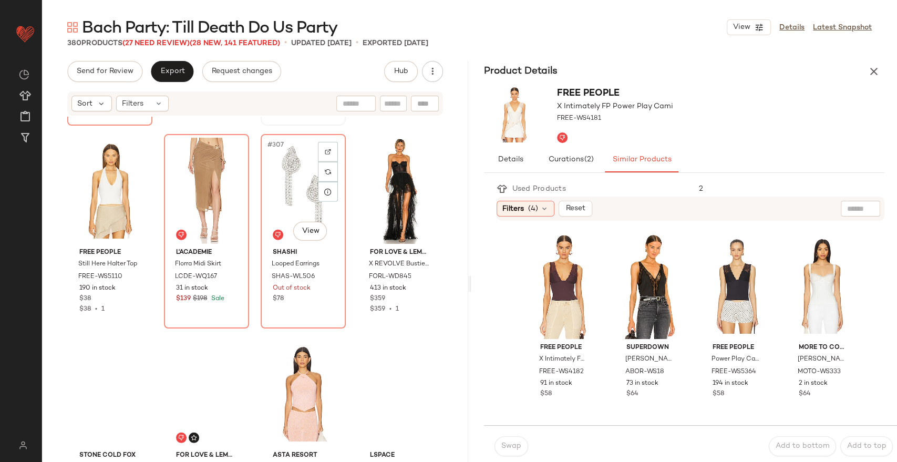
scroll to position [15405, 0]
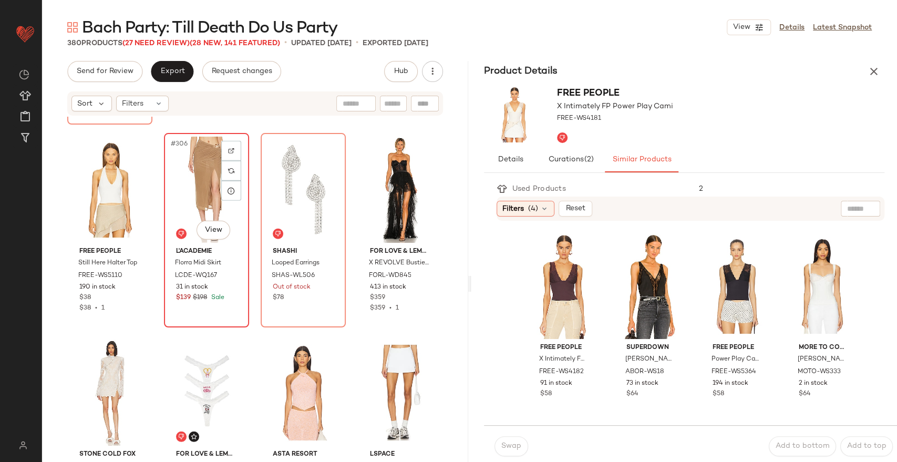
click at [201, 171] on div "#306 View" at bounding box center [207, 190] width 78 height 106
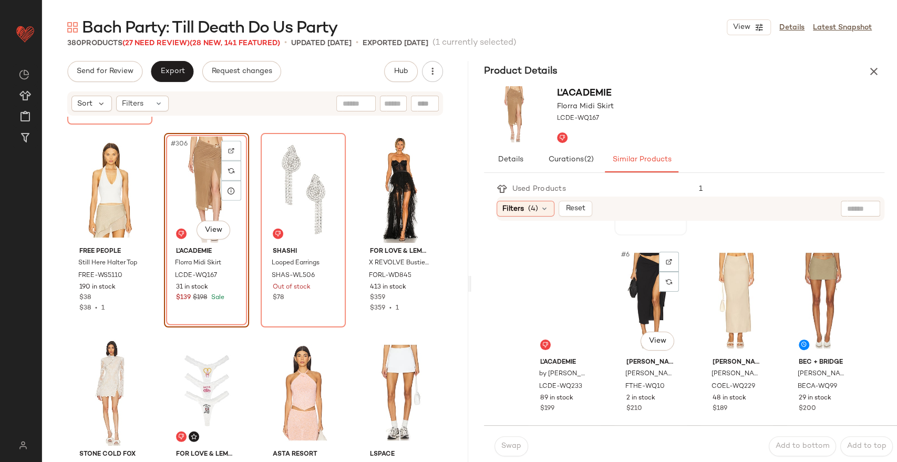
scroll to position [190, 0]
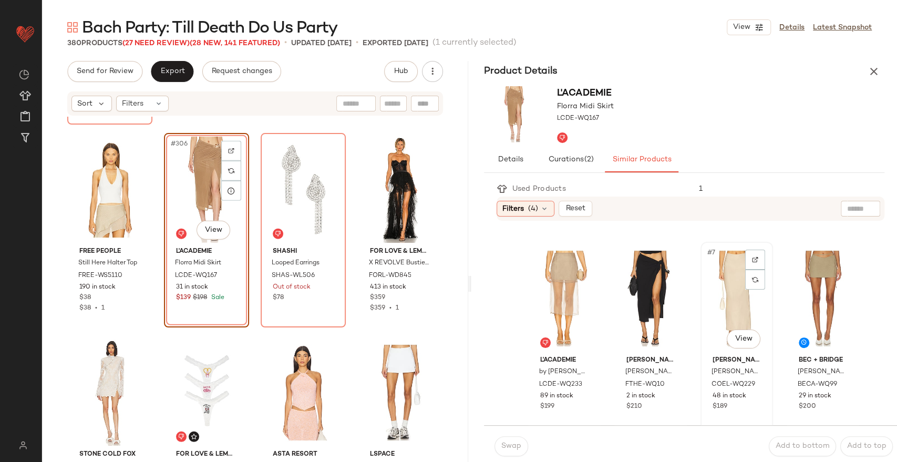
click at [734, 291] on div "#7 View" at bounding box center [736, 298] width 65 height 106
click at [500, 449] on button "Swap" at bounding box center [511, 446] width 34 height 20
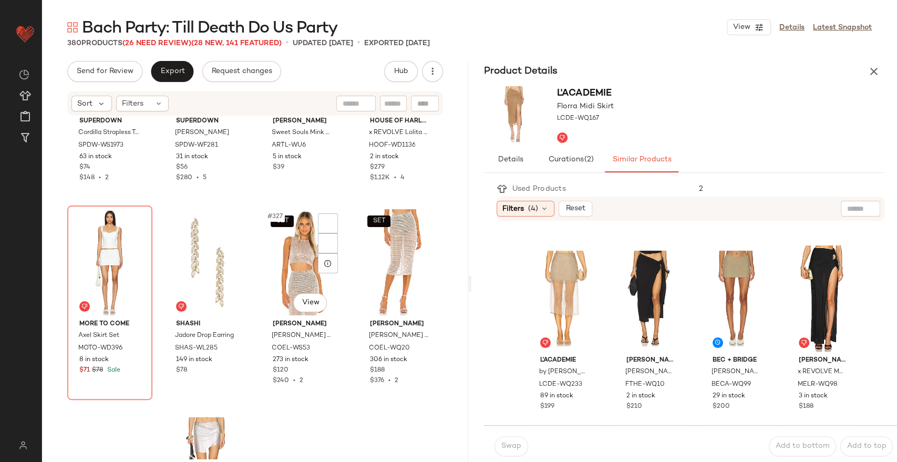
scroll to position [16369, 0]
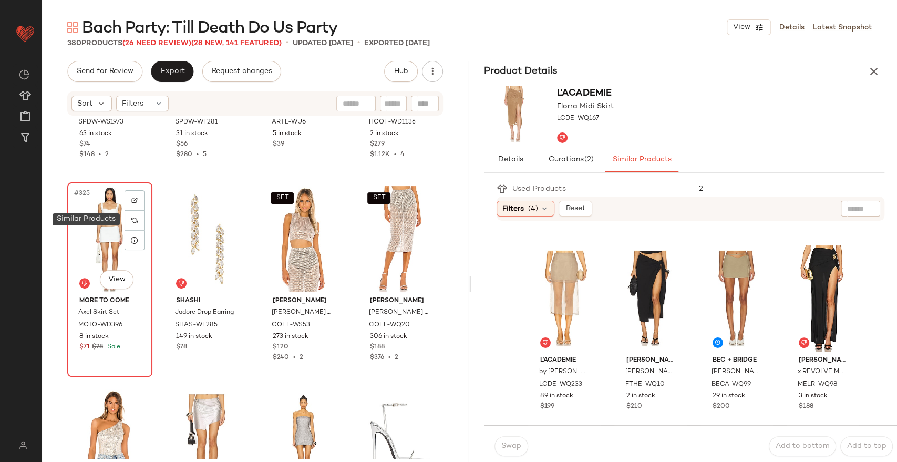
click at [111, 220] on div "#325 View" at bounding box center [110, 239] width 78 height 106
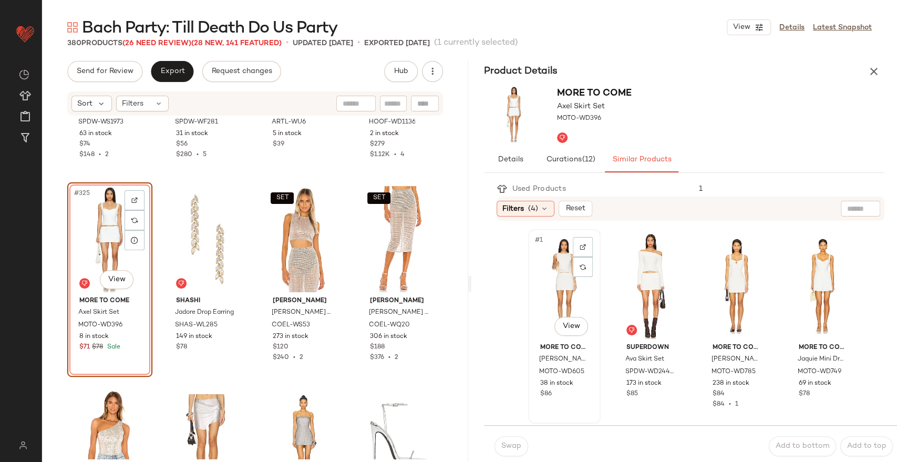
click at [539, 278] on div "#1 View" at bounding box center [564, 286] width 65 height 106
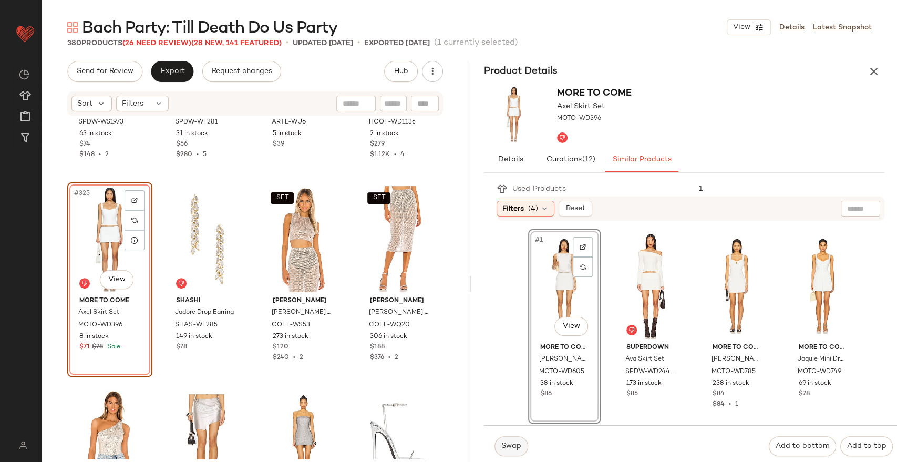
click at [506, 446] on span "Swap" at bounding box center [511, 446] width 20 height 8
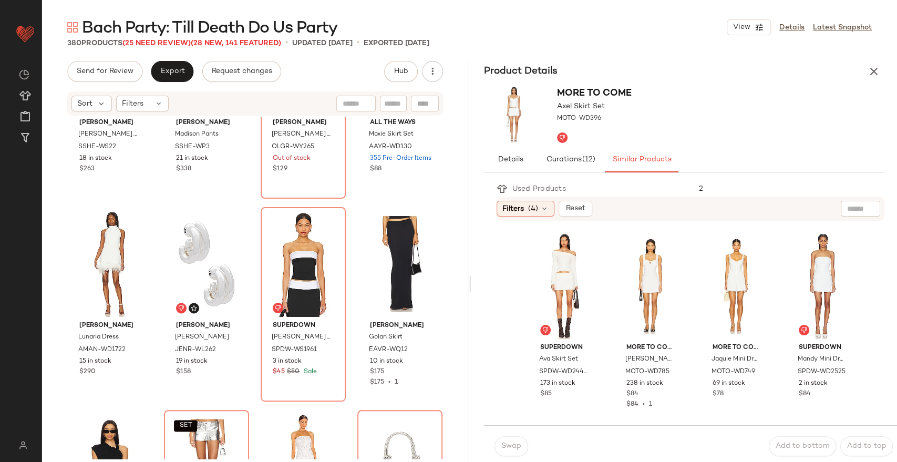
scroll to position [17190, 0]
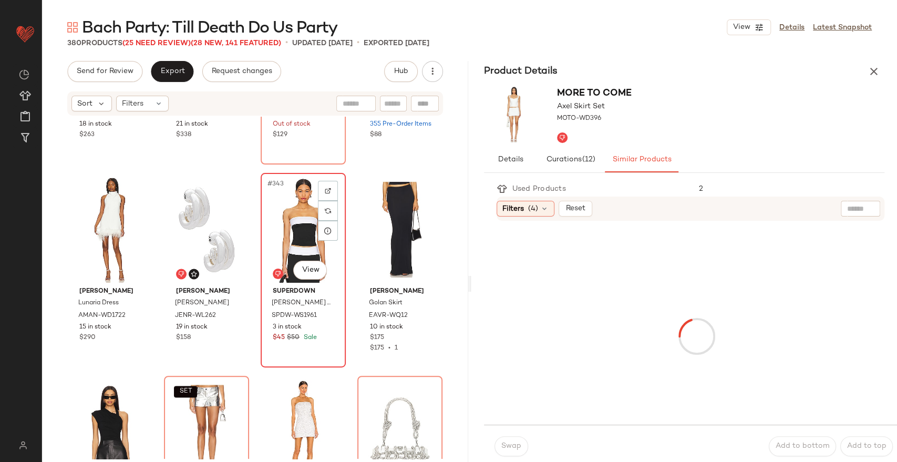
click at [275, 213] on div "#343 View" at bounding box center [303, 230] width 78 height 106
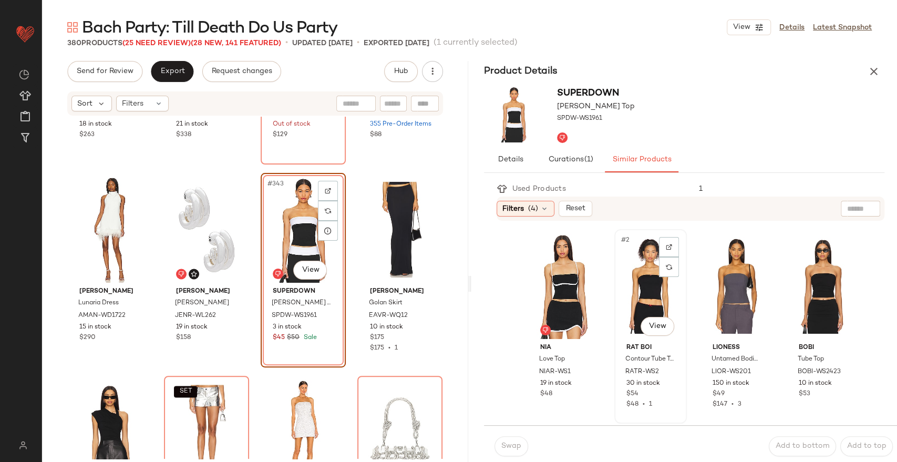
click at [660, 290] on div "#2 View" at bounding box center [650, 286] width 65 height 106
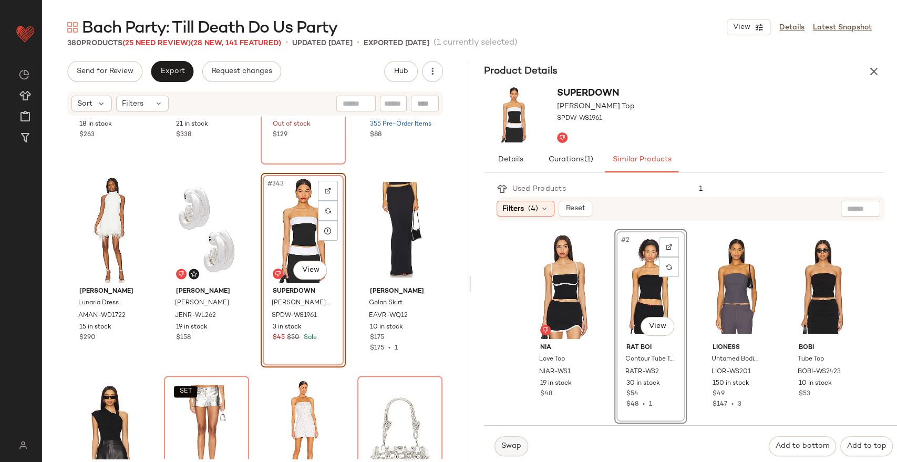
click at [512, 444] on span "Swap" at bounding box center [511, 446] width 20 height 8
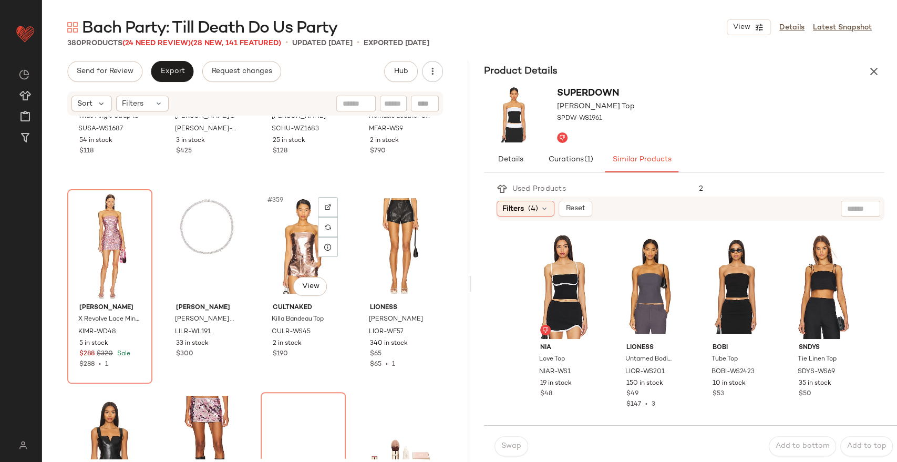
scroll to position [17997, 0]
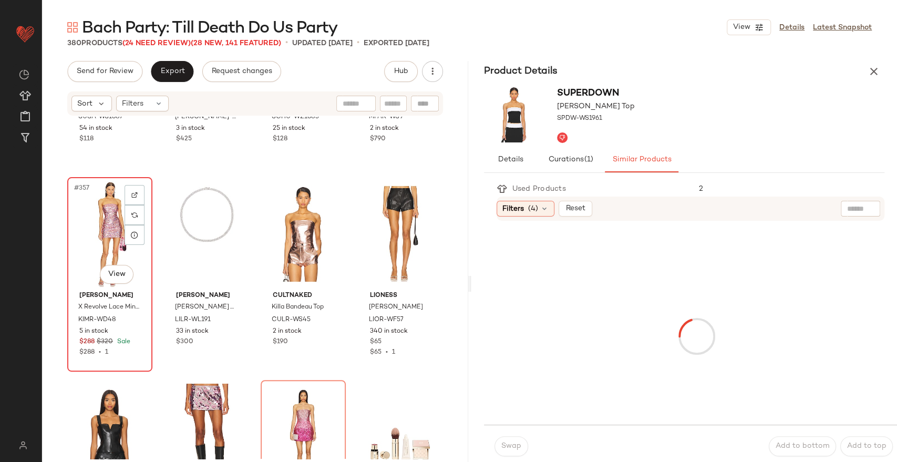
click at [94, 217] on div "#357 View" at bounding box center [110, 234] width 78 height 106
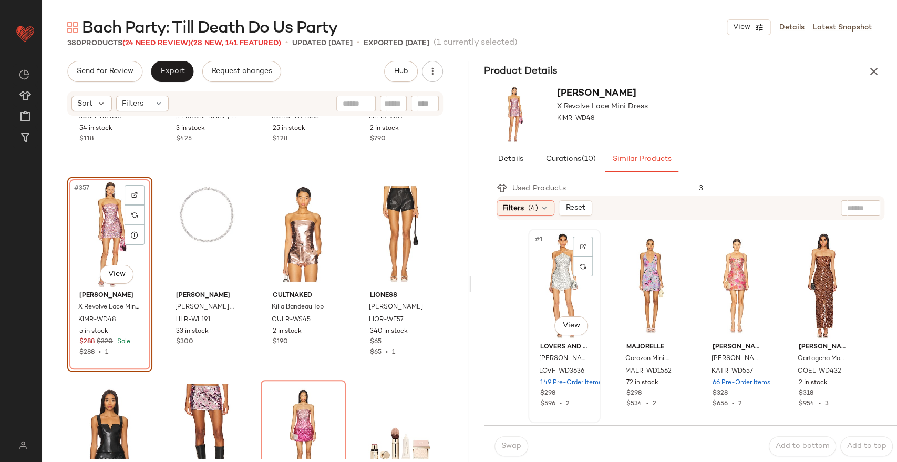
click at [555, 280] on div "#1 View" at bounding box center [564, 285] width 65 height 106
click at [506, 449] on span "Swap" at bounding box center [511, 446] width 20 height 8
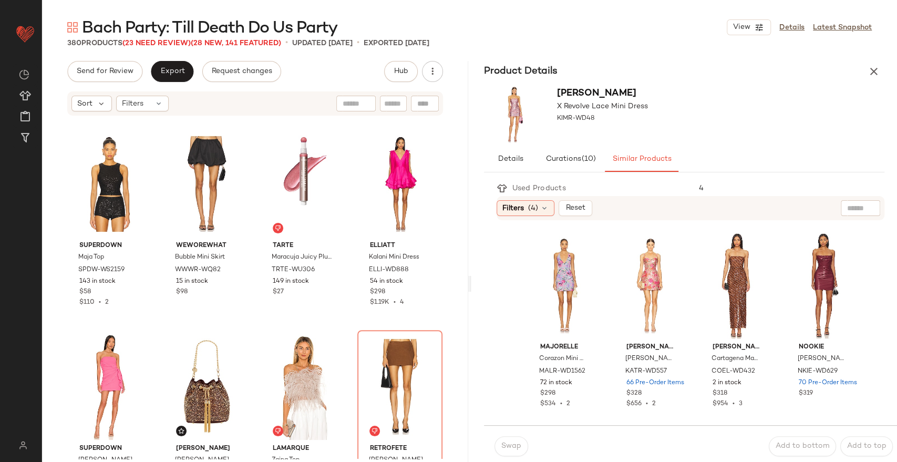
scroll to position [18842, 0]
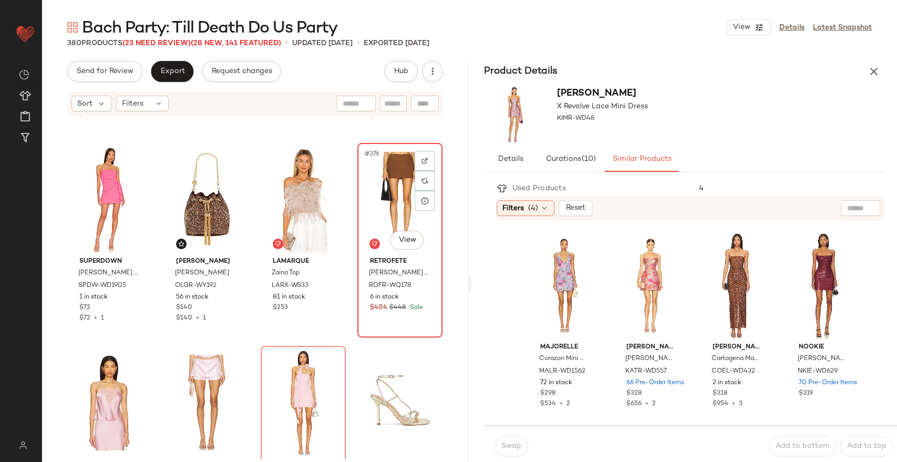
click at [375, 192] on div "#376 View" at bounding box center [400, 200] width 78 height 106
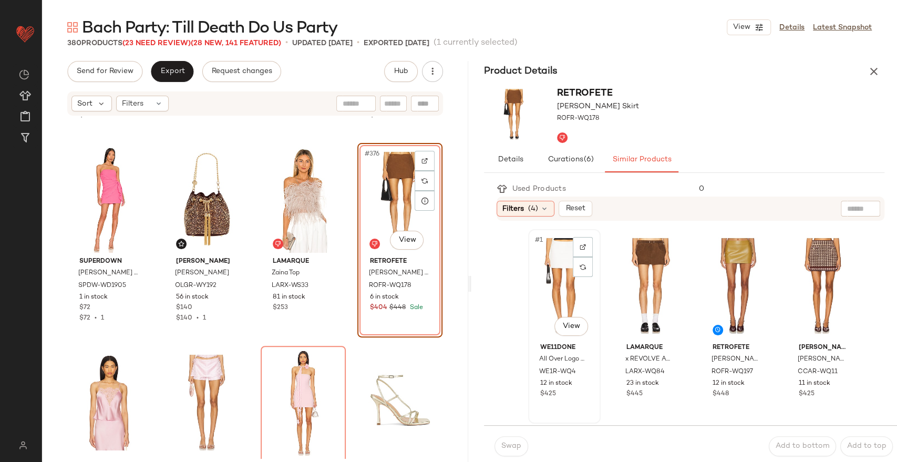
click at [563, 268] on div "#1 View" at bounding box center [564, 286] width 65 height 106
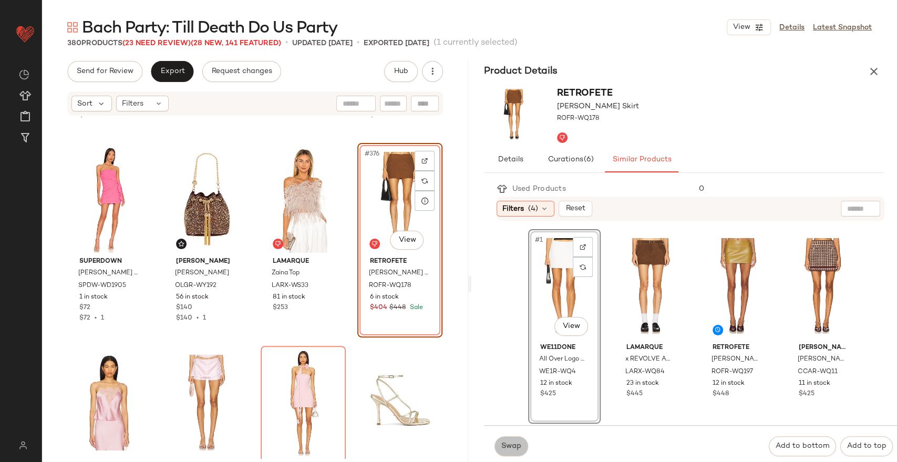
click at [516, 446] on span "Swap" at bounding box center [511, 446] width 20 height 8
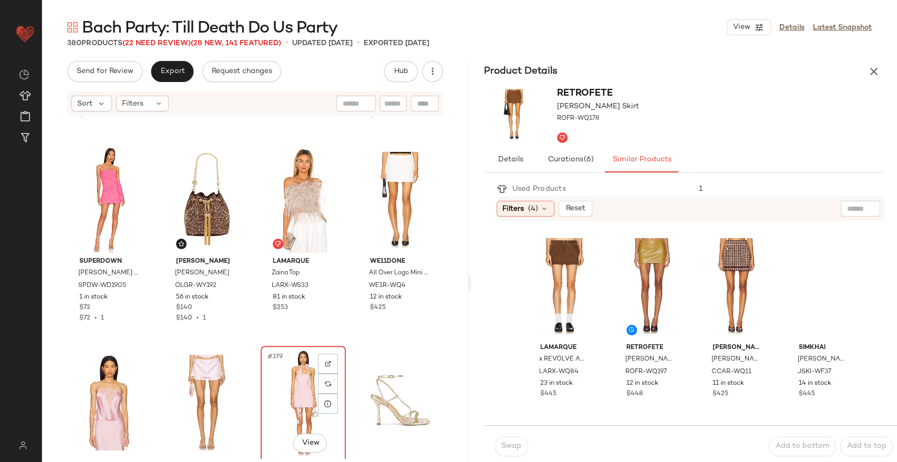
scroll to position [18923, 0]
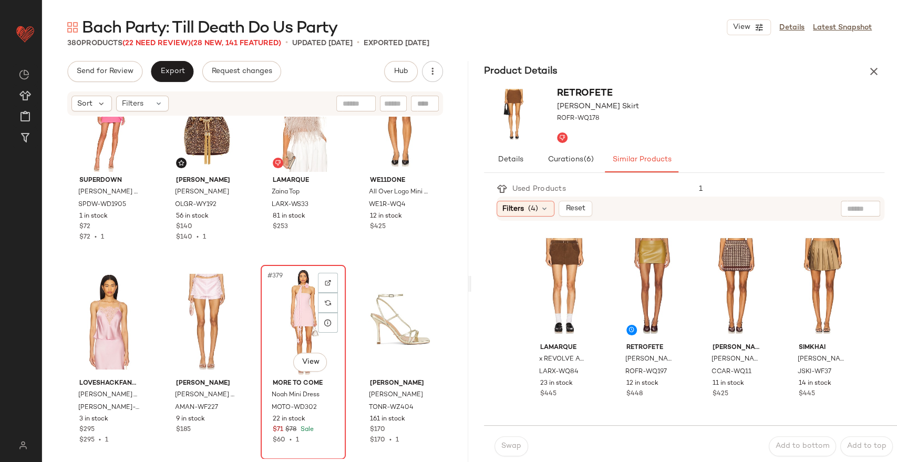
click at [298, 281] on div "#379 View" at bounding box center [303, 321] width 78 height 106
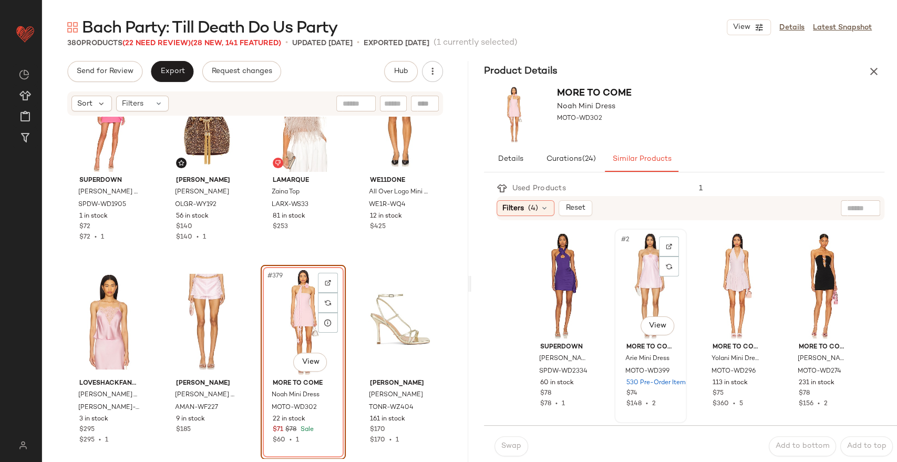
click at [628, 297] on div "#2 View" at bounding box center [650, 285] width 65 height 106
click at [509, 434] on div "Swap Add to bottom Add to top" at bounding box center [690, 445] width 413 height 41
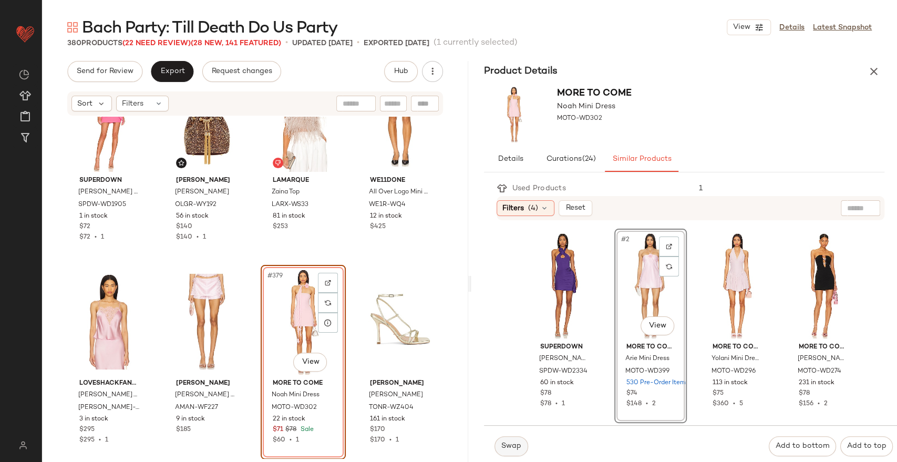
click at [510, 444] on span "Swap" at bounding box center [511, 446] width 20 height 8
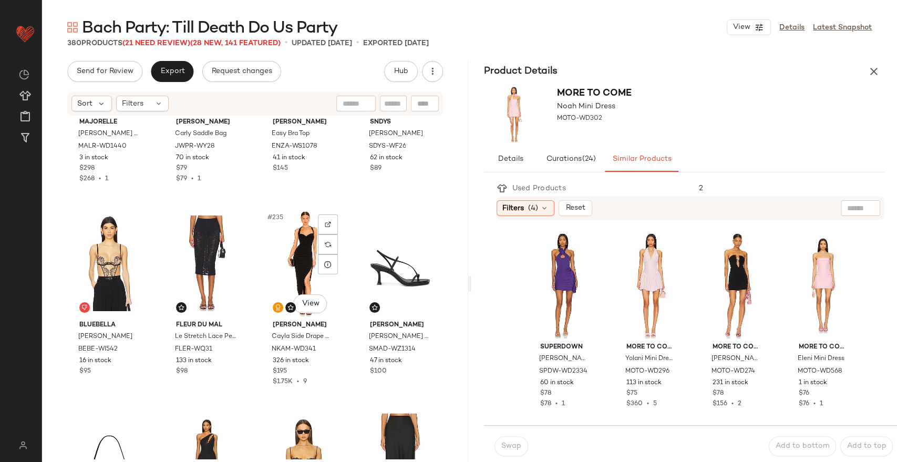
scroll to position [11682, 0]
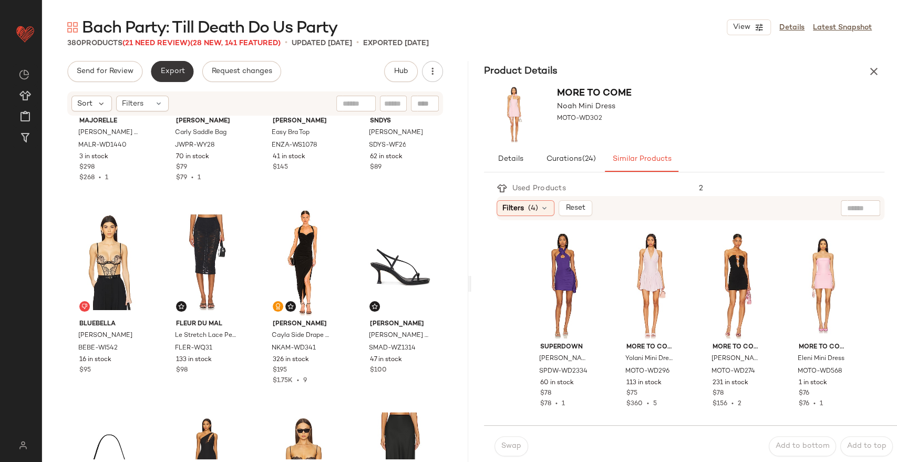
click at [179, 75] on span "Export" at bounding box center [172, 71] width 25 height 8
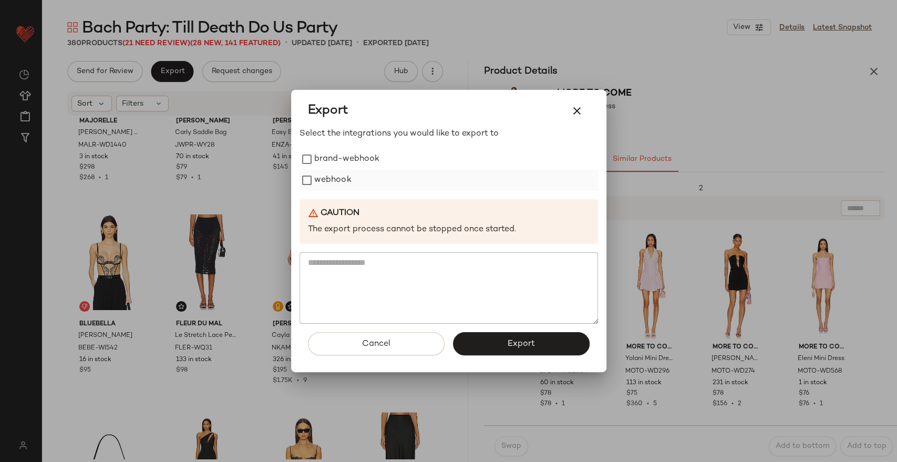
click at [334, 175] on label "webhook" at bounding box center [332, 180] width 37 height 21
click at [496, 340] on button "Export" at bounding box center [521, 343] width 137 height 23
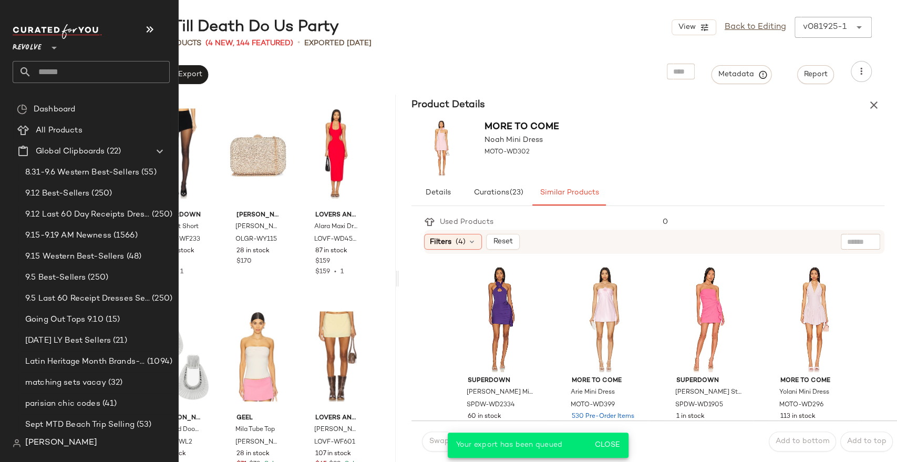
click at [41, 78] on input "text" at bounding box center [101, 72] width 138 height 22
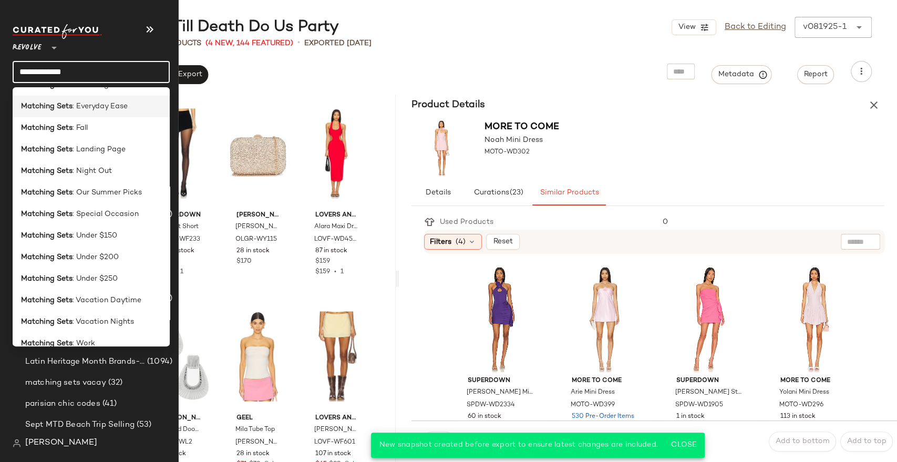
scroll to position [263, 0]
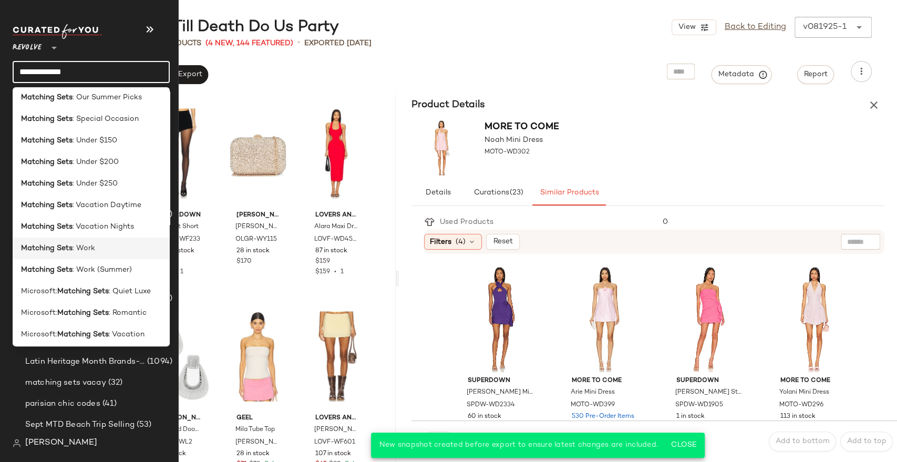
type input "**********"
click at [84, 250] on span ": Work" at bounding box center [83, 248] width 23 height 11
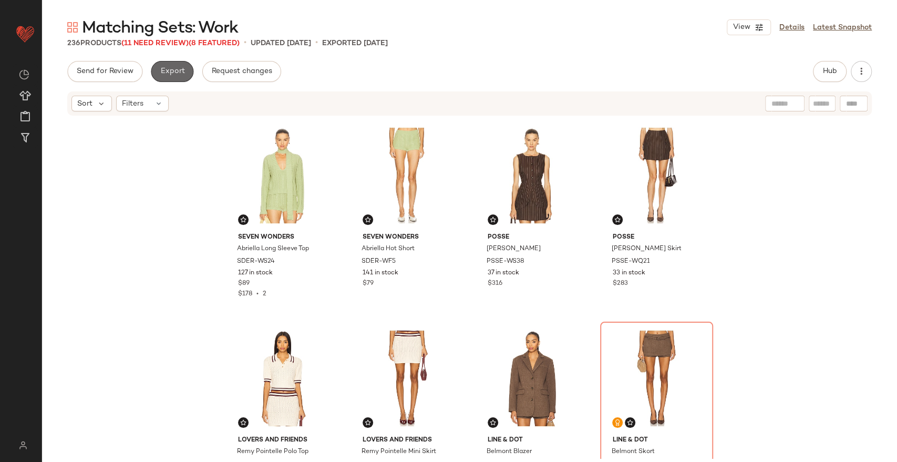
click at [171, 67] on span "Export" at bounding box center [172, 71] width 25 height 8
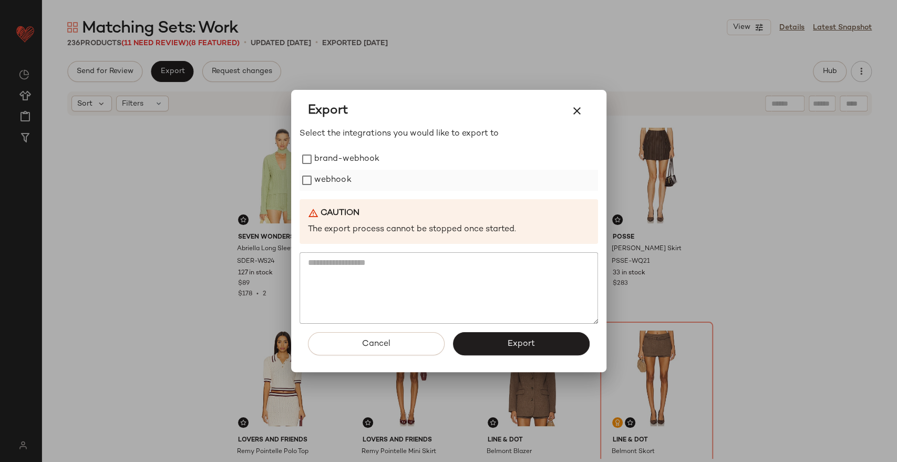
click at [327, 188] on label "webhook" at bounding box center [332, 180] width 37 height 21
click at [464, 338] on button "Export" at bounding box center [521, 343] width 137 height 23
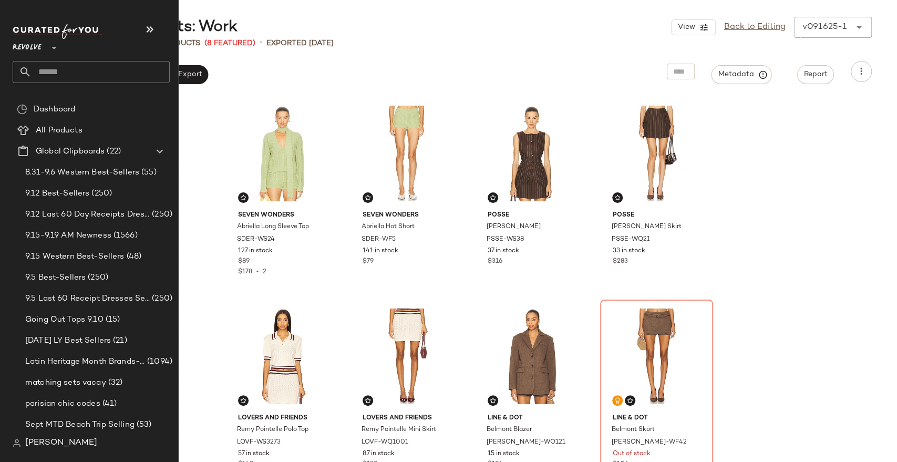
click at [56, 80] on input "text" at bounding box center [101, 72] width 138 height 22
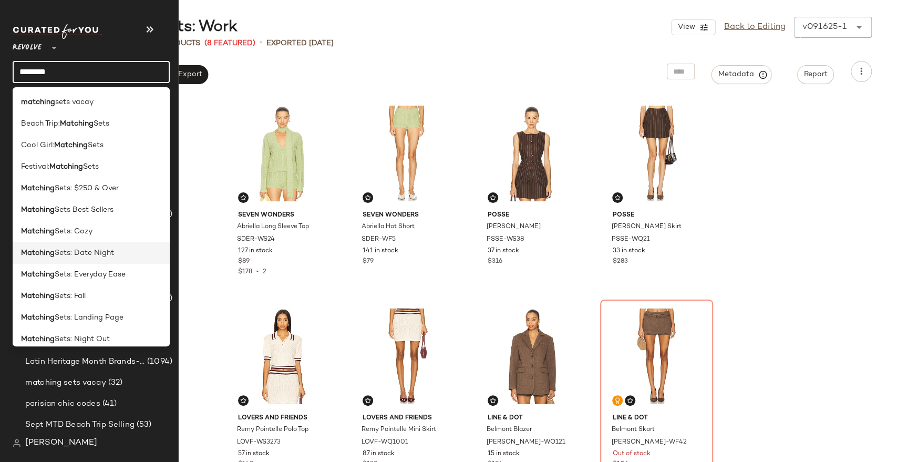
type input "********"
click at [89, 253] on span "Sets: Date Night" at bounding box center [84, 252] width 59 height 11
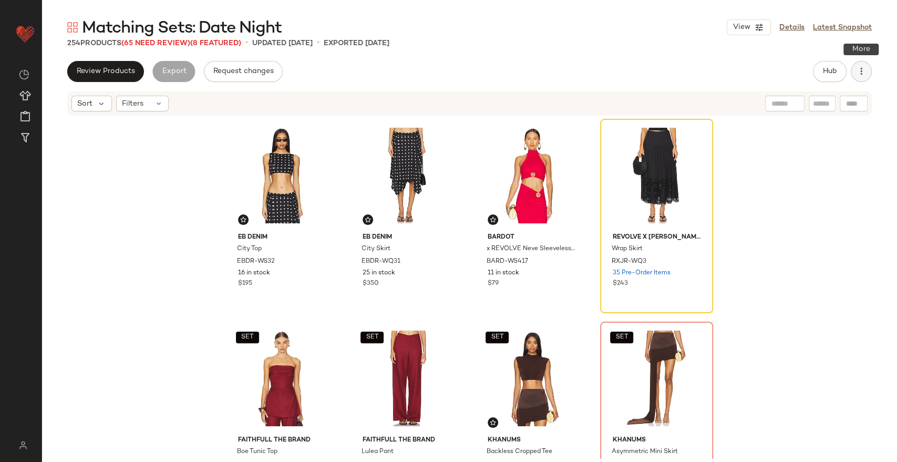
click at [864, 72] on icon "button" at bounding box center [861, 71] width 11 height 11
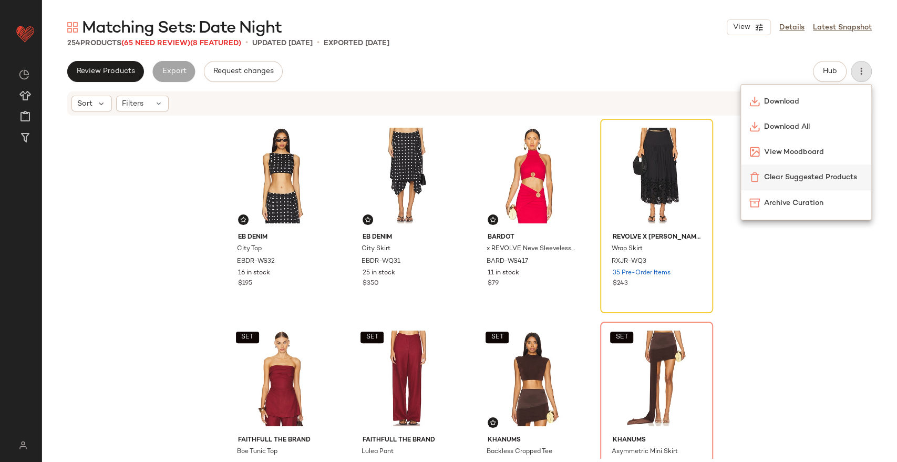
click at [784, 174] on span "Clear Suggested Products" at bounding box center [813, 177] width 99 height 11
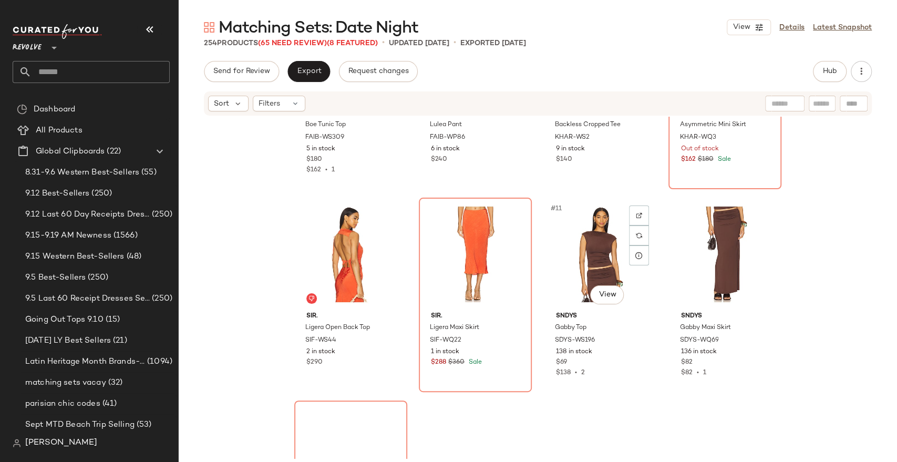
scroll to position [336, 0]
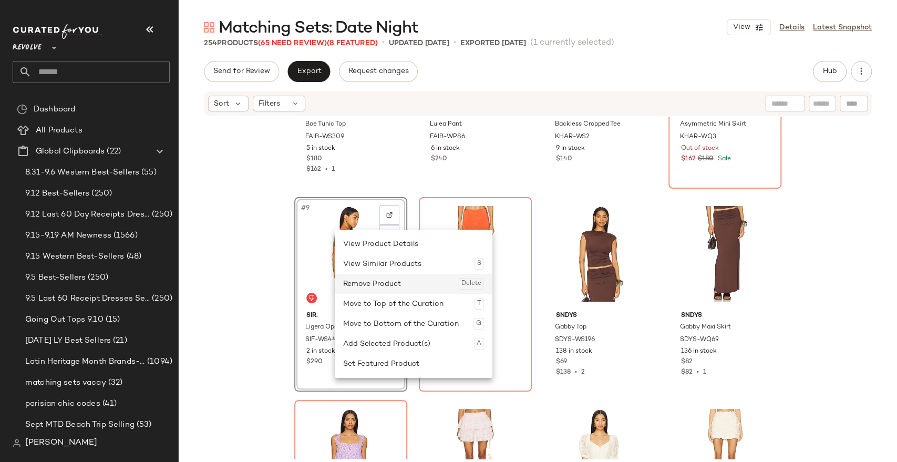
click at [371, 289] on div "Remove Product Delete" at bounding box center [413, 284] width 141 height 20
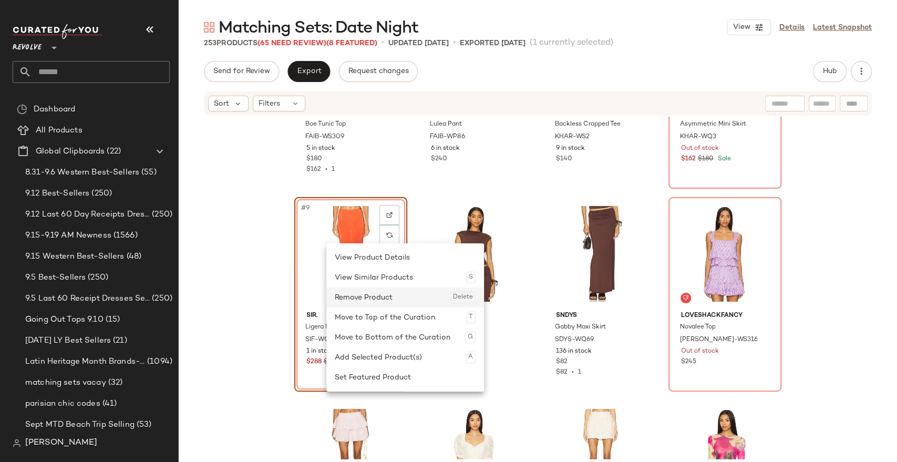
click at [349, 291] on div "Remove Product Delete" at bounding box center [405, 297] width 141 height 20
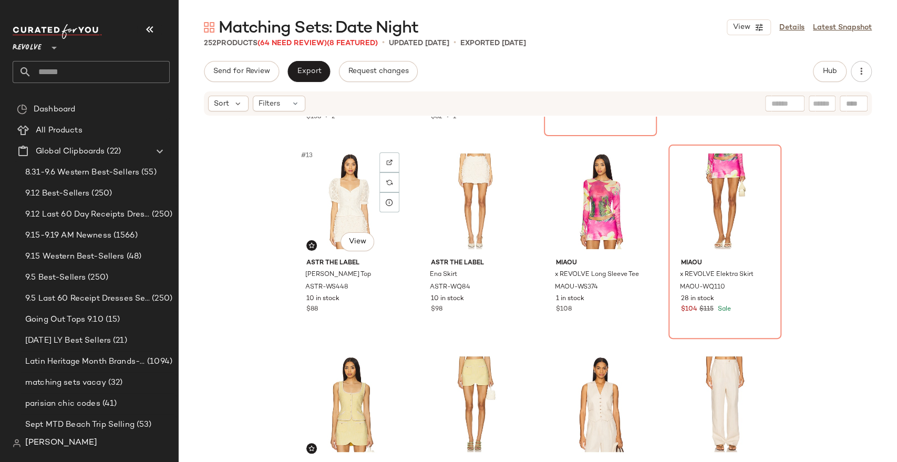
scroll to position [593, 0]
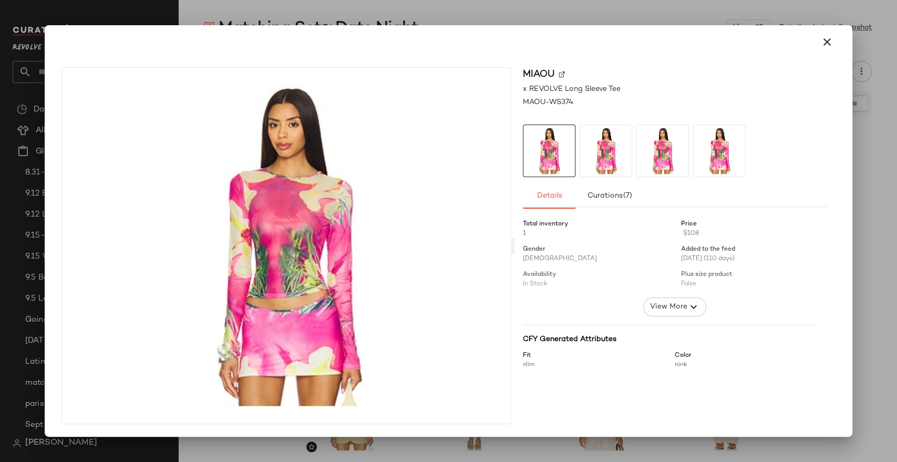
drag, startPoint x: 587, startPoint y: 233, endPoint x: 820, endPoint y: 41, distance: 301.5
click at [821, 41] on icon "button" at bounding box center [827, 42] width 13 height 13
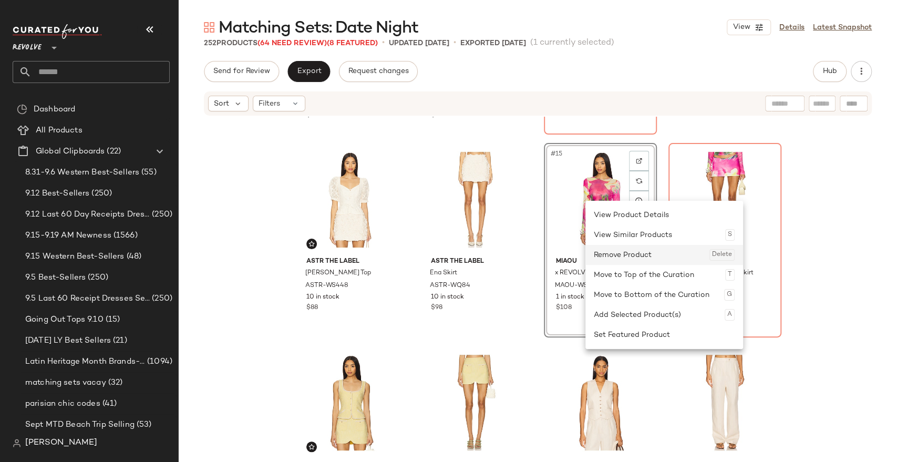
click at [605, 264] on div "Remove Product Delete" at bounding box center [664, 255] width 141 height 20
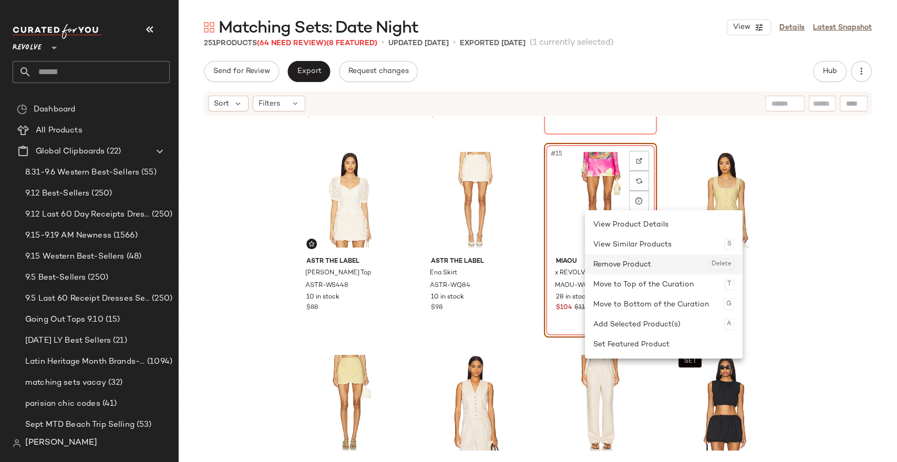
click at [608, 268] on div "Remove Product Delete" at bounding box center [663, 264] width 141 height 20
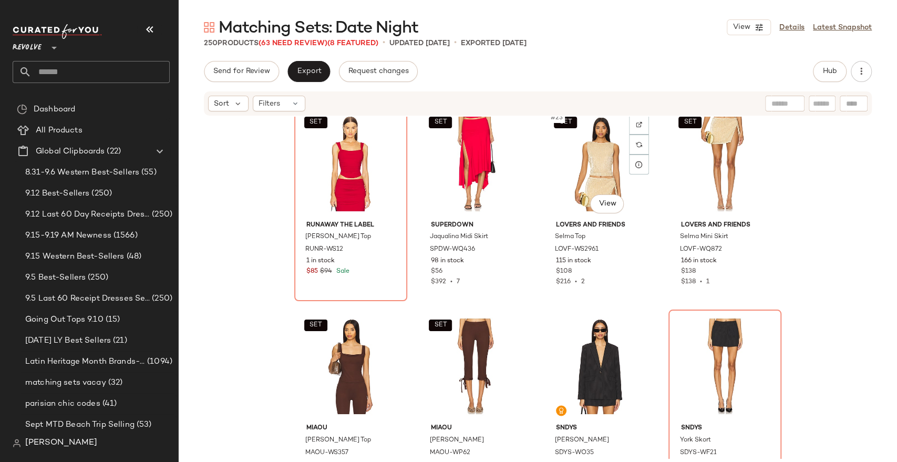
scroll to position [1033, 0]
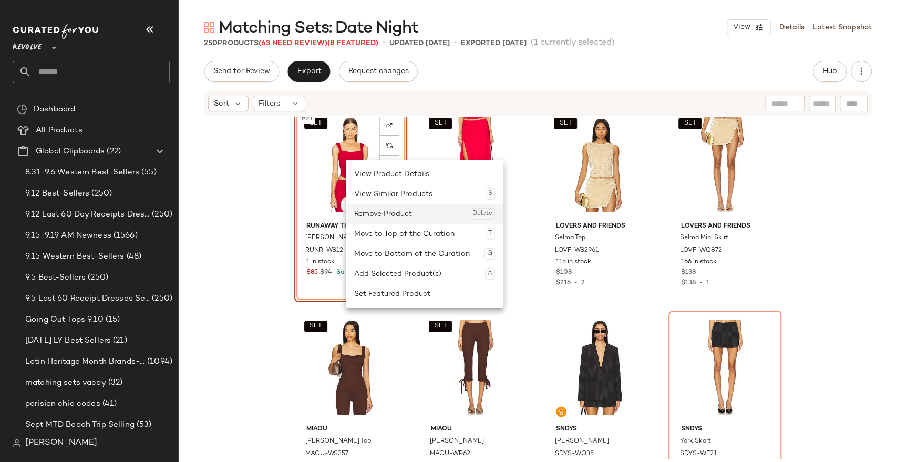
click at [404, 215] on div "Remove Product Delete" at bounding box center [424, 214] width 141 height 20
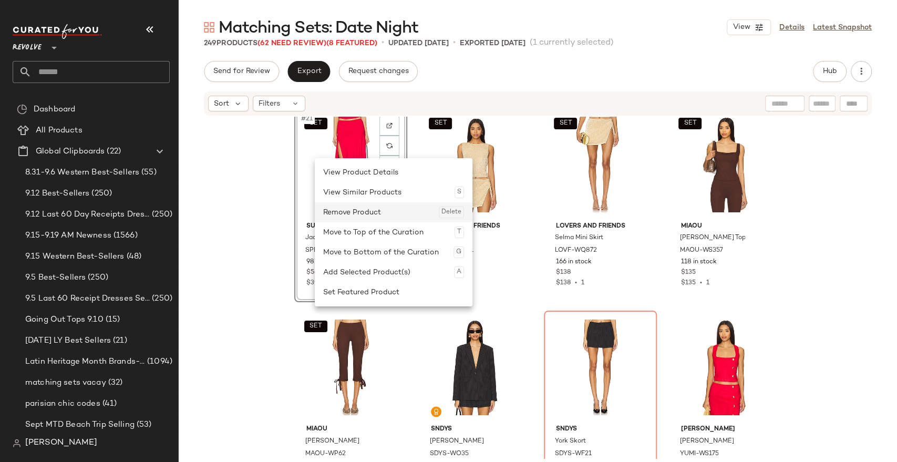
click at [376, 211] on div "Remove Product Delete" at bounding box center [393, 212] width 141 height 20
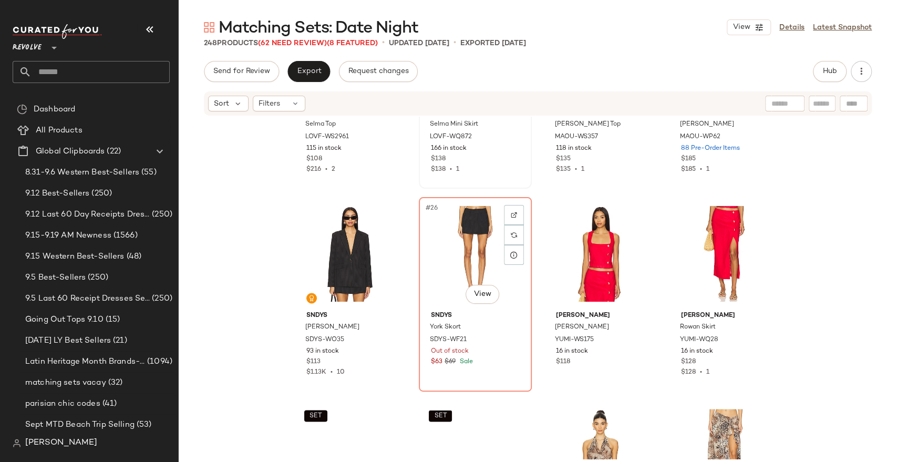
scroll to position [1160, 0]
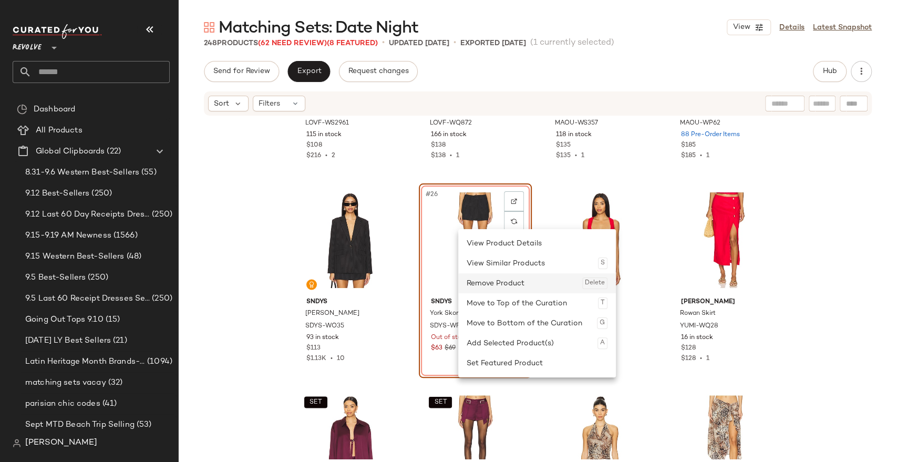
click at [487, 284] on div "Remove Product Delete" at bounding box center [536, 283] width 141 height 20
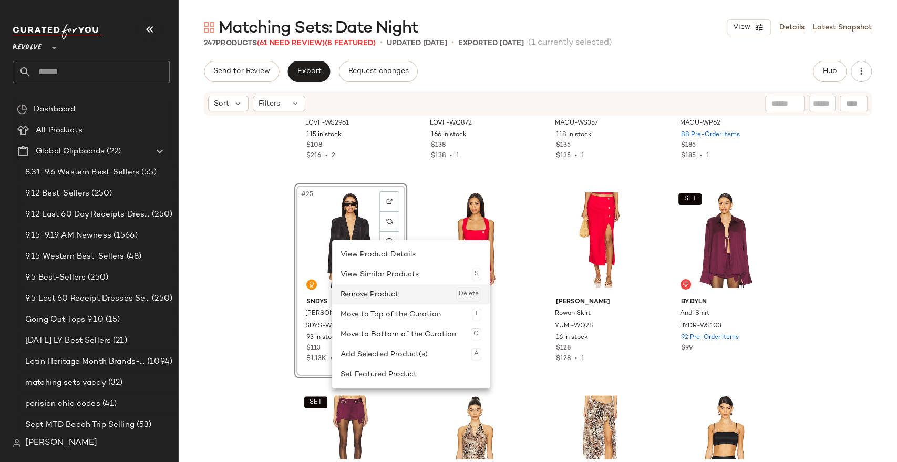
click at [386, 296] on div "Remove Product Delete" at bounding box center [410, 294] width 141 height 20
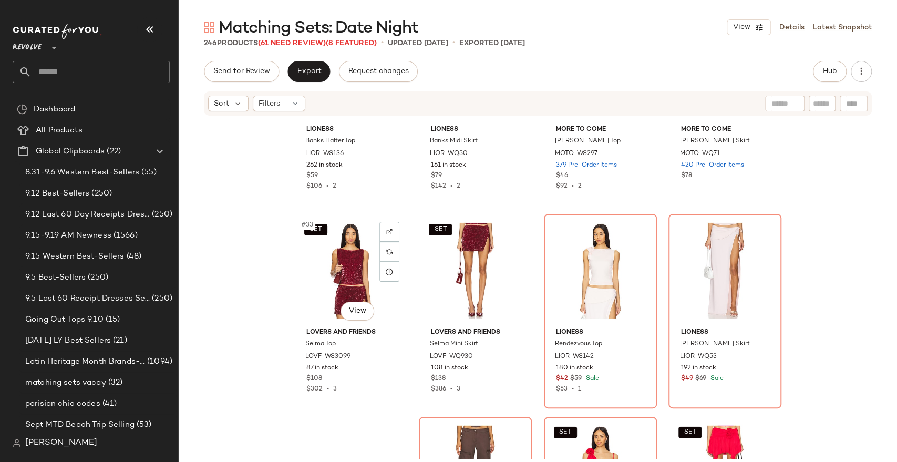
scroll to position [1537, 0]
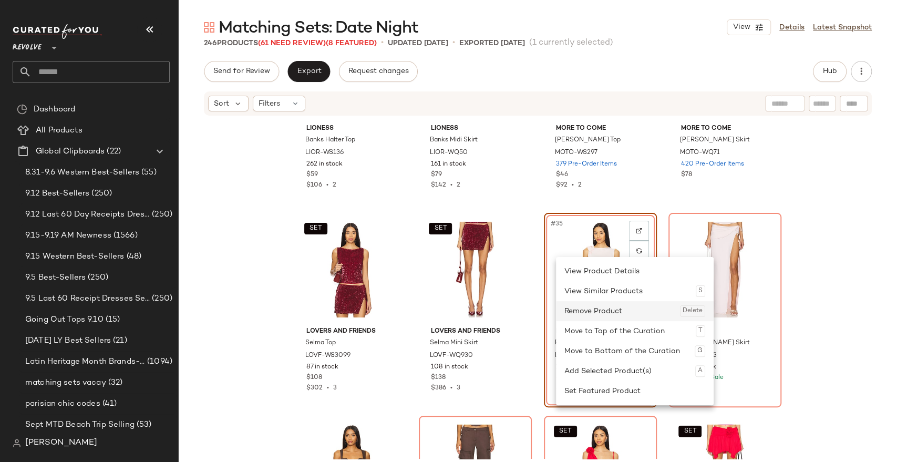
click at [591, 308] on div "Remove Product Delete" at bounding box center [634, 311] width 141 height 20
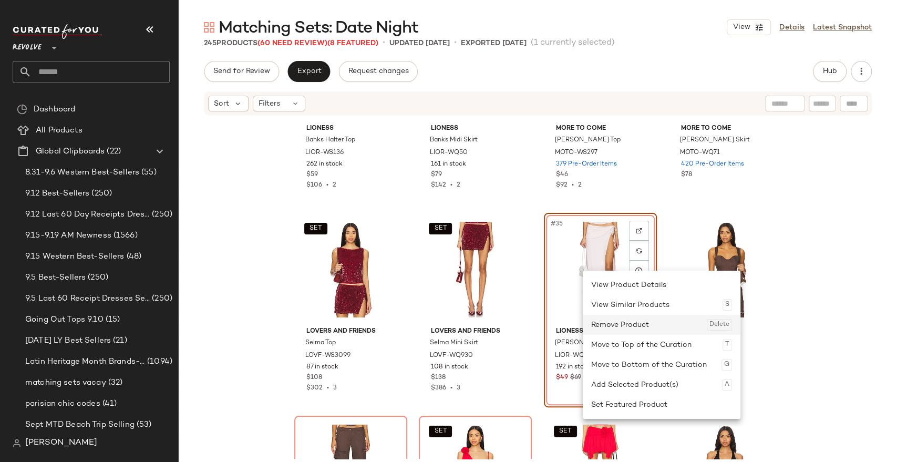
click at [616, 322] on div "Remove Product Delete" at bounding box center [661, 325] width 141 height 20
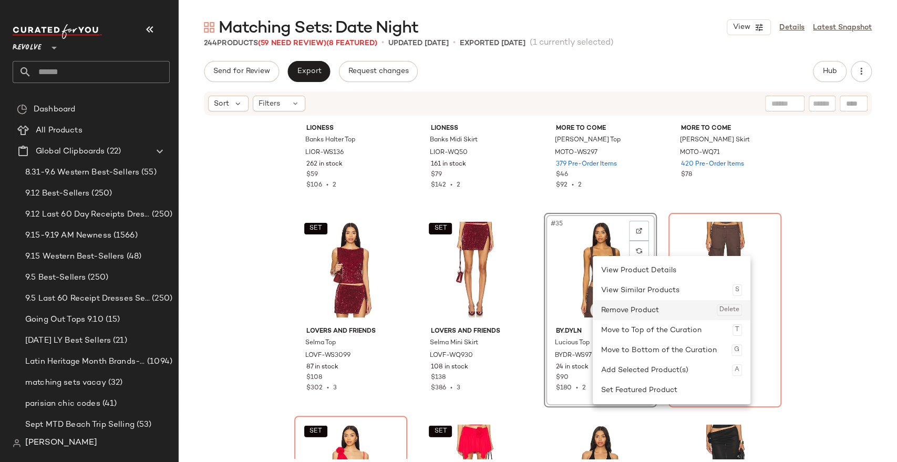
click at [625, 305] on div "Remove Product Delete" at bounding box center [671, 310] width 141 height 20
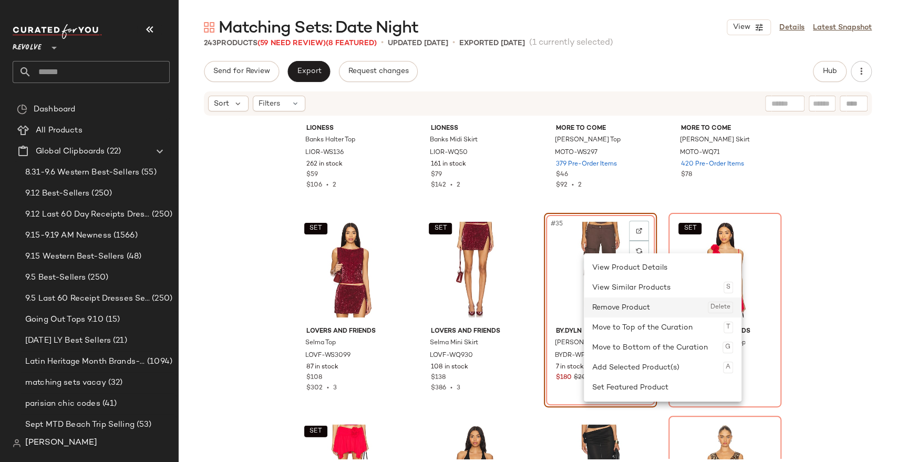
click at [609, 310] on div "Remove Product Delete" at bounding box center [662, 307] width 141 height 20
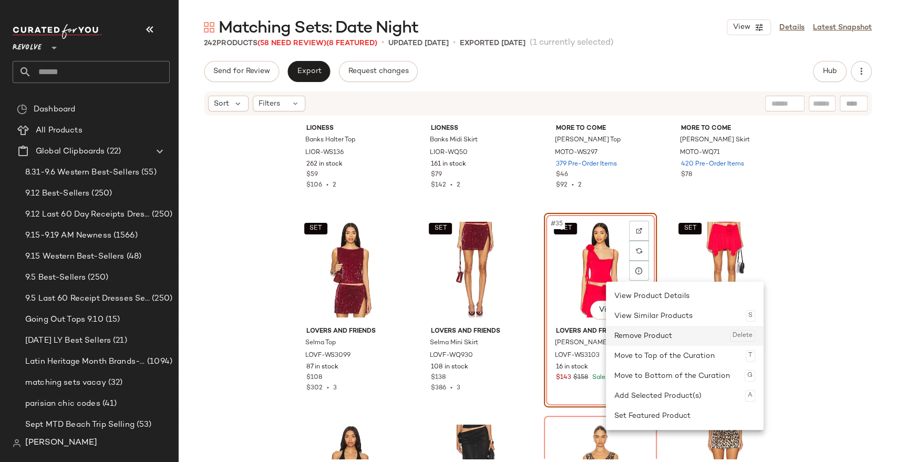
click at [636, 333] on div "Remove Product Delete" at bounding box center [684, 336] width 141 height 20
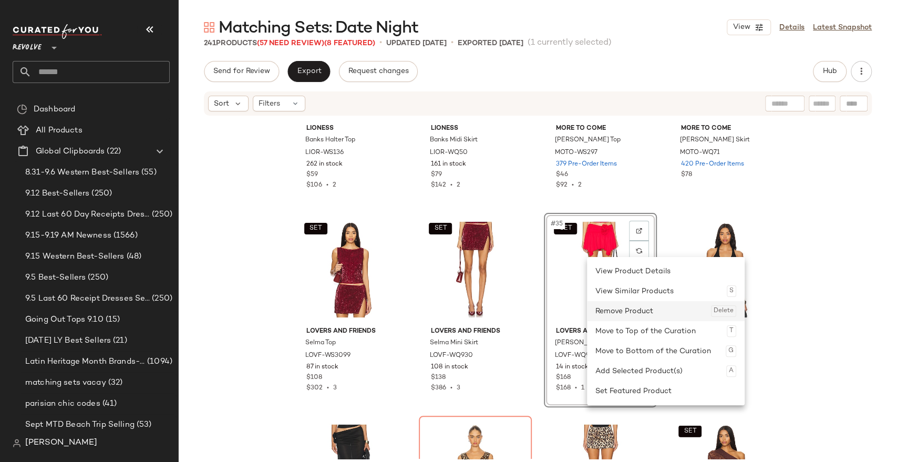
click at [616, 312] on div "Remove Product Delete" at bounding box center [665, 311] width 141 height 20
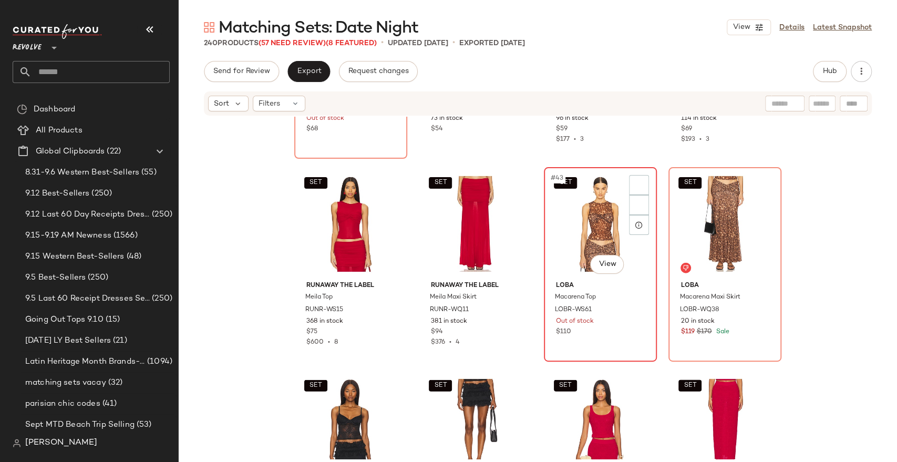
scroll to position [1988, 0]
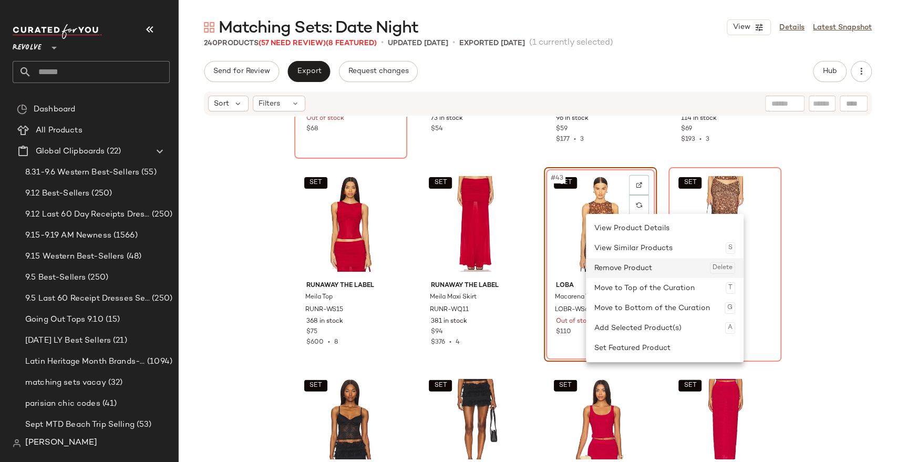
click at [638, 276] on div "Remove Product Delete" at bounding box center [664, 268] width 141 height 20
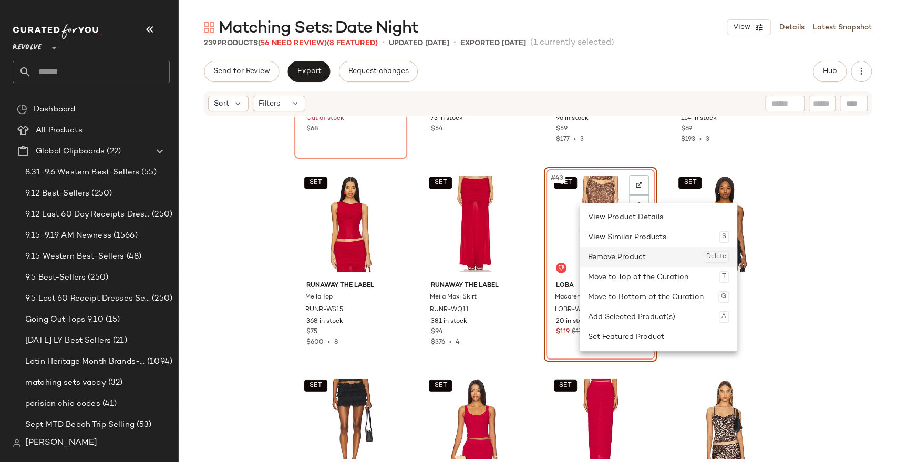
click at [601, 251] on div "Remove Product Delete" at bounding box center [658, 257] width 141 height 20
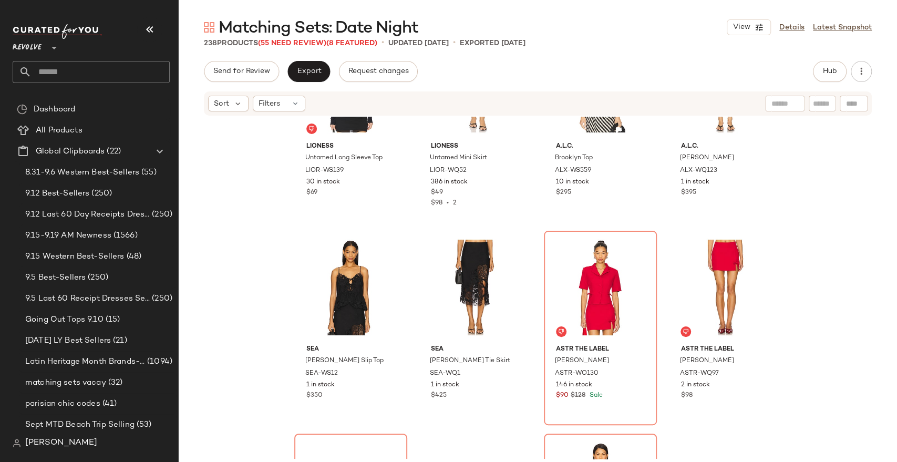
scroll to position [2785, 0]
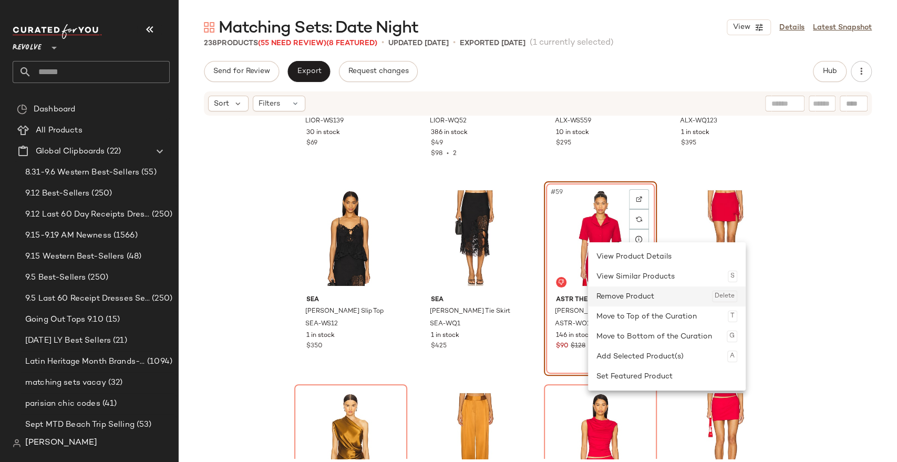
click at [622, 304] on div "Remove Product Delete" at bounding box center [666, 296] width 141 height 20
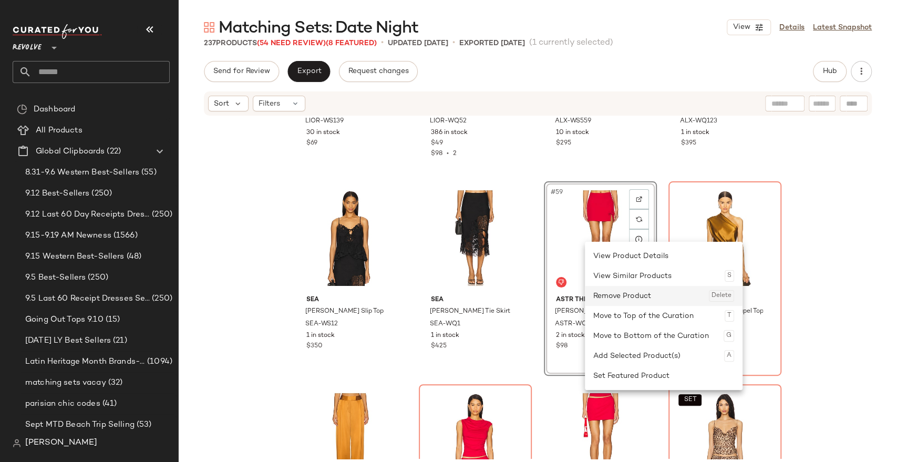
click at [614, 300] on div "Remove Product Delete" at bounding box center [663, 296] width 141 height 20
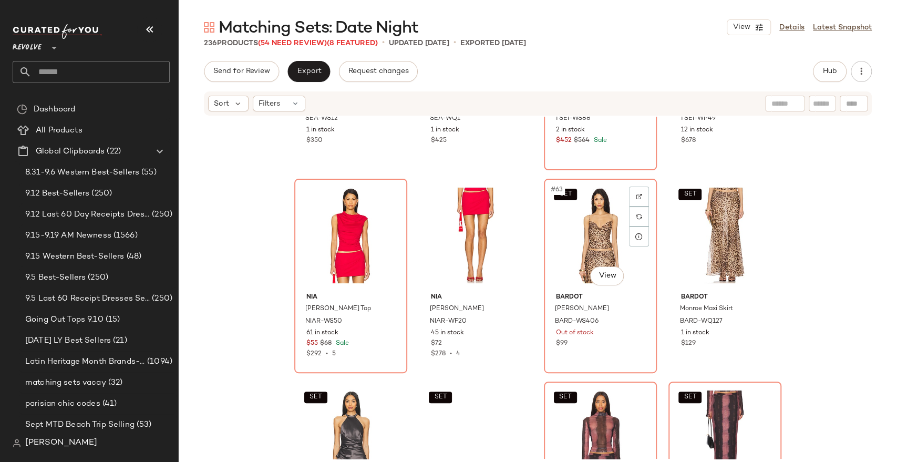
scroll to position [2992, 0]
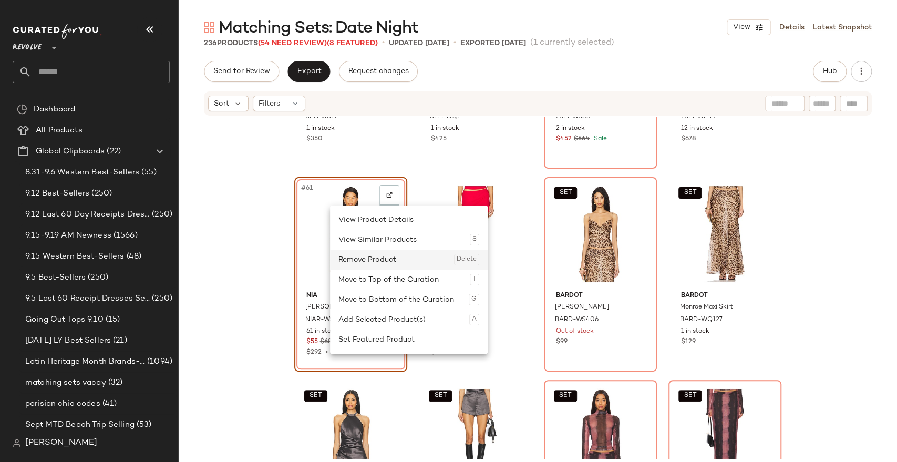
click at [365, 251] on div "Remove Product Delete" at bounding box center [408, 260] width 141 height 20
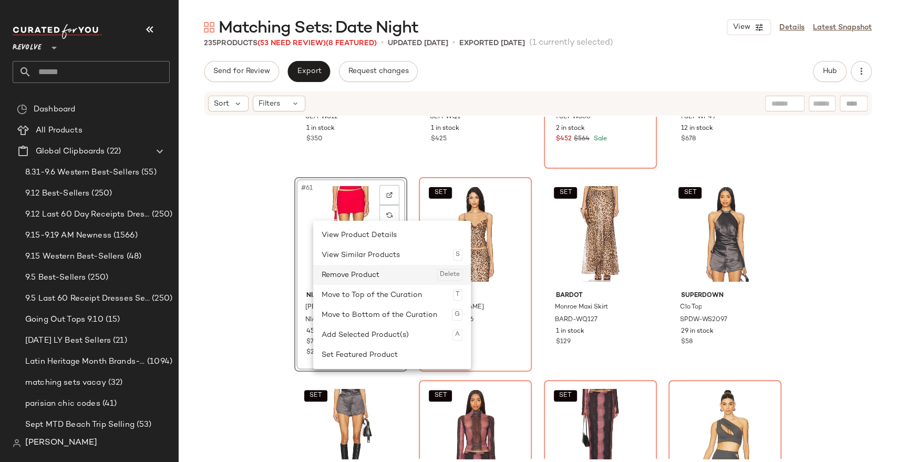
click at [353, 273] on div "Remove Product Delete" at bounding box center [391, 275] width 141 height 20
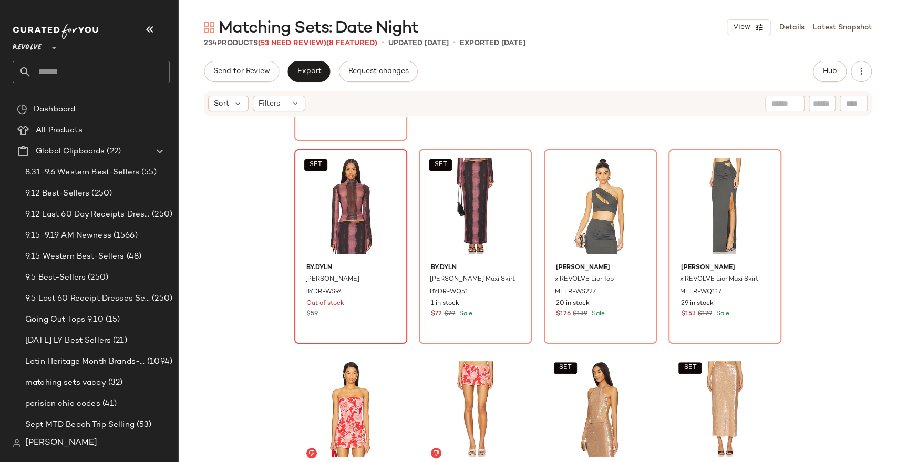
scroll to position [3221, 0]
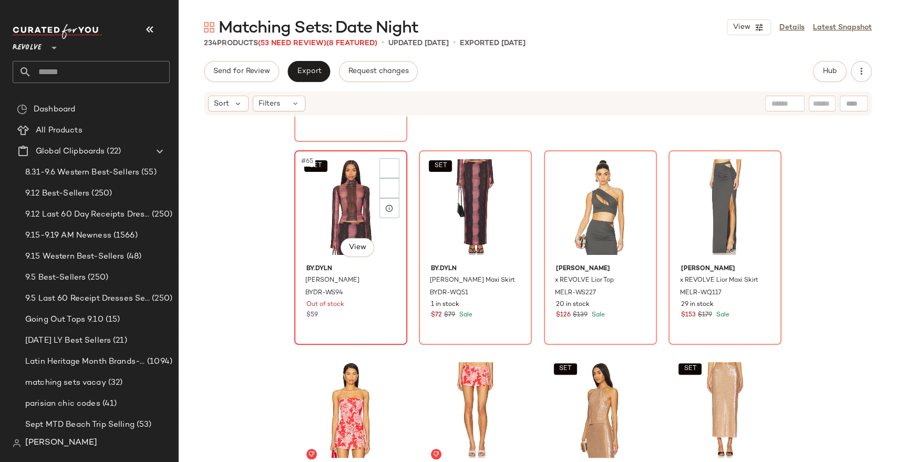
click at [332, 203] on div "SET #65 View" at bounding box center [351, 207] width 106 height 106
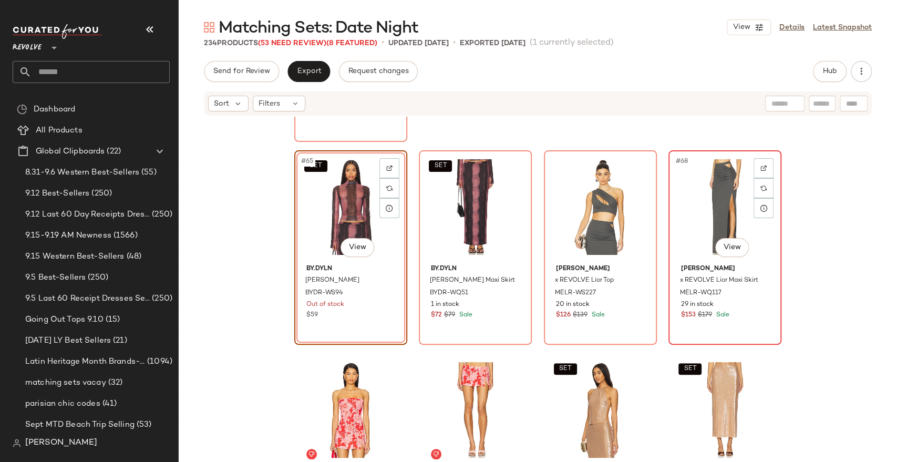
click at [703, 203] on div "#68 View" at bounding box center [725, 207] width 106 height 106
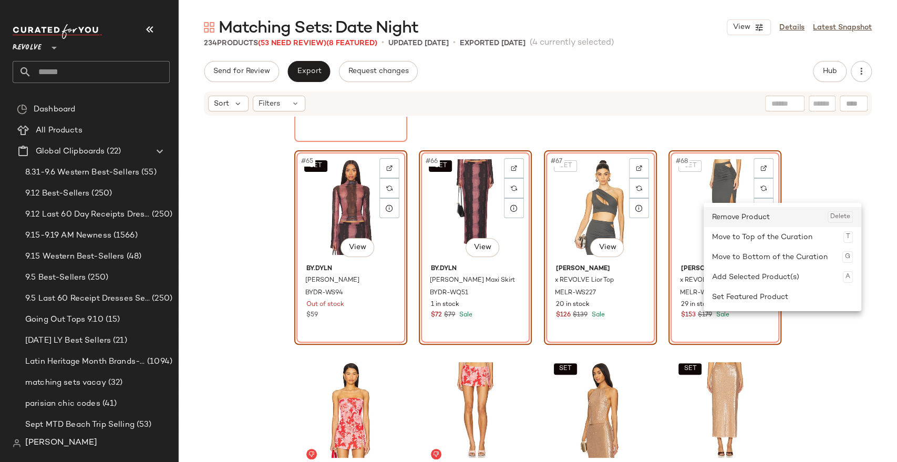
click at [728, 220] on div "Remove Product Delete" at bounding box center [782, 217] width 141 height 20
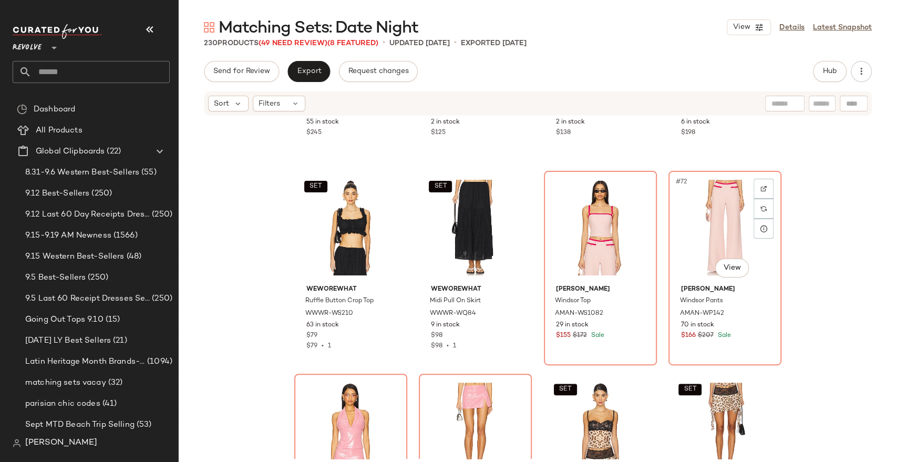
scroll to position [3410, 0]
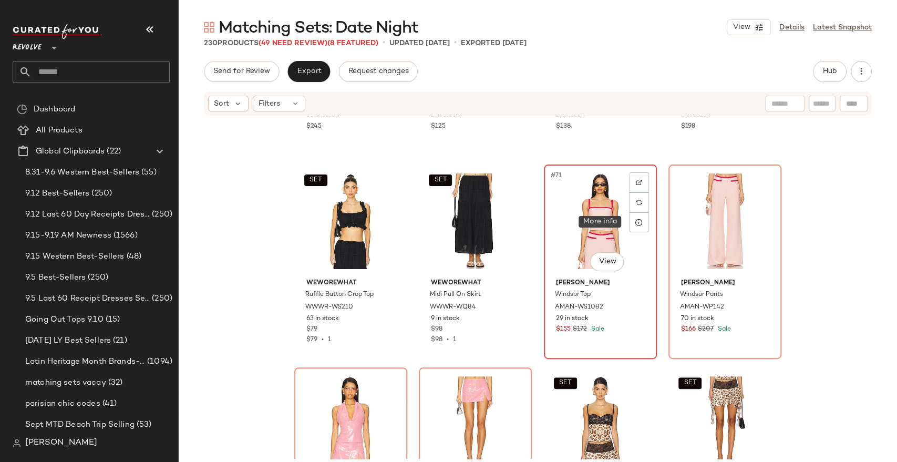
click at [599, 219] on div "#71 View" at bounding box center [600, 221] width 106 height 106
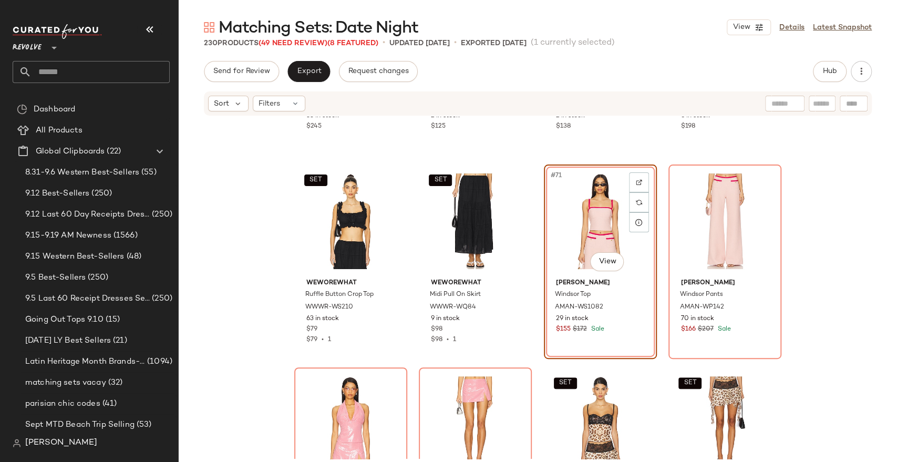
scroll to position [3528, 0]
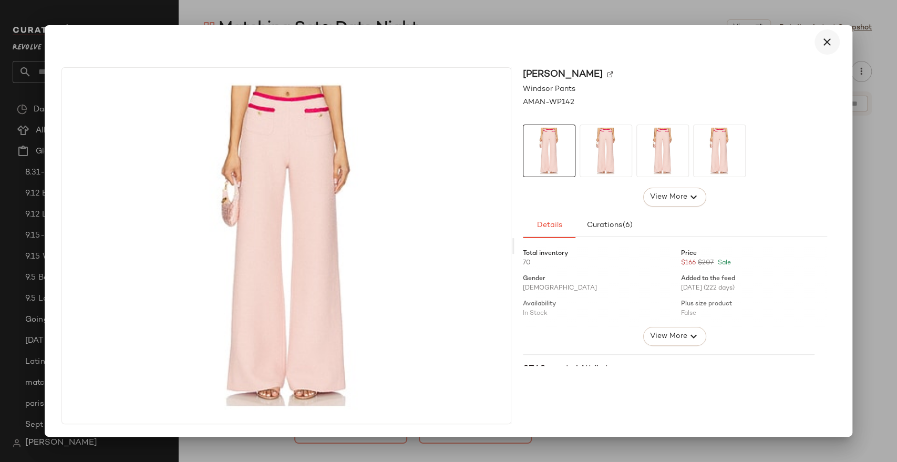
click at [829, 43] on icon "button" at bounding box center [827, 42] width 13 height 13
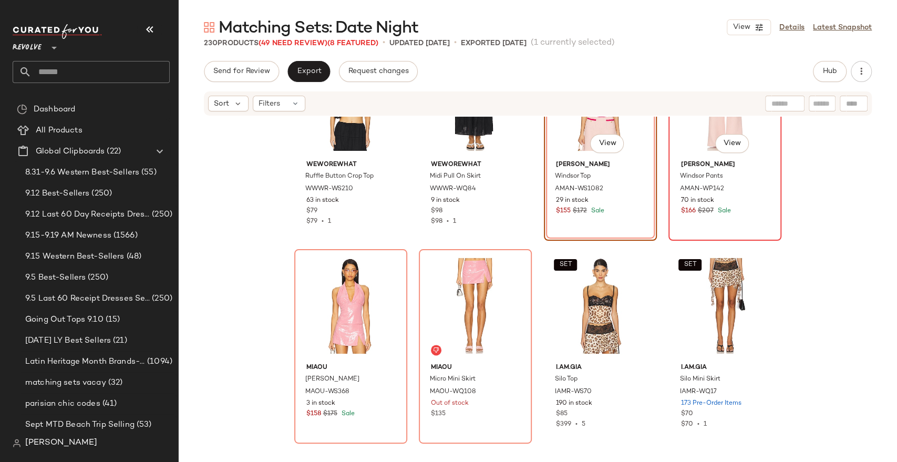
scroll to position [3418, 0]
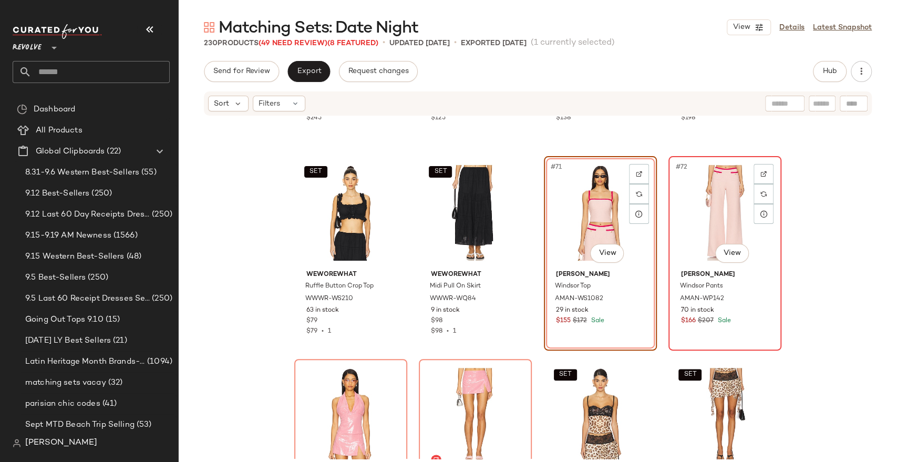
click at [706, 206] on div "#72 View" at bounding box center [725, 213] width 106 height 106
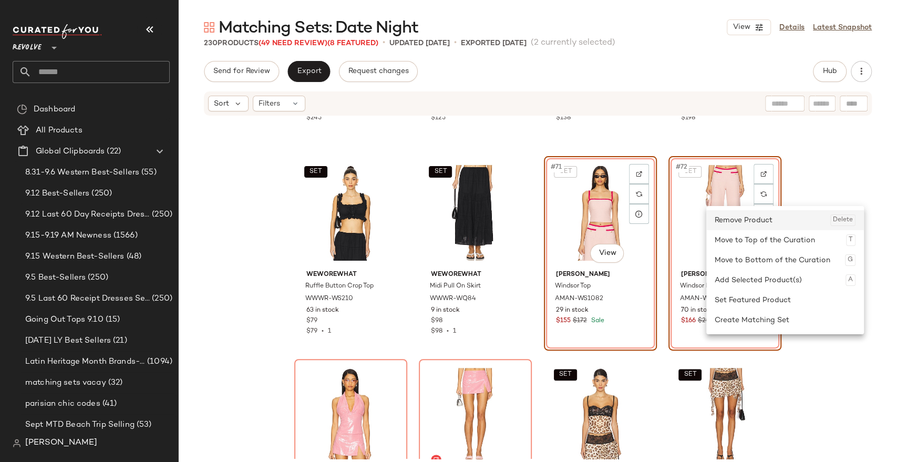
click at [725, 226] on div "Remove Product Delete" at bounding box center [784, 220] width 141 height 20
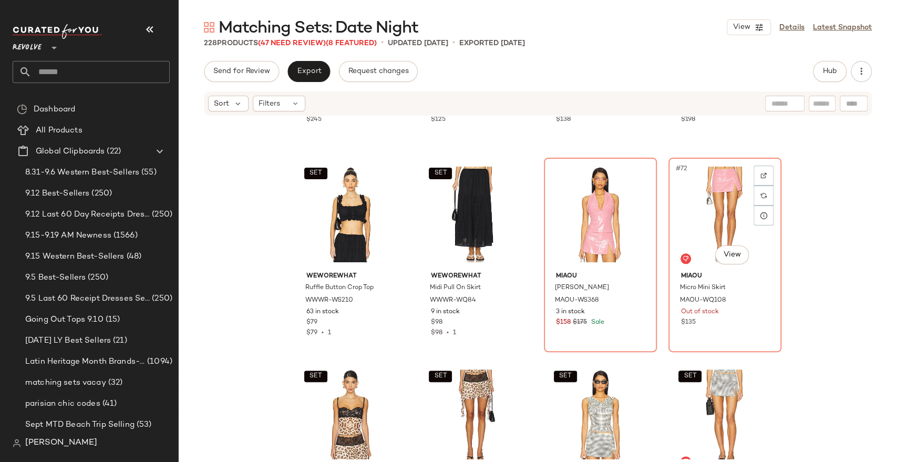
scroll to position [3416, 0]
click at [599, 207] on div "#71 View" at bounding box center [600, 215] width 106 height 106
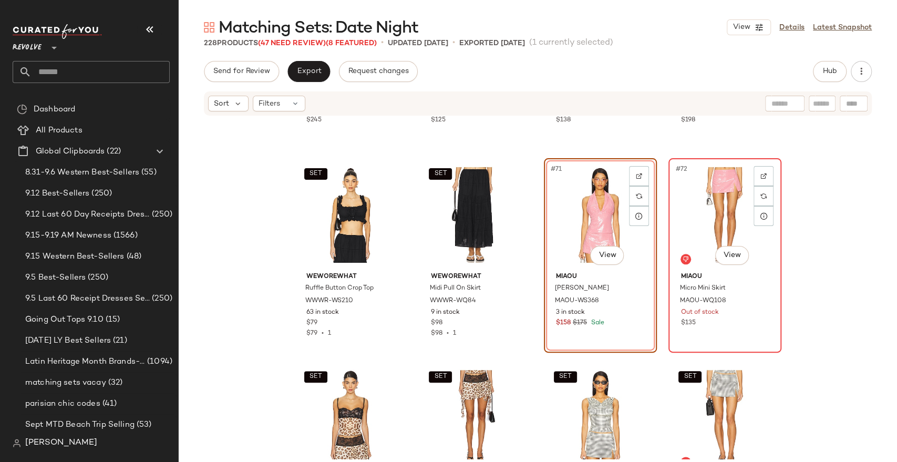
click at [693, 210] on div "#72 View" at bounding box center [725, 215] width 106 height 106
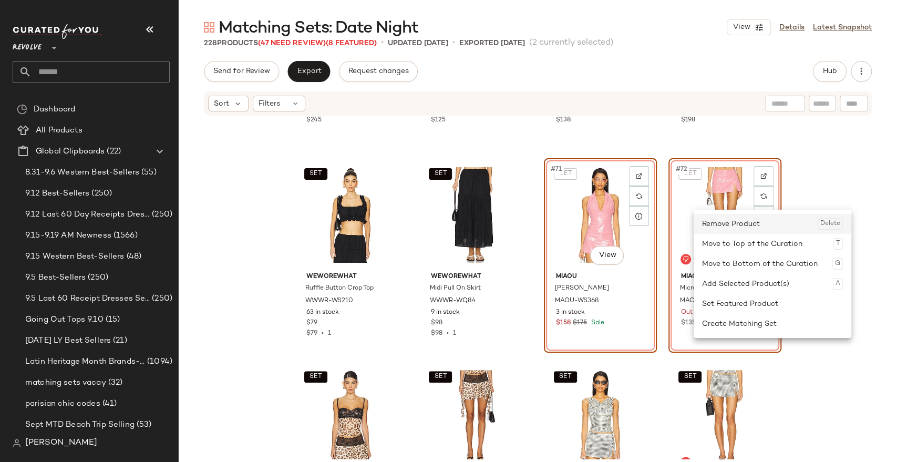
click at [719, 226] on div "Remove Product Delete" at bounding box center [772, 224] width 141 height 20
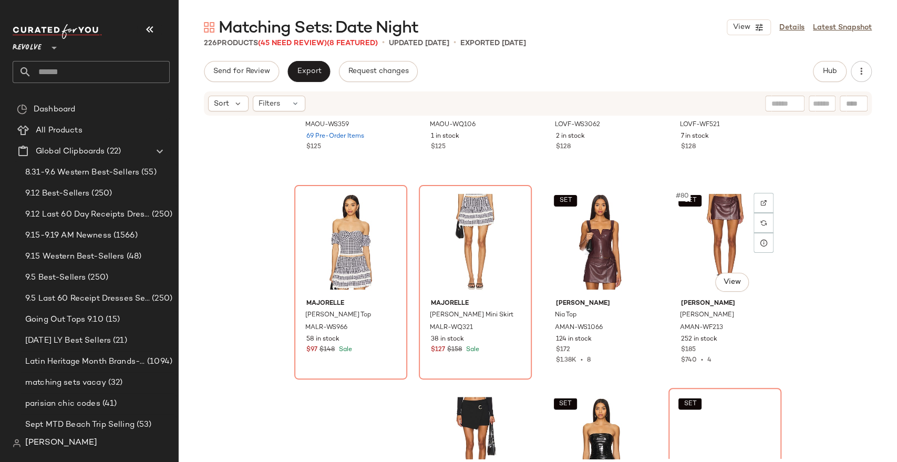
scroll to position [3795, 0]
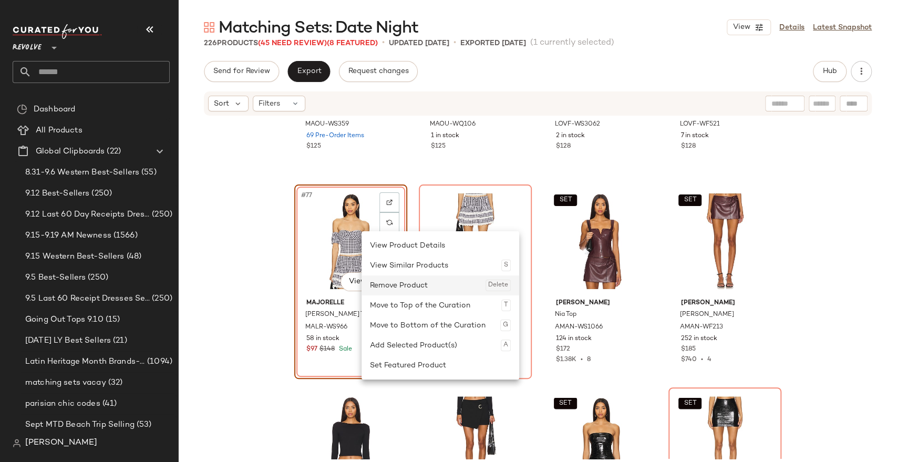
click at [404, 281] on div "Remove Product Delete" at bounding box center [440, 285] width 141 height 20
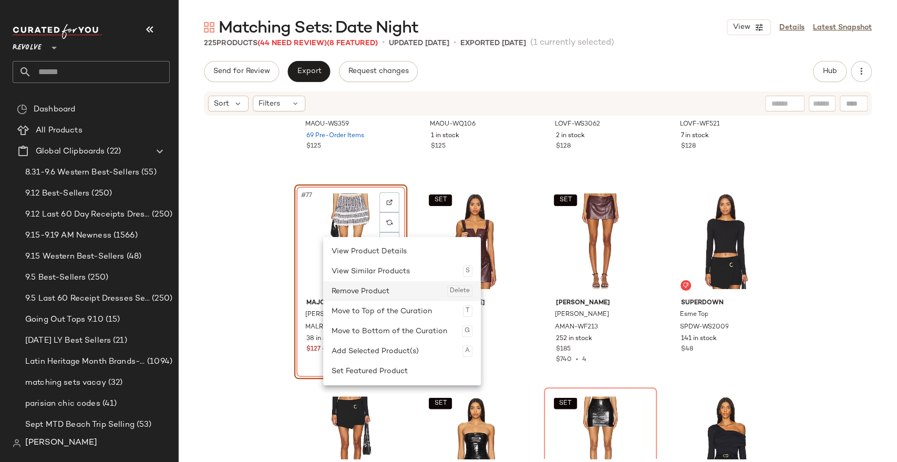
click at [360, 292] on div "Remove Product Delete" at bounding box center [401, 291] width 141 height 20
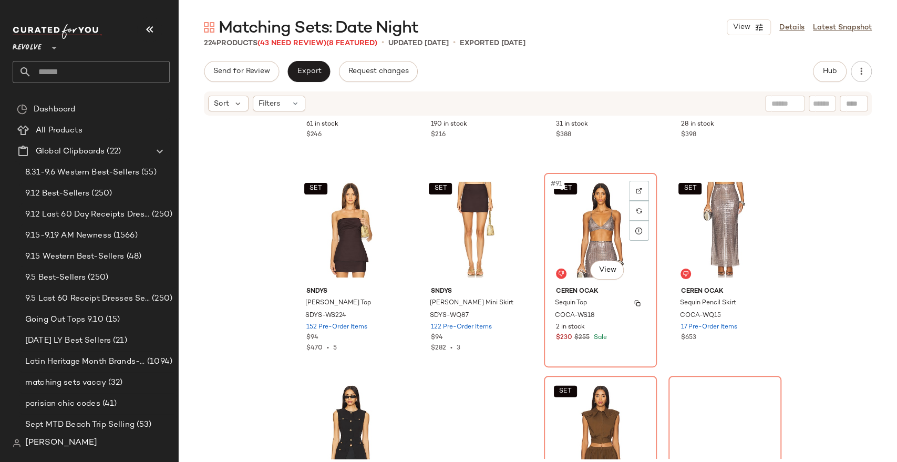
scroll to position [4416, 0]
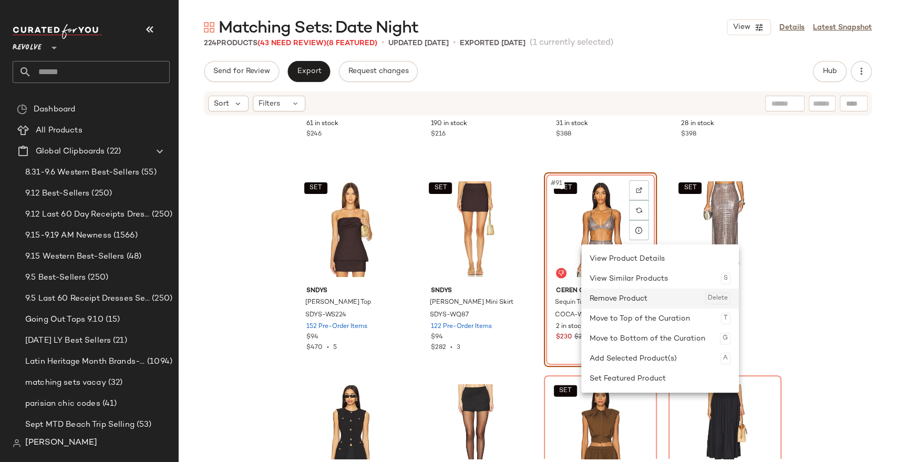
click at [610, 292] on div "Remove Product Delete" at bounding box center [659, 298] width 141 height 20
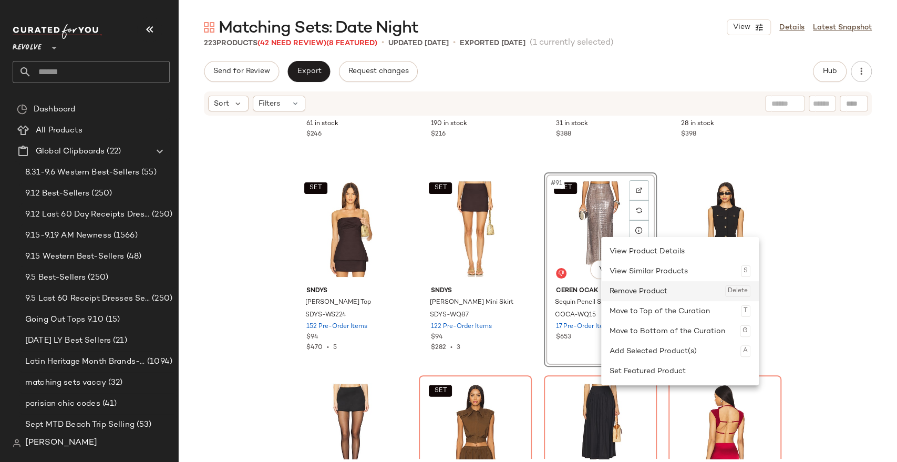
click at [627, 291] on div "Remove Product Delete" at bounding box center [679, 291] width 141 height 20
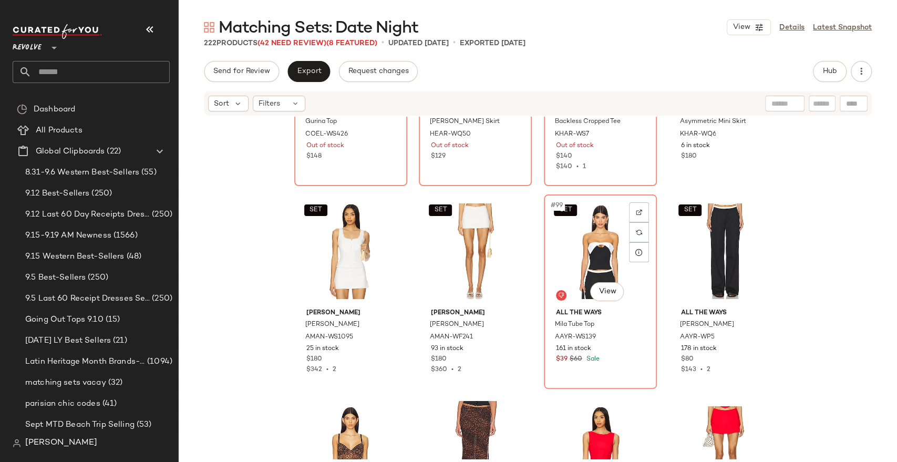
scroll to position [4804, 0]
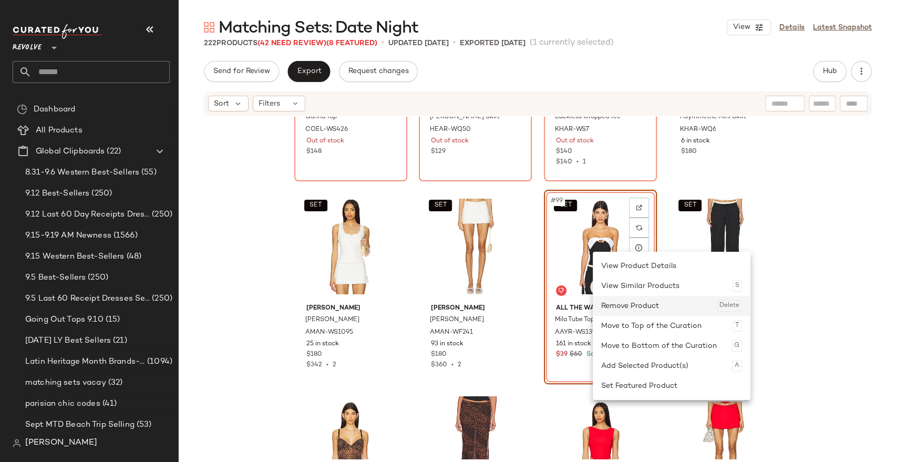
click at [622, 300] on div "Remove Product Delete" at bounding box center [671, 306] width 141 height 20
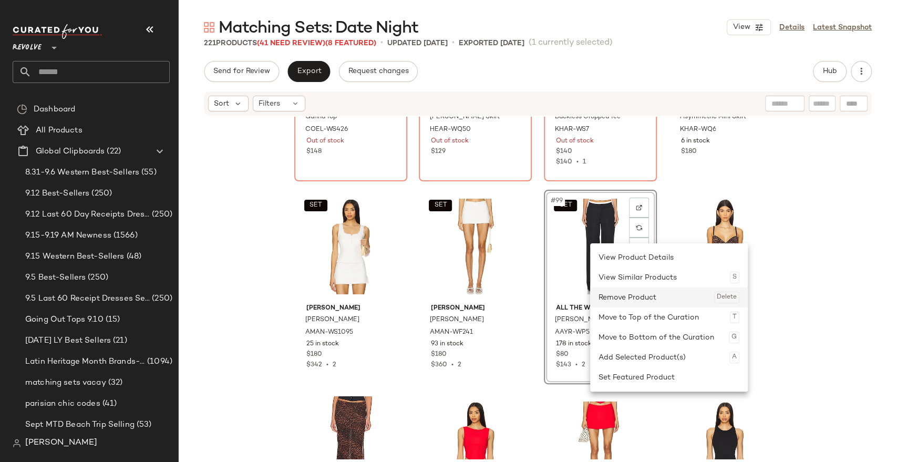
click at [610, 299] on div "Remove Product Delete" at bounding box center [668, 297] width 141 height 20
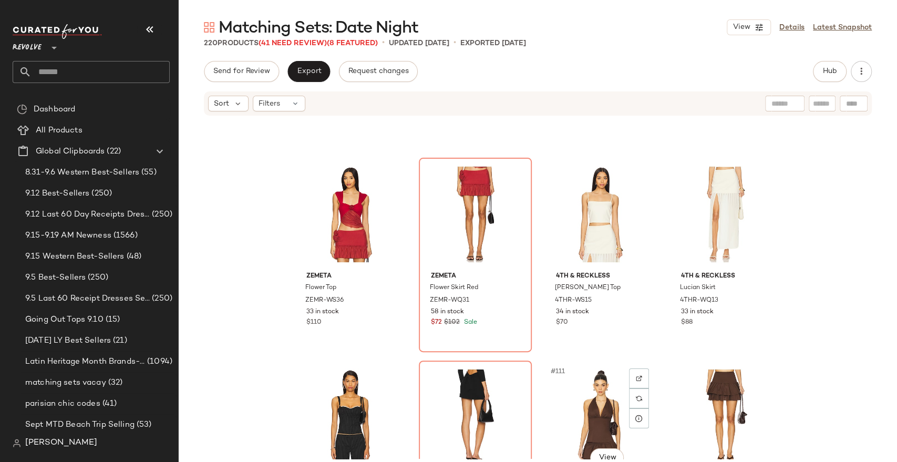
scroll to position [5241, 0]
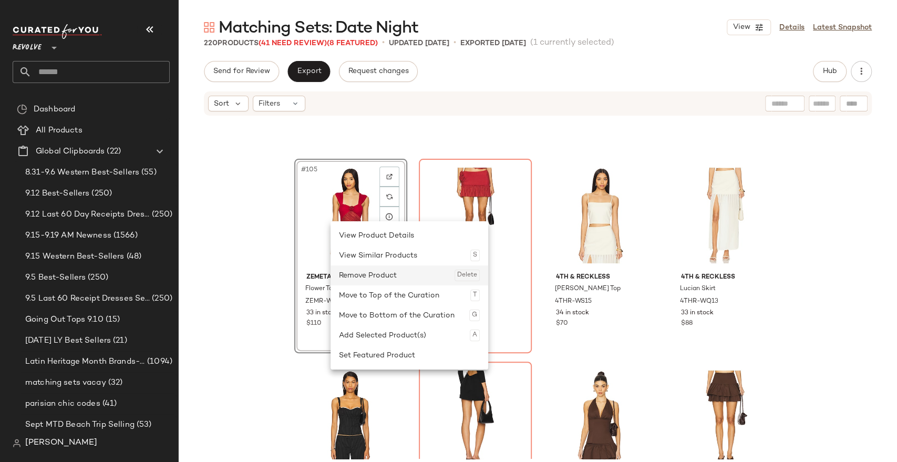
click at [365, 269] on div "Remove Product Delete" at bounding box center [409, 275] width 141 height 20
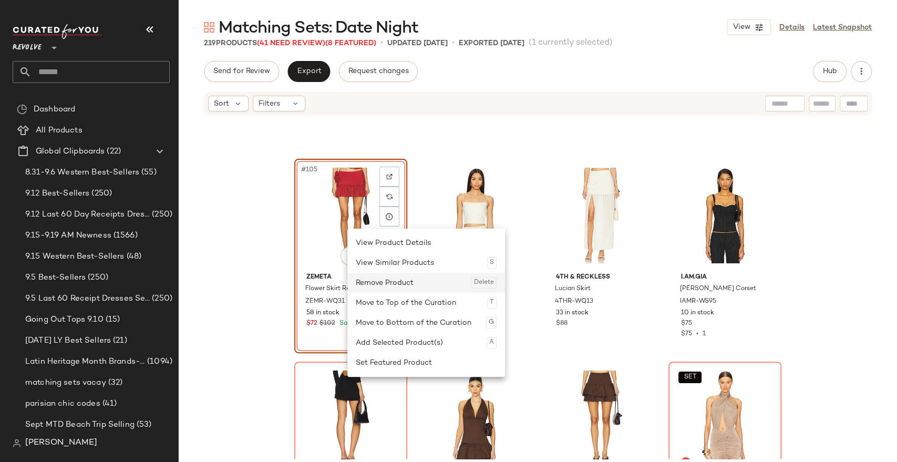
click at [378, 285] on div "Remove Product Delete" at bounding box center [426, 283] width 141 height 20
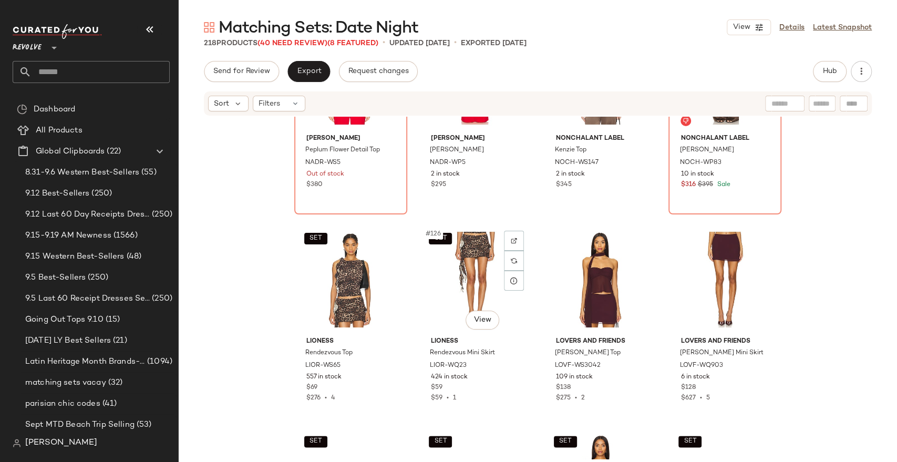
scroll to position [6192, 0]
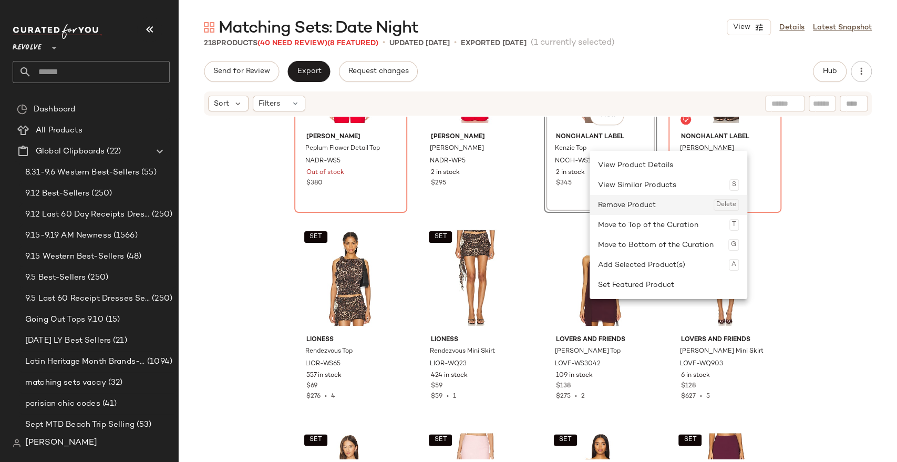
click at [621, 205] on div "Remove Product Delete" at bounding box center [668, 205] width 141 height 20
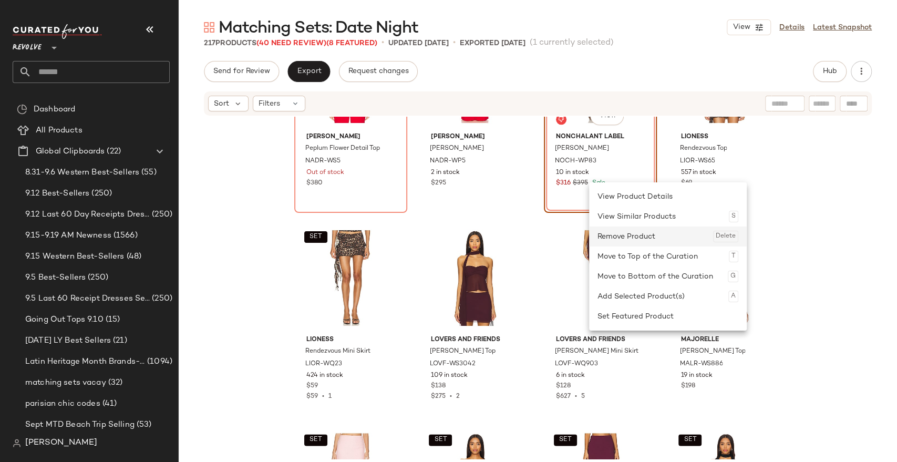
click at [616, 236] on div "Remove Product Delete" at bounding box center [667, 236] width 141 height 20
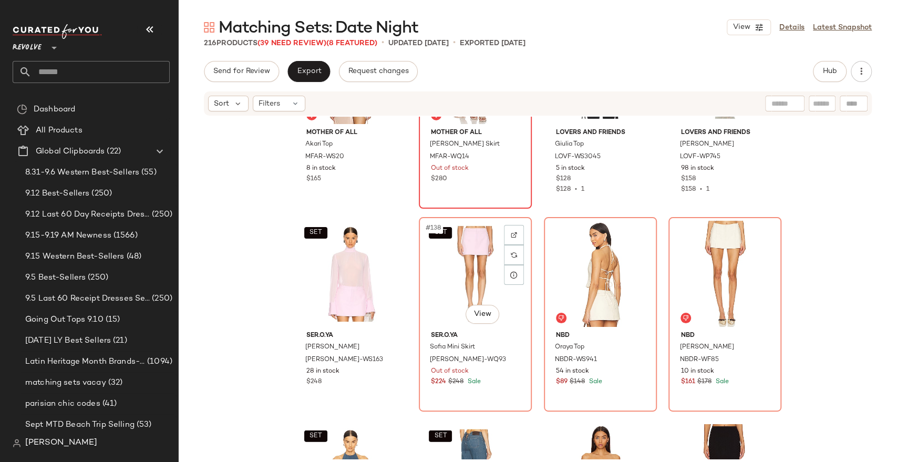
scroll to position [6805, 0]
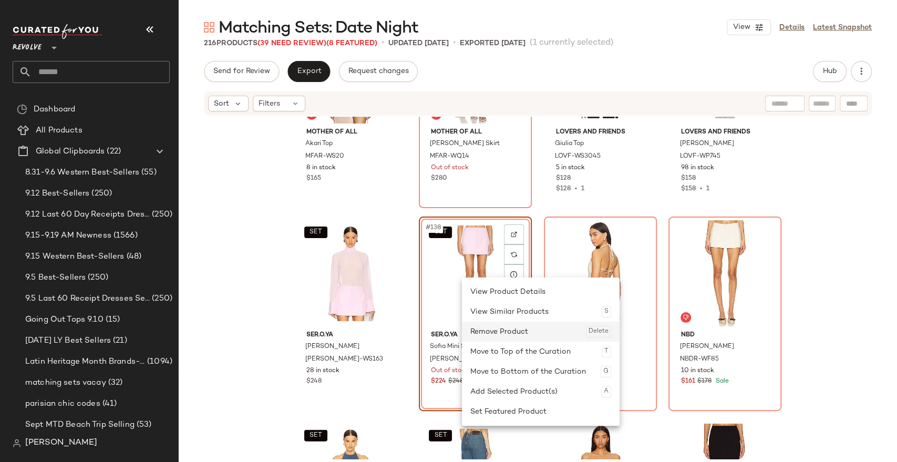
click at [486, 327] on div "Remove Product Delete" at bounding box center [540, 331] width 141 height 20
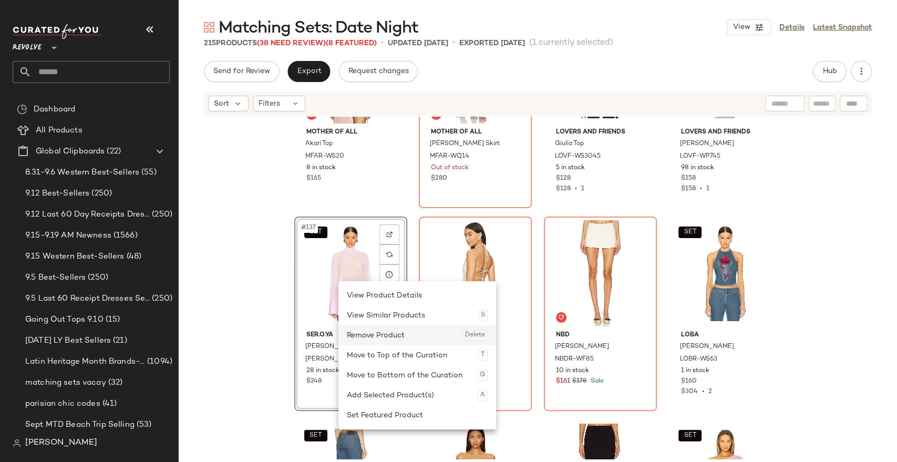
click at [358, 334] on div "Remove Product Delete" at bounding box center [417, 335] width 141 height 20
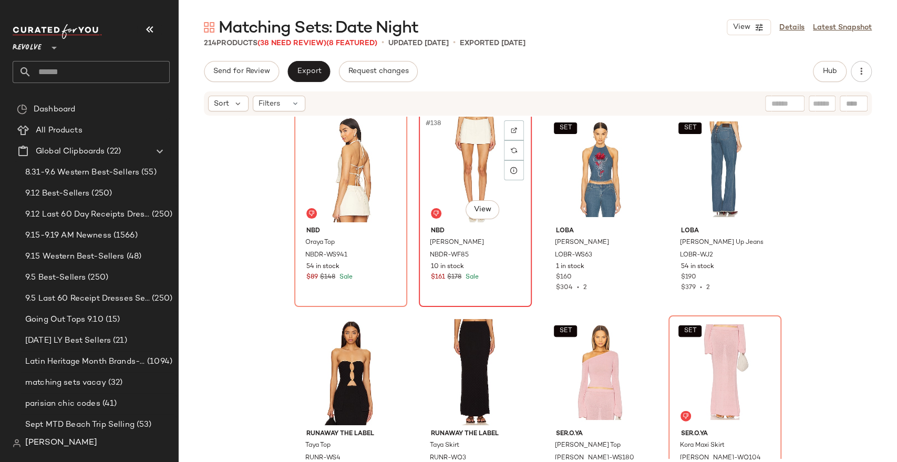
scroll to position [6911, 0]
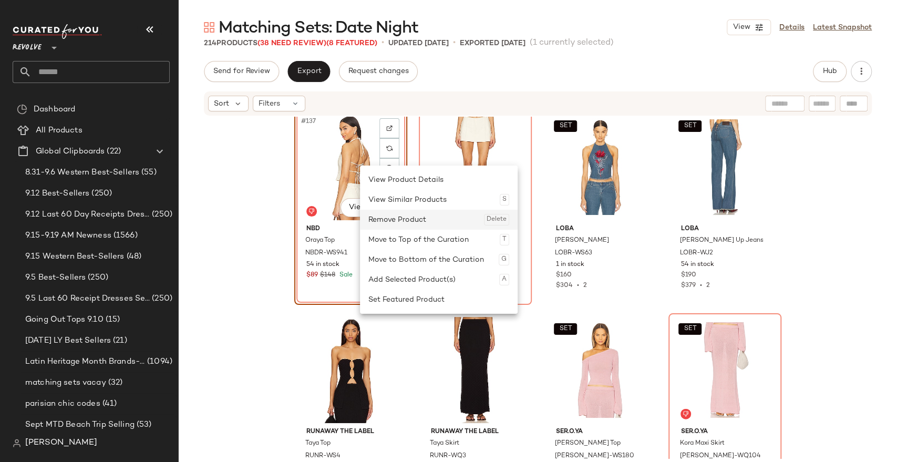
click at [395, 227] on div "Remove Product Delete" at bounding box center [438, 220] width 141 height 20
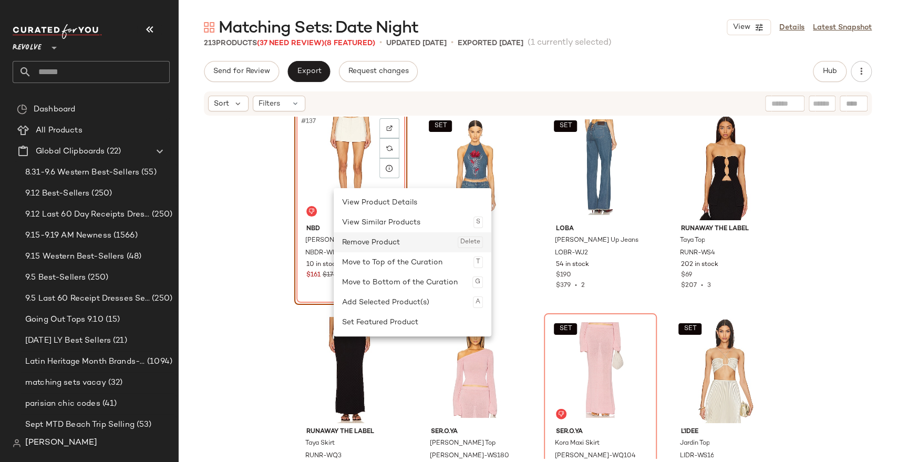
click at [369, 242] on div "Remove Product Delete" at bounding box center [412, 242] width 141 height 20
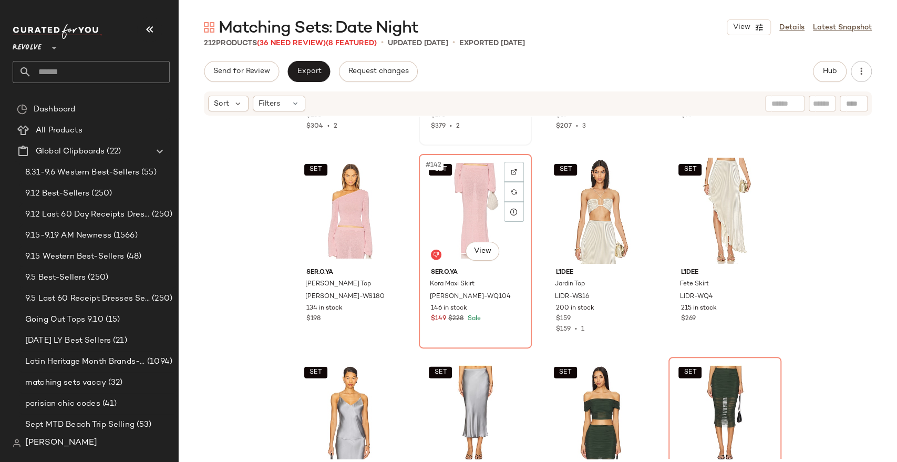
scroll to position [7090, 0]
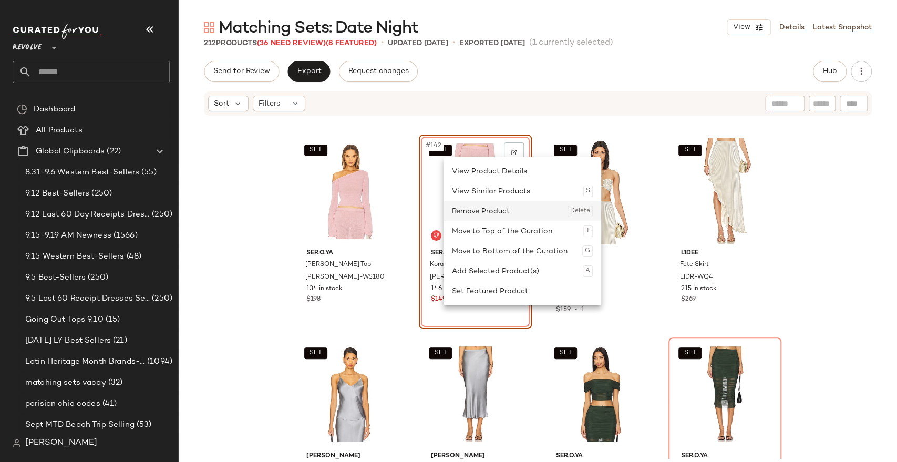
click at [471, 204] on div "Remove Product Delete" at bounding box center [522, 211] width 141 height 20
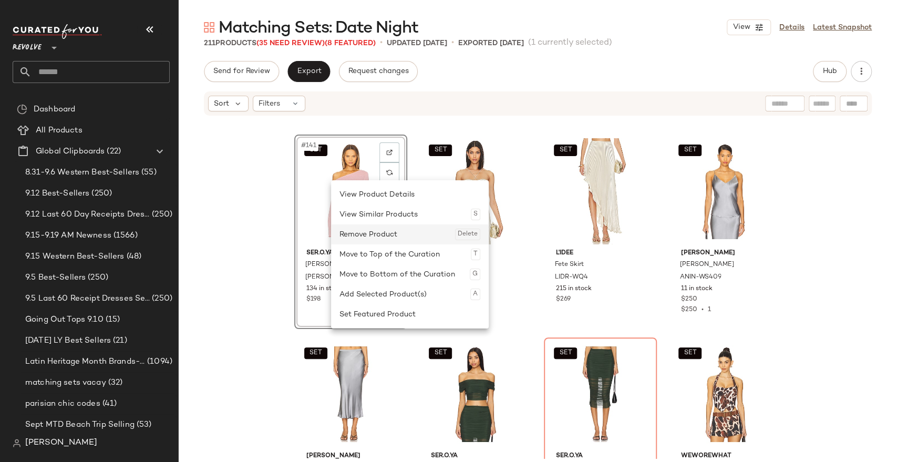
click at [358, 234] on div "Remove Product Delete" at bounding box center [409, 234] width 141 height 20
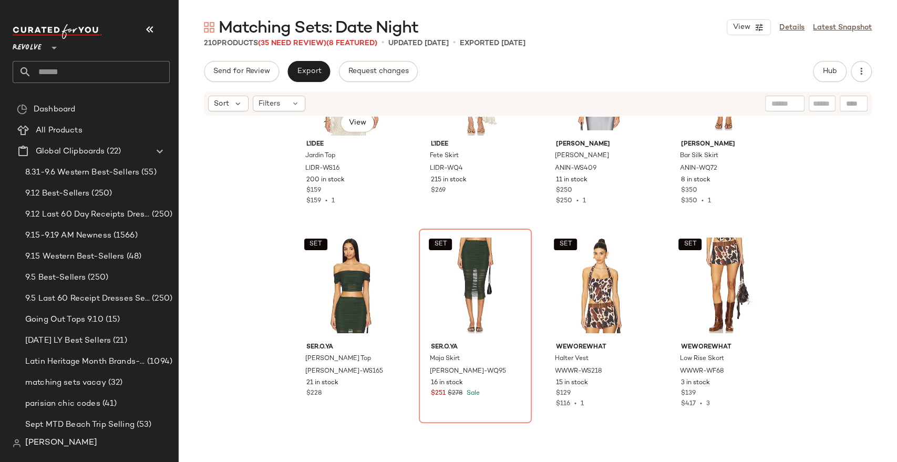
scroll to position [7203, 0]
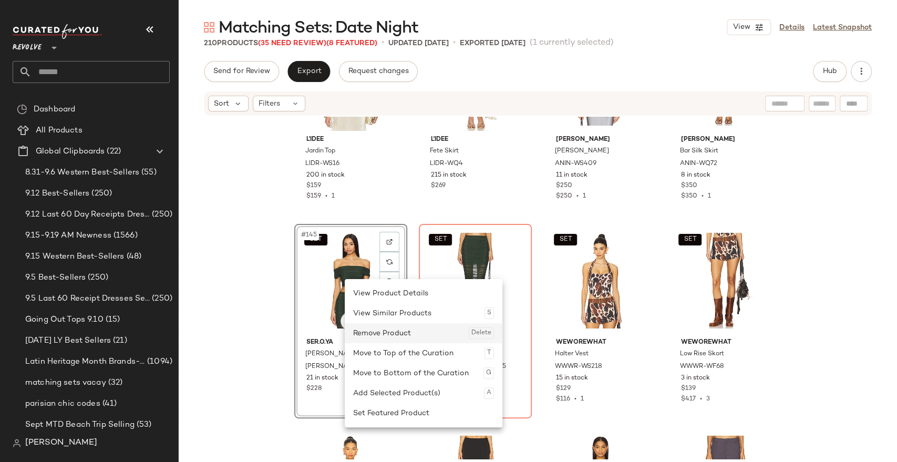
click at [381, 331] on div "Remove Product Delete" at bounding box center [423, 333] width 141 height 20
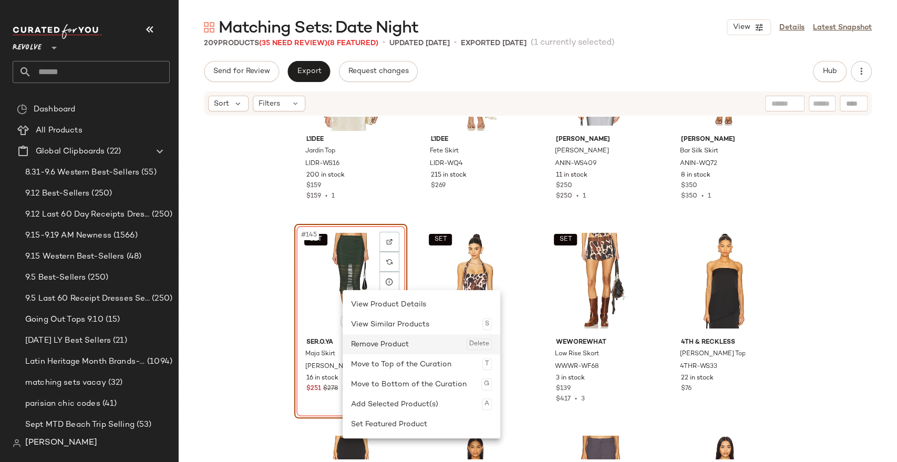
click at [383, 347] on div "Remove Product Delete" at bounding box center [421, 344] width 141 height 20
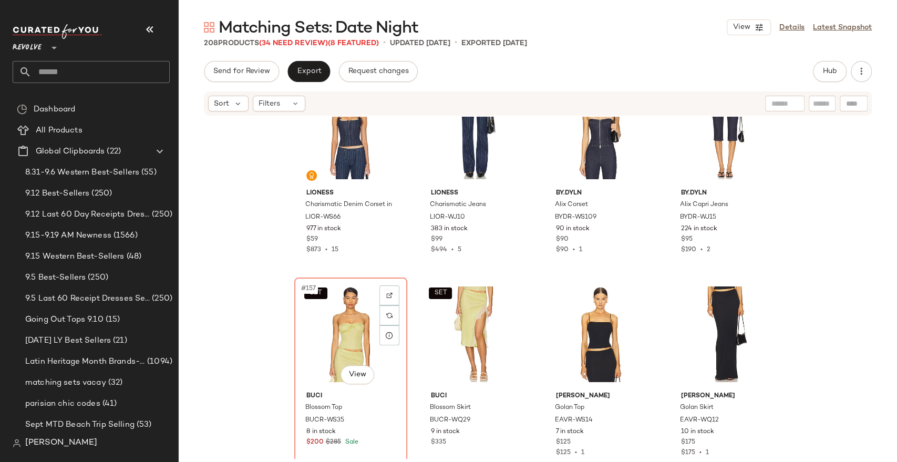
scroll to position [7831, 0]
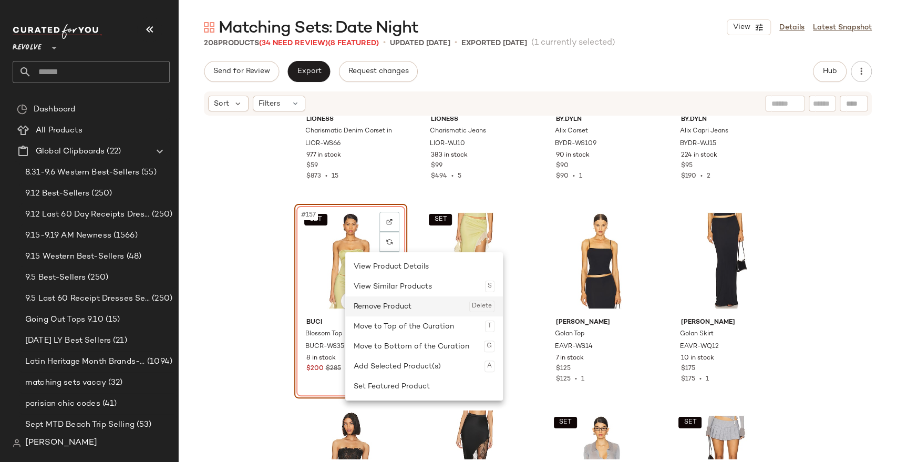
click at [381, 309] on div "Remove Product Delete" at bounding box center [424, 306] width 141 height 20
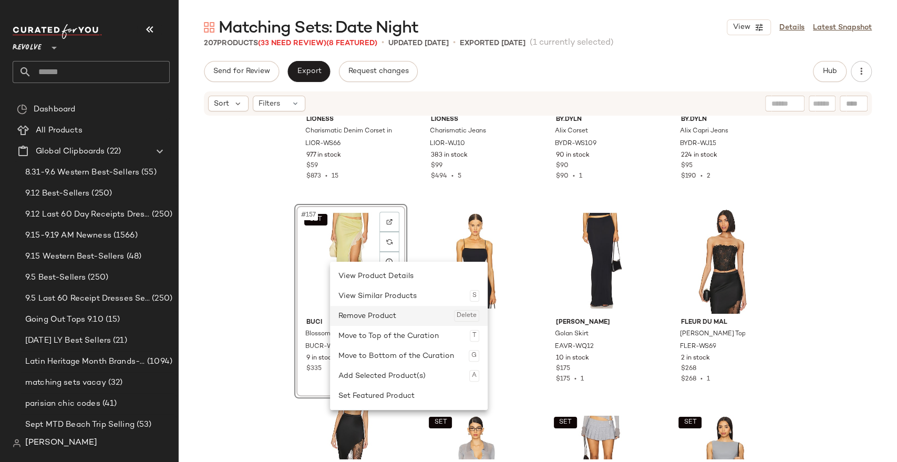
click at [365, 313] on div "Remove Product Delete" at bounding box center [408, 316] width 141 height 20
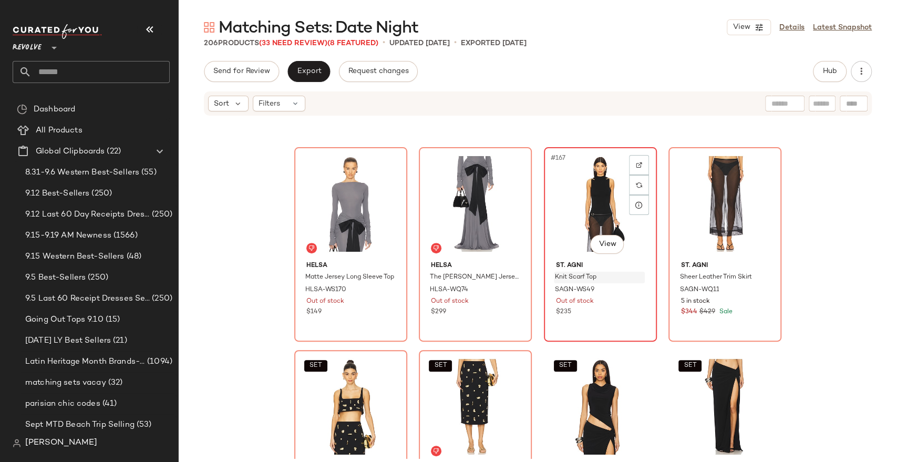
scroll to position [8277, 0]
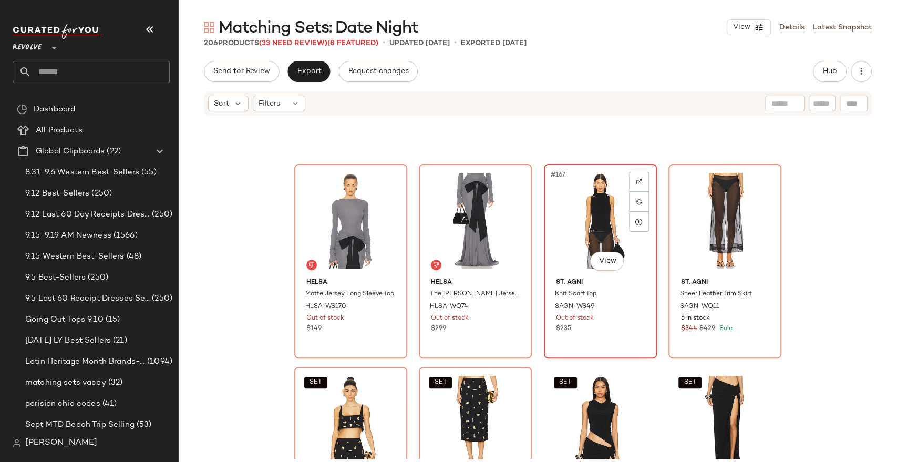
click at [580, 201] on div "#167 View" at bounding box center [600, 221] width 106 height 106
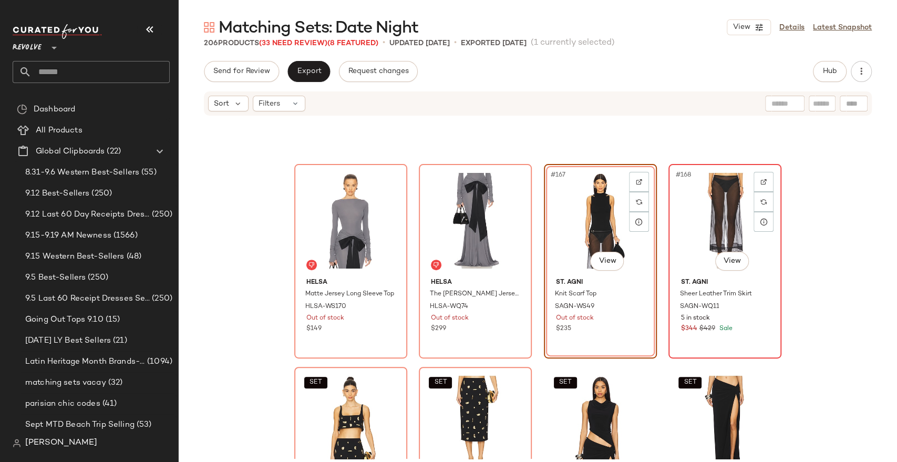
click at [687, 210] on div "#168 View" at bounding box center [725, 221] width 106 height 106
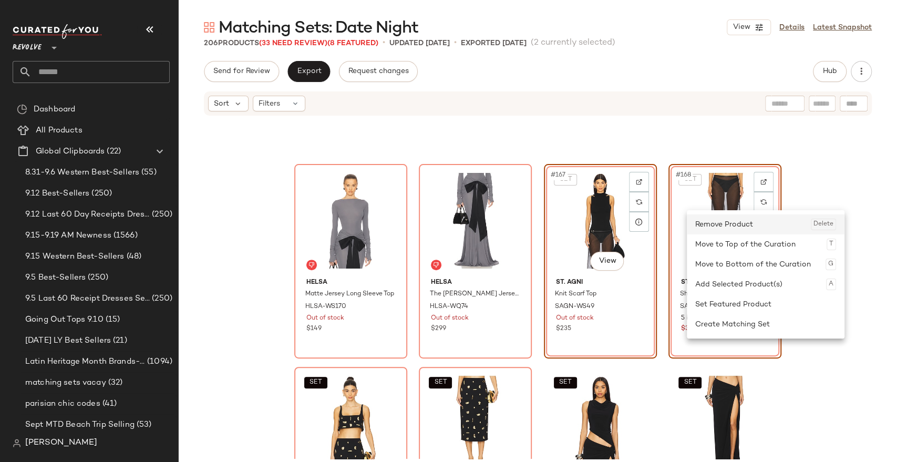
click at [723, 231] on div "Remove Product Delete" at bounding box center [765, 224] width 141 height 20
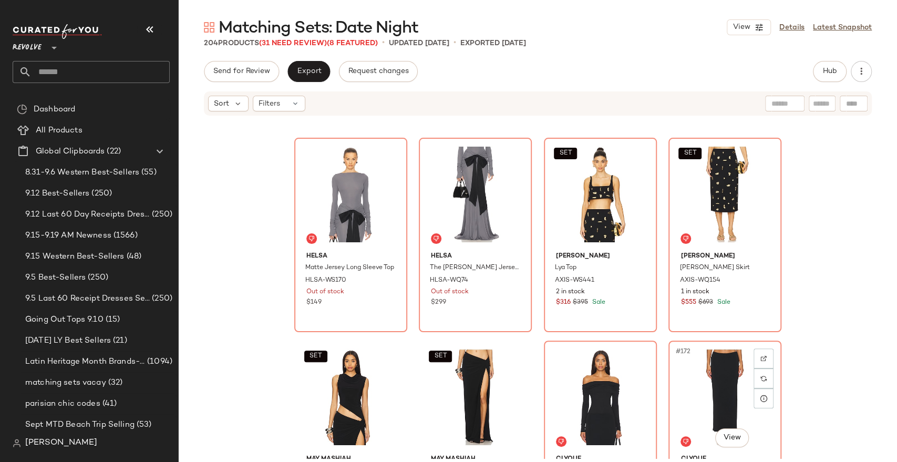
scroll to position [8303, 0]
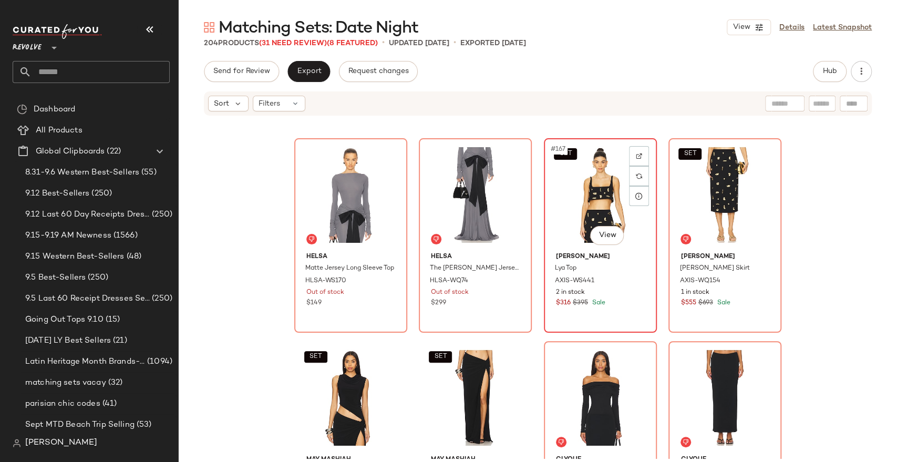
click at [608, 199] on div "SET #167 View" at bounding box center [600, 195] width 106 height 106
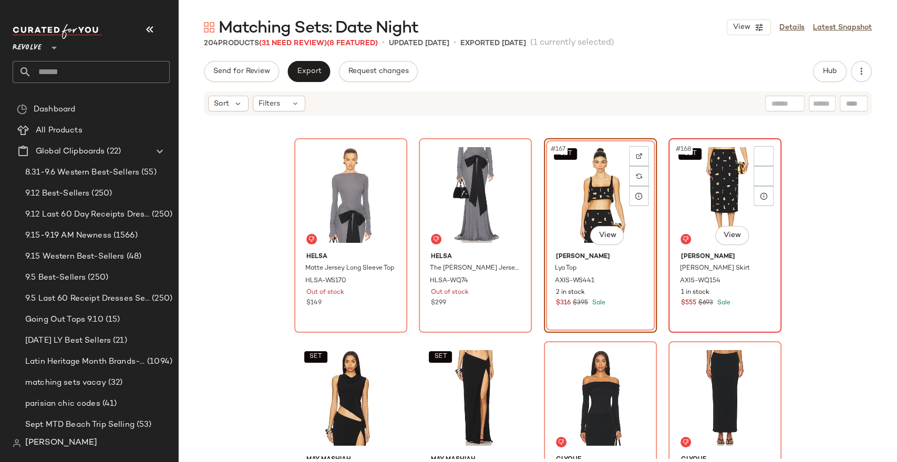
click at [718, 184] on div "SET #168 View" at bounding box center [725, 195] width 106 height 106
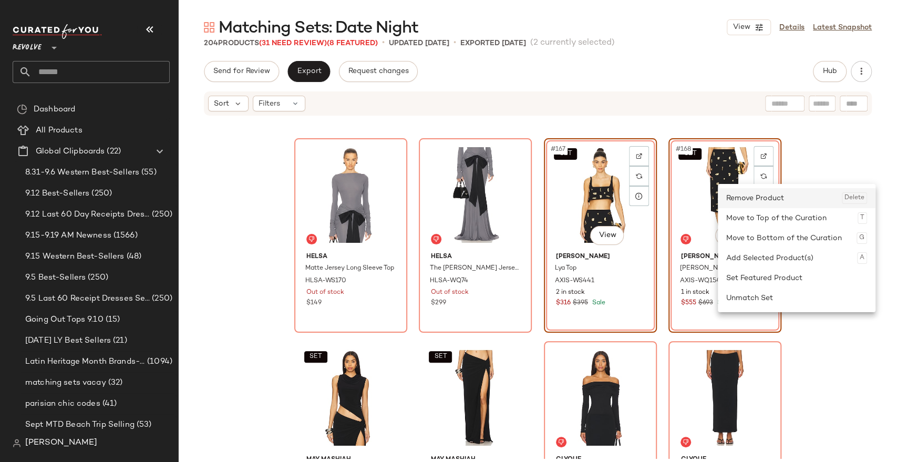
click at [759, 199] on div "Remove Product Delete" at bounding box center [796, 198] width 141 height 20
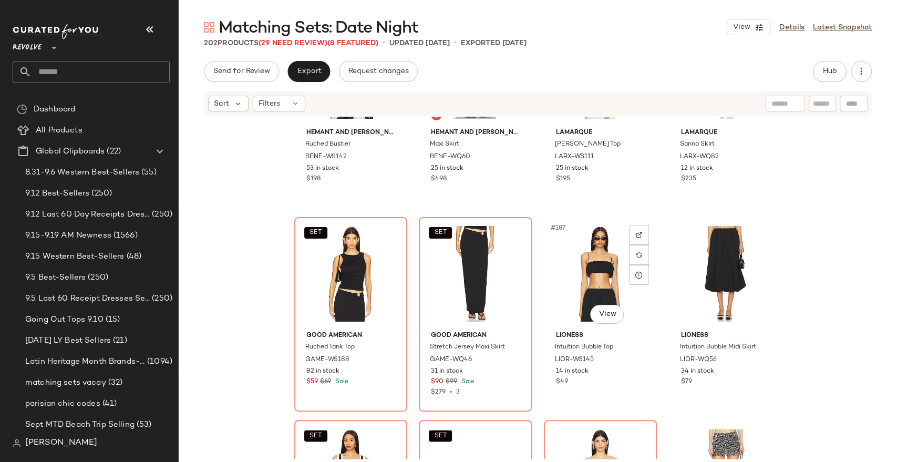
scroll to position [9239, 0]
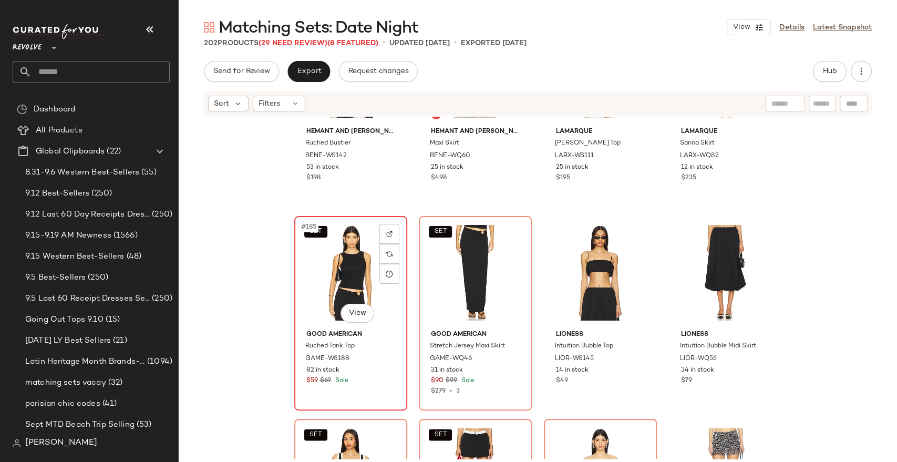
click at [330, 273] on div "SET #185 View" at bounding box center [351, 273] width 106 height 106
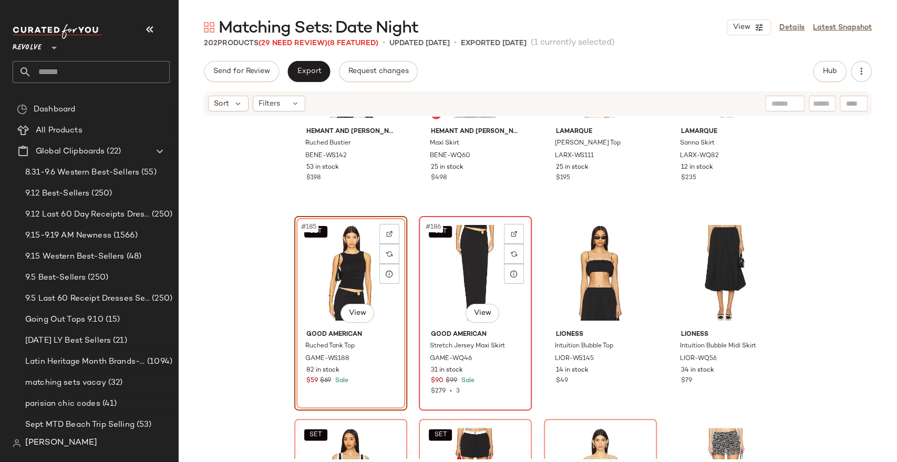
click at [438, 272] on div "SET #186 View" at bounding box center [475, 273] width 106 height 106
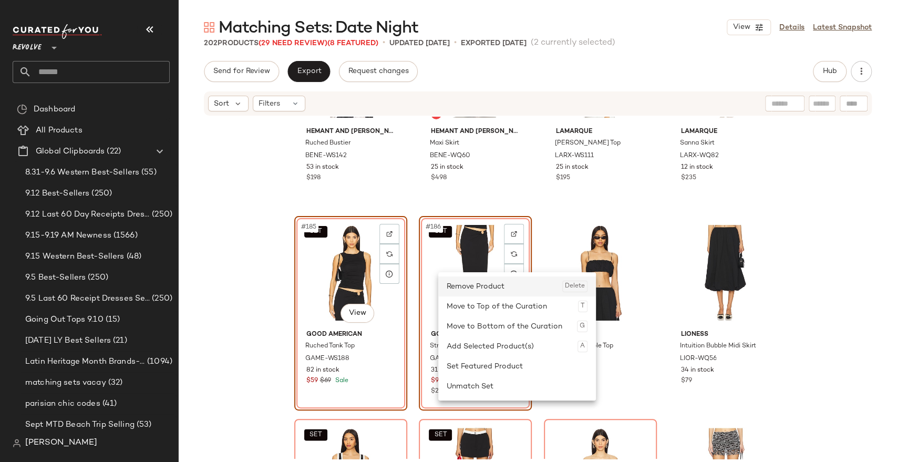
click at [462, 292] on div "Remove Product Delete" at bounding box center [517, 286] width 141 height 20
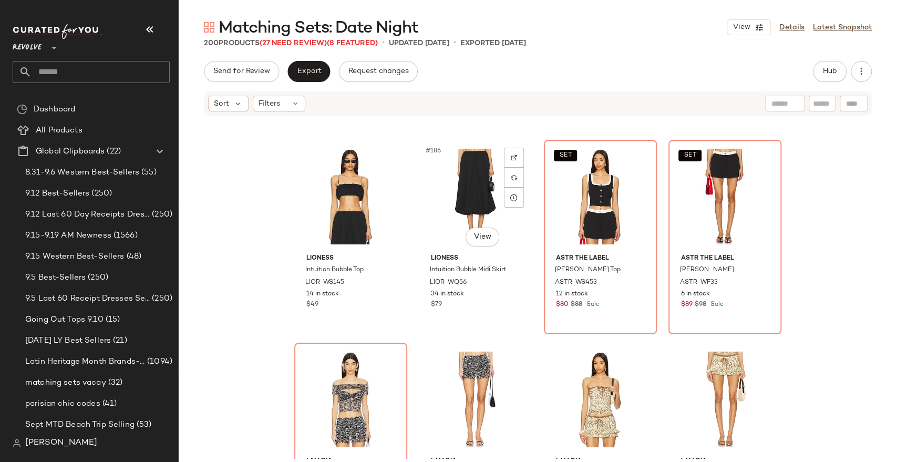
scroll to position [9316, 0]
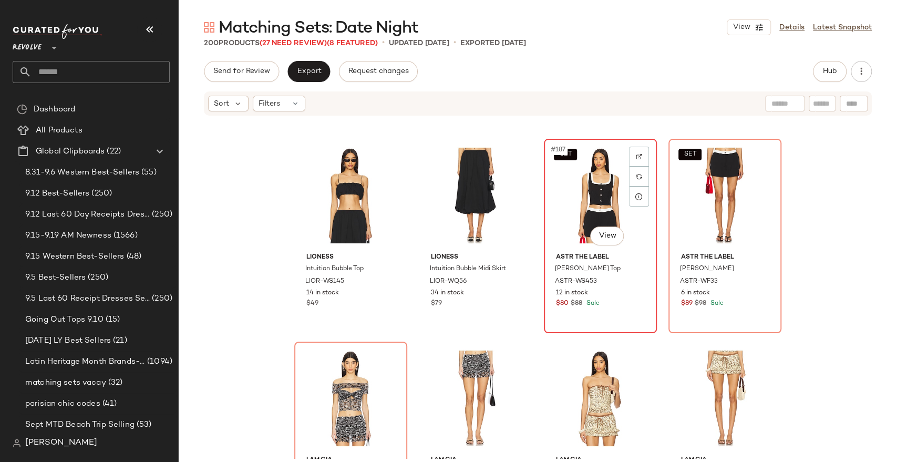
click at [572, 205] on div "SET #187 View" at bounding box center [600, 195] width 106 height 106
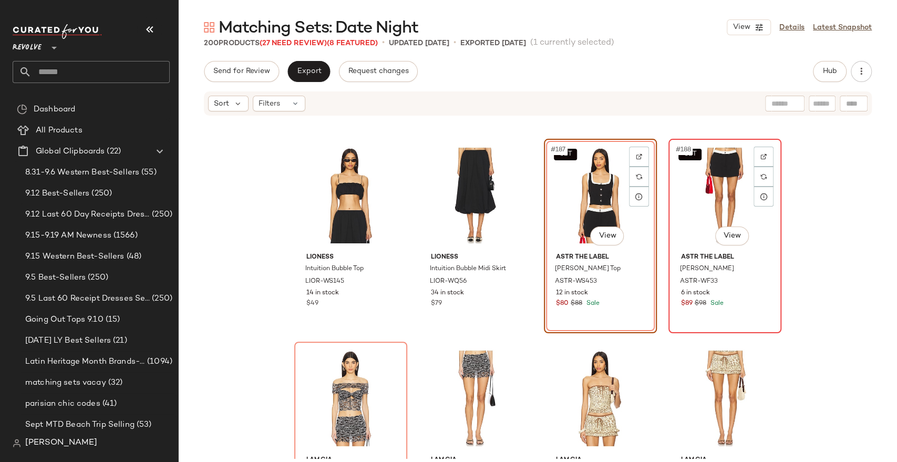
click at [707, 199] on div "SET #188 View" at bounding box center [725, 195] width 106 height 106
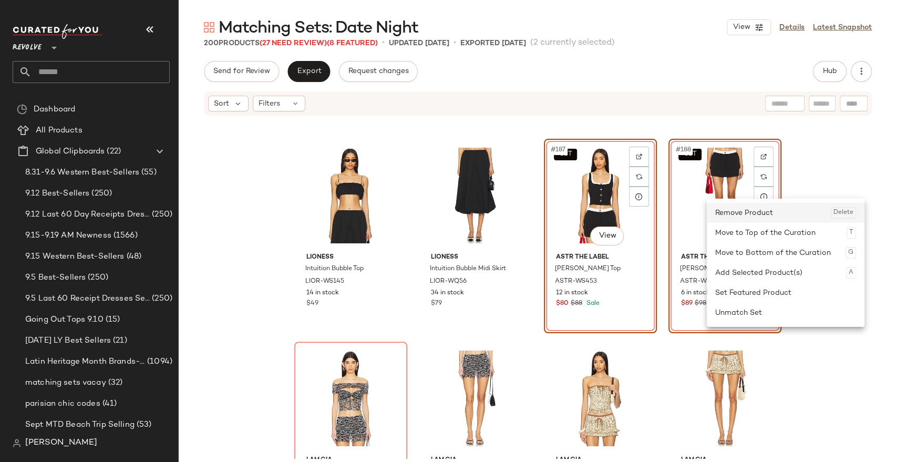
click at [735, 211] on div "Remove Product Delete" at bounding box center [785, 213] width 141 height 20
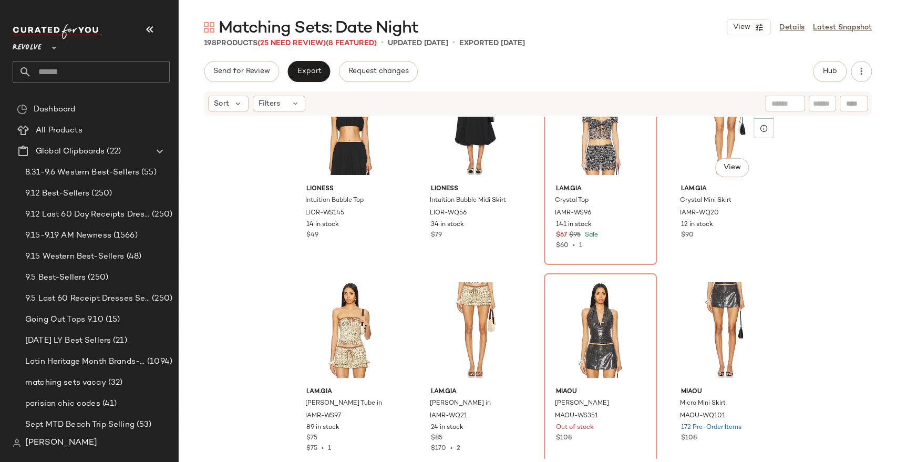
scroll to position [9334, 0]
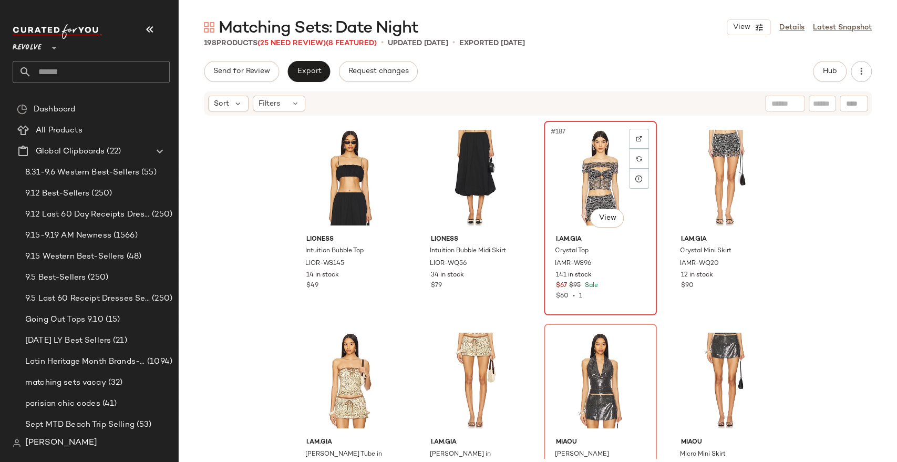
click at [596, 179] on div "#187 View" at bounding box center [600, 177] width 106 height 106
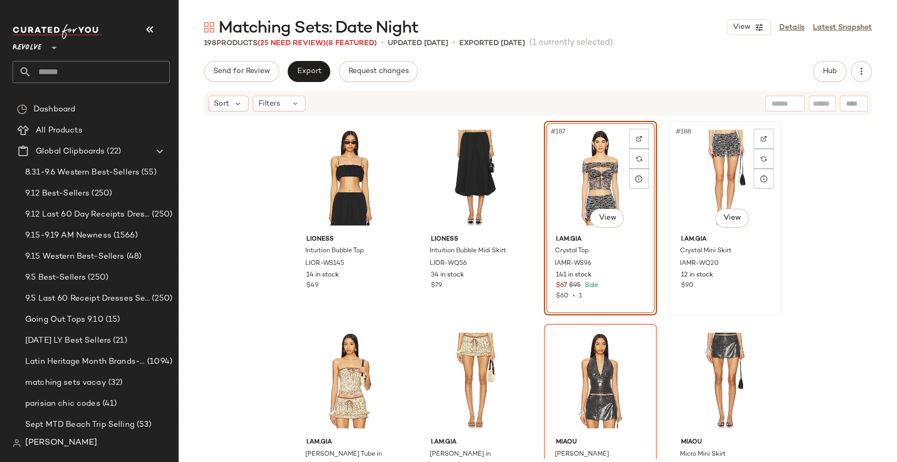
click at [718, 188] on div "#188 View" at bounding box center [725, 177] width 106 height 106
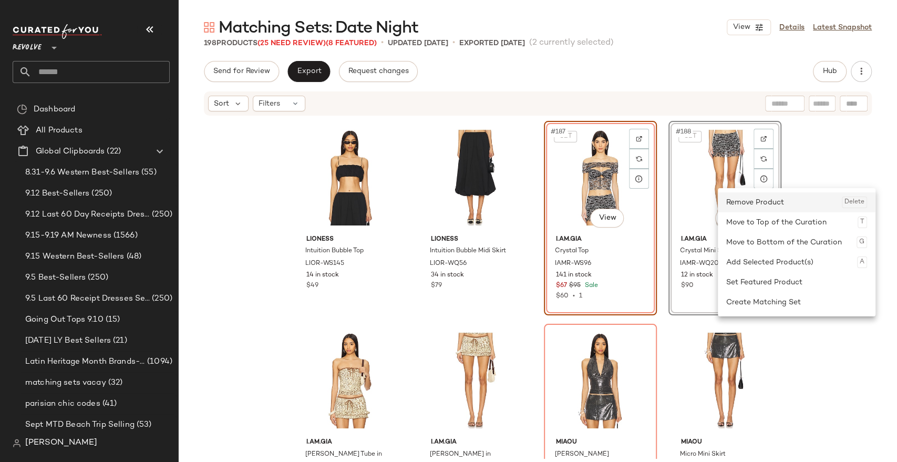
click at [752, 203] on div "Remove Product Delete" at bounding box center [796, 202] width 141 height 20
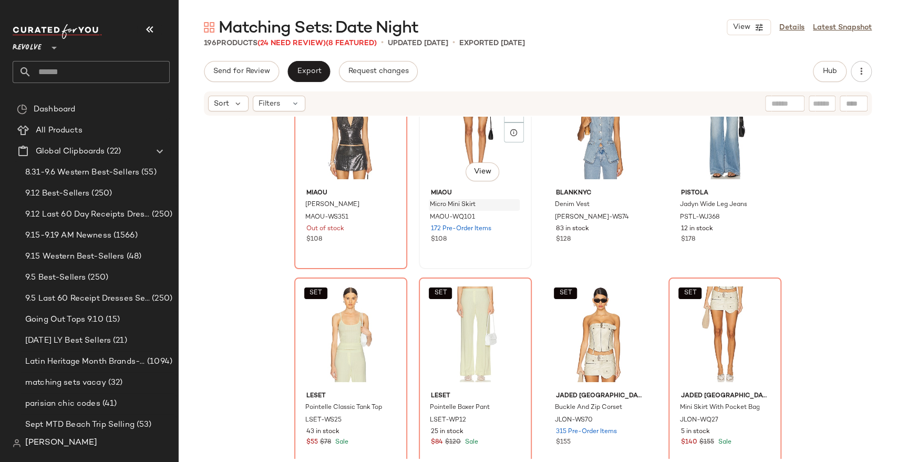
scroll to position [9595, 0]
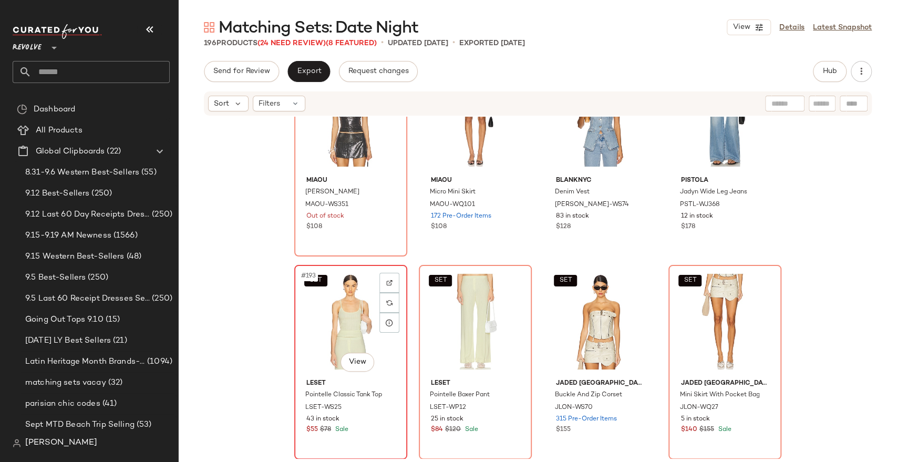
click at [323, 323] on div "SET #193 View" at bounding box center [351, 321] width 106 height 106
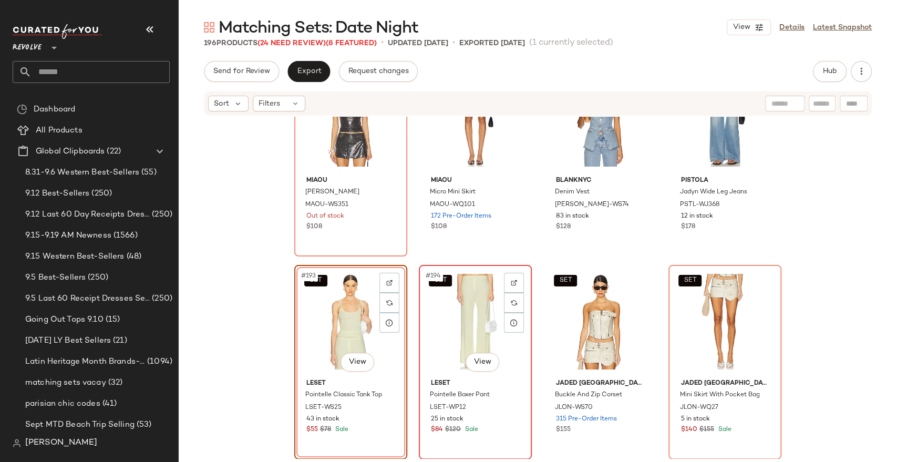
click at [447, 338] on div "SET #194 View" at bounding box center [475, 321] width 106 height 106
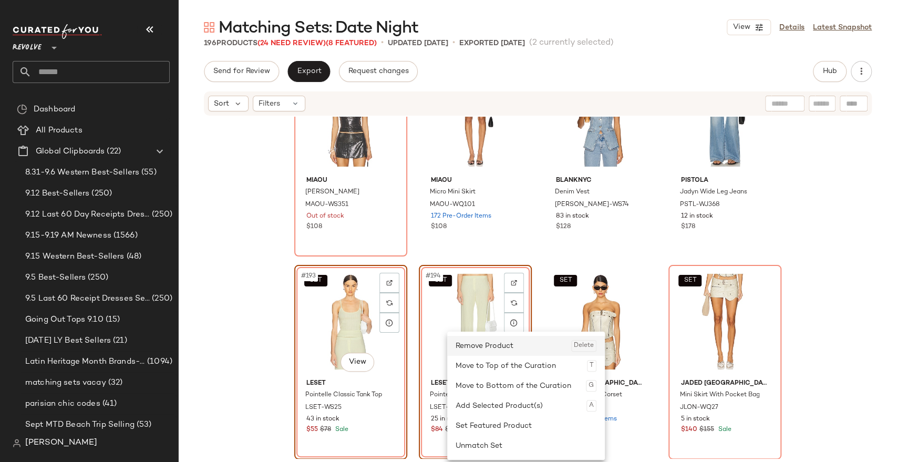
click at [497, 352] on div "Remove Product Delete" at bounding box center [525, 346] width 141 height 20
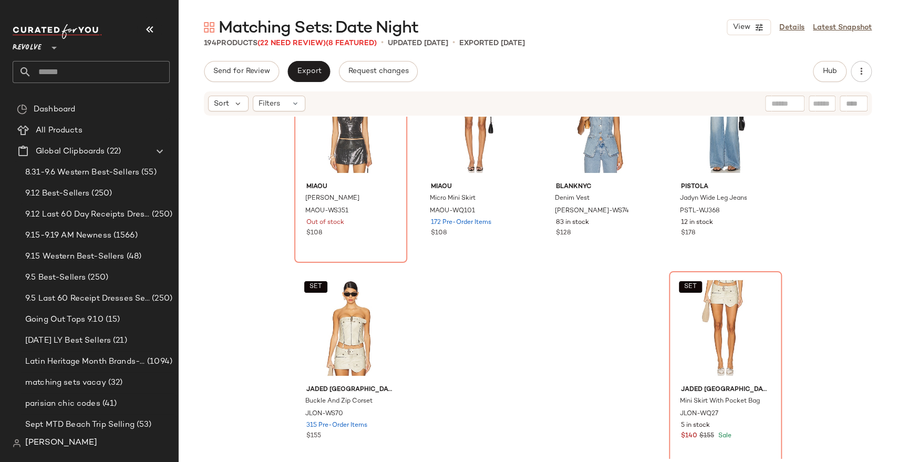
scroll to position [9589, 0]
click at [333, 340] on div "SET #193 View" at bounding box center [351, 328] width 106 height 106
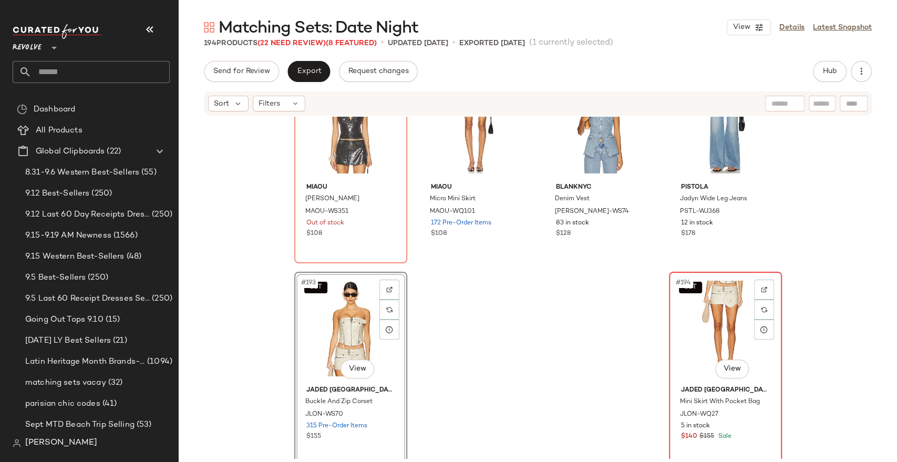
click at [698, 339] on div "SET #194 View" at bounding box center [725, 328] width 106 height 106
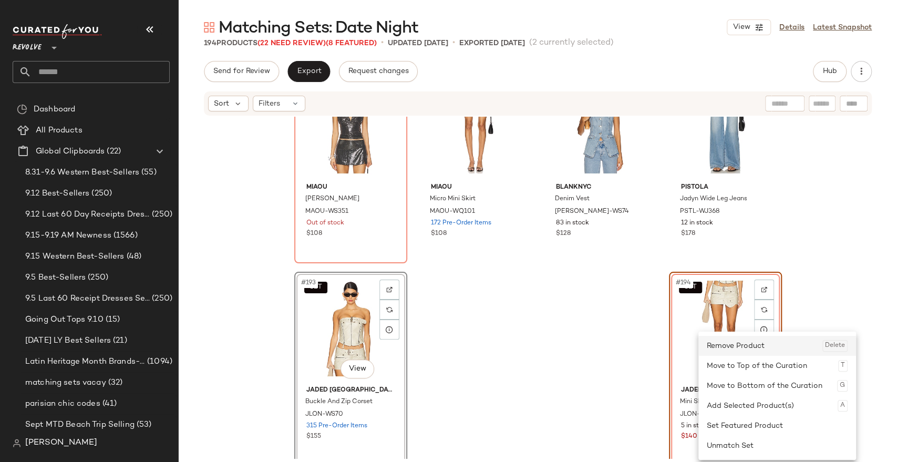
click at [727, 345] on div "Remove Product Delete" at bounding box center [777, 346] width 141 height 20
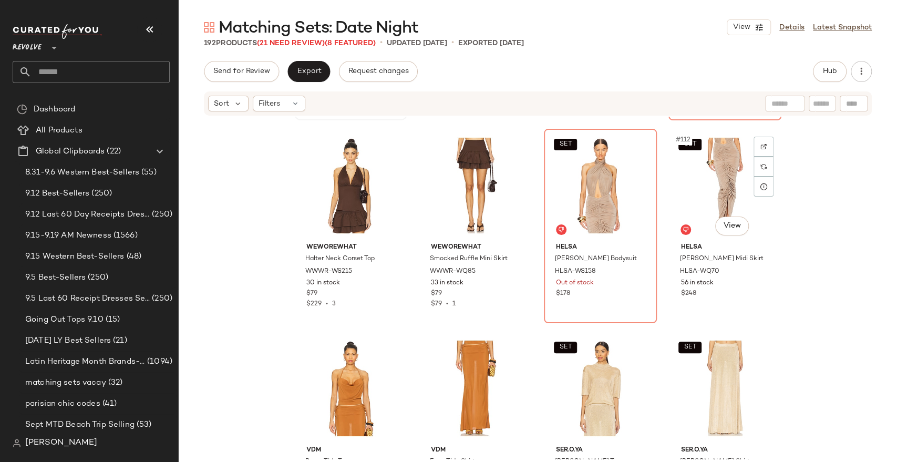
scroll to position [5310, 0]
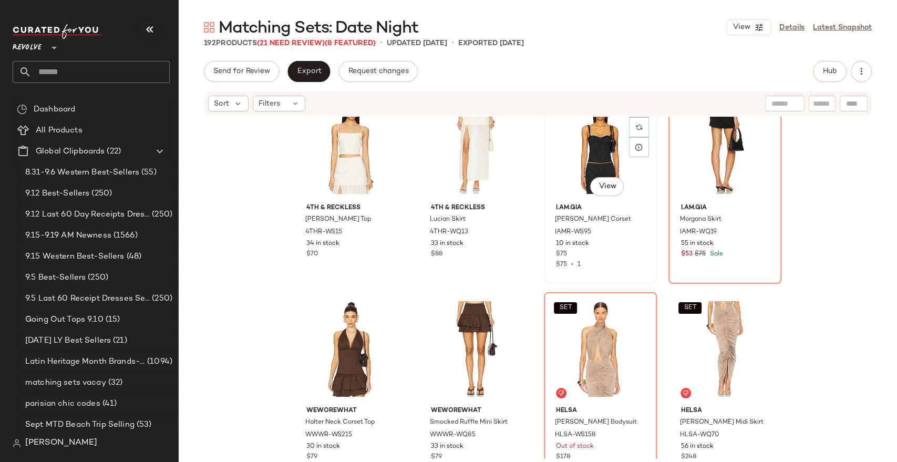
click at [592, 167] on div "#107 View" at bounding box center [600, 146] width 106 height 106
click at [719, 159] on div "#108 View" at bounding box center [725, 146] width 106 height 106
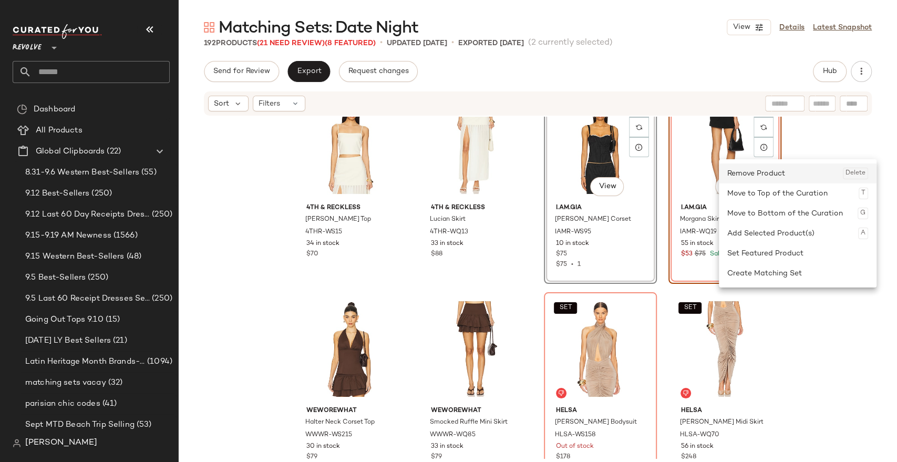
click at [748, 180] on div "Remove Product Delete" at bounding box center [797, 173] width 141 height 20
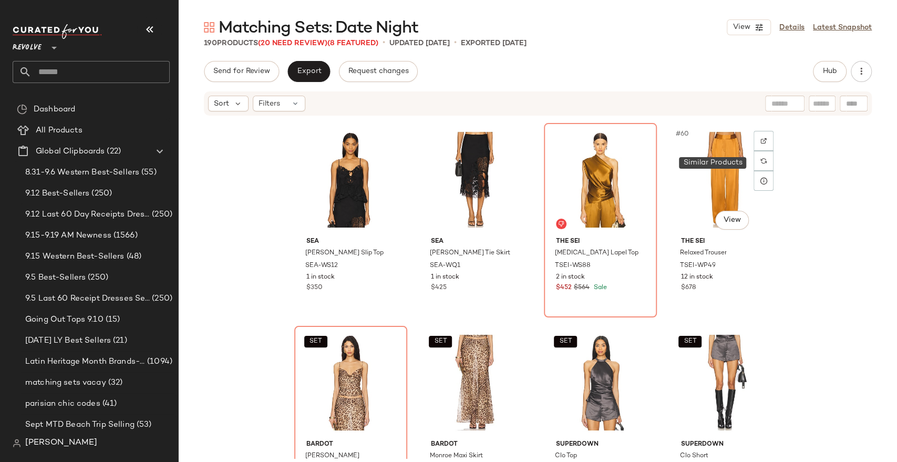
scroll to position [2841, 0]
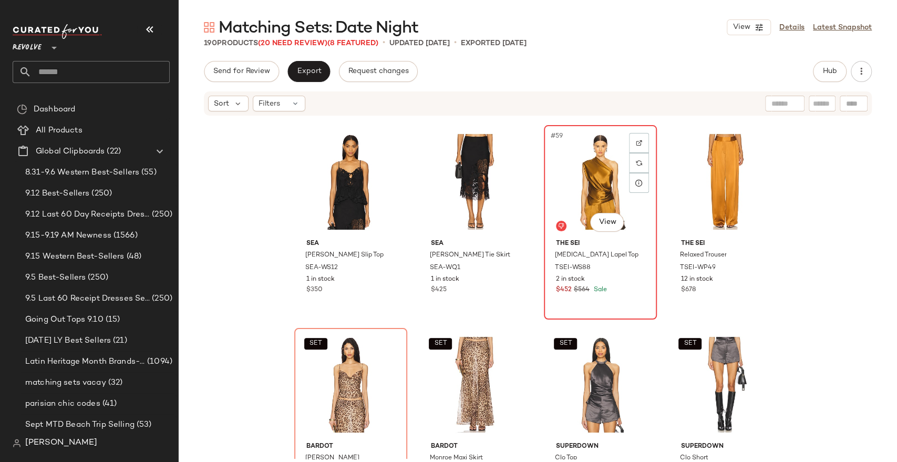
click at [588, 175] on div "#59 View" at bounding box center [600, 182] width 106 height 106
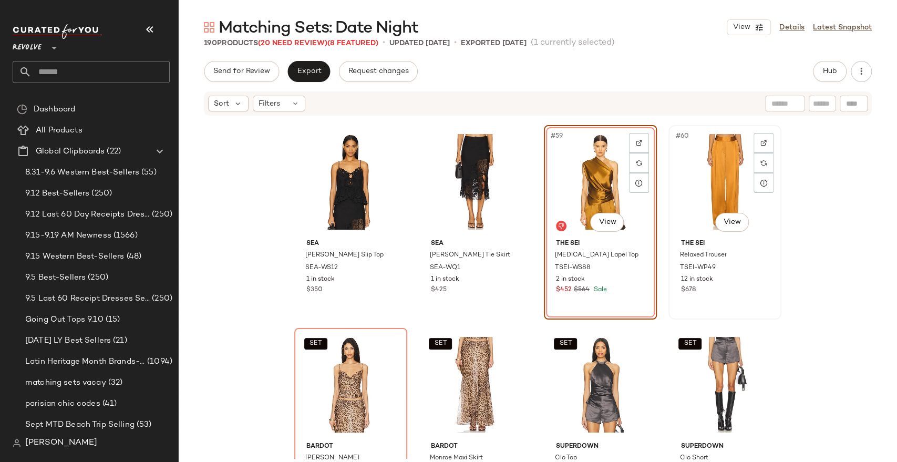
click at [699, 181] on div "#60 View" at bounding box center [725, 182] width 106 height 106
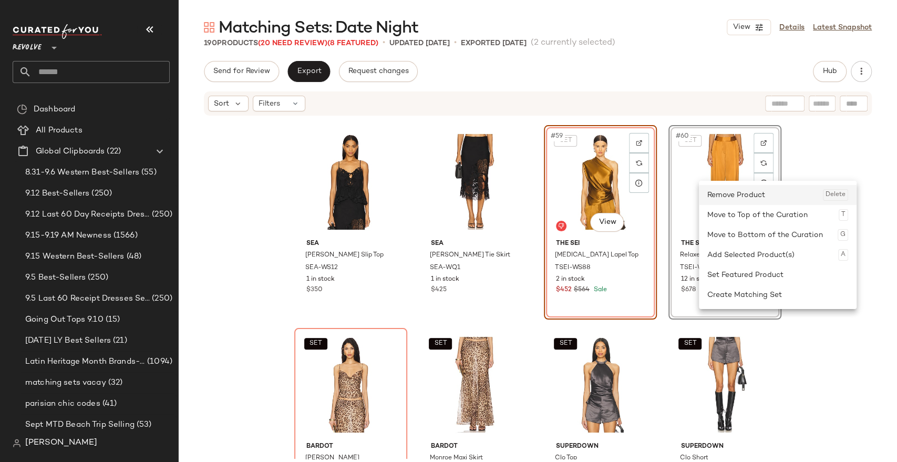
click at [735, 201] on div "Remove Product Delete" at bounding box center [777, 195] width 141 height 20
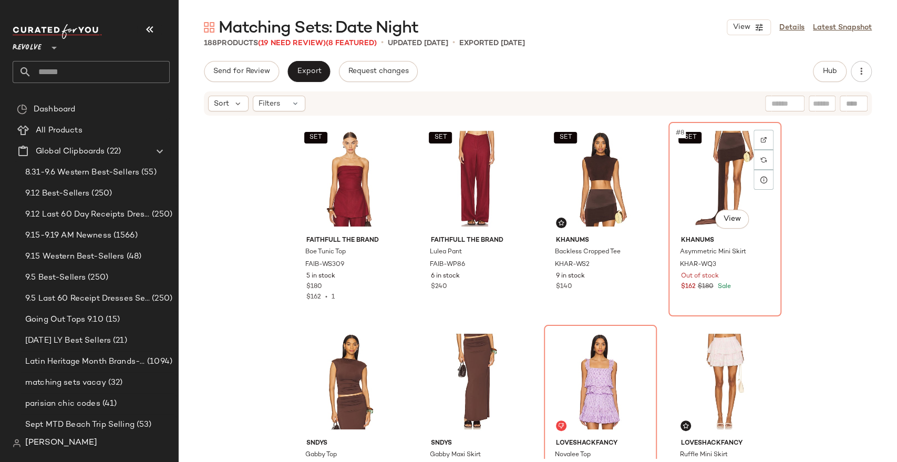
scroll to position [207, 0]
click at [598, 152] on div "SET #7 View" at bounding box center [600, 179] width 106 height 106
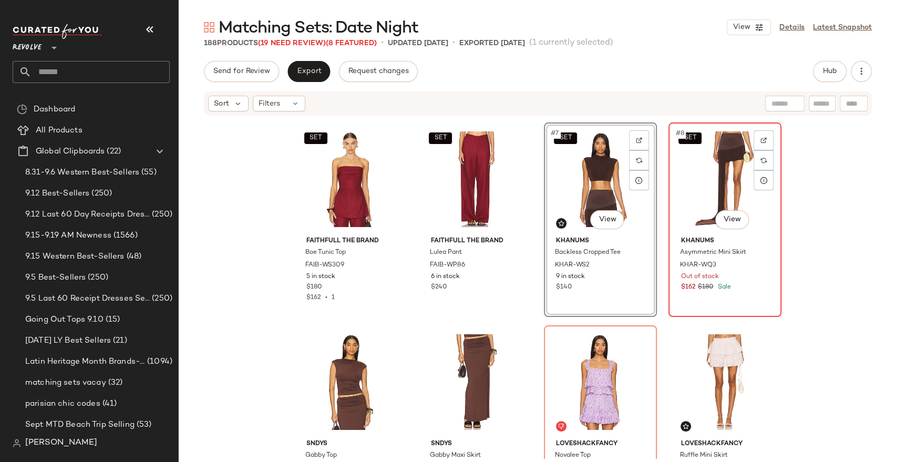
click at [702, 171] on div "SET #8 View" at bounding box center [725, 179] width 106 height 106
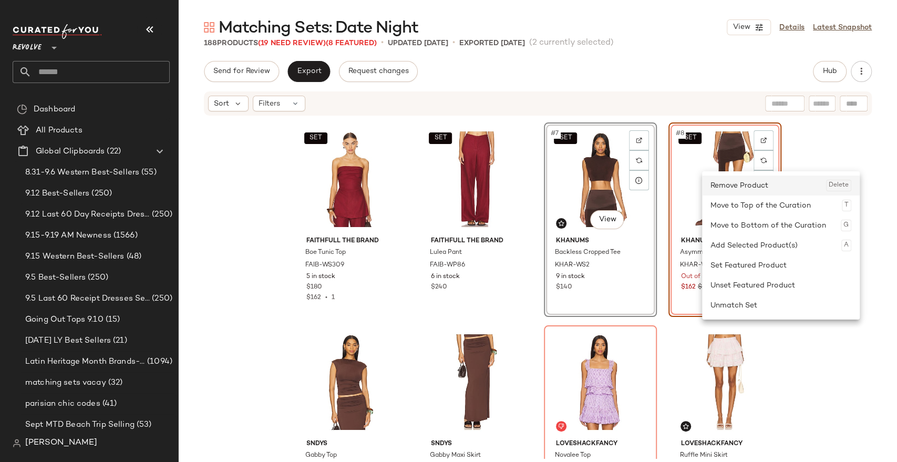
click at [723, 194] on div "Remove Product Delete" at bounding box center [780, 185] width 141 height 20
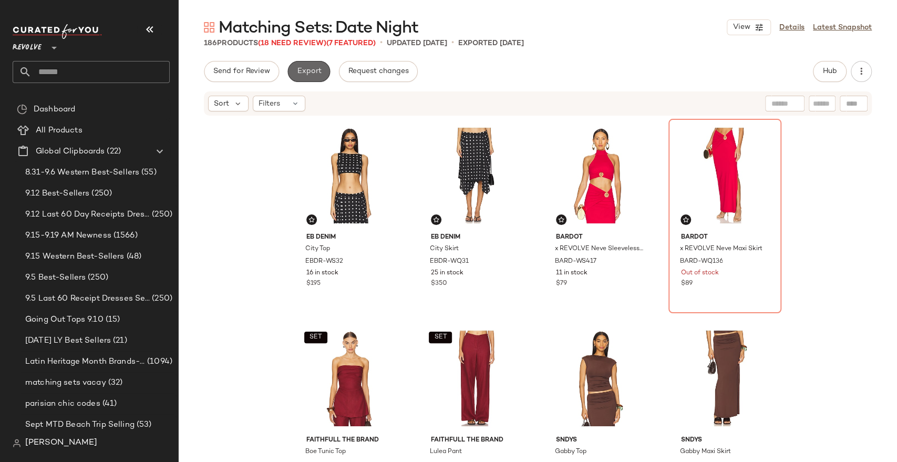
click at [318, 67] on span "Export" at bounding box center [308, 71] width 25 height 8
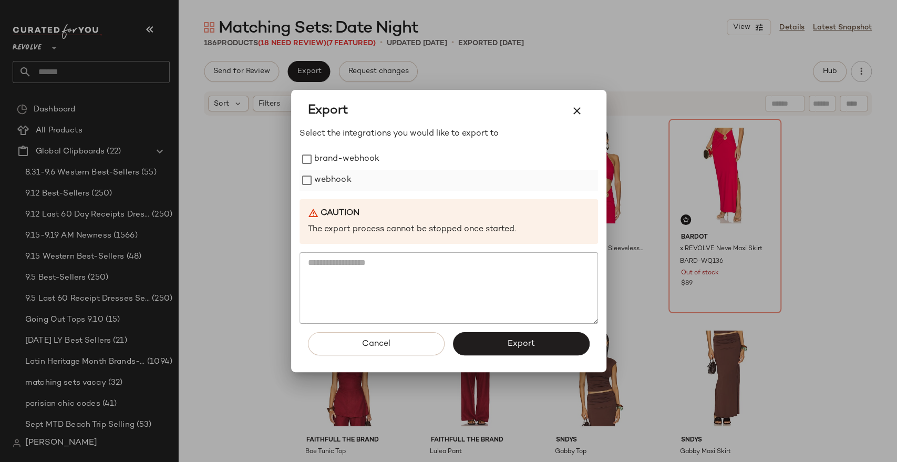
click at [323, 179] on label "webhook" at bounding box center [332, 180] width 37 height 21
click at [518, 350] on button "Export" at bounding box center [521, 343] width 137 height 23
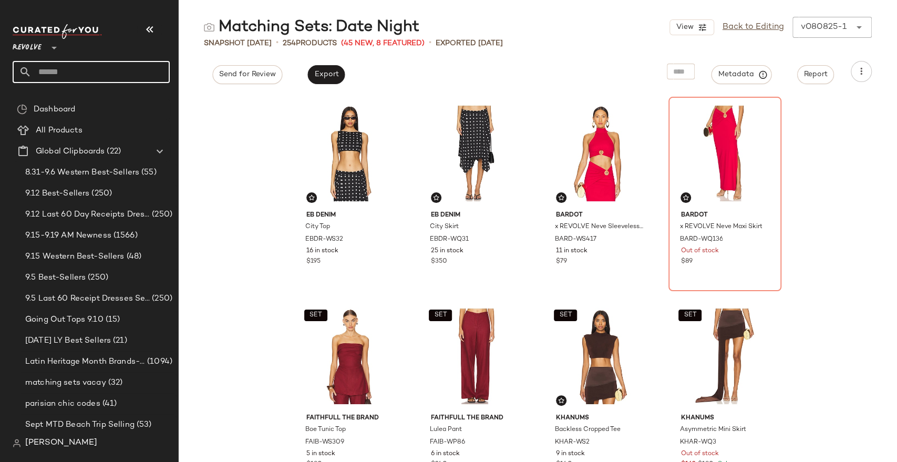
click at [67, 74] on input "text" at bounding box center [101, 72] width 138 height 22
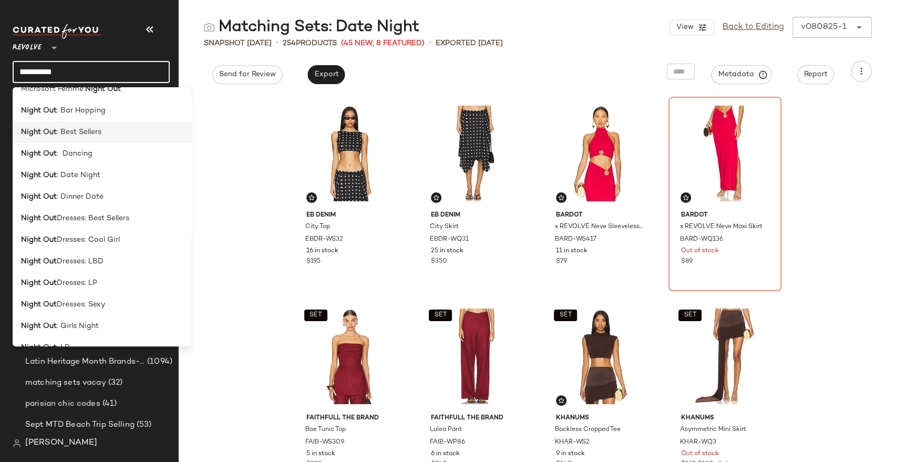
scroll to position [124, 0]
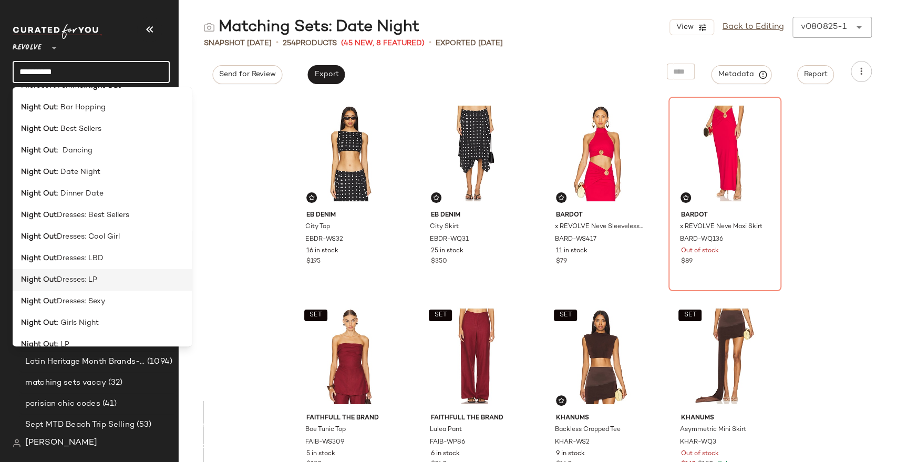
type input "*********"
click at [98, 279] on div "Night Out Dresses: LP" at bounding box center [102, 279] width 162 height 11
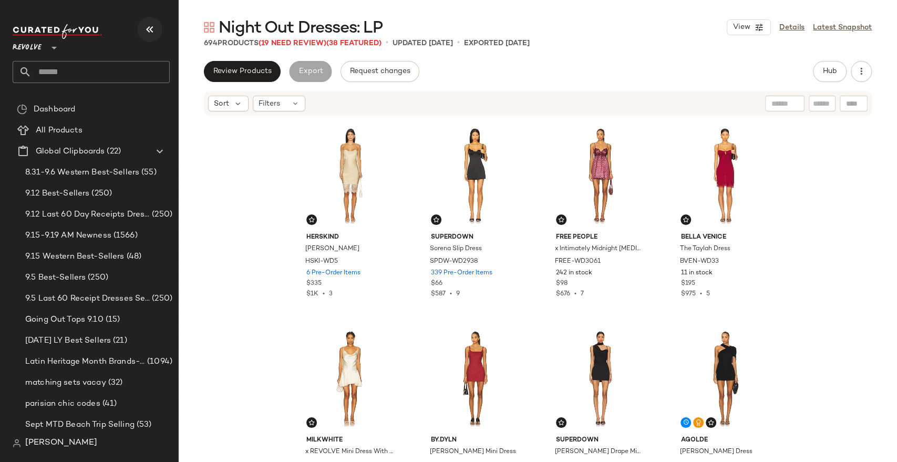
click at [149, 33] on icon "button" at bounding box center [149, 29] width 13 height 13
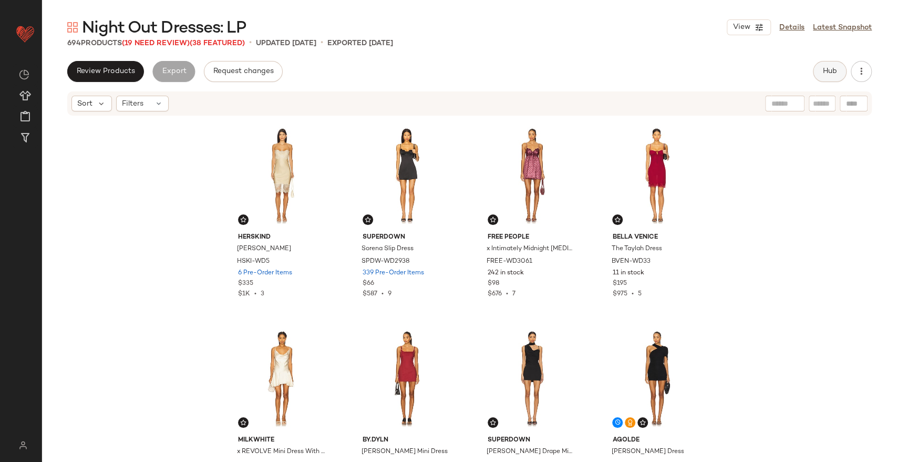
click at [836, 61] on button "Hub" at bounding box center [830, 71] width 34 height 21
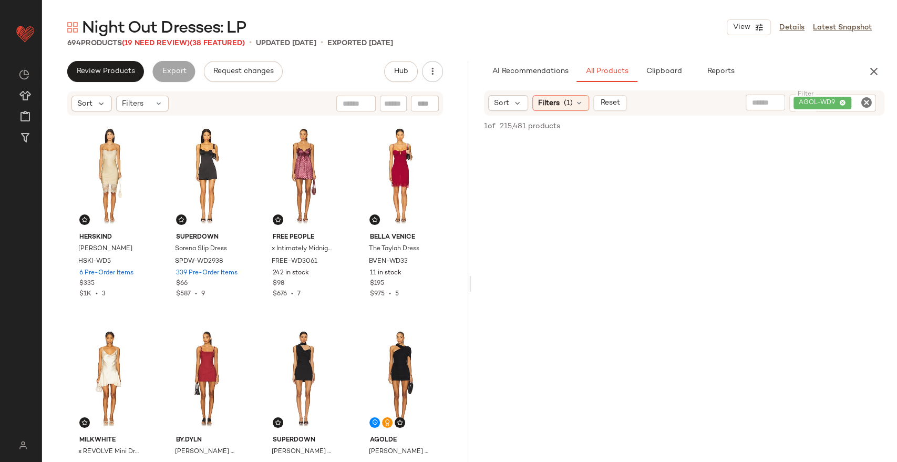
click at [866, 103] on icon "Clear Filter" at bounding box center [866, 102] width 13 height 13
click at [670, 68] on span "Clipboard" at bounding box center [663, 71] width 36 height 8
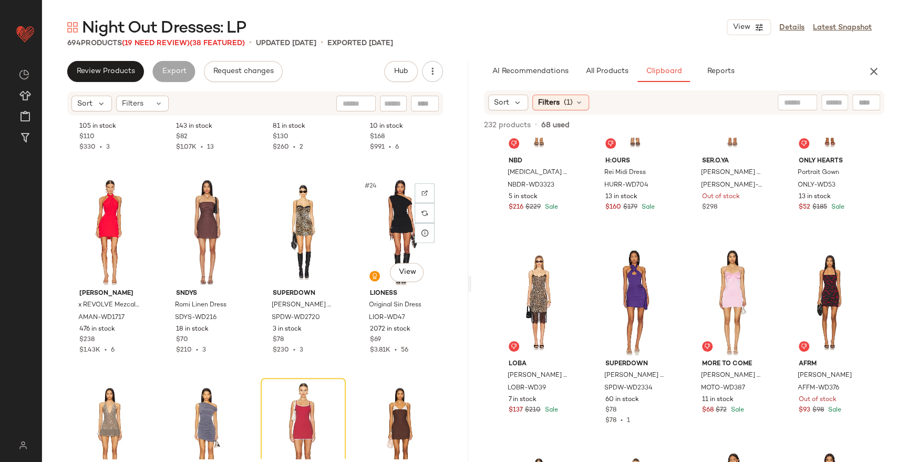
scroll to position [1208, 0]
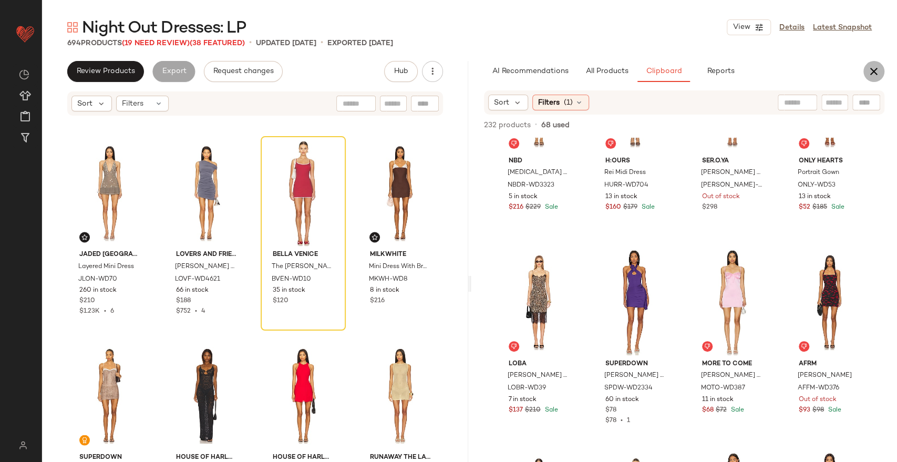
click at [876, 76] on icon "button" at bounding box center [873, 71] width 13 height 13
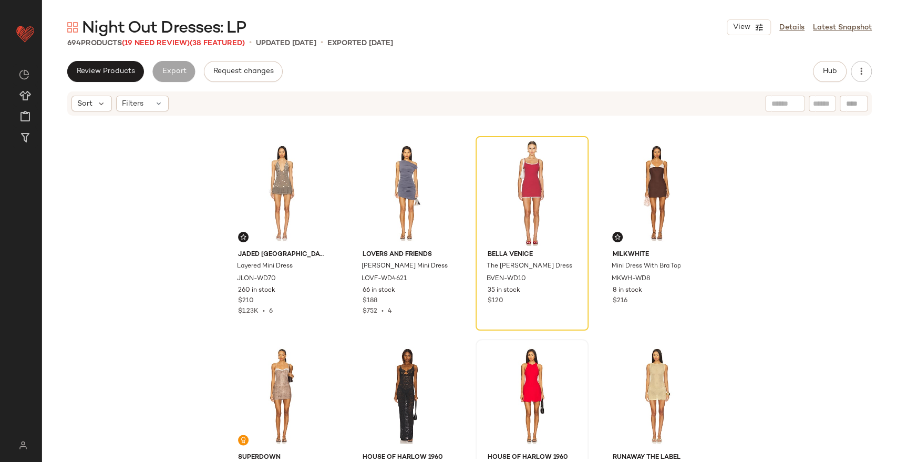
scroll to position [0, 0]
